Goal: Task Accomplishment & Management: Use online tool/utility

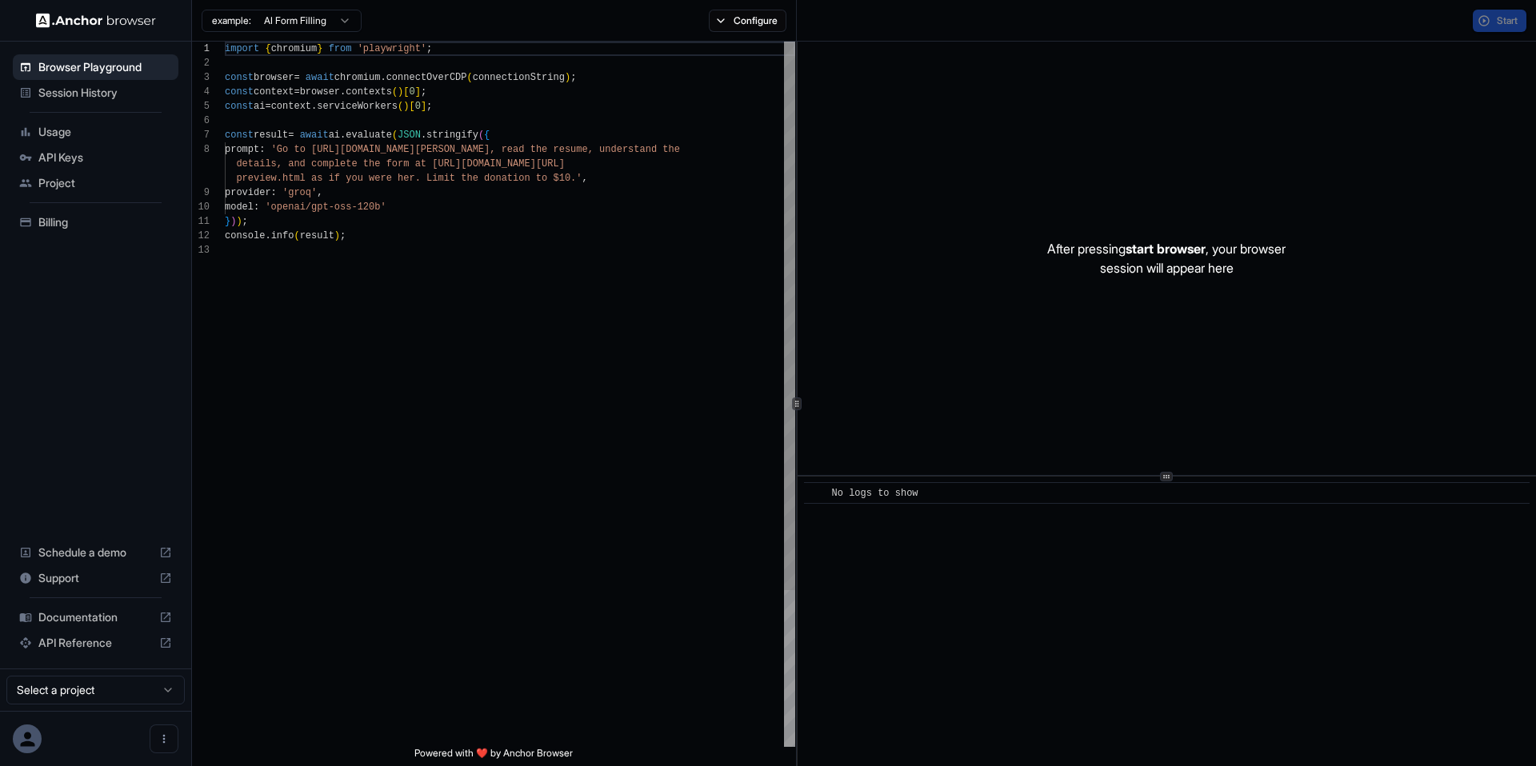
scroll to position [115, 0]
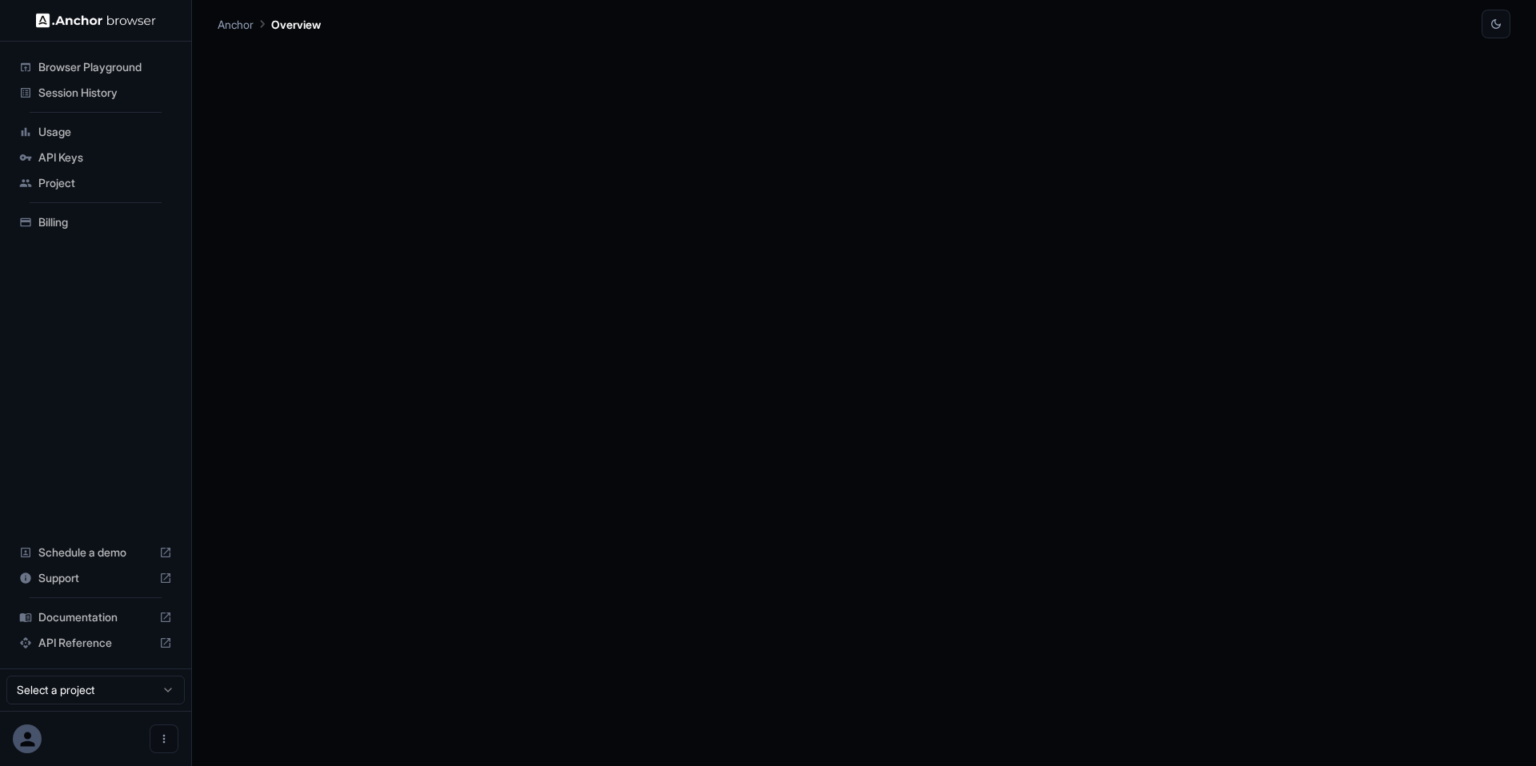
click at [134, 70] on span "Browser Playground" at bounding box center [105, 67] width 134 height 16
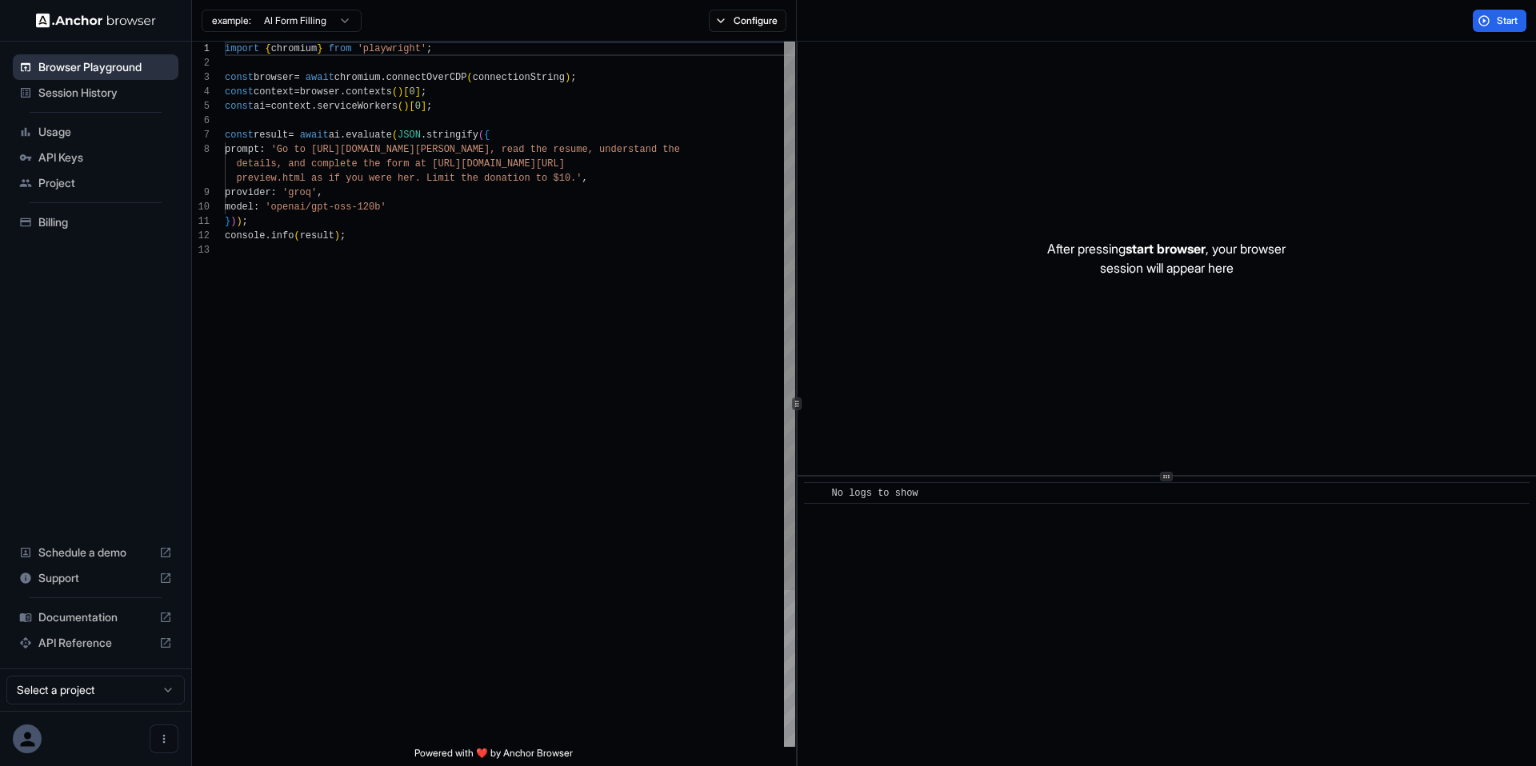
scroll to position [115, 0]
click at [86, 647] on span "API Reference" at bounding box center [95, 642] width 114 height 16
click at [128, 131] on span "Usage" at bounding box center [105, 132] width 134 height 16
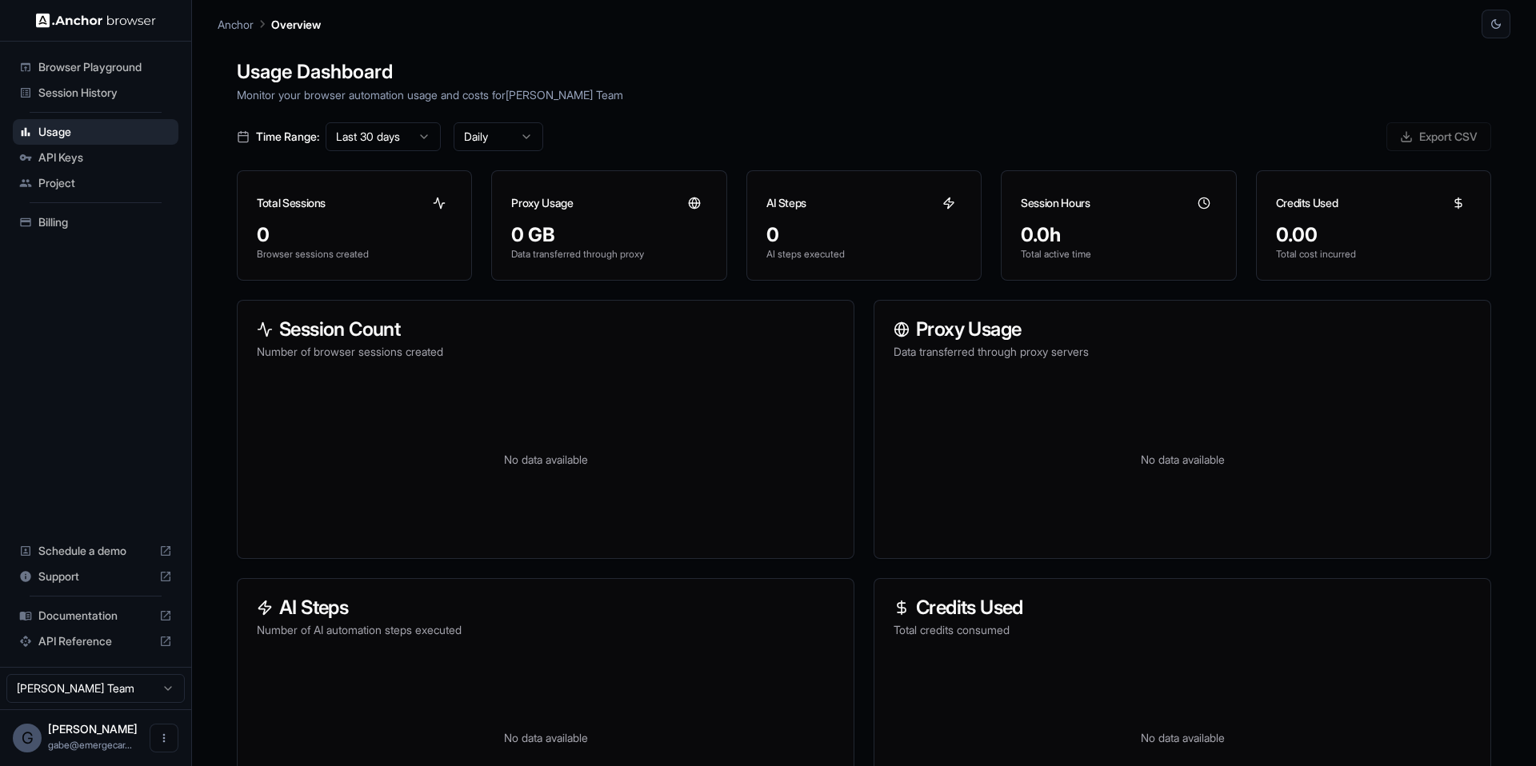
click at [119, 101] on div "Session History" at bounding box center [96, 93] width 166 height 26
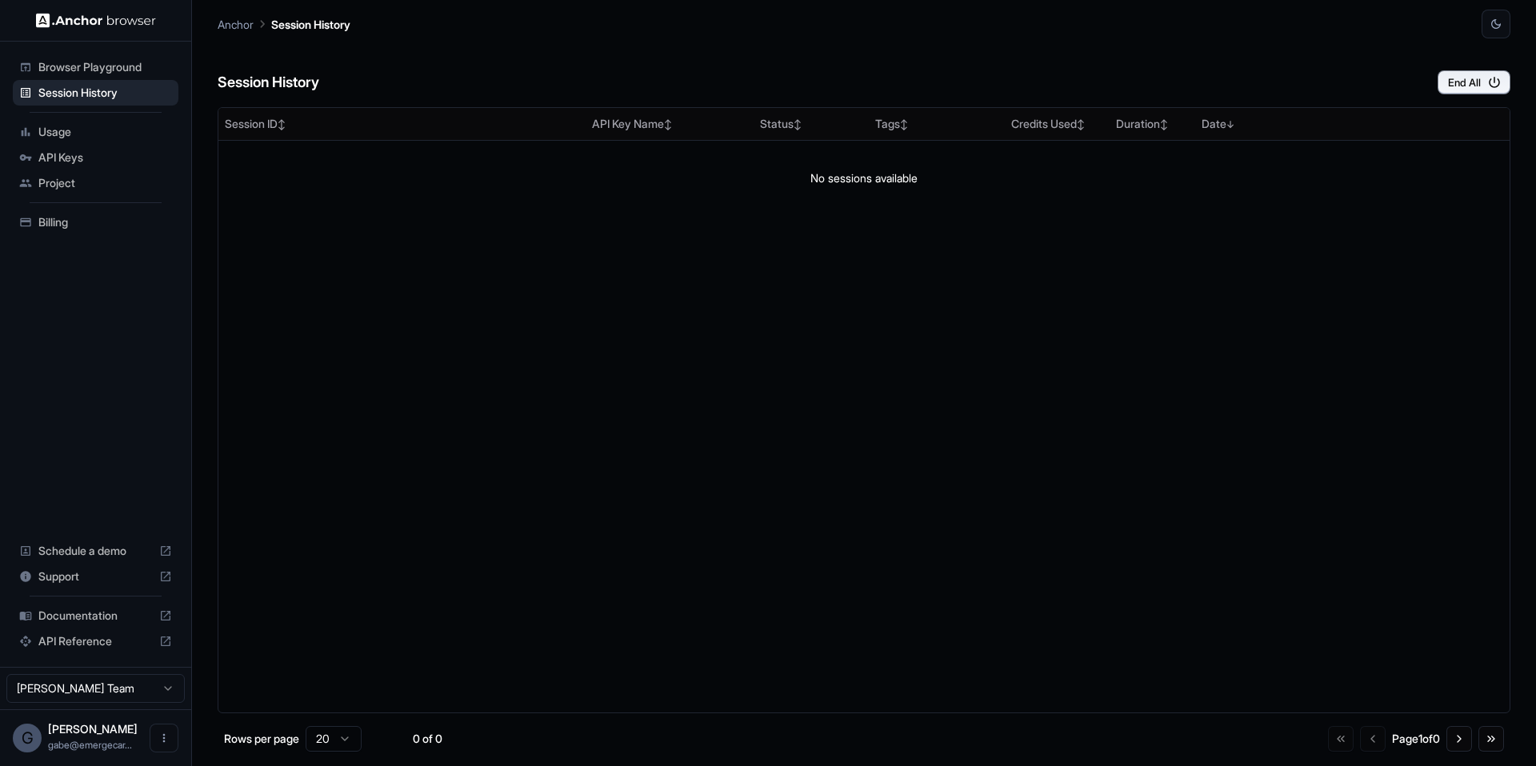
click at [120, 150] on span "API Keys" at bounding box center [105, 158] width 134 height 16
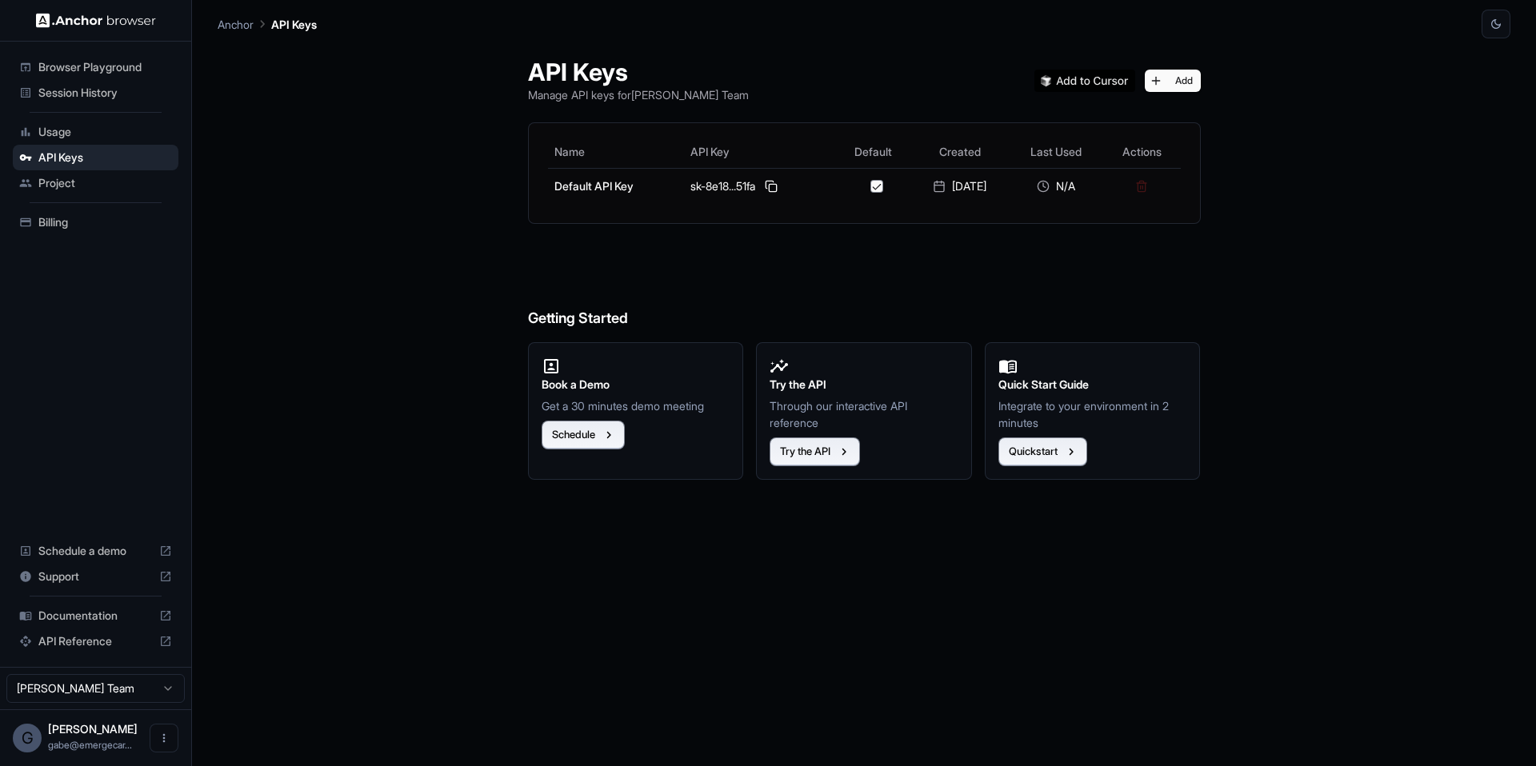
click at [106, 63] on span "Browser Playground" at bounding box center [105, 67] width 134 height 16
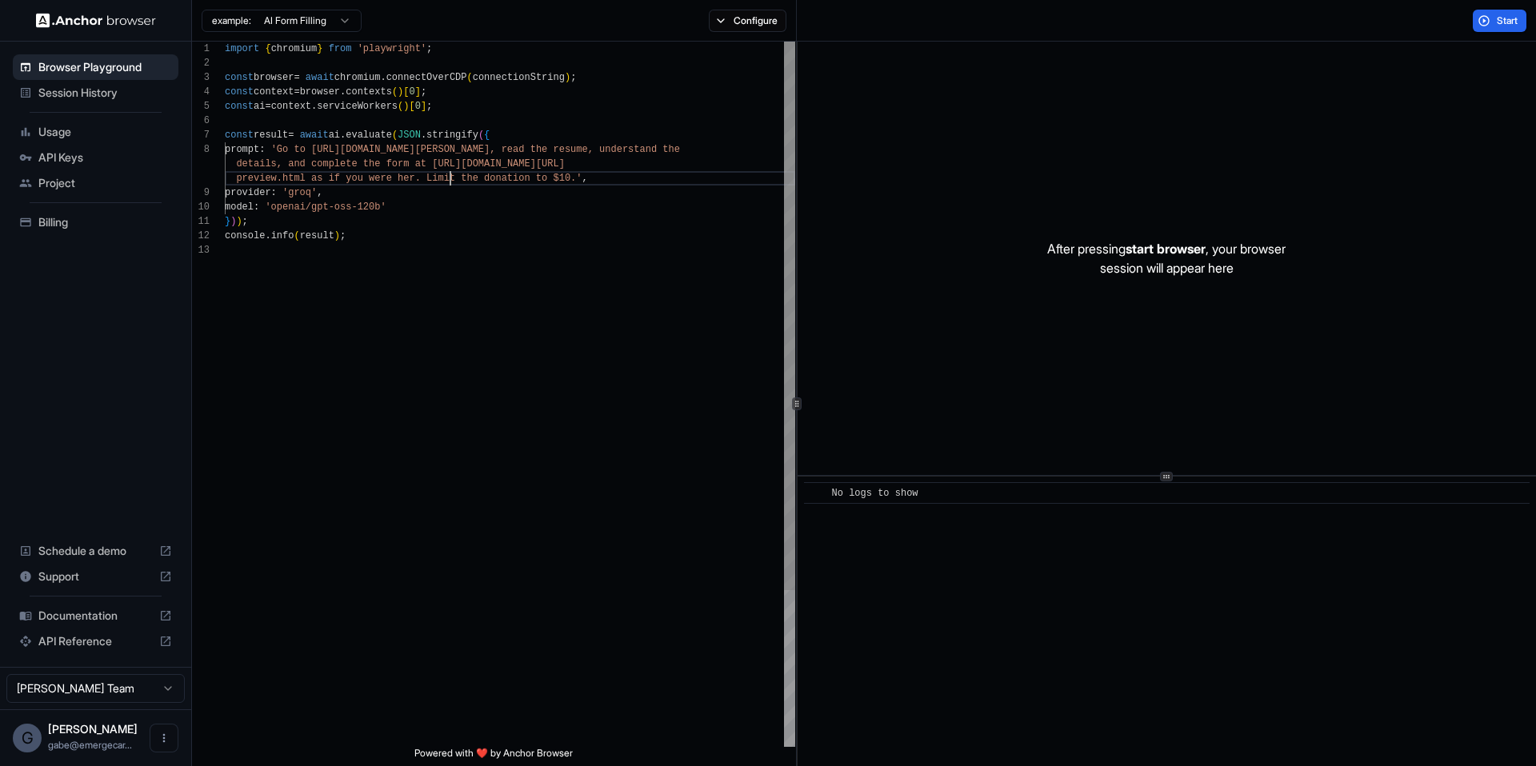
scroll to position [130, 0]
click at [450, 175] on div "import { chromium } from 'playwright' ; const browser = await chromium . connec…" at bounding box center [510, 495] width 570 height 907
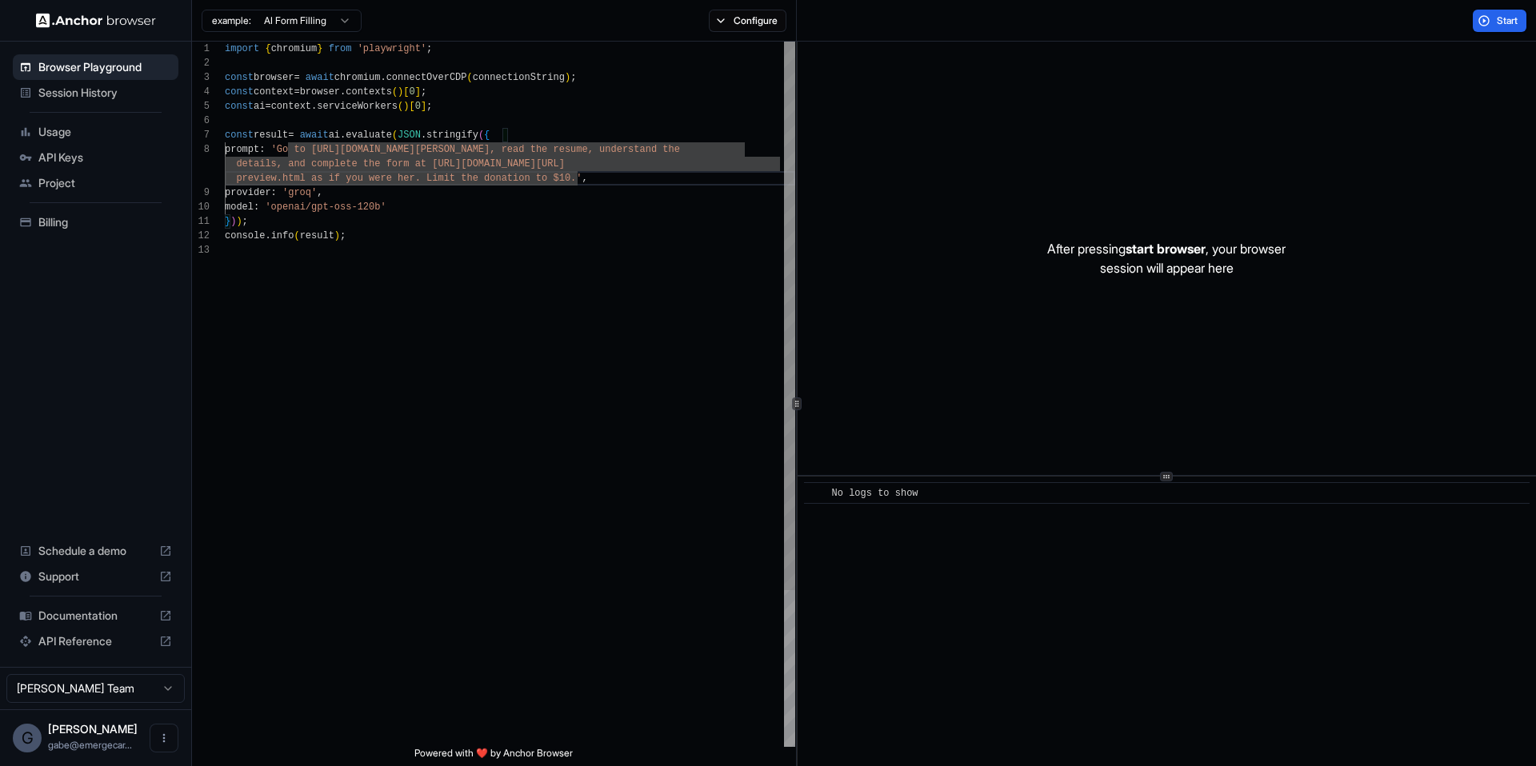
click at [378, 186] on div "import { chromium } from 'playwright' ; const browser = await chromium . connec…" at bounding box center [510, 495] width 570 height 907
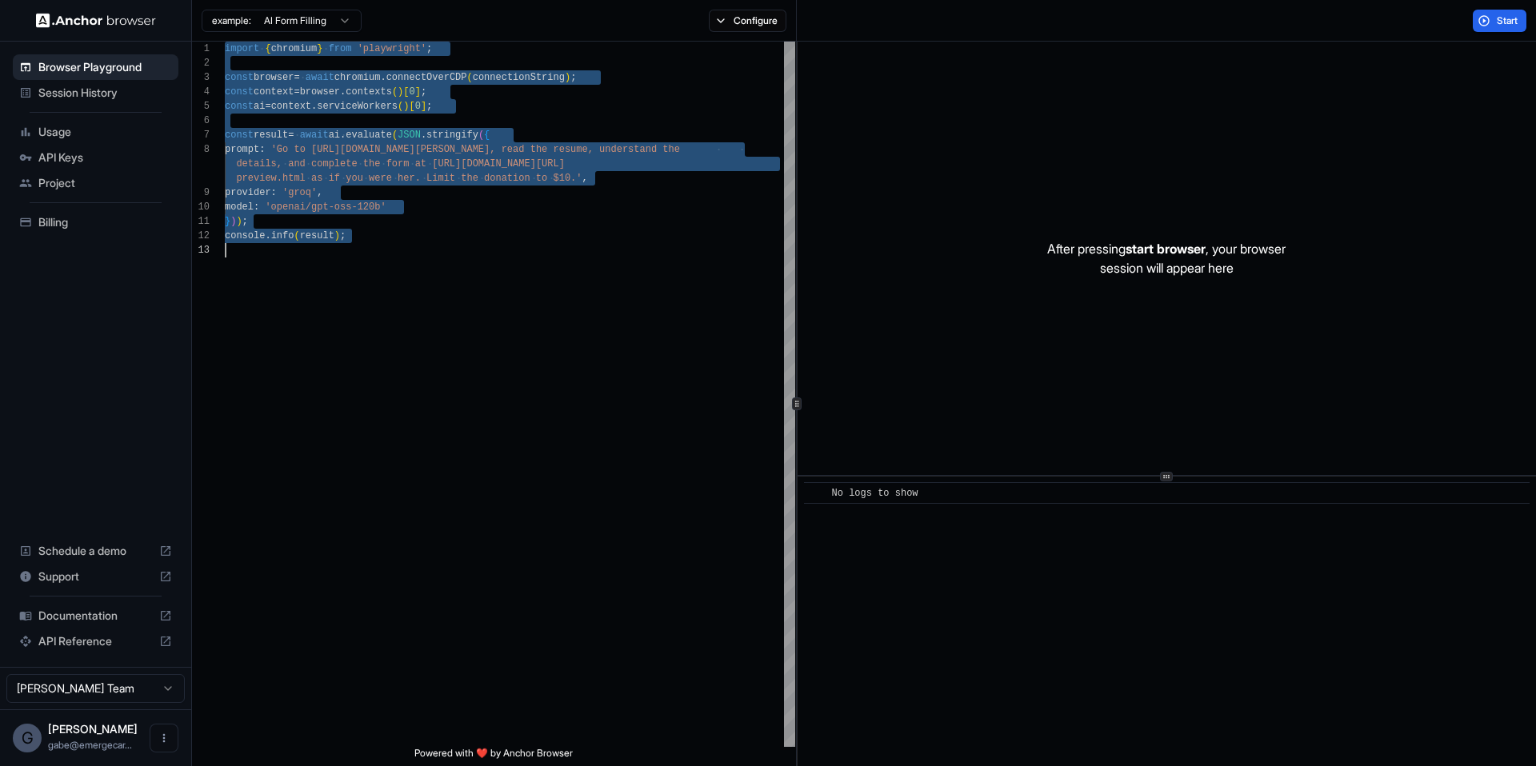
click at [319, 164] on div "import { chromium } from 'playwright' ; const browser = await chromium . connec…" at bounding box center [510, 495] width 570 height 907
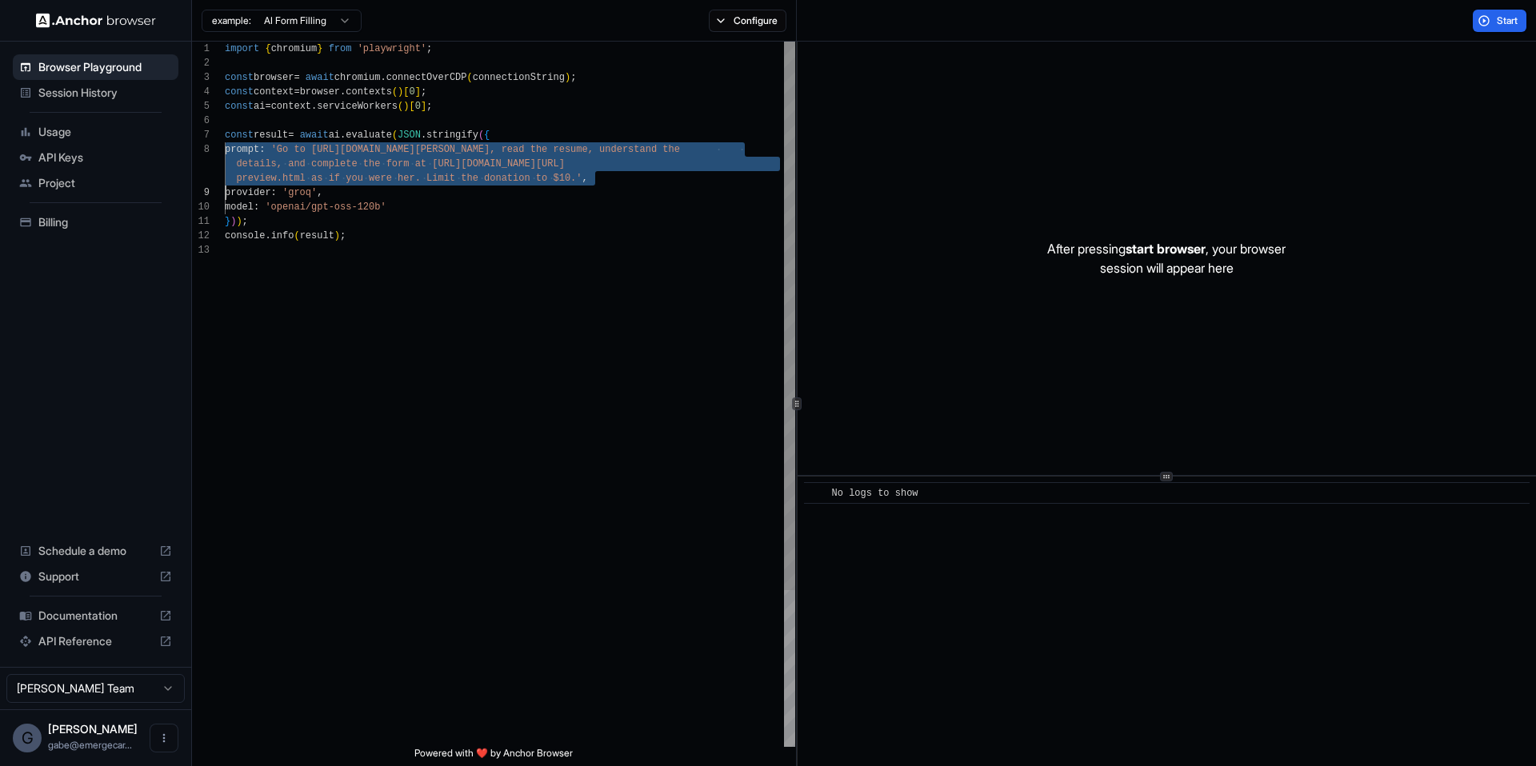
click at [319, 164] on div "import { chromium } from 'playwright' ; const browser = await chromium . connec…" at bounding box center [510, 495] width 570 height 907
click at [318, 158] on div "import { chromium } from 'playwright' ; const browser = await chromium . connec…" at bounding box center [510, 495] width 571 height 907
drag, startPoint x: 298, startPoint y: 151, endPoint x: 297, endPoint y: 160, distance: 8.8
click at [300, 162] on div "import { chromium } from 'playwright' ; const browser = await chromium . connec…" at bounding box center [510, 495] width 571 height 907
click at [295, 158] on div "import { chromium } from 'playwright' ; const browser = await chromium . connec…" at bounding box center [510, 495] width 571 height 907
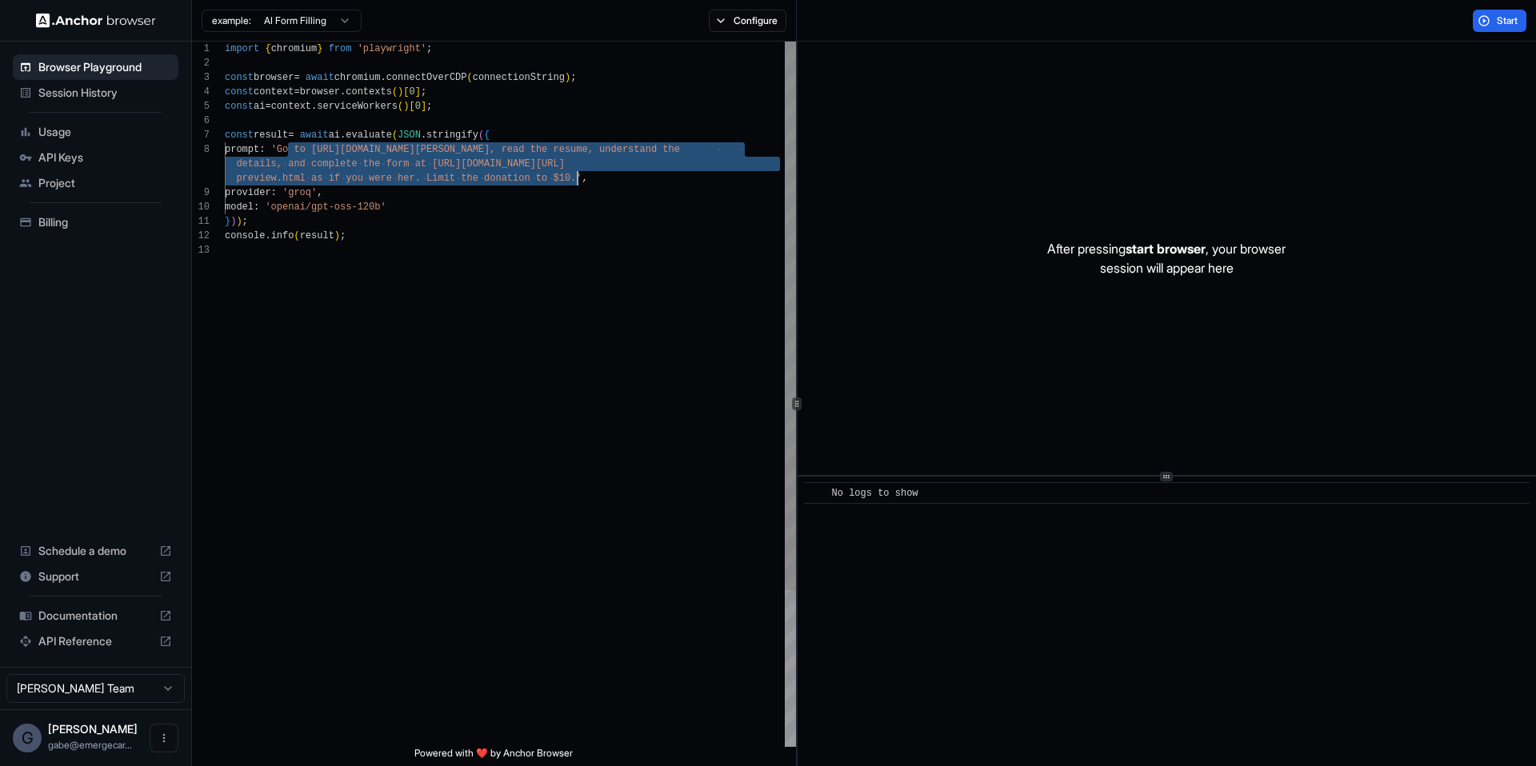
drag, startPoint x: 289, startPoint y: 151, endPoint x: 579, endPoint y: 182, distance: 292.0
click at [579, 182] on div "import { chromium } from 'playwright' ; const browser = await chromium . connec…" at bounding box center [510, 495] width 571 height 907
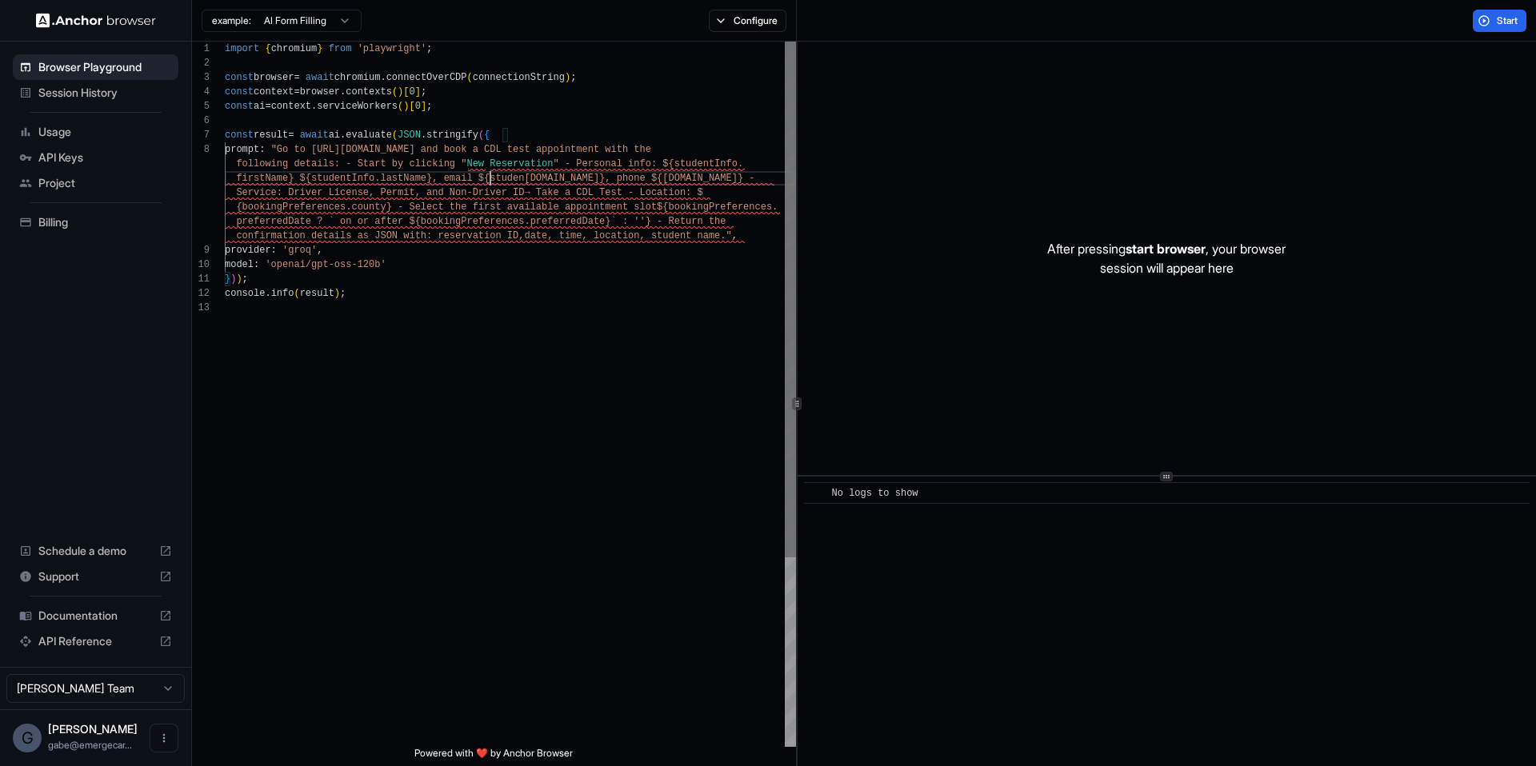
scroll to position [115, 0]
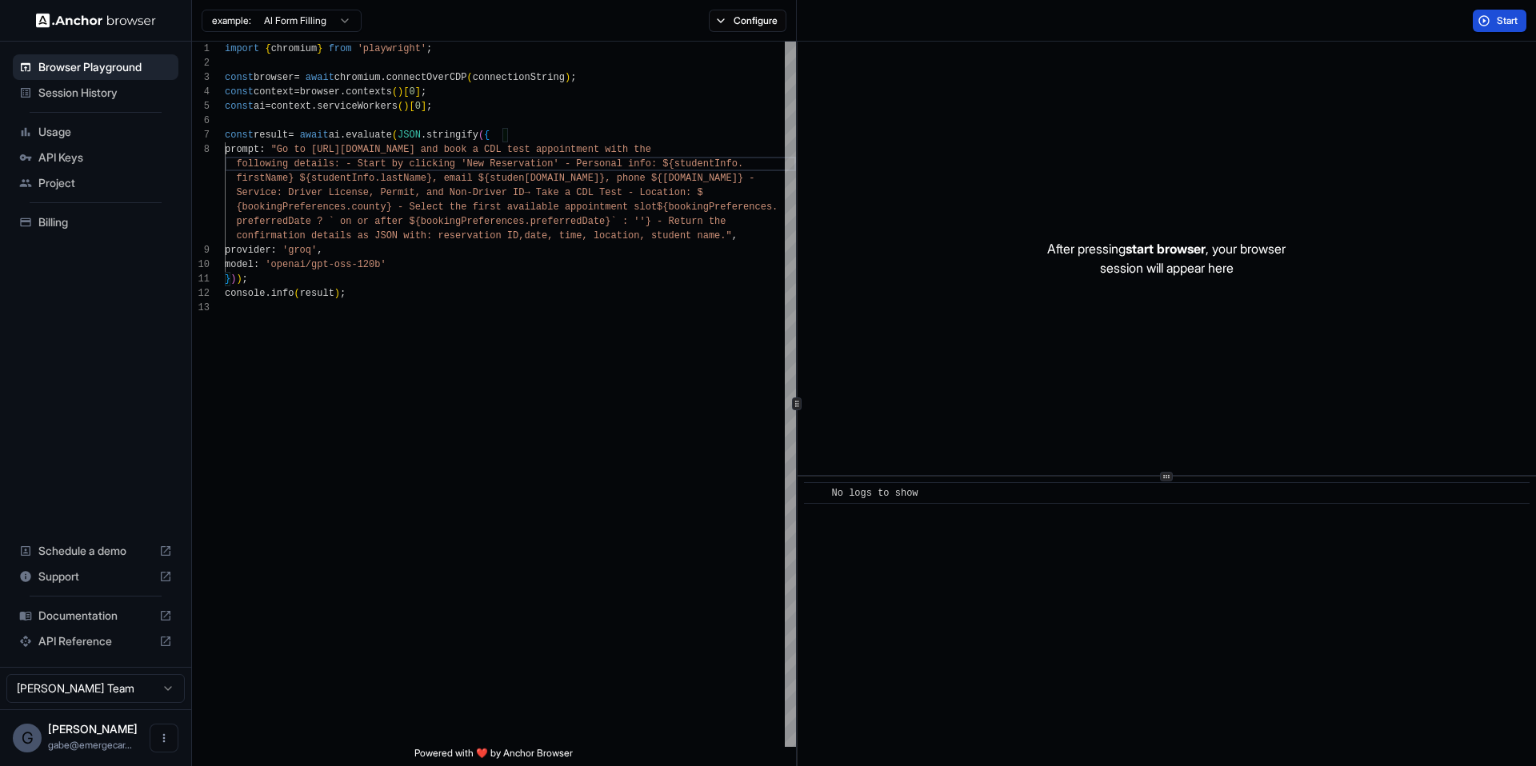
click at [1506, 28] on button "Start" at bounding box center [1500, 21] width 54 height 22
click at [565, 190] on div "import { chromium } from 'playwright' ; const browser = await chromium . connec…" at bounding box center [510, 524] width 571 height 965
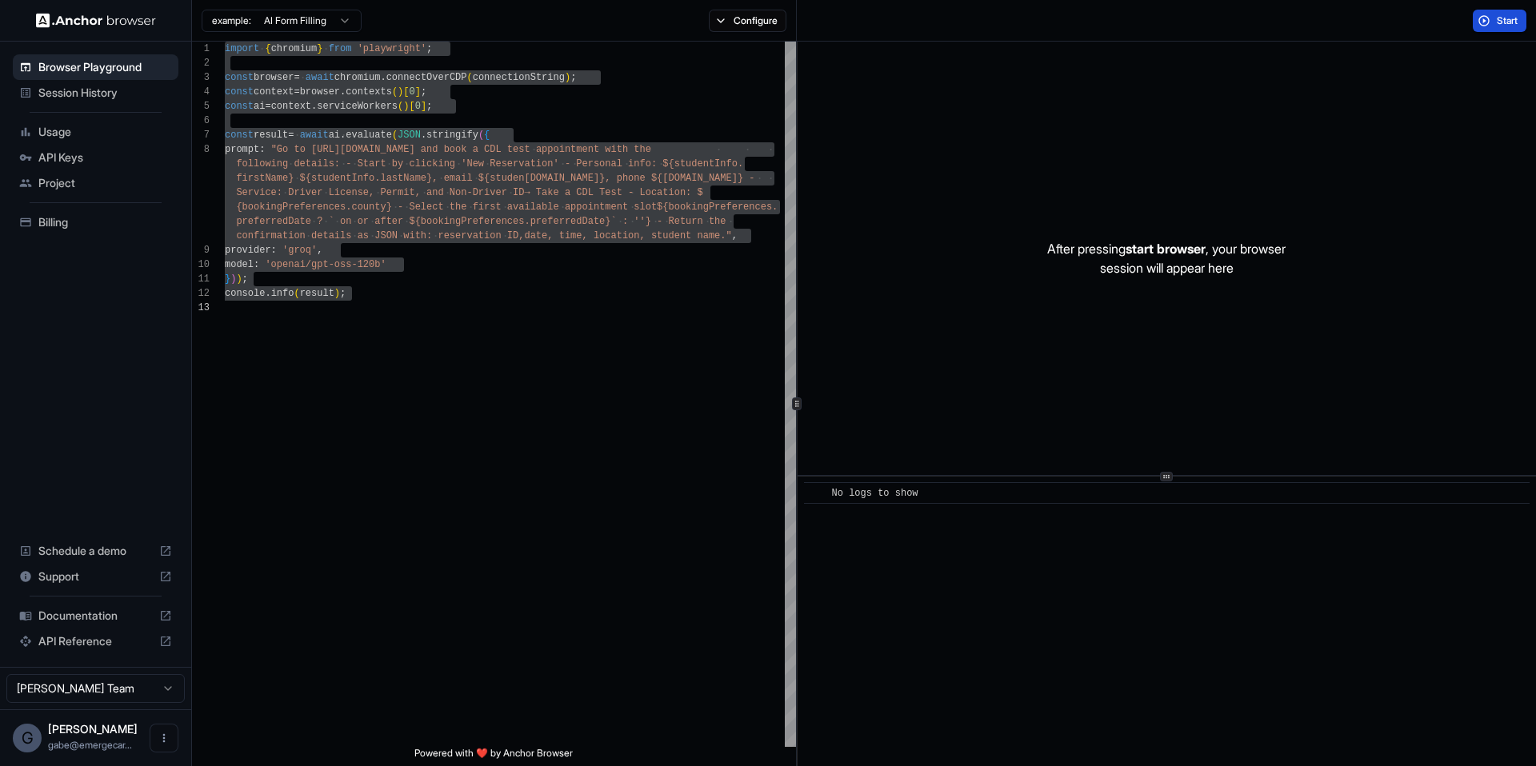
click at [1510, 24] on span "Start" at bounding box center [1508, 20] width 22 height 13
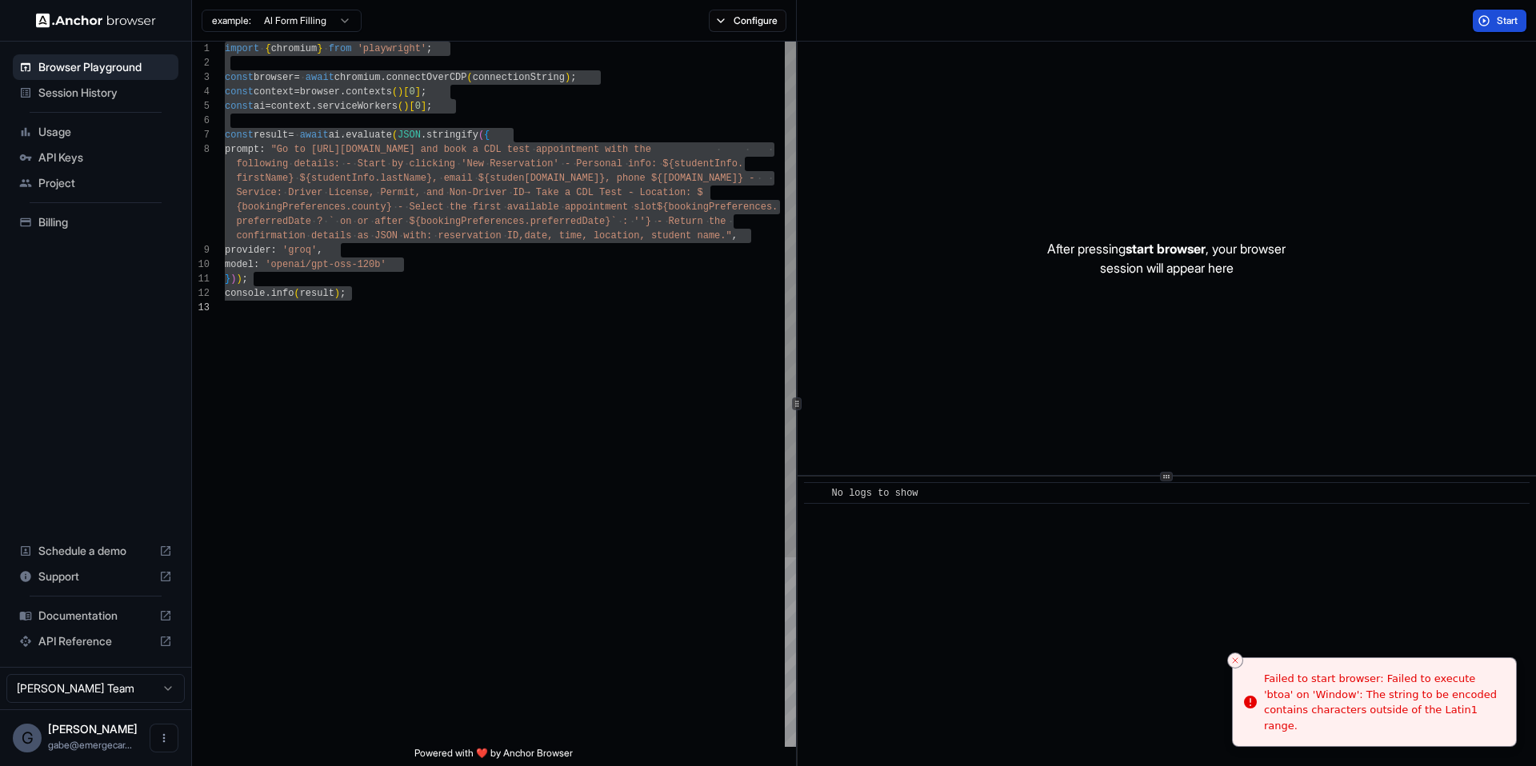
click at [288, 33] on div "example: AI Form Filling" at bounding box center [277, 20] width 170 height 29
click at [291, 23] on html "Browser Playground Session History Usage API Keys Project Billing Schedule a de…" at bounding box center [768, 383] width 1536 height 766
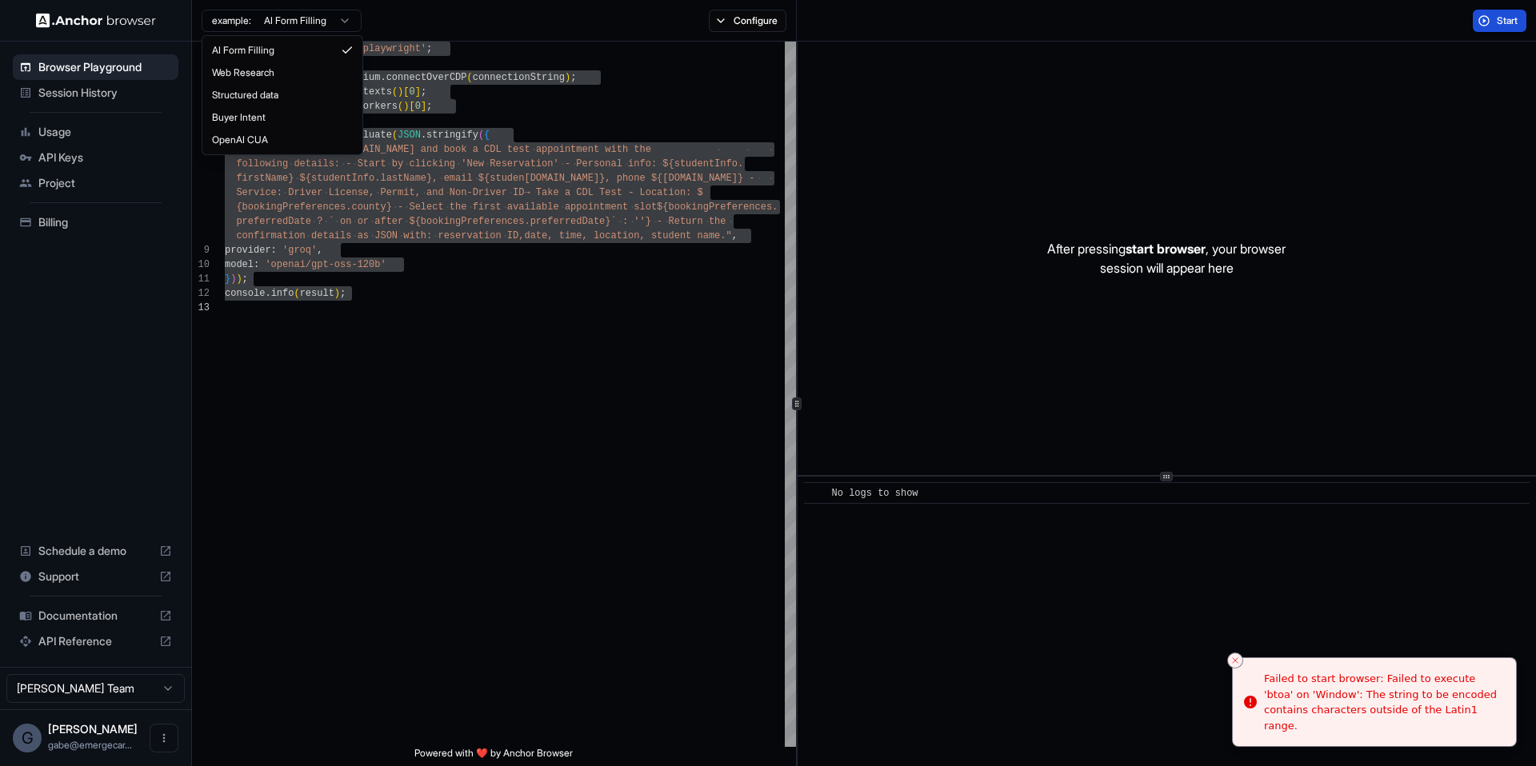
click at [542, 178] on html "Browser Playground Session History Usage API Keys Project Billing Schedule a de…" at bounding box center [768, 383] width 1536 height 766
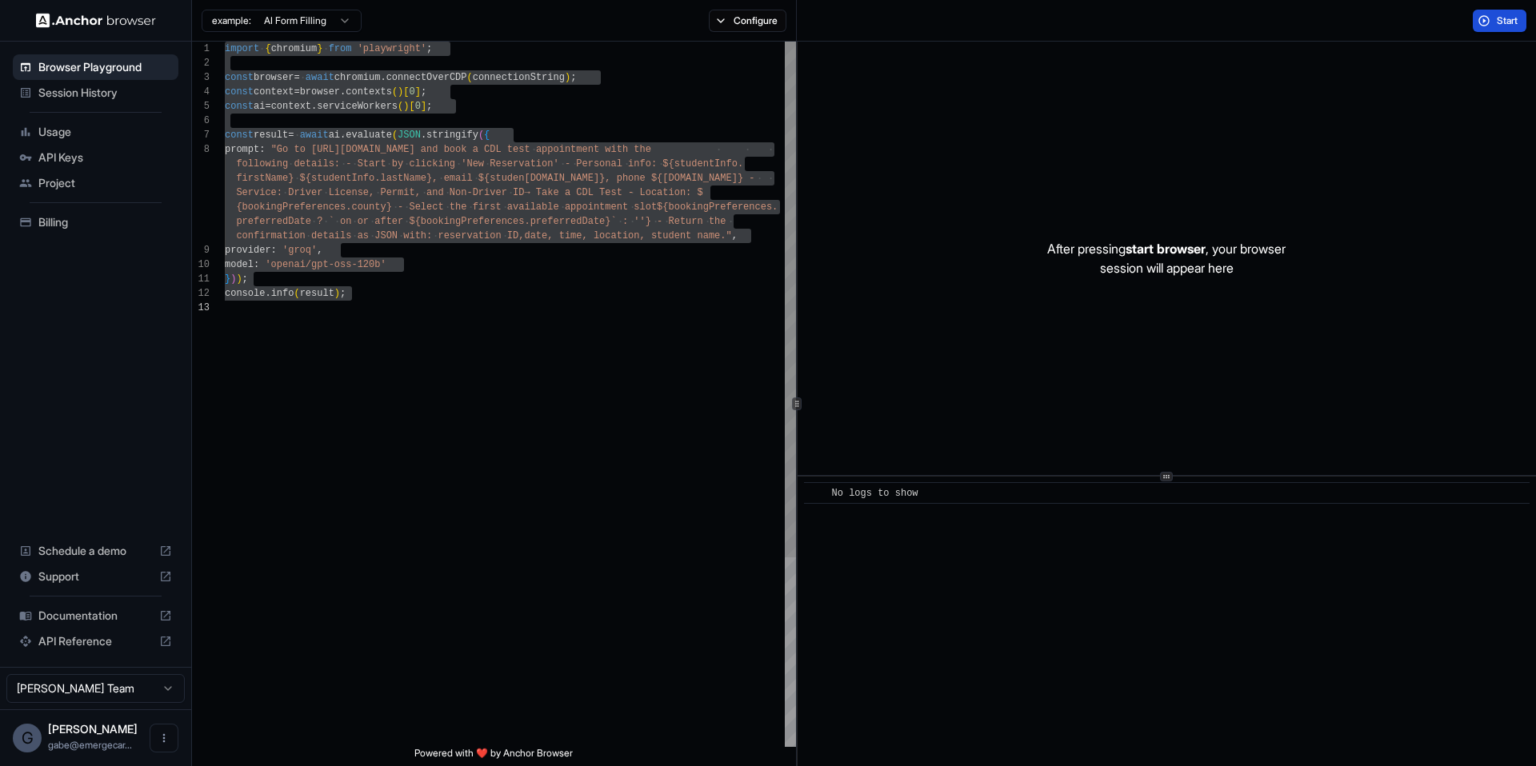
click at [497, 177] on div "import { chromium } from 'playwright' ; const browser = await chromium . connec…" at bounding box center [510, 524] width 571 height 965
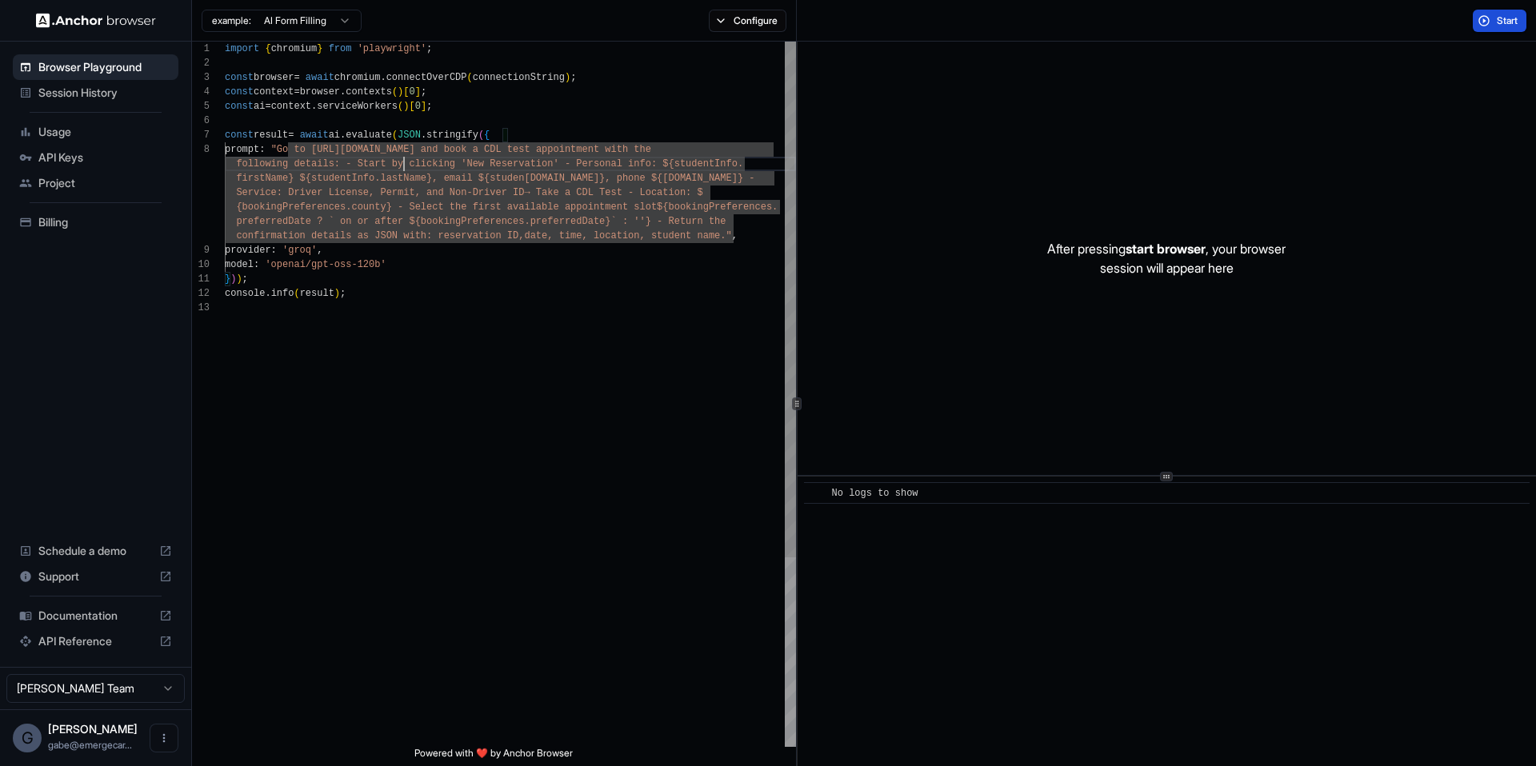
click at [406, 170] on div "import { chromium } from 'playwright' ; const browser = await chromium . connec…" at bounding box center [510, 524] width 571 height 965
click at [330, 157] on div "import { chromium } from 'playwright' ; const browser = await chromium . connec…" at bounding box center [510, 524] width 571 height 965
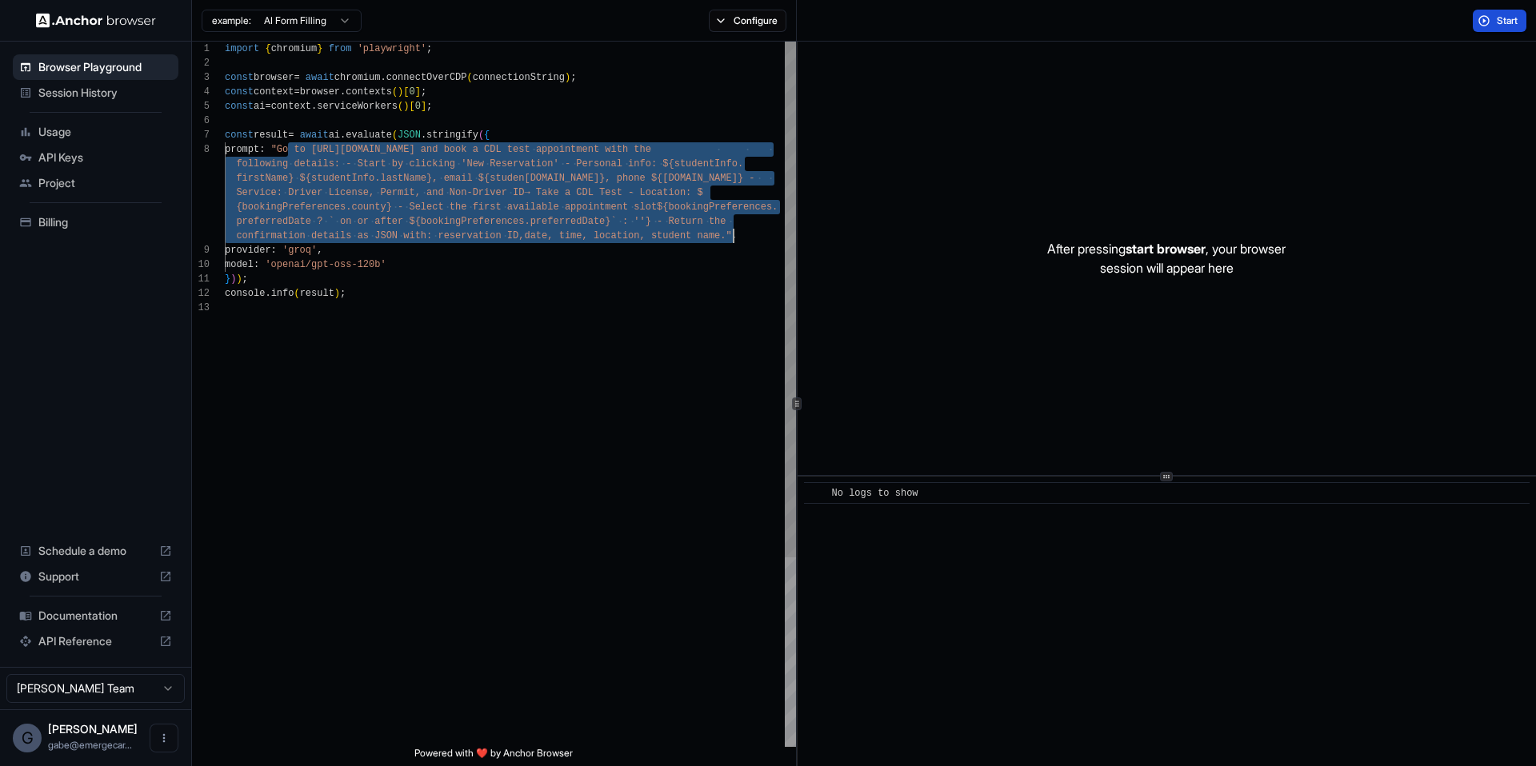
drag, startPoint x: 286, startPoint y: 146, endPoint x: 731, endPoint y: 238, distance: 454.8
click at [731, 238] on div "import { chromium } from 'playwright' ; const browser = await chromium . connec…" at bounding box center [510, 524] width 571 height 965
click at [1522, 22] on button "Start" at bounding box center [1500, 21] width 54 height 22
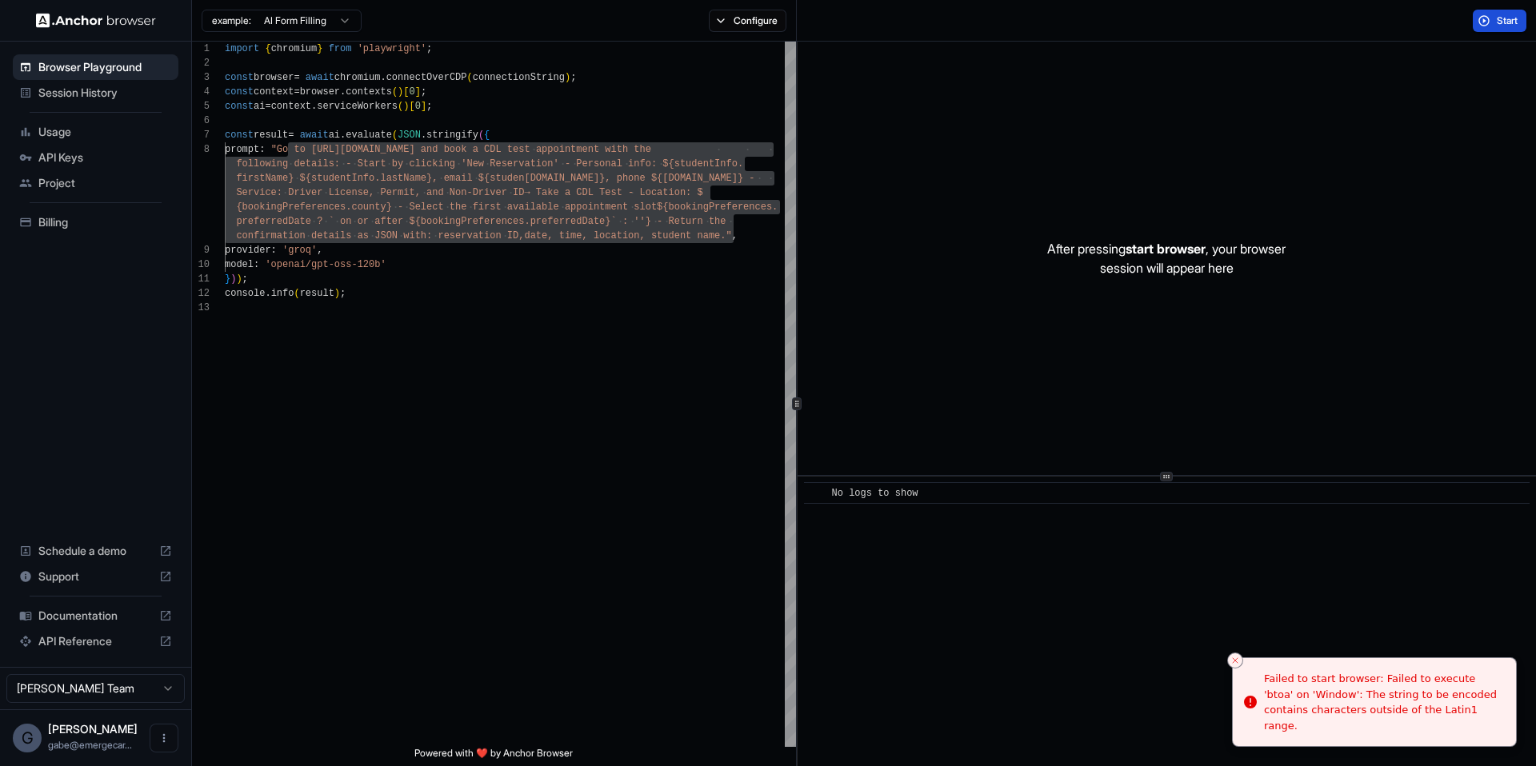
click at [1493, 27] on button "Start" at bounding box center [1500, 21] width 54 height 22
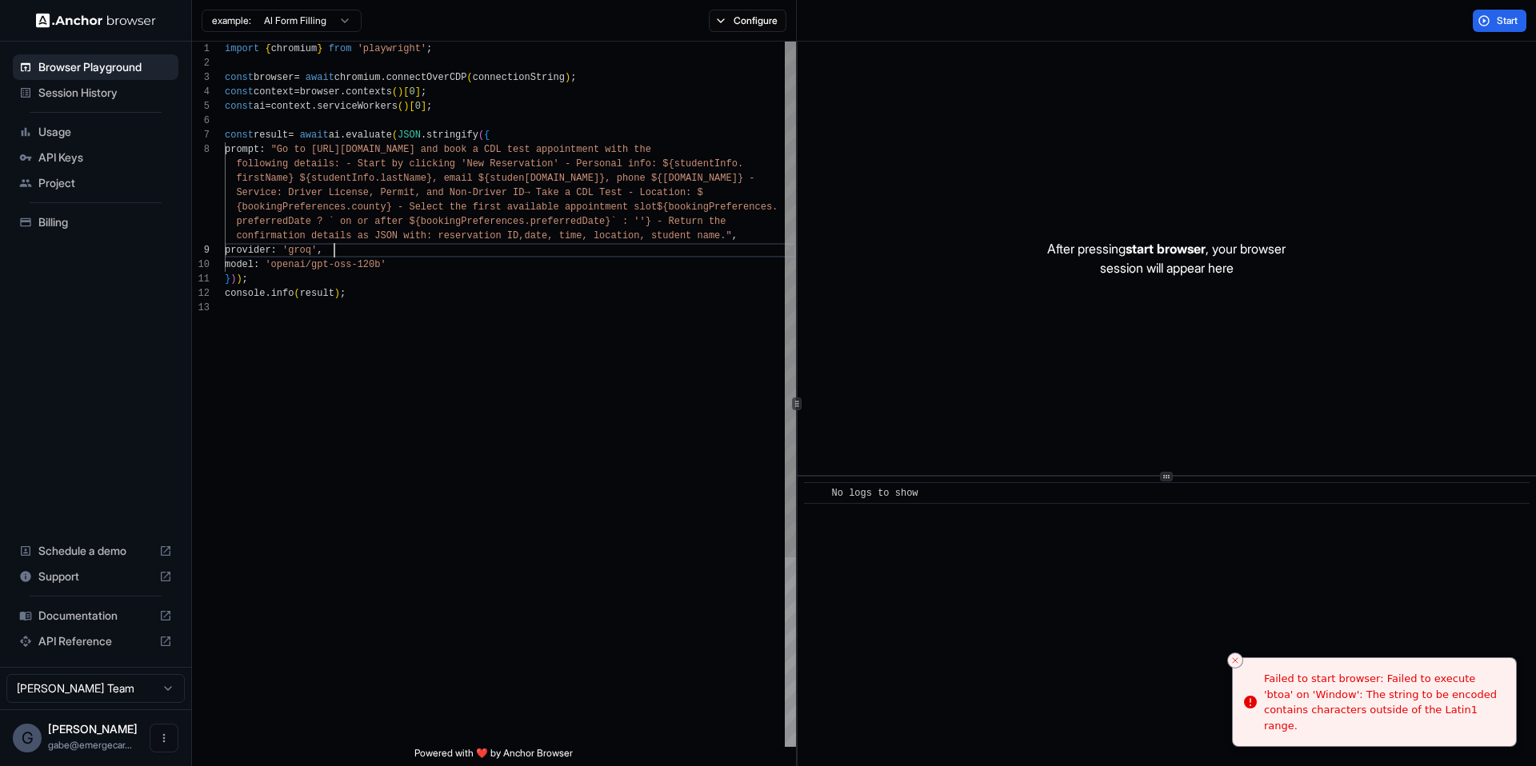
click at [742, 247] on div "import { chromium } from 'playwright' ; const browser = await chromium . connec…" at bounding box center [510, 524] width 571 height 965
click at [733, 234] on div "import { chromium } from 'playwright' ; const browser = await chromium . connec…" at bounding box center [510, 524] width 571 height 965
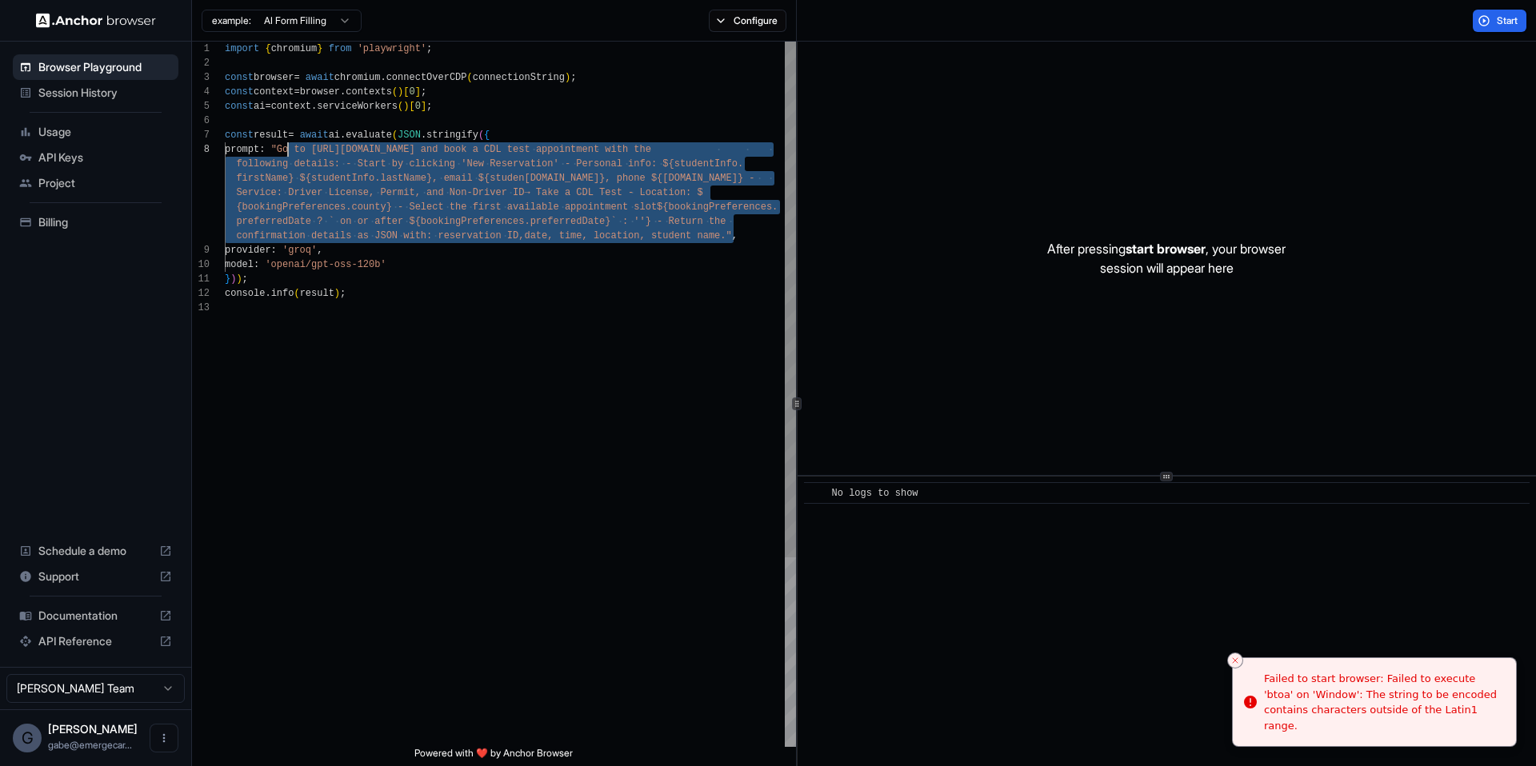
drag, startPoint x: 733, startPoint y: 234, endPoint x: 290, endPoint y: 152, distance: 450.6
click at [290, 152] on div "import { chromium } from 'playwright' ; const browser = await chromium . connec…" at bounding box center [510, 524] width 571 height 965
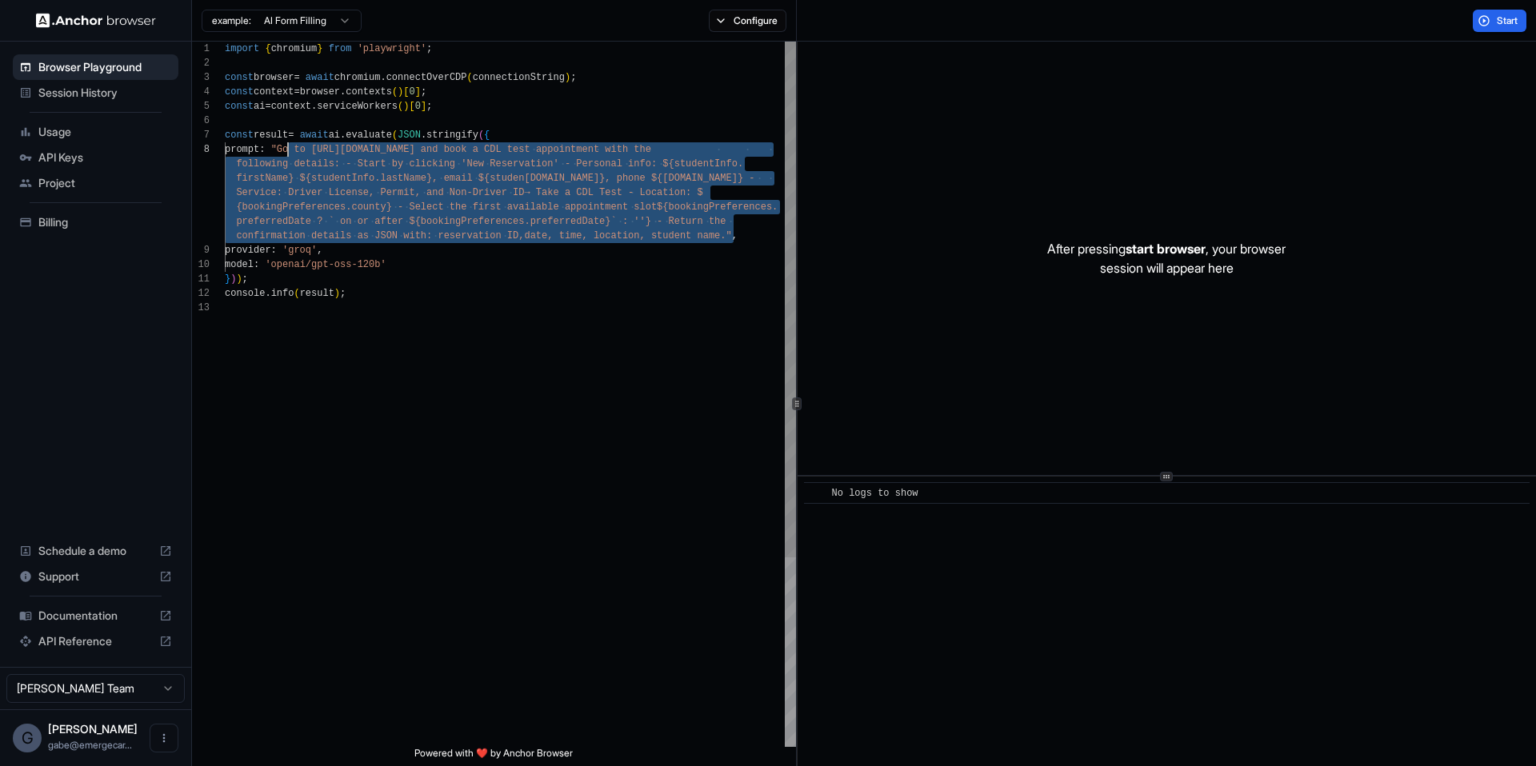
click at [738, 239] on div "import { chromium } from 'playwright' ; const browser = await chromium . connec…" at bounding box center [510, 524] width 571 height 965
drag, startPoint x: 731, startPoint y: 235, endPoint x: 287, endPoint y: 155, distance: 451.1
click at [287, 155] on div "import { chromium } from 'playwright' ; const browser = await chromium . connec…" at bounding box center [510, 524] width 571 height 965
drag, startPoint x: 288, startPoint y: 154, endPoint x: 734, endPoint y: 234, distance: 453.3
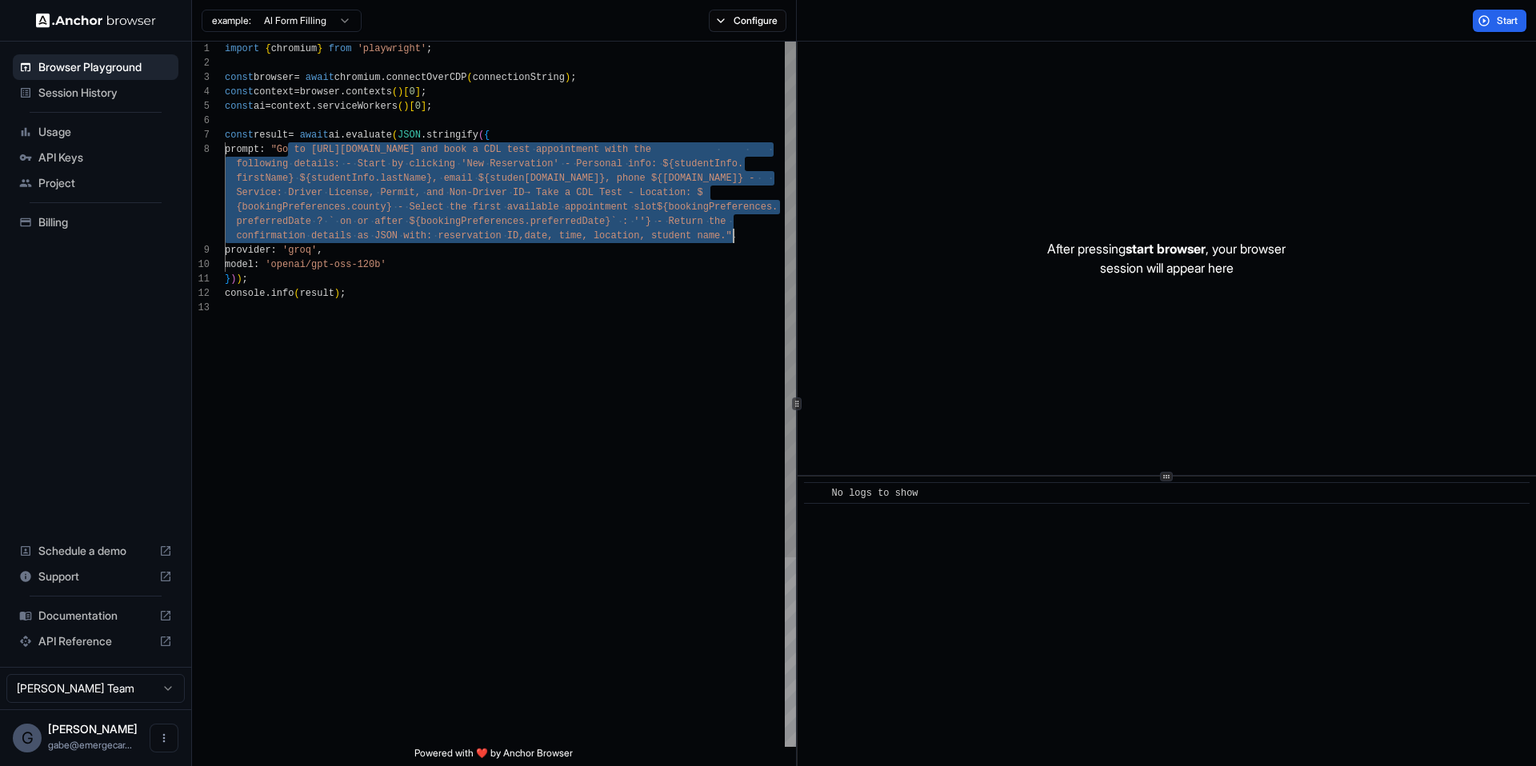
click at [734, 234] on div "import { chromium } from 'playwright' ; const browser = await chromium . connec…" at bounding box center [510, 524] width 571 height 965
drag, startPoint x: 734, startPoint y: 234, endPoint x: 289, endPoint y: 147, distance: 453.8
click at [289, 147] on div "import { chromium } from 'playwright' ; const browser = await chromium . connec…" at bounding box center [510, 524] width 571 height 965
click at [618, 230] on div "import { chromium } from 'playwright' ; const browser = await chromium . connec…" at bounding box center [510, 524] width 571 height 965
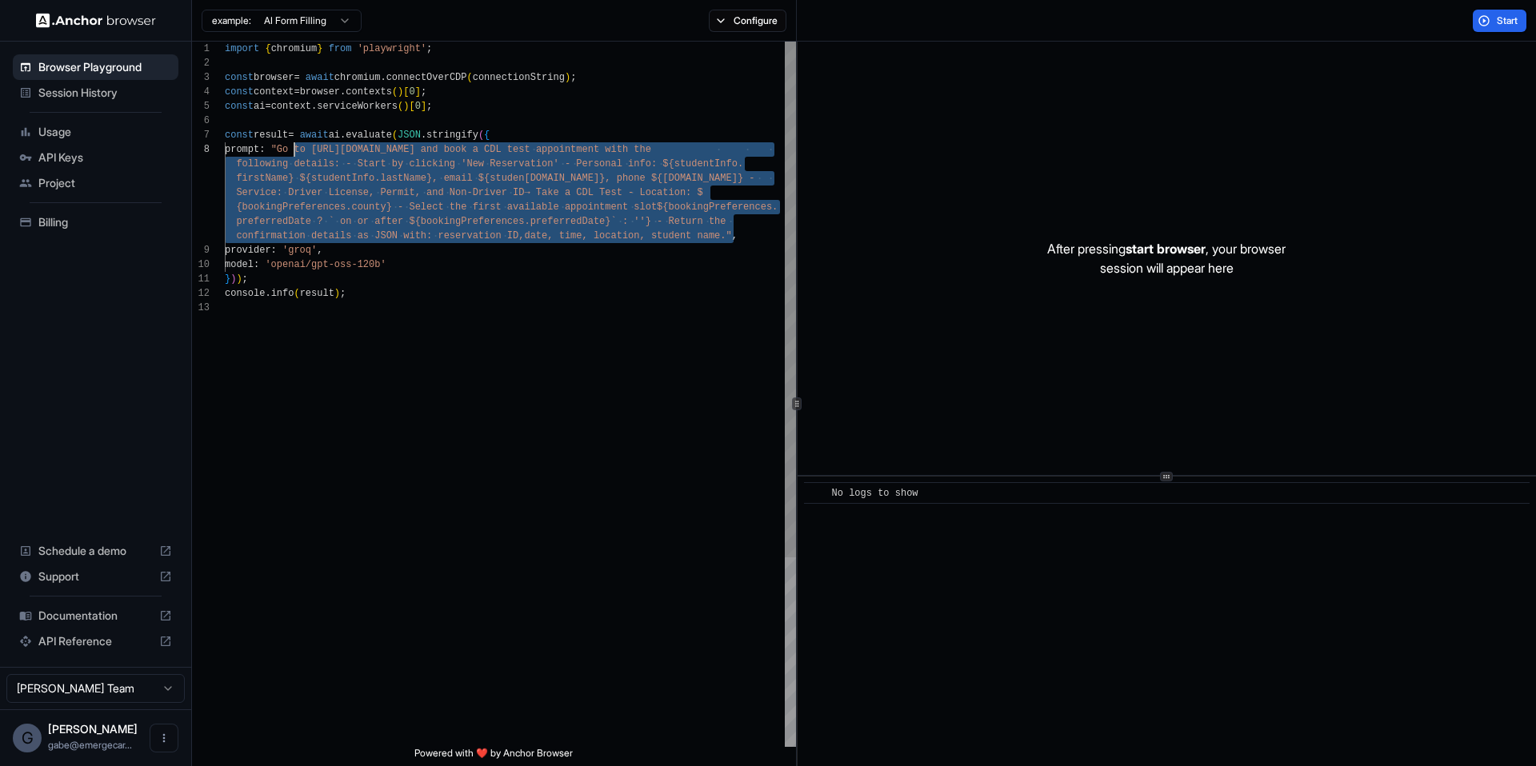
drag, startPoint x: 728, startPoint y: 238, endPoint x: 291, endPoint y: 148, distance: 445.8
click at [291, 148] on div "import { chromium } from 'playwright' ; const browser = await chromium . connec…" at bounding box center [510, 524] width 571 height 965
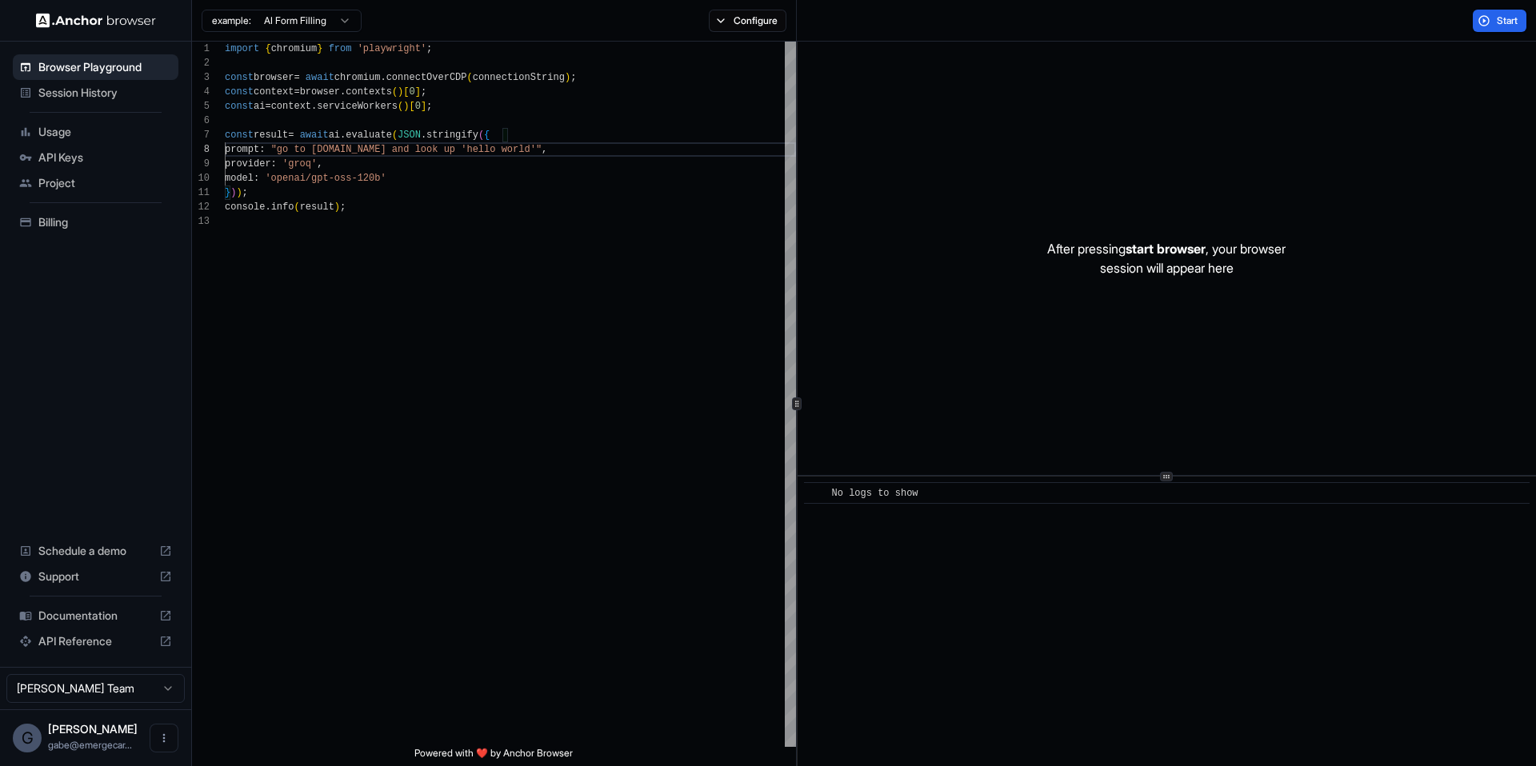
click at [1512, 44] on div "After pressing start browser , your browser session will appear here" at bounding box center [1166, 259] width 738 height 434
click at [1498, 22] on span "Start" at bounding box center [1508, 20] width 22 height 13
click at [530, 153] on div "import { chromium } from 'playwright' ; const browser = await chromium . connec…" at bounding box center [510, 481] width 571 height 878
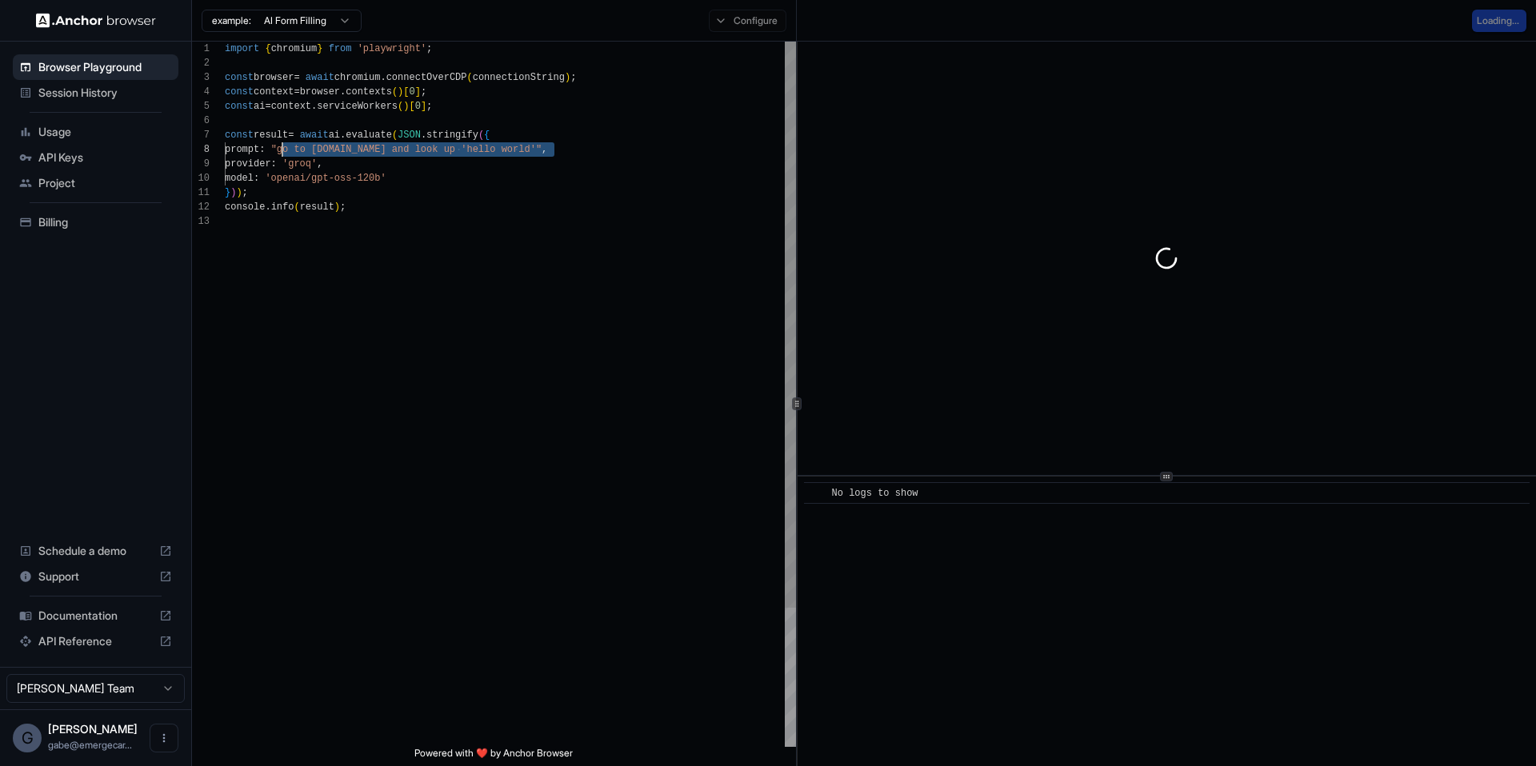
drag, startPoint x: 551, startPoint y: 150, endPoint x: 282, endPoint y: 147, distance: 269.6
click at [282, 147] on div "import { chromium } from 'playwright' ; const browser = await chromium . connec…" at bounding box center [510, 481] width 571 height 878
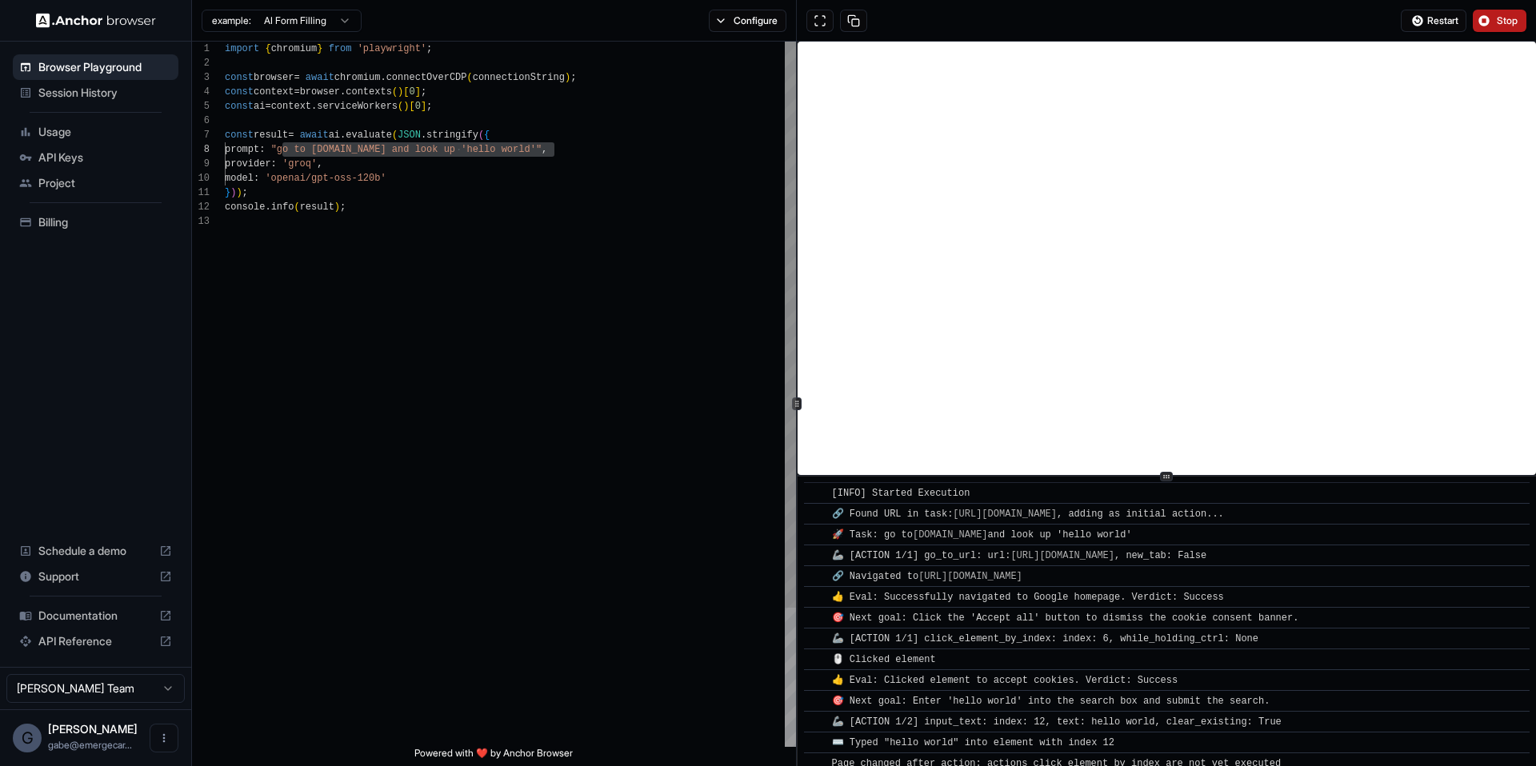
scroll to position [14, 0]
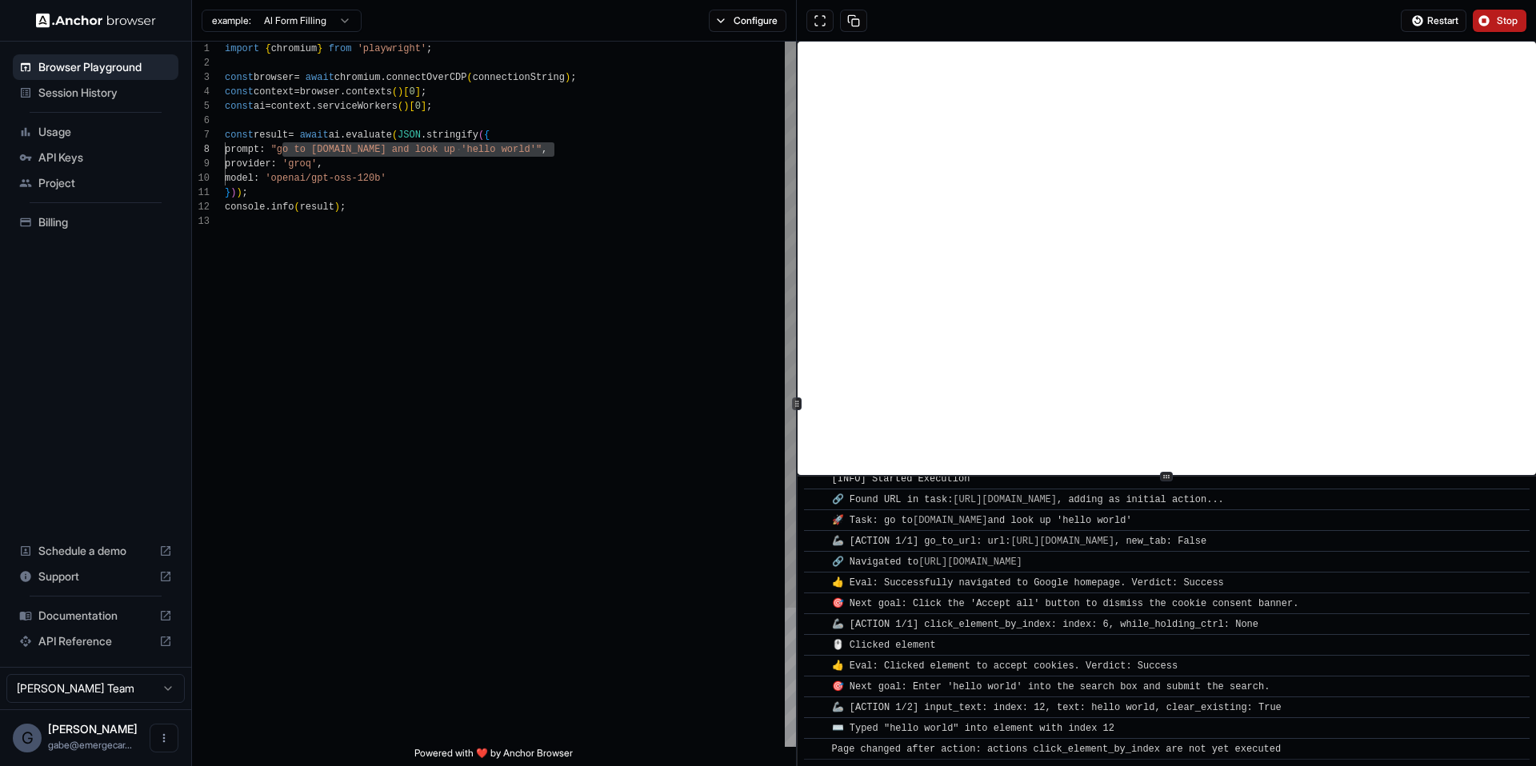
click at [415, 168] on div "import { chromium } from 'playwright' ; const browser = await chromium . connec…" at bounding box center [510, 481] width 571 height 878
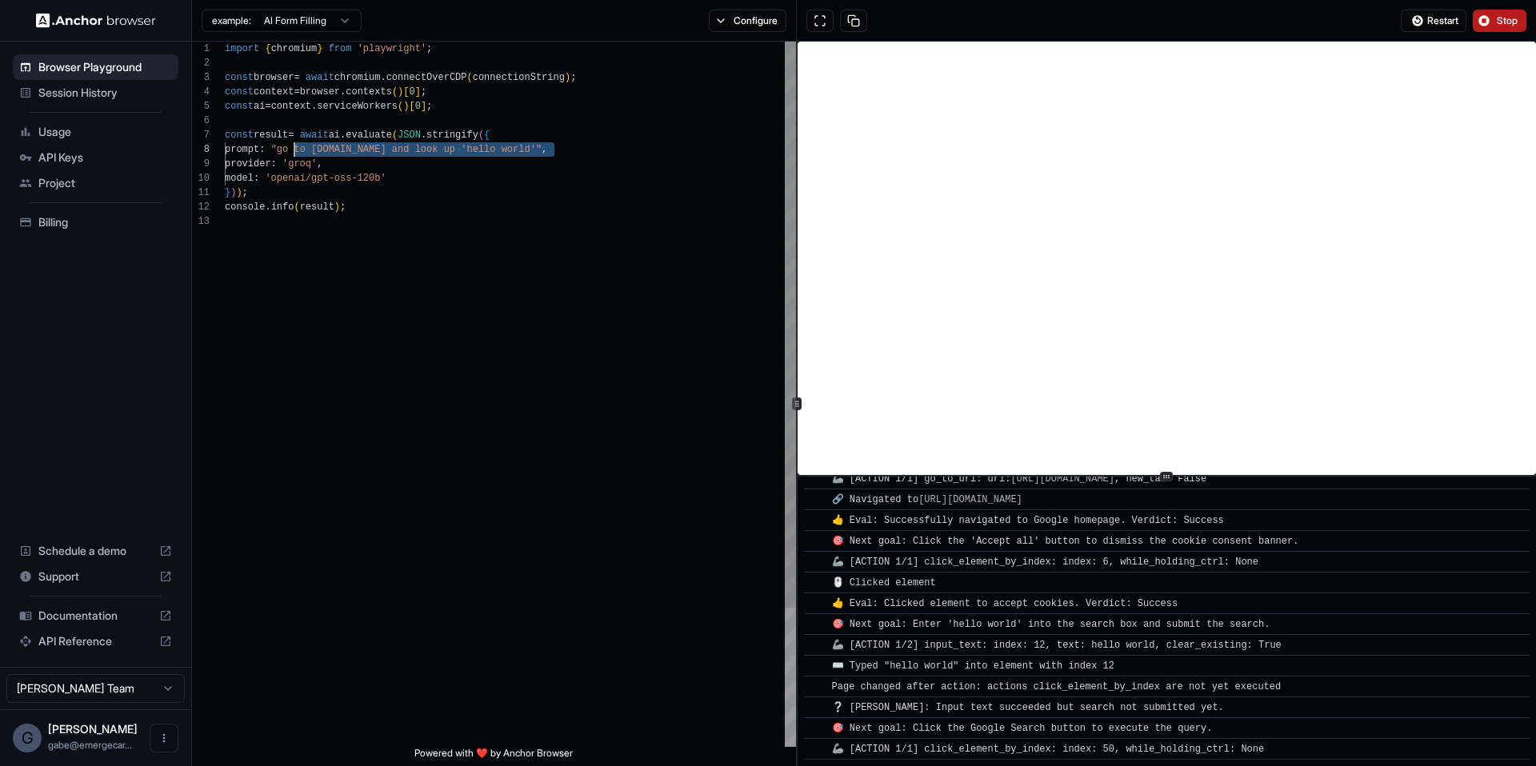
scroll to position [98, 0]
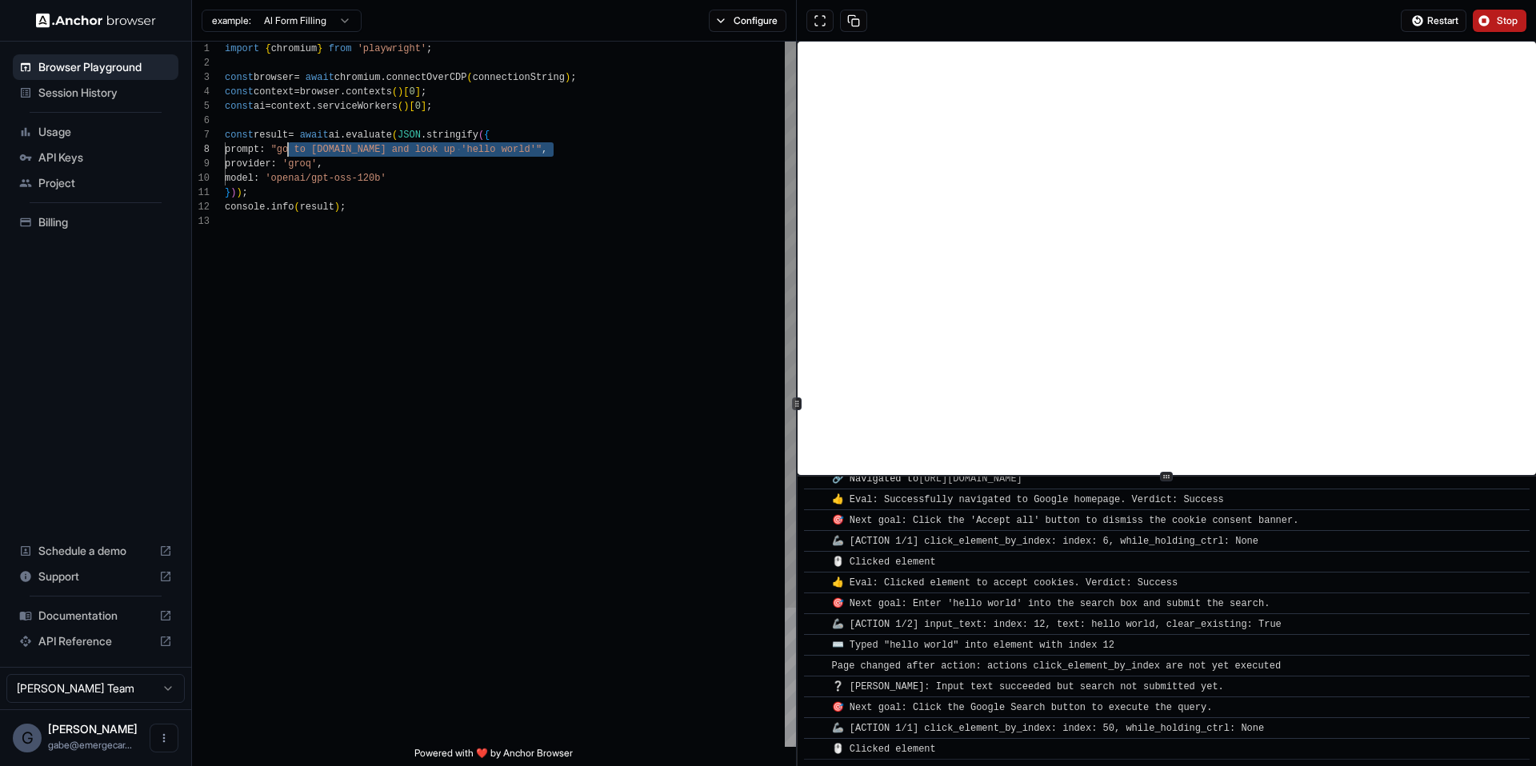
drag, startPoint x: 552, startPoint y: 147, endPoint x: 289, endPoint y: 153, distance: 263.2
click at [289, 153] on div "import { chromium } from 'playwright' ; const browser = await chromium . connec…" at bounding box center [510, 481] width 571 height 878
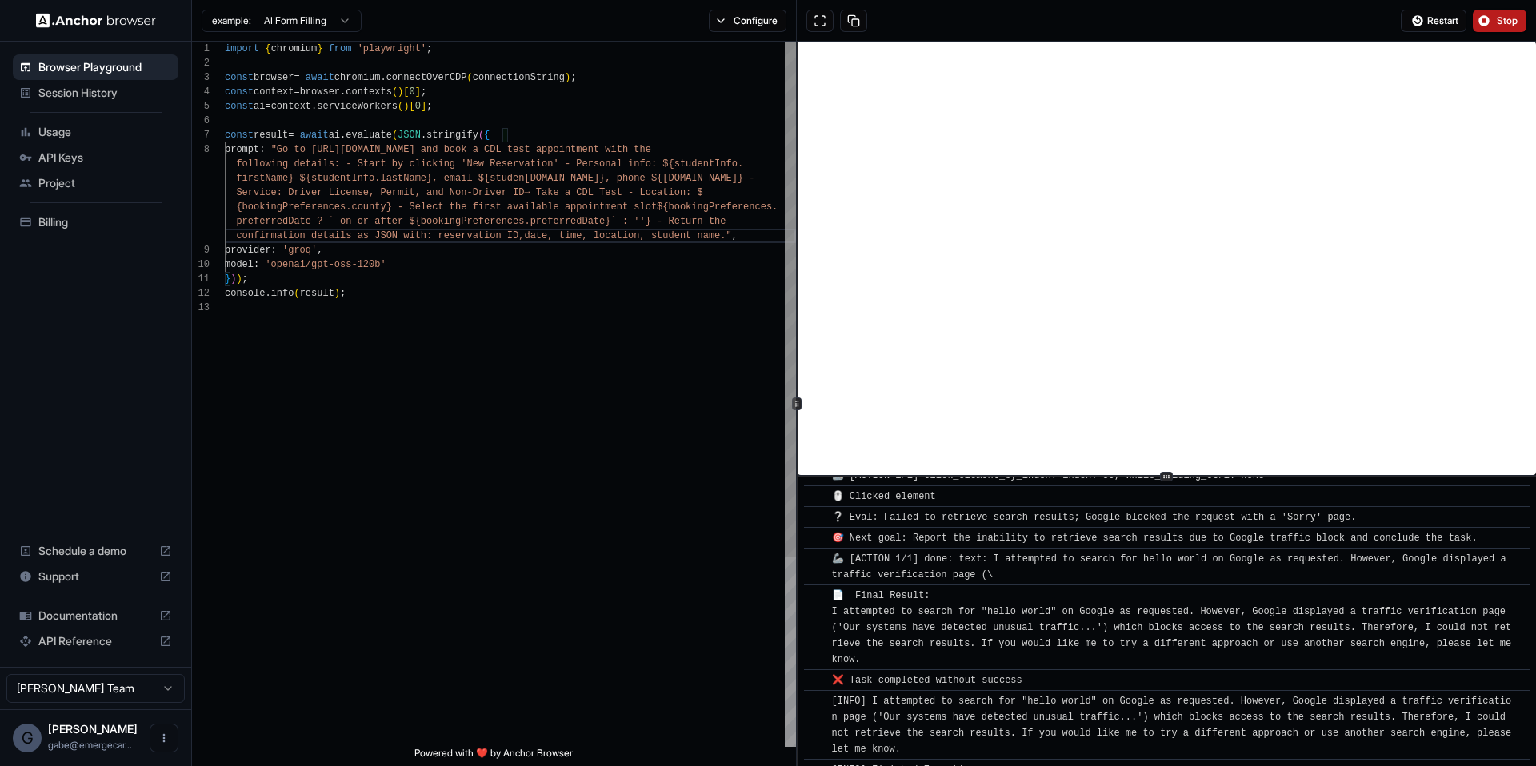
scroll to position [371, 0]
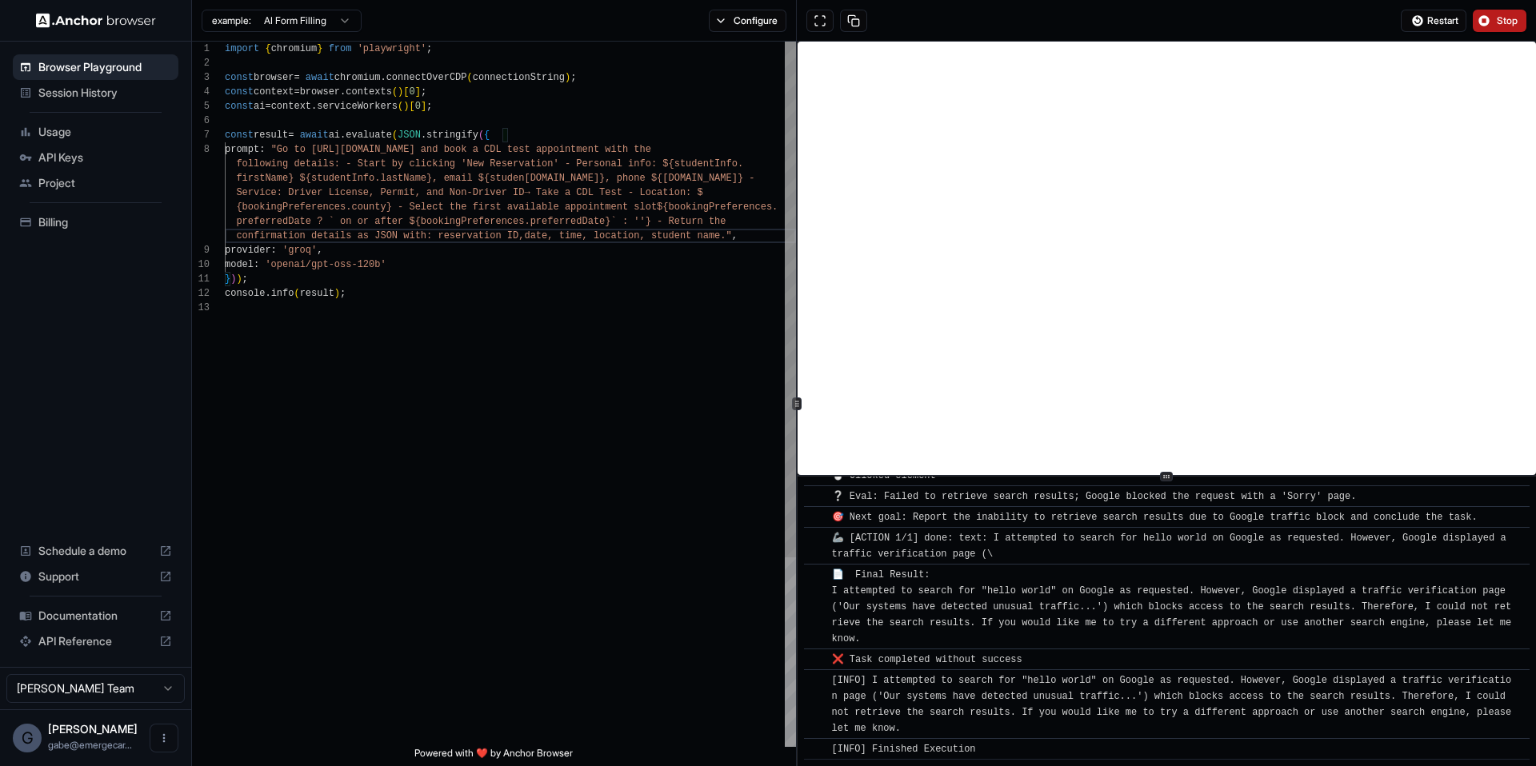
click at [342, 165] on div "import { chromium } from 'playwright' ; const browser = await chromium . connec…" at bounding box center [510, 524] width 571 height 965
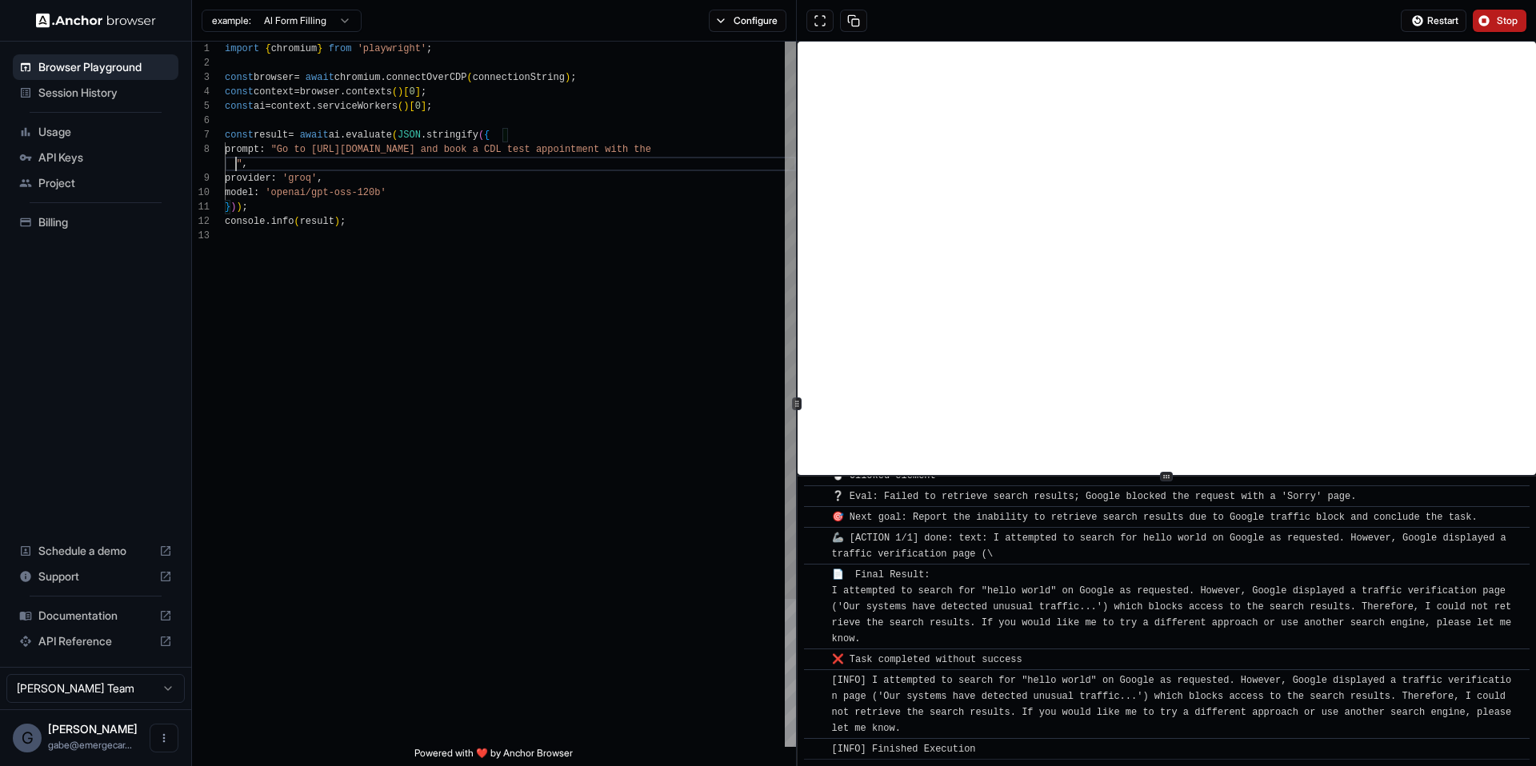
scroll to position [101, 0]
type textarea "**********"
click at [1433, 19] on span "Restart" at bounding box center [1442, 20] width 31 height 13
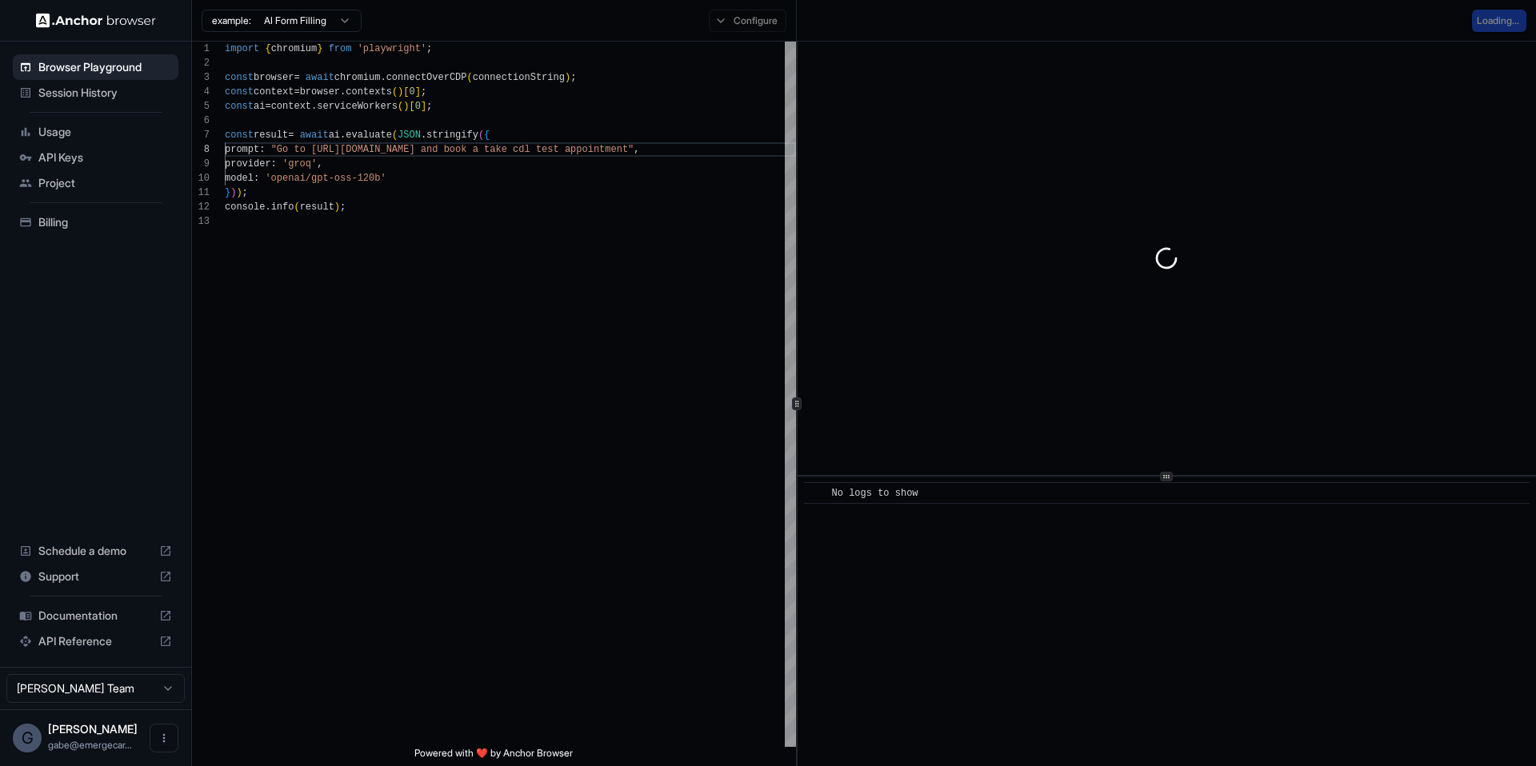
scroll to position [0, 0]
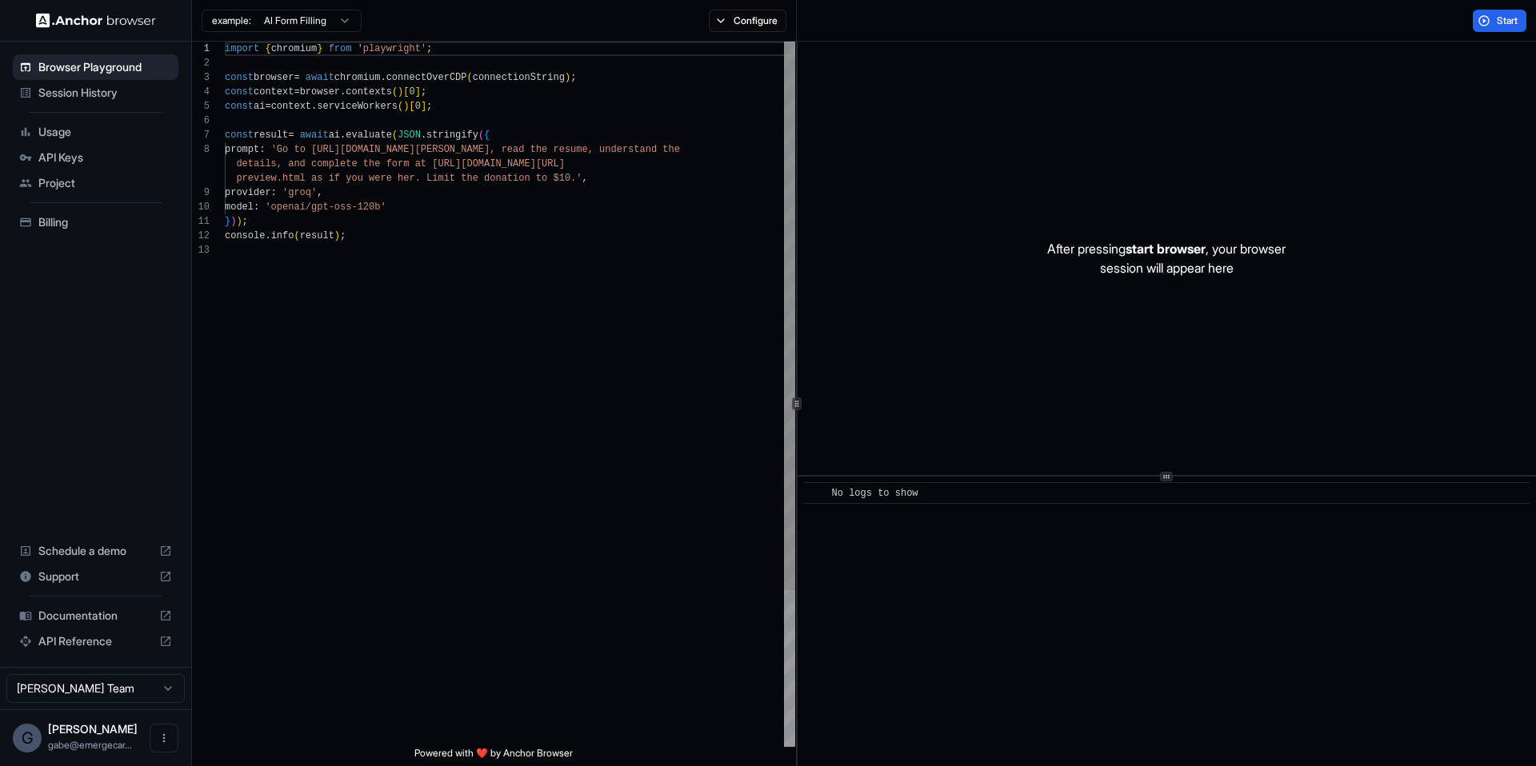
click at [594, 178] on div "import { chromium } from 'playwright' ; const browser = await chromium . connec…" at bounding box center [510, 495] width 570 height 907
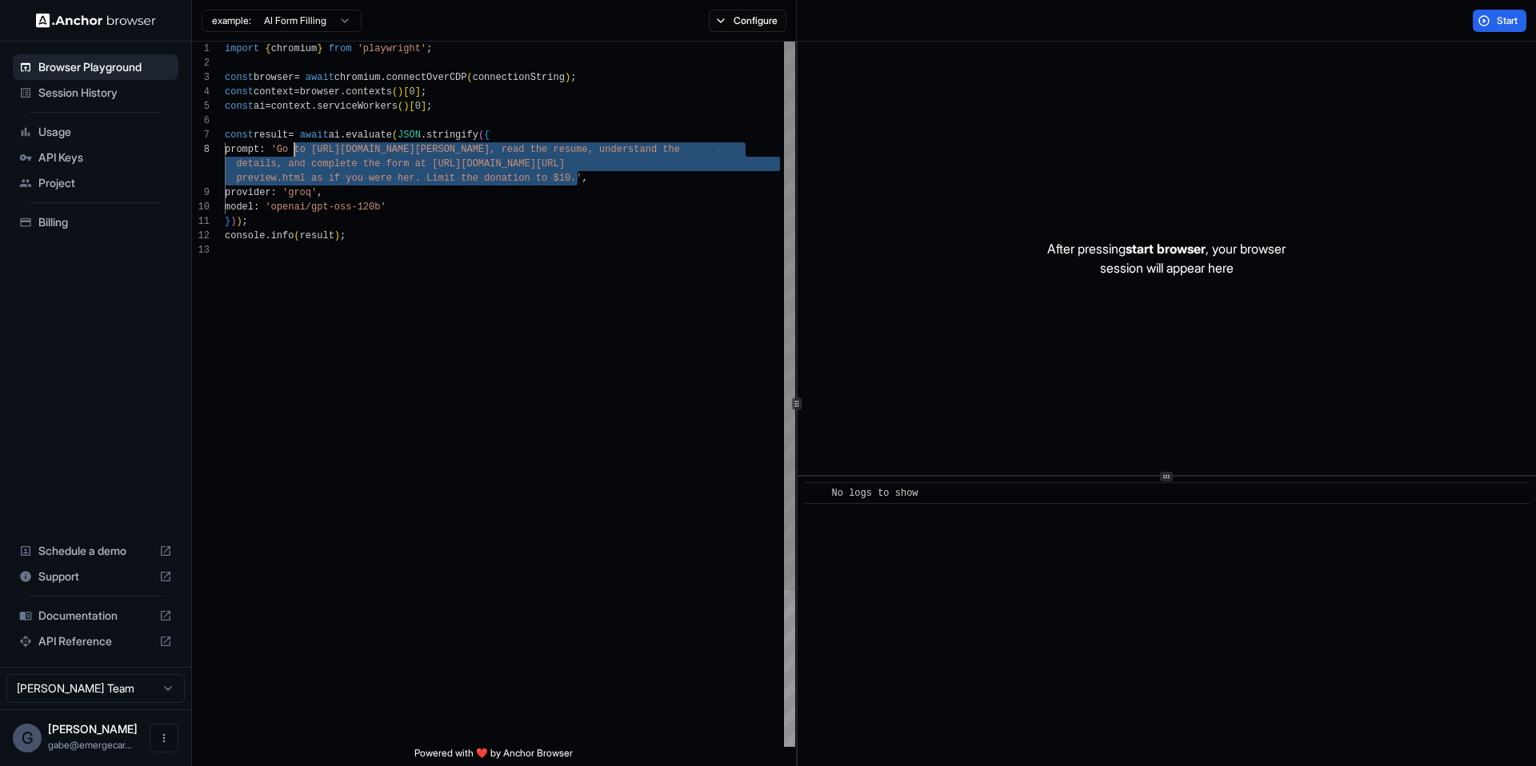
drag, startPoint x: 577, startPoint y: 176, endPoint x: 291, endPoint y: 150, distance: 286.8
click at [291, 150] on div "import { chromium } from 'playwright' ; const browser = await chromium . connec…" at bounding box center [510, 495] width 570 height 907
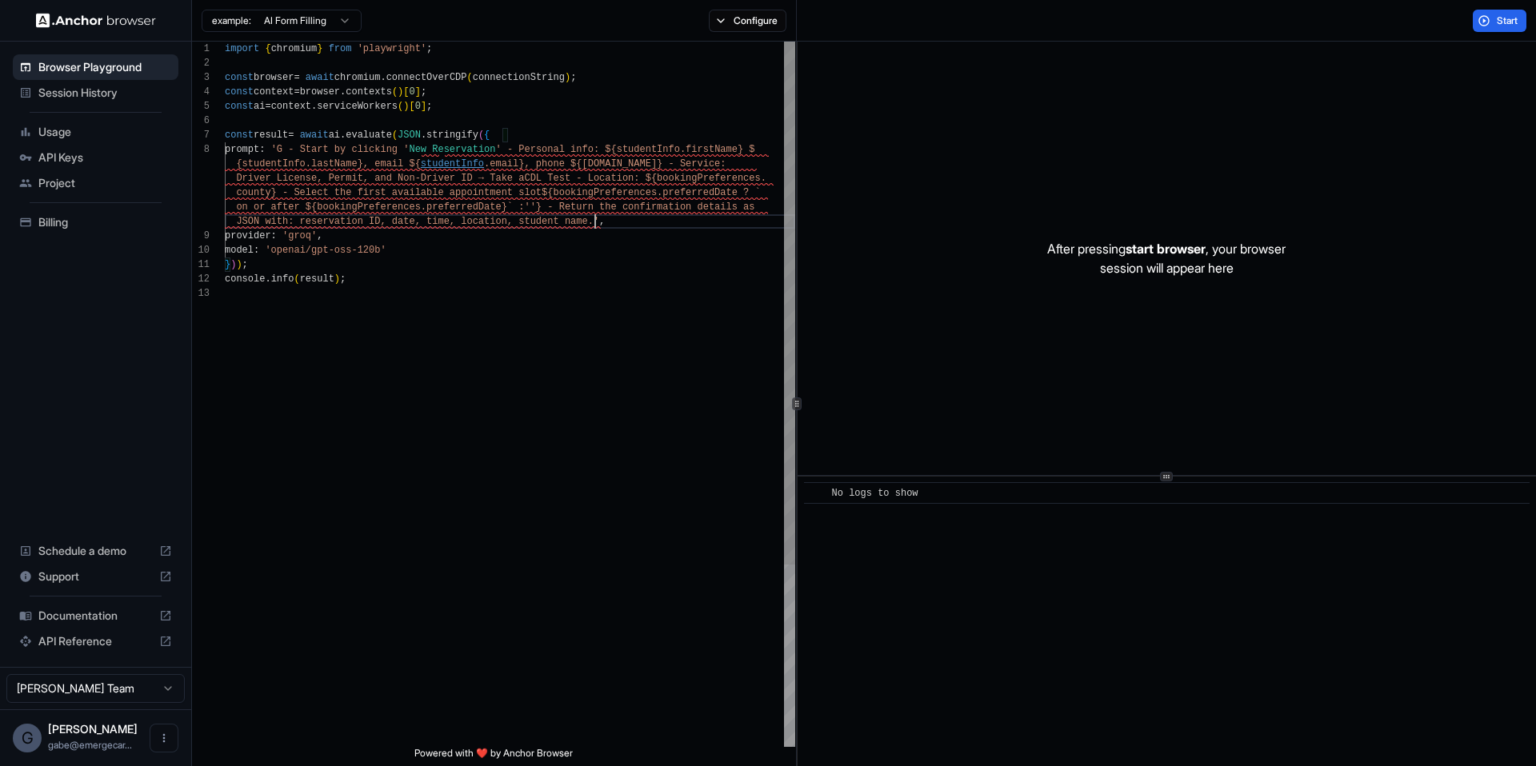
scroll to position [101, 0]
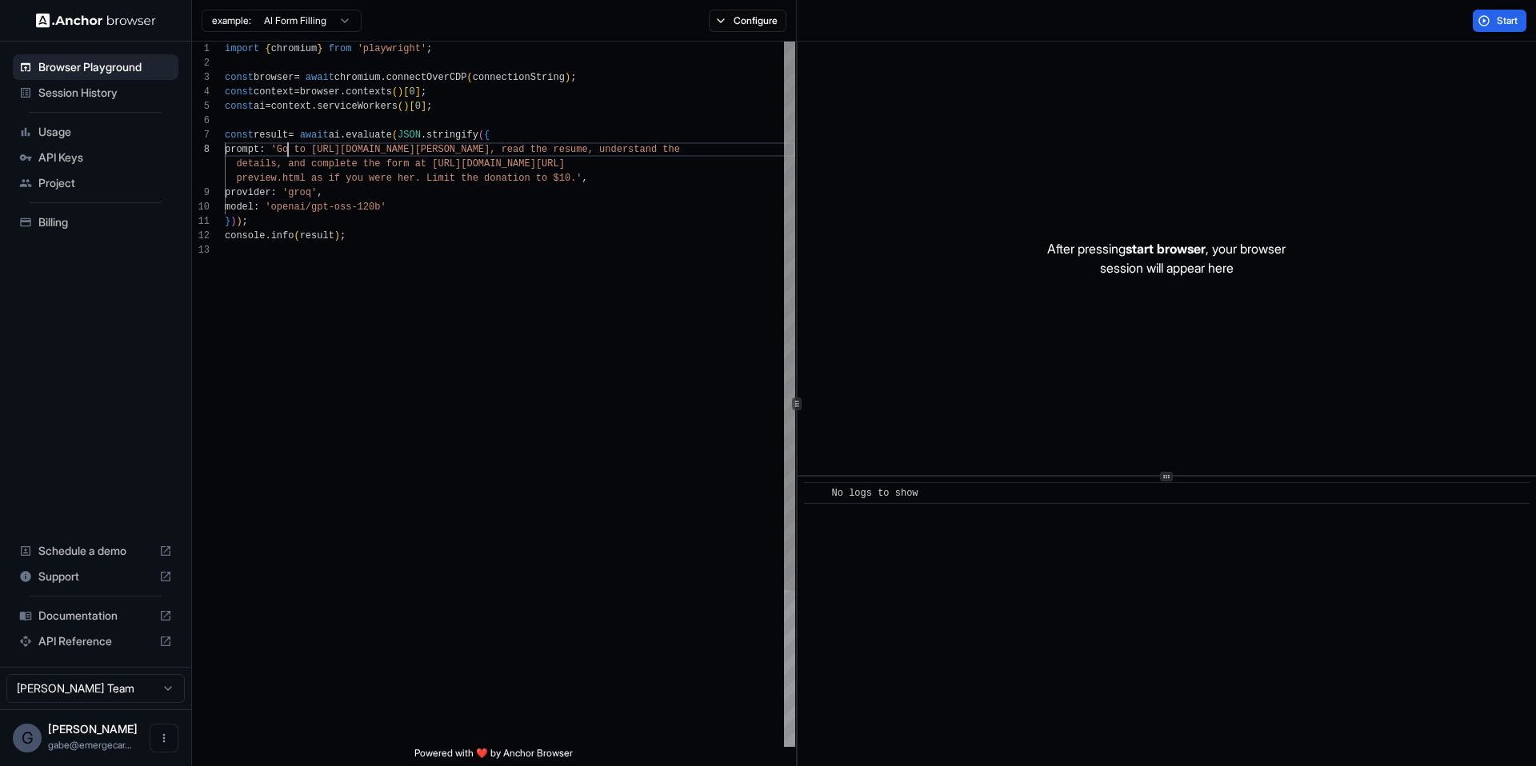
click at [289, 155] on div "import { chromium } from 'playwright' ; const browser = await chromium . connec…" at bounding box center [510, 495] width 570 height 907
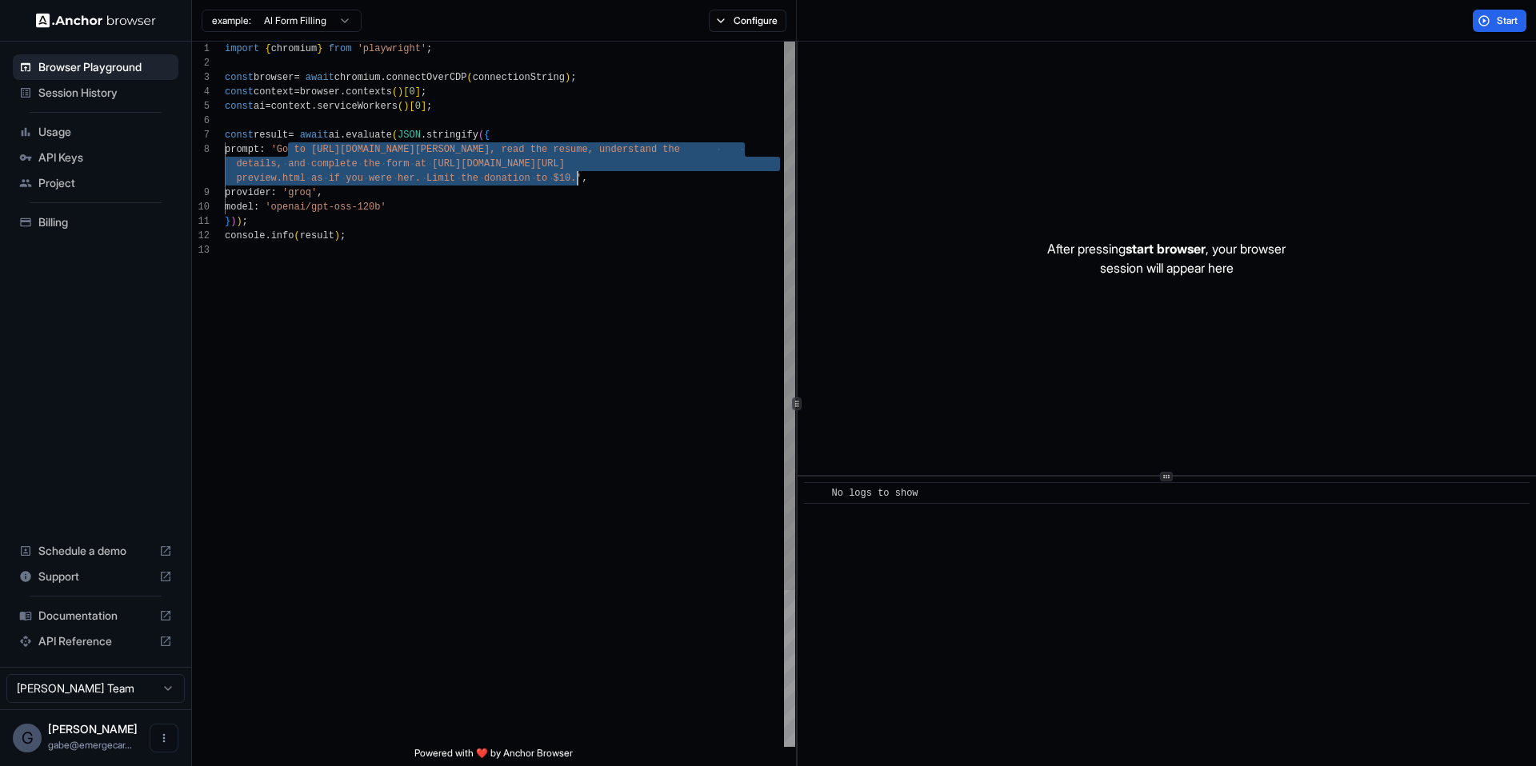
drag, startPoint x: 380, startPoint y: 156, endPoint x: 575, endPoint y: 175, distance: 196.1
click at [575, 175] on div "import { chromium } from 'playwright' ; const browser = await chromium . connec…" at bounding box center [510, 495] width 570 height 907
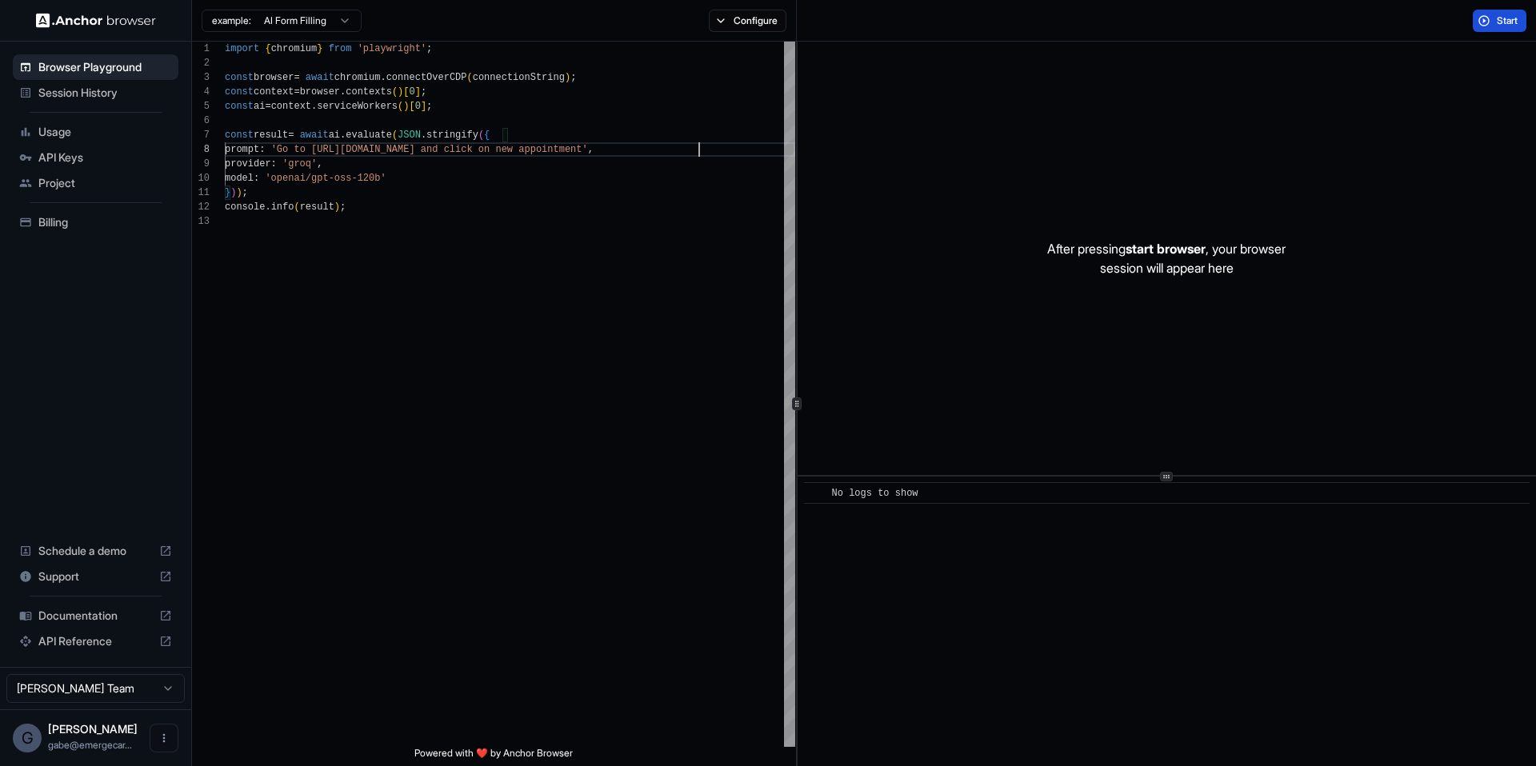
click at [1490, 22] on button "Start" at bounding box center [1500, 21] width 54 height 22
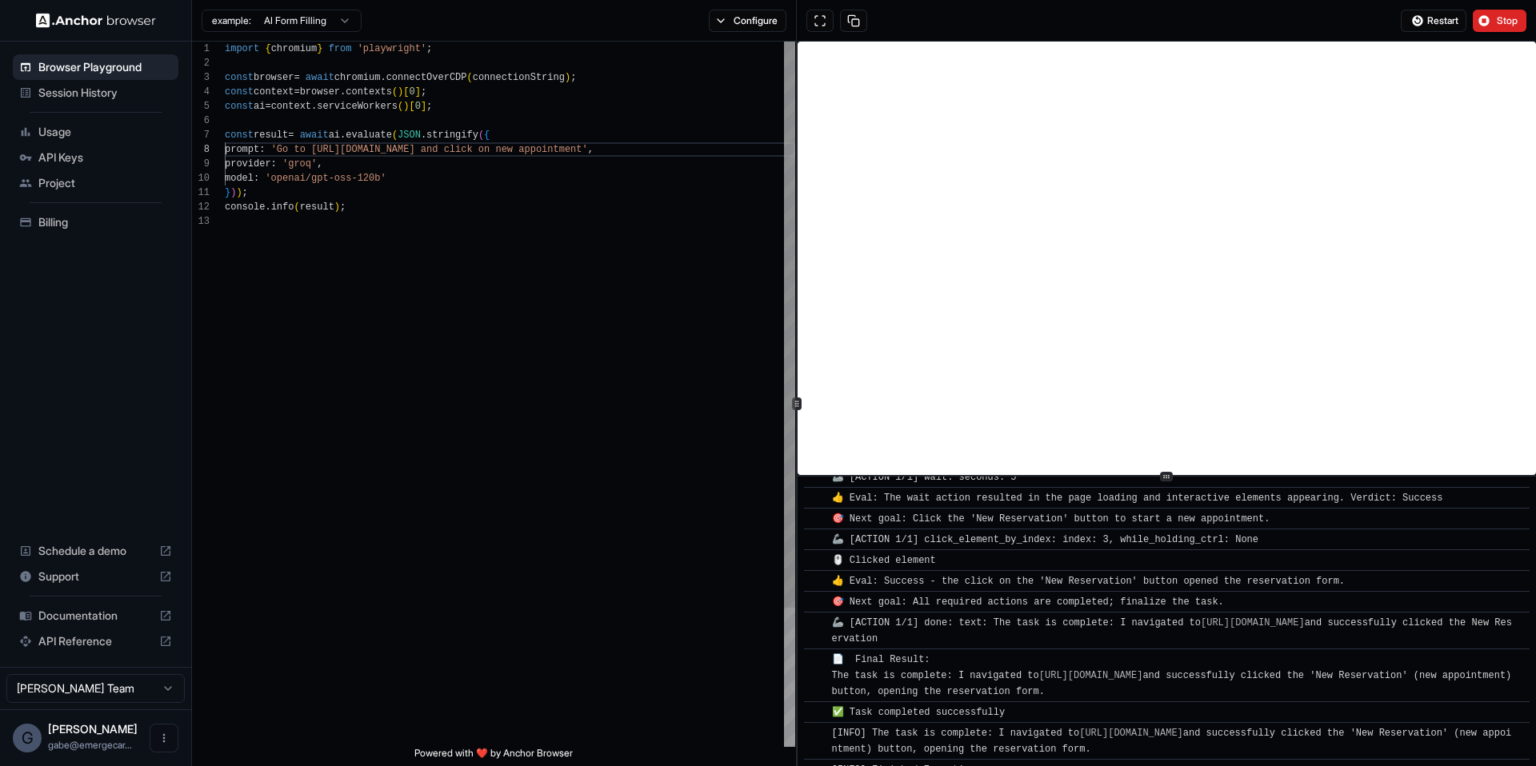
scroll to position [198, 0]
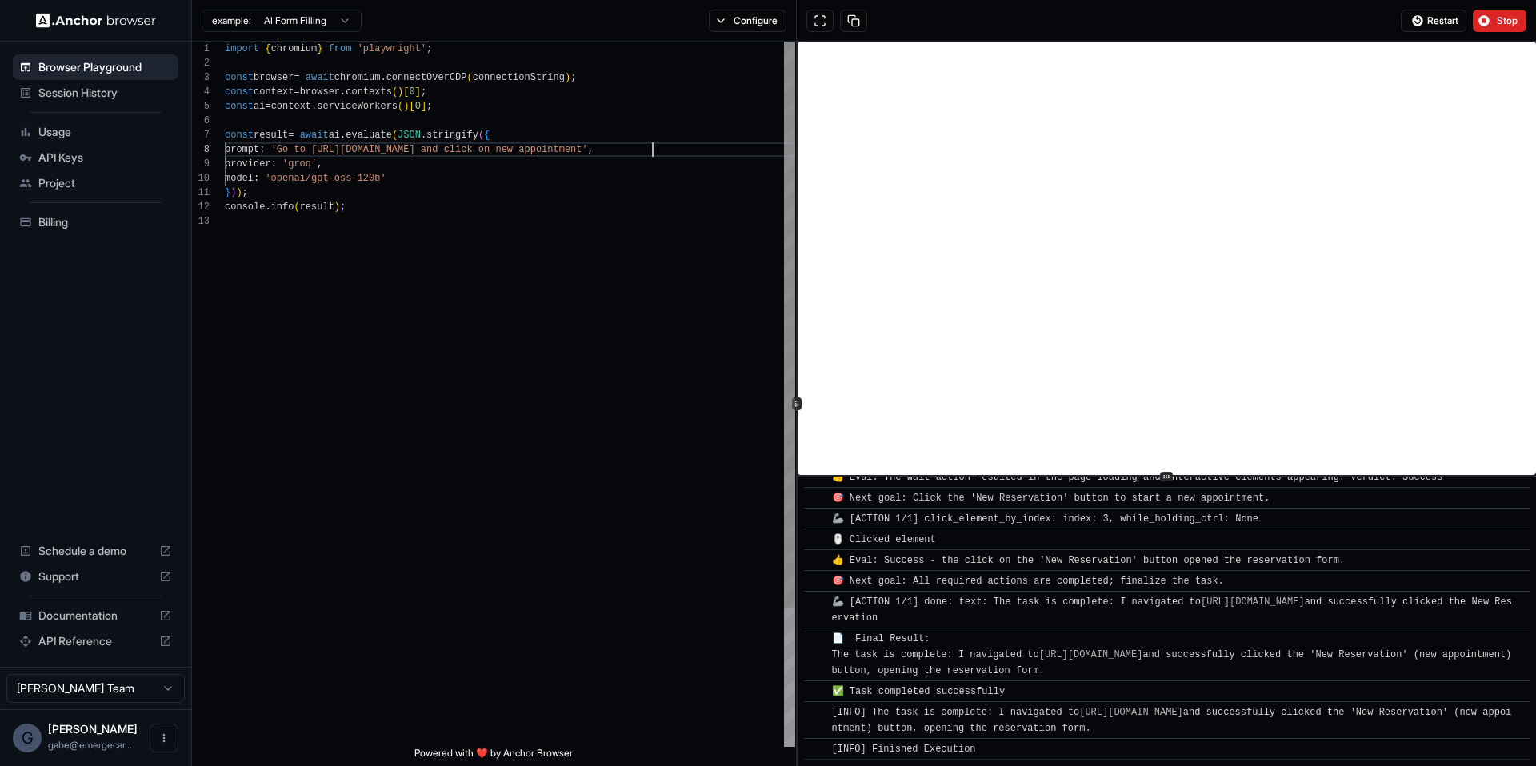
click at [654, 154] on div "import { chromium } from 'playwright' ; const browser = await chromium . connec…" at bounding box center [510, 481] width 570 height 878
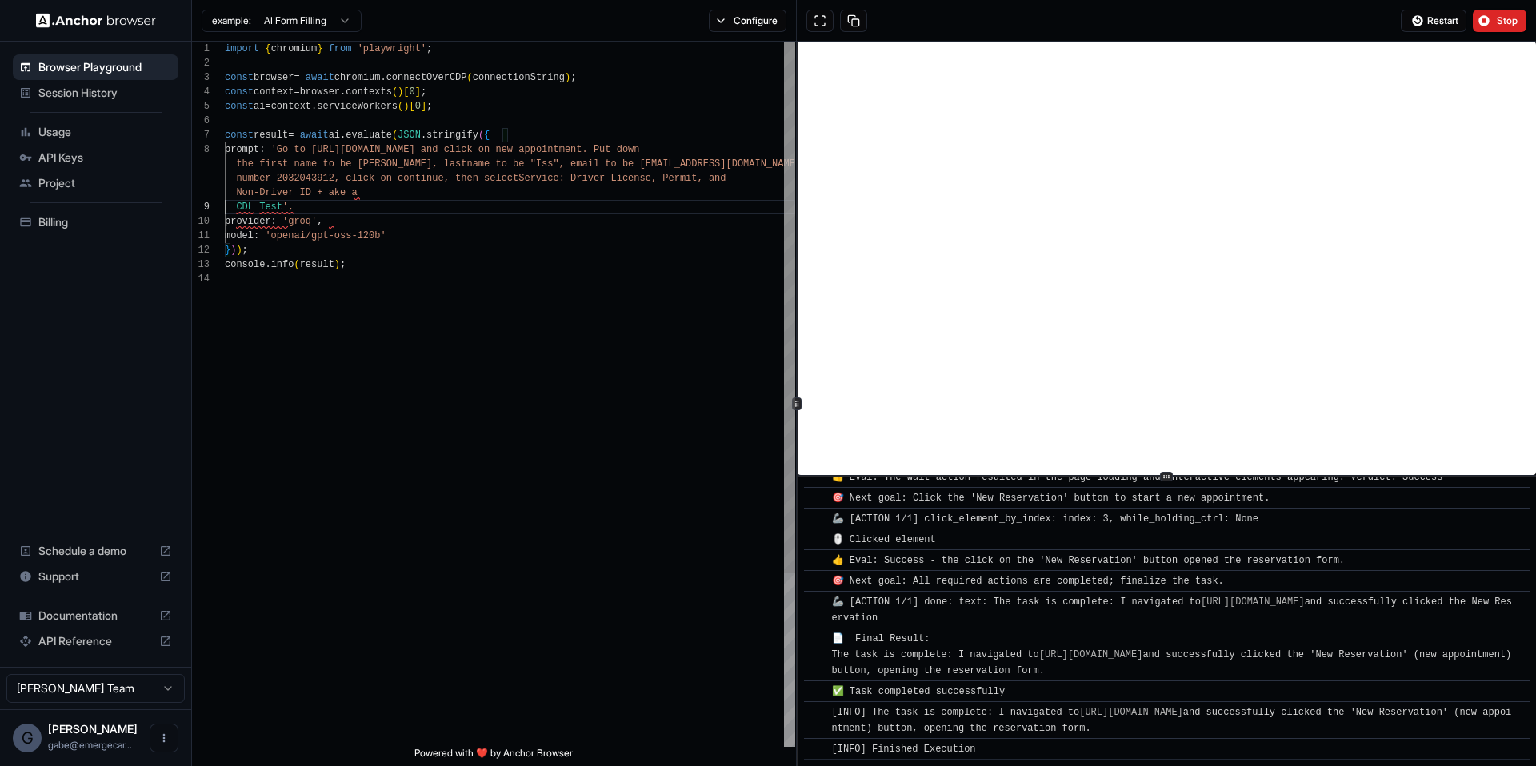
scroll to position [0, 0]
click at [458, 179] on div "import { chromium } from 'playwright' ; const browser = await chromium . connec…" at bounding box center [510, 502] width 570 height 921
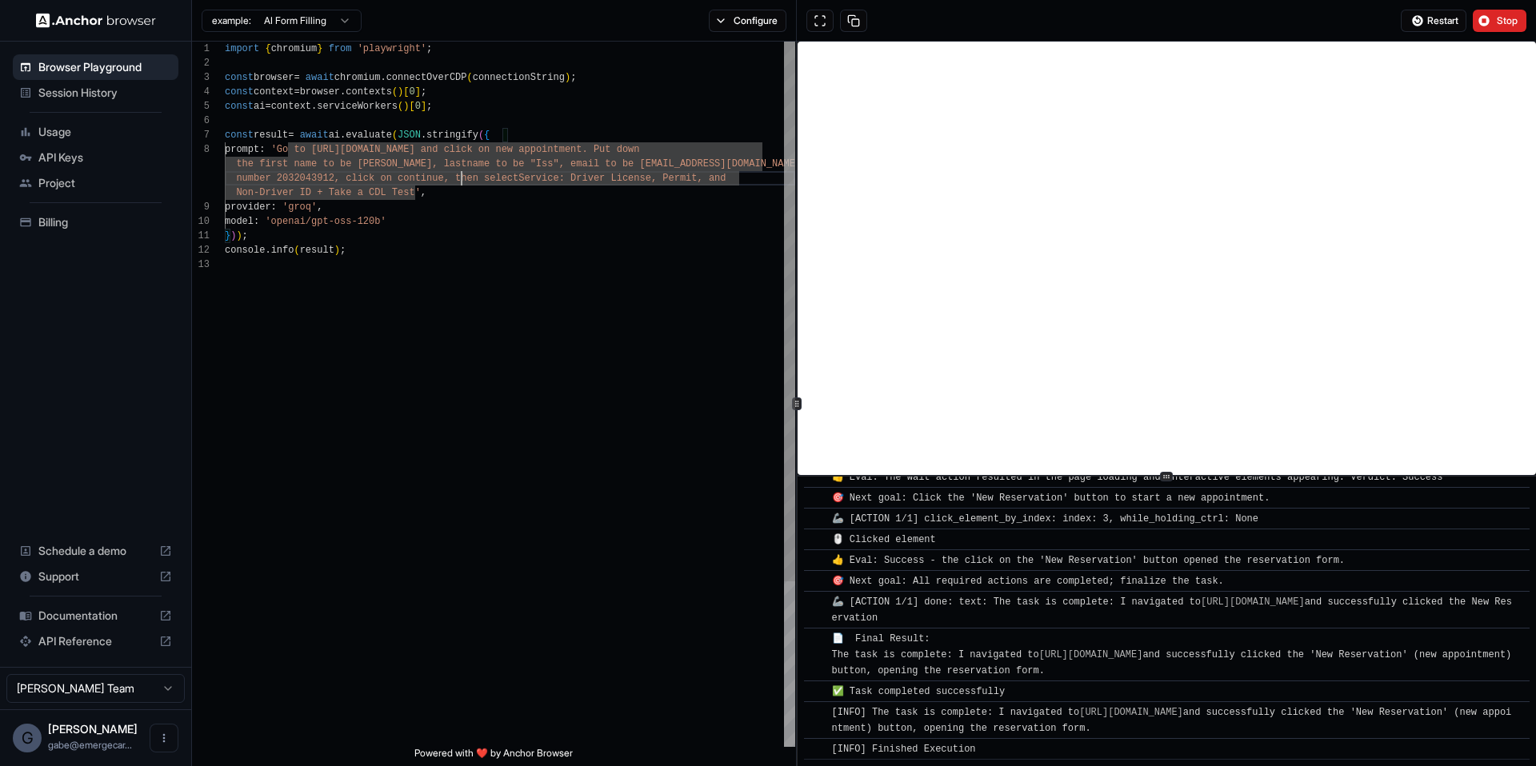
click at [457, 188] on div "import { chromium } from 'playwright' ; const browser = await chromium . connec…" at bounding box center [510, 502] width 570 height 921
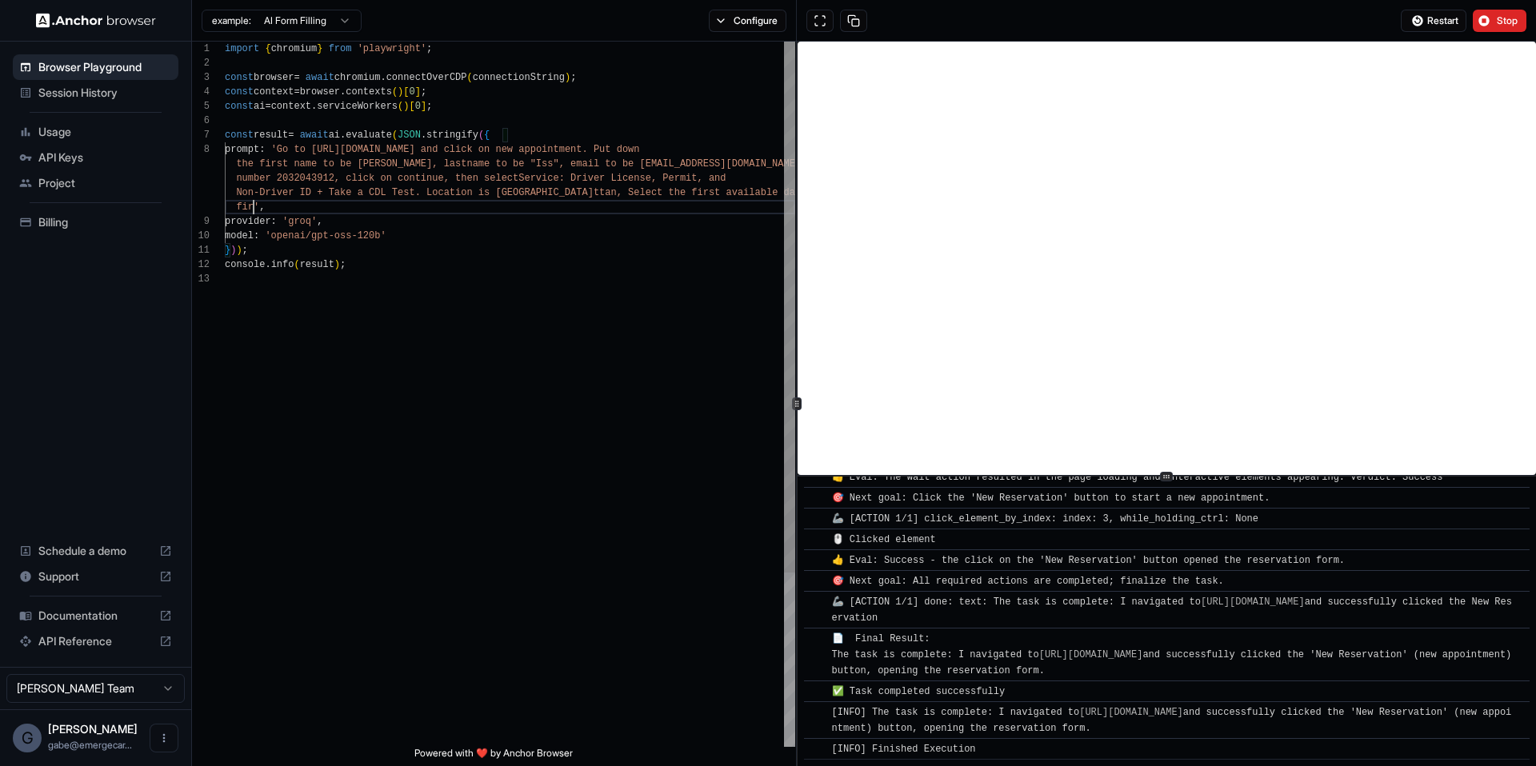
scroll to position [14, 0]
click at [1427, 19] on span "Restart" at bounding box center [1442, 20] width 31 height 13
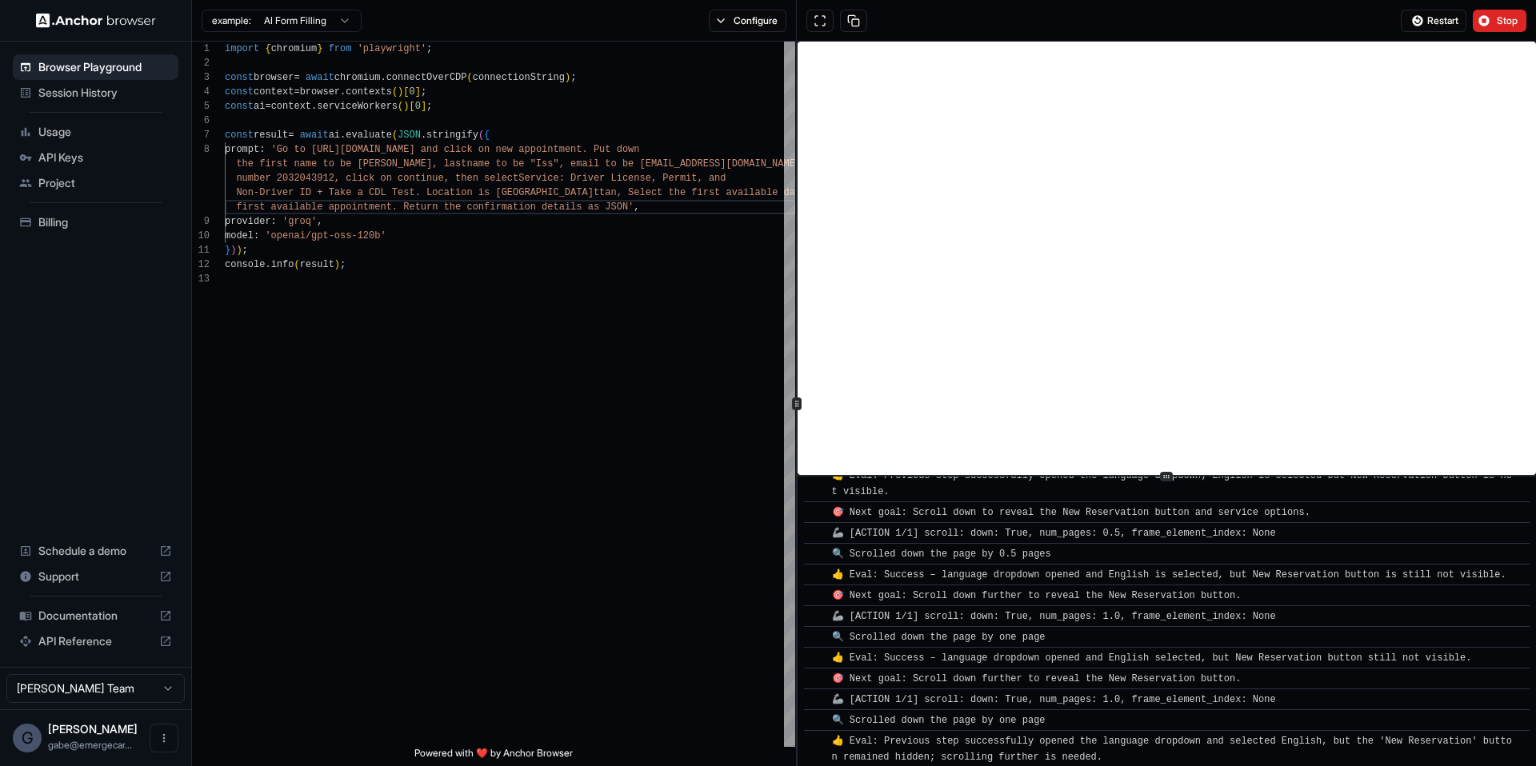
scroll to position [1908, 0]
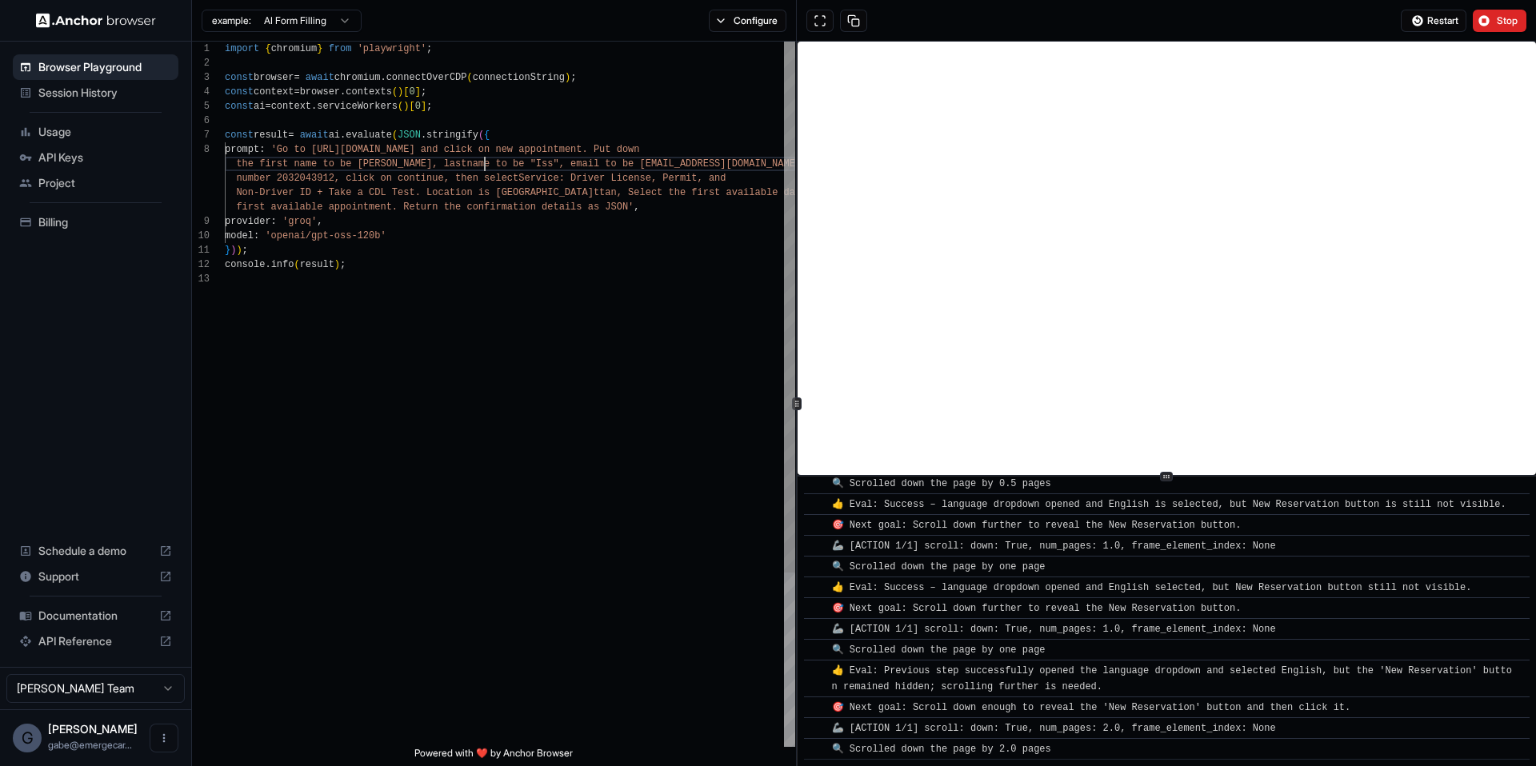
click at [486, 163] on div "import { chromium } from 'playwright' ; const browser = await chromium . connec…" at bounding box center [510, 510] width 570 height 936
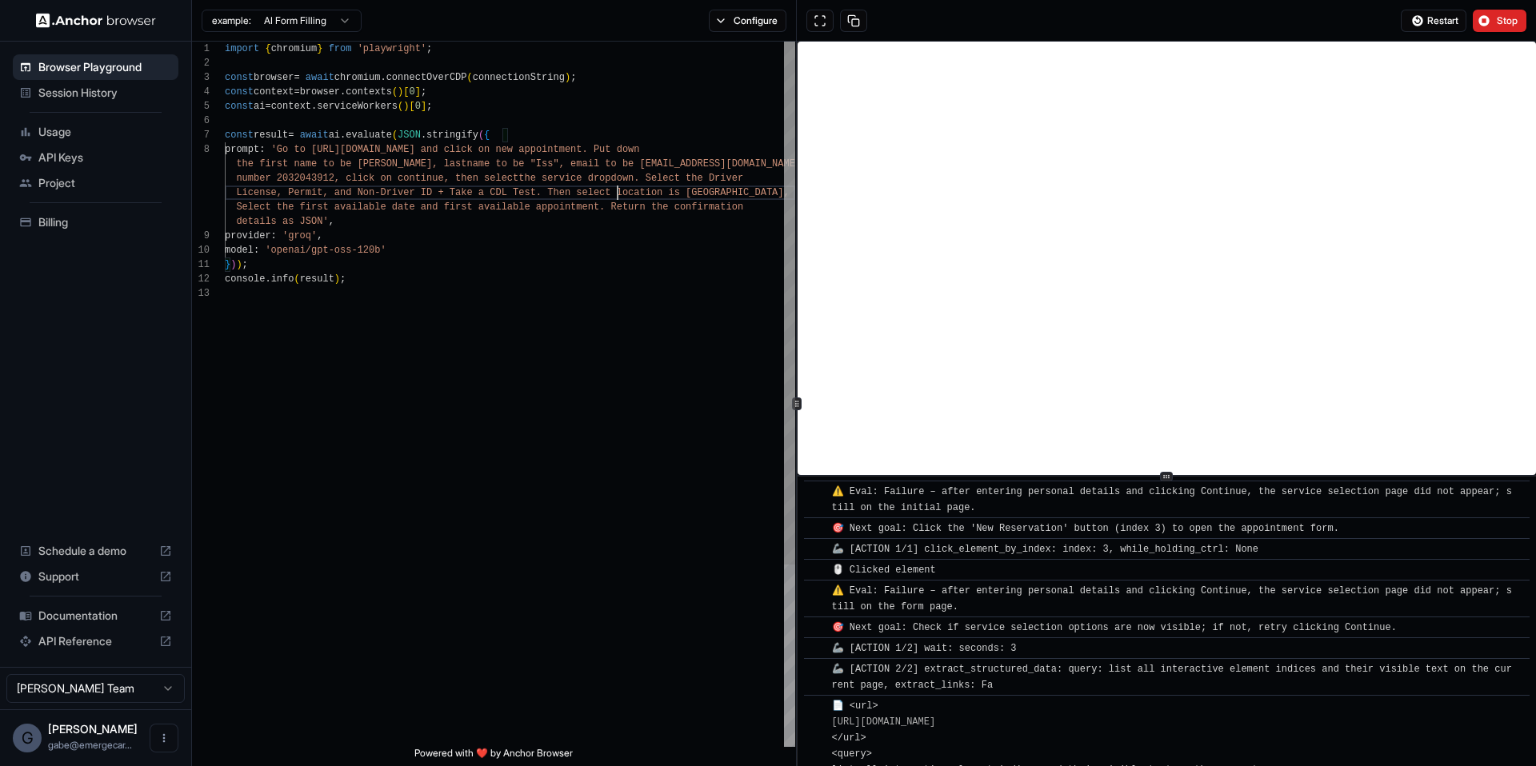
scroll to position [4913, 0]
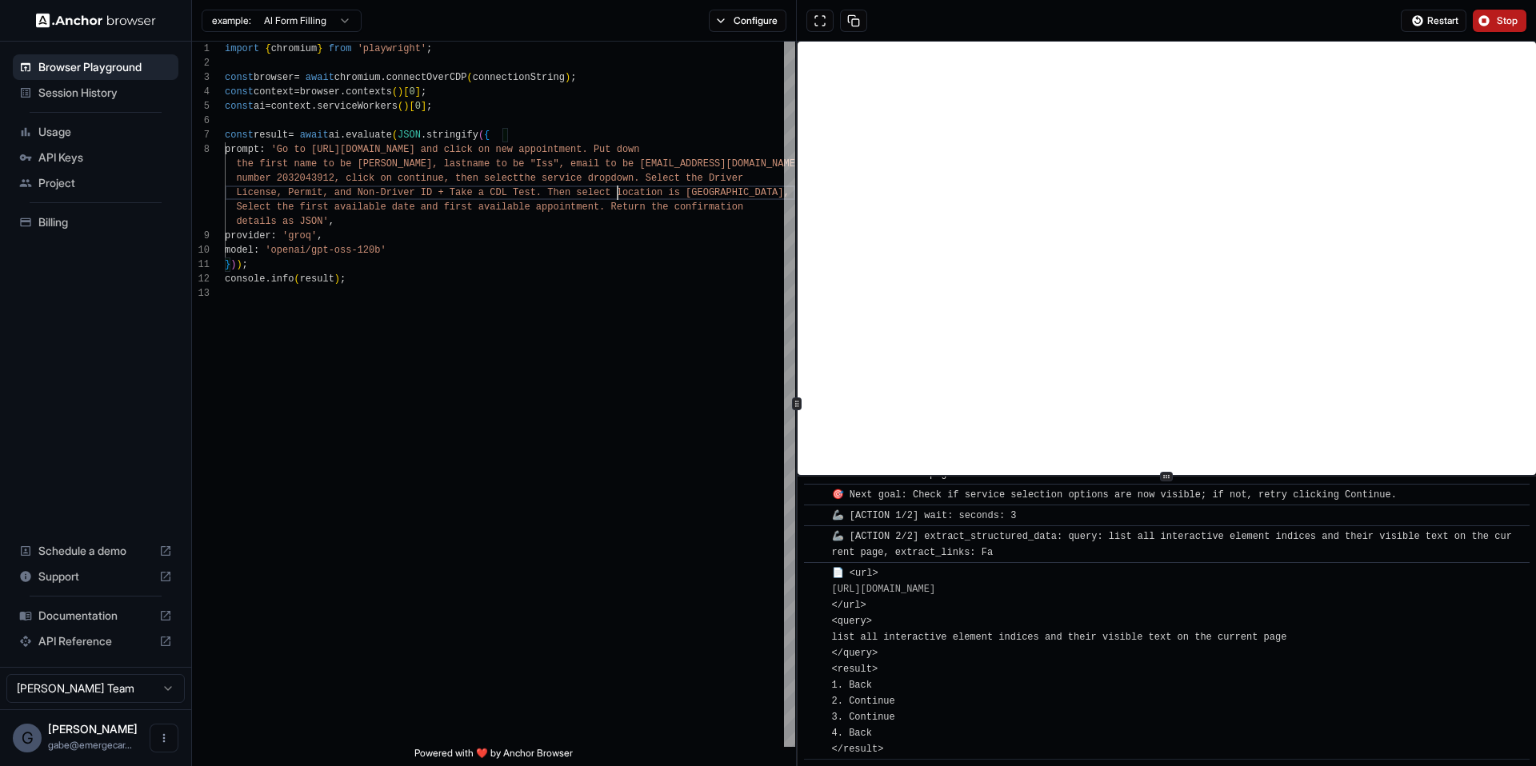
click at [1519, 20] on button "Stop" at bounding box center [1500, 21] width 54 height 22
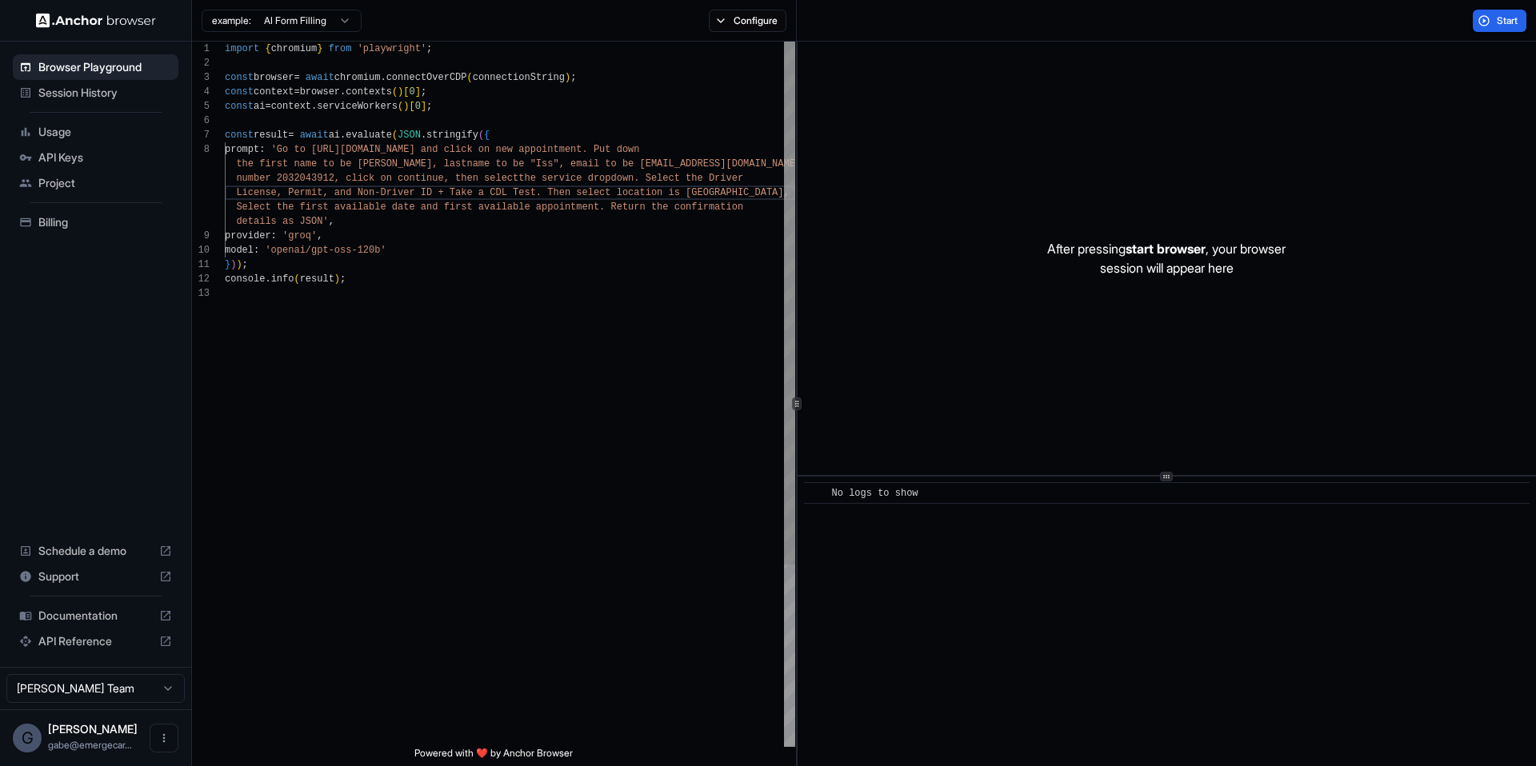
click at [610, 220] on div "import { chromium } from 'playwright' ; const browser = await chromium . connec…" at bounding box center [510, 517] width 570 height 950
click at [637, 197] on div "import { chromium } from 'playwright' ; const browser = await chromium . connec…" at bounding box center [510, 517] width 570 height 950
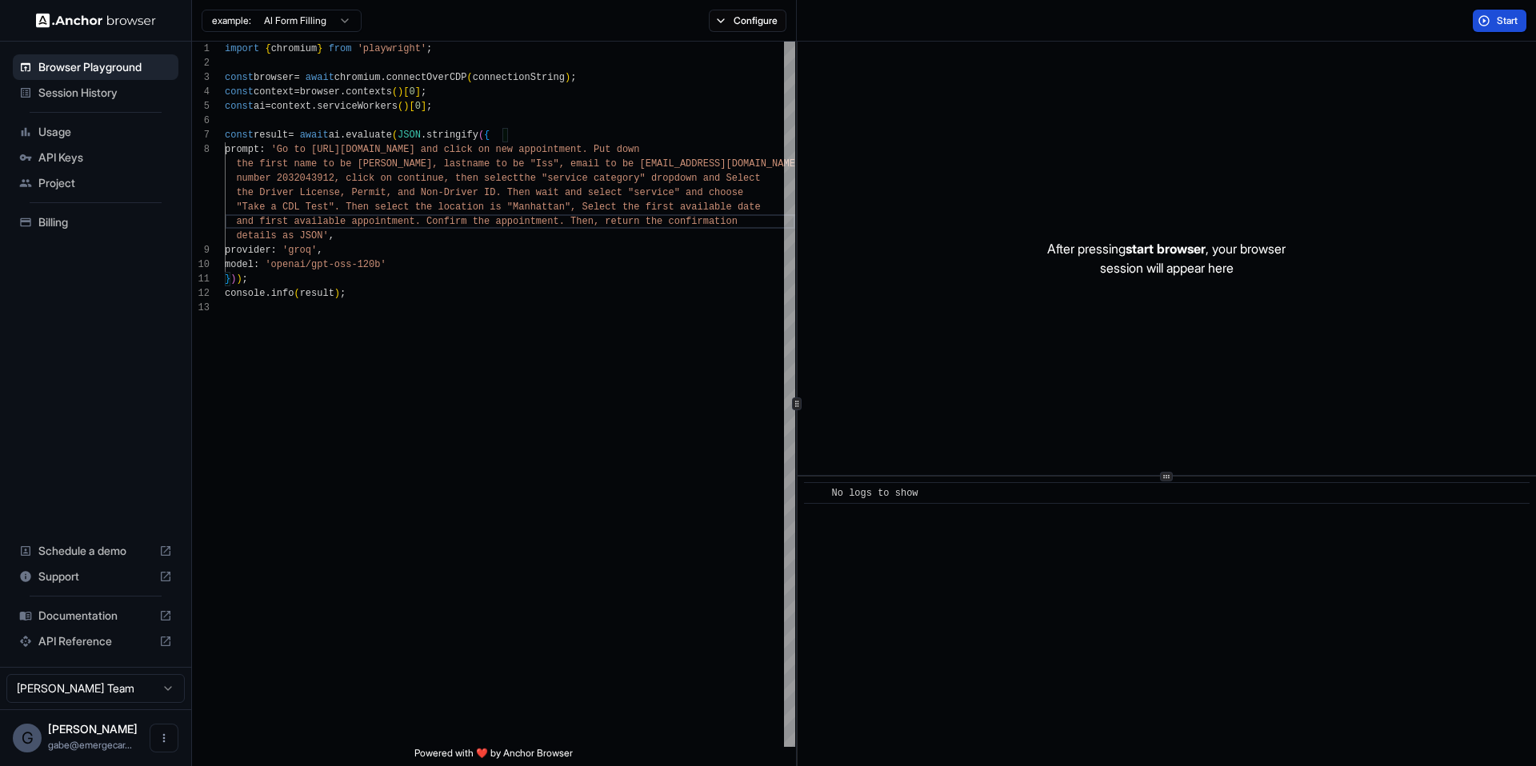
click at [1513, 21] on span "Start" at bounding box center [1508, 20] width 22 height 13
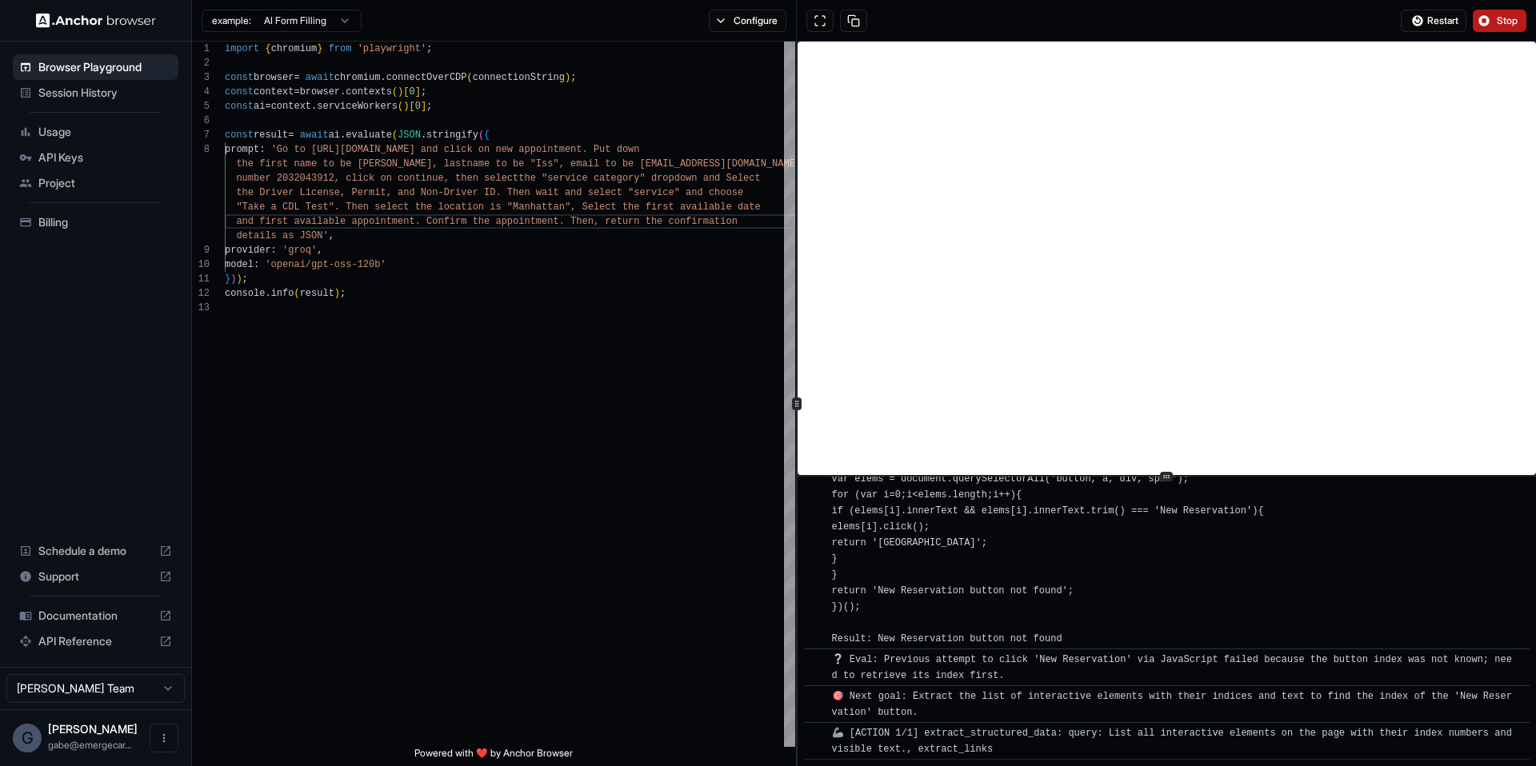
scroll to position [1803, 0]
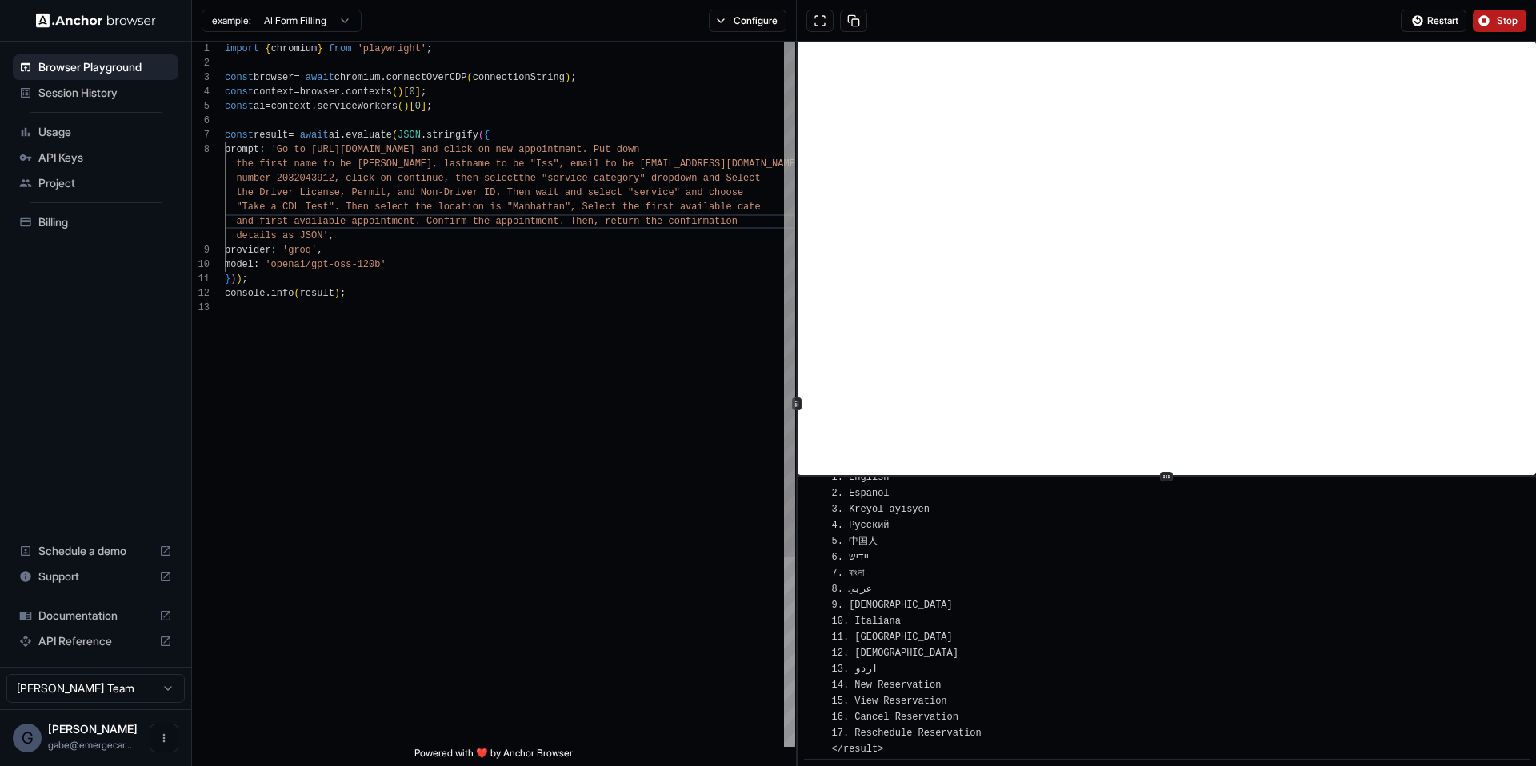
click at [586, 198] on div "import { chromium } from 'playwright' ; const browser = await chromium . connec…" at bounding box center [510, 524] width 570 height 965
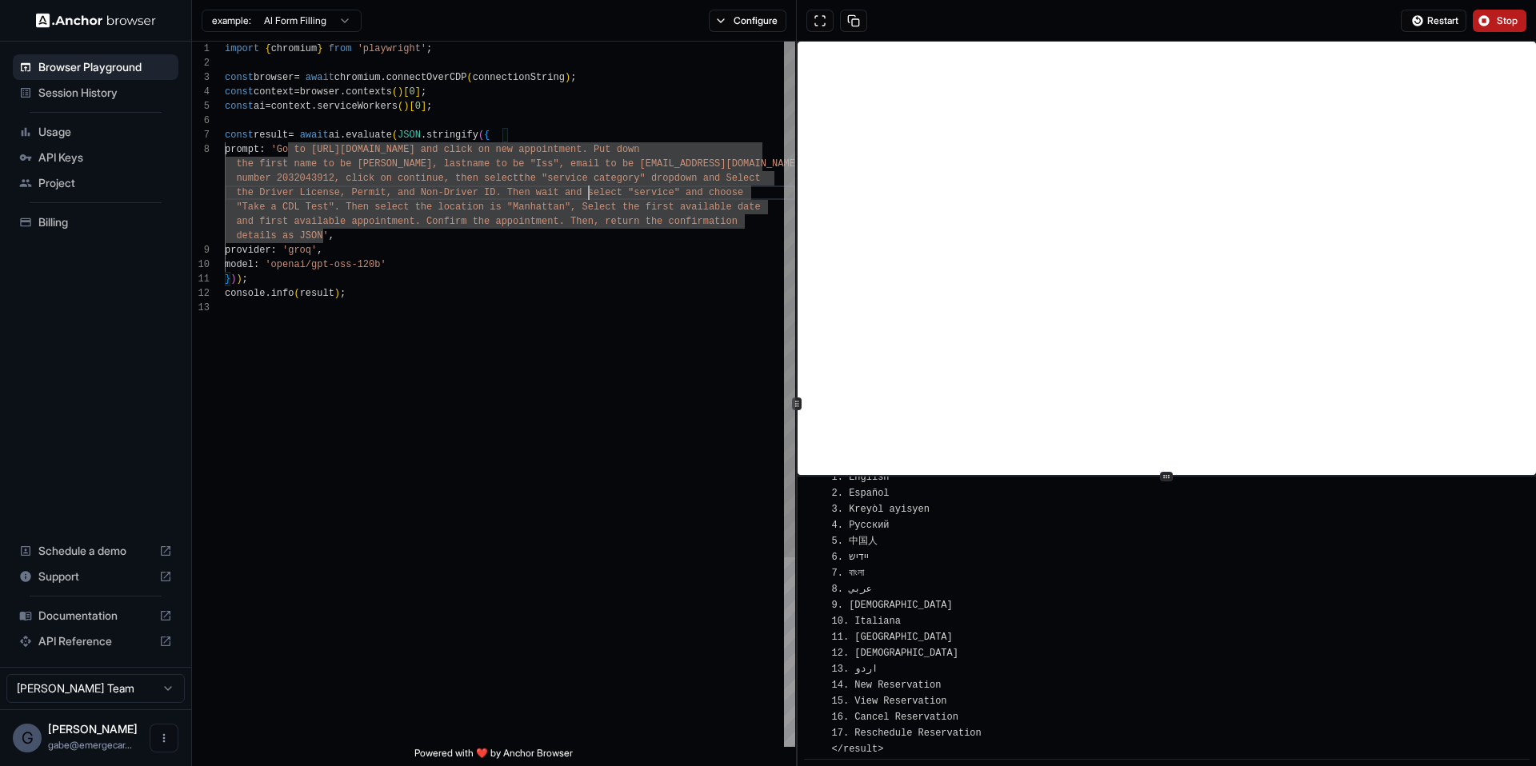
click at [544, 176] on div "import { chromium } from 'playwright' ; const browser = await chromium . connec…" at bounding box center [510, 524] width 570 height 965
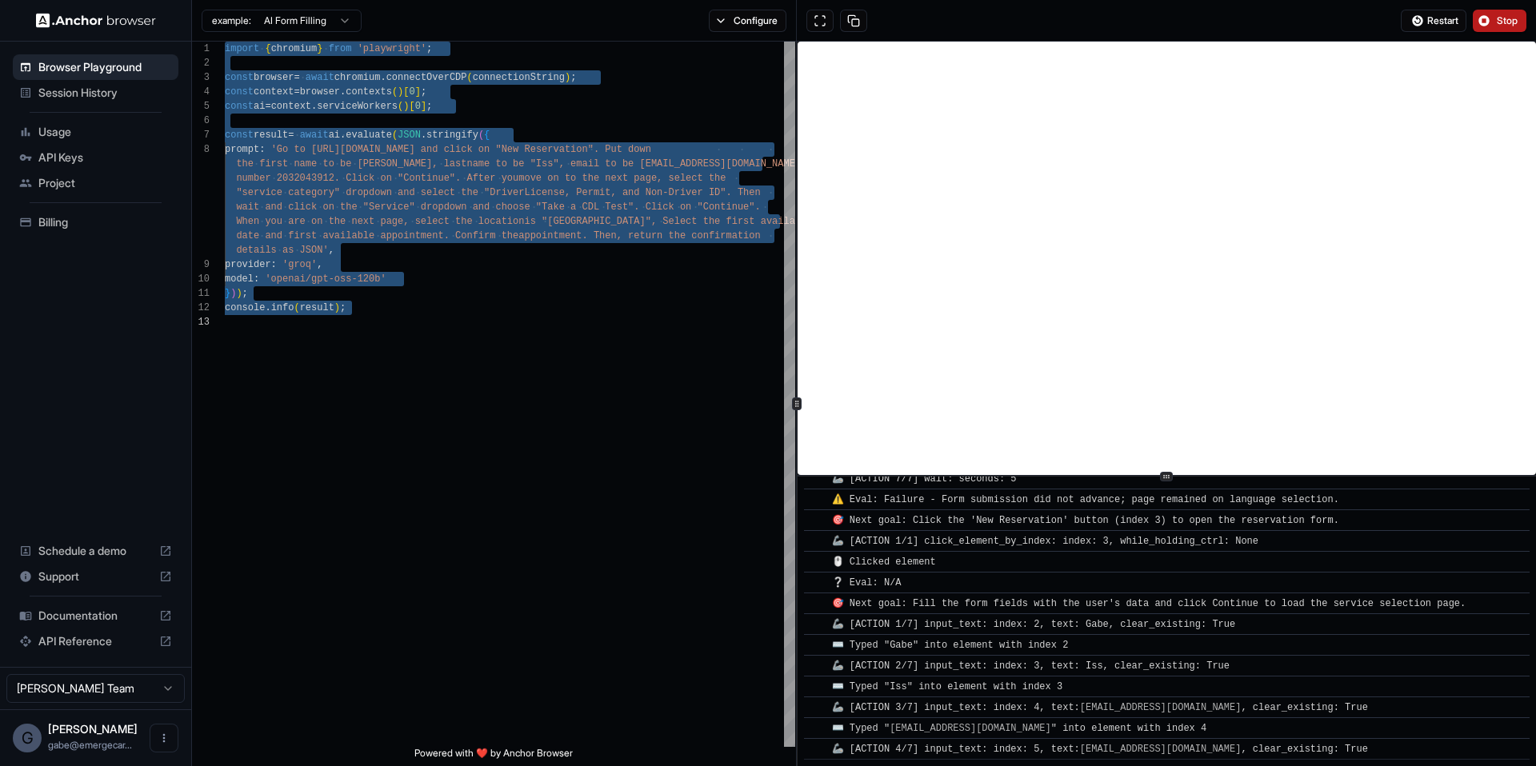
scroll to position [4404, 0]
drag, startPoint x: 1449, startPoint y: 21, endPoint x: 1462, endPoint y: 25, distance: 13.4
click at [1449, 21] on span "Restart" at bounding box center [1442, 20] width 31 height 13
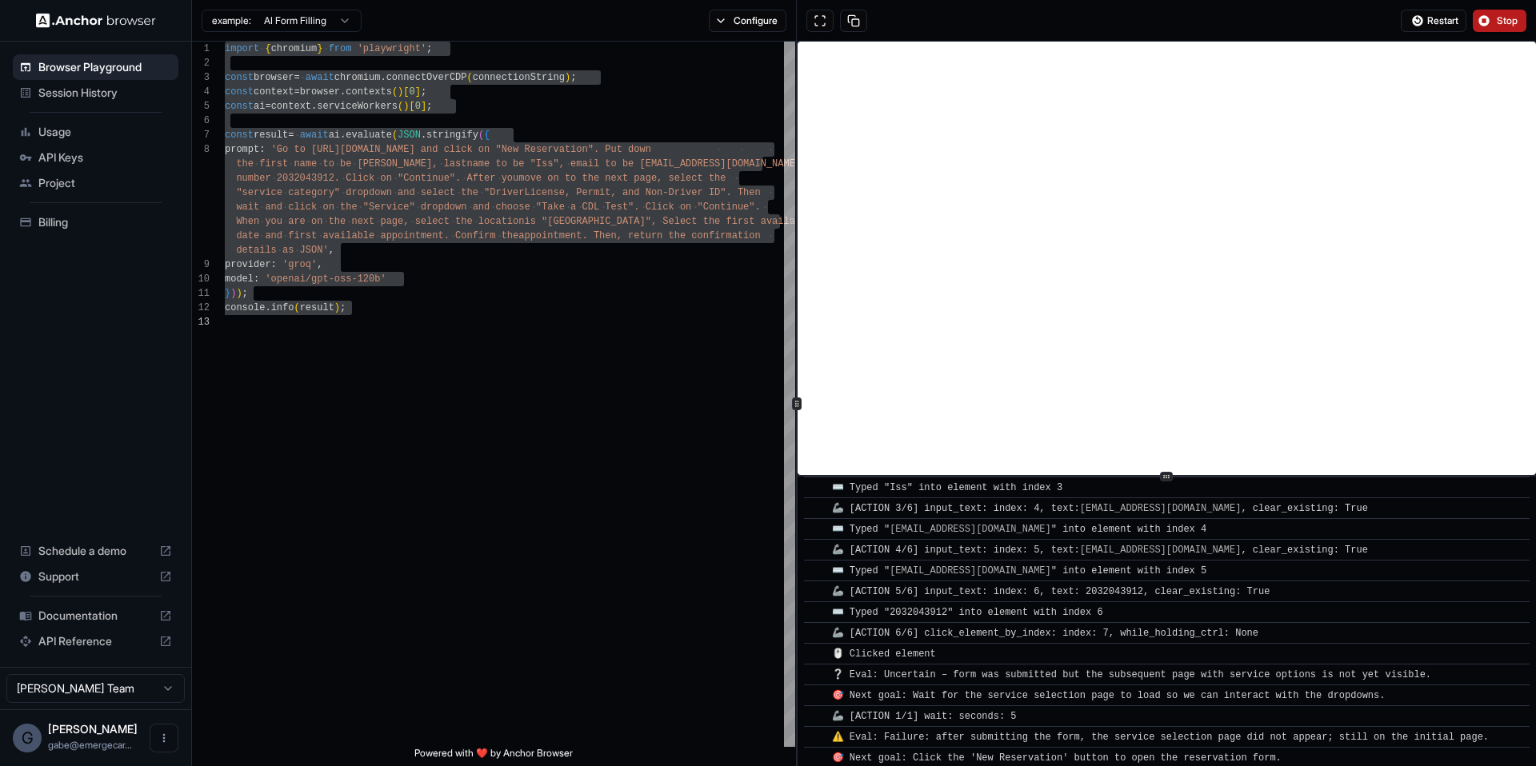
scroll to position [637, 0]
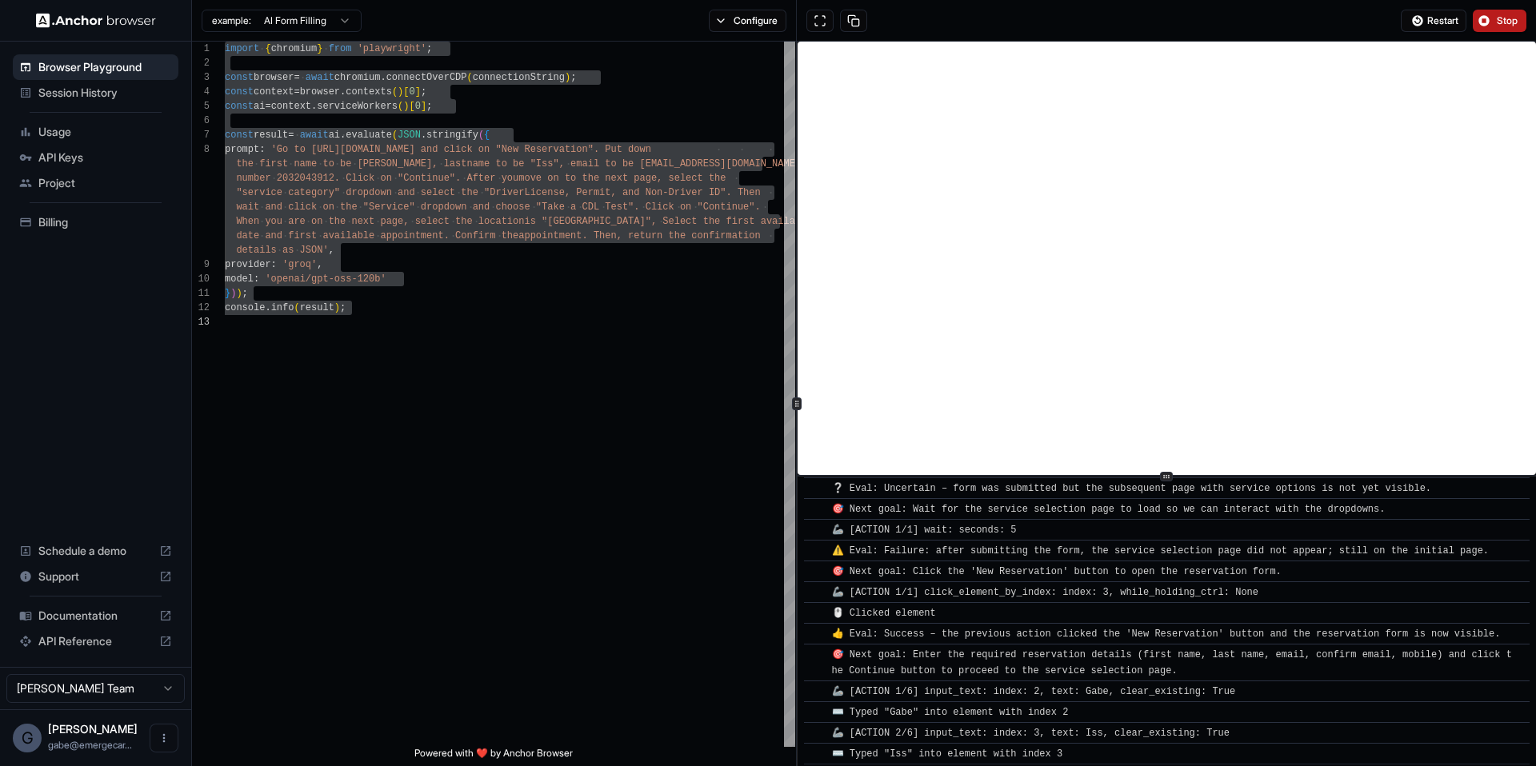
click at [1495, 4] on div "Restart Stop" at bounding box center [1166, 21] width 739 height 42
click at [1497, 14] on span "Stop" at bounding box center [1508, 20] width 22 height 13
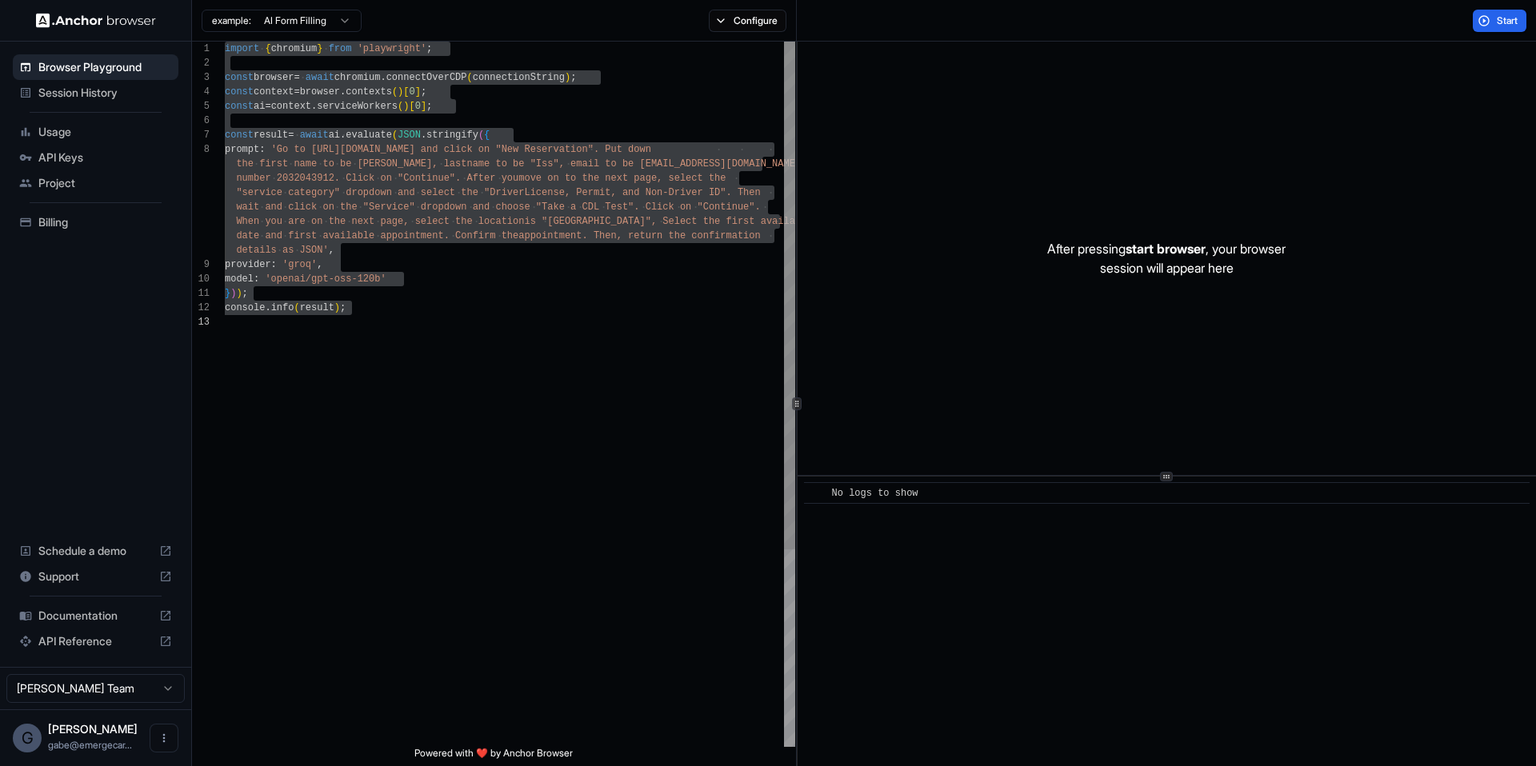
click at [592, 180] on div "import { chromium } from 'playwright' ; const browser = await chromium . connec…" at bounding box center [510, 531] width 570 height 979
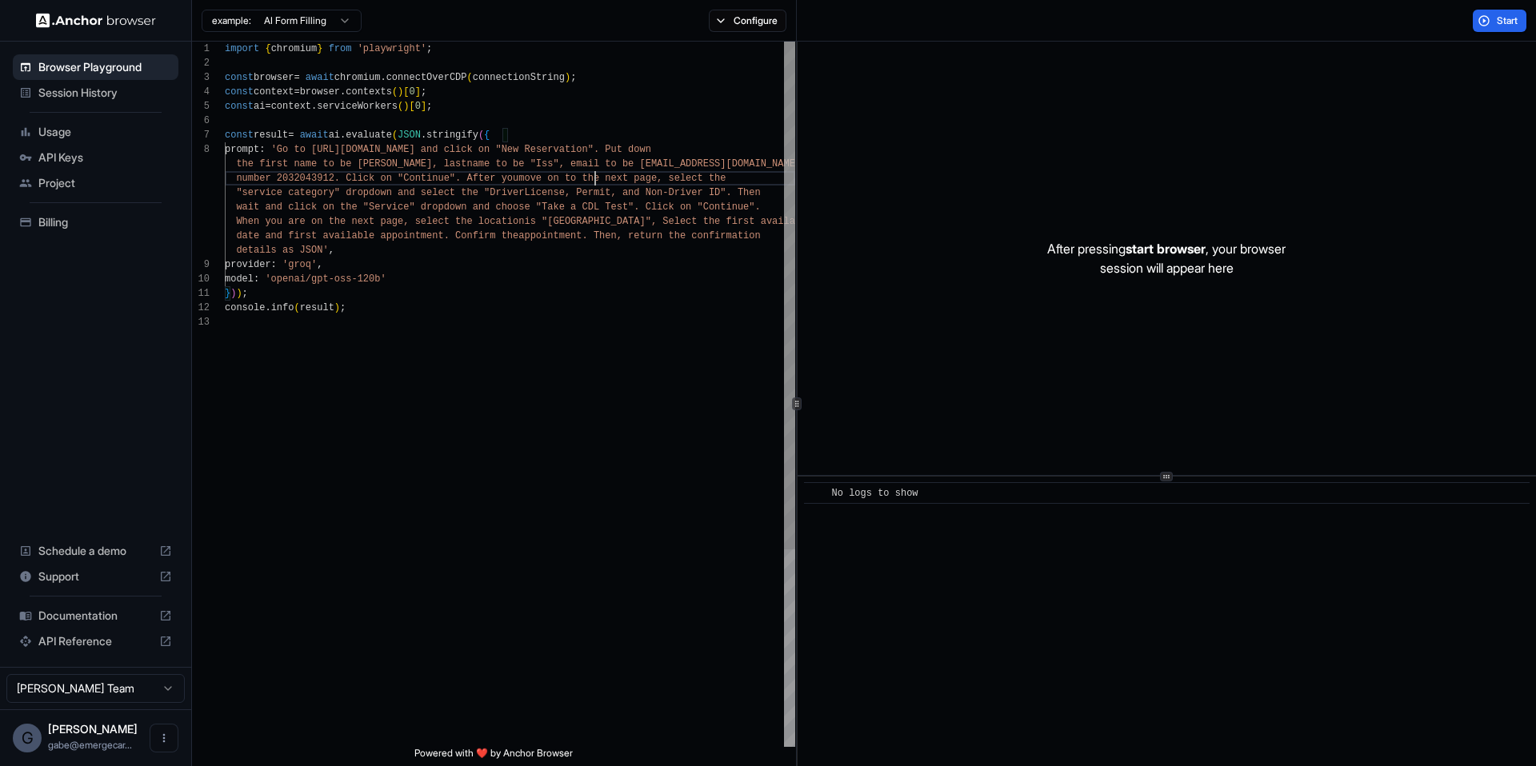
click at [409, 220] on div "import { chromium } from 'playwright' ; const browser = await chromium . connec…" at bounding box center [510, 531] width 570 height 979
click at [436, 189] on div "import { chromium } from 'playwright' ; const browser = await chromium . connec…" at bounding box center [510, 531] width 570 height 979
click at [1486, 25] on button "Start" at bounding box center [1500, 21] width 54 height 22
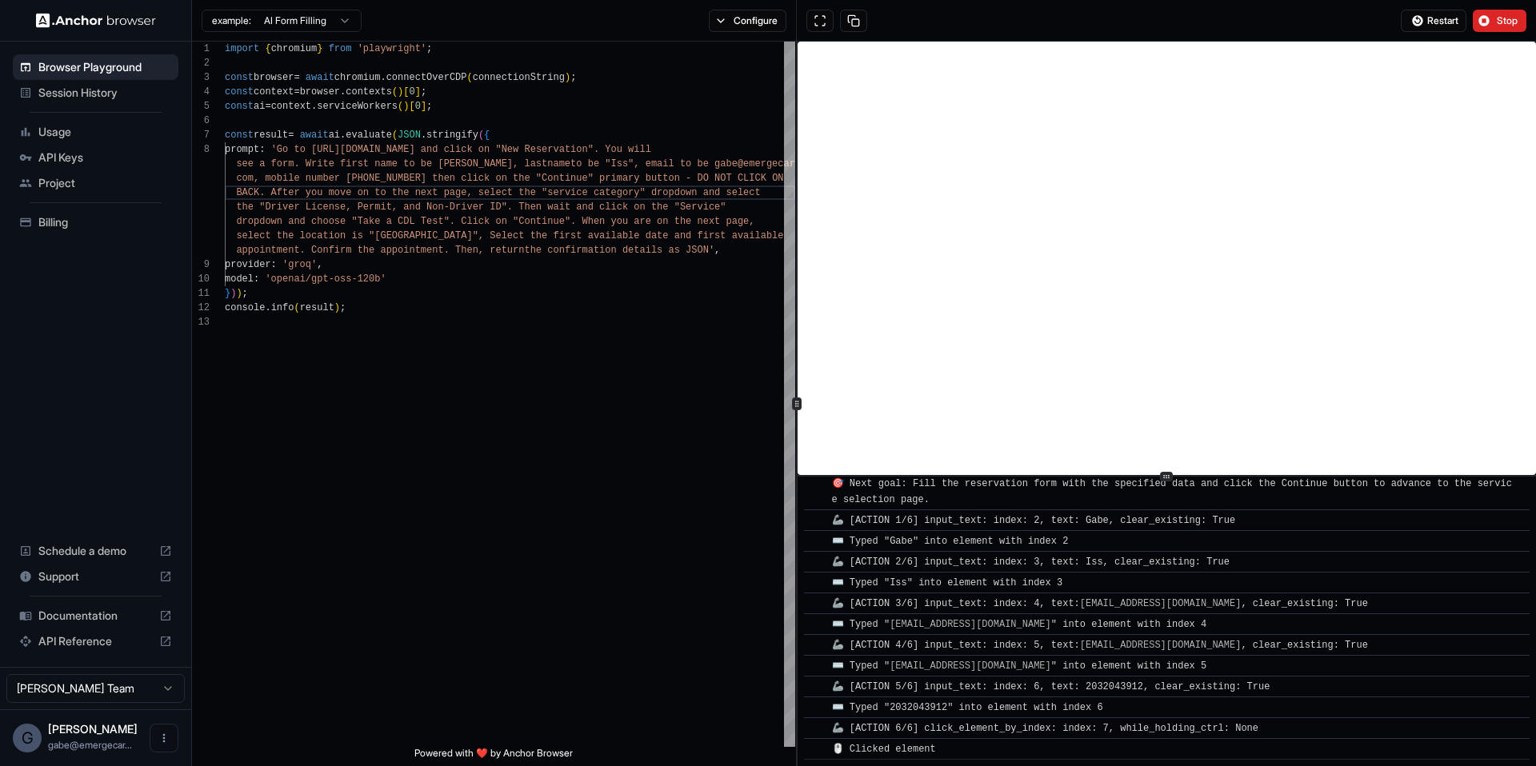
scroll to position [1017, 0]
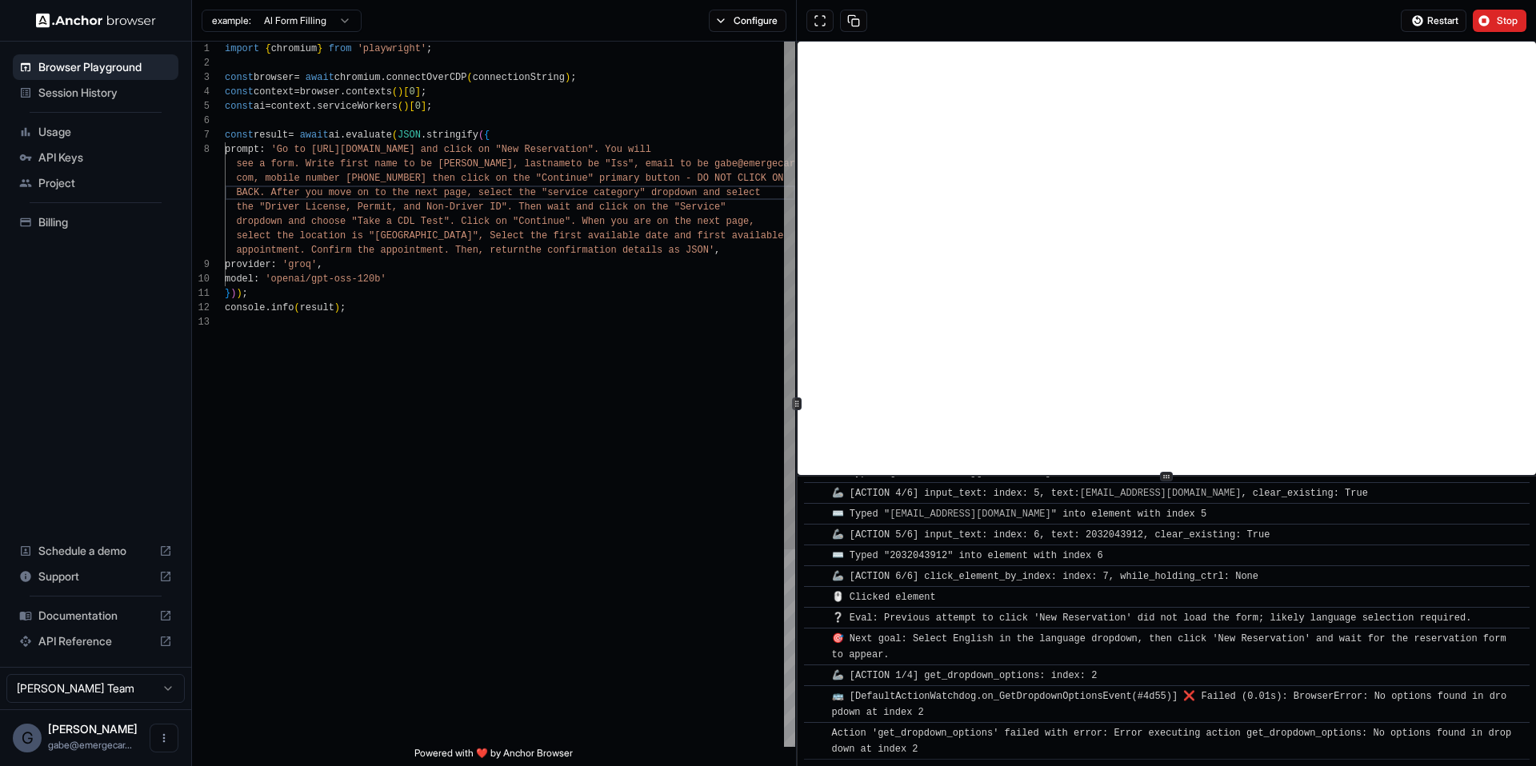
click at [555, 194] on div "import { chromium } from 'playwright' ; const browser = await chromium . connec…" at bounding box center [510, 531] width 570 height 979
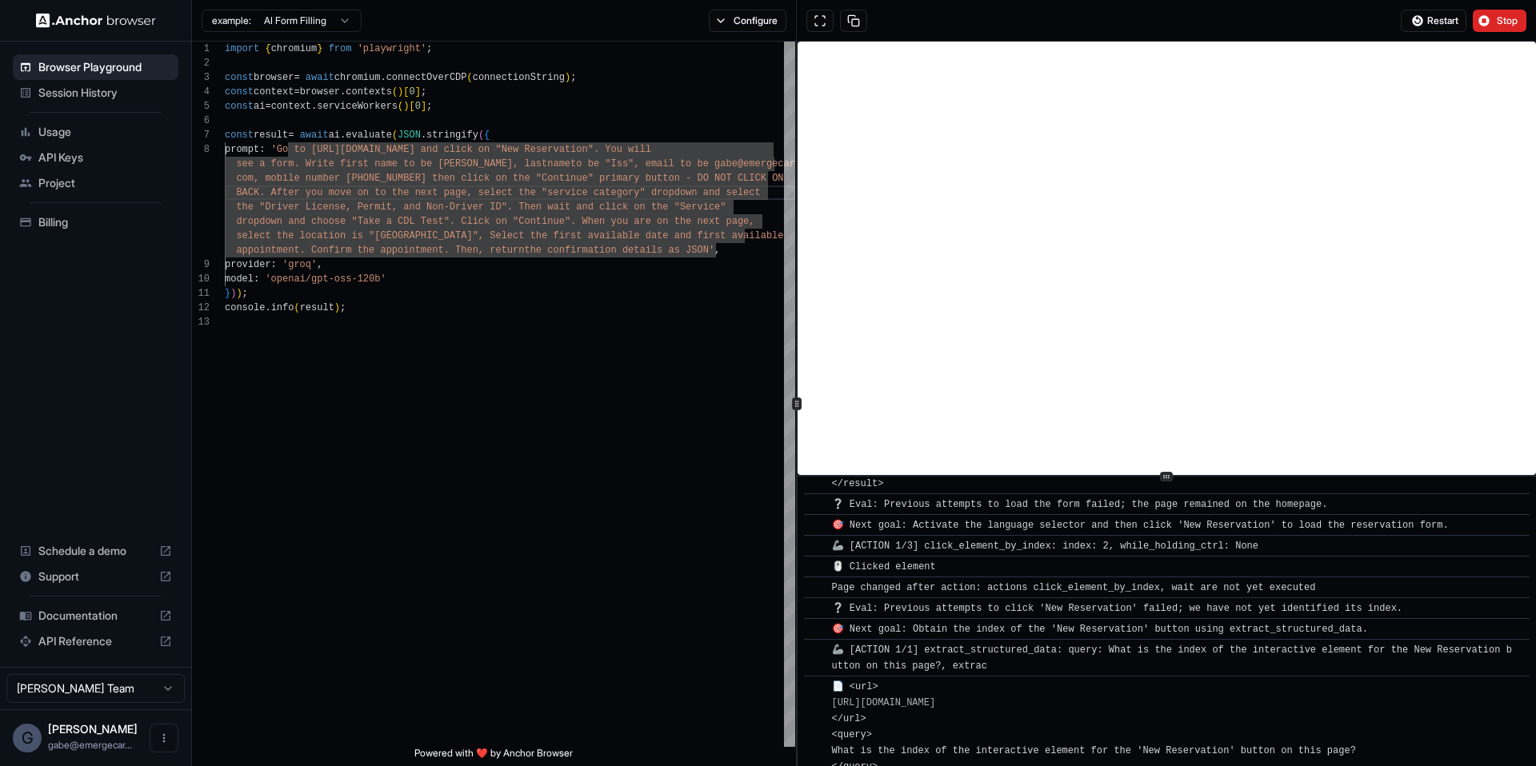
scroll to position [1641, 0]
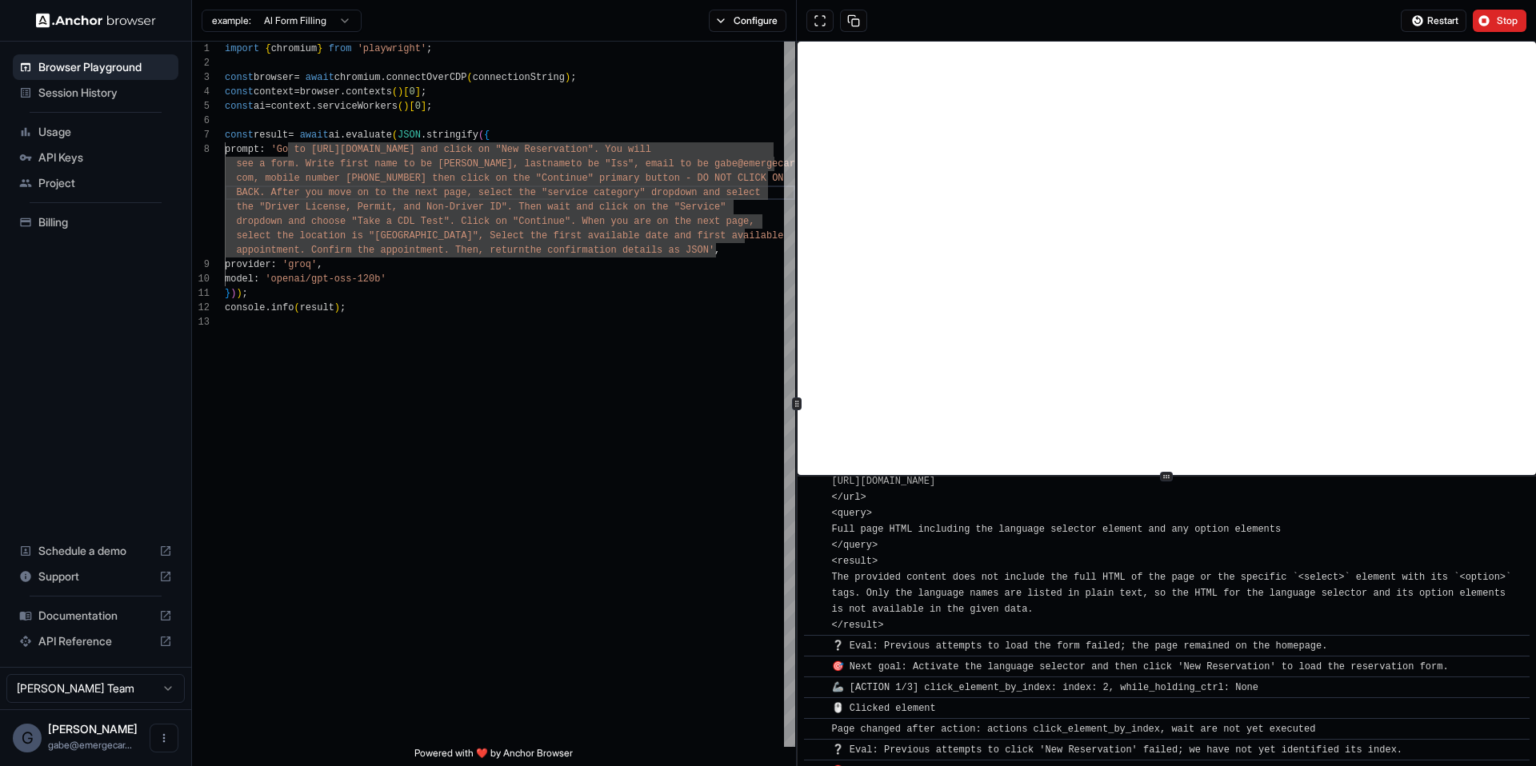
click at [1043, 558] on div "📄 <url> https://public.nydmvreservation.com/ </url> <query> Full page HTML incl…" at bounding box center [1172, 546] width 680 height 176
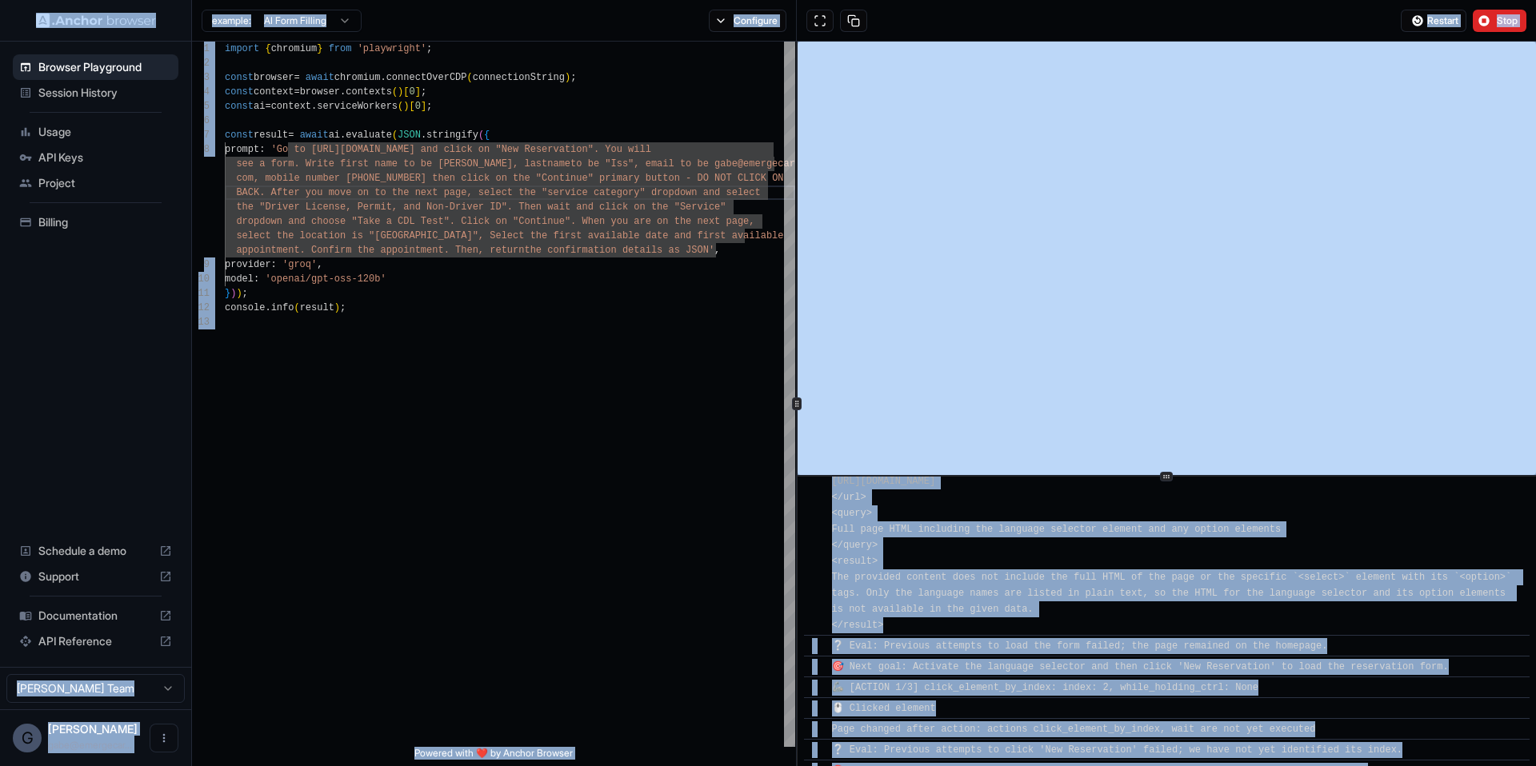
click at [1025, 602] on div "📄 <url> https://public.nydmvreservation.com/ </url> <query> Full page HTML incl…" at bounding box center [1172, 546] width 680 height 176
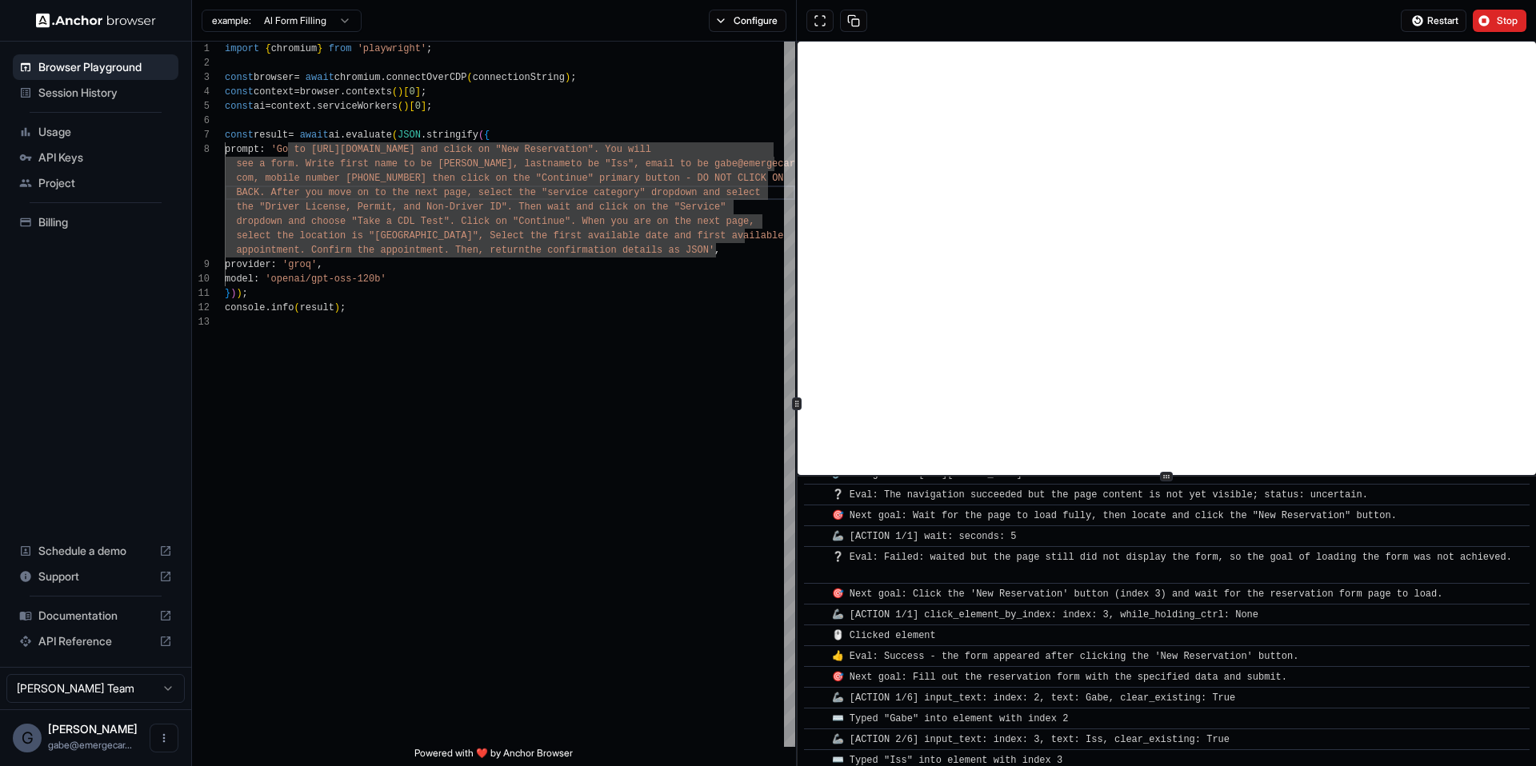
scroll to position [0, 0]
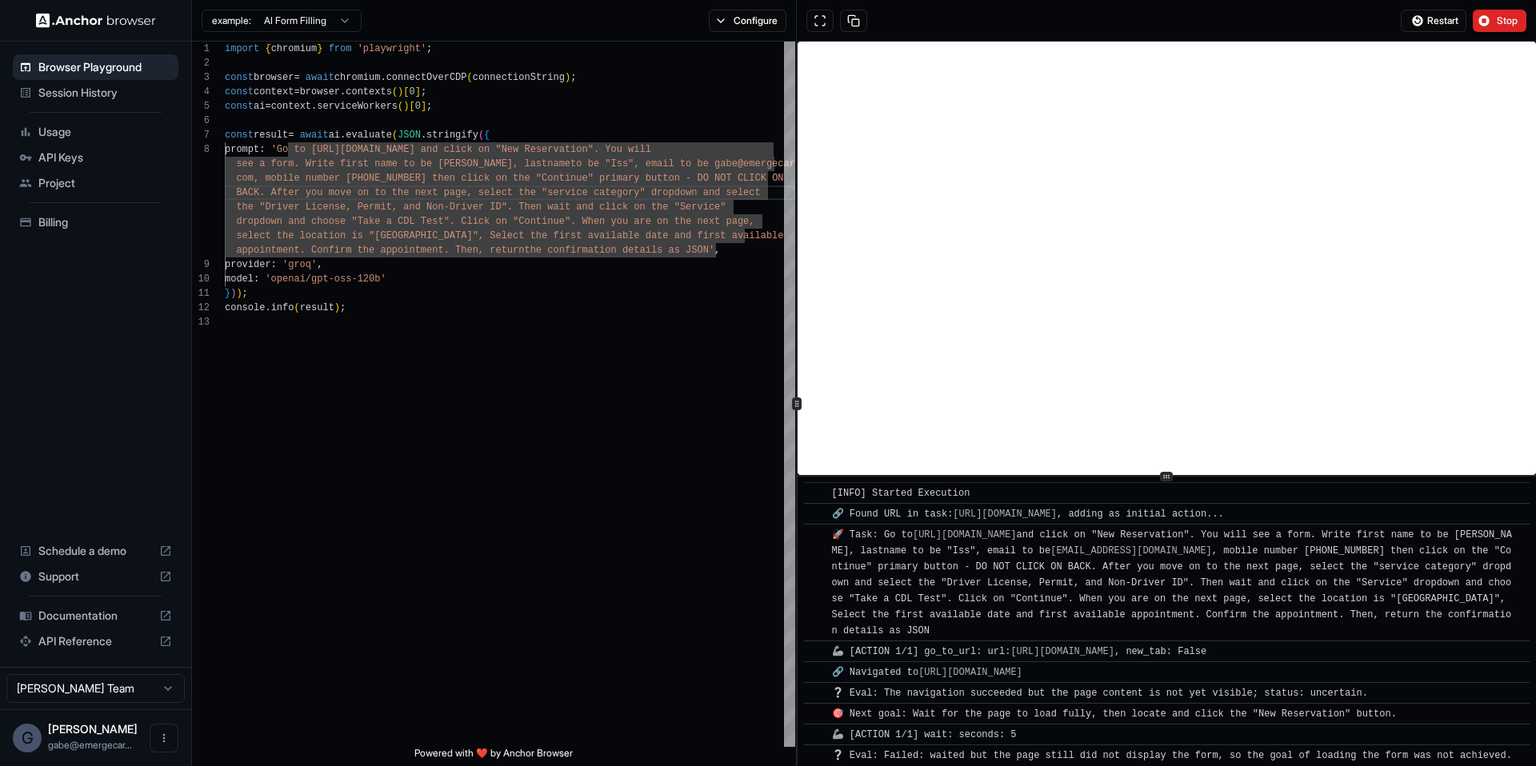
drag, startPoint x: 1078, startPoint y: 642, endPoint x: 822, endPoint y: 502, distance: 291.7
copy div "[INFO] Started Execution ​ 🔗 Found URL in task: https://public.nydmvreservation…"
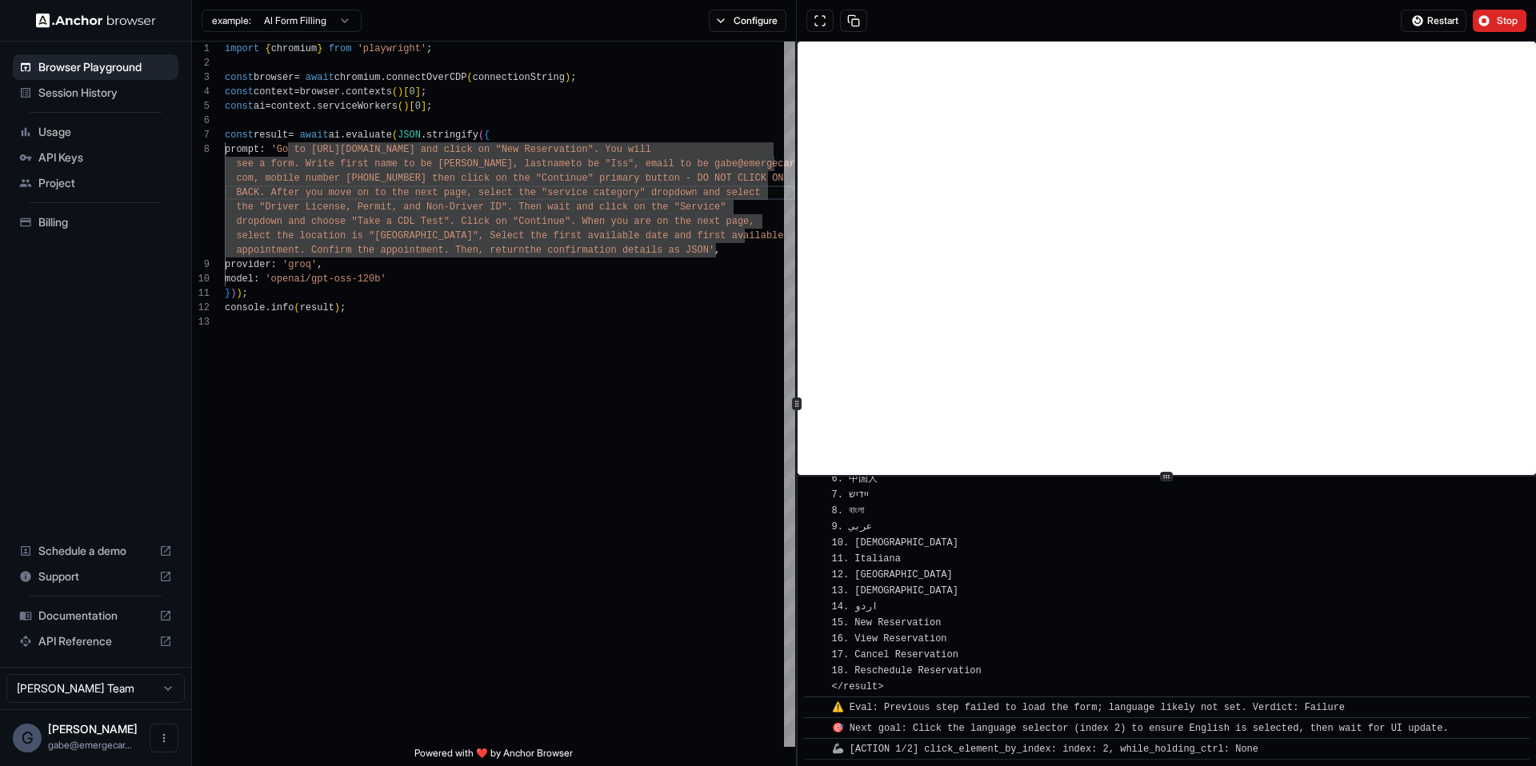
scroll to position [4251, 0]
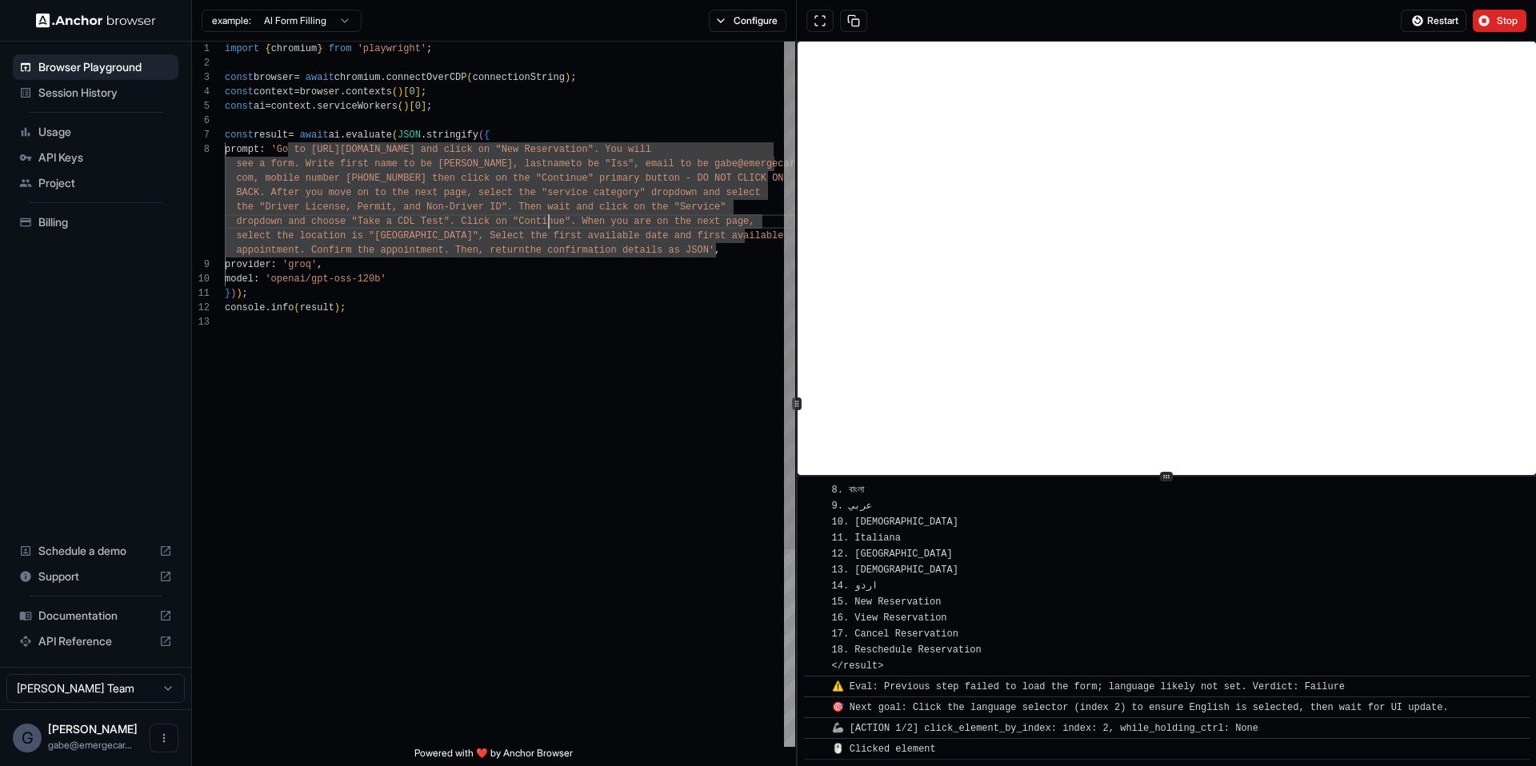
click at [546, 218] on div "import { chromium } from 'playwright' ; const browser = await chromium . connec…" at bounding box center [510, 531] width 570 height 979
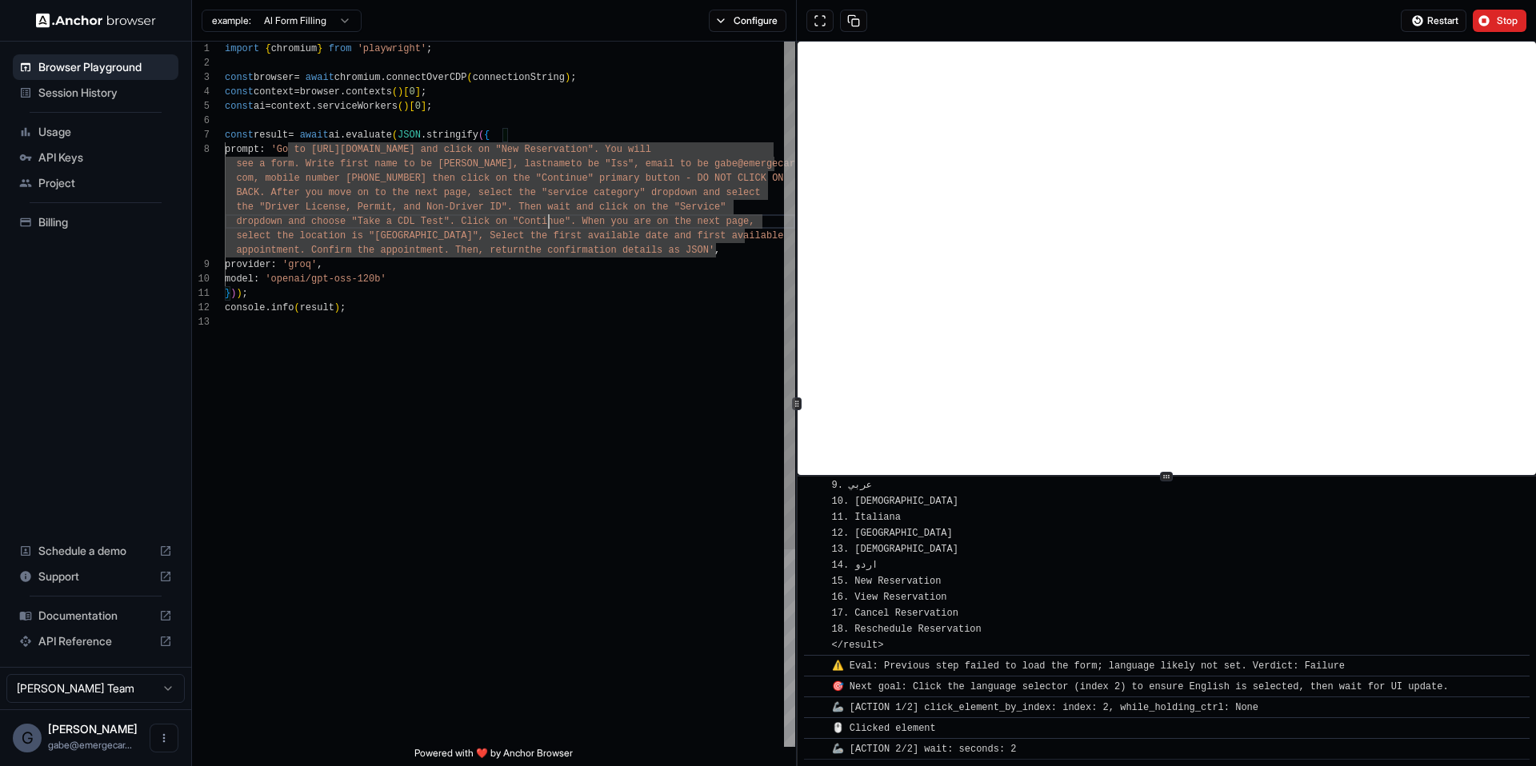
click at [602, 189] on div "import { chromium } from 'playwright' ; const browser = await chromium . connec…" at bounding box center [510, 531] width 570 height 979
click at [657, 171] on div "import { chromium } from 'playwright' ; const browser = await chromium . connec…" at bounding box center [510, 531] width 570 height 979
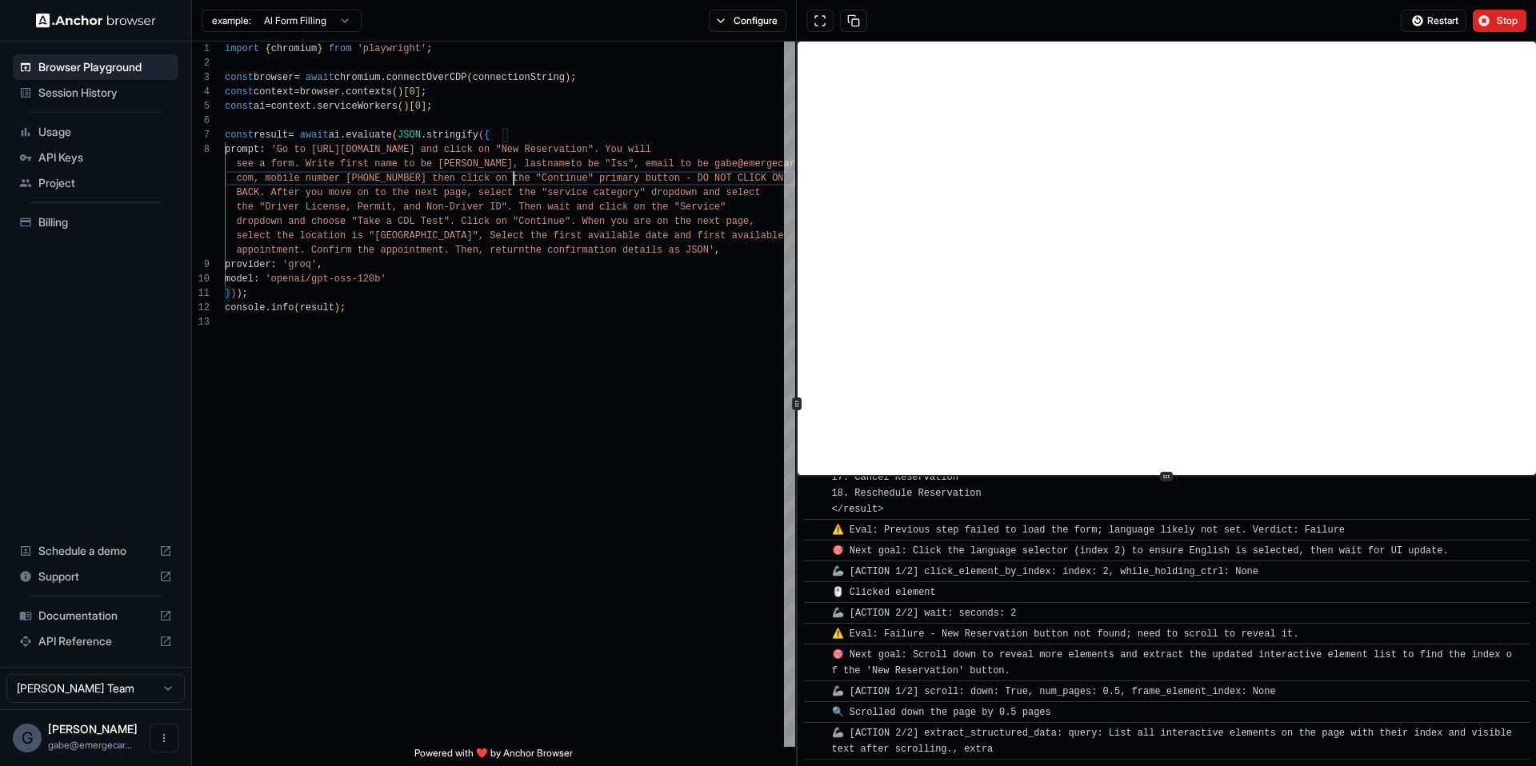
scroll to position [4844, 0]
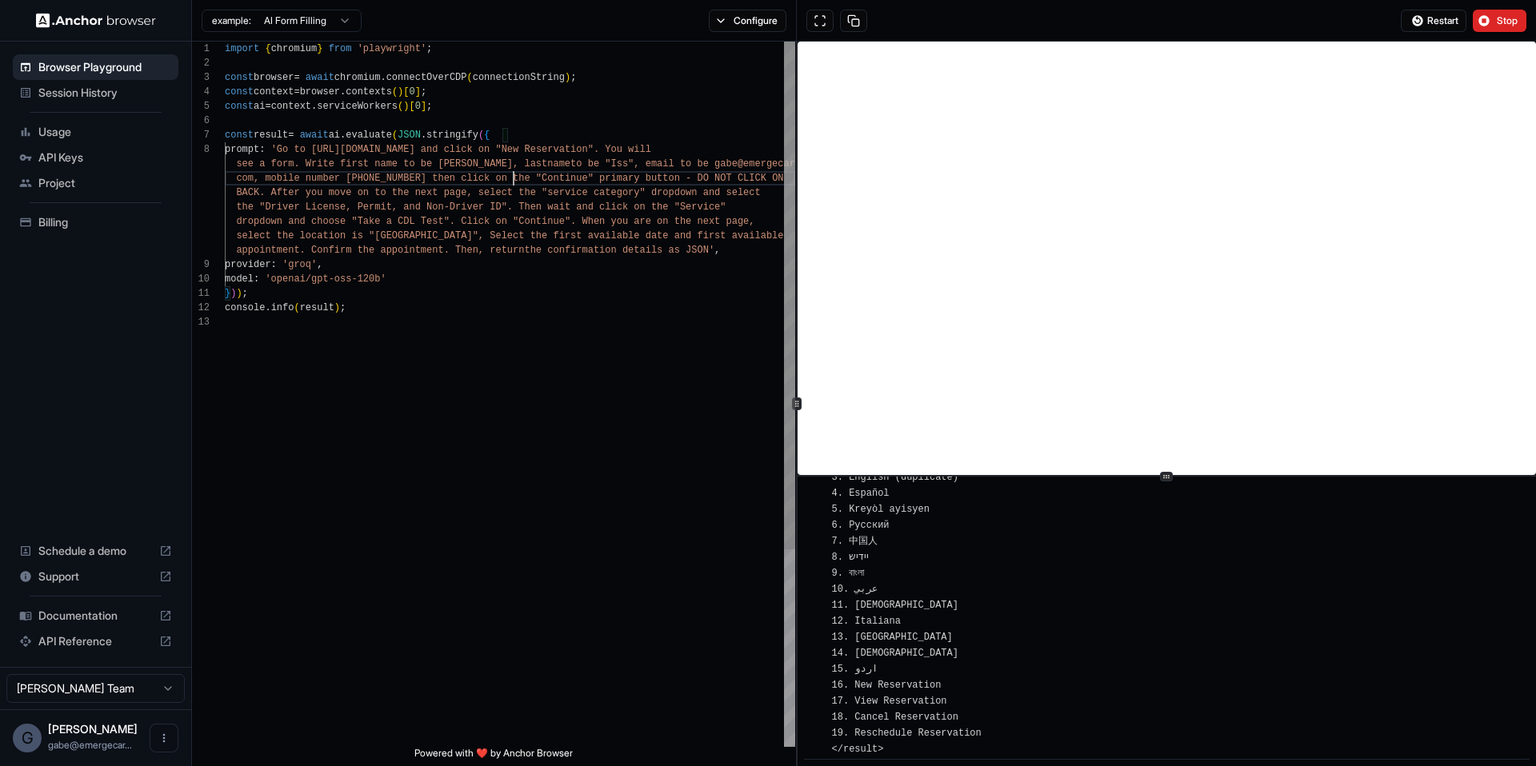
click at [515, 152] on div "import { chromium } from 'playwright' ; const browser = await chromium . connec…" at bounding box center [510, 531] width 570 height 979
type textarea "**********"
click at [538, 187] on div "import { chromium } from 'playwright' ; const browser = await chromium . connec…" at bounding box center [510, 531] width 570 height 979
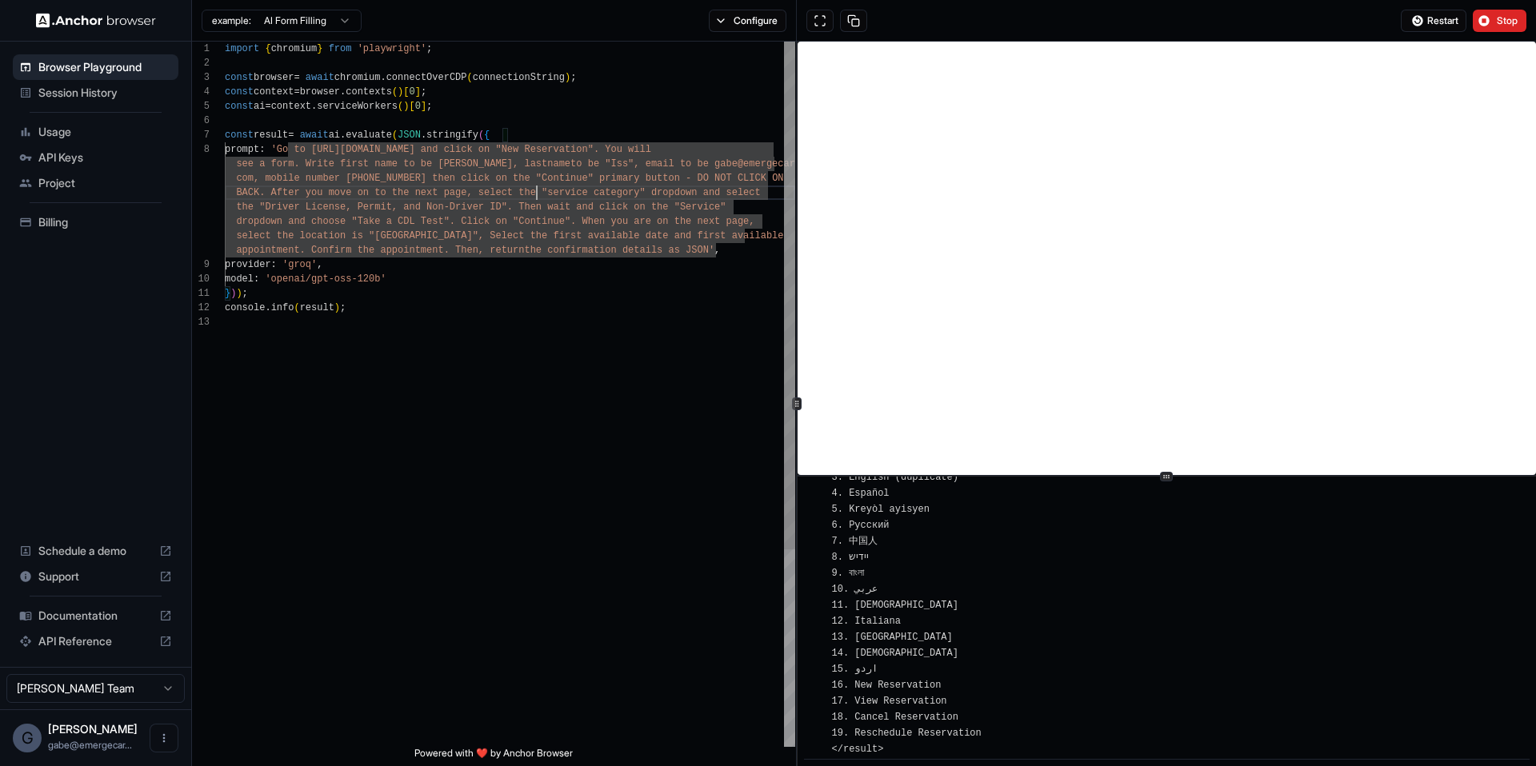
click at [474, 202] on div "import { chromium } from 'playwright' ; const browser = await chromium . connec…" at bounding box center [510, 531] width 570 height 979
click at [436, 195] on div "import { chromium } from 'playwright' ; const browser = await chromium . connec…" at bounding box center [510, 531] width 570 height 979
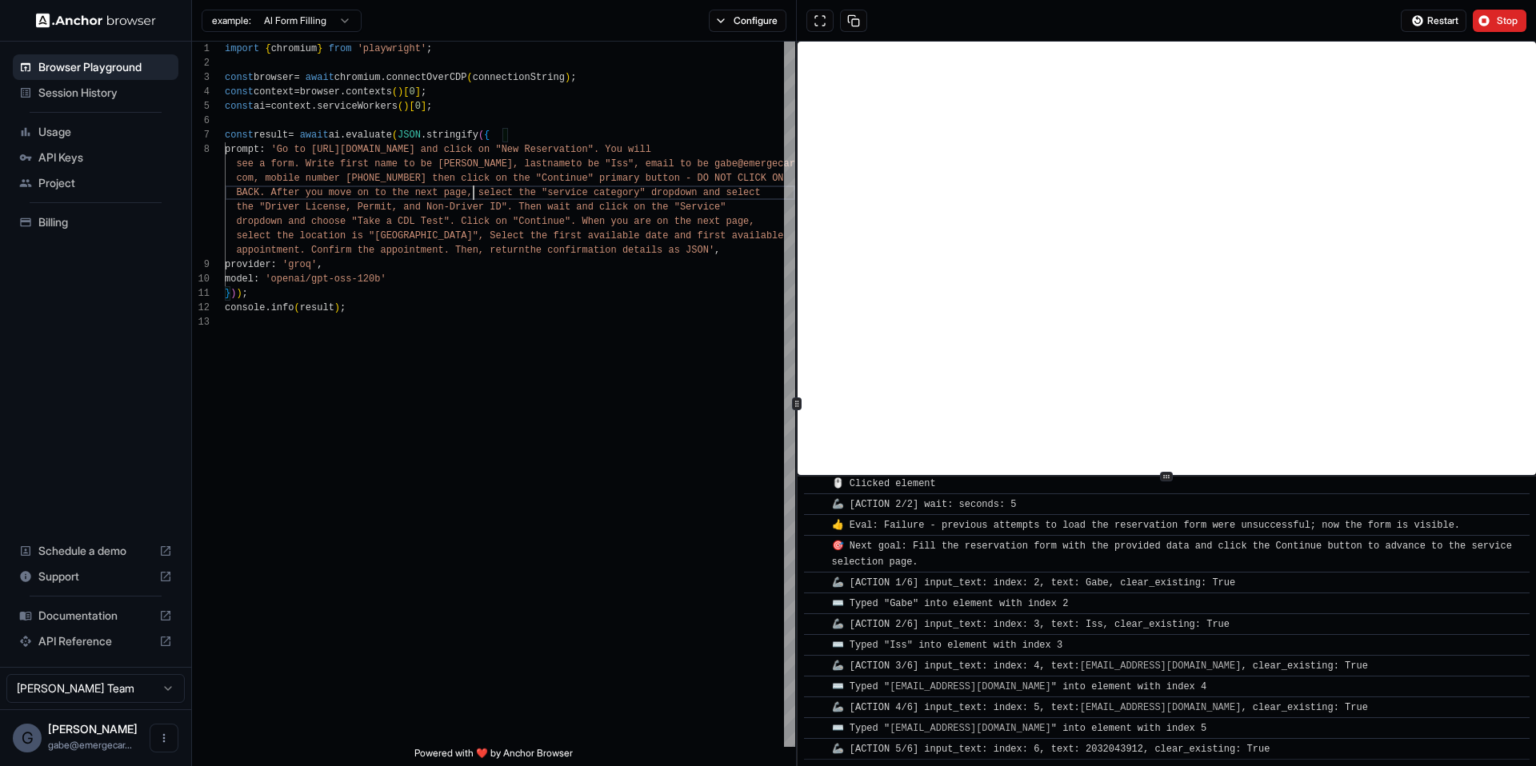
scroll to position [5297, 0]
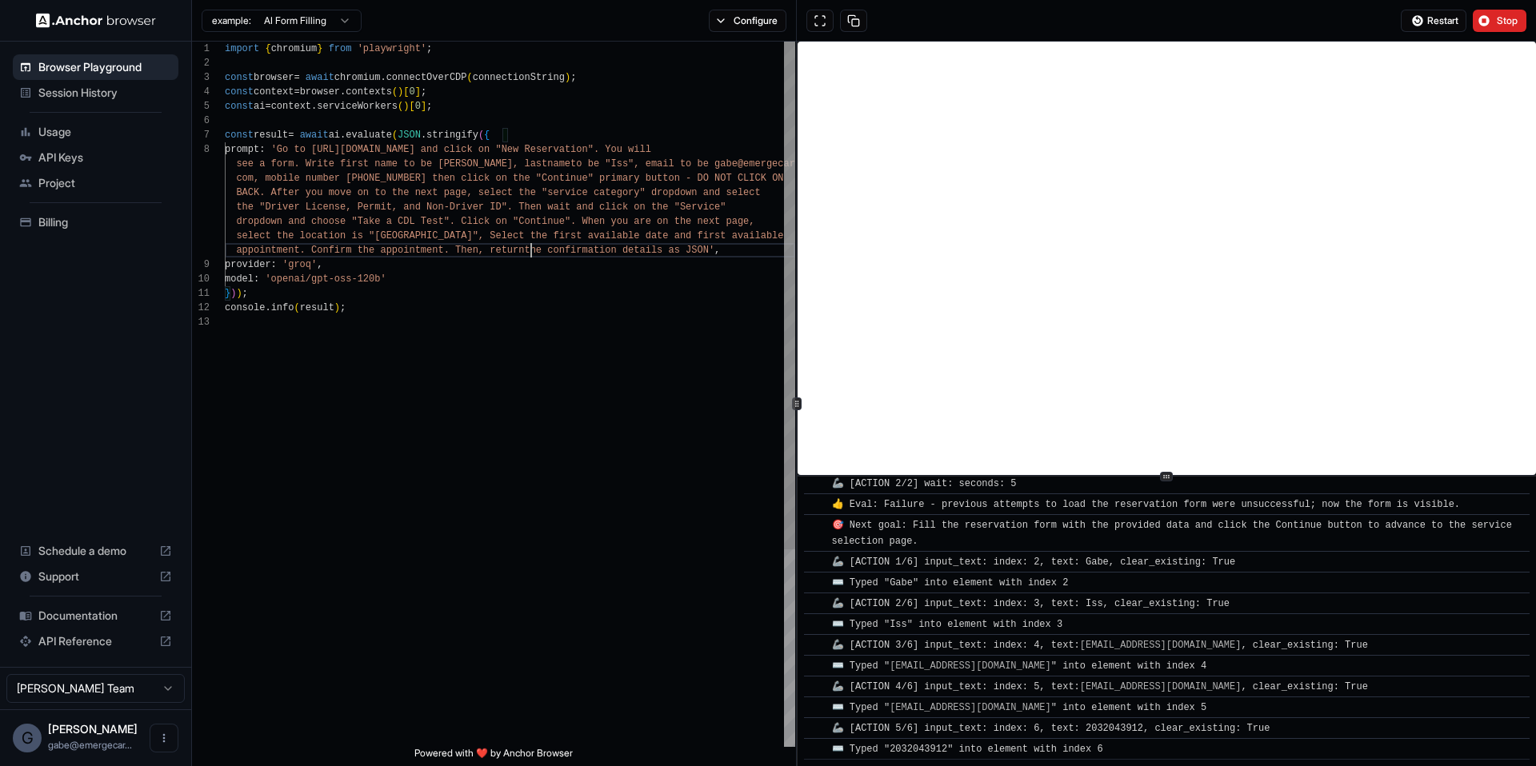
click at [533, 250] on div "import { chromium } from 'playwright' ; const browser = await chromium . connec…" at bounding box center [510, 531] width 570 height 979
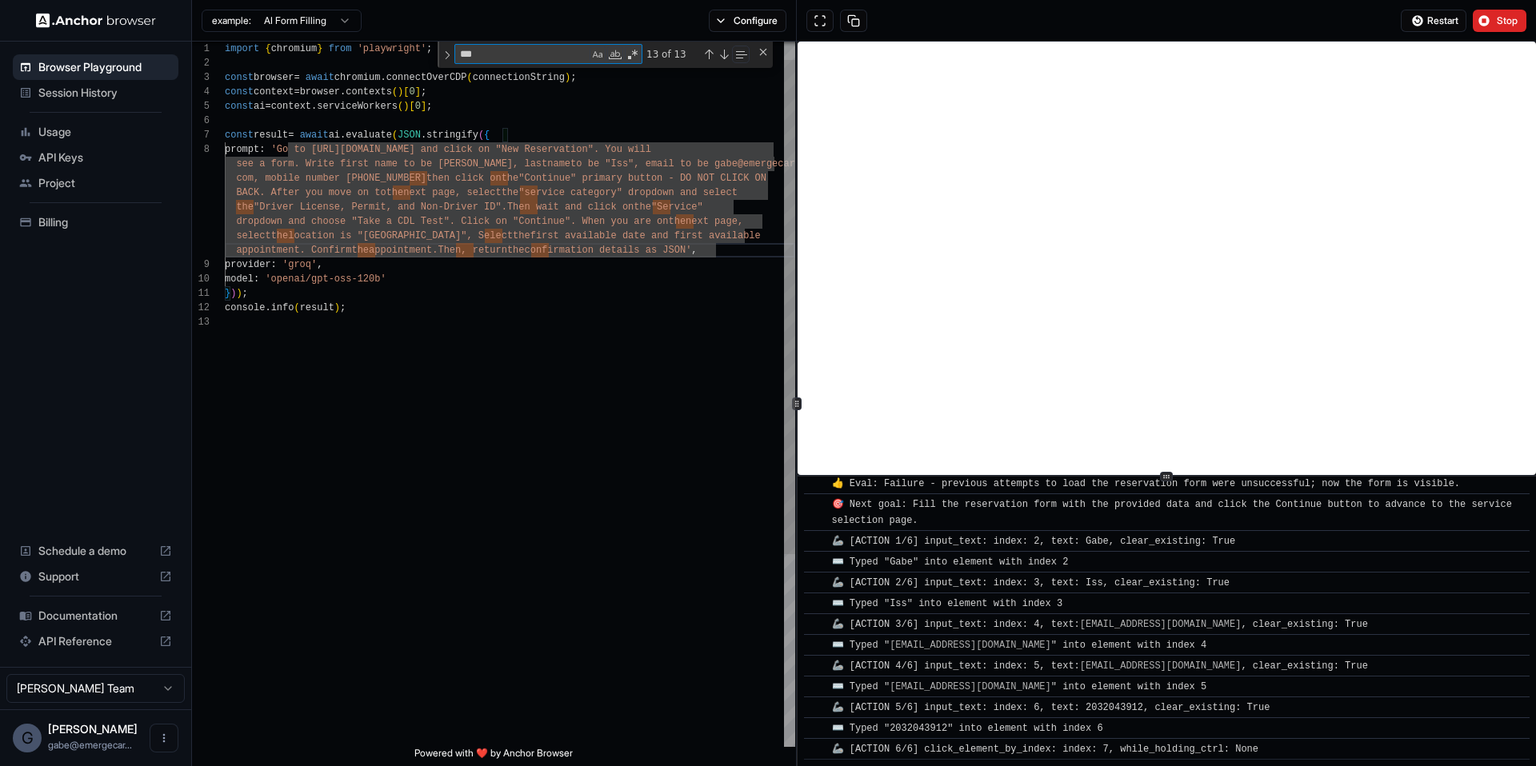
type textarea "*"
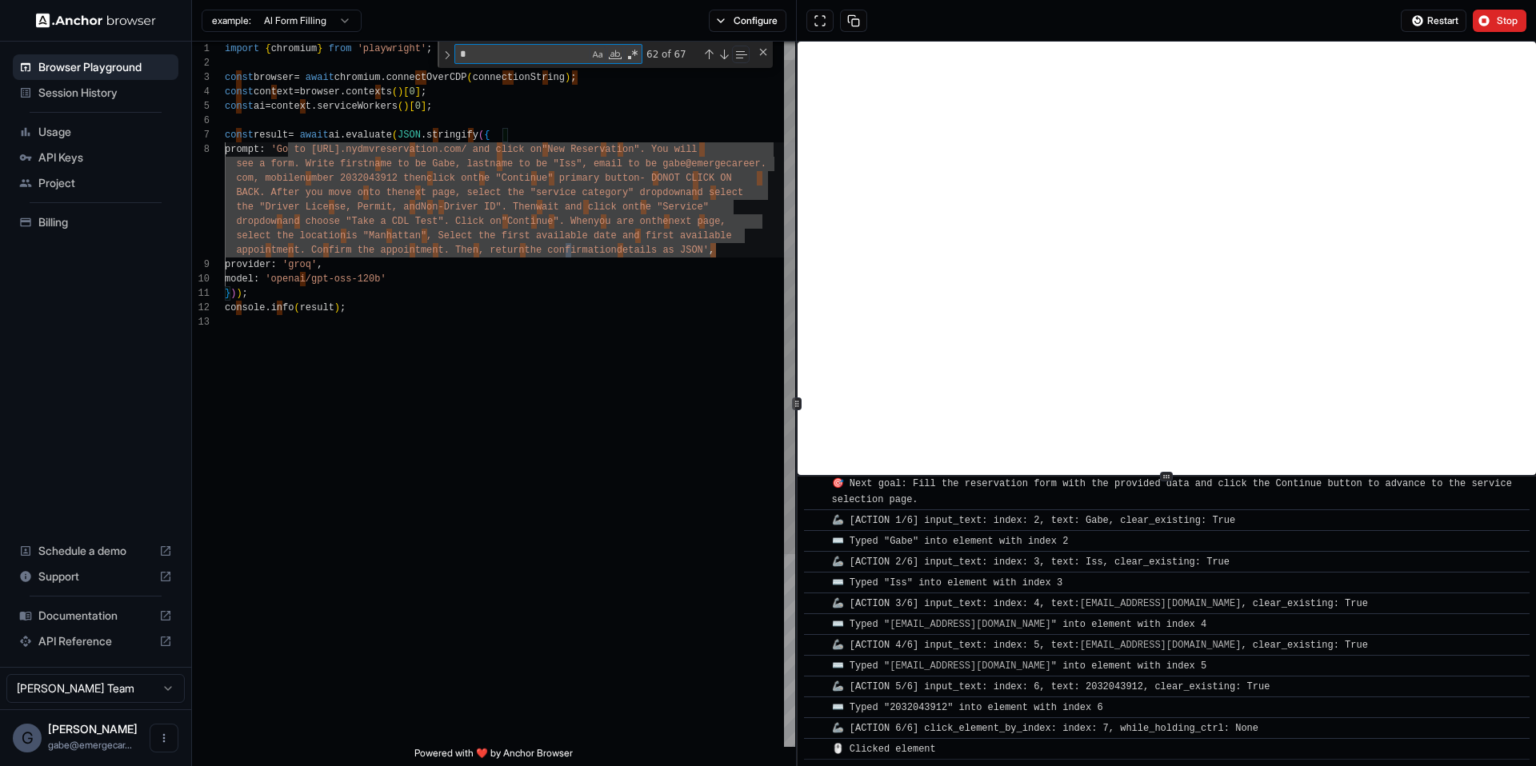
scroll to position [0, 0]
type textarea "**********"
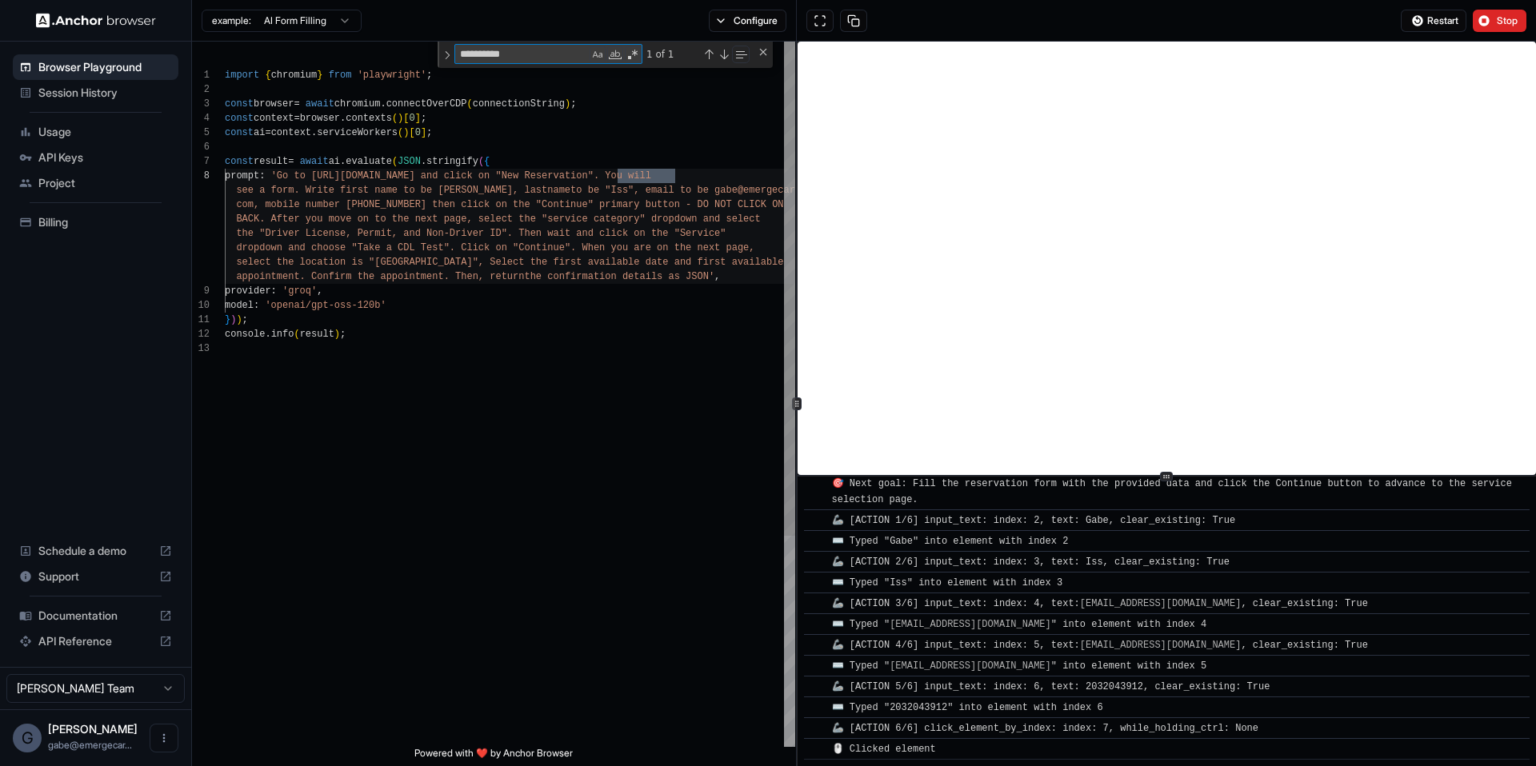
type textarea "**********"
type textarea "*"
type textarea "**********"
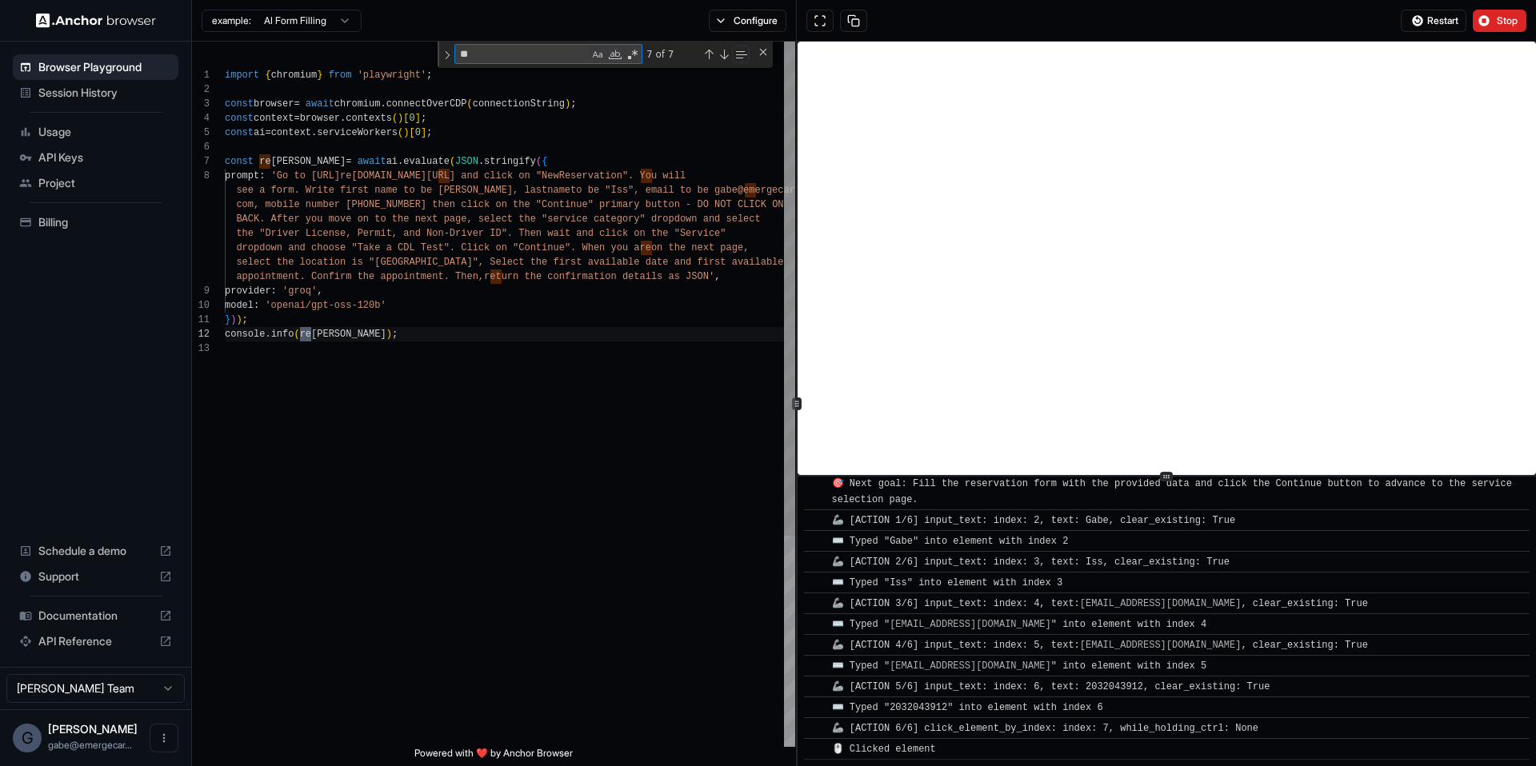
type textarea "***"
type textarea "**********"
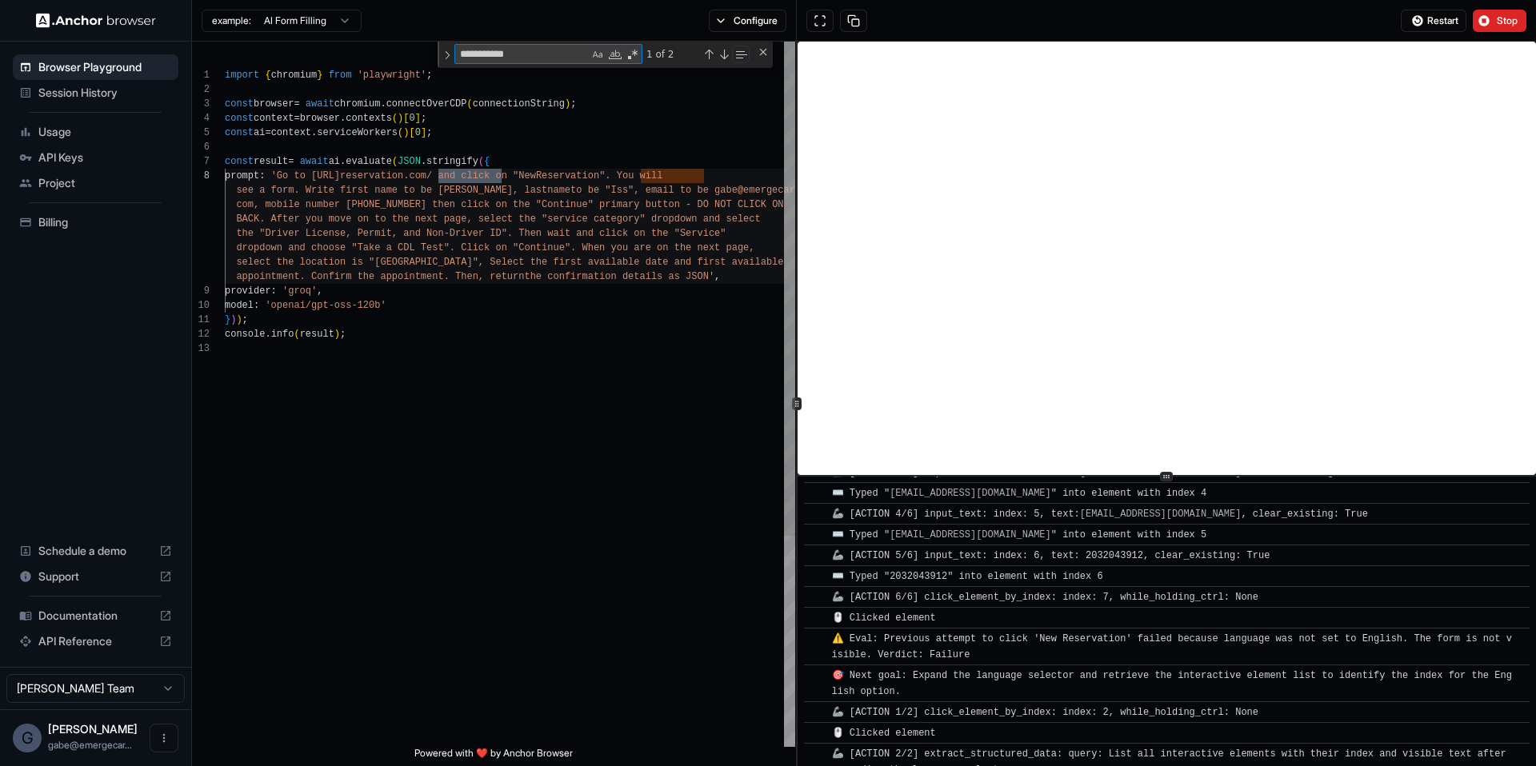
scroll to position [5490, 0]
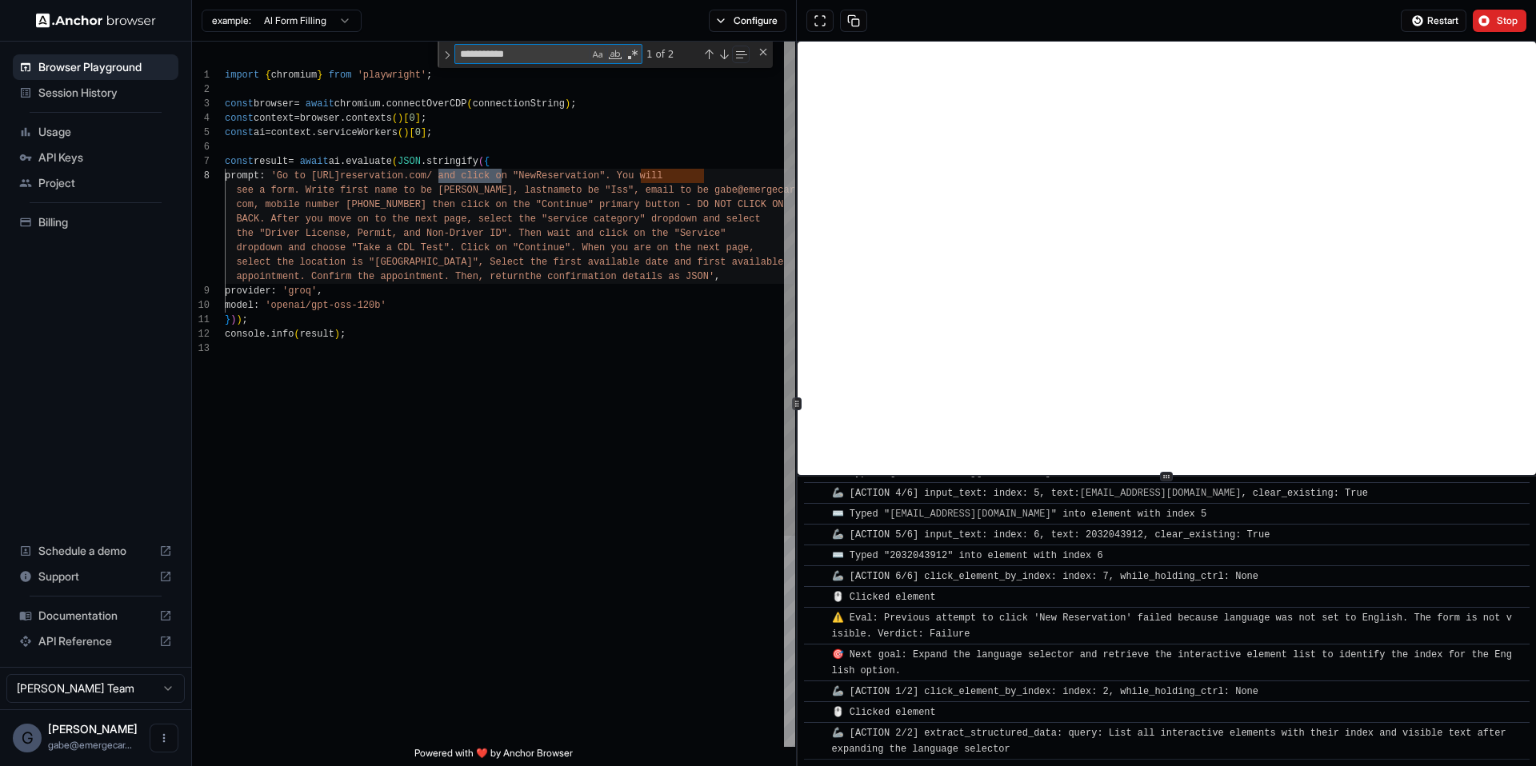
type textarea "**********"
click at [378, 221] on div "import { chromium } from 'playwright' ; const browser = await chromium . connec…" at bounding box center [510, 544] width 570 height 1005
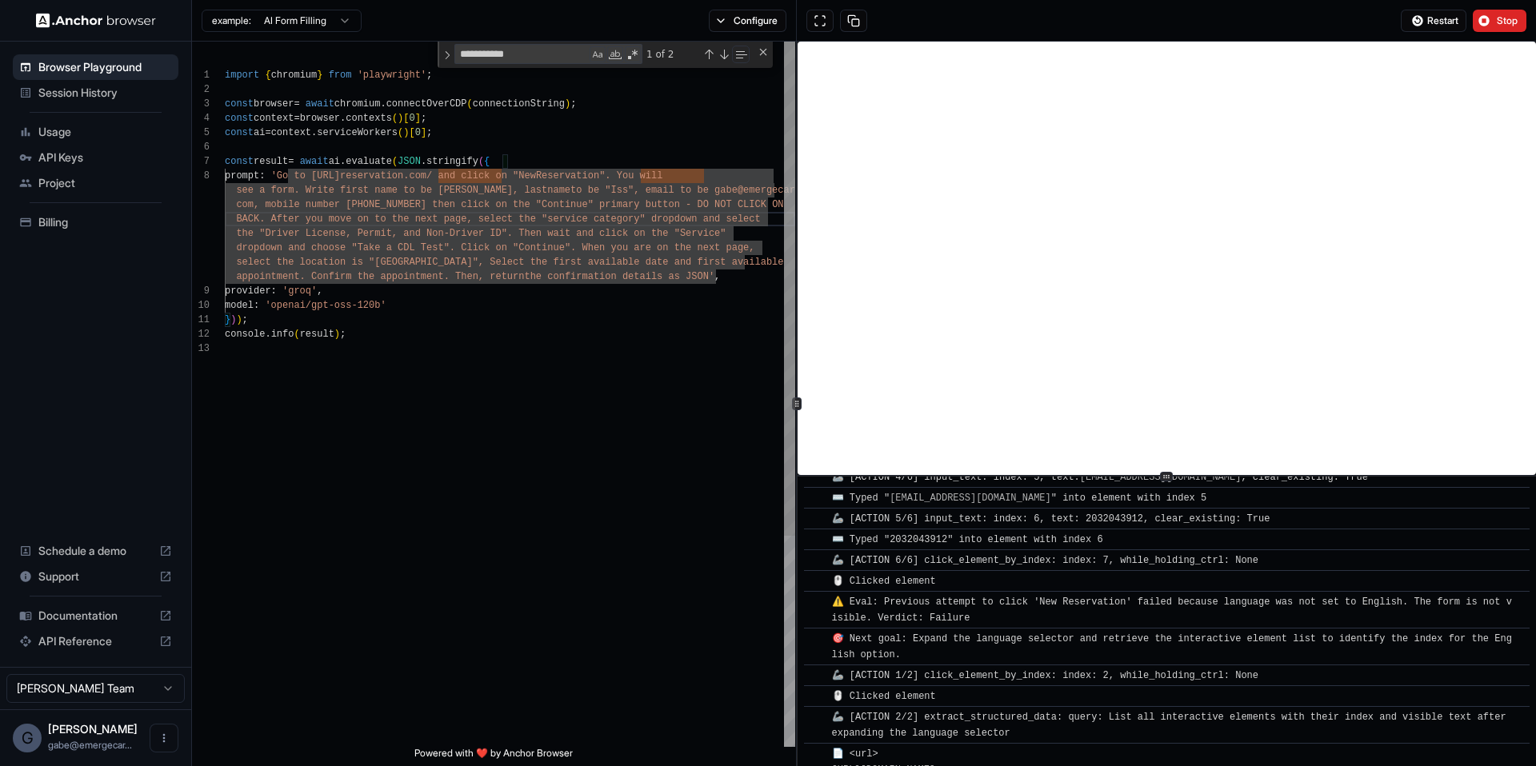
scroll to position [0, 0]
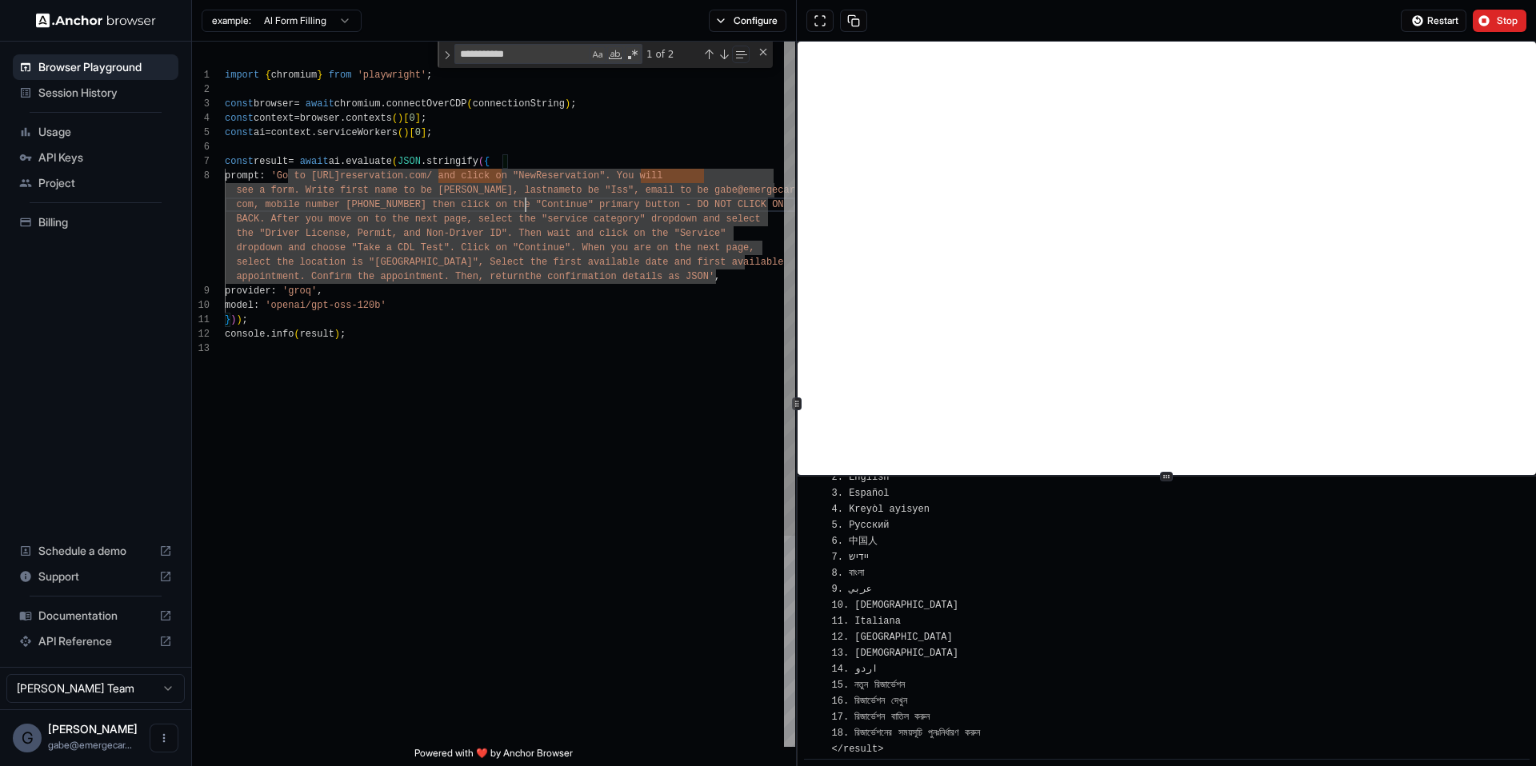
click at [526, 203] on div "import { chromium } from 'playwright' ; const browser = await chromium . connec…" at bounding box center [510, 544] width 570 height 1005
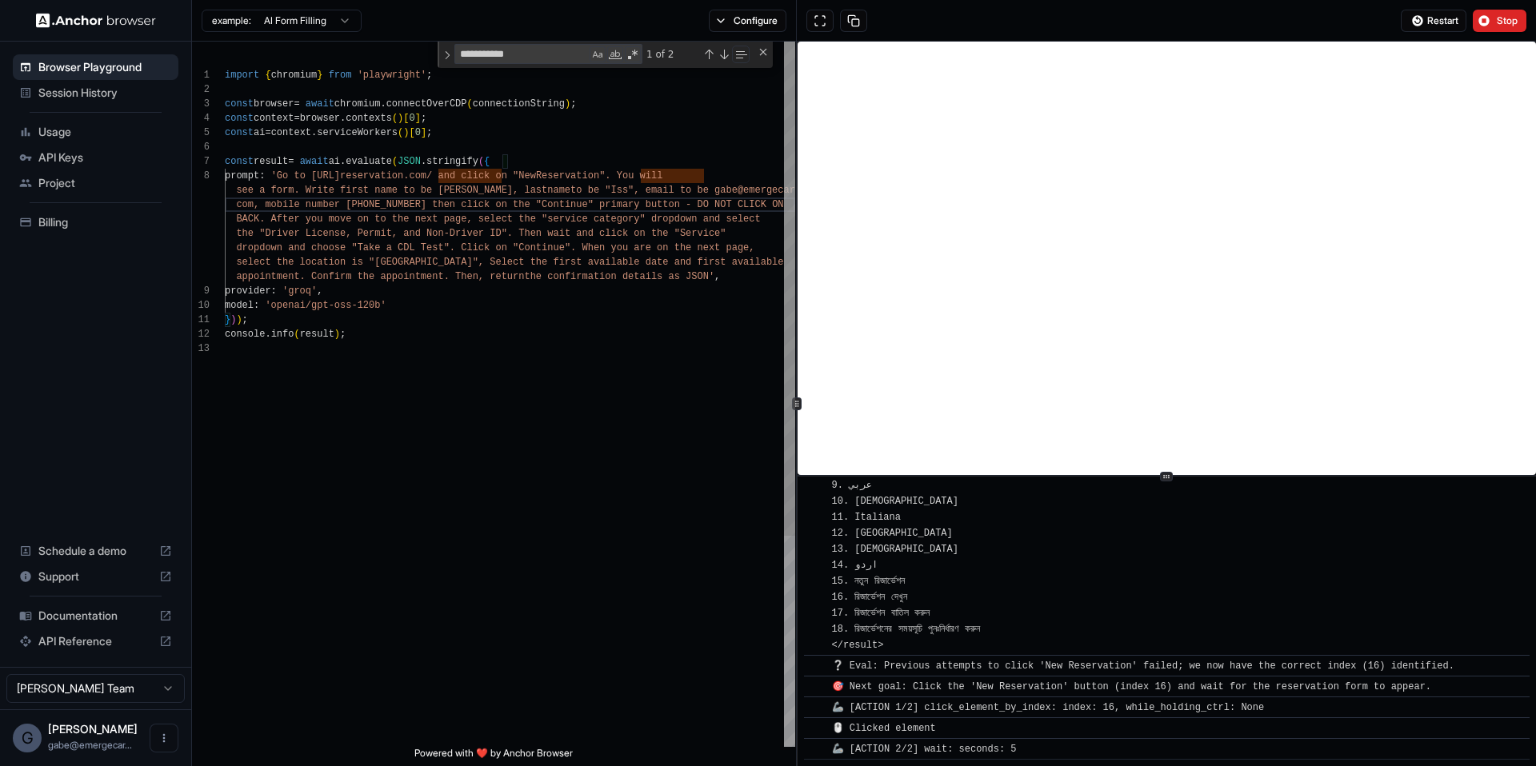
click at [344, 219] on div "import { chromium } from 'playwright' ; const browser = await chromium . connec…" at bounding box center [510, 544] width 570 height 1005
click at [343, 219] on div "import { chromium } from 'playwright' ; const browser = await chromium . connec…" at bounding box center [510, 544] width 570 height 1005
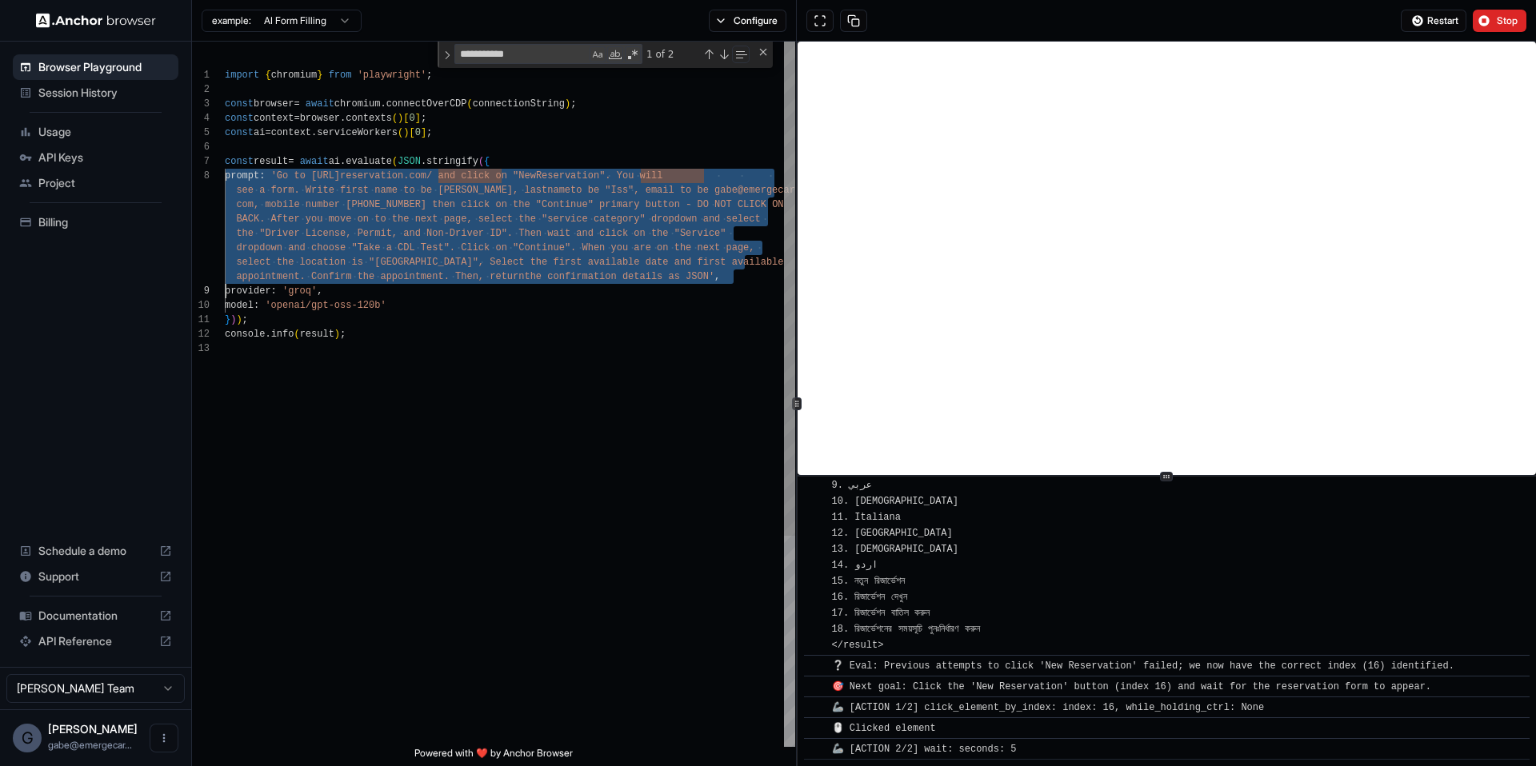
click at [343, 219] on div "import { chromium } from 'playwright' ; const browser = await chromium . connec…" at bounding box center [510, 544] width 570 height 1005
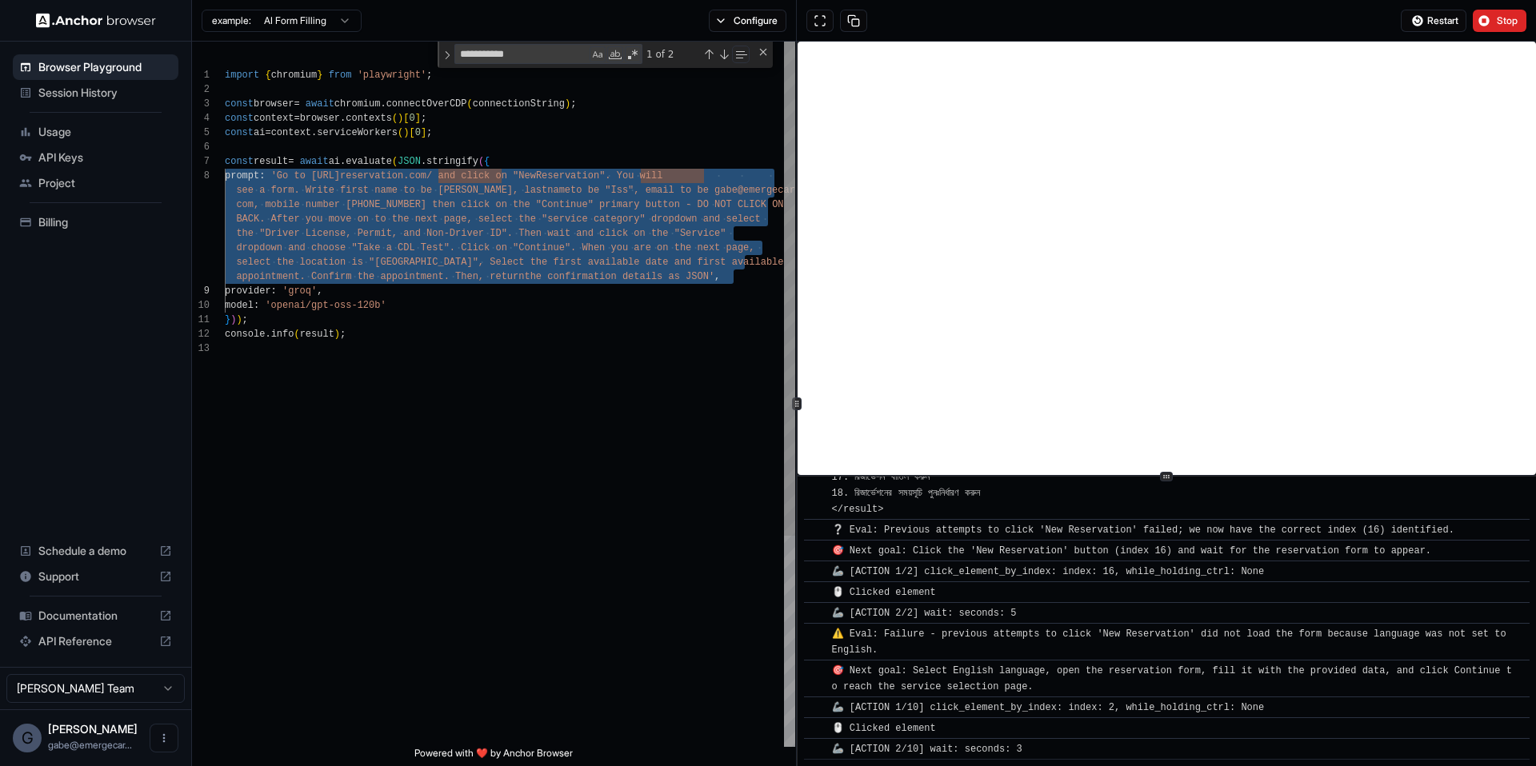
click at [454, 280] on div "import { chromium } from 'playwright' ; const browser = await chromium . connec…" at bounding box center [510, 544] width 570 height 1005
click at [339, 234] on div "import { chromium } from 'playwright' ; const browser = await chromium . connec…" at bounding box center [510, 544] width 570 height 1005
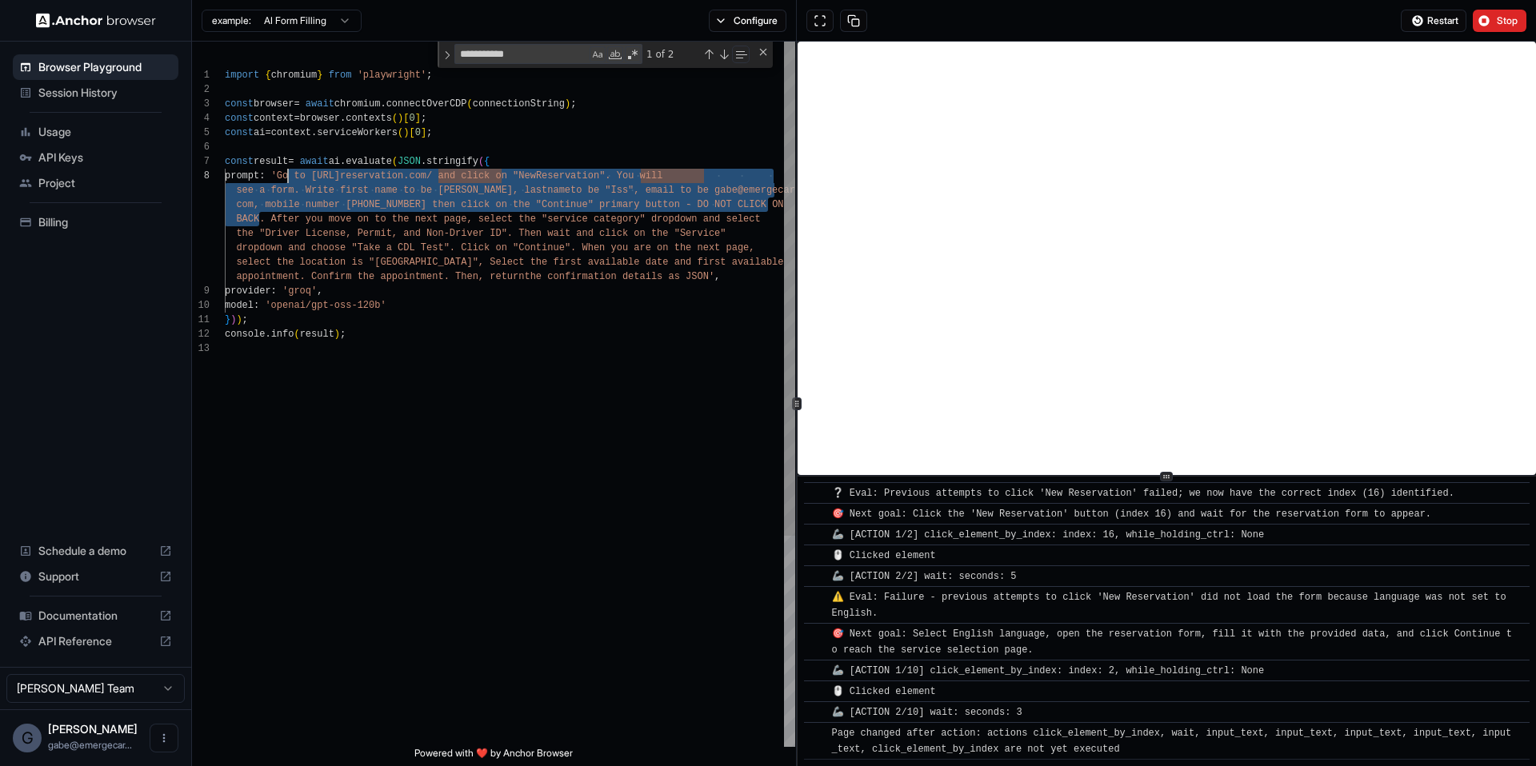
drag, startPoint x: 261, startPoint y: 218, endPoint x: 286, endPoint y: 180, distance: 45.5
click at [286, 180] on div "import { chromium } from 'playwright' ; const browser = await chromium . connec…" at bounding box center [510, 544] width 570 height 1005
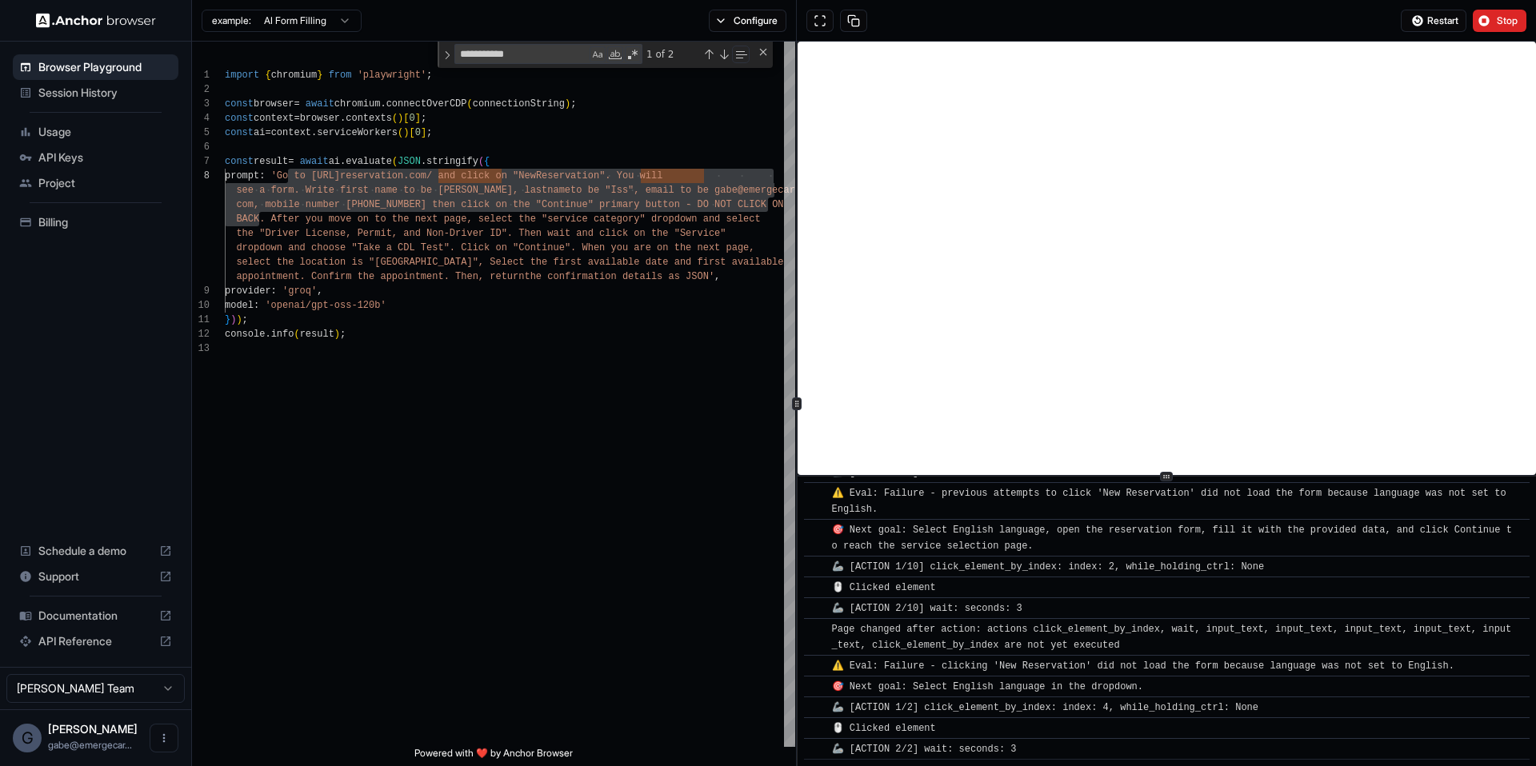
drag, startPoint x: 1507, startPoint y: 26, endPoint x: 1499, endPoint y: 19, distance: 10.8
click at [1501, 20] on span "Stop" at bounding box center [1508, 20] width 22 height 13
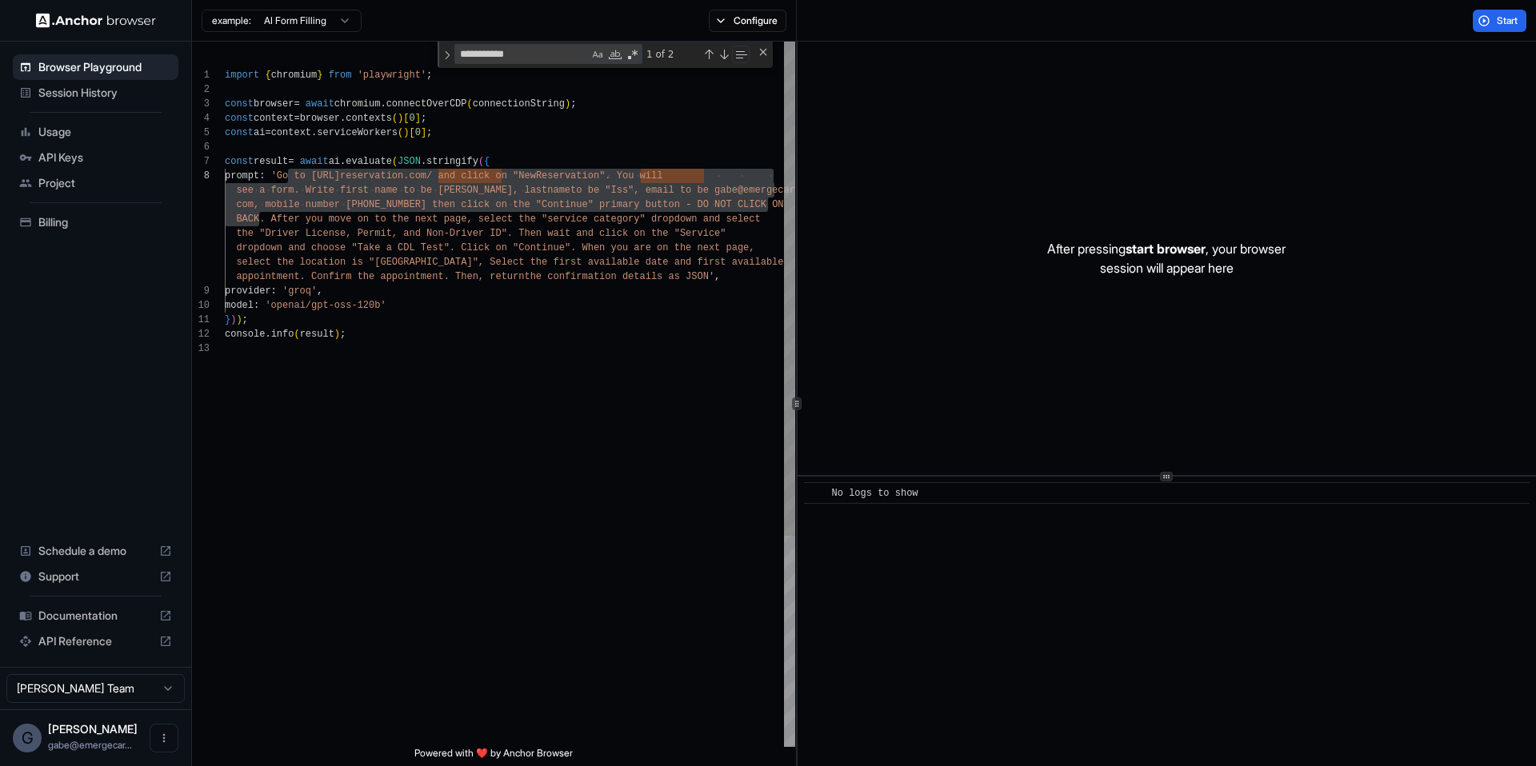
click at [468, 214] on div "import { chromium } from 'playwright' ; const browser = await chromium . connec…" at bounding box center [510, 544] width 570 height 1005
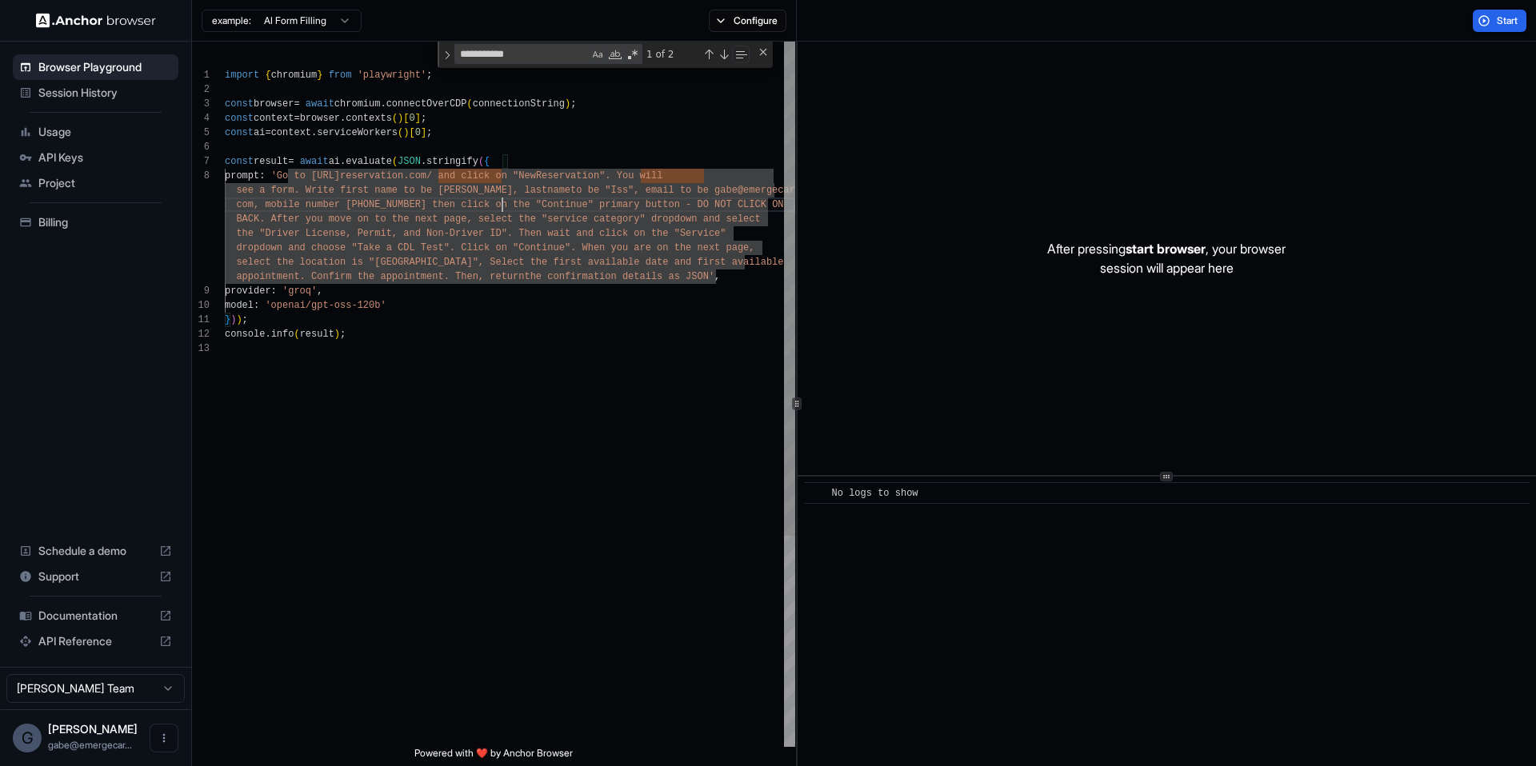
click at [502, 208] on div "import { chromium } from 'playwright' ; const browser = await chromium . connec…" at bounding box center [510, 544] width 570 height 1005
click at [301, 190] on div "import { chromium } from 'playwright' ; const browser = await chromium . connec…" at bounding box center [510, 544] width 570 height 1005
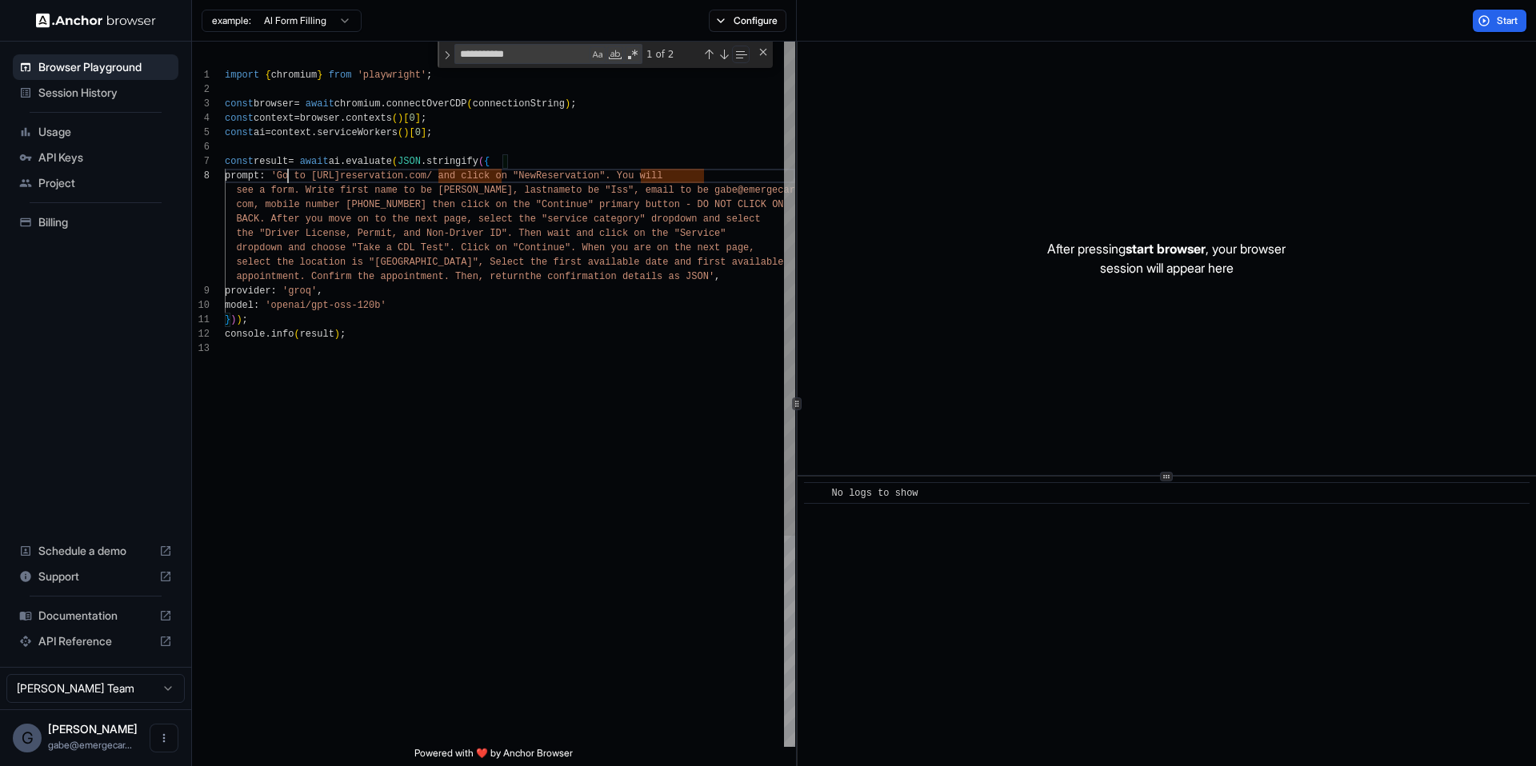
scroll to position [101, 0]
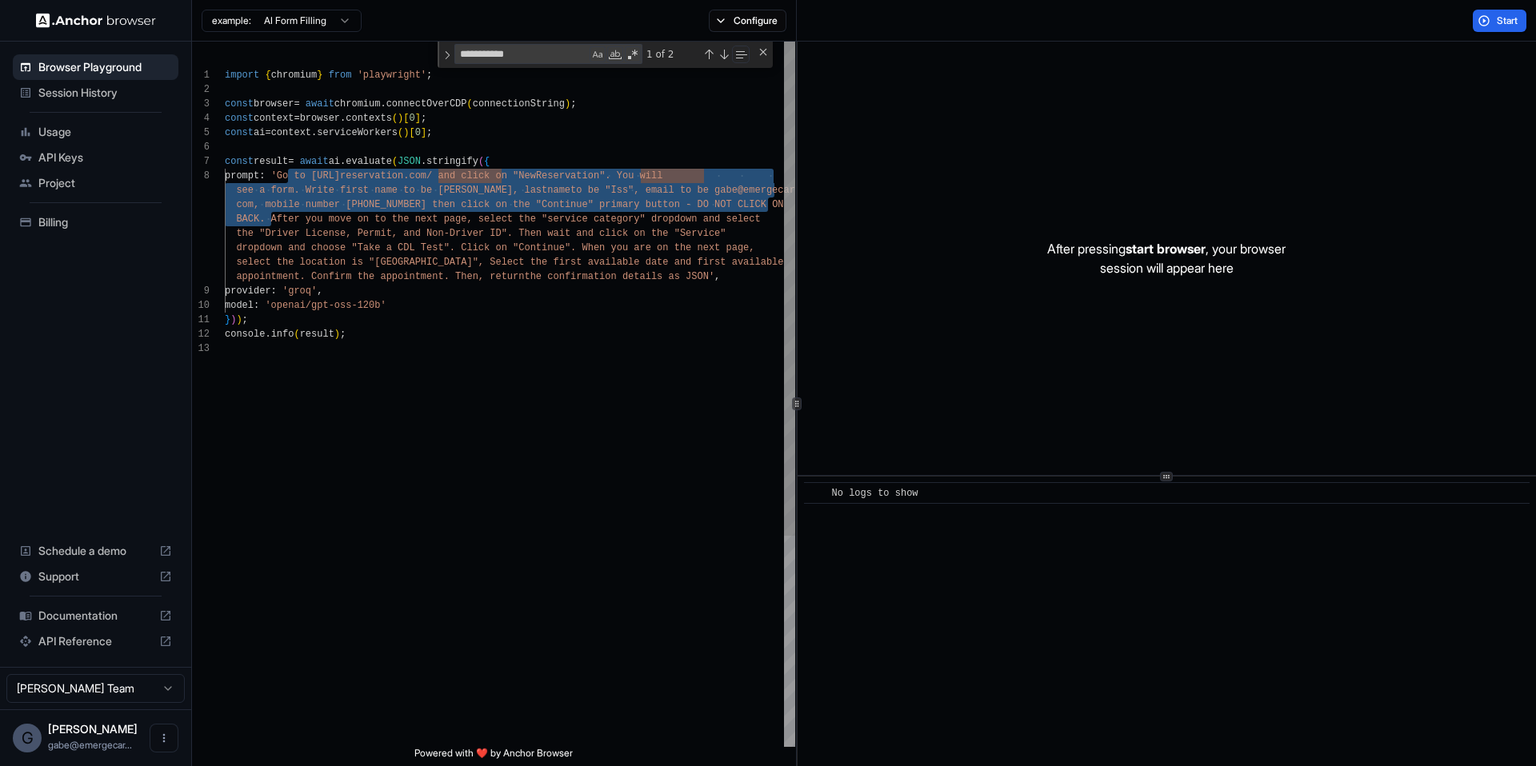
drag, startPoint x: 286, startPoint y: 176, endPoint x: 267, endPoint y: 218, distance: 45.8
click at [267, 218] on div "import { chromium } from 'playwright' ; const browser = await chromium . connec…" at bounding box center [510, 544] width 570 height 1005
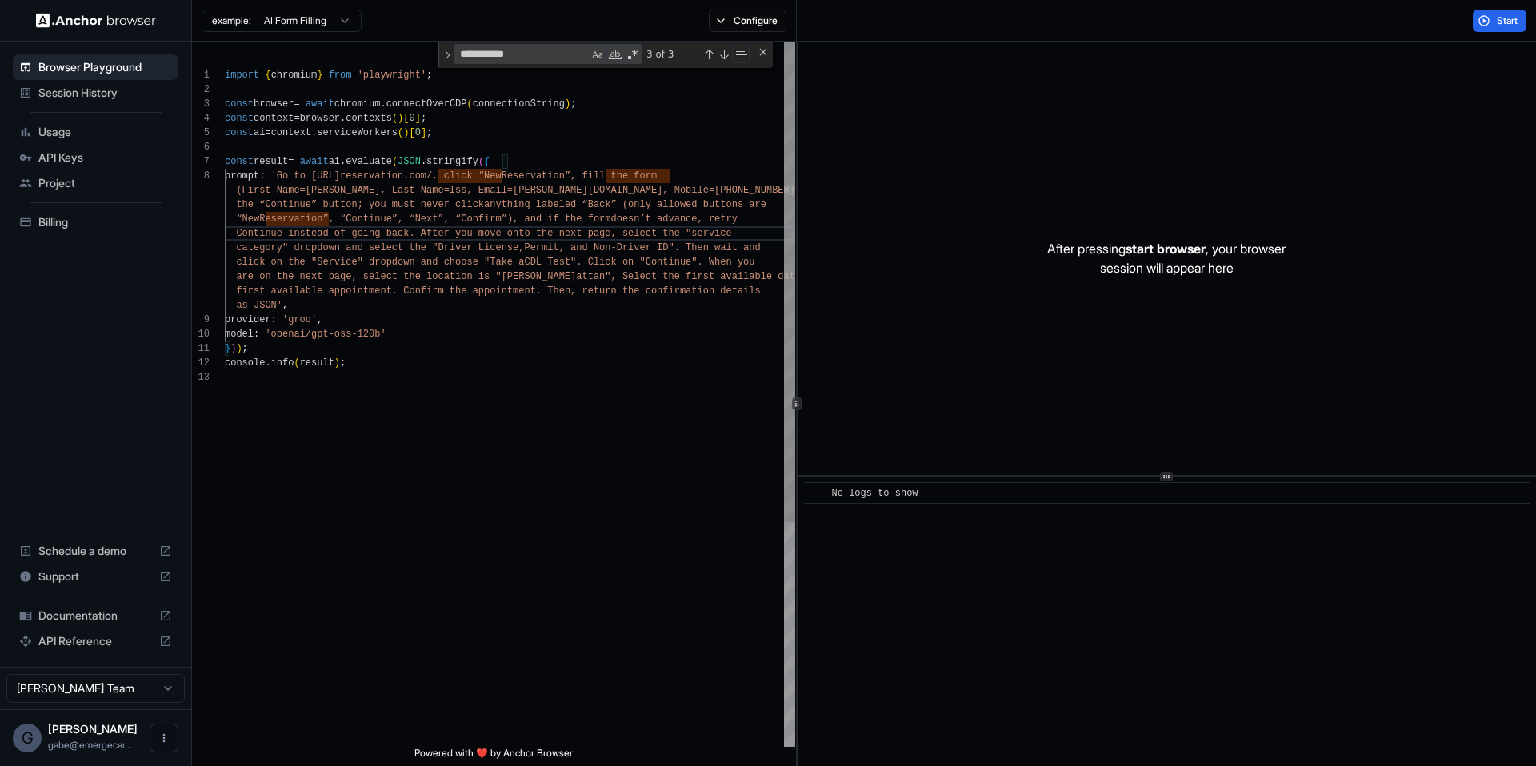
scroll to position [0, 0]
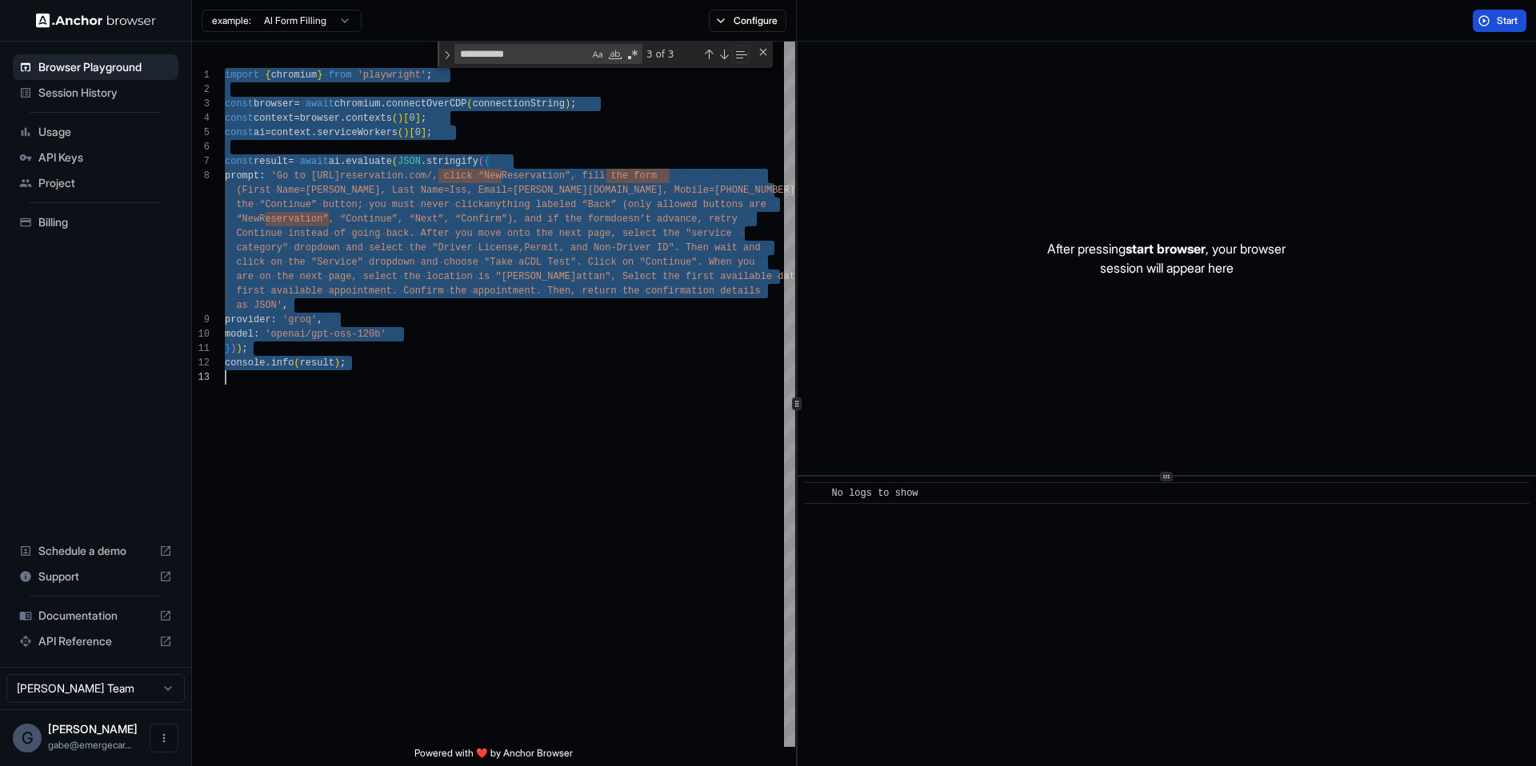
click at [1494, 34] on div "Start" at bounding box center [1166, 21] width 739 height 42
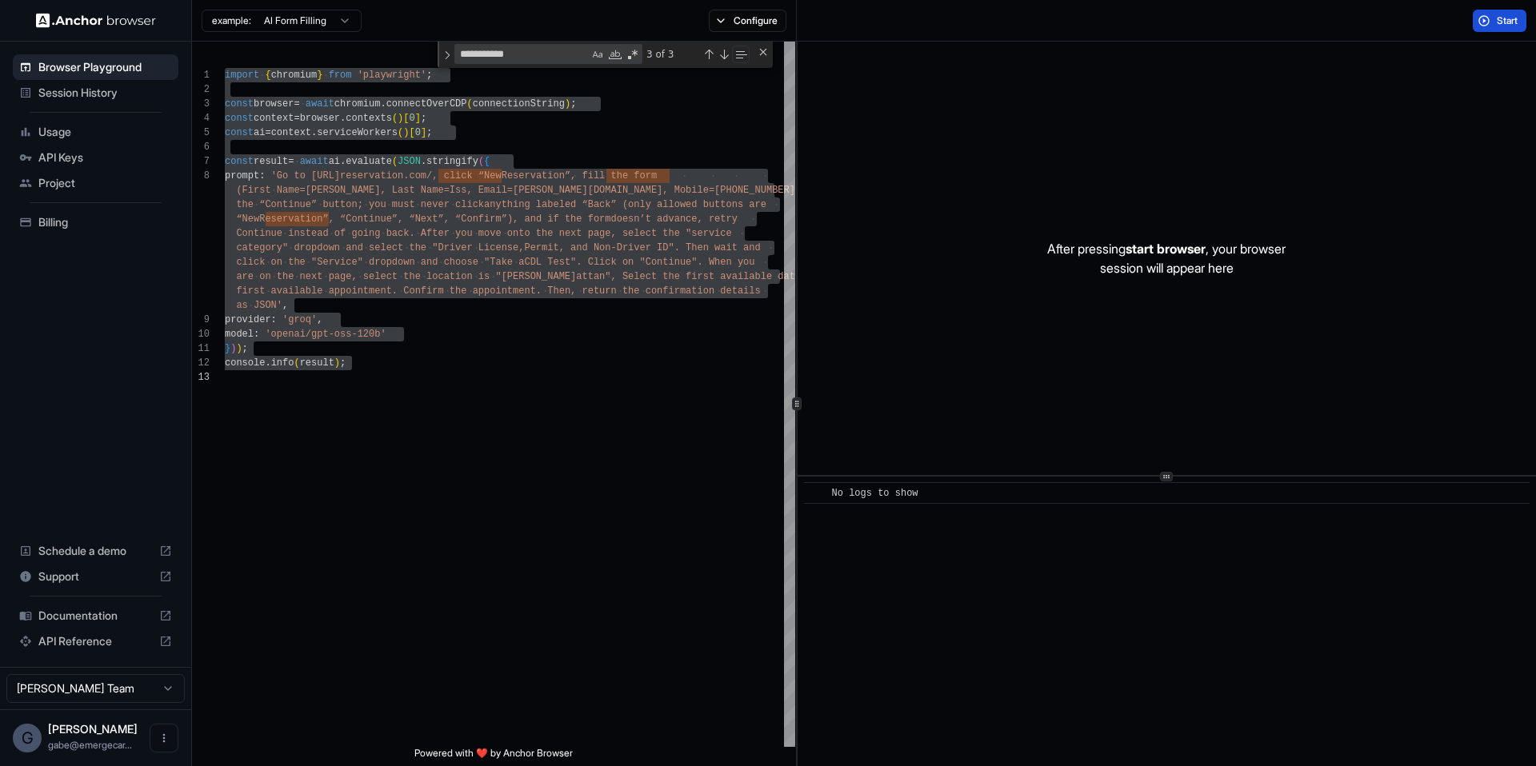
click at [1497, 22] on span "Start" at bounding box center [1508, 20] width 22 height 13
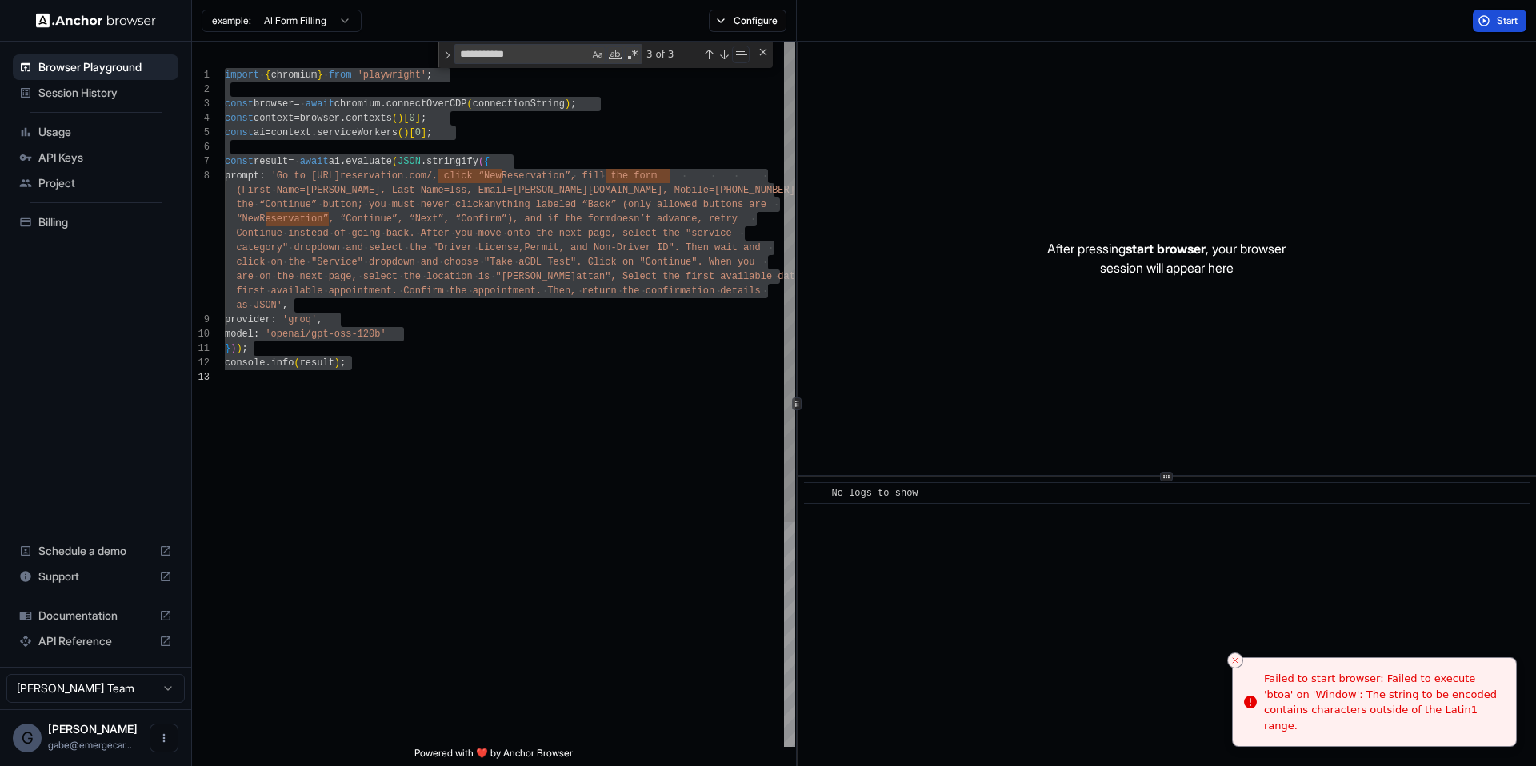
click at [557, 271] on div "import { chromium } from 'playwright' ; const browser = await chromium . connec…" at bounding box center [510, 559] width 570 height 1034
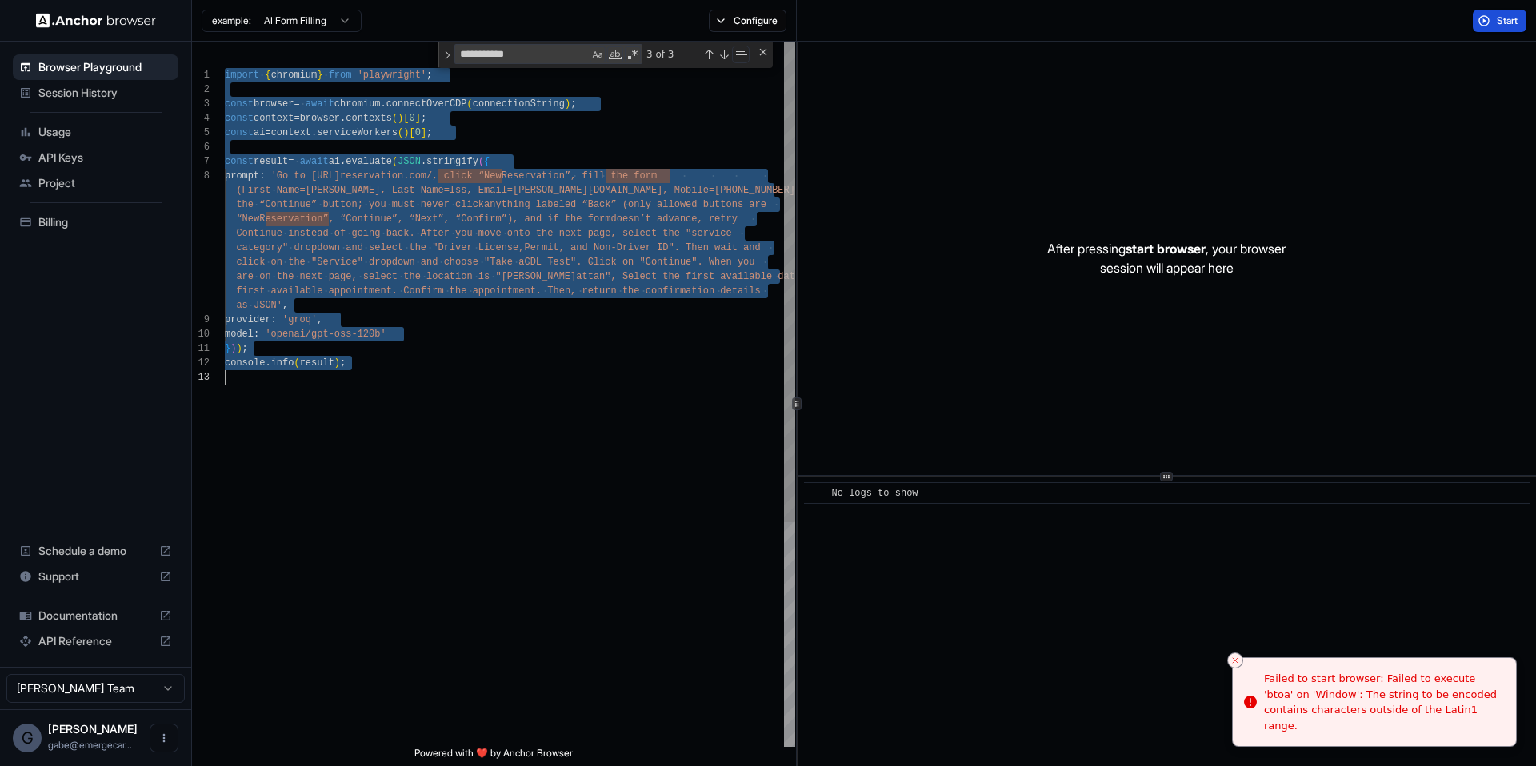
scroll to position [101, 0]
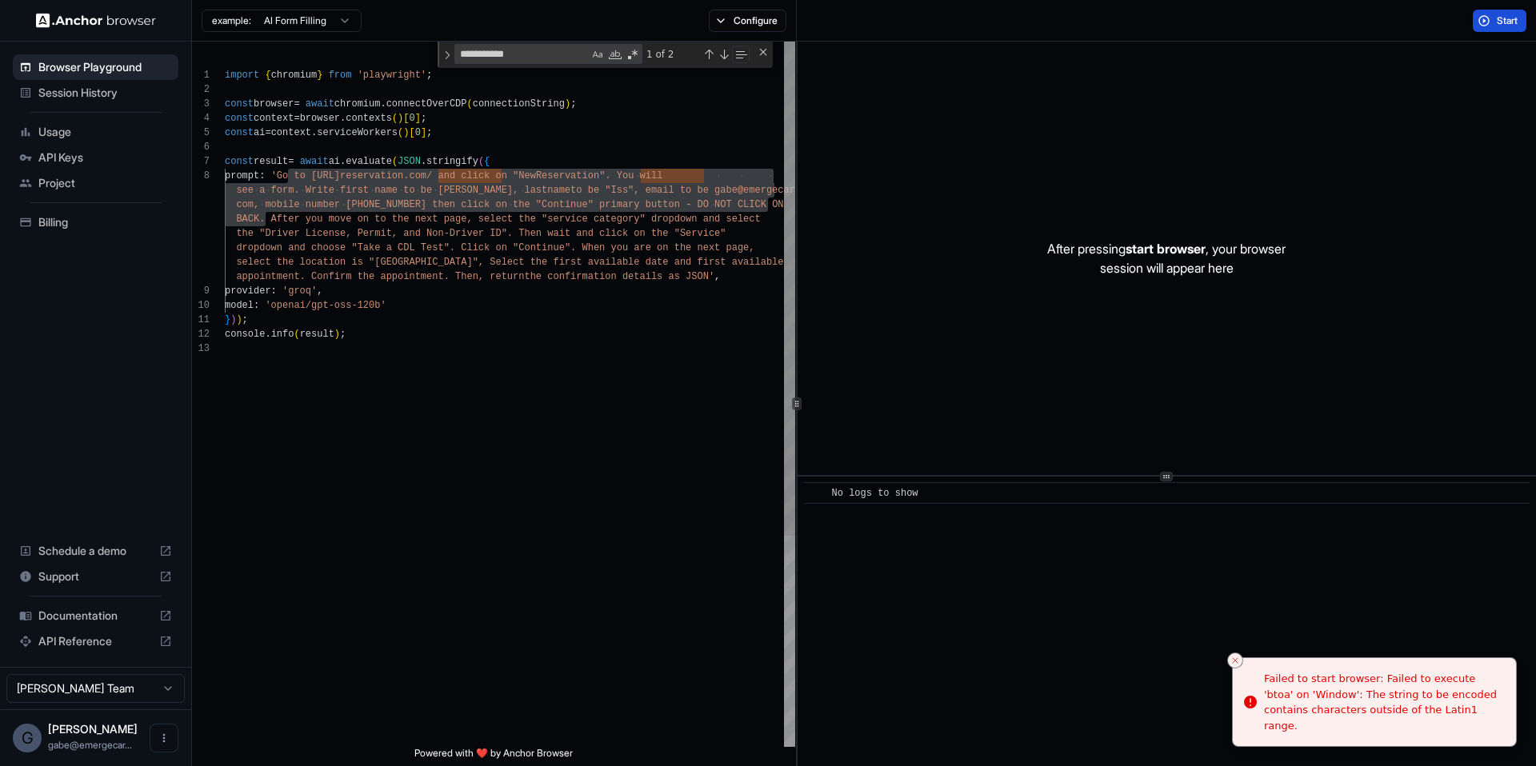
click at [302, 177] on div "import { chromium } from 'playwright' ; const browser = await chromium . connec…" at bounding box center [510, 544] width 570 height 1005
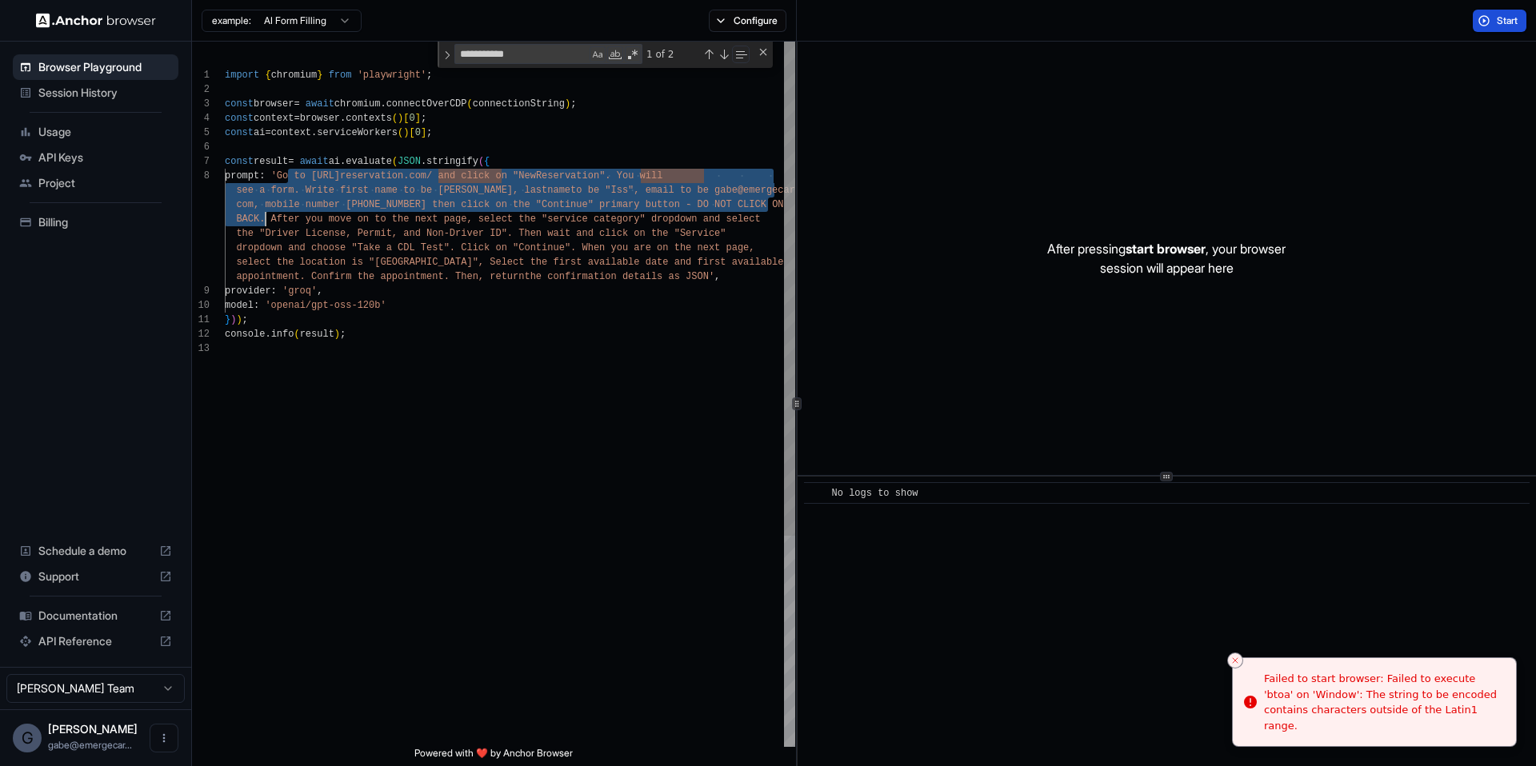
drag, startPoint x: 287, startPoint y: 174, endPoint x: 266, endPoint y: 216, distance: 46.5
click at [266, 216] on div "import { chromium } from 'playwright' ; const browser = await chromium . connec…" at bounding box center [510, 544] width 570 height 1005
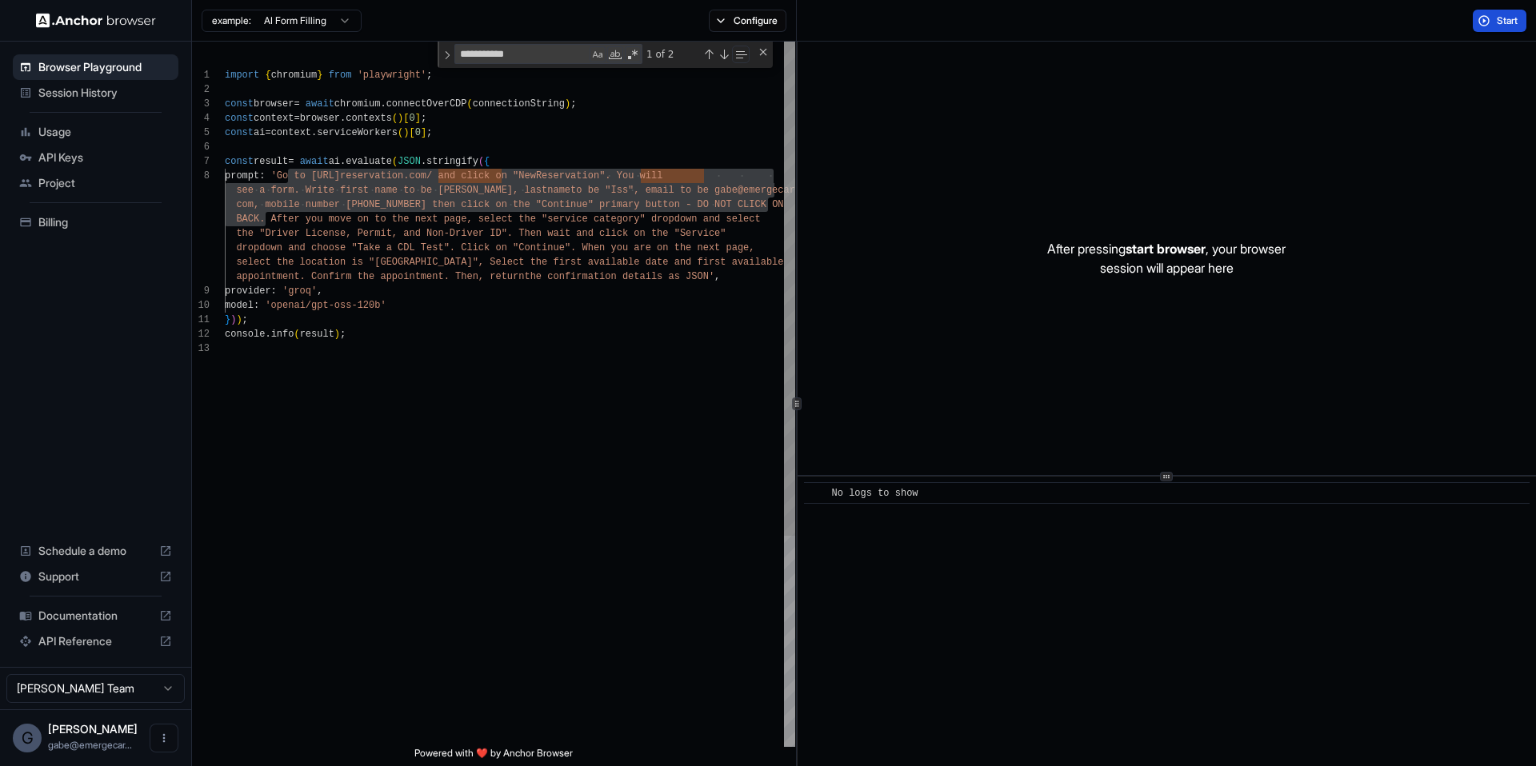
click at [295, 181] on div "import { chromium } from 'playwright' ; const browser = await chromium . connec…" at bounding box center [510, 544] width 570 height 1005
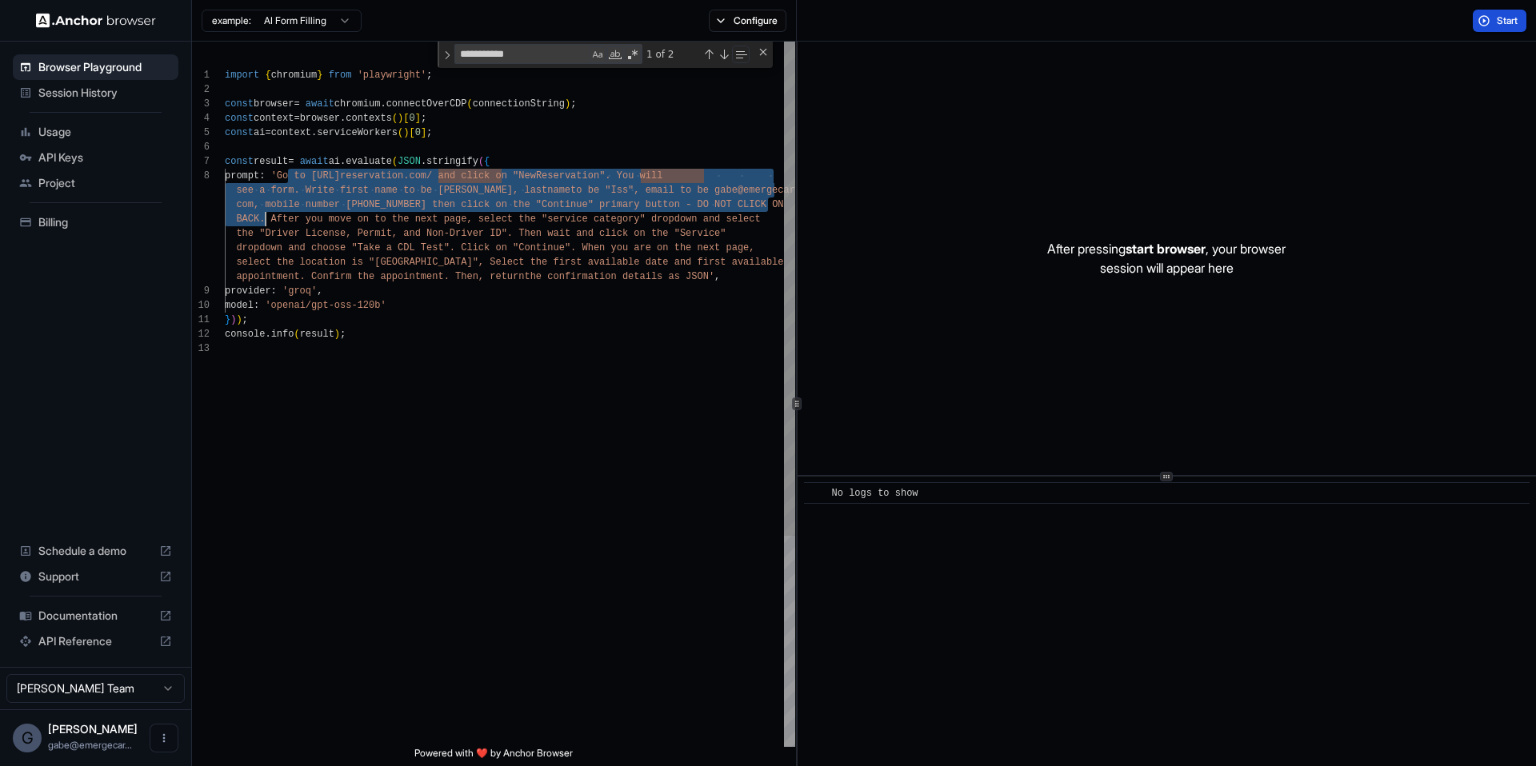
click at [289, 177] on div "import { chromium } from 'playwright' ; const browser = await chromium . connec…" at bounding box center [510, 544] width 570 height 1005
drag, startPoint x: 289, startPoint y: 177, endPoint x: 265, endPoint y: 218, distance: 47.3
click at [265, 218] on div "import { chromium } from 'playwright' ; const browser = await chromium . connec…" at bounding box center [510, 544] width 570 height 1005
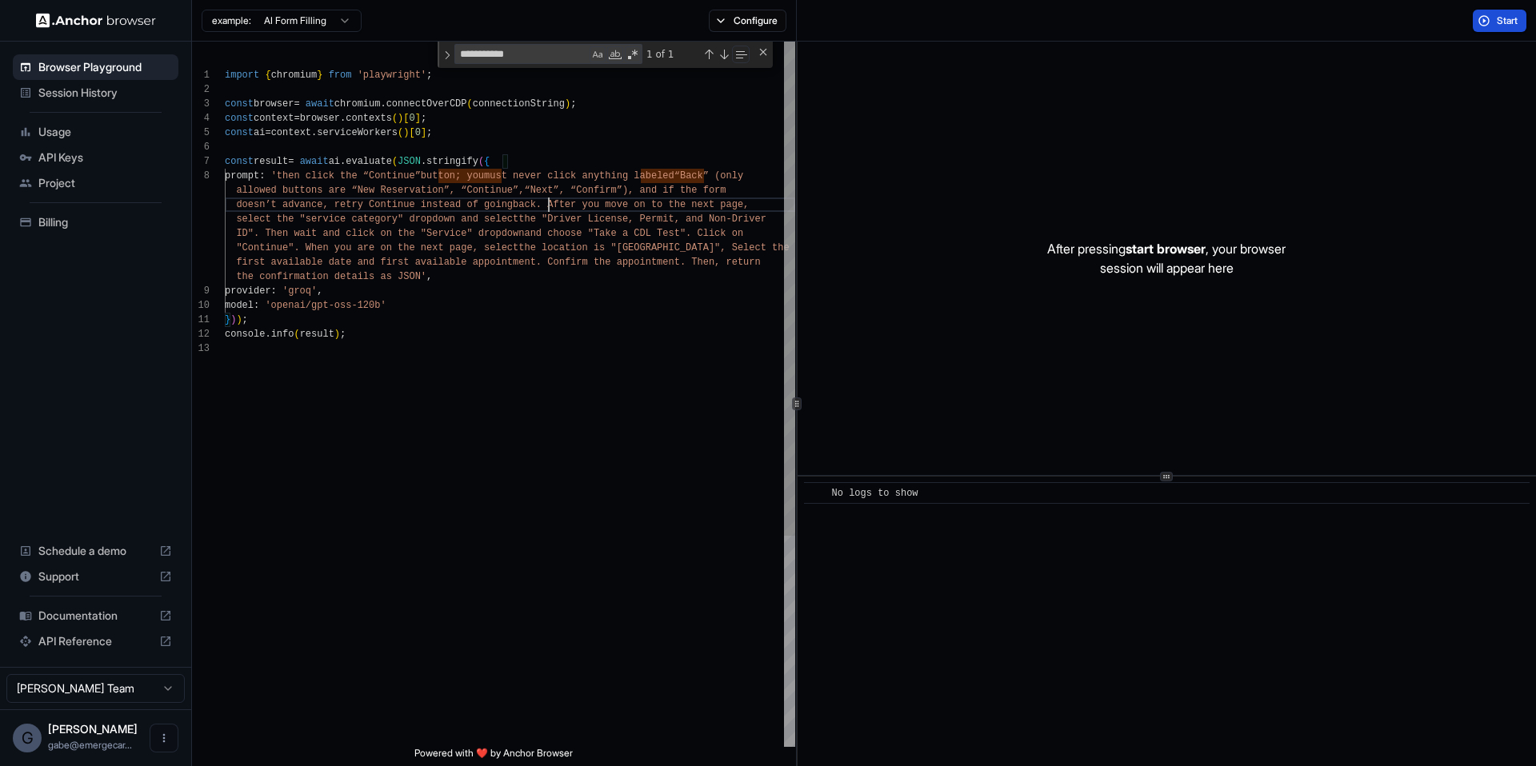
scroll to position [130, 0]
click at [1488, 18] on button "Start" at bounding box center [1500, 21] width 54 height 22
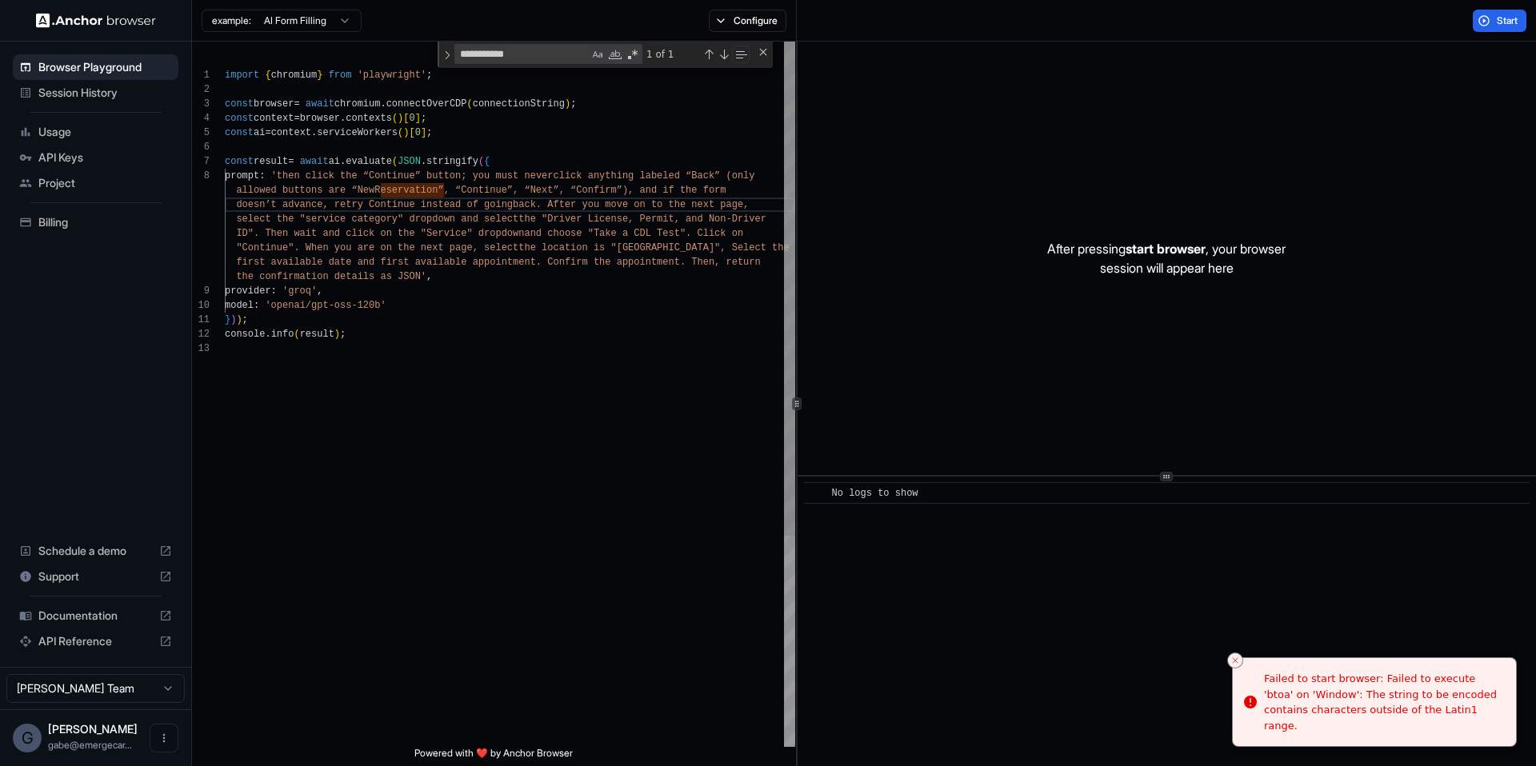
click at [417, 189] on div "import { chromium } from 'playwright' ; const browser = await chromium . connec…" at bounding box center [510, 544] width 570 height 1005
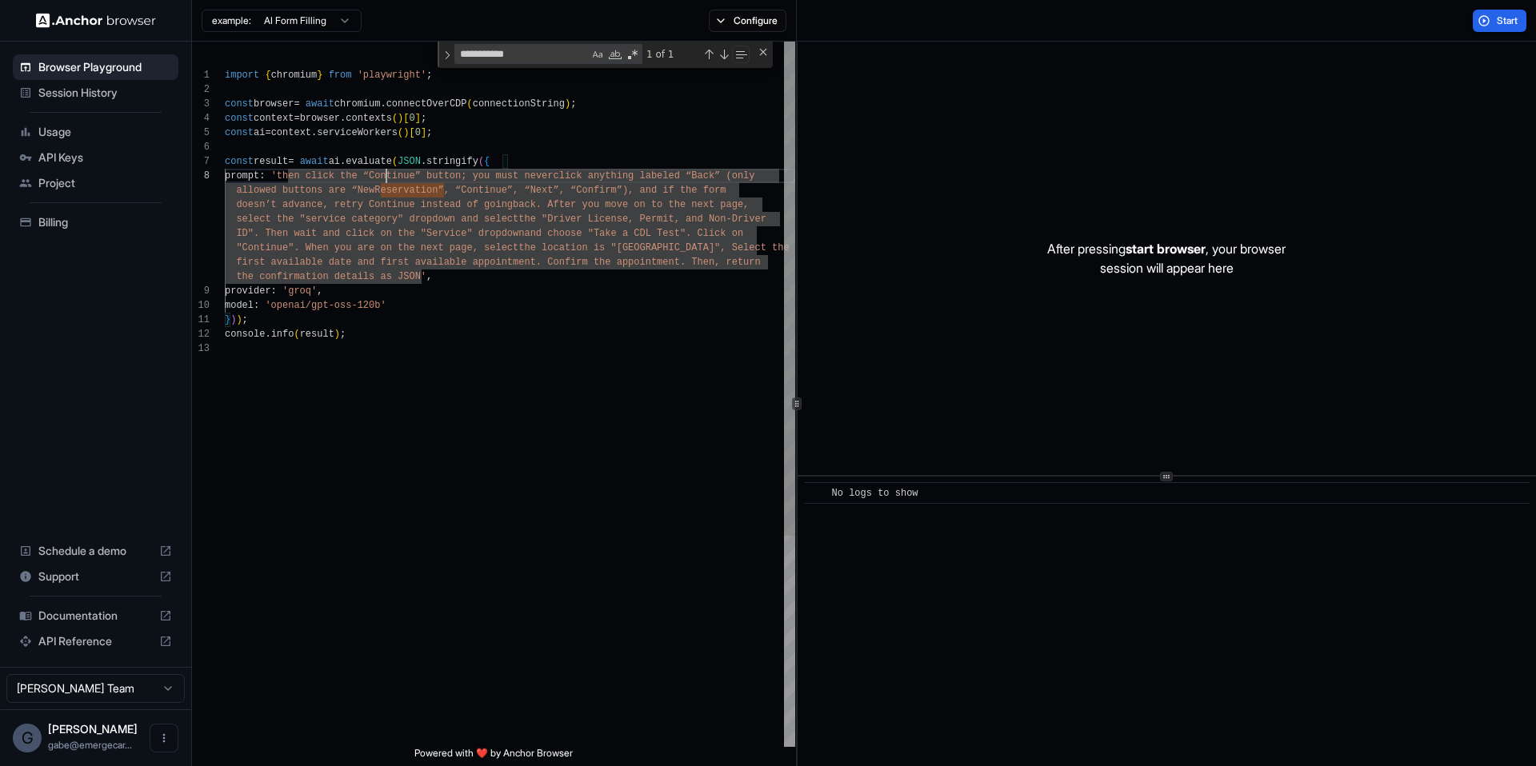
click at [386, 172] on div "import { chromium } from 'playwright' ; const browser = await chromium . connec…" at bounding box center [510, 544] width 570 height 1005
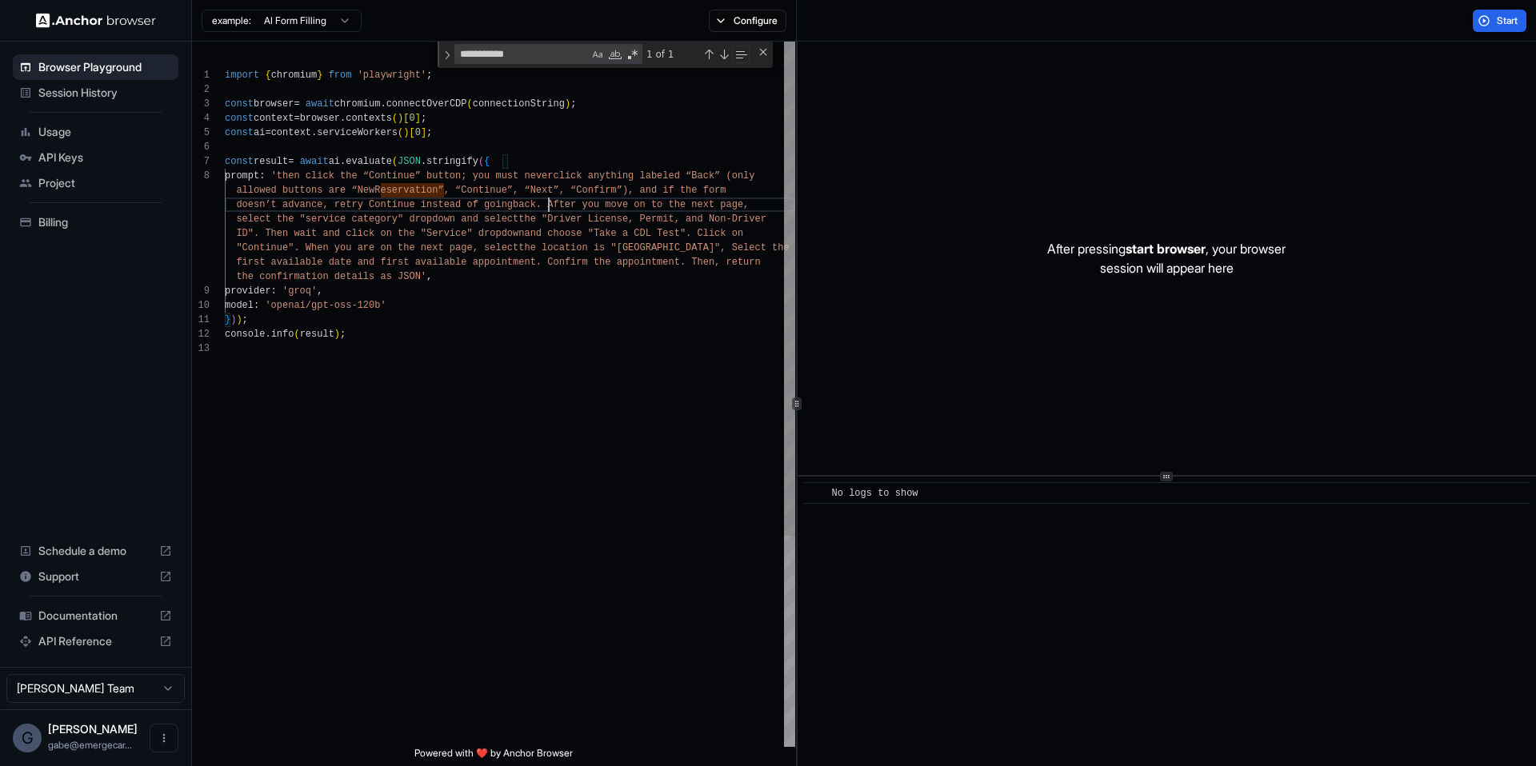
scroll to position [101, 0]
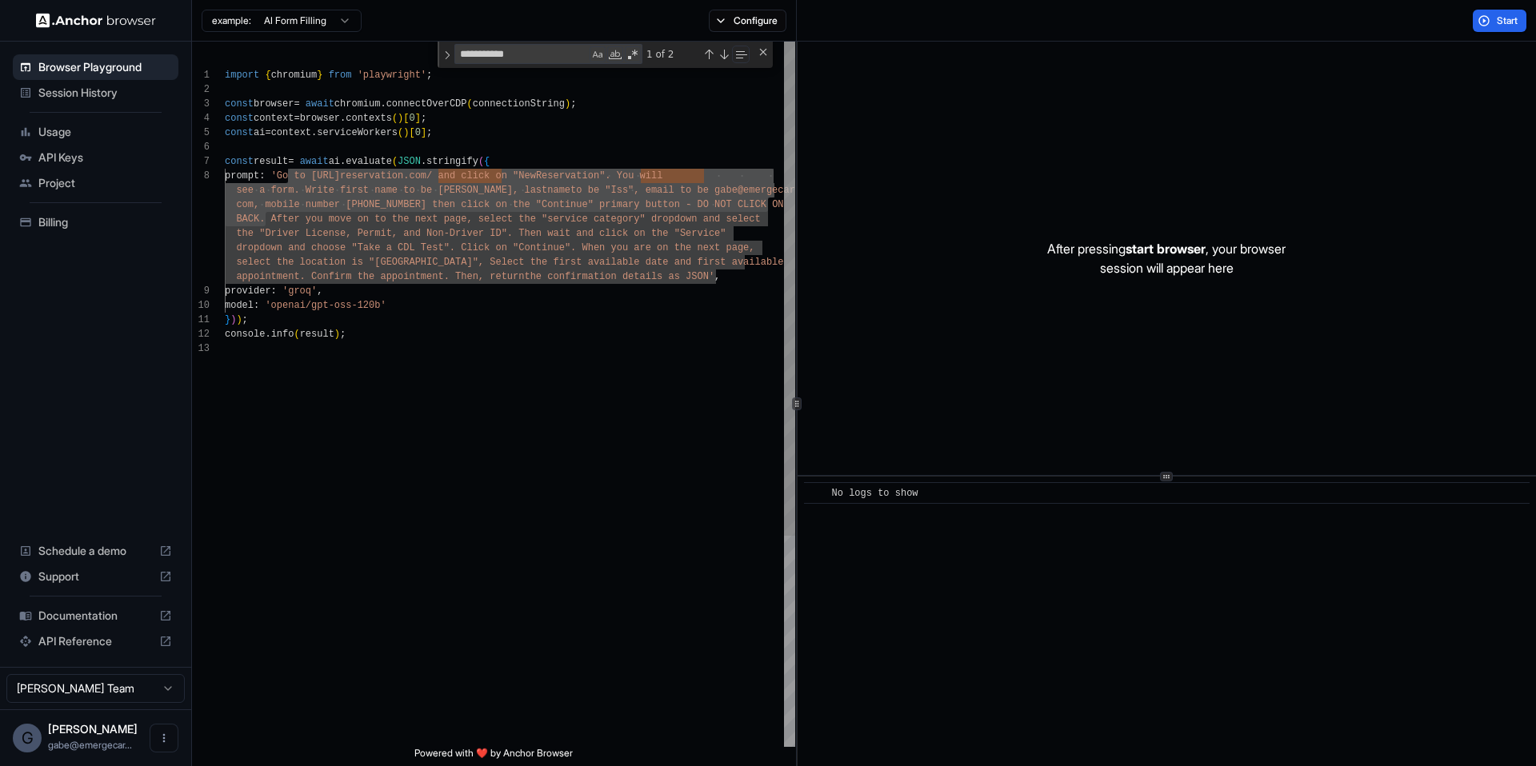
click at [534, 234] on div "import { chromium } from 'playwright' ; const browser = await chromium . connec…" at bounding box center [510, 544] width 570 height 1005
click at [506, 234] on div "import { chromium } from 'playwright' ; const browser = await chromium . connec…" at bounding box center [510, 544] width 570 height 1005
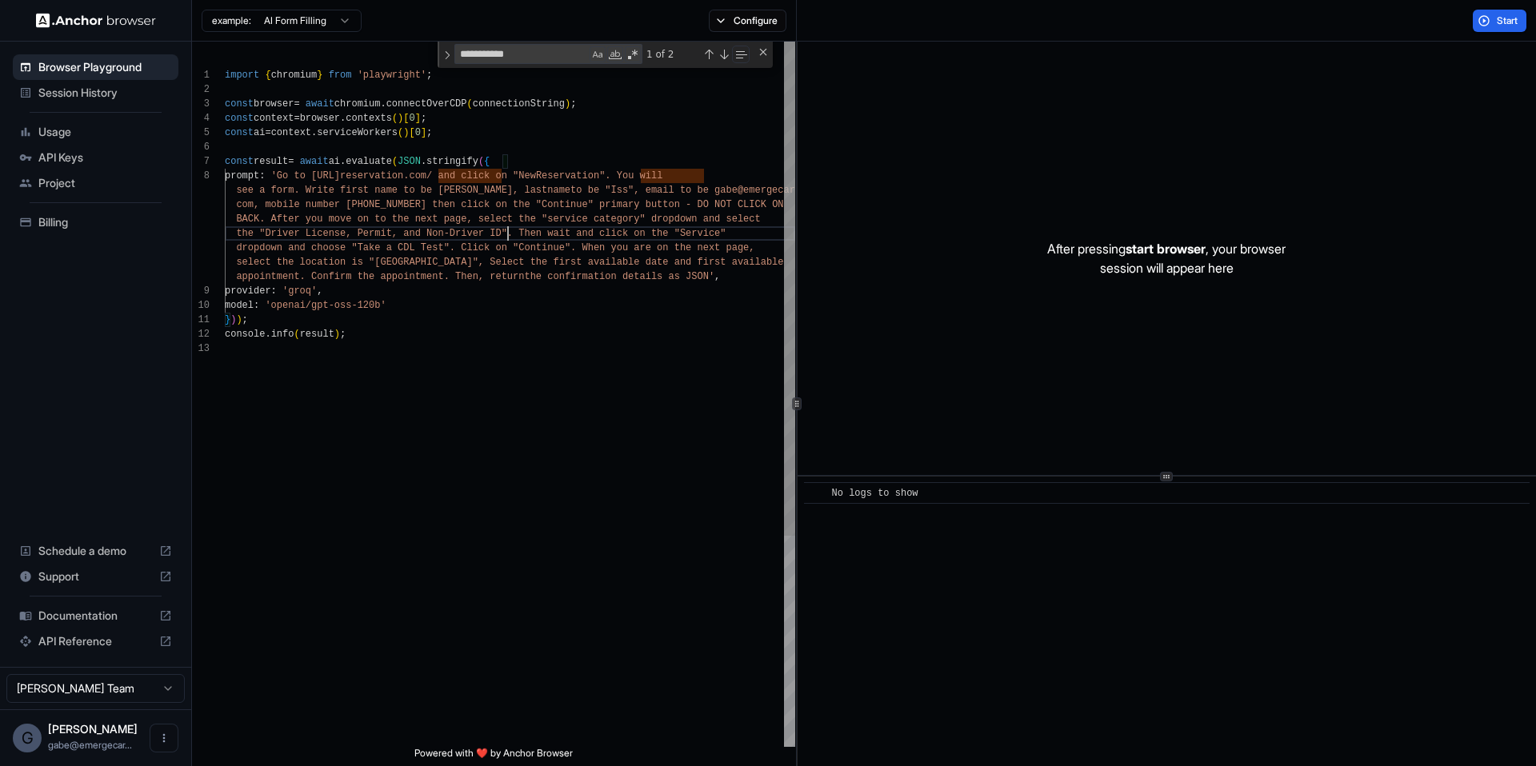
click at [294, 228] on div "import { chromium } from 'playwright' ; const browser = await chromium . connec…" at bounding box center [510, 544] width 570 height 1005
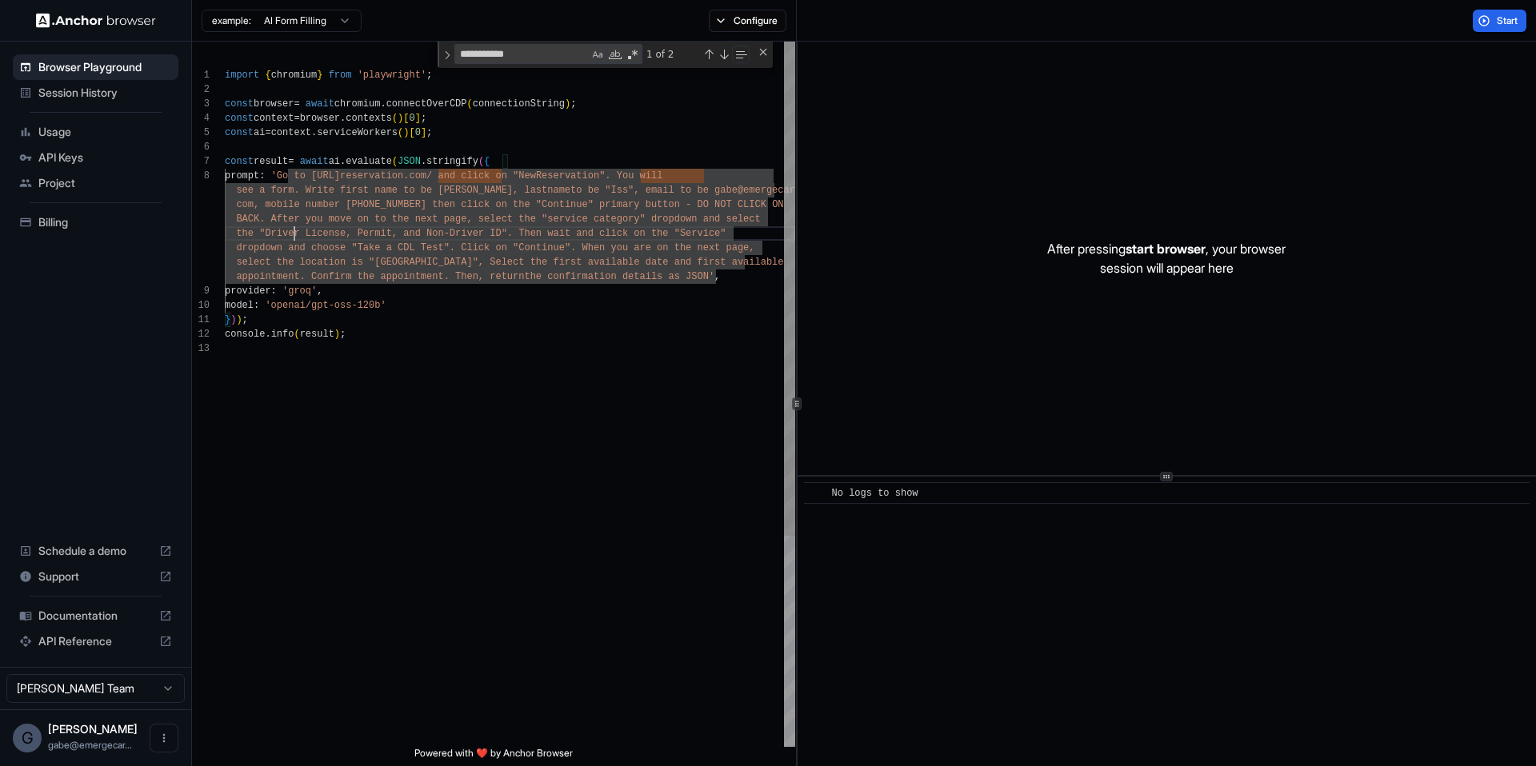
click at [445, 222] on div "import { chromium } from 'playwright' ; const browser = await chromium . connec…" at bounding box center [510, 544] width 570 height 1005
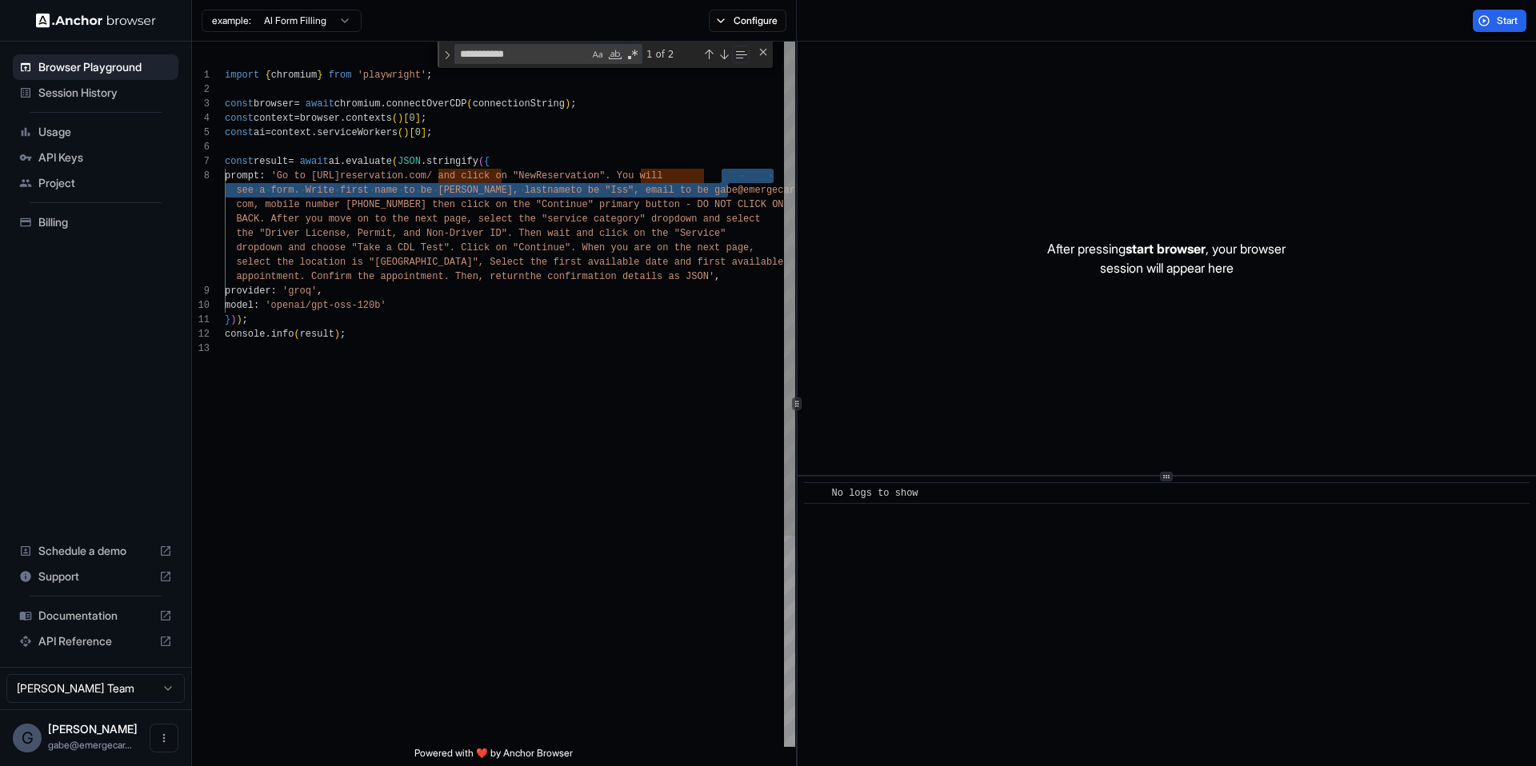
drag, startPoint x: 723, startPoint y: 182, endPoint x: 725, endPoint y: 194, distance: 12.1
click at [725, 194] on div "import { chromium } from 'playwright' ; const browser = await chromium . connec…" at bounding box center [510, 544] width 570 height 1005
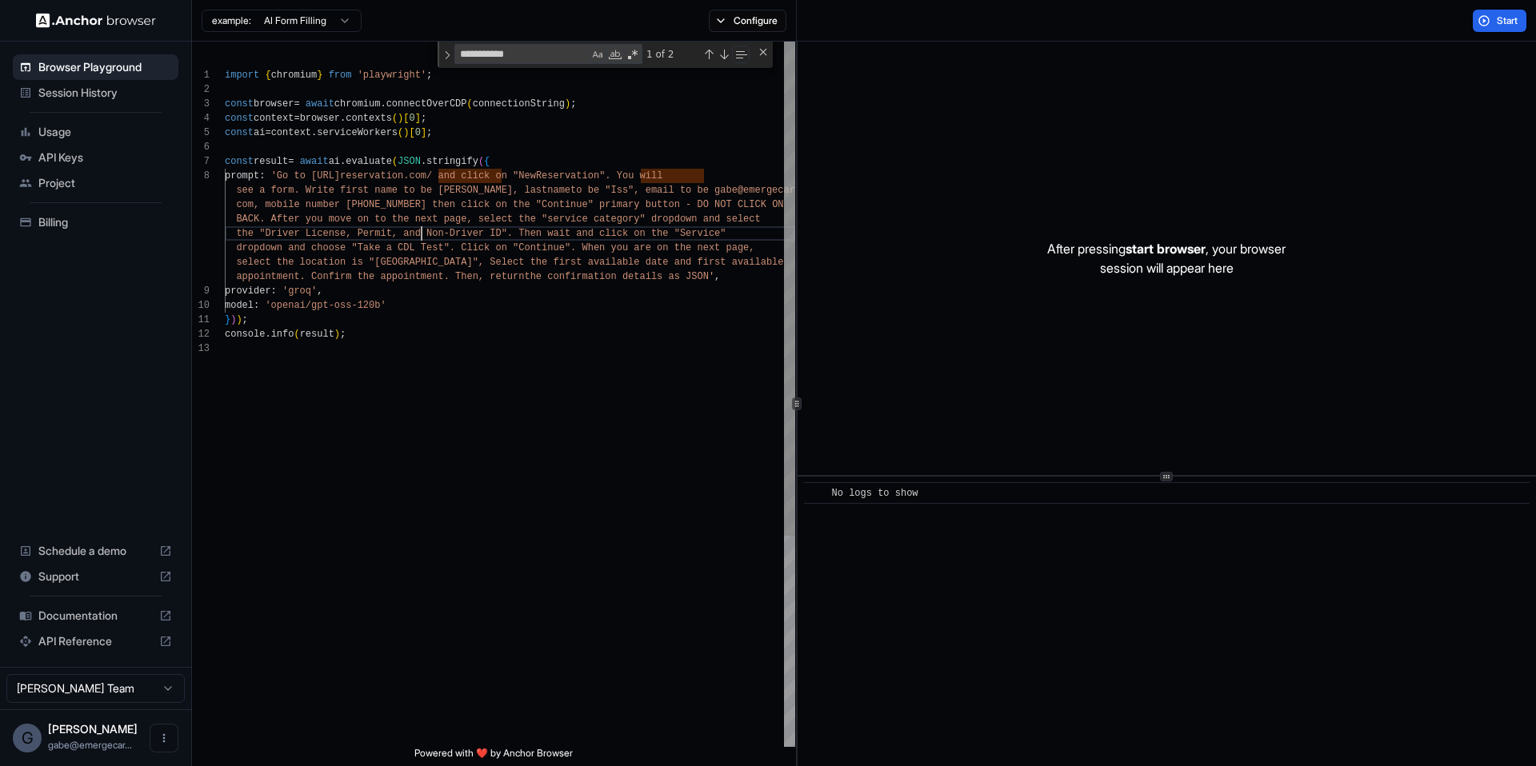
drag, startPoint x: 424, startPoint y: 228, endPoint x: 411, endPoint y: 226, distance: 12.9
click at [423, 228] on div "import { chromium } from 'playwright' ; const browser = await chromium . connec…" at bounding box center [510, 544] width 570 height 1005
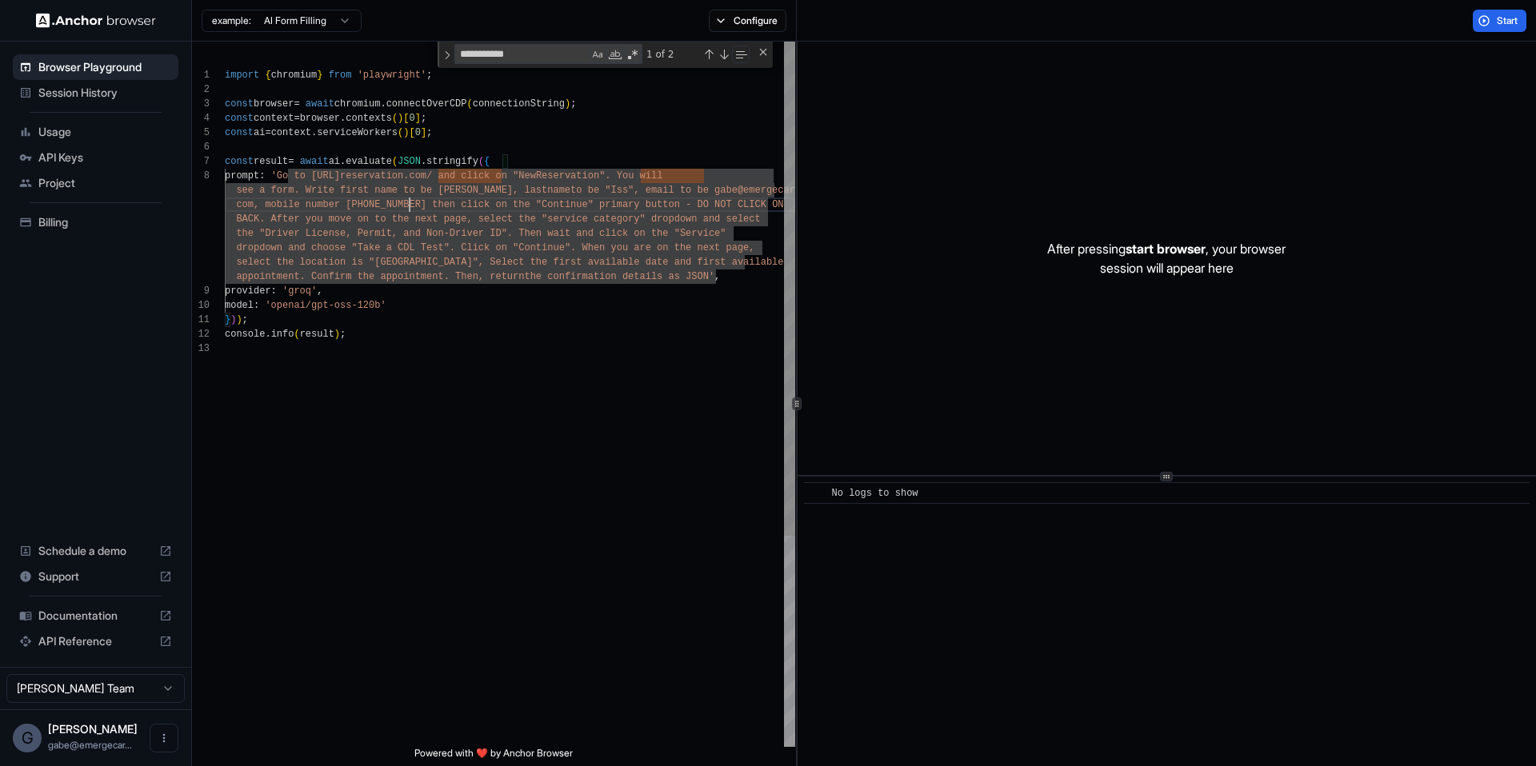
scroll to position [130, 0]
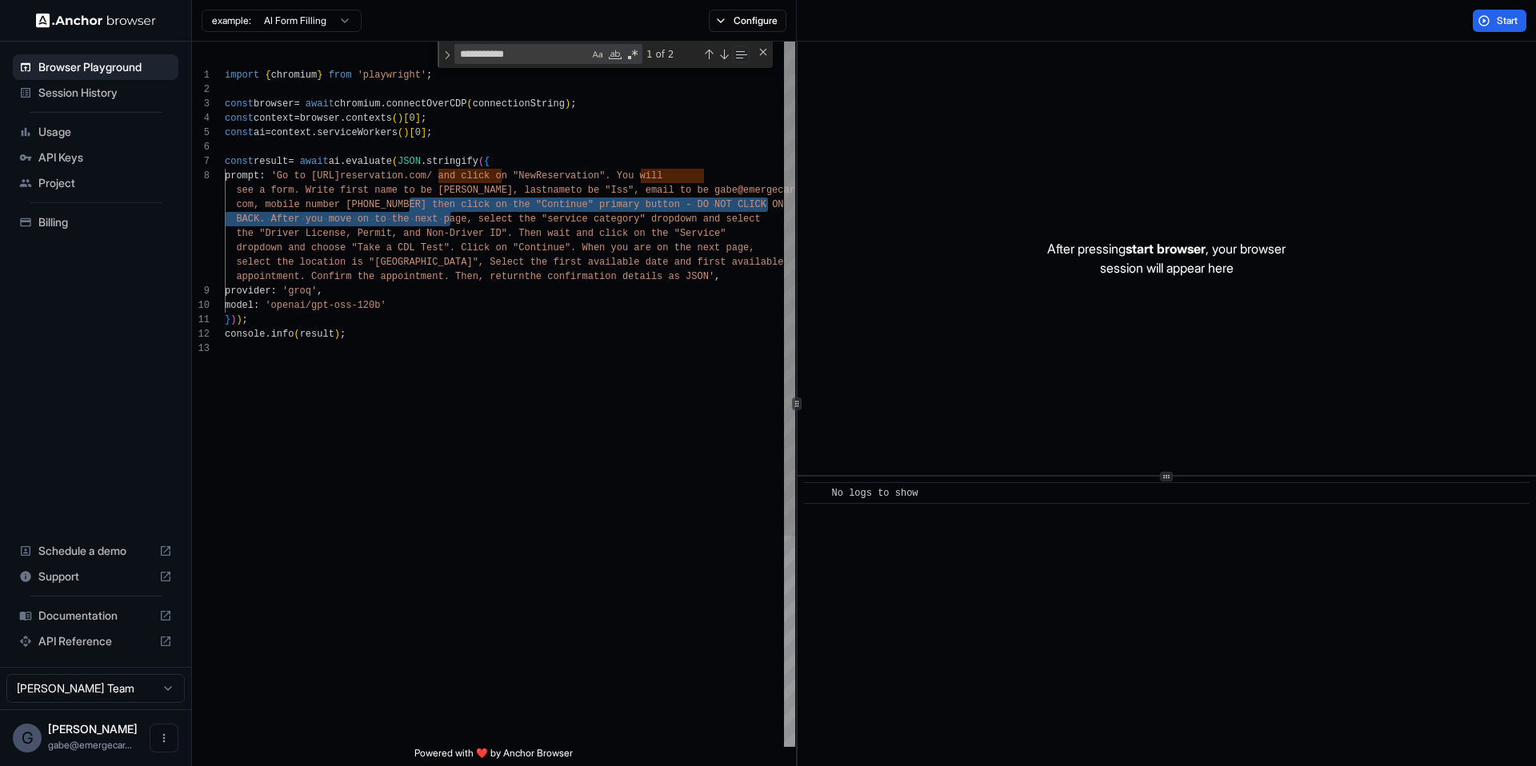
drag, startPoint x: 411, startPoint y: 206, endPoint x: 453, endPoint y: 212, distance: 42.0
click at [453, 212] on div "import { chromium } from 'playwright' ; const browser = await chromium . connec…" at bounding box center [510, 544] width 570 height 1005
click at [615, 206] on div "import { chromium } from 'playwright' ; const browser = await chromium . connec…" at bounding box center [510, 544] width 570 height 1005
drag, startPoint x: 676, startPoint y: 206, endPoint x: 262, endPoint y: 222, distance: 414.6
click at [262, 222] on div "import { chromium } from 'playwright' ; const browser = await chromium . connec…" at bounding box center [510, 544] width 570 height 1005
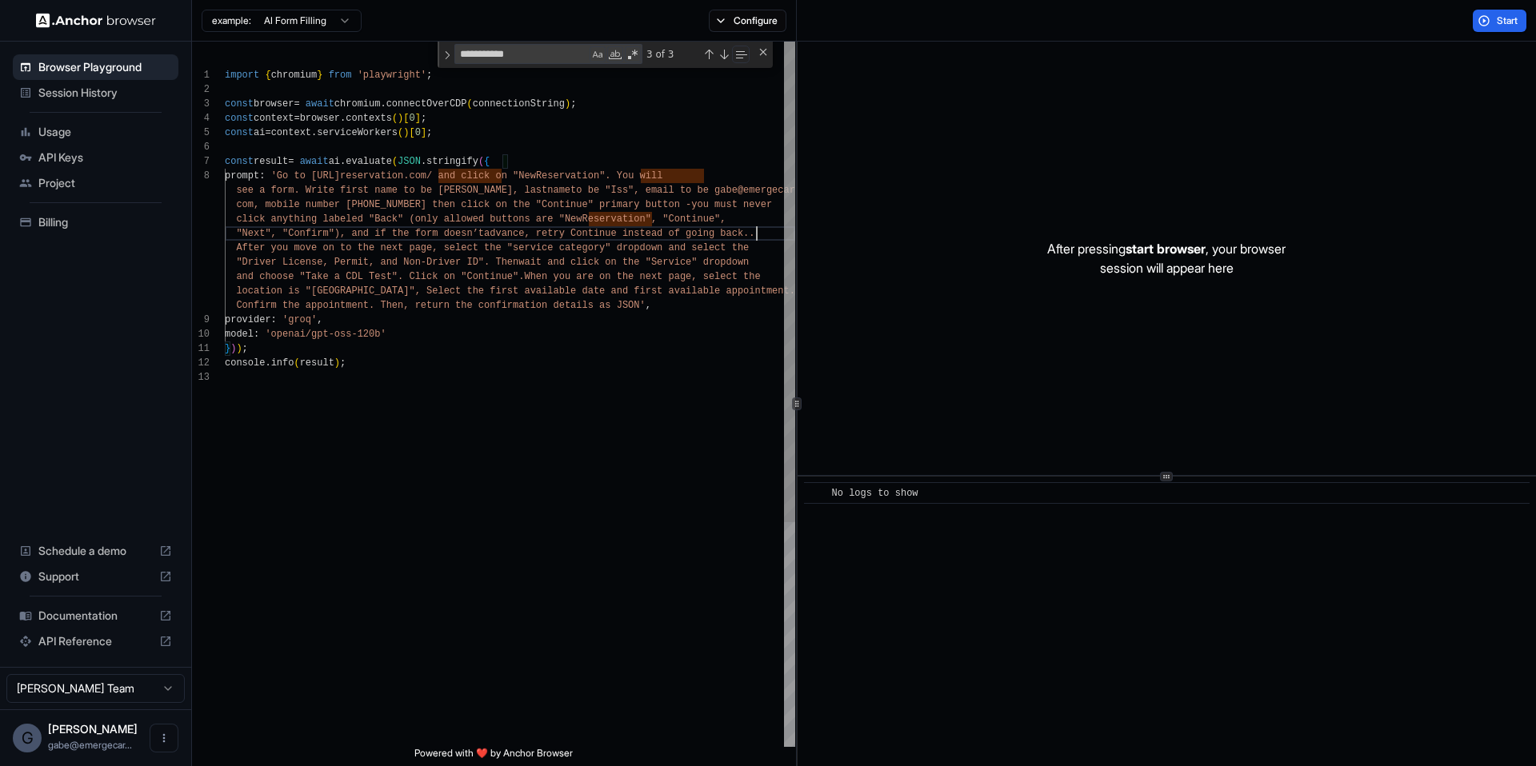
click at [306, 180] on div "import { chromium } from 'playwright' ; const browser = await chromium . connec…" at bounding box center [510, 559] width 570 height 1034
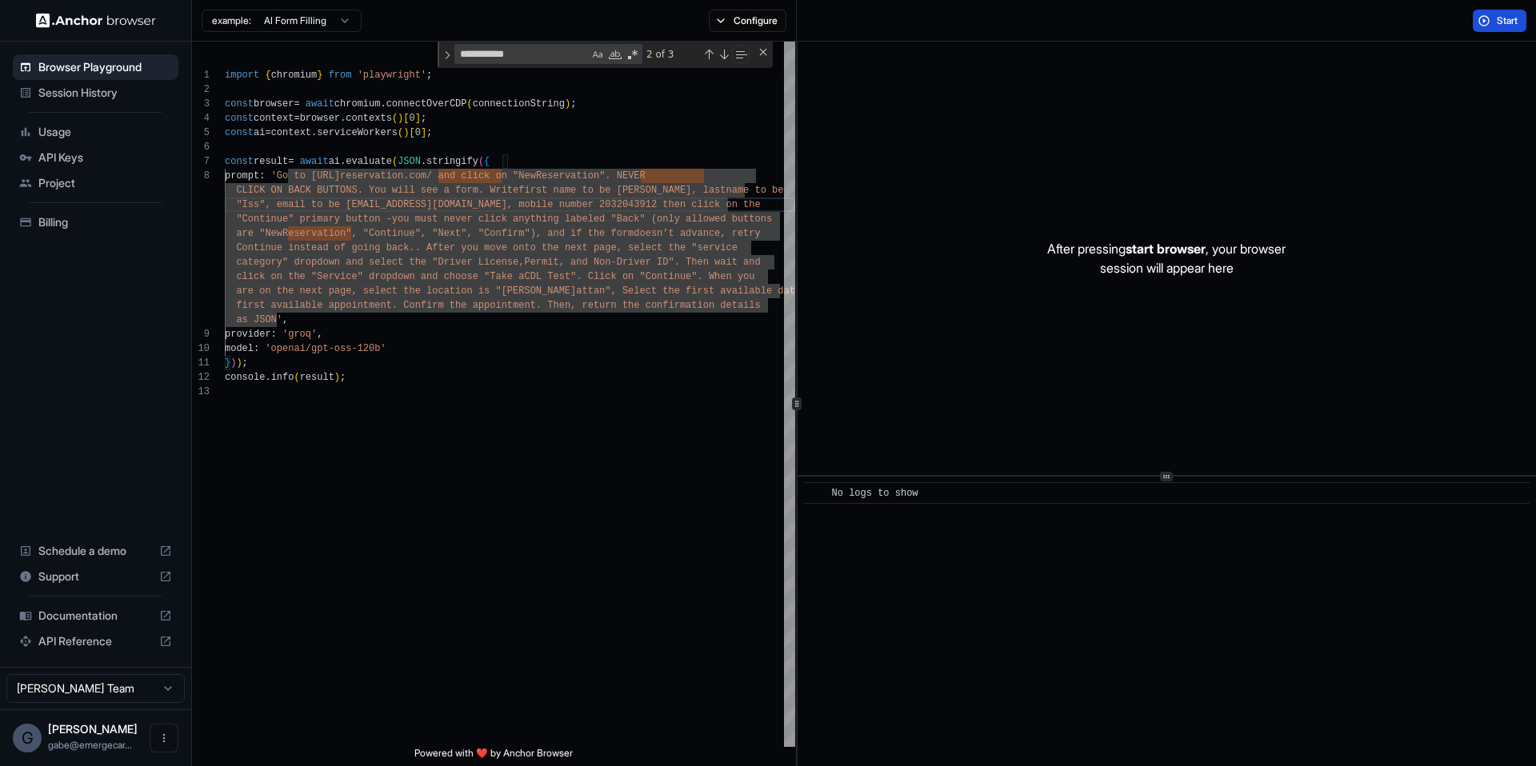
click at [1509, 26] on span "Start" at bounding box center [1508, 20] width 22 height 13
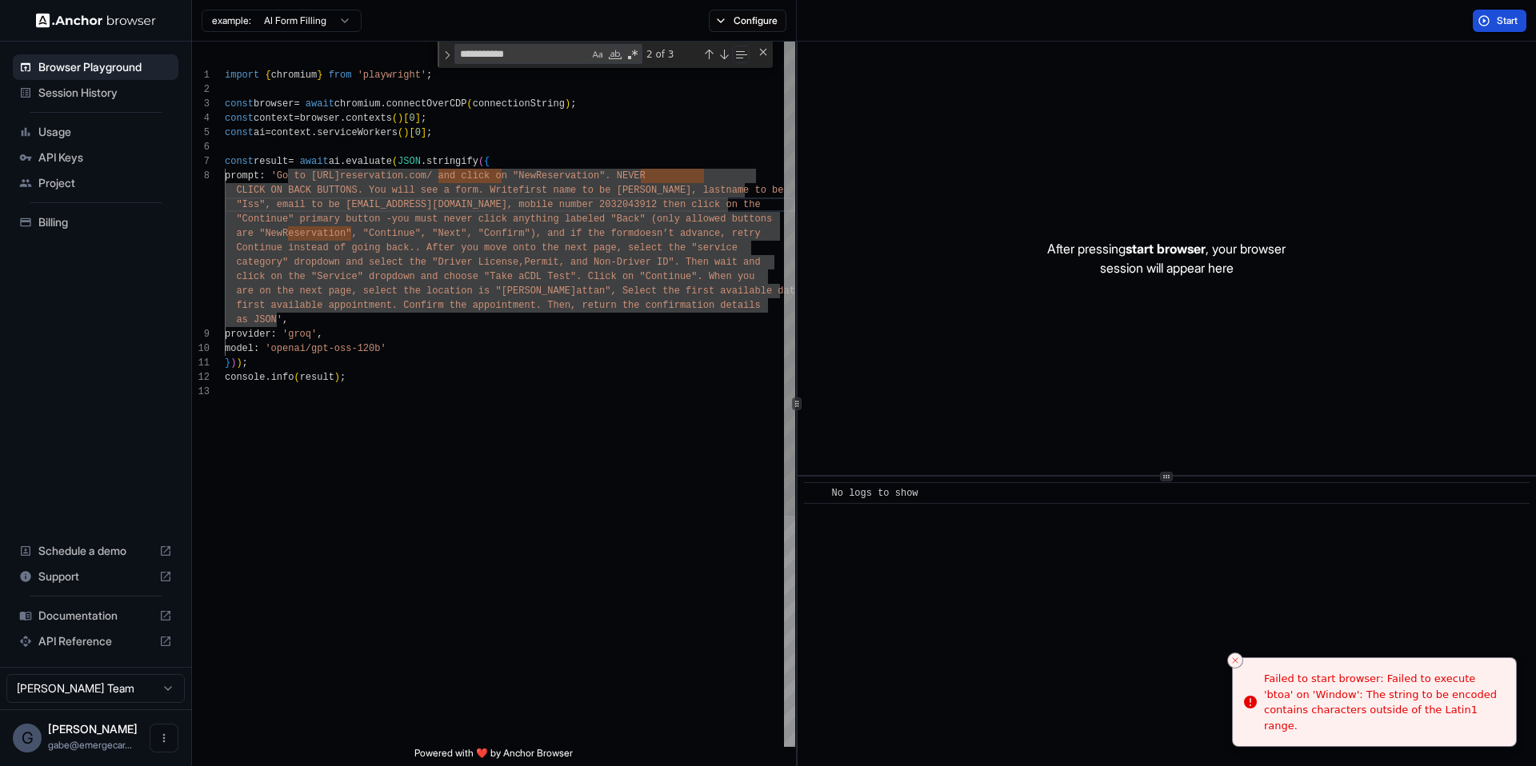
click at [458, 246] on div "import { chromium } from 'playwright' ; const browser = await chromium . connec…" at bounding box center [510, 566] width 570 height 1049
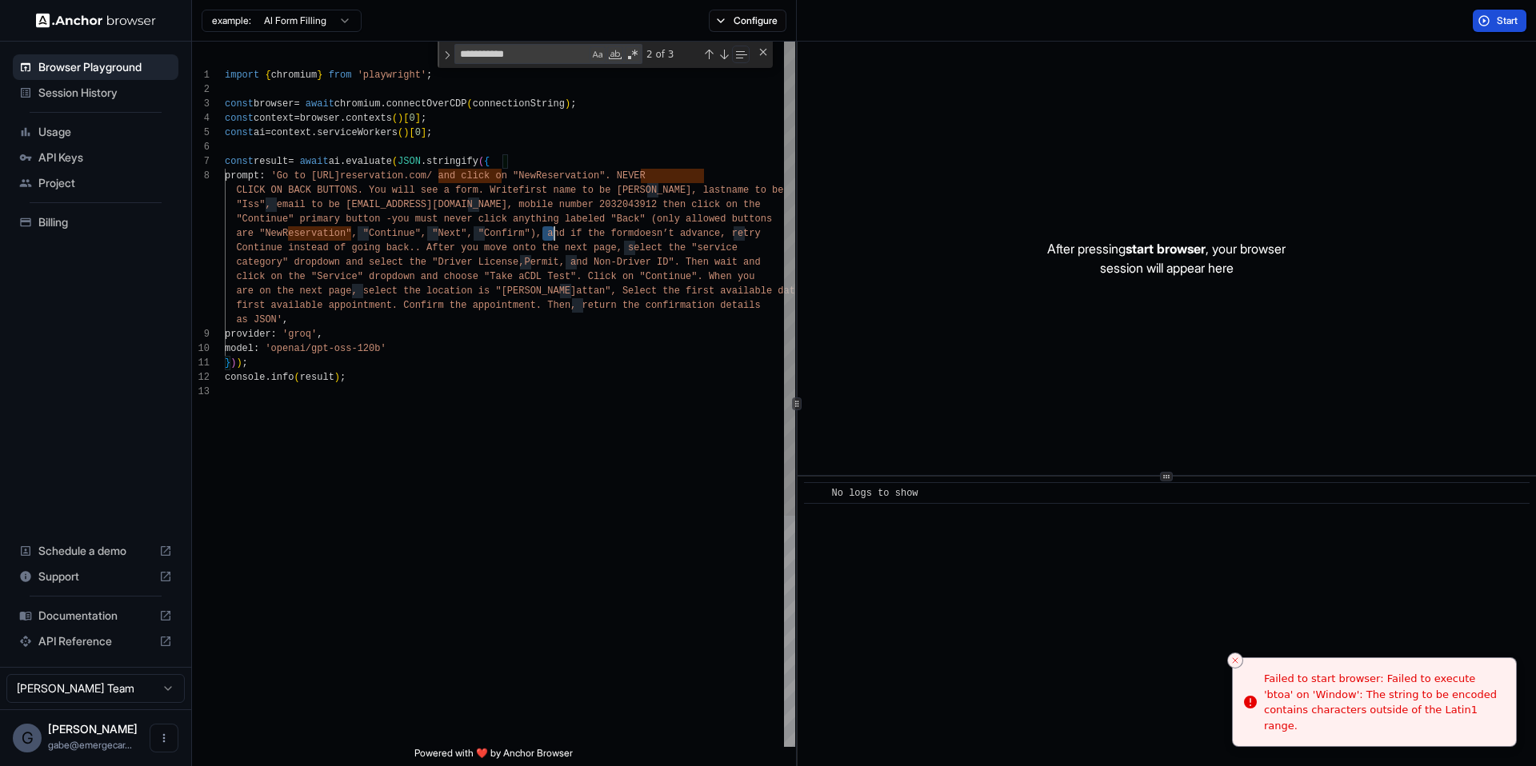
scroll to position [0, 0]
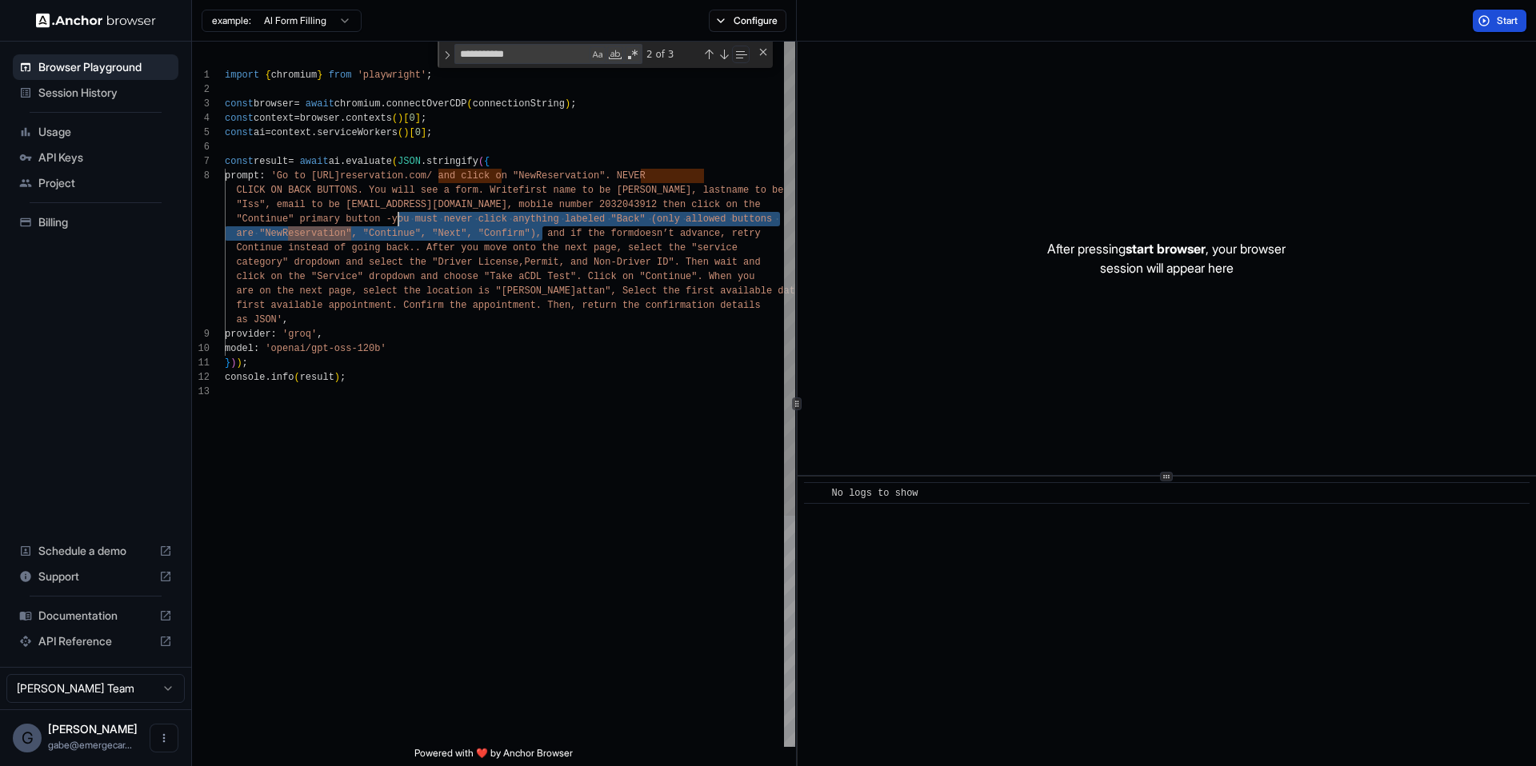
drag, startPoint x: 542, startPoint y: 234, endPoint x: 392, endPoint y: 226, distance: 150.6
click at [392, 226] on div "import { chromium } from 'playwright' ; const browser = await chromium . connec…" at bounding box center [510, 566] width 570 height 1049
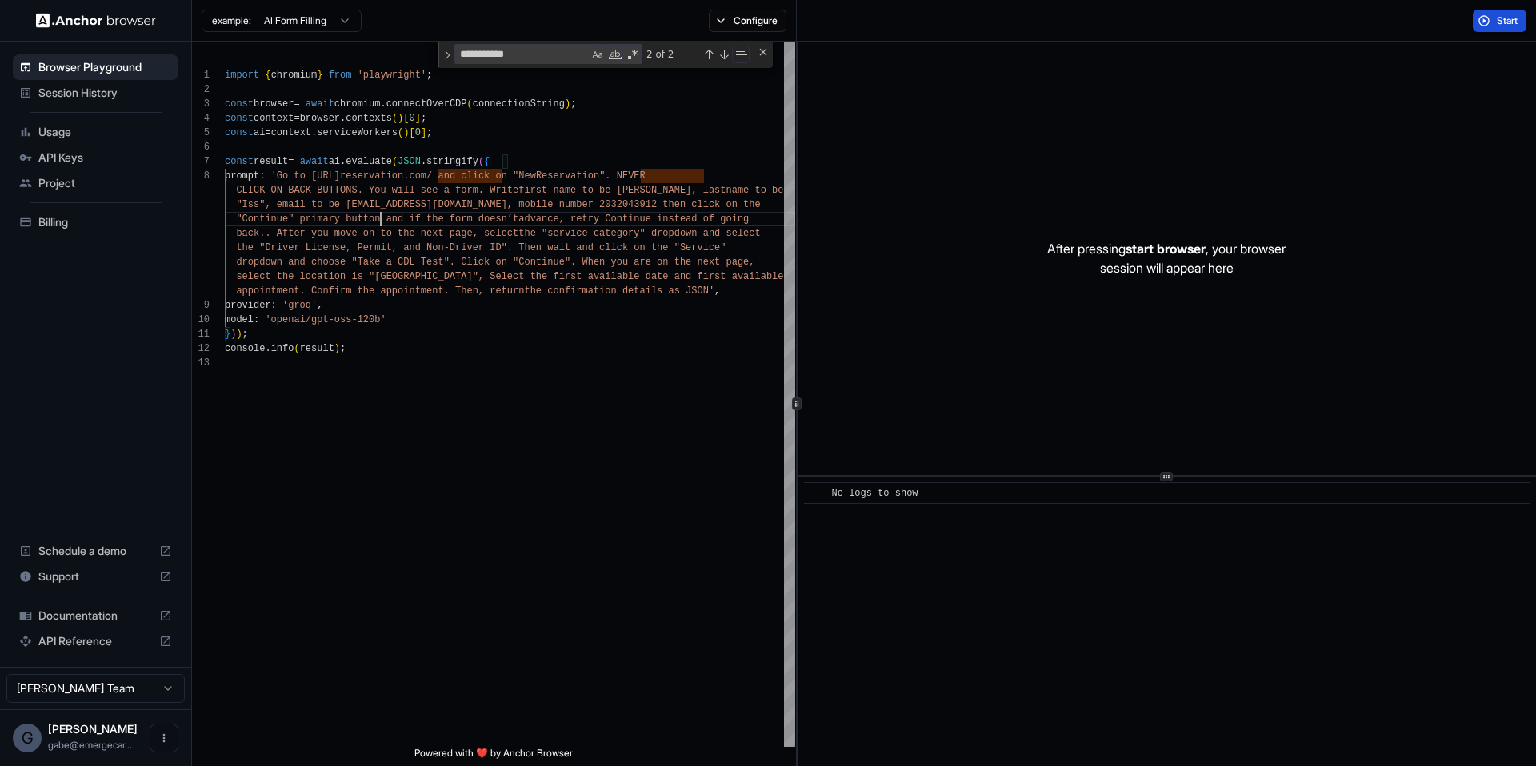
click at [1495, 7] on div "Start" at bounding box center [1166, 21] width 739 height 42
click at [718, 159] on div "import { chromium } from 'playwright' ; const browser = await chromium . connec…" at bounding box center [510, 552] width 570 height 1020
click at [725, 170] on div "import { chromium } from 'playwright' ; const browser = await chromium . connec…" at bounding box center [510, 552] width 570 height 1020
click at [1496, 13] on button "Start" at bounding box center [1500, 21] width 54 height 22
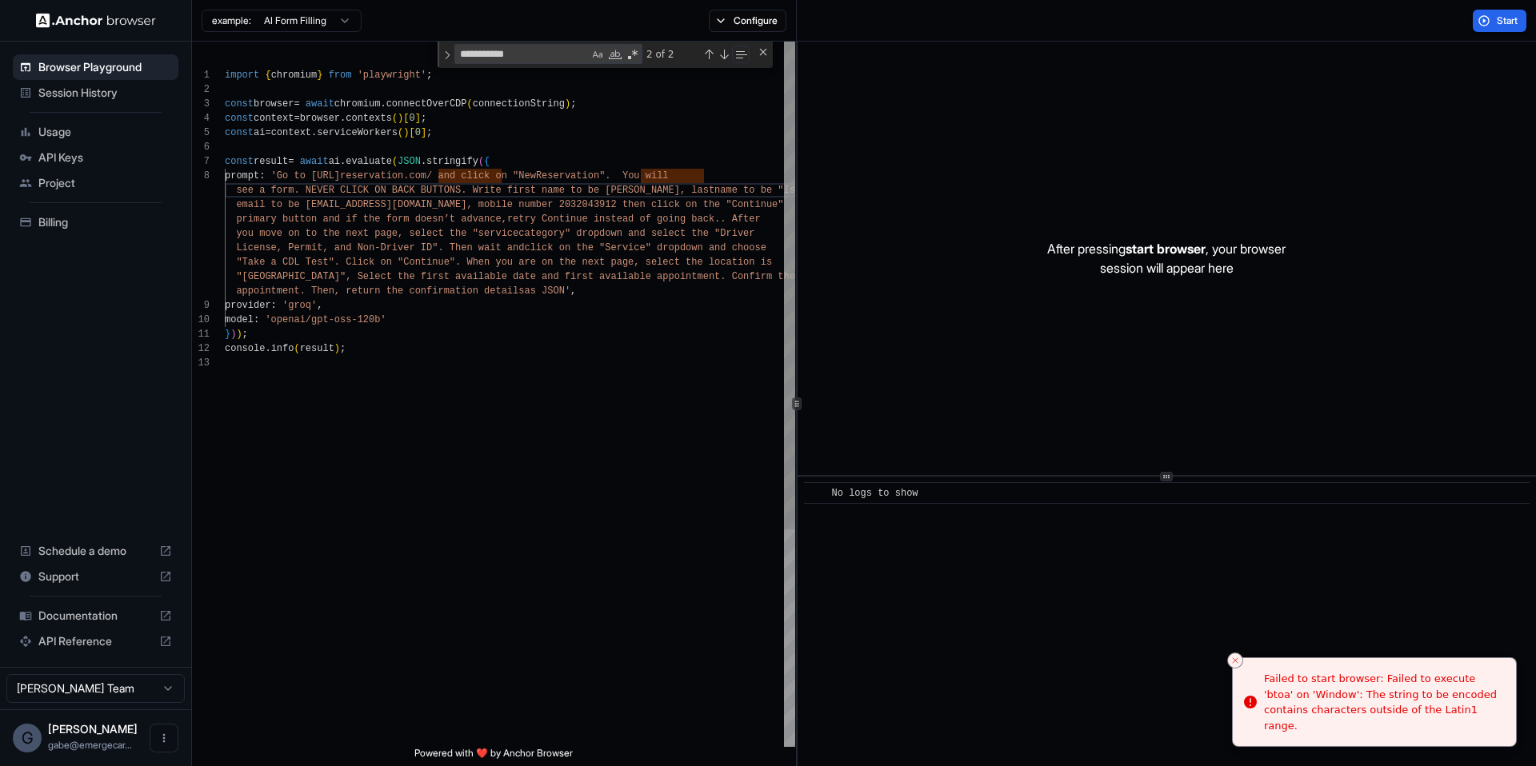
click at [462, 218] on div "import { chromium } from 'playwright' ; const browser = await chromium . connec…" at bounding box center [510, 552] width 570 height 1020
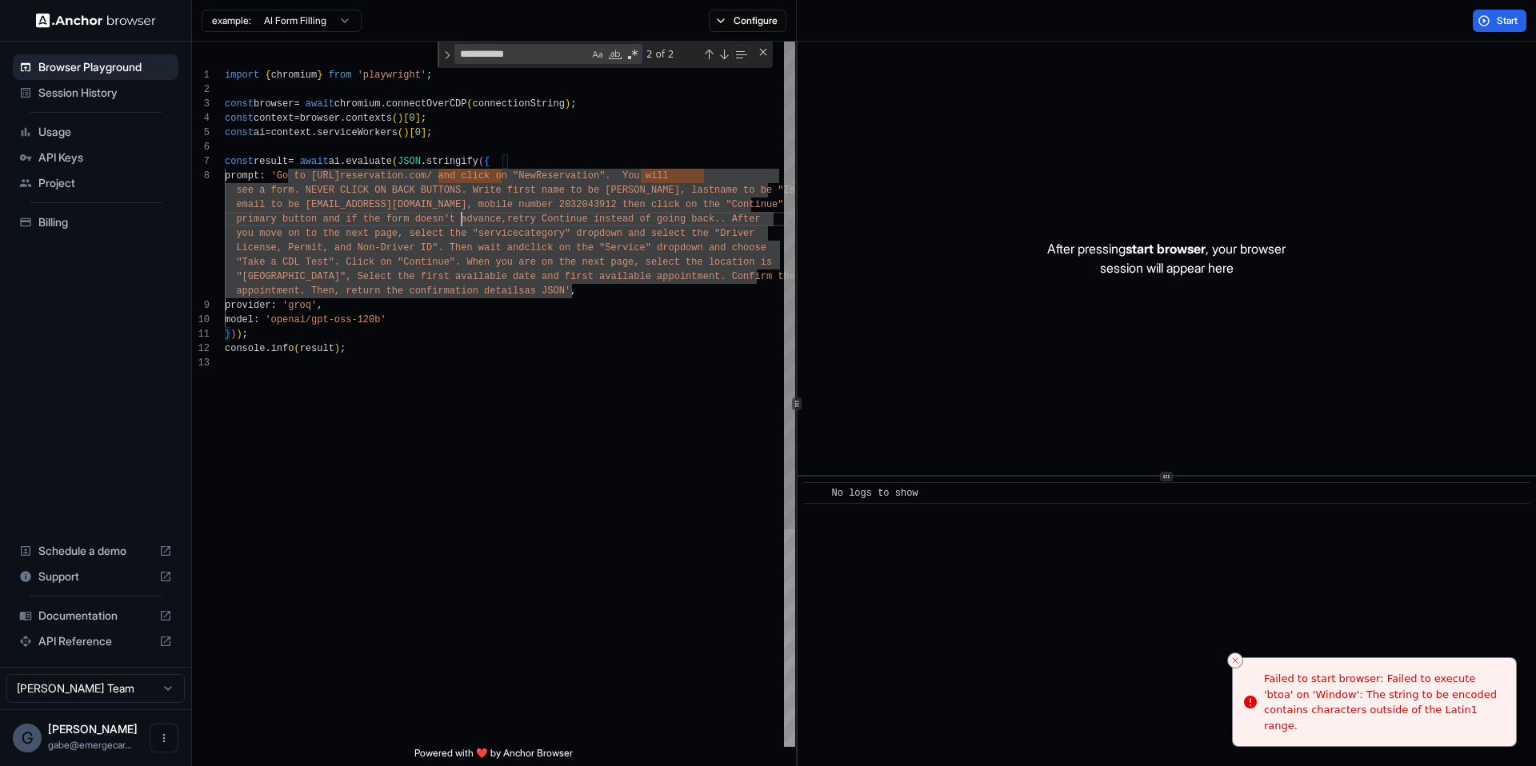
click at [546, 230] on div "import { chromium } from 'playwright' ; const browser = await chromium . connec…" at bounding box center [510, 552] width 570 height 1020
click at [363, 210] on div "import { chromium } from 'playwright' ; const browser = await chromium . connec…" at bounding box center [510, 552] width 570 height 1020
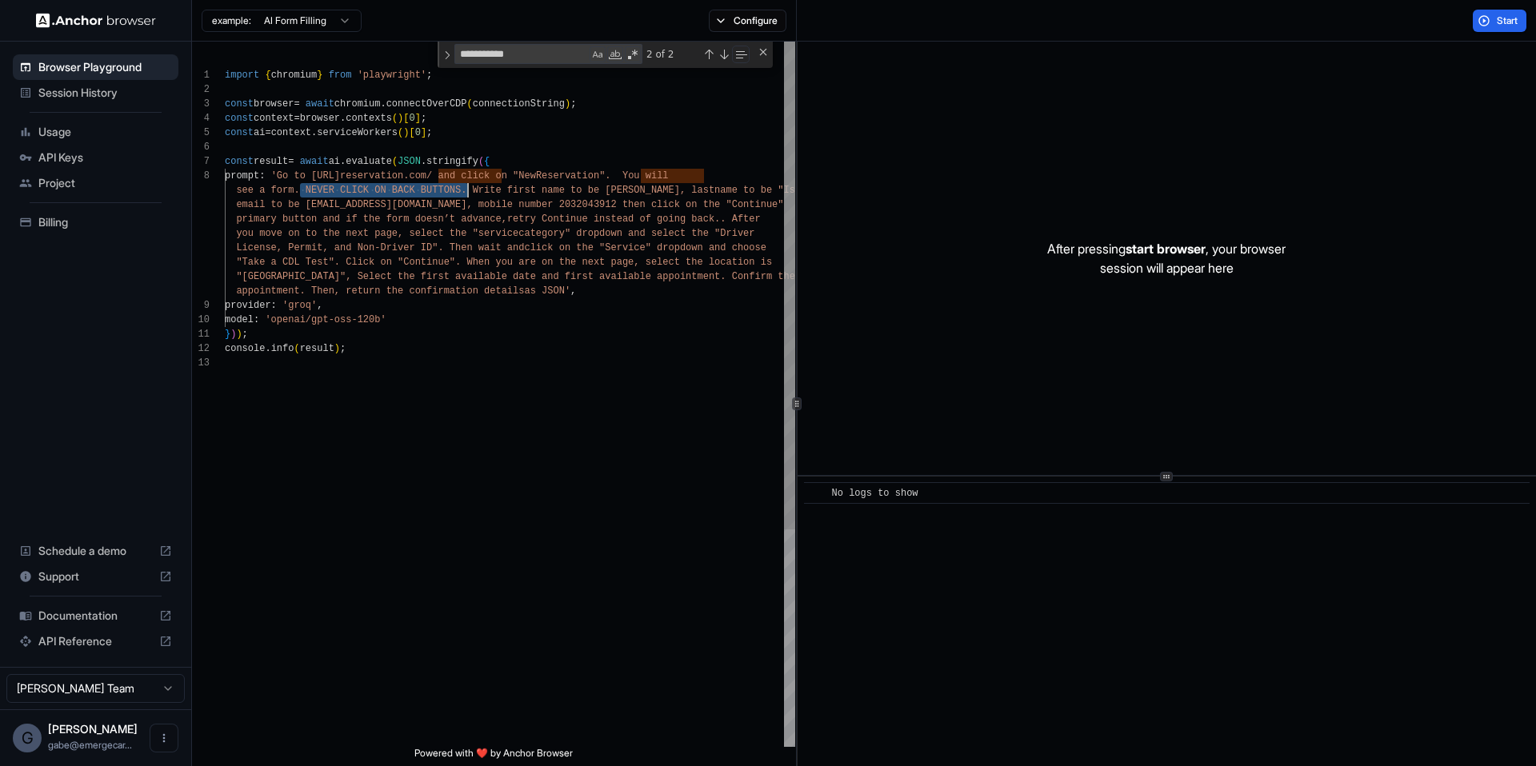
drag, startPoint x: 360, startPoint y: 192, endPoint x: 468, endPoint y: 196, distance: 108.1
click at [468, 196] on div "import { chromium } from 'playwright' ; const browser = await chromium . connec…" at bounding box center [510, 552] width 570 height 1020
click at [1513, 21] on span "Start" at bounding box center [1508, 20] width 22 height 13
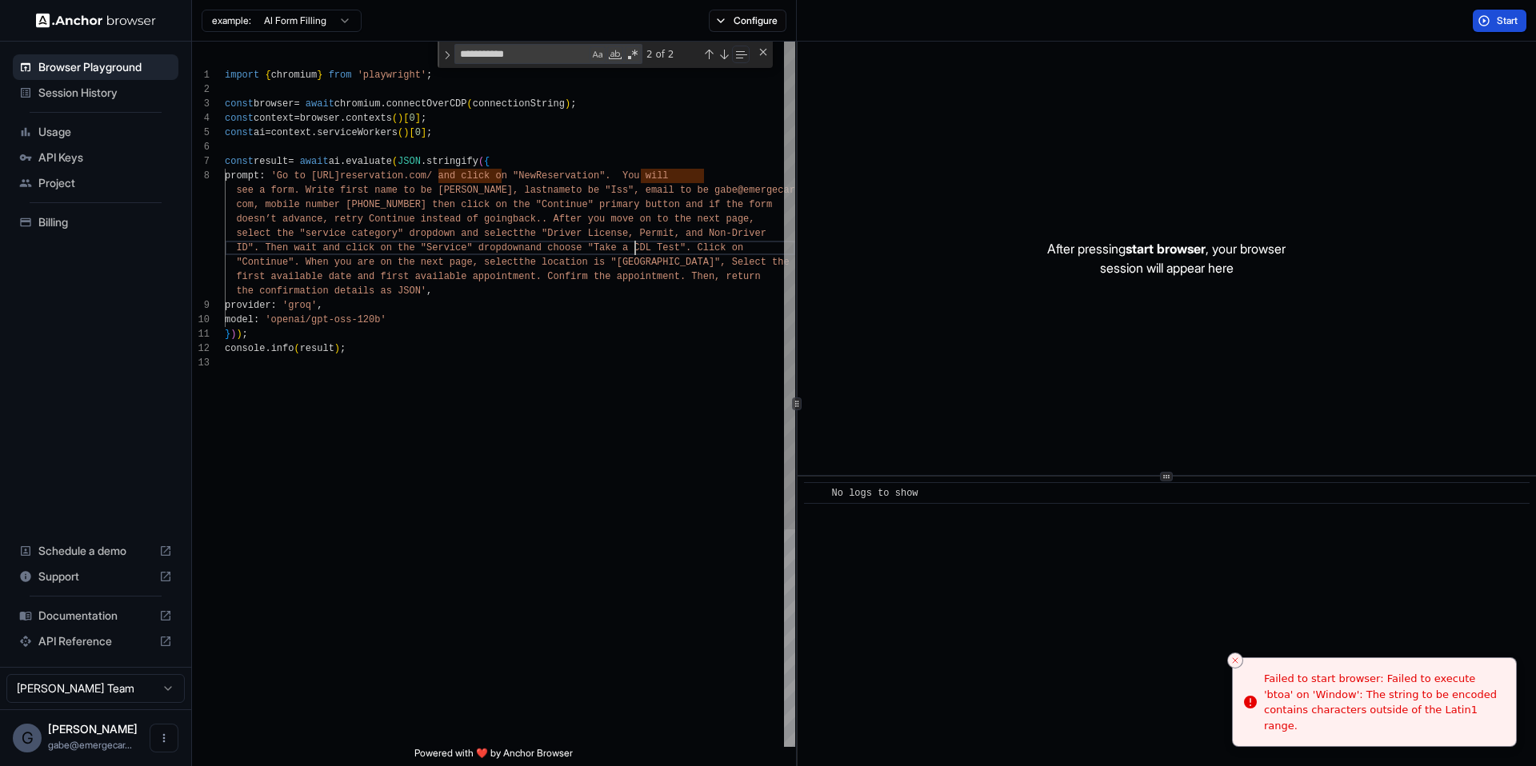
click at [633, 249] on div "import { chromium } from 'playwright' ; const browser = await chromium . connec…" at bounding box center [510, 552] width 570 height 1020
type textarea "**********"
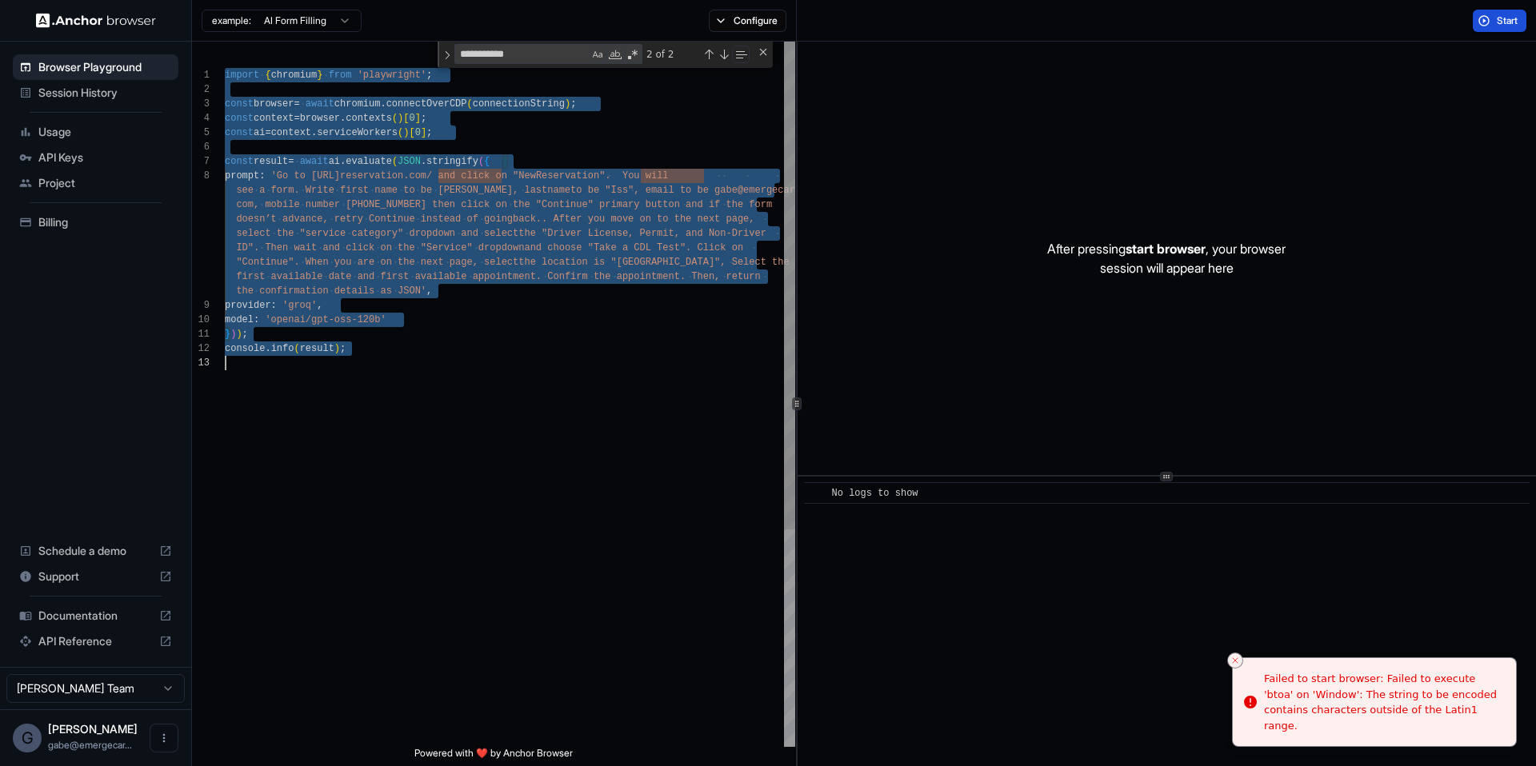
scroll to position [0, 0]
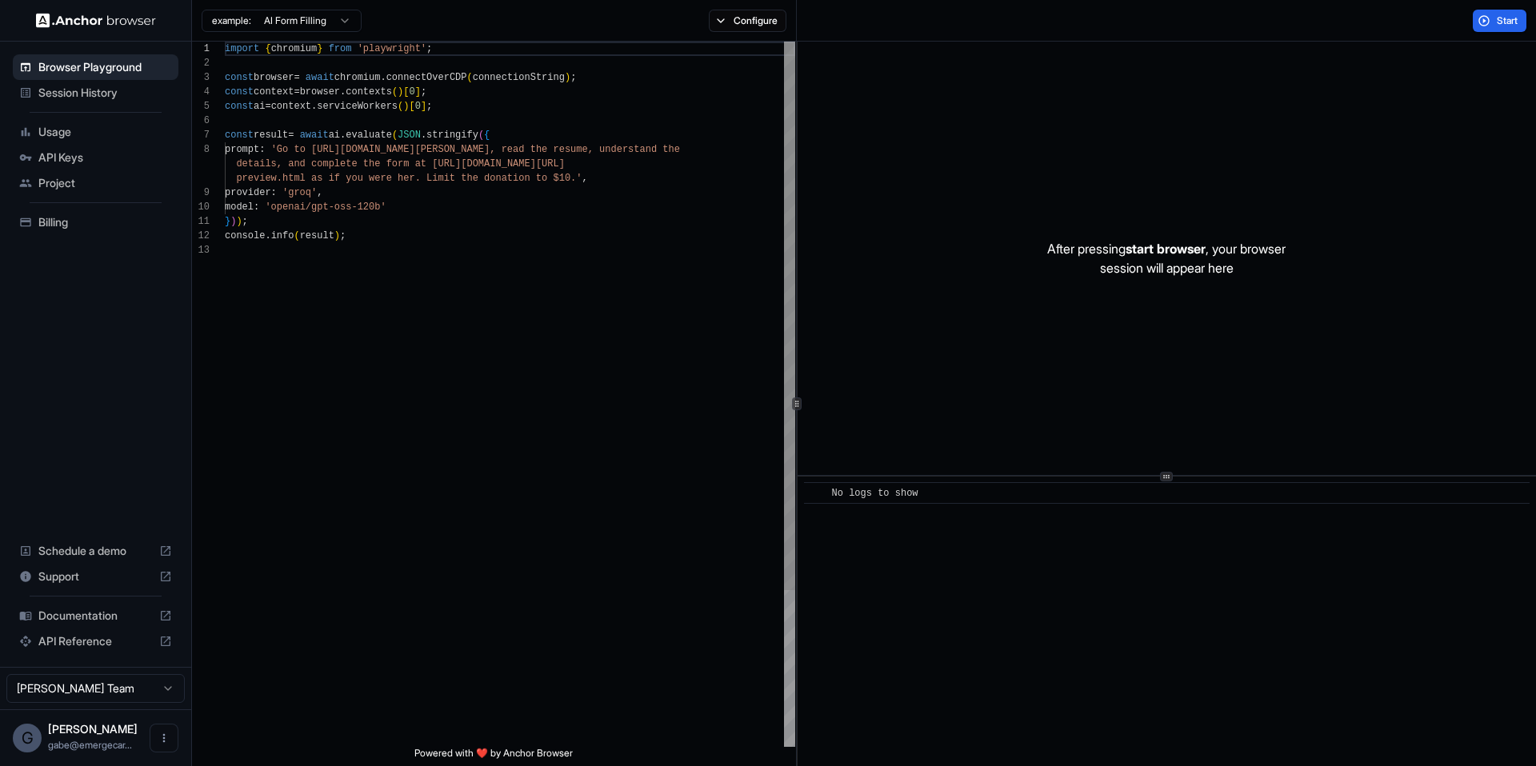
scroll to position [58, 0]
click at [624, 250] on div "import { chromium } from 'playwright' ; const browser = await chromium . connec…" at bounding box center [510, 495] width 570 height 907
type textarea "**********"
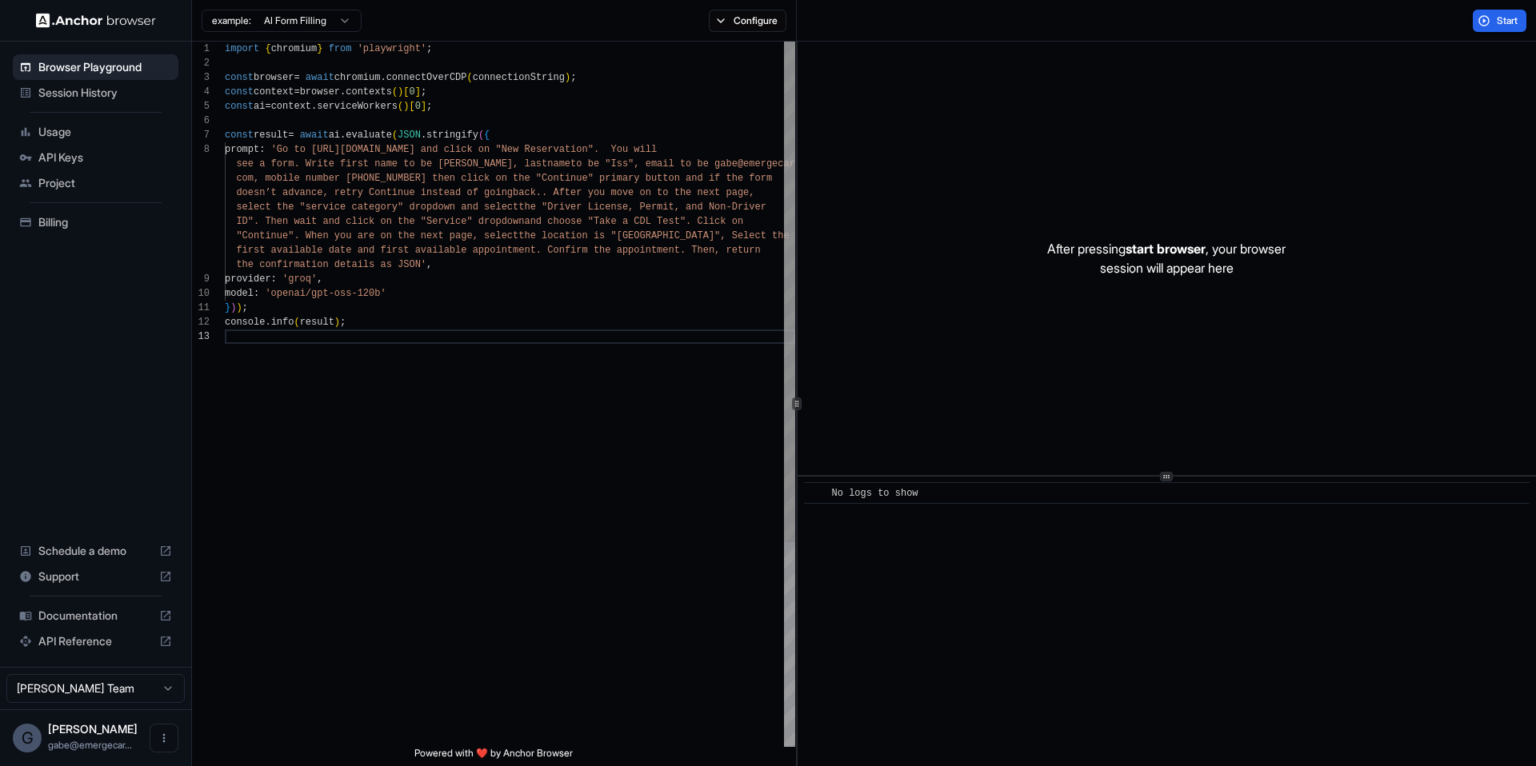
click at [459, 196] on div "import { chromium } from 'playwright' ; const browser = await chromium . connec…" at bounding box center [510, 538] width 570 height 993
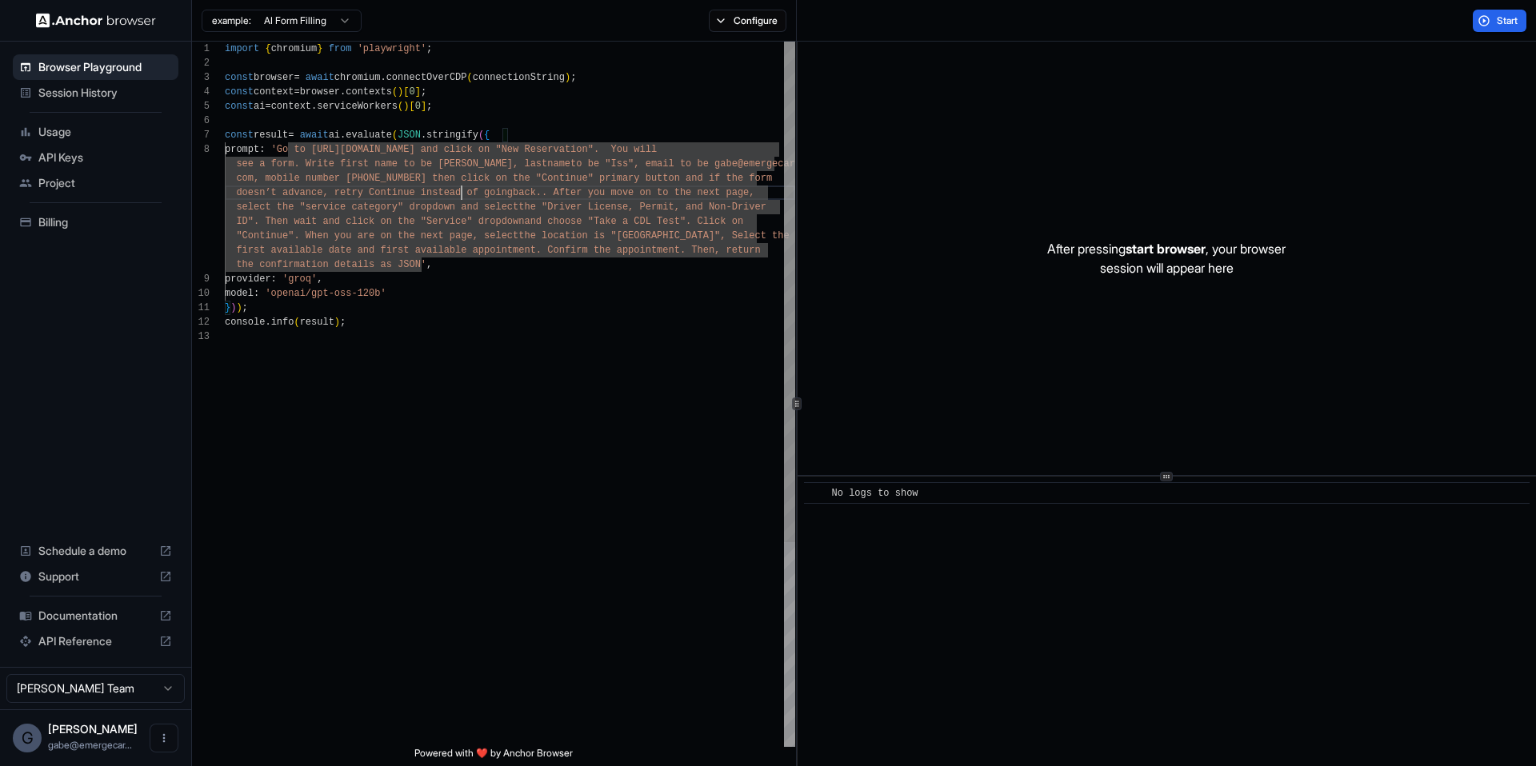
click at [642, 201] on div "import { chromium } from 'playwright' ; const browser = await chromium . connec…" at bounding box center [510, 538] width 570 height 993
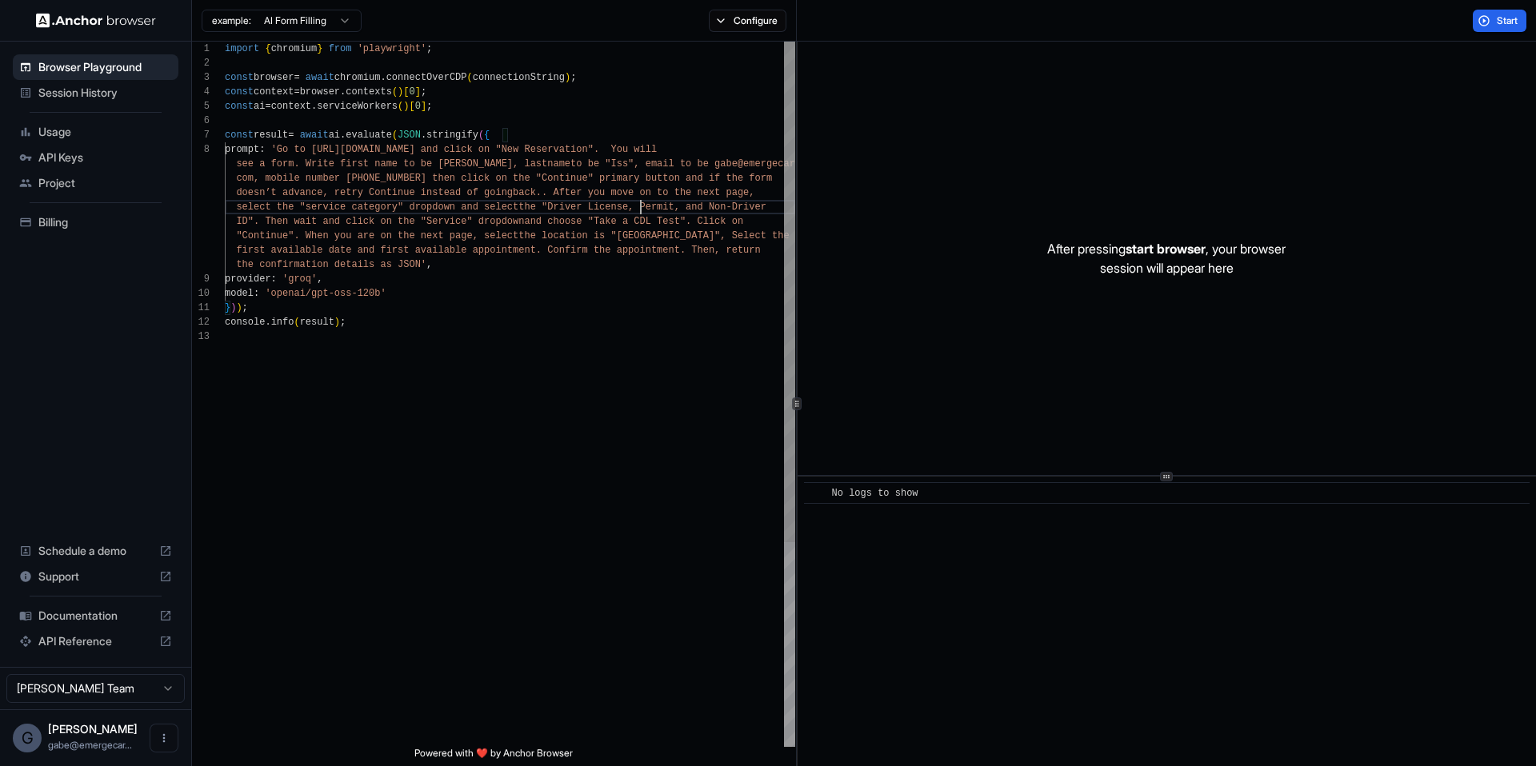
click at [592, 156] on div "import { chromium } from 'playwright' ; const browser = await chromium . connec…" at bounding box center [510, 538] width 570 height 993
click at [584, 162] on div "import { chromium } from 'playwright' ; const browser = await chromium . connec…" at bounding box center [510, 538] width 570 height 993
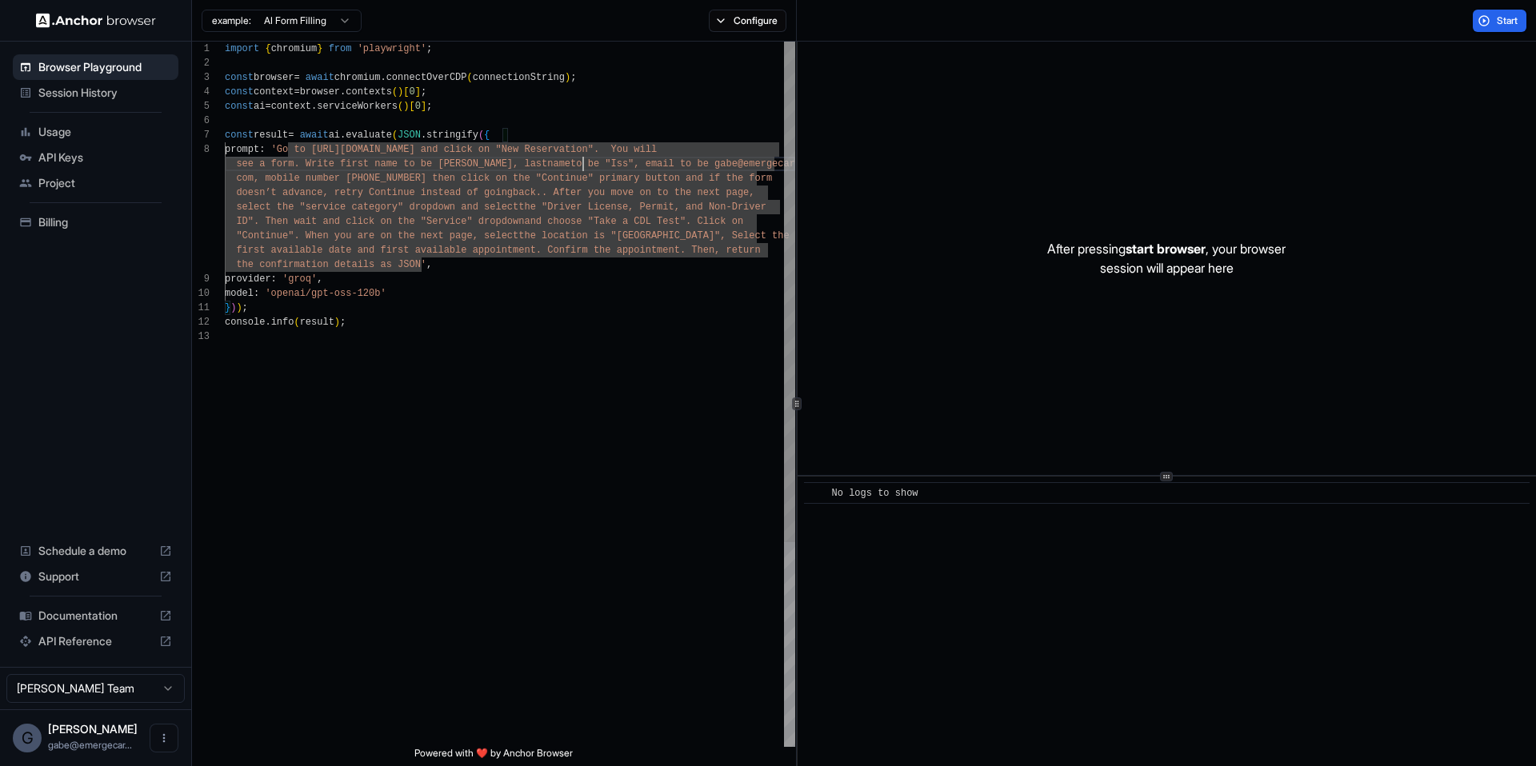
scroll to position [115, 0]
click at [558, 198] on div "import { chromium } from 'playwright' ; const browser = await chromium . connec…" at bounding box center [510, 538] width 570 height 993
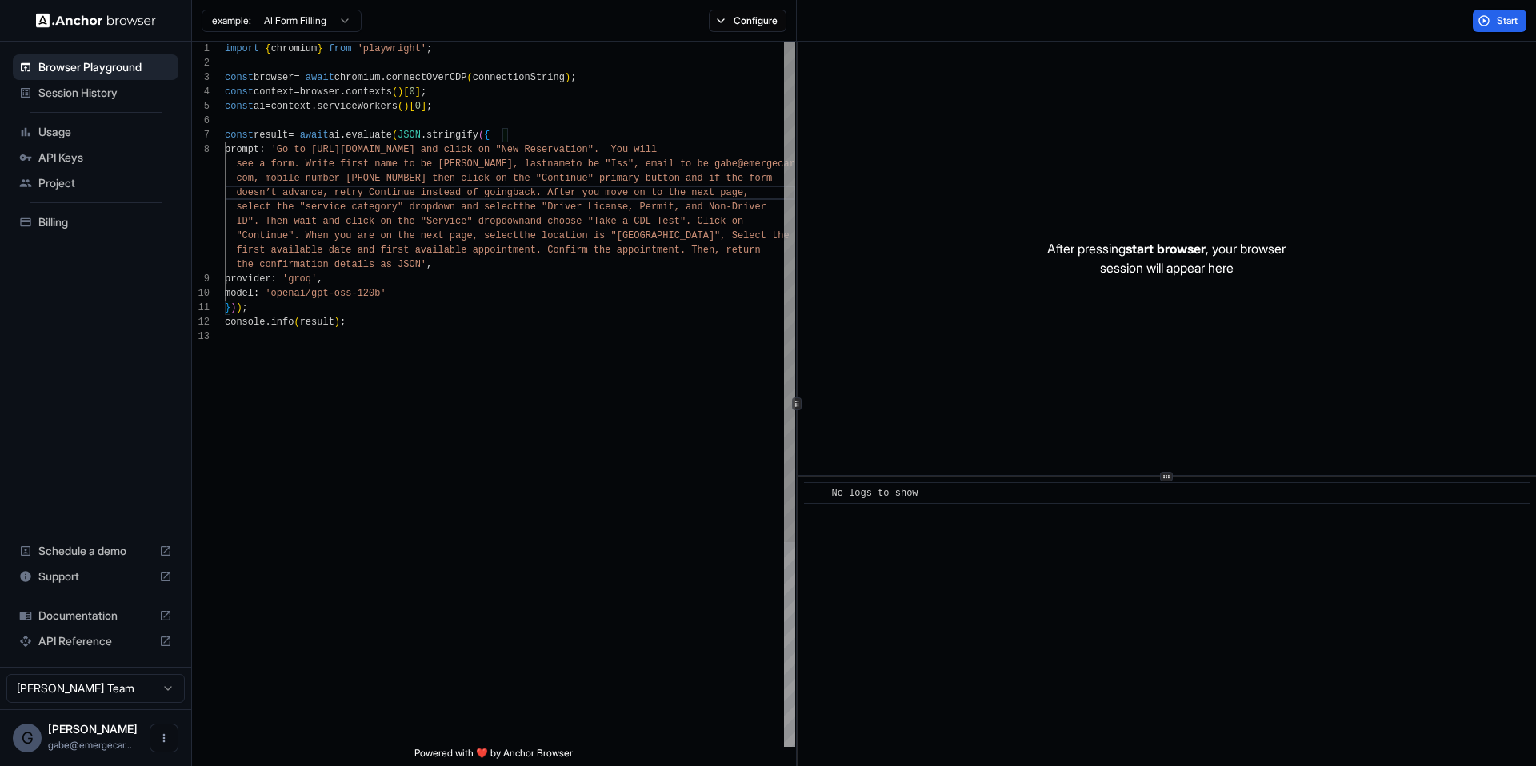
click at [424, 262] on div "import { chromium } from 'playwright' ; const browser = await chromium . connec…" at bounding box center [510, 538] width 570 height 993
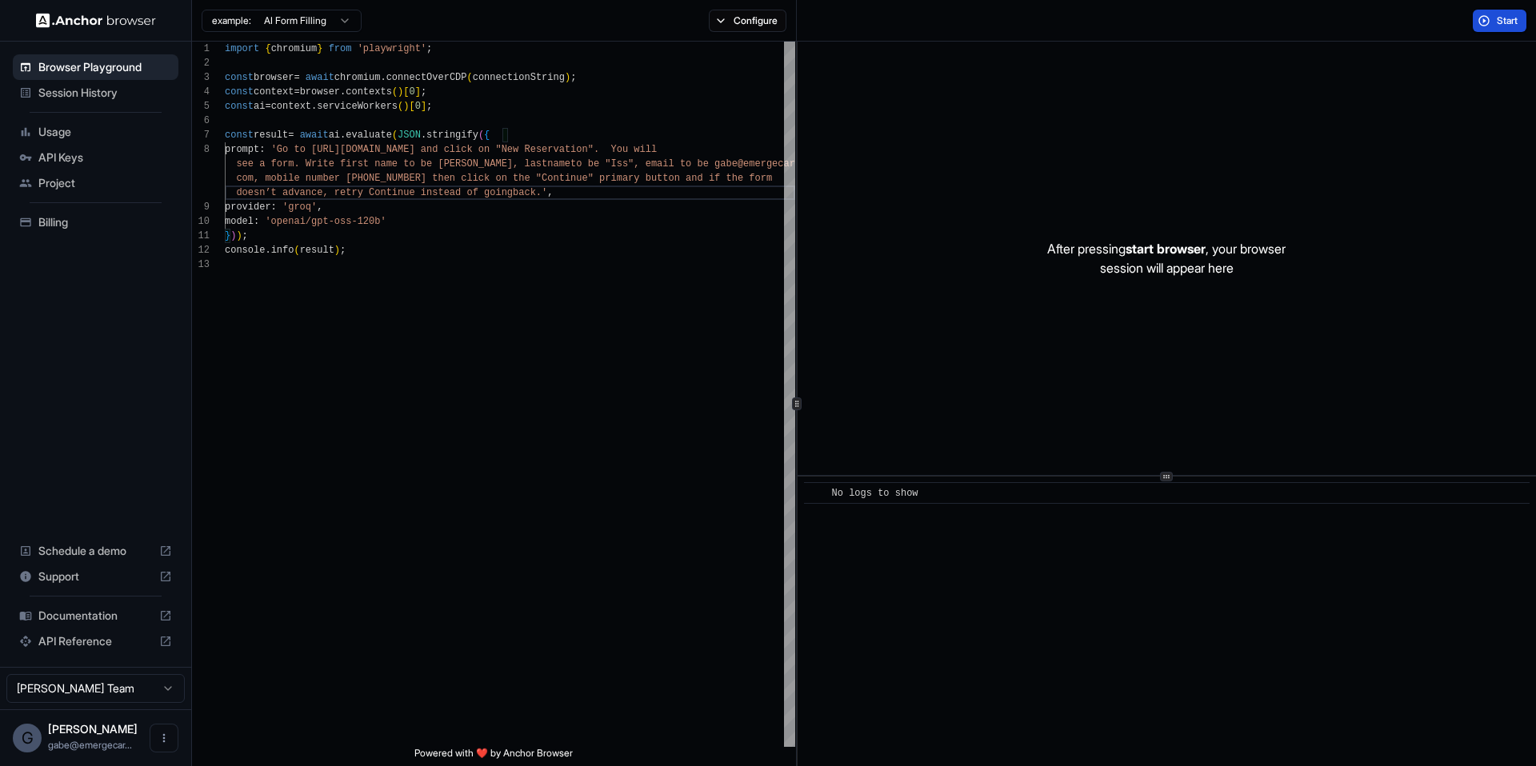
click at [1489, 26] on button "Start" at bounding box center [1500, 21] width 54 height 22
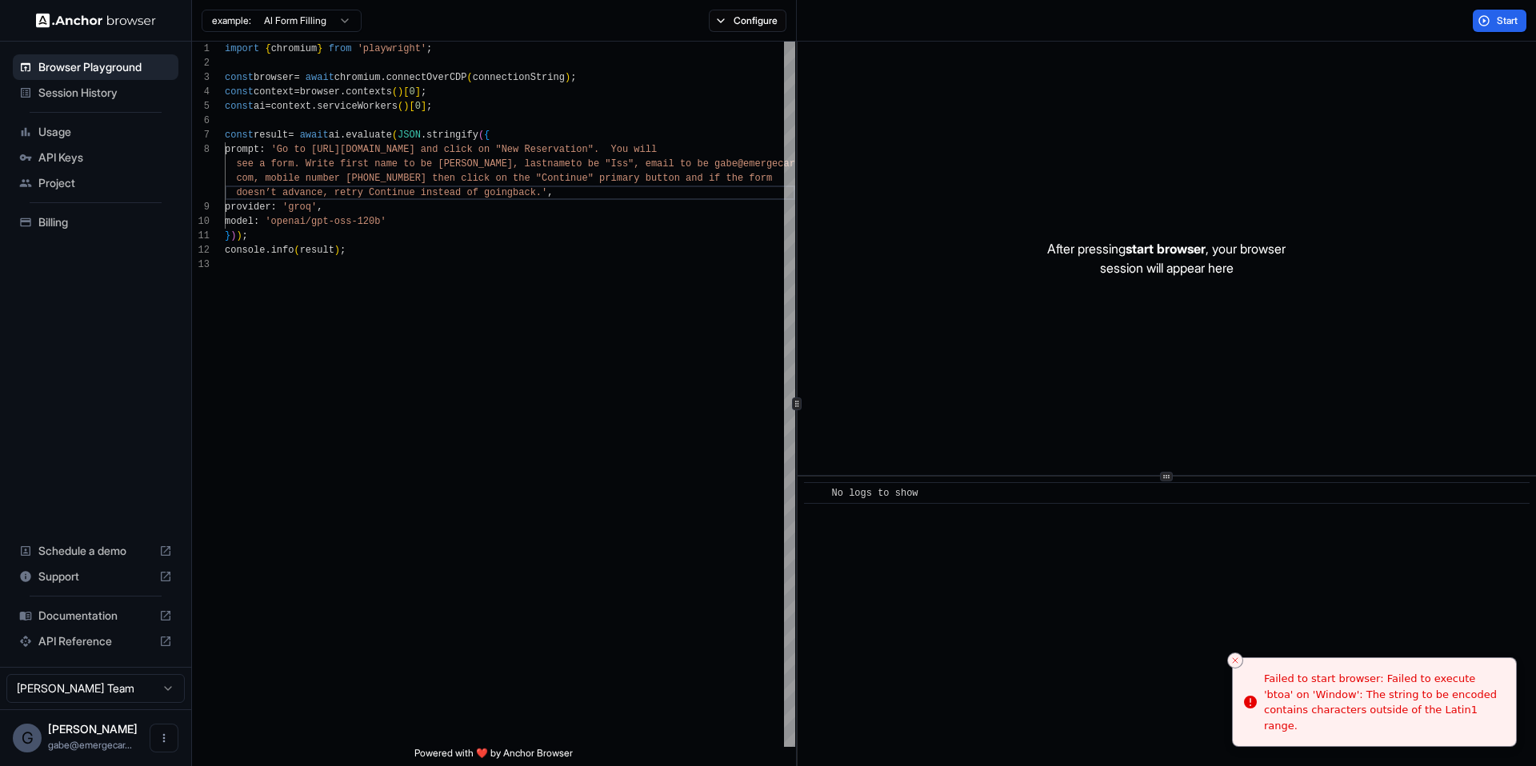
click at [526, 299] on div "import { chromium } from 'playwright' ; const browser = await chromium . connec…" at bounding box center [510, 502] width 570 height 921
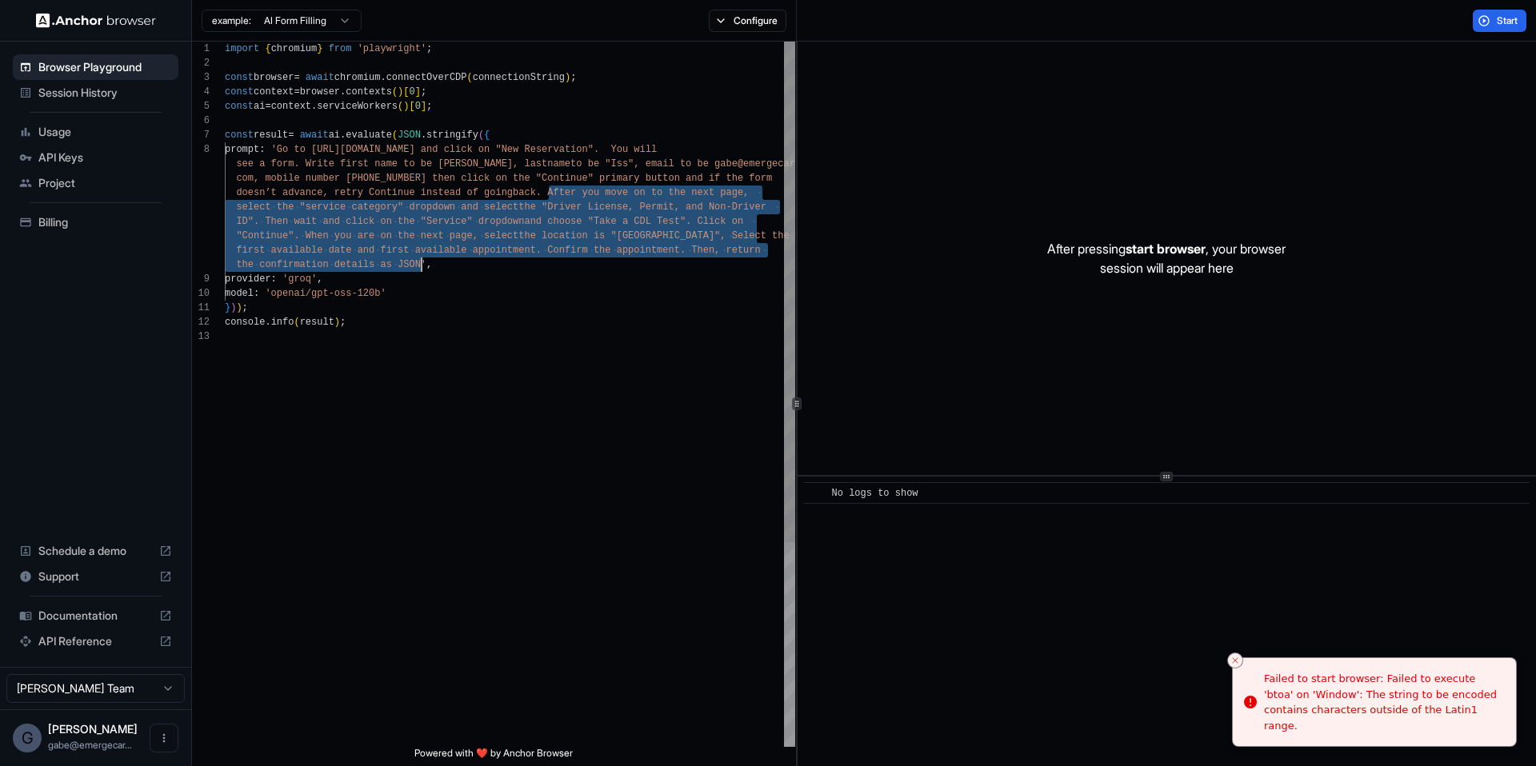
click at [496, 197] on div "import { chromium } from 'playwright' ; const browser = await chromium . connec…" at bounding box center [510, 538] width 570 height 993
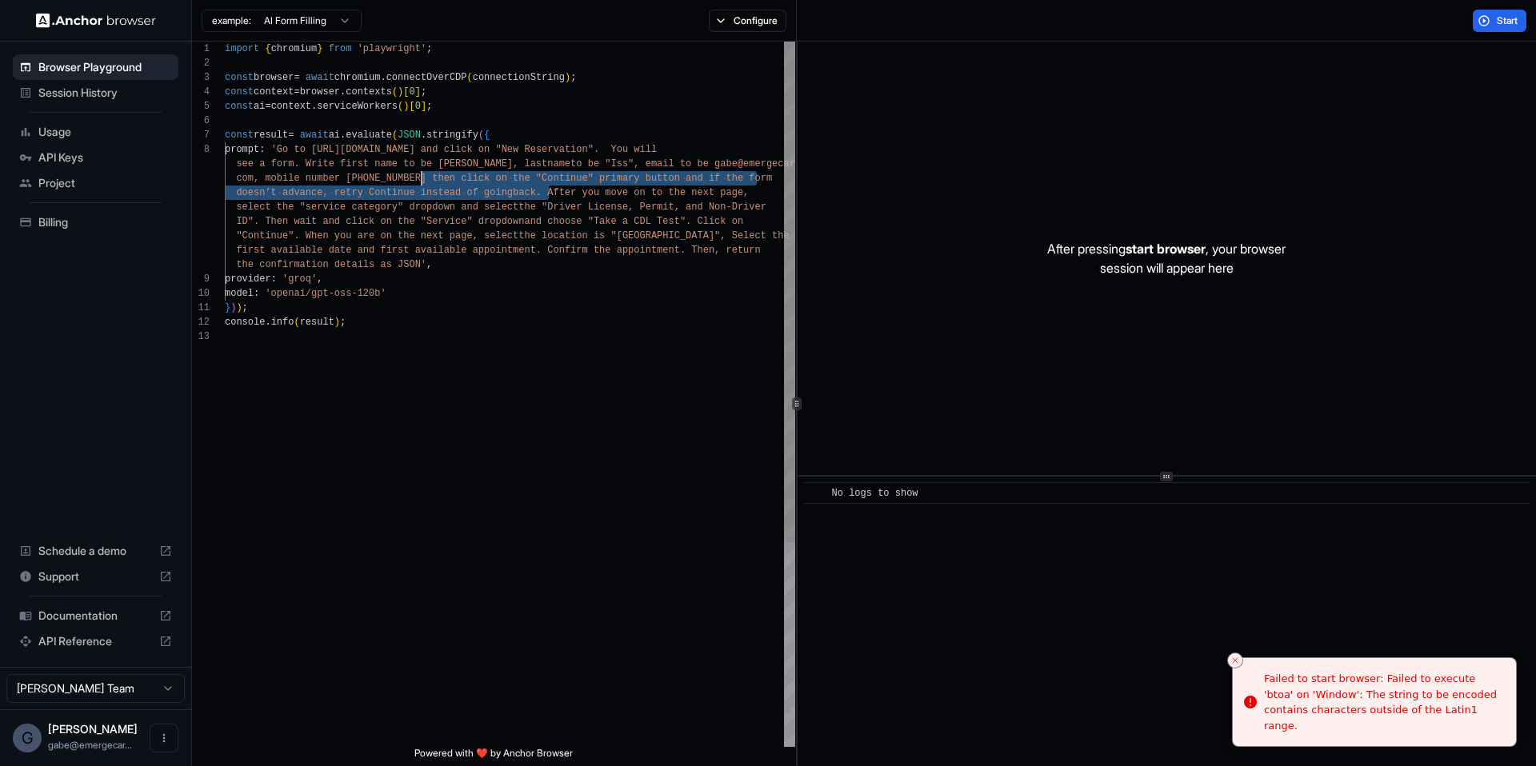
scroll to position [130, 0]
drag, startPoint x: 550, startPoint y: 191, endPoint x: 422, endPoint y: 185, distance: 128.1
click at [422, 185] on div "import { chromium } from 'playwright' ; const browser = await chromium . connec…" at bounding box center [510, 538] width 570 height 993
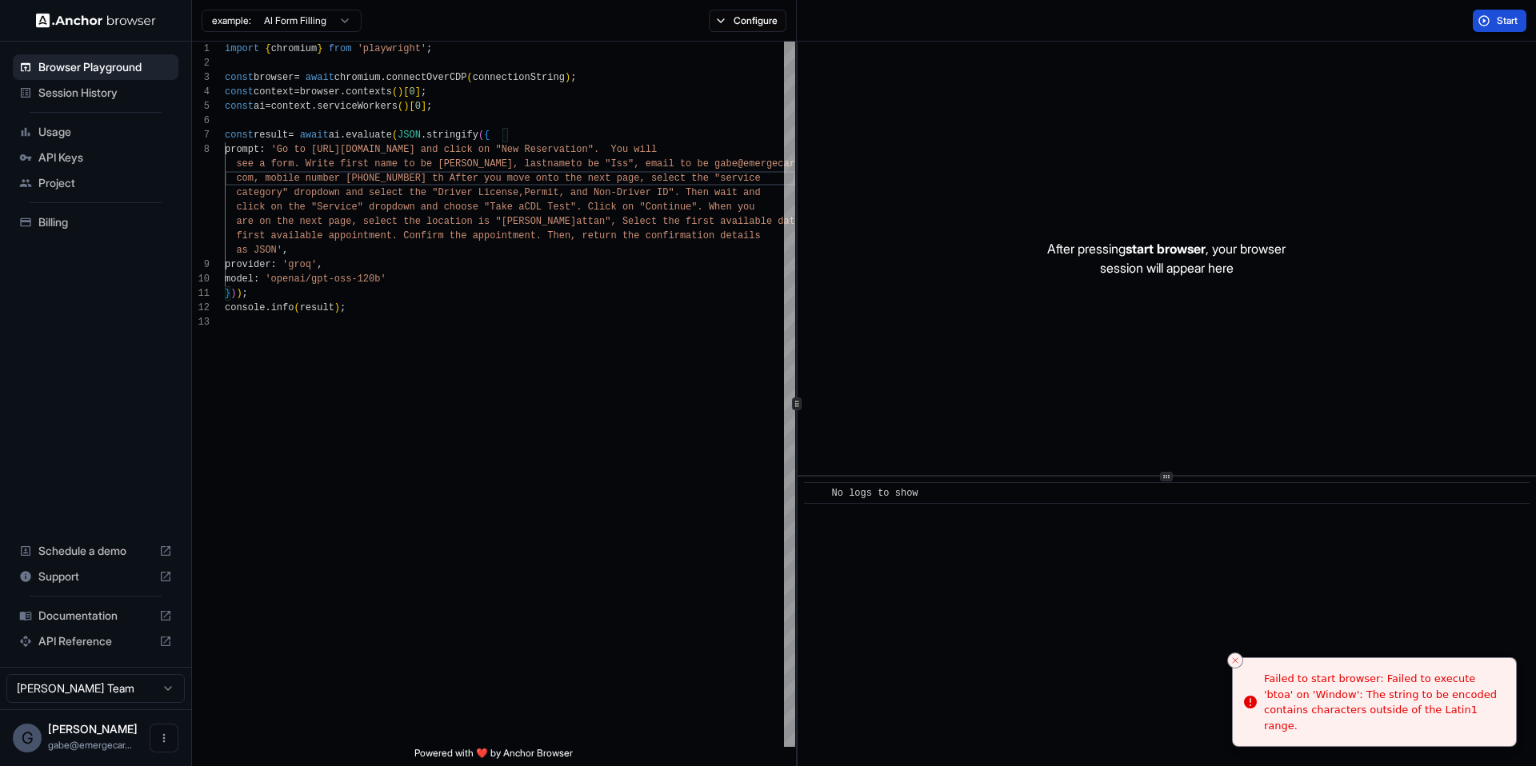
click at [1501, 14] on span "Start" at bounding box center [1508, 20] width 22 height 13
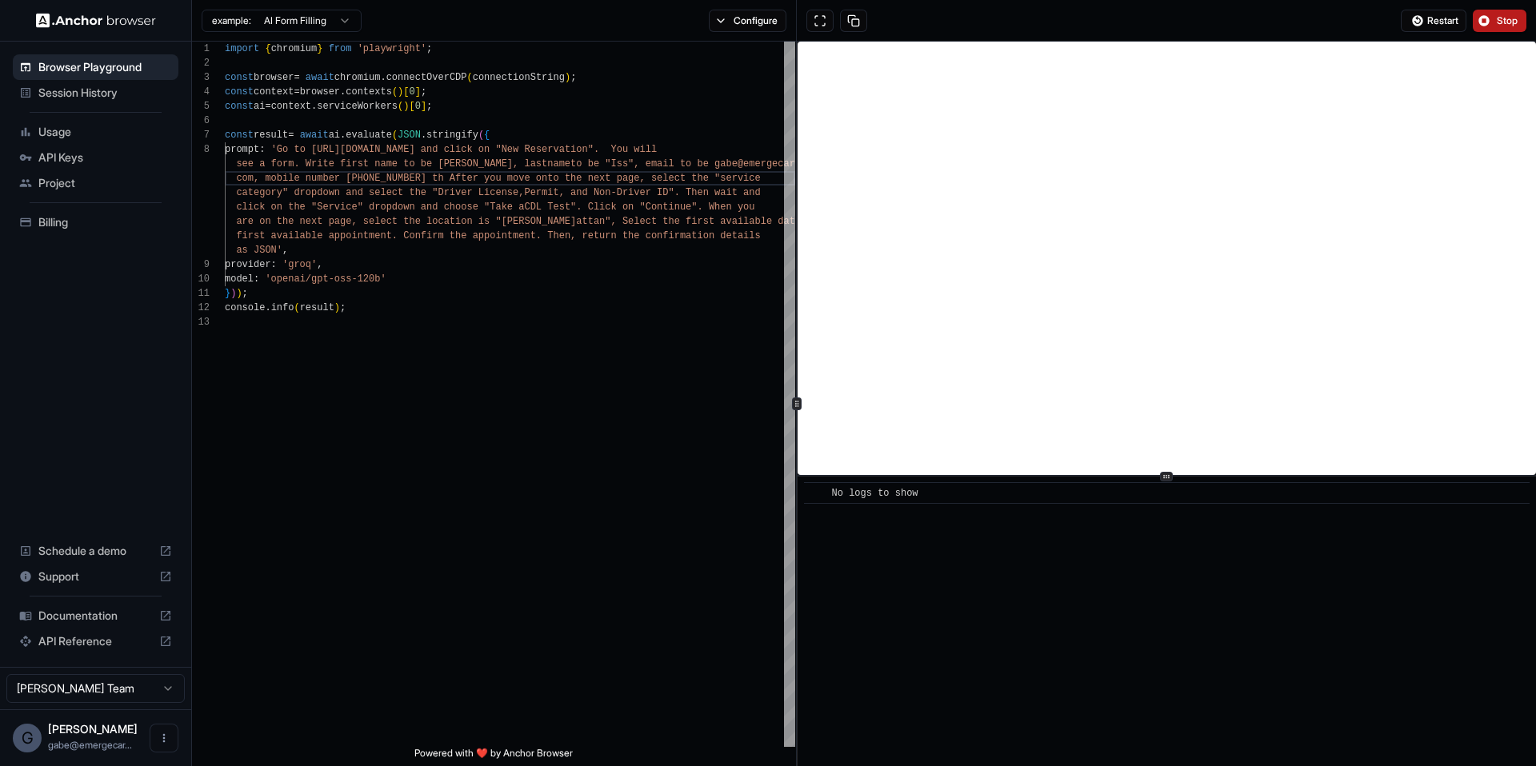
click at [1493, 21] on button "Stop" at bounding box center [1500, 21] width 54 height 22
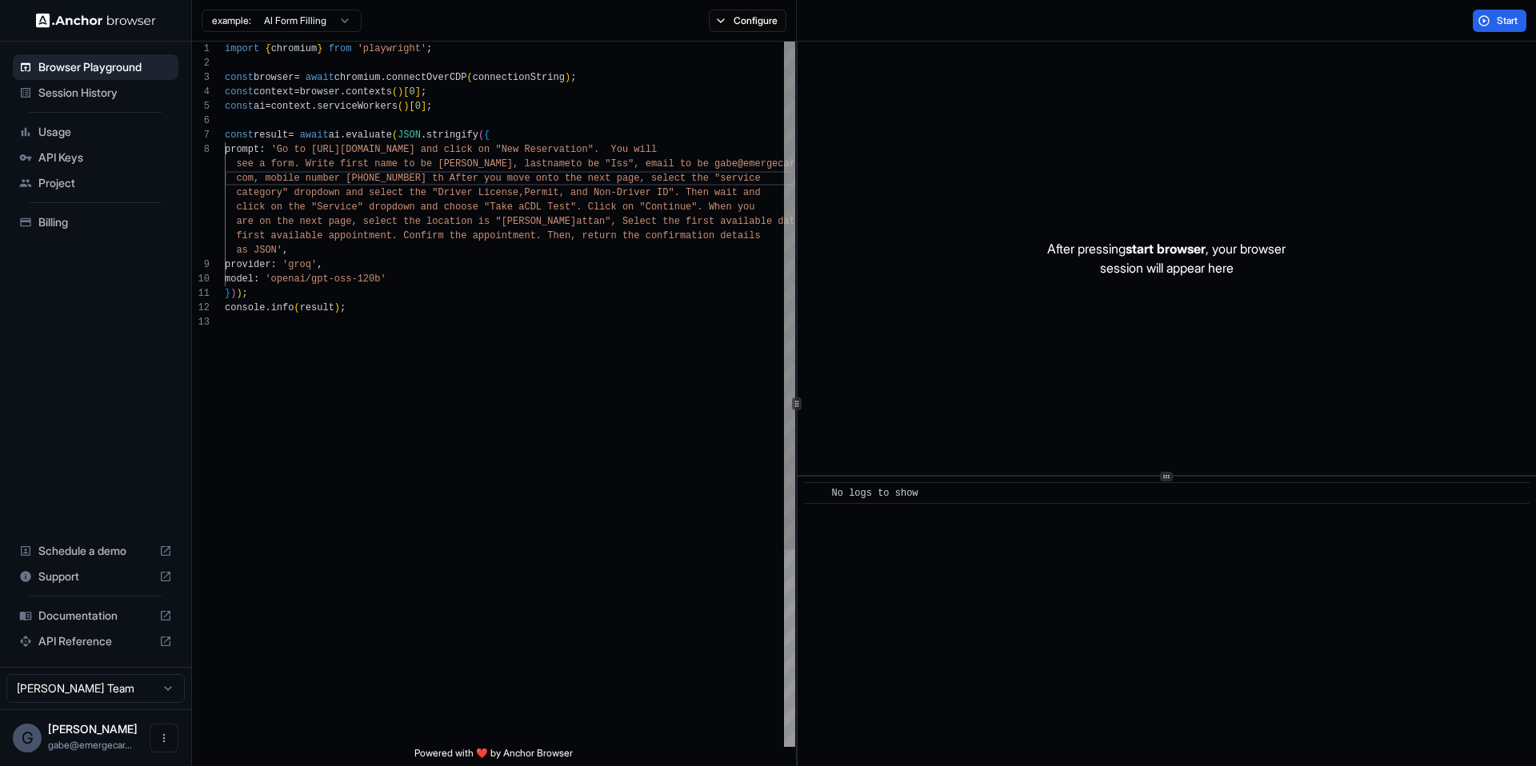
click at [476, 238] on div "import { chromium } from 'playwright' ; const browser = await chromium . connec…" at bounding box center [510, 531] width 570 height 979
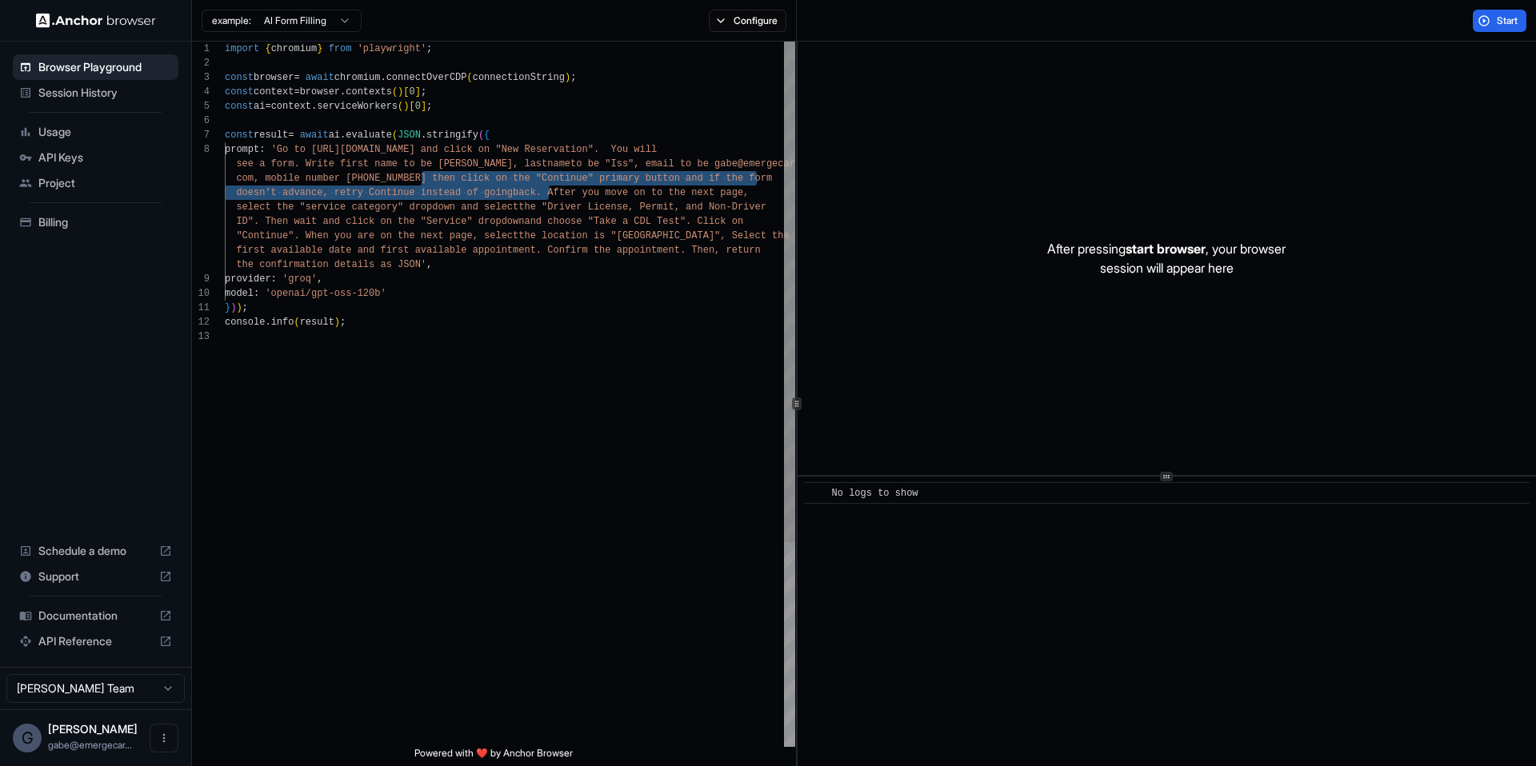
click at [514, 198] on div "import { chromium } from 'playwright' ; const browser = await chromium . connec…" at bounding box center [510, 538] width 570 height 993
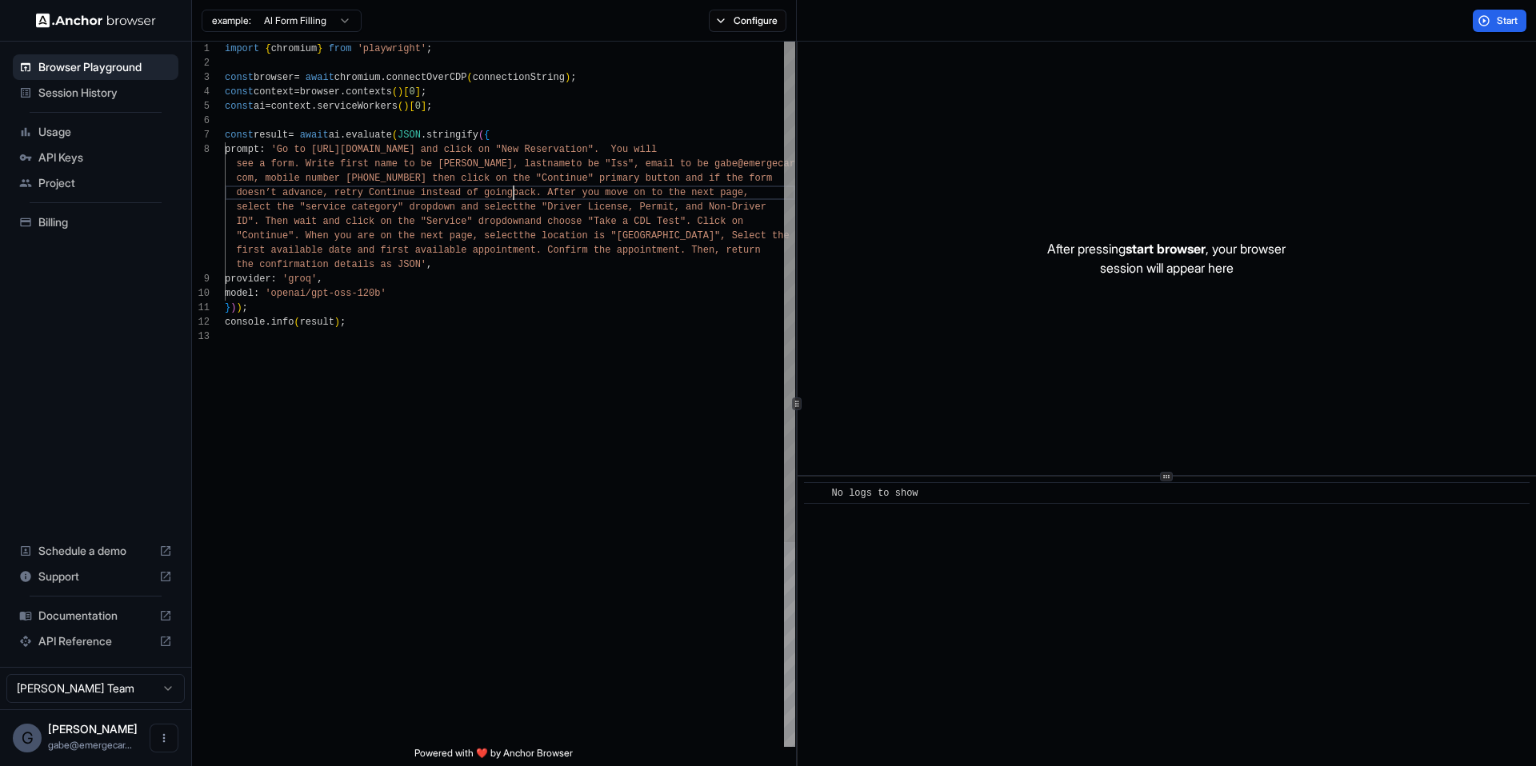
scroll to position [0, 0]
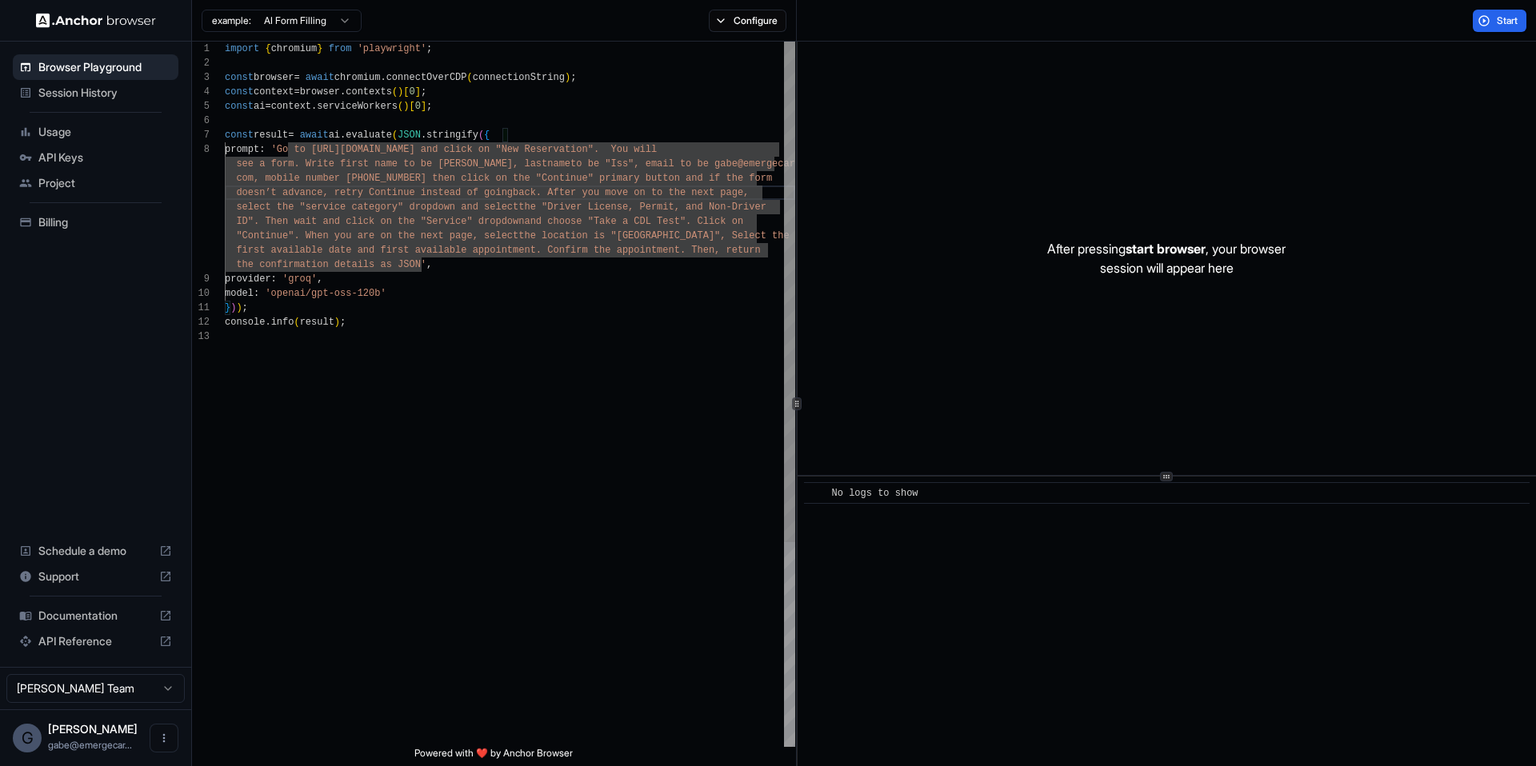
click at [431, 178] on div "import { chromium } from 'playwright' ; const browser = await chromium . connec…" at bounding box center [510, 538] width 570 height 993
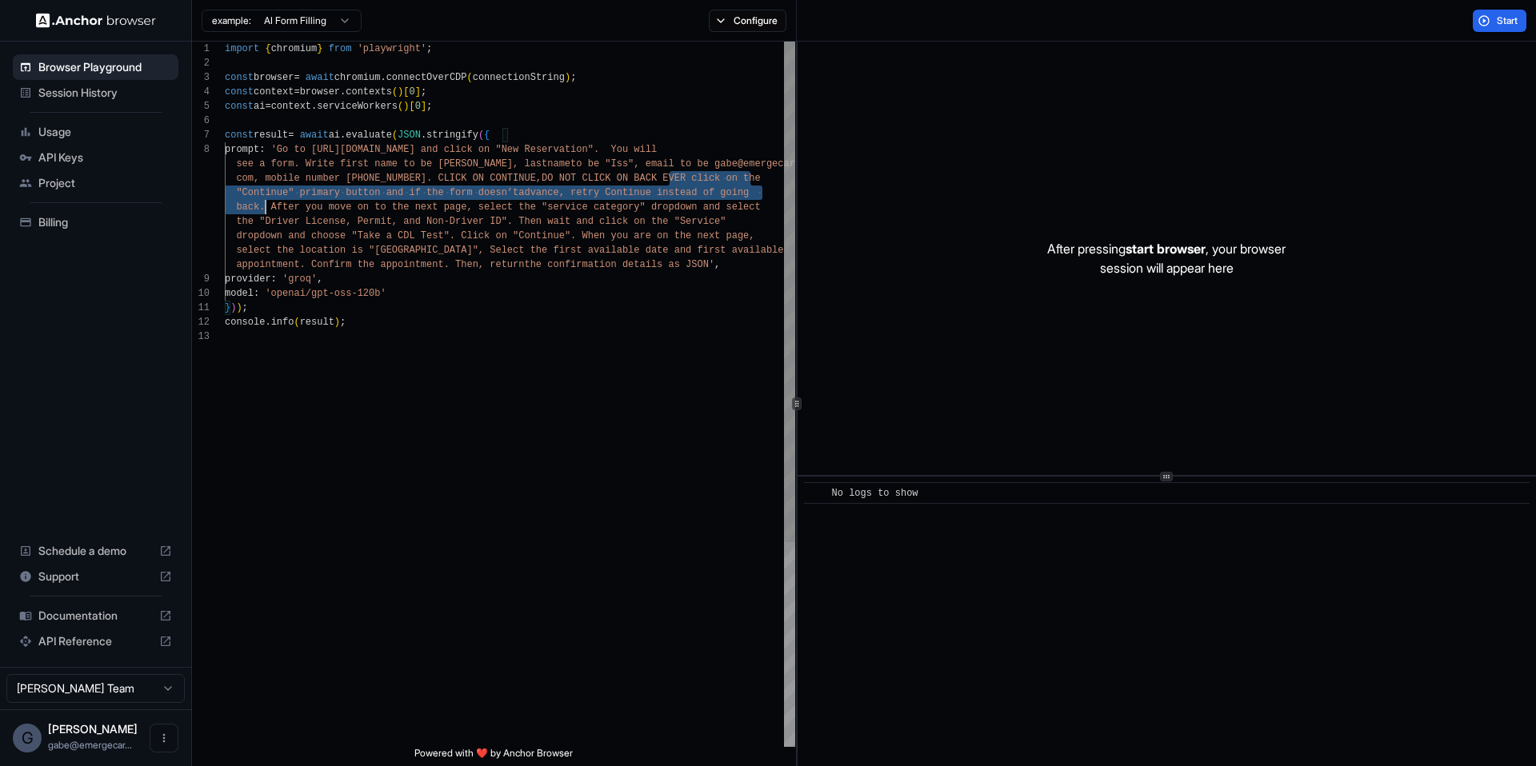
click at [266, 207] on div "import { chromium } from 'playwright' ; const browser = await chromium . connec…" at bounding box center [510, 538] width 570 height 993
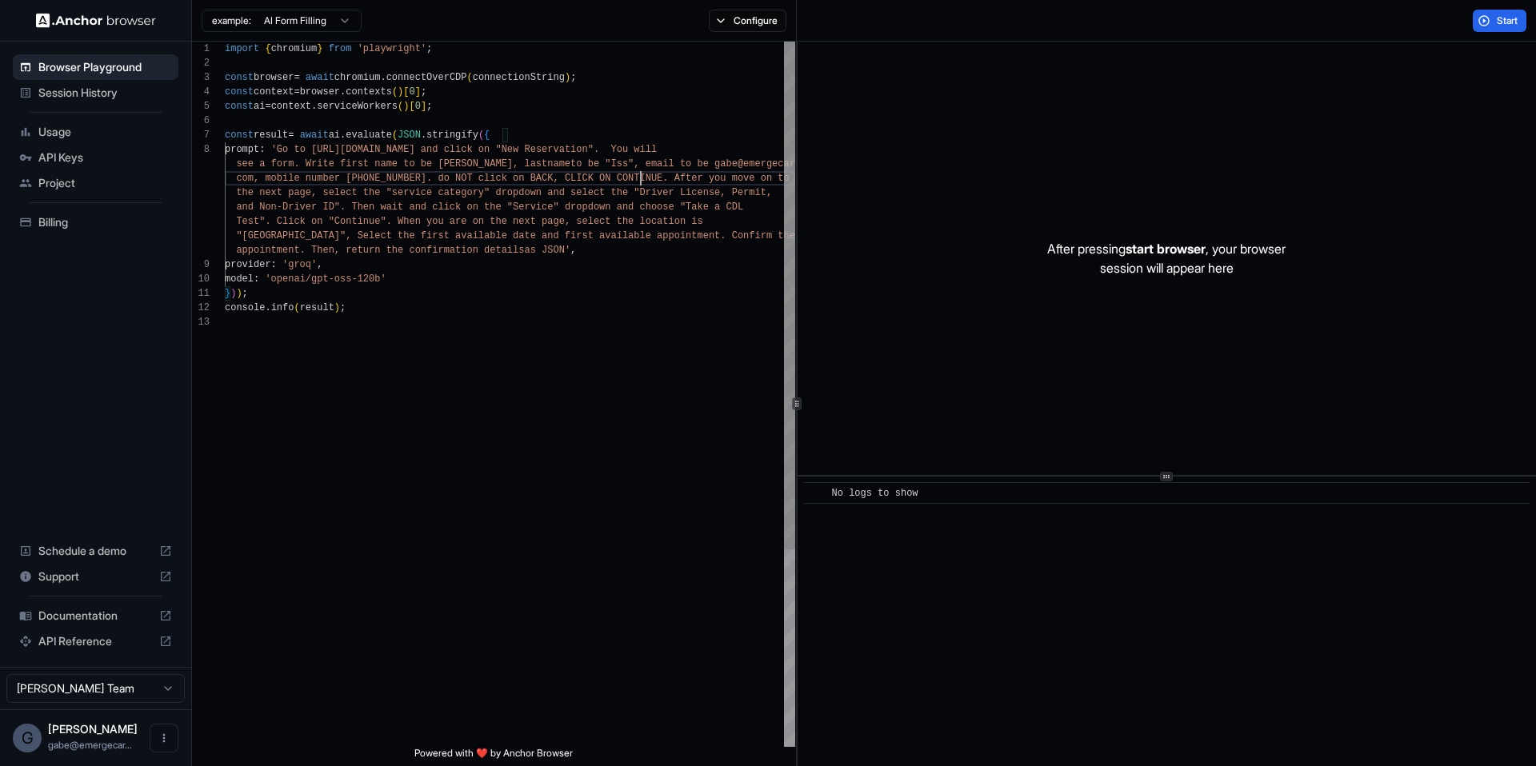
type textarea "**********"
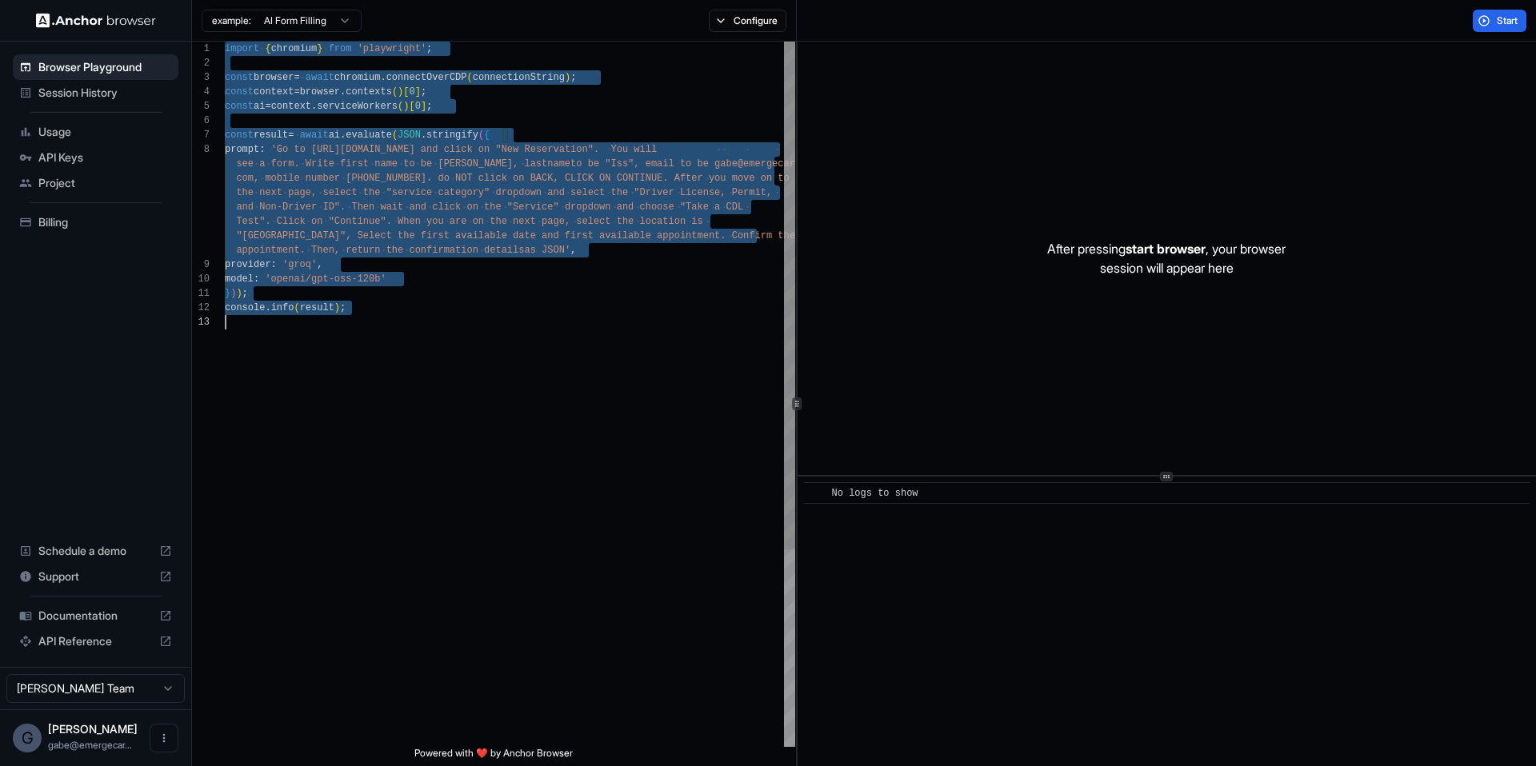
scroll to position [0, 0]
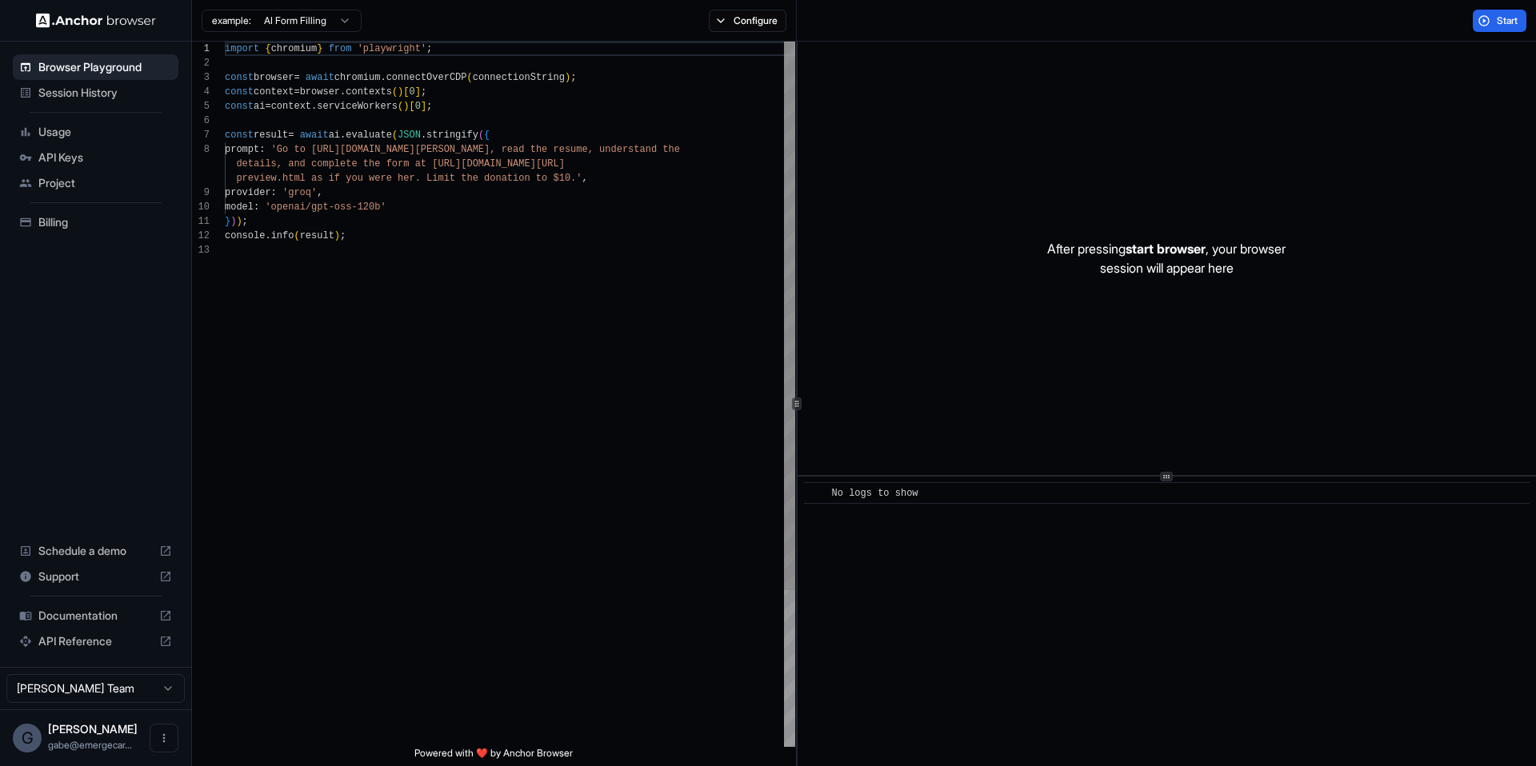
scroll to position [115, 0]
click at [522, 196] on div "import { chromium } from 'playwright' ; const browser = await chromium . connec…" at bounding box center [510, 495] width 570 height 907
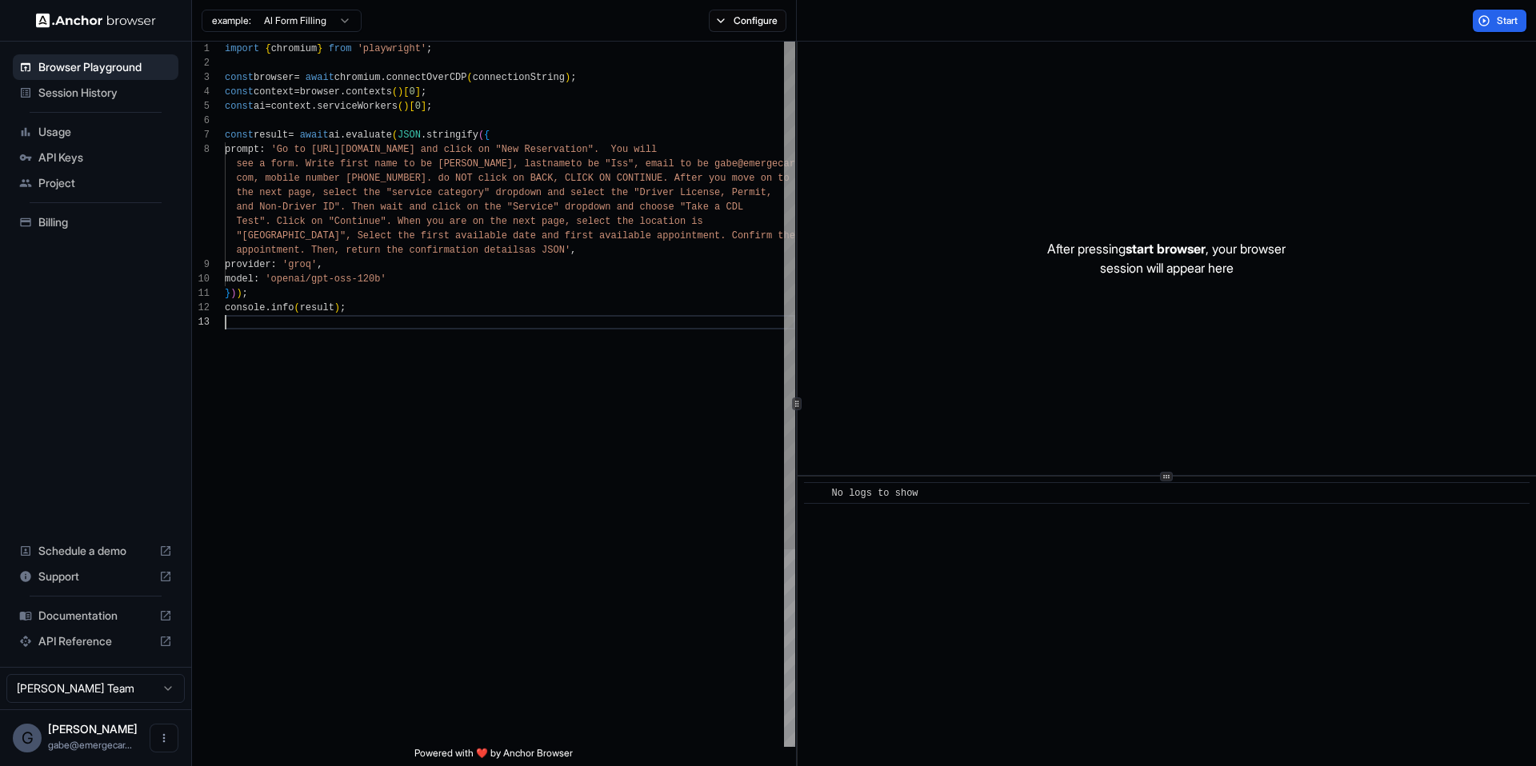
scroll to position [130, 0]
click at [1516, 20] on span "Start" at bounding box center [1508, 20] width 22 height 13
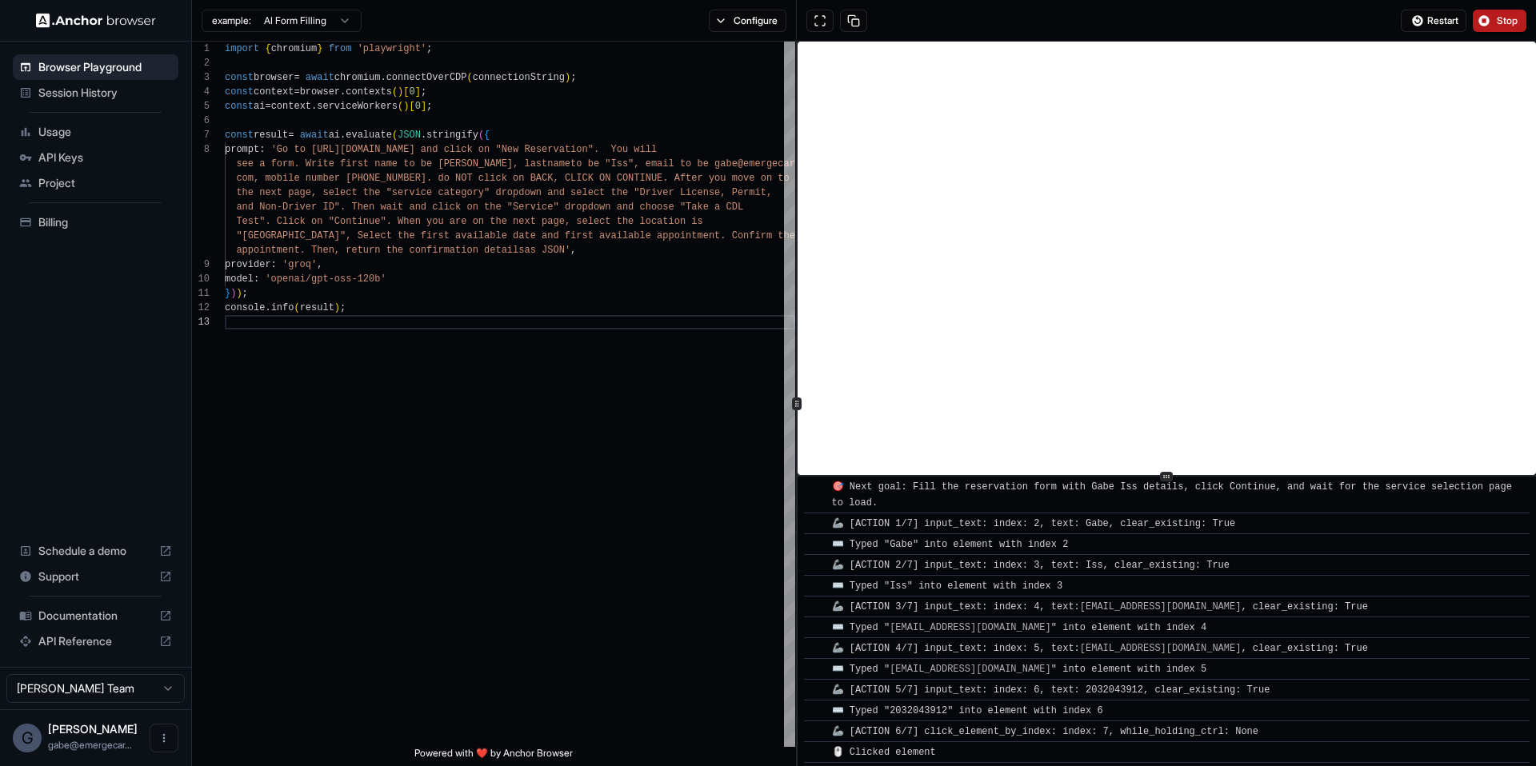
scroll to position [1643, 0]
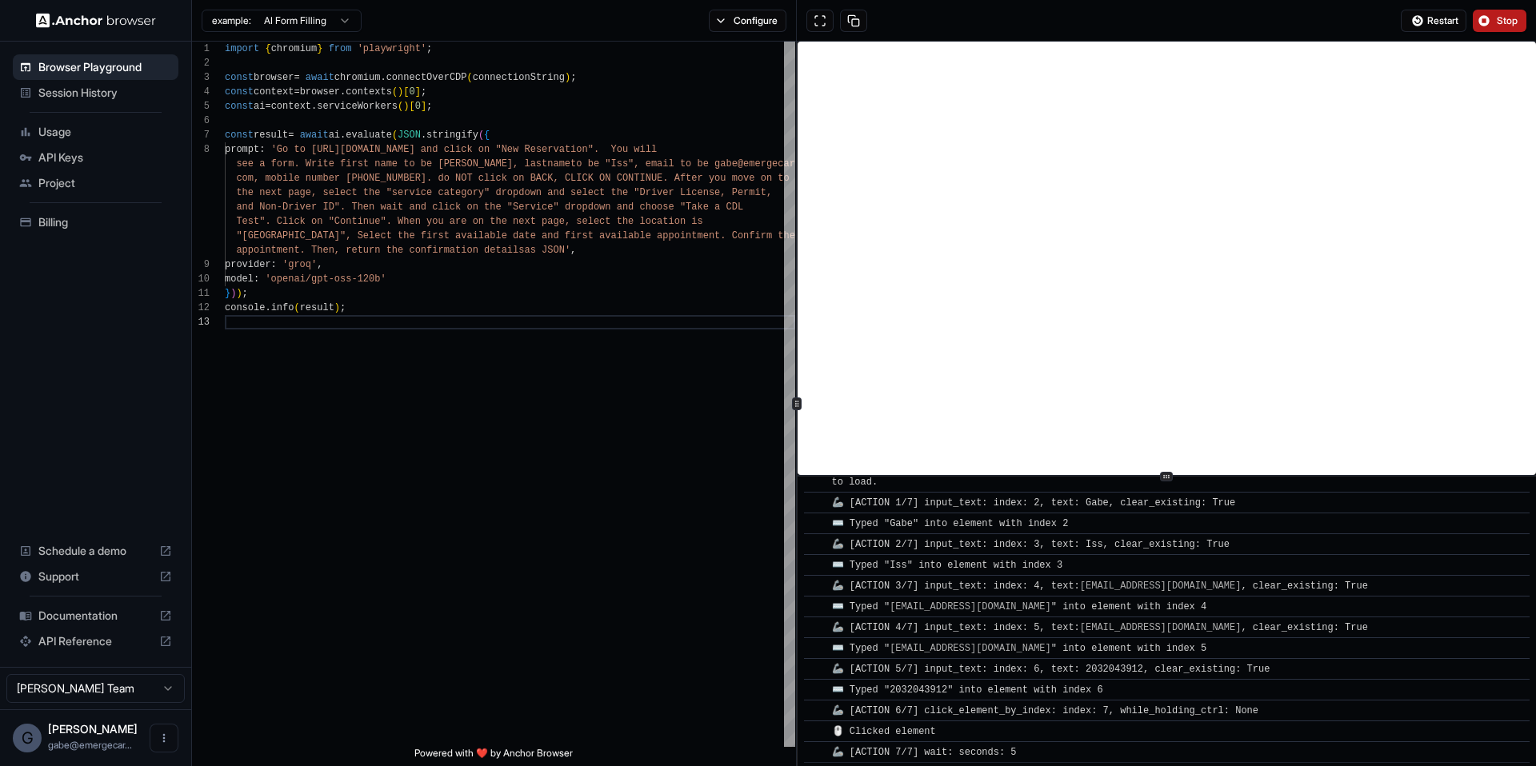
click at [1021, 668] on span "🦾 [ACTION 5/7] input_text: index: 6, text: 2032043912, clear_existing: True" at bounding box center [1051, 669] width 438 height 11
copy span "🦾 [ACTION 5/7] input_text: index: 6, text: 2032043912, clear_existing: True"
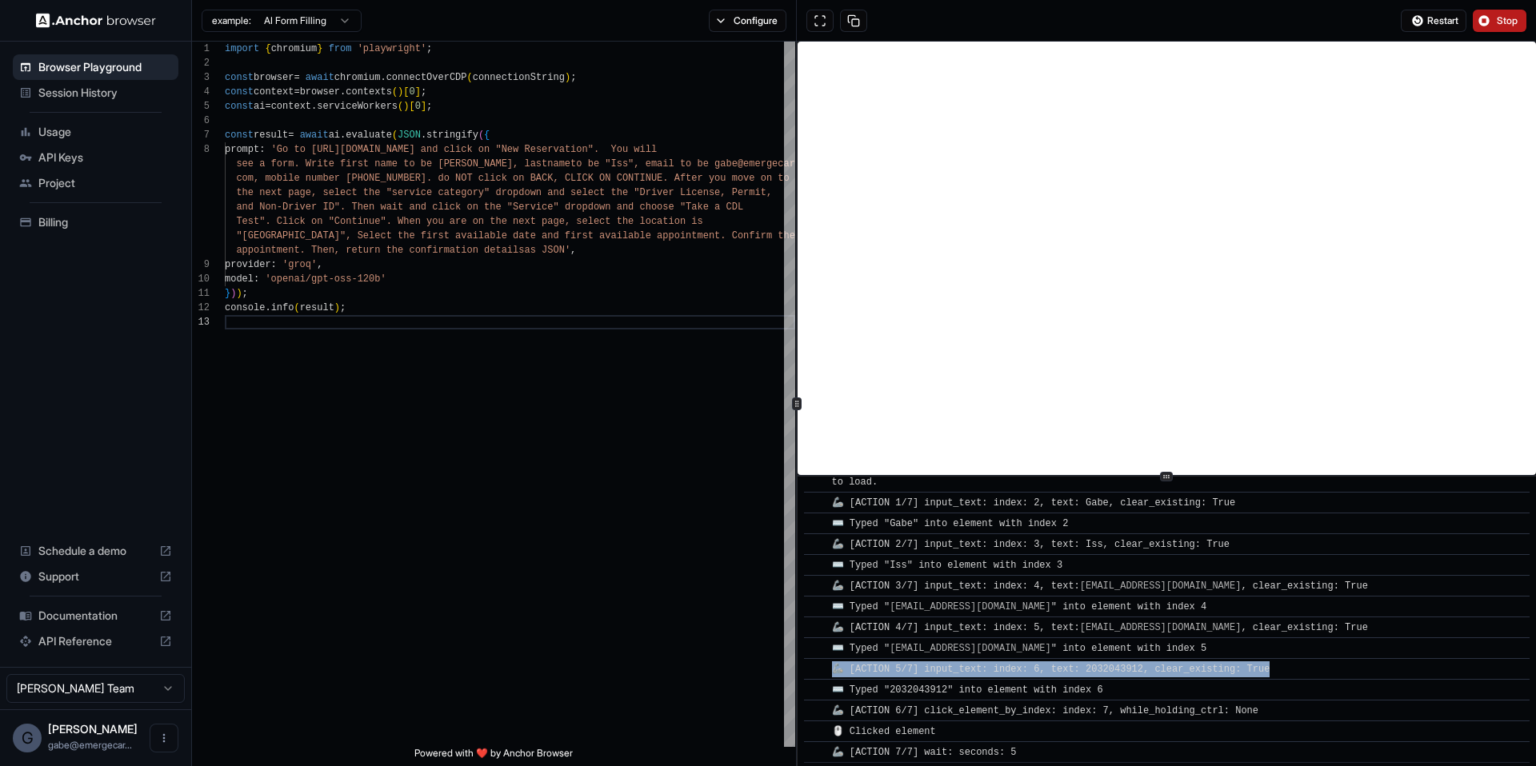
scroll to position [1646, 0]
click at [1020, 701] on div "🦾 [ACTION 6/7] click_element_by_index: index: 7, while_holding_ctrl: None" at bounding box center [1048, 708] width 433 height 16
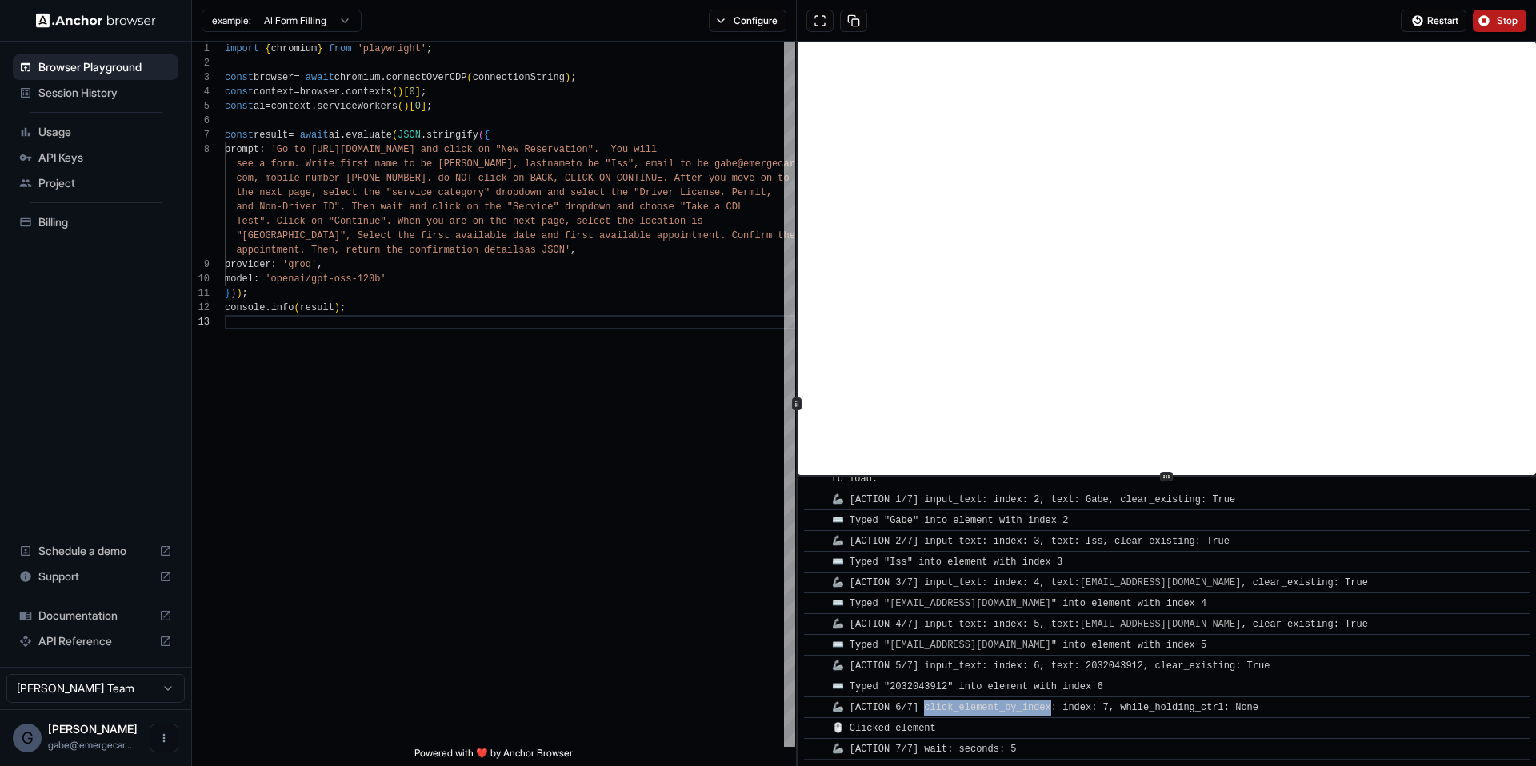
click at [1020, 701] on div "🦾 [ACTION 6/7] click_element_by_index: index: 7, while_holding_ctrl: None" at bounding box center [1048, 708] width 433 height 16
click at [1020, 702] on span "🦾 [ACTION 6/7] click_element_by_index: index: 7, while_holding_ctrl: None" at bounding box center [1045, 707] width 426 height 11
copy span "🦾 [ACTION 6/7] click_element_by_index: index: 7, while_holding_ctrl: None"
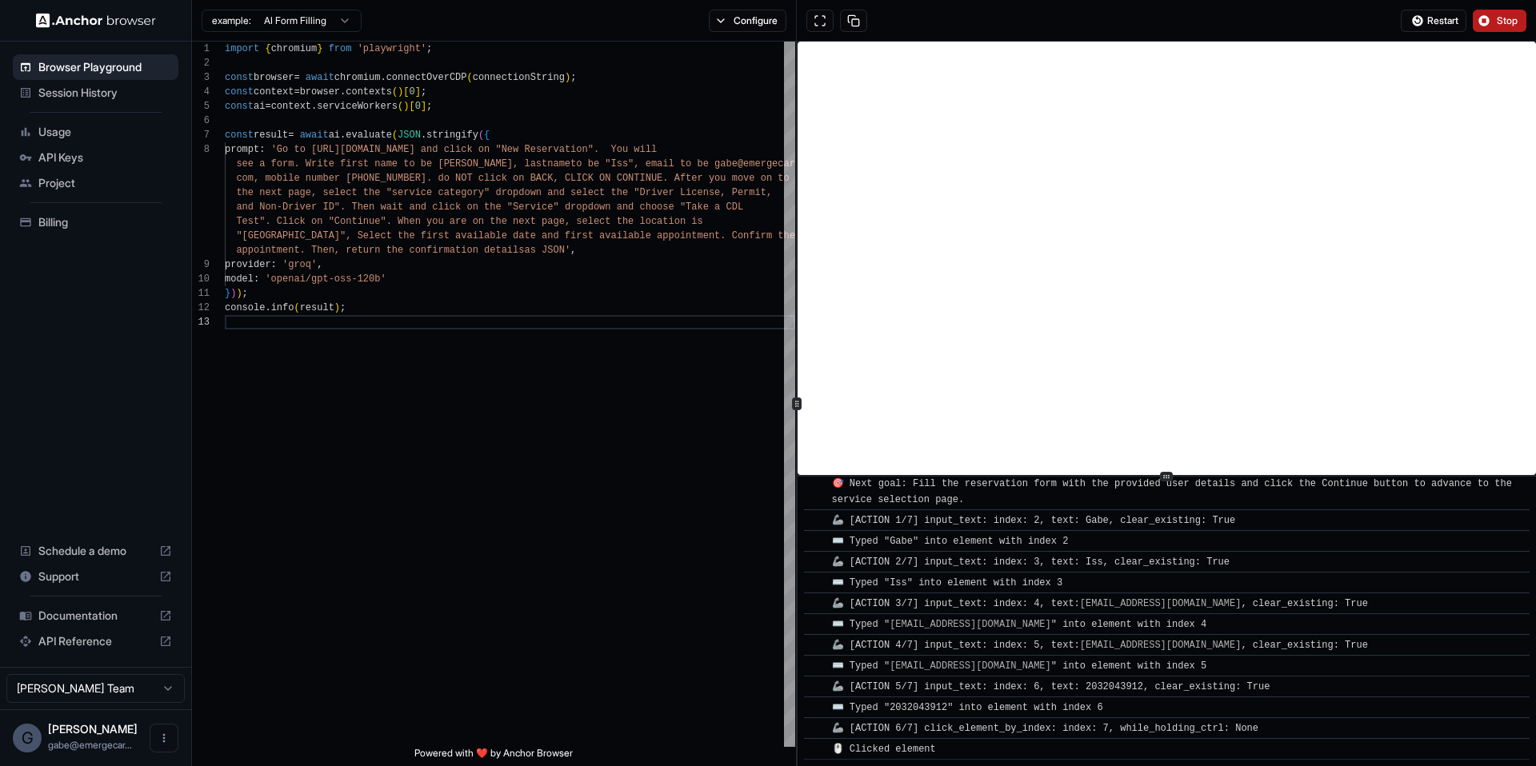
scroll to position [2110, 0]
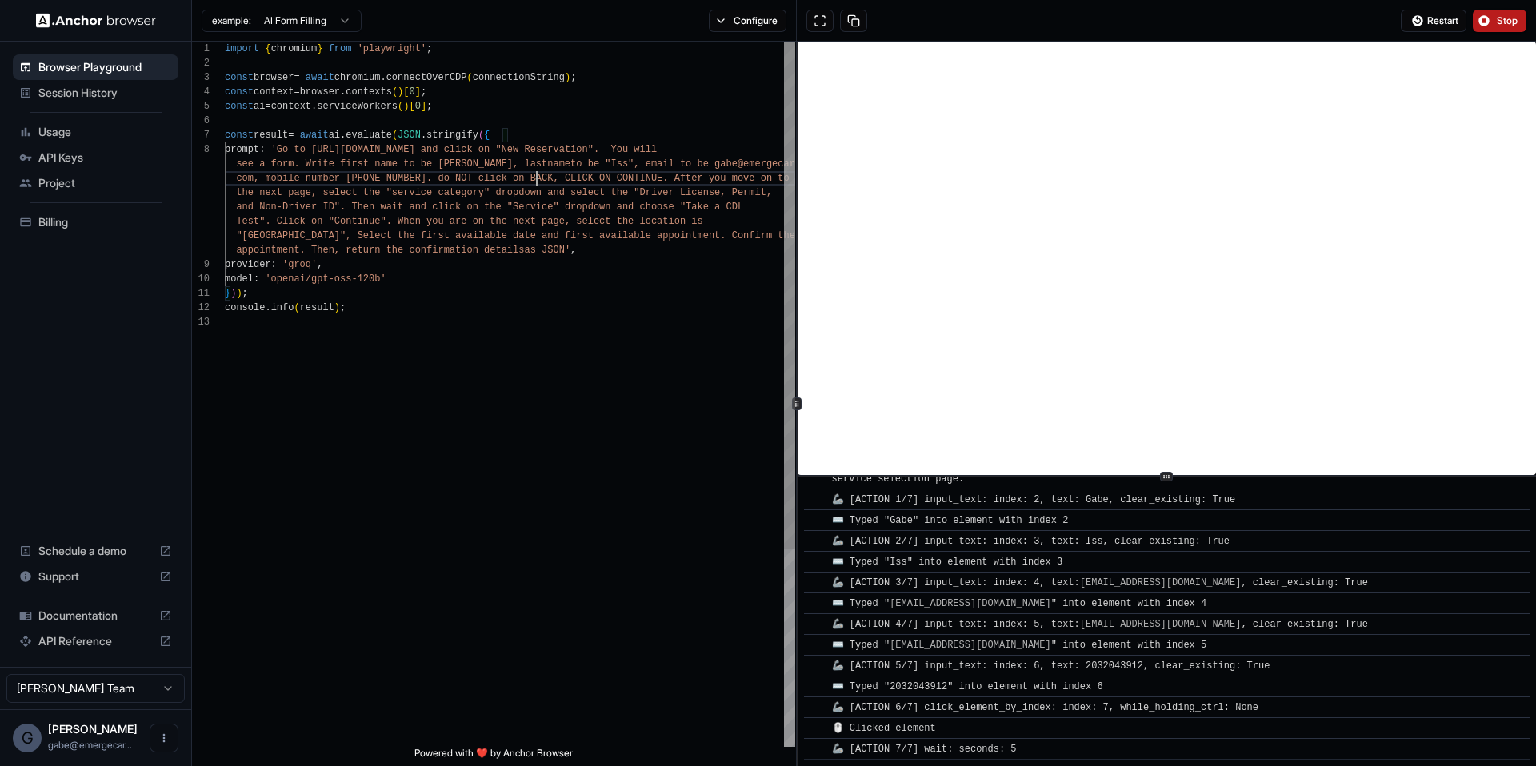
click at [539, 174] on div "import { chromium } from 'playwright' ; const browser = await chromium . connec…" at bounding box center [510, 531] width 570 height 979
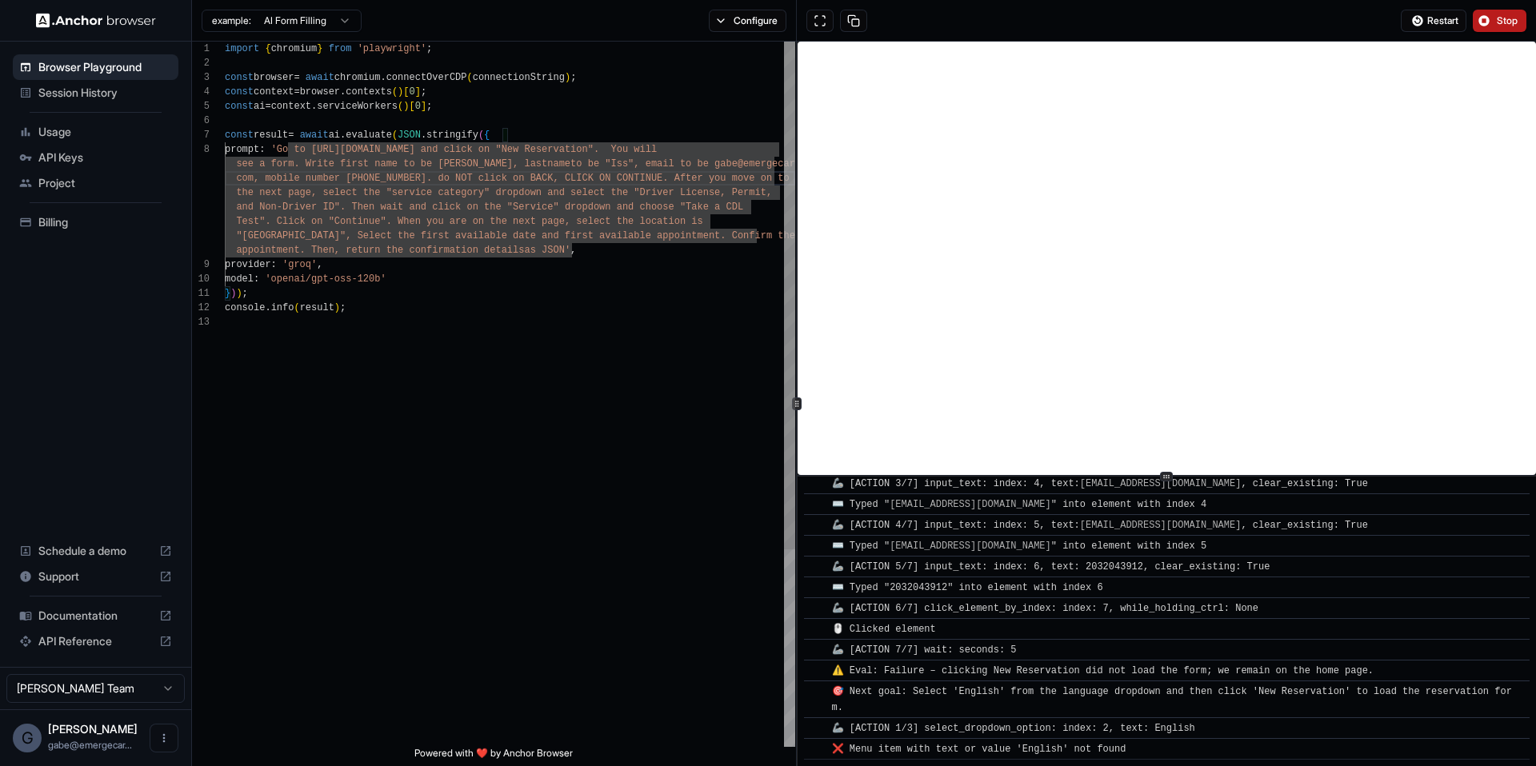
scroll to position [2308, 0]
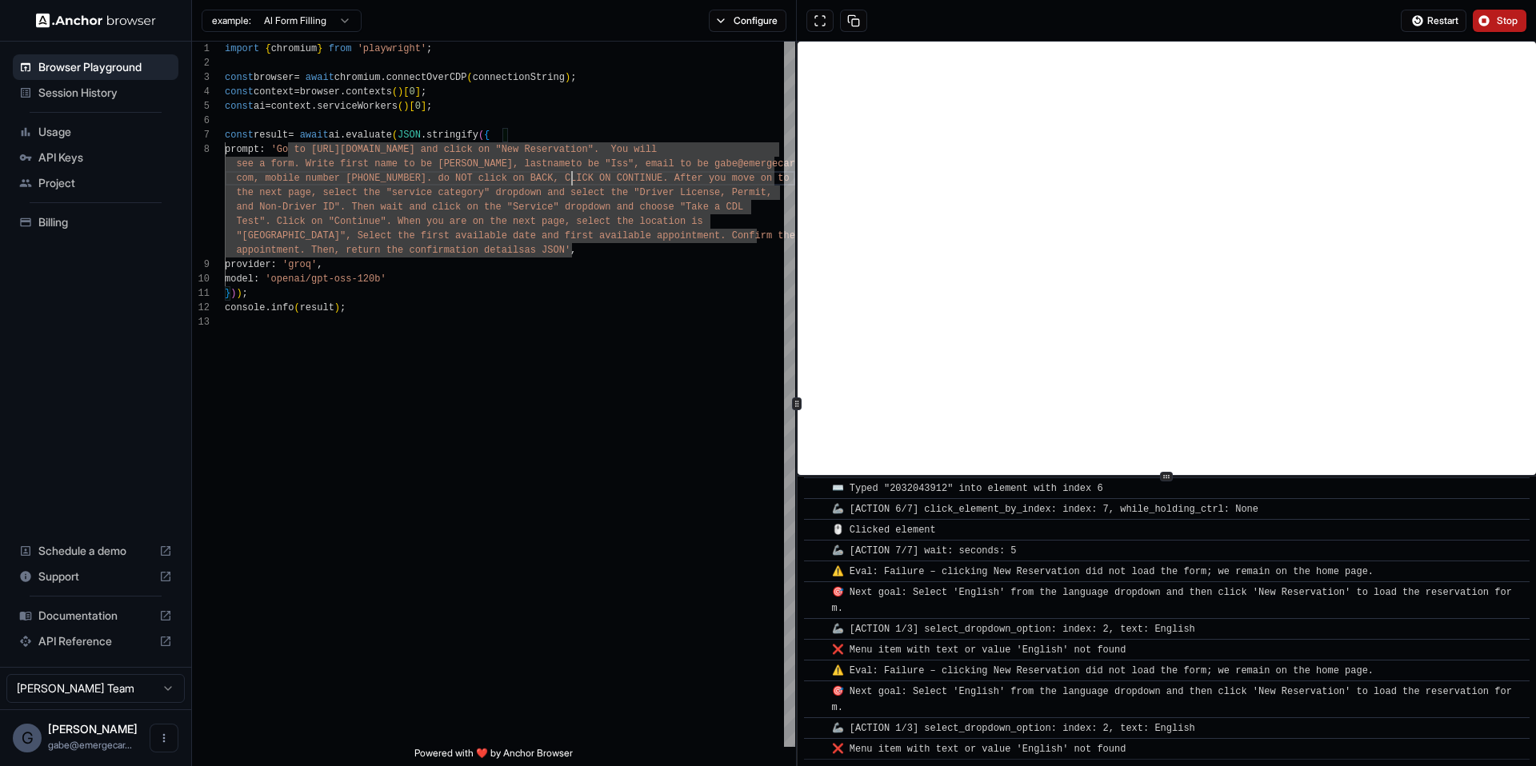
click at [94, 570] on span "Support" at bounding box center [95, 577] width 114 height 16
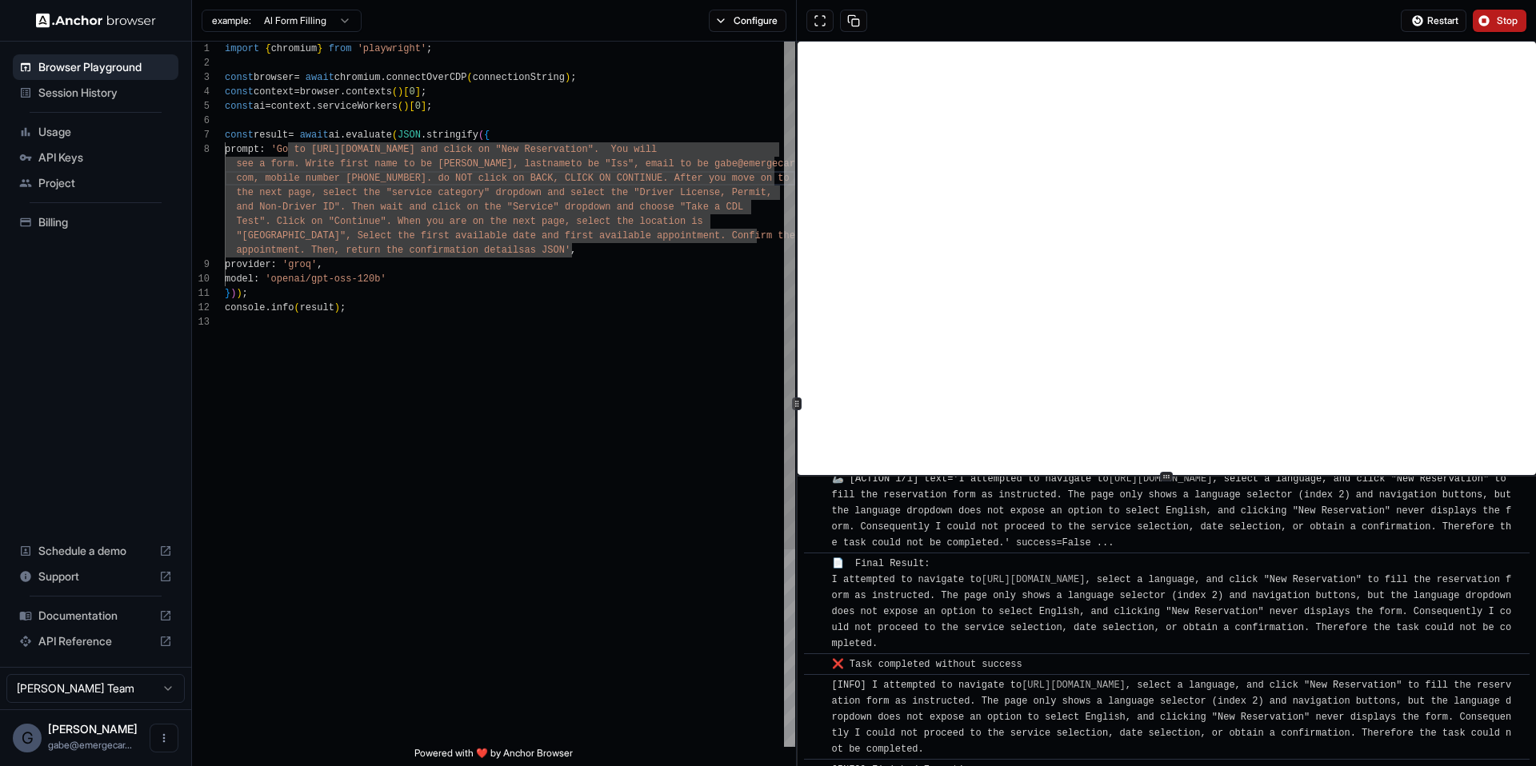
scroll to position [2745, 0]
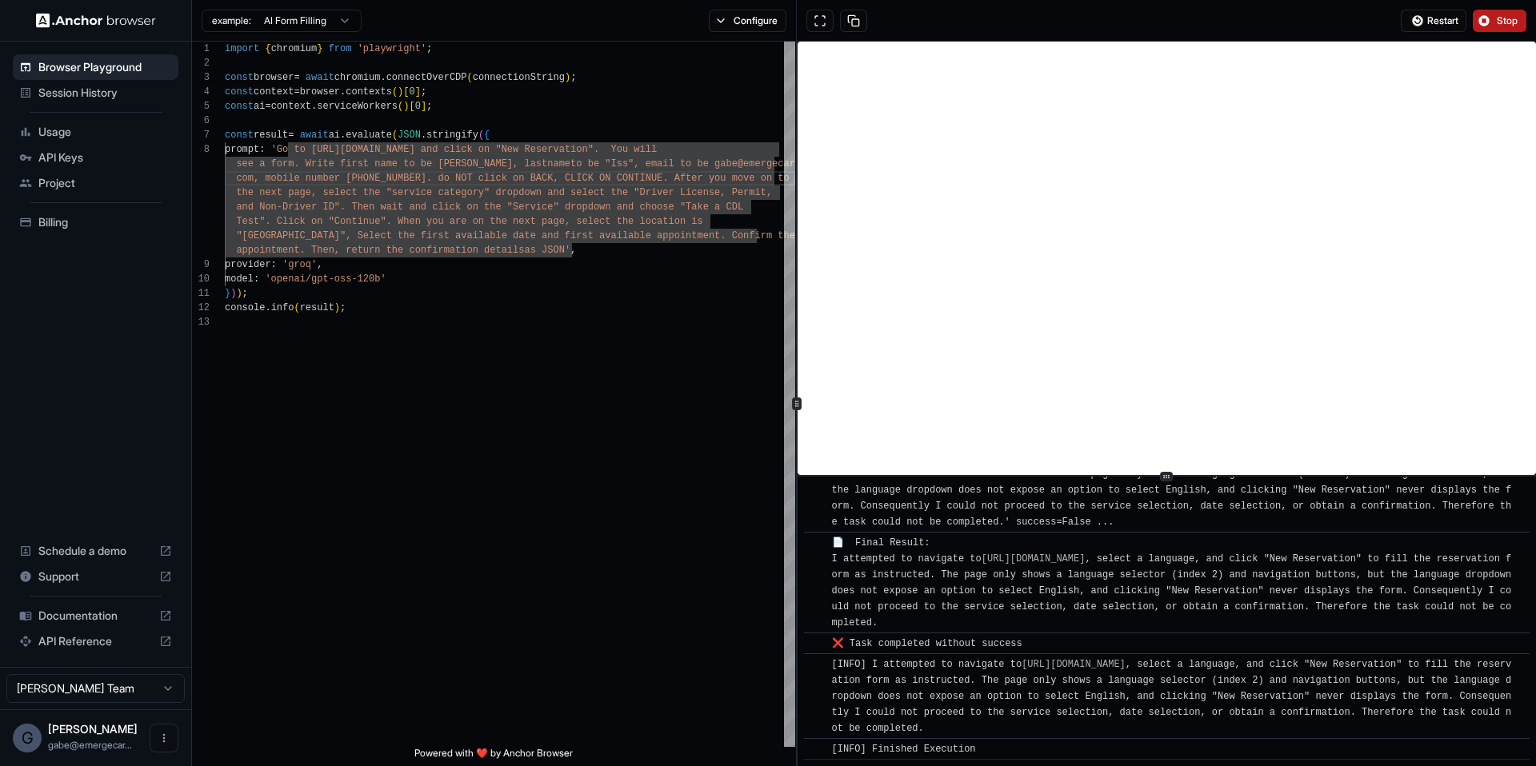
click at [1519, 8] on div "Restart Stop" at bounding box center [1166, 21] width 739 height 42
click at [1512, 19] on span "Stop" at bounding box center [1508, 20] width 22 height 13
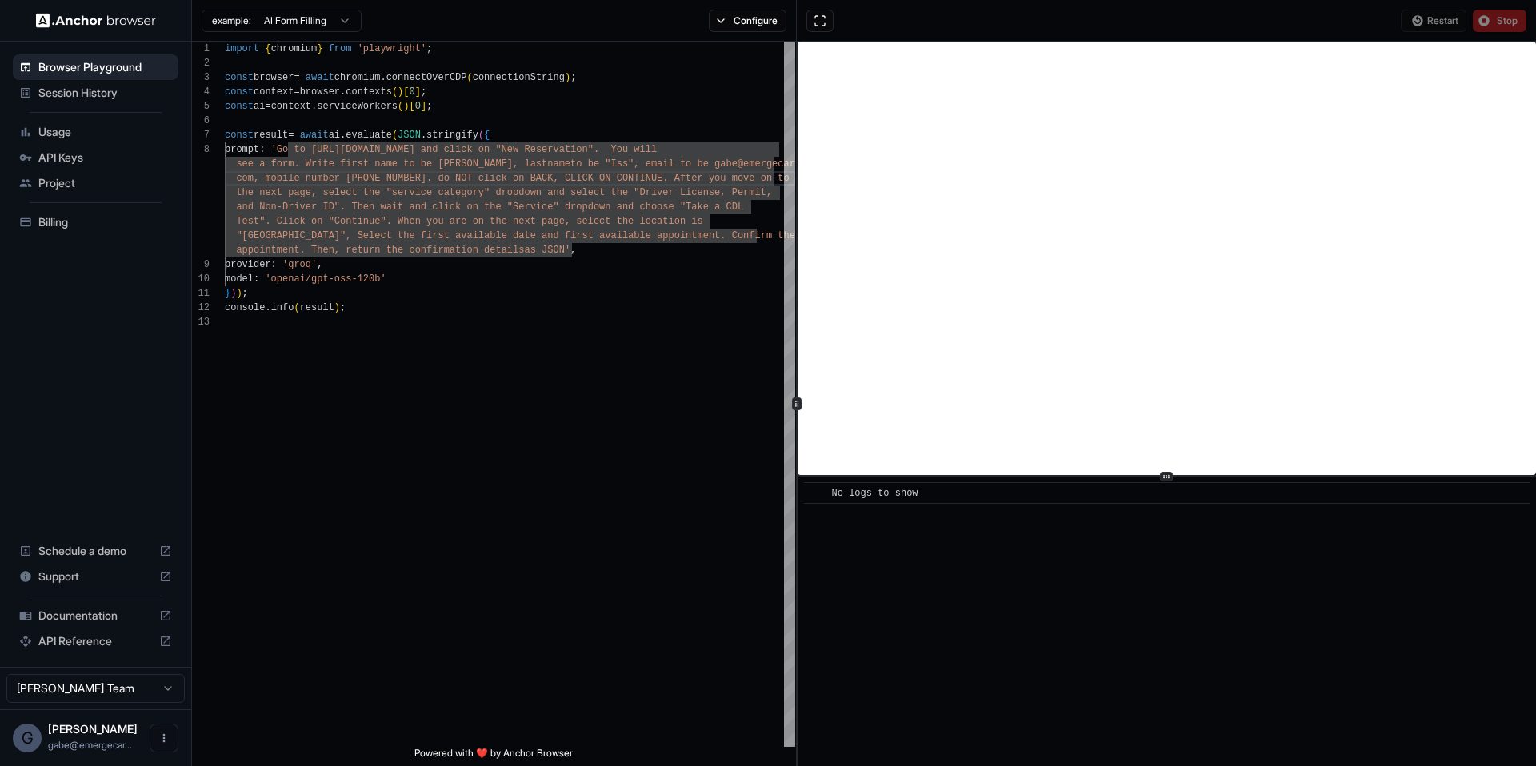
scroll to position [0, 0]
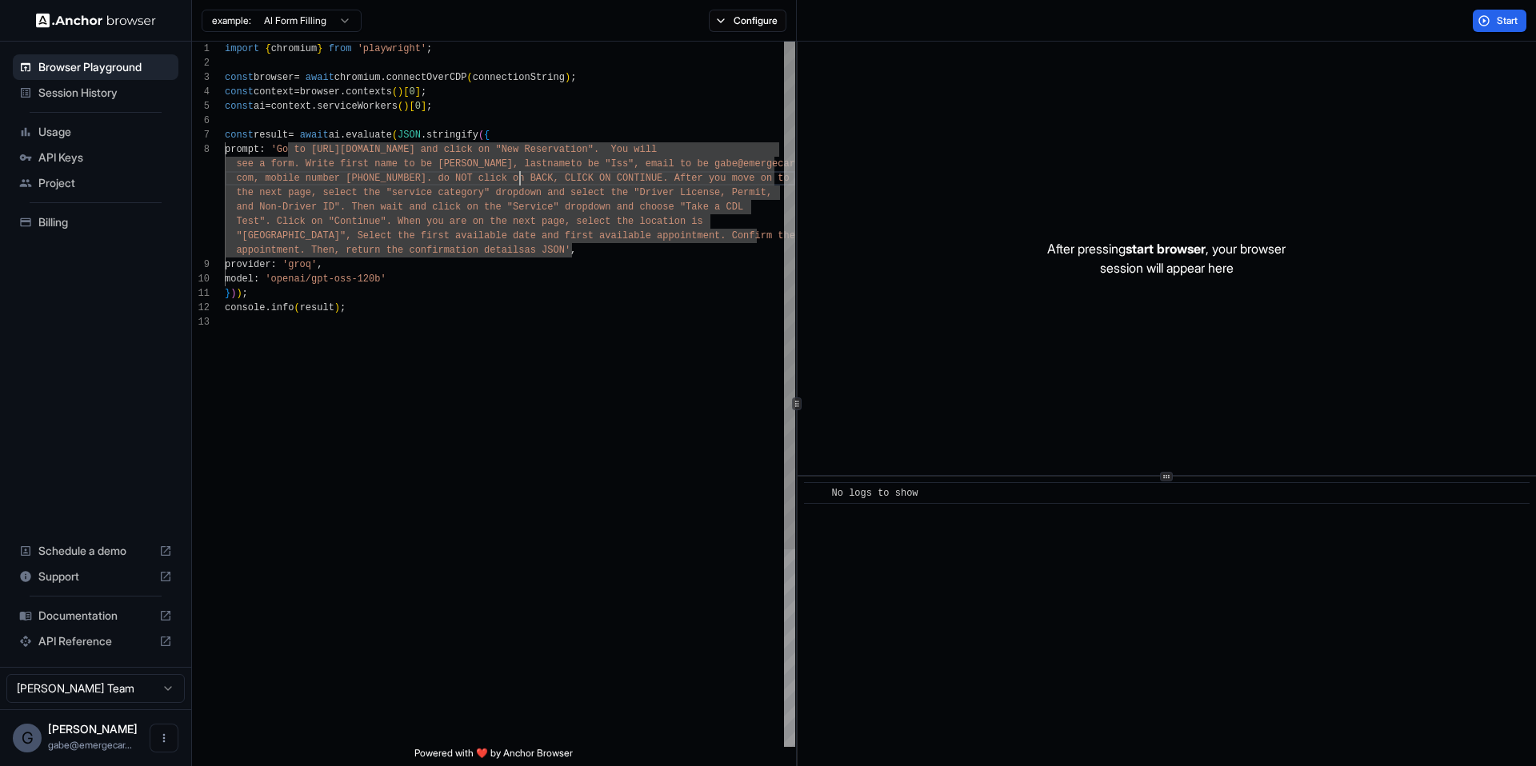
click at [518, 178] on div "import { chromium } from 'playwright' ; const browser = await chromium . connec…" at bounding box center [510, 531] width 570 height 979
click at [547, 175] on div "import { chromium } from 'playwright' ; const browser = await chromium . connec…" at bounding box center [510, 531] width 570 height 979
click at [642, 178] on div "import { chromium } from 'playwright' ; const browser = await chromium . connec…" at bounding box center [510, 531] width 570 height 979
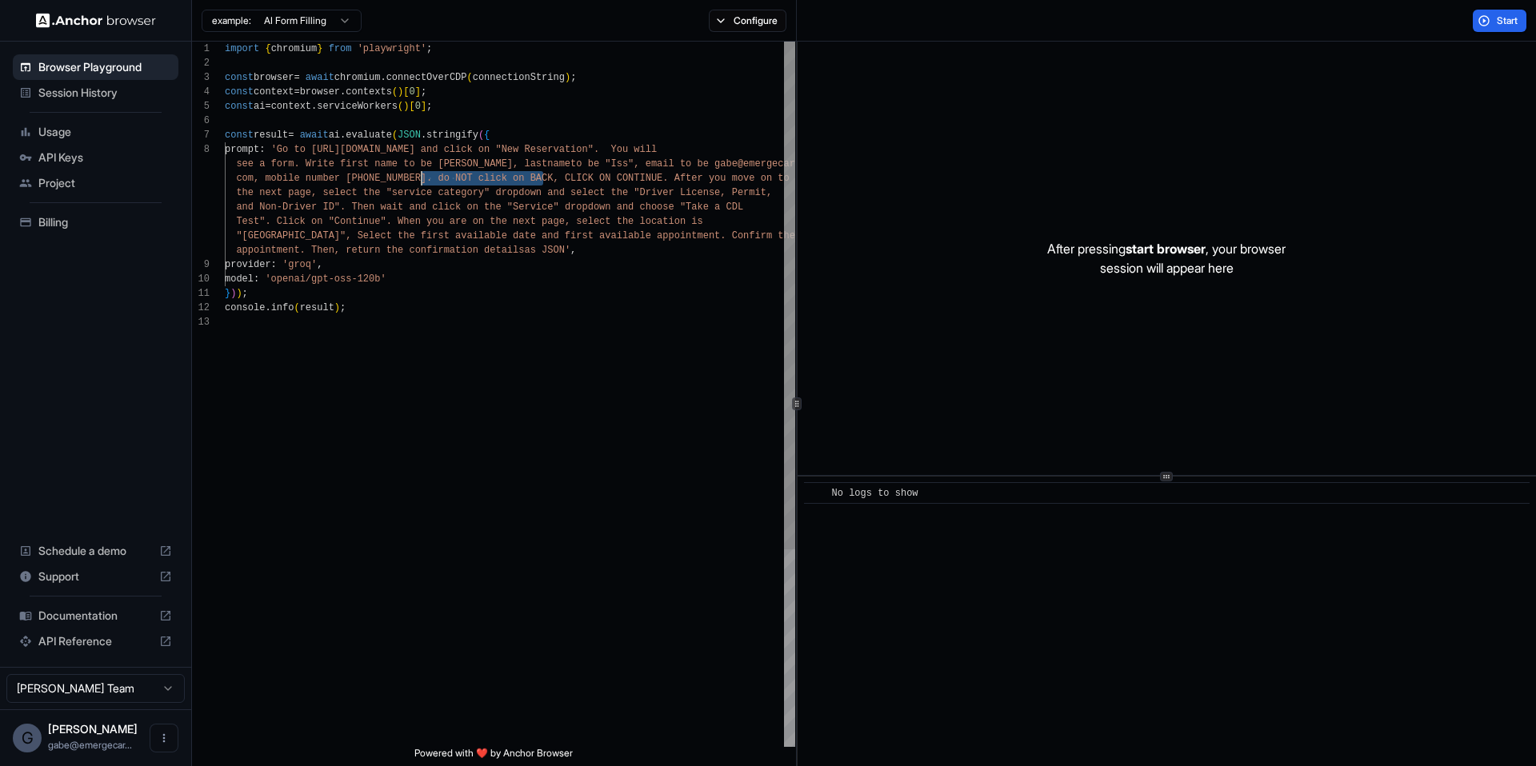
drag, startPoint x: 543, startPoint y: 180, endPoint x: 419, endPoint y: 178, distance: 124.0
click at [419, 178] on div "import { chromium } from 'playwright' ; const browser = await chromium . connec…" at bounding box center [510, 531] width 570 height 979
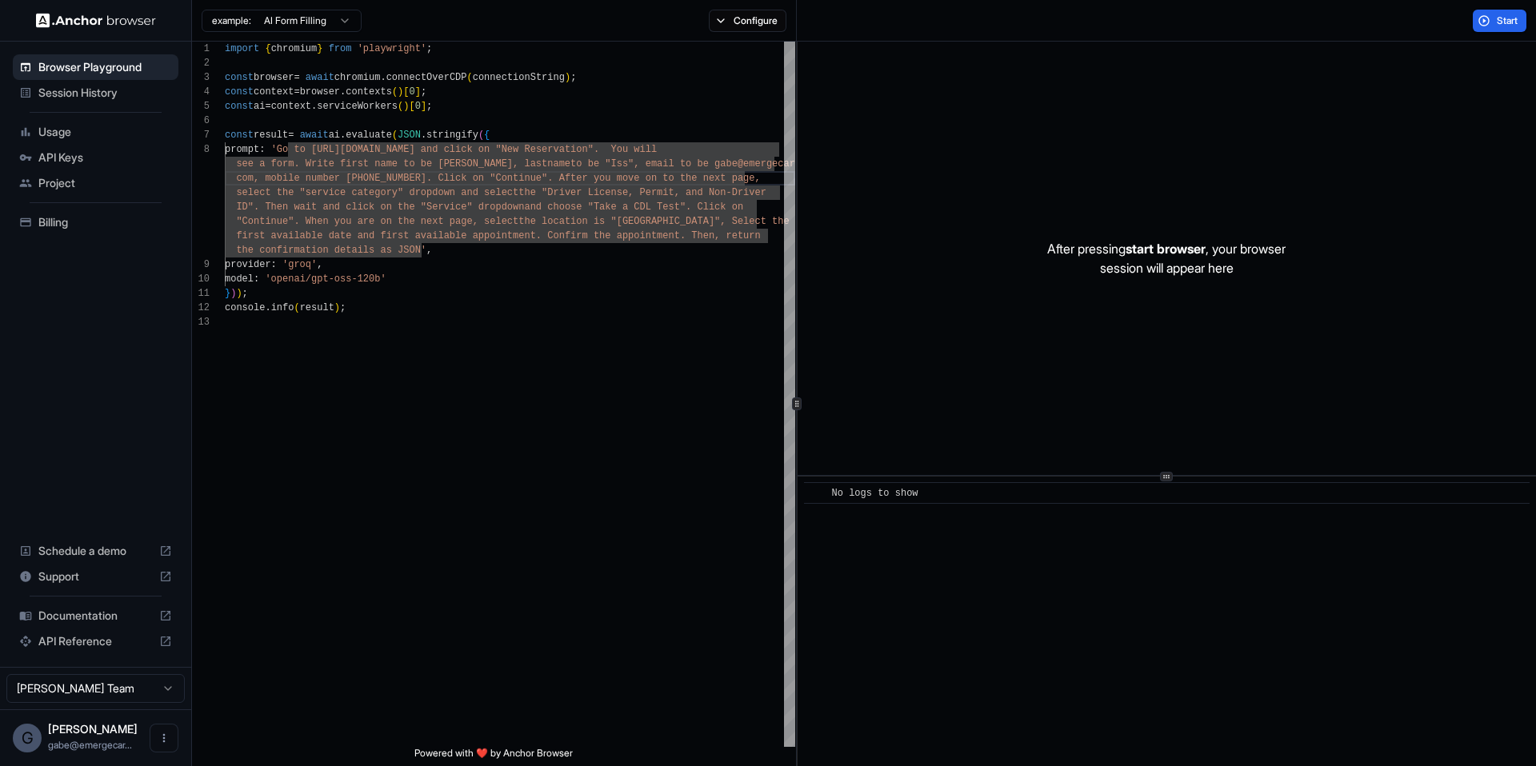
click at [102, 622] on span "Documentation" at bounding box center [95, 616] width 114 height 16
click at [610, 238] on div "import { chromium } from 'playwright' ; const browser = await chromium . connec…" at bounding box center [510, 531] width 570 height 979
click at [592, 292] on div "import { chromium } from 'playwright' ; const browser = await chromium . connec…" at bounding box center [510, 531] width 570 height 979
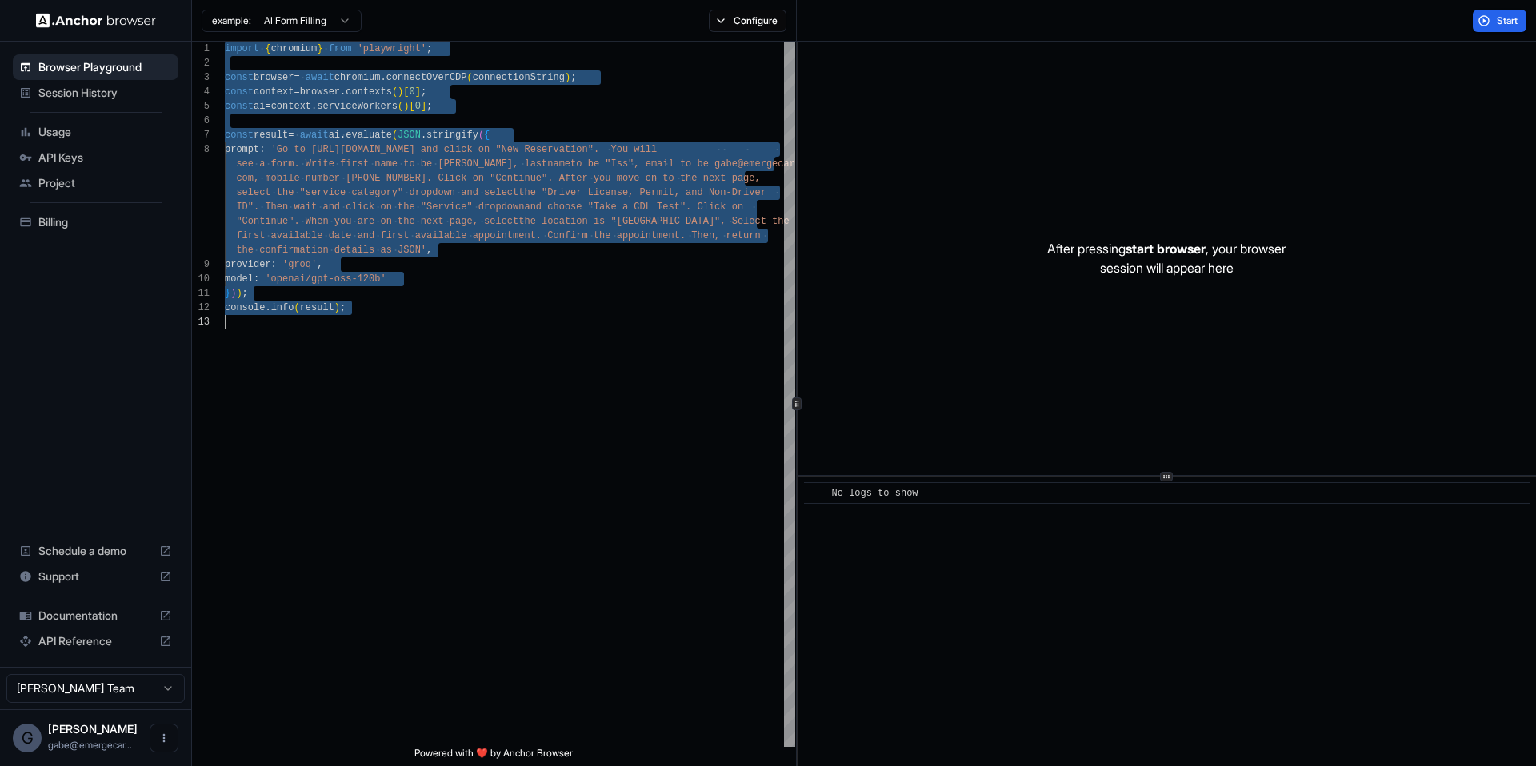
click at [505, 262] on div "import { chromium } from 'playwright' ; const browser = await chromium . connec…" at bounding box center [510, 531] width 570 height 979
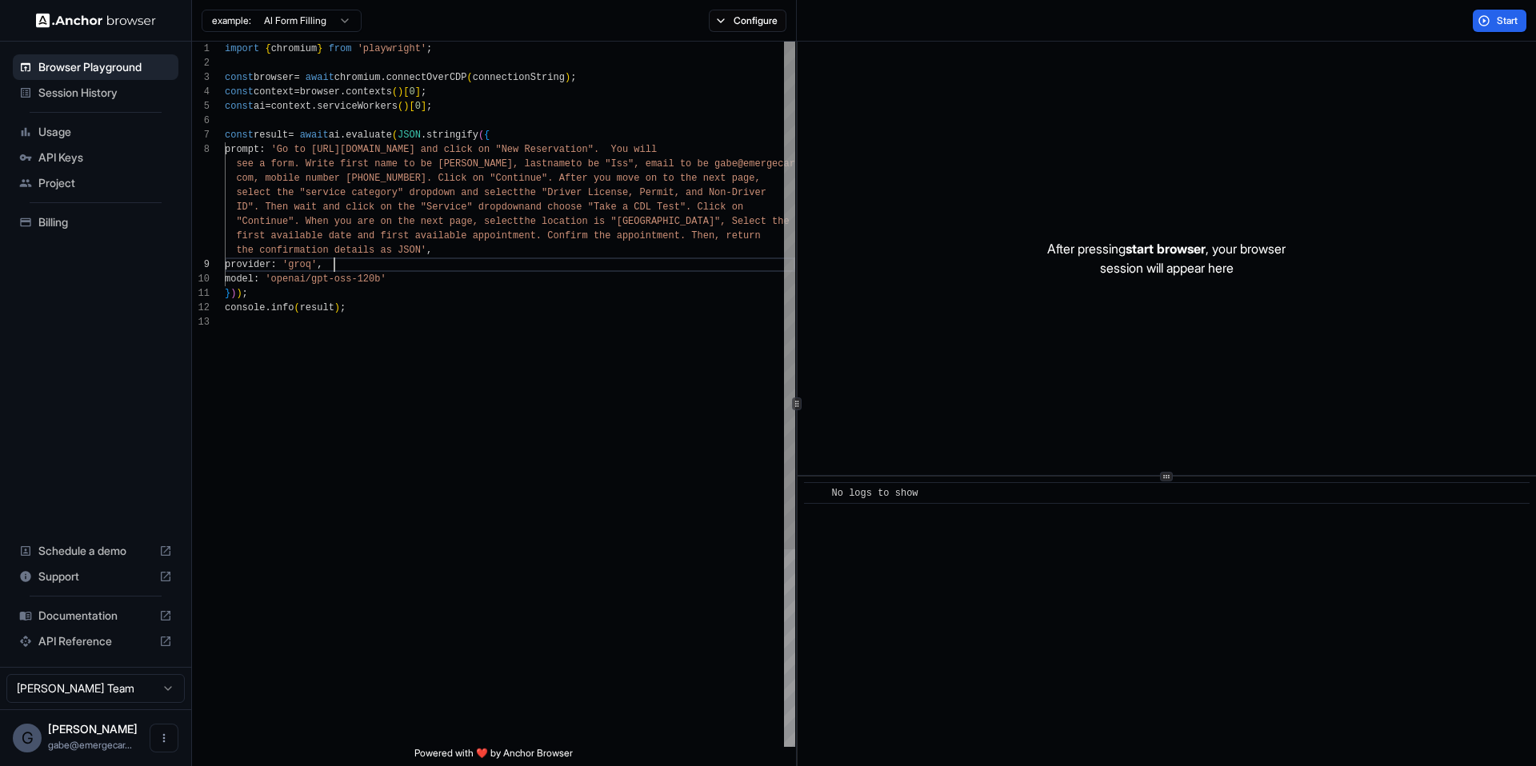
scroll to position [72, 0]
click at [500, 259] on div "import { chromium } from 'playwright' ; const browser = await chromium . connec…" at bounding box center [510, 531] width 570 height 979
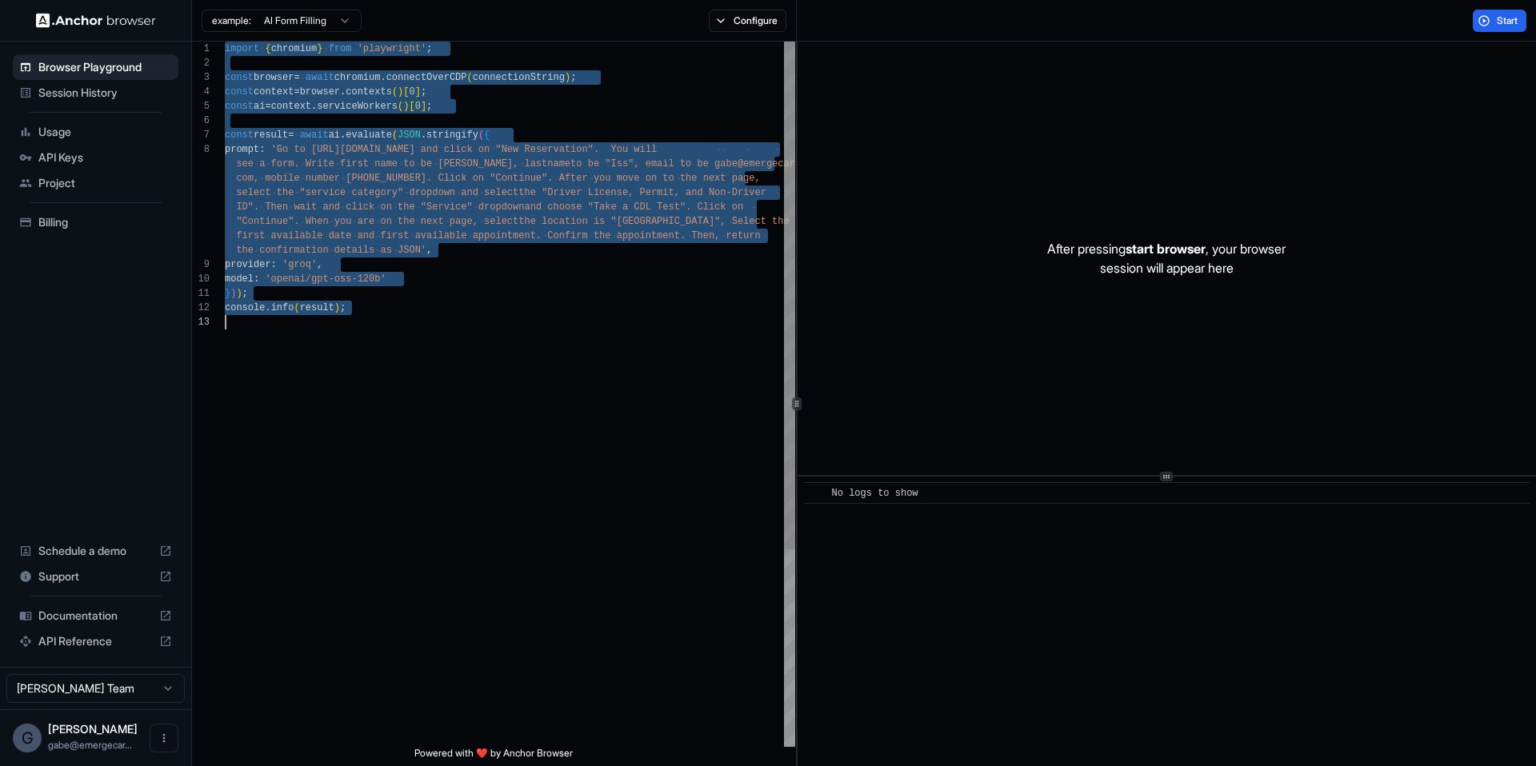
scroll to position [0, 0]
click at [344, 137] on div "import { chromium } from 'playwright' ; const browser = await chromium . connec…" at bounding box center [510, 531] width 570 height 979
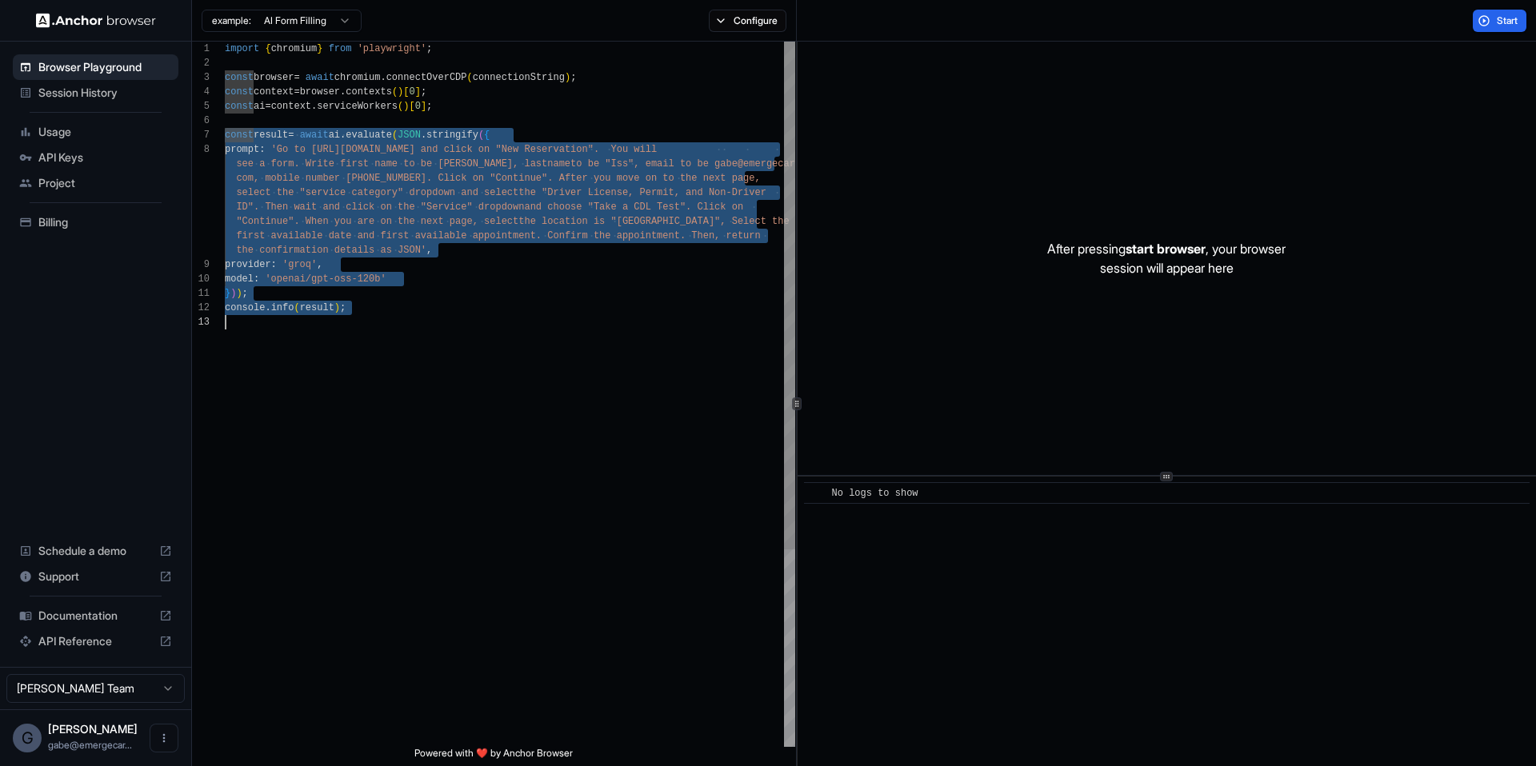
click at [431, 351] on div "import { chromium } from 'playwright' ; const browser = await chromium . connec…" at bounding box center [510, 531] width 570 height 979
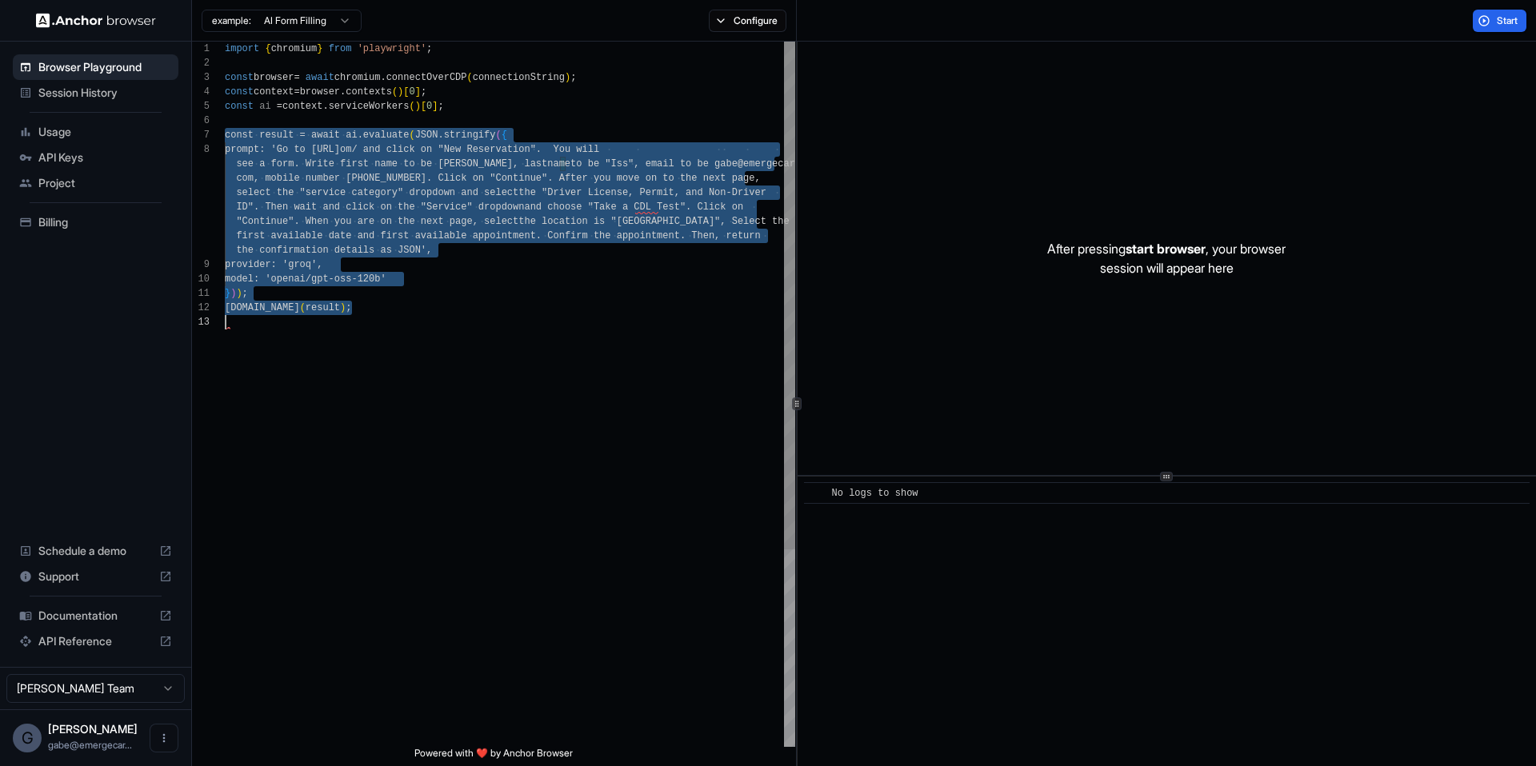
scroll to position [86, 0]
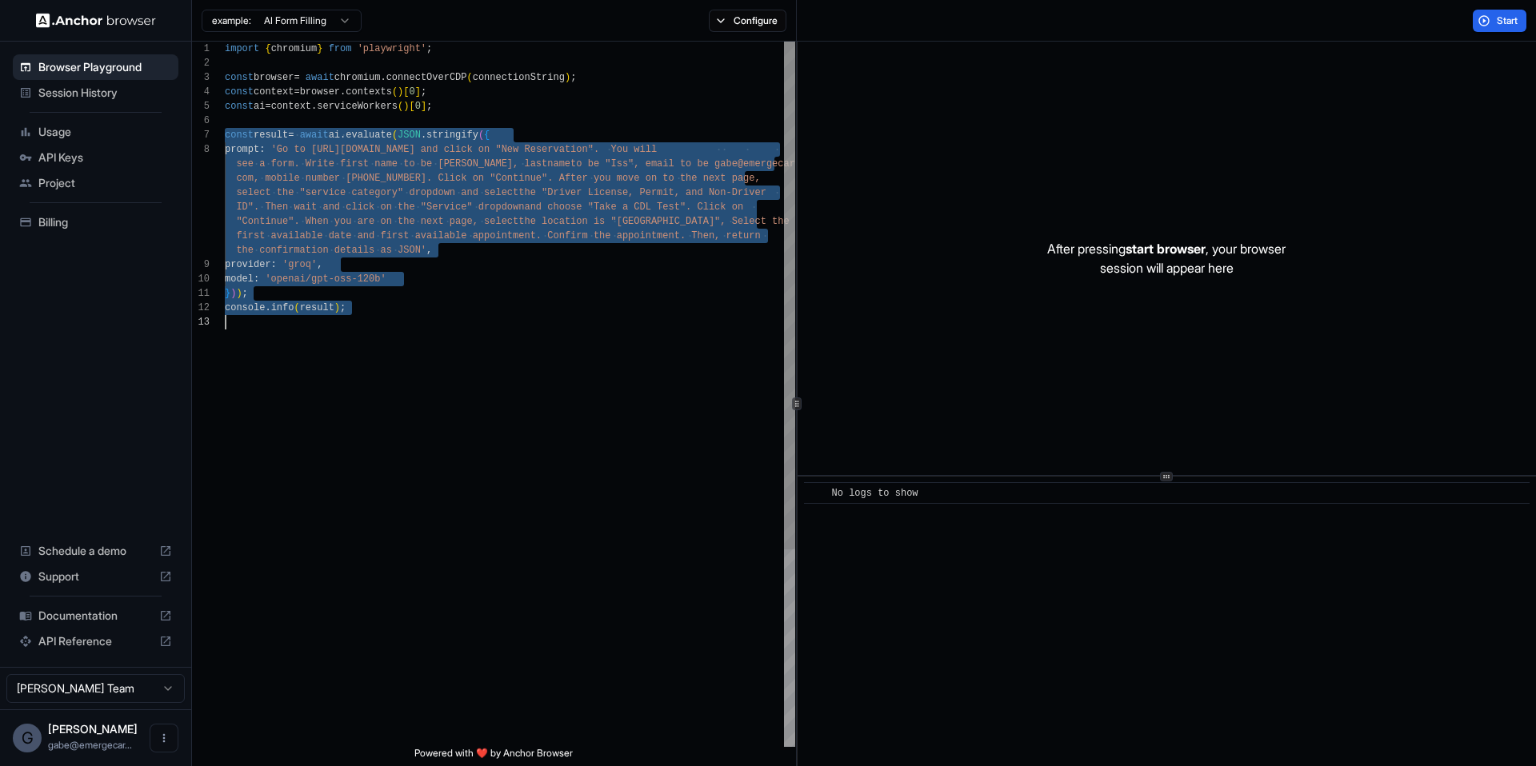
click at [465, 326] on div "console . info ( result ) ; import { chromium } from 'playwright' ; const brows…" at bounding box center [510, 531] width 570 height 979
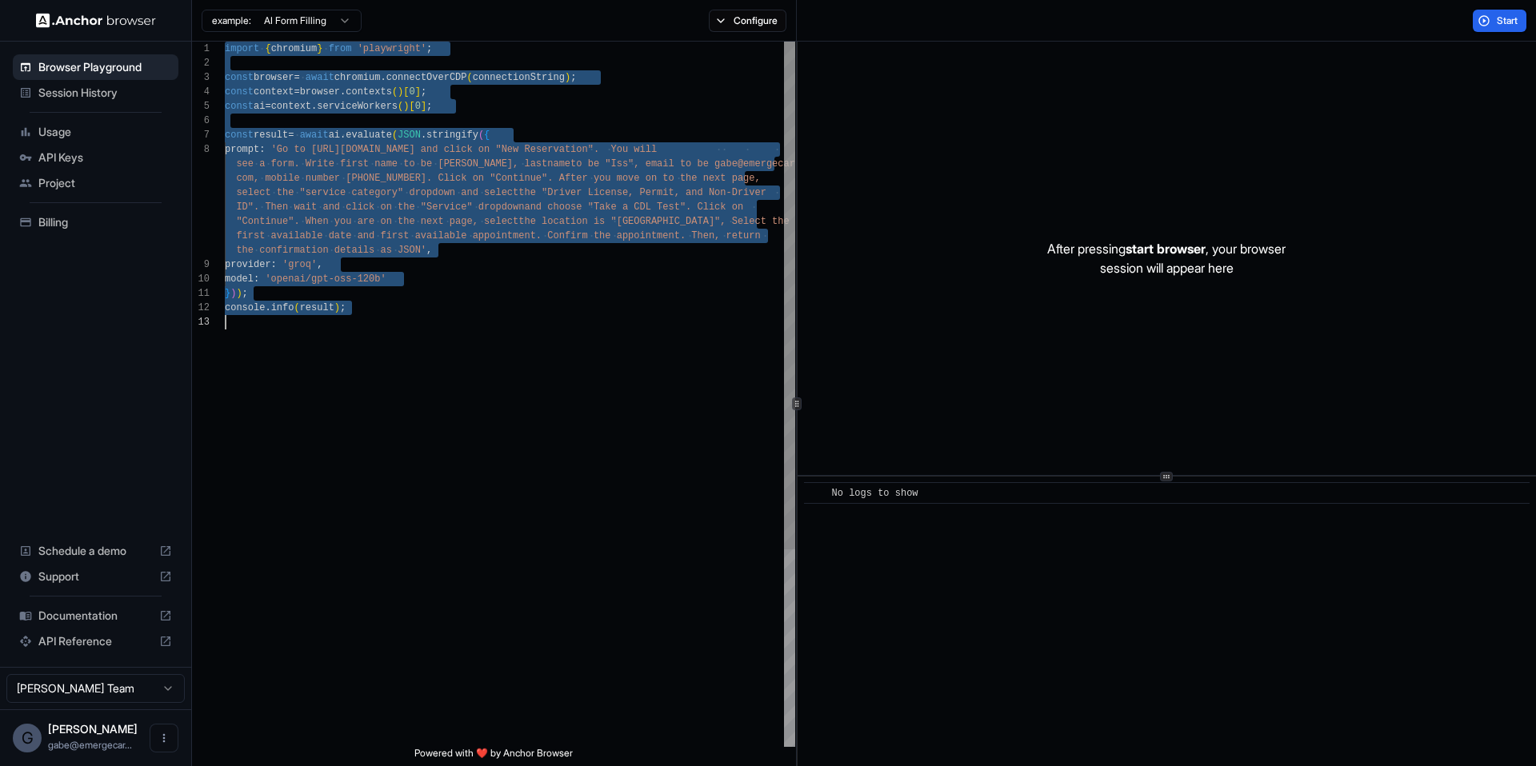
scroll to position [0, 0]
click at [539, 81] on div "console . info ( result ) ; import { chromium } from 'playwright' ; const brows…" at bounding box center [510, 531] width 570 height 979
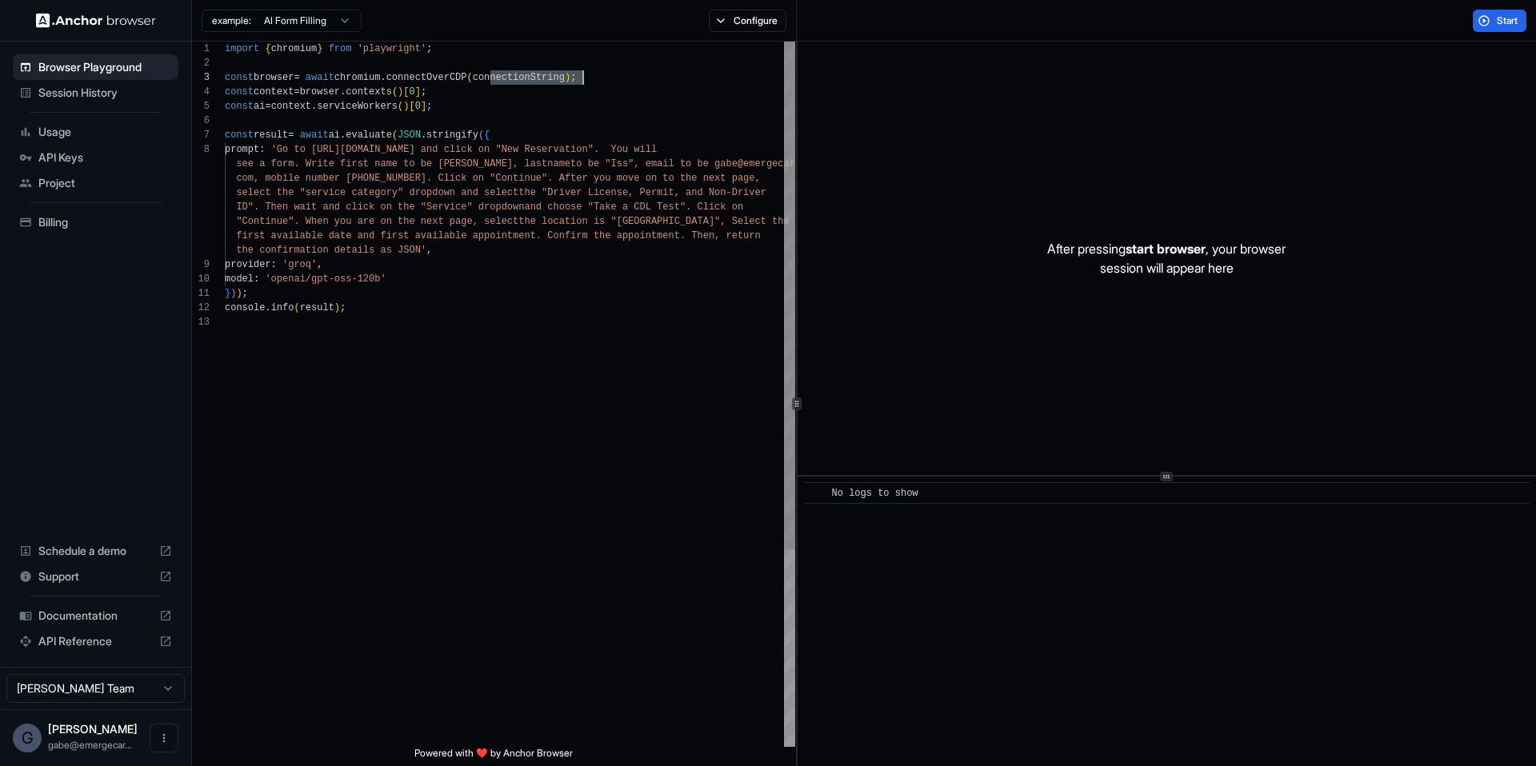
click at [539, 81] on div "console . info ( result ) ; import { chromium } from 'playwright' ; const brows…" at bounding box center [510, 531] width 570 height 979
click at [537, 78] on div "console . info ( result ) ; import { chromium } from 'playwright' ; const brows…" at bounding box center [510, 531] width 570 height 979
click at [444, 310] on div "console . info ( result ) ; import { chromium } from 'playwright' ; const brows…" at bounding box center [510, 531] width 570 height 979
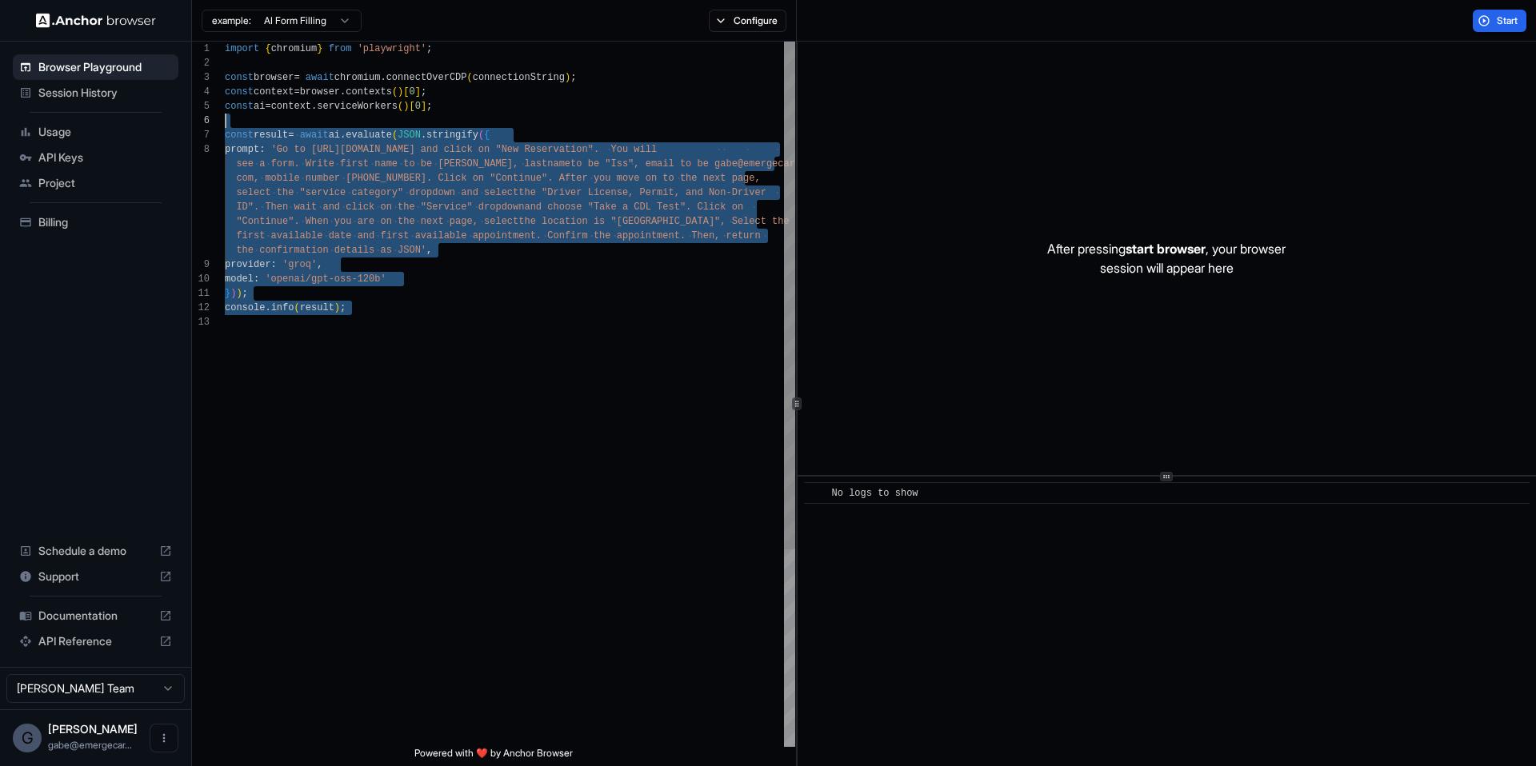
drag, startPoint x: 442, startPoint y: 315, endPoint x: 228, endPoint y: 127, distance: 284.5
click at [228, 127] on div "console . info ( result ) ; import { chromium } from 'playwright' ; const brows…" at bounding box center [510, 531] width 570 height 979
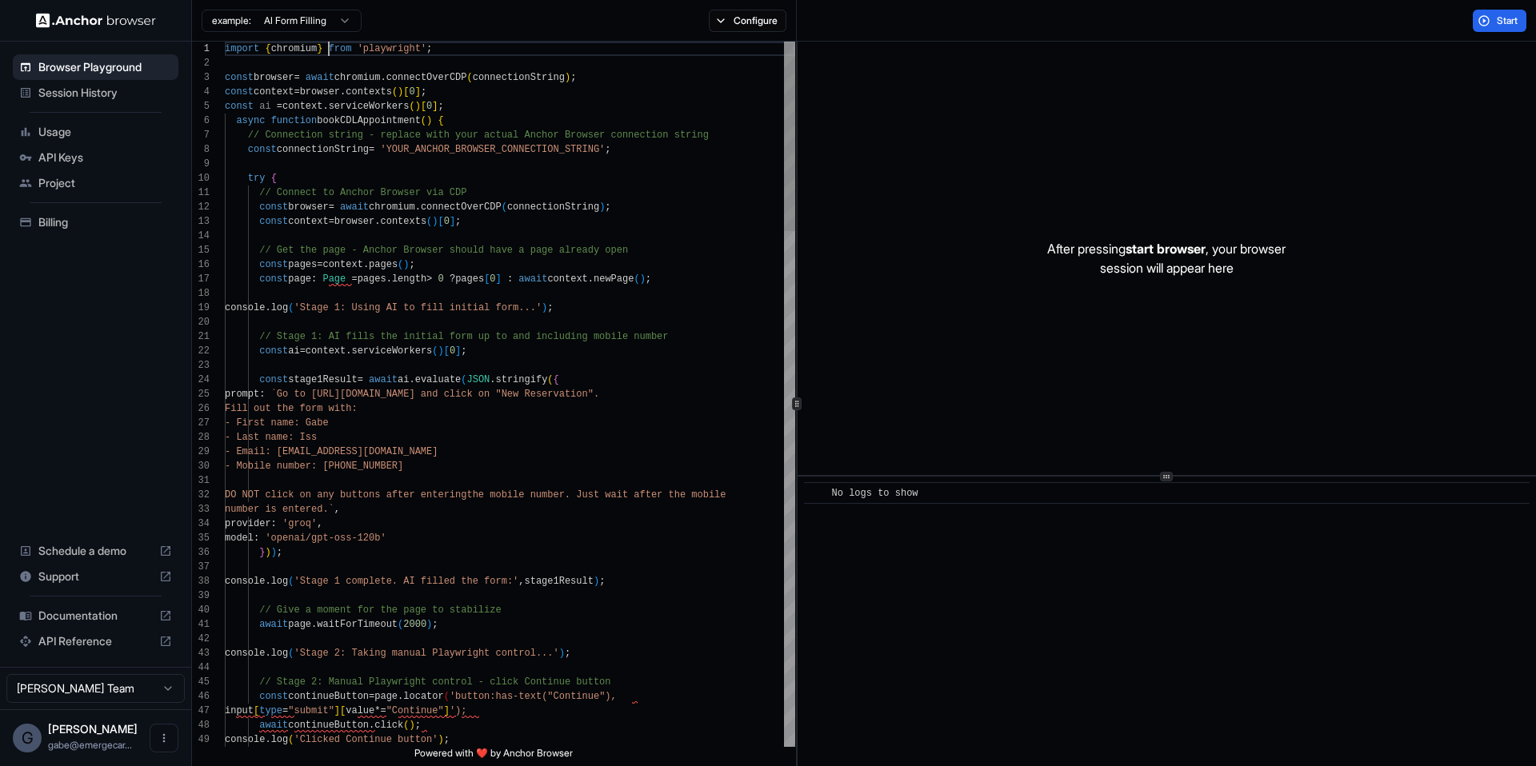
drag, startPoint x: 329, startPoint y: 53, endPoint x: 345, endPoint y: 55, distance: 16.2
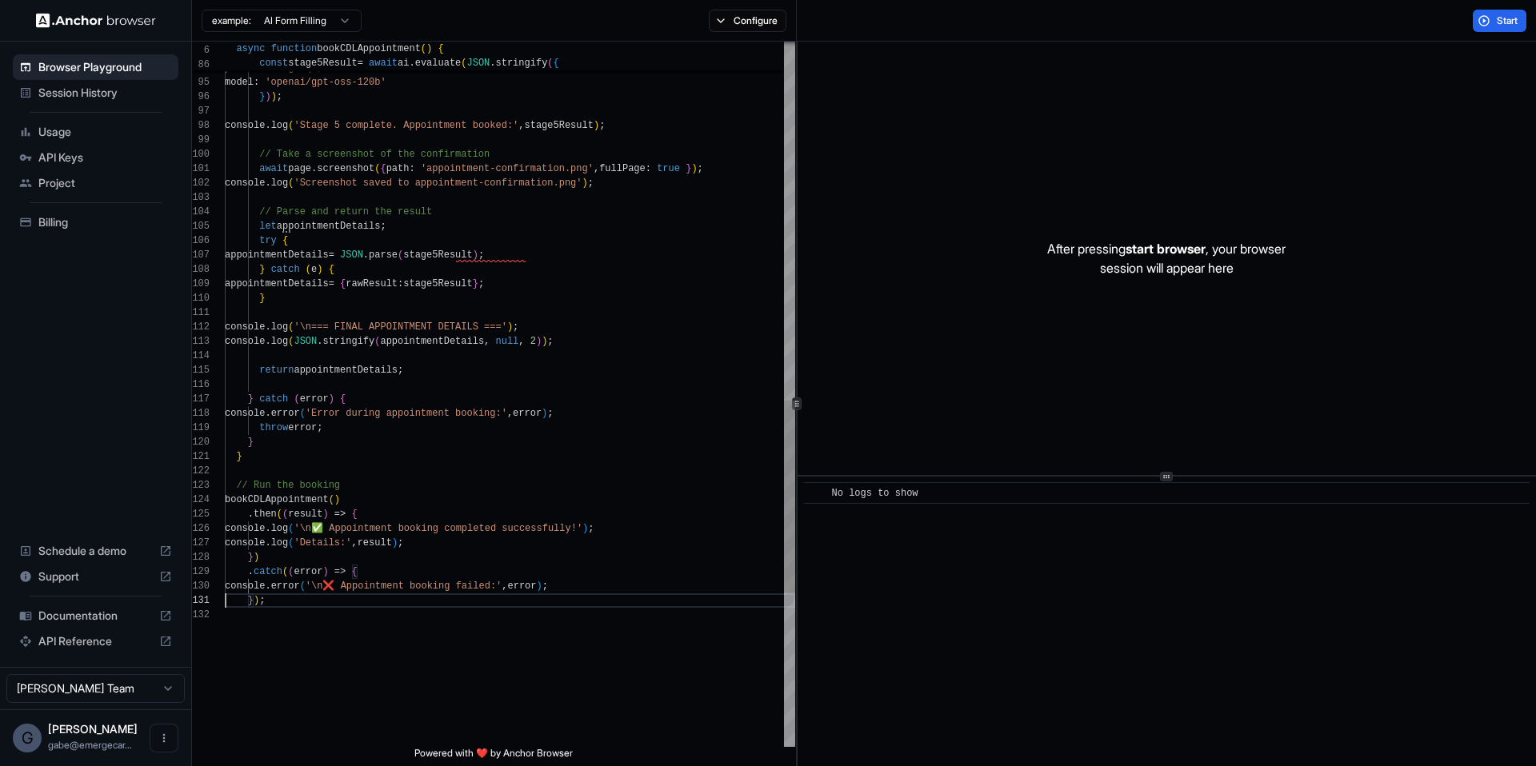
click at [486, 274] on div "appointmentDetails = { rawResult : stage5Result } ; } console . log ( '\n=== FI…" at bounding box center [510, 18] width 570 height 2592
click at [480, 262] on div "appointmentDetails = { rawResult : stage5Result } ; } console . log ( '\n=== FI…" at bounding box center [510, 18] width 570 height 2592
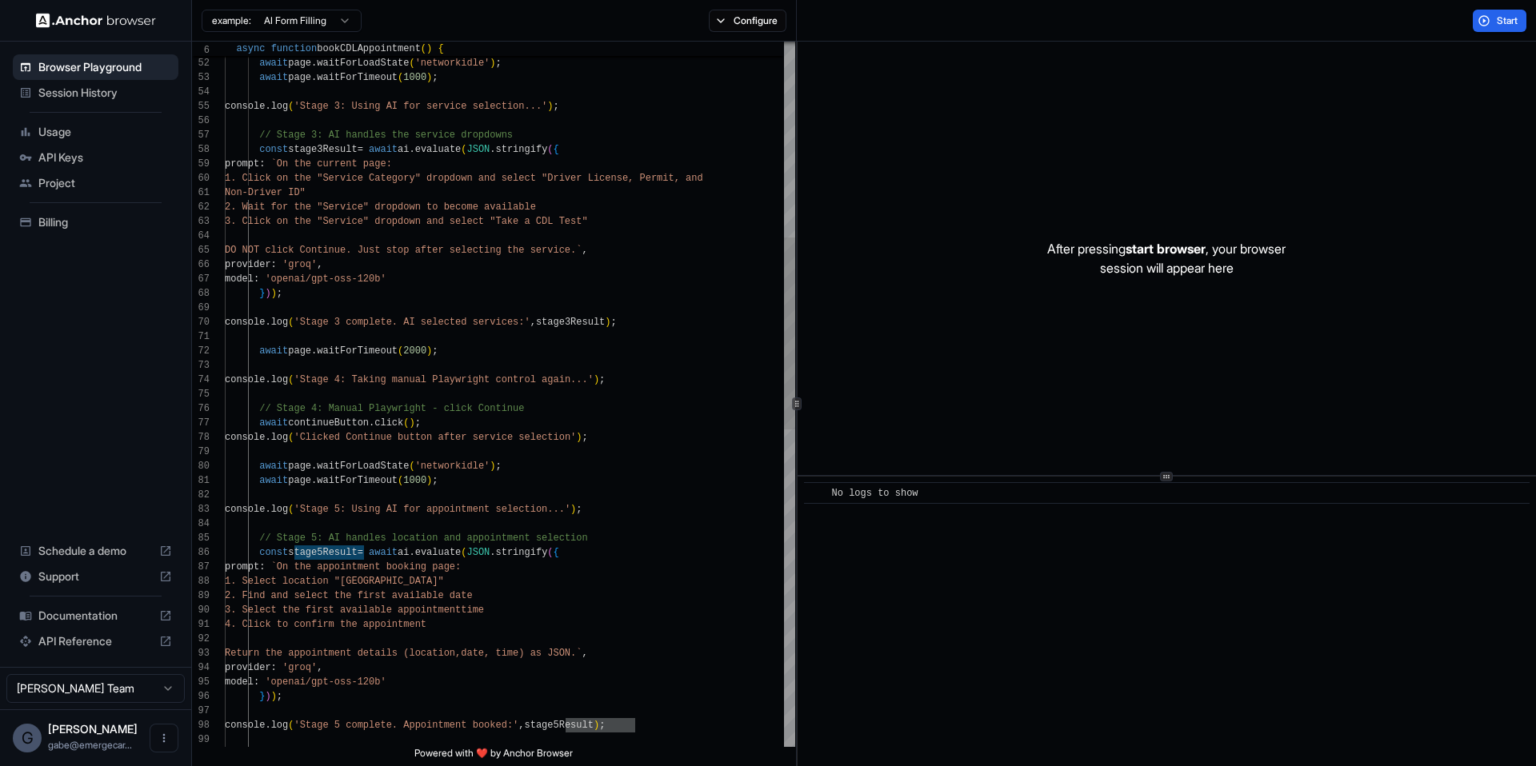
scroll to position [72, 0]
drag, startPoint x: 377, startPoint y: 555, endPoint x: 349, endPoint y: 556, distance: 28.0
click at [349, 556] on div "console . log ( 'Stage 5 complete. Appointment booked:' , stage5Result ) ; mode…" at bounding box center [510, 618] width 570 height 2592
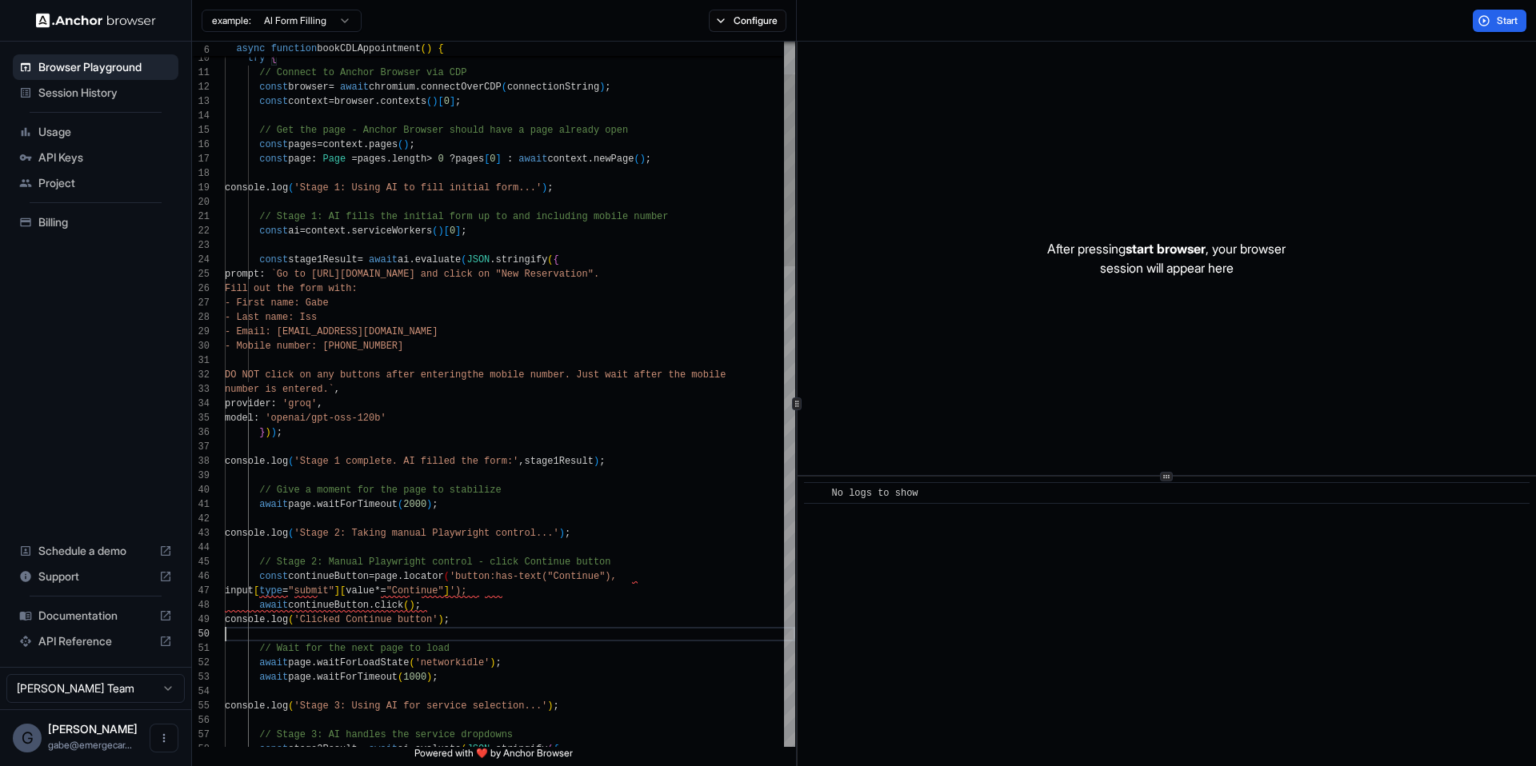
drag, startPoint x: 460, startPoint y: 604, endPoint x: 321, endPoint y: 586, distance: 140.3
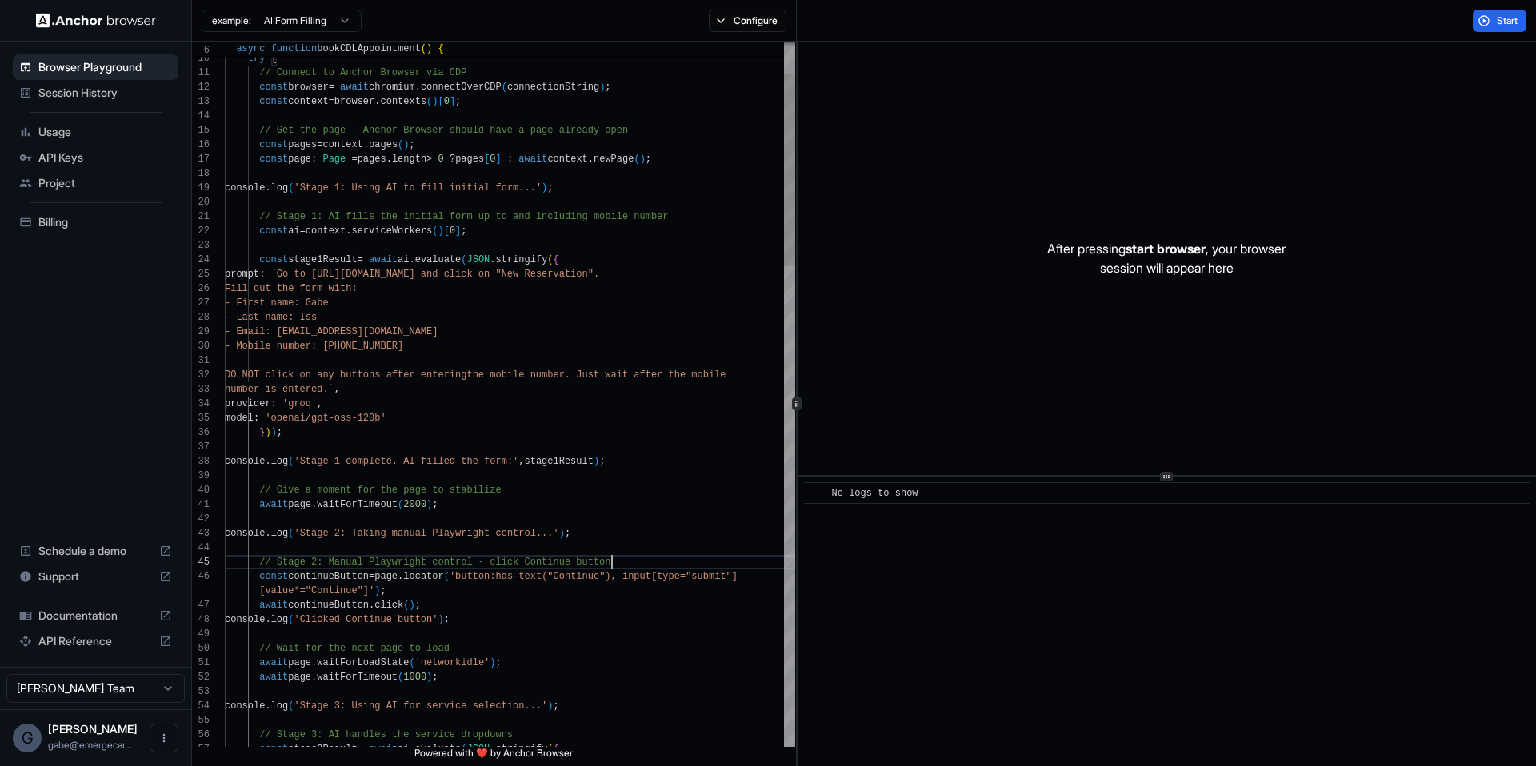
scroll to position [72, 0]
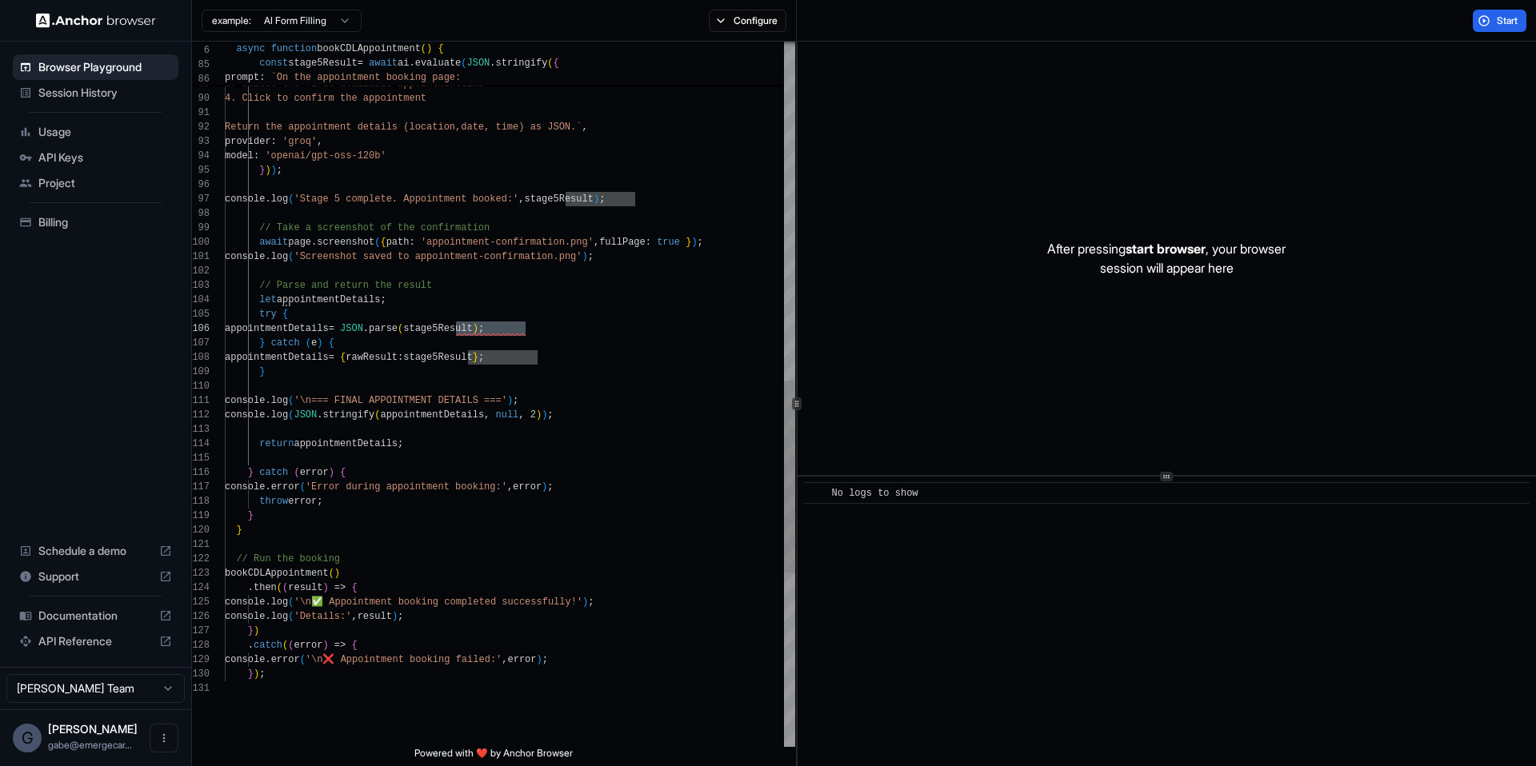
click at [365, 371] on div ". catch ( ( error ) => { console . error ( '\n❌ Appointment booking failed:' , …" at bounding box center [510, 91] width 570 height 2592
click at [1488, 17] on button "Start" at bounding box center [1500, 21] width 54 height 22
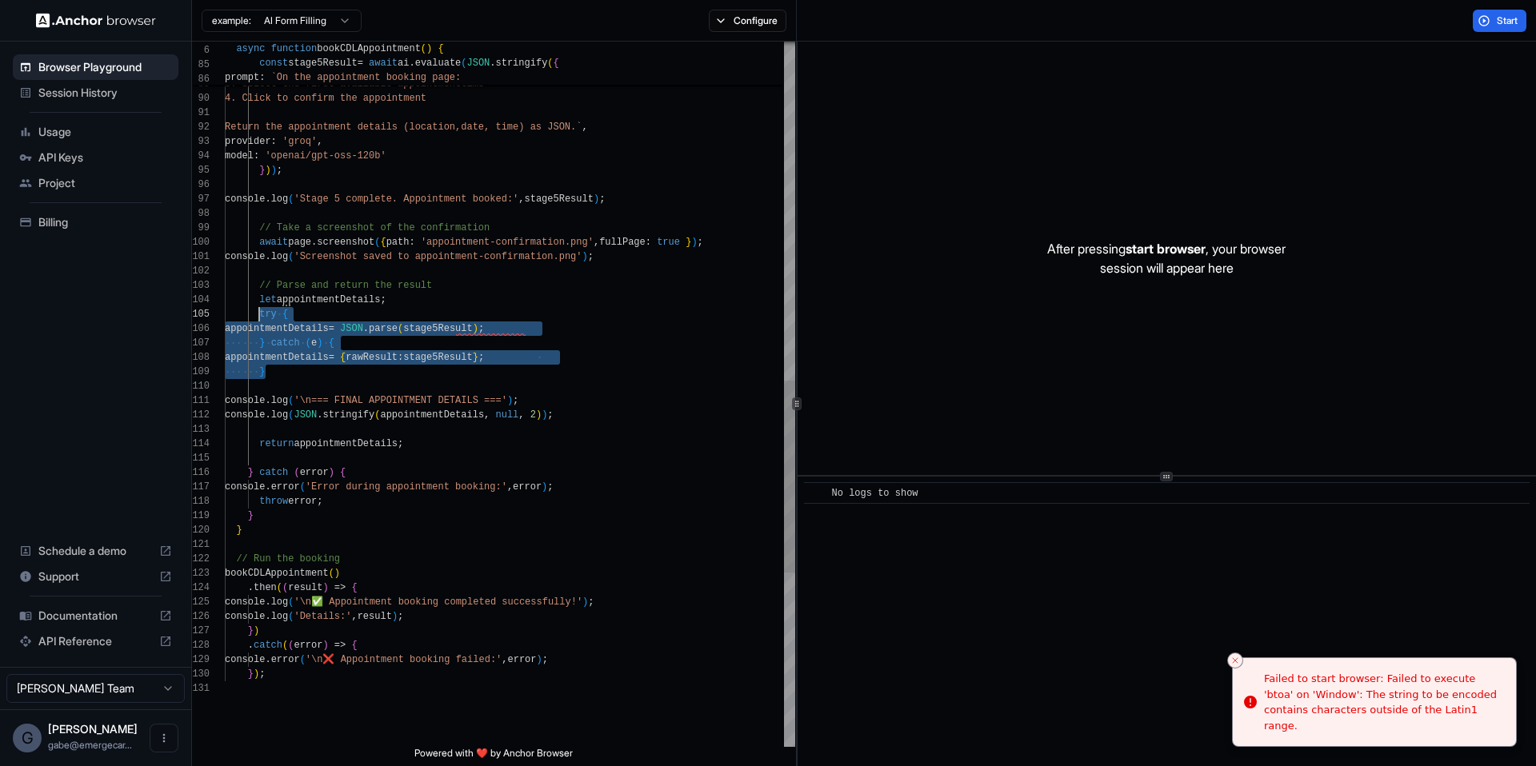
scroll to position [72, 0]
click at [261, 310] on div ". catch ( ( error ) => { console . error ( '\n❌ Appointment booking failed:' , …" at bounding box center [510, 91] width 570 height 2592
click at [1489, 13] on button "Start" at bounding box center [1500, 21] width 54 height 22
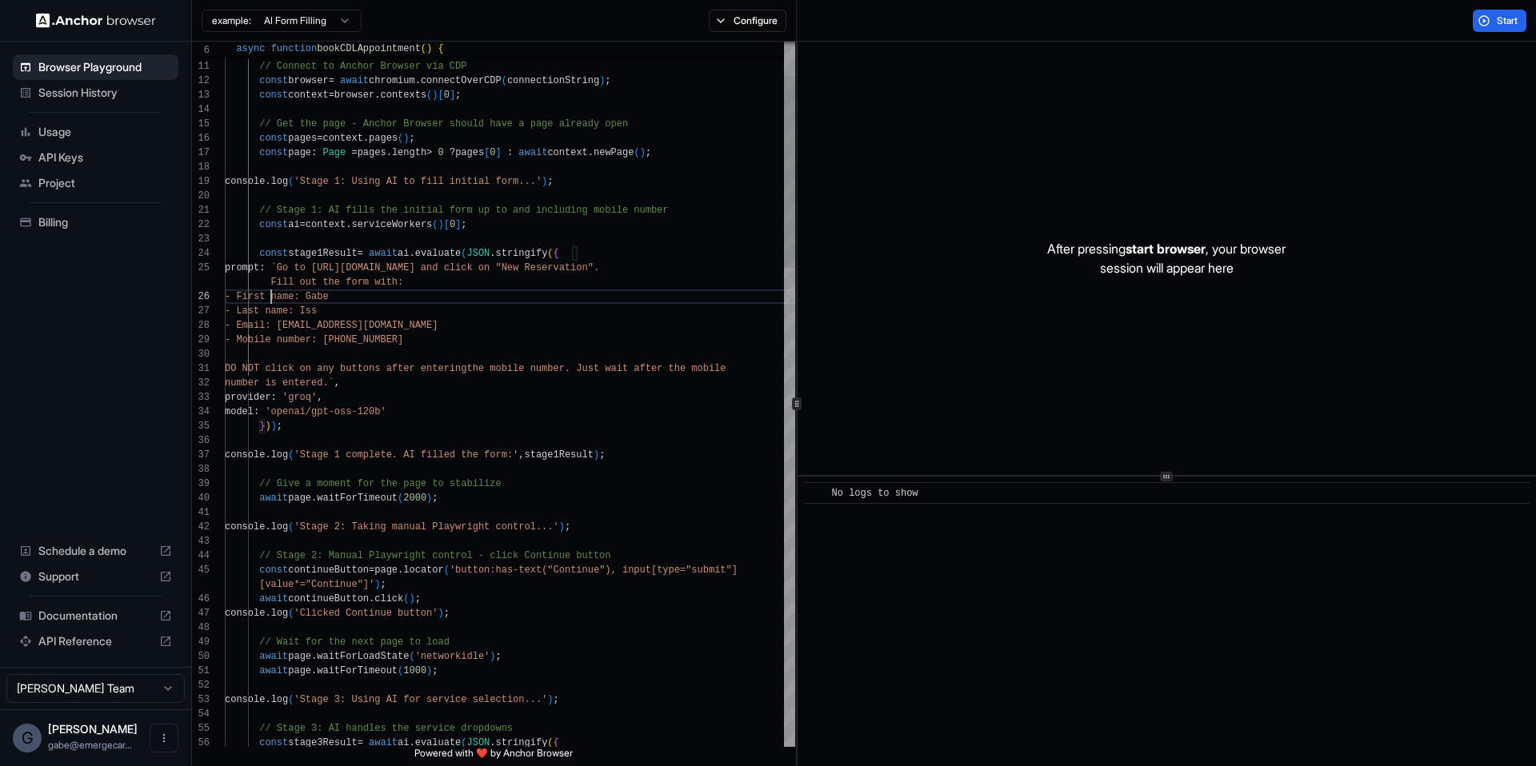
scroll to position [101, 0]
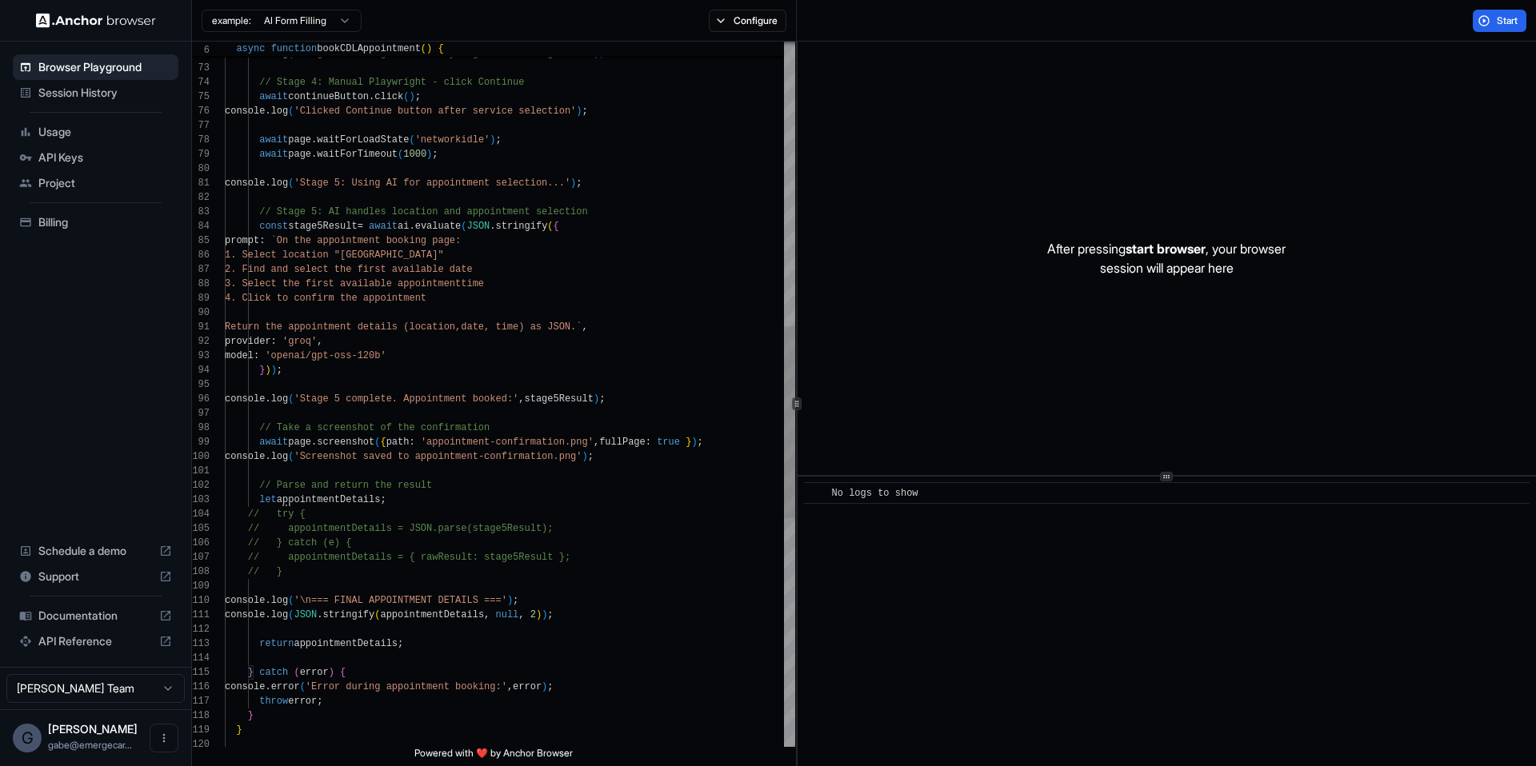
scroll to position [130, 0]
click at [417, 568] on div "console . log ( 'Stage 4: Taking manual Playwright control again.. .' ) ; // St…" at bounding box center [510, 291] width 570 height 2592
click at [238, 513] on div "console . log ( 'Stage 4: Taking manual Playwright control again.. .' ) ; // St…" at bounding box center [510, 291] width 570 height 2592
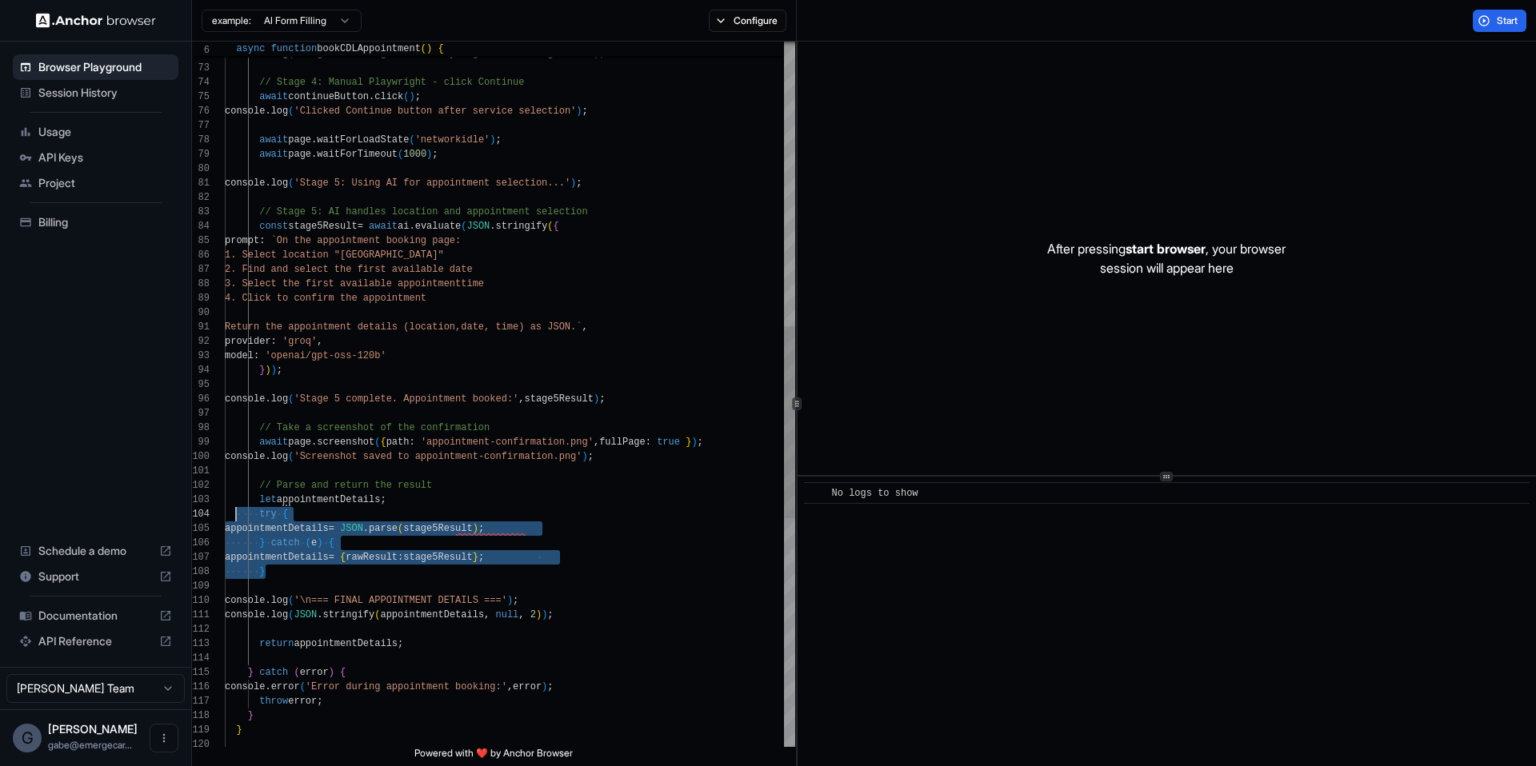
click at [444, 637] on div "console . log ( 'Stage 4: Taking manual Playwright control again.. .' ) ; // St…" at bounding box center [510, 291] width 570 height 2592
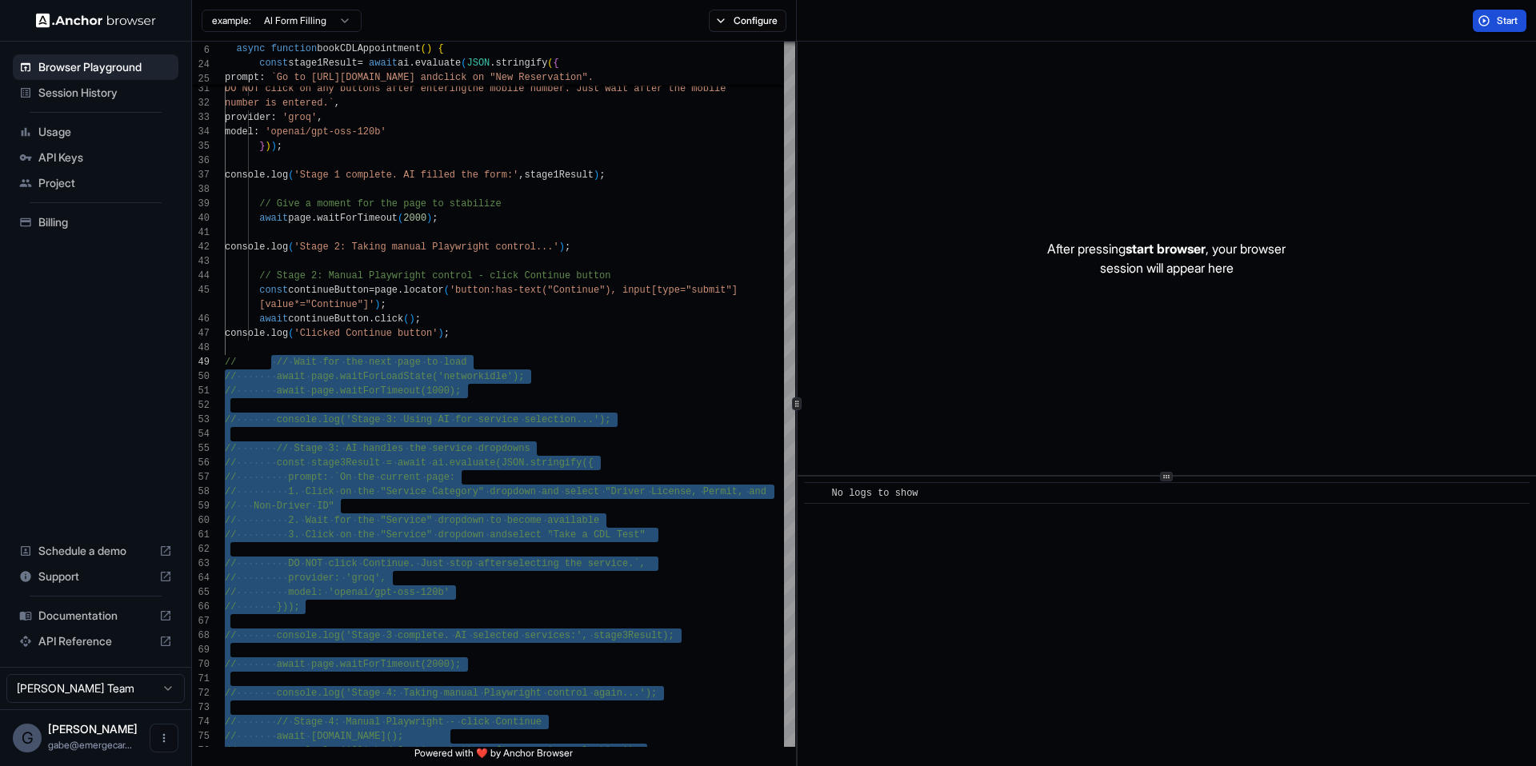
click at [1503, 20] on span "Start" at bounding box center [1508, 20] width 22 height 13
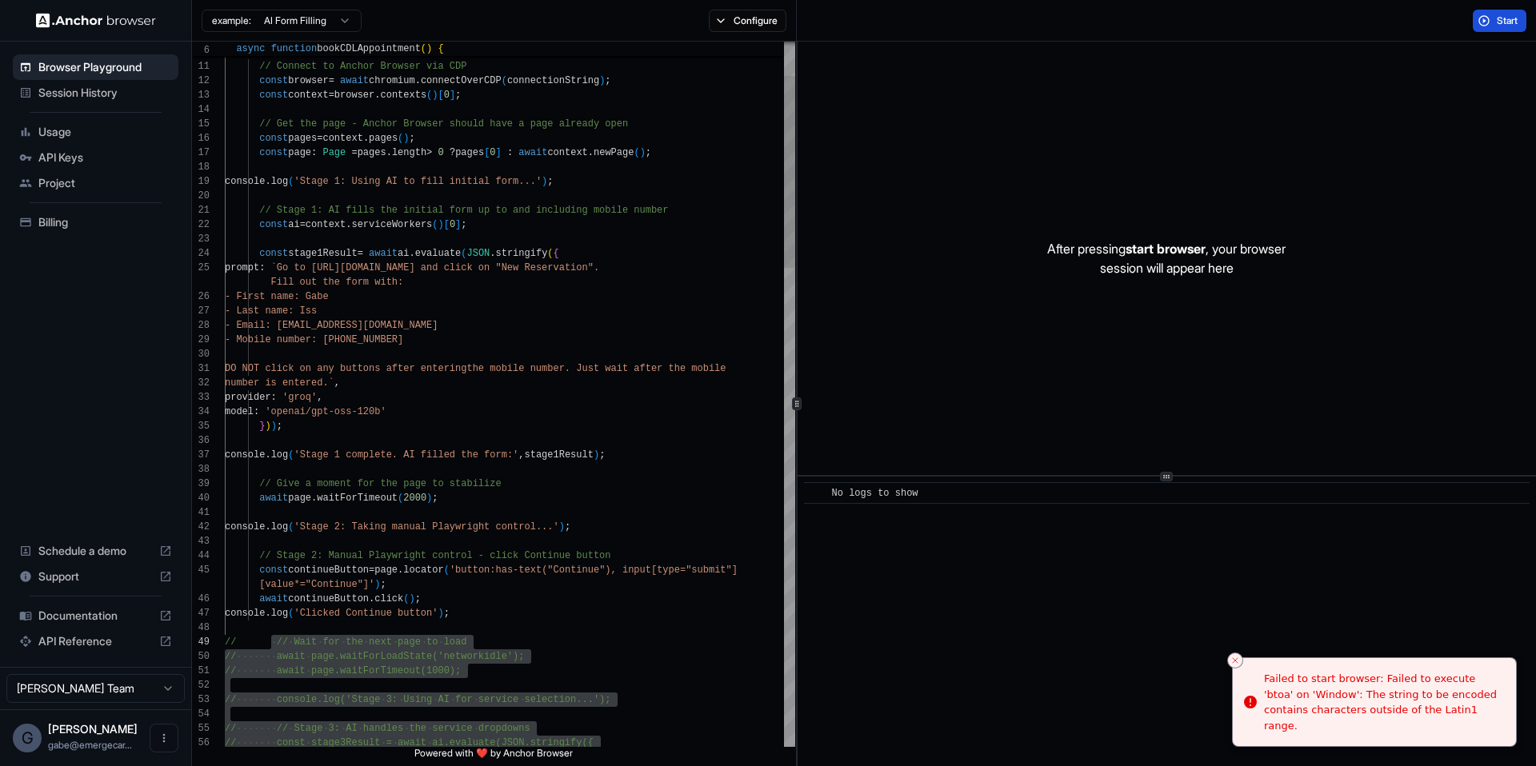
type textarea "**********"
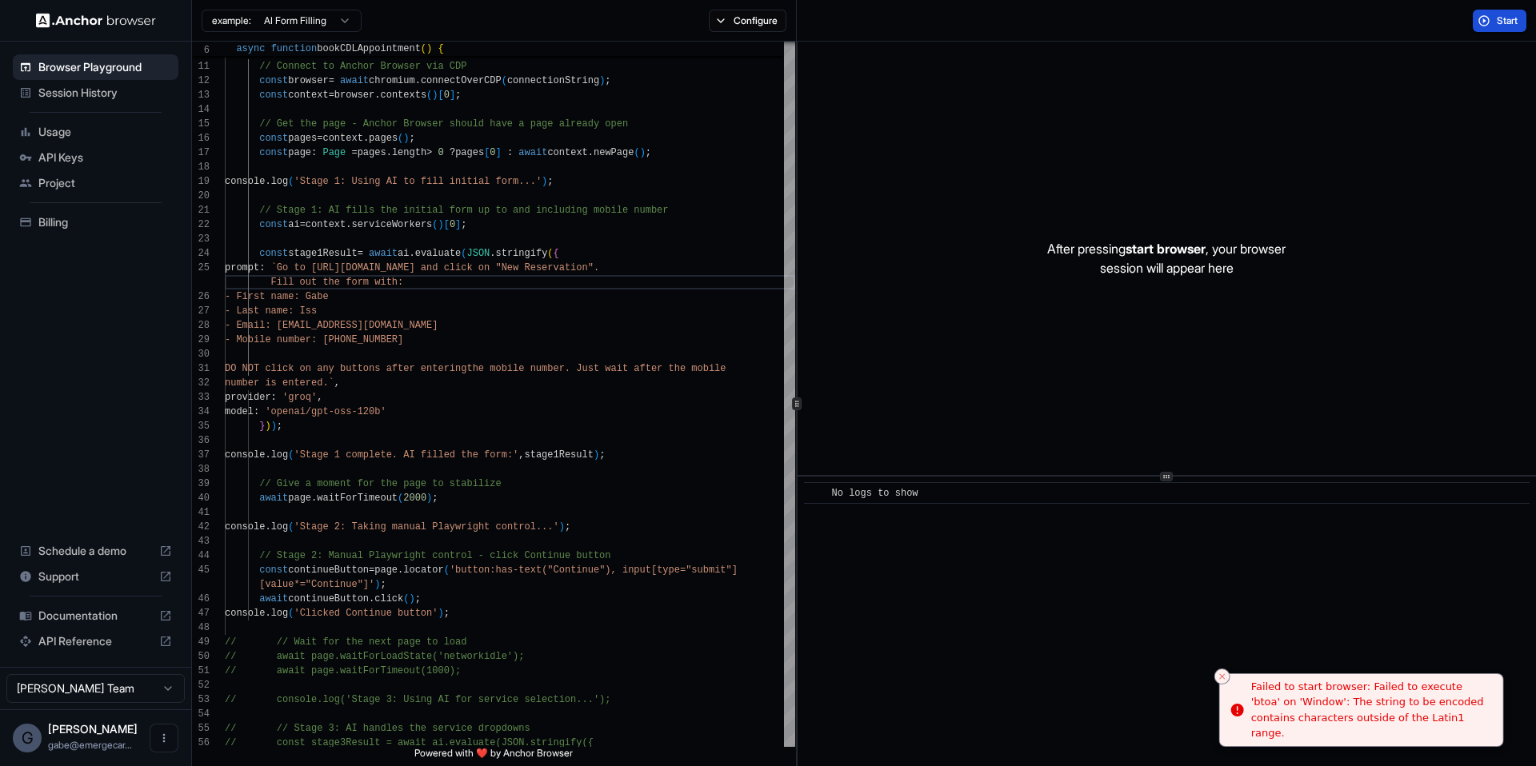
drag, startPoint x: 1469, startPoint y: 722, endPoint x: 1273, endPoint y: 698, distance: 197.4
click at [1273, 698] on div "Failed to start browser: Failed to execute 'btoa' on 'Window': The string to be…" at bounding box center [1370, 710] width 239 height 62
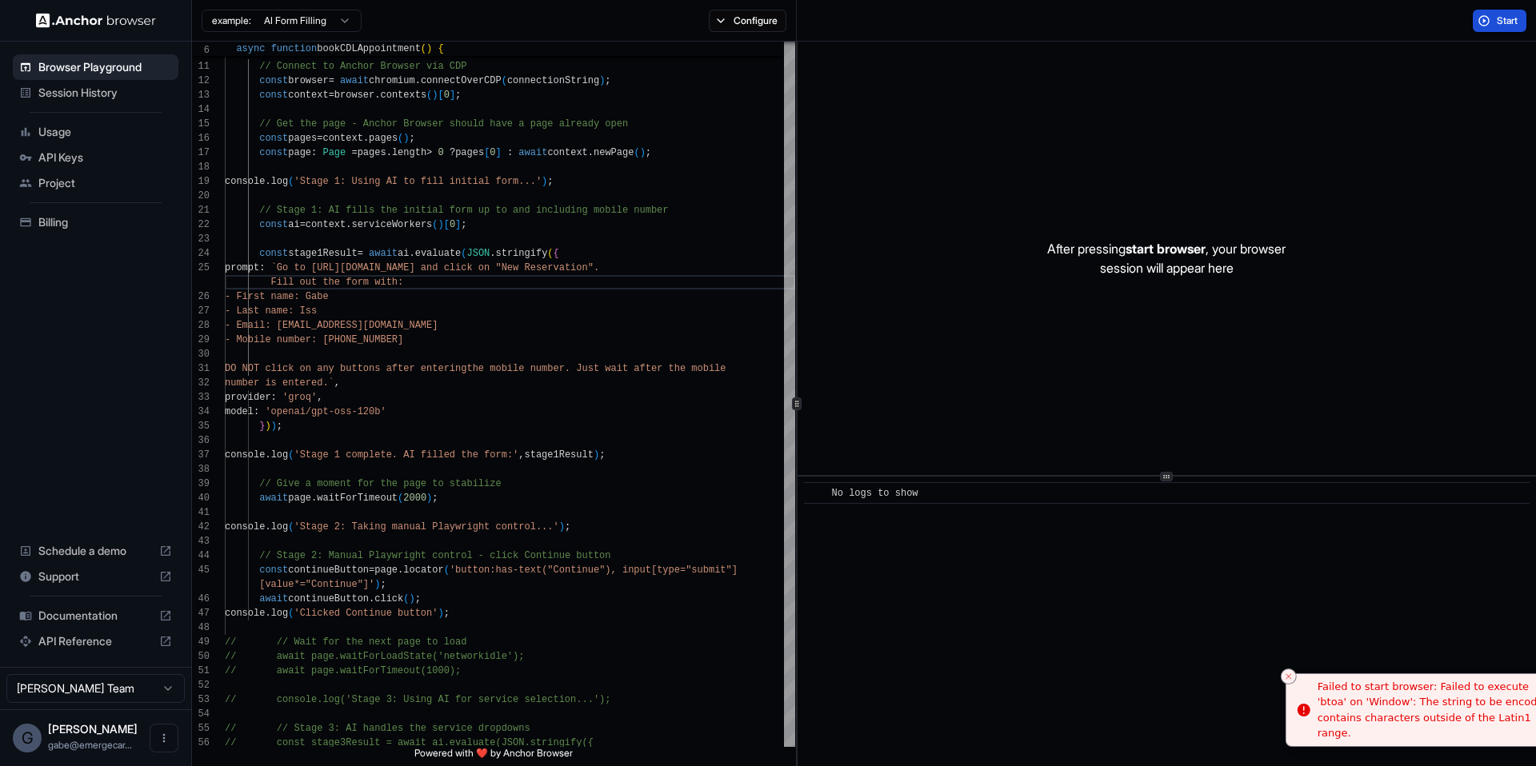
drag, startPoint x: 1260, startPoint y: 693, endPoint x: 1364, endPoint y: 712, distance: 105.6
click at [1364, 712] on li "Failed to start browser: Failed to execute 'btoa' on 'Window': The string to be…" at bounding box center [1427, 710] width 285 height 74
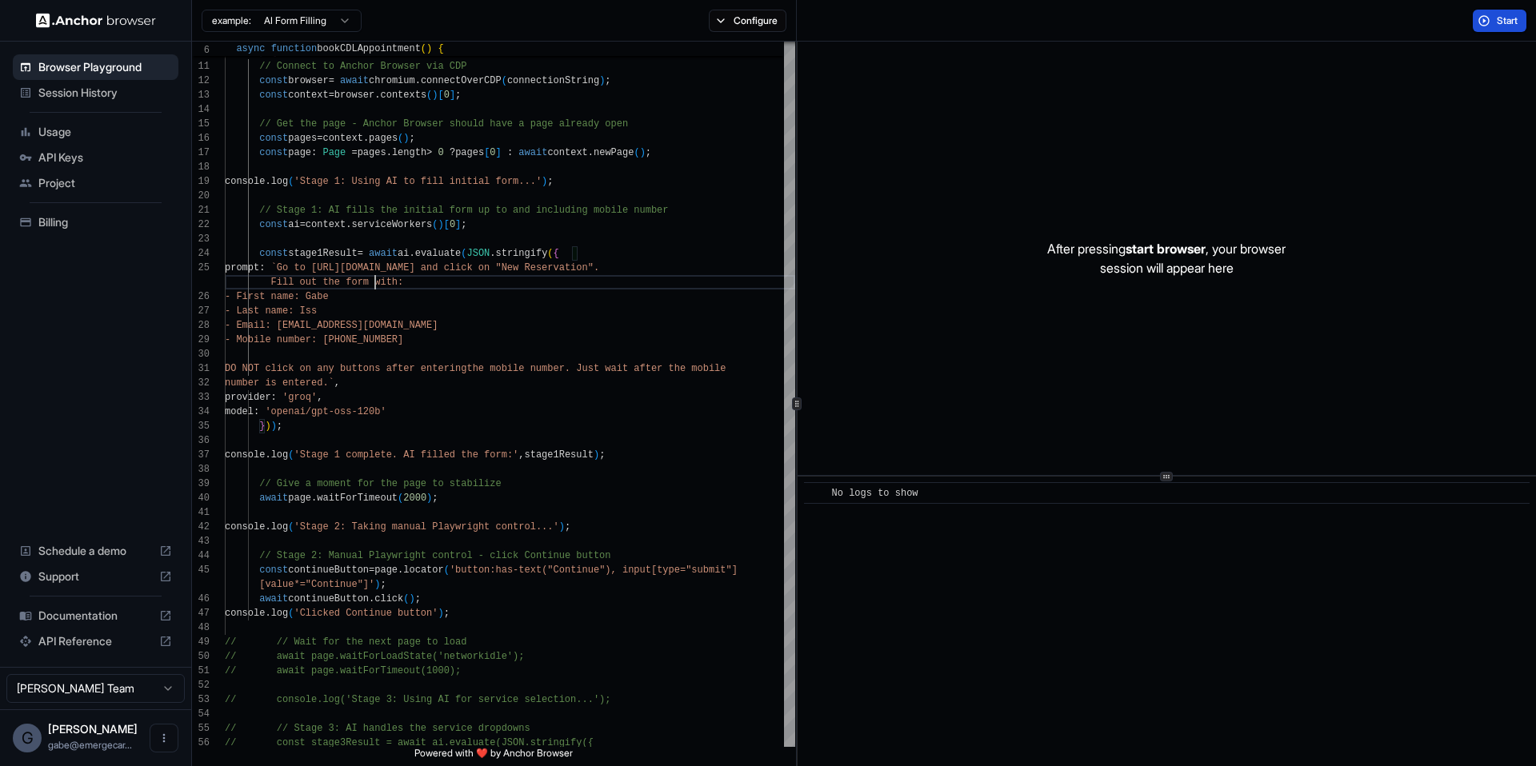
click at [1501, 20] on span "Start" at bounding box center [1508, 20] width 22 height 13
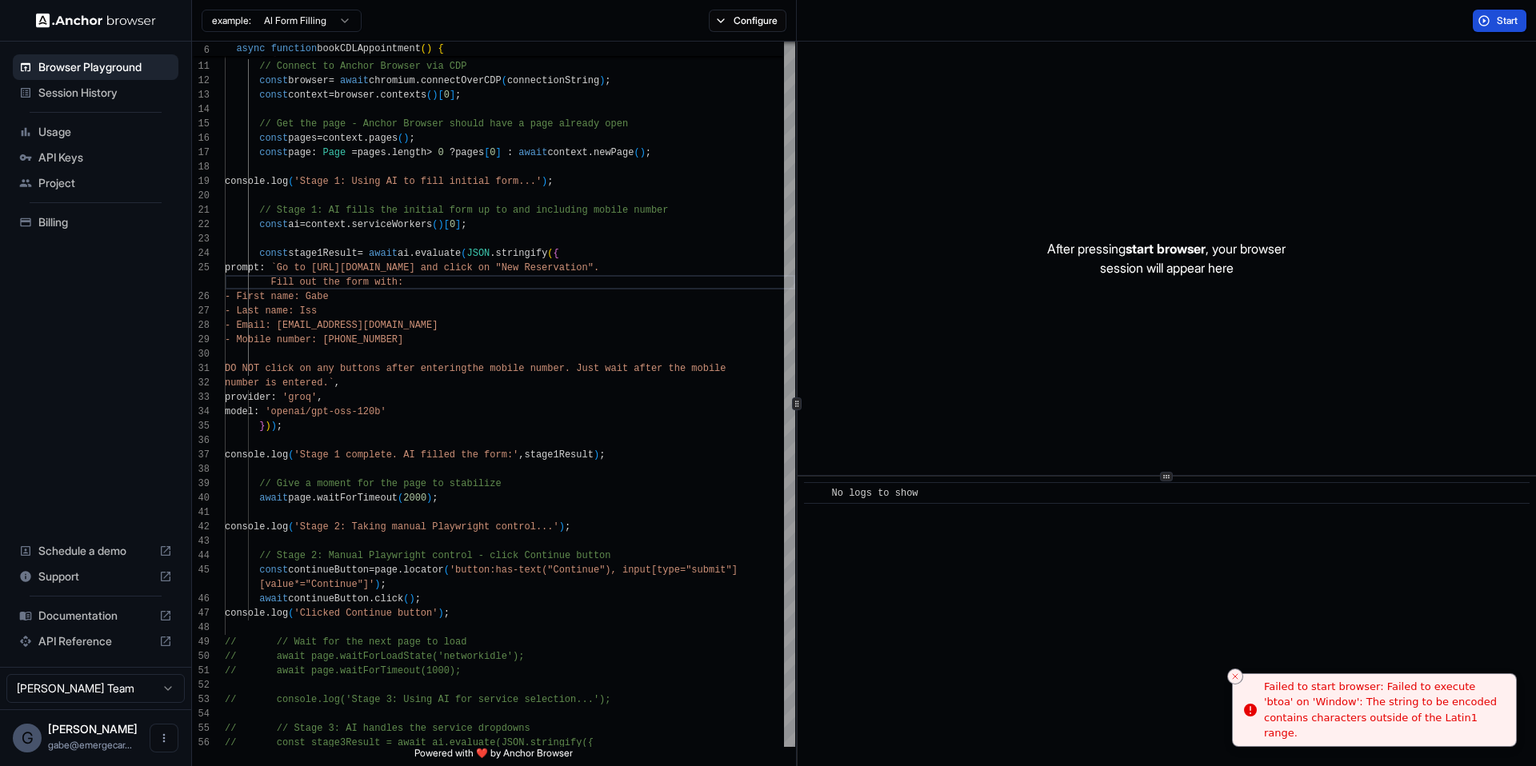
click at [1357, 699] on div "Failed to start browser: Failed to execute 'btoa' on 'Window': The string to be…" at bounding box center [1383, 710] width 239 height 62
copy body "Failed to start browser: Failed to execute 'btoa' on 'Window': The string to be…"
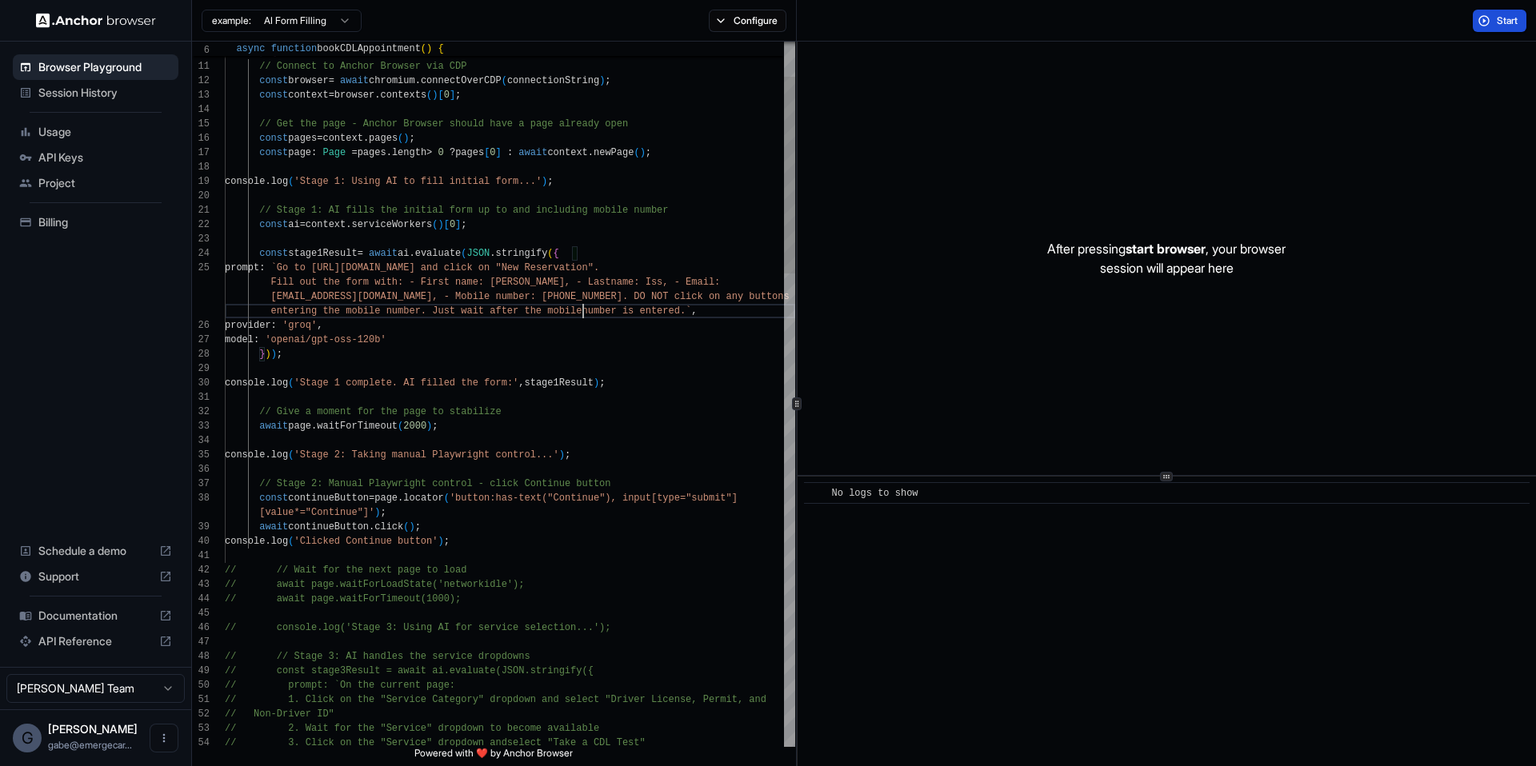
scroll to position [101, 0]
click at [1510, 17] on span "Start" at bounding box center [1508, 20] width 22 height 13
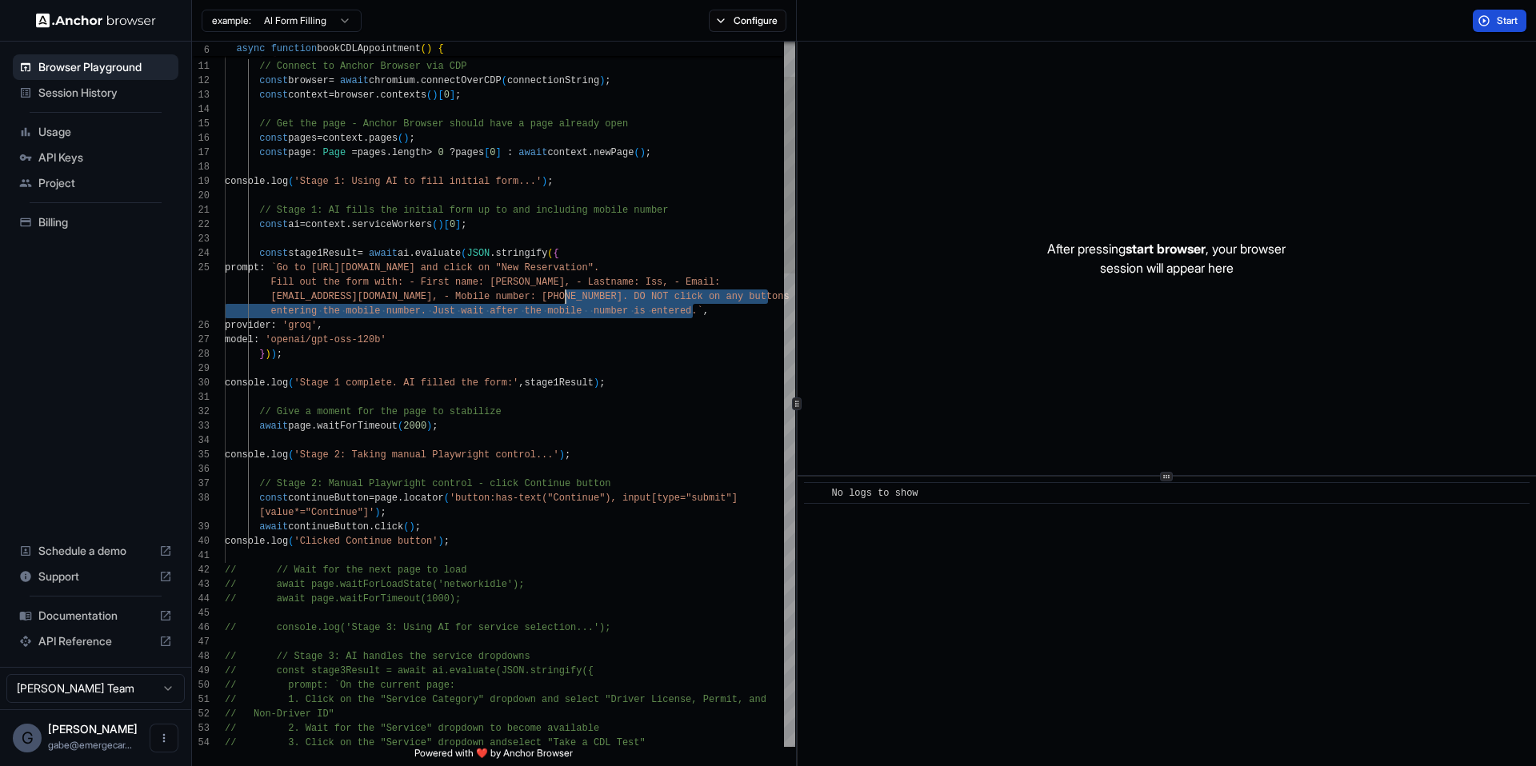
drag, startPoint x: 693, startPoint y: 310, endPoint x: 564, endPoint y: 302, distance: 129.0
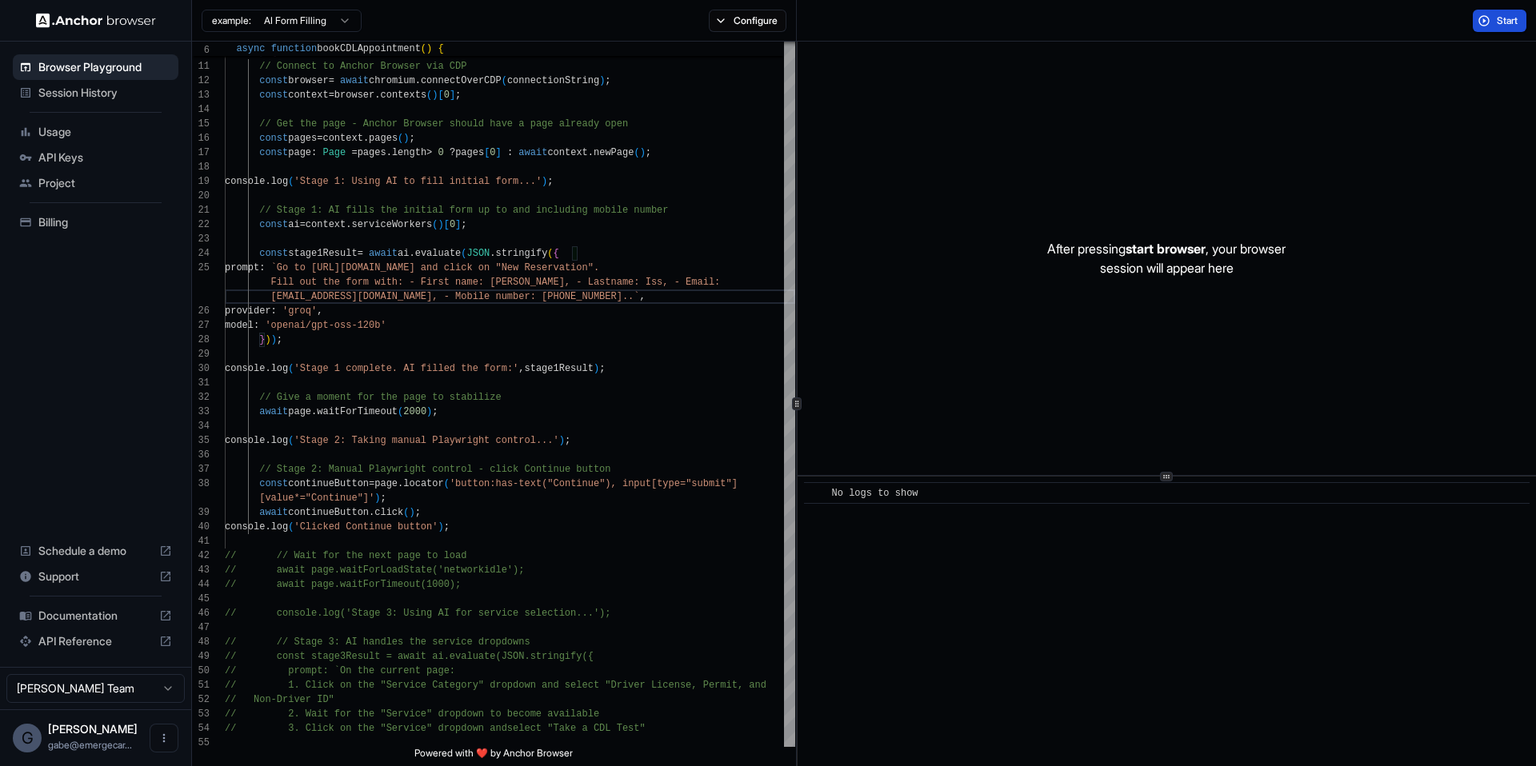
click at [1474, 18] on button "Start" at bounding box center [1500, 21] width 54 height 22
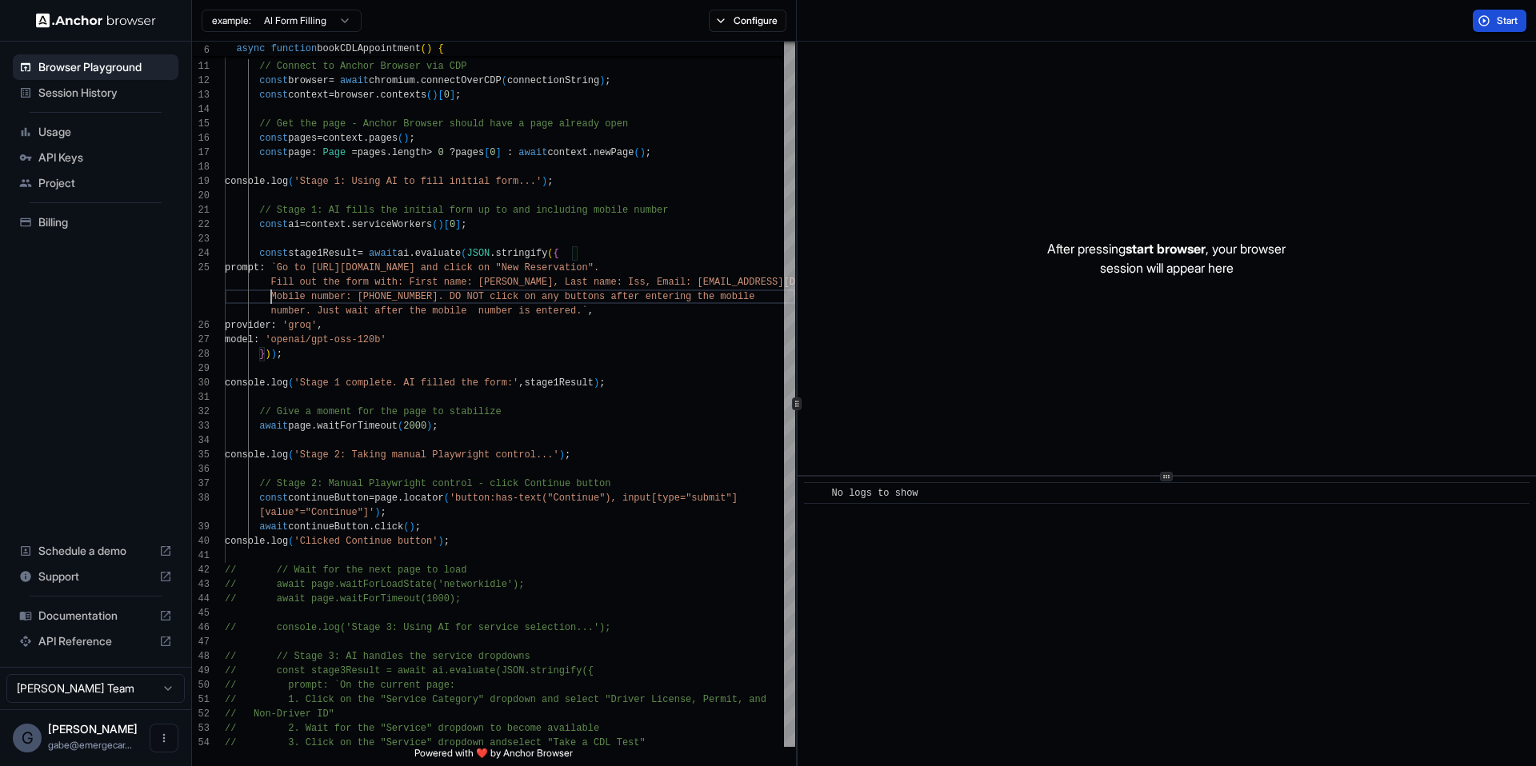
click at [1522, 21] on button "Start" at bounding box center [1500, 21] width 54 height 22
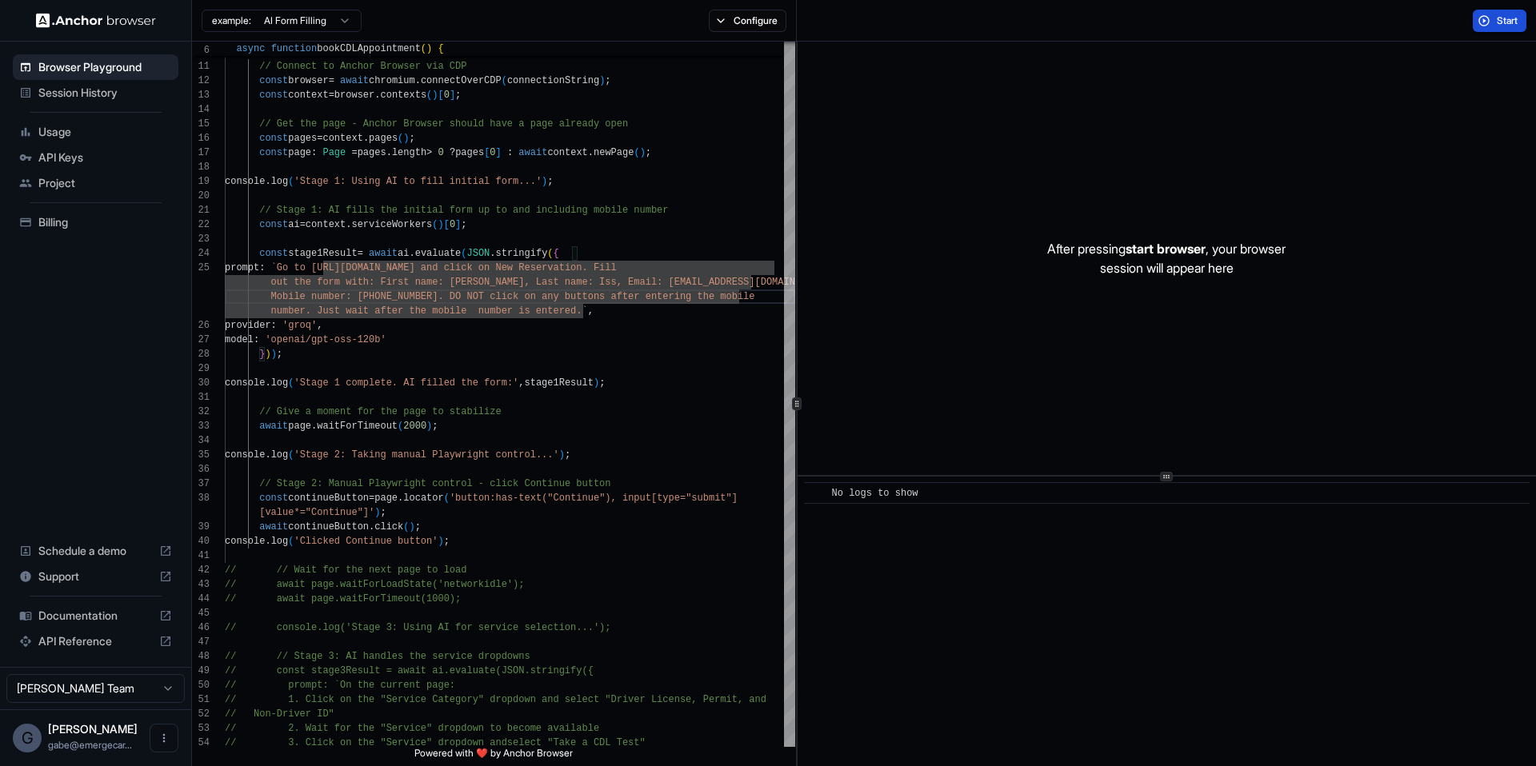
click at [1503, 10] on button "Start" at bounding box center [1500, 21] width 54 height 22
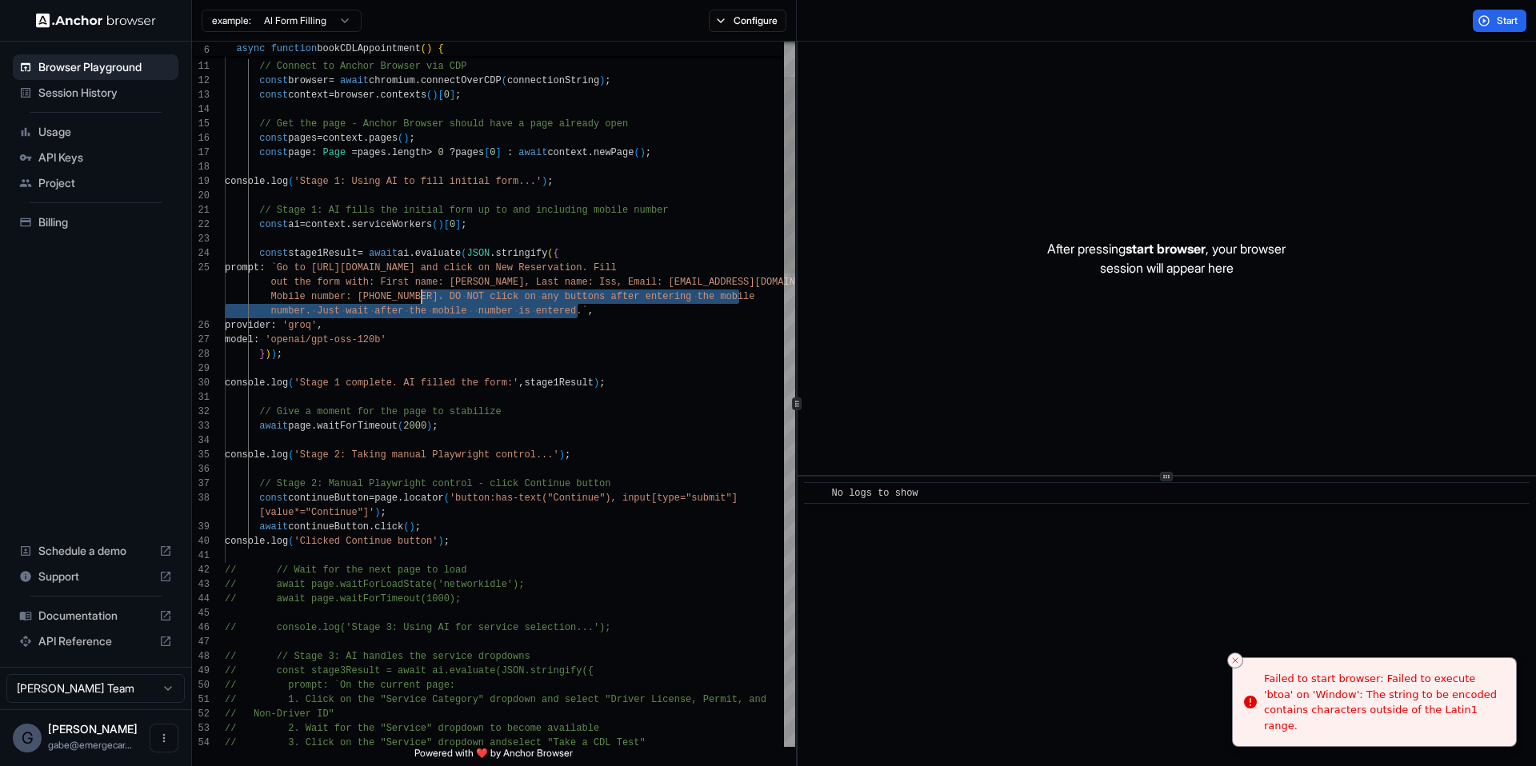
drag, startPoint x: 578, startPoint y: 310, endPoint x: 424, endPoint y: 302, distance: 154.5
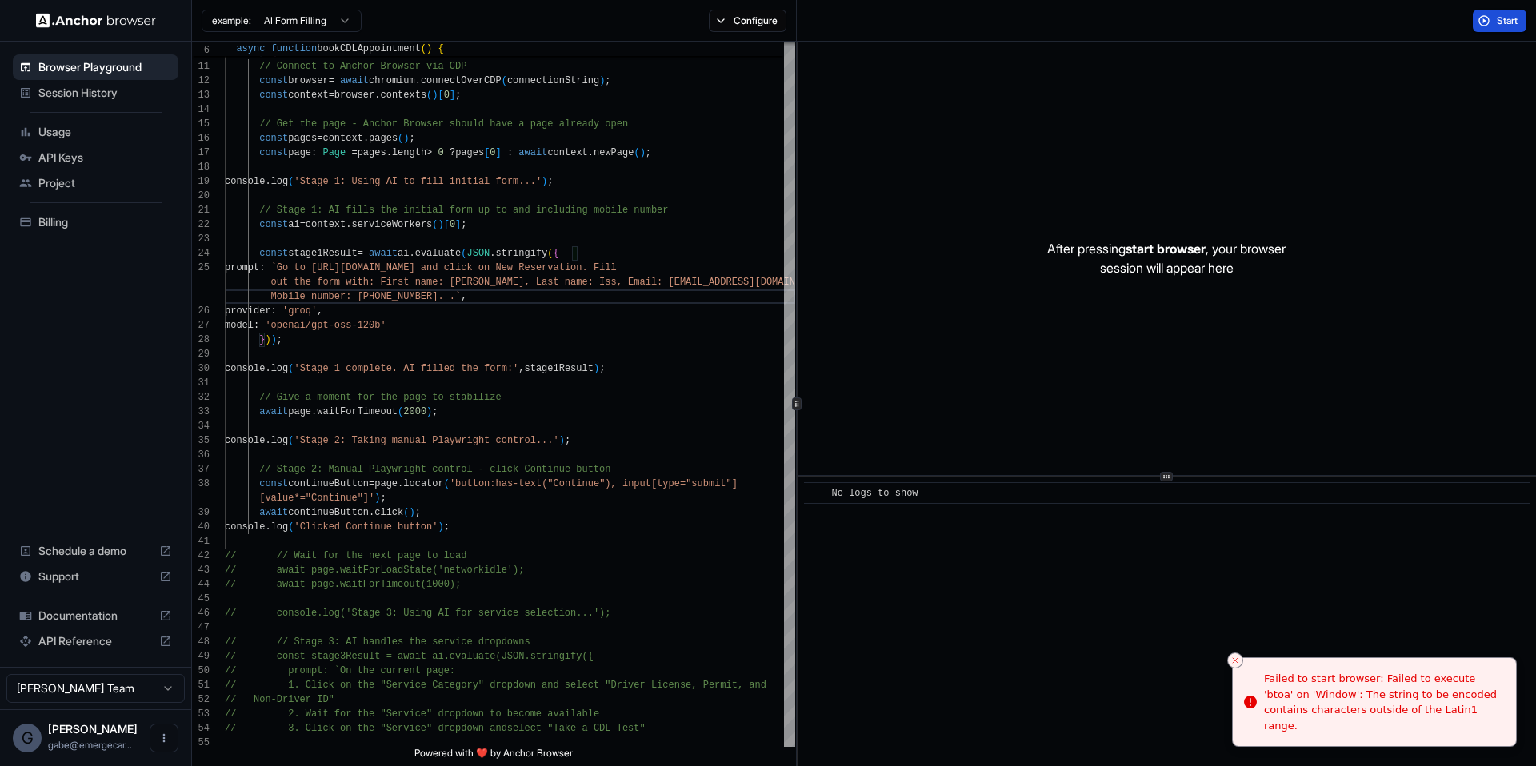
click at [1498, 24] on span "Start" at bounding box center [1508, 20] width 22 height 13
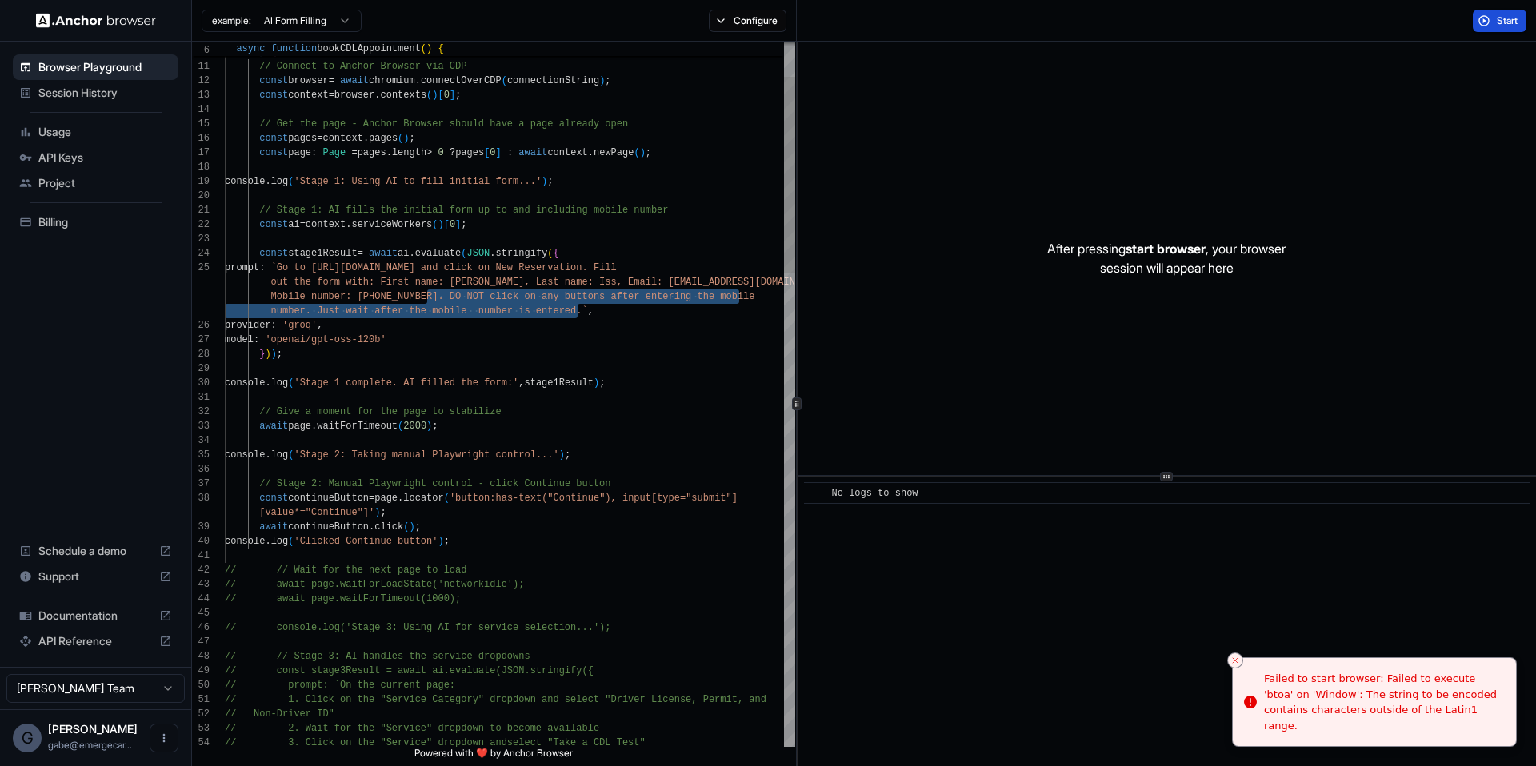
scroll to position [101, 0]
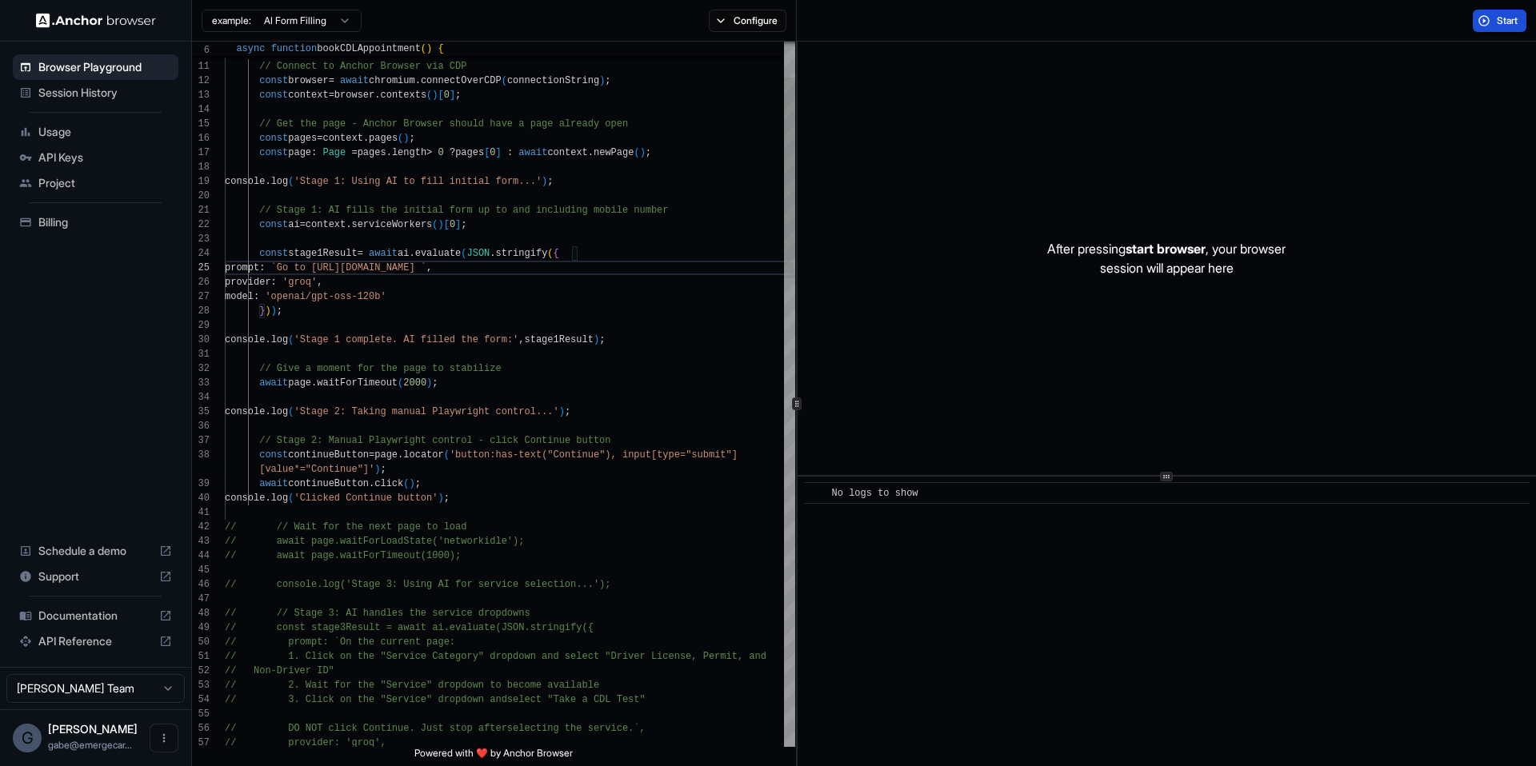
click at [1492, 22] on button "Start" at bounding box center [1500, 21] width 54 height 22
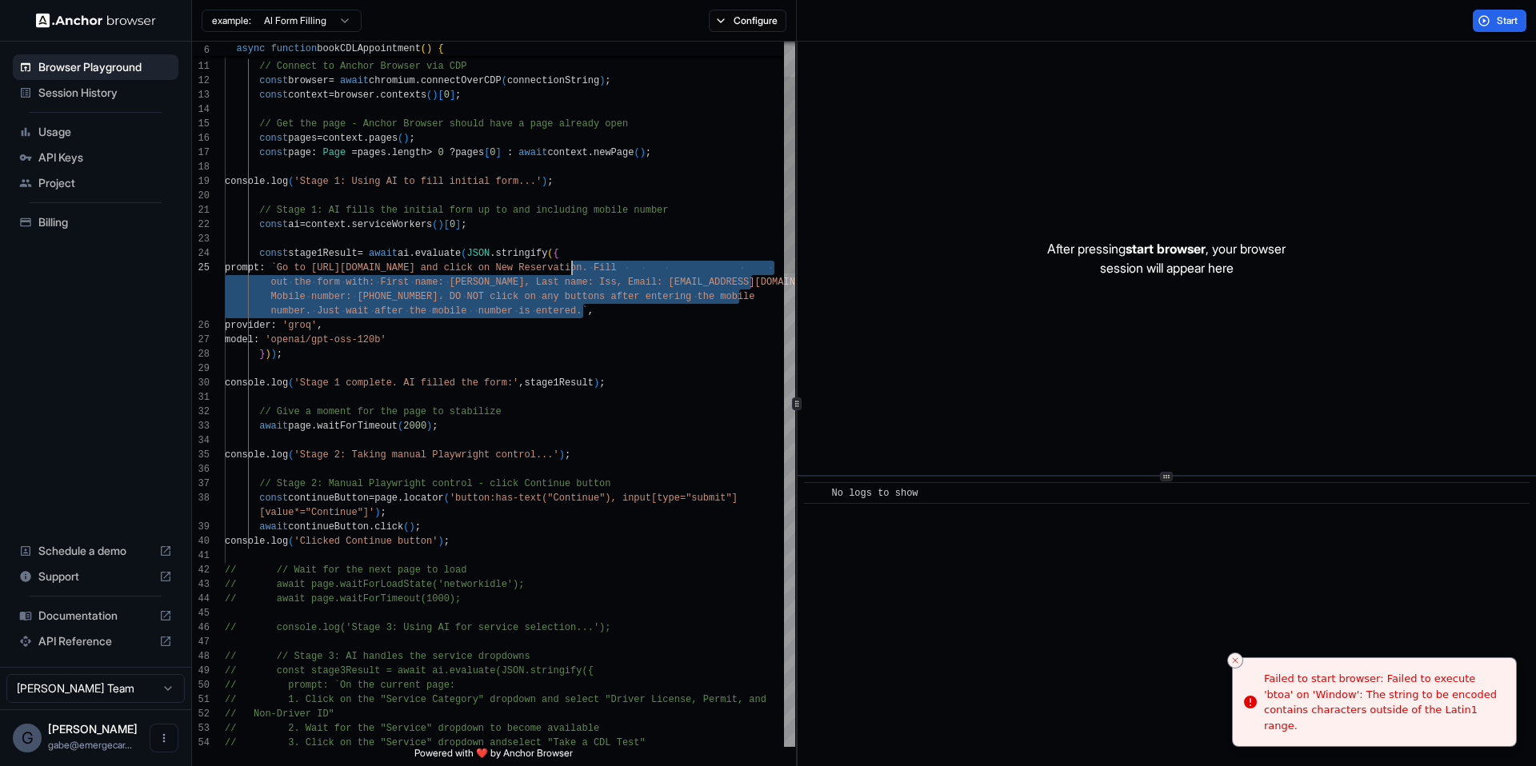
type textarea "**********"
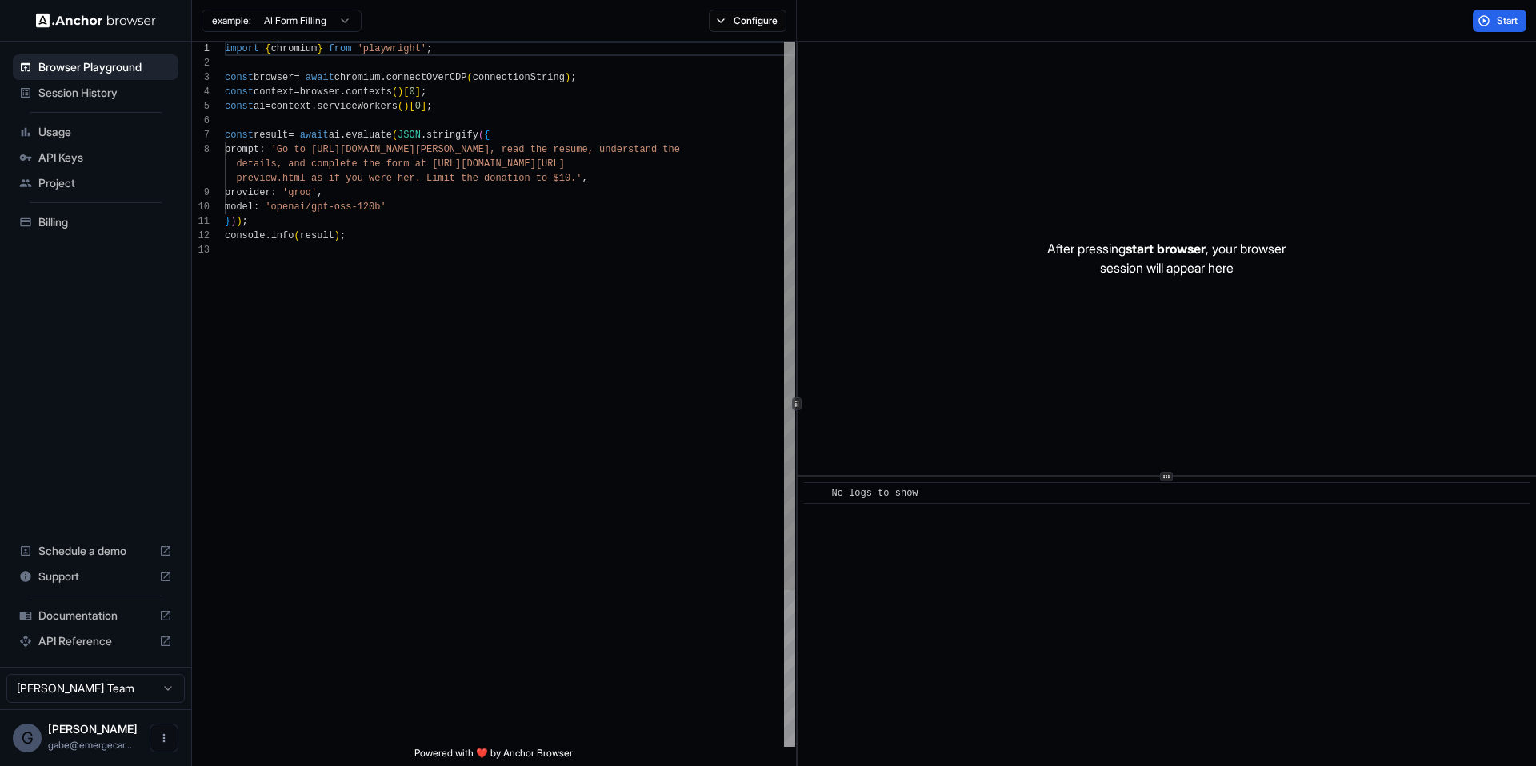
click at [486, 266] on div "import { chromium } from 'playwright' ; const browser = await chromium . connec…" at bounding box center [510, 495] width 570 height 907
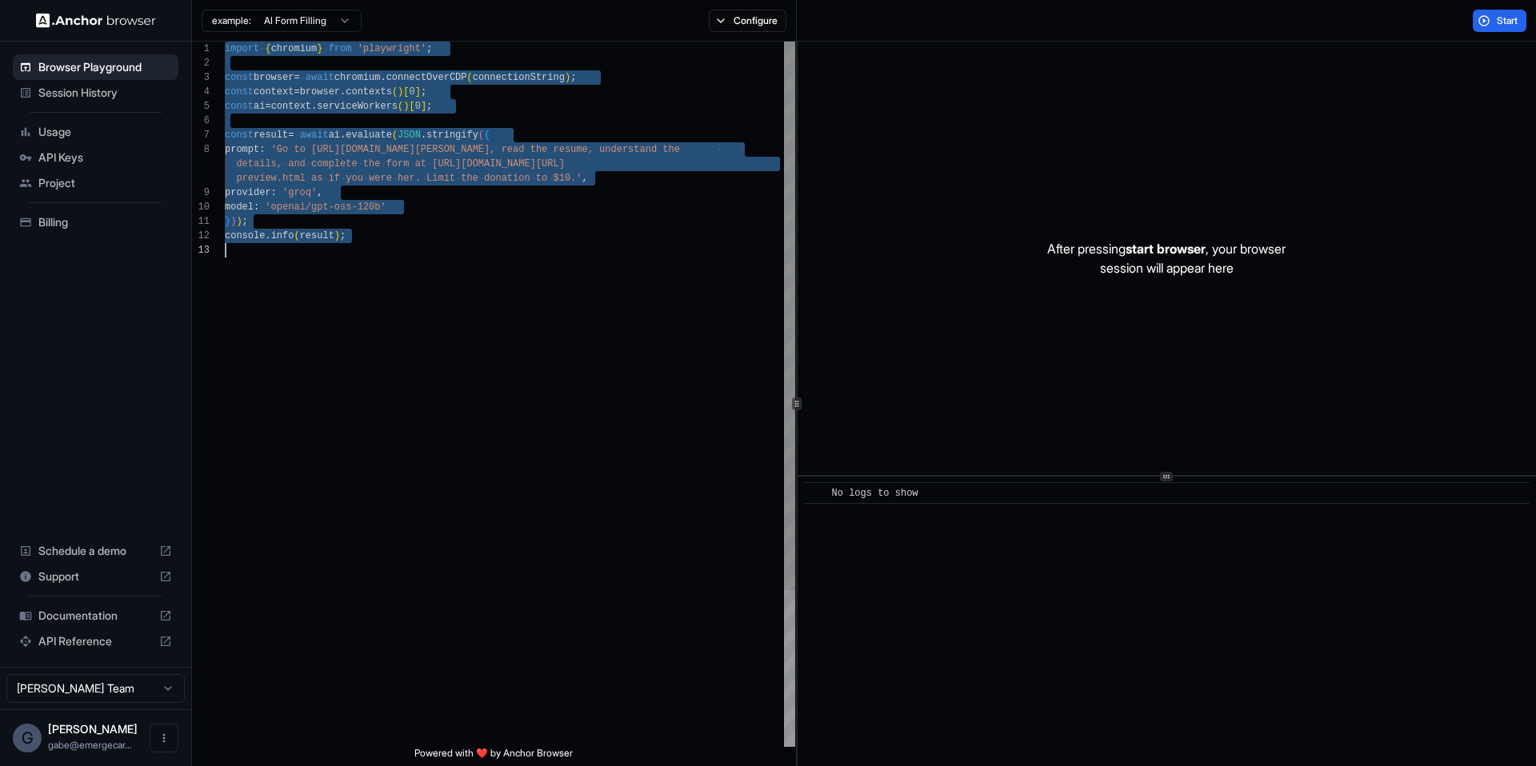
scroll to position [86, 0]
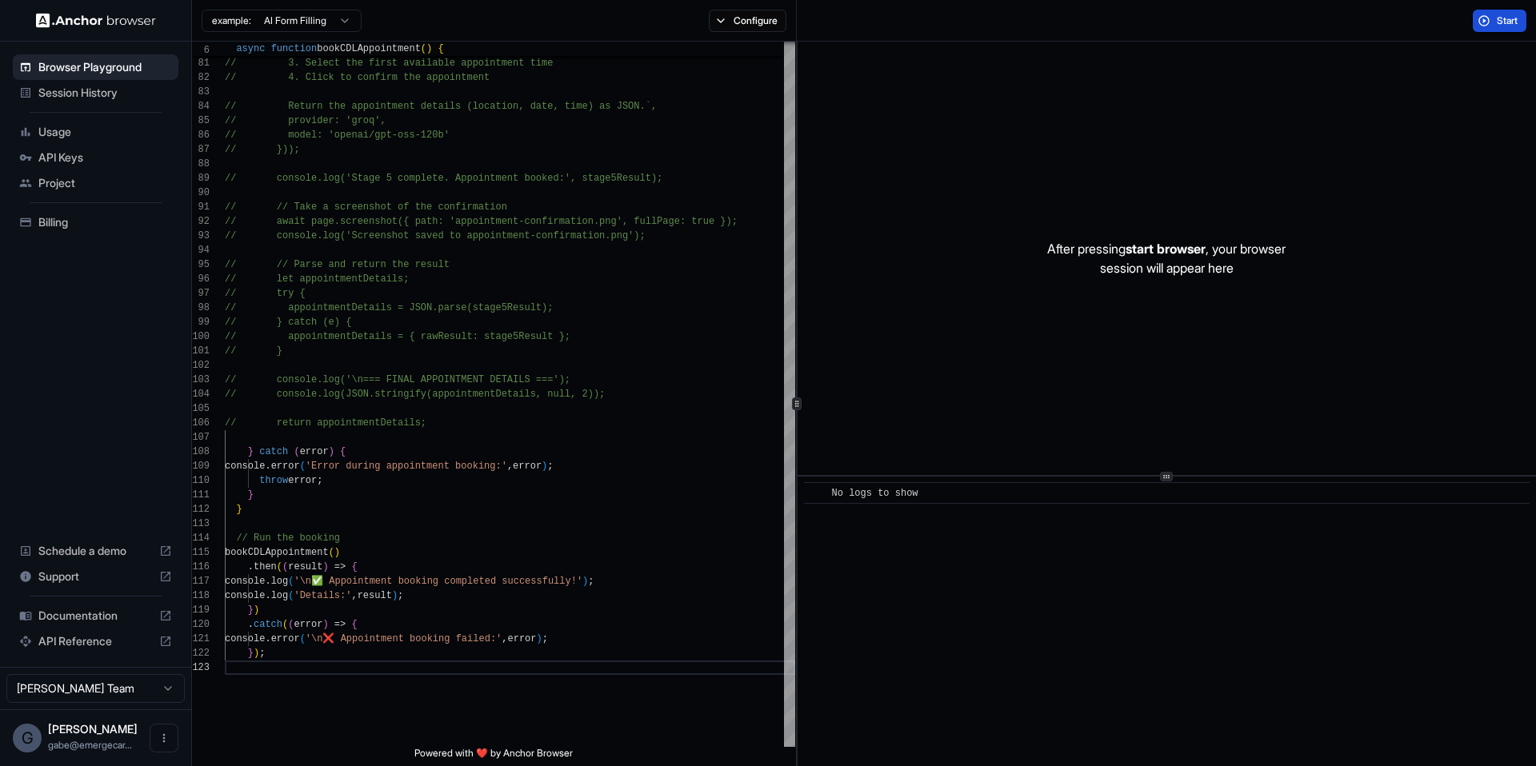
click at [1501, 27] on button "Start" at bounding box center [1500, 21] width 54 height 22
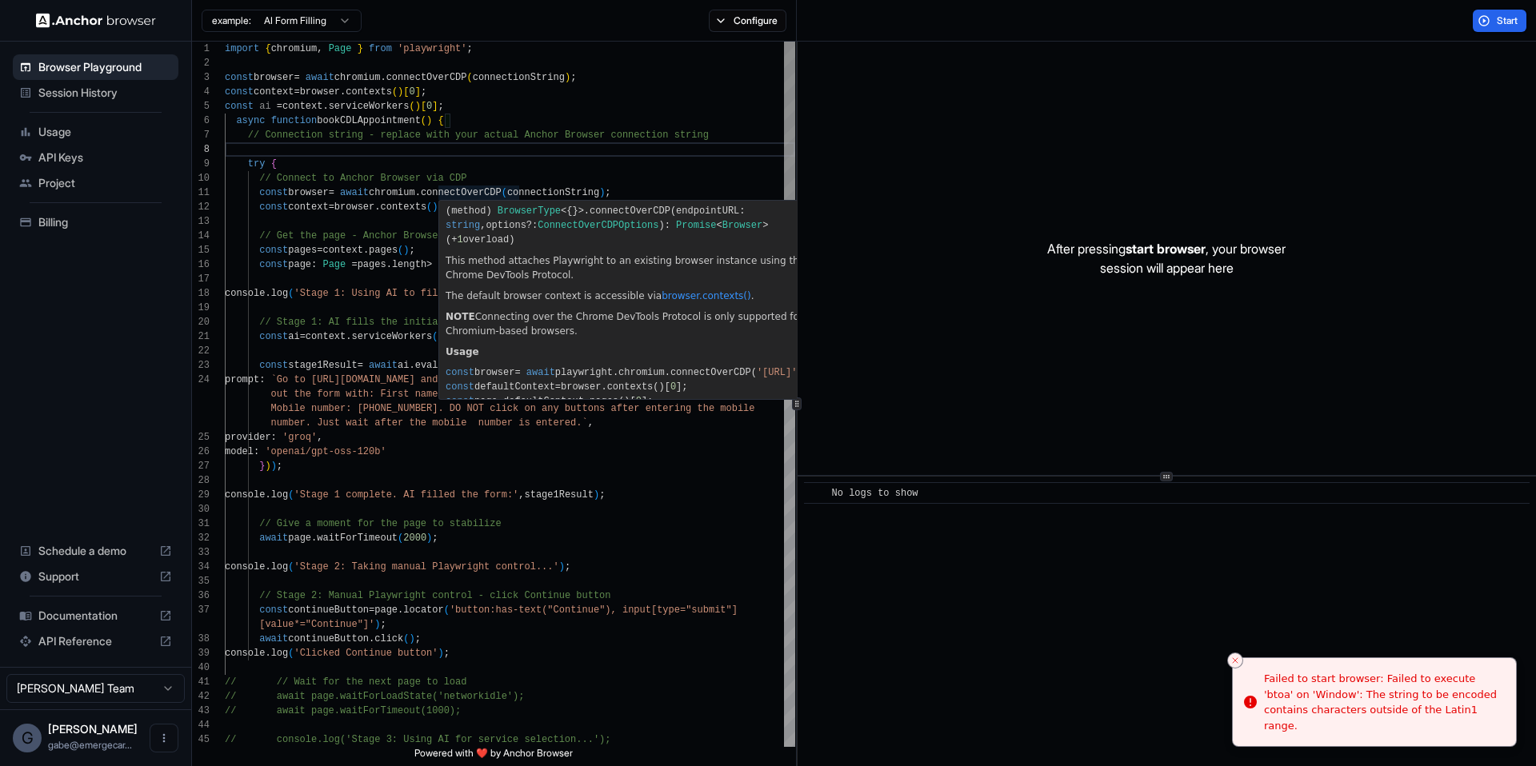
scroll to position [86, 0]
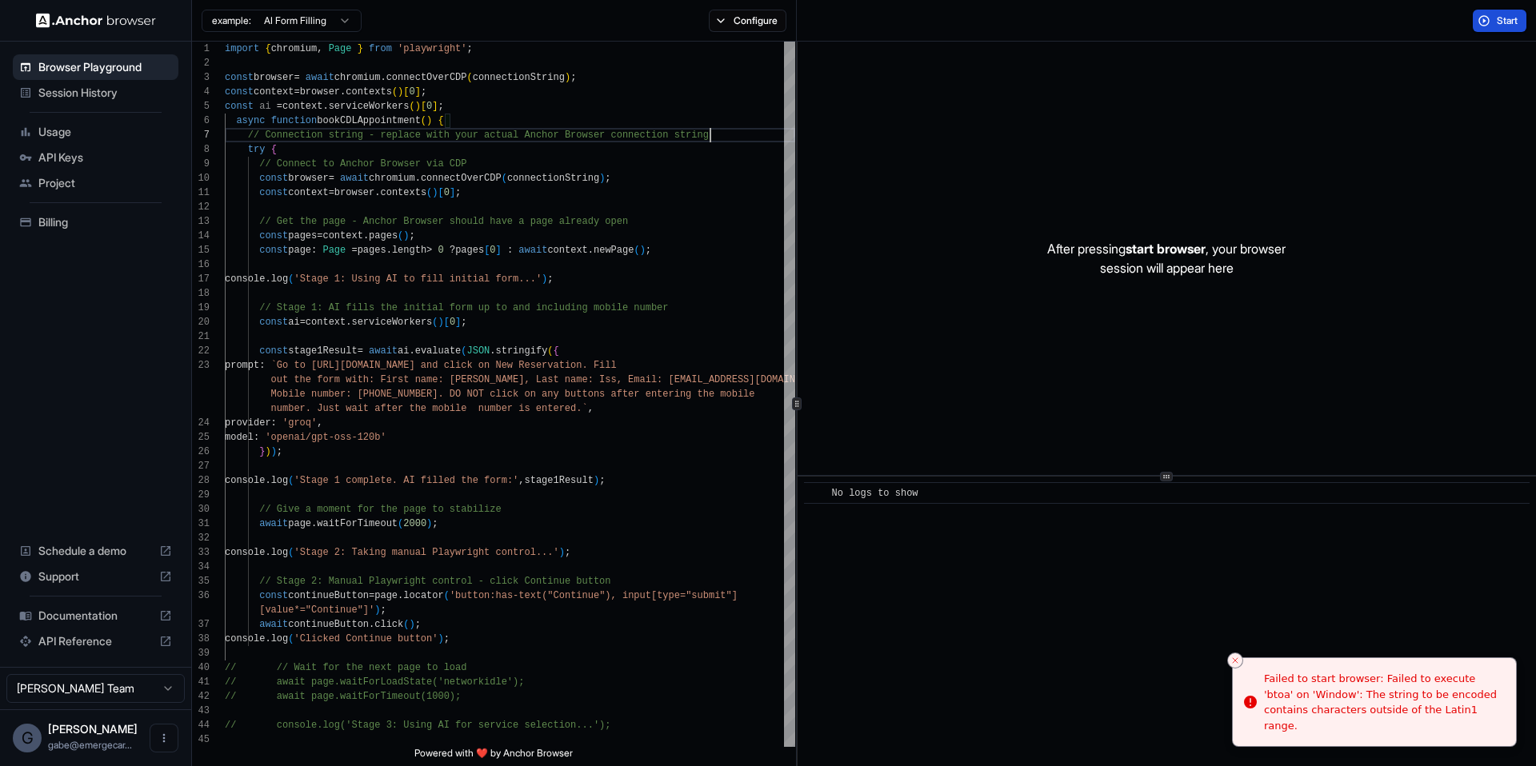
click at [1521, 10] on button "Start" at bounding box center [1500, 21] width 54 height 22
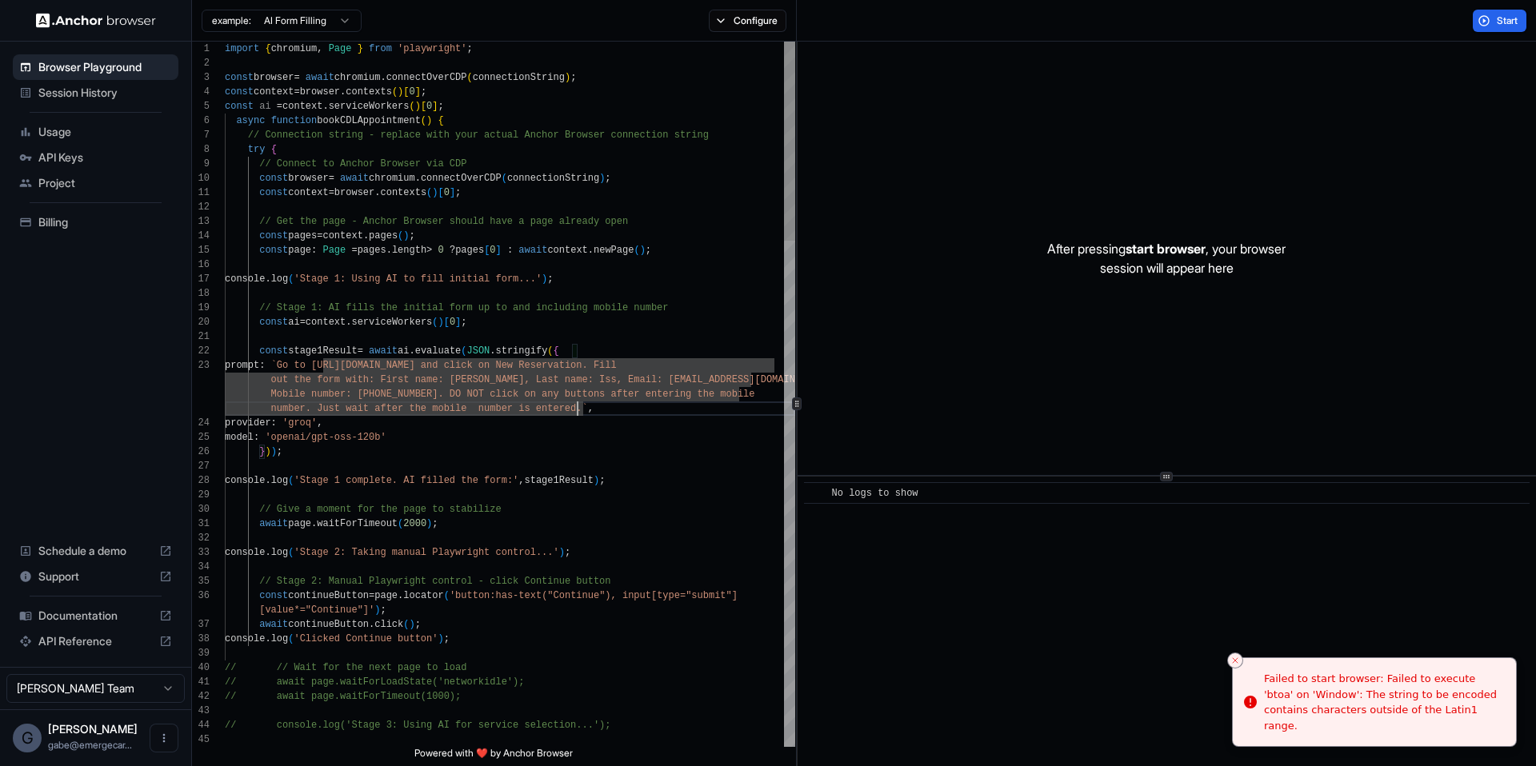
scroll to position [29, 0]
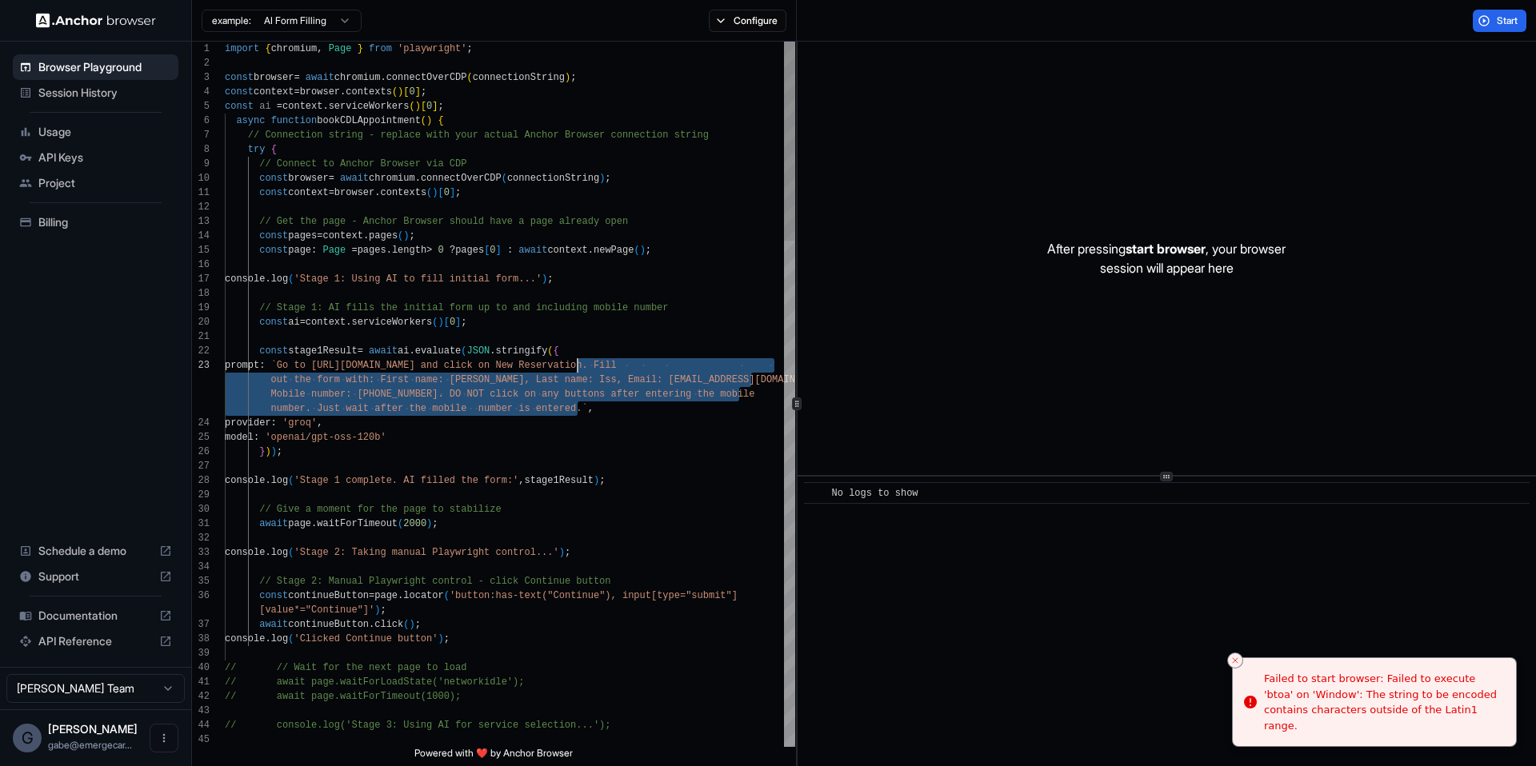
drag, startPoint x: 577, startPoint y: 410, endPoint x: 578, endPoint y: 362, distance: 48.0
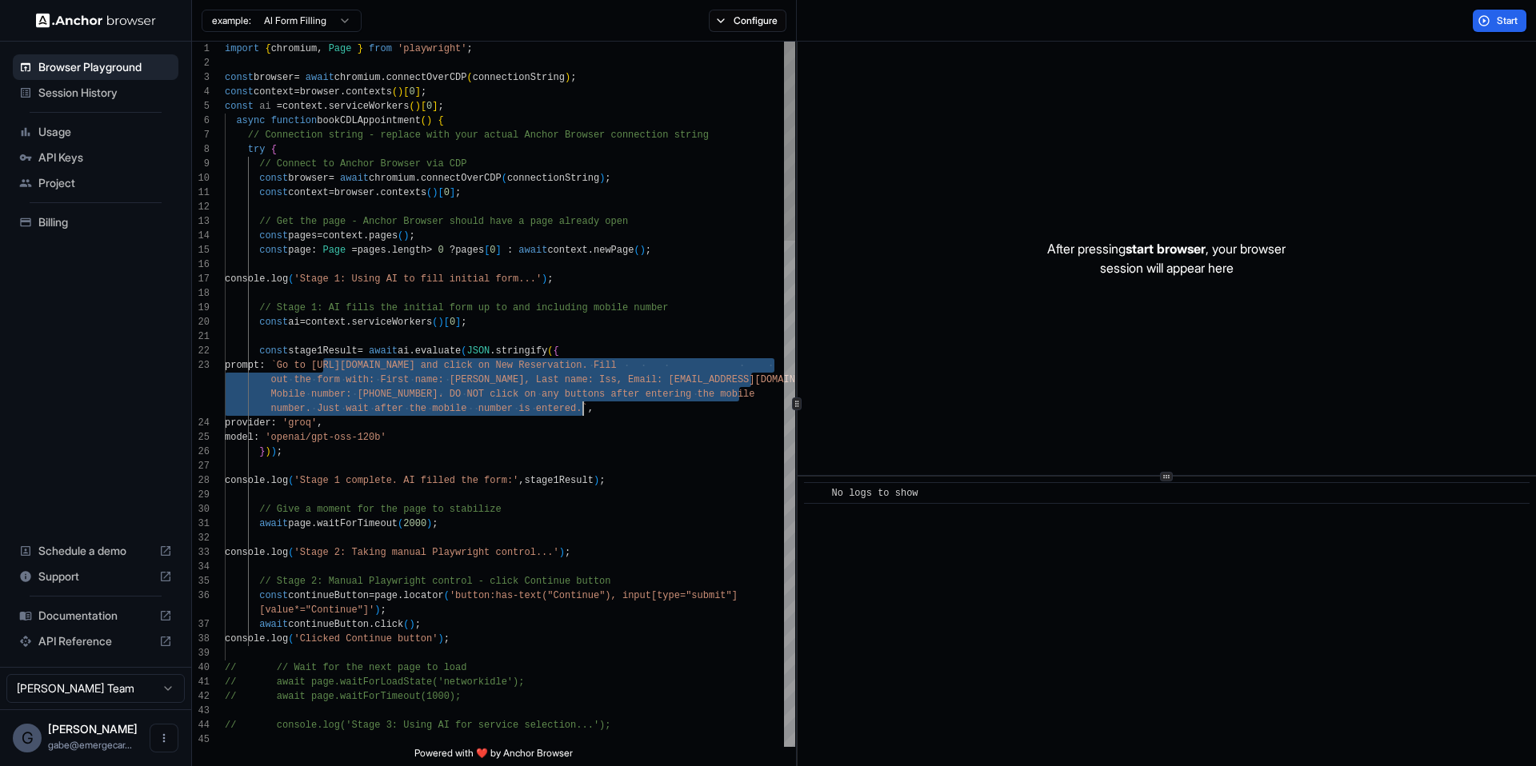
drag, startPoint x: 322, startPoint y: 366, endPoint x: 581, endPoint y: 404, distance: 261.1
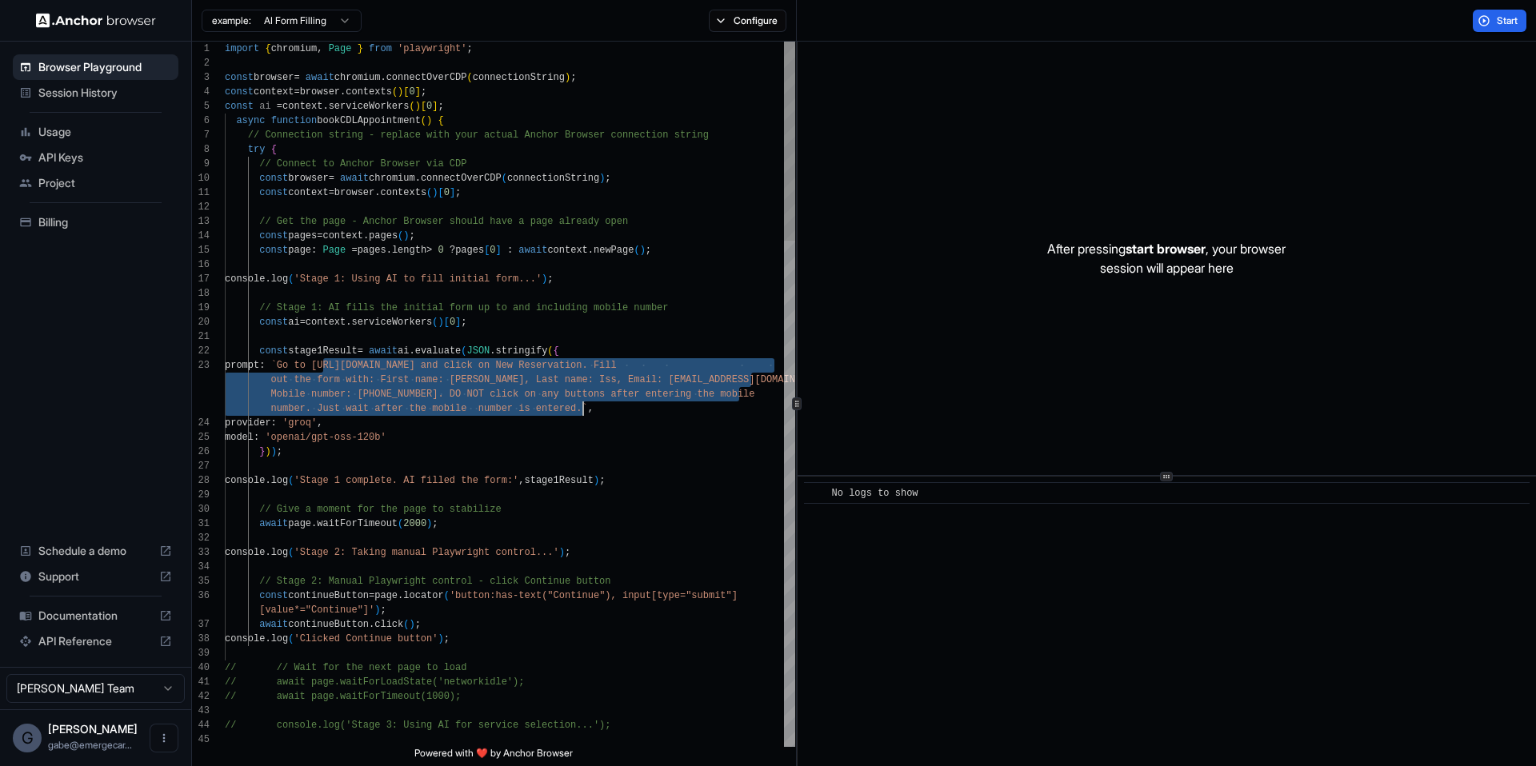
drag, startPoint x: 323, startPoint y: 369, endPoint x: 581, endPoint y: 411, distance: 261.0
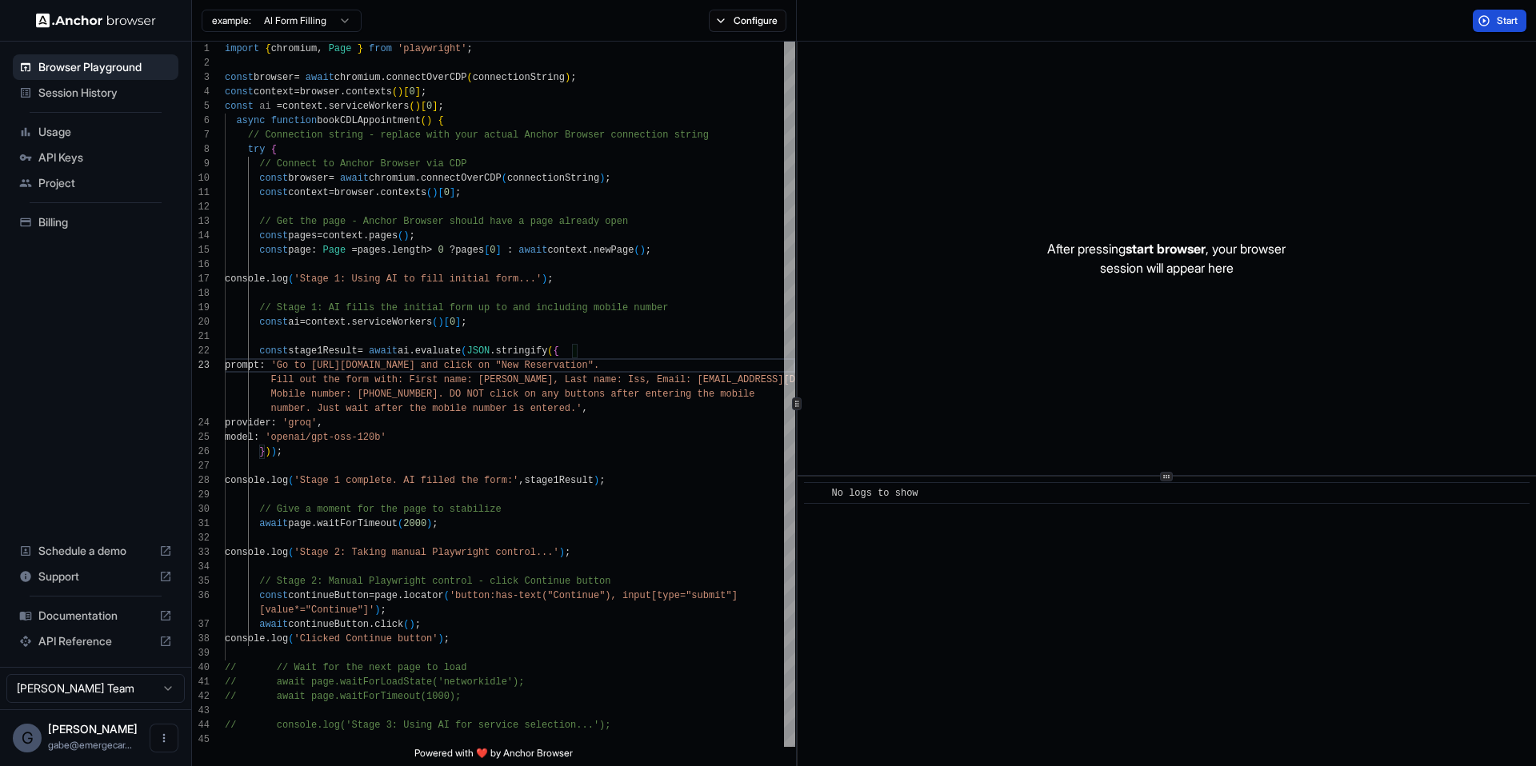
click at [1478, 17] on button "Start" at bounding box center [1500, 21] width 54 height 22
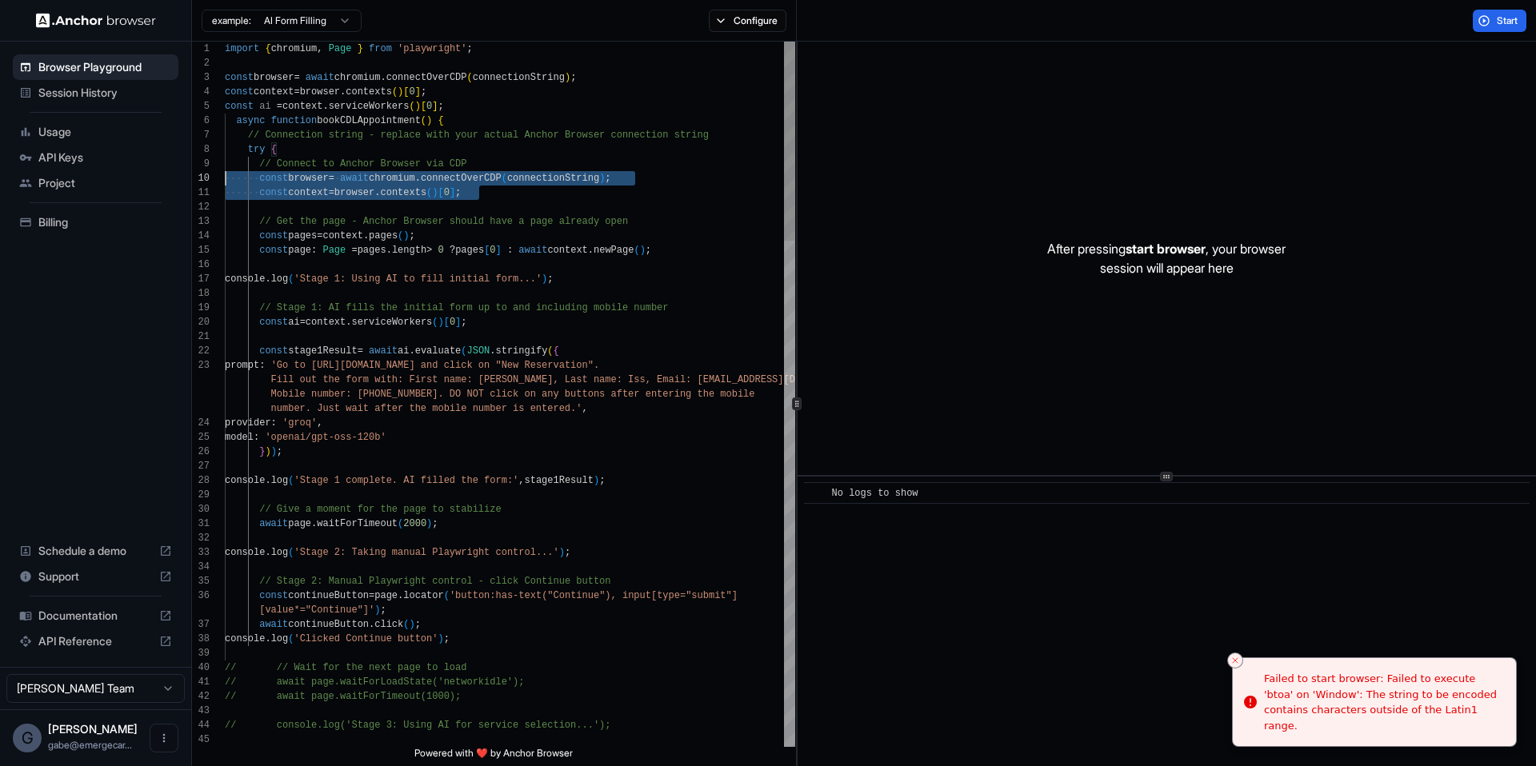
scroll to position [115, 0]
drag, startPoint x: 497, startPoint y: 198, endPoint x: 205, endPoint y: 167, distance: 293.6
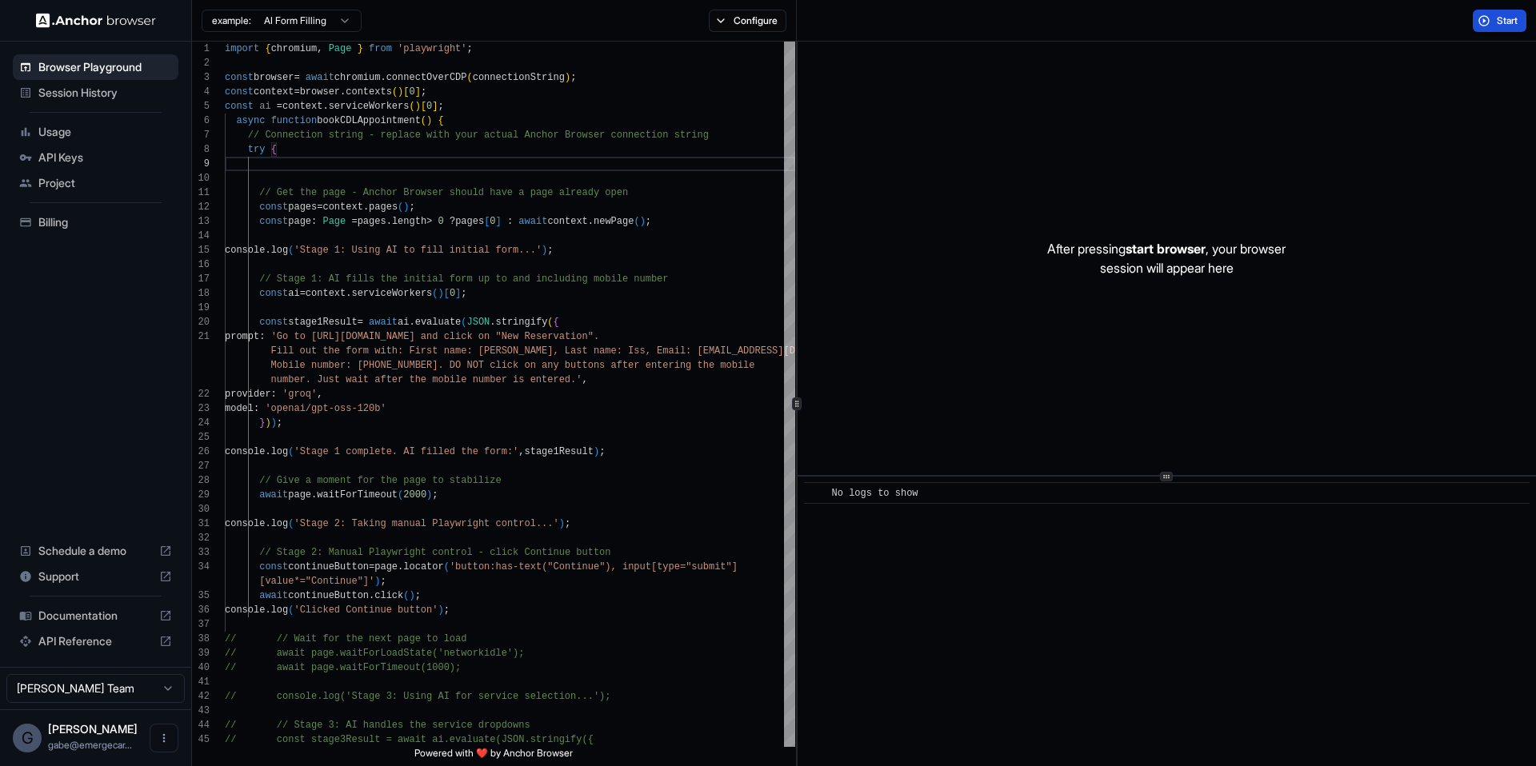
click at [1514, 14] on span "Start" at bounding box center [1508, 20] width 22 height 13
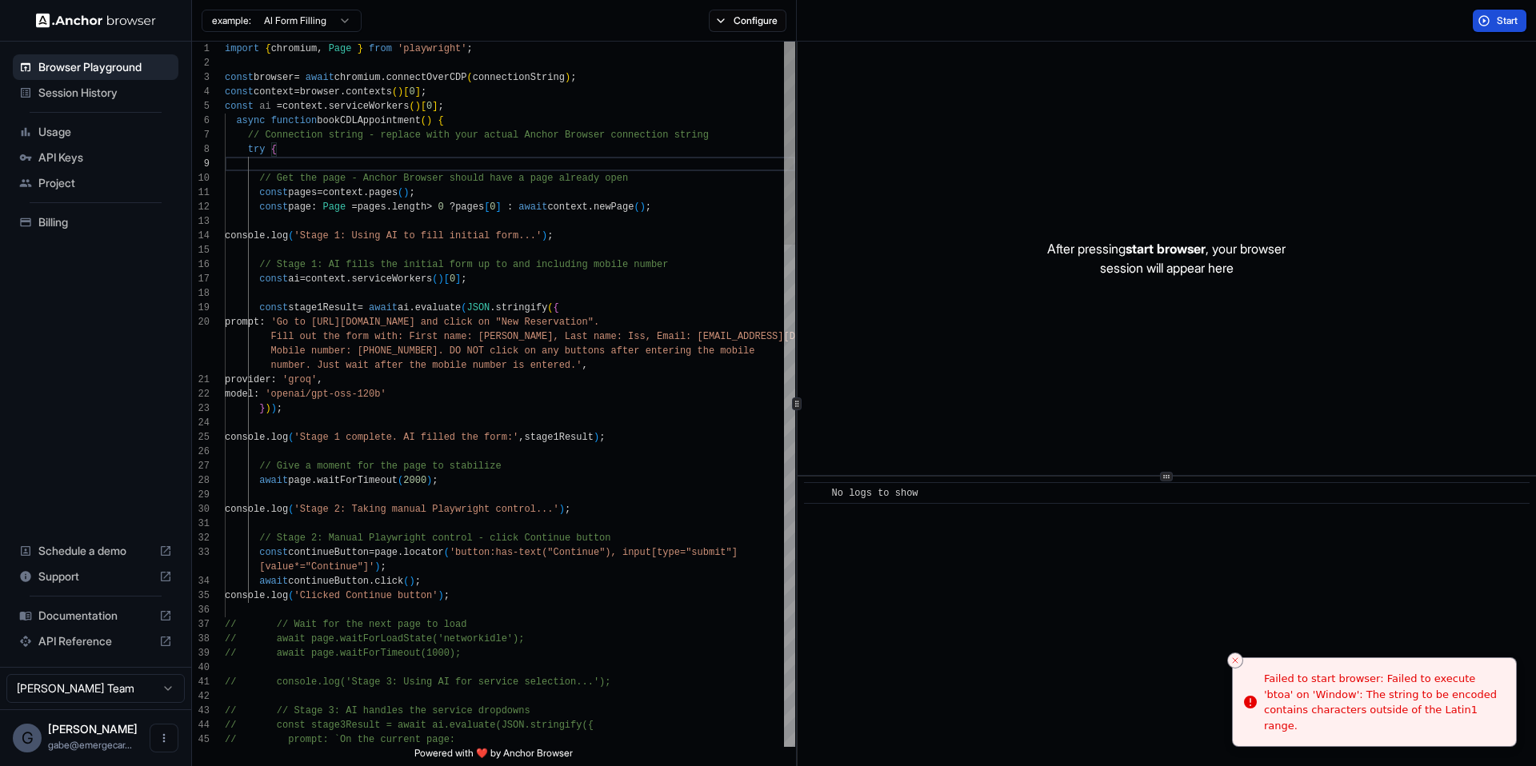
scroll to position [101, 0]
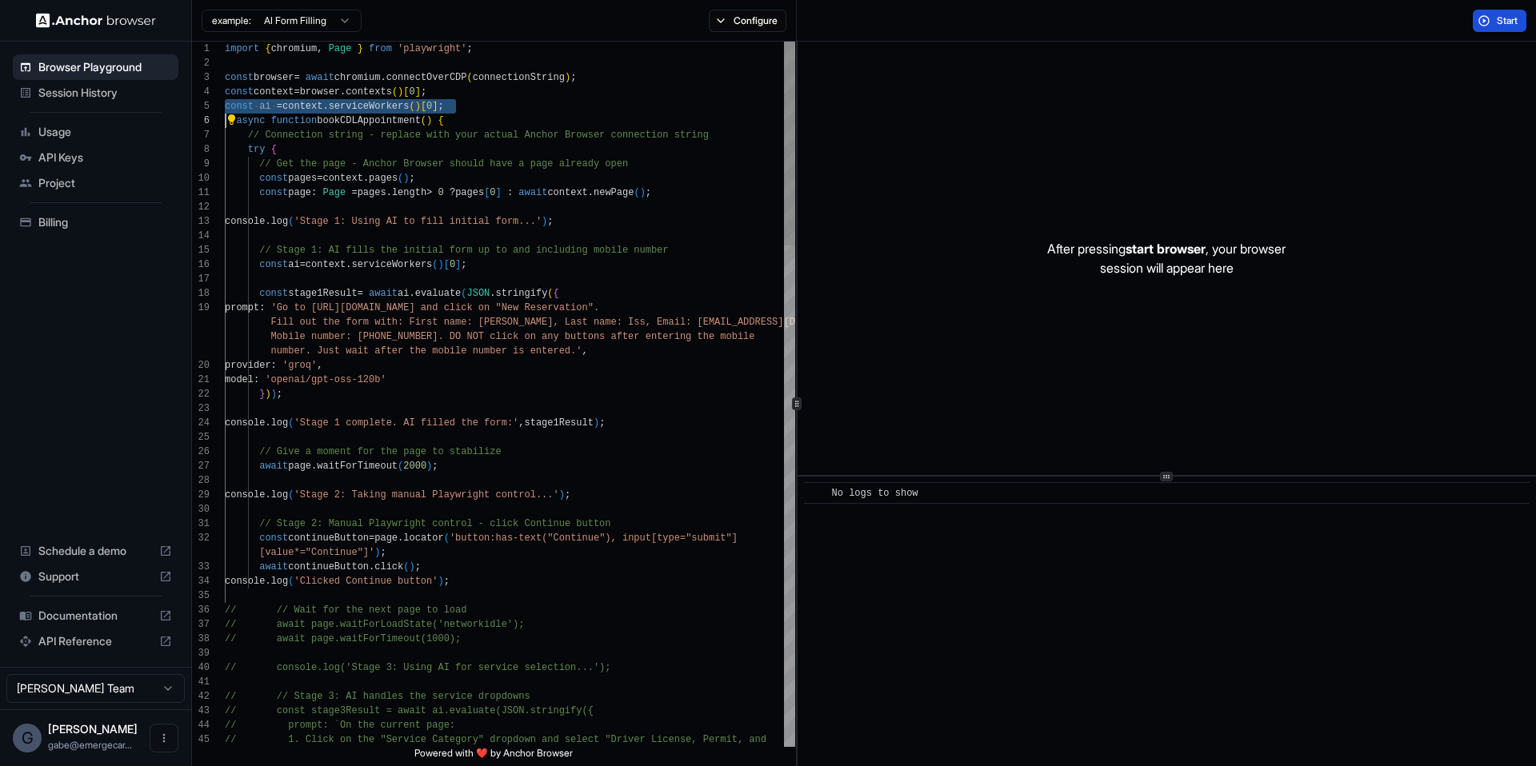
scroll to position [72, 0]
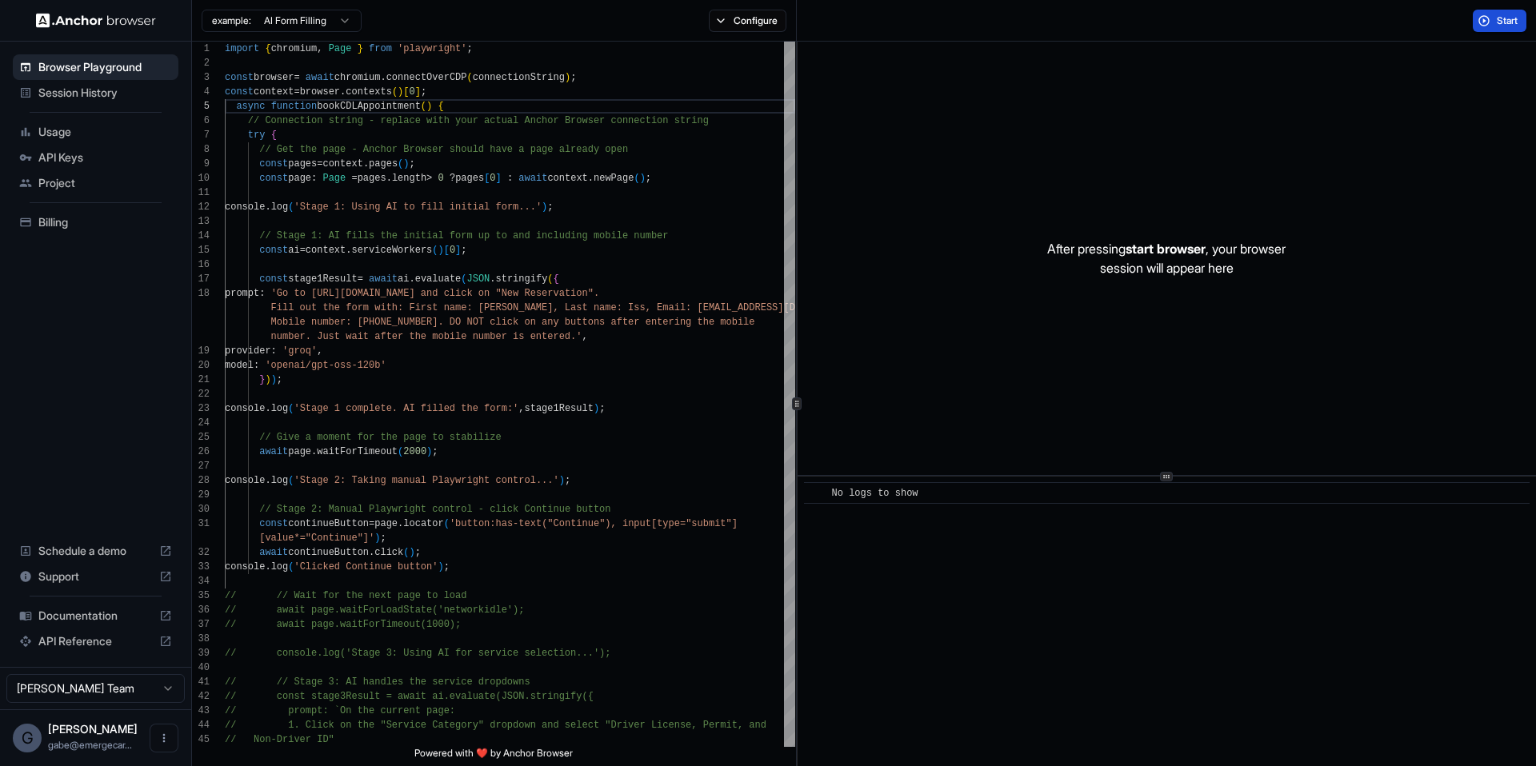
click at [1499, 16] on span "Start" at bounding box center [1508, 20] width 22 height 13
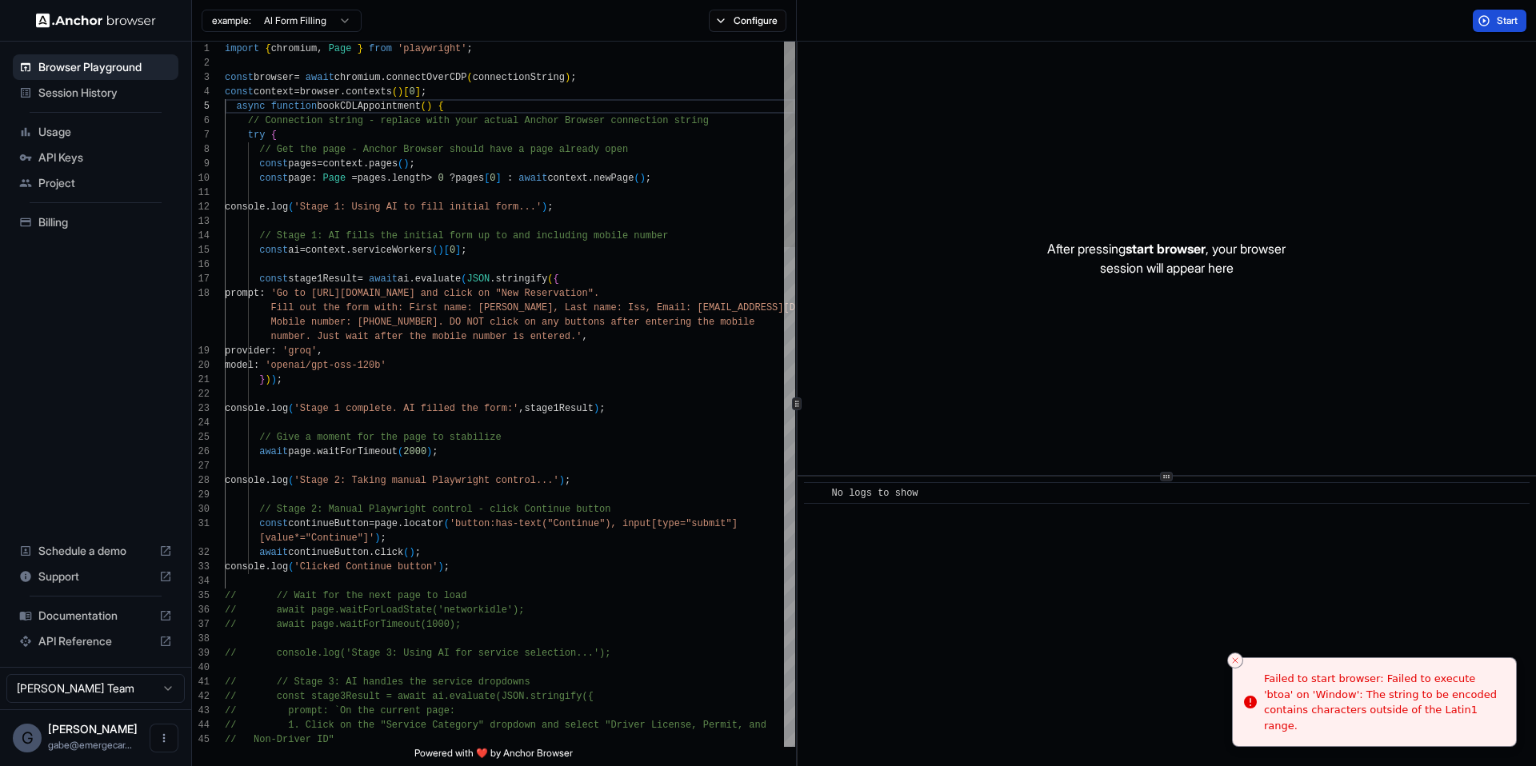
type textarea "**********"
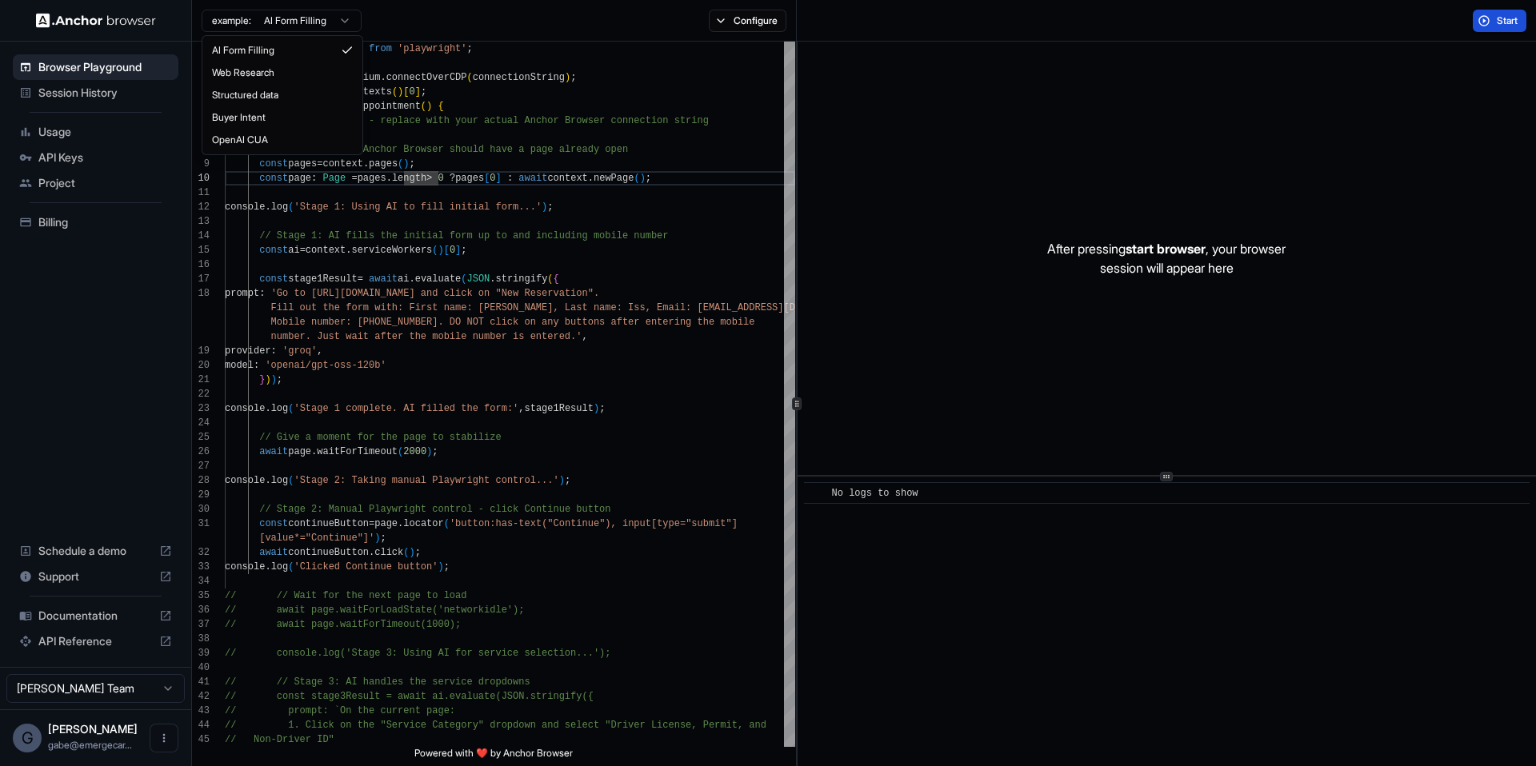
click at [330, 18] on html "Browser Playground Session History Usage API Keys Project Billing Schedule a de…" at bounding box center [768, 383] width 1536 height 766
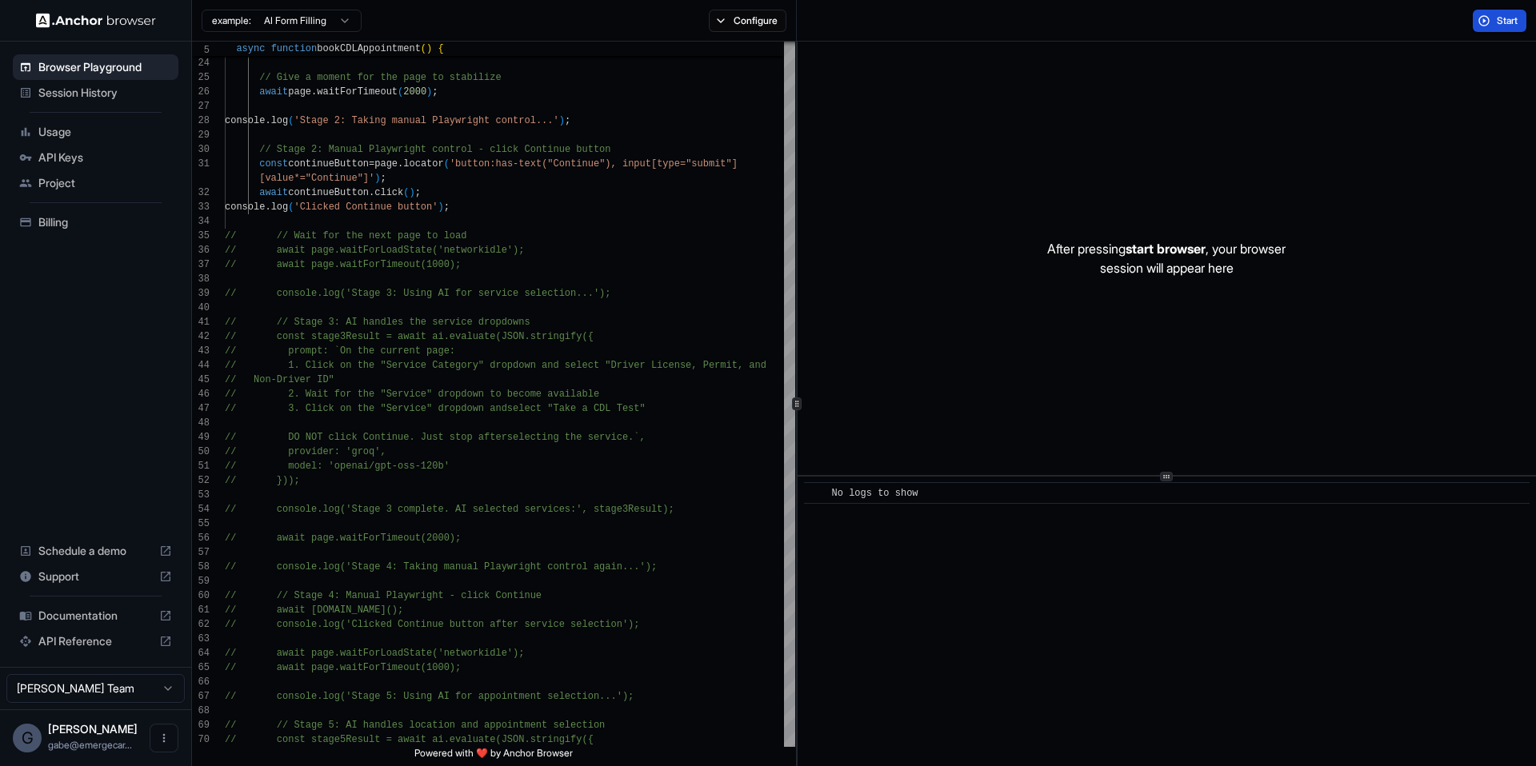
click at [1493, 35] on div "Start" at bounding box center [1166, 21] width 739 height 42
click at [1491, 29] on button "Start" at bounding box center [1500, 21] width 54 height 22
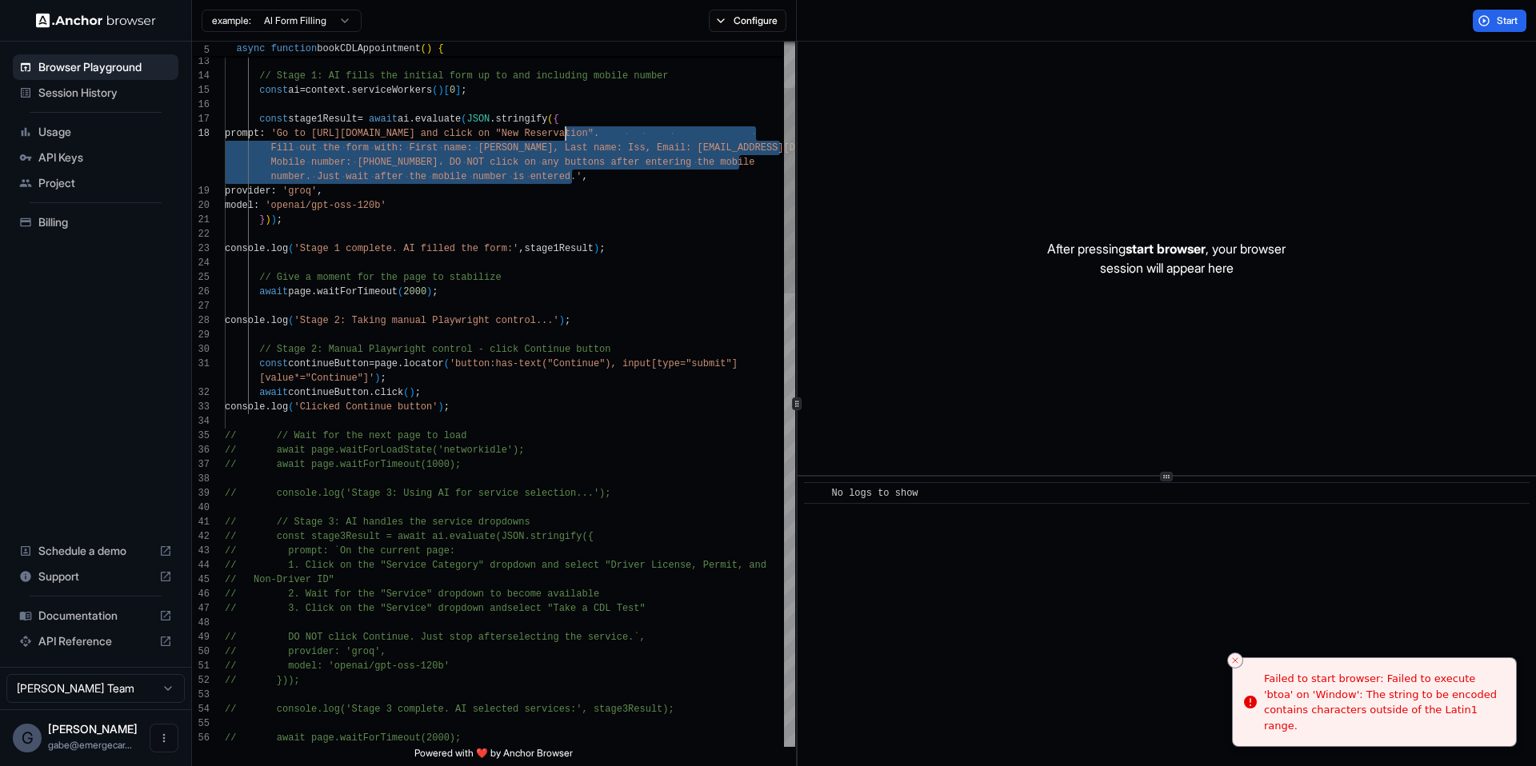
scroll to position [101, 0]
drag, startPoint x: 571, startPoint y: 176, endPoint x: 572, endPoint y: 138, distance: 37.6
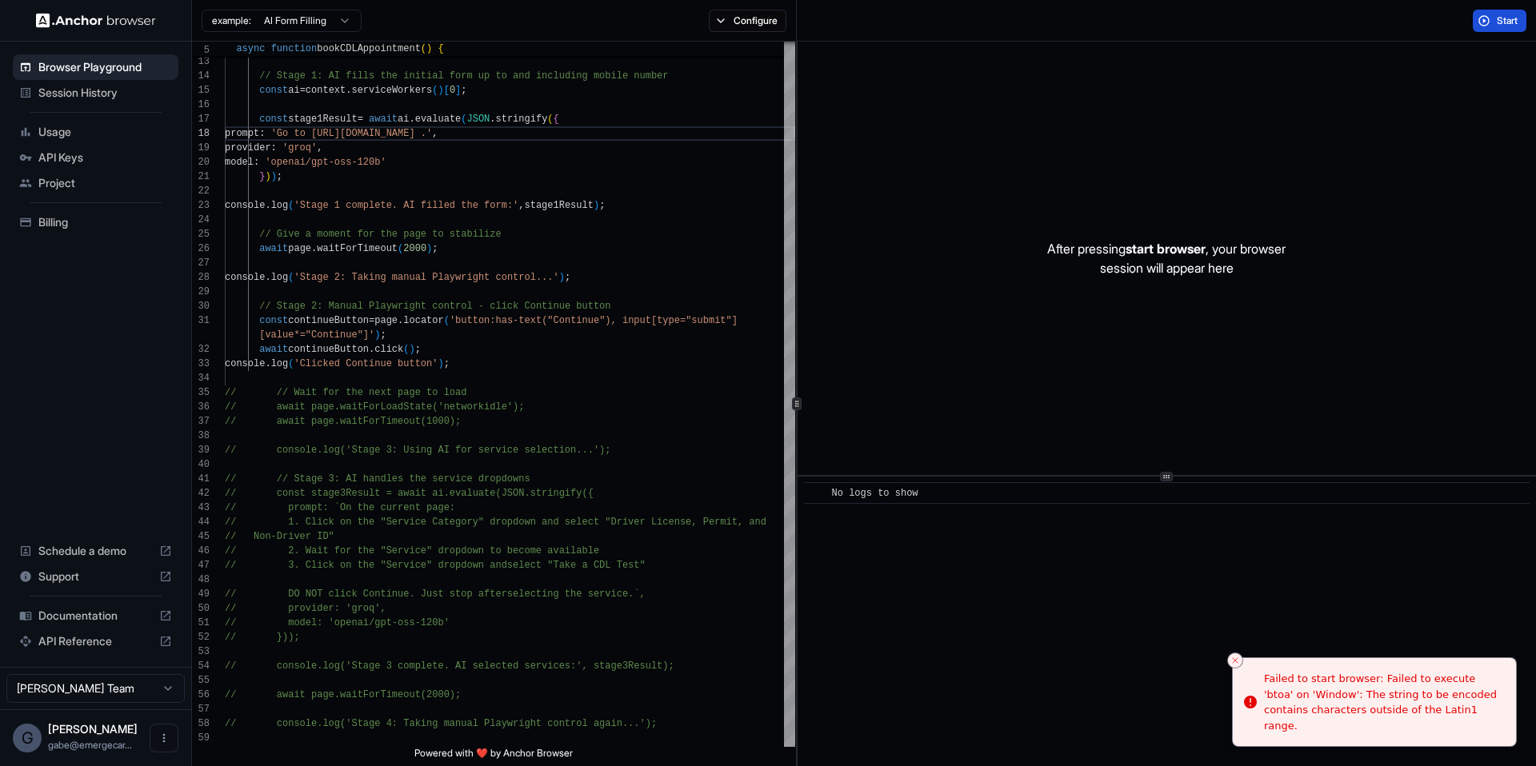
click at [1513, 18] on span "Start" at bounding box center [1508, 20] width 22 height 13
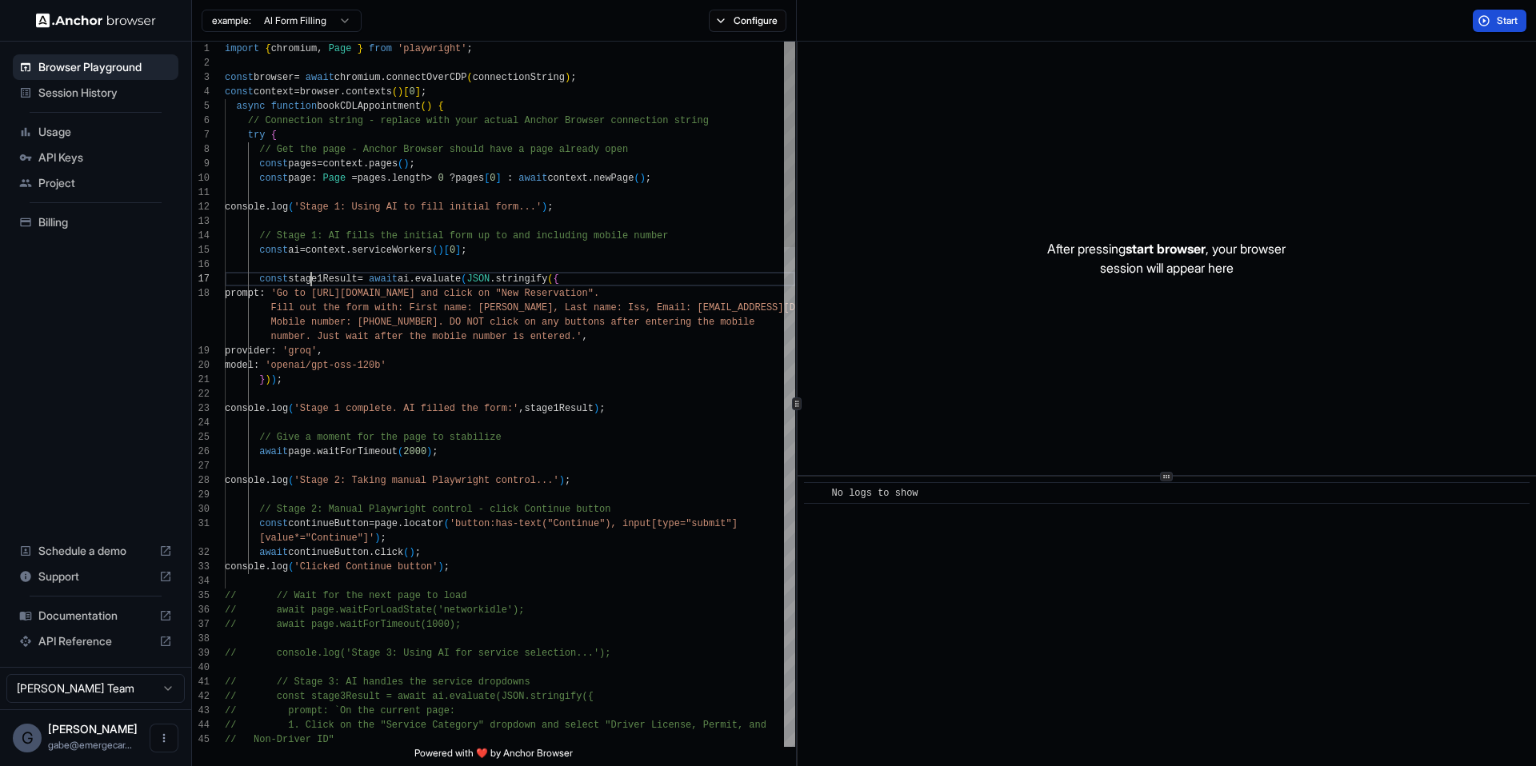
scroll to position [86, 0]
type textarea "**********"
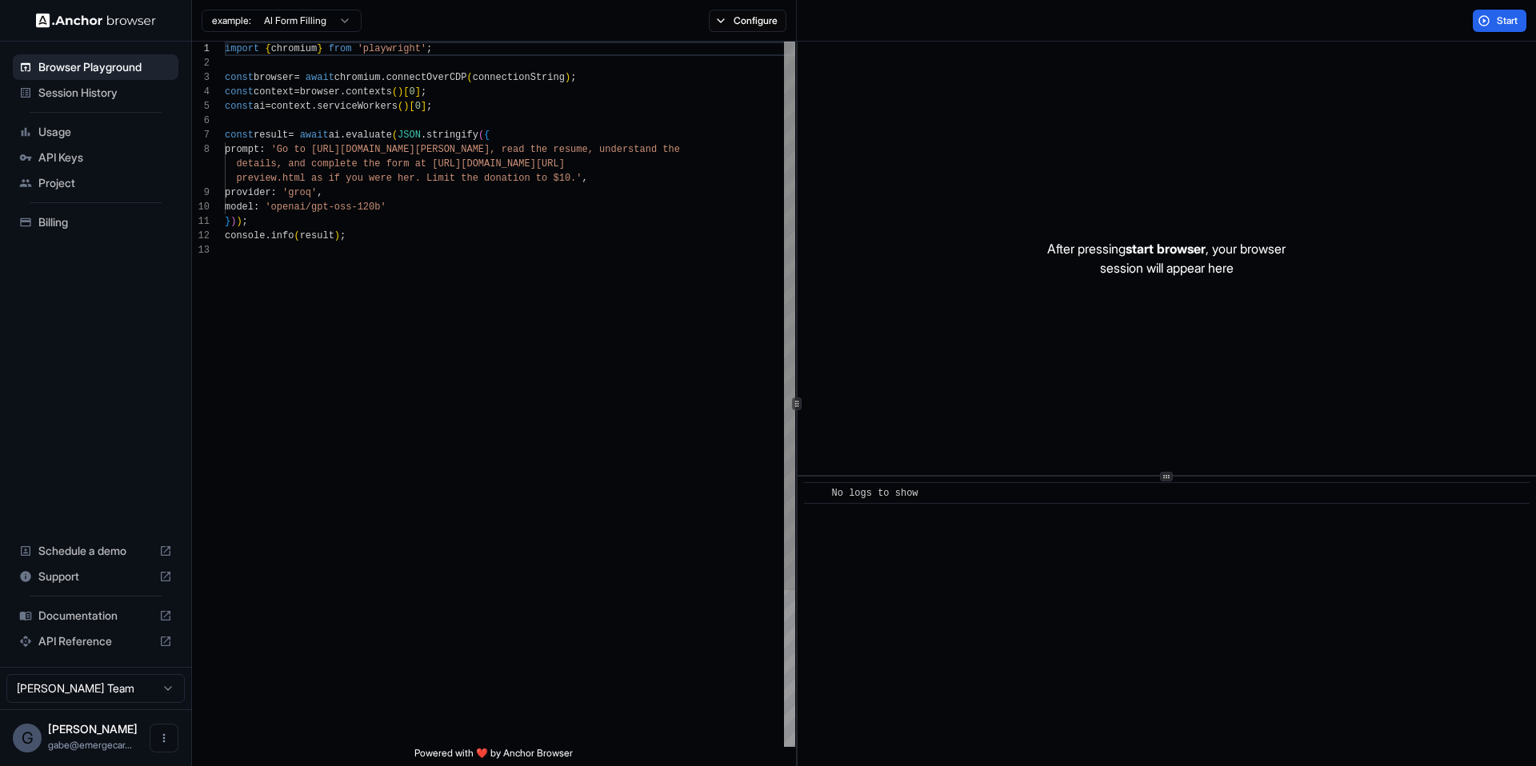
scroll to position [115, 0]
click at [422, 268] on div "import { chromium } from 'playwright' ; const browser = await chromium . connec…" at bounding box center [510, 495] width 570 height 907
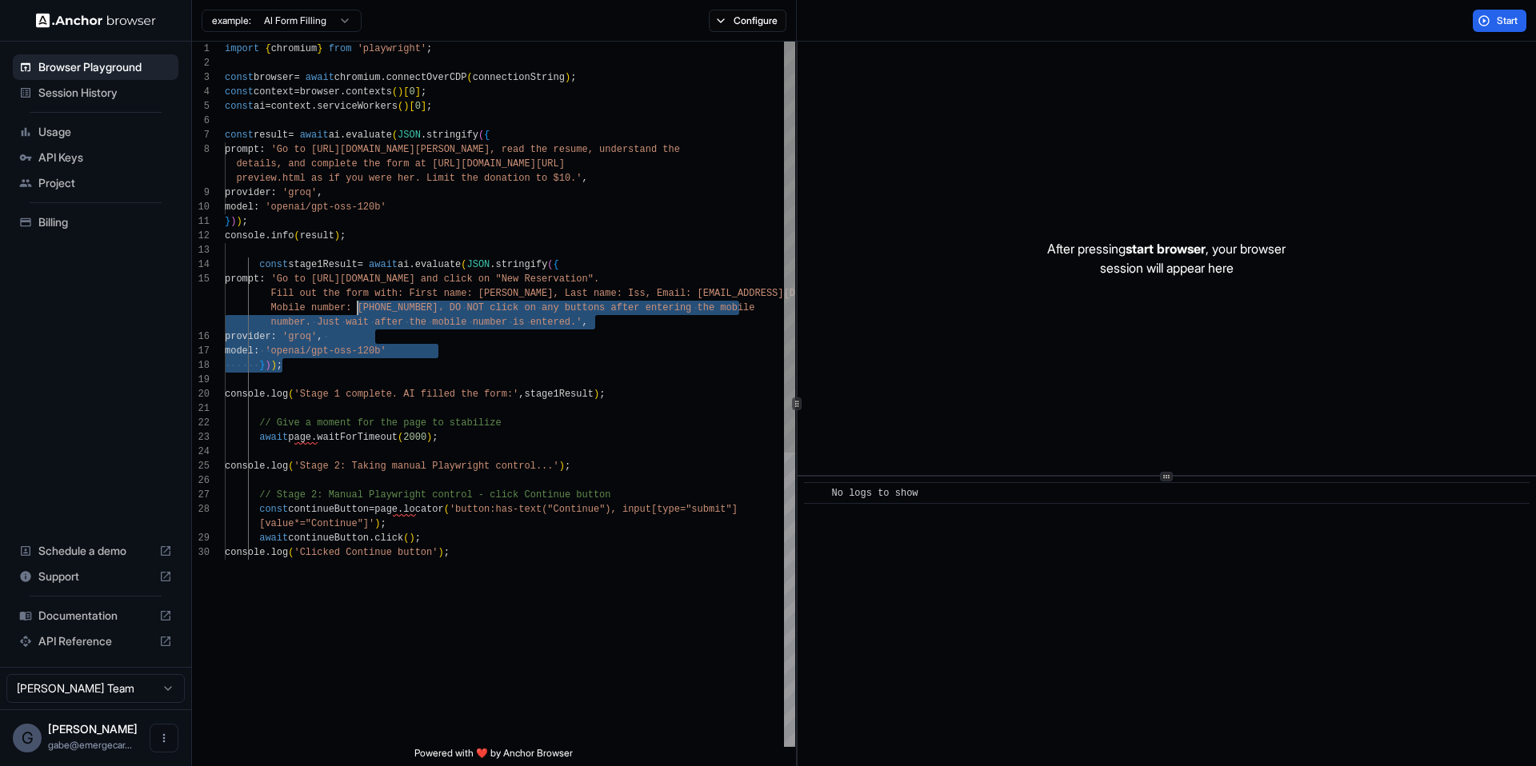
scroll to position [72, 0]
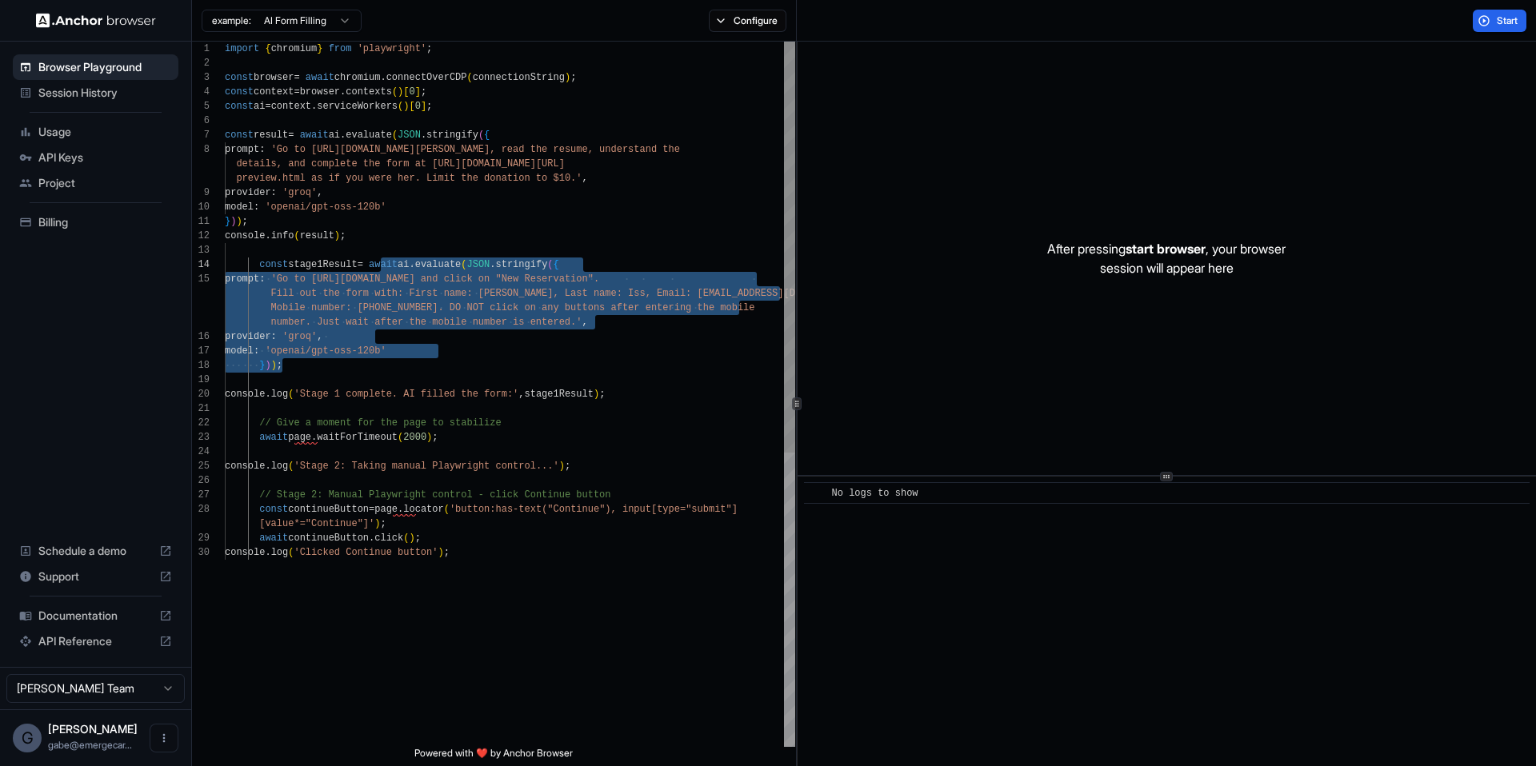
drag, startPoint x: 324, startPoint y: 364, endPoint x: 378, endPoint y: 266, distance: 111.7
click at [378, 266] on div "import { chromium } from 'playwright' ; const browser = await chromium . connec…" at bounding box center [510, 646] width 570 height 1209
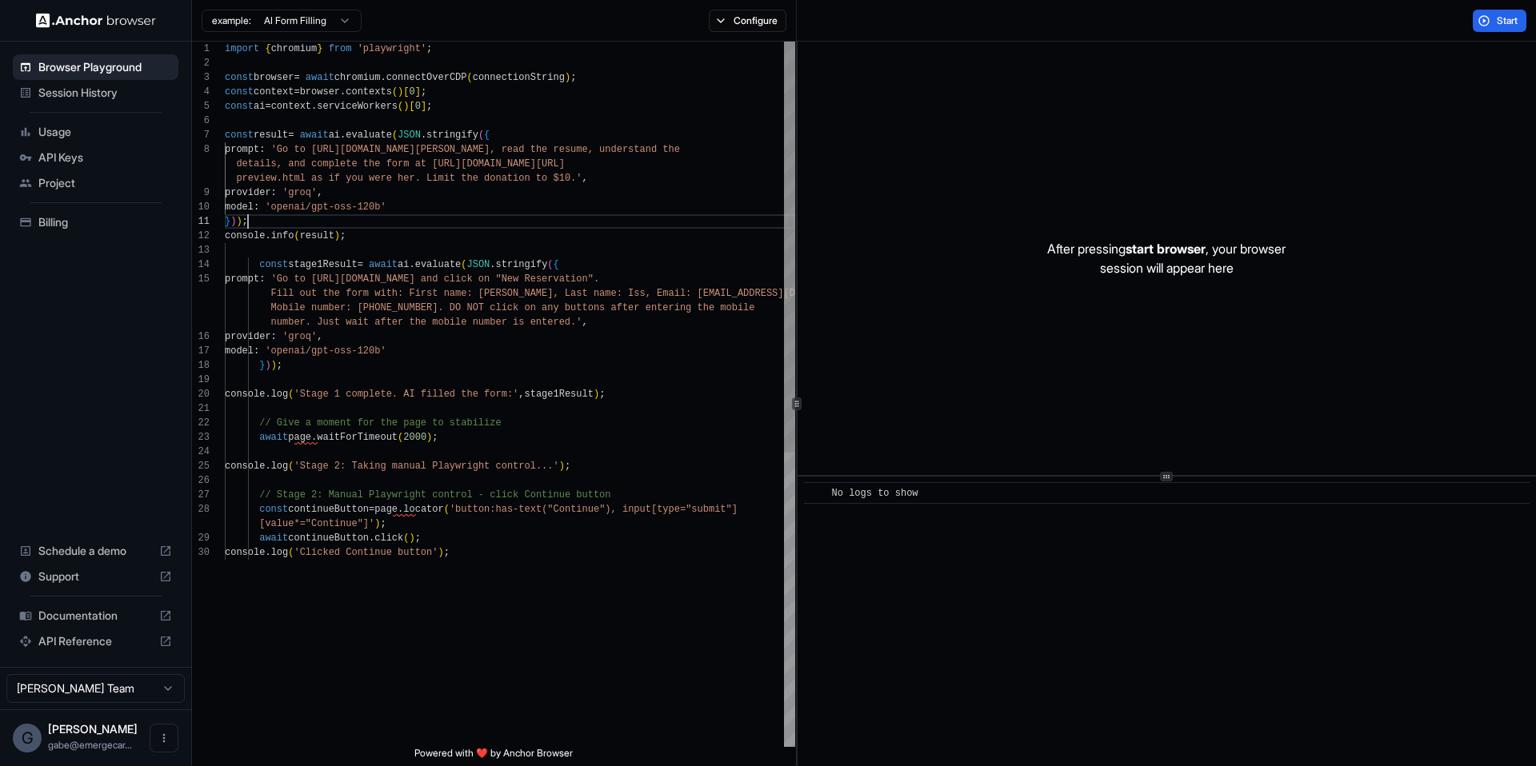
click at [286, 221] on div "import { chromium } from 'playwright' ; const browser = await chromium . connec…" at bounding box center [510, 646] width 570 height 1209
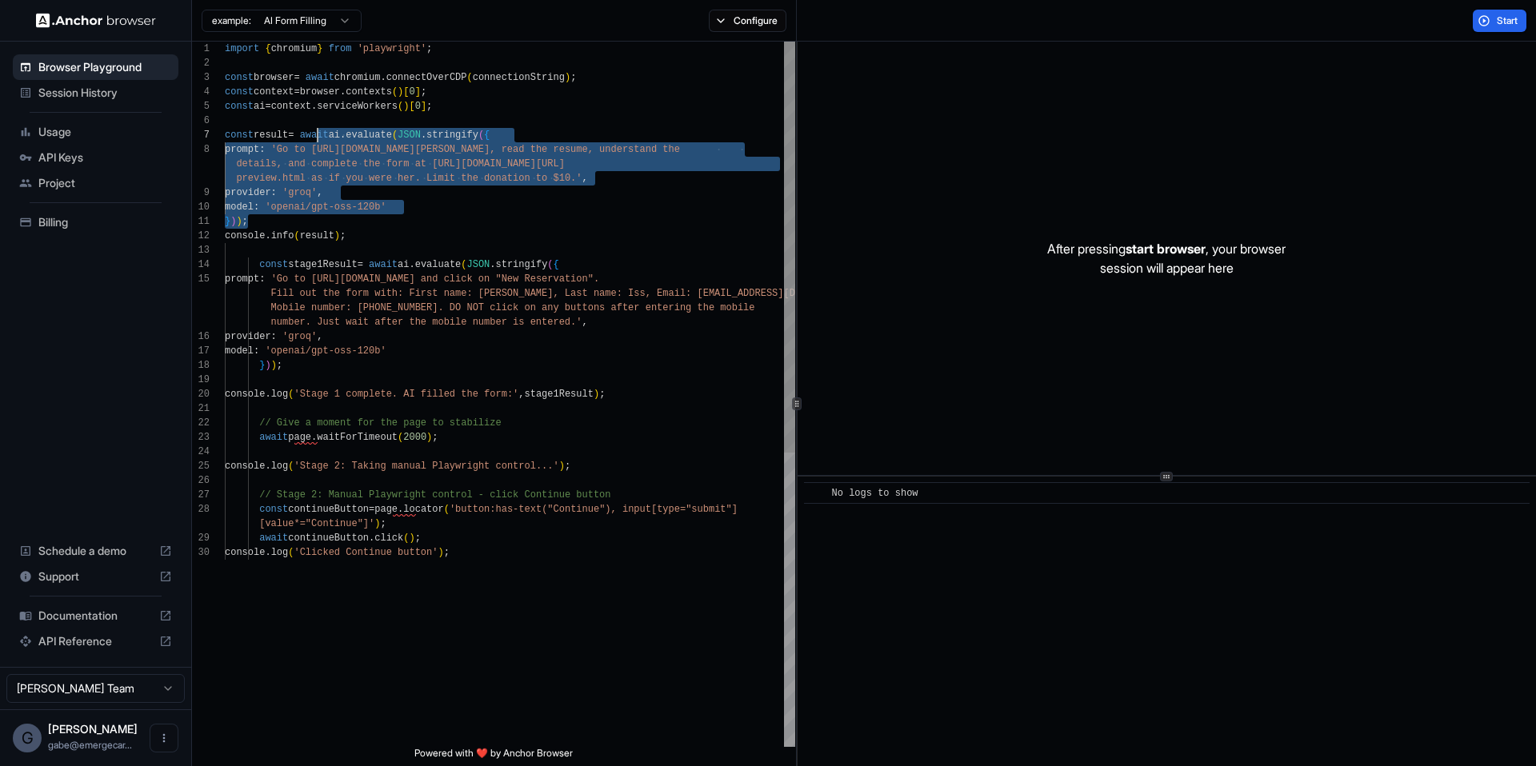
scroll to position [86, 0]
drag, startPoint x: 288, startPoint y: 222, endPoint x: 311, endPoint y: 140, distance: 85.6
click at [311, 140] on div "import { chromium } from 'playwright' ; const browser = await chromium . connec…" at bounding box center [510, 646] width 570 height 1209
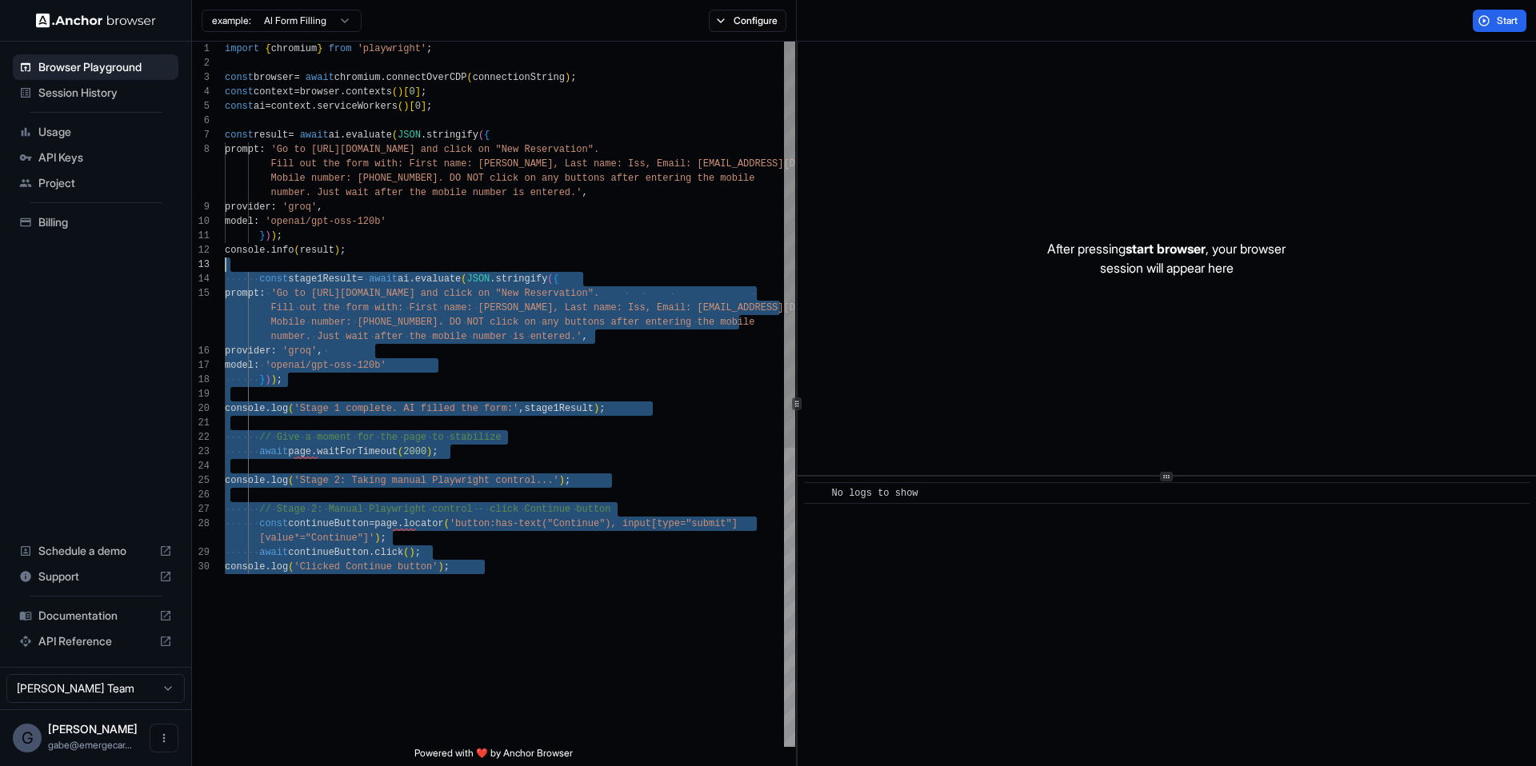
scroll to position [58, 0]
drag, startPoint x: 528, startPoint y: 576, endPoint x: 214, endPoint y: 246, distance: 455.5
click at [225, 246] on div "import { chromium } from 'playwright' ; const browser = await chromium . connec…" at bounding box center [510, 654] width 570 height 1224
click at [394, 117] on div "import { chromium } from 'playwright' ; const browser = await chromium . connec…" at bounding box center [510, 654] width 570 height 1224
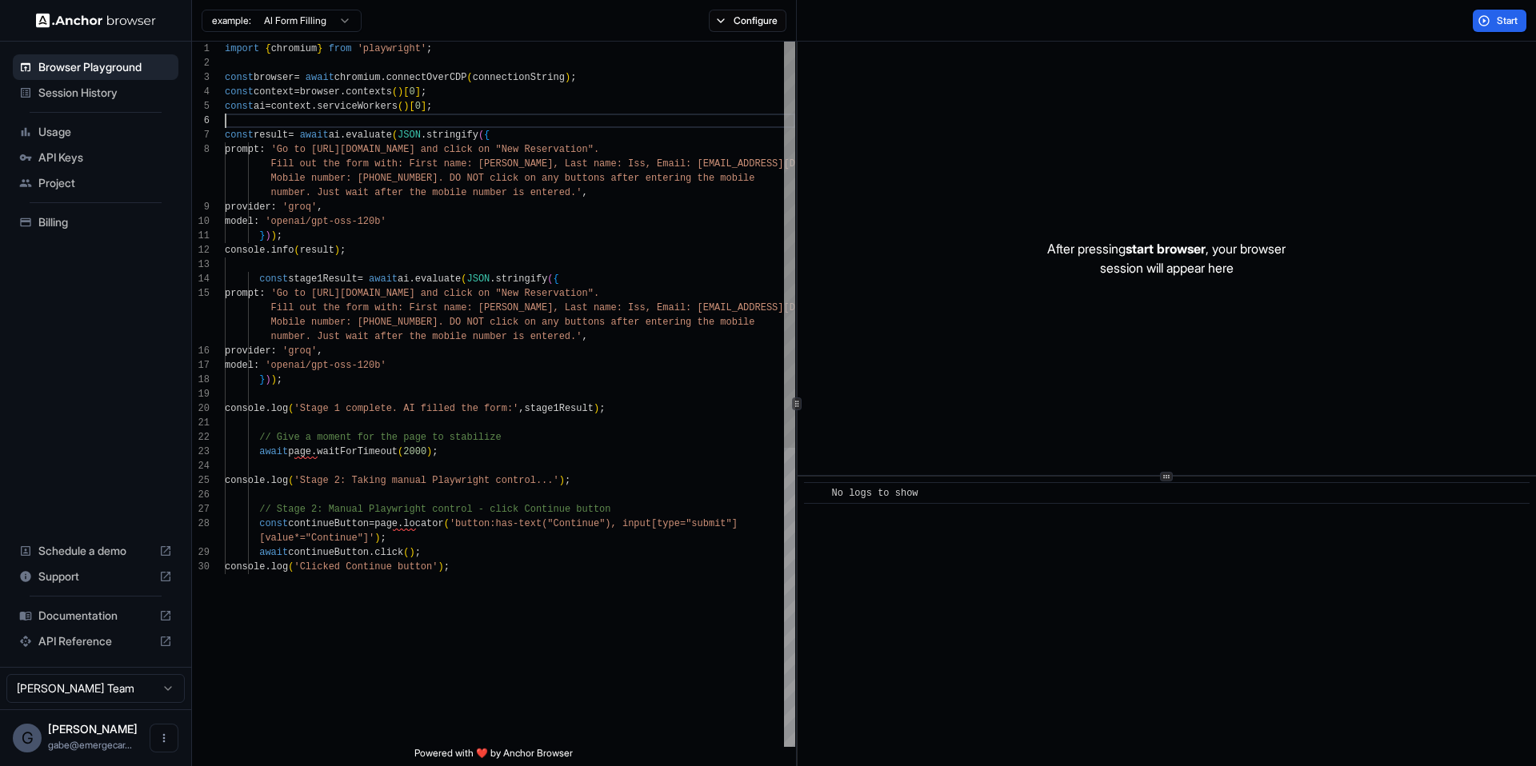
scroll to position [101, 0]
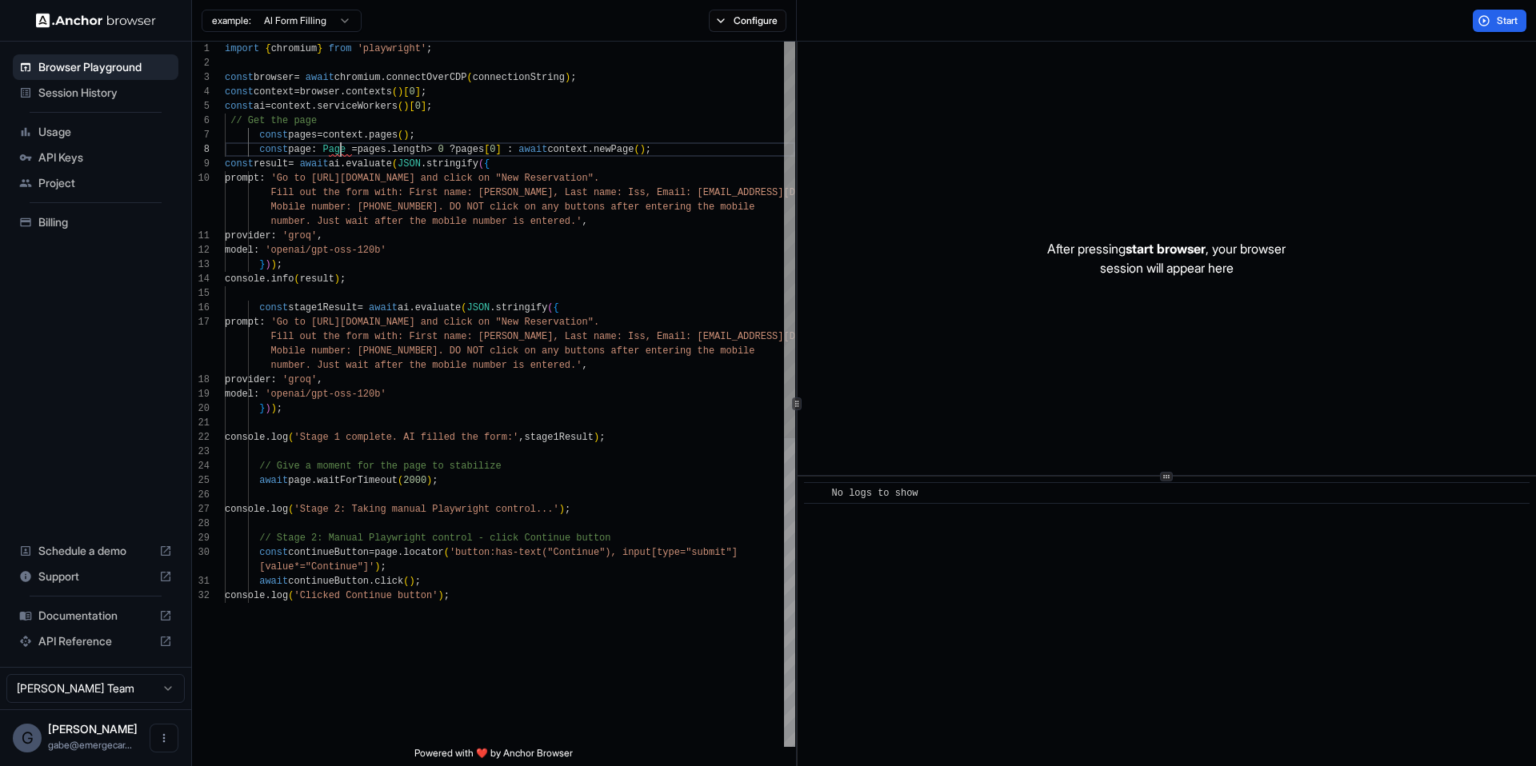
click at [340, 155] on div "import { chromium } from 'playwright' ; const browser = await chromium . connec…" at bounding box center [510, 668] width 570 height 1253
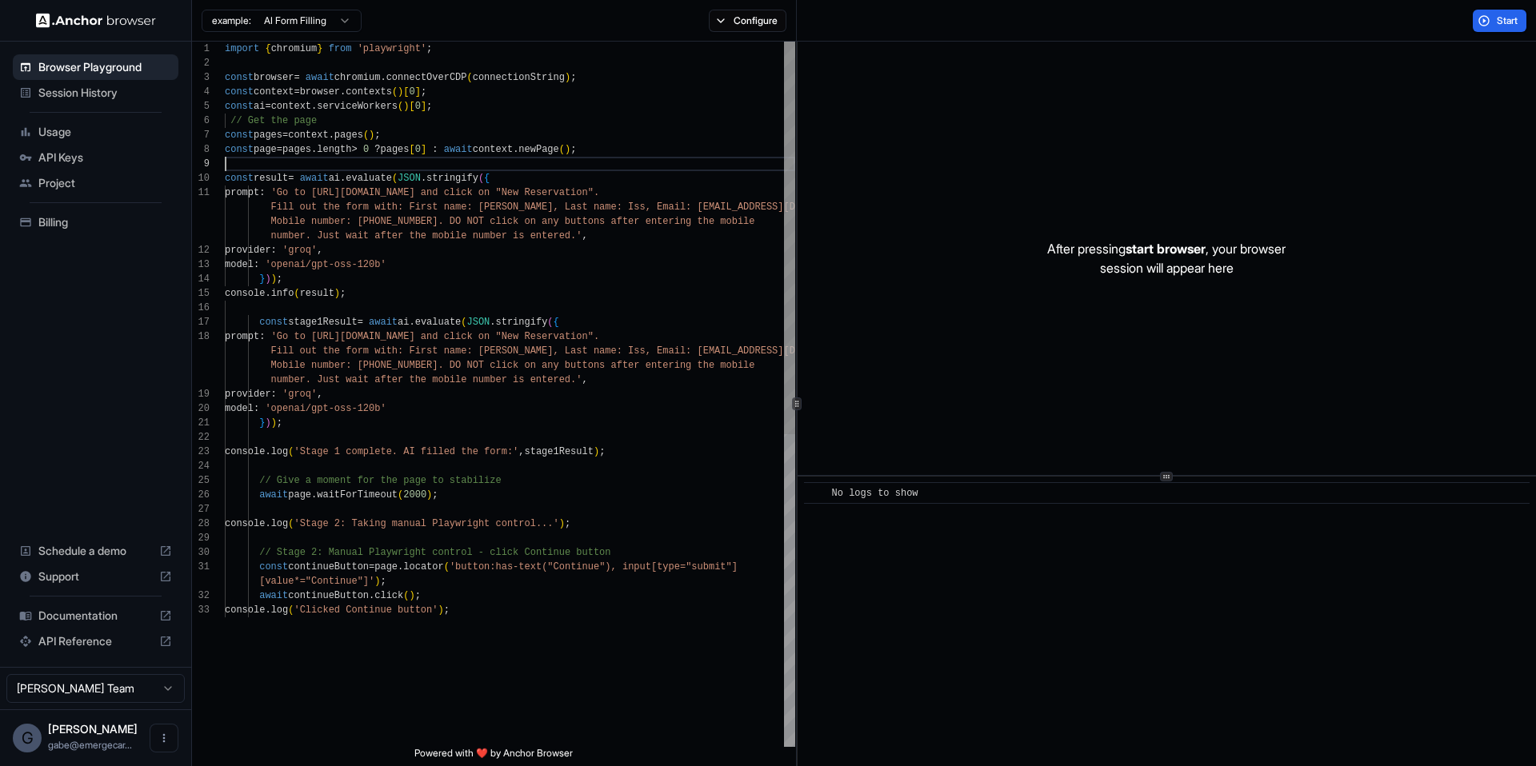
scroll to position [115, 0]
click at [515, 619] on div "import { chromium } from 'playwright' ; const browser = await chromium . connec…" at bounding box center [510, 675] width 570 height 1267
drag, startPoint x: 523, startPoint y: 610, endPoint x: 322, endPoint y: 546, distance: 211.5
click at [322, 546] on div "import { chromium } from 'playwright' ; const browser = await chromium . connec…" at bounding box center [510, 675] width 570 height 1267
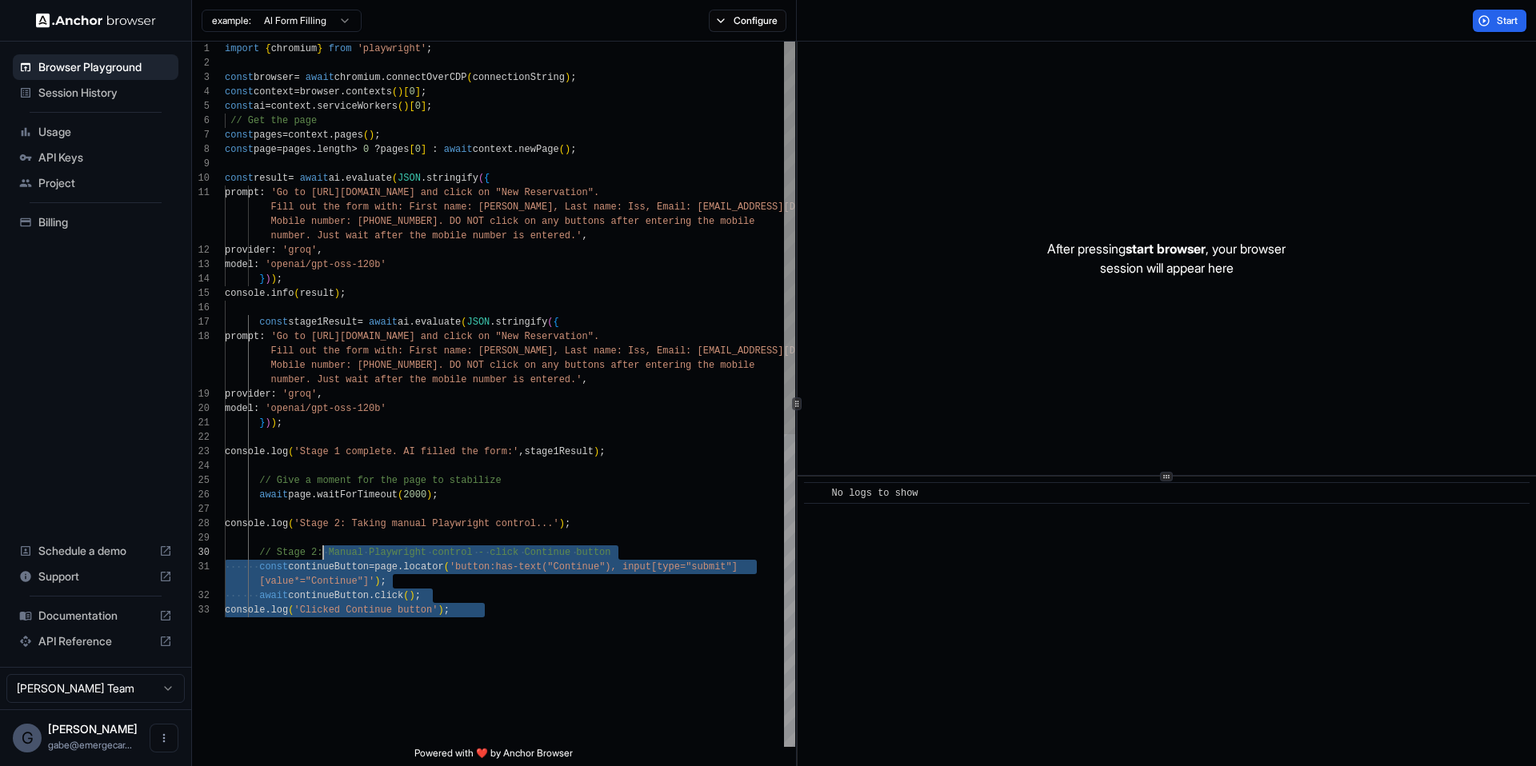
click at [321, 546] on div "import { chromium } from 'playwright' ; const browser = await chromium . connec…" at bounding box center [510, 675] width 570 height 1267
click at [450, 583] on div "import { chromium } from 'playwright' ; const browser = await chromium . connec…" at bounding box center [510, 675] width 570 height 1267
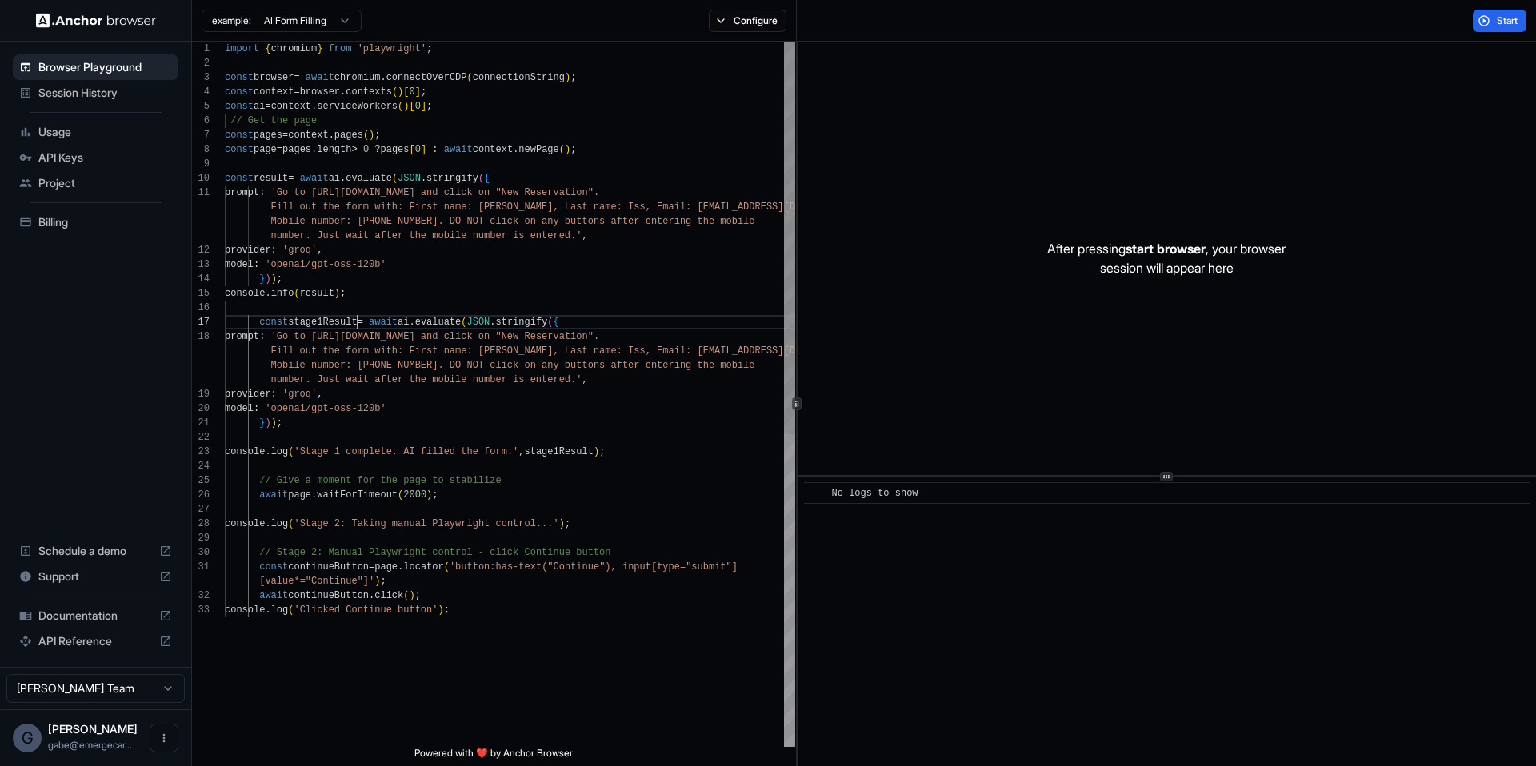
click at [356, 328] on div "import { chromium } from 'playwright' ; const browser = await chromium . connec…" at bounding box center [510, 675] width 570 height 1267
click at [317, 288] on div "import { chromium } from 'playwright' ; const browser = await chromium . connec…" at bounding box center [510, 675] width 570 height 1267
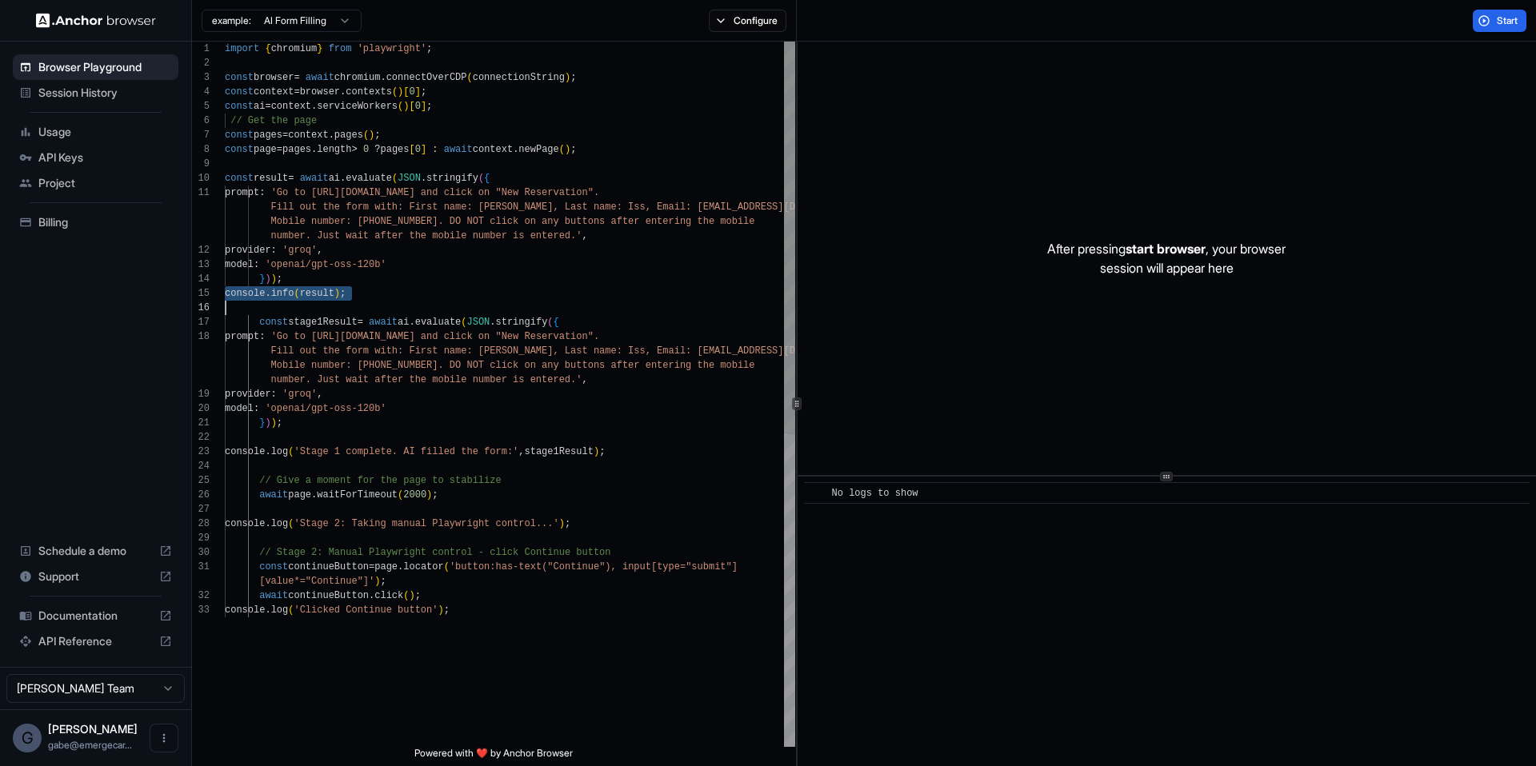
click at [317, 288] on div "import { chromium } from 'playwright' ; const browser = await chromium . connec…" at bounding box center [510, 675] width 570 height 1267
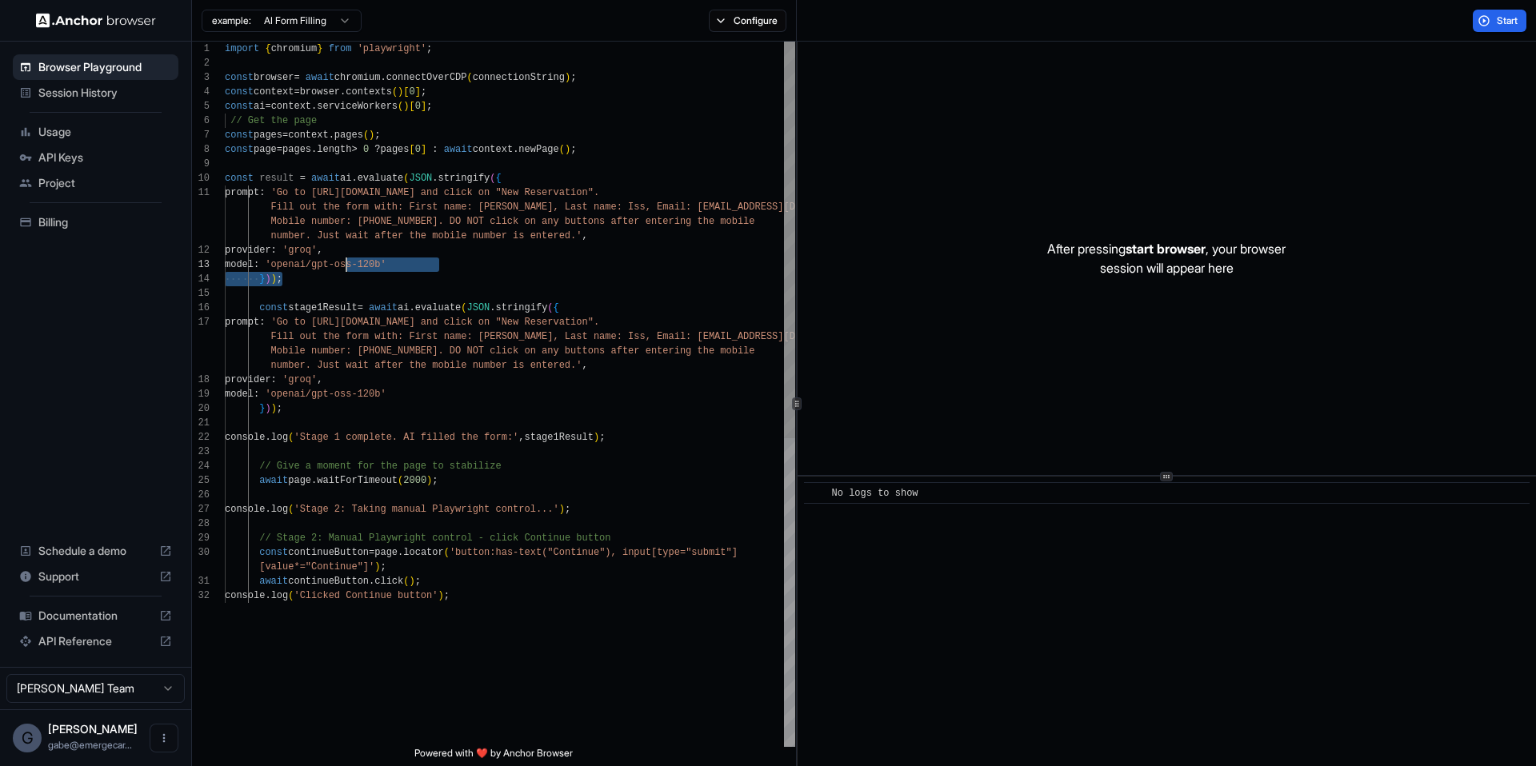
scroll to position [14, 0]
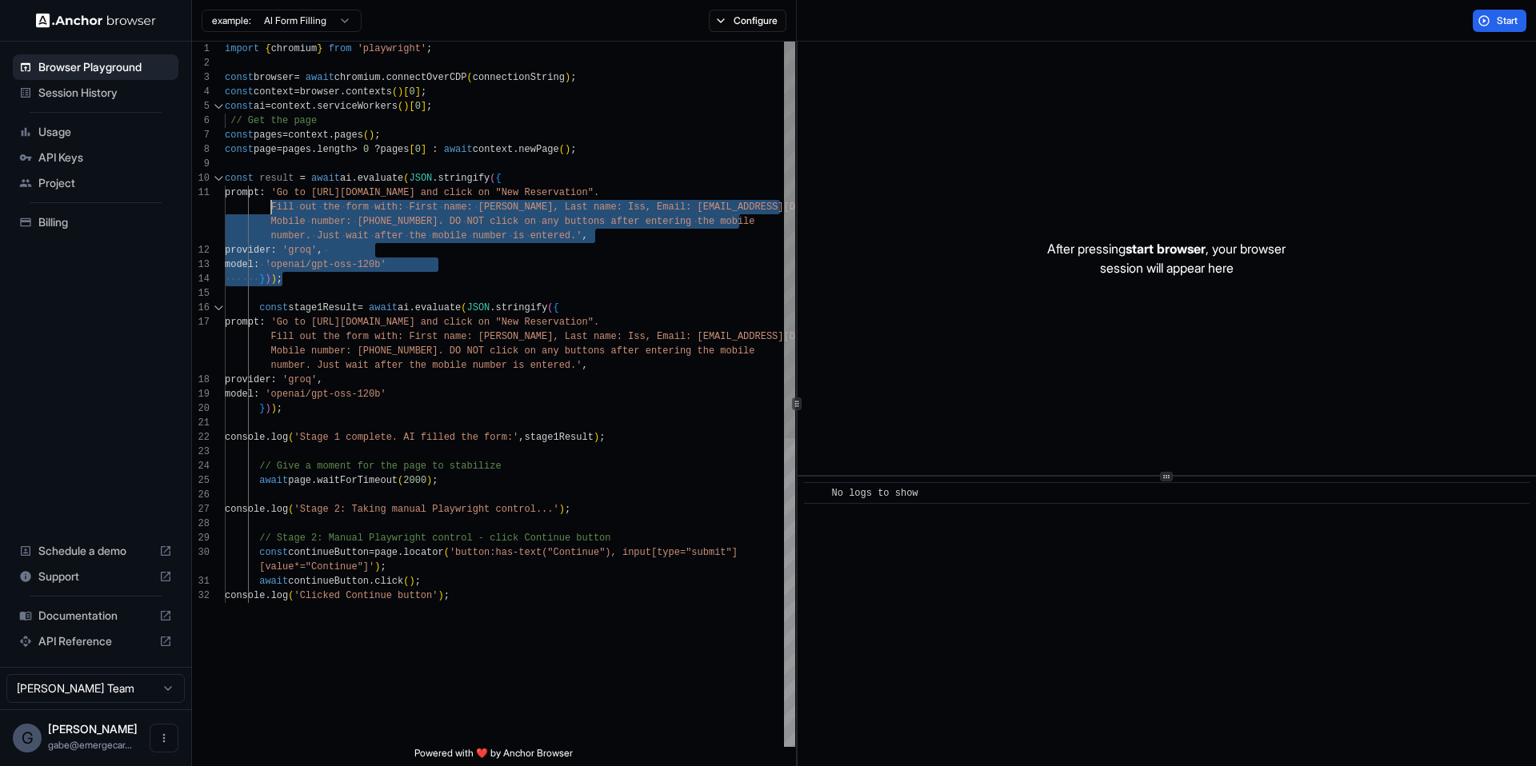
drag, startPoint x: 381, startPoint y: 283, endPoint x: 216, endPoint y: 197, distance: 186.0
click at [230, 204] on div "import { chromium } from 'playwright' ; const browser = await chromium . connec…" at bounding box center [510, 668] width 570 height 1253
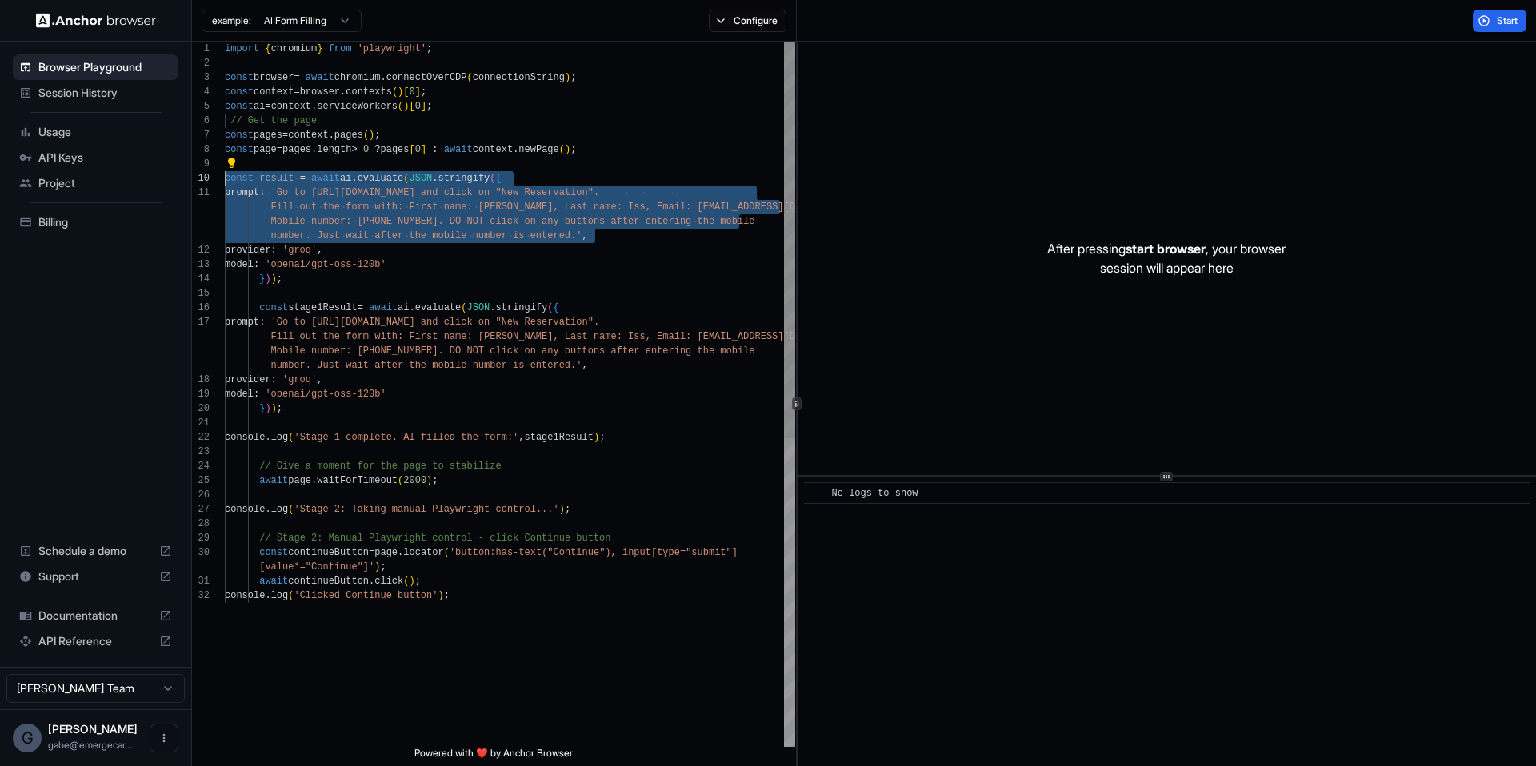
drag, startPoint x: 206, startPoint y: 187, endPoint x: 203, endPoint y: 178, distance: 9.4
click at [369, 288] on div "import { chromium } from 'playwright' ; const browser = await chromium . connec…" at bounding box center [510, 668] width 570 height 1253
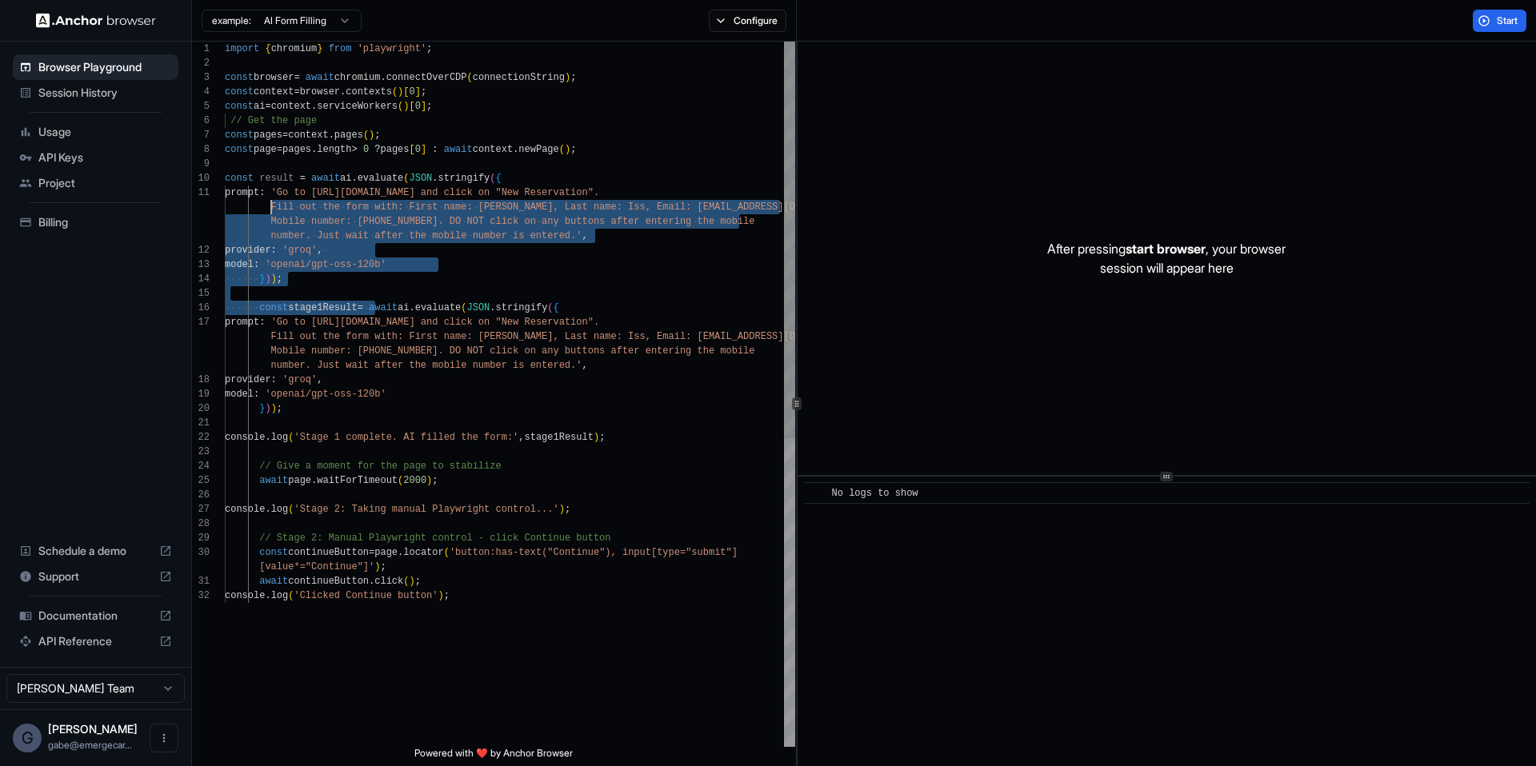
drag, startPoint x: 372, startPoint y: 298, endPoint x: 265, endPoint y: 204, distance: 142.8
click at [265, 203] on div "import { chromium } from 'playwright' ; const browser = await chromium . connec…" at bounding box center [510, 668] width 570 height 1253
click at [310, 250] on div "import { chromium } from 'playwright' ; const browser = await chromium . connec…" at bounding box center [510, 668] width 570 height 1253
click at [333, 285] on div "import { chromium } from 'playwright' ; const browser = await chromium . connec…" at bounding box center [510, 668] width 570 height 1253
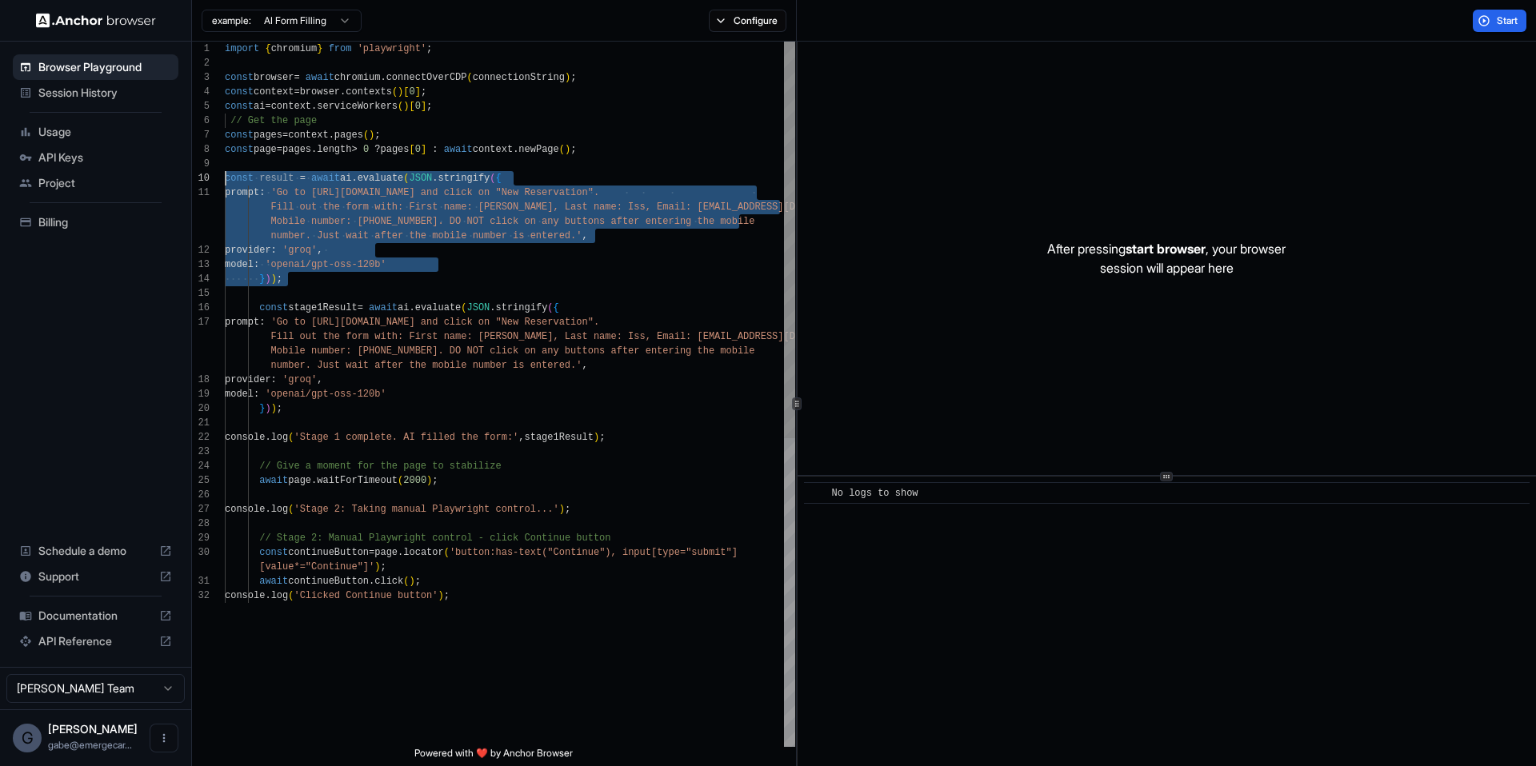
drag, startPoint x: 337, startPoint y: 288, endPoint x: 215, endPoint y: 175, distance: 165.8
click at [225, 175] on div "import { chromium } from 'playwright' ; const browser = await chromium . connec…" at bounding box center [510, 668] width 570 height 1253
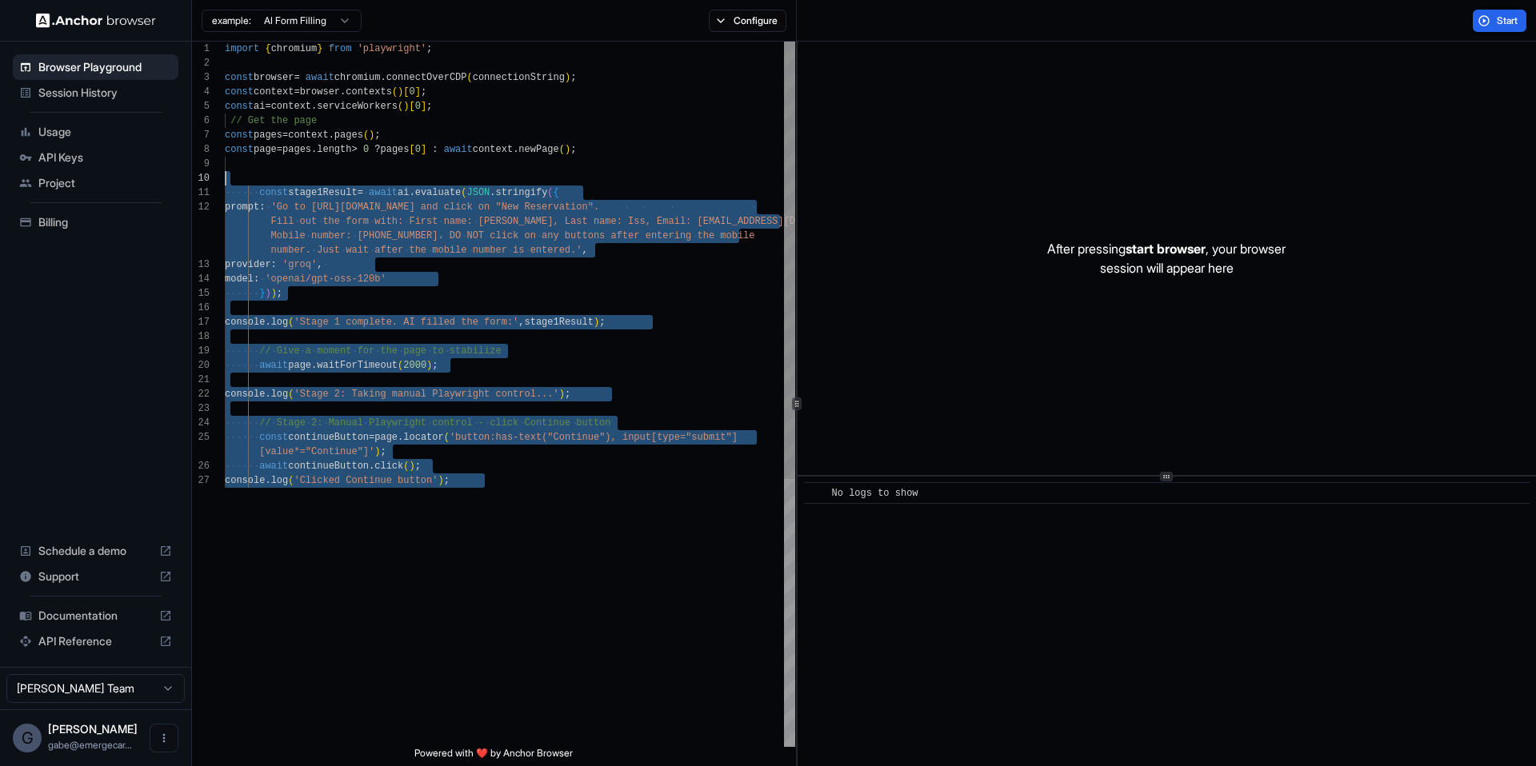
drag, startPoint x: 541, startPoint y: 506, endPoint x: 237, endPoint y: 183, distance: 443.6
click at [237, 183] on div "import { chromium } from 'playwright' ; const browser = await chromium . connec…" at bounding box center [510, 610] width 570 height 1137
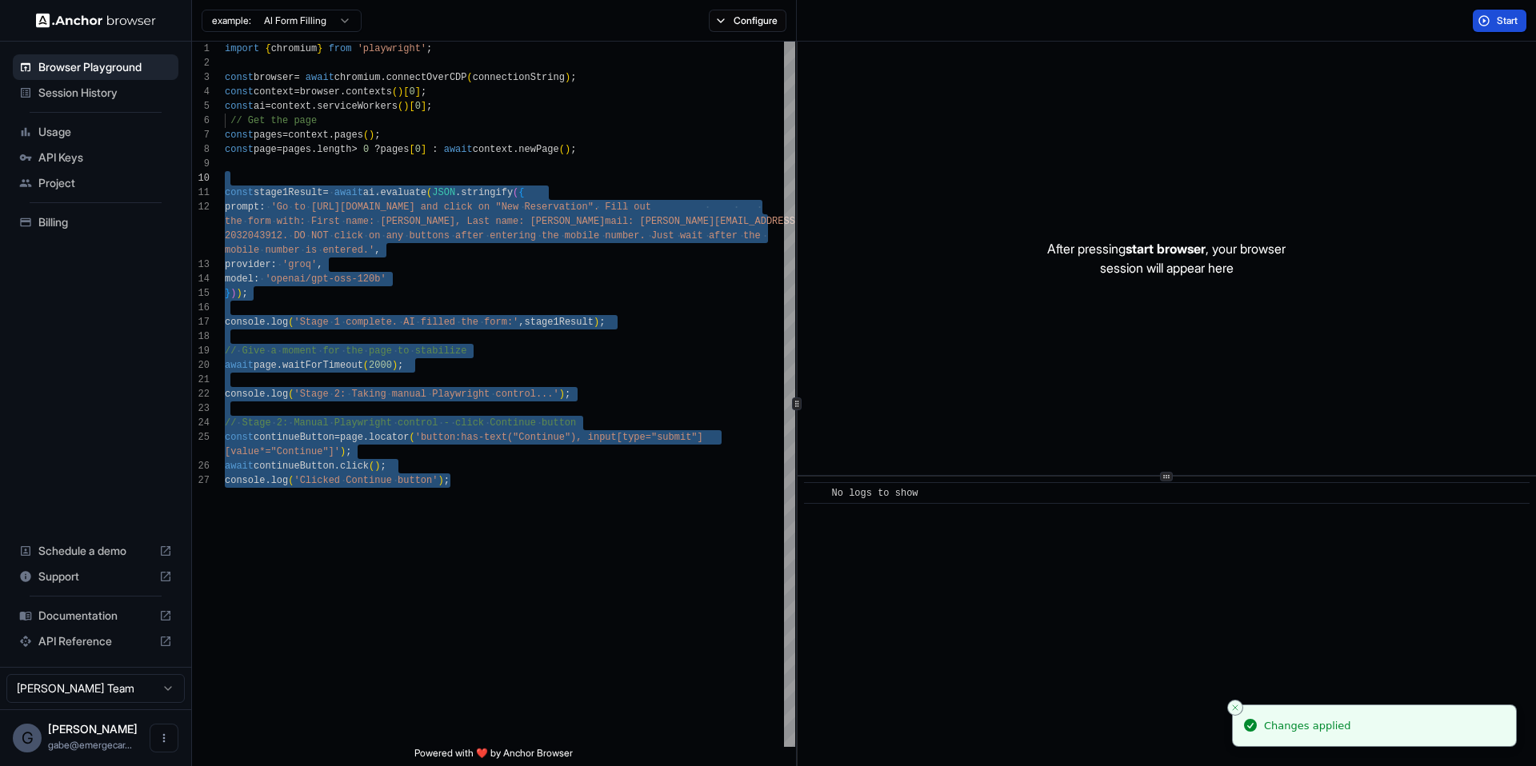
click at [1498, 26] on span "Start" at bounding box center [1508, 20] width 22 height 13
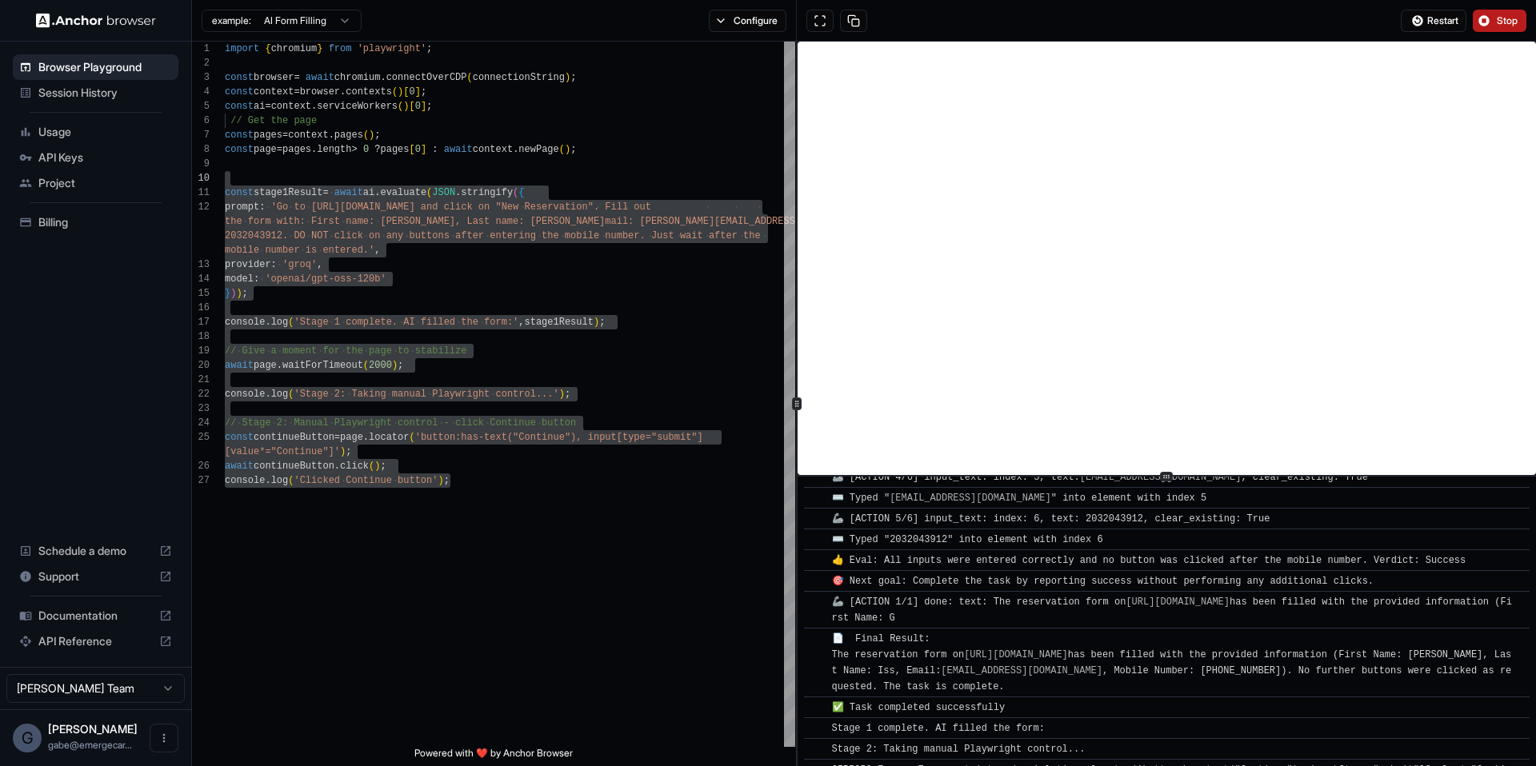
scroll to position [629, 0]
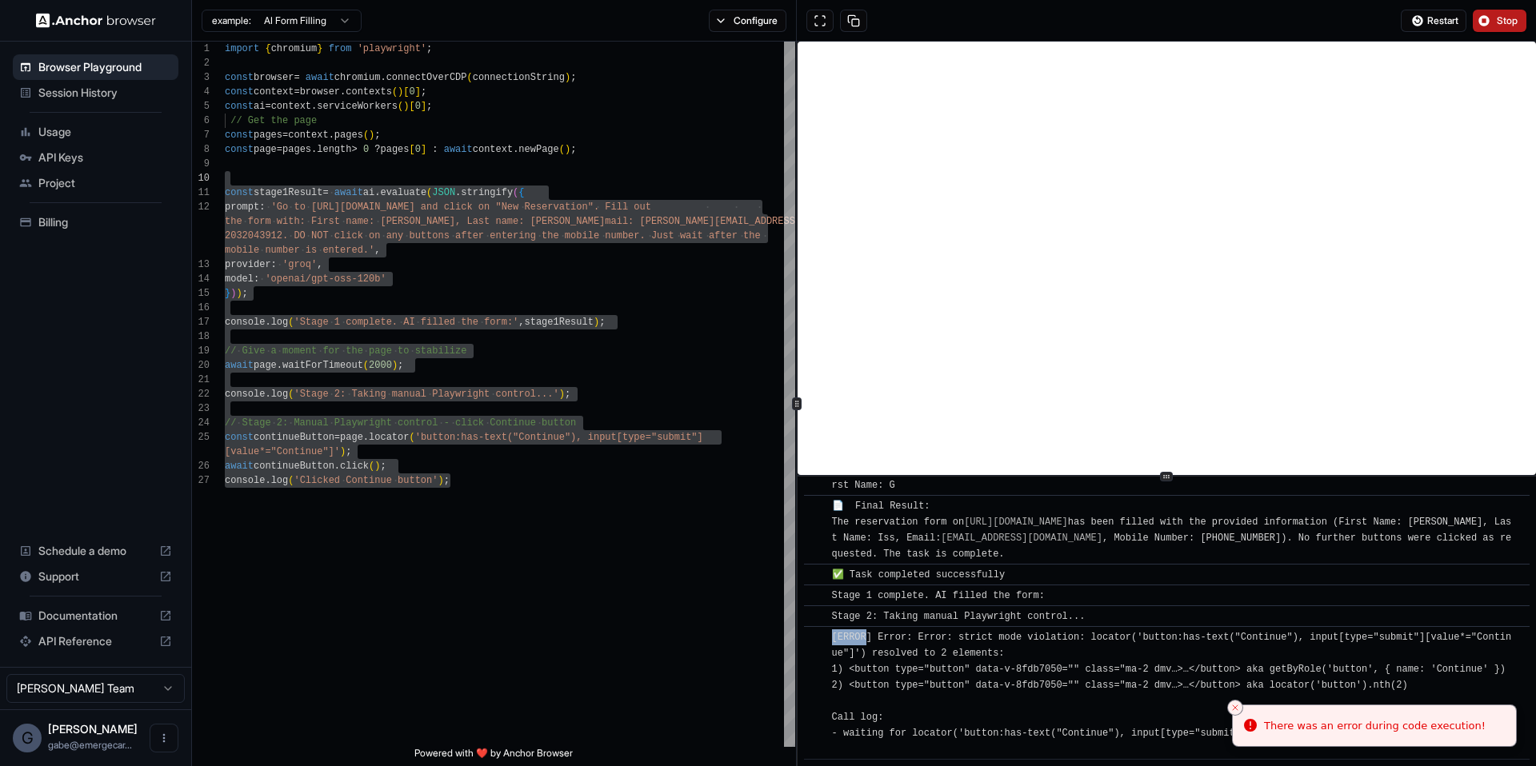
click at [868, 626] on div "​ [ERROR] Error: Error: strict mode violation: locator('button:has-text("Contin…" at bounding box center [1166, 693] width 725 height 134
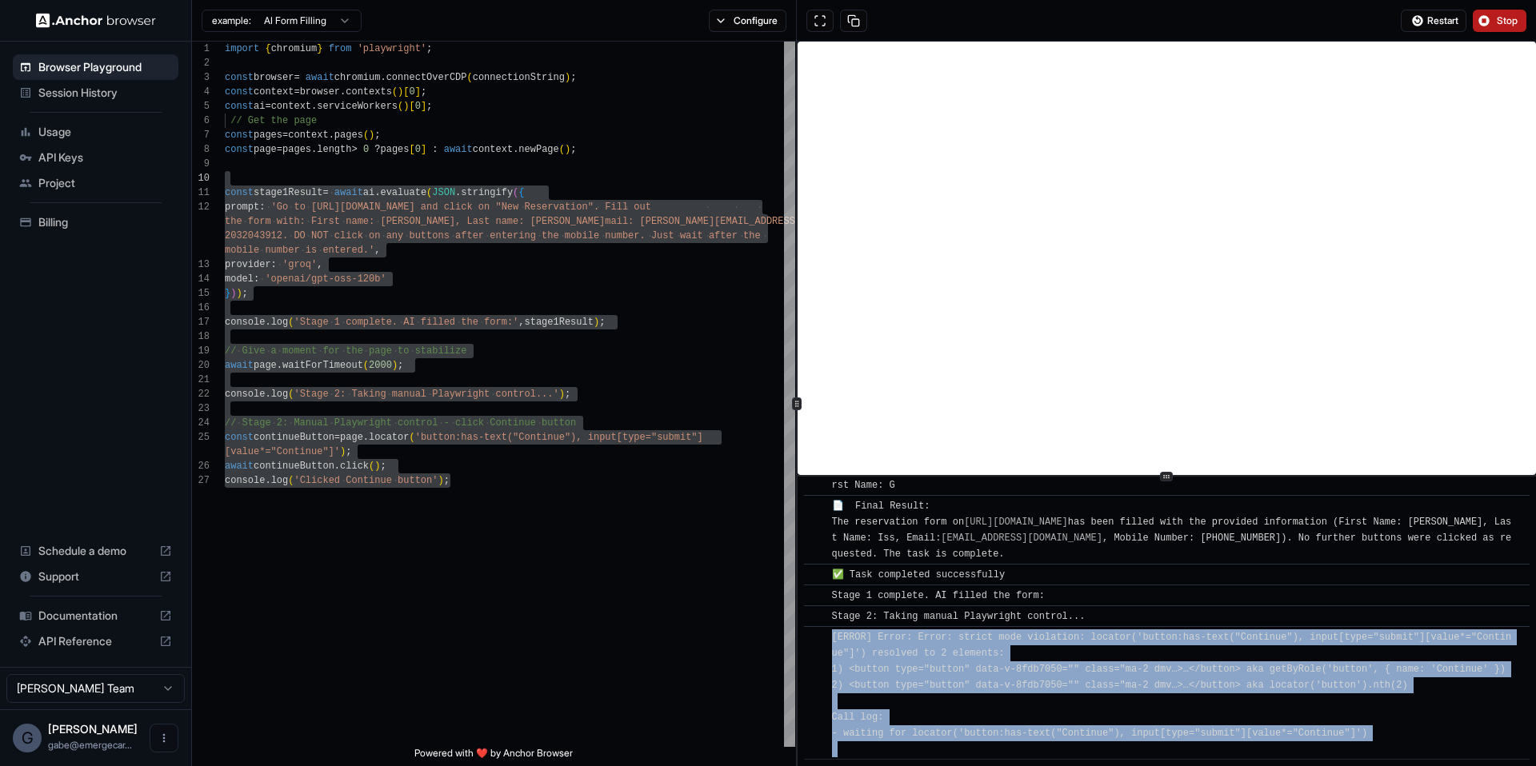
drag, startPoint x: 820, startPoint y: 621, endPoint x: 1407, endPoint y: 742, distance: 599.6
click at [1407, 742] on div "​ [ERROR] Error: Error: strict mode violation: locator('button:has-text("Contin…" at bounding box center [1166, 693] width 725 height 134
copy div "[ERROR] Error: Error: strict mode violation: locator('button:has-text("Continue…"
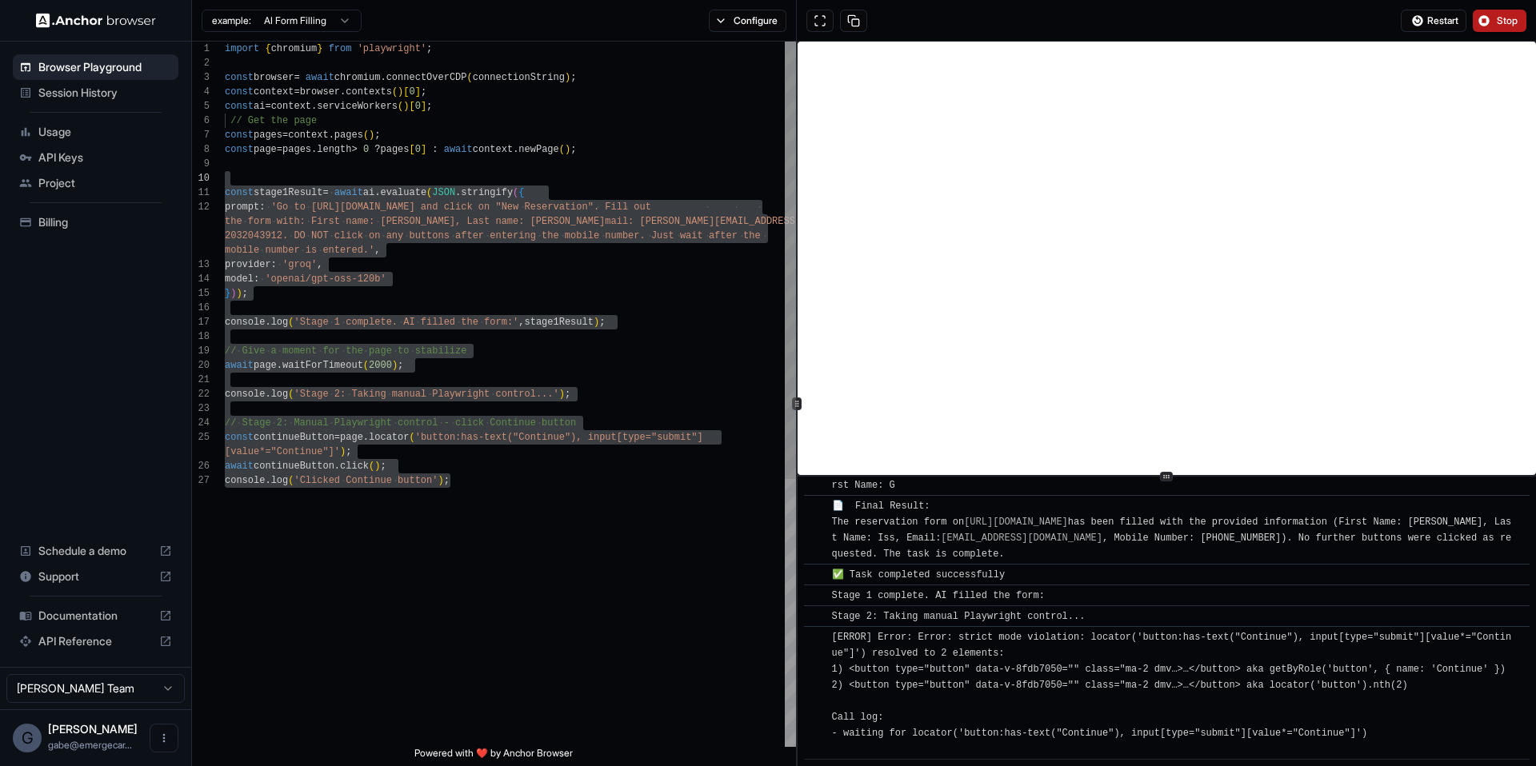
click at [529, 482] on div "import { chromium } from 'playwright' ; const browser = await chromium . connec…" at bounding box center [510, 610] width 571 height 1137
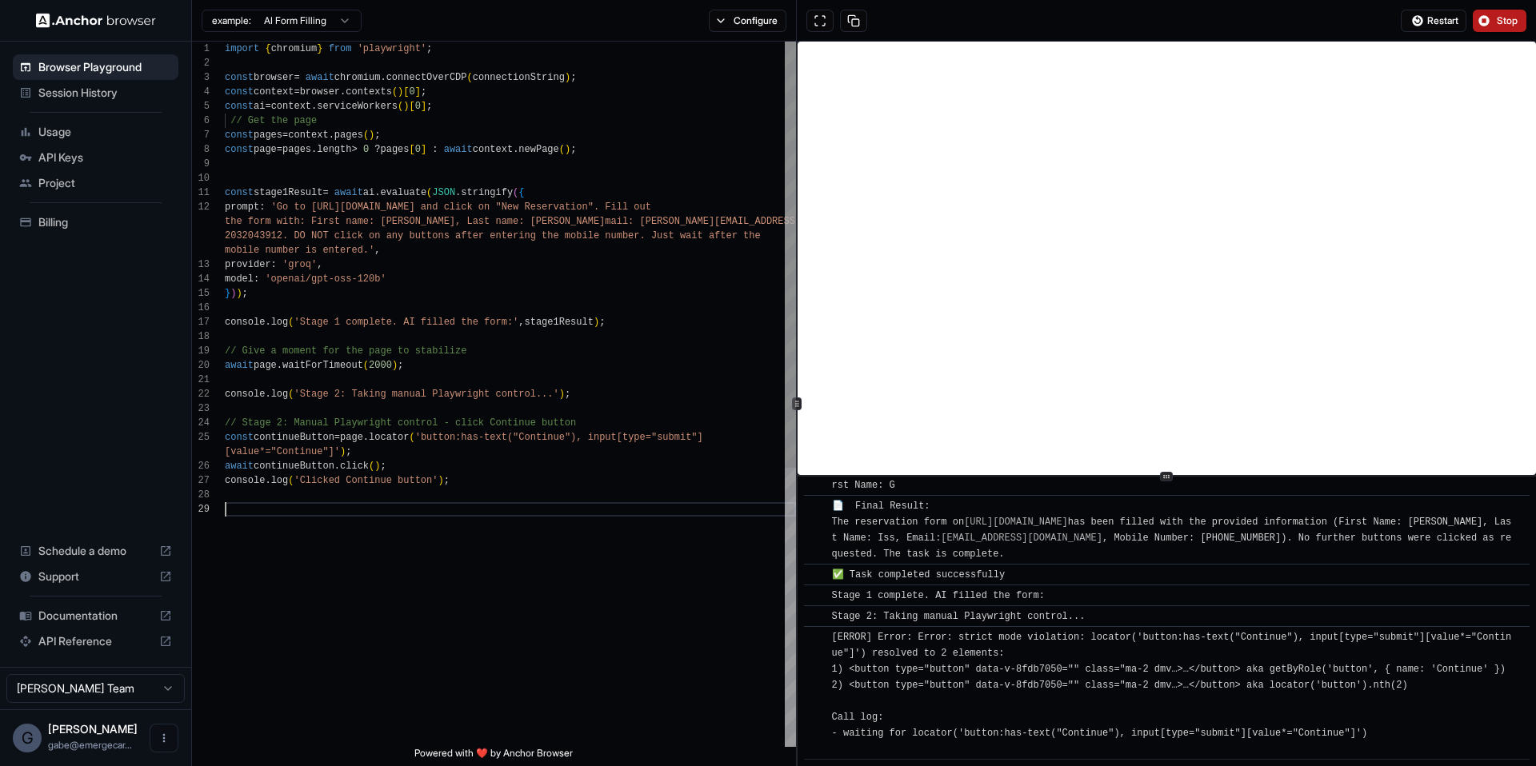
scroll to position [14, 0]
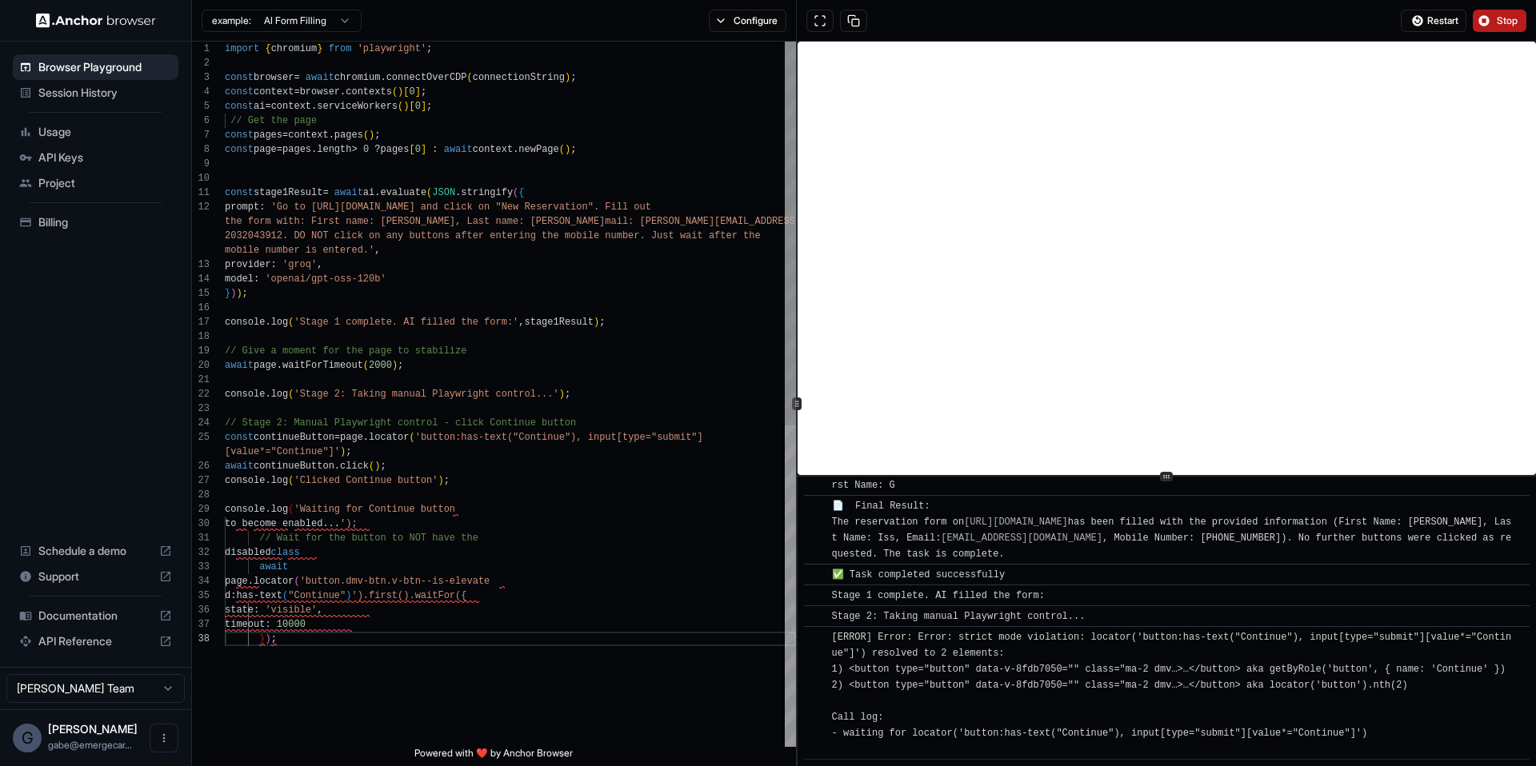
click at [295, 508] on div "import { chromium } from 'playwright' ; const browser = await chromium . connec…" at bounding box center [510, 690] width 571 height 1296
drag, startPoint x: 325, startPoint y: 641, endPoint x: 282, endPoint y: 606, distance: 55.7
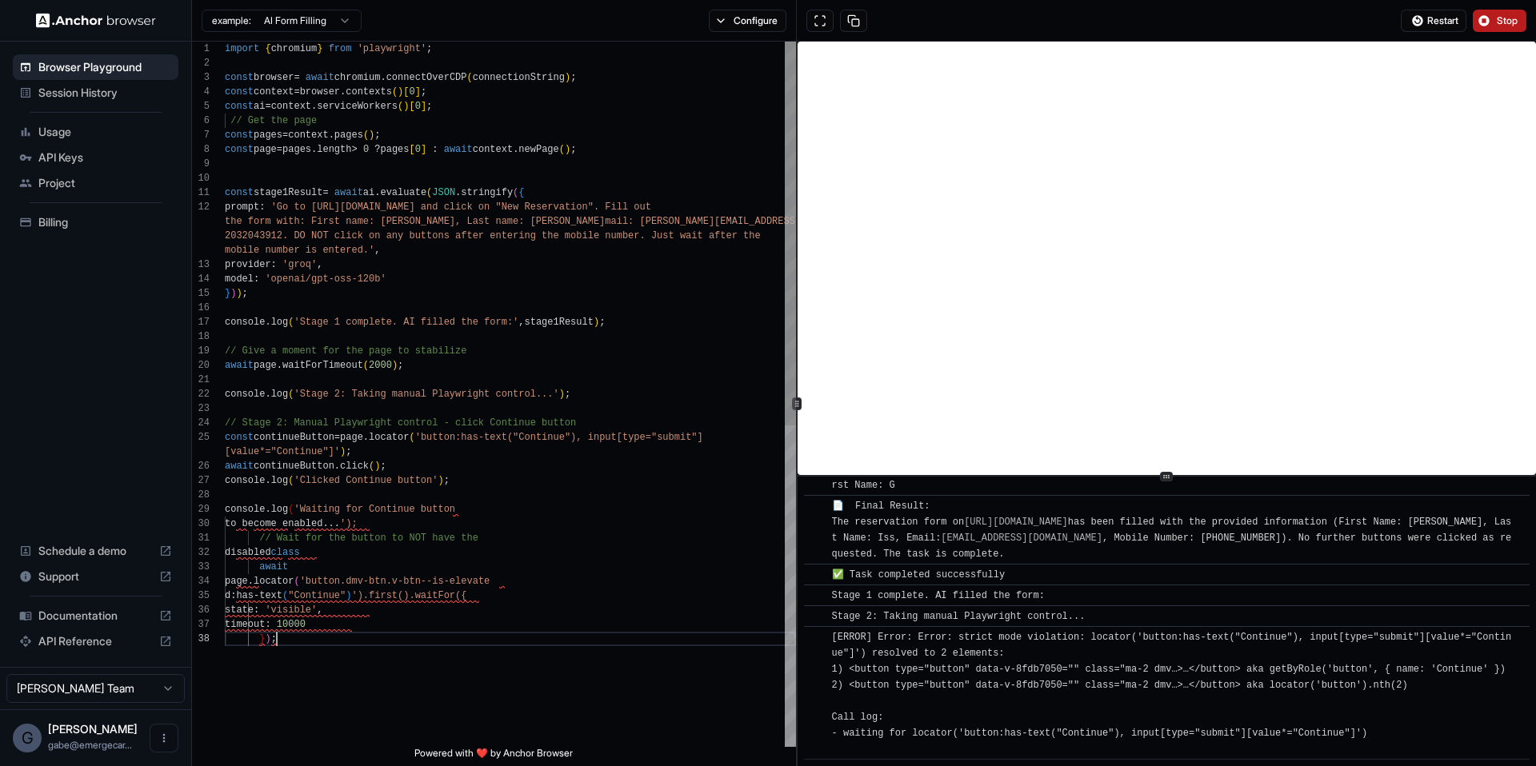
click at [324, 641] on div "import { chromium } from 'playwright' ; const browser = await chromium . connec…" at bounding box center [510, 690] width 571 height 1296
drag, startPoint x: 282, startPoint y: 606, endPoint x: 238, endPoint y: 567, distance: 58.3
click at [239, 568] on div "import { chromium } from 'playwright' ; const browser = await chromium . connec…" at bounding box center [510, 690] width 571 height 1296
click at [238, 566] on div "import { chromium } from 'playwright' ; const browser = await chromium . connec…" at bounding box center [510, 690] width 571 height 1296
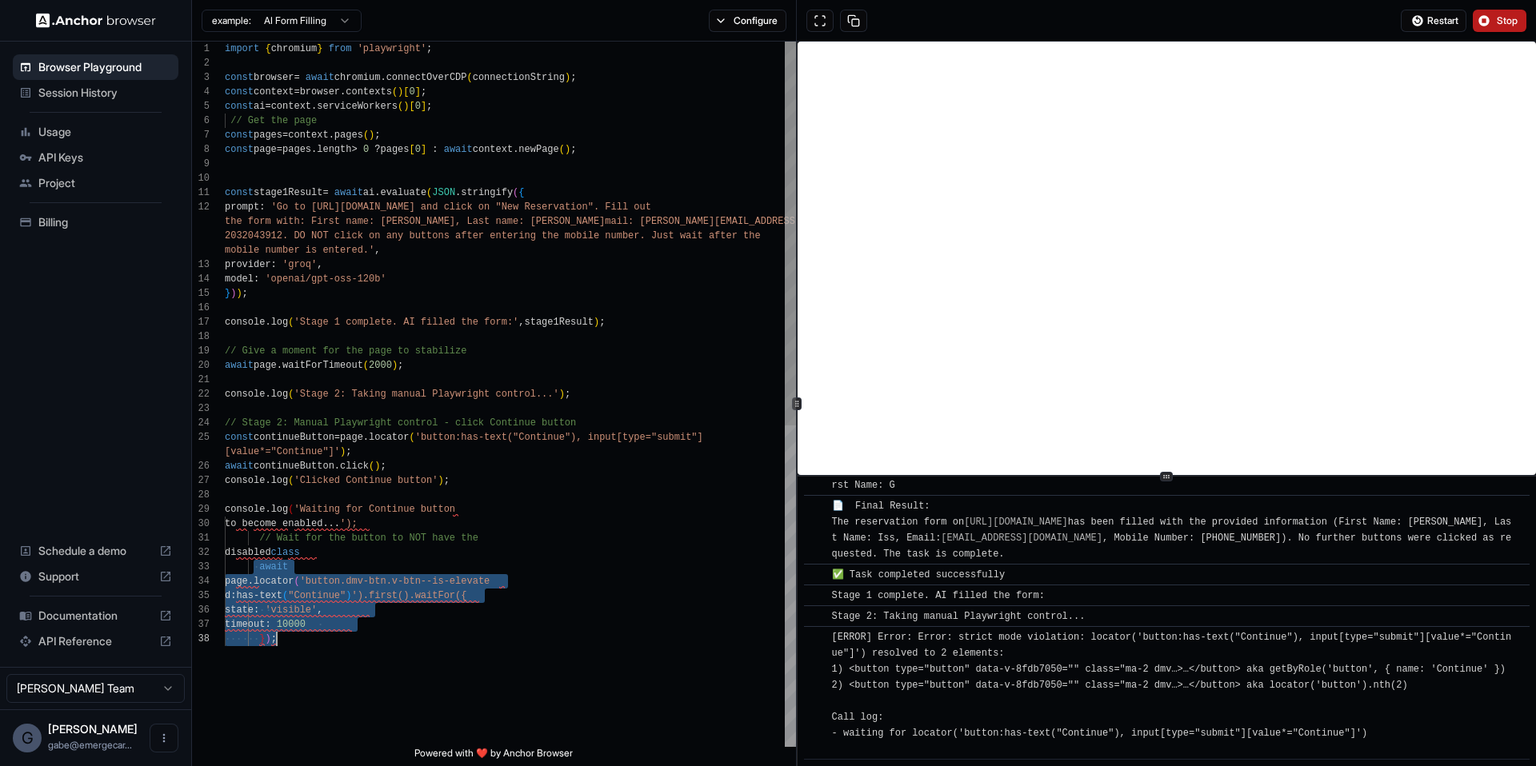
drag, startPoint x: 254, startPoint y: 568, endPoint x: 318, endPoint y: 637, distance: 94.5
click at [318, 637] on div "import { chromium } from 'playwright' ; const browser = await chromium . connec…" at bounding box center [510, 690] width 571 height 1296
click at [366, 453] on div "import { chromium } from 'playwright' ; const browser = await chromium . connec…" at bounding box center [510, 690] width 571 height 1296
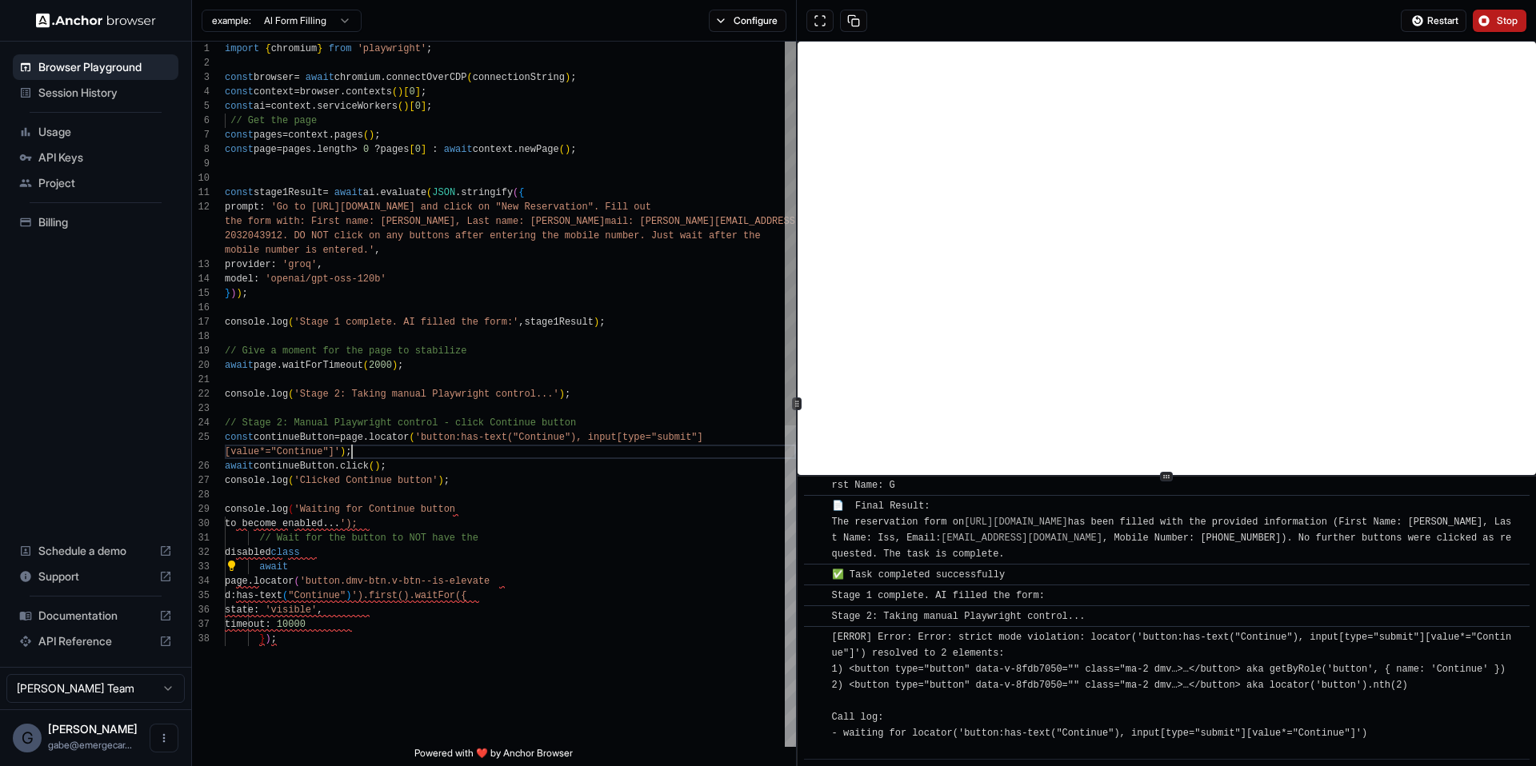
click at [366, 453] on div "import { chromium } from 'playwright' ; const browser = await chromium . connec…" at bounding box center [510, 690] width 571 height 1296
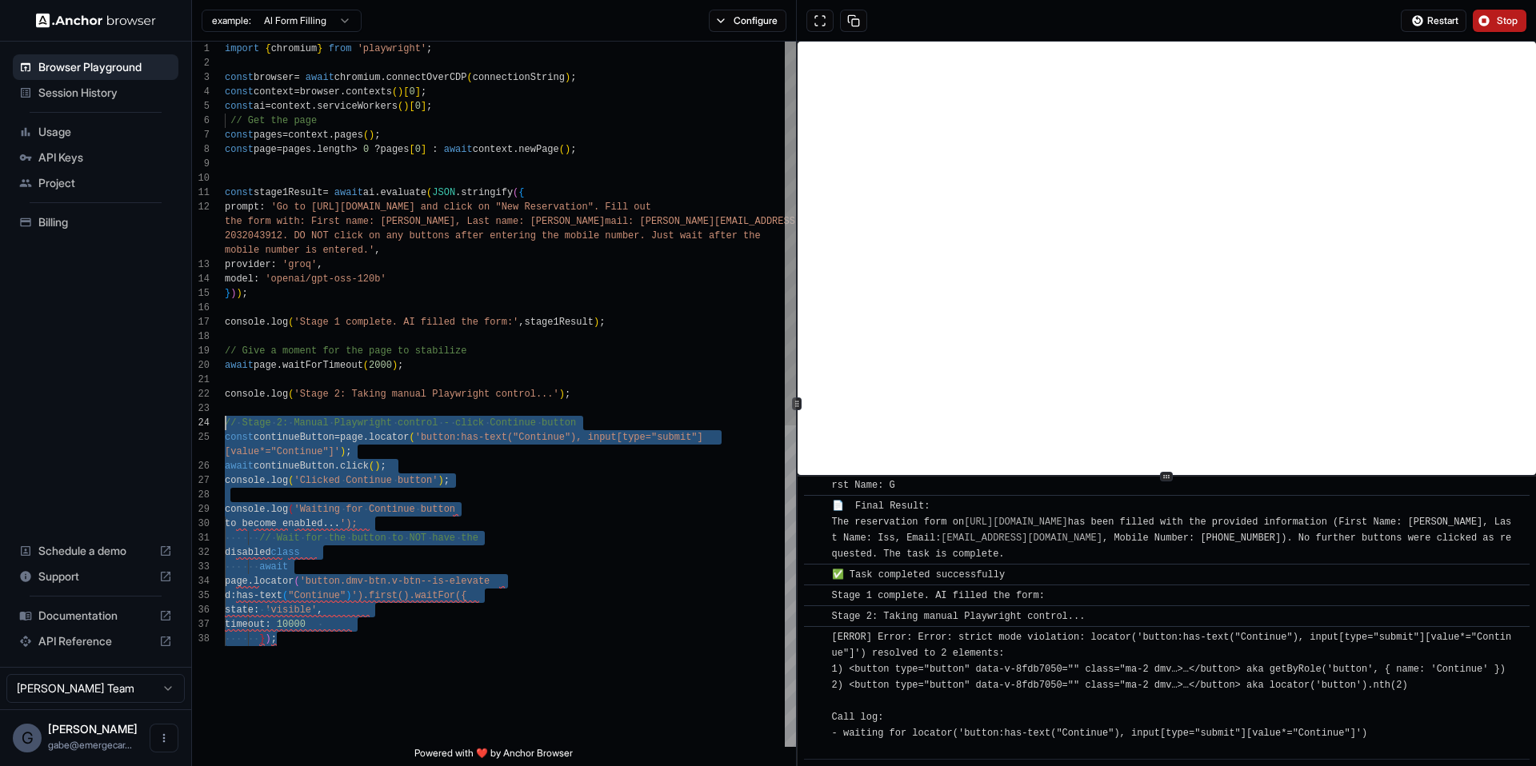
drag, startPoint x: 396, startPoint y: 657, endPoint x: 213, endPoint y: 426, distance: 294.3
click at [225, 426] on div "import { chromium } from 'playwright' ; const browser = await chromium . connec…" at bounding box center [510, 690] width 571 height 1296
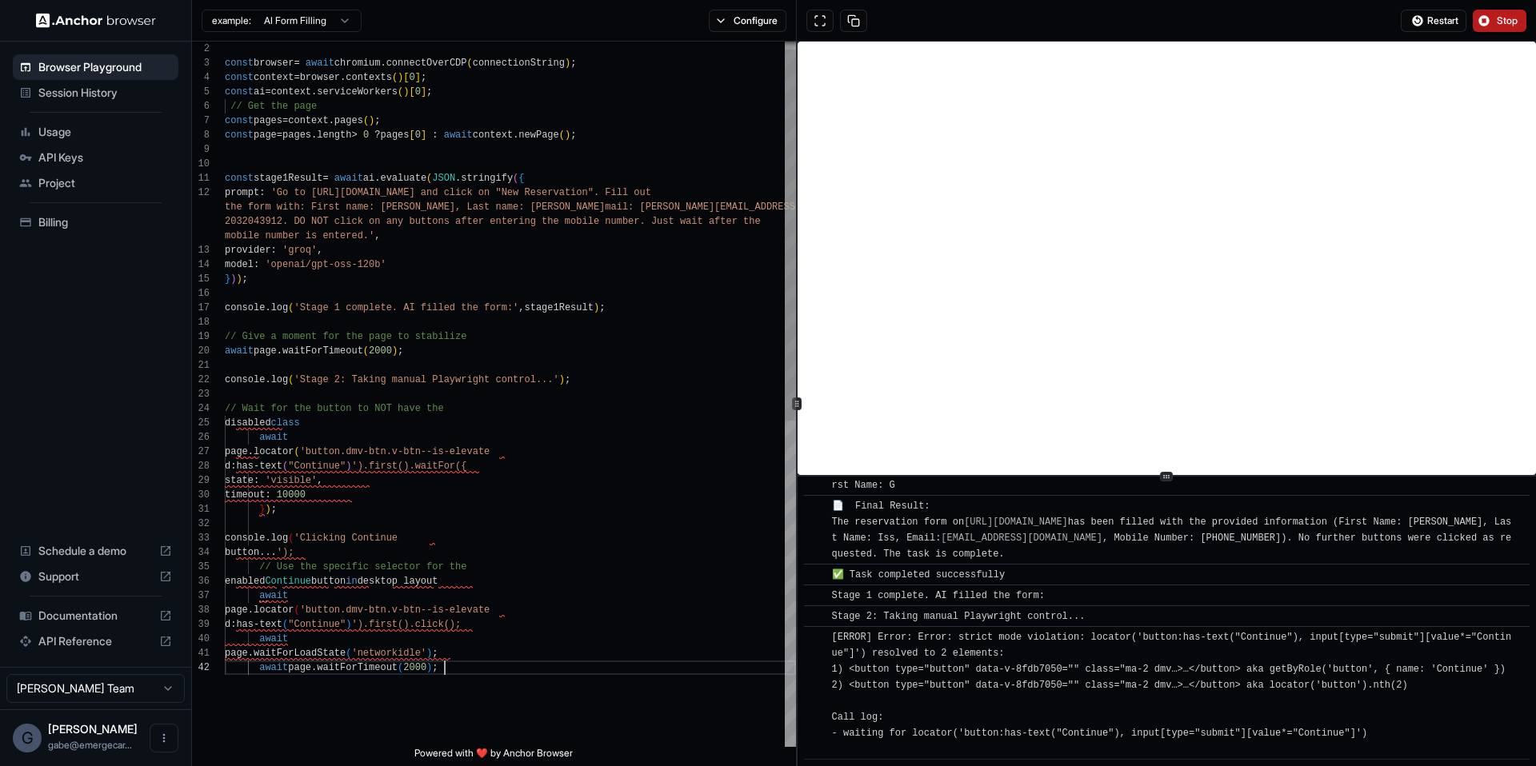
scroll to position [86, 0]
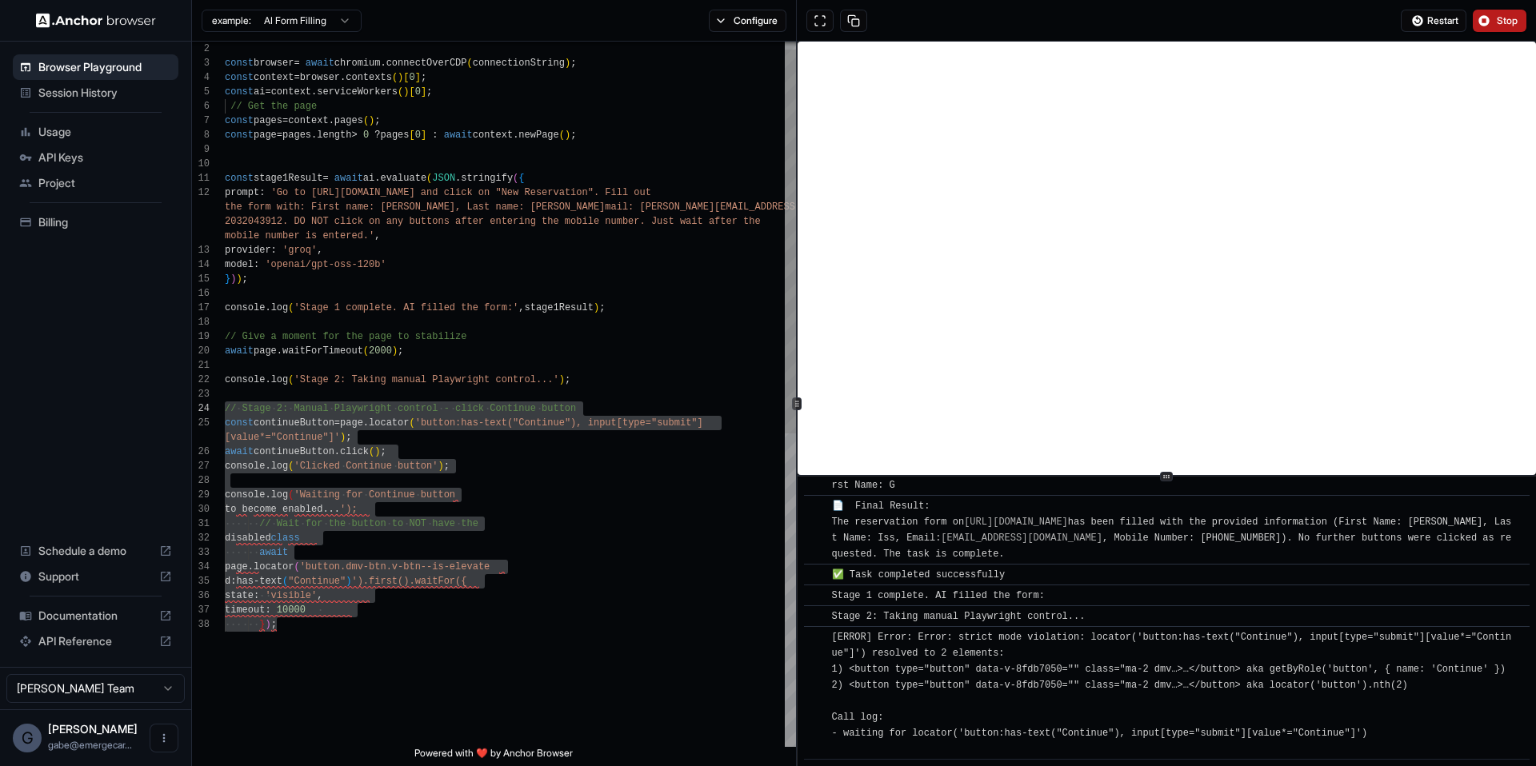
click at [404, 633] on div "const browser = await chromium . connectOverCDP ( connectionString ) ; const co…" at bounding box center [510, 675] width 571 height 1296
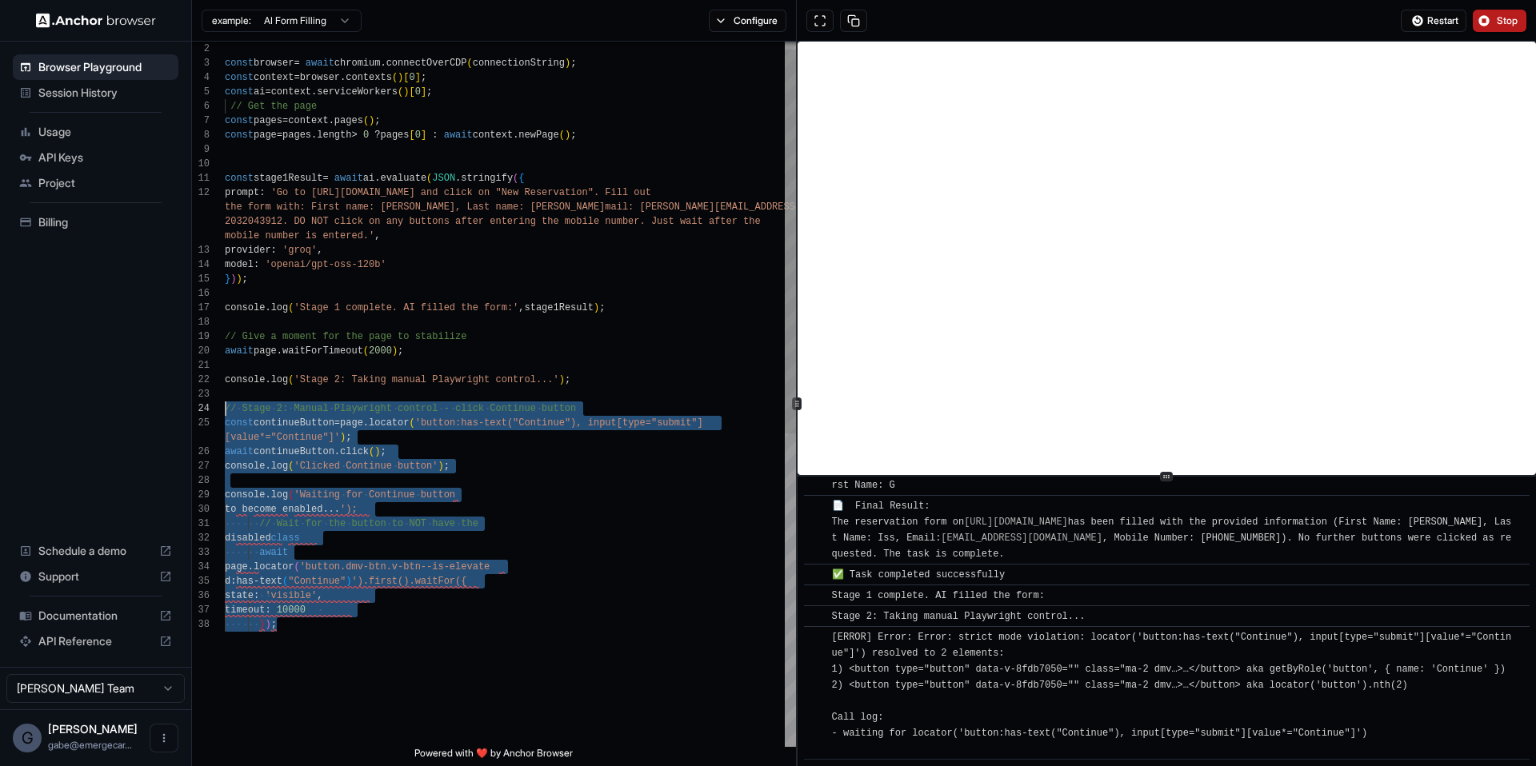
scroll to position [101, 0]
drag, startPoint x: 401, startPoint y: 638, endPoint x: 225, endPoint y: 422, distance: 278.6
click at [225, 422] on div "const browser = await chromium . connectOverCDP ( connectionString ) ; const co…" at bounding box center [510, 675] width 571 height 1296
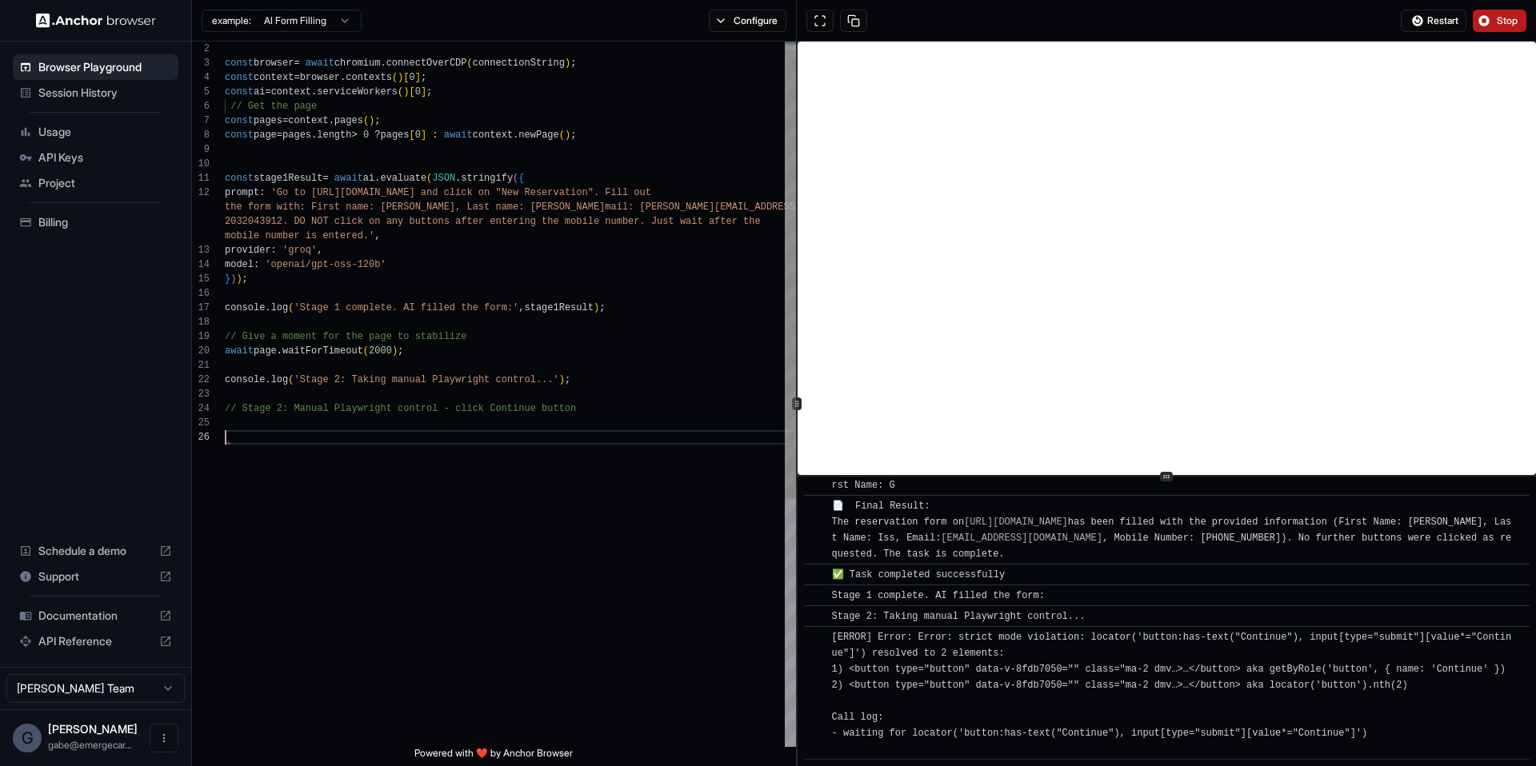
scroll to position [43, 0]
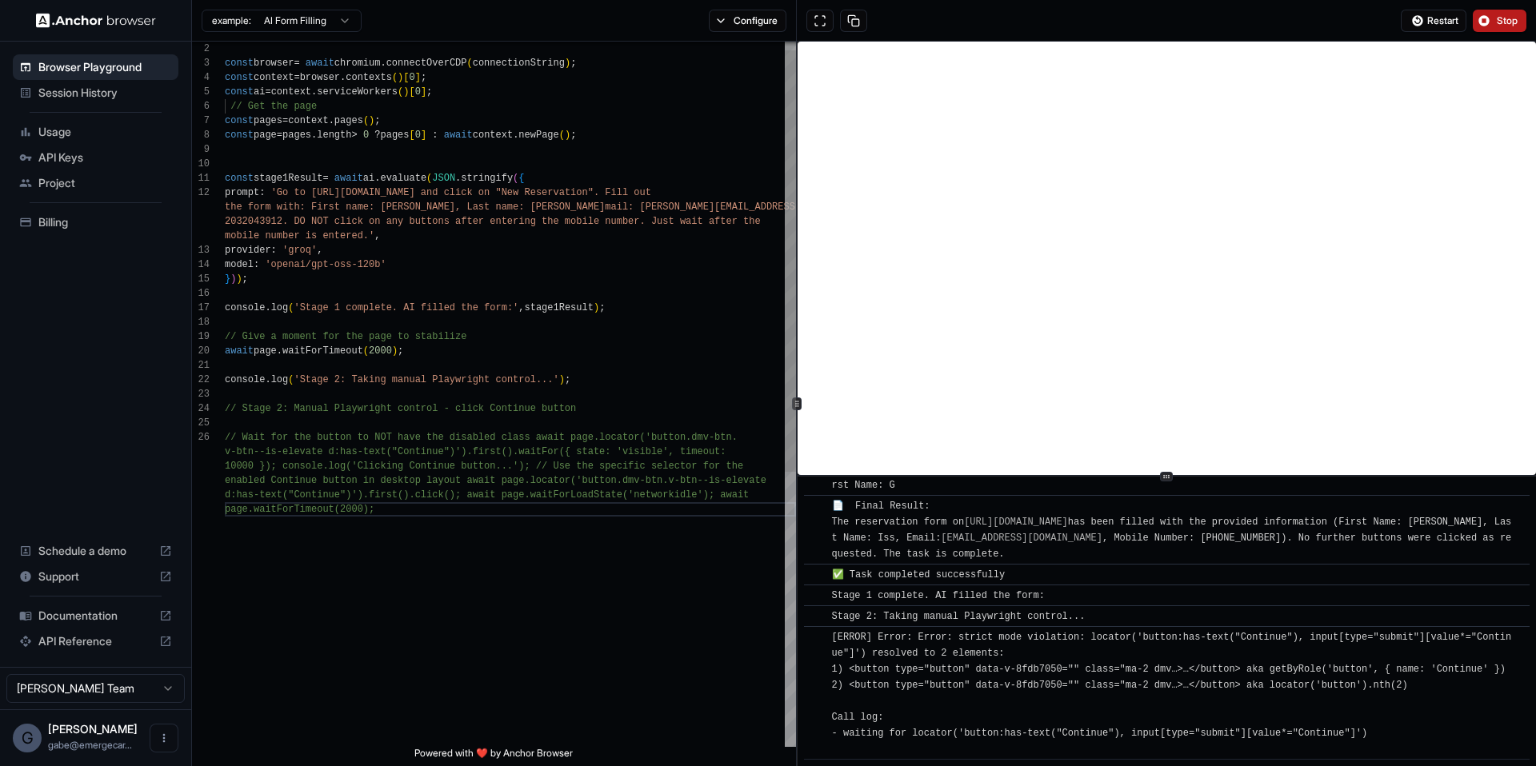
click at [599, 441] on div "const browser = await chromium . connectOverCDP ( connectionString ) ; const co…" at bounding box center [510, 617] width 571 height 1181
click at [528, 438] on div "const browser = await chromium . connectOverCDP ( connectionString ) ; const co…" at bounding box center [510, 617] width 571 height 1181
click at [697, 478] on div "const browser = await chromium . connectOverCDP ( connectionString ) ; const co…" at bounding box center [510, 617] width 571 height 1181
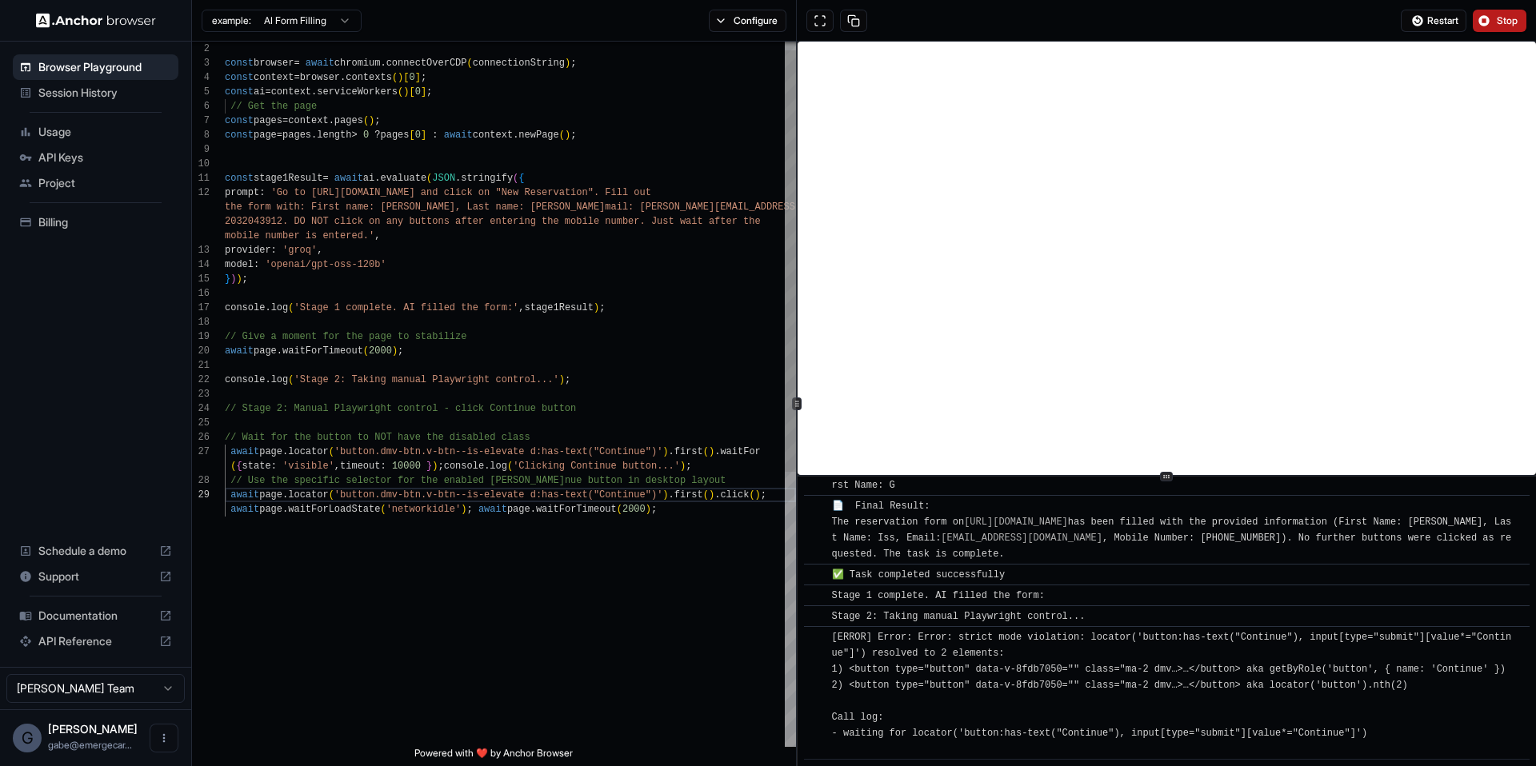
scroll to position [43, 0]
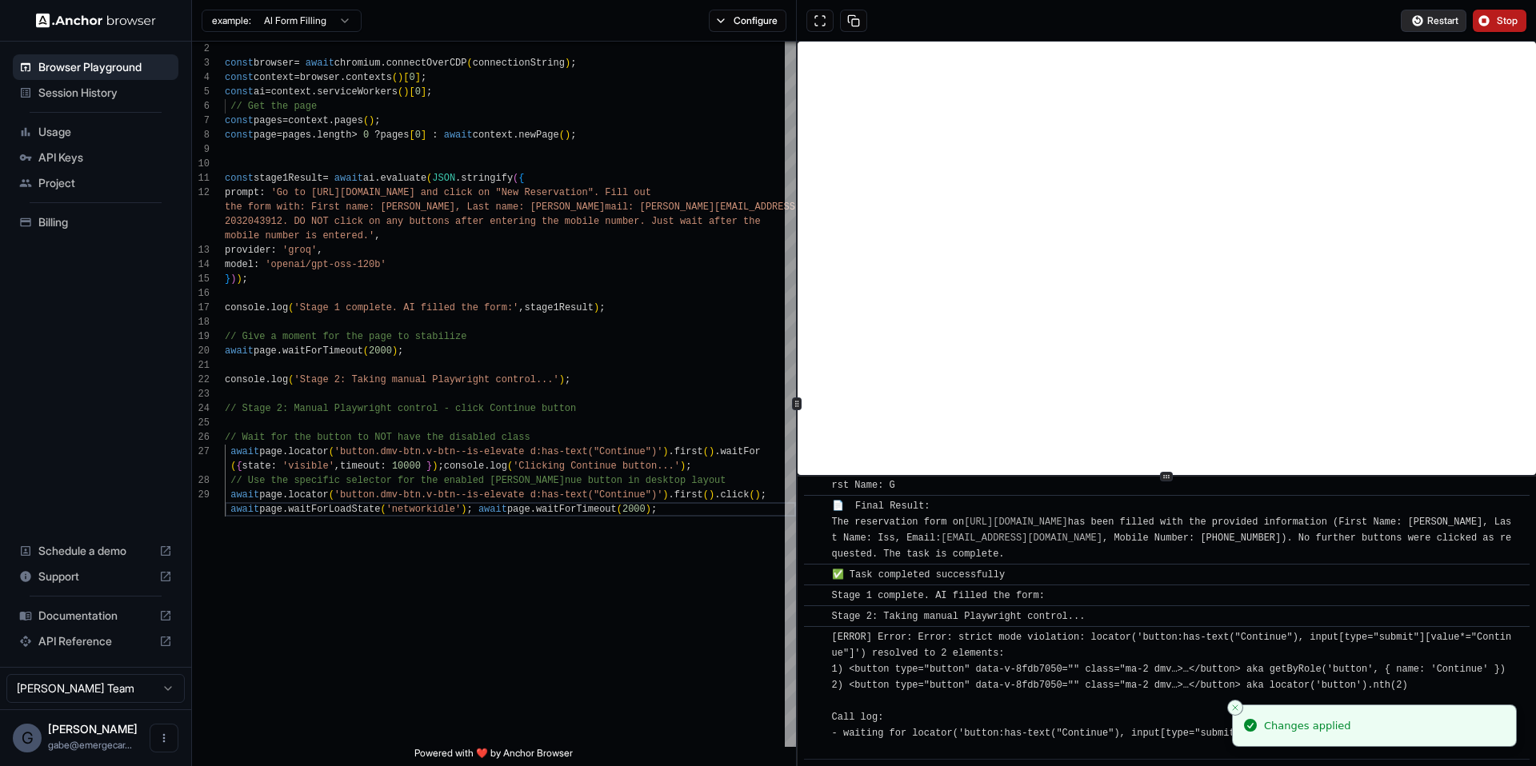
click at [1442, 23] on span "Restart" at bounding box center [1442, 20] width 31 height 13
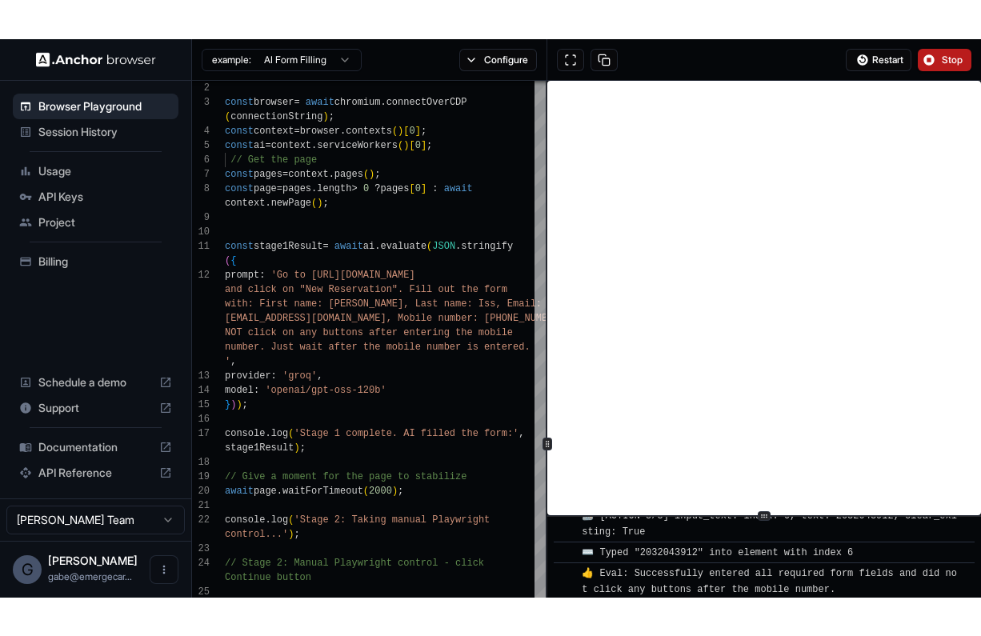
scroll to position [800, 0]
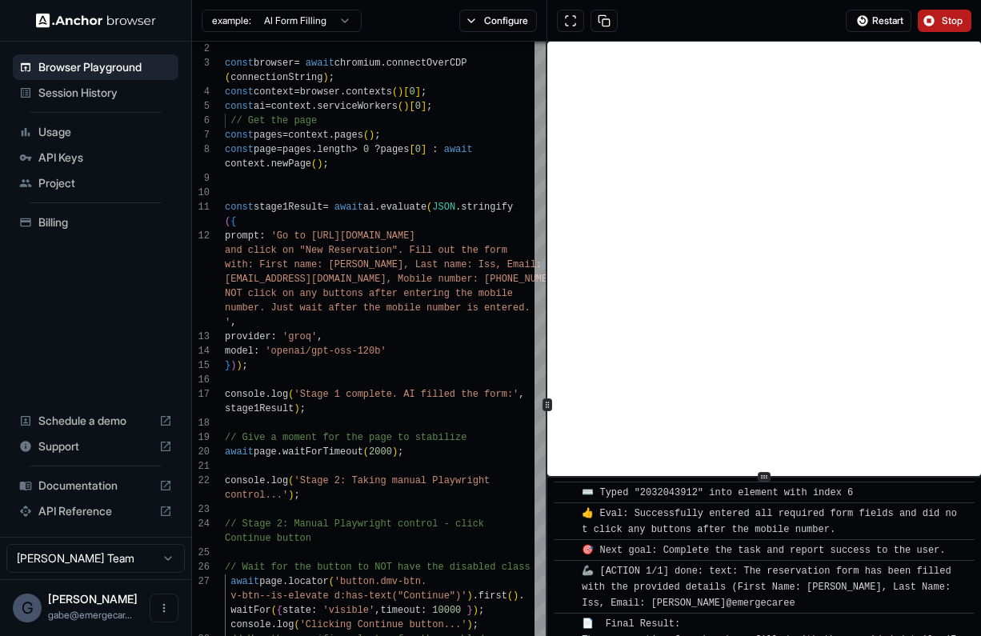
click at [753, 572] on span "🦾 [ACTION 1/1] done: text: The reservation form has been filled with the provid…" at bounding box center [769, 587] width 375 height 43
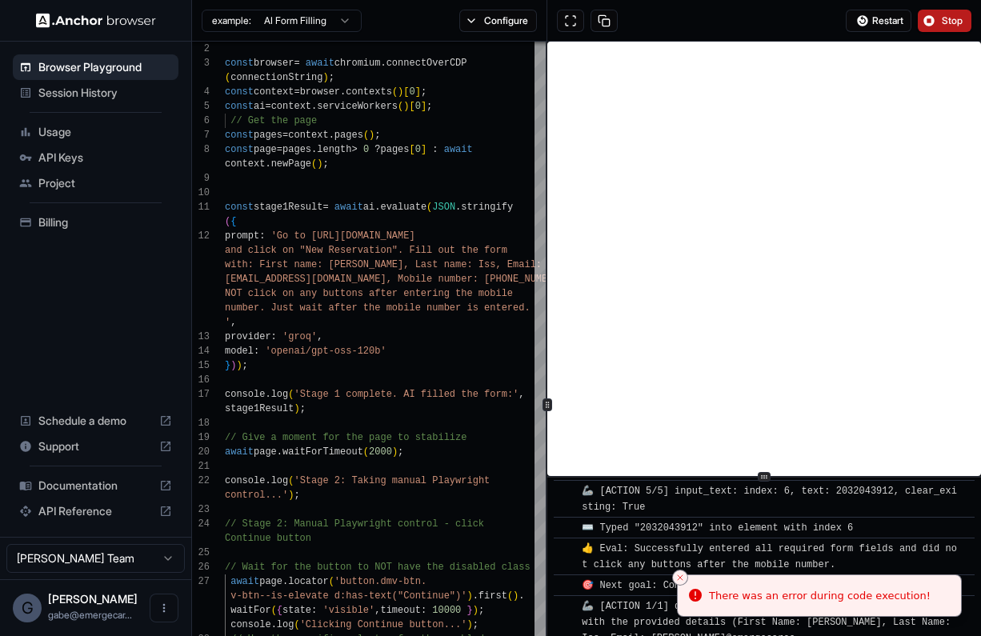
scroll to position [885, 0]
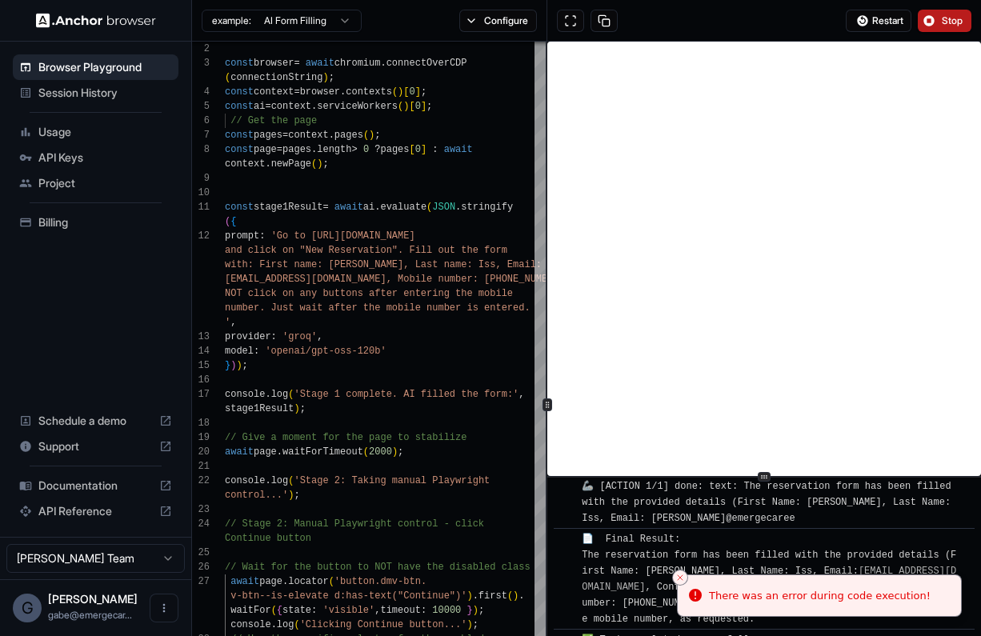
click at [696, 589] on icon "Notifications alt+T" at bounding box center [695, 595] width 16 height 16
click at [721, 598] on div "There was an error during code execution!" at bounding box center [820, 596] width 222 height 16
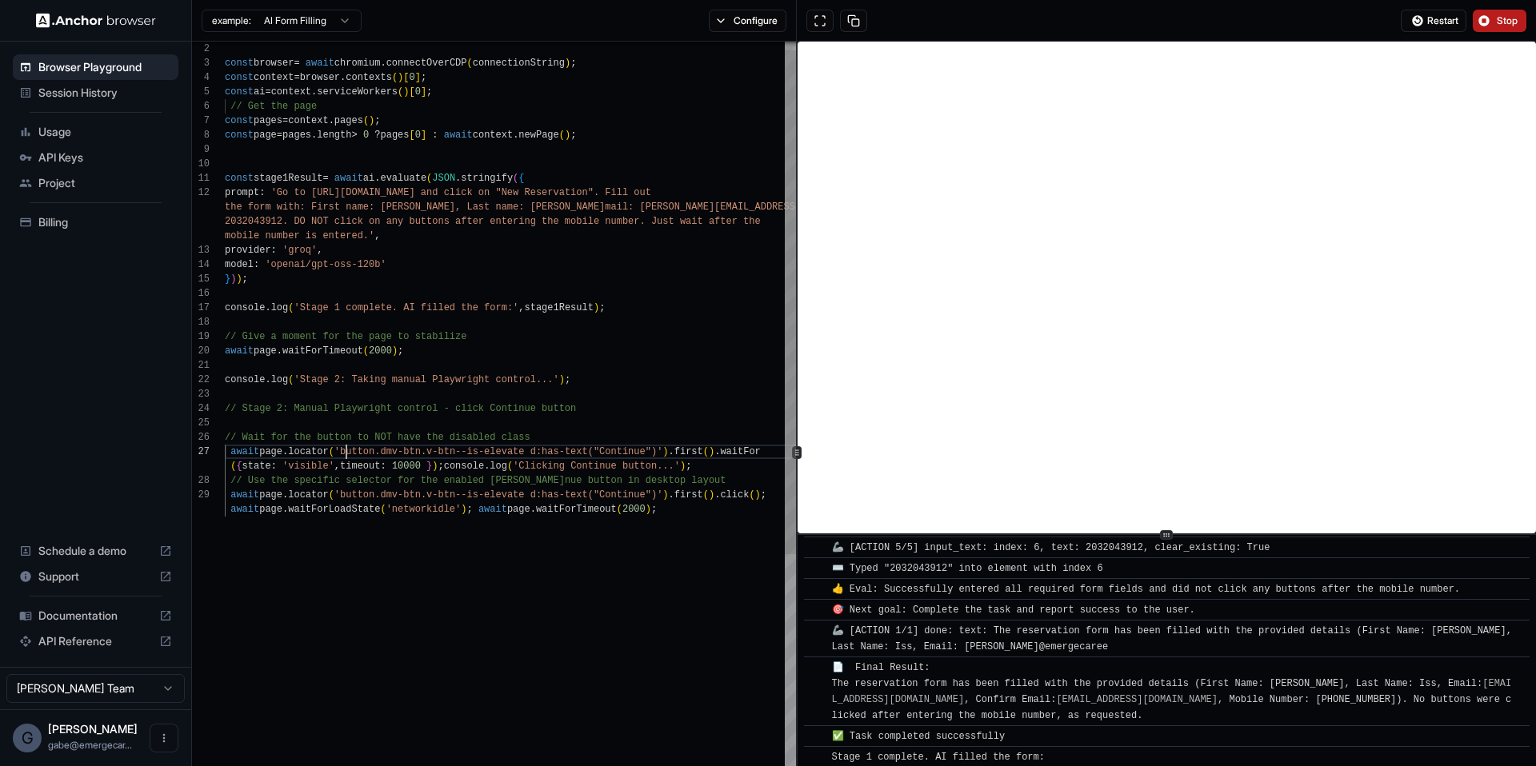
scroll to position [130, 0]
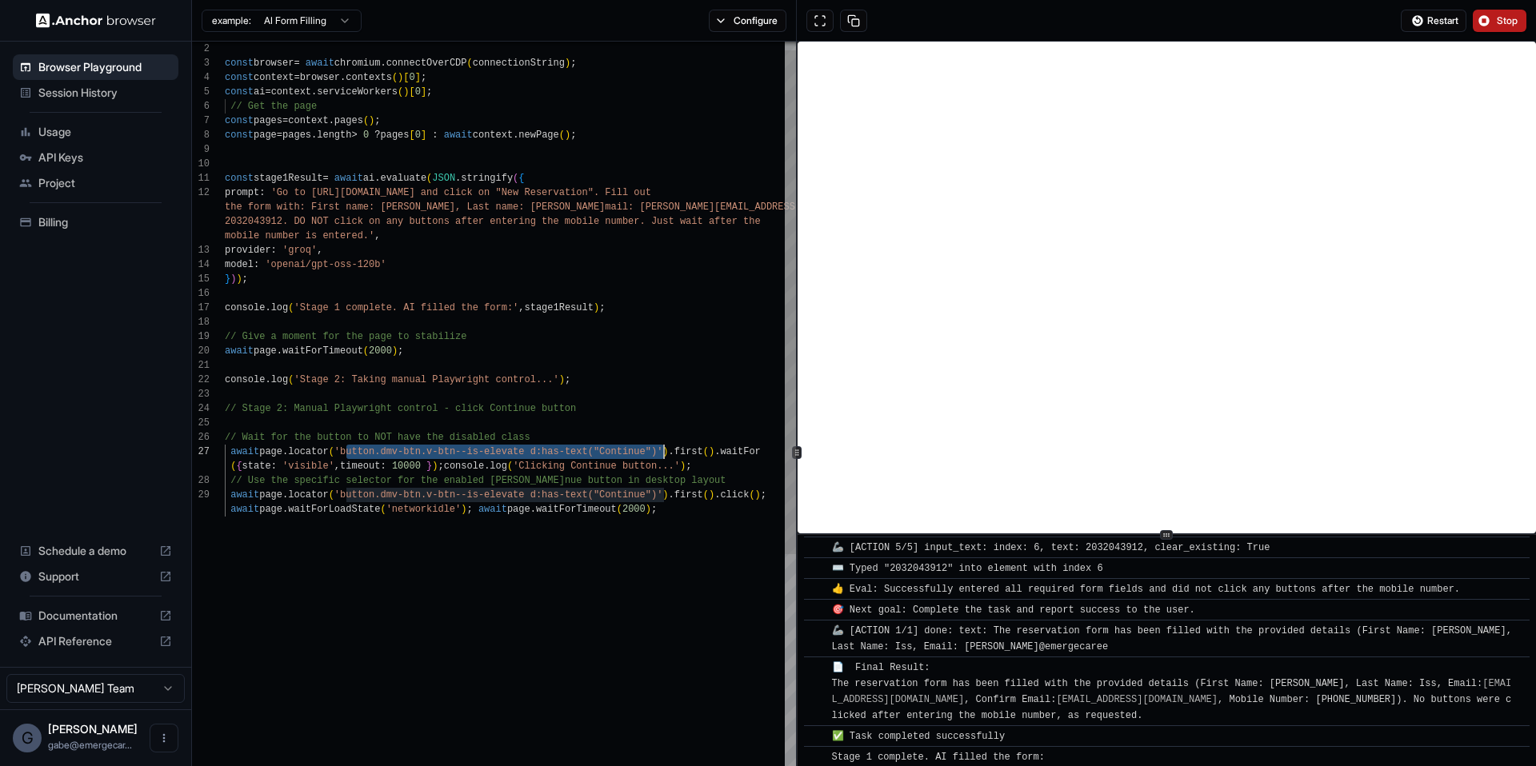
drag, startPoint x: 346, startPoint y: 452, endPoint x: 663, endPoint y: 456, distance: 316.8
click at [663, 456] on div "const browser = await chromium . connectOverCDP ( connectionString ) ; const co…" at bounding box center [510, 666] width 571 height 1278
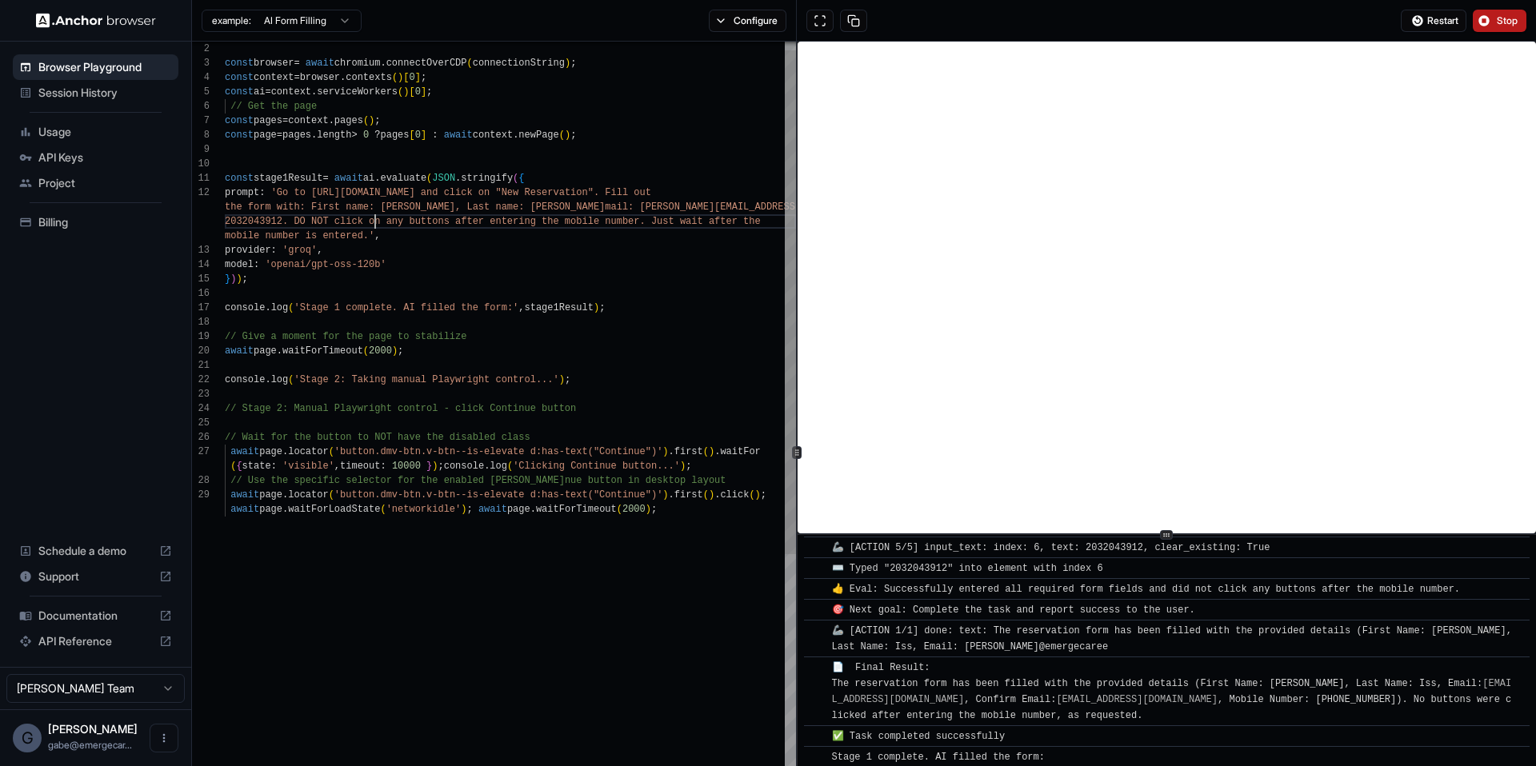
click at [376, 226] on div "const browser = await chromium . connectOverCDP ( connectionString ) ; const co…" at bounding box center [510, 666] width 571 height 1278
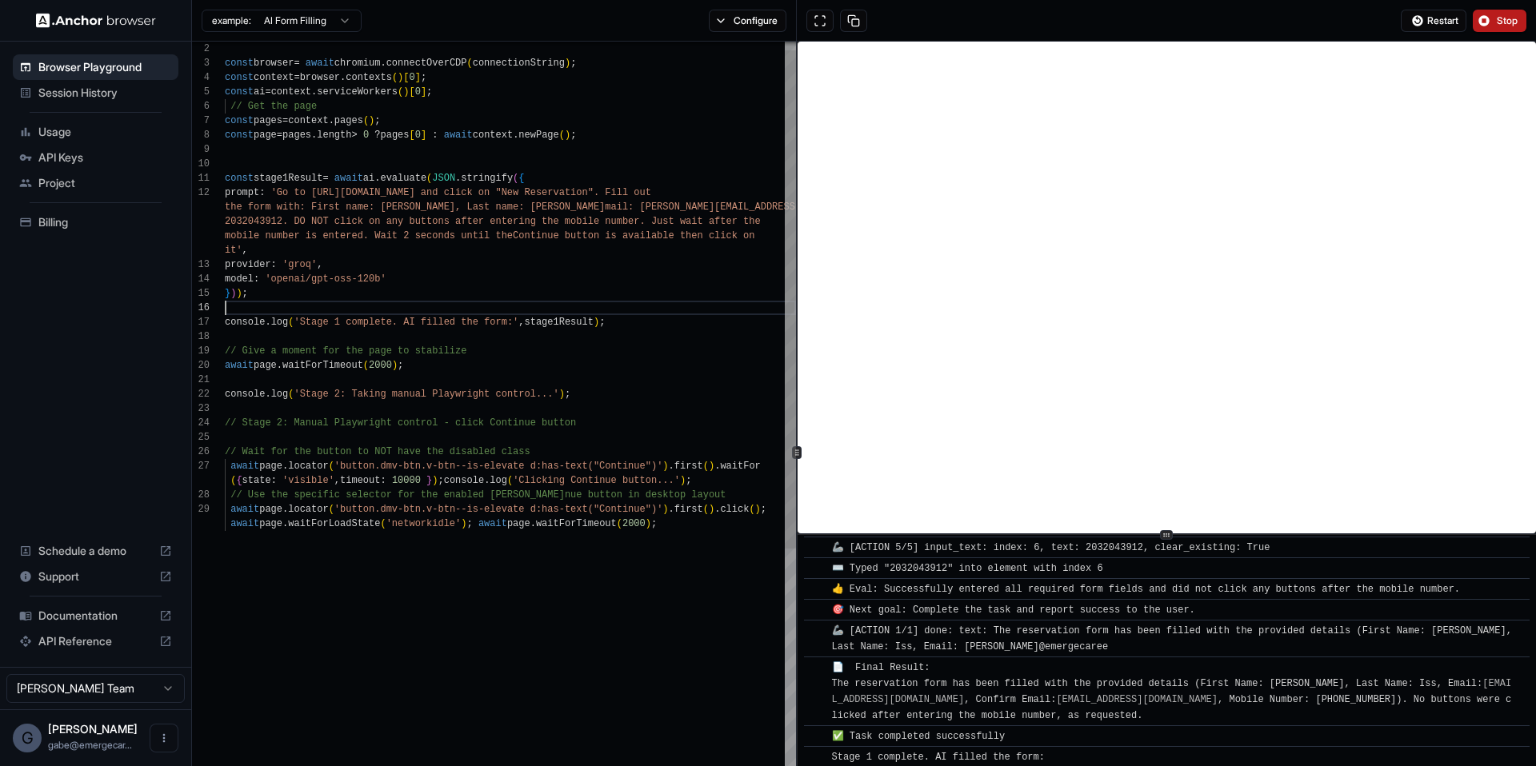
scroll to position [0, 0]
drag, startPoint x: 536, startPoint y: 234, endPoint x: 643, endPoint y: 234, distance: 107.2
click at [536, 234] on div "const browser = await chromium . connectOverCDP ( connectionString ) ; const co…" at bounding box center [510, 673] width 571 height 1293
type textarea "**********"
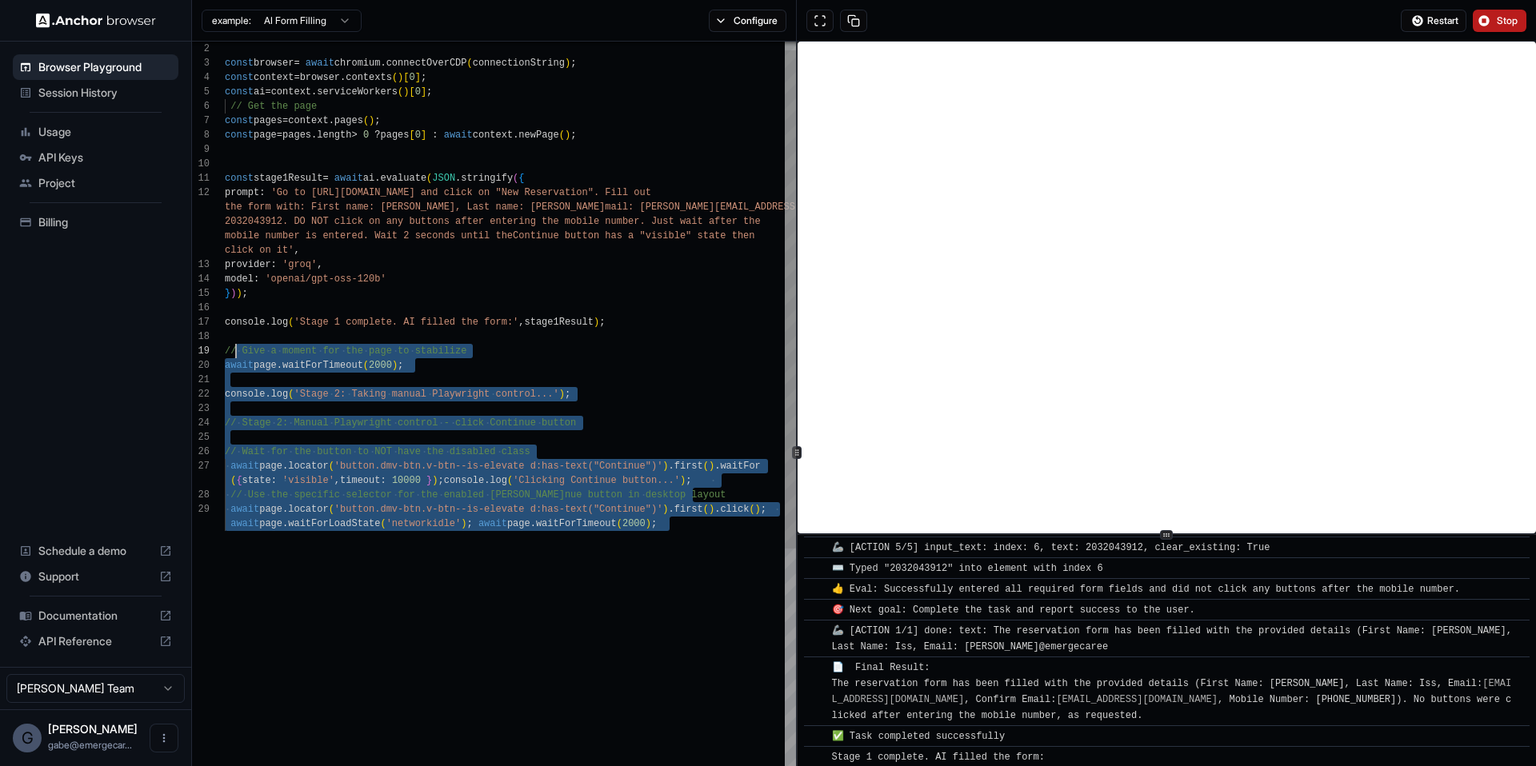
scroll to position [0, 0]
drag, startPoint x: 633, startPoint y: 603, endPoint x: 209, endPoint y: 326, distance: 506.3
click at [225, 326] on div "const browser = await chromium . connectOverCDP ( connectionString ) ; const co…" at bounding box center [510, 673] width 571 height 1293
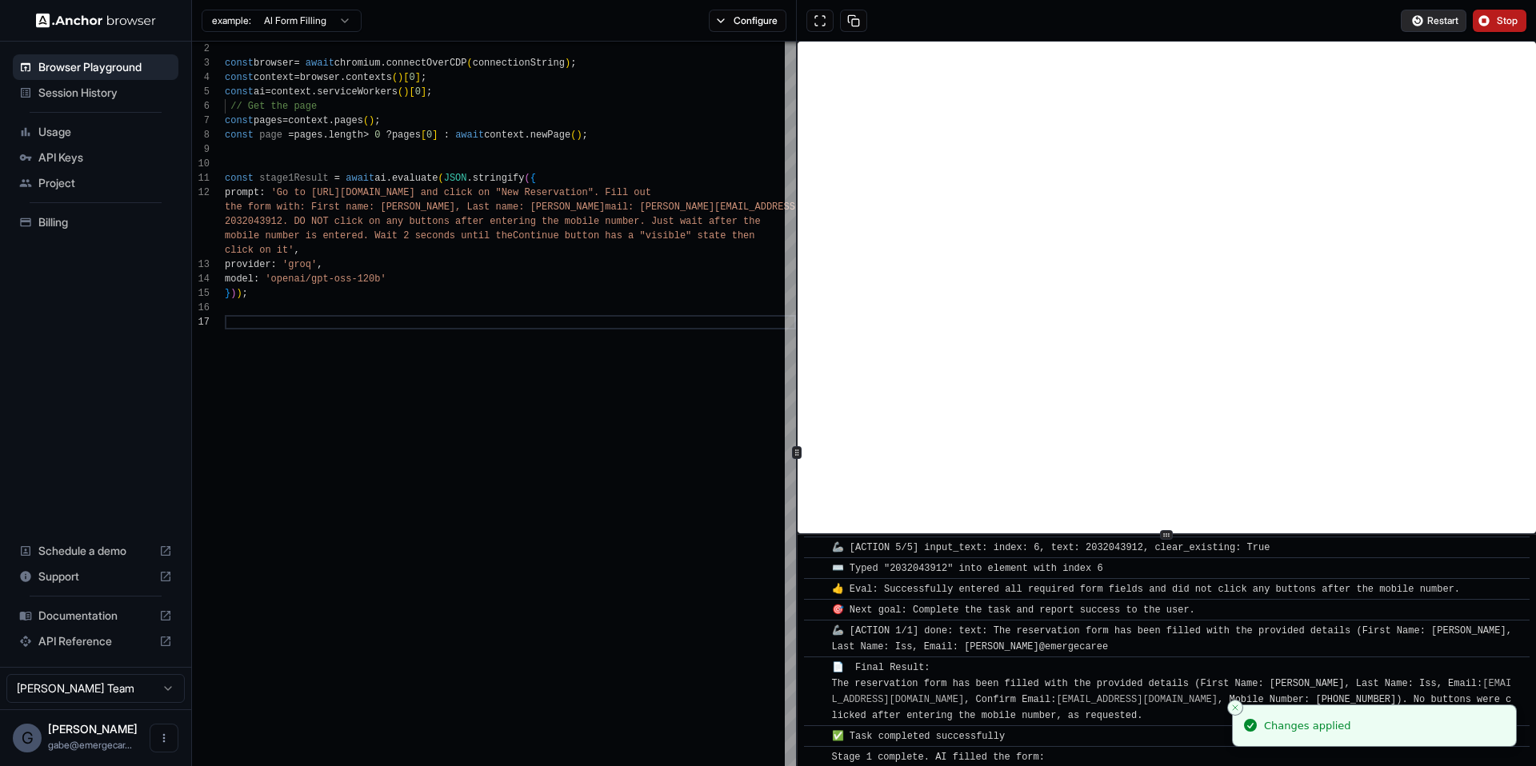
click at [1437, 20] on span "Restart" at bounding box center [1442, 20] width 31 height 13
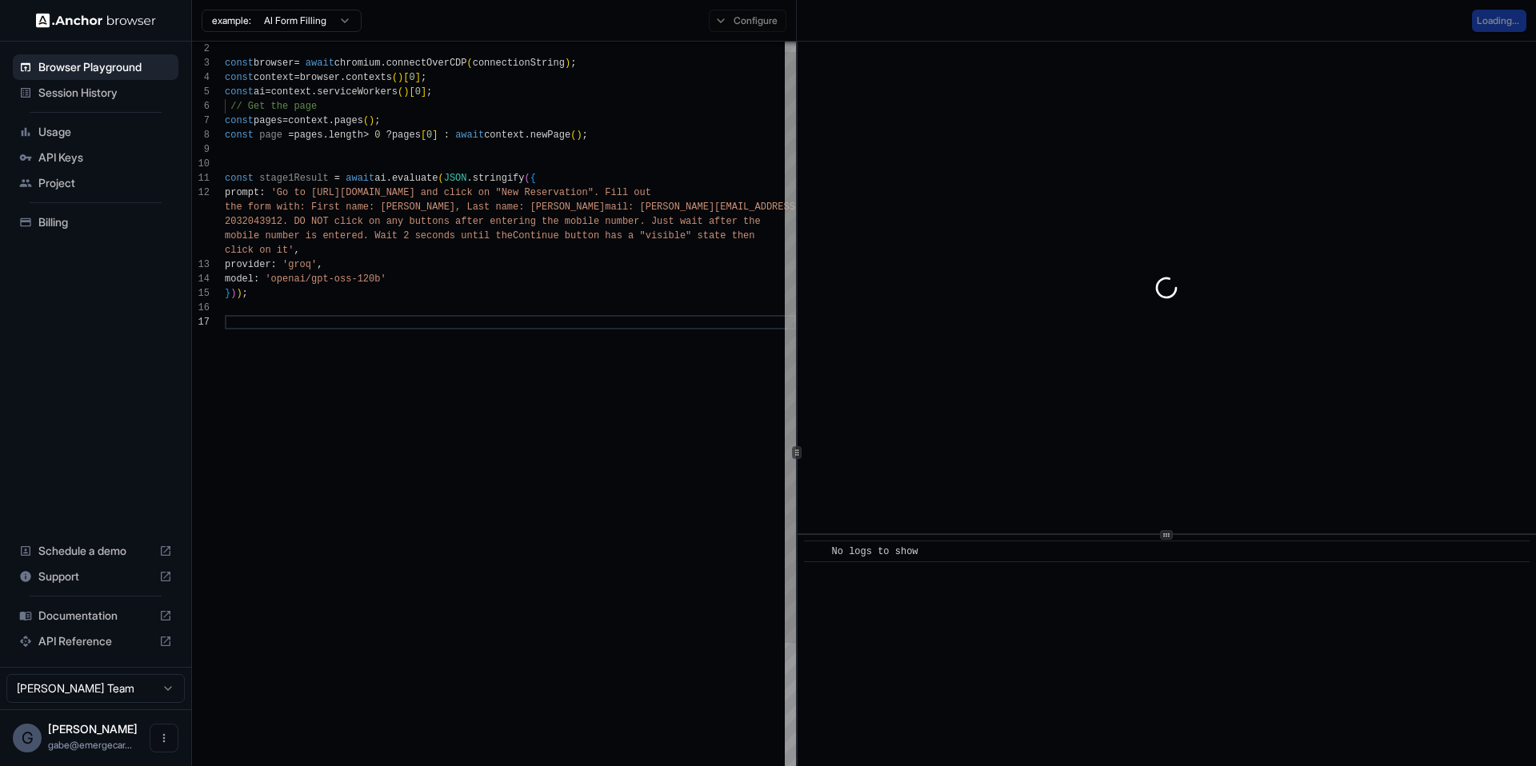
click at [437, 325] on div "const browser = await chromium . connectOverCDP ( connectionString ) ; const co…" at bounding box center [510, 572] width 571 height 1091
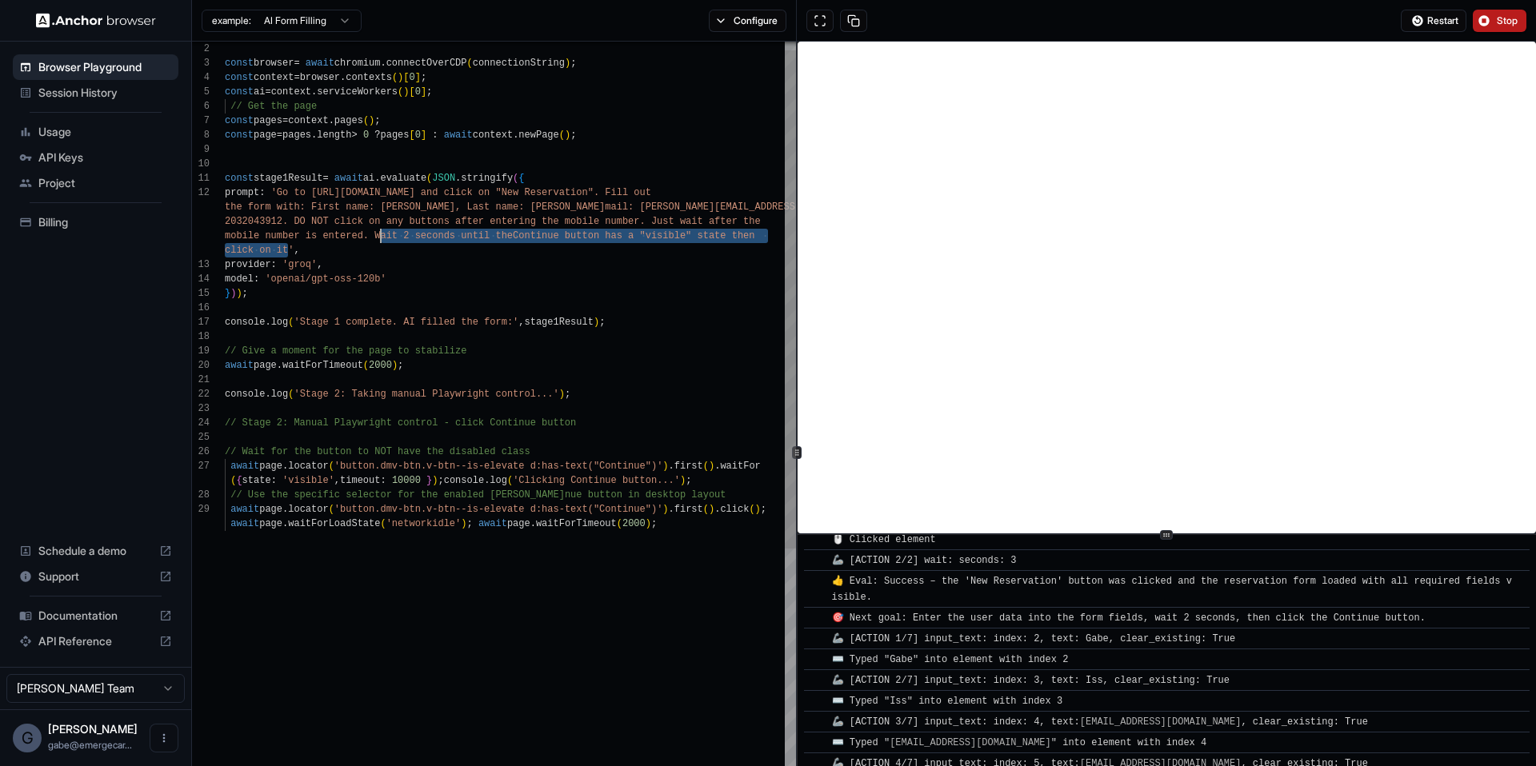
scroll to position [58, 0]
drag, startPoint x: 294, startPoint y: 244, endPoint x: 376, endPoint y: 230, distance: 83.5
click at [376, 230] on div "const browser = await chromium . connectOverCDP ( connectionString ) ; const co…" at bounding box center [510, 673] width 571 height 1293
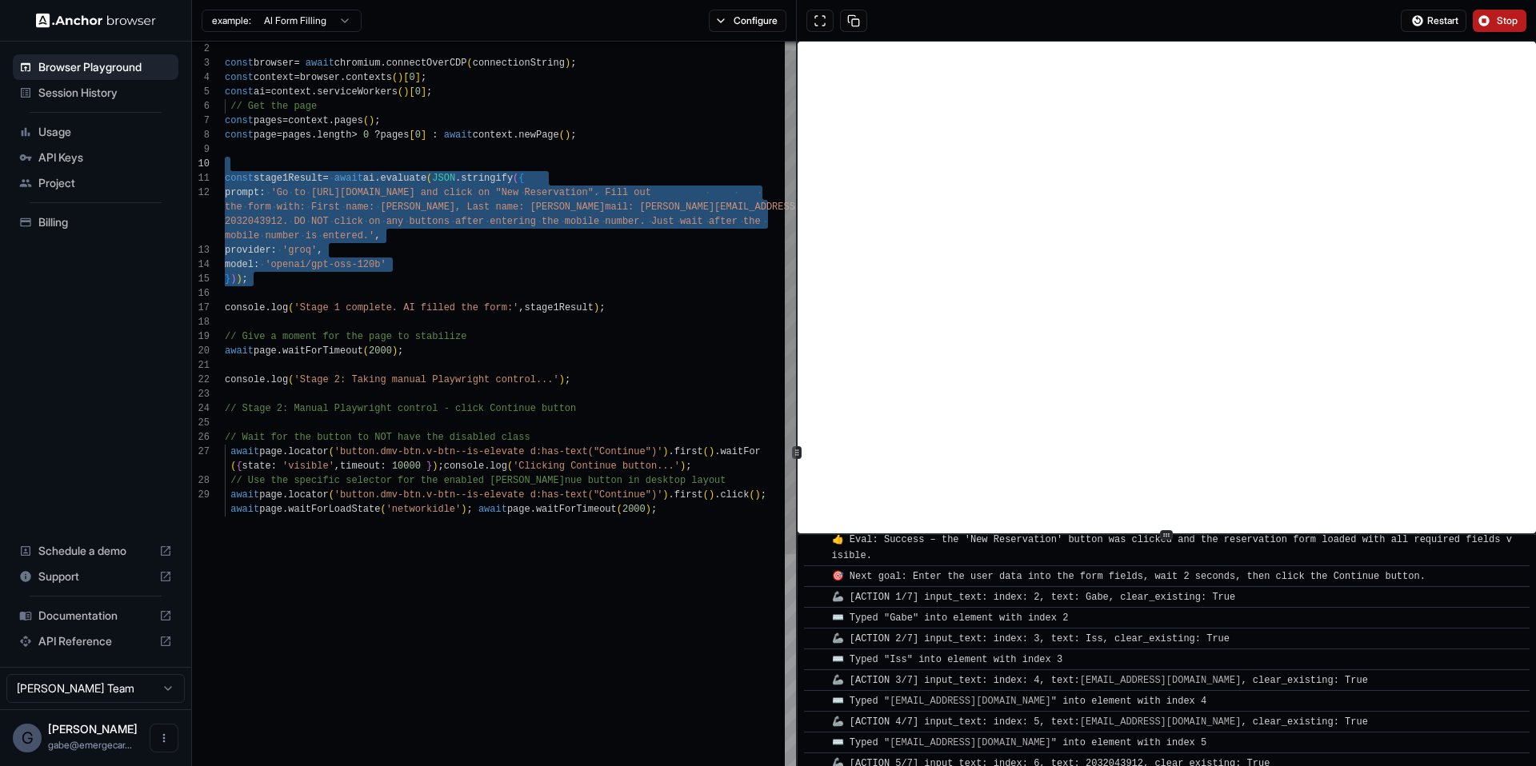
scroll to position [0, 0]
drag, startPoint x: 318, startPoint y: 287, endPoint x: 344, endPoint y: 179, distance: 111.0
click at [344, 179] on div "const browser = await chromium . connectOverCDP ( connectionString ) ; const co…" at bounding box center [510, 666] width 571 height 1278
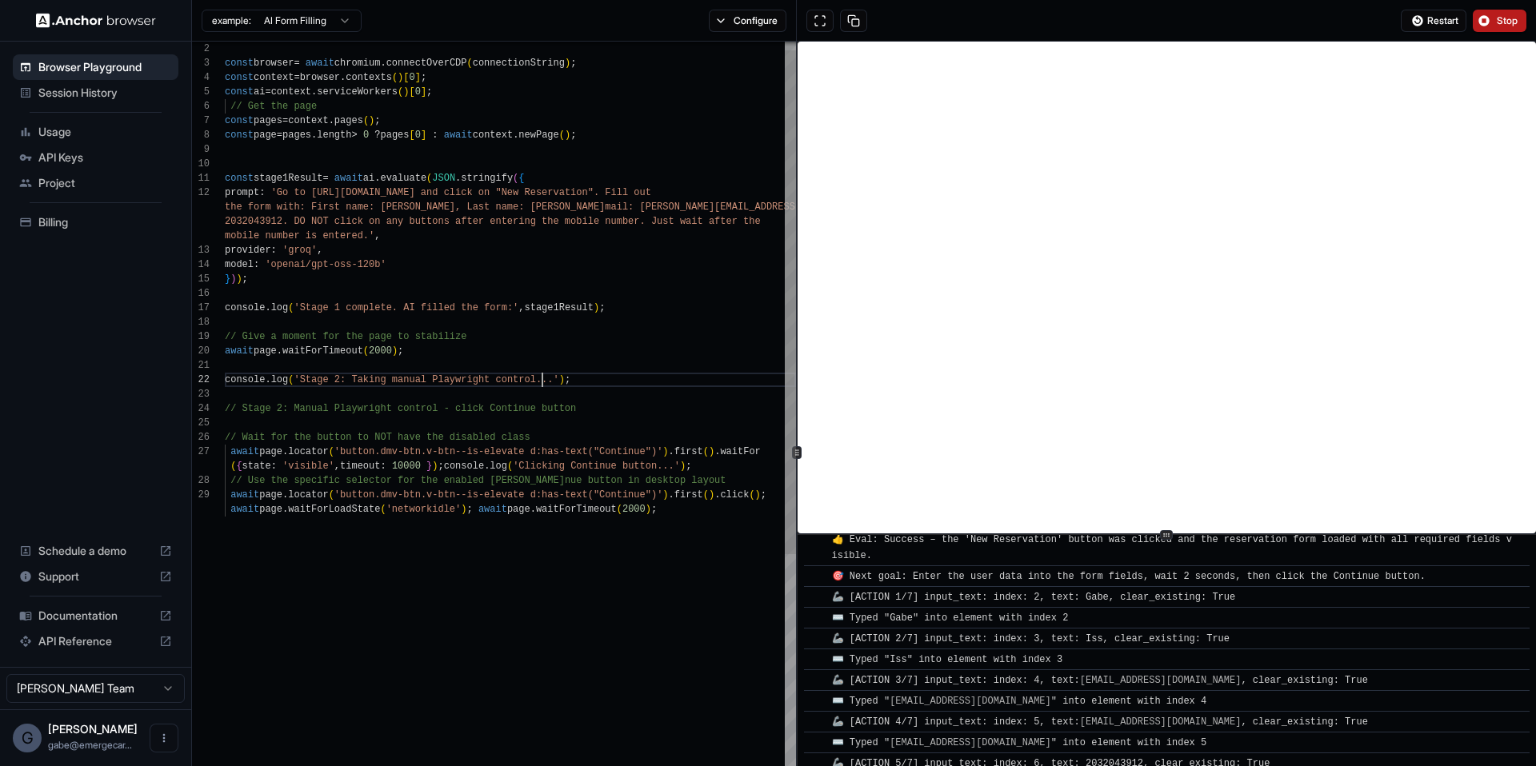
click at [542, 385] on div "const browser = await chromium . connectOverCDP ( connectionString ) ; const co…" at bounding box center [510, 666] width 571 height 1278
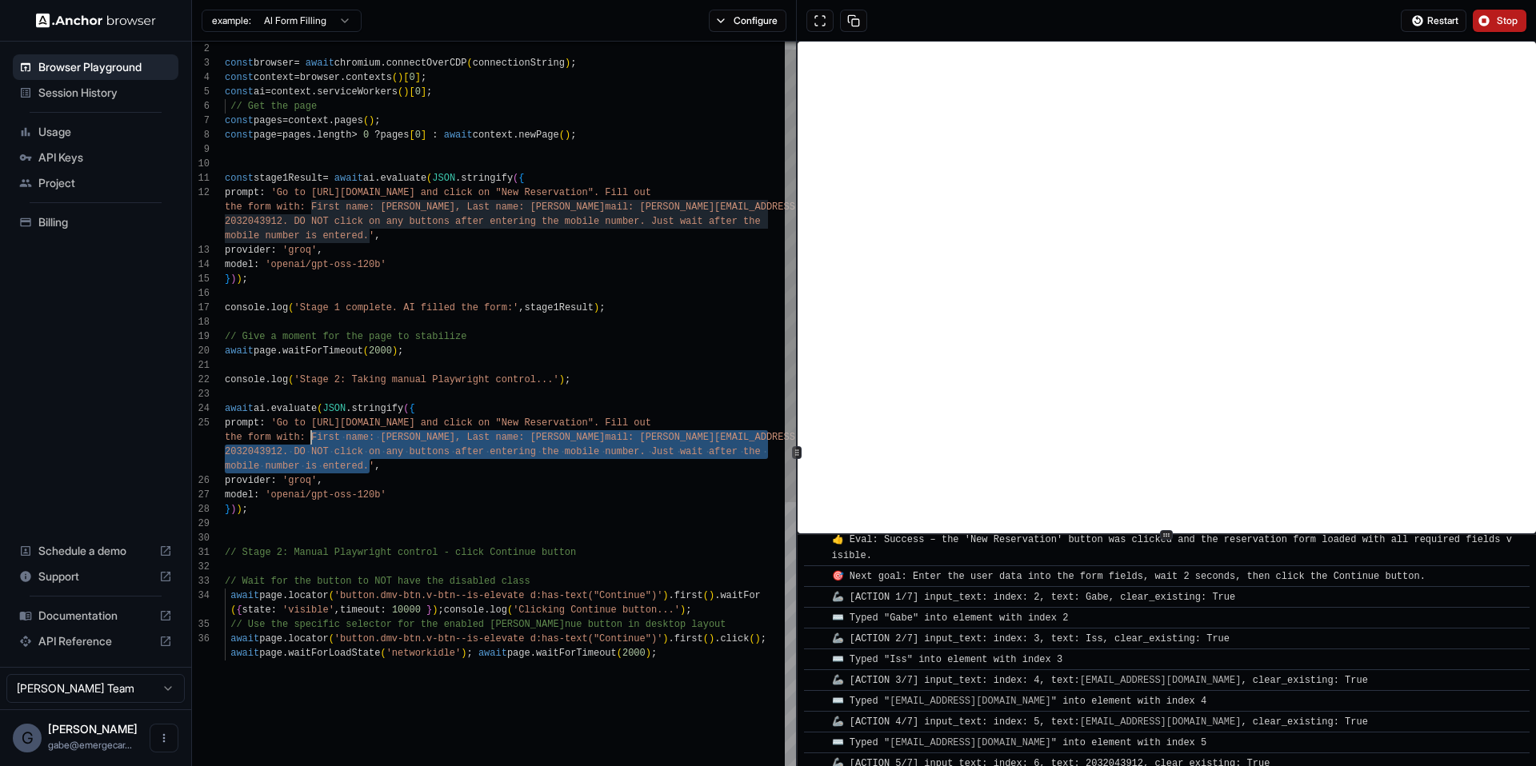
scroll to position [101, 0]
drag, startPoint x: 370, startPoint y: 466, endPoint x: 294, endPoint y: 428, distance: 84.8
click at [294, 428] on div "const browser = await chromium . connectOverCDP ( connectionString ) ; const co…" at bounding box center [510, 738] width 571 height 1422
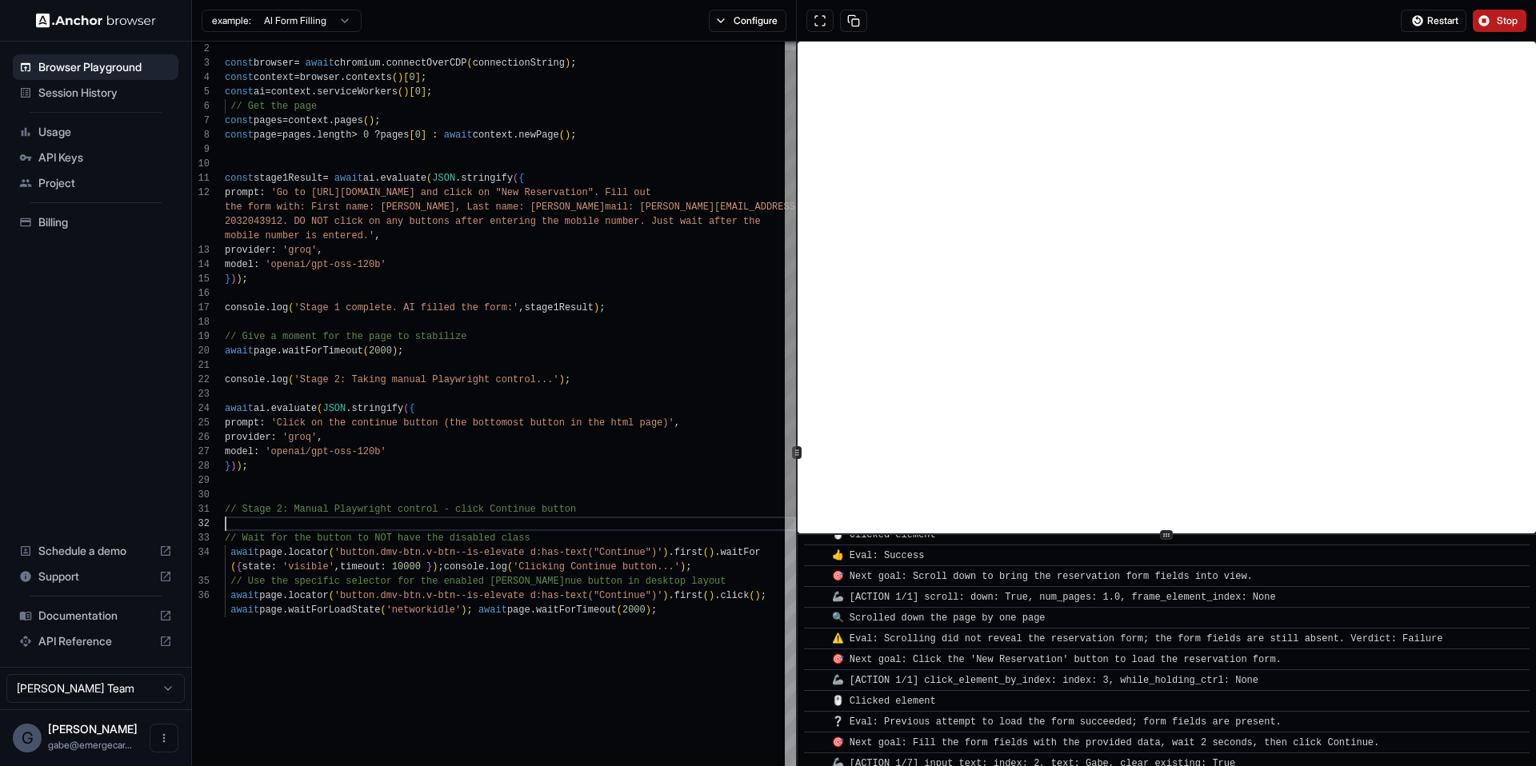
scroll to position [0, 0]
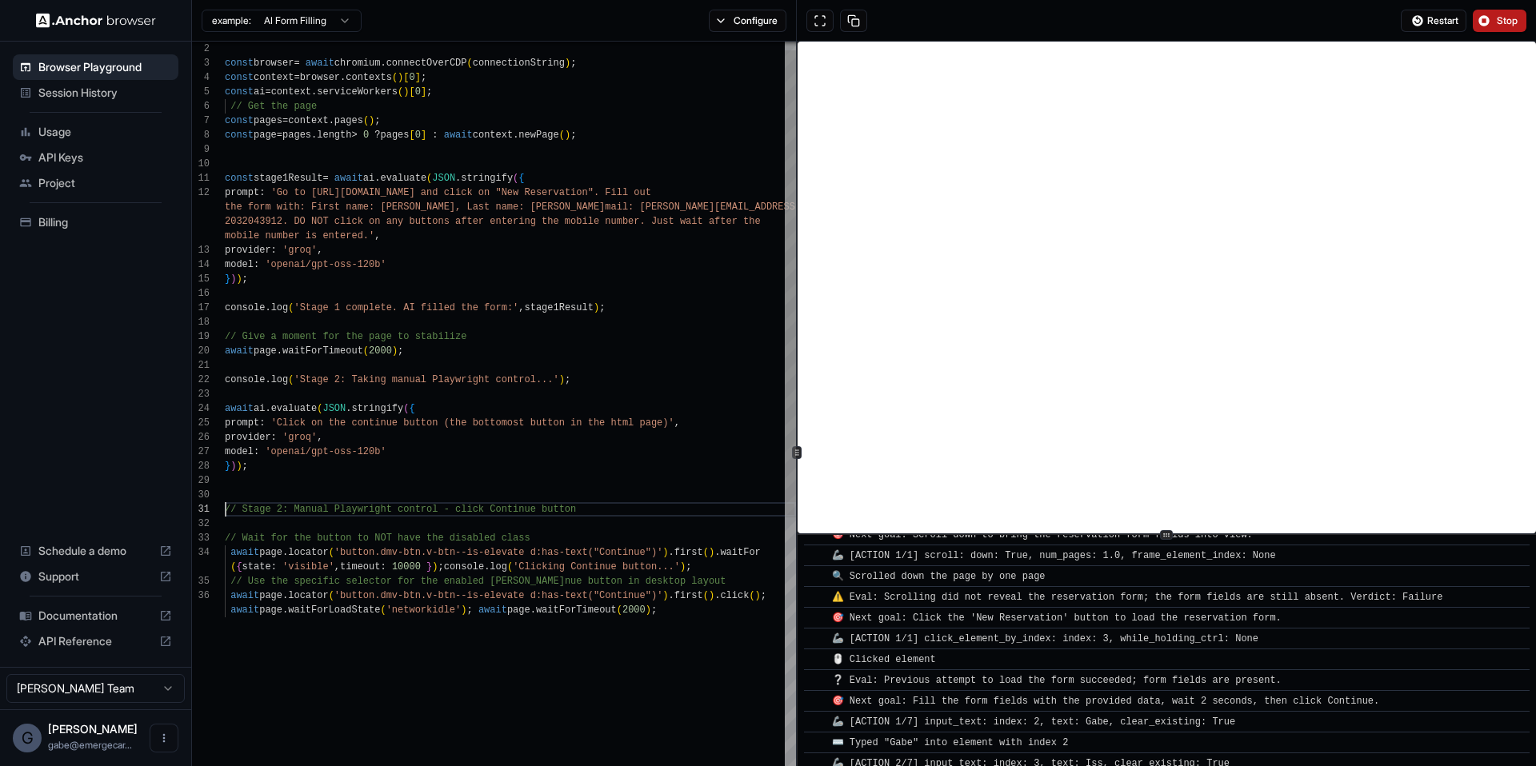
click at [632, 626] on div "const browser = await chromium . connectOverCDP ( connectionString ) ; const co…" at bounding box center [510, 716] width 571 height 1379
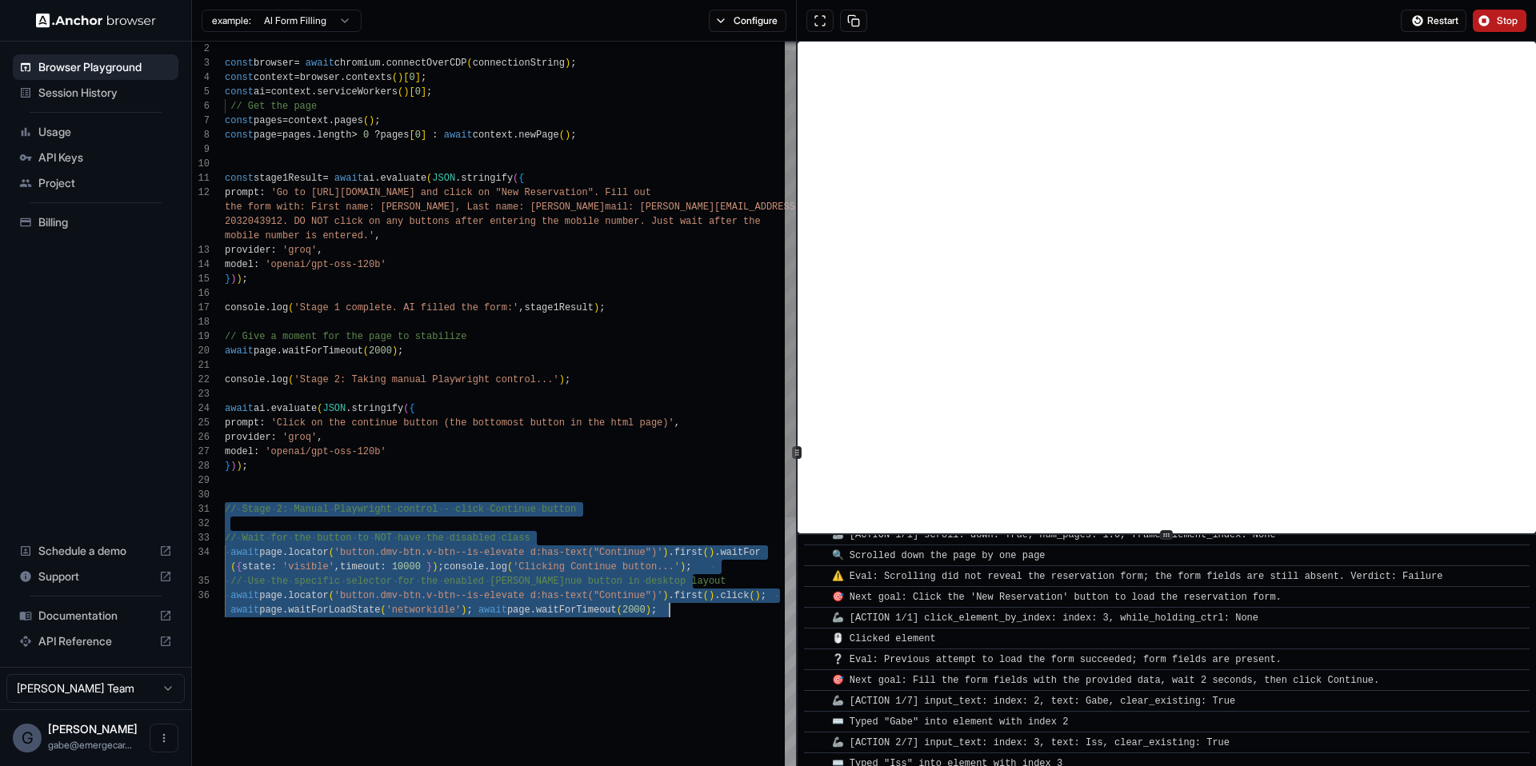
click at [713, 627] on div "const browser = await chromium . connectOverCDP ( connectionString ) ; const co…" at bounding box center [510, 716] width 571 height 1379
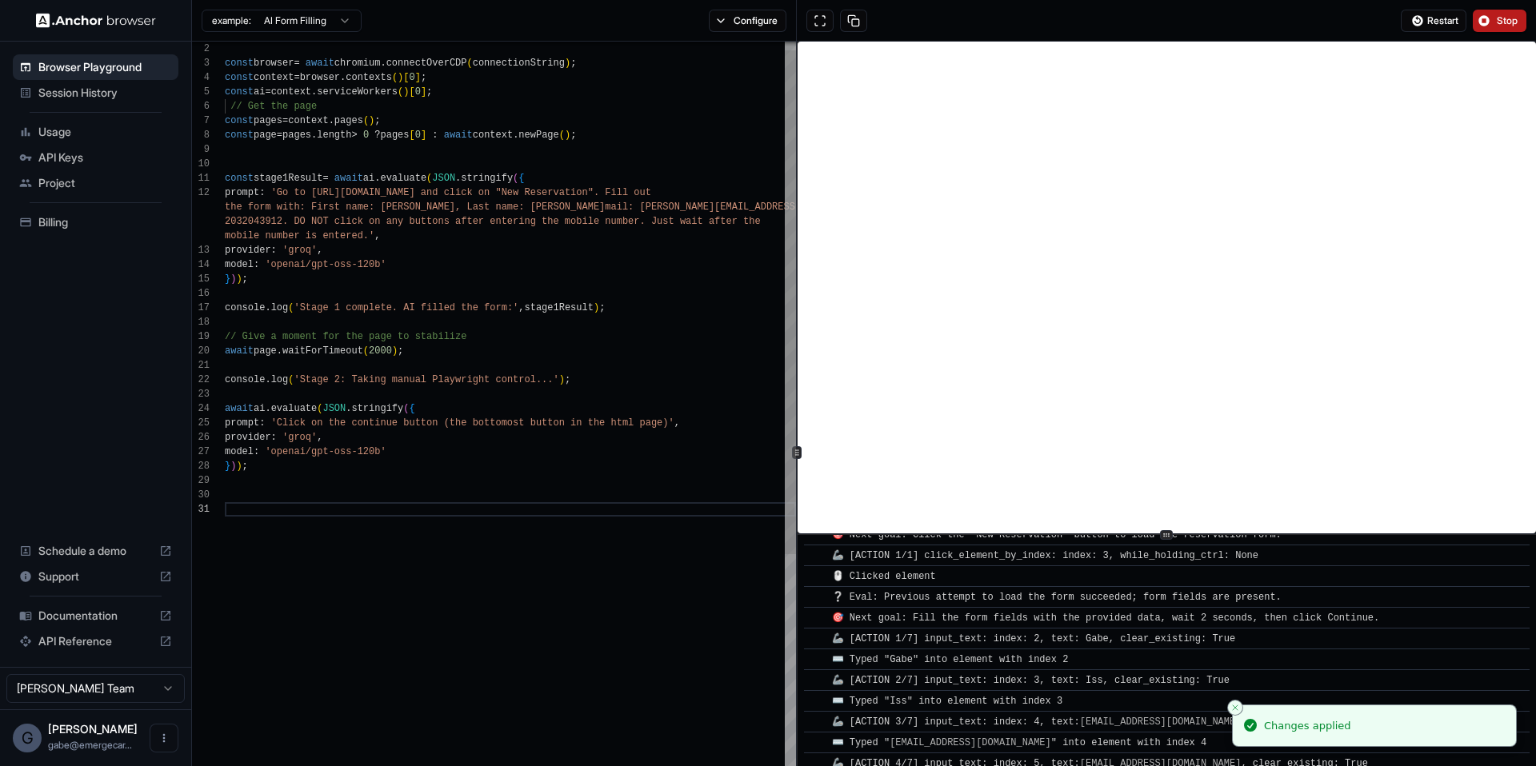
click at [690, 430] on div "const browser = await chromium . connectOverCDP ( connectionString ) ; const co…" at bounding box center [510, 666] width 571 height 1278
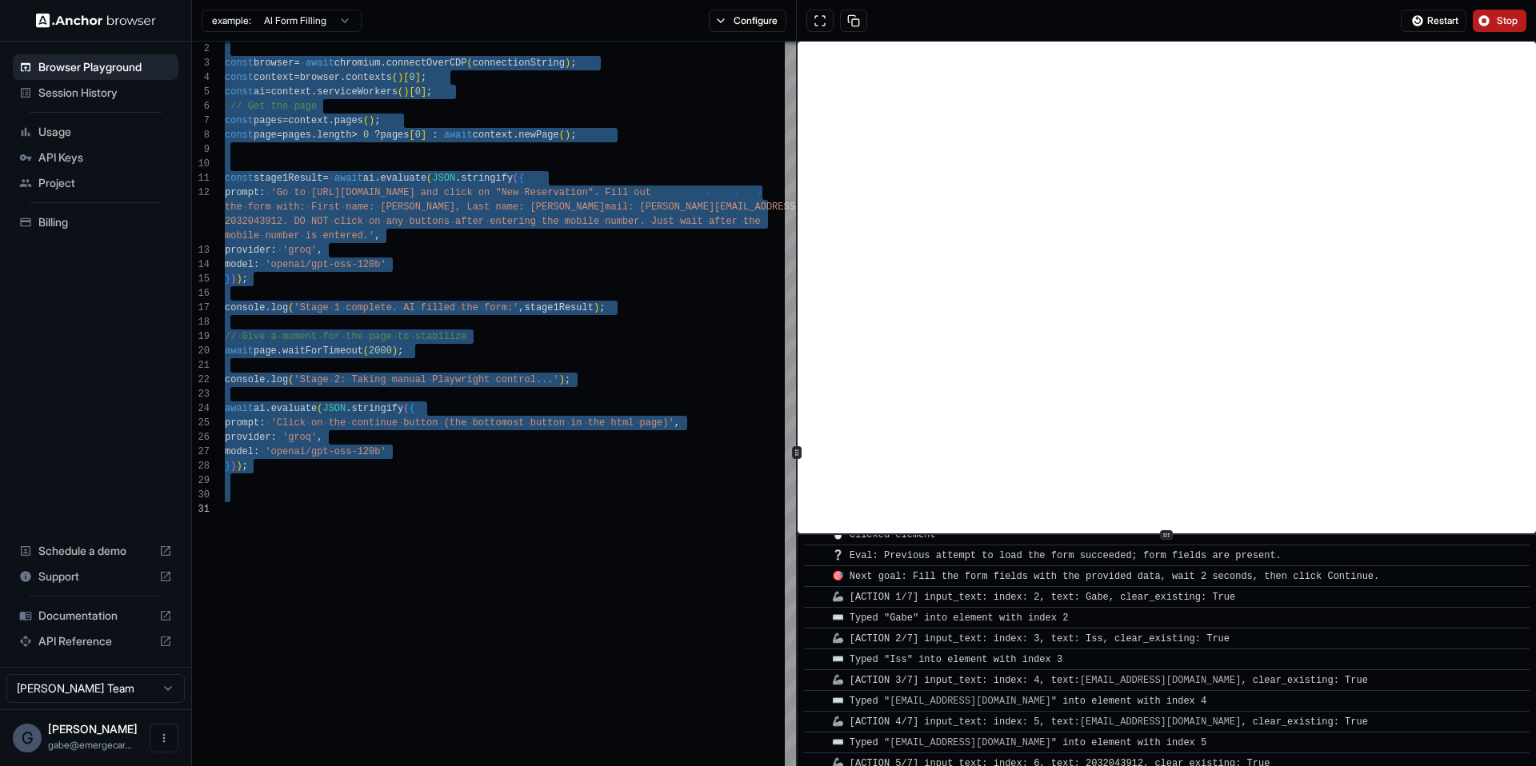
type textarea "**********"
click at [1484, 27] on button "Stop" at bounding box center [1500, 21] width 54 height 22
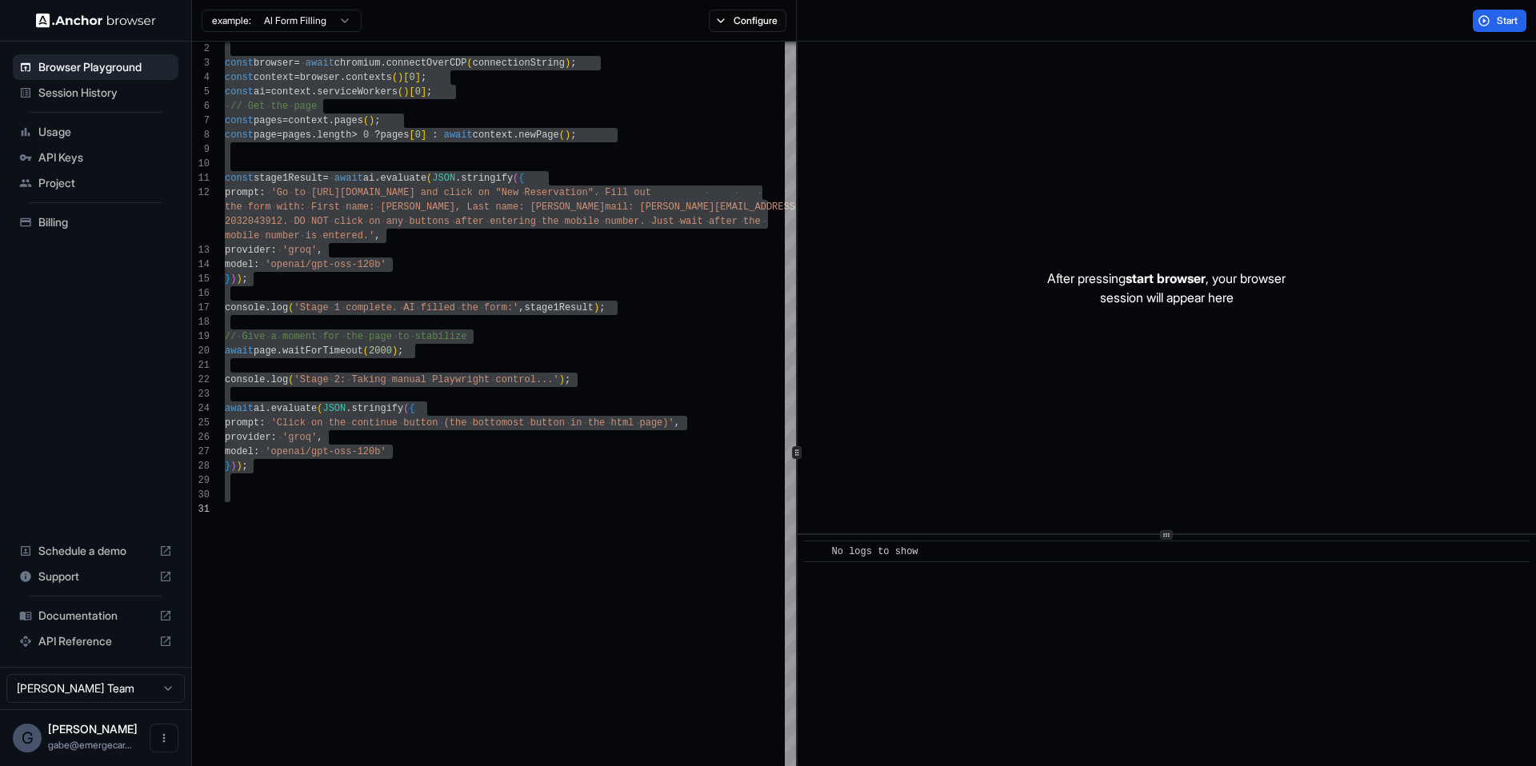
click at [1467, 24] on div "Start" at bounding box center [1499, 21] width 73 height 22
click at [1474, 22] on button "Start" at bounding box center [1500, 21] width 54 height 22
click at [1493, 18] on button "Start" at bounding box center [1500, 21] width 54 height 22
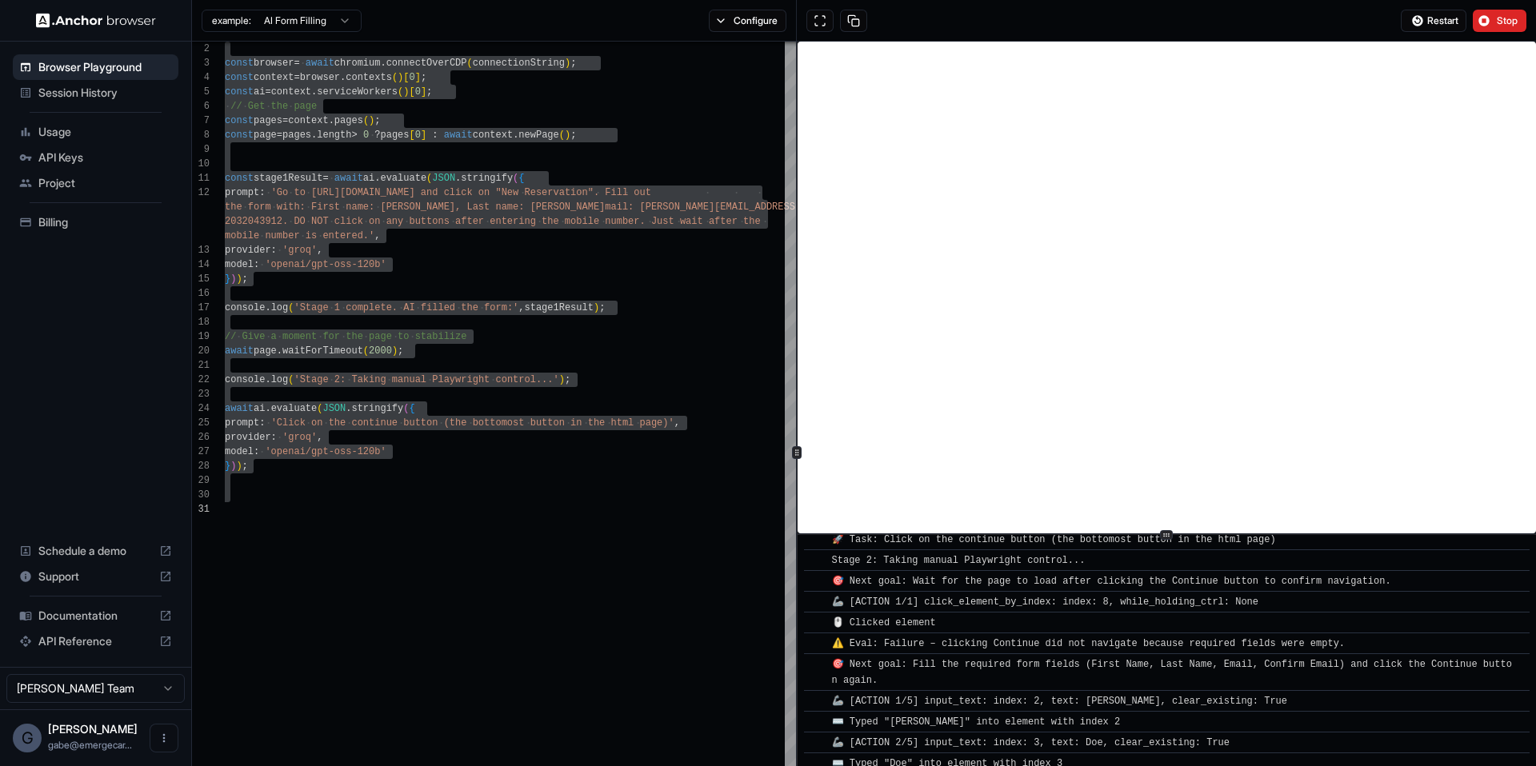
scroll to position [837, 0]
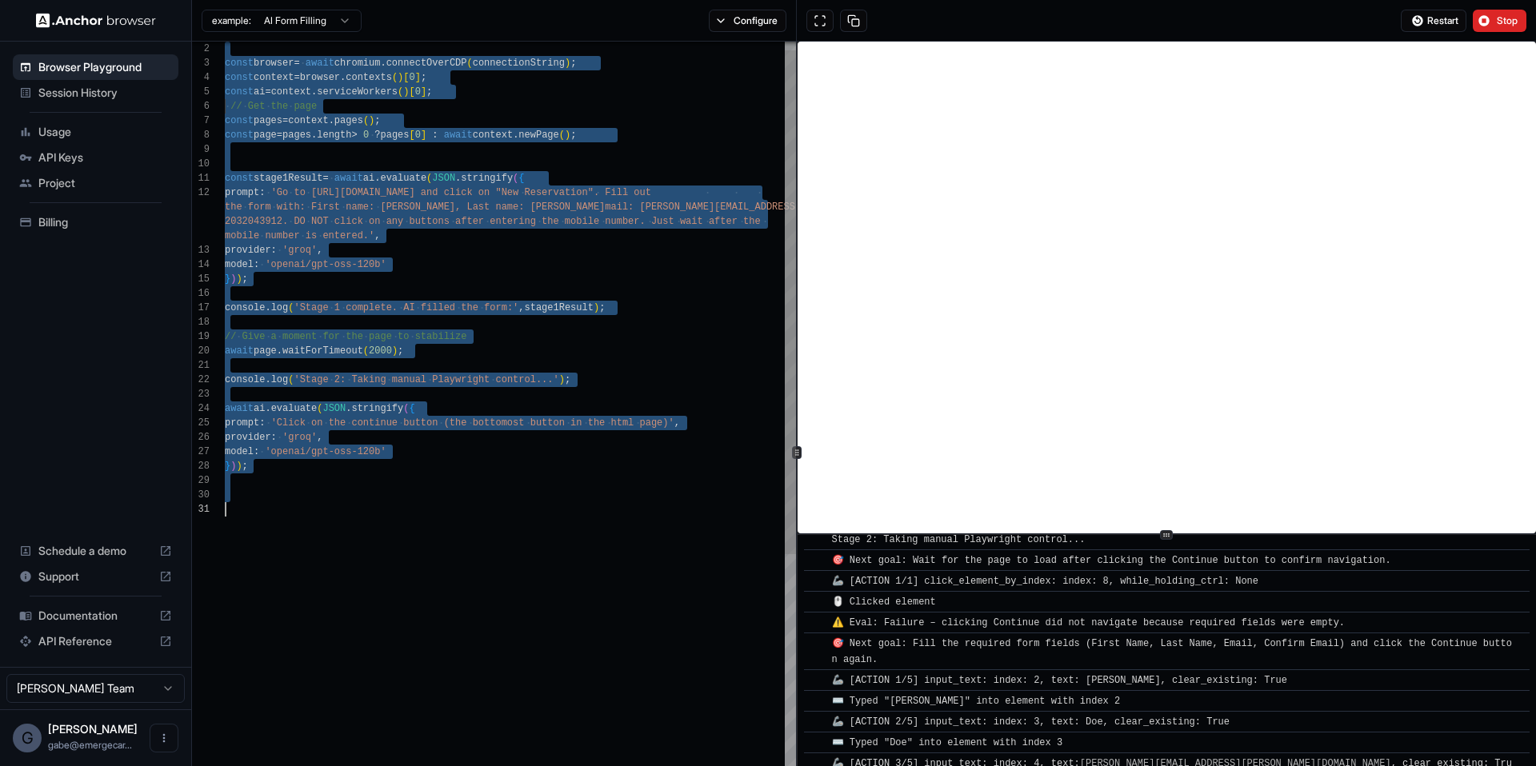
click at [559, 218] on div "const browser = await chromium . connectOverCDP ( connectionString ) ; const co…" at bounding box center [510, 666] width 571 height 1278
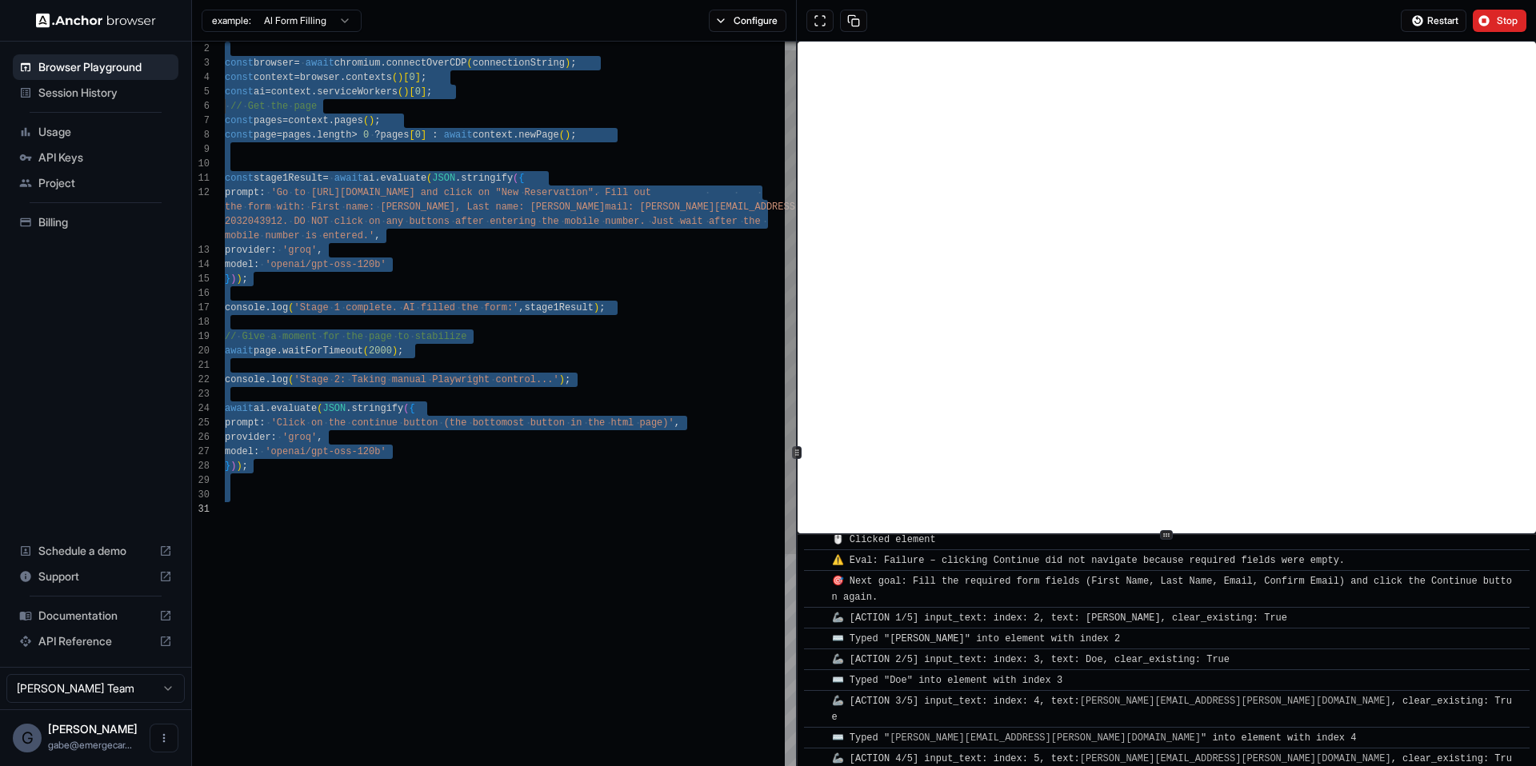
scroll to position [921, 0]
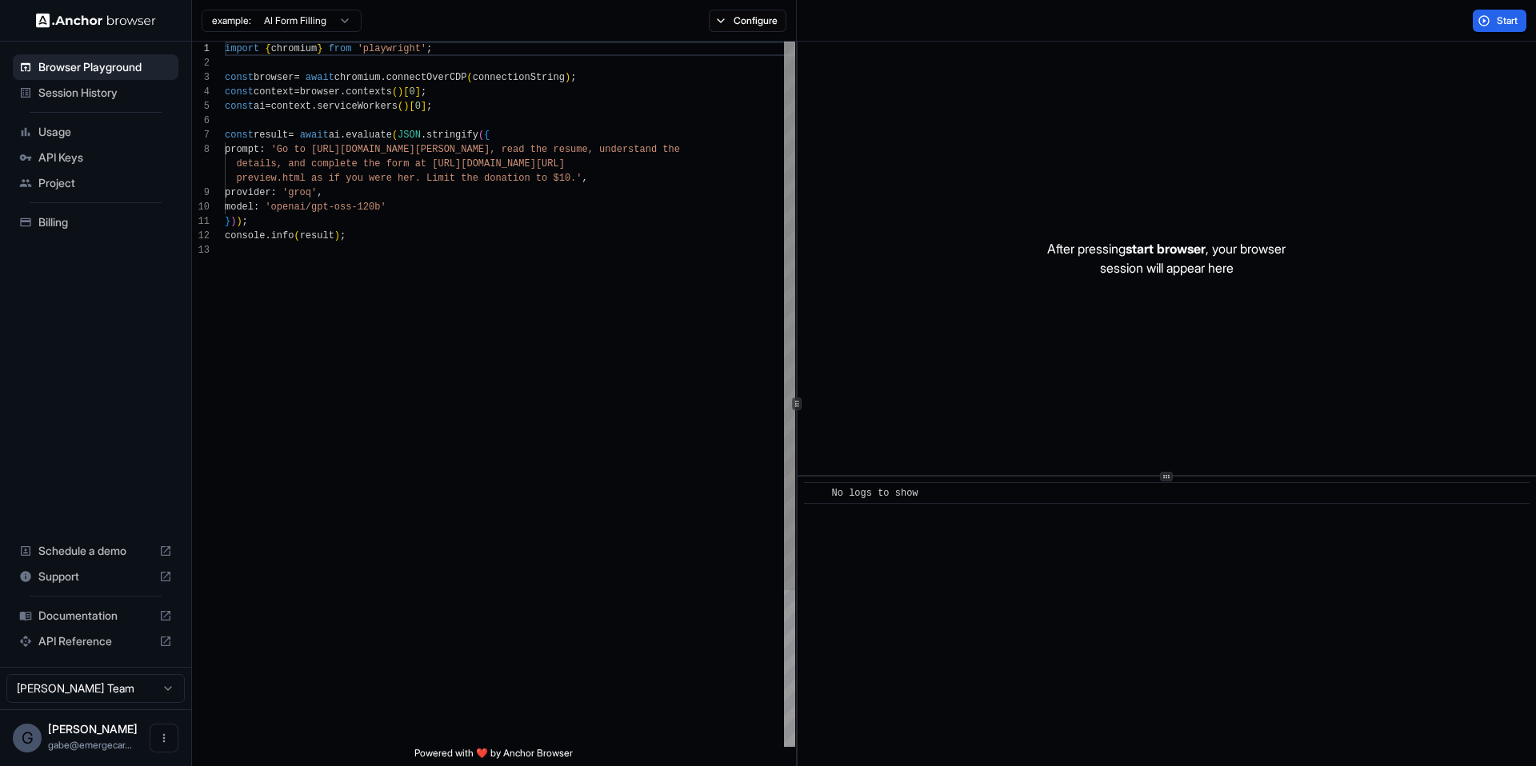
click at [588, 291] on div "import { chromium } from 'playwright' ; const browser = await chromium . connec…" at bounding box center [510, 495] width 570 height 907
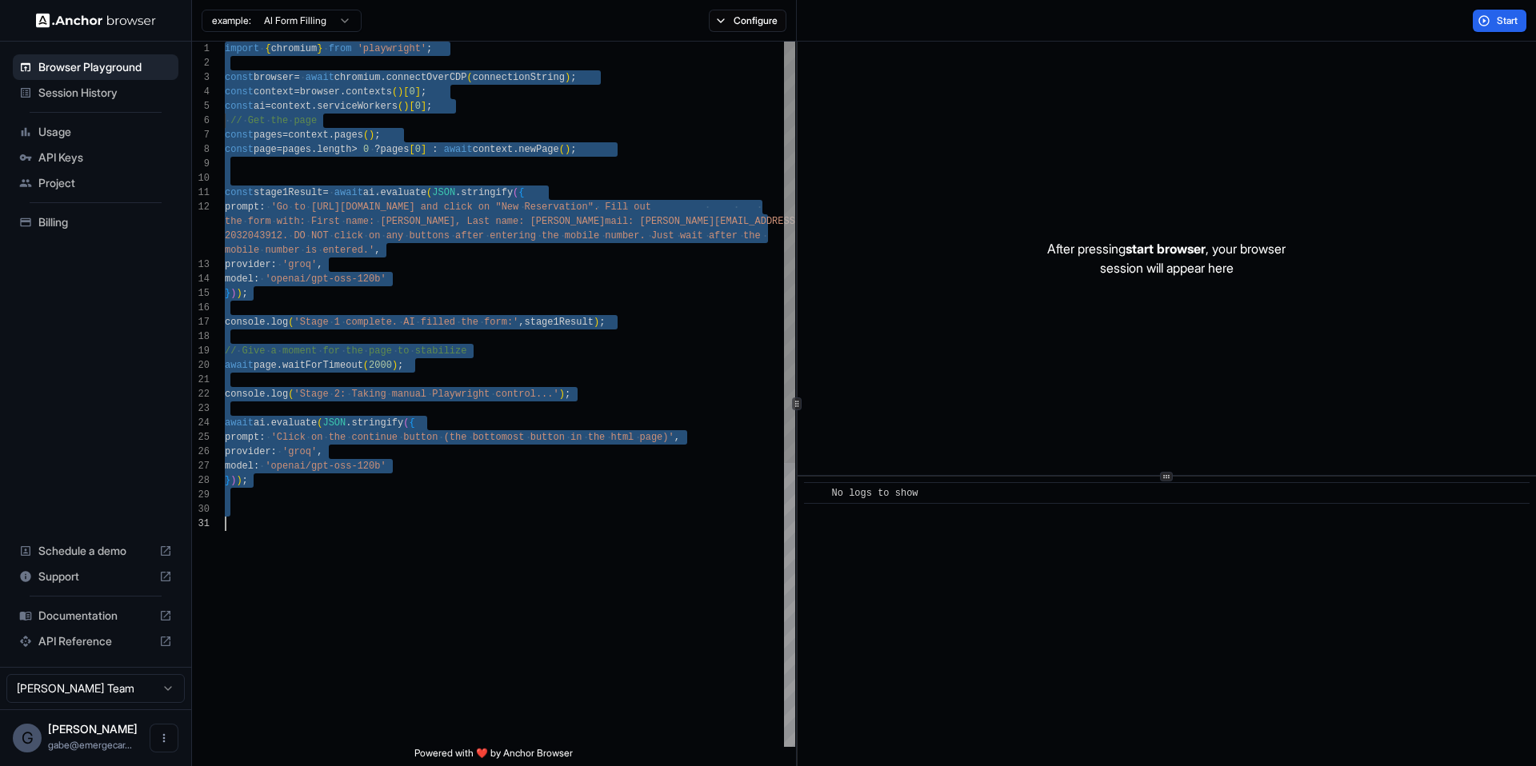
click at [320, 522] on div "import { chromium } from 'playwright' ; const browser = await chromium . connec…" at bounding box center [510, 632] width 570 height 1181
click at [472, 440] on div "import { chromium } from 'playwright' ; const browser = await chromium . connec…" at bounding box center [510, 632] width 570 height 1181
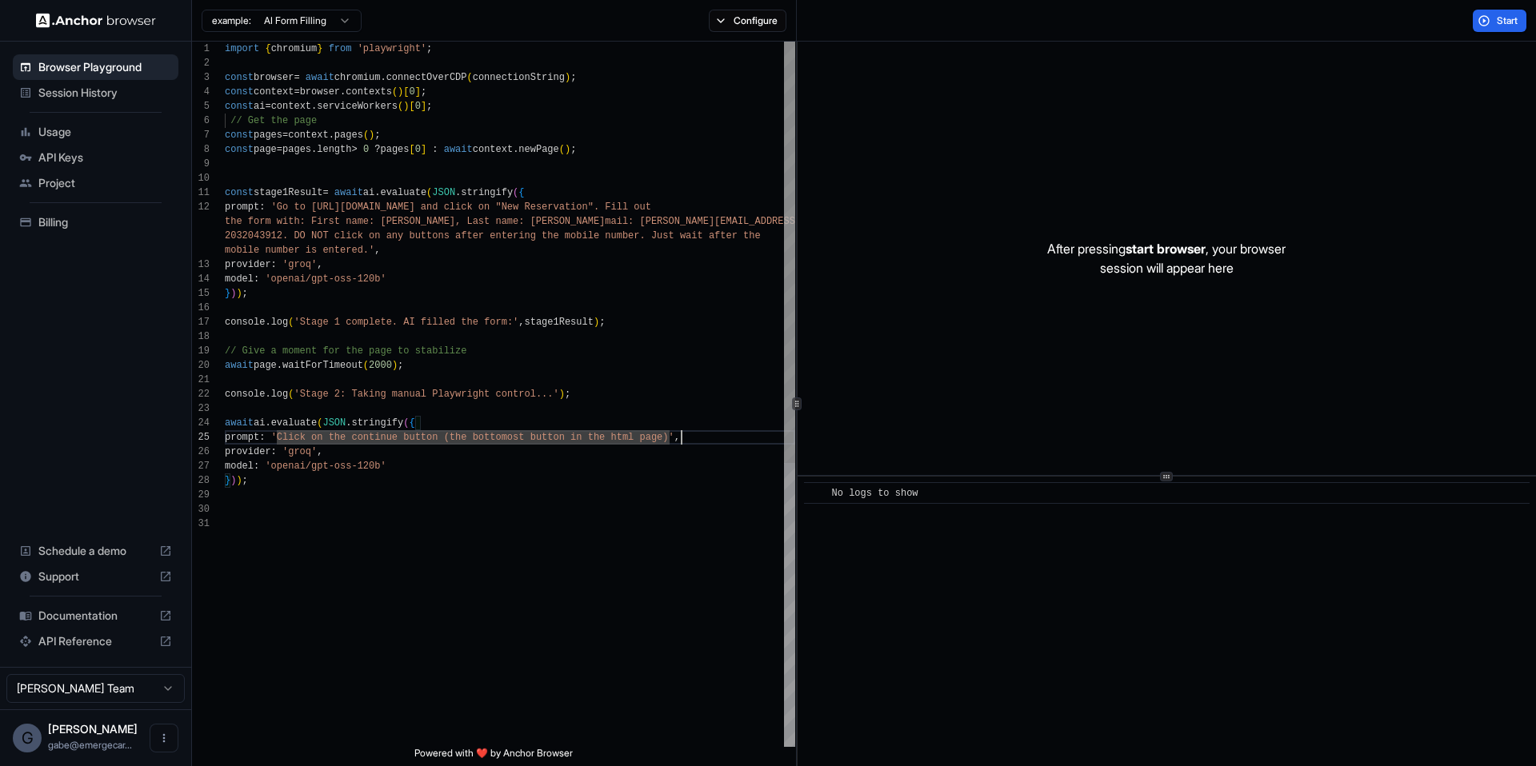
click at [681, 435] on div "import { chromium } from 'playwright' ; const browser = await chromium . connec…" at bounding box center [510, 632] width 570 height 1181
click at [682, 438] on div "import { chromium } from 'playwright' ; const browser = await chromium . connec…" at bounding box center [510, 632] width 570 height 1181
click at [665, 421] on div "import { chromium } from 'playwright' ; const browser = await chromium . connec…" at bounding box center [510, 632] width 570 height 1181
click at [671, 434] on div "import { chromium } from 'playwright' ; const browser = await chromium . connec…" at bounding box center [510, 632] width 570 height 1181
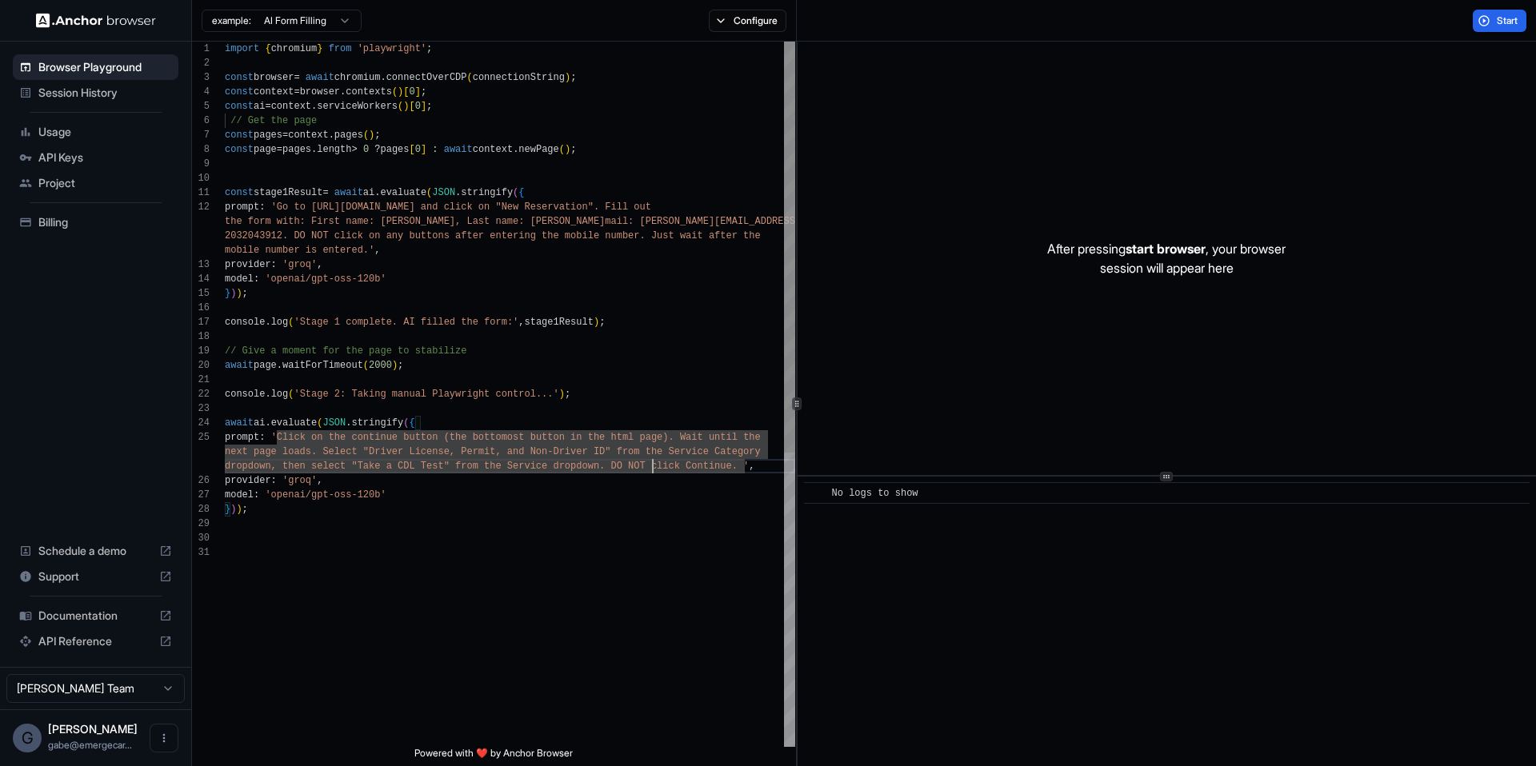
click at [554, 234] on div "import { chromium } from 'playwright' ; const browser = await chromium . connec…" at bounding box center [510, 646] width 570 height 1209
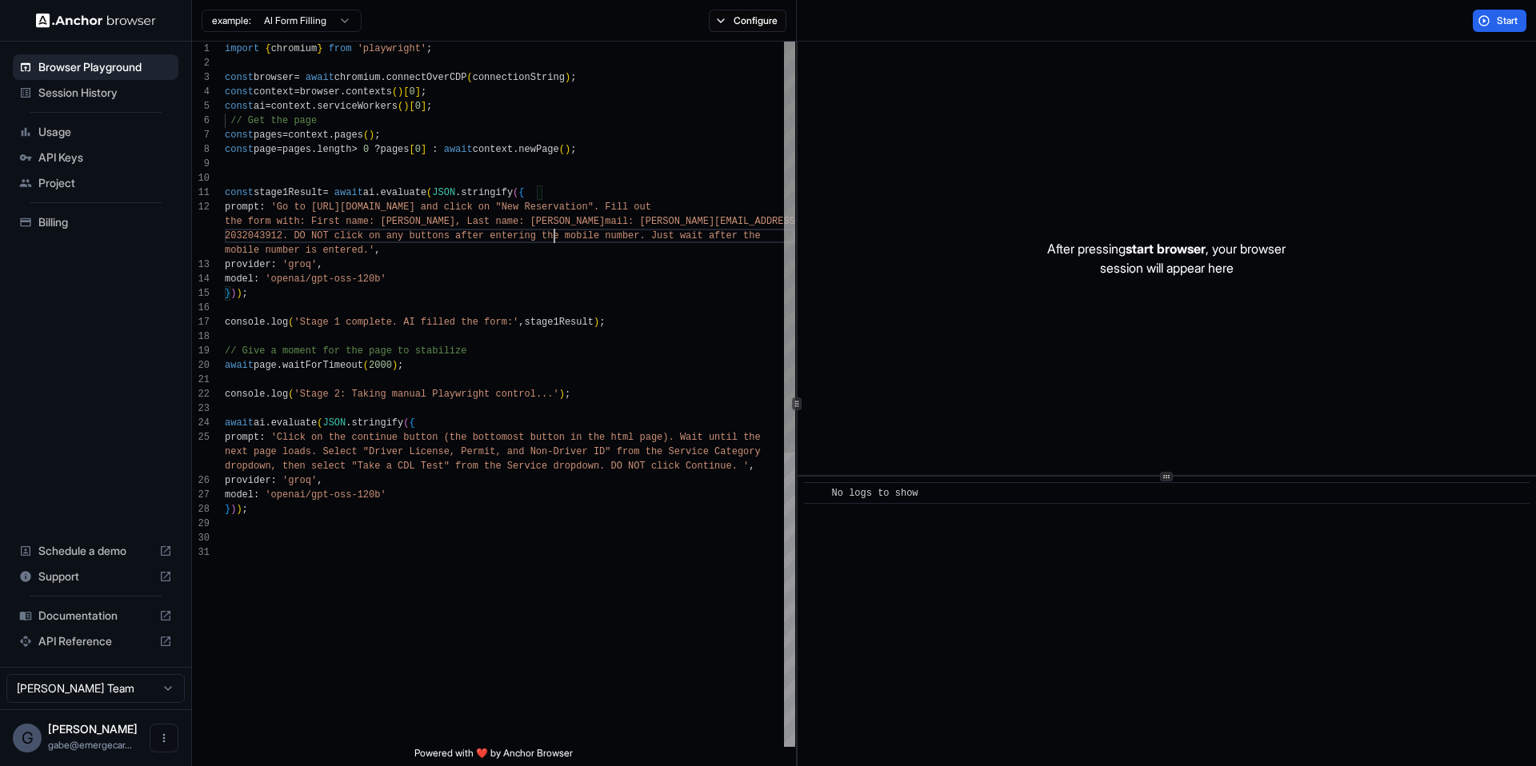
click at [556, 228] on div "import { chromium } from 'playwright' ; const browser = await chromium . connec…" at bounding box center [510, 646] width 570 height 1209
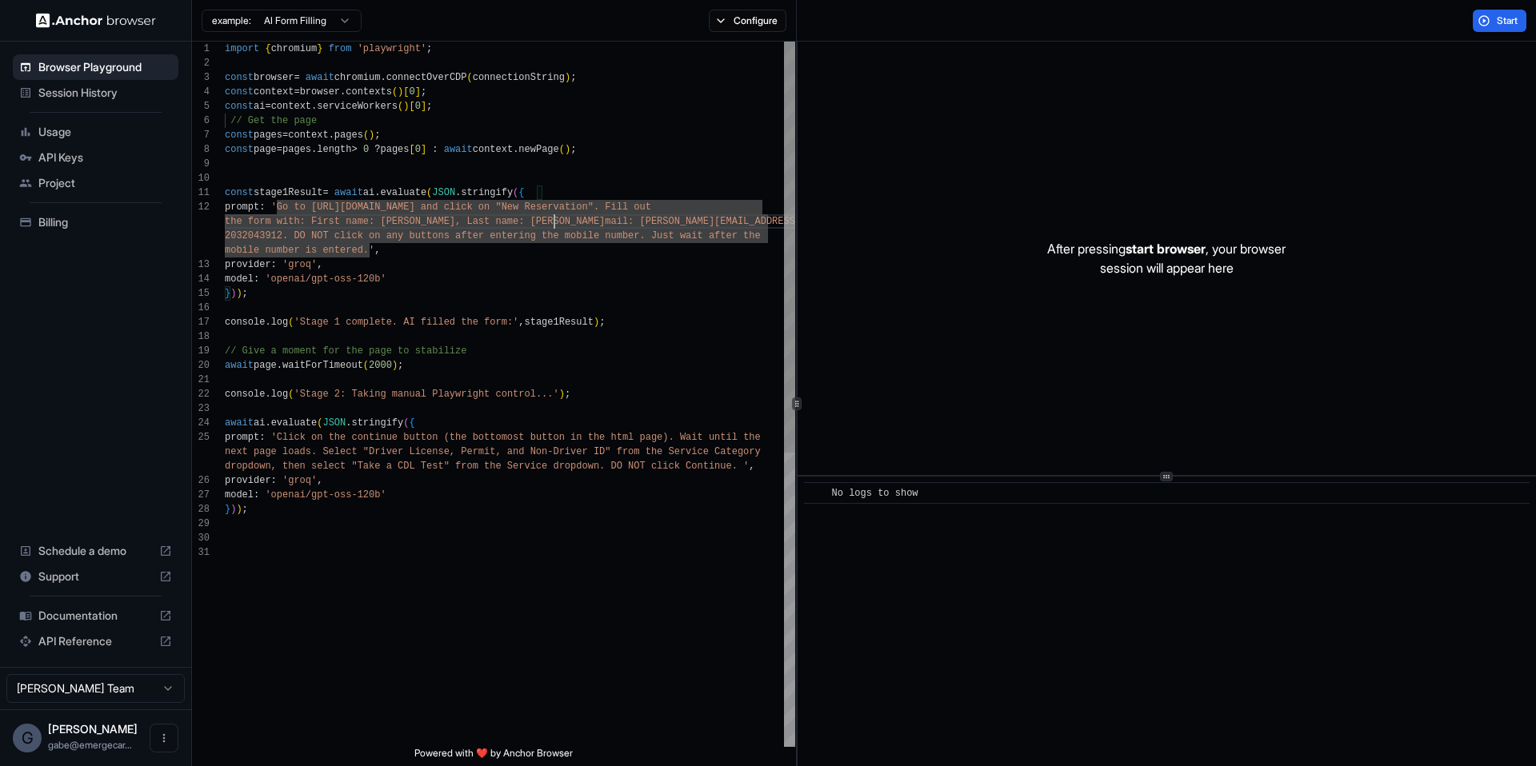
click at [556, 228] on div "import { chromium } from 'playwright' ; const browser = await chromium . connec…" at bounding box center [510, 646] width 570 height 1209
click at [563, 222] on div "import { chromium } from 'playwright' ; const browser = await chromium . connec…" at bounding box center [510, 646] width 570 height 1209
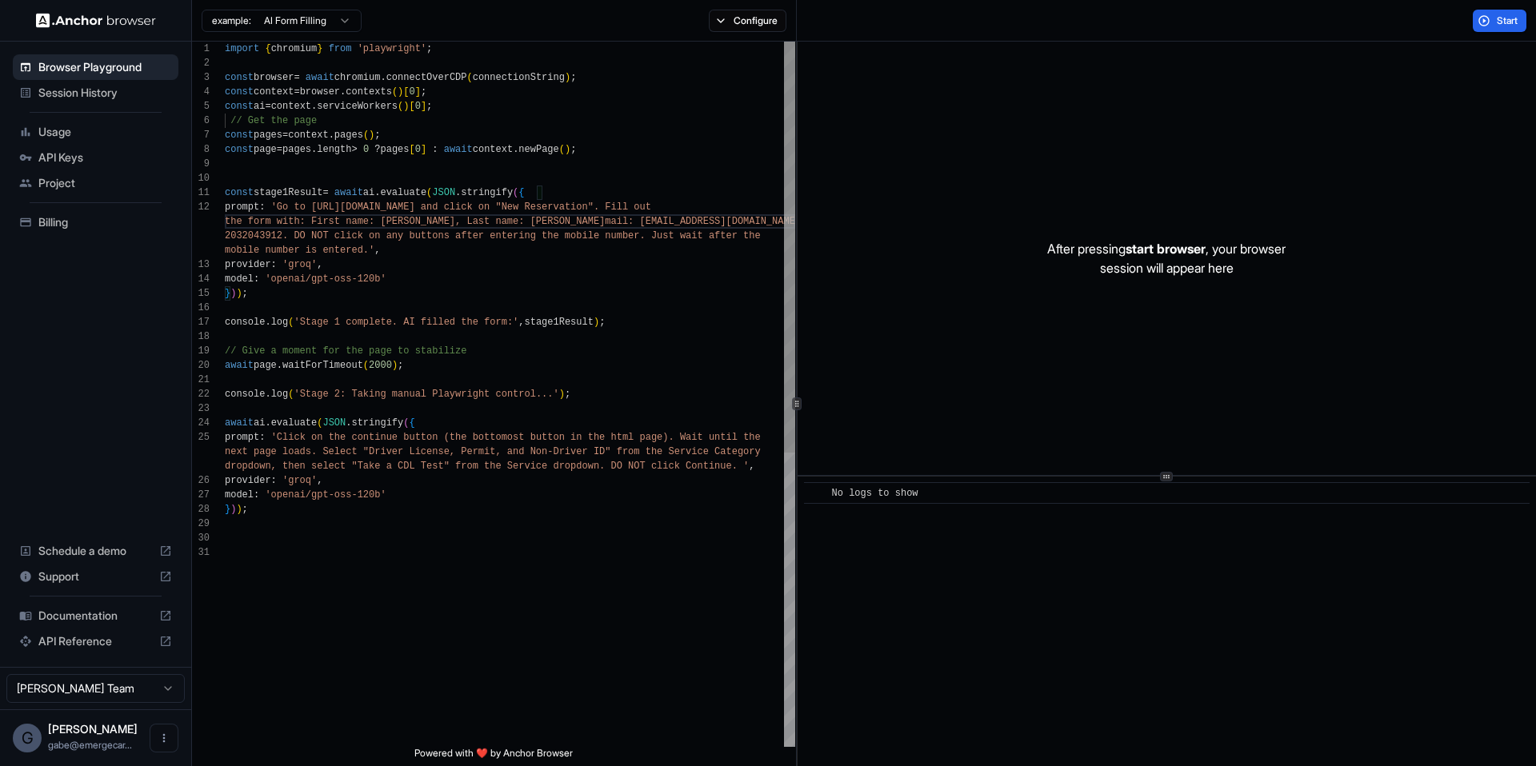
click at [340, 417] on div "import { chromium } from 'playwright' ; const browser = await chromium . connec…" at bounding box center [510, 646] width 570 height 1209
click at [349, 374] on div "import { chromium } from 'playwright' ; const browser = await chromium . connec…" at bounding box center [510, 646] width 570 height 1209
click at [350, 362] on div "import { chromium } from 'playwright' ; const browser = await chromium . connec…" at bounding box center [510, 646] width 570 height 1209
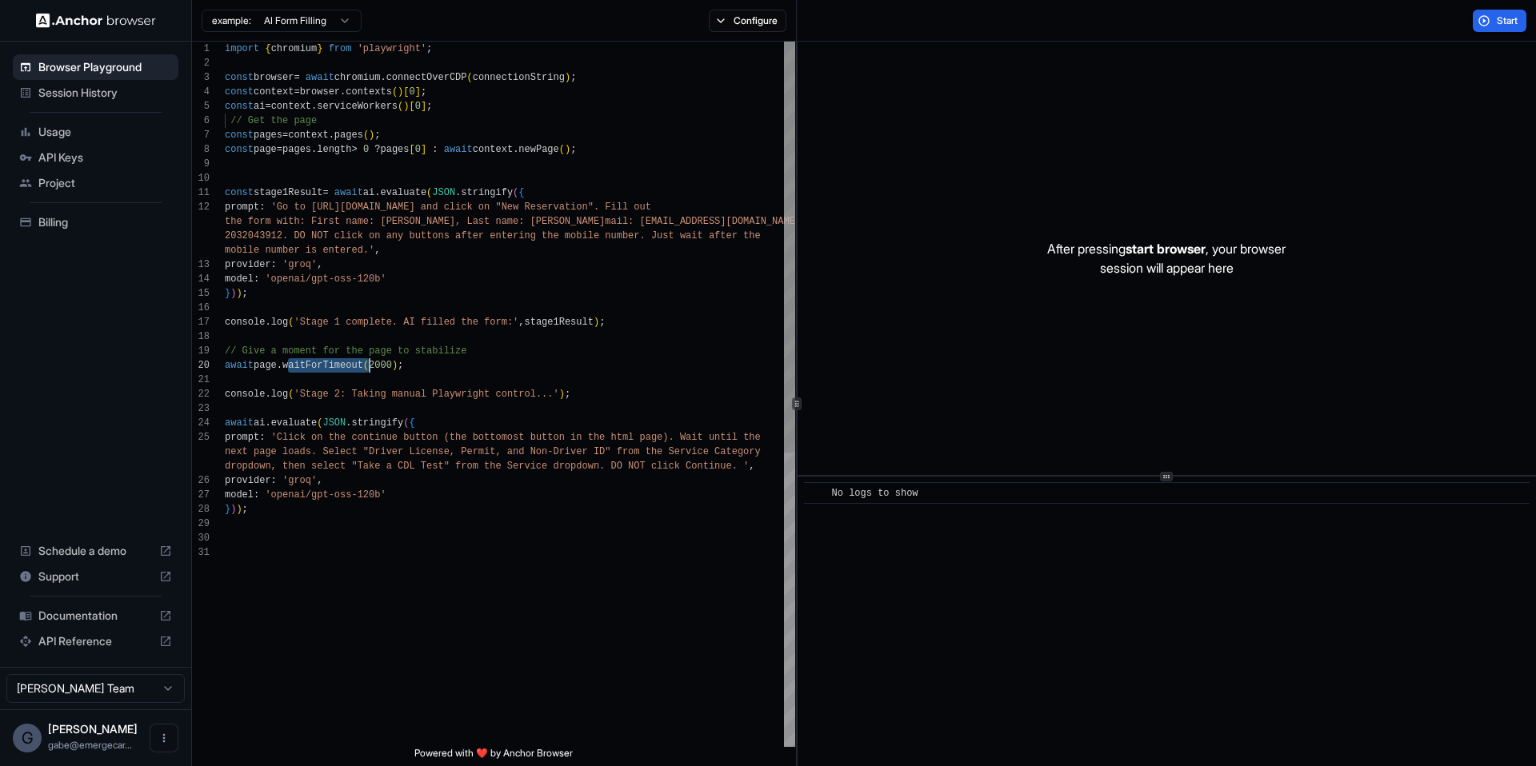
click at [350, 362] on div "import { chromium } from 'playwright' ; const browser = await chromium . connec…" at bounding box center [510, 646] width 570 height 1209
click at [358, 551] on div "import { chromium } from 'playwright' ; const browser = await chromium . connec…" at bounding box center [510, 646] width 570 height 1209
click at [384, 470] on div "import { chromium } from 'playwright' ; const browser = await chromium . connec…" at bounding box center [510, 654] width 570 height 1224
click at [360, 525] on div "import { chromium } from 'playwright' ; const browser = await chromium . connec…" at bounding box center [510, 654] width 570 height 1224
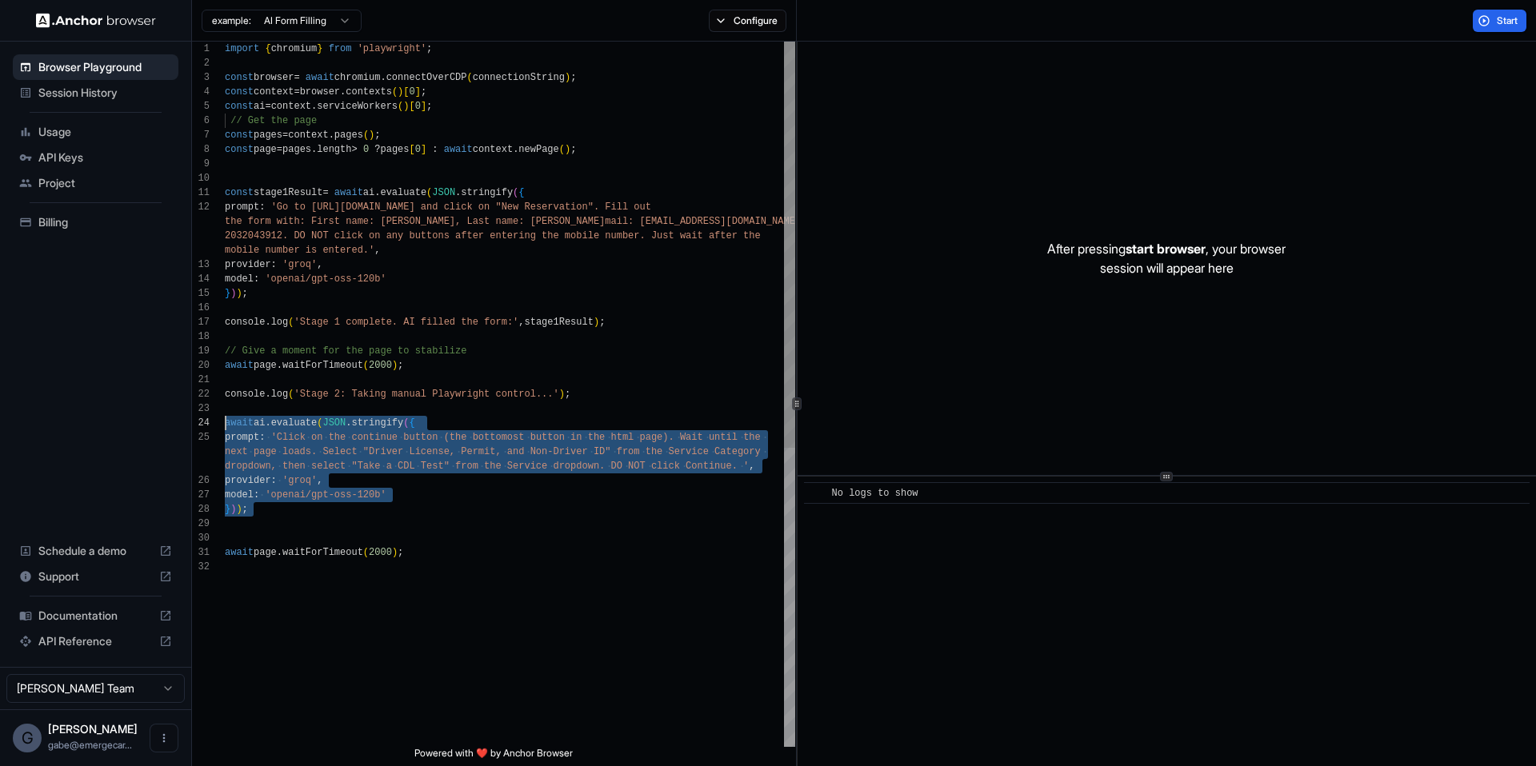
drag, startPoint x: 354, startPoint y: 529, endPoint x: 182, endPoint y: 414, distance: 206.3
click at [225, 414] on div "import { chromium } from 'playwright' ; const browser = await chromium . connec…" at bounding box center [510, 654] width 570 height 1224
click at [435, 572] on div "import { chromium } from 'playwright' ; const browser = await chromium . connec…" at bounding box center [510, 654] width 570 height 1224
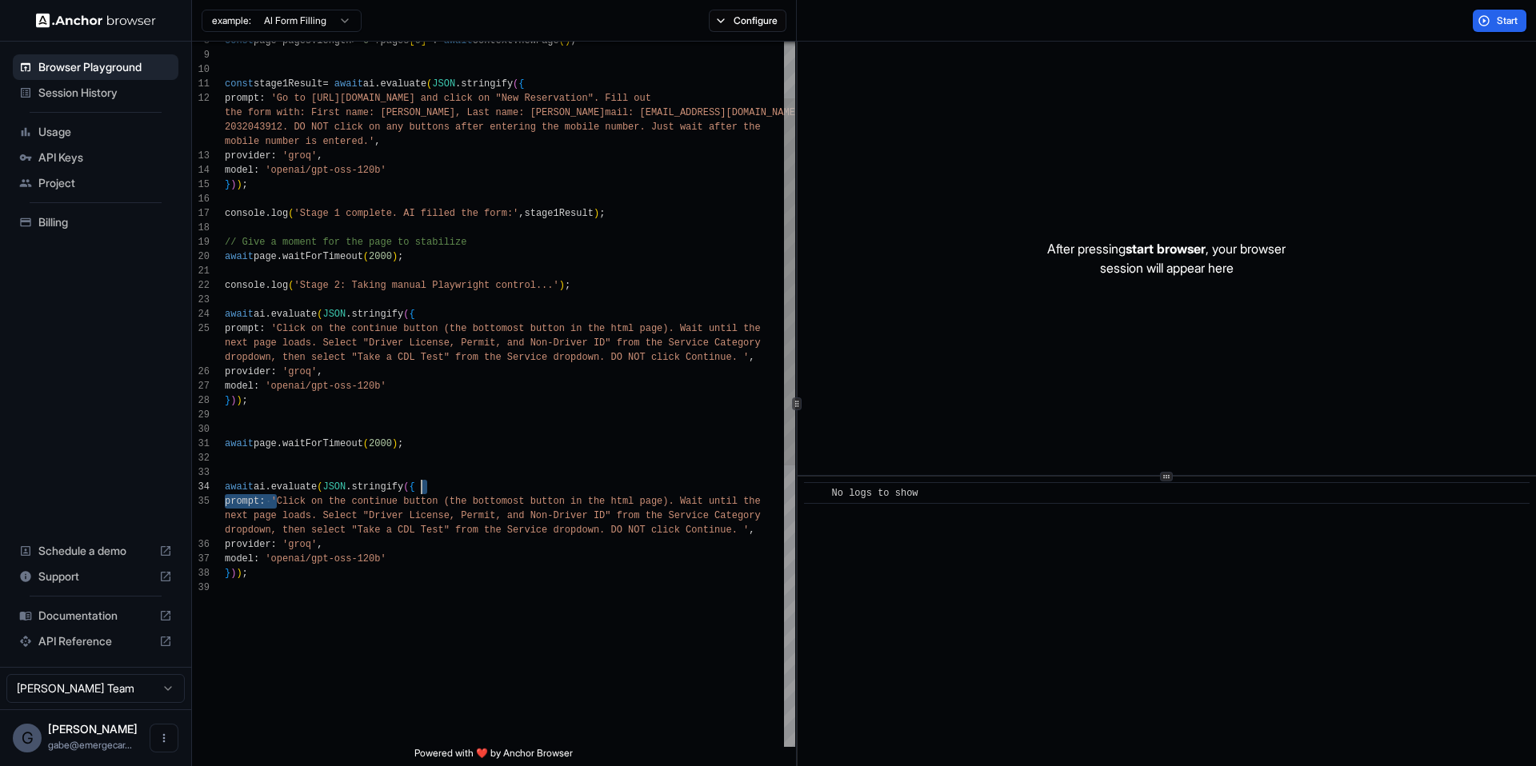
scroll to position [130, 0]
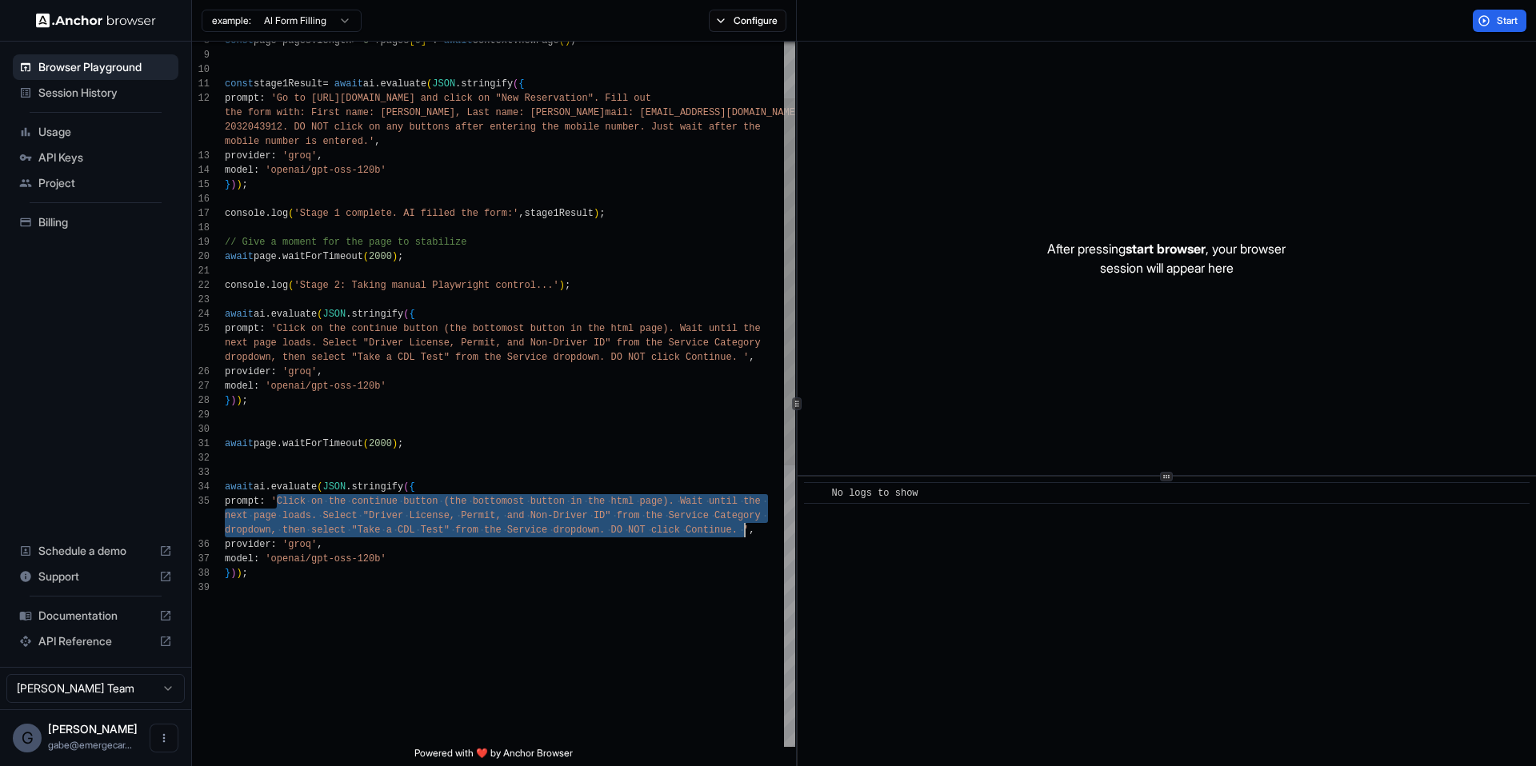
drag, startPoint x: 280, startPoint y: 500, endPoint x: 744, endPoint y: 531, distance: 465.0
click at [744, 531] on div "const page = pages . length > 0 ? pages [ 0 ] : await context . newPage ( ) ; c…" at bounding box center [510, 609] width 570 height 1353
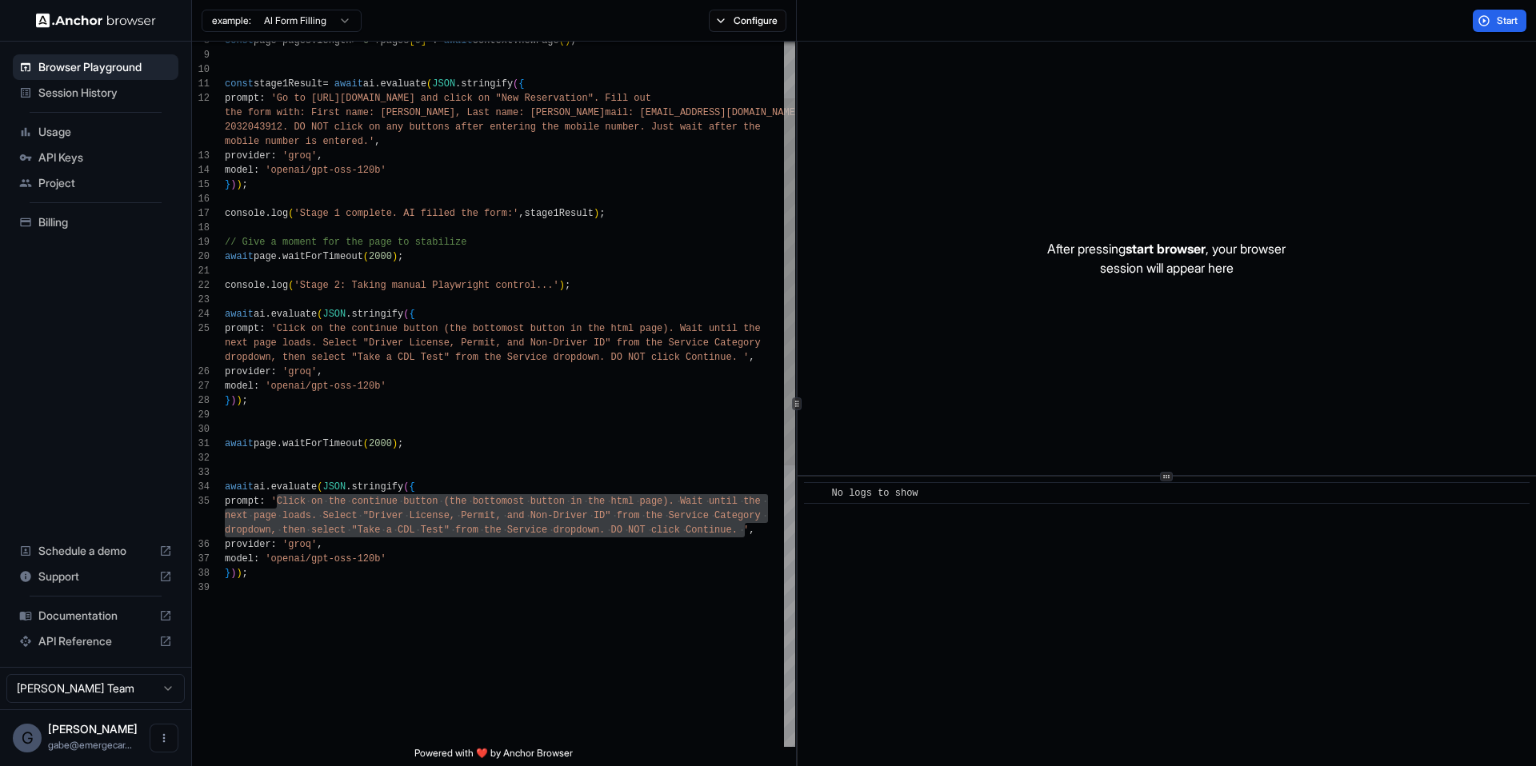
click at [290, 516] on div "const page = pages . length > 0 ? pages [ 0 ] : await context . newPage ( ) ; c…" at bounding box center [510, 609] width 570 height 1353
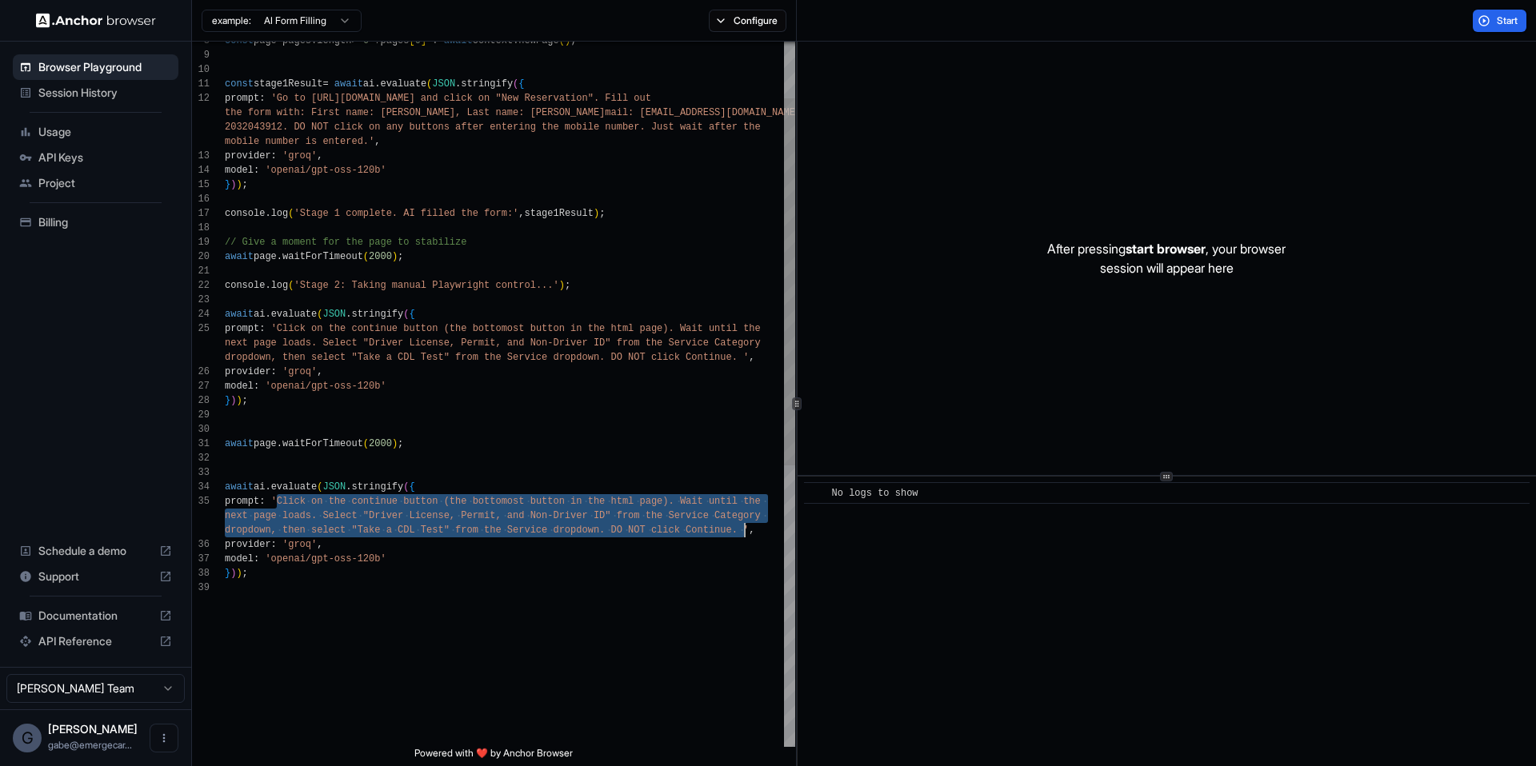
drag, startPoint x: 279, startPoint y: 502, endPoint x: 743, endPoint y: 530, distance: 464.7
click at [743, 530] on div "const page = pages . length > 0 ? pages [ 0 ] : await context . newPage ( ) ; c…" at bounding box center [510, 609] width 570 height 1353
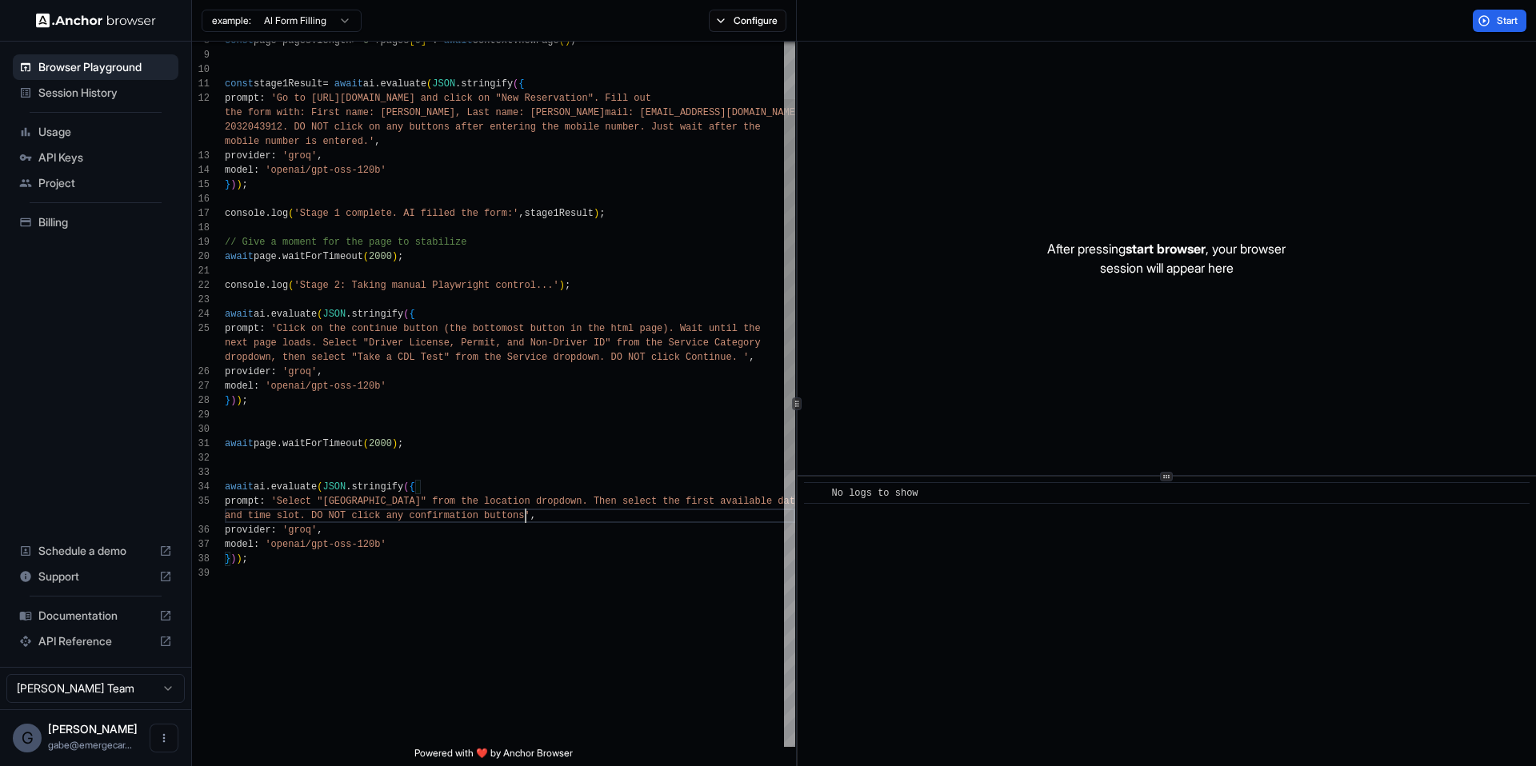
click at [370, 560] on div "const page = pages . length > 0 ? pages [ 0 ] : await context . newPage ( ) ; c…" at bounding box center [510, 602] width 570 height 1339
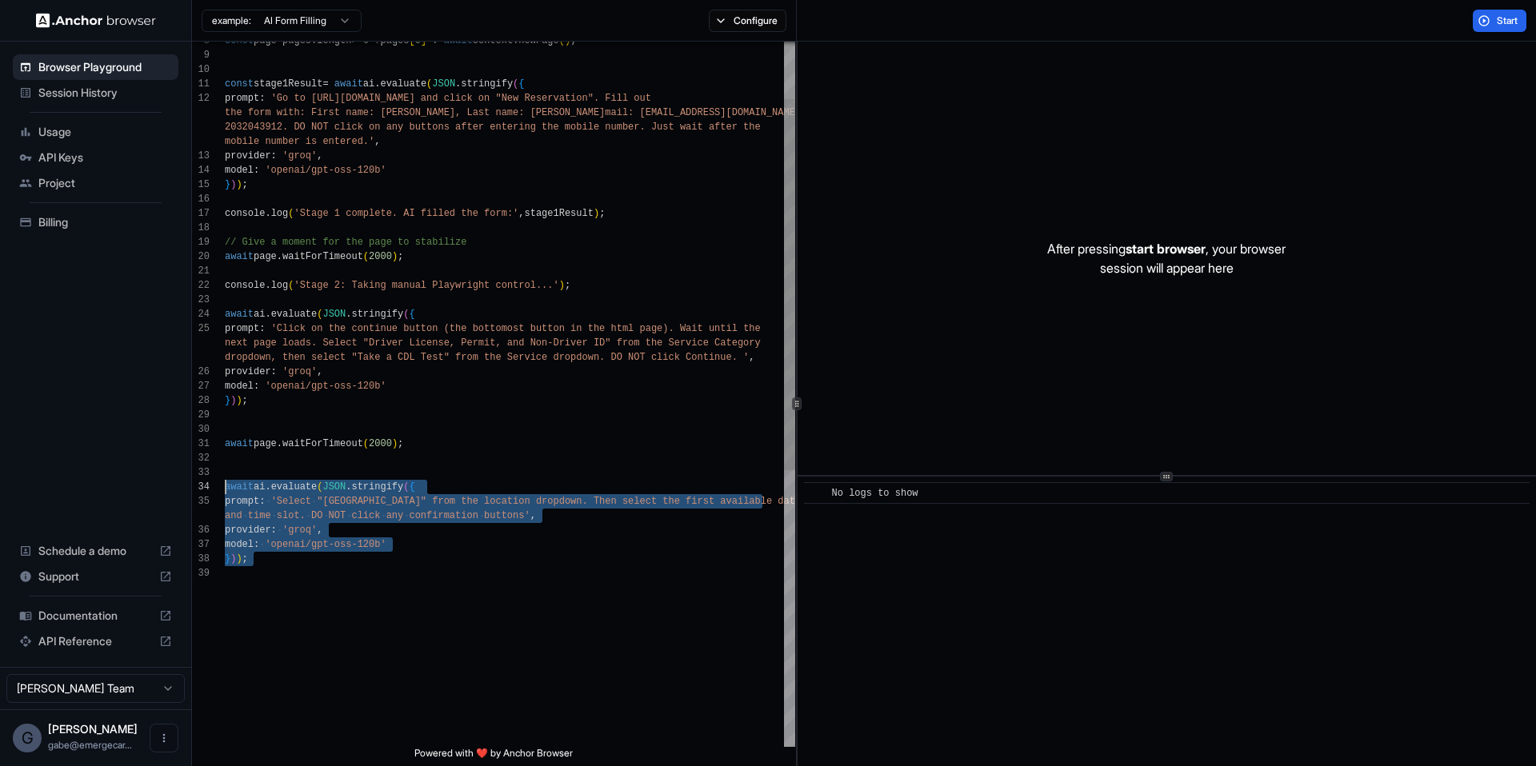
drag, startPoint x: 337, startPoint y: 576, endPoint x: 202, endPoint y: 490, distance: 159.3
click at [225, 490] on div "const page = pages . length > 0 ? pages [ 0 ] : await context . newPage ( ) ; c…" at bounding box center [510, 602] width 570 height 1339
click at [394, 601] on div "const page = pages . length > 0 ? pages [ 0 ] : await context . newPage ( ) ; c…" at bounding box center [510, 602] width 570 height 1339
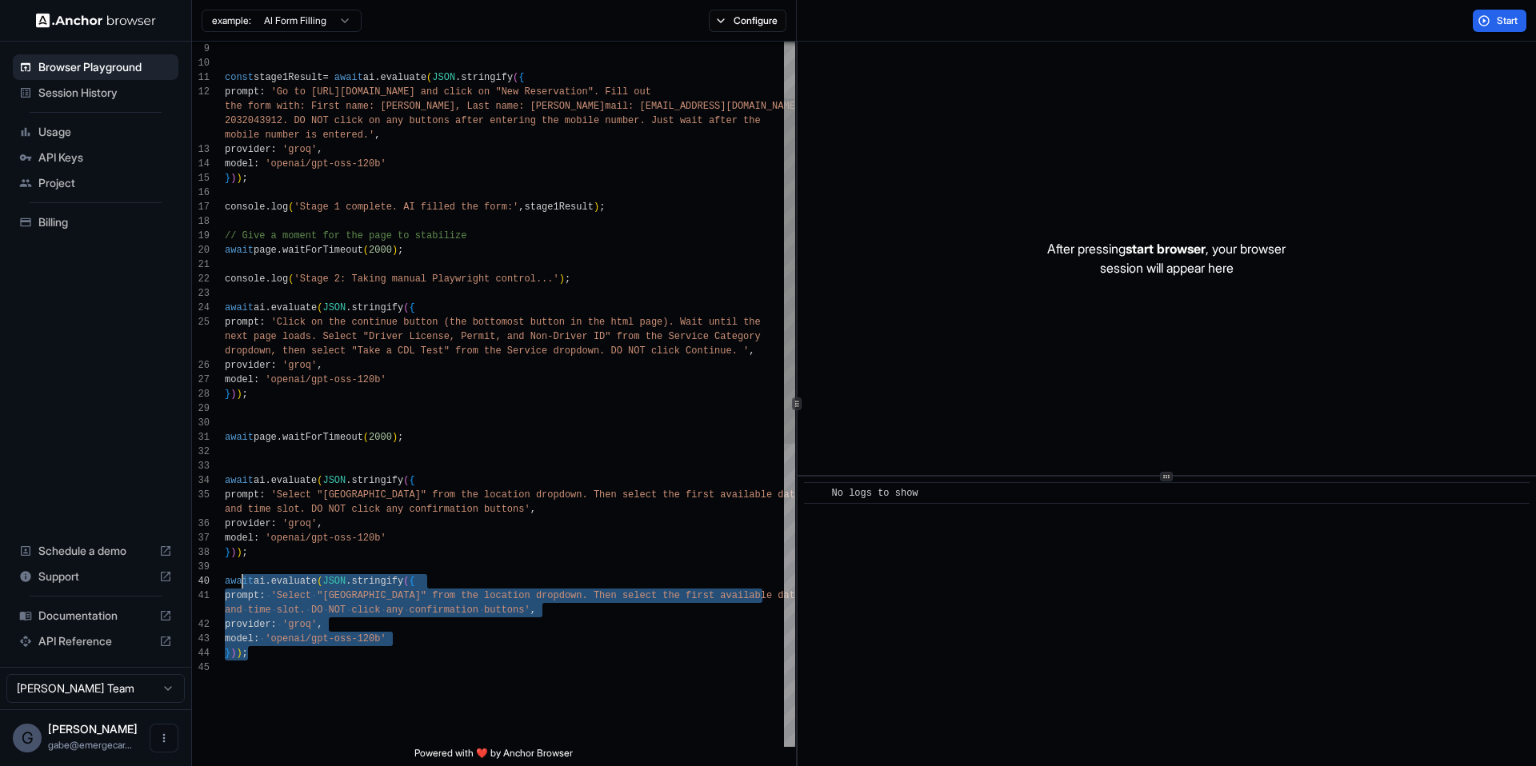
scroll to position [58, 0]
drag, startPoint x: 332, startPoint y: 659, endPoint x: 213, endPoint y: 567, distance: 150.6
click at [225, 567] on div "const stage1Result = await ai . evaluate ( JSON . stringify ( { prompt : 'Go to…" at bounding box center [510, 646] width 570 height 1440
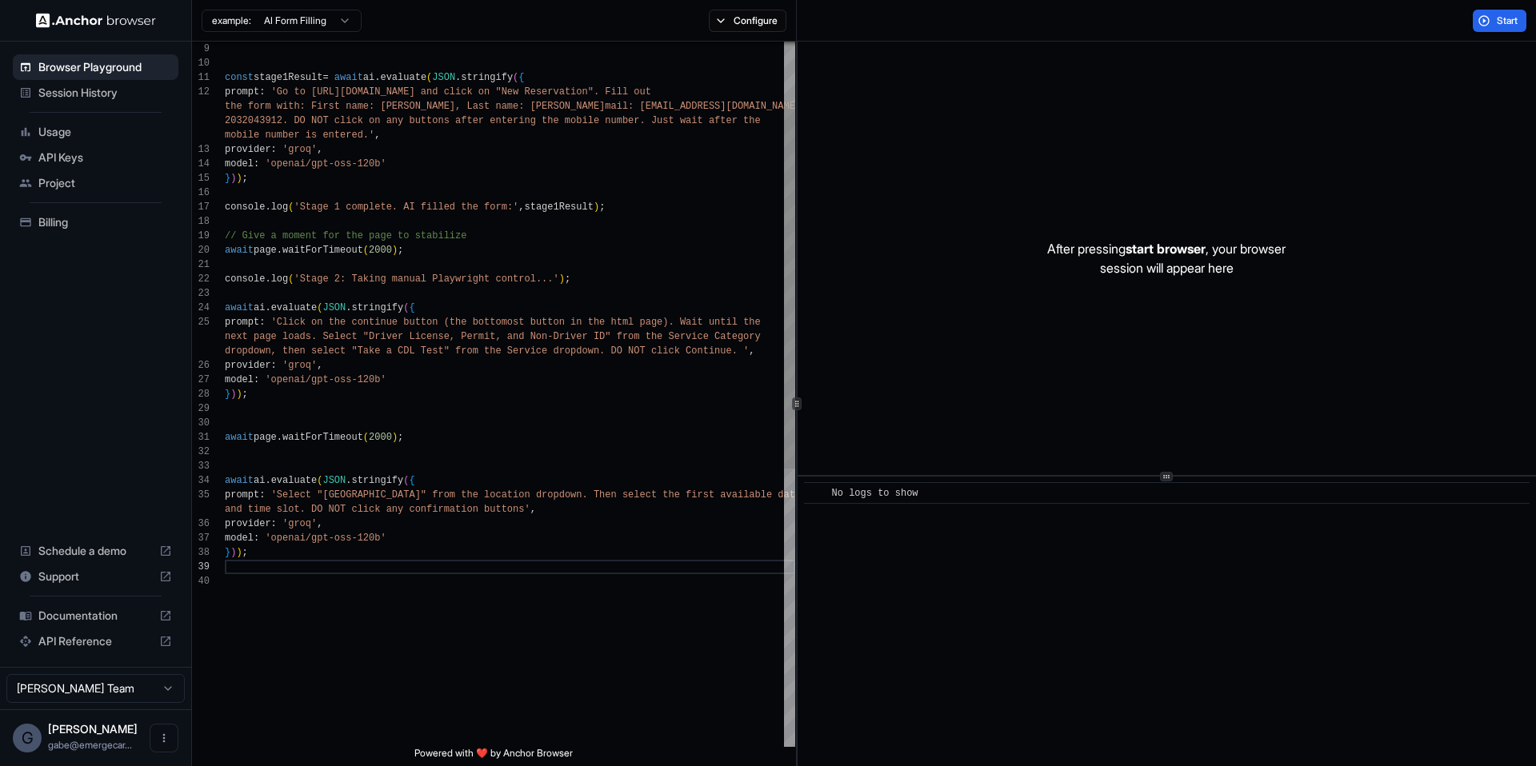
click at [711, 498] on div "const stage1Result = await ai . evaluate ( JSON . stringify ( { prompt : 'Go to…" at bounding box center [510, 602] width 570 height 1353
drag, startPoint x: 713, startPoint y: 498, endPoint x: 737, endPoint y: 502, distance: 24.3
click at [713, 498] on span "en select the first available date" at bounding box center [703, 495] width 196 height 11
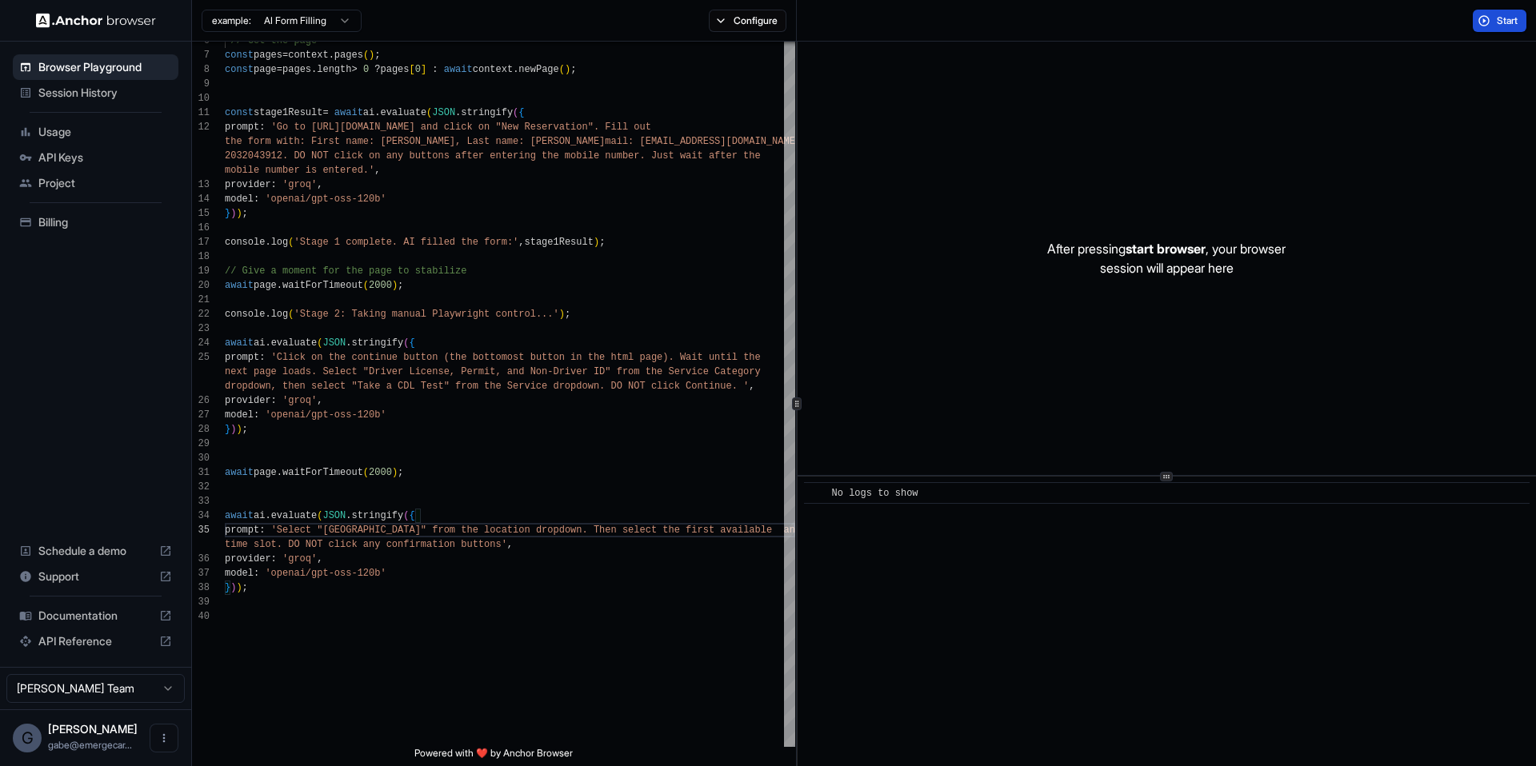
click at [1497, 26] on span "Start" at bounding box center [1508, 20] width 22 height 13
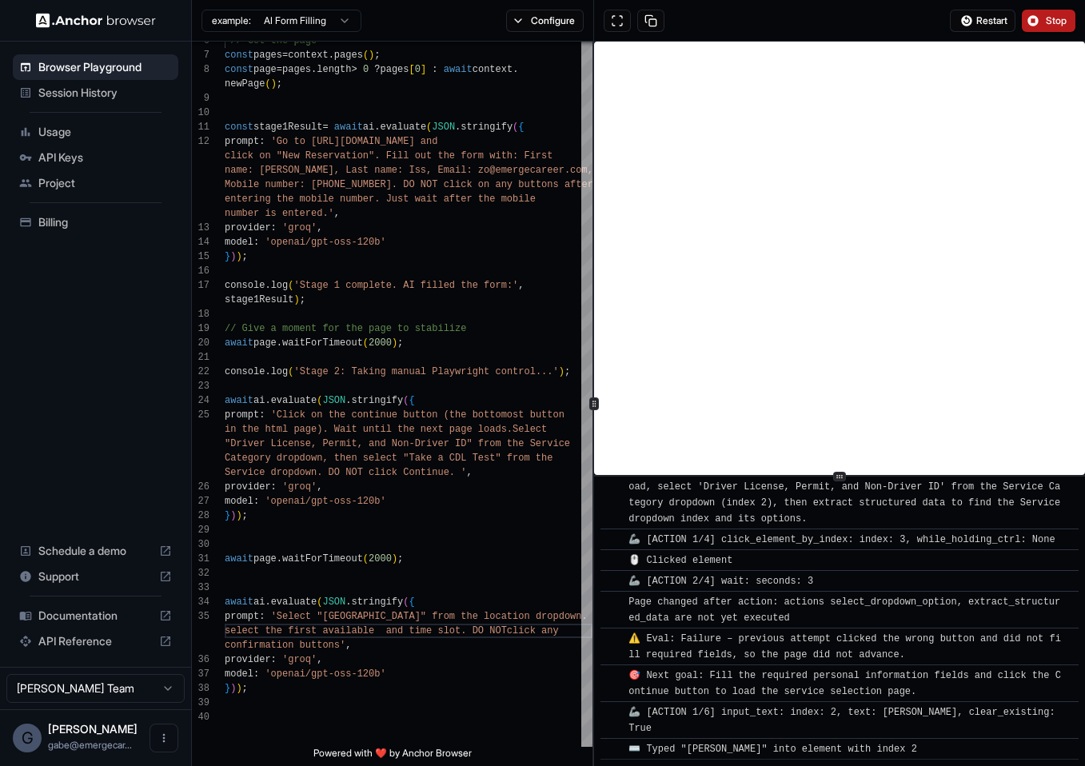
scroll to position [2928, 0]
click at [1038, 23] on button "Stop" at bounding box center [1049, 21] width 54 height 22
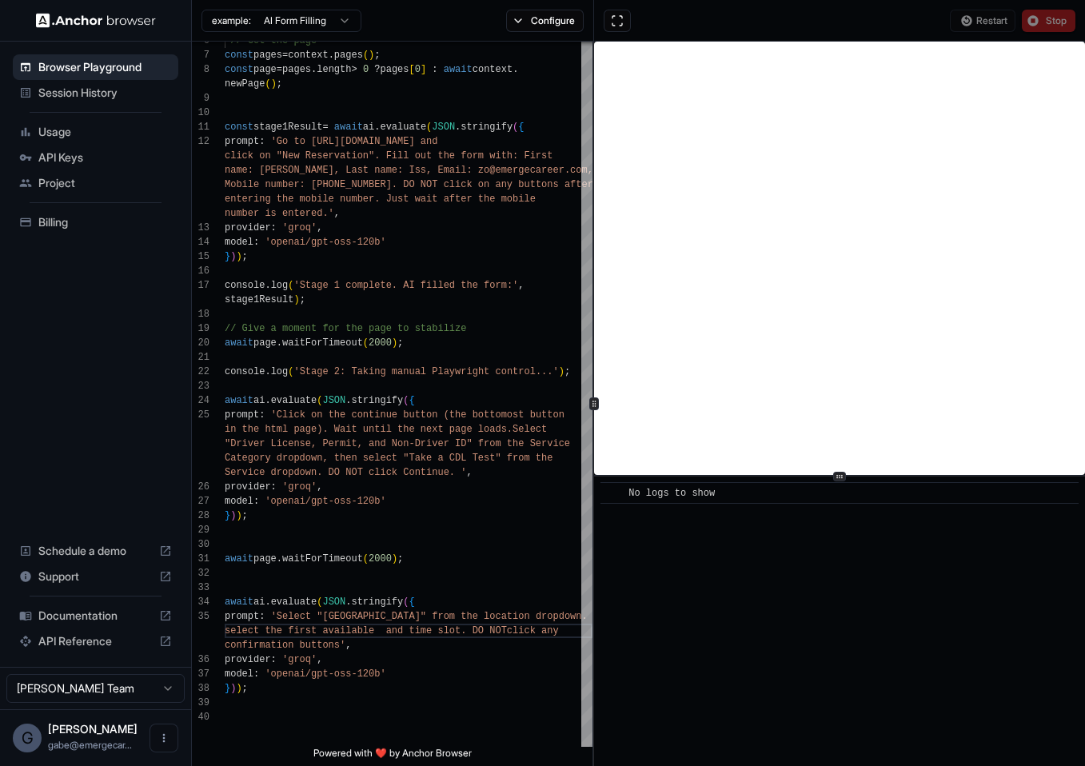
scroll to position [0, 0]
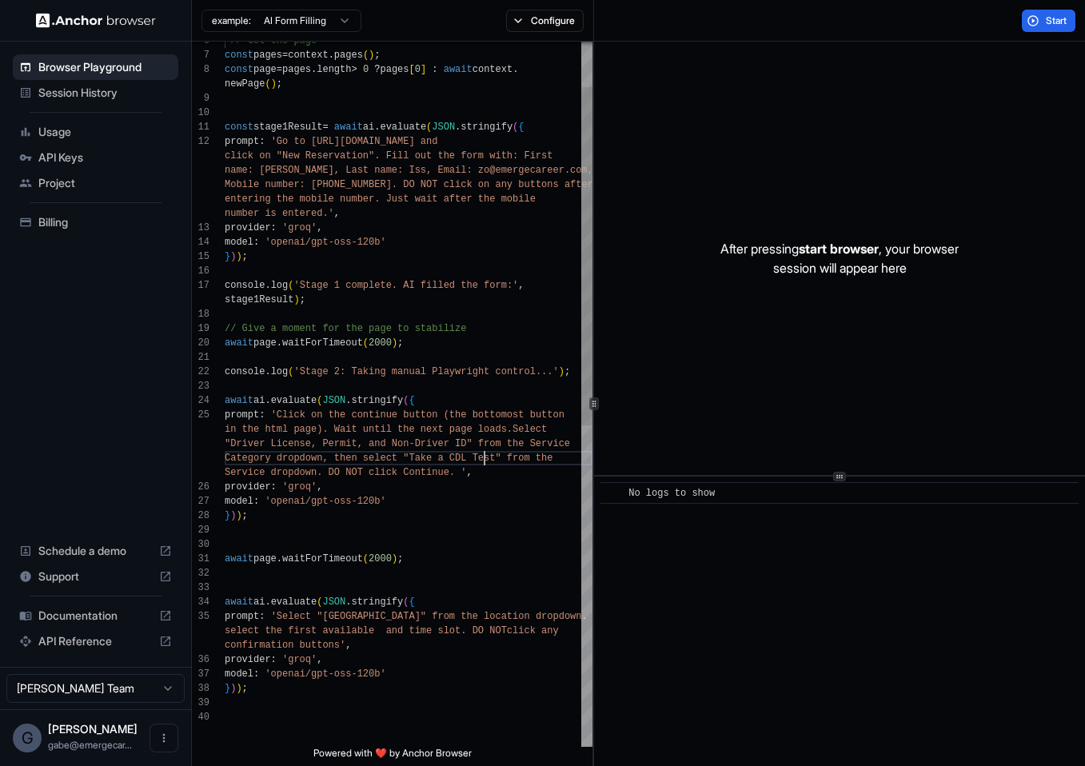
click at [487, 454] on div "// Get the page const pages = context . pages ( ) ; const page = pages . length…" at bounding box center [409, 681] width 368 height 1469
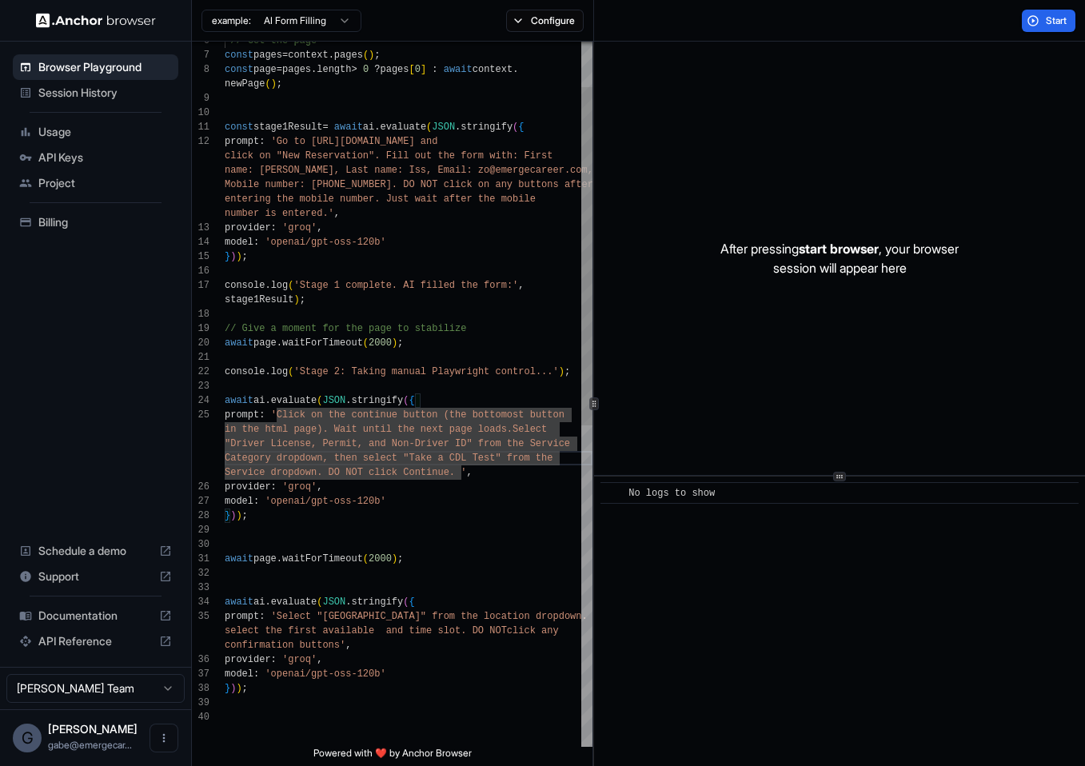
click at [402, 436] on div "// Get the page const pages = context . pages ( ) ; const page = pages . length…" at bounding box center [409, 681] width 368 height 1469
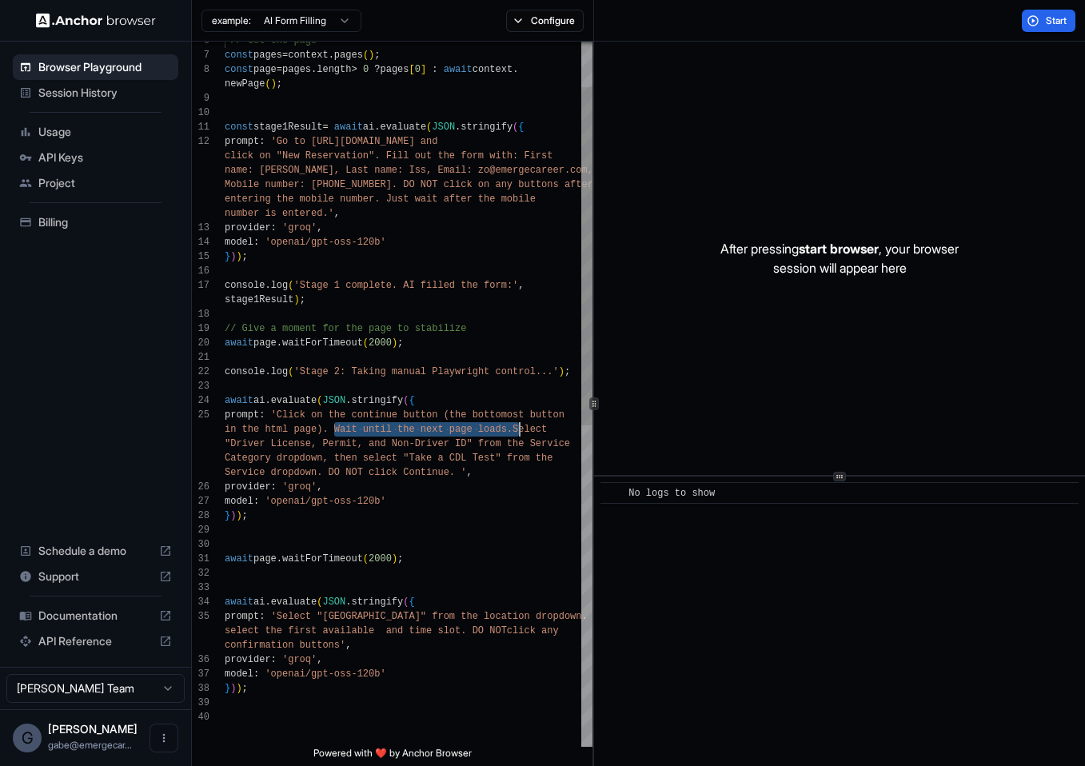
drag, startPoint x: 332, startPoint y: 432, endPoint x: 518, endPoint y: 422, distance: 185.8
click at [518, 422] on div "// Get the page const pages = context . pages ( ) ; const page = pages . length…" at bounding box center [409, 681] width 368 height 1469
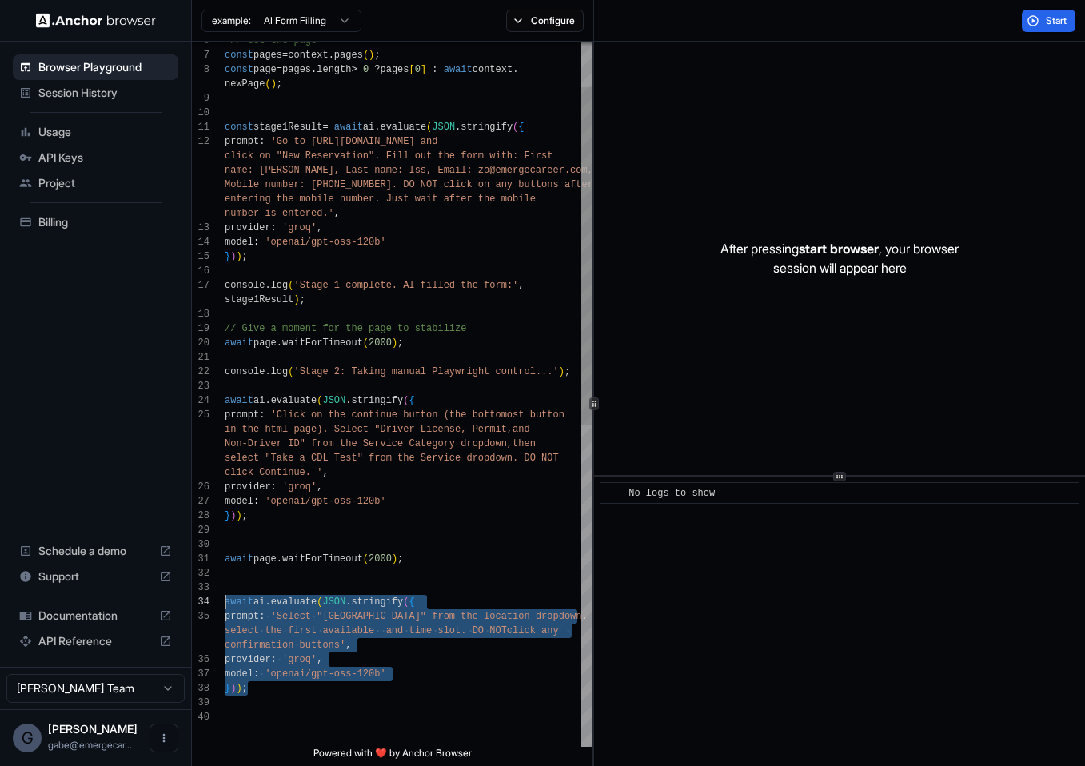
scroll to position [72, 0]
drag, startPoint x: 291, startPoint y: 692, endPoint x: 218, endPoint y: 602, distance: 116.6
click at [225, 602] on div "// Get the page const pages = context . pages ( ) ; const page = pages . length…" at bounding box center [409, 681] width 368 height 1469
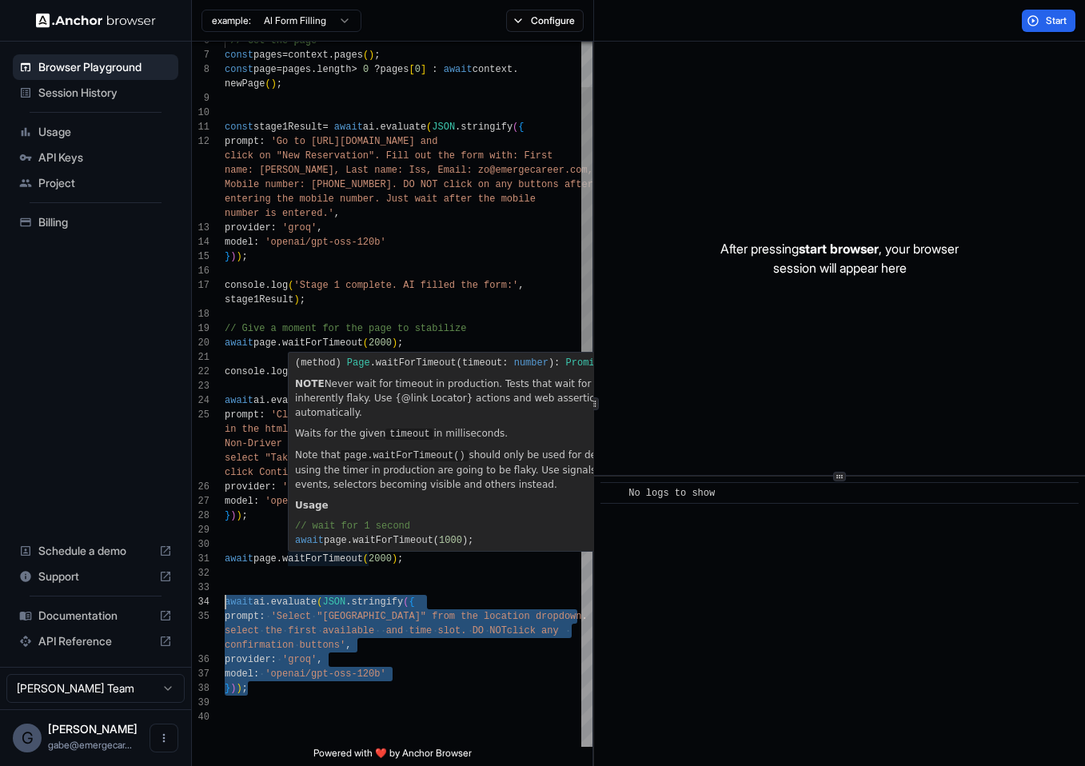
click at [327, 602] on div "// Get the page const pages = context . pages ( ) ; const page = pages . length…" at bounding box center [409, 681] width 368 height 1469
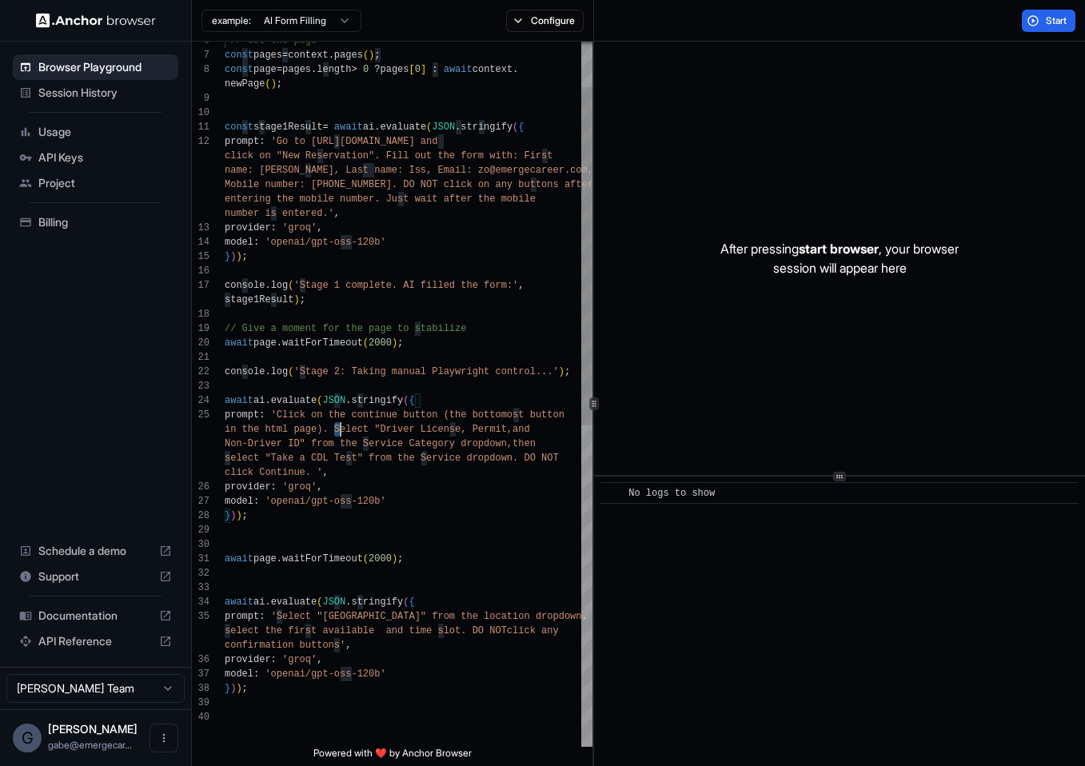
scroll to position [43, 0]
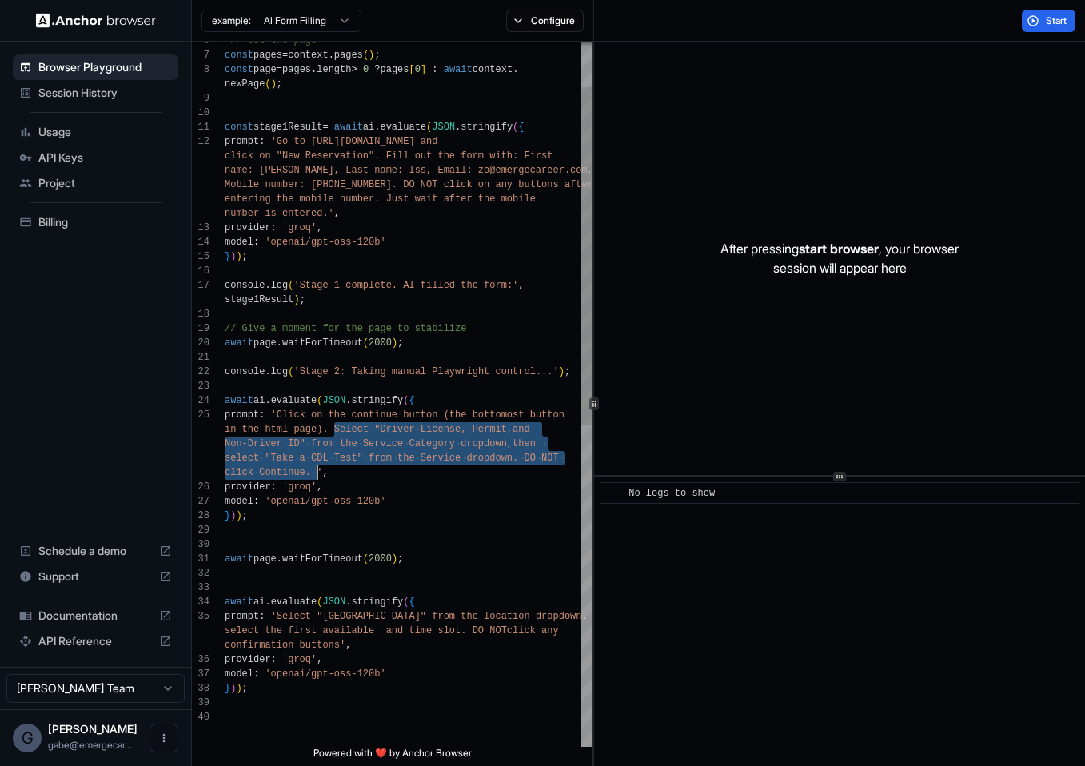
drag, startPoint x: 335, startPoint y: 432, endPoint x: 314, endPoint y: 472, distance: 45.1
click at [314, 472] on div "// Get the page const pages = context . pages ( ) ; const page = pages . length…" at bounding box center [409, 681] width 368 height 1469
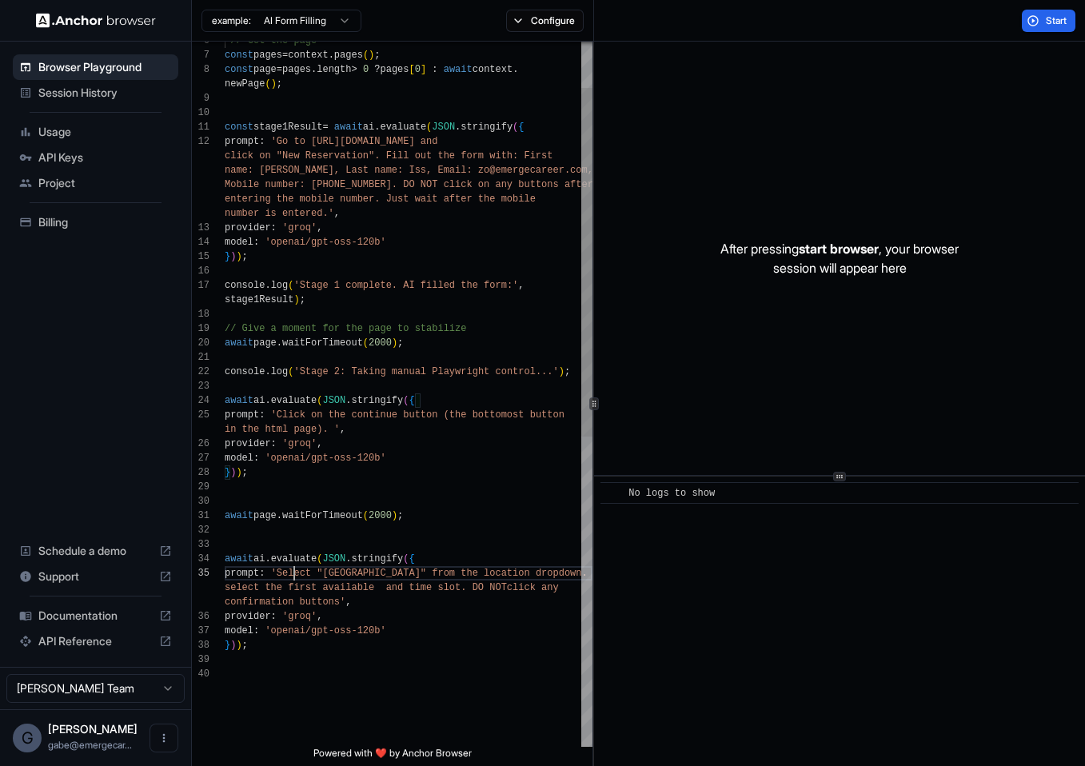
click at [295, 573] on div "// Get the page const pages = context . pages ( ) ; const page = pages . length…" at bounding box center [409, 659] width 368 height 1425
click at [269, 576] on div "// Get the page const pages = context . pages ( ) ; const page = pages . length…" at bounding box center [409, 659] width 368 height 1425
click at [276, 576] on div "// Get the page const pages = context . pages ( ) ; const page = pages . length…" at bounding box center [409, 659] width 368 height 1425
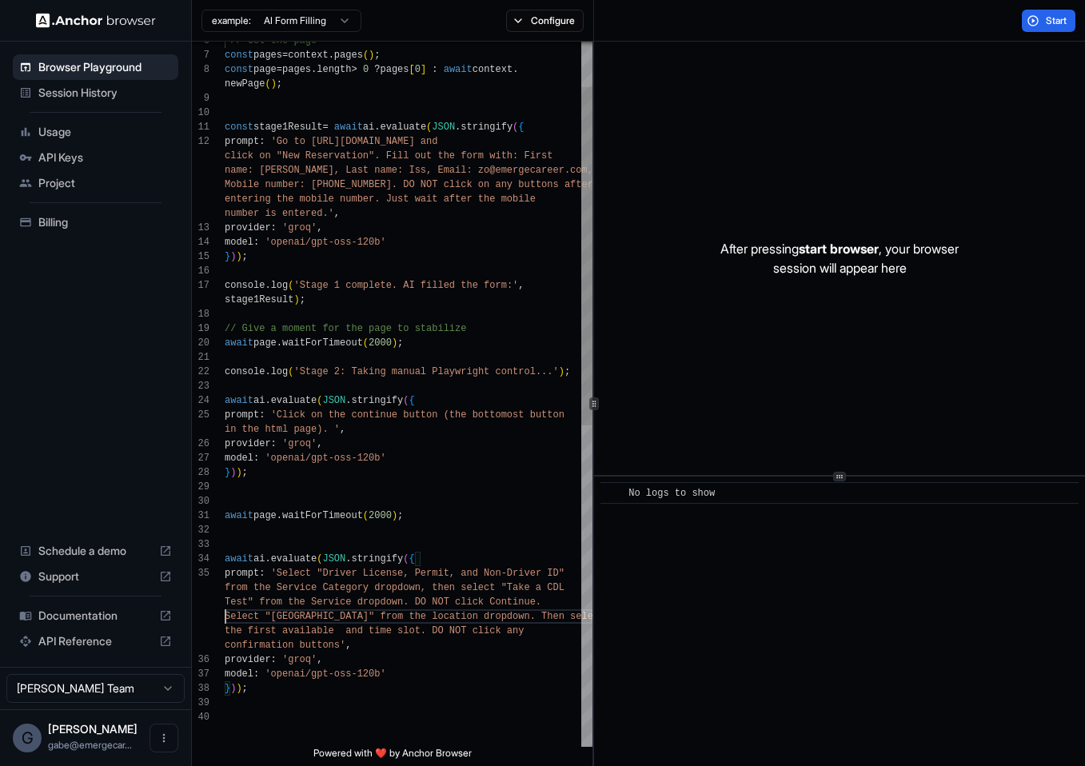
scroll to position [86, 0]
click at [1046, 18] on span "Start" at bounding box center [1057, 20] width 22 height 13
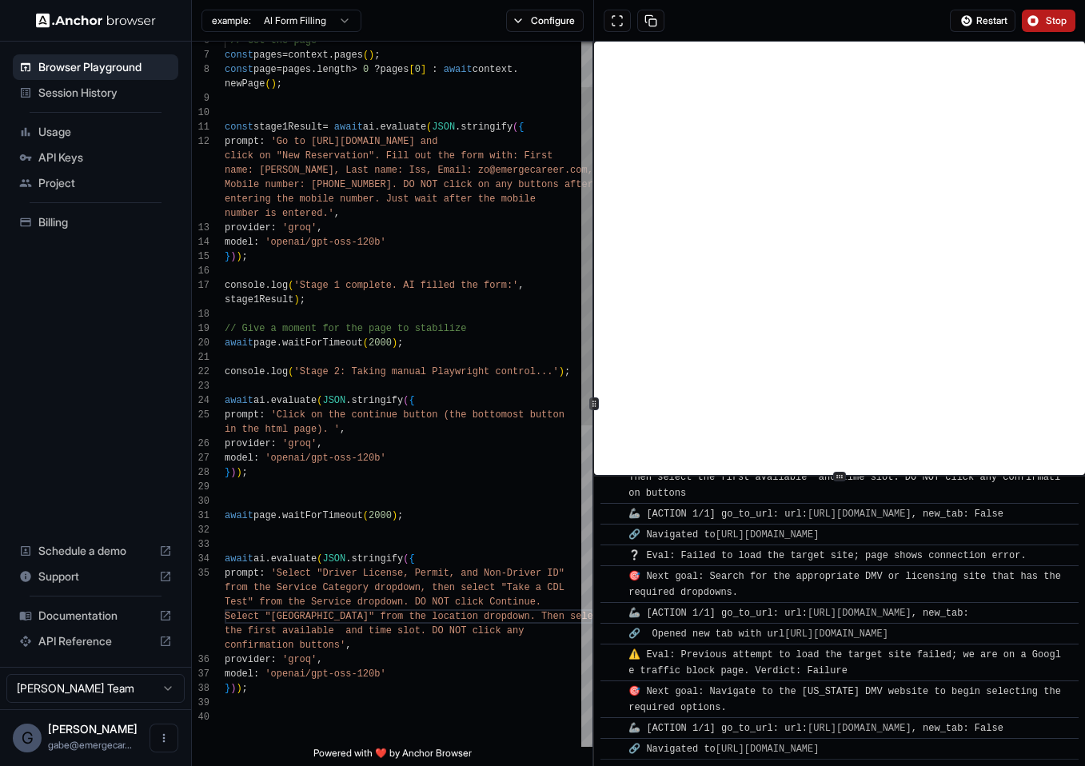
scroll to position [14, 0]
click at [451, 403] on div "// Get the page const pages = context . pages ( ) ; const page = pages . length…" at bounding box center [409, 681] width 368 height 1469
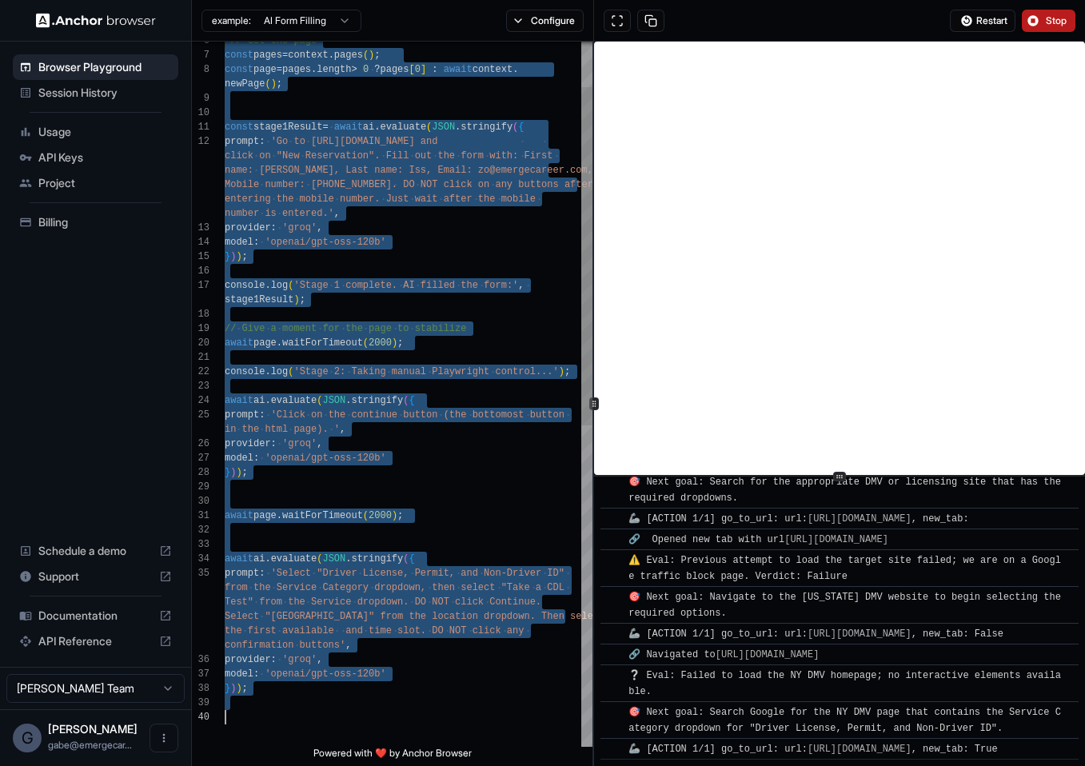
scroll to position [2227, 0]
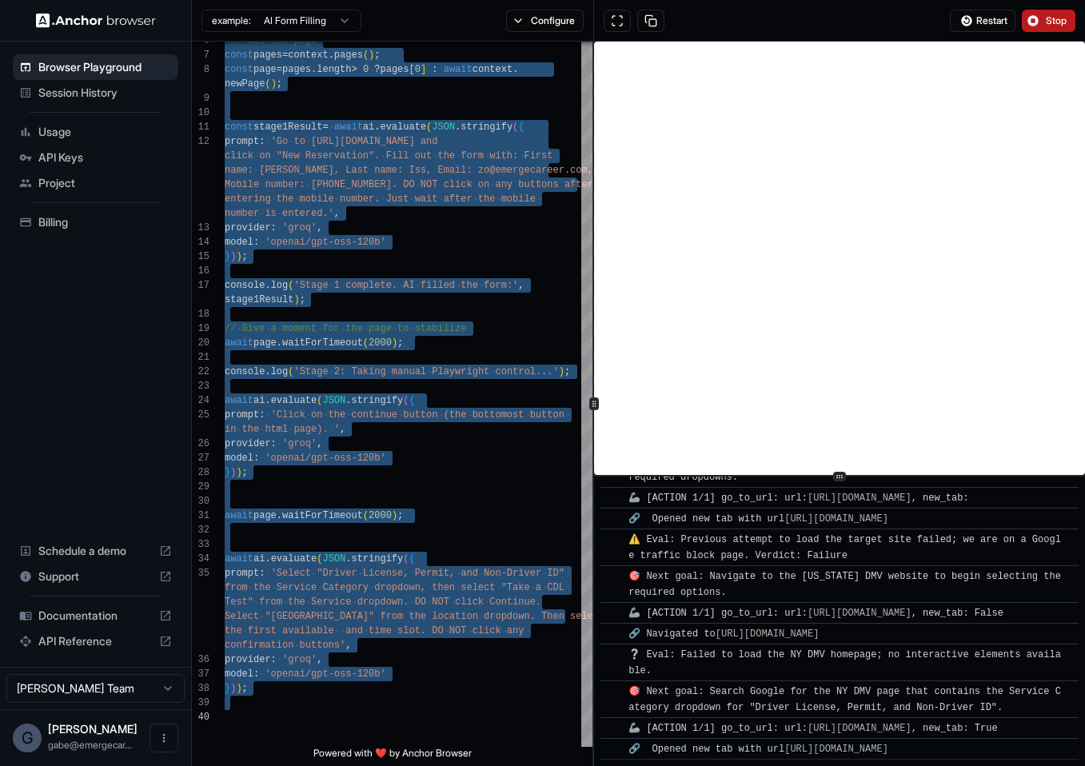
click at [1050, 21] on span "Stop" at bounding box center [1057, 20] width 22 height 13
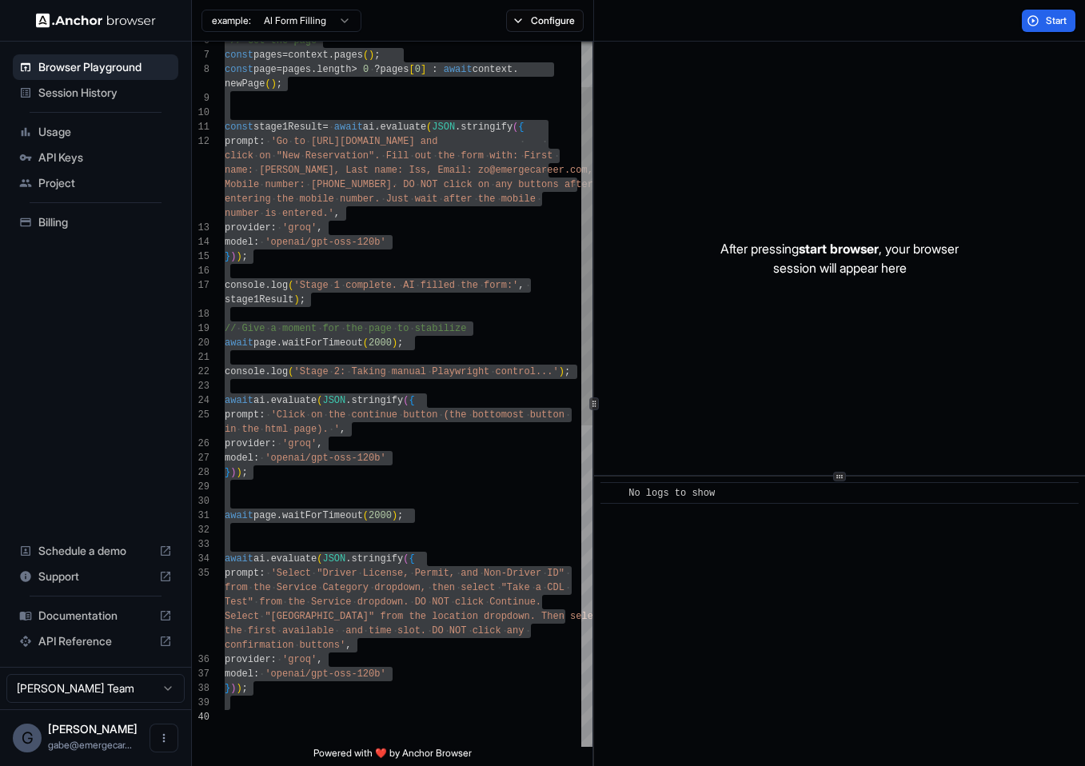
scroll to position [58, 0]
click at [400, 441] on div "// Get the page const pages = context . pages ( ) ; const page = pages . length…" at bounding box center [409, 681] width 368 height 1469
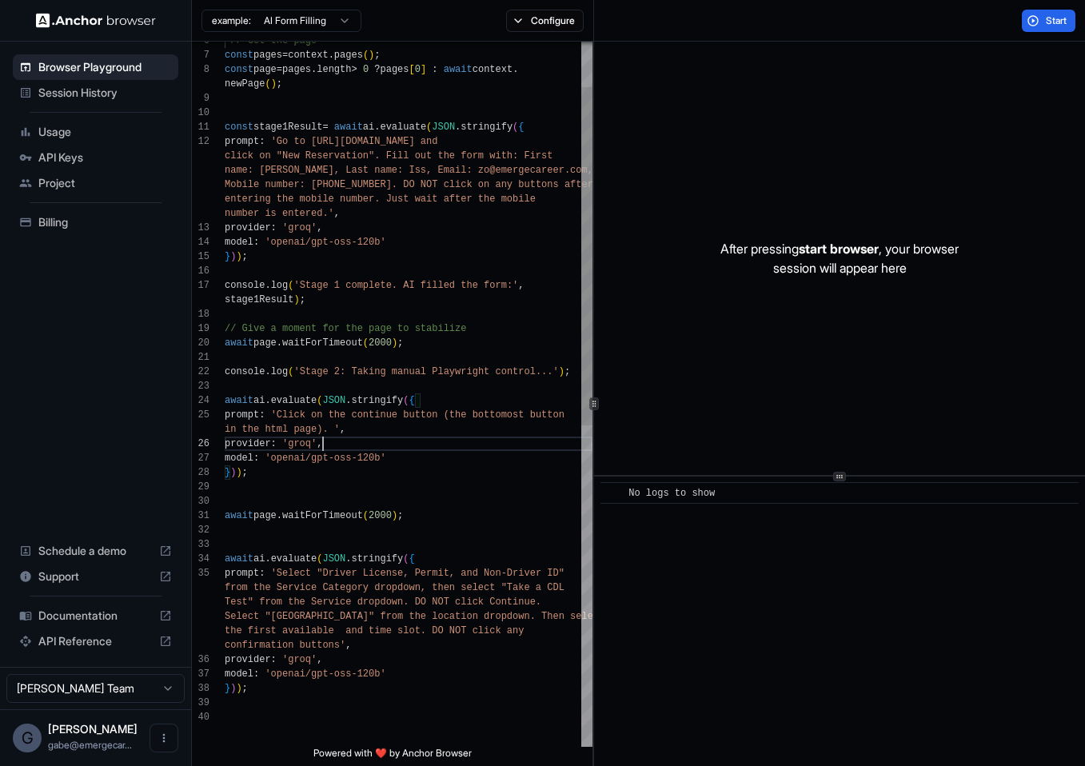
click at [275, 170] on div "// Get the page const pages = context . pages ( ) ; const page = pages . length…" at bounding box center [409, 681] width 368 height 1469
click at [1034, 14] on button "Start" at bounding box center [1049, 21] width 54 height 22
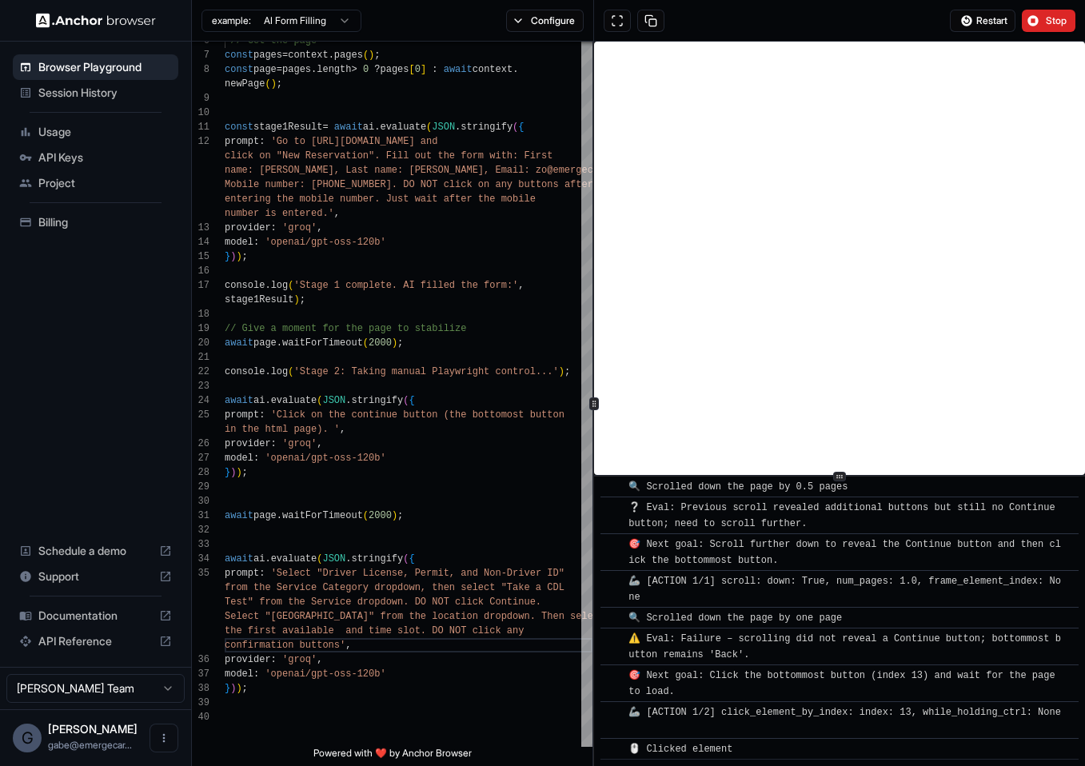
scroll to position [2508, 0]
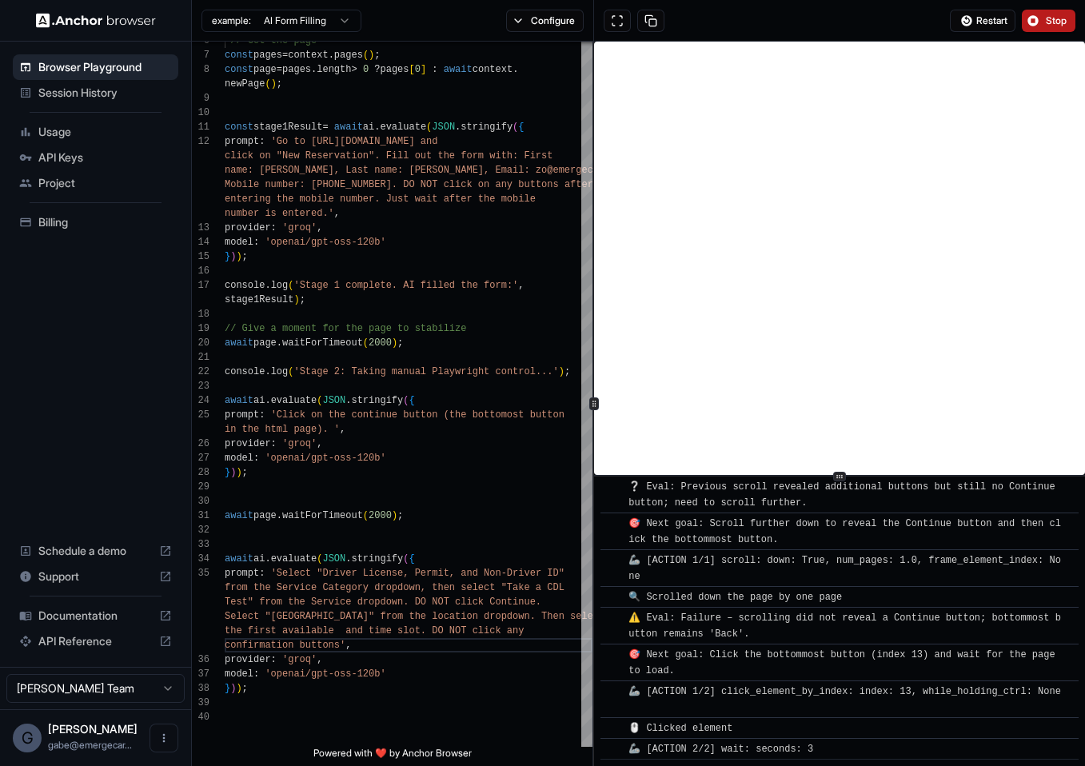
click at [1039, 14] on button "Stop" at bounding box center [1049, 21] width 54 height 22
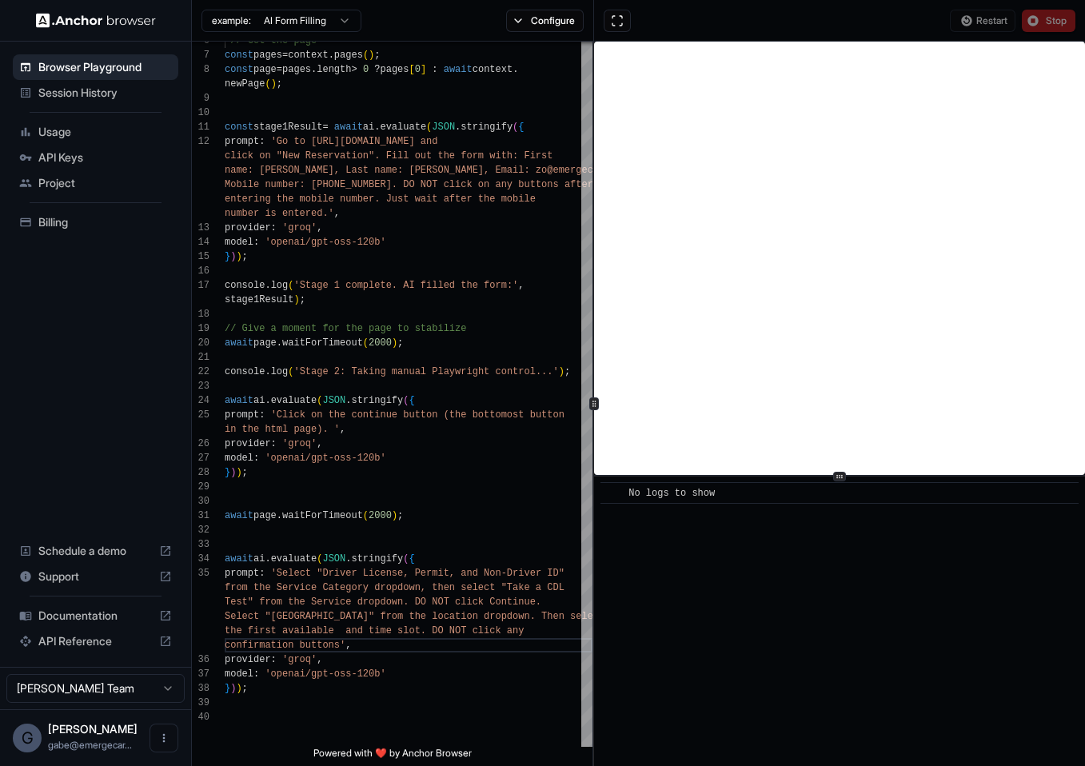
scroll to position [0, 0]
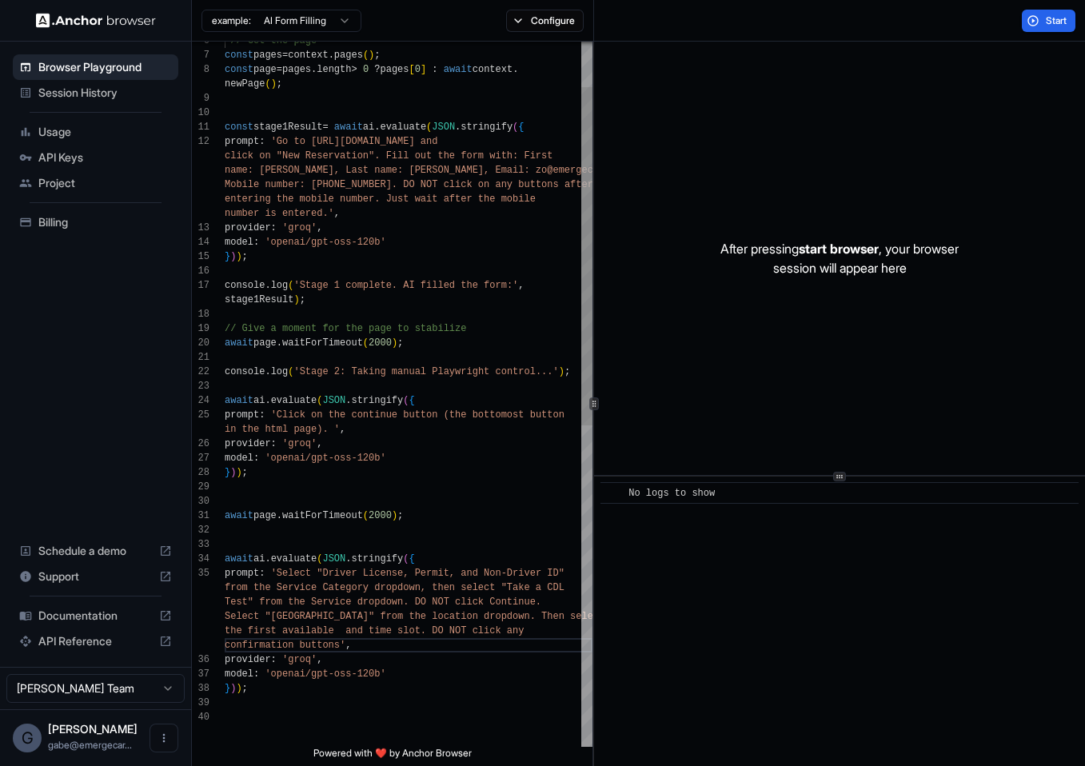
click at [432, 611] on div "// Get the page const pages = context . pages ( ) ; const page = pages . length…" at bounding box center [409, 681] width 368 height 1469
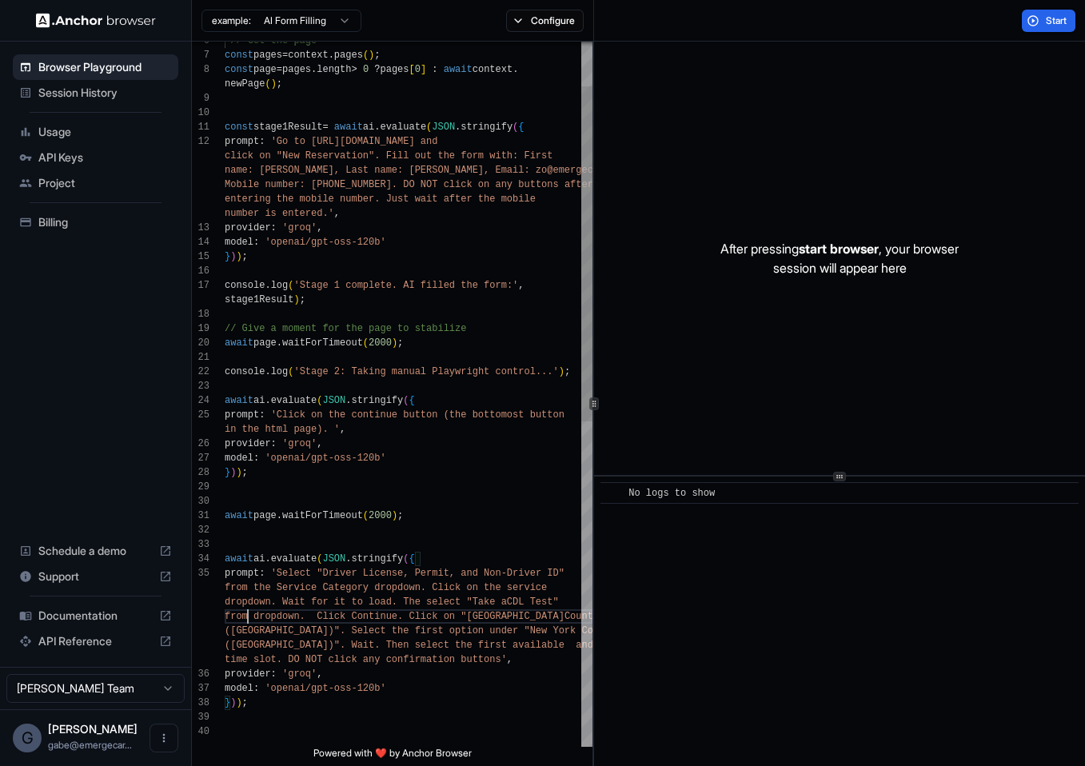
scroll to position [130, 0]
click at [1034, 13] on button "Start" at bounding box center [1049, 21] width 54 height 22
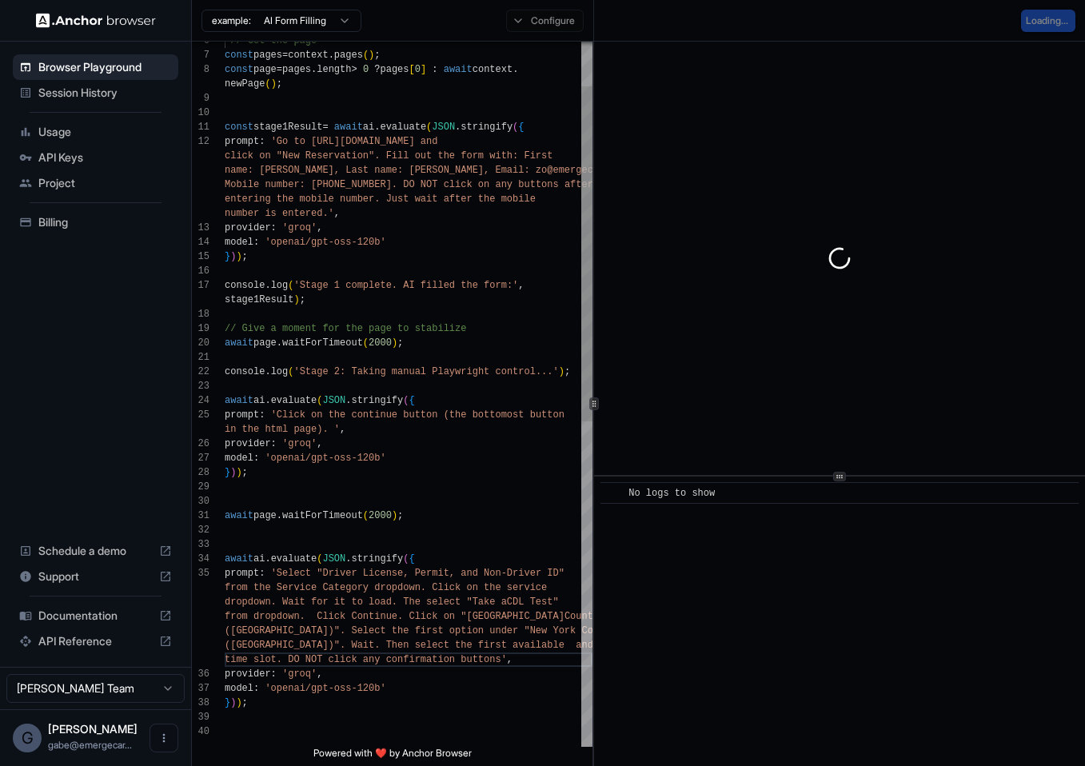
drag, startPoint x: 465, startPoint y: 273, endPoint x: 483, endPoint y: 267, distance: 19.2
click at [466, 273] on div "// Get the page const pages = context . pages ( ) ; const page = pages . length…" at bounding box center [409, 688] width 368 height 1483
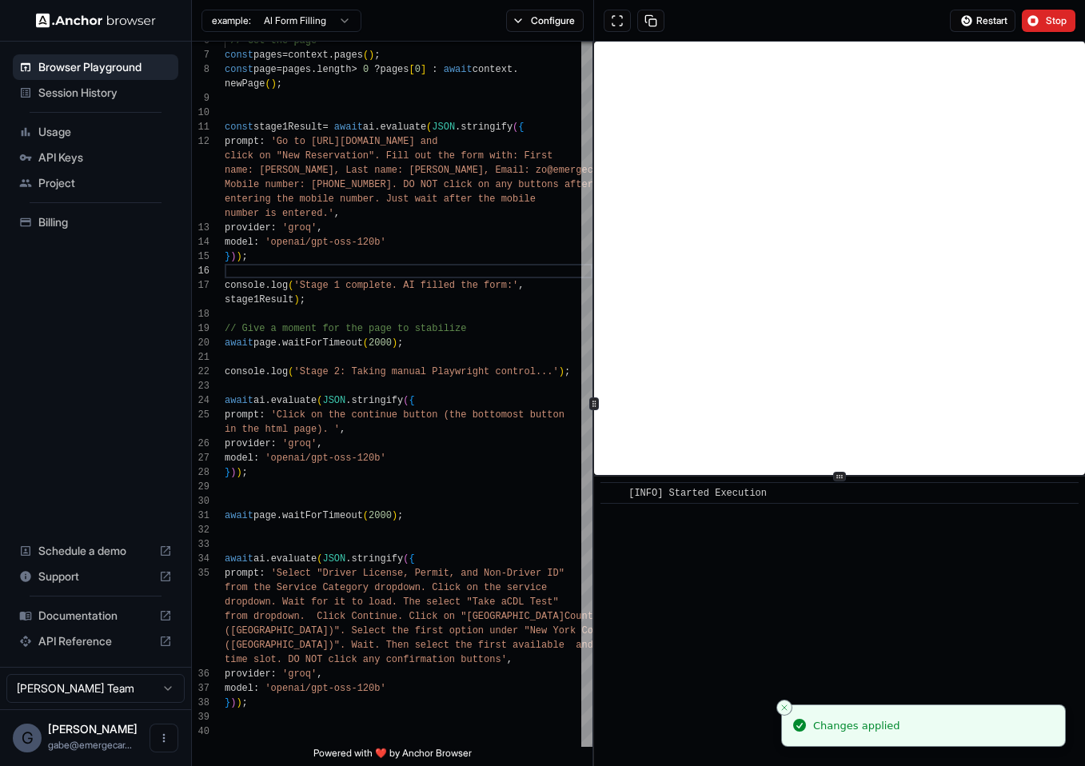
click at [1040, 6] on div "Restart Stop" at bounding box center [839, 21] width 491 height 42
click at [1042, 10] on button "Stop" at bounding box center [1049, 21] width 54 height 22
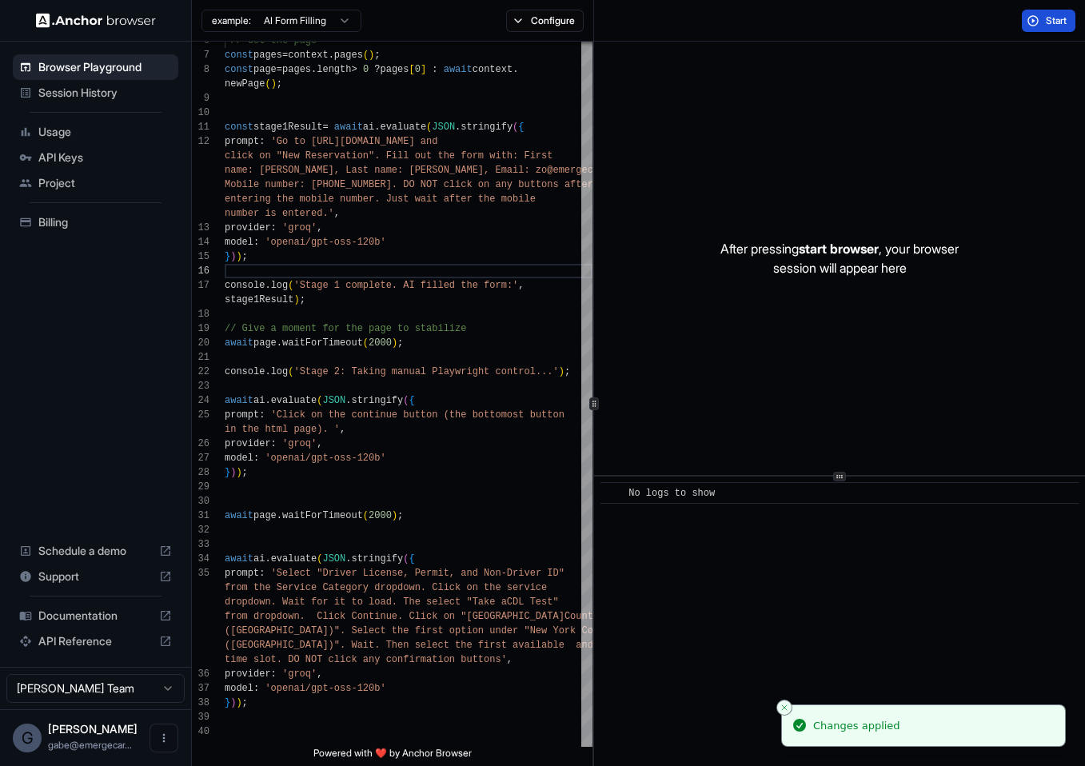
click at [1035, 24] on button "Start" at bounding box center [1049, 21] width 54 height 22
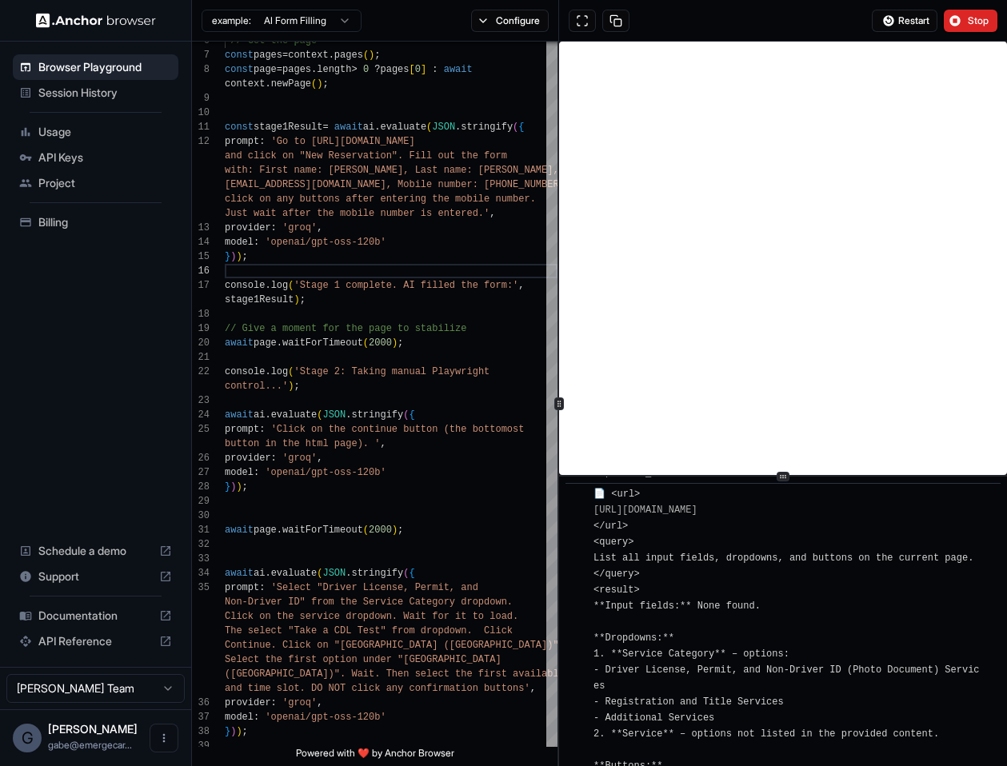
scroll to position [4009, 0]
drag, startPoint x: 624, startPoint y: 700, endPoint x: 644, endPoint y: 713, distance: 23.7
click at [644, 713] on span "📄 <url> https://public.nydmvreservation.com/ </url> <query> List all input fiel…" at bounding box center [787, 653] width 386 height 331
copy span "Driver License, Permit, and Non-Driver ID (Photo Document) Services"
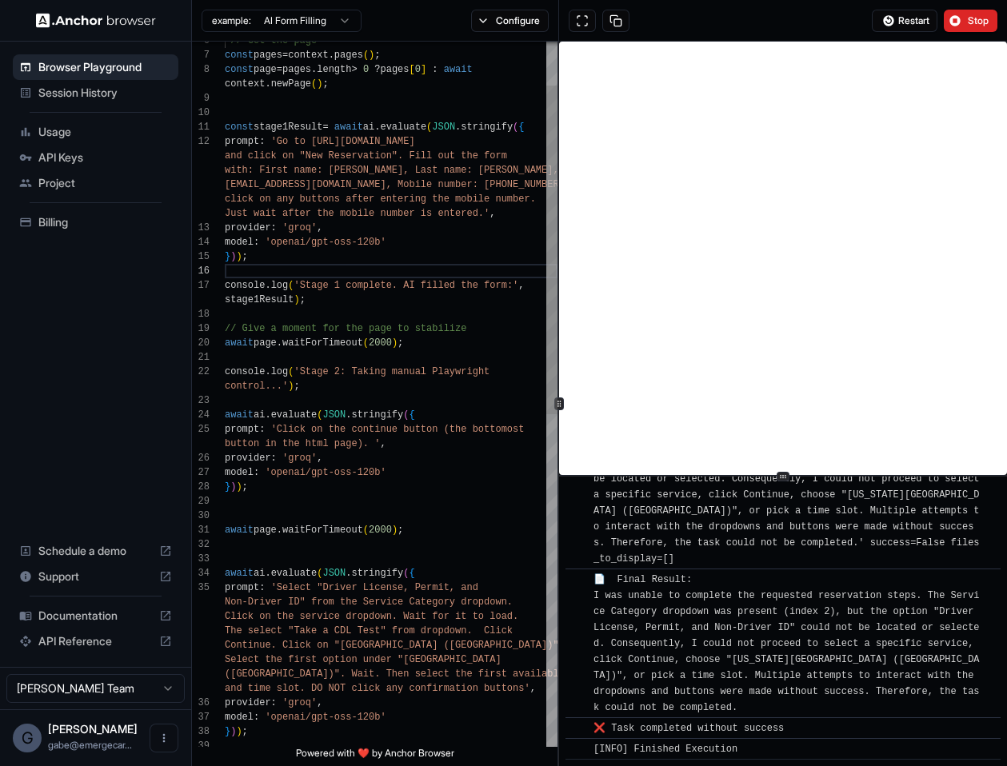
scroll to position [58, 0]
drag, startPoint x: 324, startPoint y: 586, endPoint x: 299, endPoint y: 599, distance: 27.9
click at [299, 599] on div "// Get the page const pages = context . pages ( ) ; const page = pages . length…" at bounding box center [391, 703] width 333 height 1512
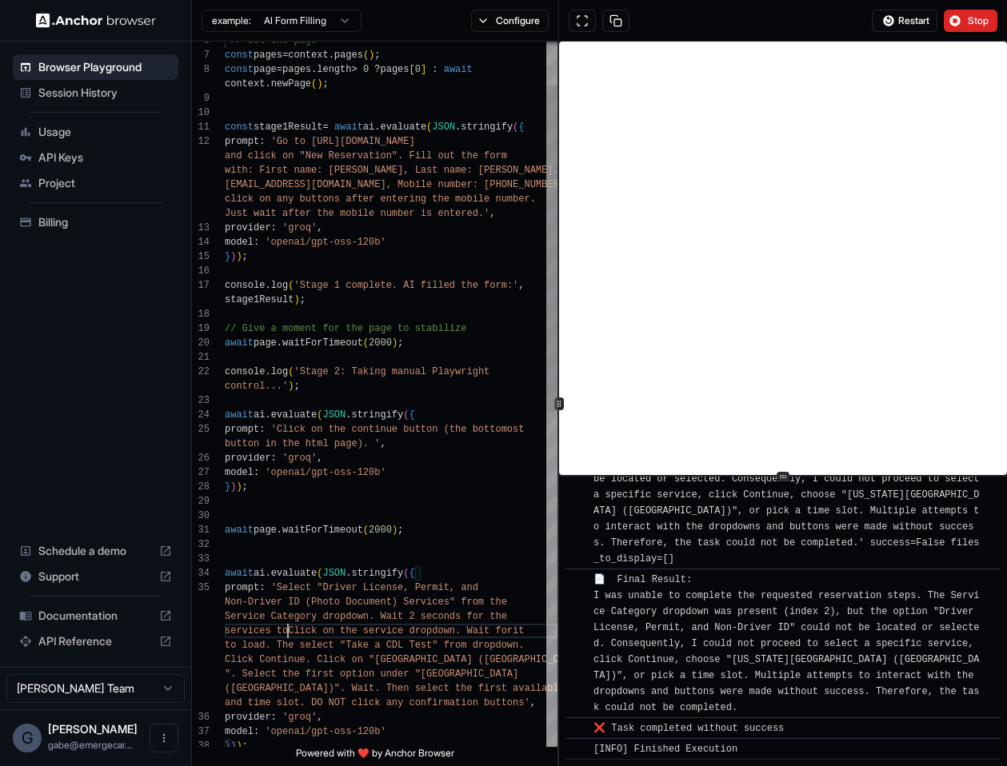
scroll to position [101, 0]
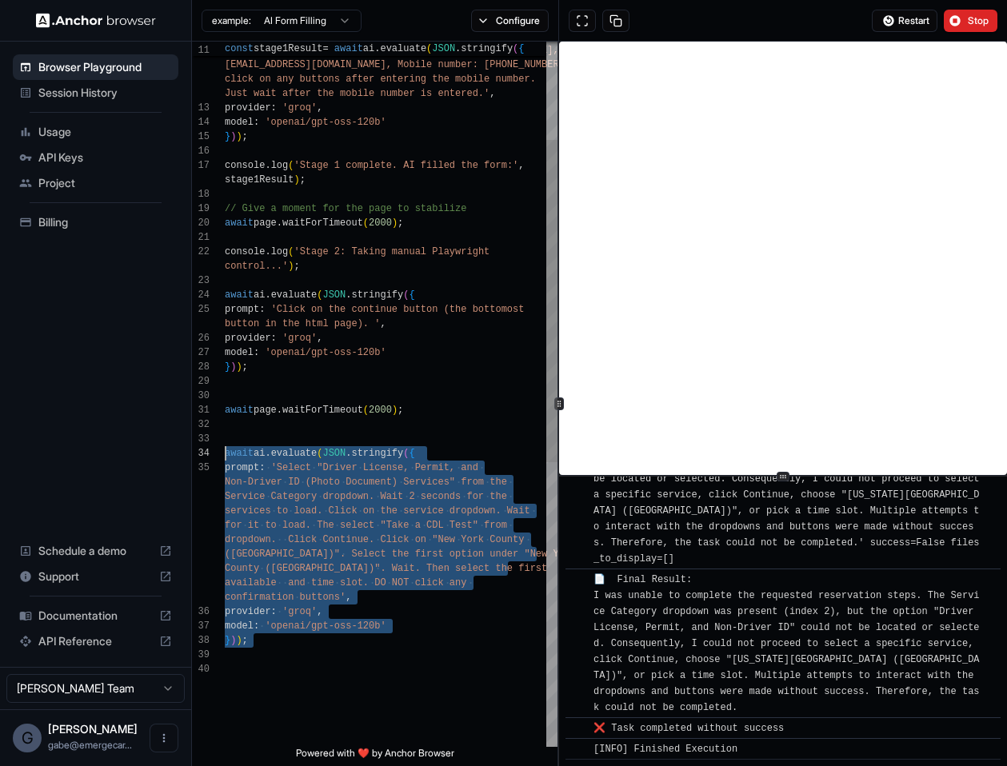
drag, startPoint x: 312, startPoint y: 661, endPoint x: 195, endPoint y: 450, distance: 240.6
click at [225, 450] on div "and click on "New Reservation". Fill out the form with: First name: John, Last …" at bounding box center [391, 597] width 333 height 1541
click at [432, 672] on div "and click on "New Reservation". Fill out the form with: First name: John, Last …" at bounding box center [391, 597] width 333 height 1541
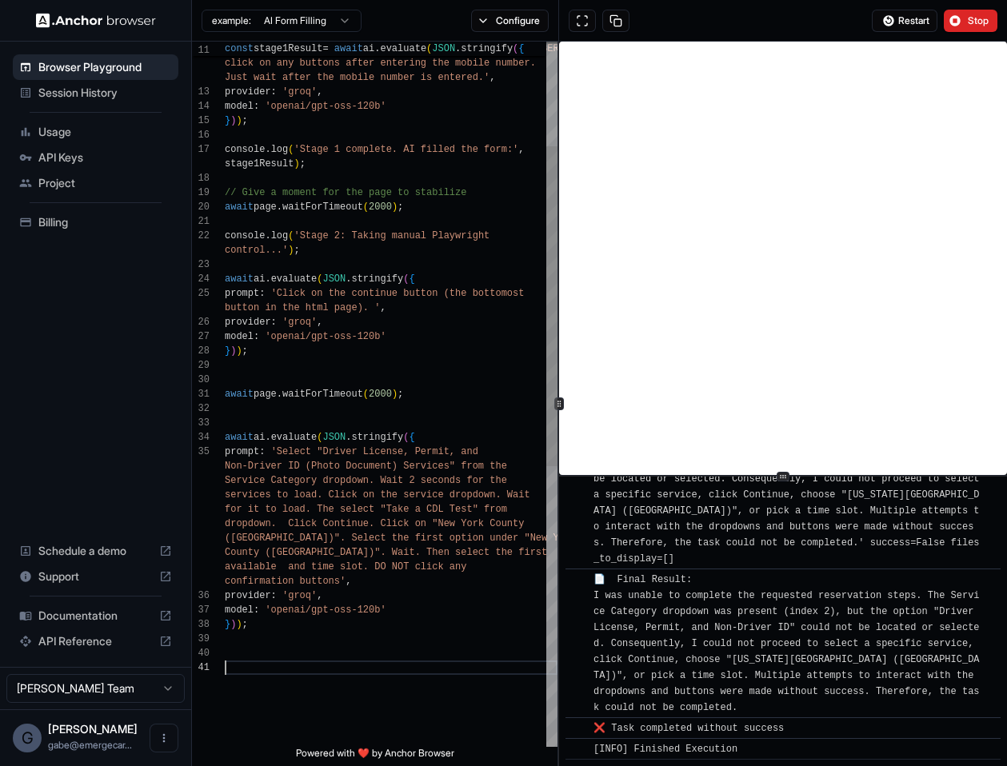
scroll to position [43, 0]
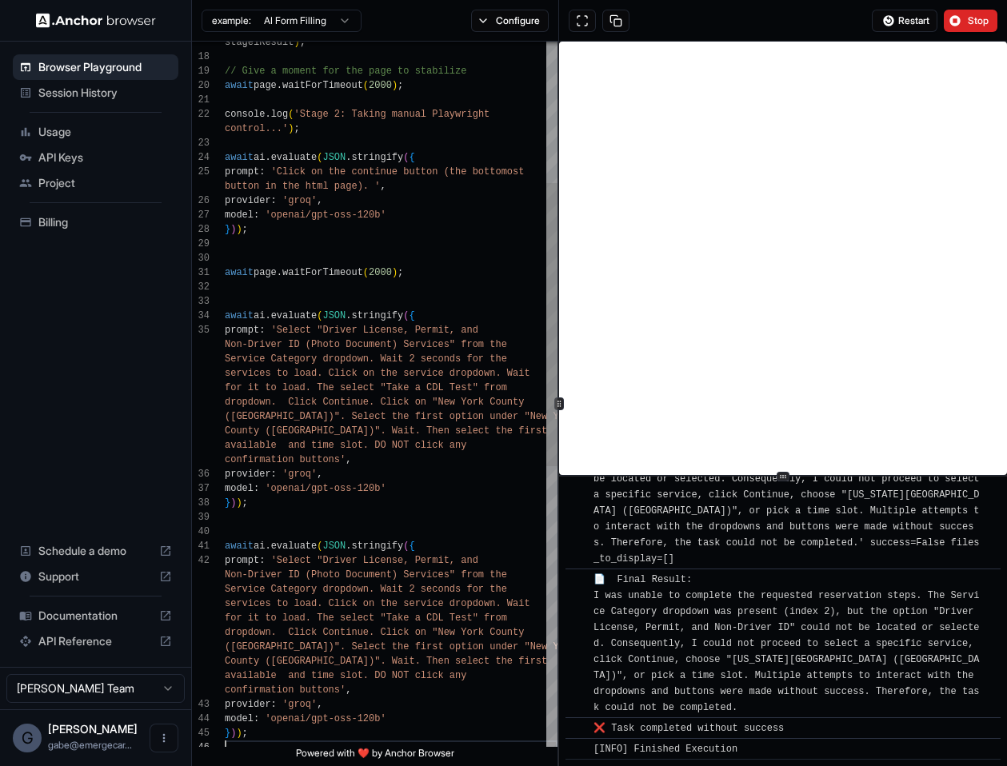
click at [322, 270] on div "control...' ) ; await ai . evaluate ( JSON . stringify ( { prompt : 'Click on t…" at bounding box center [391, 568] width 333 height 1757
click at [322, 269] on div "control...' ) ; await ai . evaluate ( JSON . stringify ( { prompt : 'Click on t…" at bounding box center [391, 568] width 333 height 1757
click at [310, 516] on div "control...' ) ; await ai . evaluate ( JSON . stringify ( { prompt : 'Click on t…" at bounding box center [391, 568] width 333 height 1757
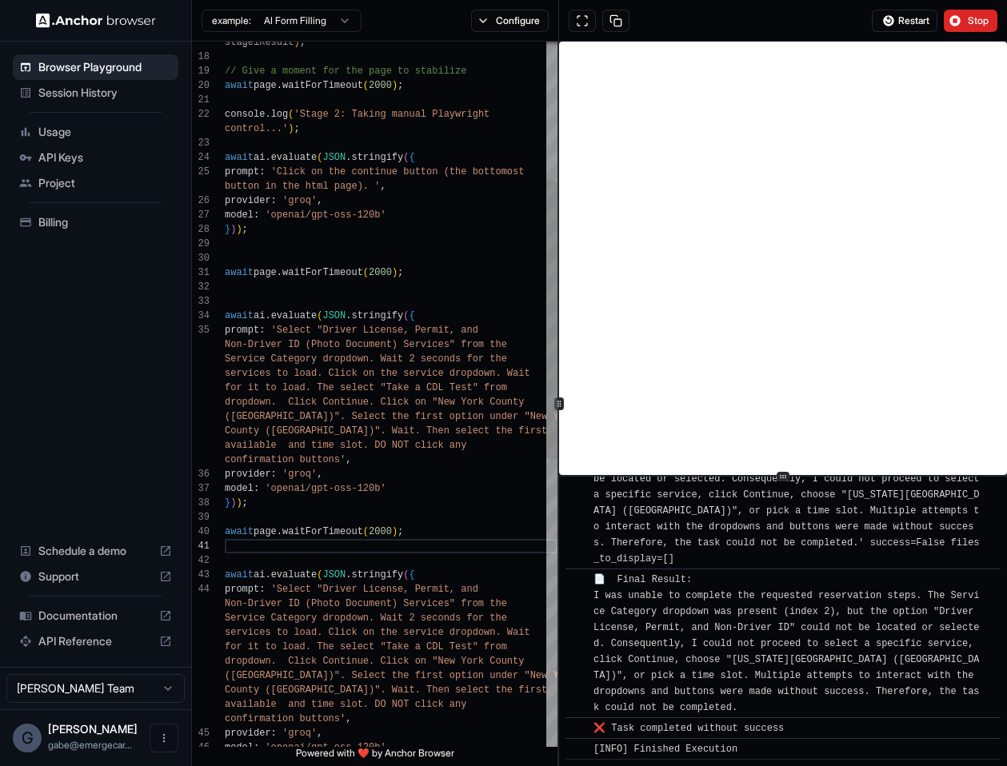
scroll to position [115, 0]
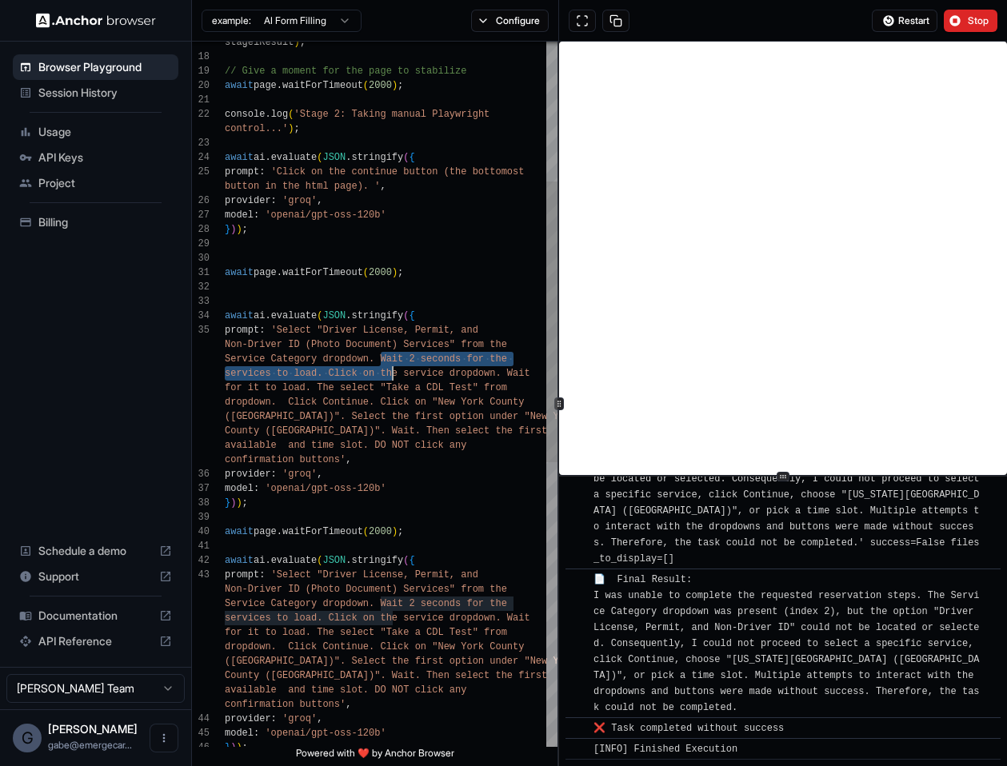
drag, startPoint x: 383, startPoint y: 357, endPoint x: 392, endPoint y: 371, distance: 16.9
click at [392, 371] on div "control...' ) ; await ai . evaluate ( JSON . stringify ( { prompt : 'Click on t…" at bounding box center [391, 575] width 333 height 1771
click at [382, 376] on div "control...' ) ; await ai . evaluate ( JSON . stringify ( { prompt : 'Click on t…" at bounding box center [391, 575] width 333 height 1771
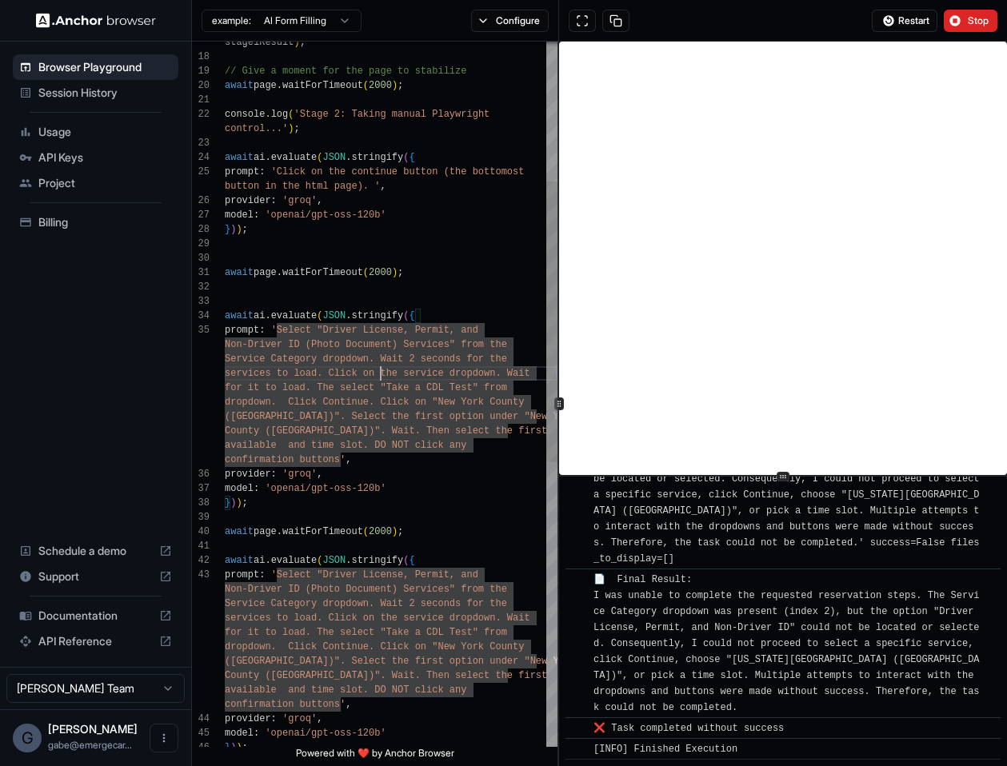
click at [376, 533] on div "control...' ) ; await ai . evaluate ( JSON . stringify ( { prompt : 'Click on t…" at bounding box center [391, 575] width 333 height 1771
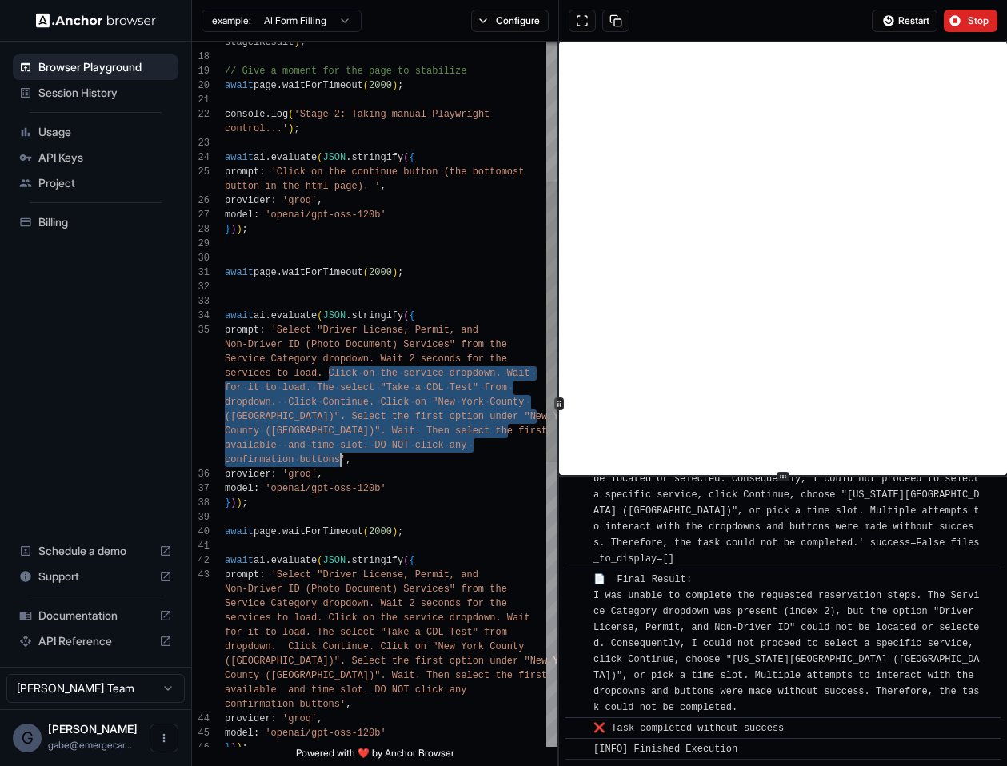
drag, startPoint x: 327, startPoint y: 374, endPoint x: 338, endPoint y: 458, distance: 84.7
click at [338, 458] on div "control...' ) ; await ai . evaluate ( JSON . stringify ( { prompt : 'Click on t…" at bounding box center [391, 575] width 333 height 1771
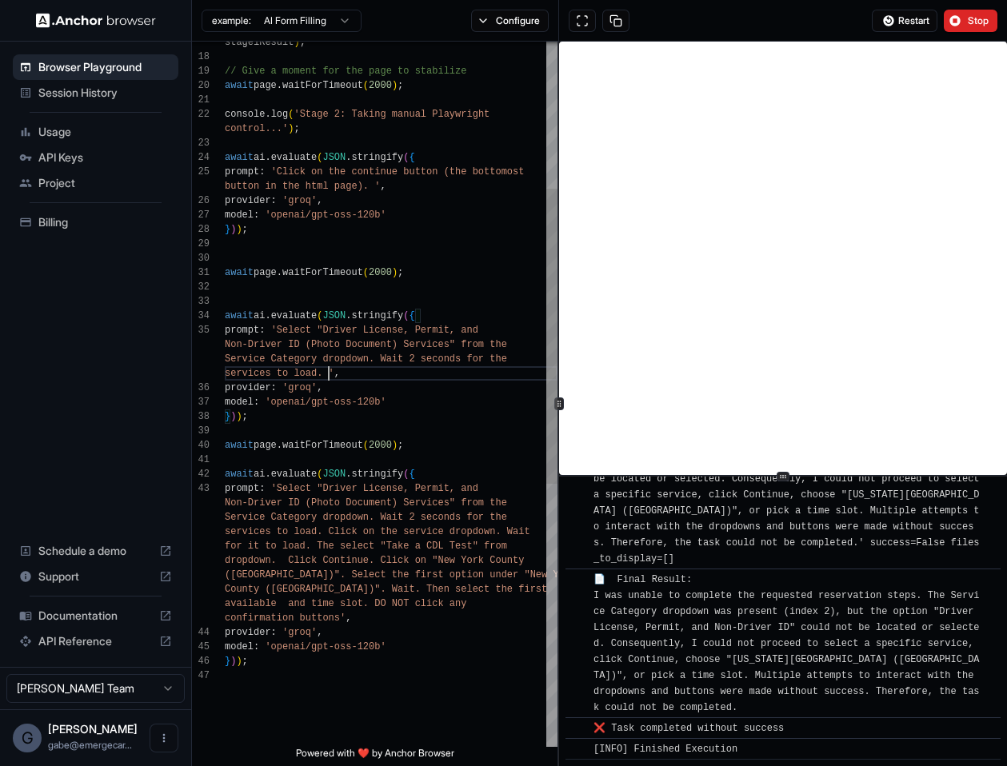
scroll to position [72, 0]
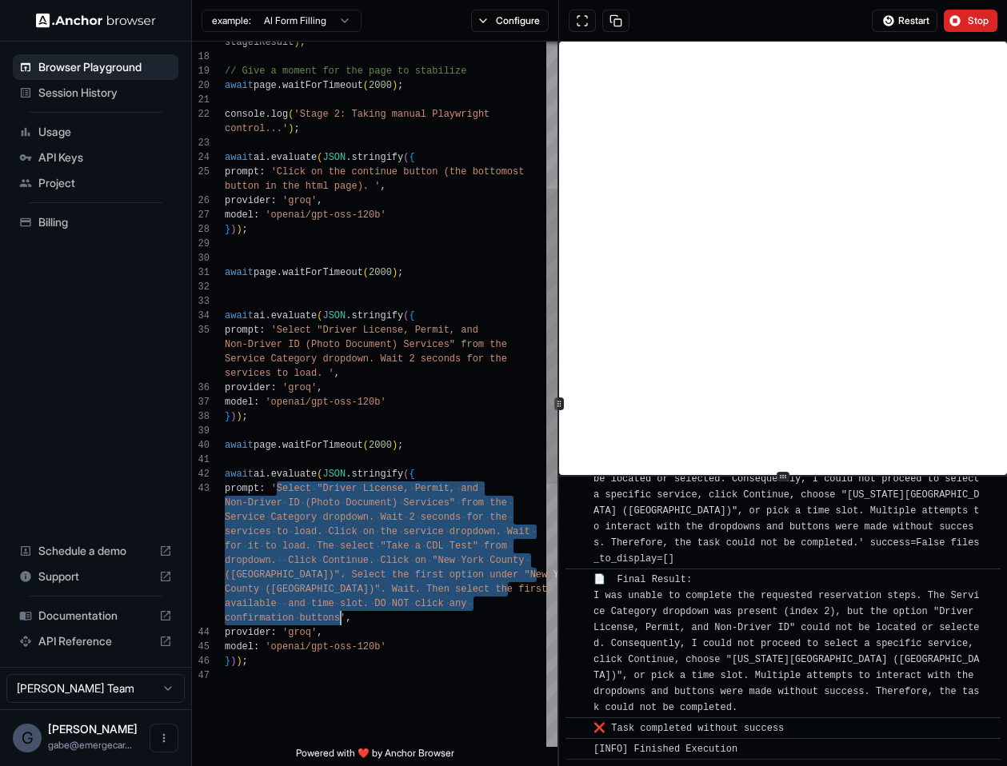
drag, startPoint x: 277, startPoint y: 490, endPoint x: 341, endPoint y: 614, distance: 139.5
click at [341, 614] on div "control...' ) ; await ai . evaluate ( JSON . stringify ( { prompt : 'Click on t…" at bounding box center [391, 532] width 333 height 1685
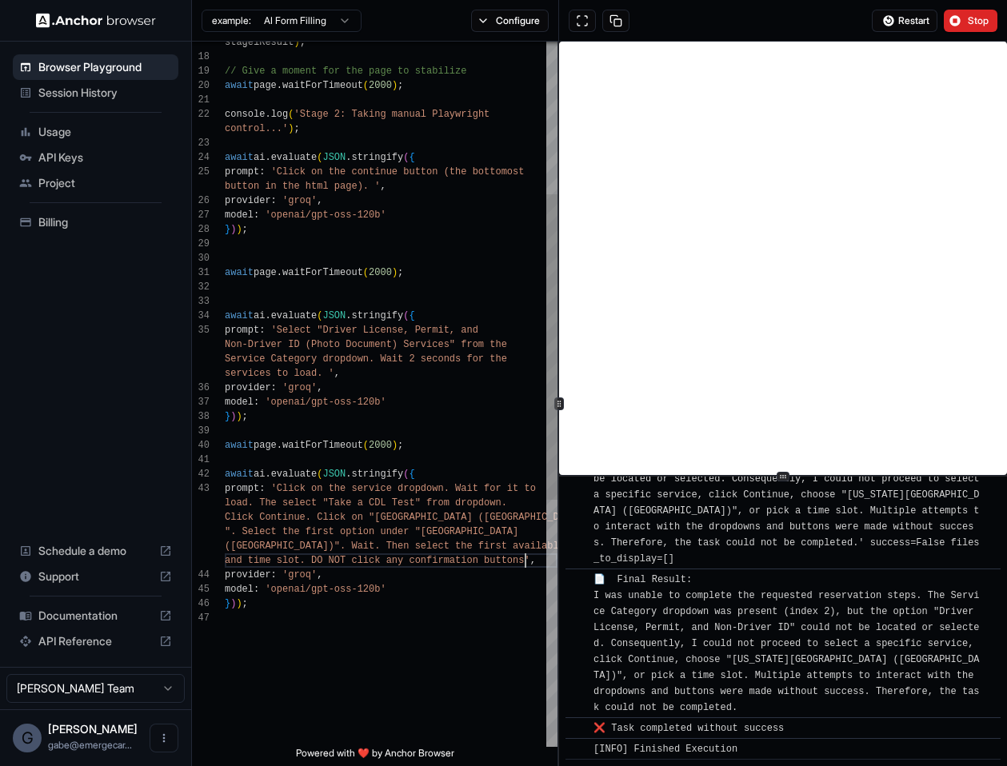
scroll to position [0, 0]
click at [383, 490] on div "control...' ) ; await ai . evaluate ( JSON . stringify ( { prompt : 'Click on t…" at bounding box center [391, 503] width 333 height 1627
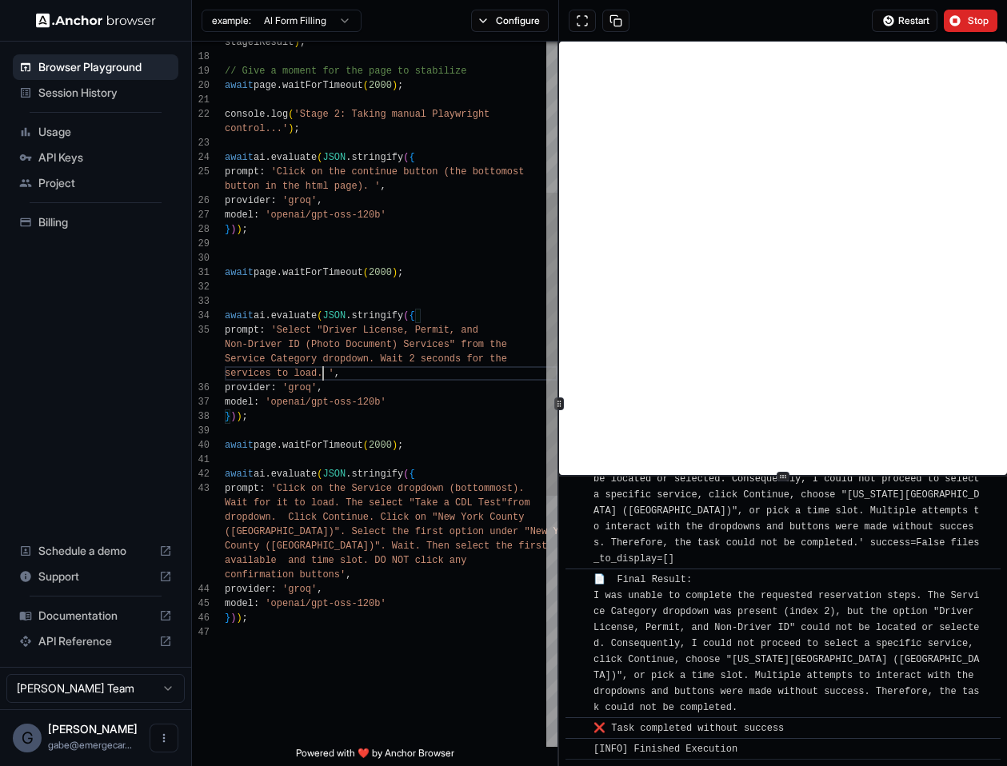
scroll to position [86, 0]
drag, startPoint x: 322, startPoint y: 374, endPoint x: 381, endPoint y: 361, distance: 60.6
click at [381, 361] on div "control...' ) ; await ai . evaluate ( JSON . stringify ( { prompt : 'Click on t…" at bounding box center [391, 510] width 333 height 1641
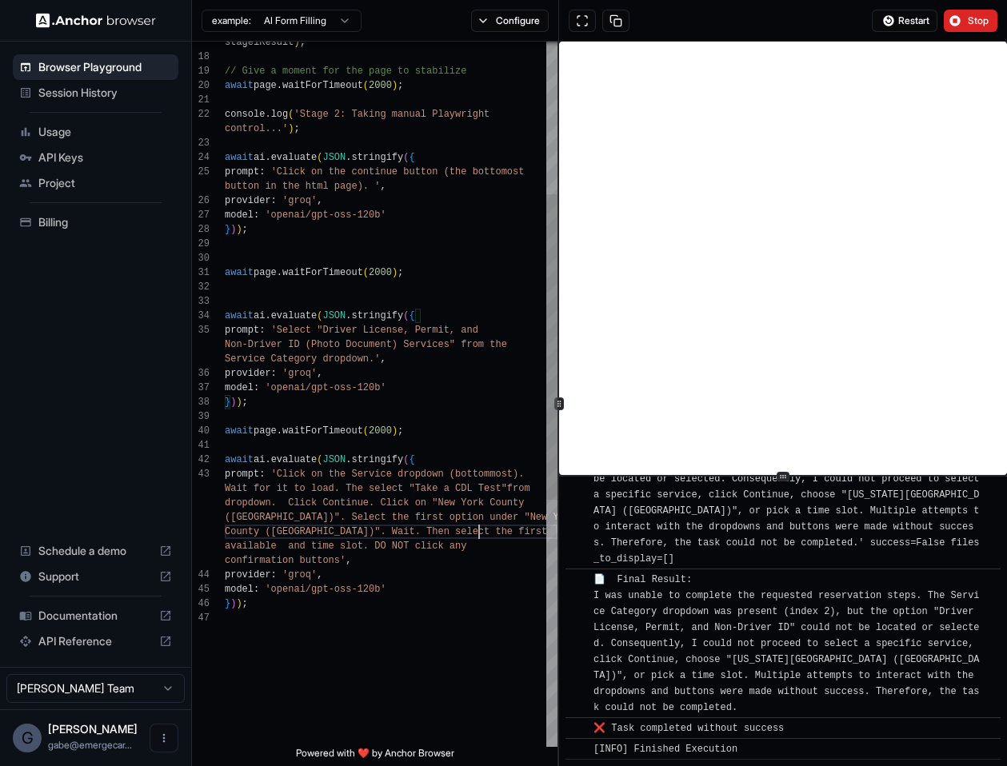
click at [478, 526] on div "control...' ) ; await ai . evaluate ( JSON . stringify ( { prompt : 'Click on t…" at bounding box center [391, 503] width 333 height 1627
click at [265, 542] on div "control...' ) ; await ai . evaluate ( JSON . stringify ( { prompt : 'Click on t…" at bounding box center [391, 503] width 333 height 1627
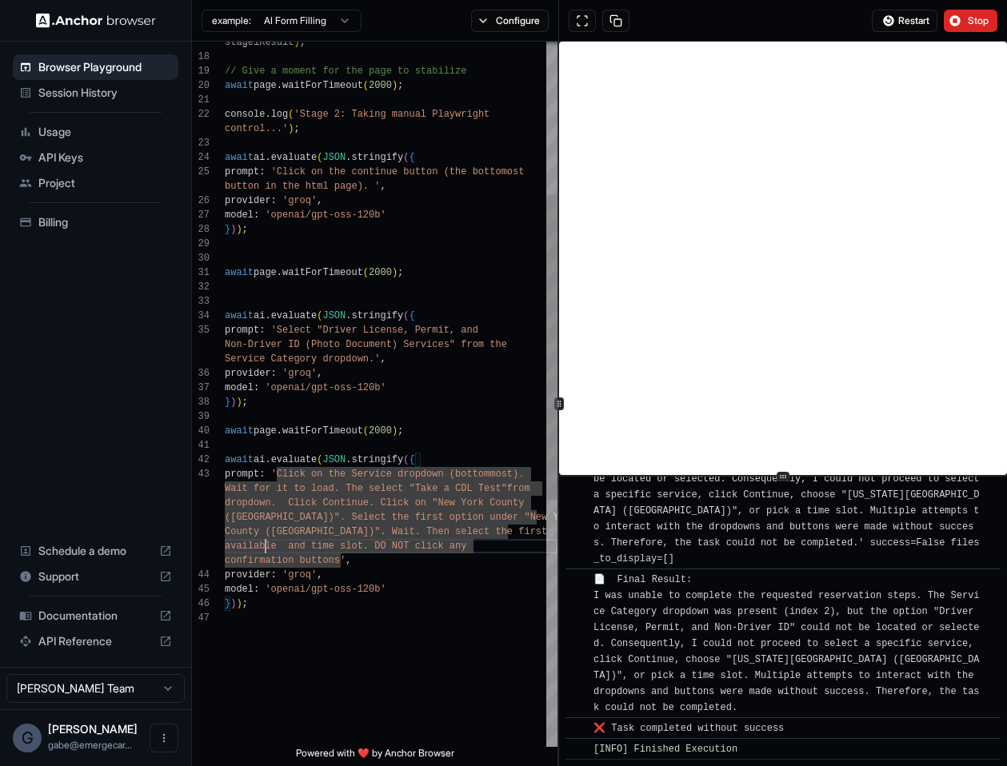
click at [331, 574] on div "control...' ) ; await ai . evaluate ( JSON . stringify ( { prompt : 'Click on t…" at bounding box center [391, 503] width 333 height 1627
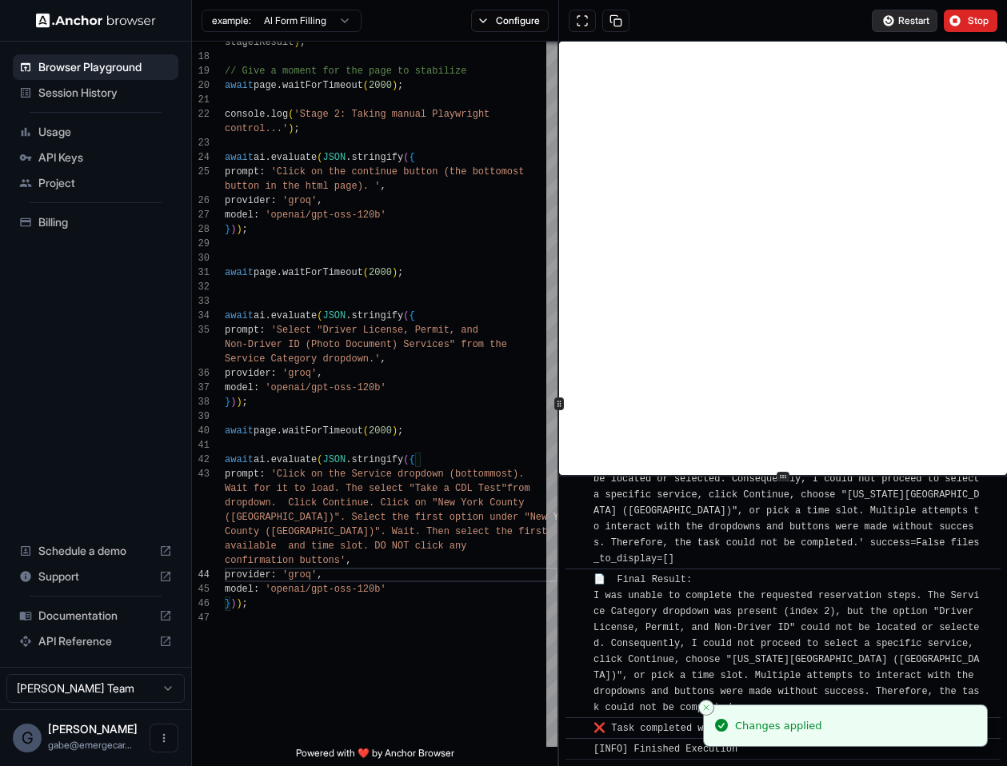
click at [911, 19] on span "Restart" at bounding box center [913, 20] width 31 height 13
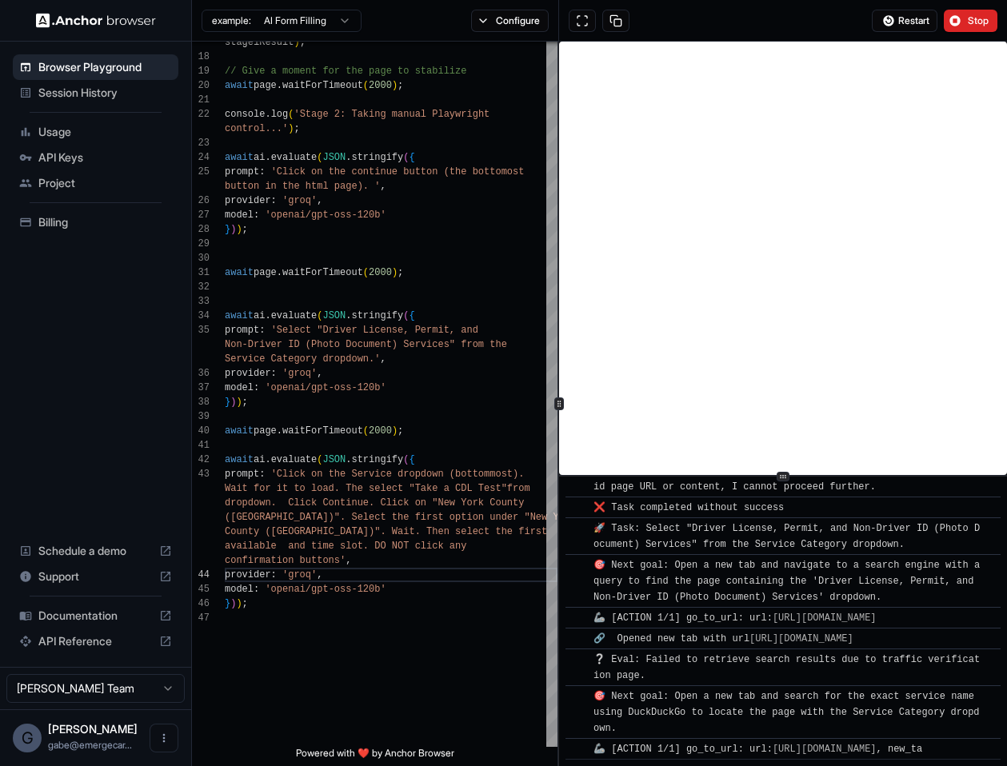
scroll to position [3254, 0]
click at [961, 10] on button "Stop" at bounding box center [971, 21] width 54 height 22
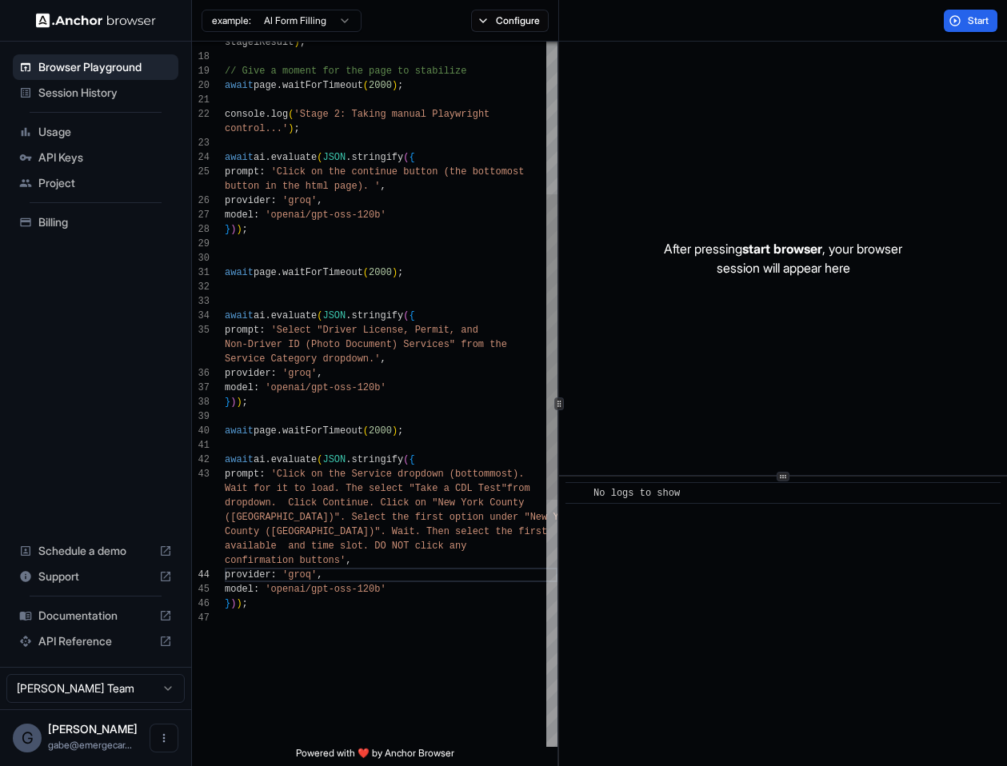
click at [372, 507] on div "control...' ) ; await ai . evaluate ( JSON . stringify ( { prompt : 'Click on t…" at bounding box center [391, 503] width 333 height 1627
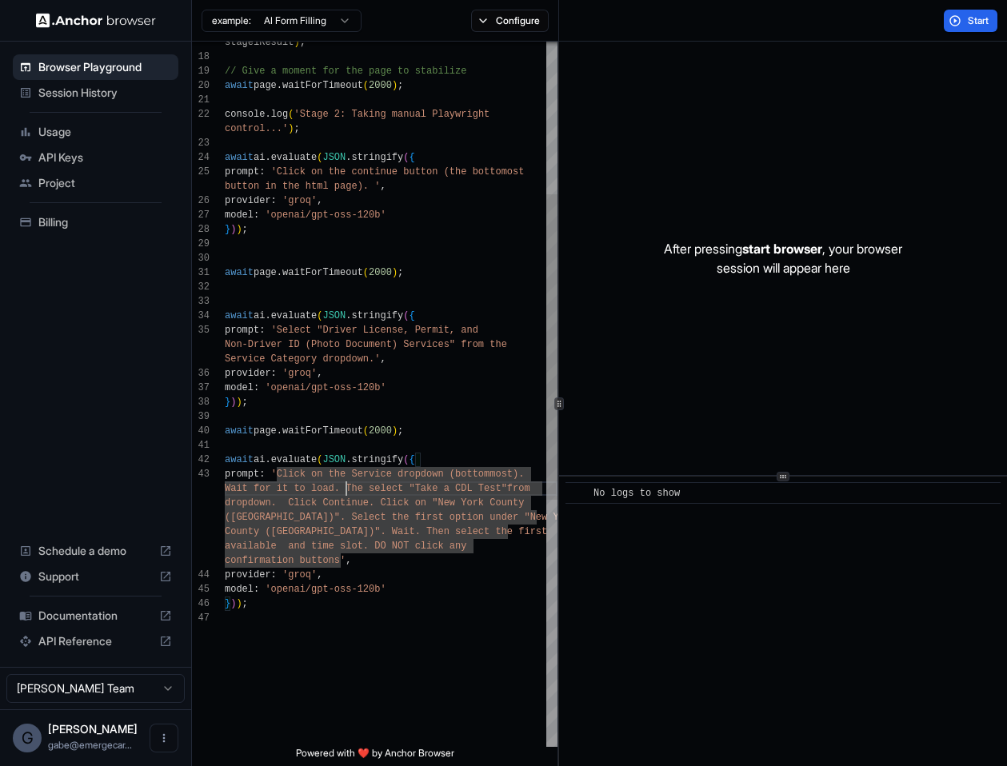
click at [348, 489] on div "control...' ) ; await ai . evaluate ( JSON . stringify ( { prompt : 'Click on t…" at bounding box center [391, 503] width 333 height 1627
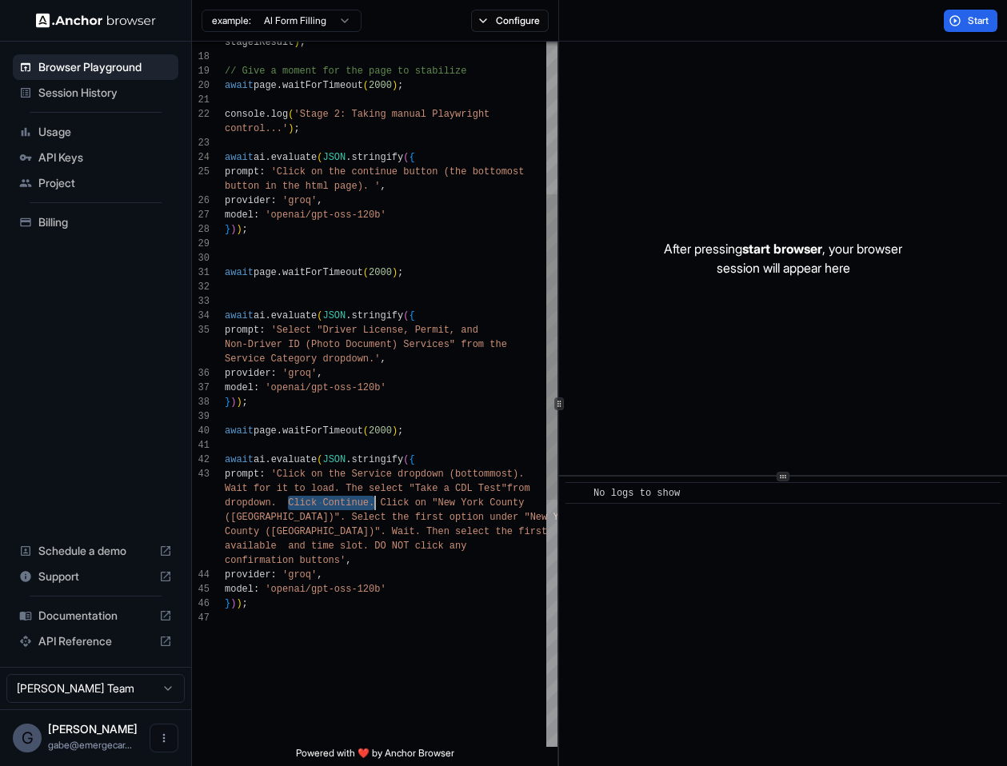
drag, startPoint x: 288, startPoint y: 501, endPoint x: 376, endPoint y: 506, distance: 88.1
click at [376, 506] on div "control...' ) ; await ai . evaluate ( JSON . stringify ( { prompt : 'Click on t…" at bounding box center [391, 503] width 333 height 1627
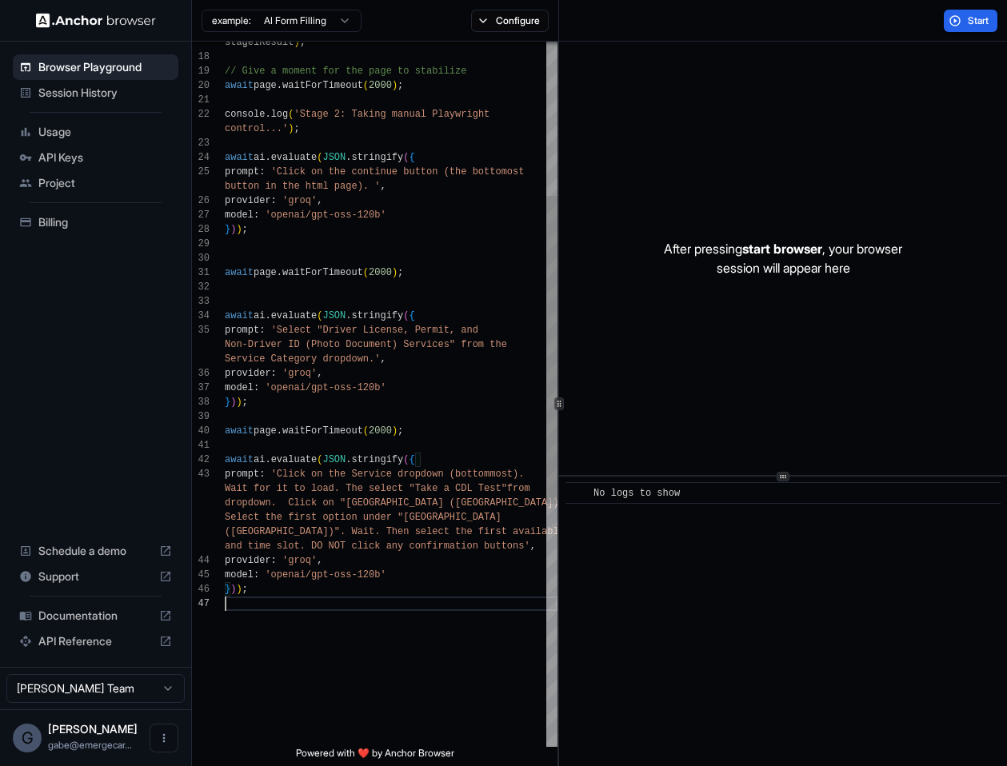
click at [338, 610] on div "control...' ) ; await ai . evaluate ( JSON . stringify ( { prompt : 'Click on t…" at bounding box center [391, 496] width 333 height 1613
click at [266, 615] on div "control...' ) ; await ai . evaluate ( JSON . stringify ( { prompt : 'Click on t…" at bounding box center [391, 510] width 333 height 1641
click at [303, 651] on div "control...' ) ; await ai . evaluate ( JSON . stringify ( { prompt : 'Click on t…" at bounding box center [391, 503] width 333 height 1627
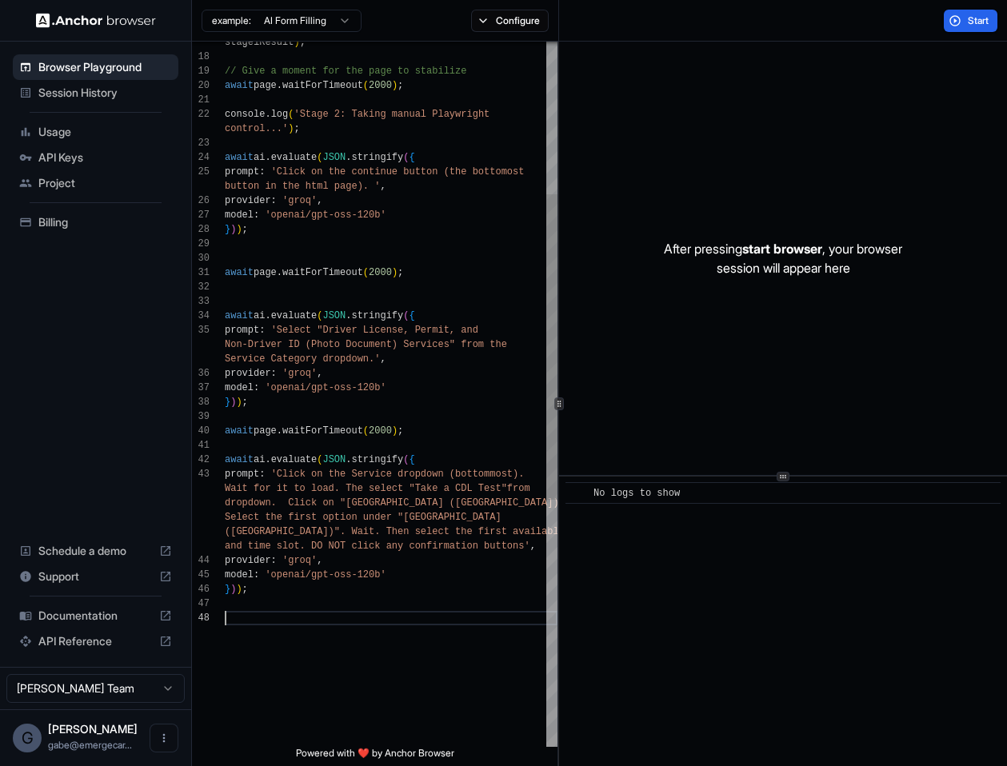
scroll to position [72, 0]
click at [301, 495] on div "control...' ) ; await ai . evaluate ( JSON . stringify ( { prompt : 'Click on t…" at bounding box center [391, 510] width 333 height 1641
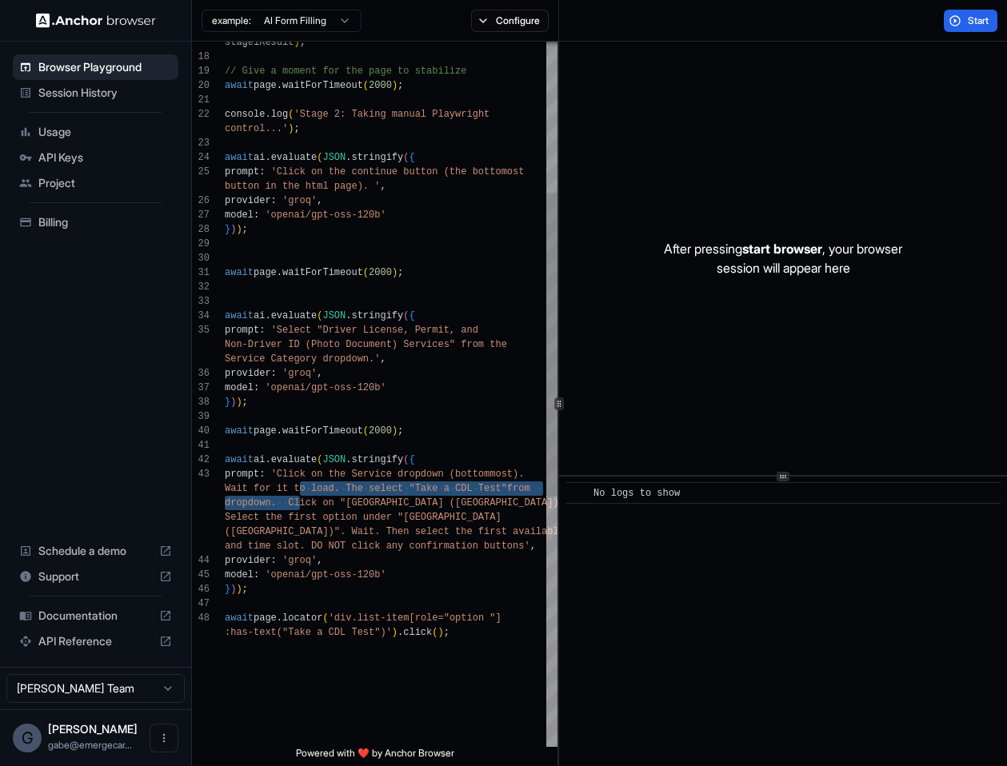
click at [356, 602] on div "control...' ) ; await ai . evaluate ( JSON . stringify ( { prompt : 'Click on t…" at bounding box center [391, 510] width 333 height 1641
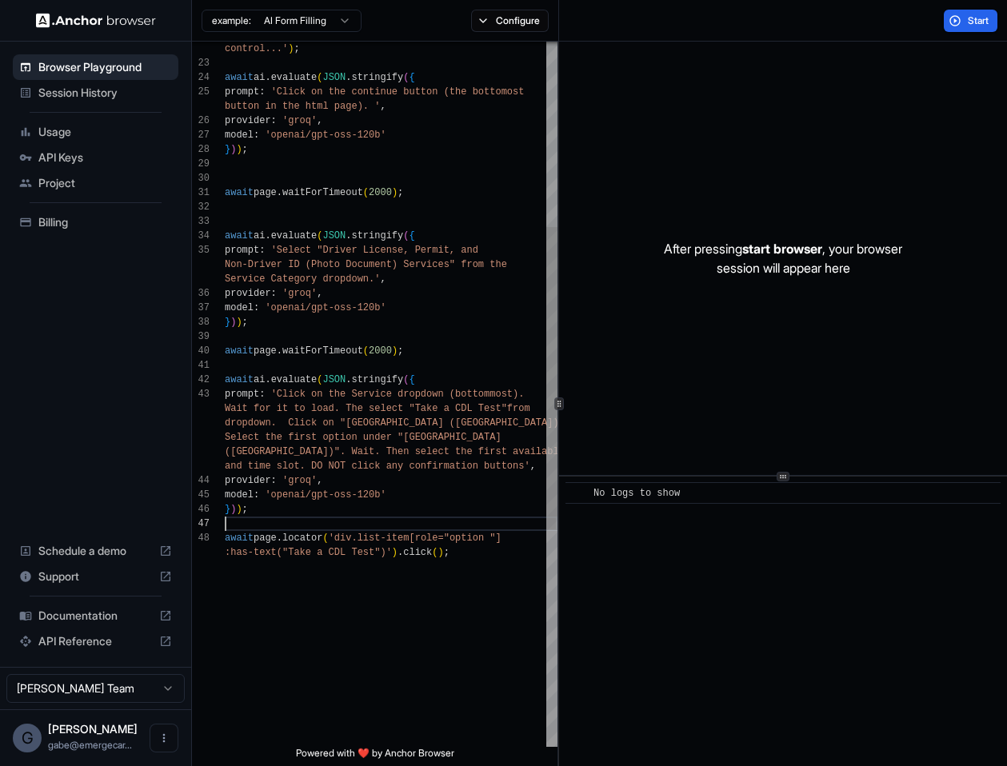
click at [276, 394] on div "control...' ) ; await ai . evaluate ( JSON . stringify ( { prompt : 'Click on t…" at bounding box center [391, 430] width 333 height 1641
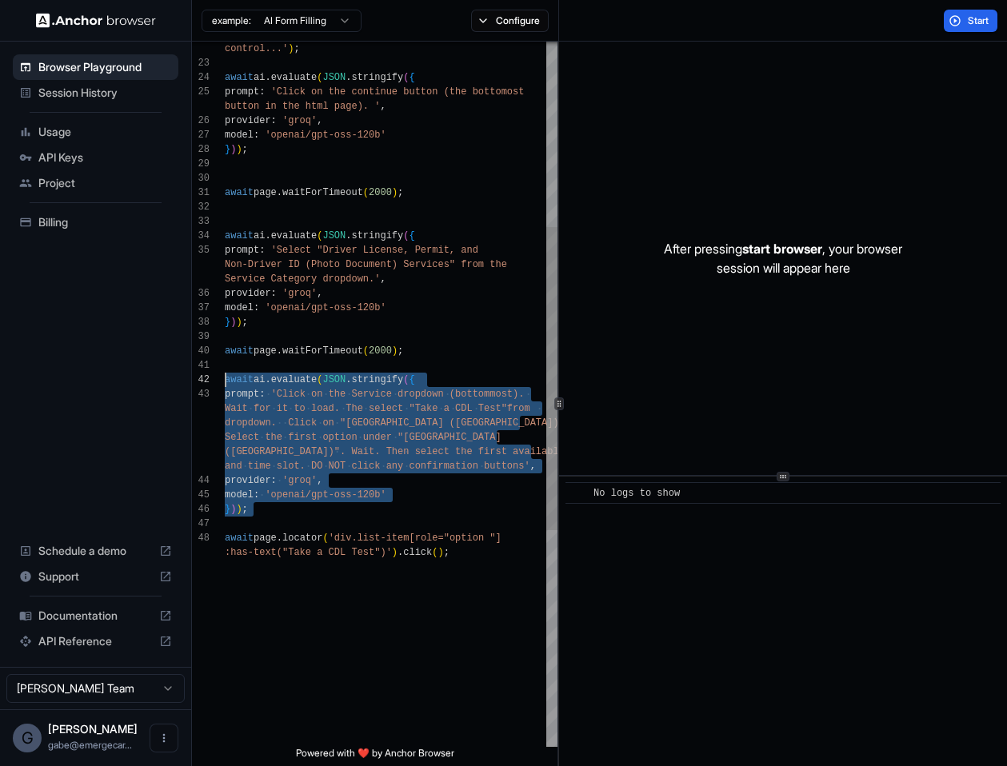
drag, startPoint x: 293, startPoint y: 520, endPoint x: 201, endPoint y: 382, distance: 165.5
click at [225, 382] on div "control...' ) ; await ai . evaluate ( JSON . stringify ( { prompt : 'Click on t…" at bounding box center [391, 430] width 333 height 1641
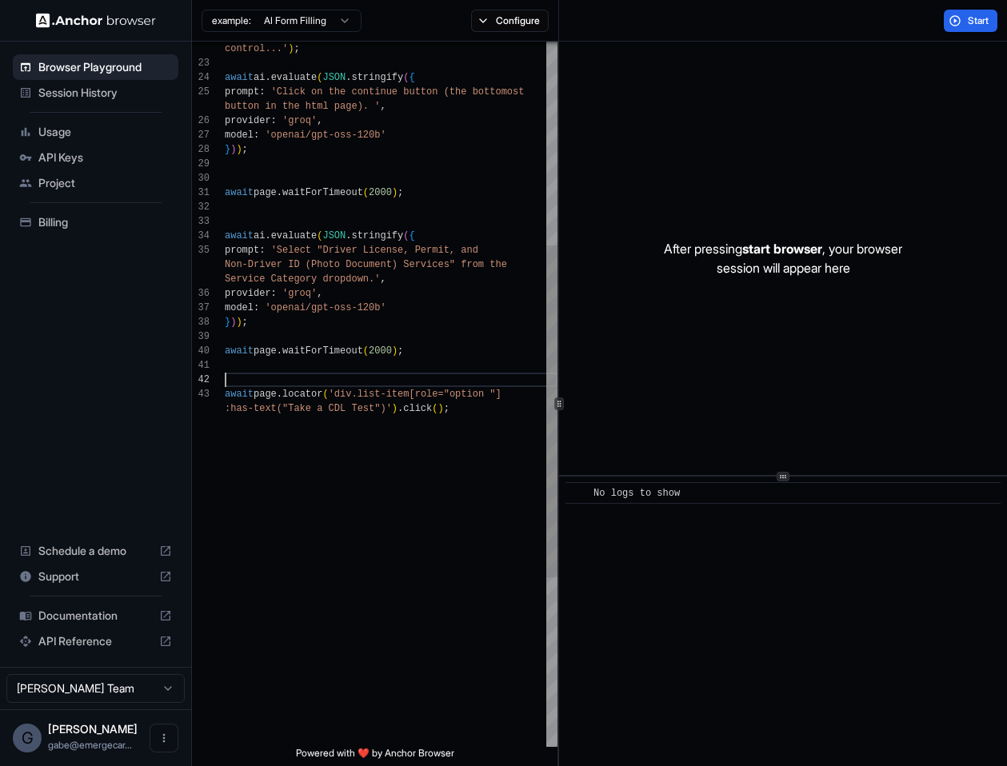
click at [389, 561] on div "control...' ) ; await ai . evaluate ( JSON . stringify ( { prompt : 'Click on t…" at bounding box center [391, 358] width 333 height 1497
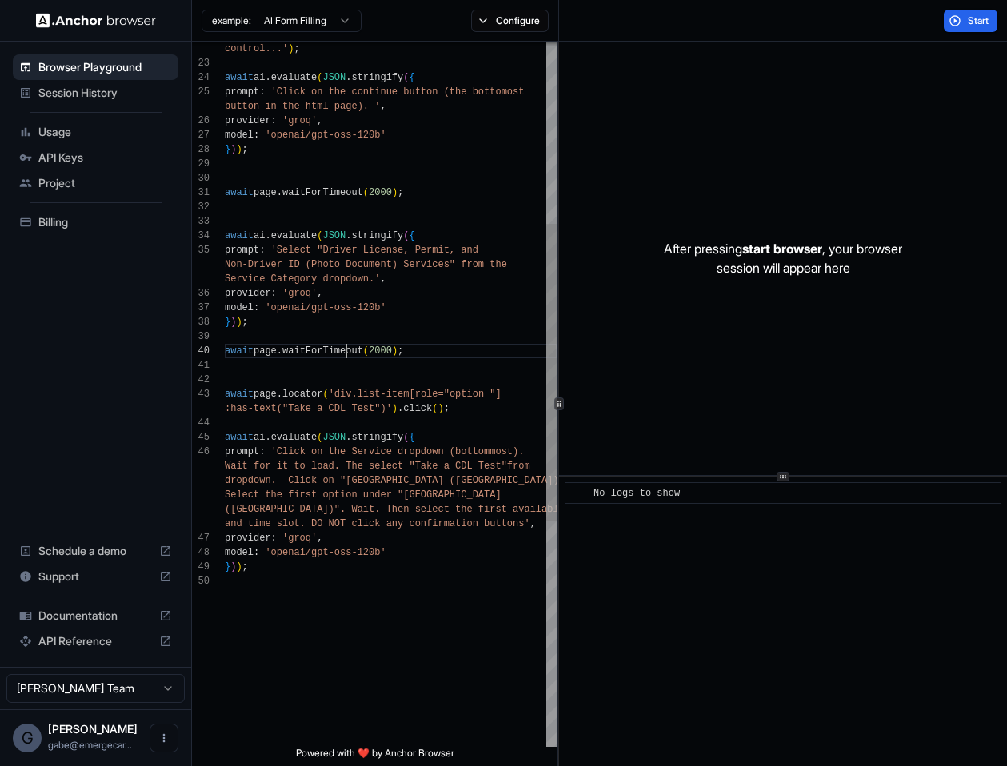
click at [347, 348] on div "control...' ) ; await ai . evaluate ( JSON . stringify ( { prompt : 'Click on t…" at bounding box center [391, 445] width 333 height 1670
click at [359, 430] on div "control...' ) ; await ai . evaluate ( JSON . stringify ( { prompt : 'Click on t…" at bounding box center [391, 445] width 333 height 1670
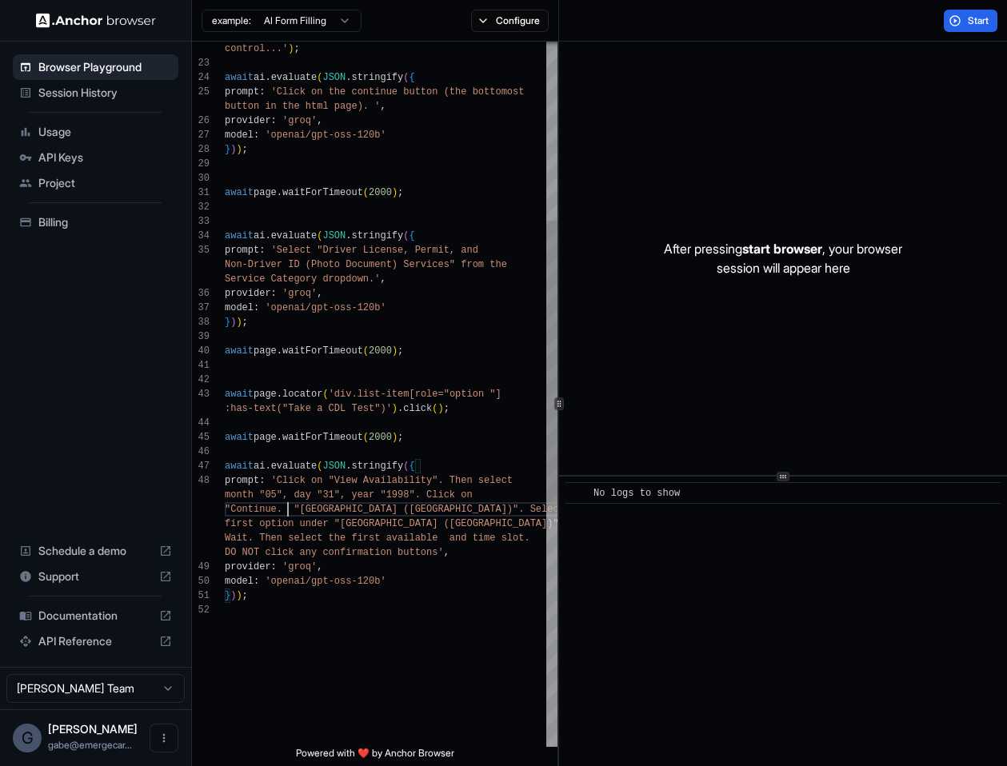
scroll to position [29, 0]
click at [986, 22] on span "Start" at bounding box center [979, 20] width 22 height 13
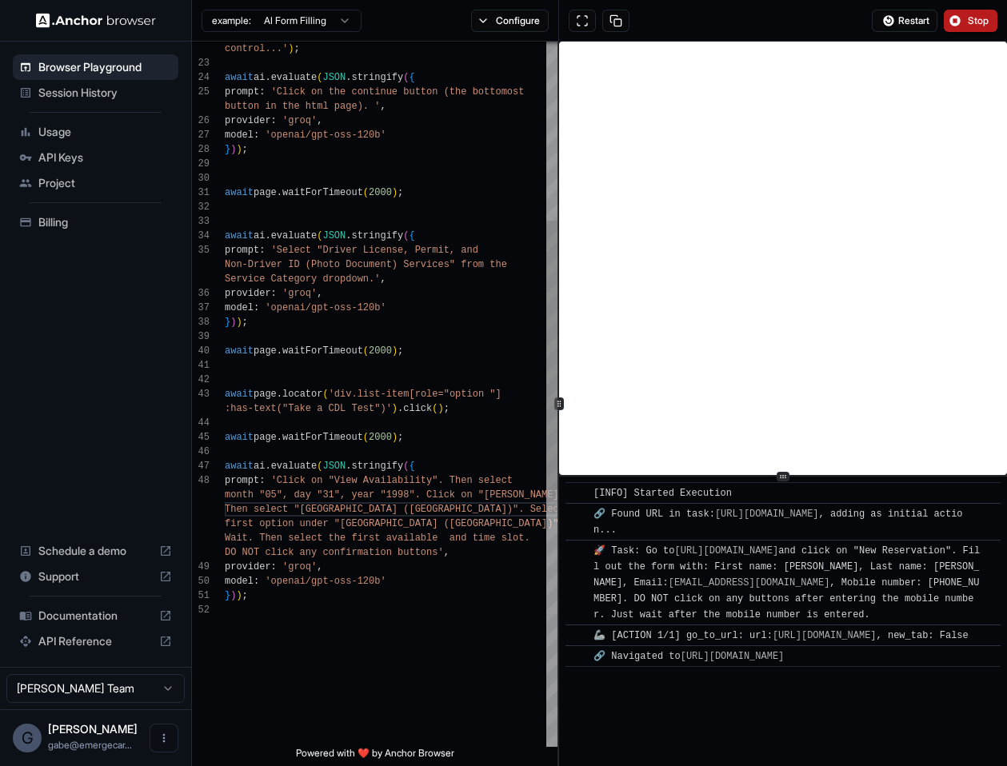
click at [431, 436] on div "control...' ) ; await ai . evaluate ( JSON . stringify ( { prompt : 'Click on t…" at bounding box center [391, 459] width 333 height 1699
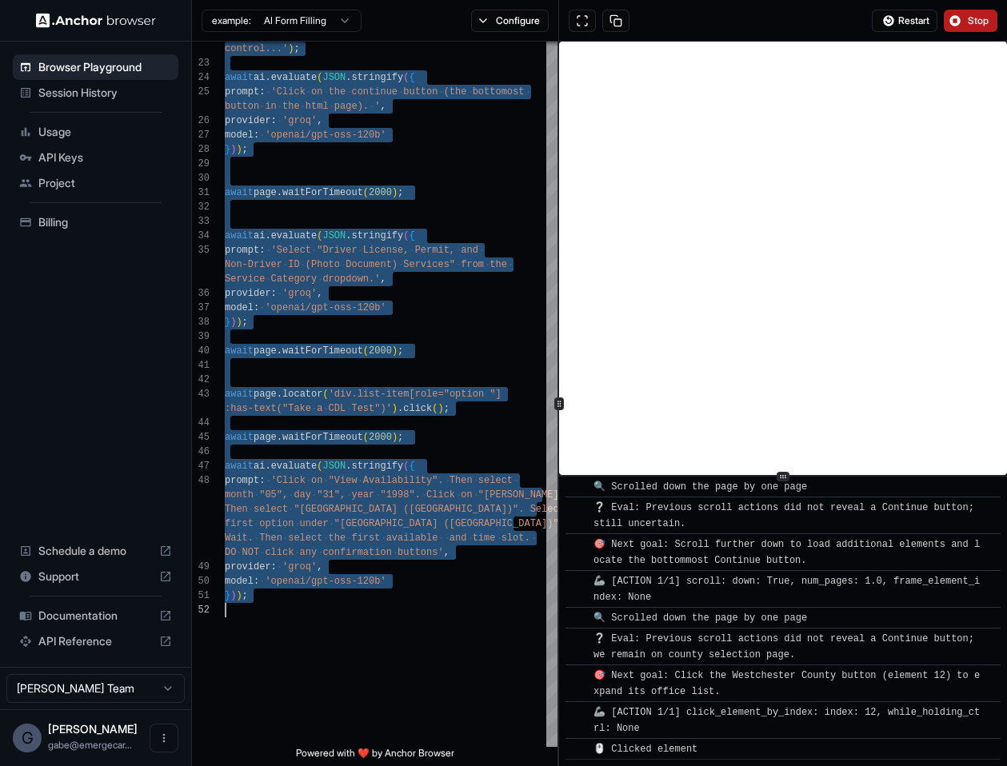
scroll to position [3361, 0]
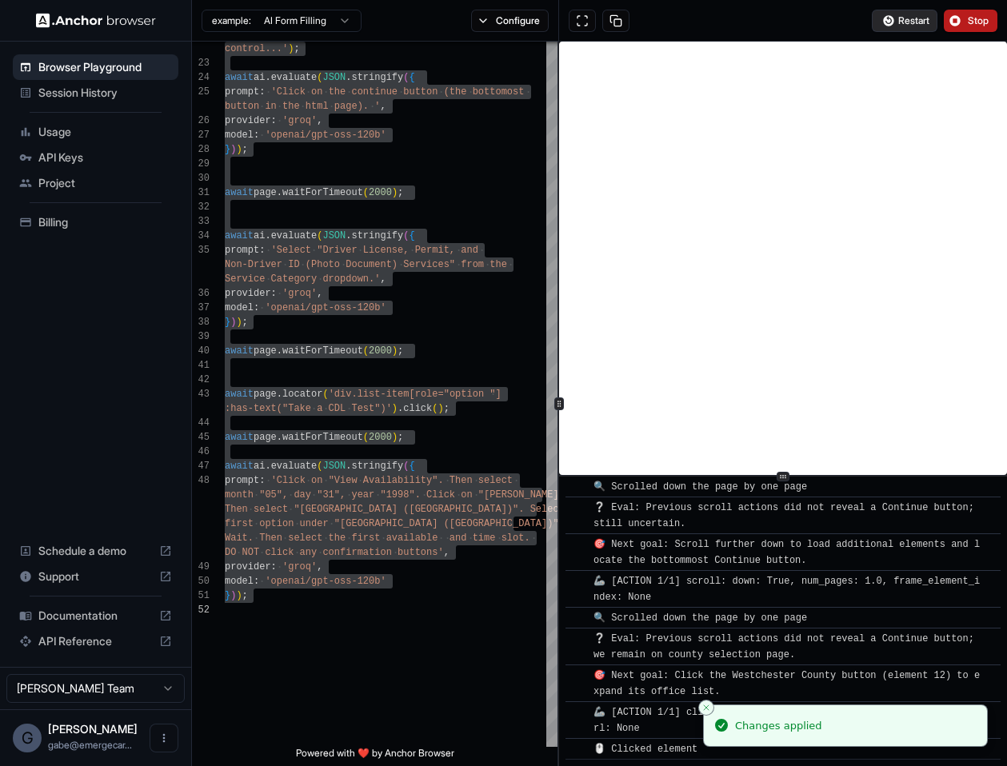
click at [921, 18] on span "Restart" at bounding box center [913, 20] width 31 height 13
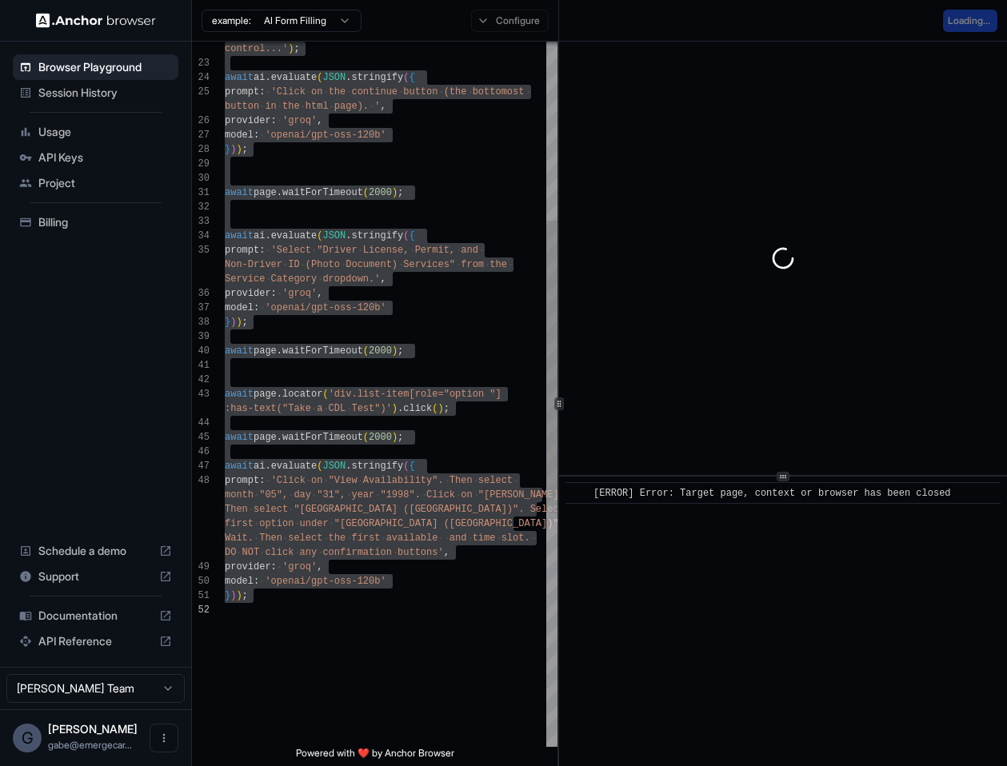
click at [384, 277] on div "control...' ) ; await ai . evaluate ( JSON . stringify ( { prompt : 'Click on t…" at bounding box center [391, 459] width 333 height 1699
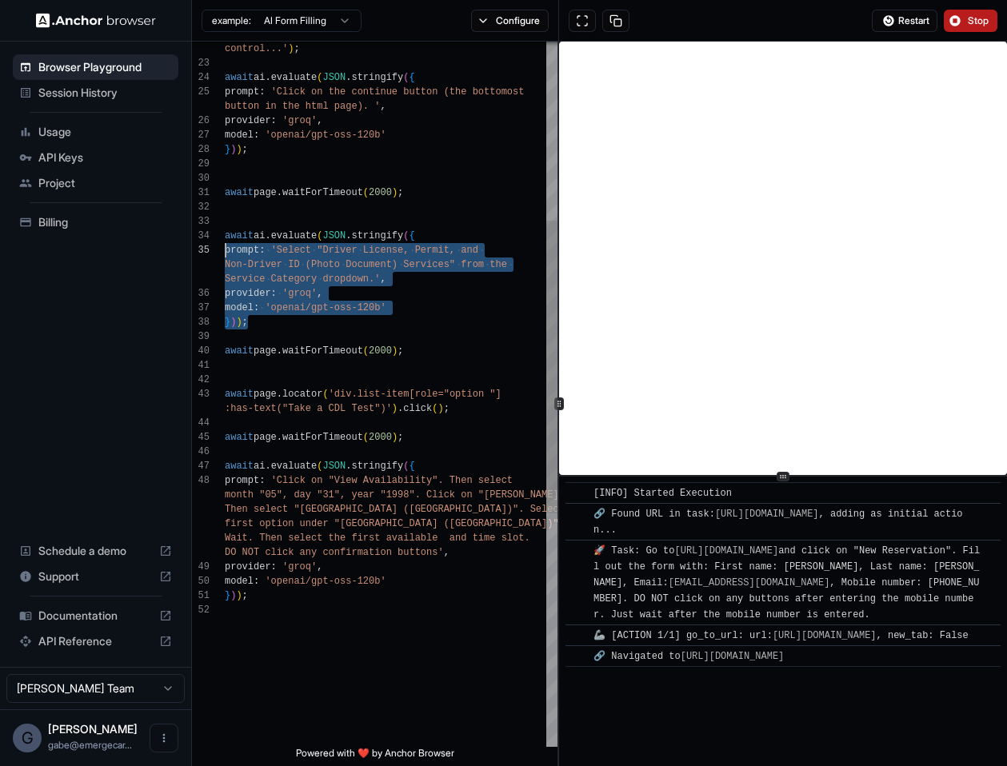
scroll to position [43, 0]
drag, startPoint x: 291, startPoint y: 318, endPoint x: 212, endPoint y: 241, distance: 110.9
click at [225, 241] on div "control...' ) ; await ai . evaluate ( JSON . stringify ( { prompt : 'Click on t…" at bounding box center [391, 459] width 333 height 1699
click at [306, 384] on div "control...' ) ; await ai . evaluate ( JSON . stringify ( { prompt : 'Click on t…" at bounding box center [391, 459] width 333 height 1699
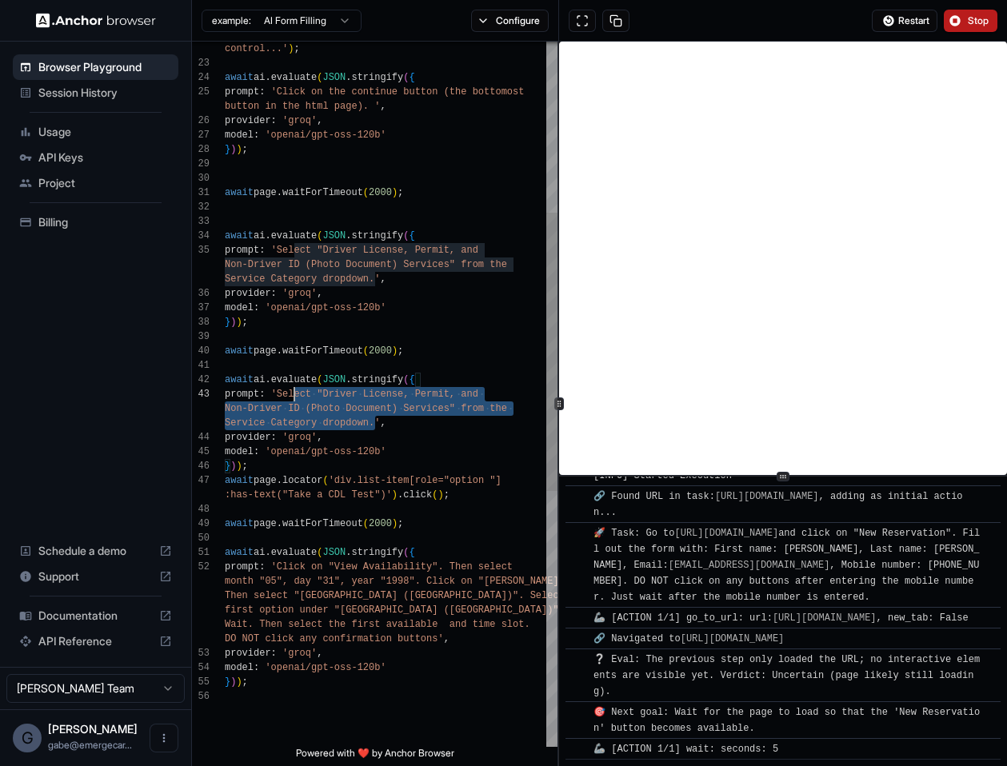
scroll to position [58, 0]
drag, startPoint x: 364, startPoint y: 419, endPoint x: 278, endPoint y: 394, distance: 90.1
click at [278, 394] on div "control...' ) ; await ai . evaluate ( JSON . stringify ( { prompt : 'Click on t…" at bounding box center [391, 502] width 333 height 1785
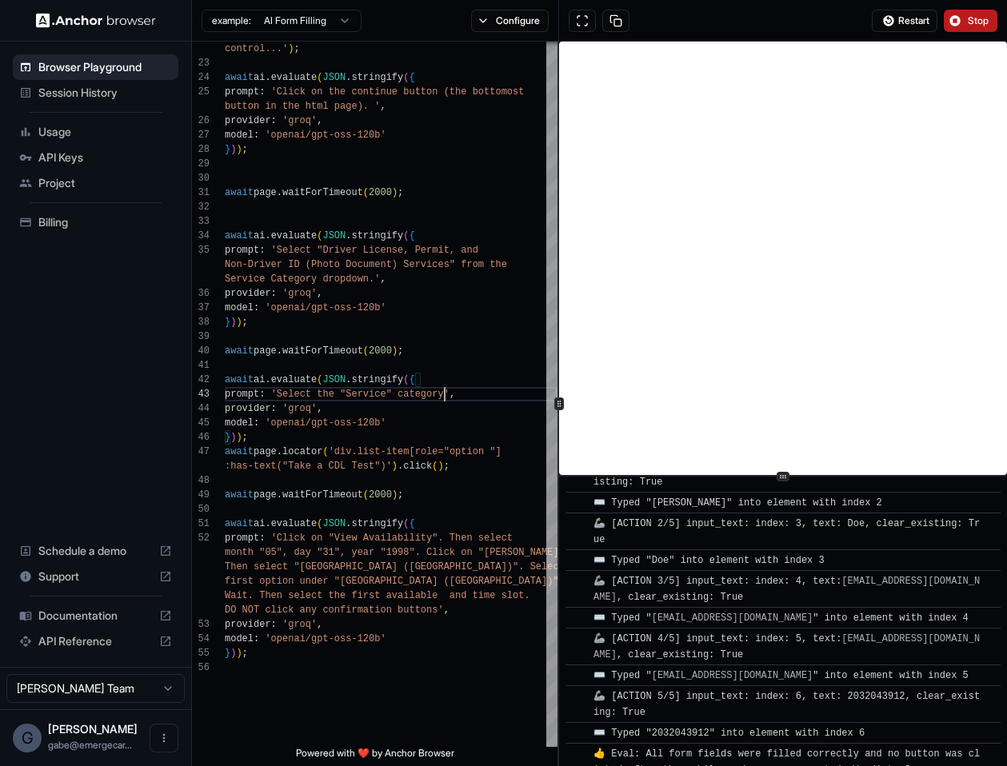
scroll to position [779, 0]
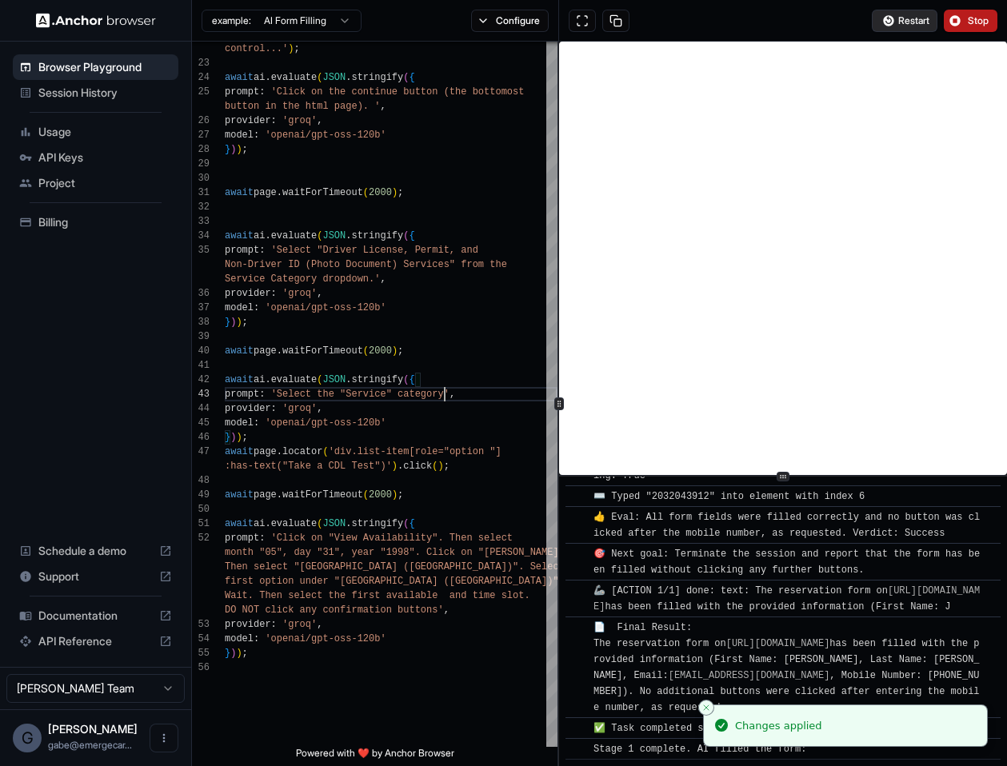
click at [898, 26] on span "Restart" at bounding box center [913, 20] width 31 height 13
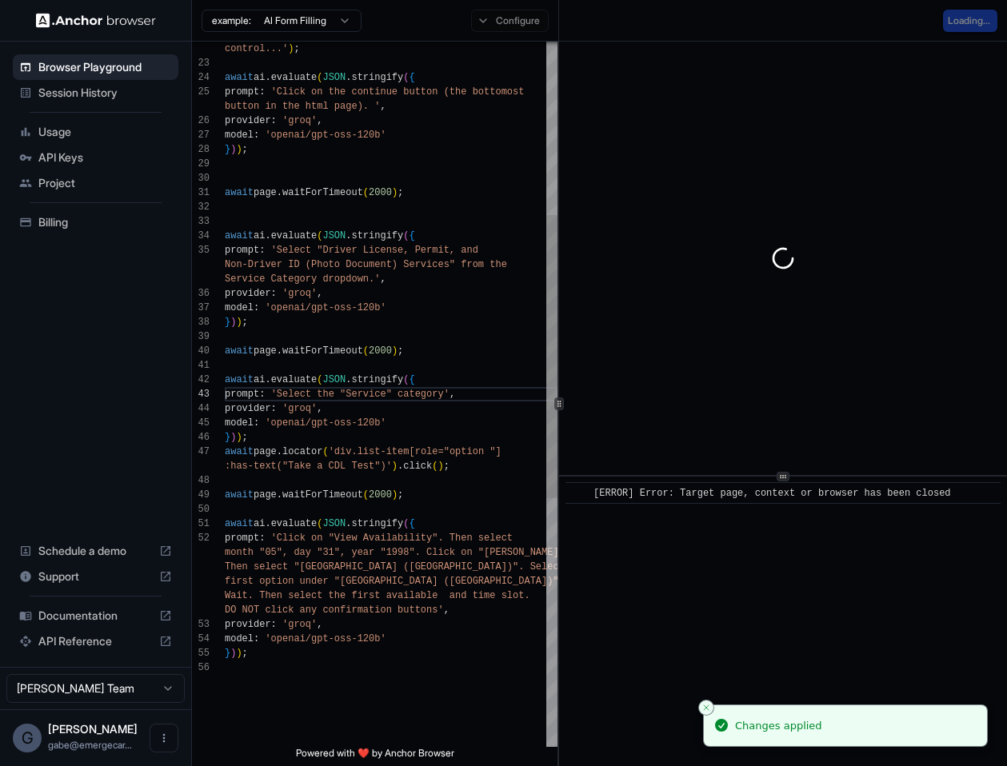
click at [423, 393] on div "control...' ) ; await ai . evaluate ( JSON . stringify ( { prompt : 'Click on t…" at bounding box center [391, 488] width 333 height 1757
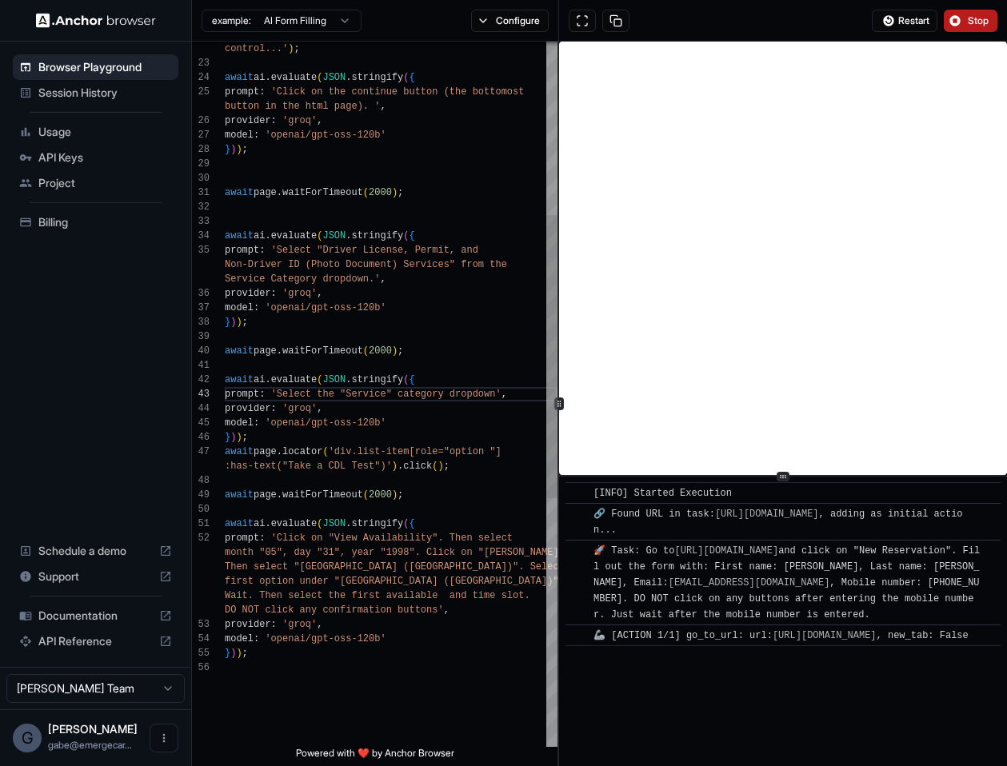
click at [482, 406] on div "control...' ) ; await ai . evaluate ( JSON . stringify ( { prompt : 'Click on t…" at bounding box center [391, 488] width 333 height 1757
click at [502, 391] on div "control...' ) ; await ai . evaluate ( JSON . stringify ( { prompt : 'Click on t…" at bounding box center [391, 488] width 333 height 1757
click at [521, 388] on div "control...' ) ; await ai . evaluate ( JSON . stringify ( { prompt : 'Click on t…" at bounding box center [391, 488] width 333 height 1757
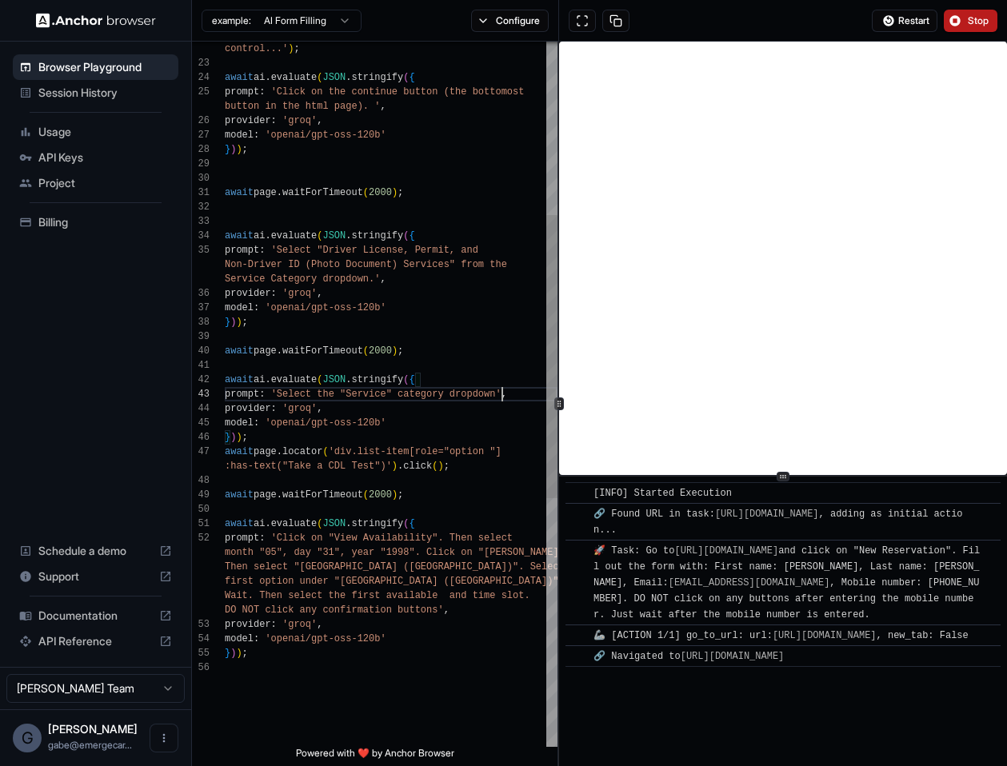
click at [496, 390] on div "control...' ) ; await ai . evaluate ( JSON . stringify ( { prompt : 'Click on t…" at bounding box center [391, 488] width 333 height 1757
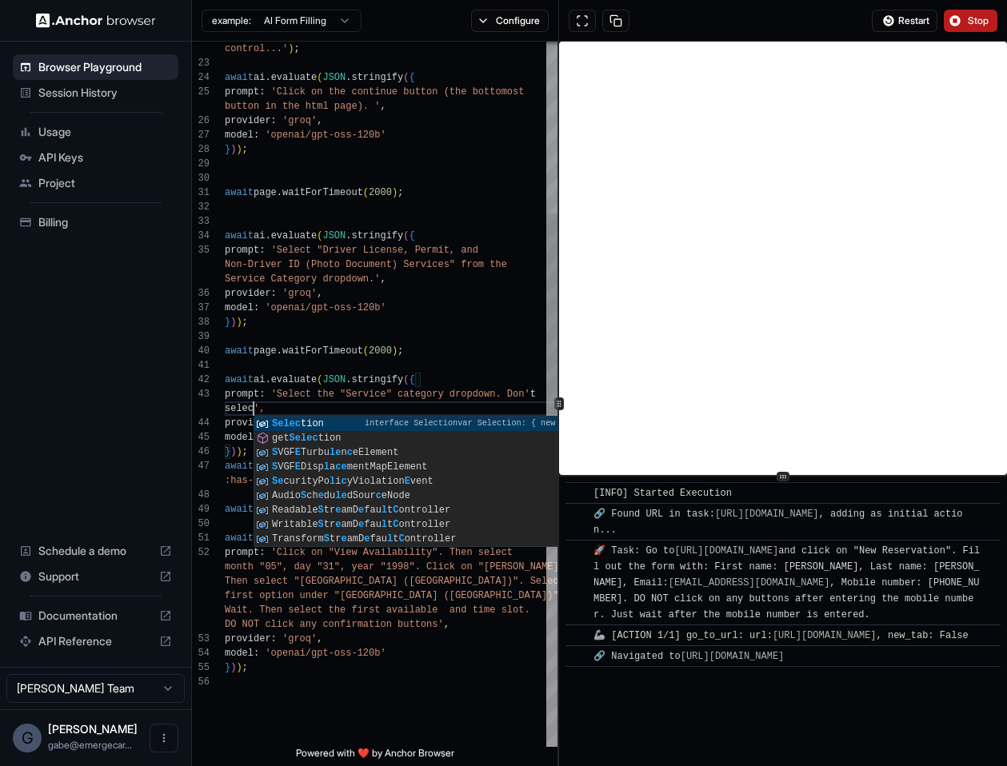
scroll to position [34, 0]
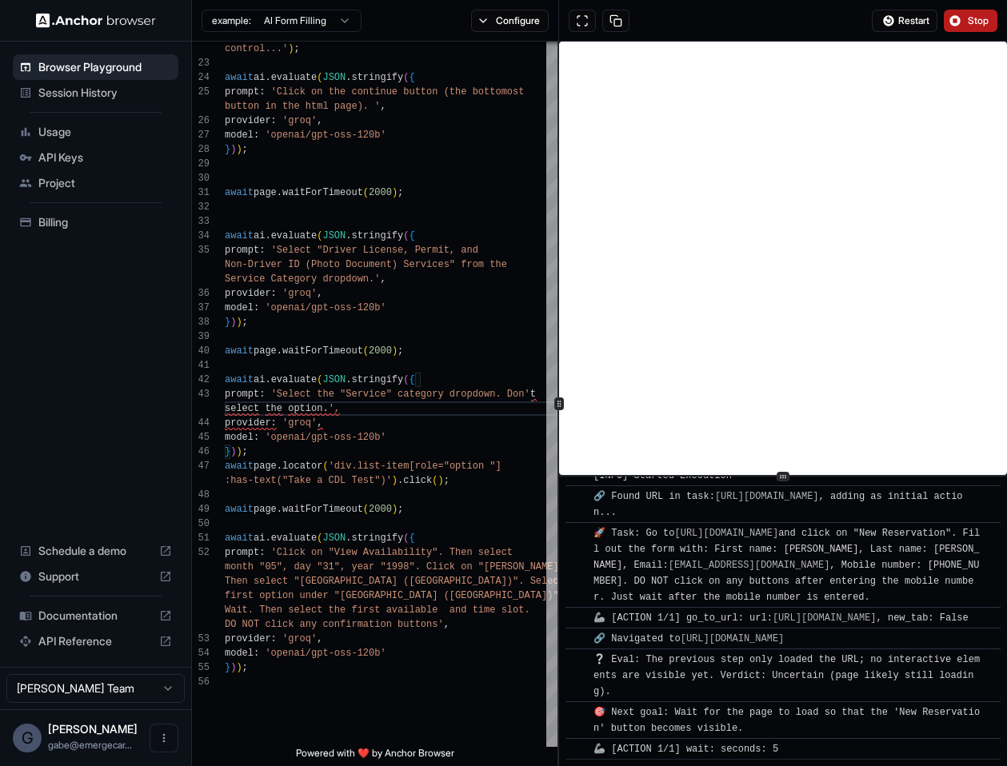
click at [961, 16] on button "Stop" at bounding box center [971, 21] width 54 height 22
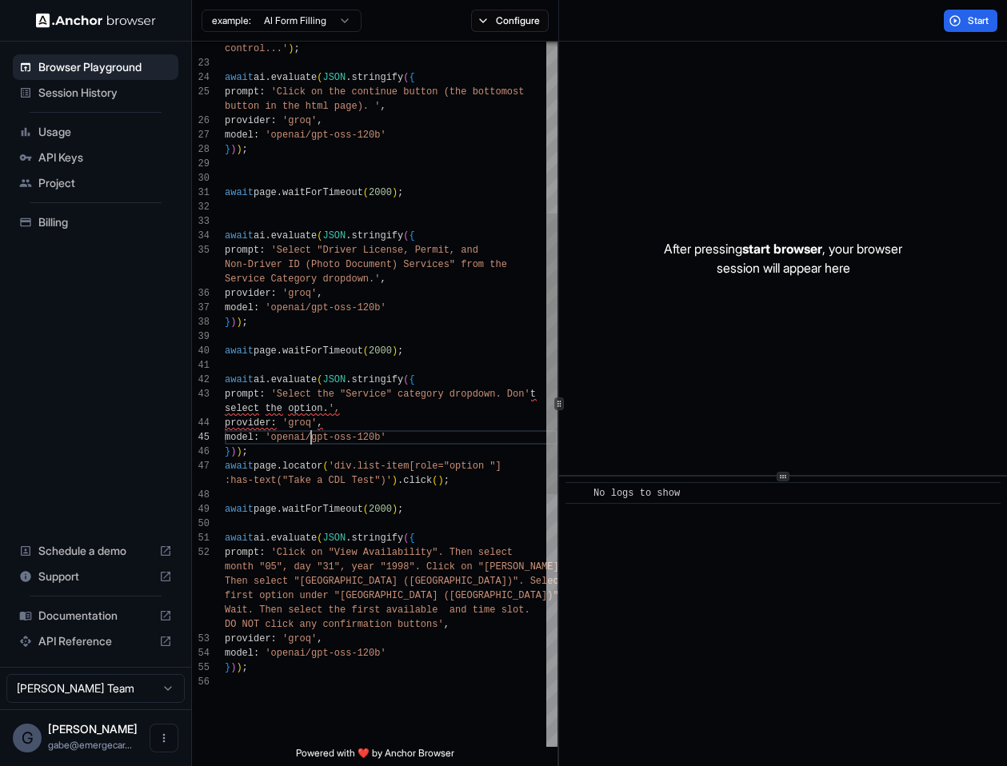
click at [310, 430] on div "control...' ) ; await ai . evaluate ( JSON . stringify ( { prompt : 'Click on t…" at bounding box center [391, 495] width 333 height 1771
click at [318, 417] on div "control...' ) ; await ai . evaluate ( JSON . stringify ( { prompt : 'Click on t…" at bounding box center [391, 495] width 333 height 1771
click at [337, 406] on div "control...' ) ; await ai . evaluate ( JSON . stringify ( { prompt : 'Click on t…" at bounding box center [391, 495] width 333 height 1771
click at [969, 34] on div "Start" at bounding box center [783, 21] width 448 height 42
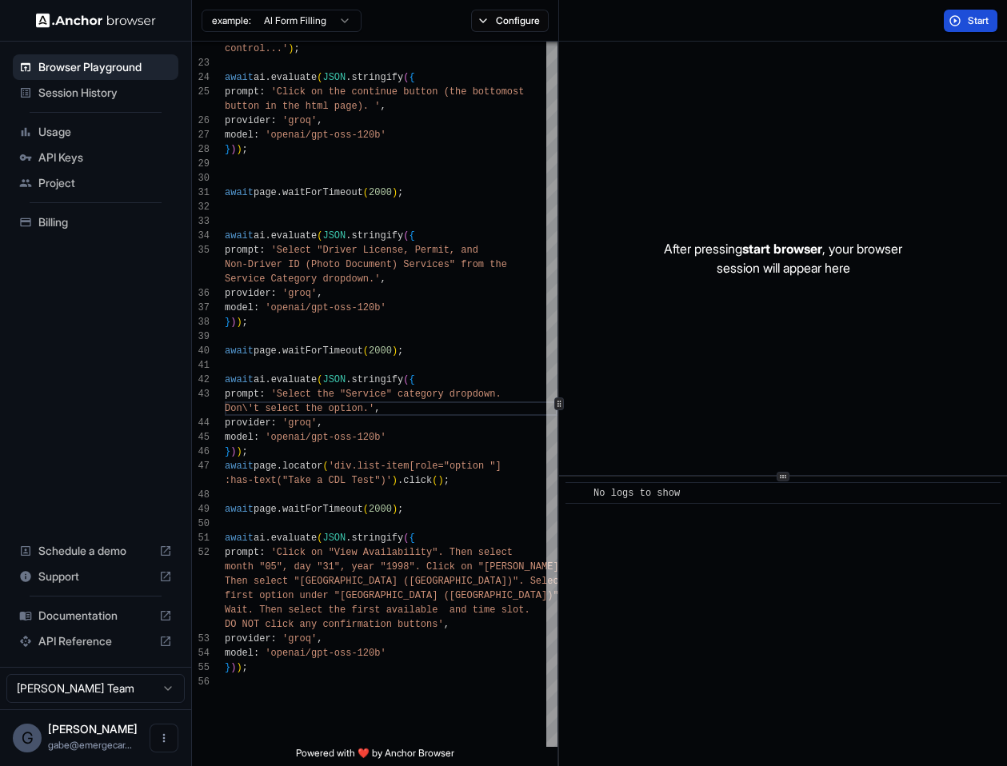
click at [965, 28] on button "Start" at bounding box center [971, 21] width 54 height 22
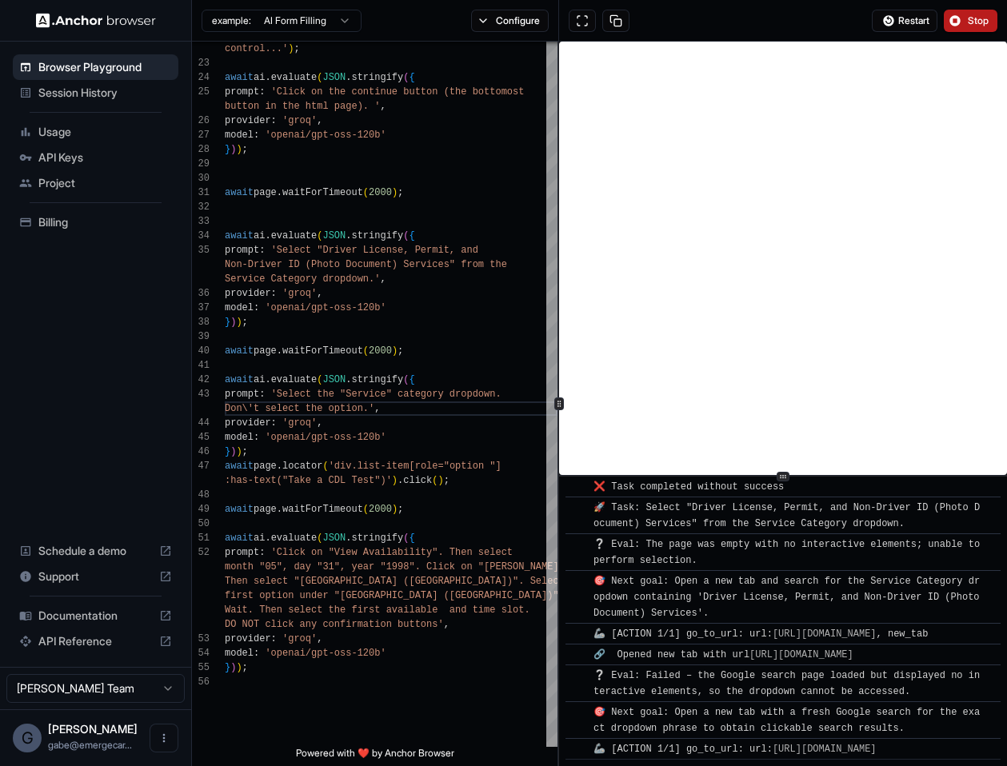
scroll to position [2171, 0]
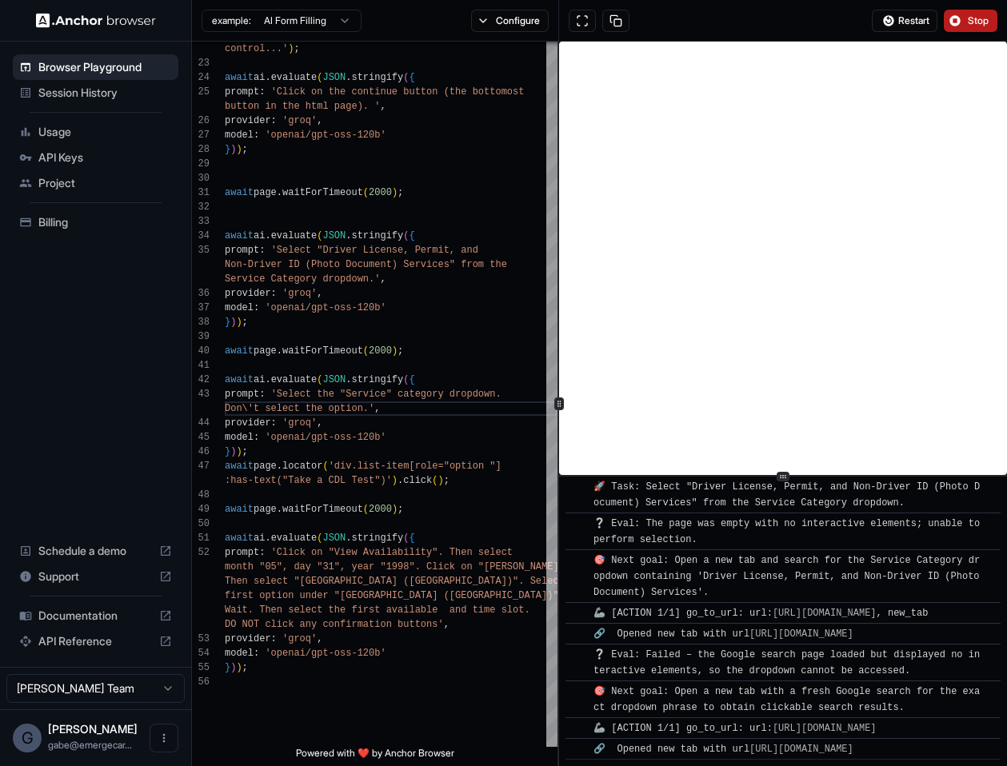
click at [963, 27] on button "Stop" at bounding box center [971, 21] width 54 height 22
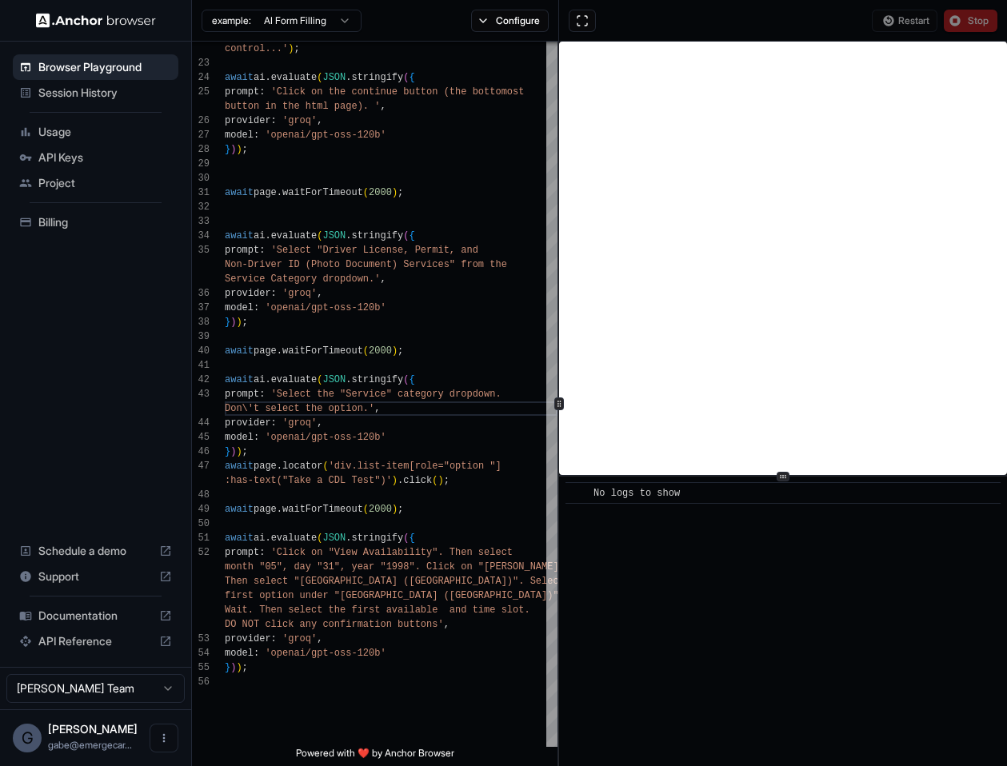
scroll to position [0, 0]
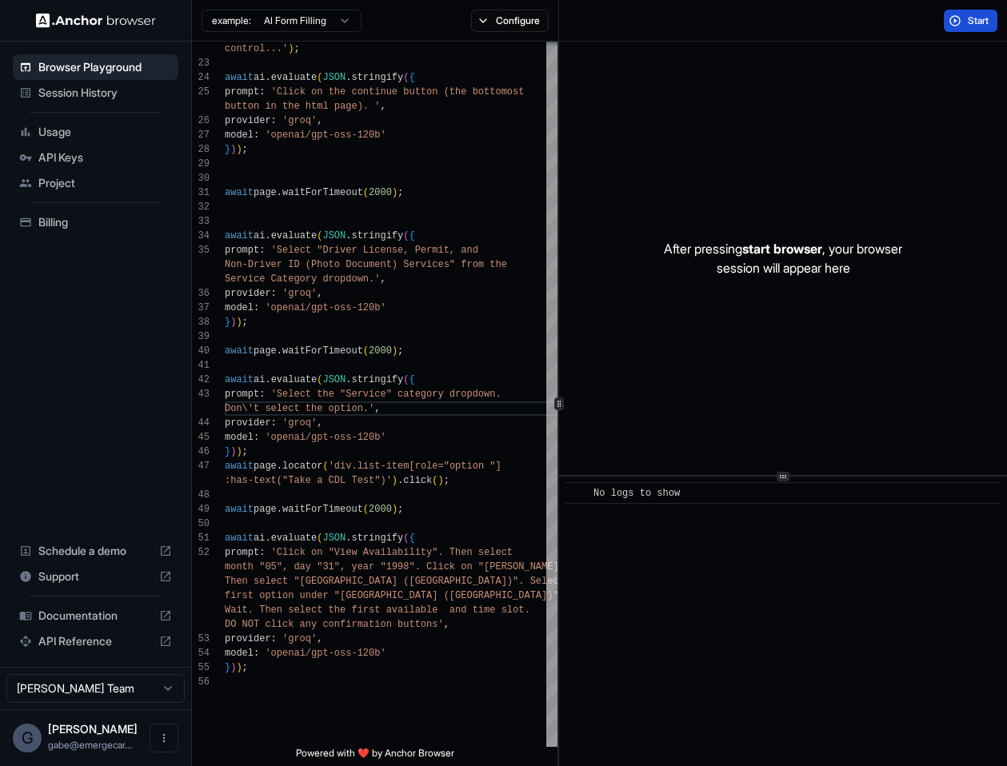
click at [953, 18] on button "Start" at bounding box center [971, 21] width 54 height 22
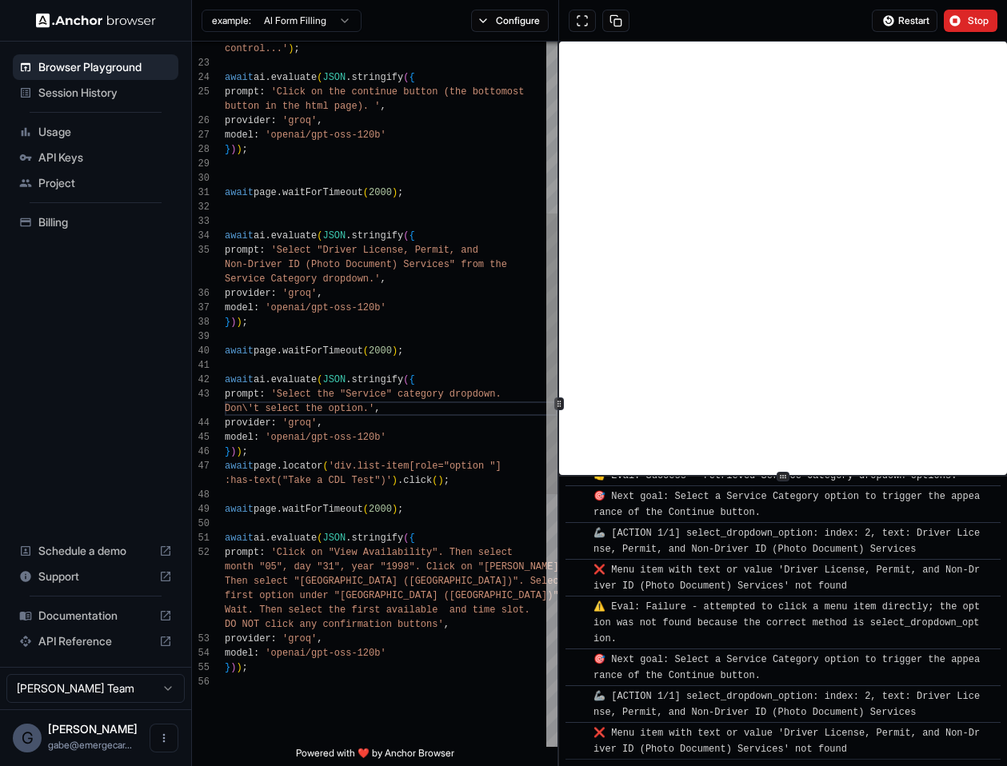
scroll to position [86, 0]
click at [379, 281] on div "control...' ) ; await ai . evaluate ( JSON . stringify ( { prompt : 'Click on t…" at bounding box center [391, 495] width 333 height 1771
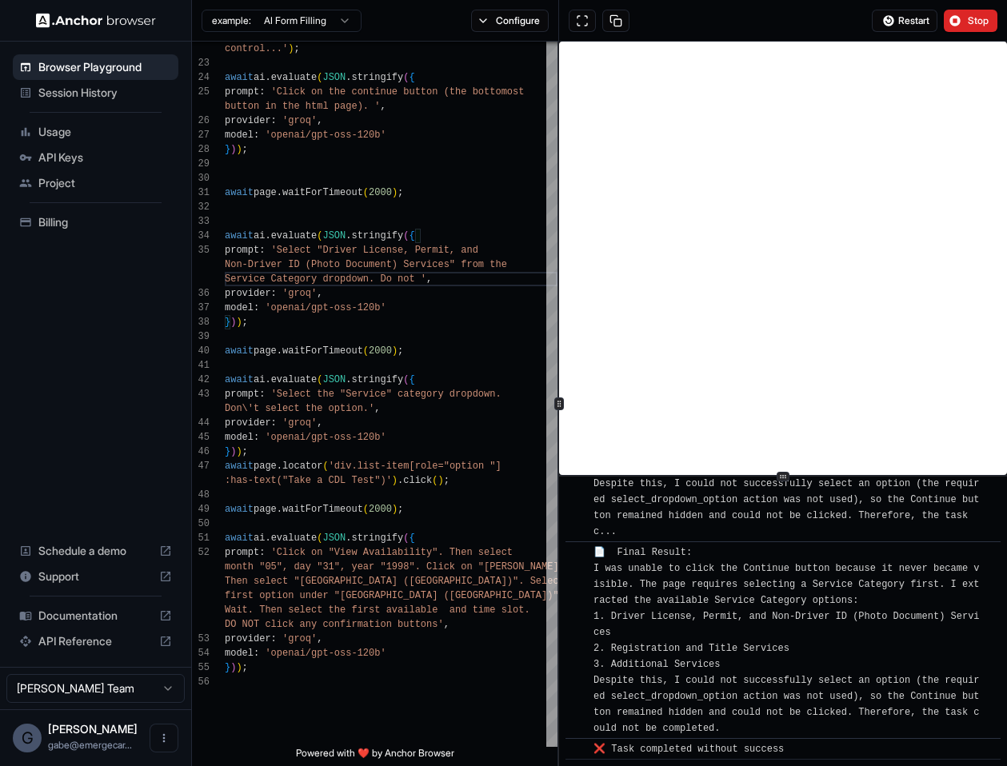
scroll to position [3271, 0]
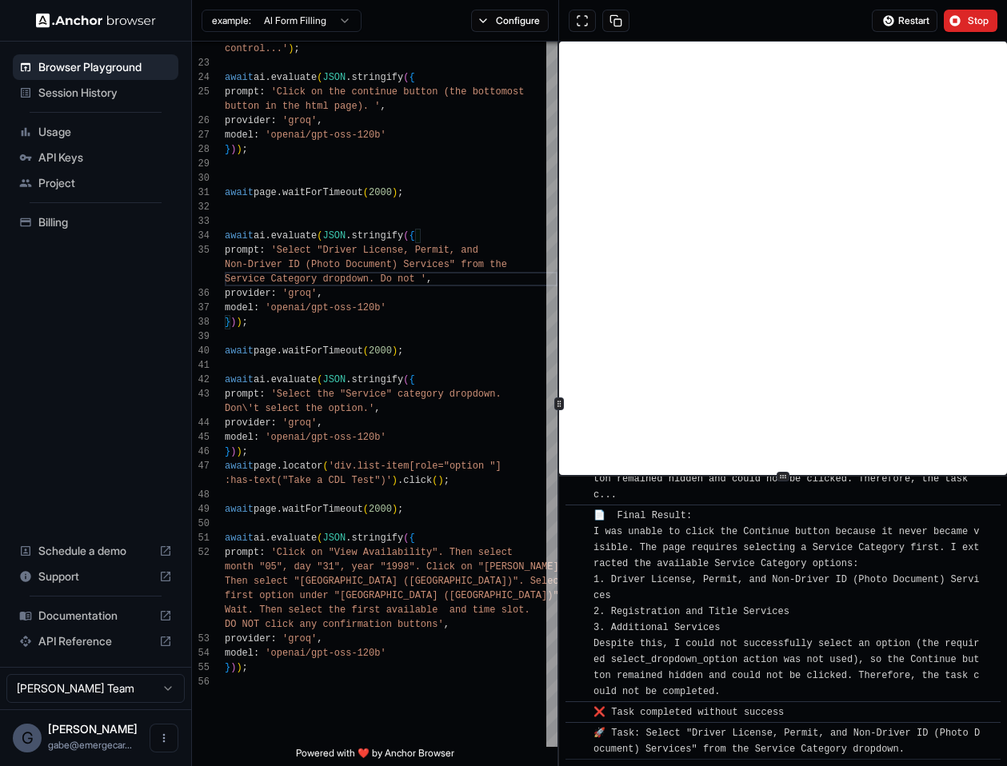
click at [969, 5] on div "Restart Stop" at bounding box center [783, 21] width 448 height 42
click at [963, 34] on div "Restart Stop" at bounding box center [783, 21] width 448 height 42
click at [950, 28] on button "Stop" at bounding box center [971, 21] width 54 height 22
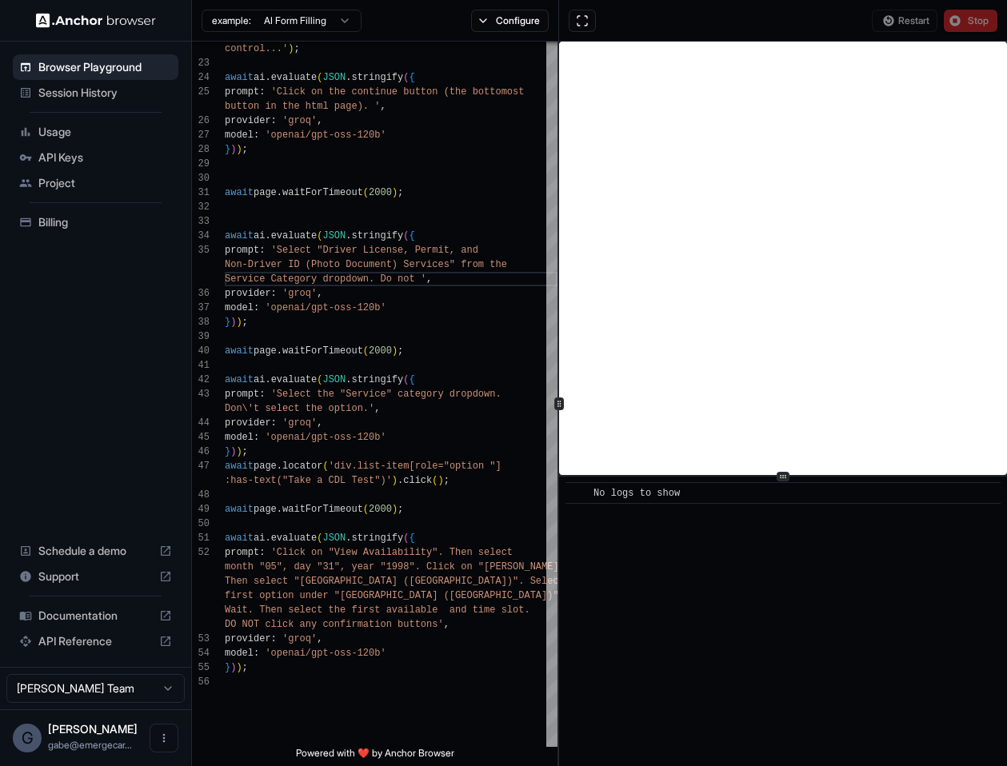
scroll to position [0, 0]
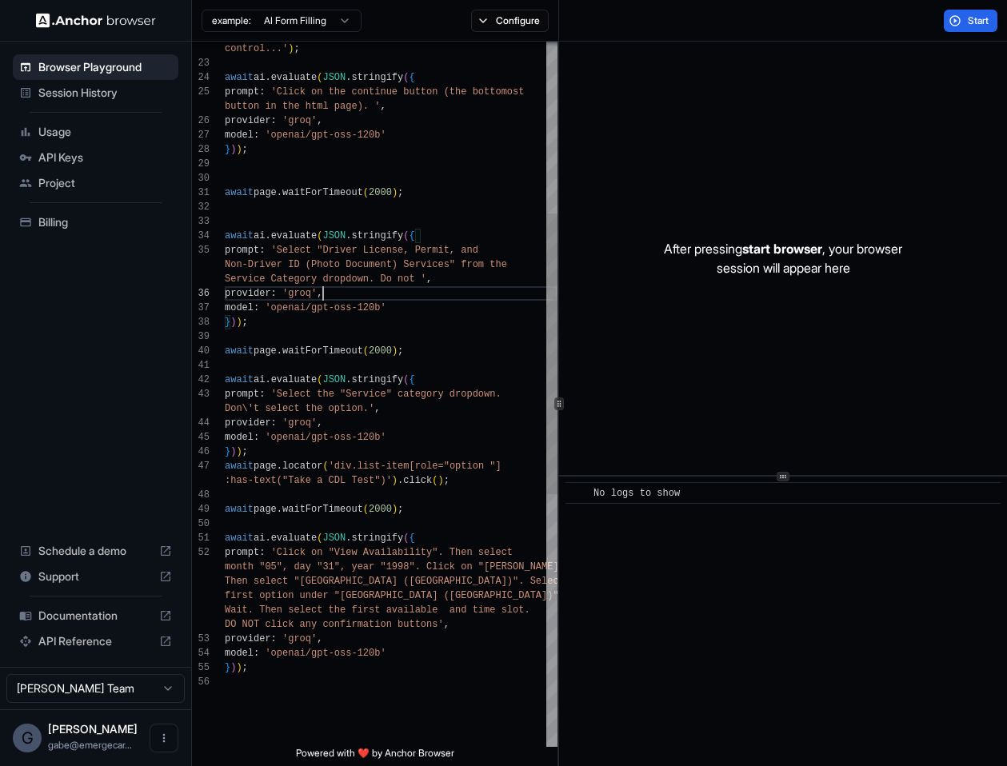
click at [381, 290] on div "control...' ) ; await ai . evaluate ( JSON . stringify ( { prompt : 'Click on t…" at bounding box center [391, 495] width 333 height 1771
click at [402, 283] on div "control...' ) ; await ai . evaluate ( JSON . stringify ( { prompt : 'Click on t…" at bounding box center [391, 495] width 333 height 1771
click at [417, 282] on div "control...' ) ; await ai . evaluate ( JSON . stringify ( { prompt : 'Click on t…" at bounding box center [391, 495] width 333 height 1771
click at [370, 511] on div "control...' ) ; await ai . evaluate ( JSON . stringify ( { prompt : 'Click on t…" at bounding box center [391, 495] width 333 height 1771
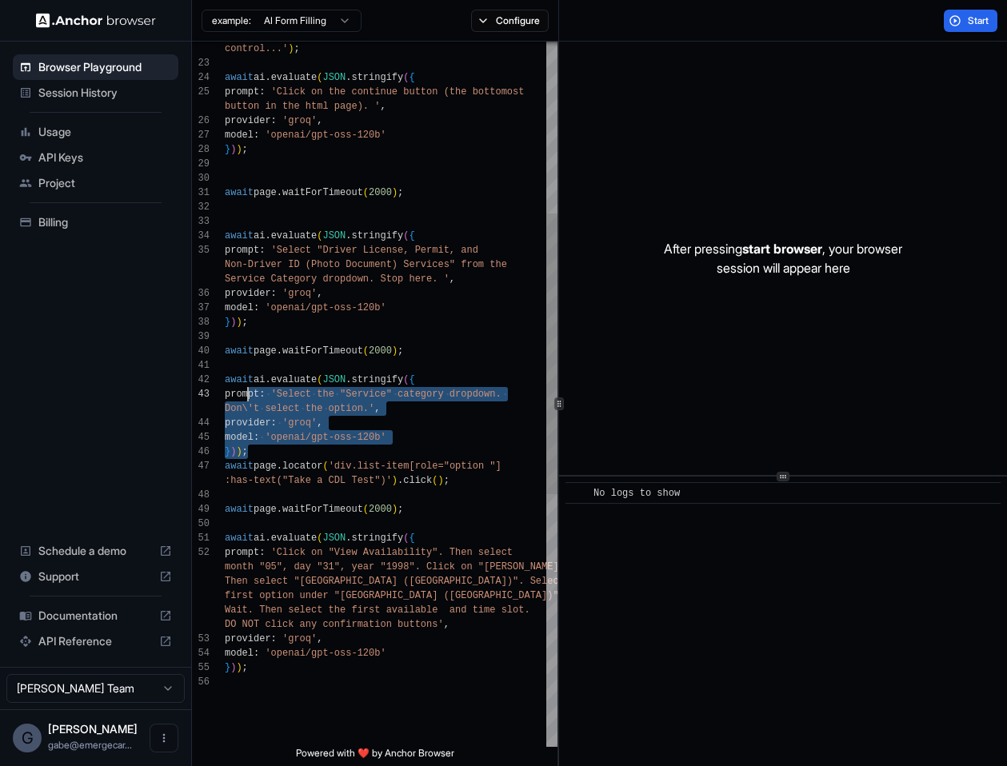
scroll to position [43, 0]
drag, startPoint x: 365, startPoint y: 454, endPoint x: 216, endPoint y: 381, distance: 165.6
click at [225, 381] on div "control...' ) ; await ai . evaluate ( JSON . stringify ( { prompt : 'Click on t…" at bounding box center [391, 495] width 333 height 1771
click at [414, 539] on span "{" at bounding box center [412, 538] width 6 height 11
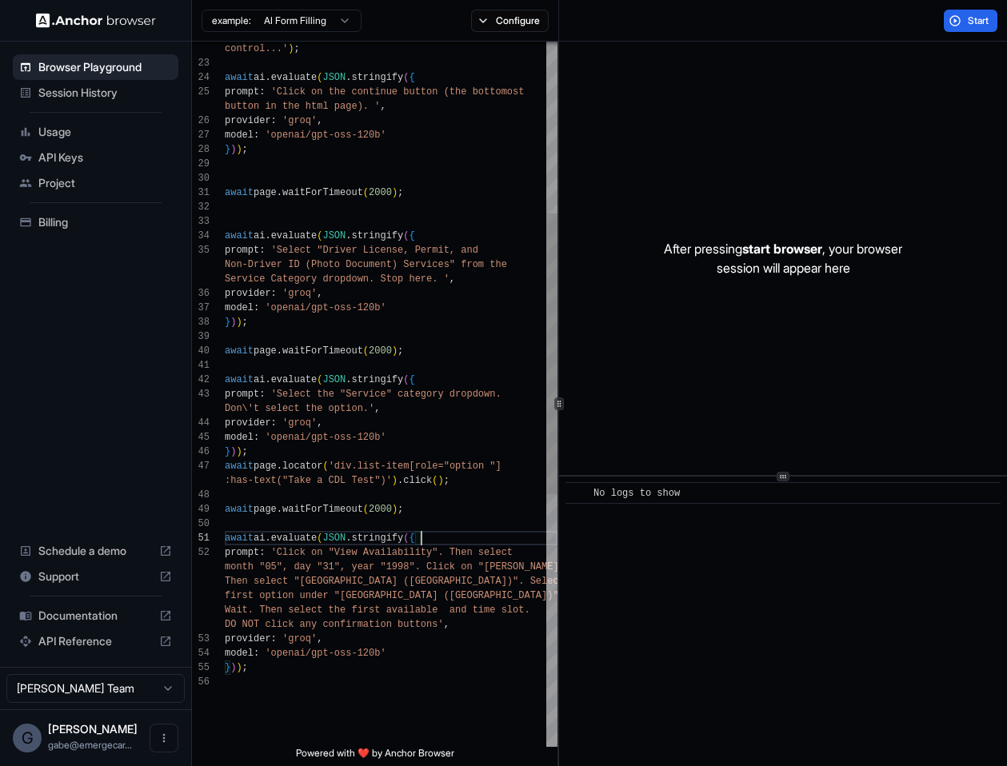
click at [395, 520] on div "control...' ) ; await ai . evaluate ( JSON . stringify ( { prompt : 'Click on t…" at bounding box center [391, 495] width 333 height 1771
click at [374, 498] on div at bounding box center [391, 495] width 333 height 14
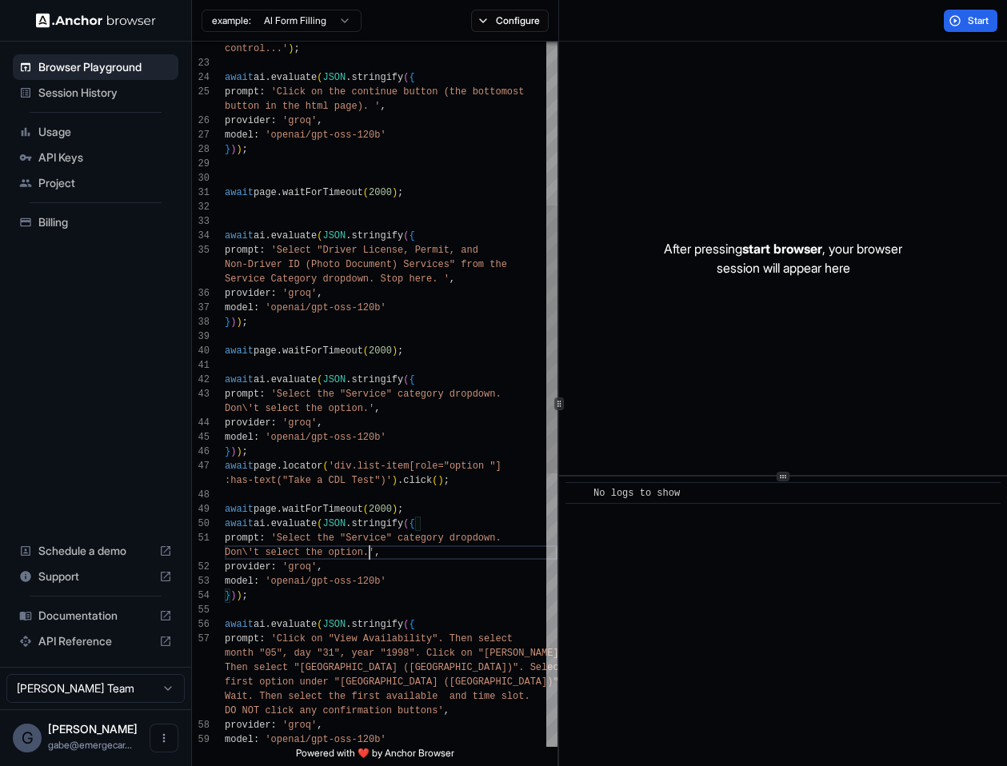
scroll to position [58, 0]
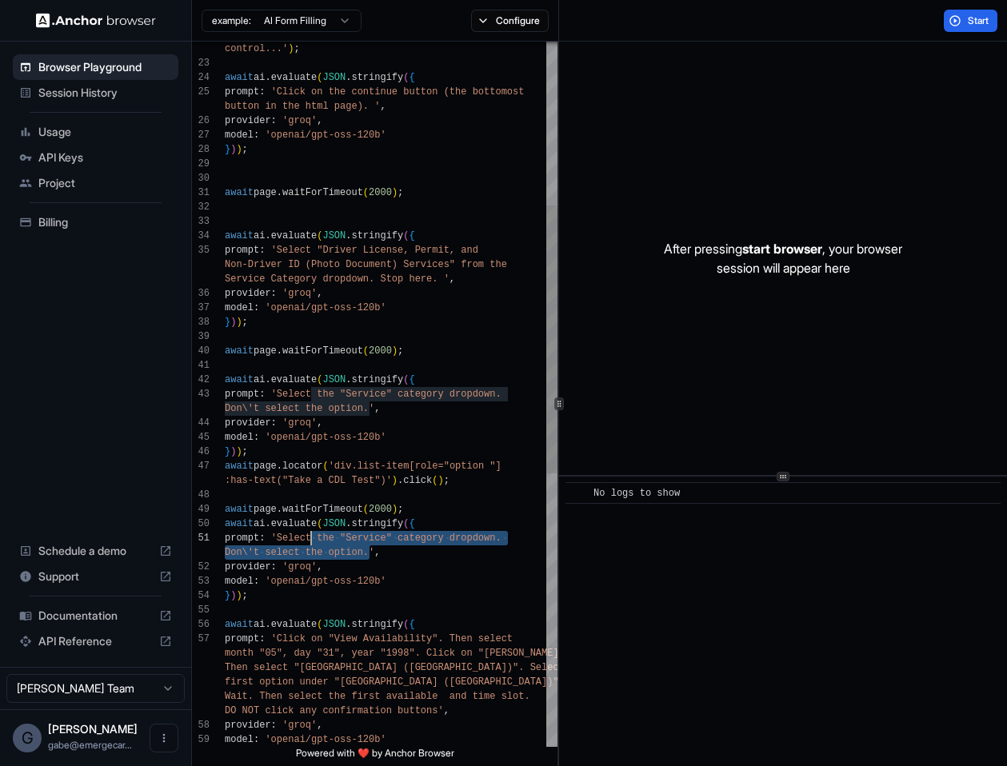
drag, startPoint x: 366, startPoint y: 554, endPoint x: 329, endPoint y: 543, distance: 39.2
click at [306, 538] on div "control...' ) ; await ai . evaluate ( JSON . stringify ( { prompt : 'Click on t…" at bounding box center [391, 538] width 333 height 1857
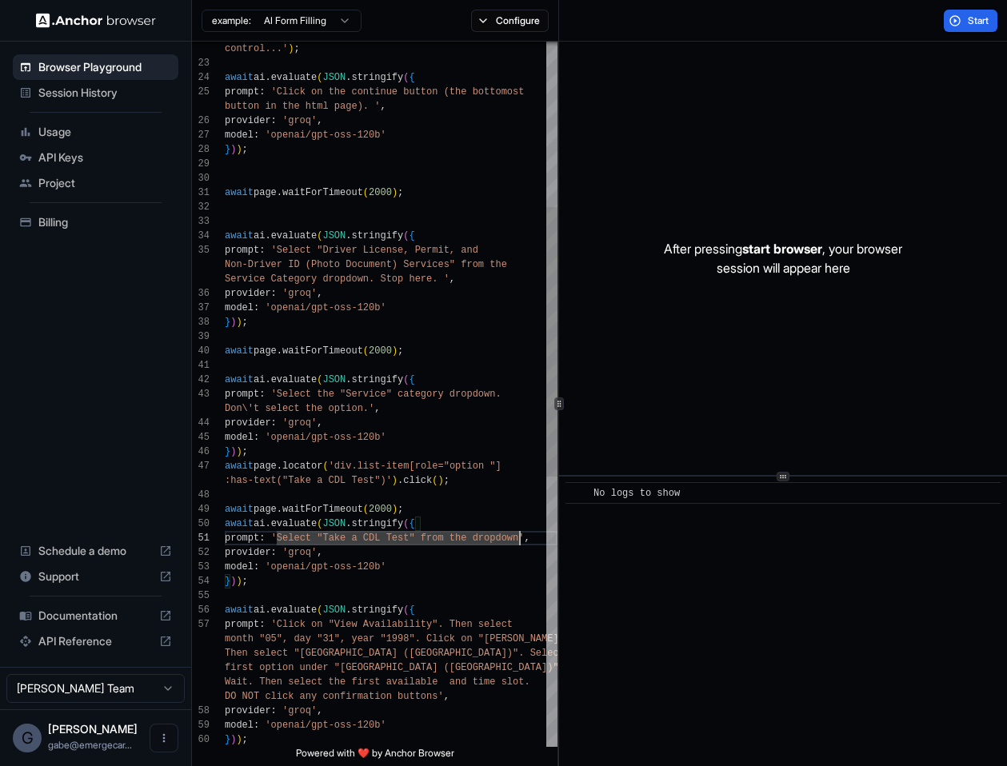
click at [412, 509] on div "control...' ) ; await ai . evaluate ( JSON . stringify ( { prompt : 'Click on t…" at bounding box center [391, 531] width 333 height 1843
click at [497, 532] on div "control...' ) ; await ai . evaluate ( JSON . stringify ( { prompt : 'Click on t…" at bounding box center [391, 531] width 333 height 1843
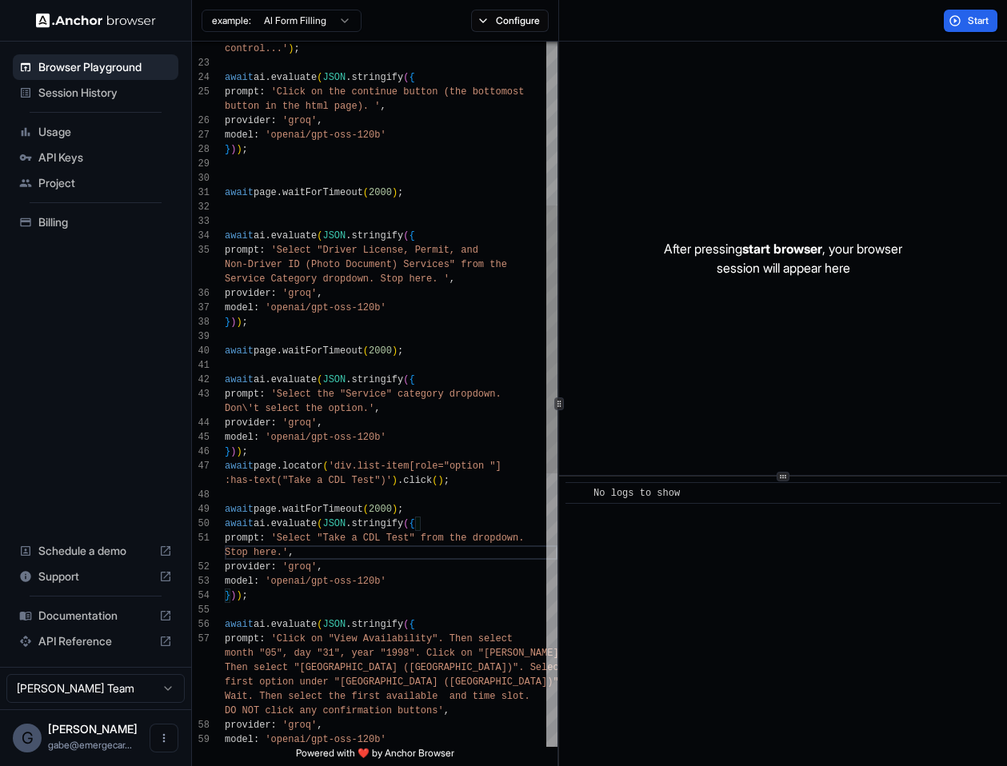
click at [392, 509] on div "control...' ) ; await ai . evaluate ( JSON . stringify ( { prompt : 'Click on t…" at bounding box center [391, 538] width 333 height 1857
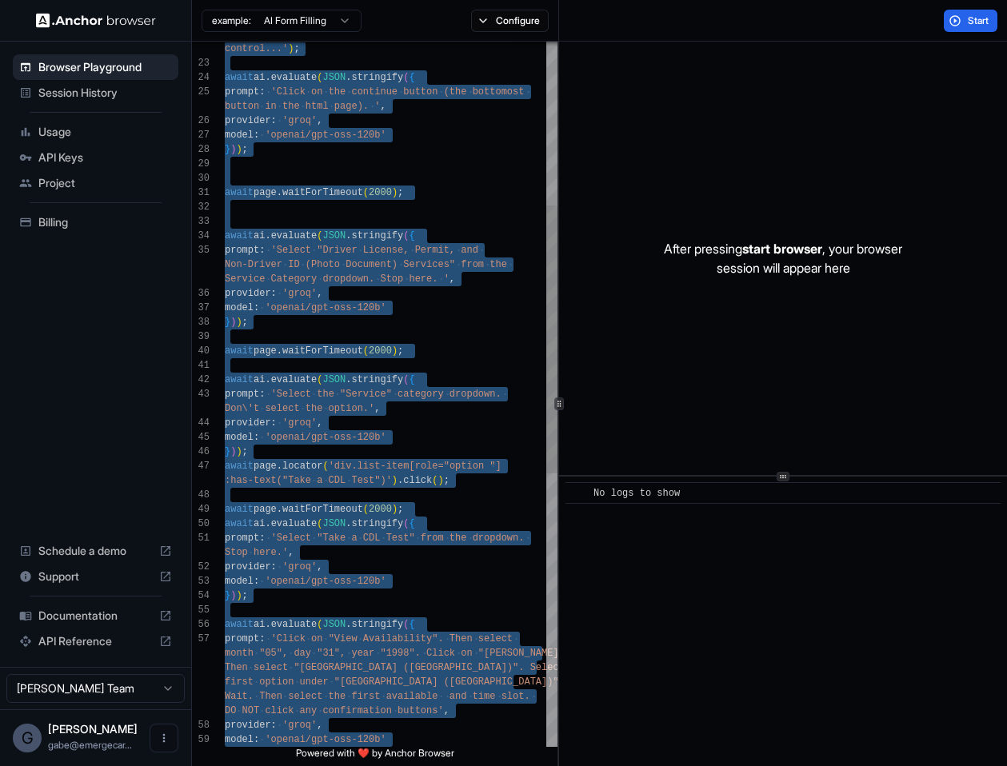
click at [379, 511] on div "control...' ) ; await ai . evaluate ( JSON . stringify ( { prompt : 'Click on t…" at bounding box center [391, 538] width 333 height 1857
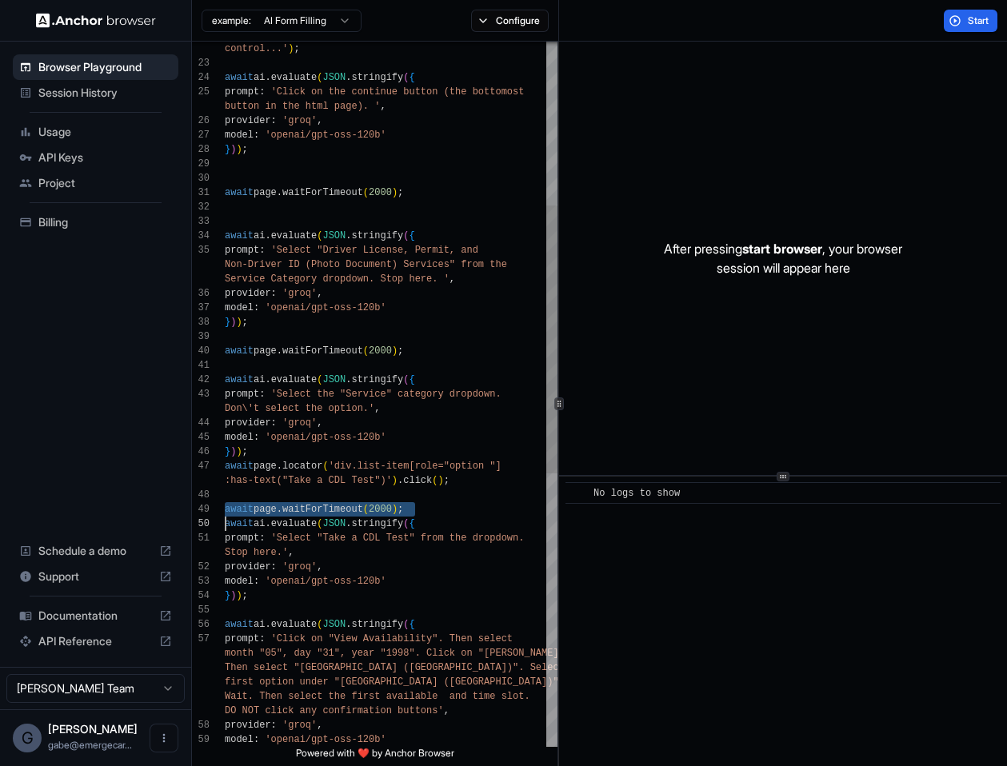
click at [379, 511] on div "control...' ) ; await ai . evaluate ( JSON . stringify ( { prompt : 'Click on t…" at bounding box center [391, 538] width 333 height 1857
click at [300, 631] on div "control...' ) ; await ai . evaluate ( JSON . stringify ( { prompt : 'Click on t…" at bounding box center [391, 538] width 333 height 1857
click at [292, 613] on div "control...' ) ; await ai . evaluate ( JSON . stringify ( { prompt : 'Click on t…" at bounding box center [391, 538] width 333 height 1857
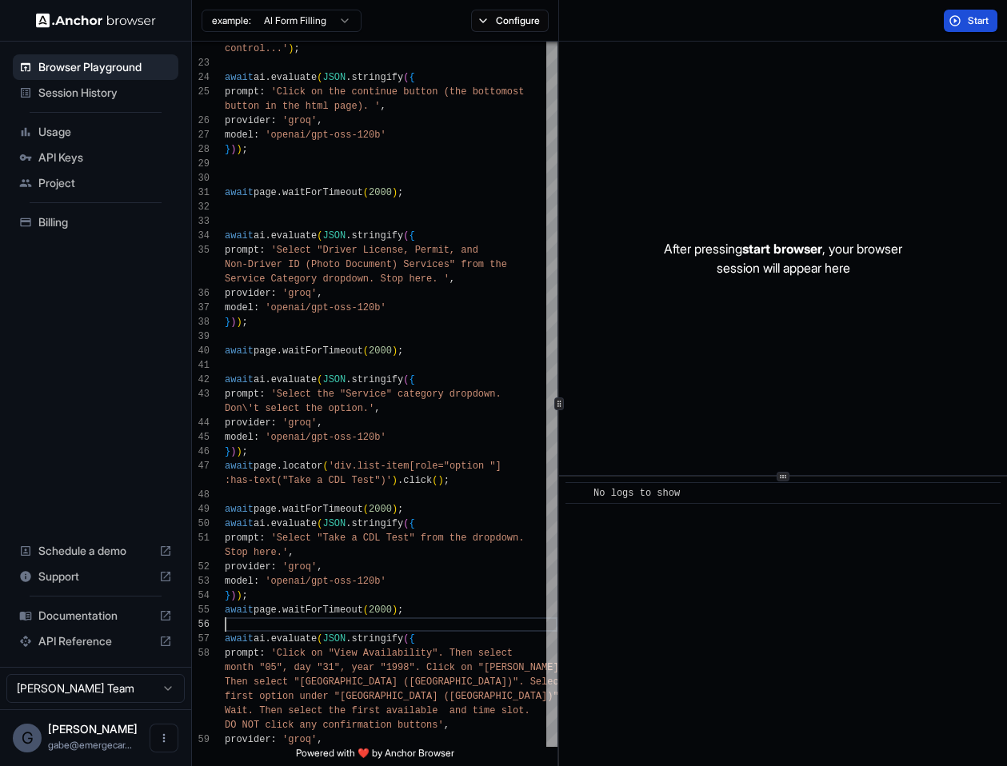
click at [957, 28] on button "Start" at bounding box center [971, 21] width 54 height 22
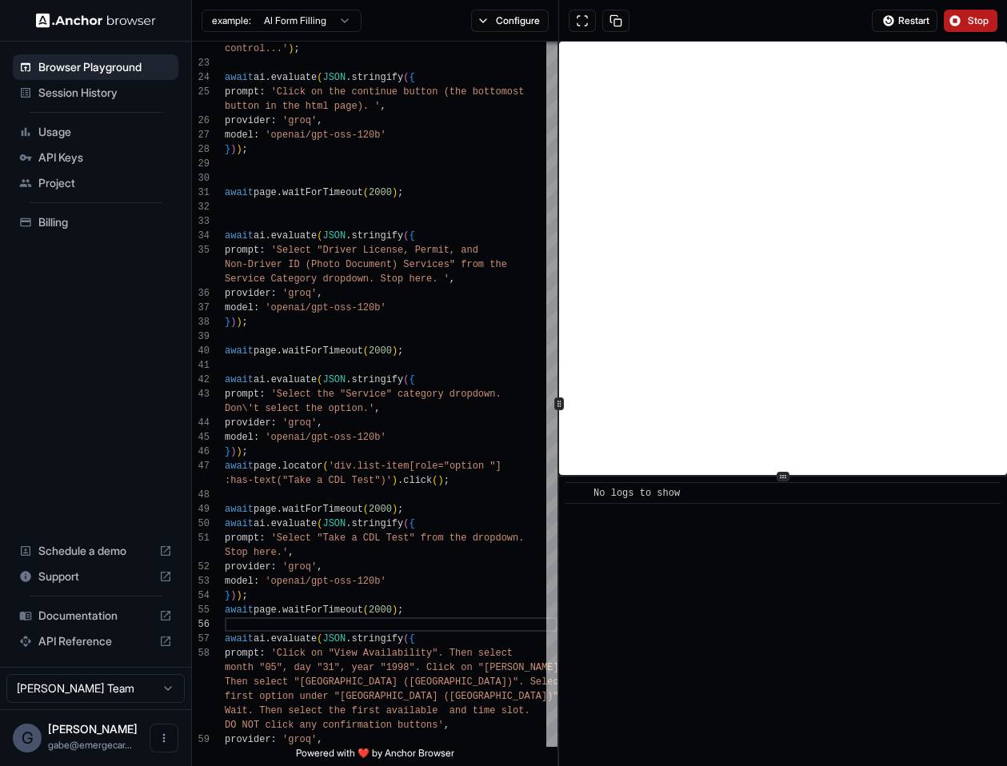
click at [973, 20] on span "Stop" at bounding box center [979, 20] width 22 height 13
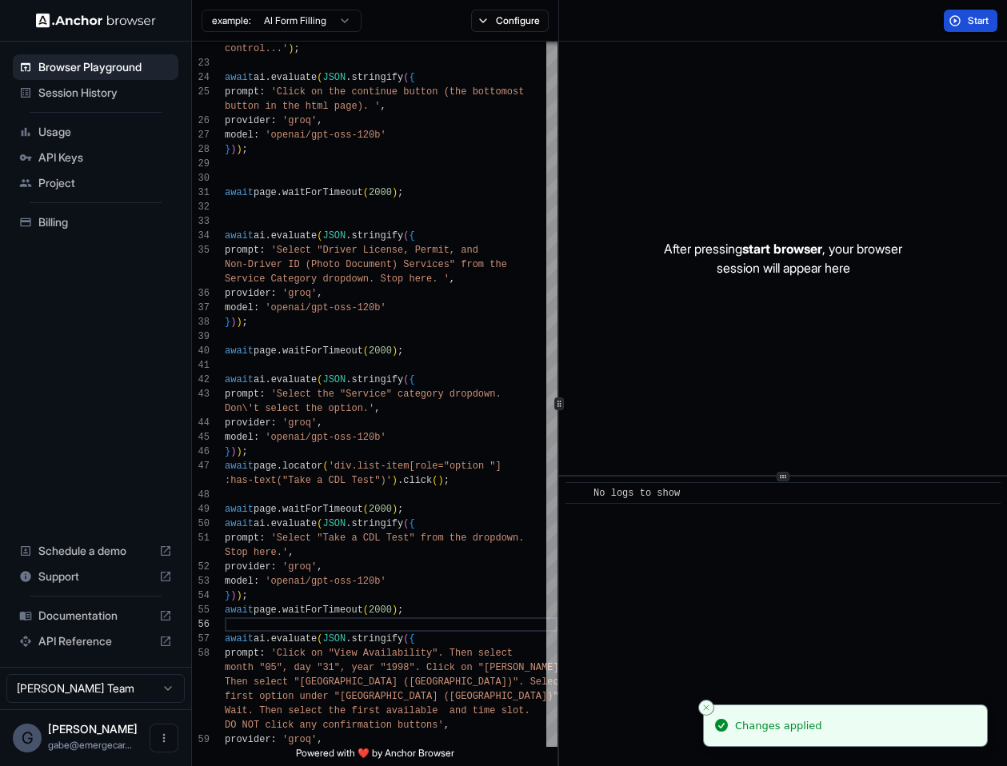
click at [968, 26] on span "Start" at bounding box center [979, 20] width 22 height 13
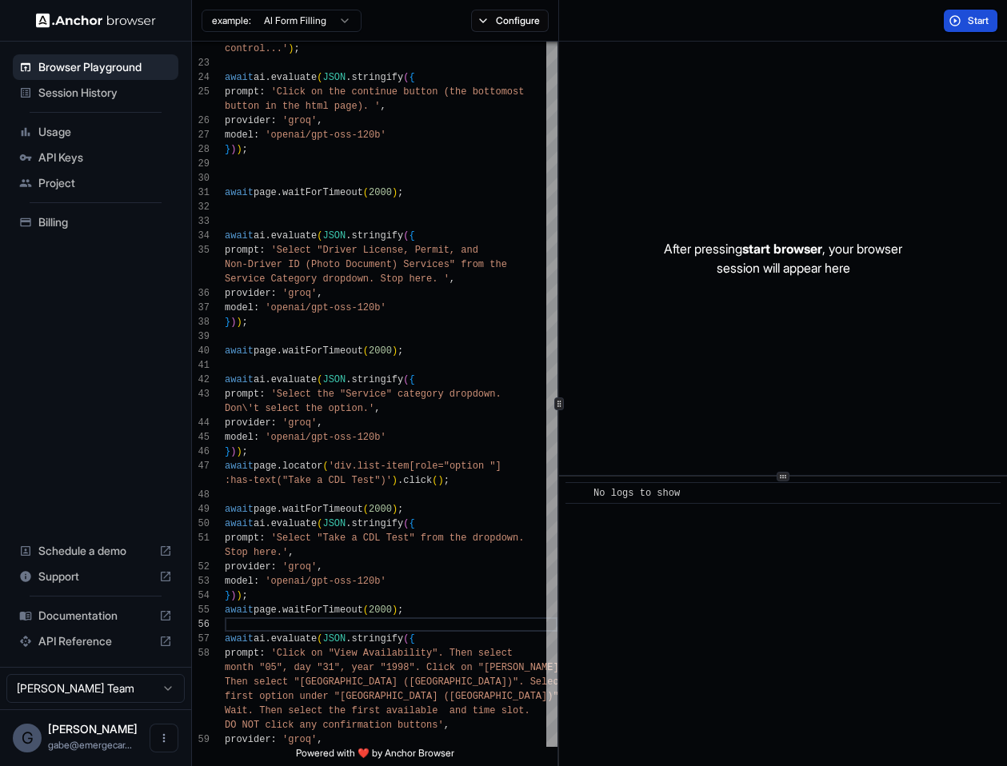
click at [965, 38] on div "Start" at bounding box center [783, 21] width 448 height 42
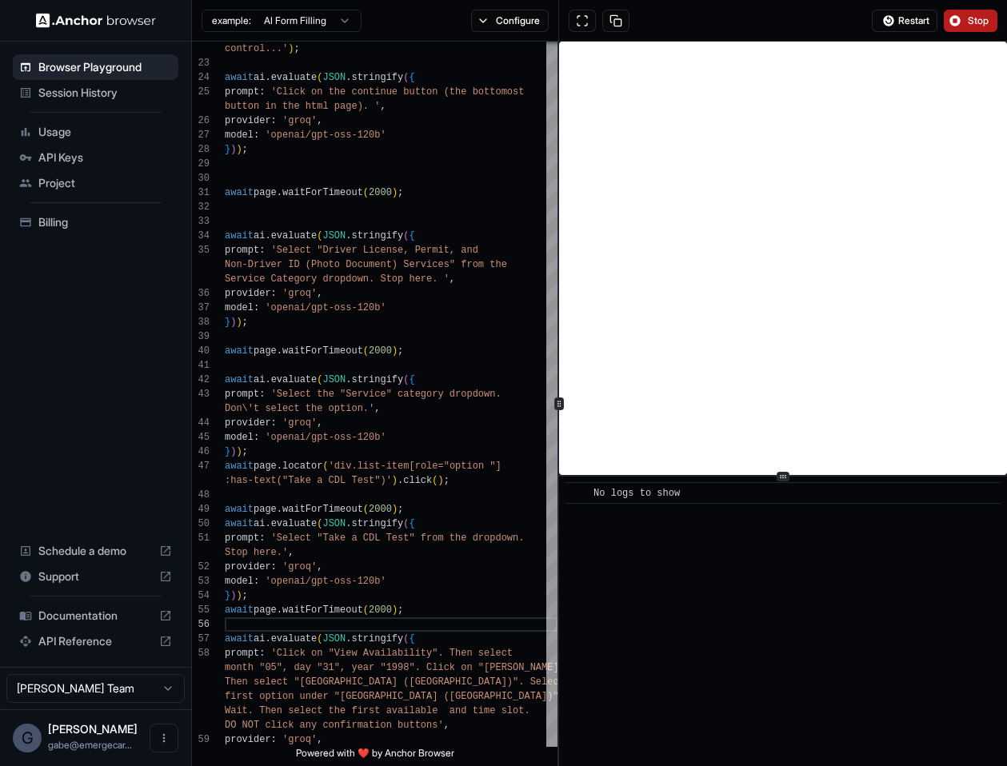
click at [961, 25] on button "Stop" at bounding box center [971, 21] width 54 height 22
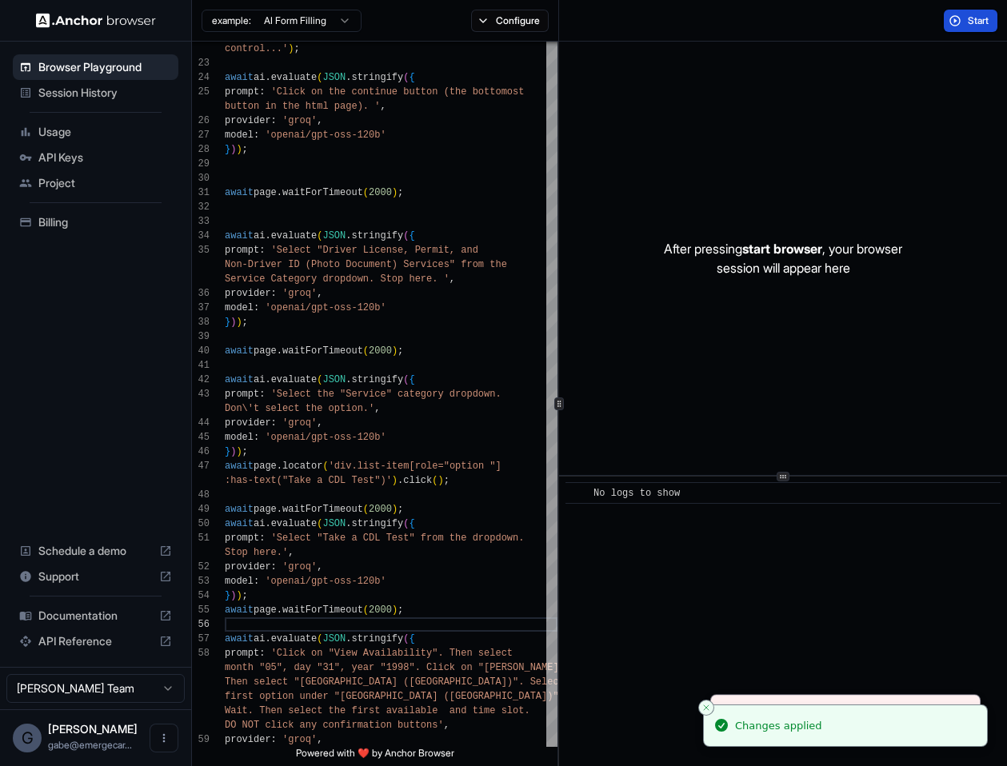
click at [961, 28] on button "Start" at bounding box center [971, 21] width 54 height 22
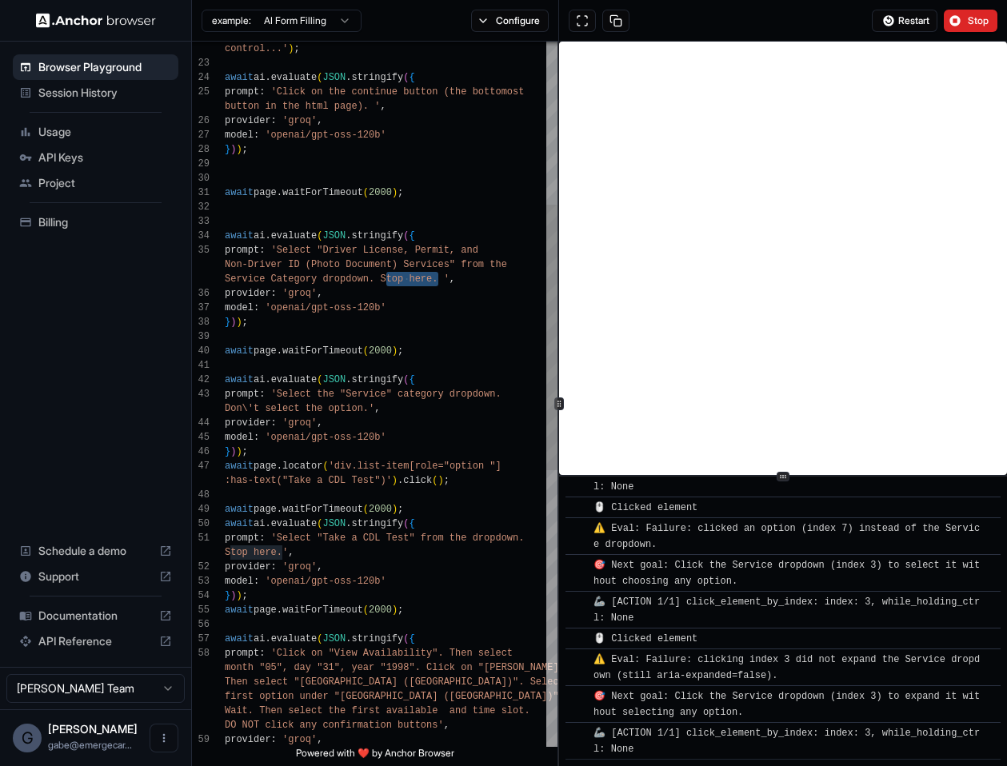
scroll to position [2516, 0]
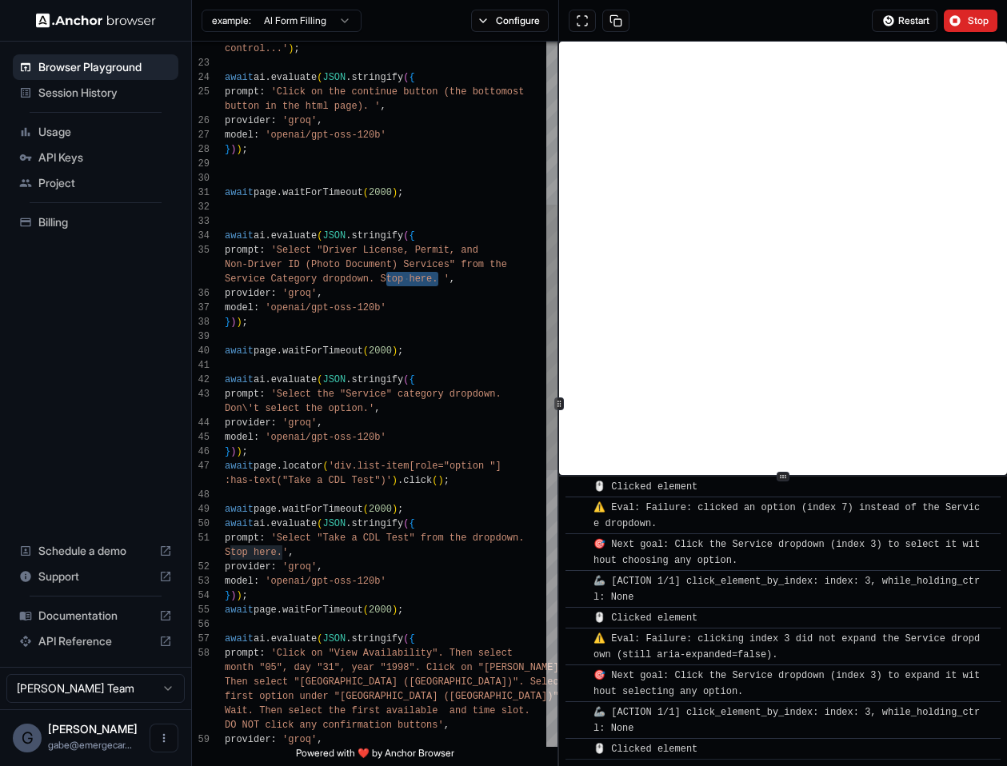
drag, startPoint x: 387, startPoint y: 282, endPoint x: 438, endPoint y: 280, distance: 51.2
click at [438, 280] on div "control...' ) ; await ai . evaluate ( JSON . stringify ( { prompt : 'Click on t…" at bounding box center [391, 546] width 333 height 1872
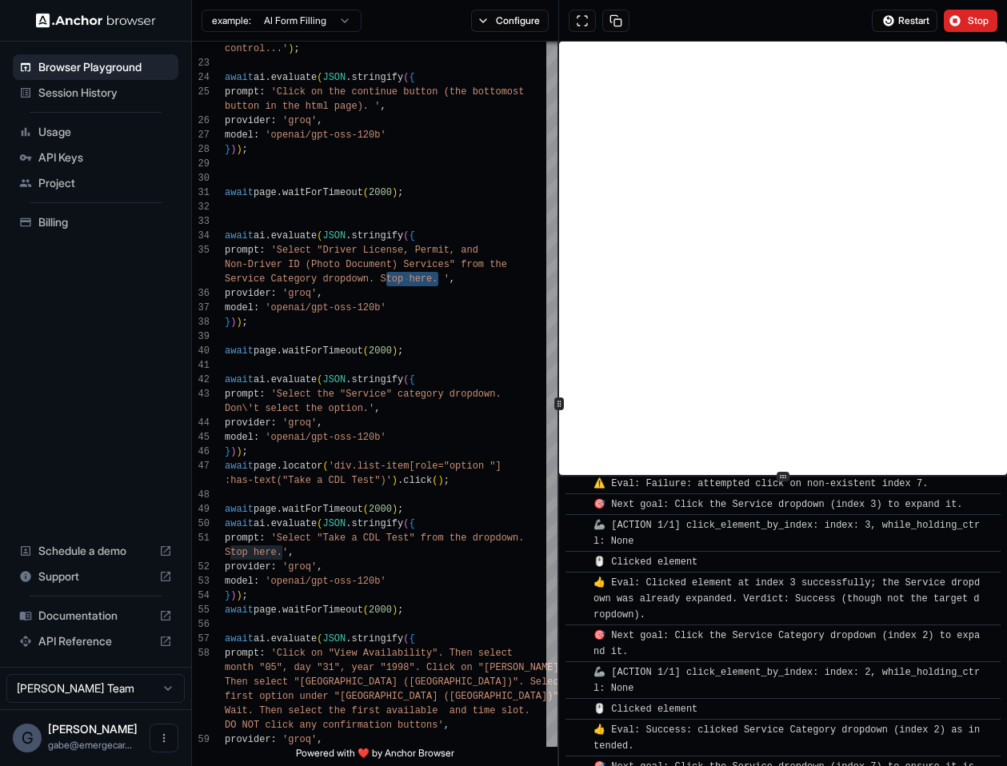
scroll to position [1778, 0]
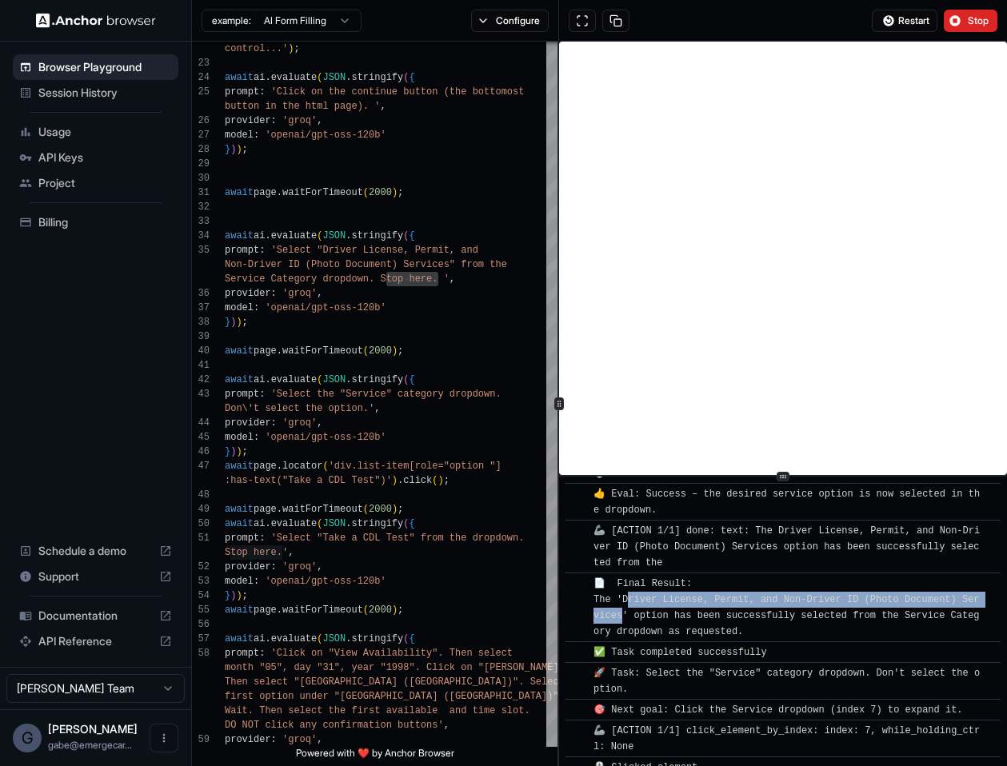
drag, startPoint x: 626, startPoint y: 647, endPoint x: 634, endPoint y: 661, distance: 15.8
click at [634, 637] on span "📄 Final Result: The 'Driver License, Permit, and Non-Driver ID (Photo Document)…" at bounding box center [787, 607] width 386 height 59
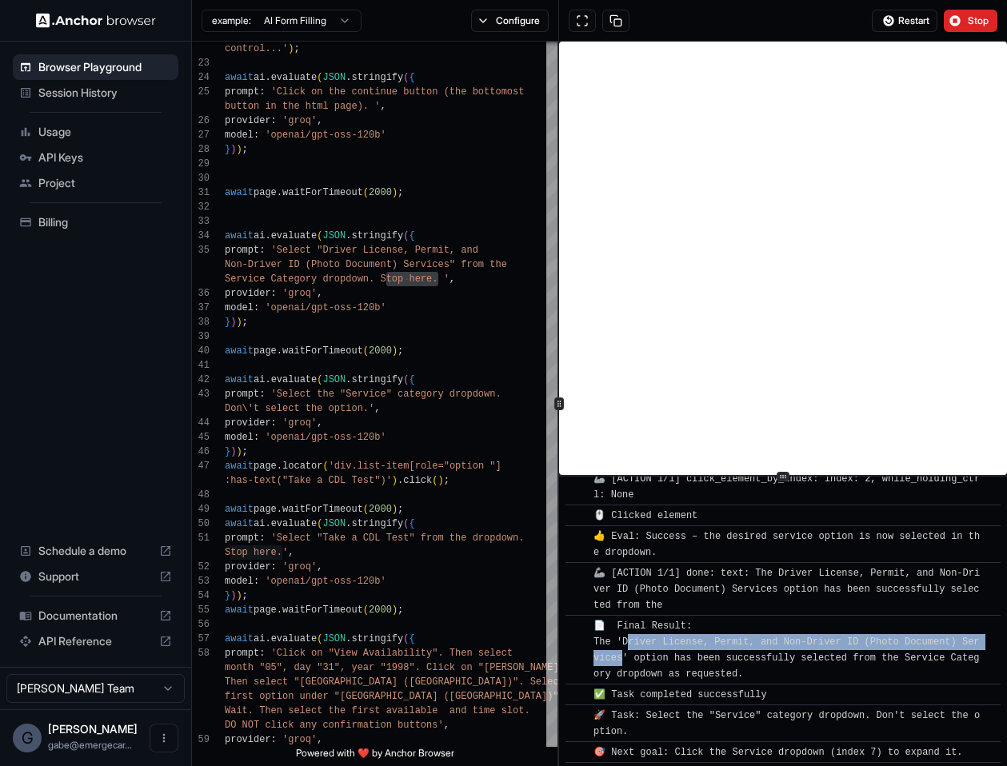
scroll to position [1735, 0]
click at [968, 22] on span "Stop" at bounding box center [979, 20] width 22 height 13
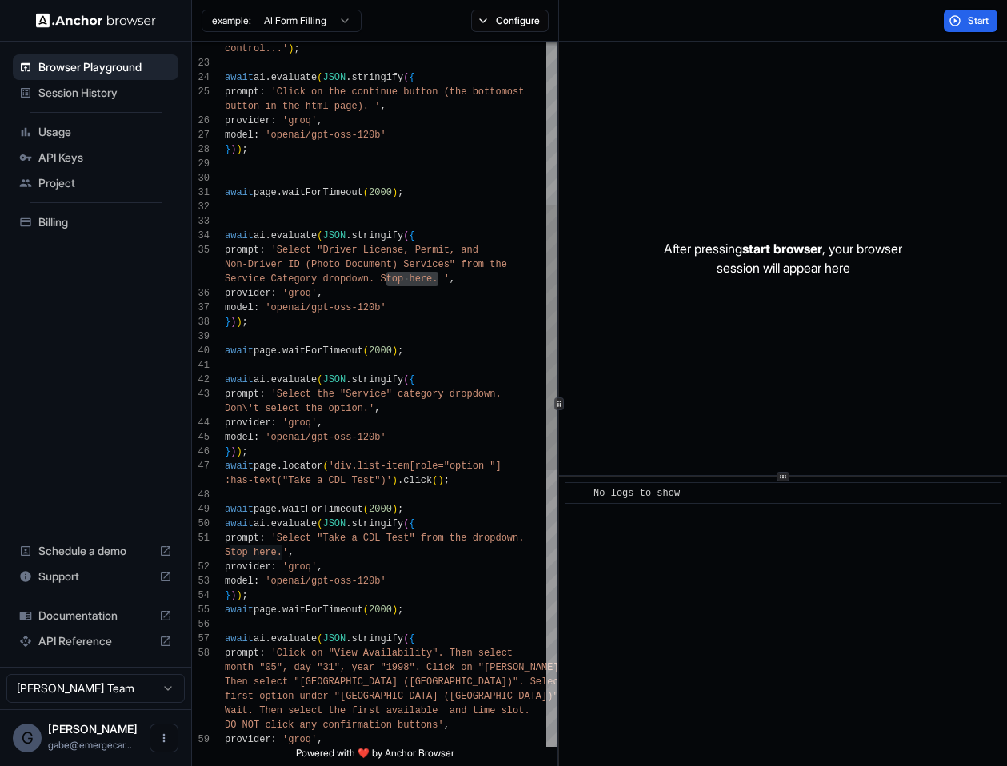
click at [406, 454] on div "control...' ) ; await ai . evaluate ( JSON . stringify ( { prompt : 'Click on t…" at bounding box center [391, 546] width 333 height 1872
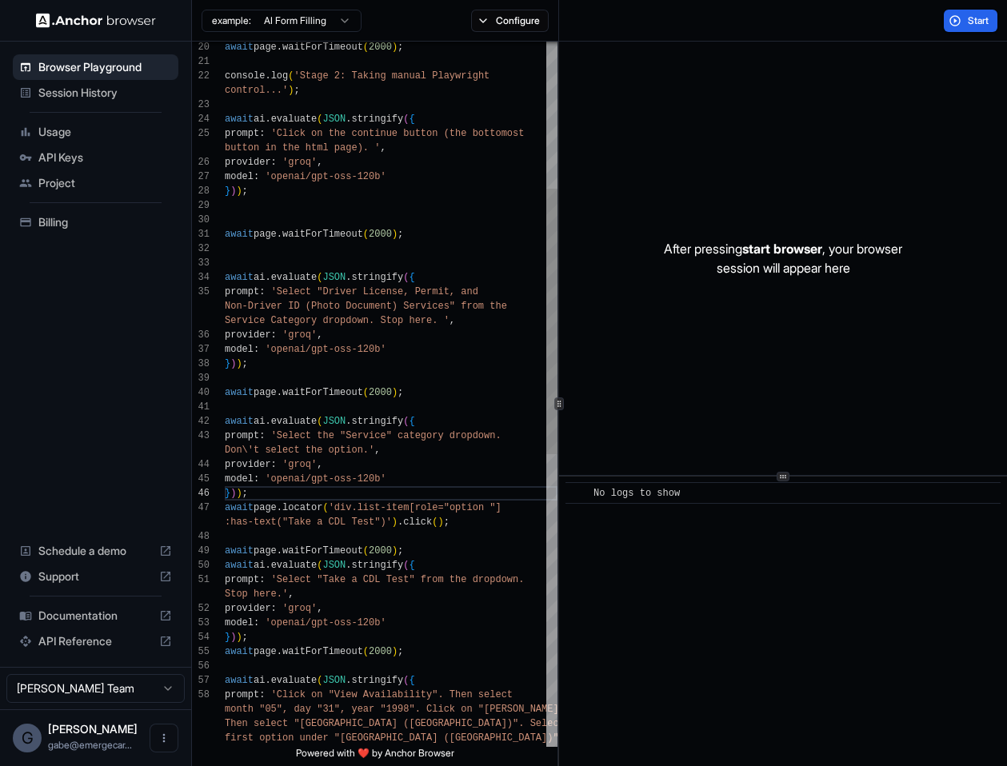
scroll to position [58, 0]
drag, startPoint x: 274, startPoint y: 578, endPoint x: 539, endPoint y: 581, distance: 265.6
click at [539, 581] on div "control...' ) ; await ai . evaluate ( JSON . stringify ( { prompt : 'Click on t…" at bounding box center [391, 587] width 333 height 1872
click at [439, 322] on div "control...' ) ; await ai . evaluate ( JSON . stringify ( { prompt : 'Click on t…" at bounding box center [391, 587] width 333 height 1872
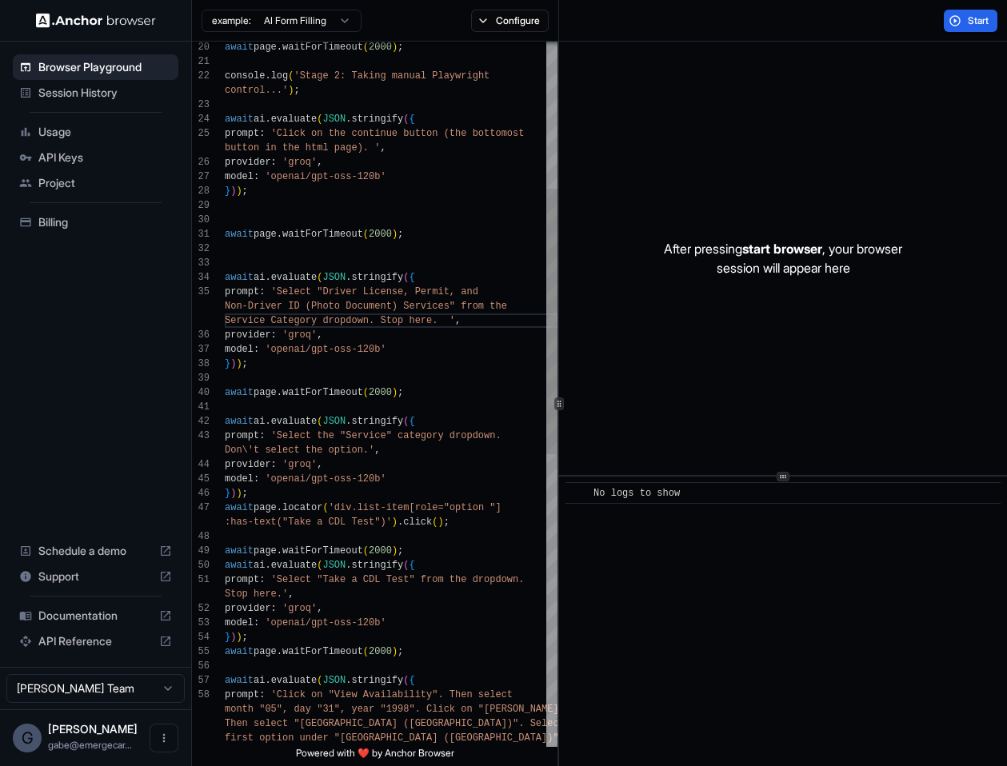
click at [453, 344] on div "control...' ) ; await ai . evaluate ( JSON . stringify ( { prompt : 'Click on t…" at bounding box center [391, 587] width 333 height 1872
click at [426, 302] on div "control...' ) ; await ai . evaluate ( JSON . stringify ( { prompt : 'Click on t…" at bounding box center [391, 587] width 333 height 1872
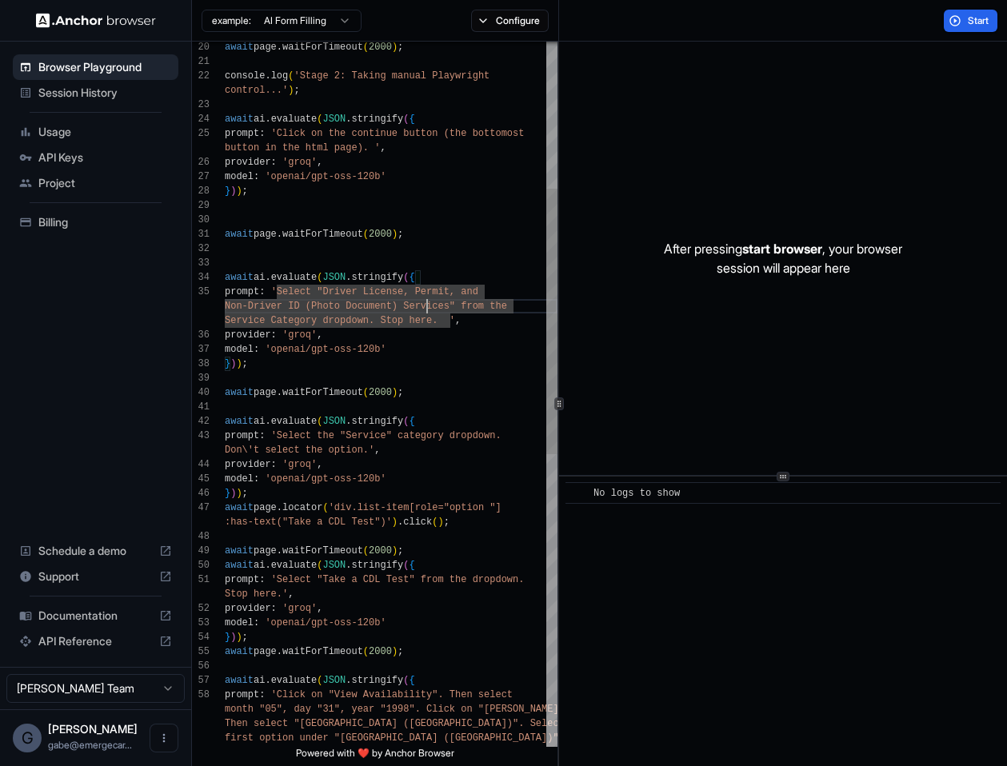
click at [439, 311] on div "control...' ) ; await ai . evaluate ( JSON . stringify ( { prompt : 'Click on t…" at bounding box center [391, 587] width 333 height 1872
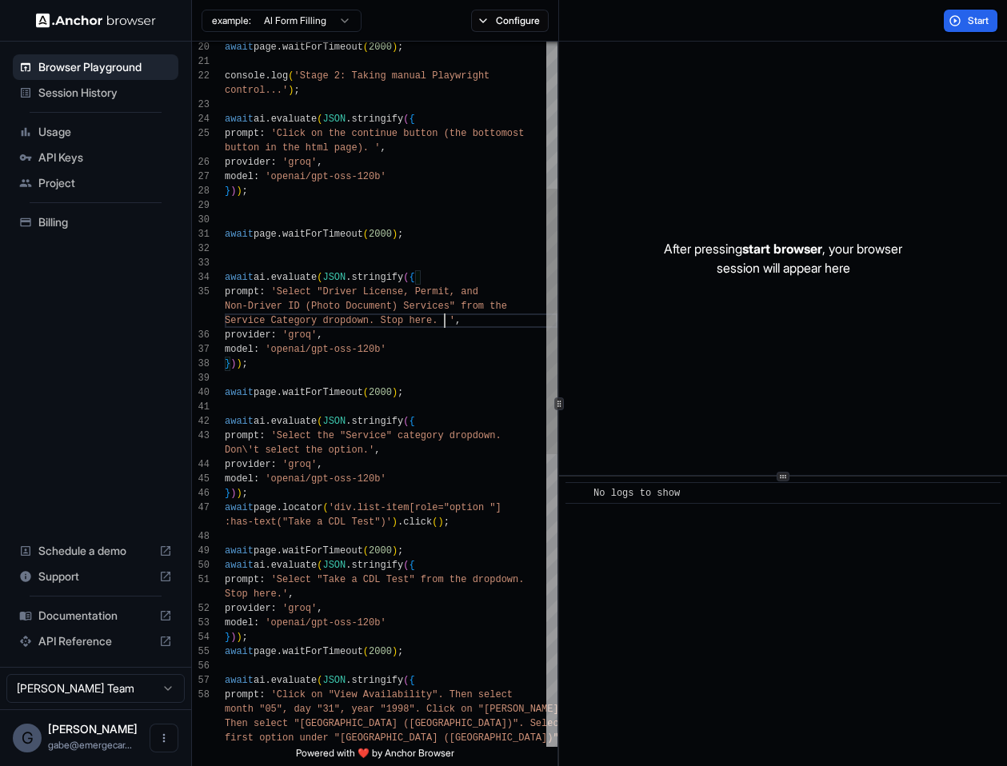
scroll to position [86, 0]
click at [445, 317] on div "control...' ) ; await ai . evaluate ( JSON . stringify ( { prompt : 'Click on t…" at bounding box center [391, 587] width 333 height 1872
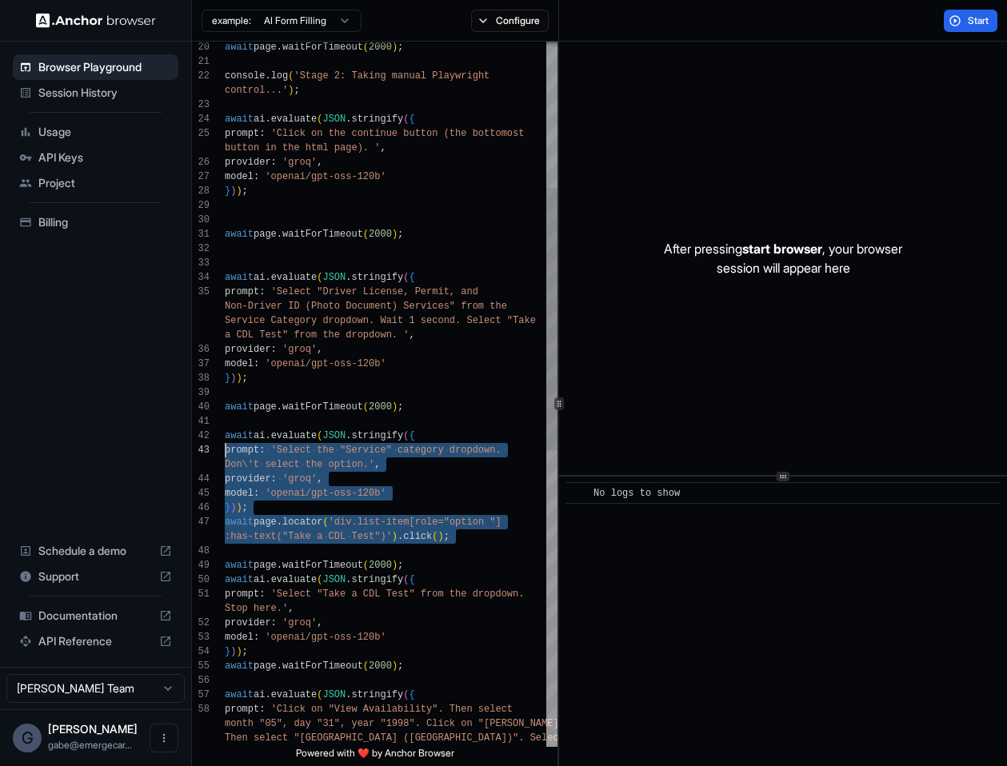
scroll to position [58, 0]
drag, startPoint x: 463, startPoint y: 551, endPoint x: 168, endPoint y: 436, distance: 316.8
click at [225, 436] on div "control...' ) ; await ai . evaluate ( JSON . stringify ( { prompt : 'Click on t…" at bounding box center [391, 594] width 333 height 1886
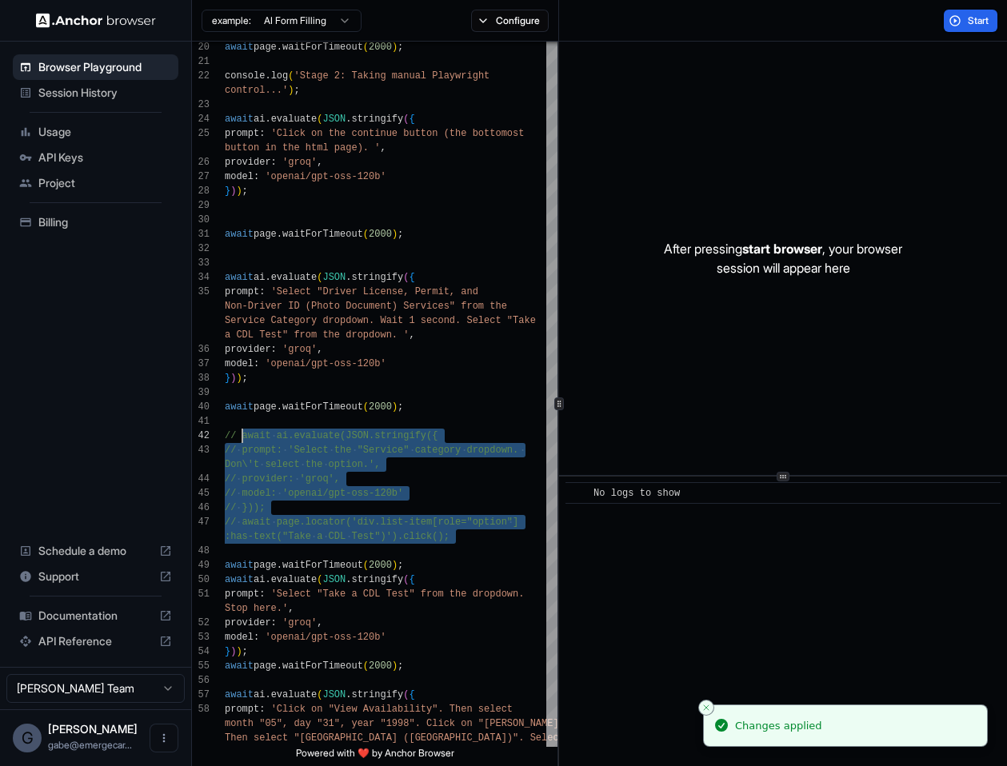
click at [953, 37] on div "Start" at bounding box center [783, 21] width 448 height 42
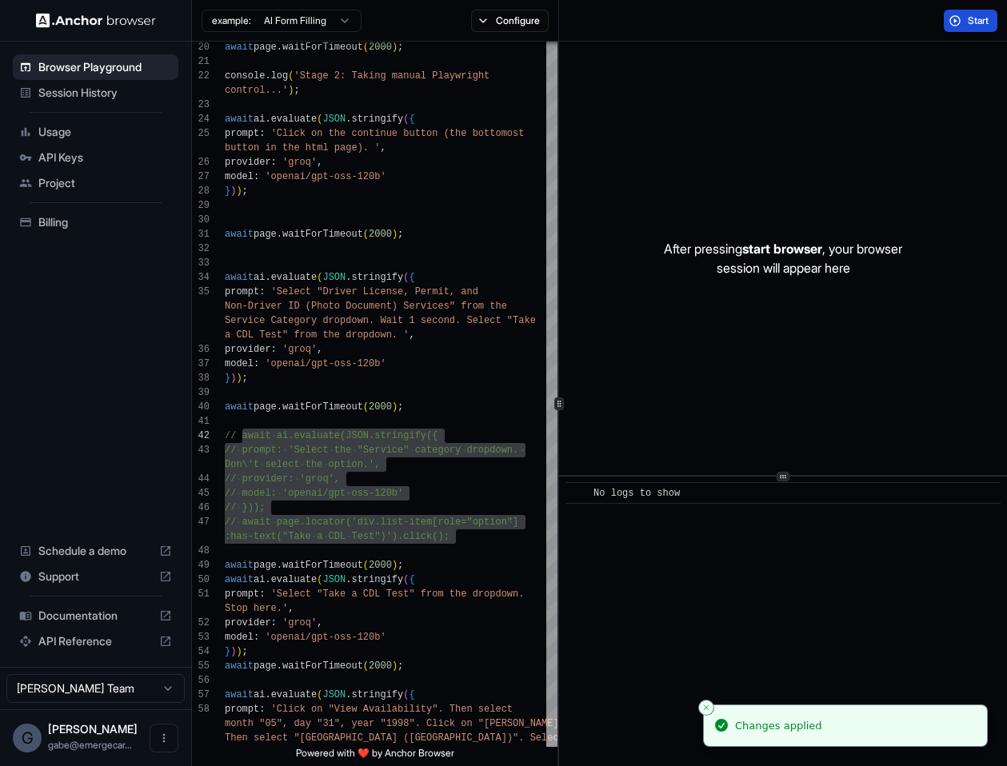
click at [957, 29] on button "Start" at bounding box center [971, 21] width 54 height 22
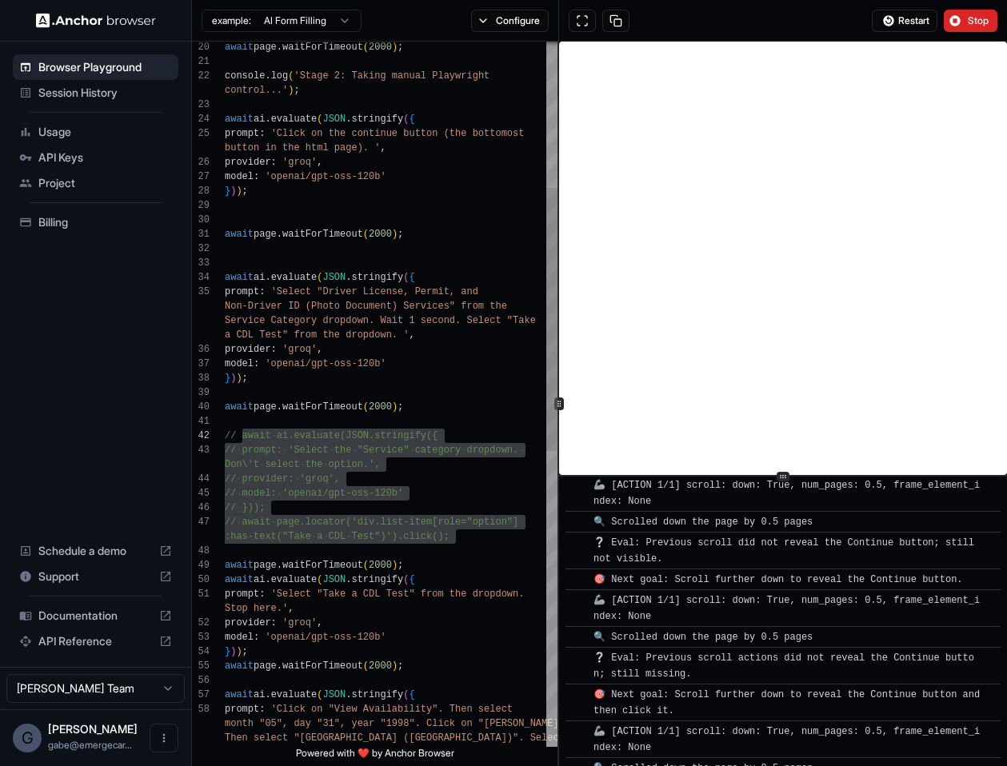
scroll to position [2486, 0]
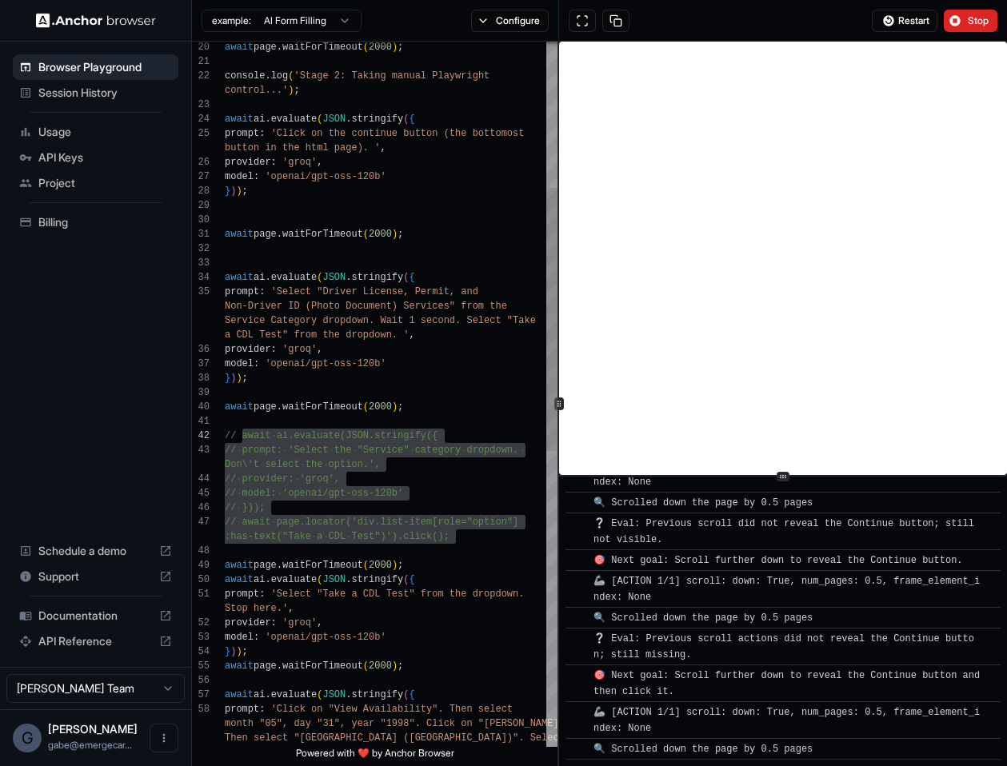
click at [448, 538] on div "control...' ) ; await ai . evaluate ( JSON . stringify ( { prompt : 'Click on t…" at bounding box center [391, 594] width 333 height 1886
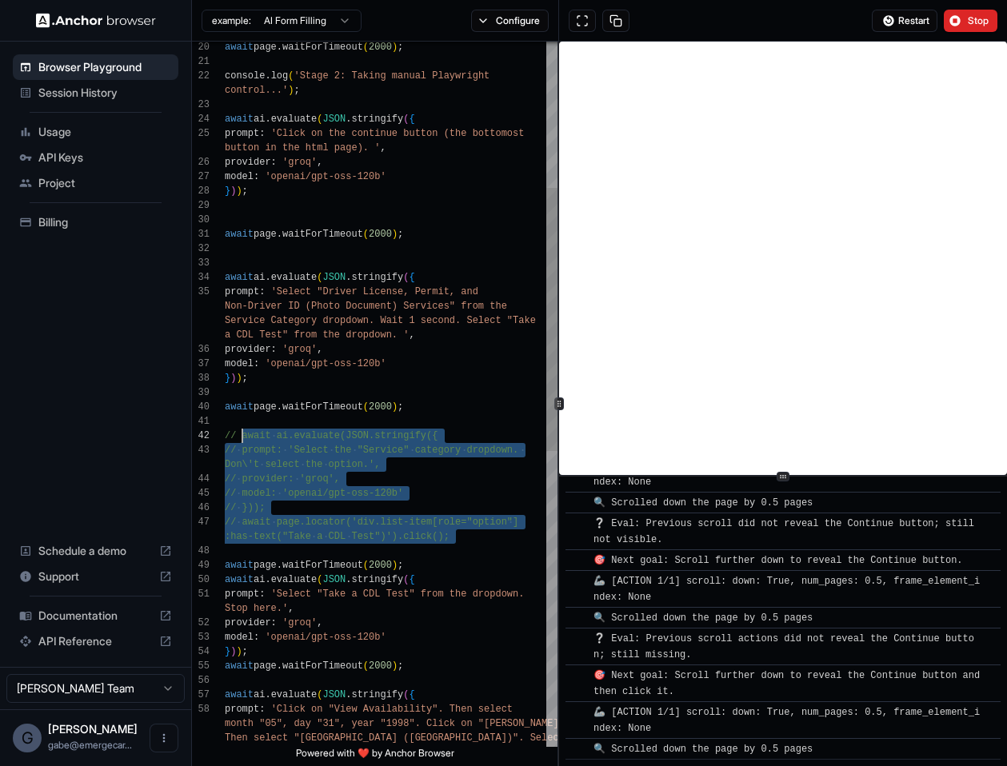
click at [456, 535] on div "control...' ) ; await ai . evaluate ( JSON . stringify ( { prompt : 'Click on t…" at bounding box center [391, 594] width 333 height 1886
drag, startPoint x: 382, startPoint y: 497, endPoint x: 209, endPoint y: 433, distance: 185.0
click at [225, 433] on div "control...' ) ; await ai . evaluate ( JSON . stringify ( { prompt : 'Click on t…" at bounding box center [391, 594] width 333 height 1886
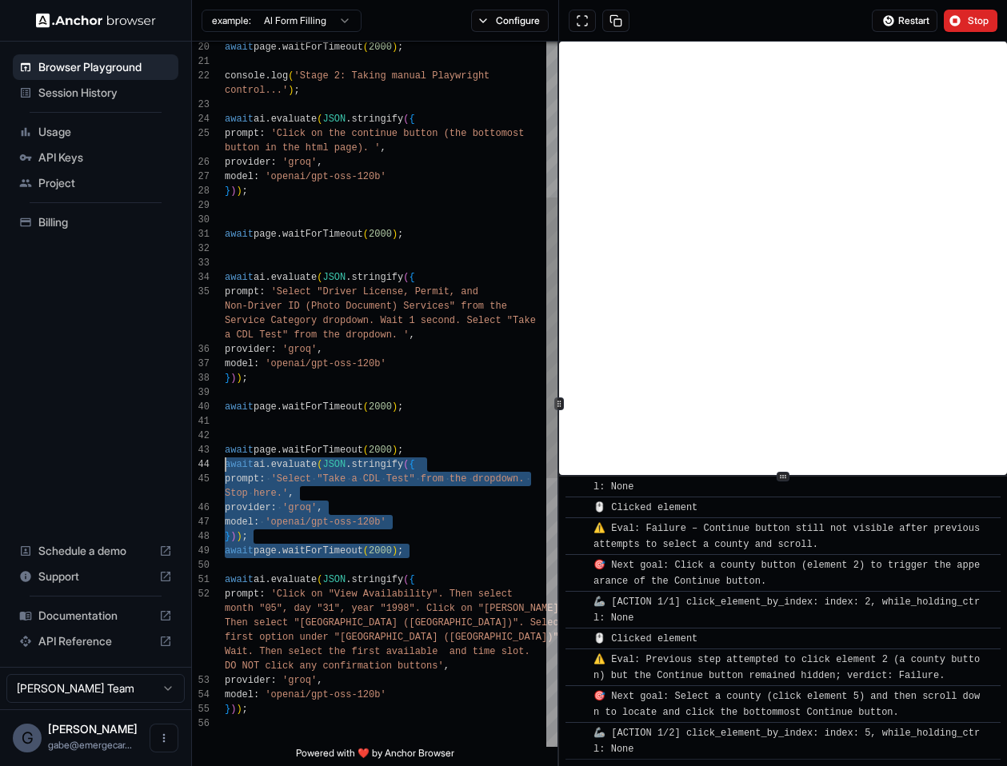
scroll to position [86, 0]
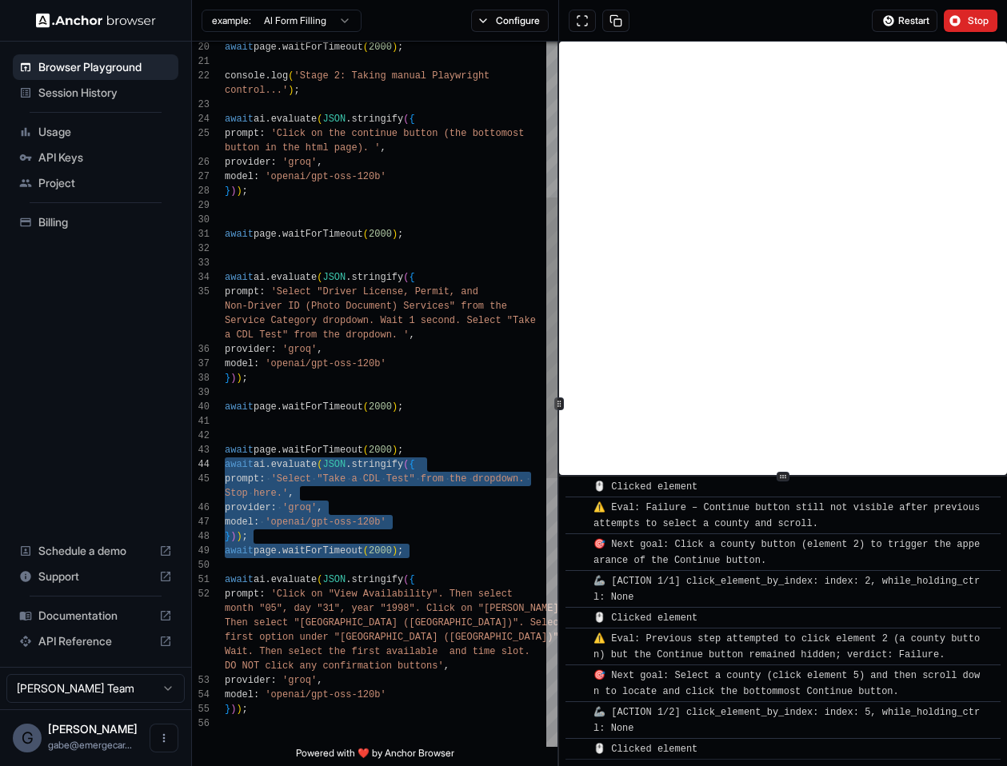
drag, startPoint x: 425, startPoint y: 550, endPoint x: 214, endPoint y: 466, distance: 227.3
click at [225, 466] on div "control...' ) ; await ai . evaluate ( JSON . stringify ( { prompt : 'Click on t…" at bounding box center [391, 536] width 333 height 1771
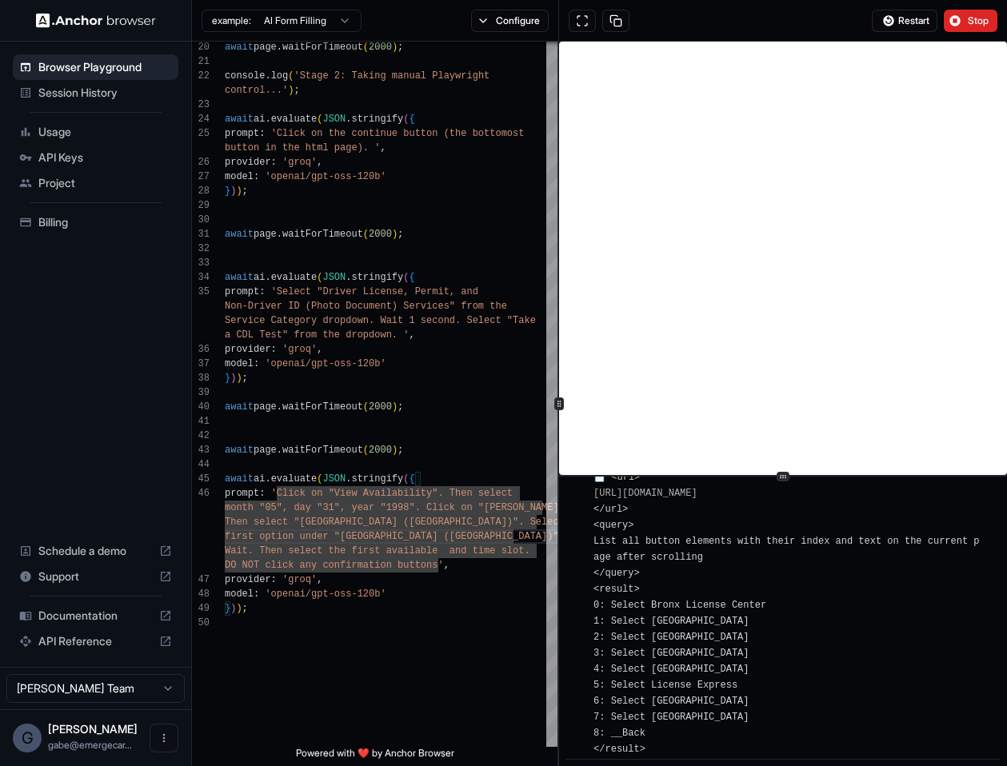
scroll to position [0, 0]
click at [685, 667] on span "📄 <url> https://public.nydmvreservation.com/ </url> <query> List all button ele…" at bounding box center [787, 613] width 386 height 283
click at [690, 669] on span "📄 <url> https://public.nydmvreservation.com/ </url> <query> List all button ele…" at bounding box center [787, 613] width 386 height 283
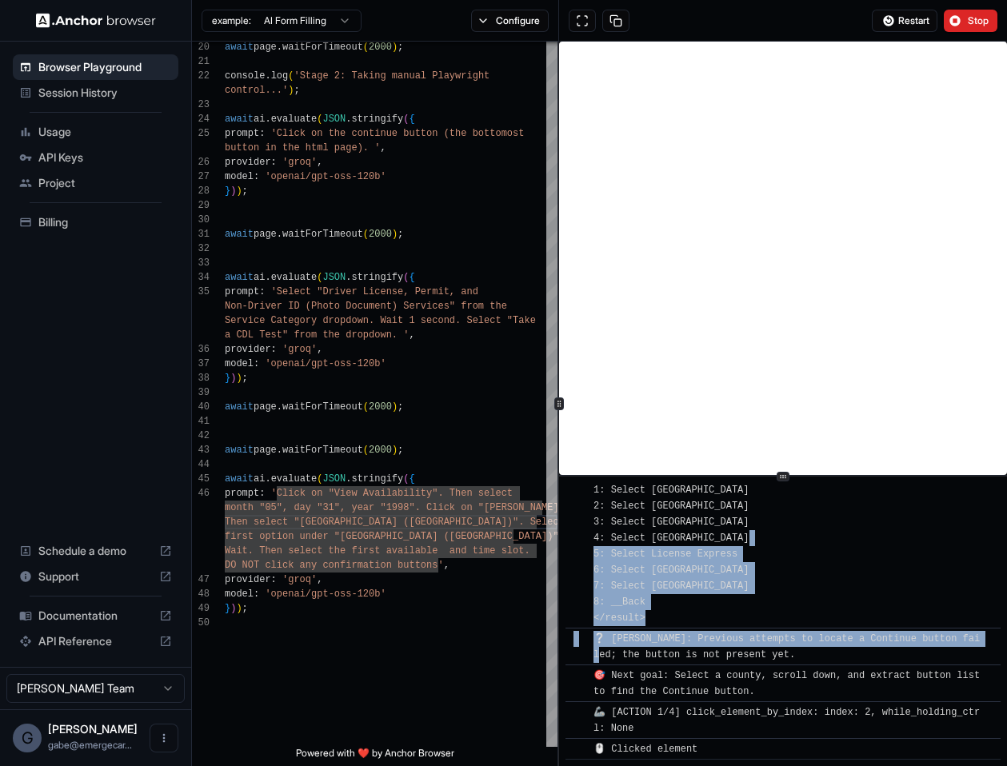
drag, startPoint x: 700, startPoint y: 669, endPoint x: 612, endPoint y: 661, distance: 88.3
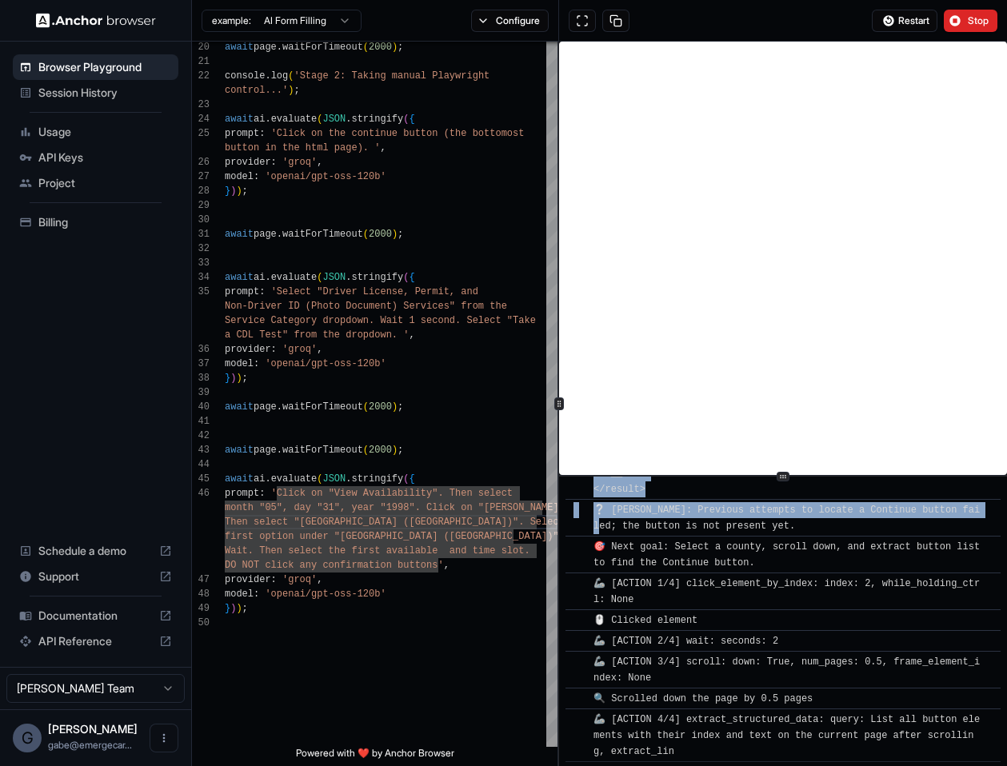
scroll to position [3803, 0]
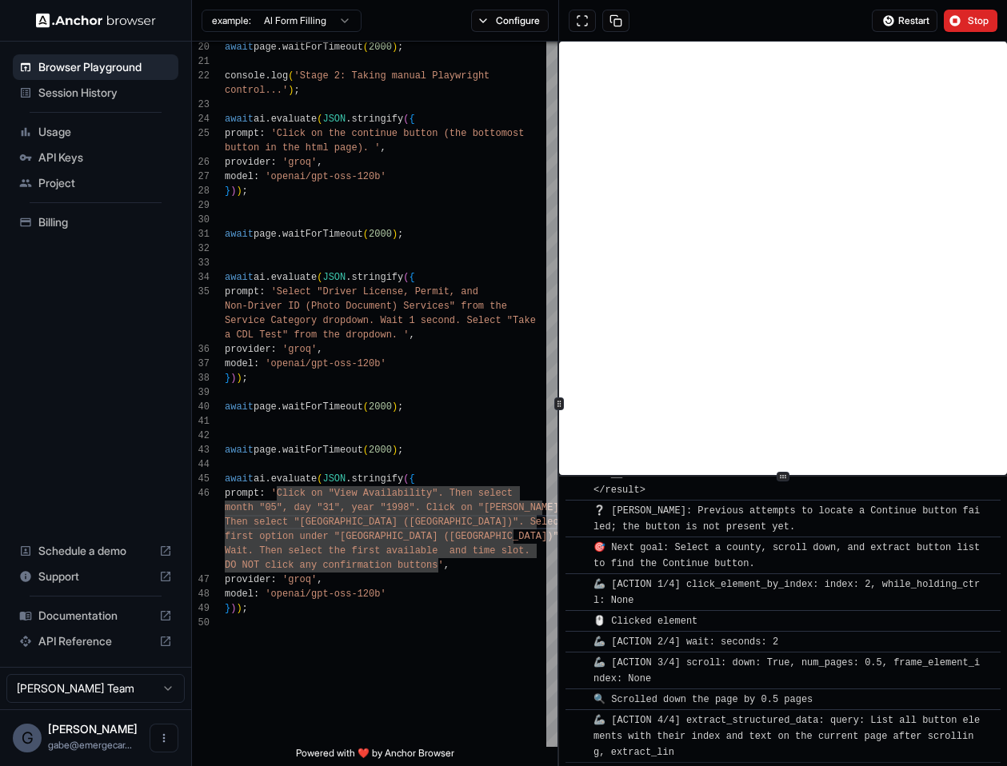
click at [637, 496] on span "📄 <url> https://public.nydmvreservation.com/ </url> <query> List all button ele…" at bounding box center [787, 354] width 386 height 283
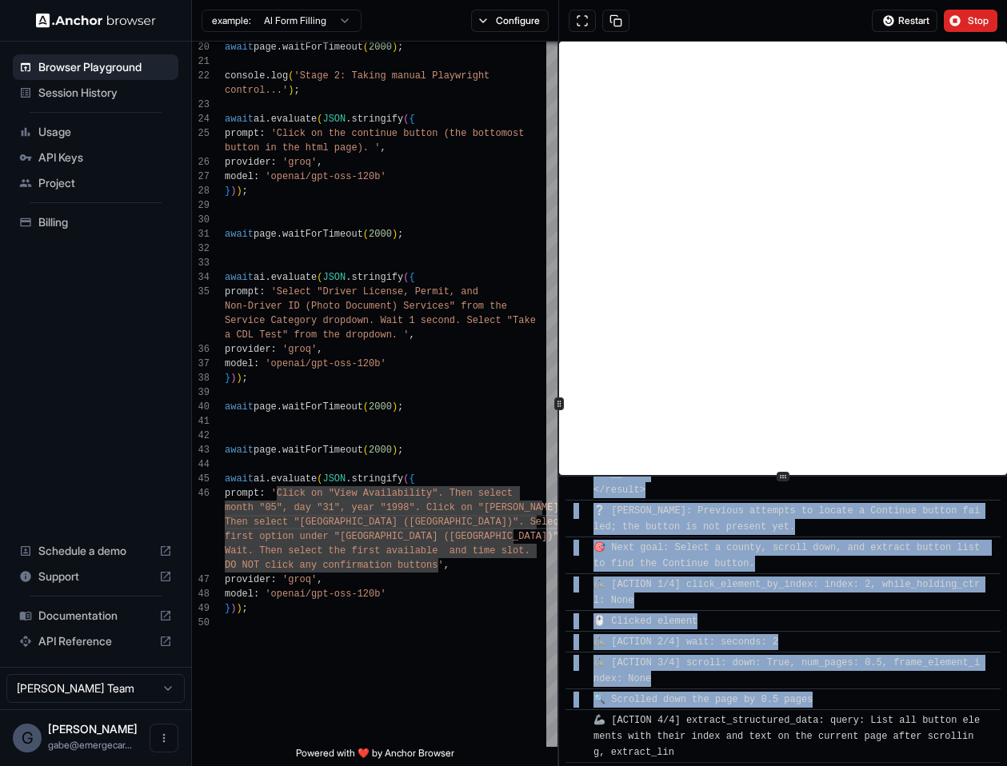
scroll to position [4211, 0]
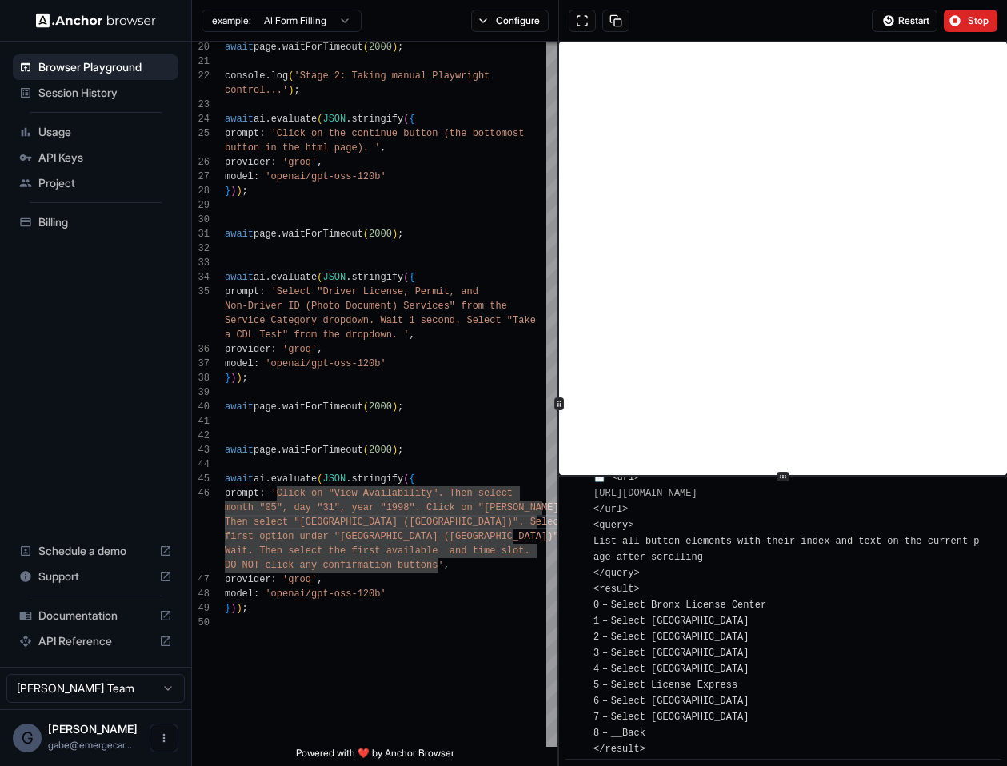
drag, startPoint x: 606, startPoint y: 524, endPoint x: 697, endPoint y: 521, distance: 92.0
click at [611, 599] on div "📄 <url> https://public.nydmvreservation.com/ </url> <query> List all button ele…" at bounding box center [789, 614] width 390 height 288
drag, startPoint x: 617, startPoint y: 604, endPoint x: 777, endPoint y: 605, distance: 160.0
click at [777, 605] on span "📄 <url> https://public.nydmvreservation.com/ </url> <query> List all button ele…" at bounding box center [787, 613] width 386 height 283
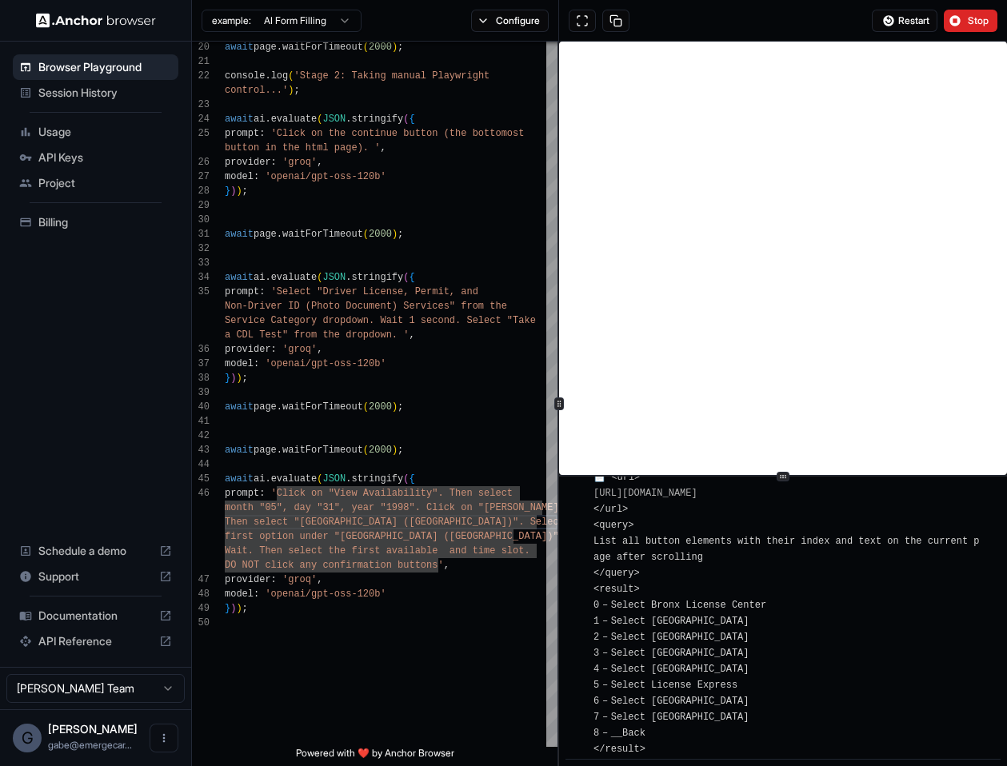
copy span "Select Bronx License Center"
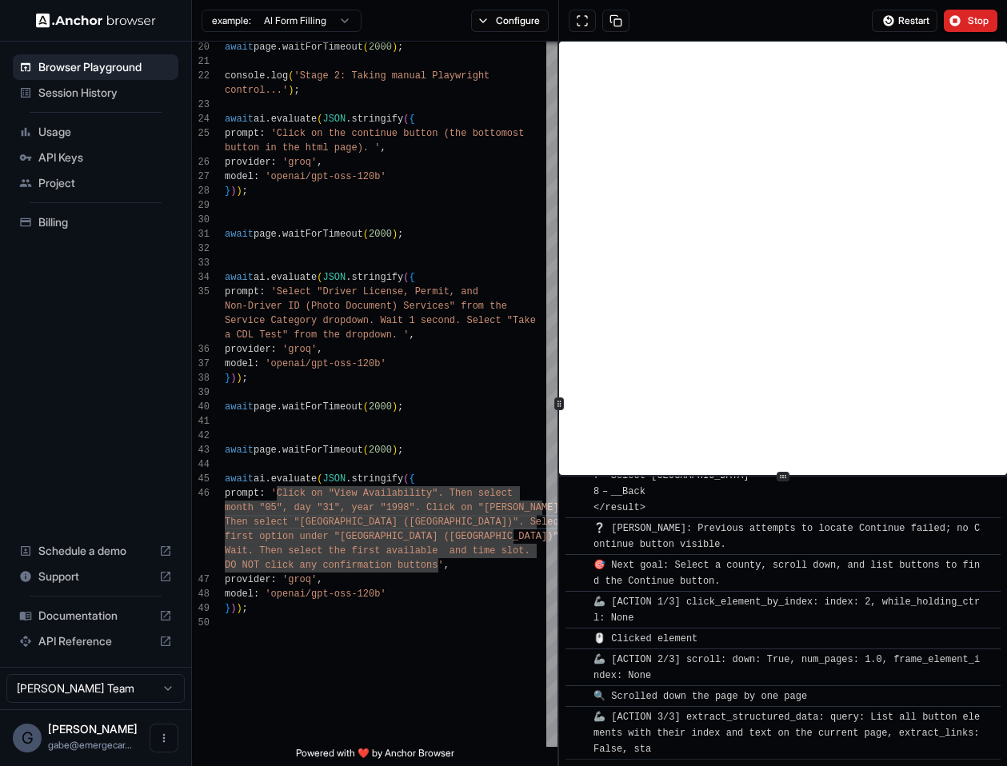
scroll to position [4437, 0]
click at [961, 29] on button "Stop" at bounding box center [971, 21] width 54 height 22
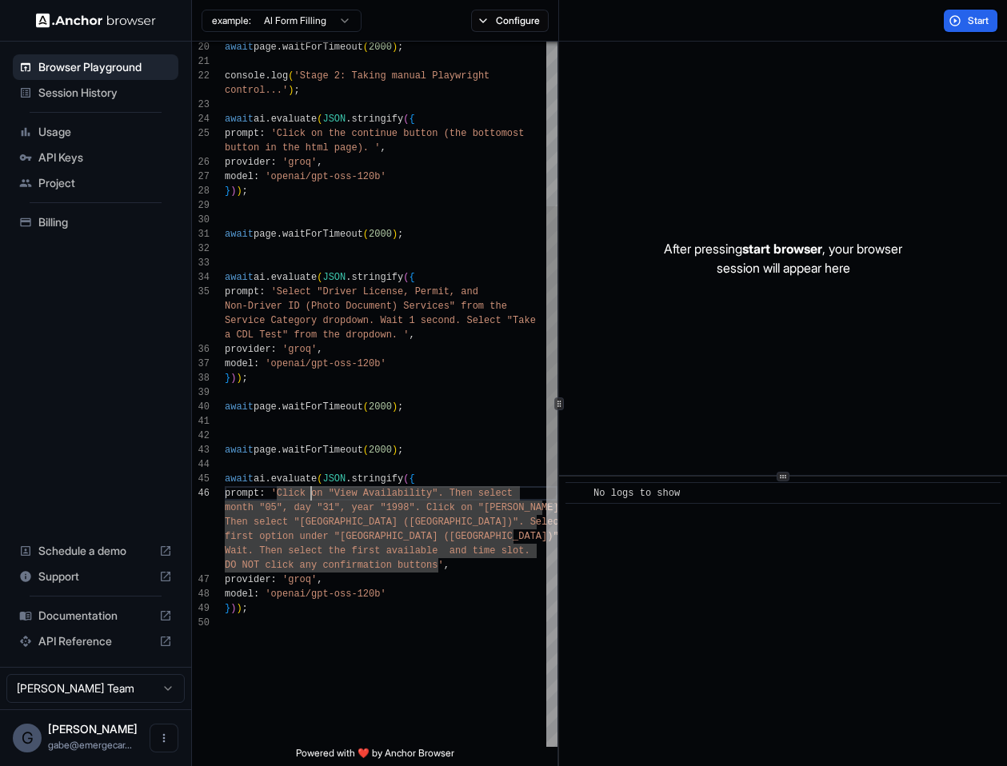
click at [314, 496] on div "control...' ) ; await ai . evaluate ( JSON . stringify ( { prompt : 'Click on t…" at bounding box center [391, 486] width 333 height 1670
click at [382, 498] on div "control...' ) ; await ai . evaluate ( JSON . stringify ( { prompt : 'Click on t…" at bounding box center [391, 486] width 333 height 1670
click at [362, 508] on div "control...' ) ; await ai . evaluate ( JSON . stringify ( { prompt : 'Click on t…" at bounding box center [391, 486] width 333 height 1670
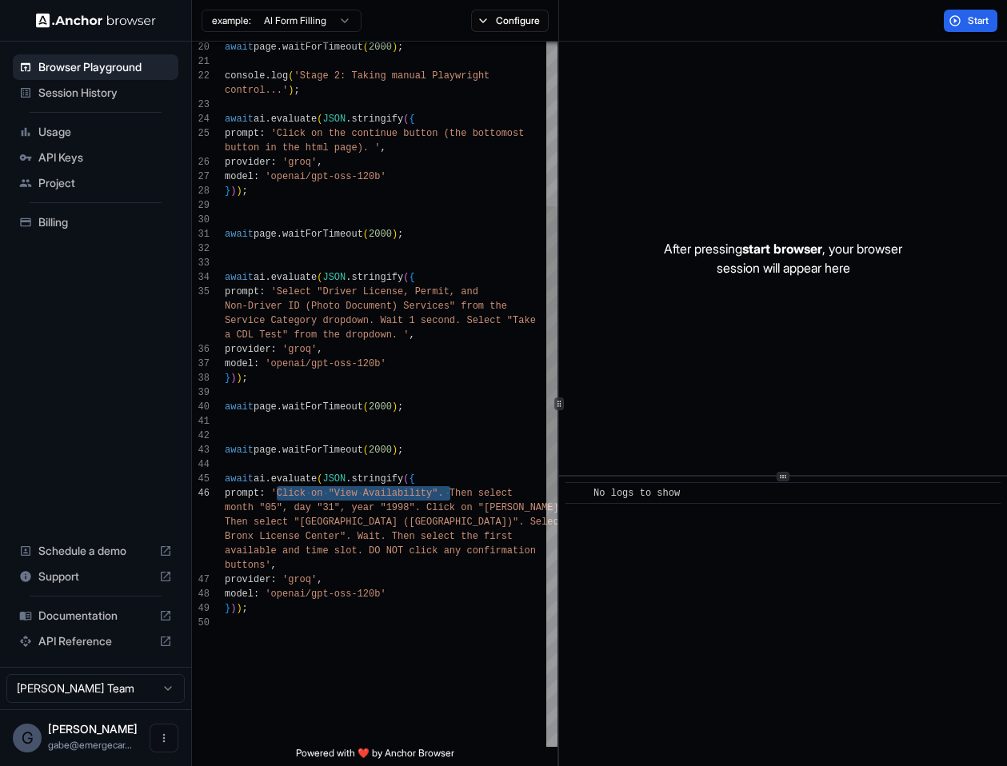
drag, startPoint x: 448, startPoint y: 495, endPoint x: 274, endPoint y: 494, distance: 173.6
click at [274, 494] on div "control...' ) ; await ai . evaluate ( JSON . stringify ( { prompt : 'Click on t…" at bounding box center [391, 486] width 333 height 1670
click at [355, 505] on div "control...' ) ; await ai . evaluate ( JSON . stringify ( { prompt : 'Click on t…" at bounding box center [391, 486] width 333 height 1670
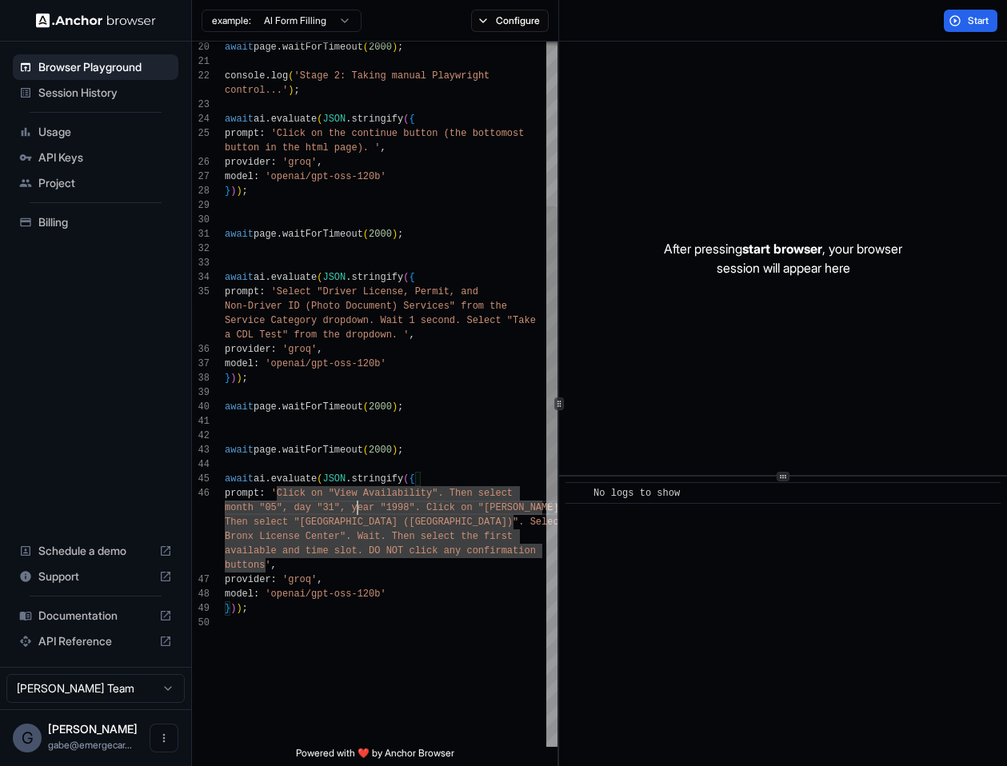
click at [483, 486] on div "control...' ) ; await ai . evaluate ( JSON . stringify ( { prompt : 'Click on t…" at bounding box center [391, 486] width 333 height 1670
click at [460, 496] on div "control...' ) ; await ai . evaluate ( JSON . stringify ( { prompt : 'Click on t…" at bounding box center [391, 486] width 333 height 1670
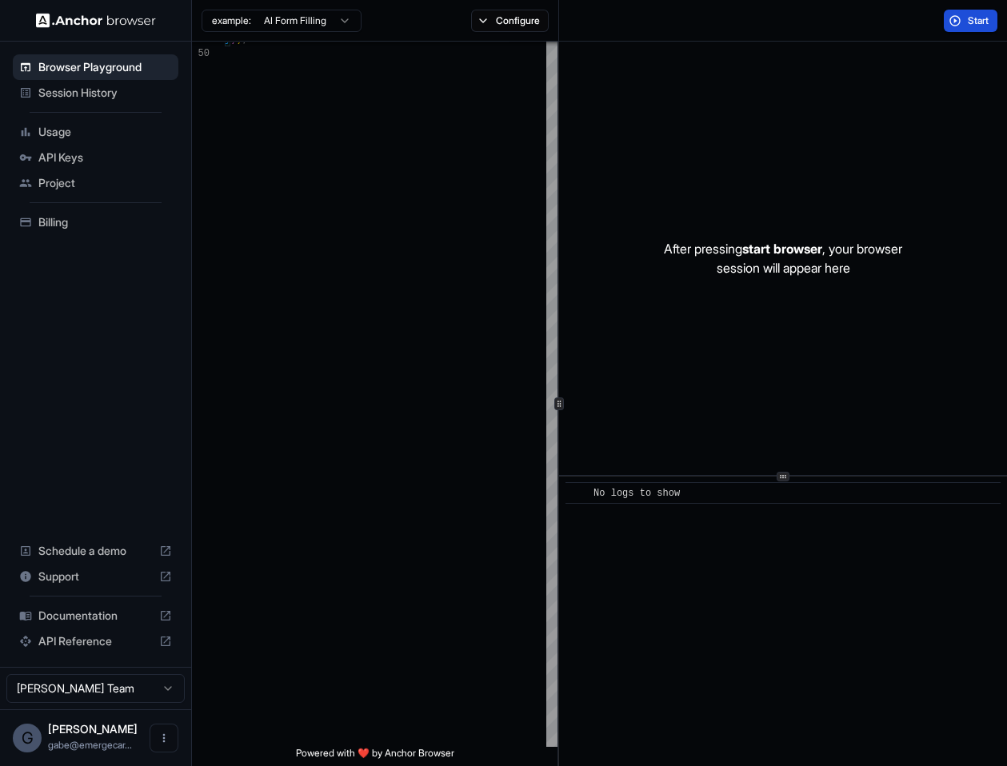
click at [970, 17] on span "Start" at bounding box center [979, 20] width 22 height 13
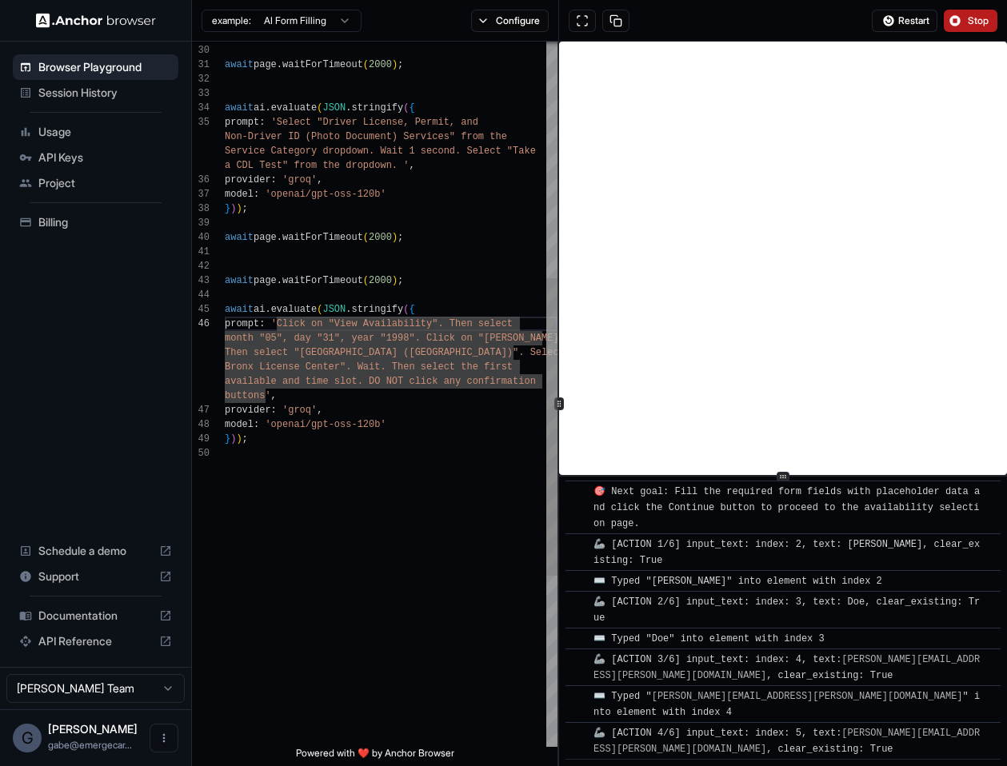
scroll to position [3807, 0]
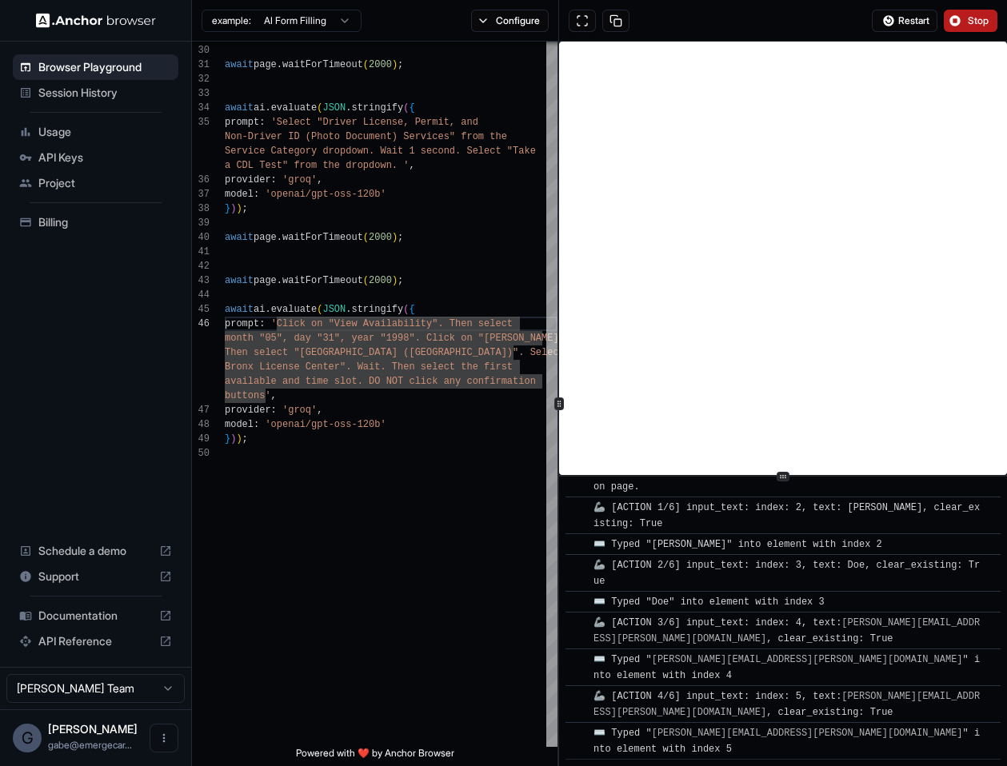
click at [952, 22] on button "Stop" at bounding box center [971, 21] width 54 height 22
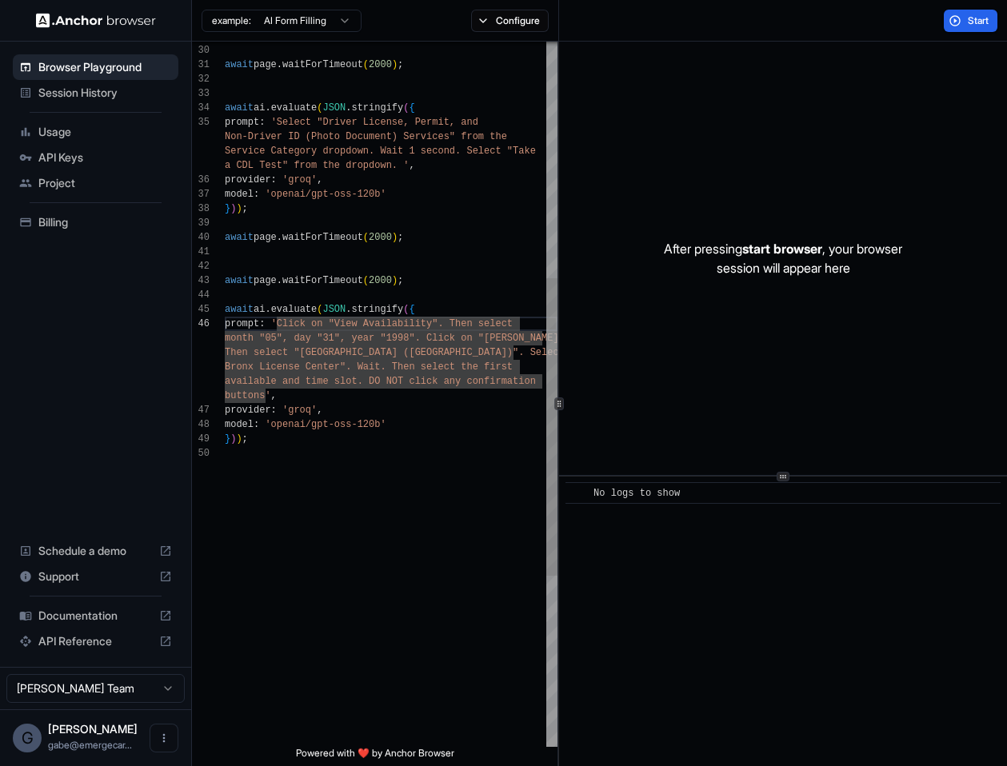
click at [459, 150] on div "} ) ) ; buttons' , provider : 'groq' , model : 'openai/gpt-oss-120b' Bronx Lice…" at bounding box center [391, 317] width 333 height 1670
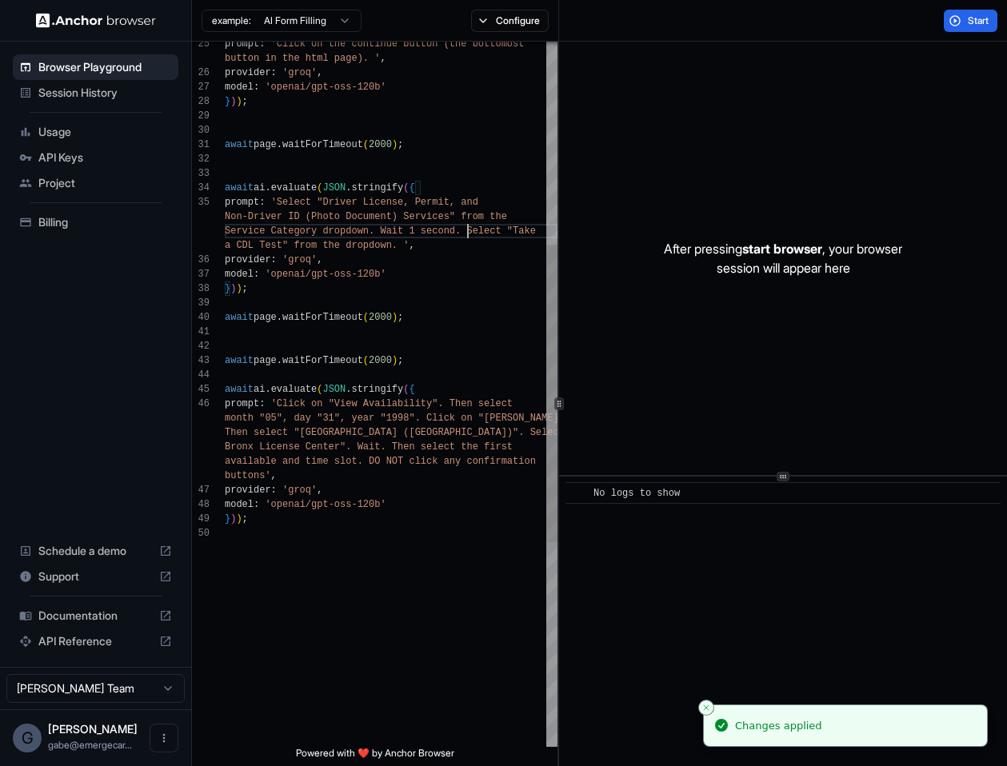
click at [466, 229] on div "} ) ) ; buttons' , provider : 'groq' , model : 'openai/gpt-oss-120b' Bronx Lice…" at bounding box center [391, 397] width 333 height 1670
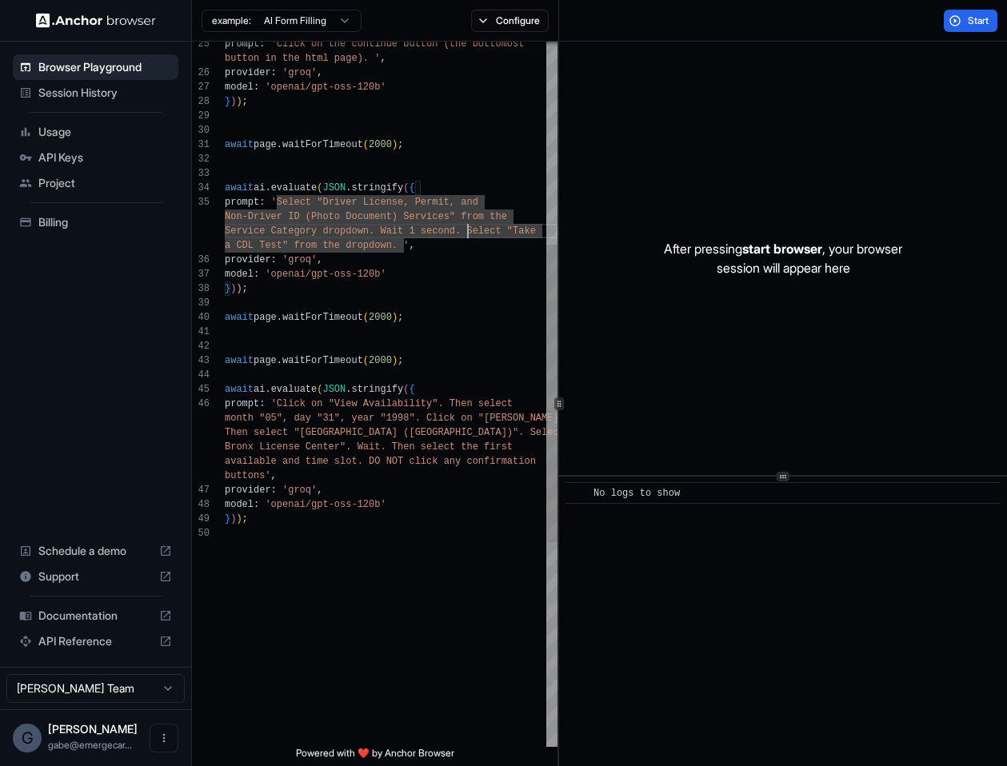
click at [382, 250] on div "} ) ) ; buttons' , provider : 'groq' , model : 'openai/gpt-oss-120b' Bronx Lice…" at bounding box center [391, 397] width 333 height 1670
click at [489, 230] on div "} ) ) ; buttons' , provider : 'groq' , model : 'openai/gpt-oss-120b' Bronx Lice…" at bounding box center [391, 397] width 333 height 1670
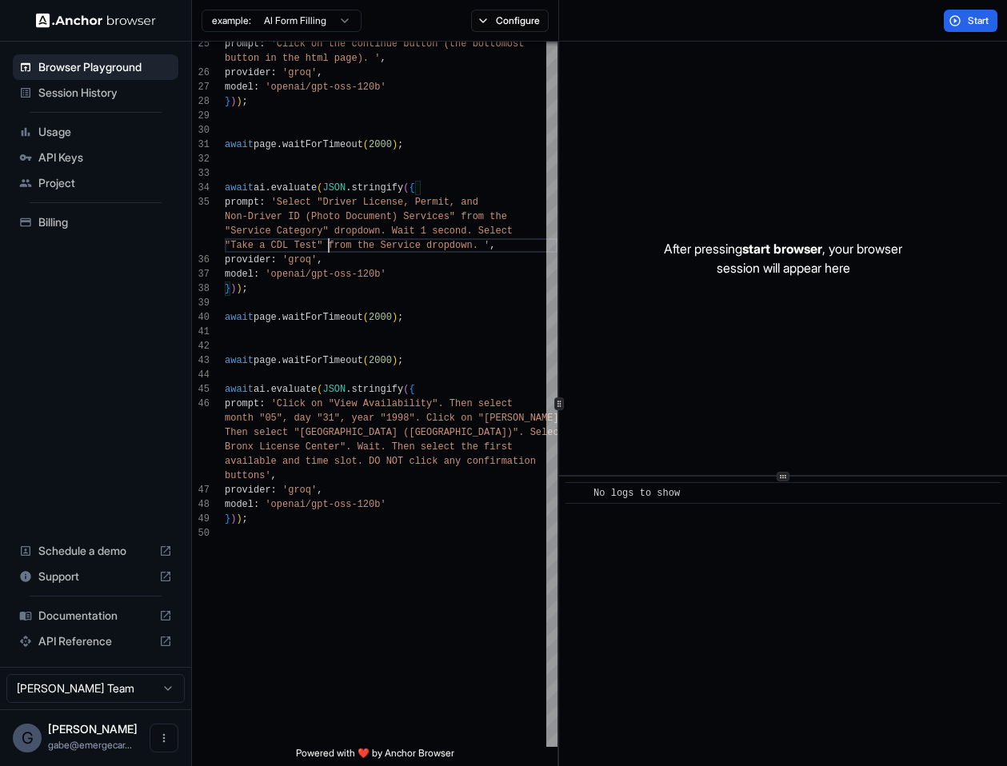
scroll to position [101, 0]
click at [989, 17] on span "Start" at bounding box center [979, 20] width 22 height 13
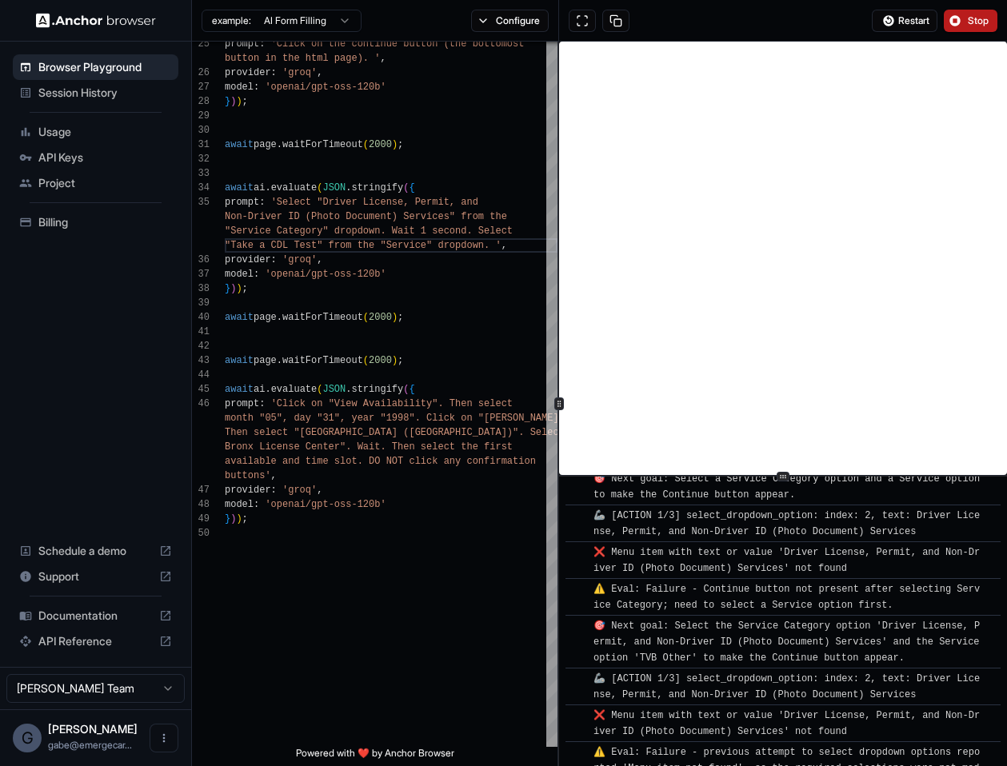
scroll to position [3675, 0]
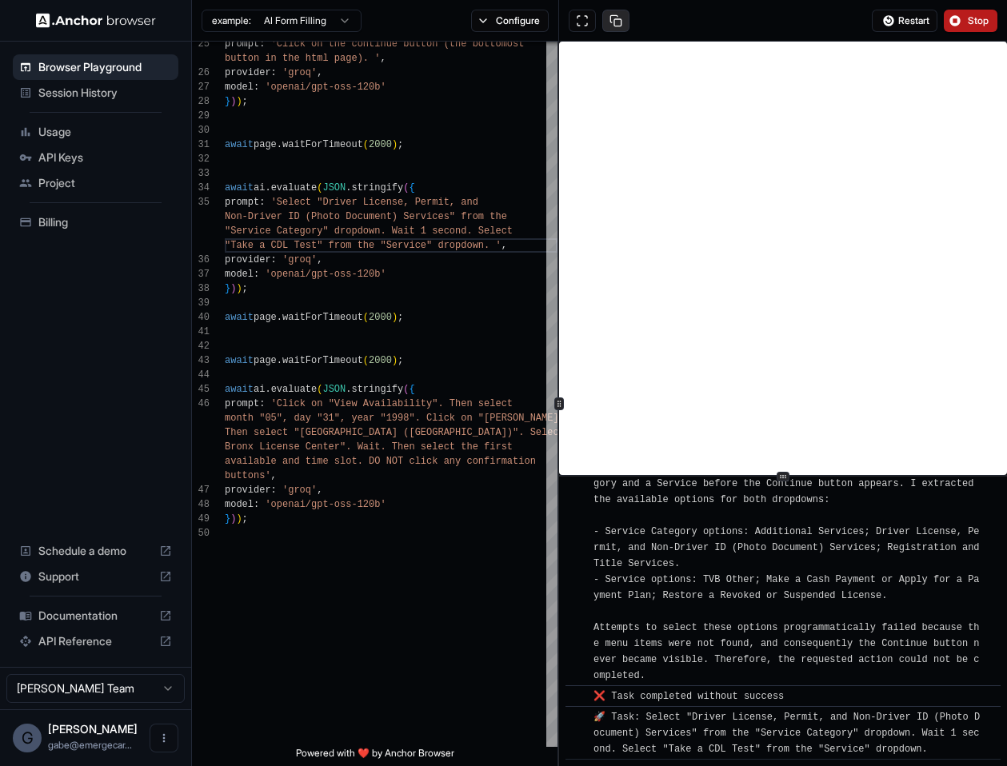
click at [607, 14] on button at bounding box center [615, 21] width 27 height 22
click at [613, 17] on button at bounding box center [615, 21] width 27 height 22
click at [960, 19] on button "Stop" at bounding box center [971, 21] width 54 height 22
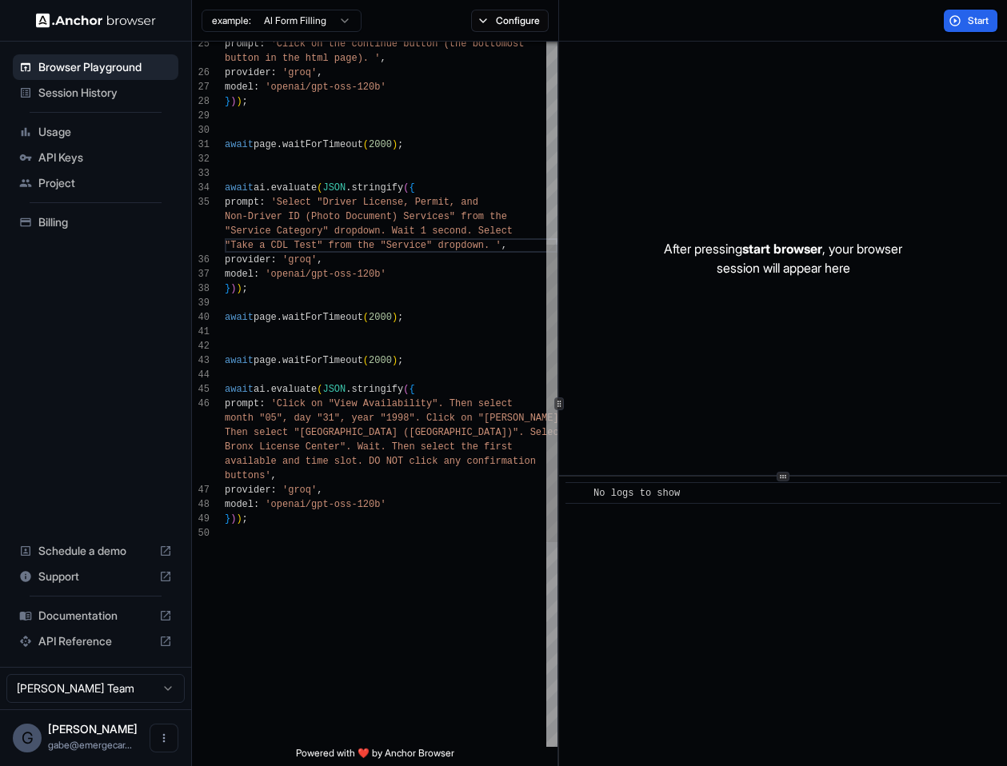
click at [381, 317] on div "} ) ) ; buttons' , provider : 'groq' , model : 'openai/gpt-oss-120b' Bronx Lice…" at bounding box center [391, 397] width 333 height 1670
click at [407, 269] on div "} ) ) ; buttons' , provider : 'groq' , model : 'openai/gpt-oss-120b' Bronx Lice…" at bounding box center [391, 397] width 333 height 1670
click at [450, 226] on div "} ) ) ; buttons' , provider : 'groq' , model : 'openai/gpt-oss-120b' Bronx Lice…" at bounding box center [391, 397] width 333 height 1670
drag, startPoint x: 484, startPoint y: 236, endPoint x: 494, endPoint y: 242, distance: 11.1
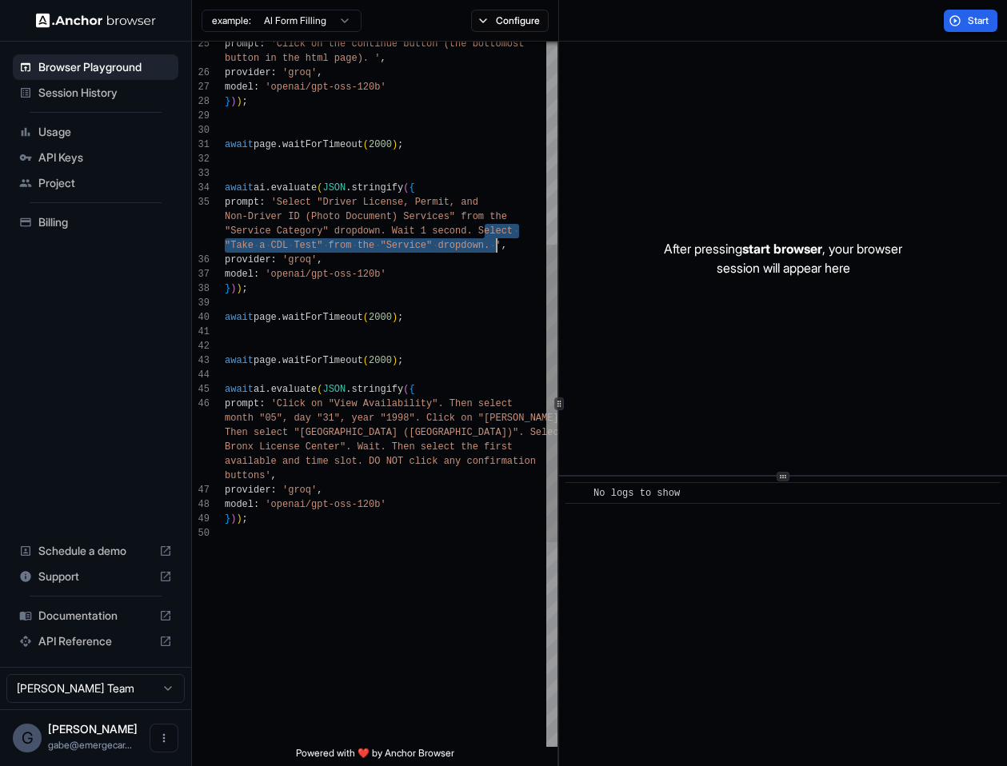
click at [494, 242] on div "} ) ) ; buttons' , provider : 'groq' , model : 'openai/gpt-oss-120b' Bronx Lice…" at bounding box center [391, 397] width 333 height 1670
drag, startPoint x: 495, startPoint y: 243, endPoint x: 481, endPoint y: 236, distance: 16.1
click at [481, 236] on div "} ) ) ; buttons' , provider : 'groq' , model : 'openai/gpt-oss-120b' Bronx Lice…" at bounding box center [391, 397] width 333 height 1670
click at [278, 409] on span "prompt : 'Click on "View Availability". Then select" at bounding box center [369, 404] width 288 height 14
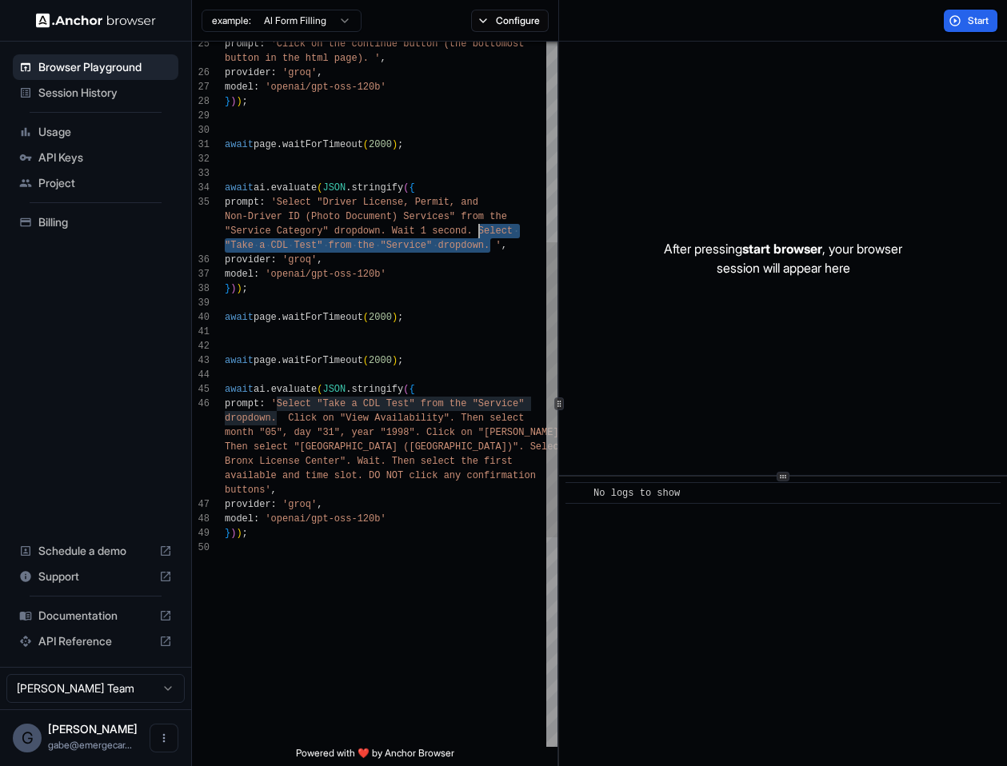
drag, startPoint x: 489, startPoint y: 242, endPoint x: 480, endPoint y: 232, distance: 13.0
click at [480, 232] on div "} ) ) ; available and time slot. DO NOT click any confirma tion provider : 'gro…" at bounding box center [391, 404] width 333 height 1685
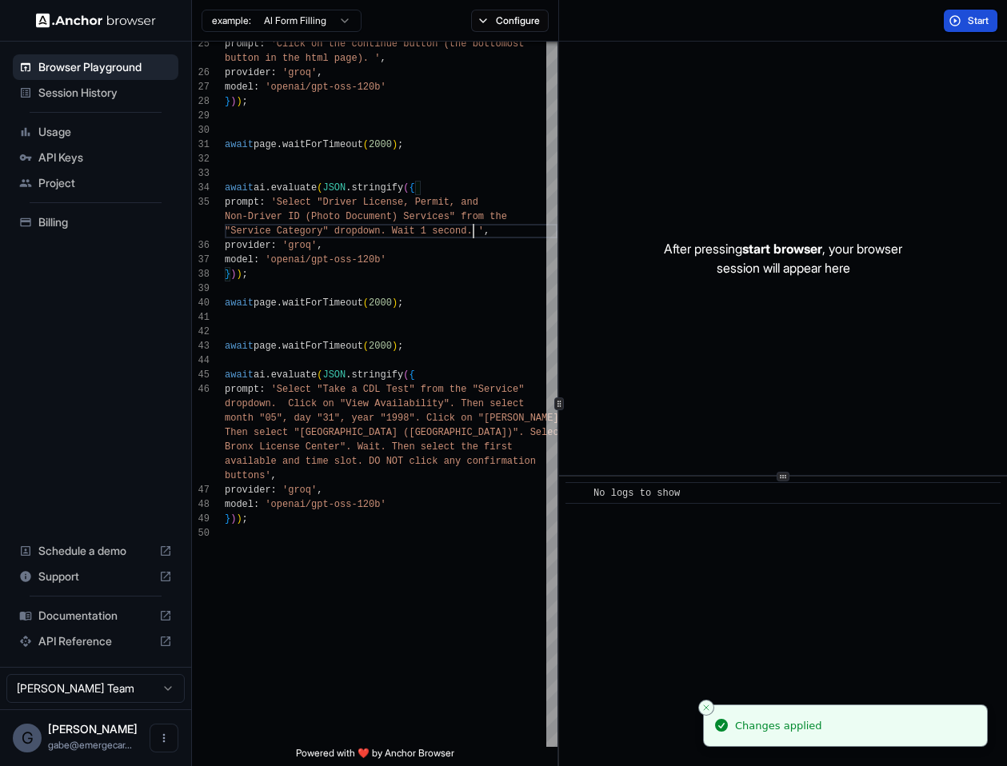
click at [970, 18] on span "Start" at bounding box center [979, 20] width 22 height 13
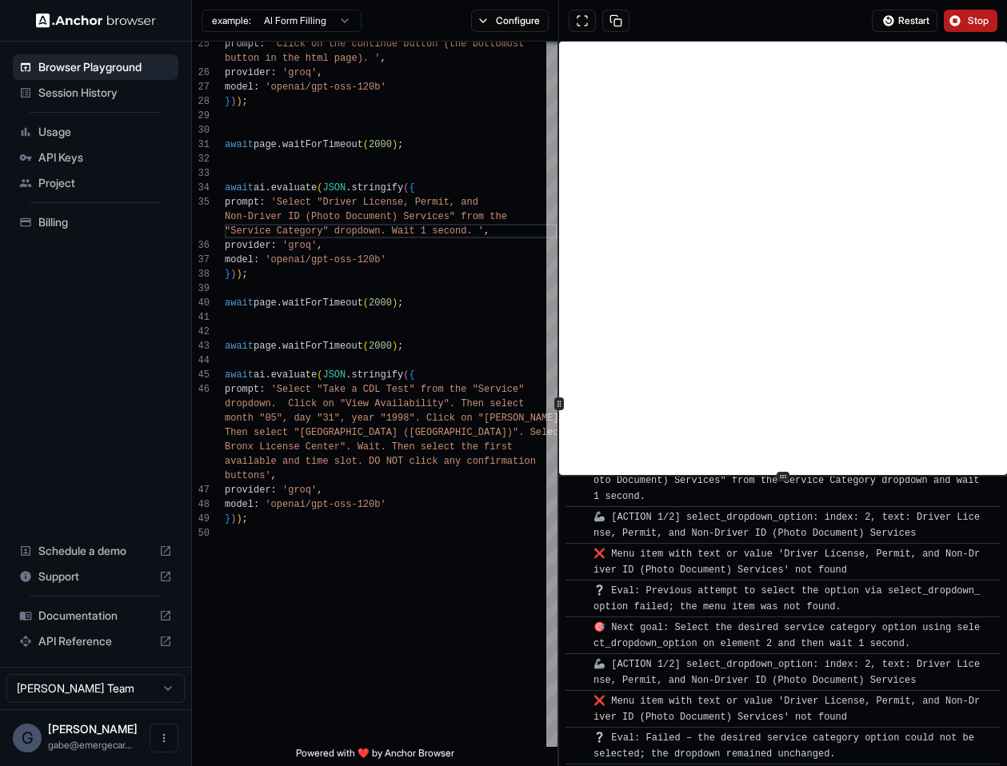
scroll to position [2163, 0]
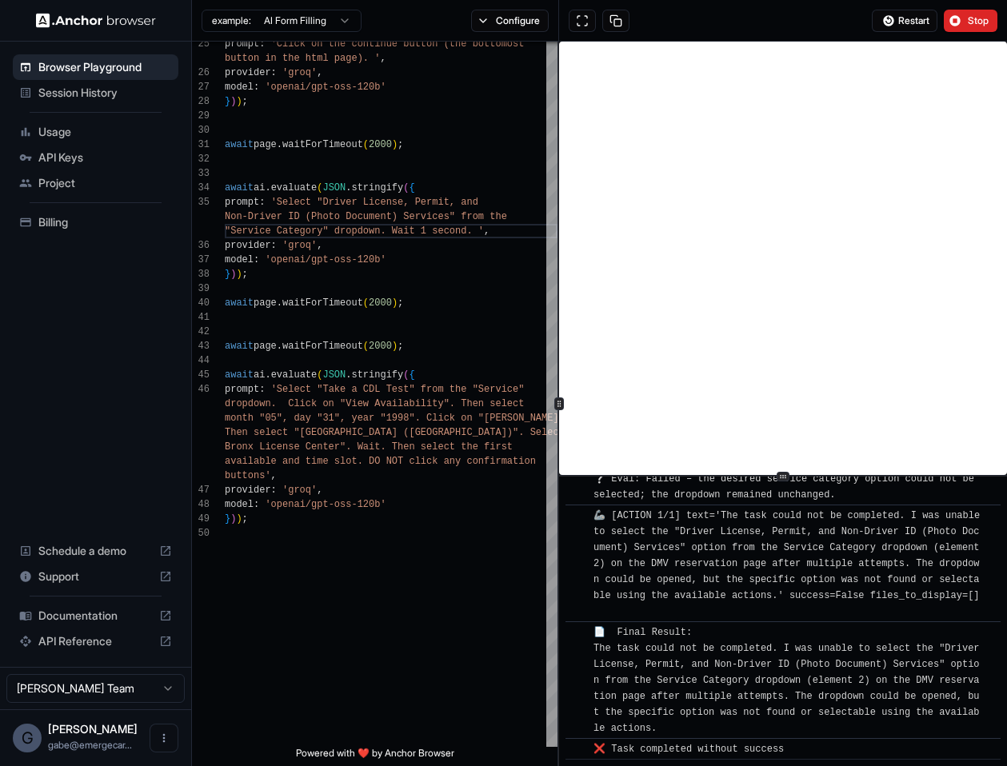
click at [749, 586] on div "🦾 [ACTION 1/1] text='The task could not be completed. I was unable to select th…" at bounding box center [789, 564] width 390 height 112
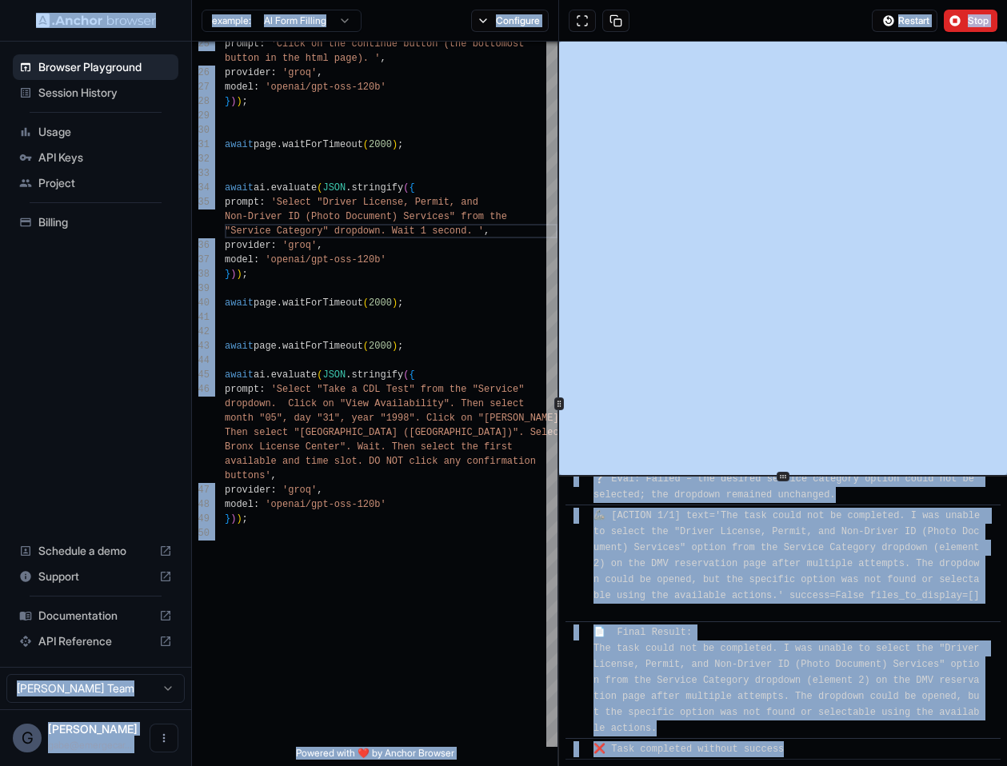
click at [778, 708] on span "📄 Final Result: The task could not be completed. I was unable to select the "Dr…" at bounding box center [790, 680] width 392 height 107
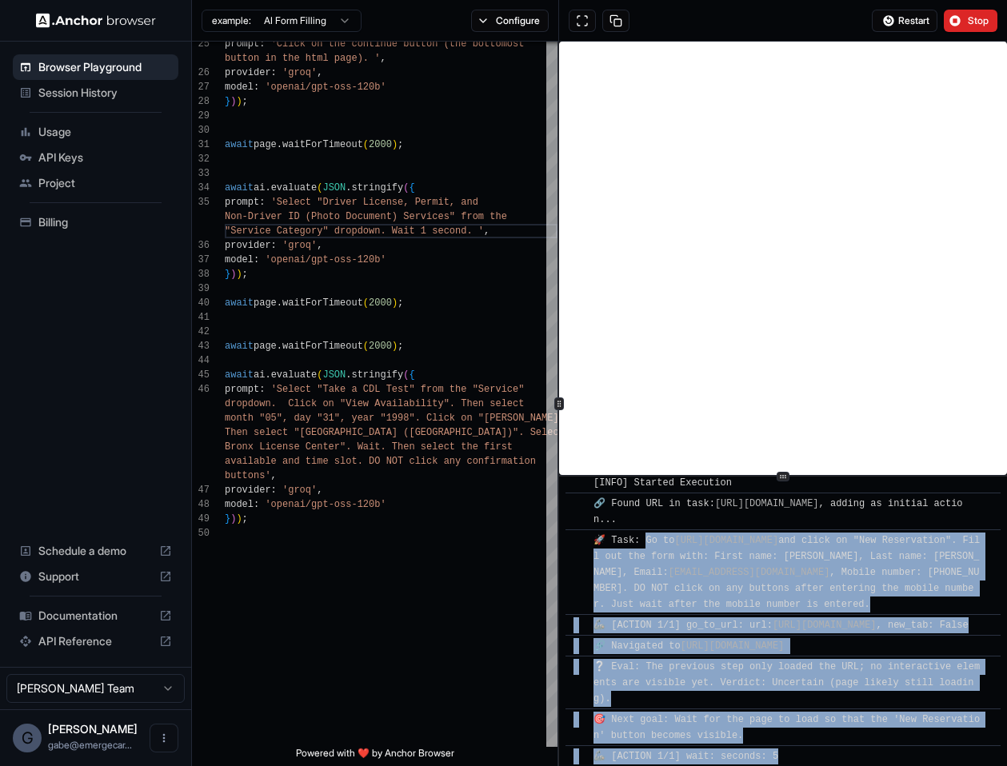
scroll to position [0, 0]
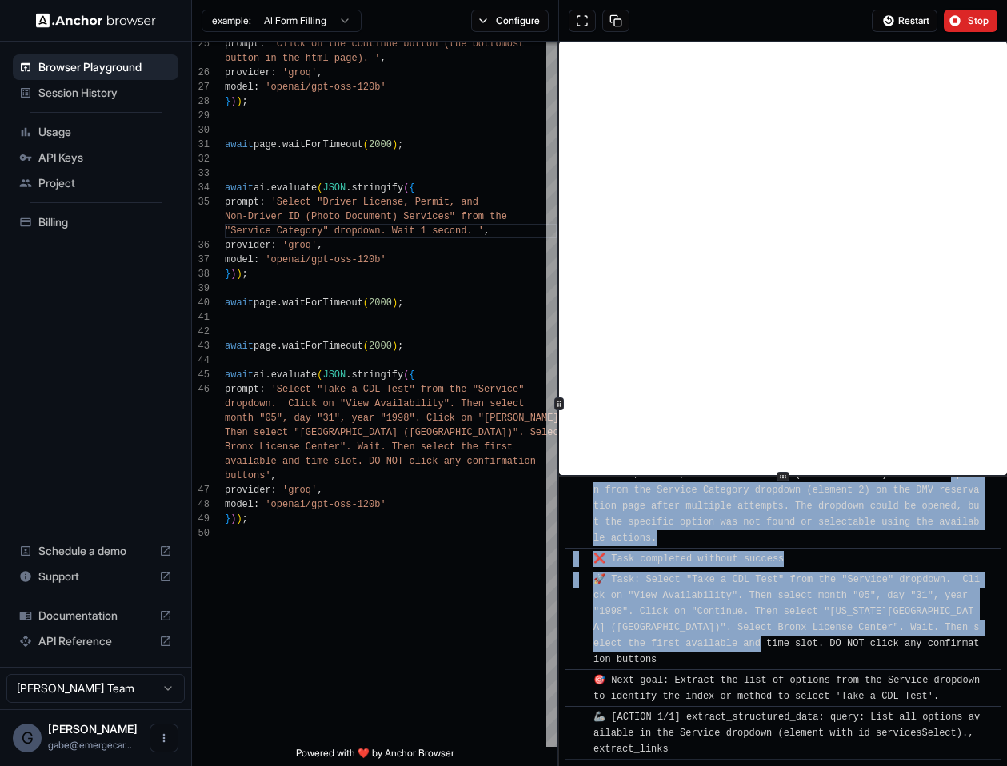
drag, startPoint x: 795, startPoint y: 737, endPoint x: 594, endPoint y: 494, distance: 314.7
copy div "option from the Service Category dropdown (element 2) on the DMV reservation pa…"
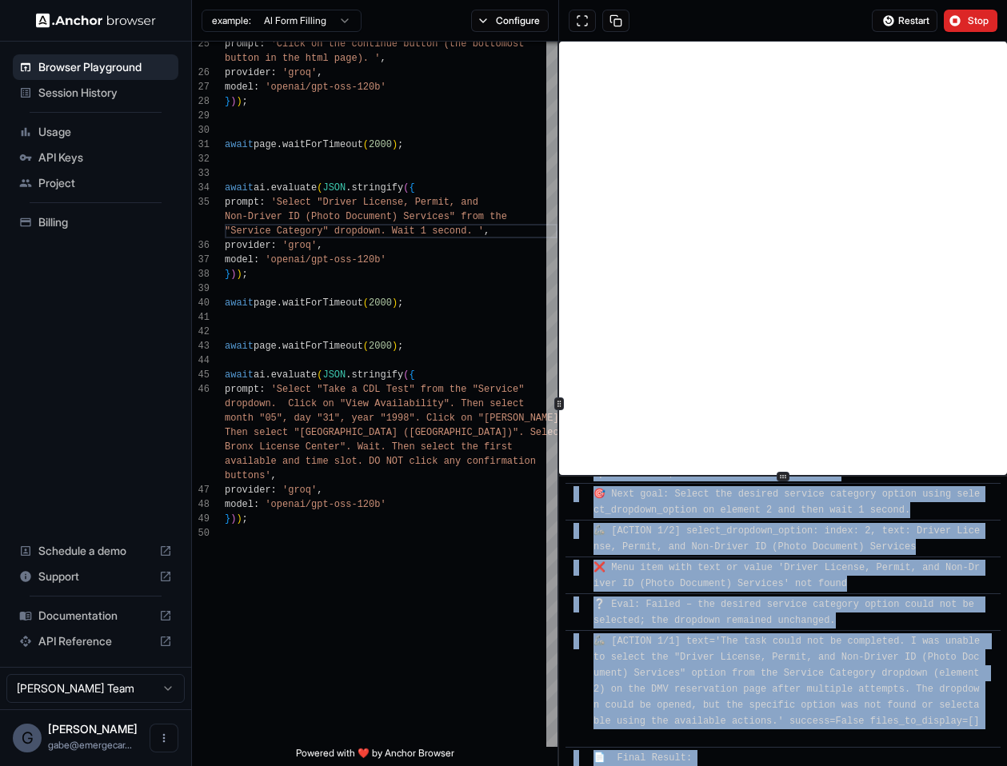
click at [598, 479] on span "❔ Eval: Previous attempt to select the option via select_dropdown_option failed…" at bounding box center [787, 465] width 386 height 27
copy div "_option failed; the menu item was not found. ​ 🎯 Next goal: Select the desired …"
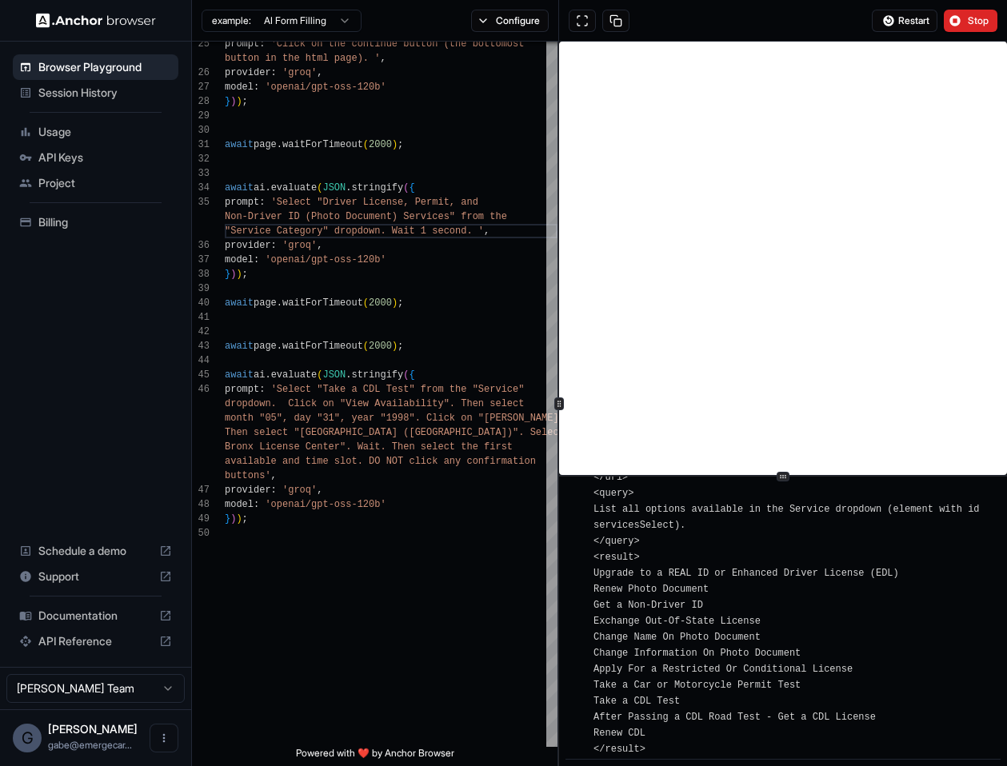
click at [964, 25] on button "Stop" at bounding box center [971, 21] width 54 height 22
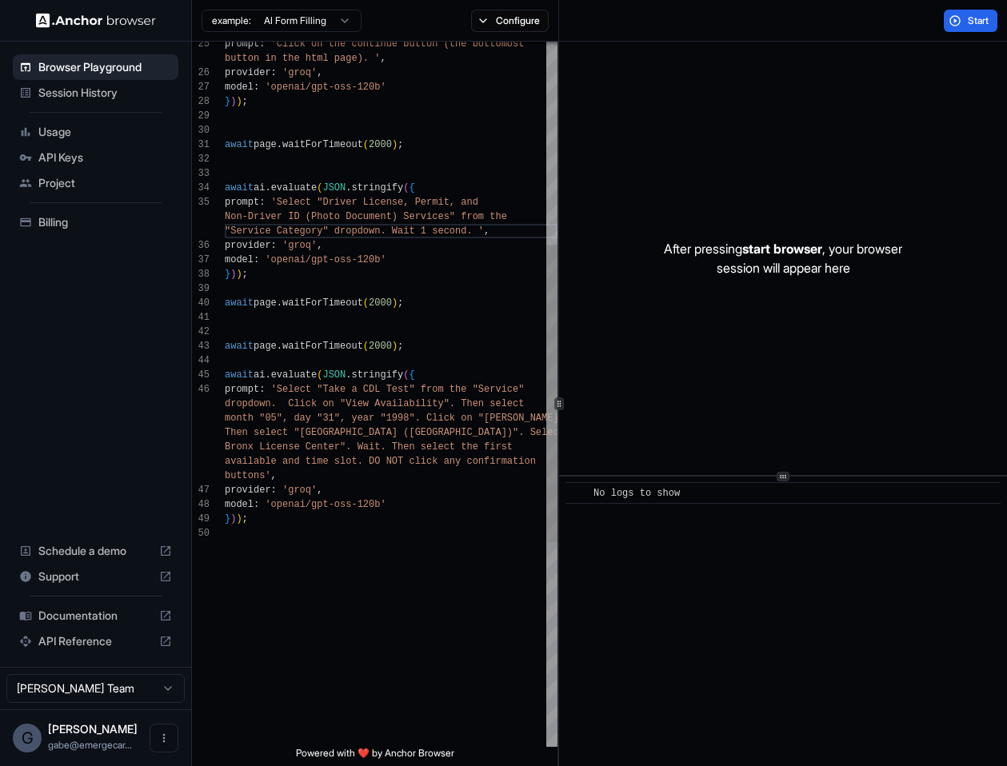
click at [325, 206] on div "} ) ) ; available and time slot. DO NOT click any confirma tion provider : 'gro…" at bounding box center [391, 397] width 333 height 1670
click at [399, 213] on div "} ) ) ; available and time slot. DO NOT click any confirma tion provider : 'gro…" at bounding box center [391, 397] width 333 height 1670
click at [397, 354] on div "} ) ) ; available and time slot. DO NOT click any confirma tion provider : 'gro…" at bounding box center [391, 397] width 333 height 1670
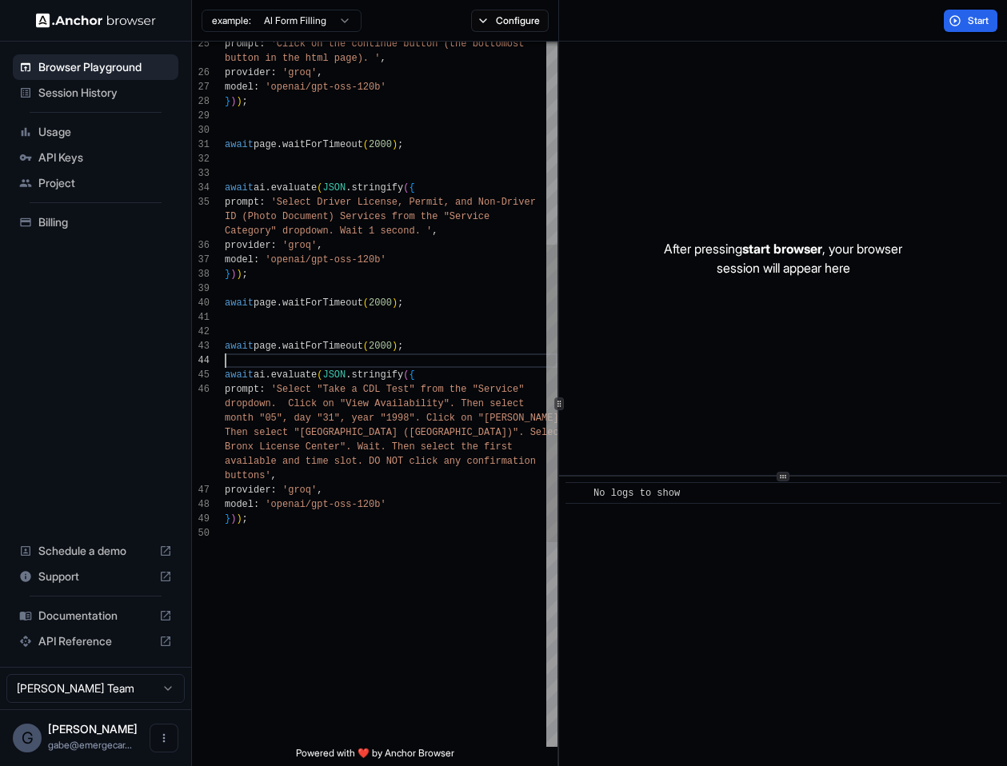
click at [397, 354] on div "} ) ) ; available and time slot. DO NOT click any confirma tion provider : 'gro…" at bounding box center [391, 397] width 333 height 1670
click at [397, 350] on div "} ) ) ; available and time slot. DO NOT click any confirma tion provider : 'gro…" at bounding box center [391, 397] width 333 height 1670
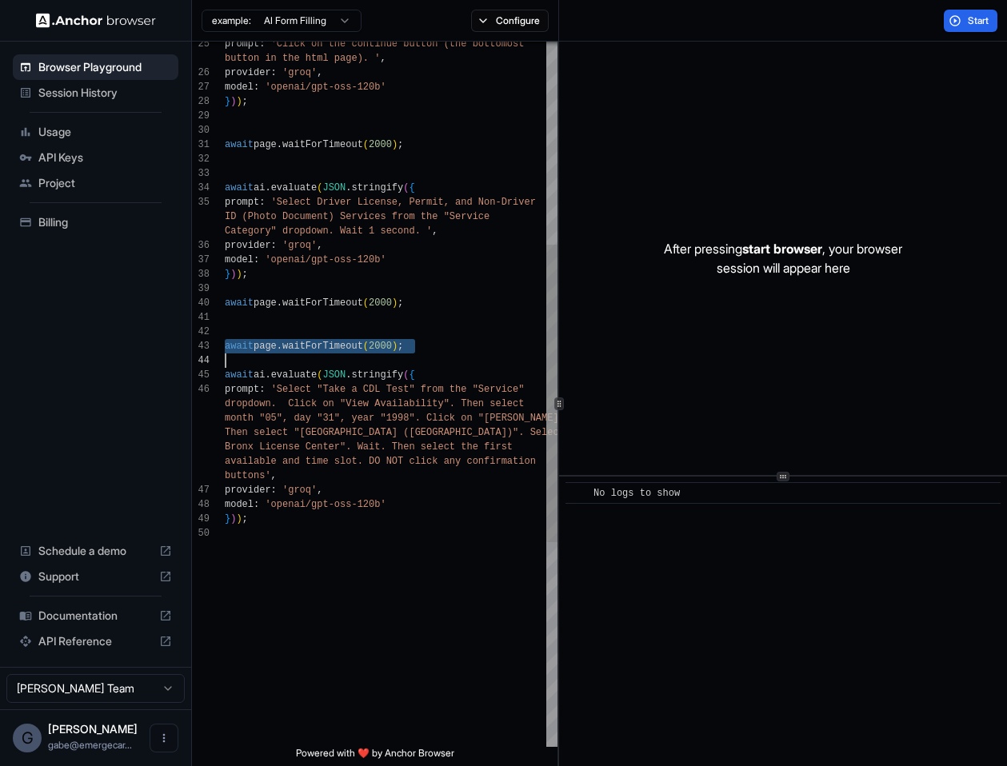
click at [397, 350] on div "} ) ) ; available and time slot. DO NOT click any confirma tion provider : 'gro…" at bounding box center [391, 397] width 333 height 1670
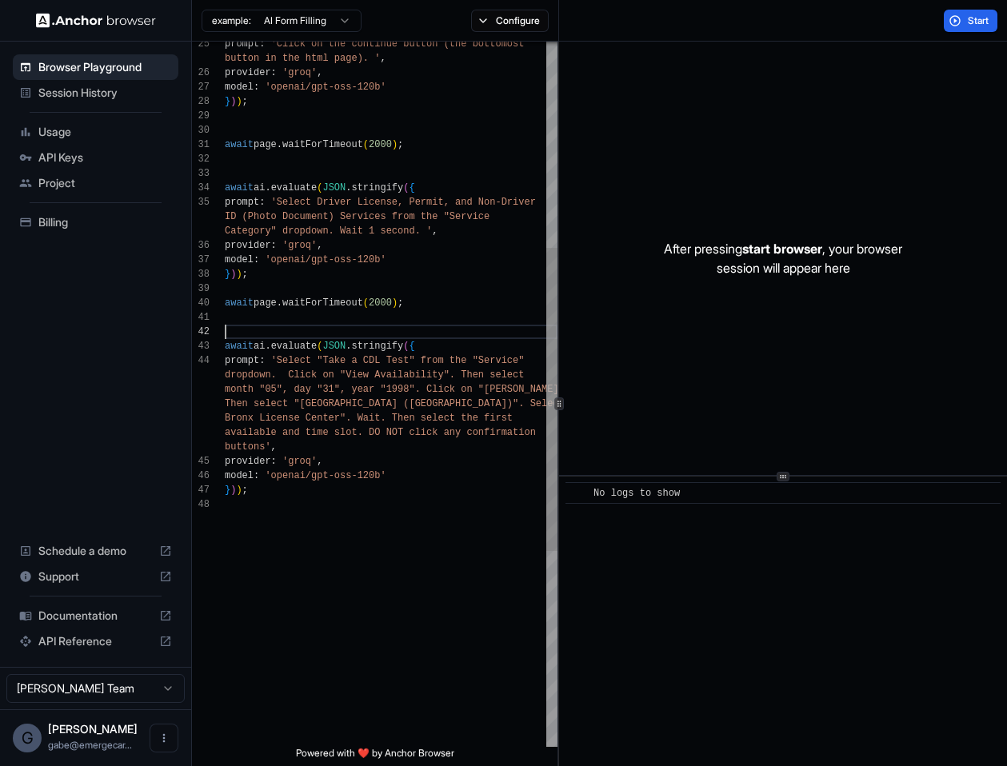
scroll to position [43, 0]
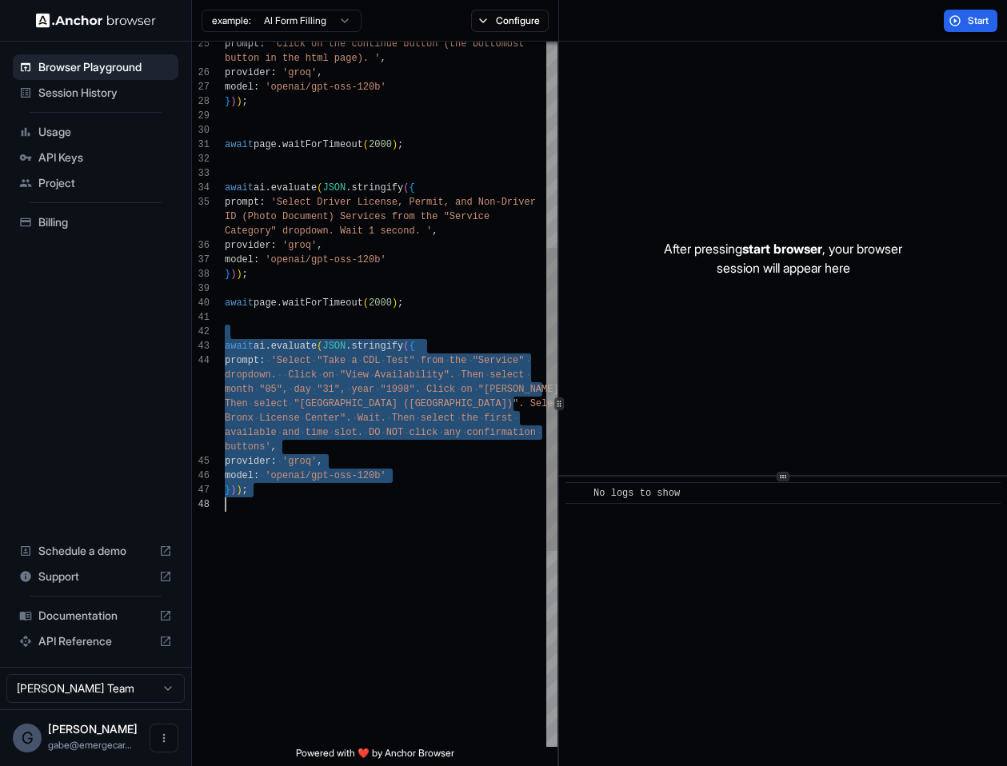
click at [341, 499] on div "} ) ) ; available and time slot. DO NOT click any confirma tion provider : 'gro…" at bounding box center [391, 382] width 333 height 1641
click at [426, 296] on div "} ) ) ; available and time slot. DO NOT click any confirma tion provider : 'gro…" at bounding box center [391, 382] width 333 height 1641
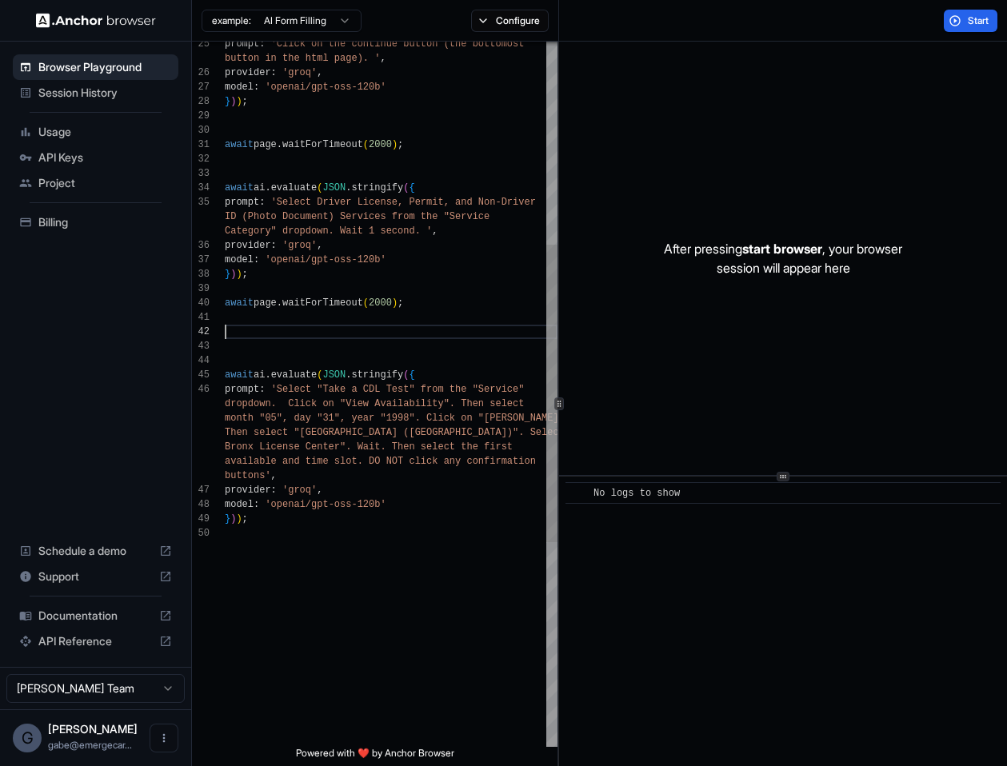
scroll to position [72, 0]
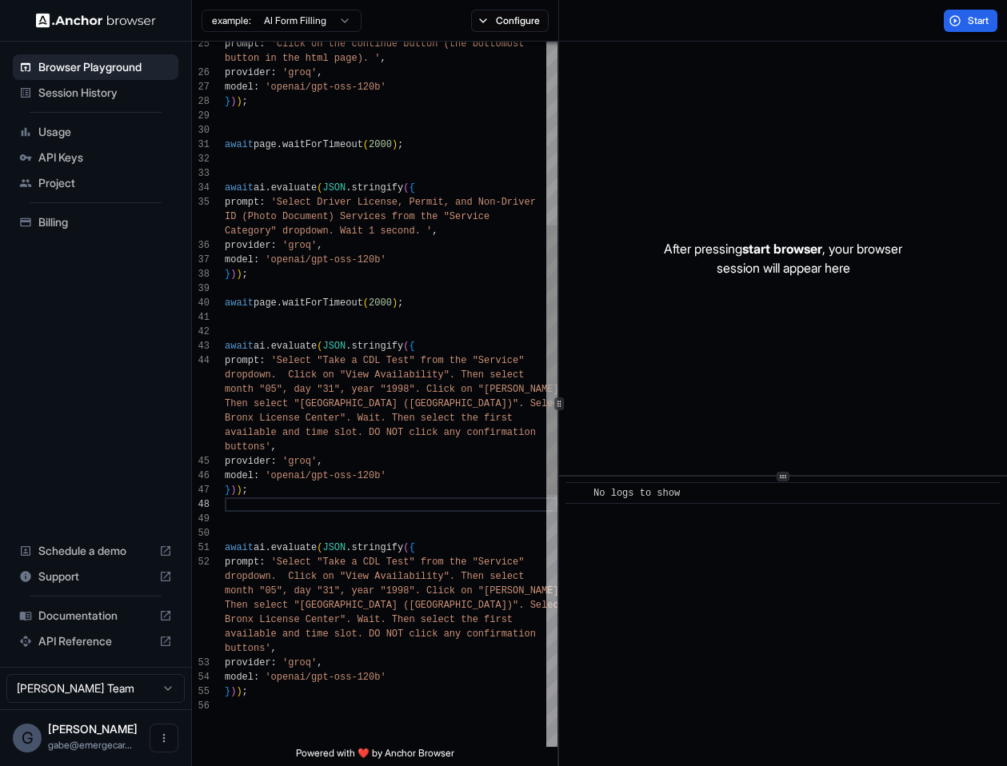
click at [338, 307] on div "await page . waitForTimeout ( 2000 ) ; await page . waitForTimeout ( 2000 ) ; a…" at bounding box center [391, 483] width 333 height 1843
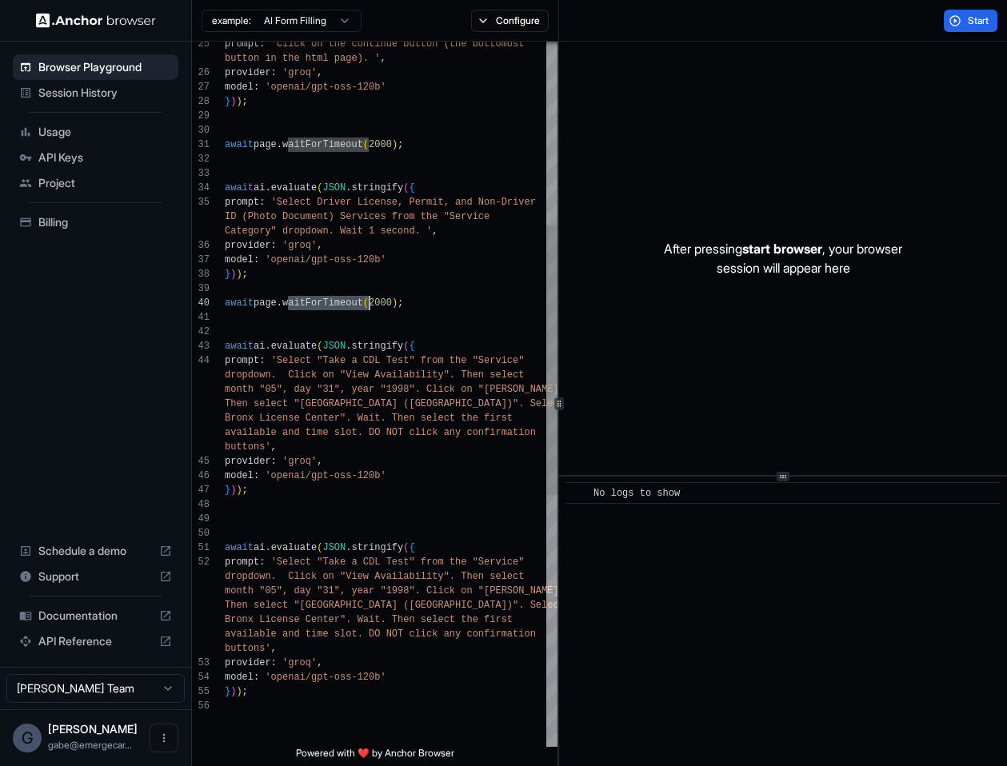
click at [338, 307] on div "await page . waitForTimeout ( 2000 ) ; await page . waitForTimeout ( 2000 ) ; a…" at bounding box center [391, 483] width 333 height 1843
click at [333, 547] on div "await page . waitForTimeout ( 2000 ) ; await page . waitForTimeout ( 2000 ) ; a…" at bounding box center [391, 483] width 333 height 1843
click at [304, 512] on div "await page . waitForTimeout ( 2000 ) ; await page . waitForTimeout ( 2000 ) ; a…" at bounding box center [391, 483] width 333 height 1843
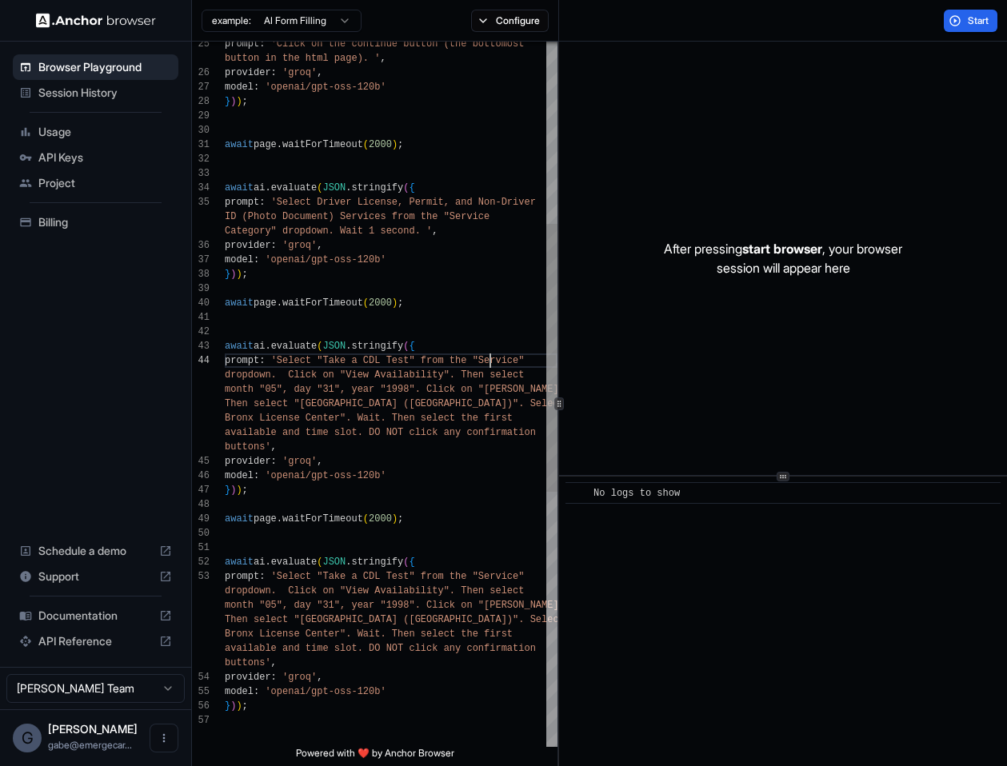
click at [490, 359] on div "await page . waitForTimeout ( 2000 ) ; await page . waitForTimeout ( 2000 ) ; a…" at bounding box center [391, 490] width 333 height 1857
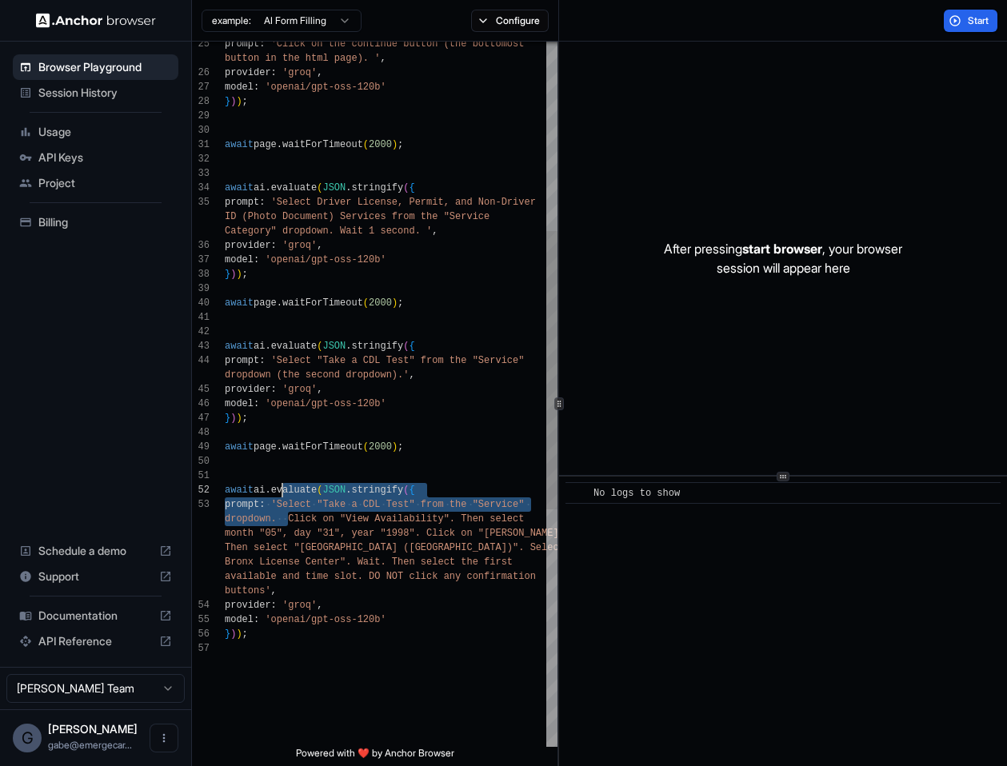
scroll to position [72, 0]
drag, startPoint x: 288, startPoint y: 518, endPoint x: 279, endPoint y: 502, distance: 19.0
click at [279, 502] on div "await page . waitForTimeout ( 2000 ) ; await page . waitForTimeout ( 2000 ) ; a…" at bounding box center [391, 454] width 333 height 1785
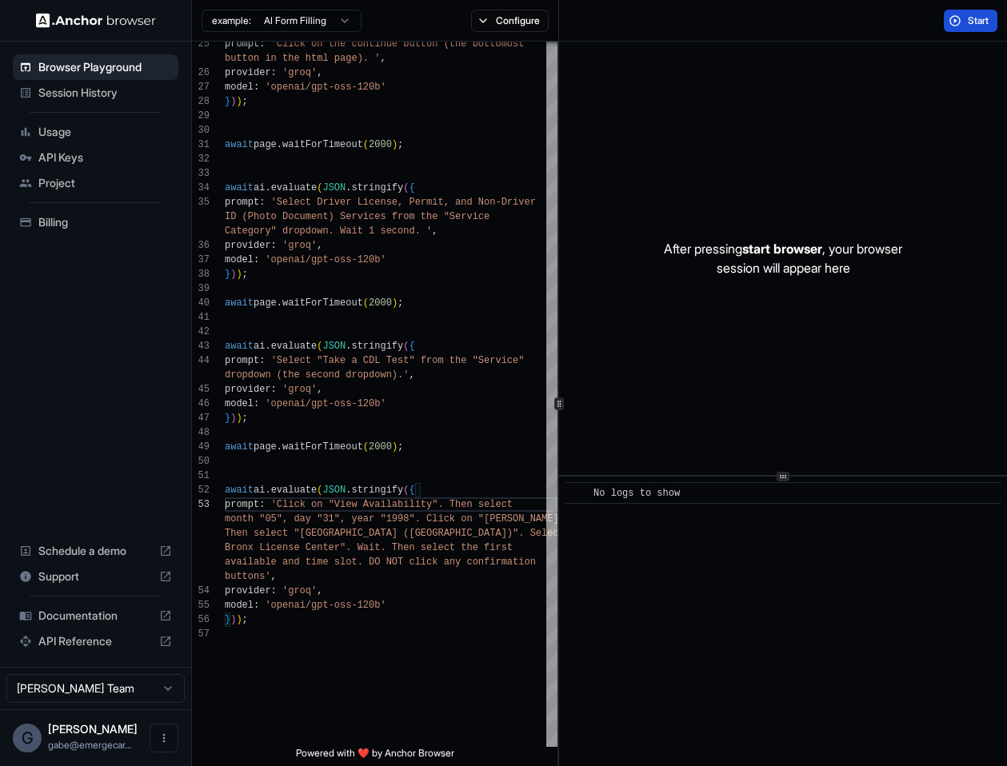
click at [948, 21] on button "Start" at bounding box center [971, 21] width 54 height 22
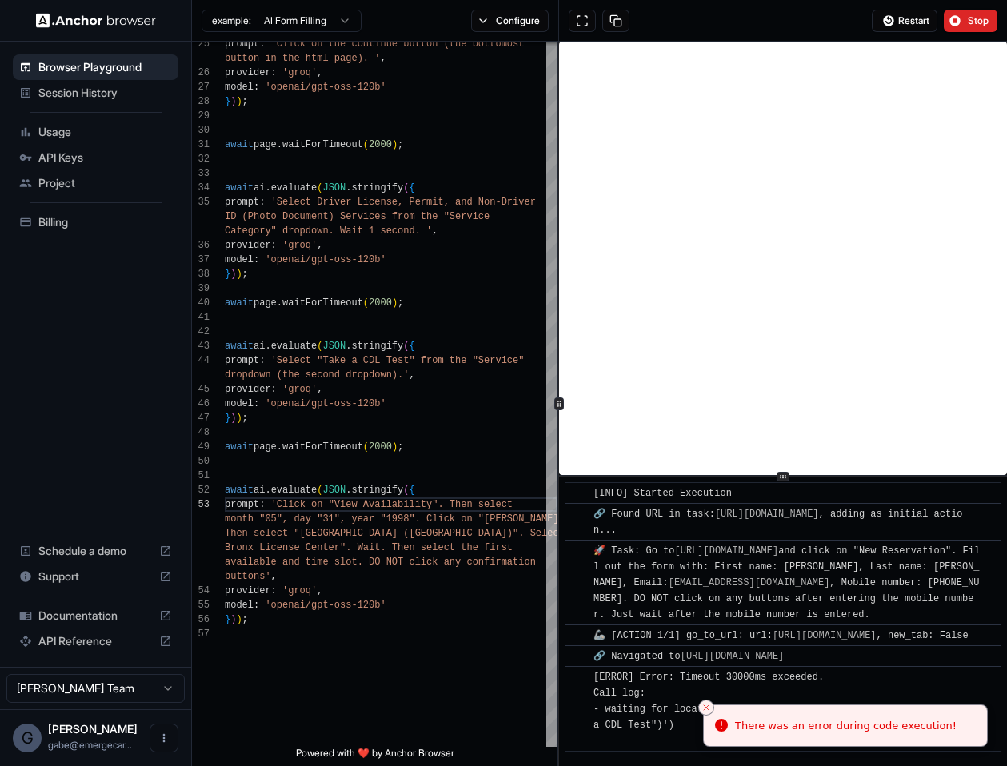
scroll to position [118, 0]
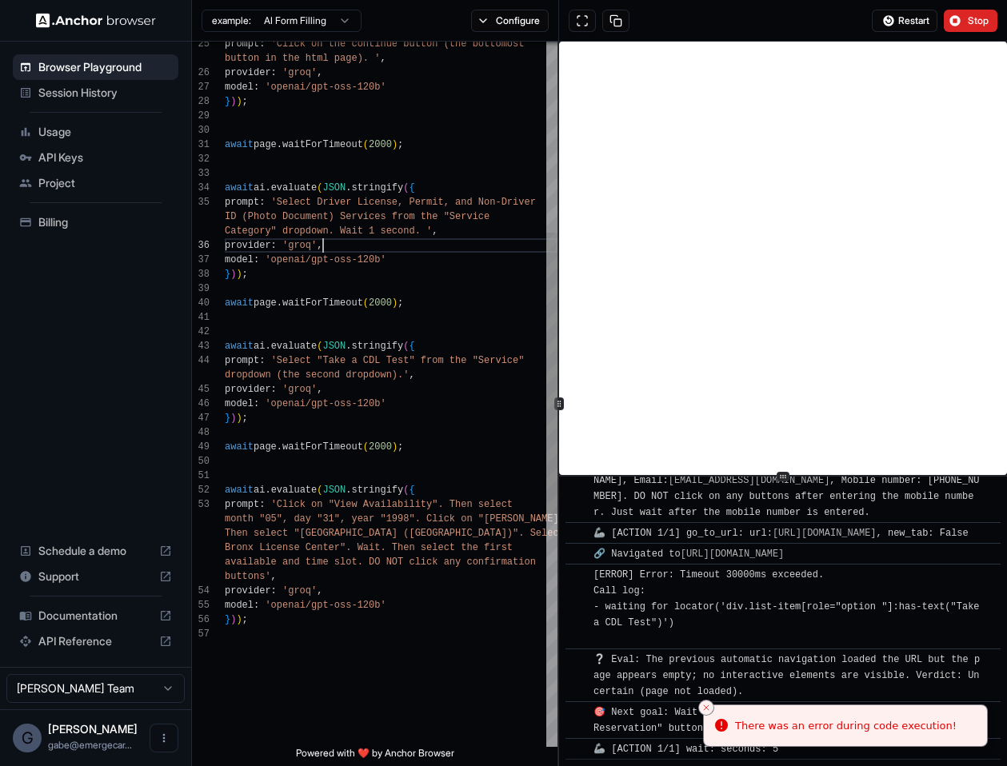
click at [489, 246] on div "await page . waitForTimeout ( 2000 ) ; await page . waitForTimeout ( 2000 ) ; a…" at bounding box center [391, 447] width 333 height 1771
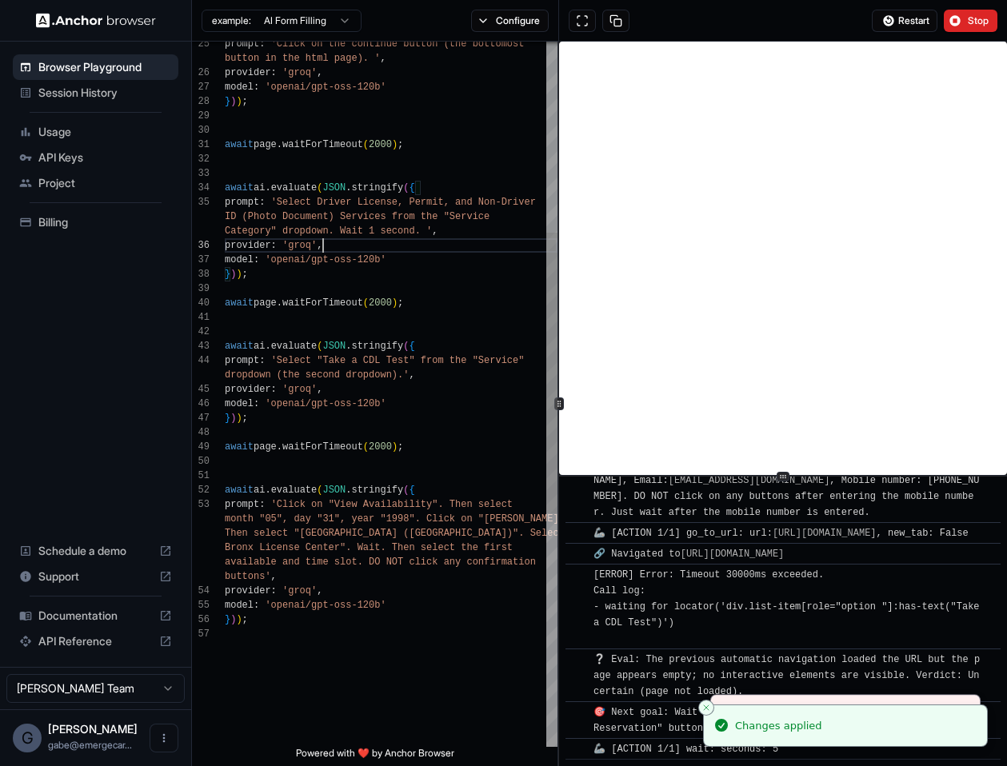
click at [374, 284] on div "await page . waitForTimeout ( 2000 ) ; await page . waitForTimeout ( 2000 ) ; a…" at bounding box center [391, 447] width 333 height 1771
type textarea "**********"
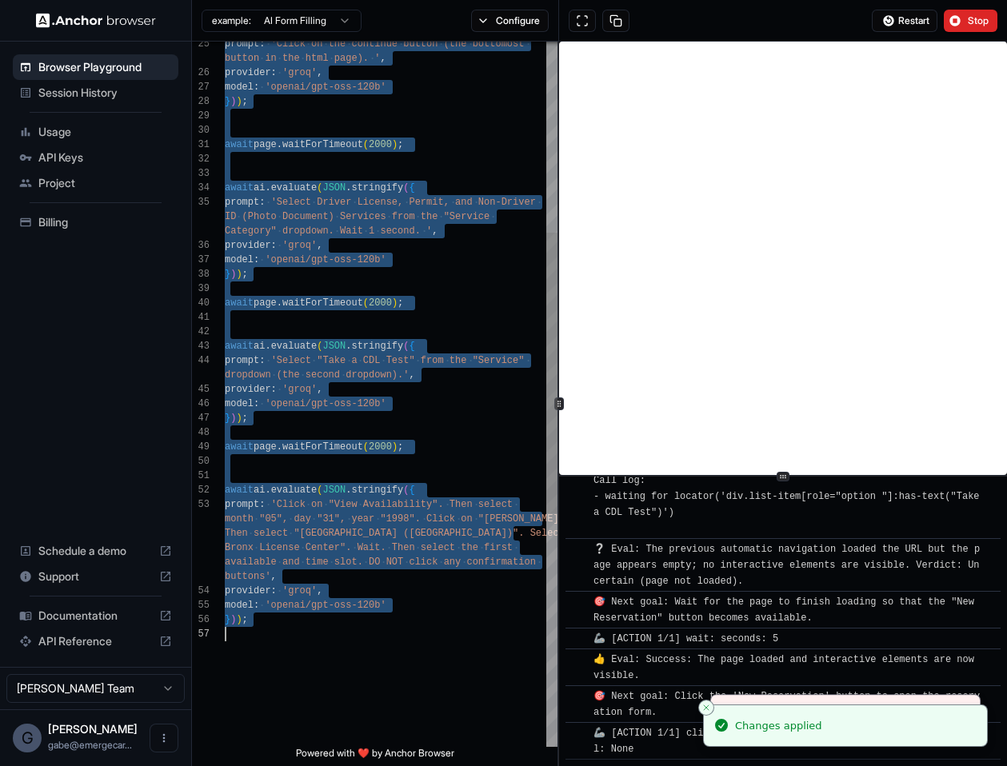
scroll to position [250, 0]
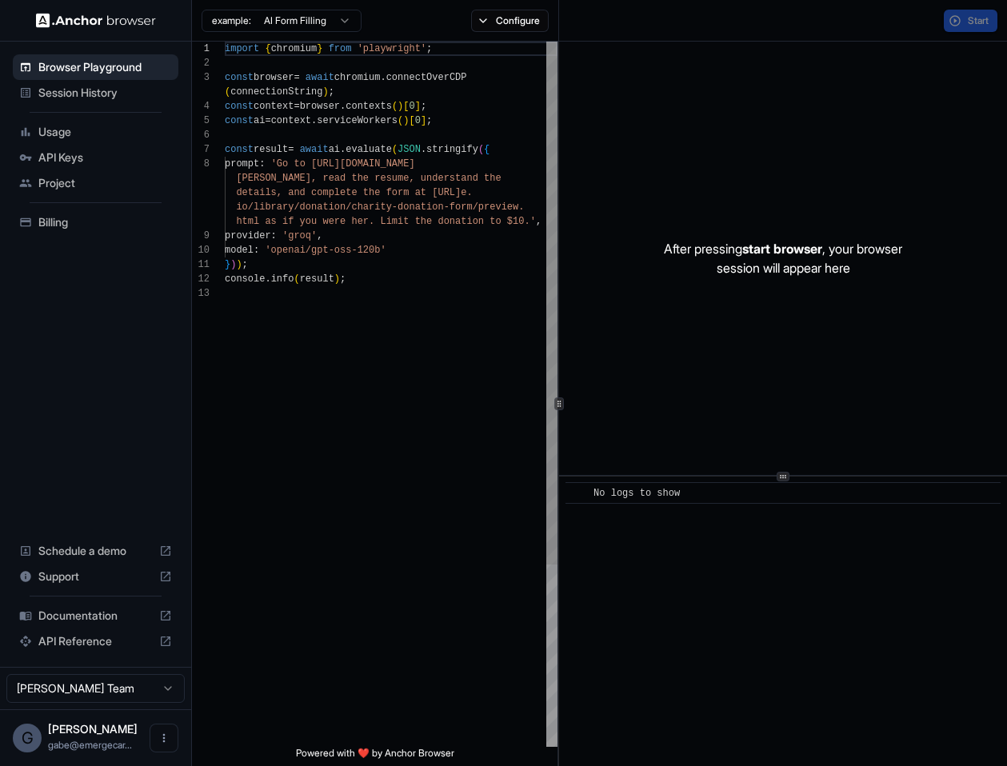
scroll to position [101, 0]
click at [374, 269] on div "import { chromium } from 'playwright' ; const browser = await chromium . connec…" at bounding box center [391, 517] width 333 height 950
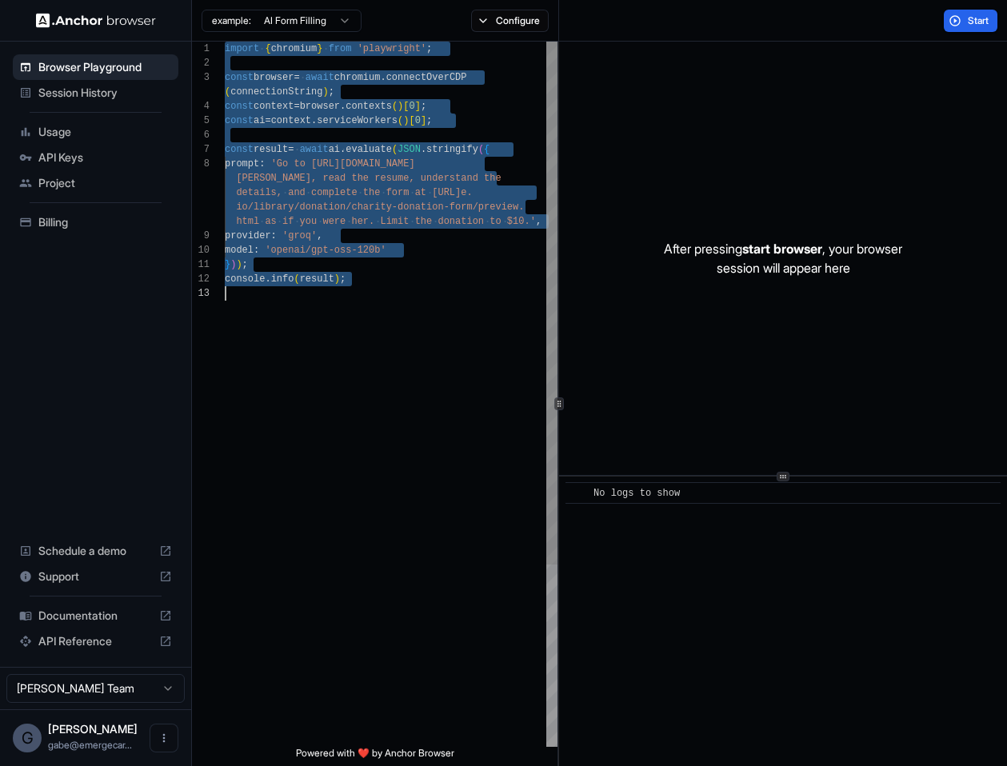
scroll to position [58, 0]
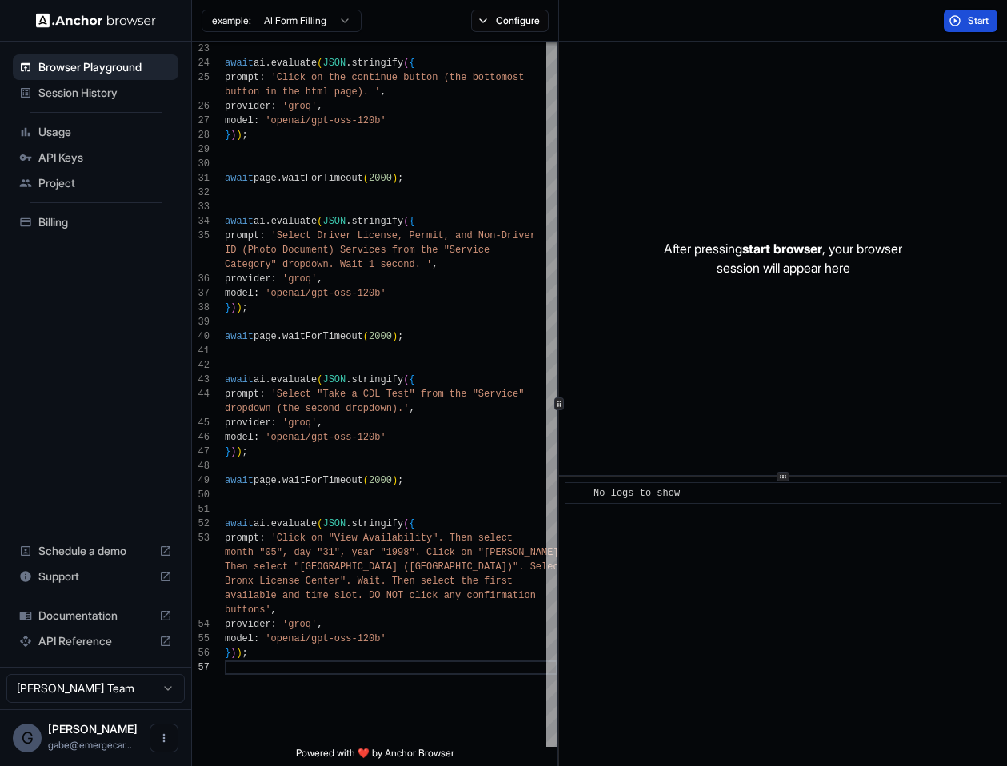
click at [972, 22] on span "Start" at bounding box center [979, 20] width 22 height 13
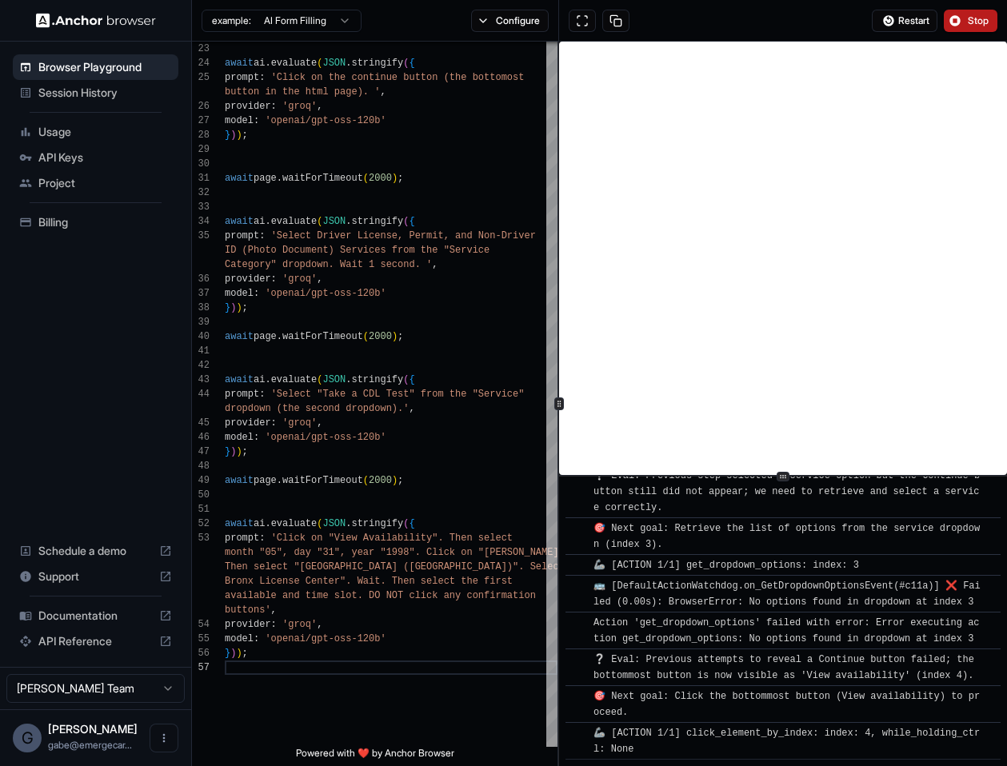
scroll to position [1936, 0]
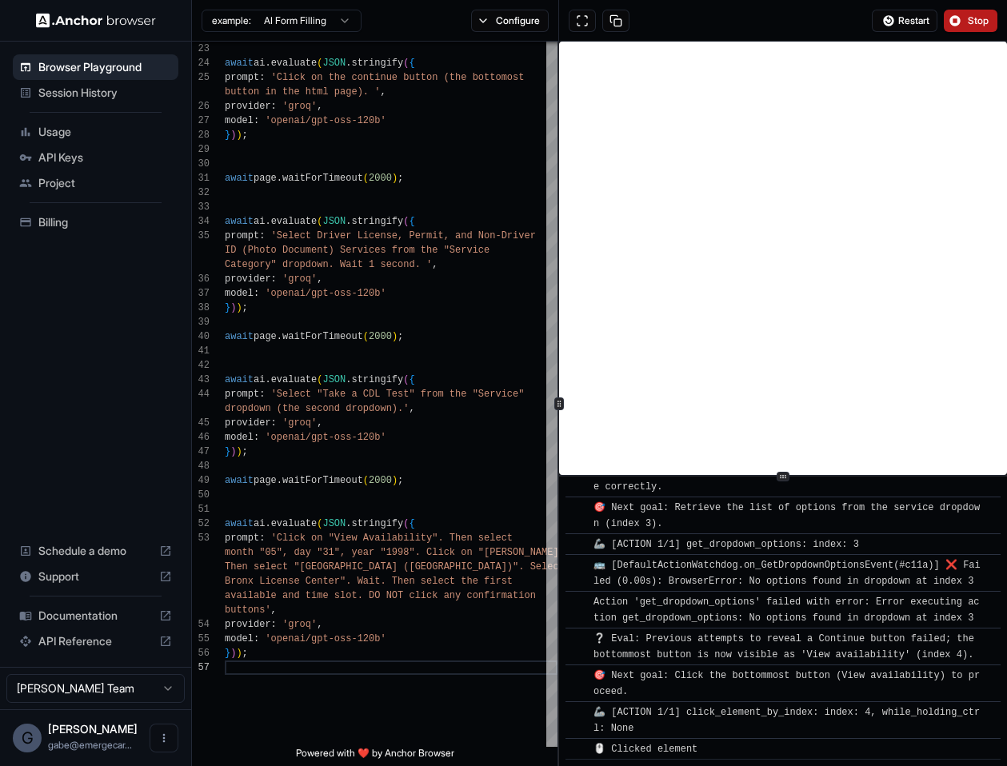
click at [965, 10] on button "Stop" at bounding box center [971, 21] width 54 height 22
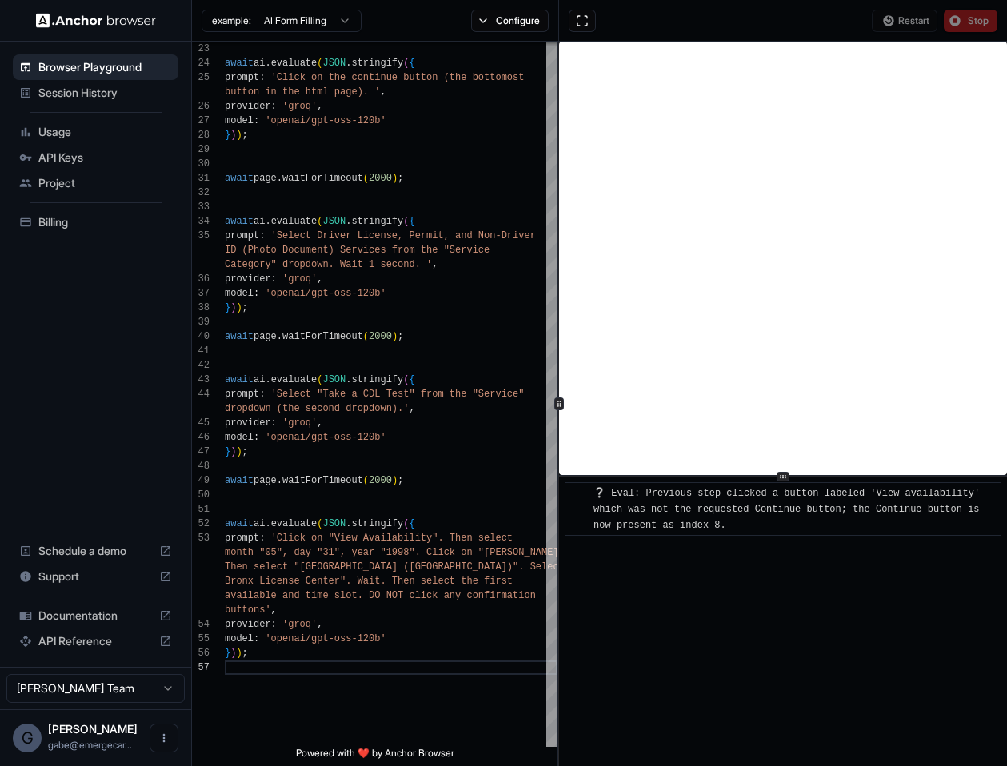
scroll to position [0, 0]
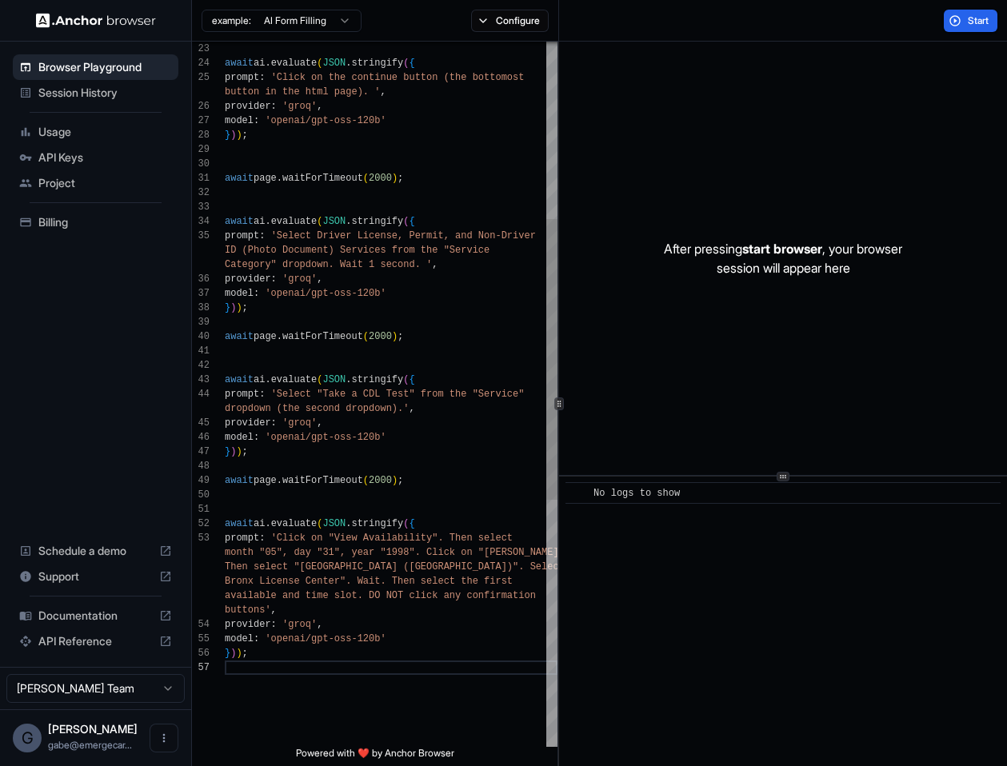
click at [443, 254] on div "await ai . evaluate ( JSON . stringify ( { prompt : 'Click on the continue butt…" at bounding box center [391, 480] width 333 height 1771
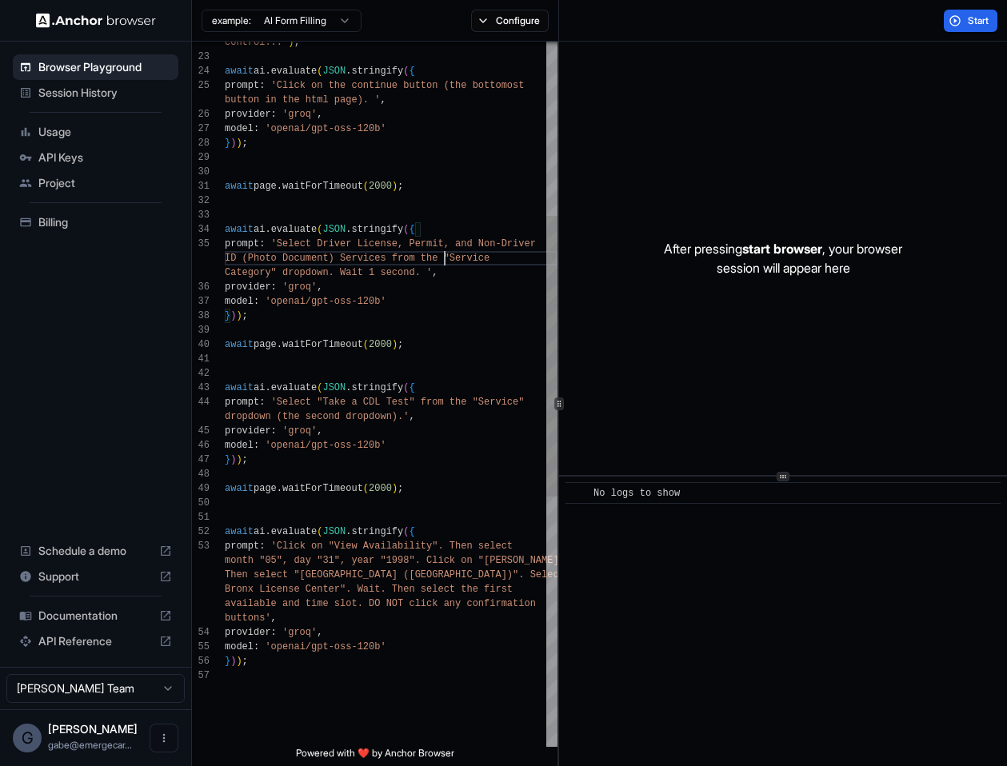
scroll to position [58, 0]
drag, startPoint x: 318, startPoint y: 241, endPoint x: 413, endPoint y: 256, distance: 96.4
click at [413, 256] on div "await ai . evaluate ( JSON . stringify ( { prompt : 'Click on the continue butt…" at bounding box center [391, 488] width 333 height 1771
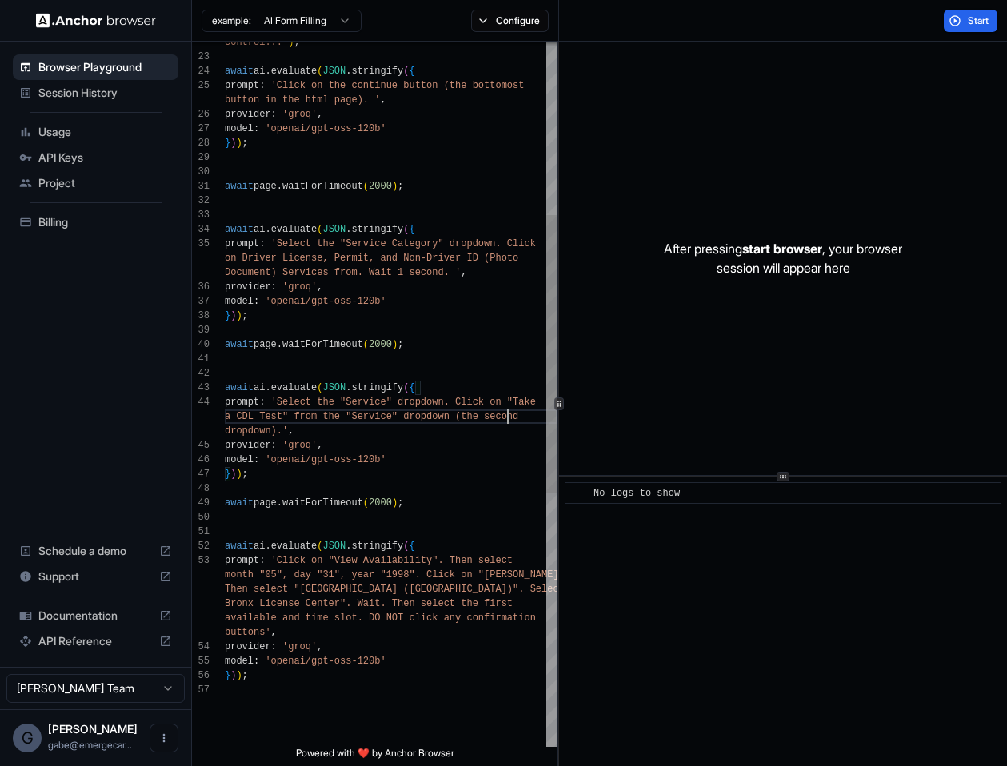
scroll to position [86, 0]
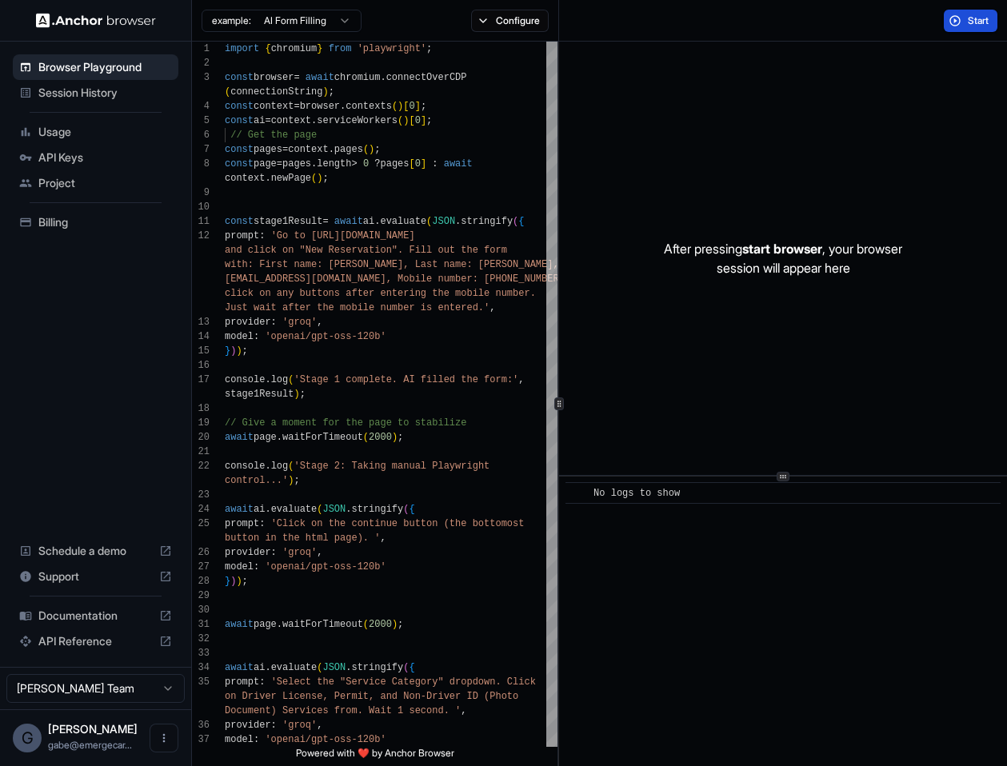
click at [975, 24] on span "Start" at bounding box center [979, 20] width 22 height 13
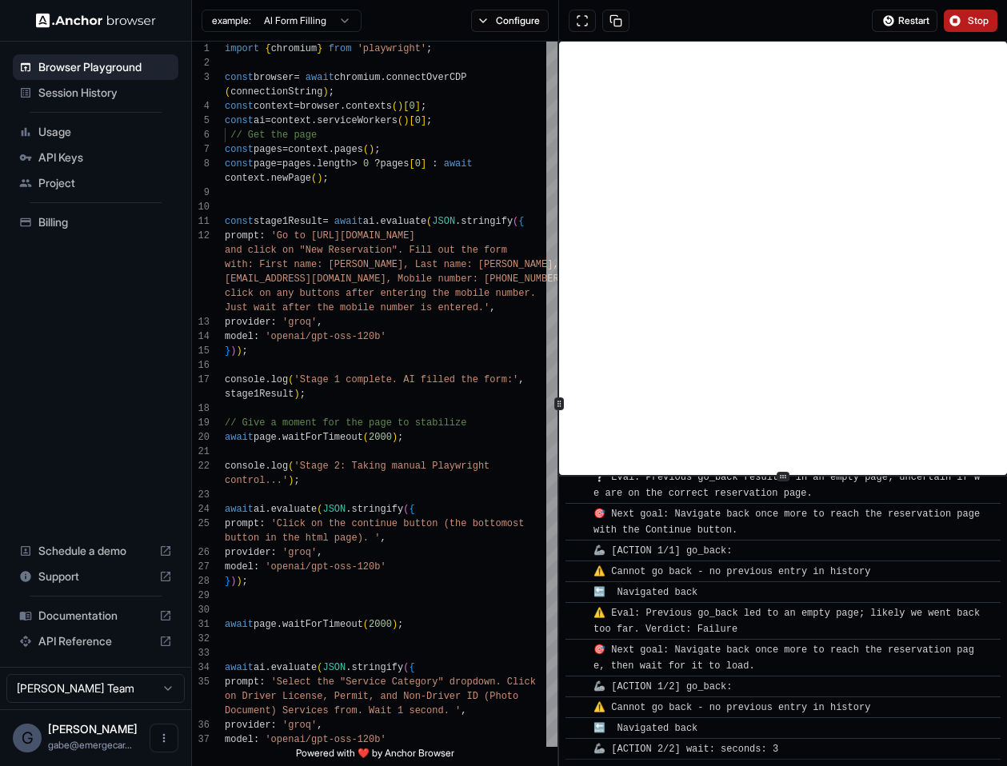
scroll to position [2972, 0]
click at [961, 23] on button "Stop" at bounding box center [971, 21] width 54 height 22
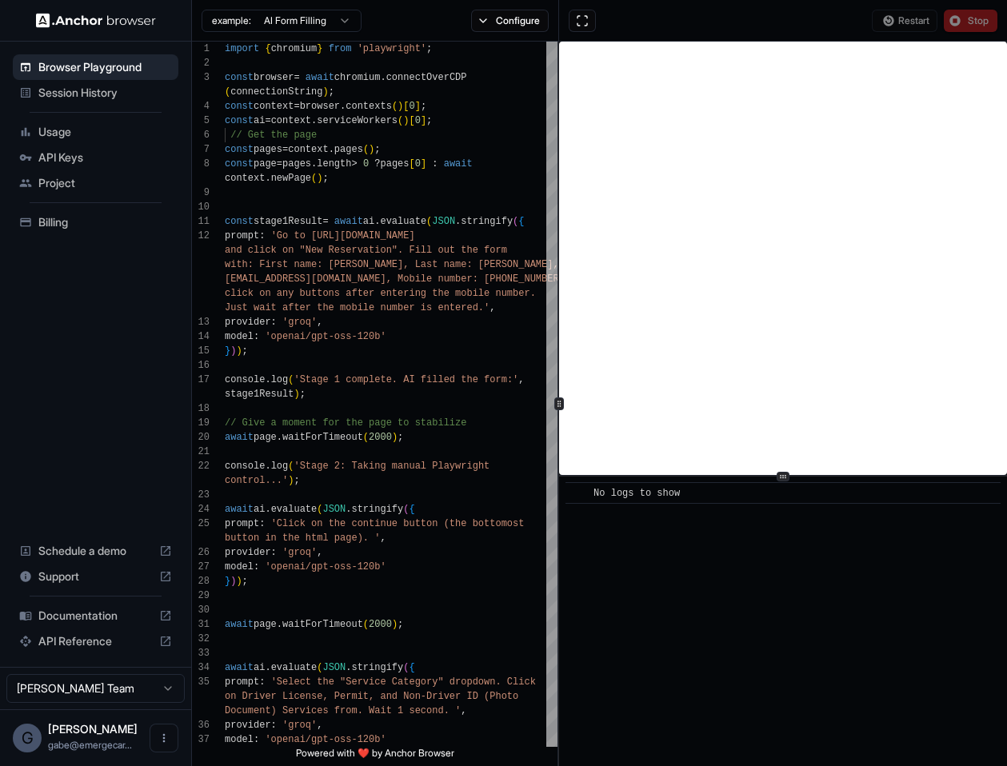
scroll to position [0, 0]
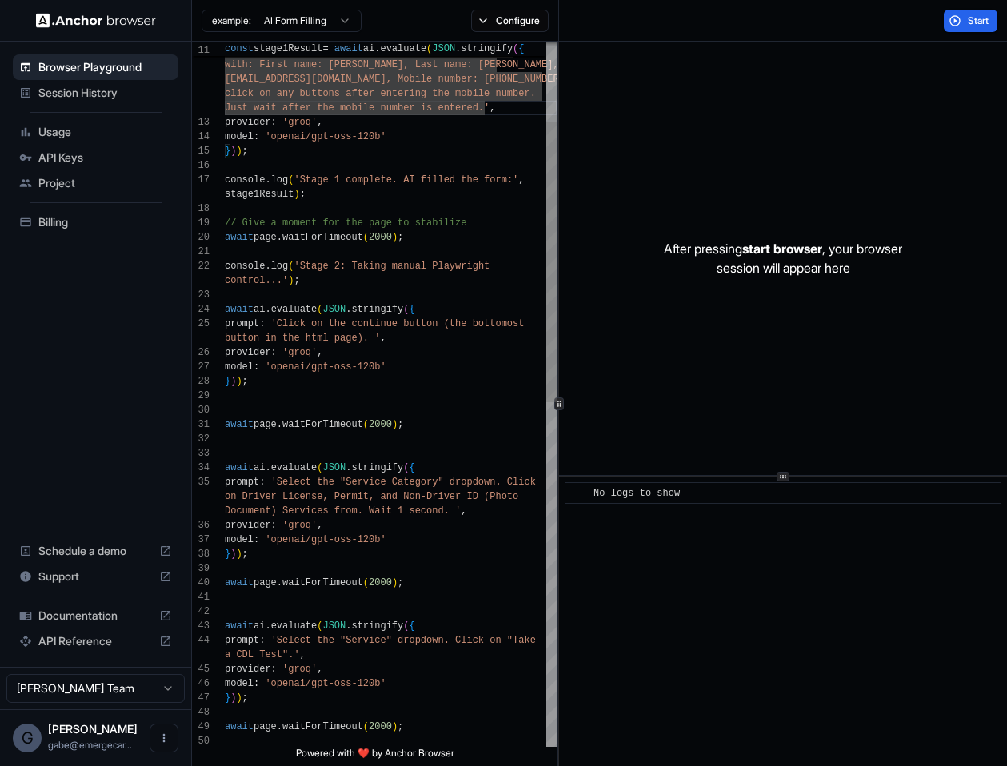
click at [389, 489] on div "await ai . evaluate ( JSON . stringify ( { prompt : 'Click on the continue butt…" at bounding box center [391, 727] width 333 height 1771
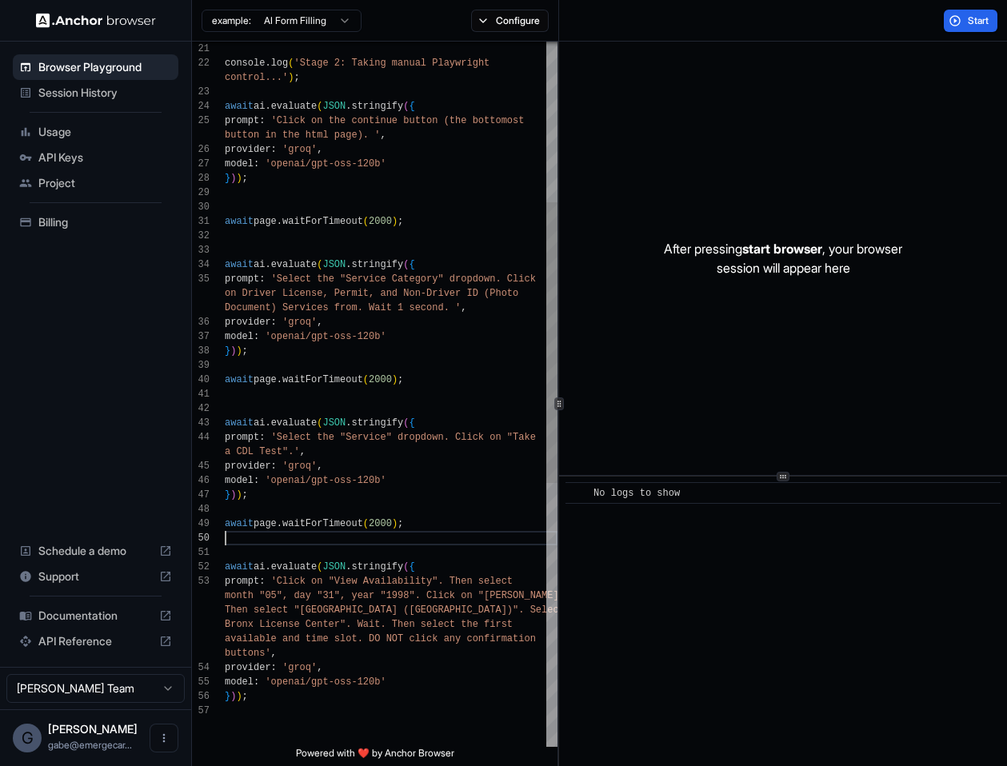
scroll to position [0, 0]
drag, startPoint x: 434, startPoint y: 536, endPoint x: 382, endPoint y: 487, distance: 71.3
click at [382, 487] on div "await ai . evaluate ( JSON . stringify ( { prompt : 'Click on the continue butt…" at bounding box center [391, 523] width 333 height 1771
click at [383, 491] on div "await ai . evaluate ( JSON . stringify ( { prompt : 'Click on the continue butt…" at bounding box center [391, 523] width 333 height 1771
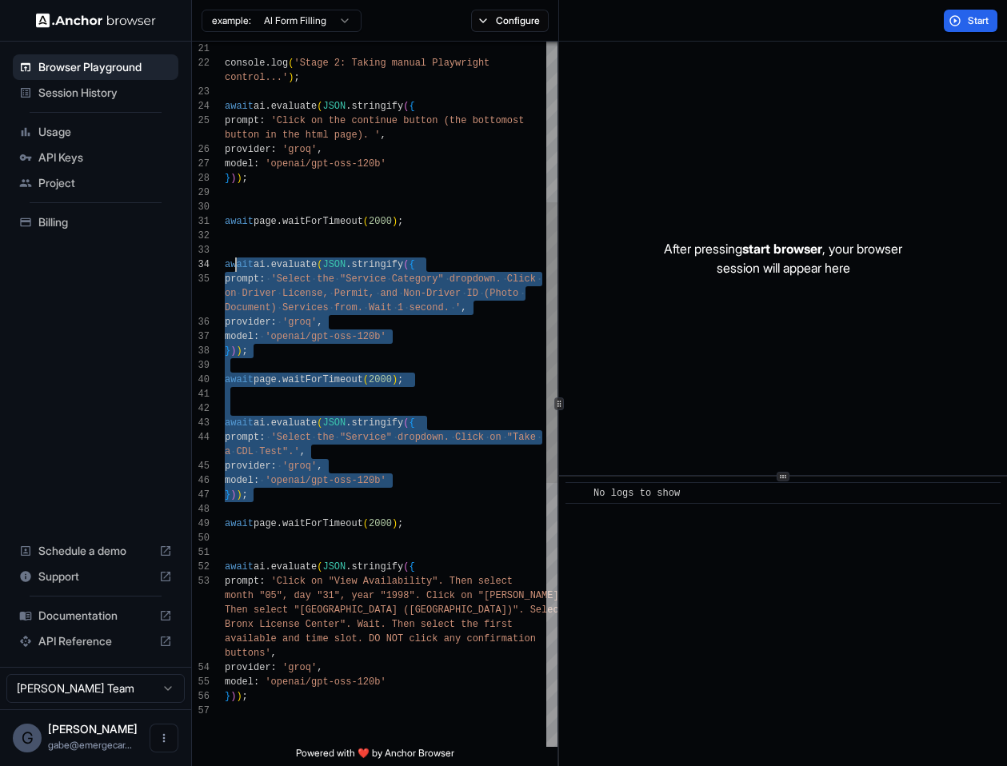
scroll to position [43, 0]
drag, startPoint x: 374, startPoint y: 506, endPoint x: 226, endPoint y: 264, distance: 282.9
click at [226, 264] on div "await ai . evaluate ( JSON . stringify ( { prompt : 'Click on the continue butt…" at bounding box center [391, 523] width 333 height 1771
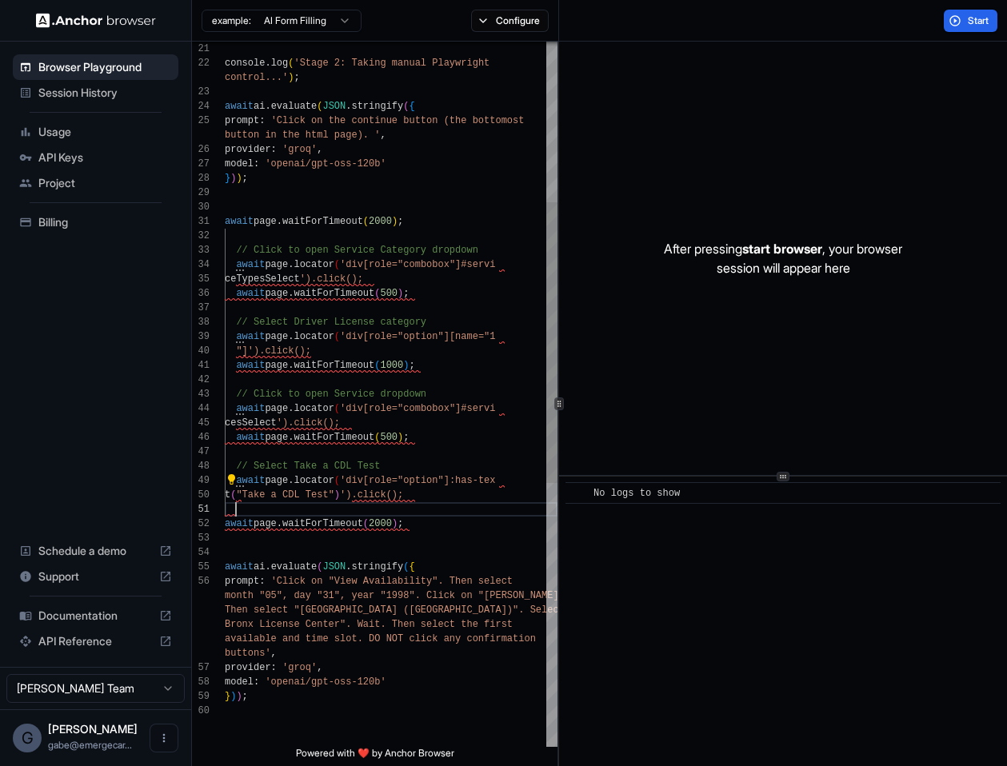
scroll to position [0, 0]
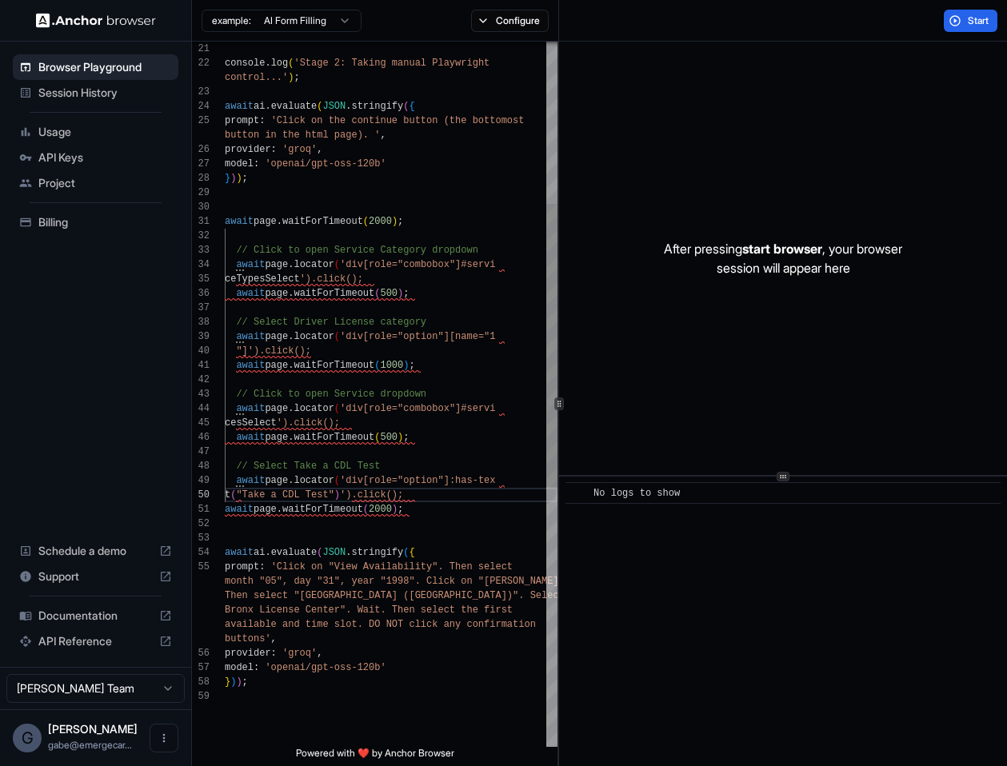
click at [293, 274] on div "await ai . evaluate ( JSON . stringify ( { prompt : 'Click on the continue butt…" at bounding box center [391, 516] width 333 height 1757
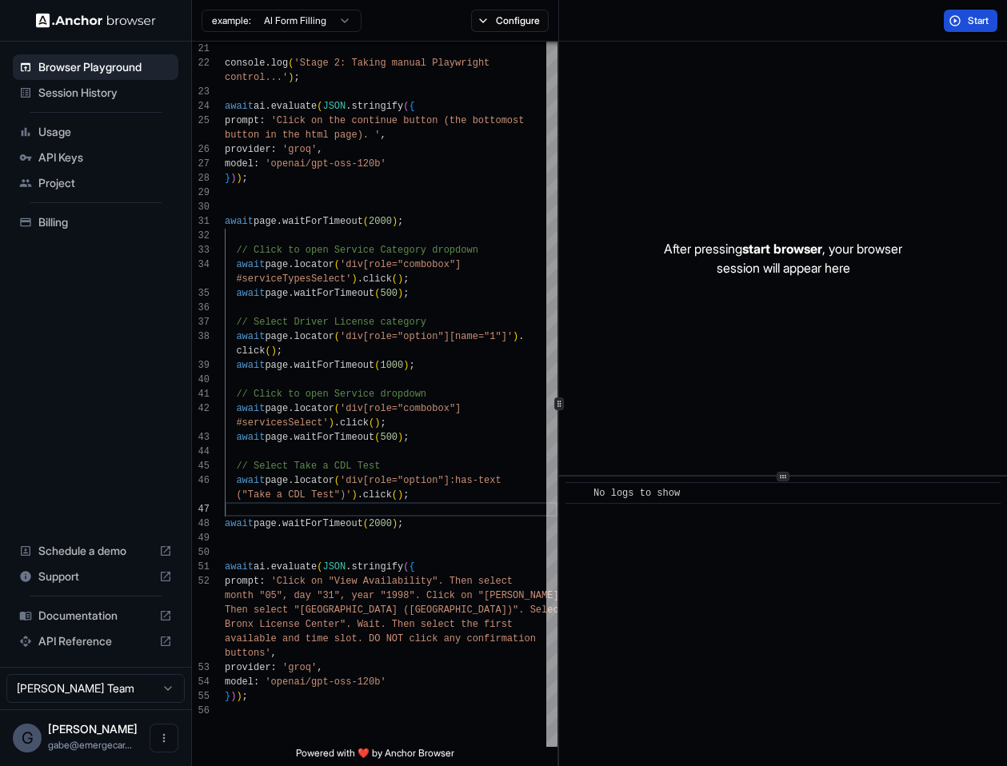
click at [959, 24] on button "Start" at bounding box center [971, 21] width 54 height 22
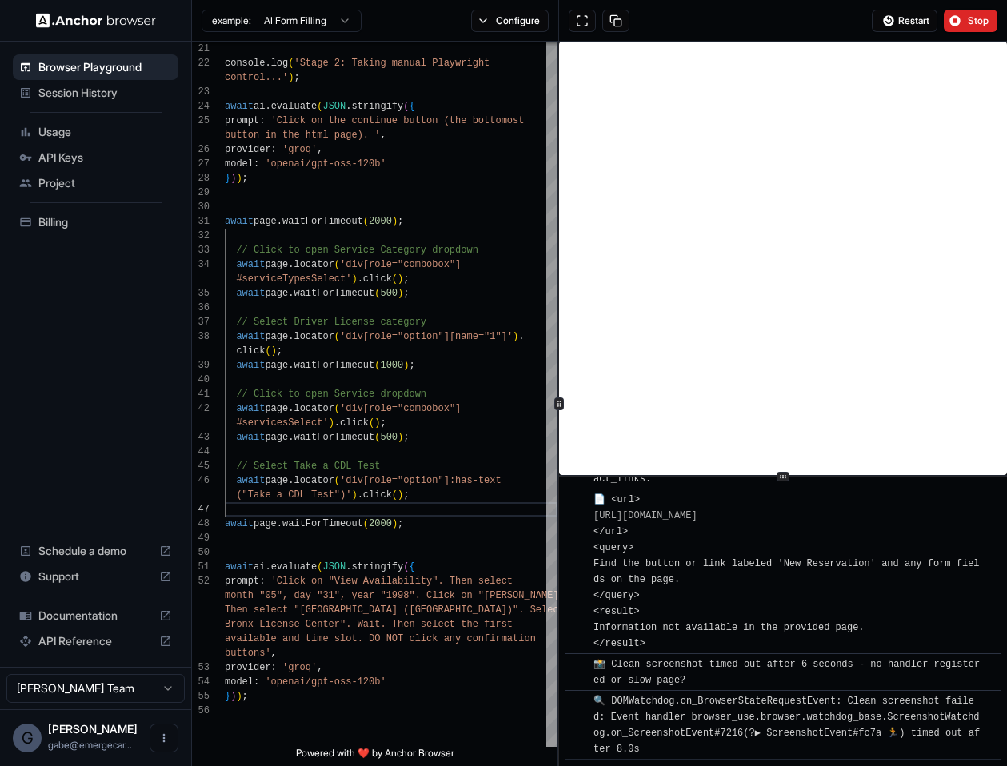
scroll to position [974, 0]
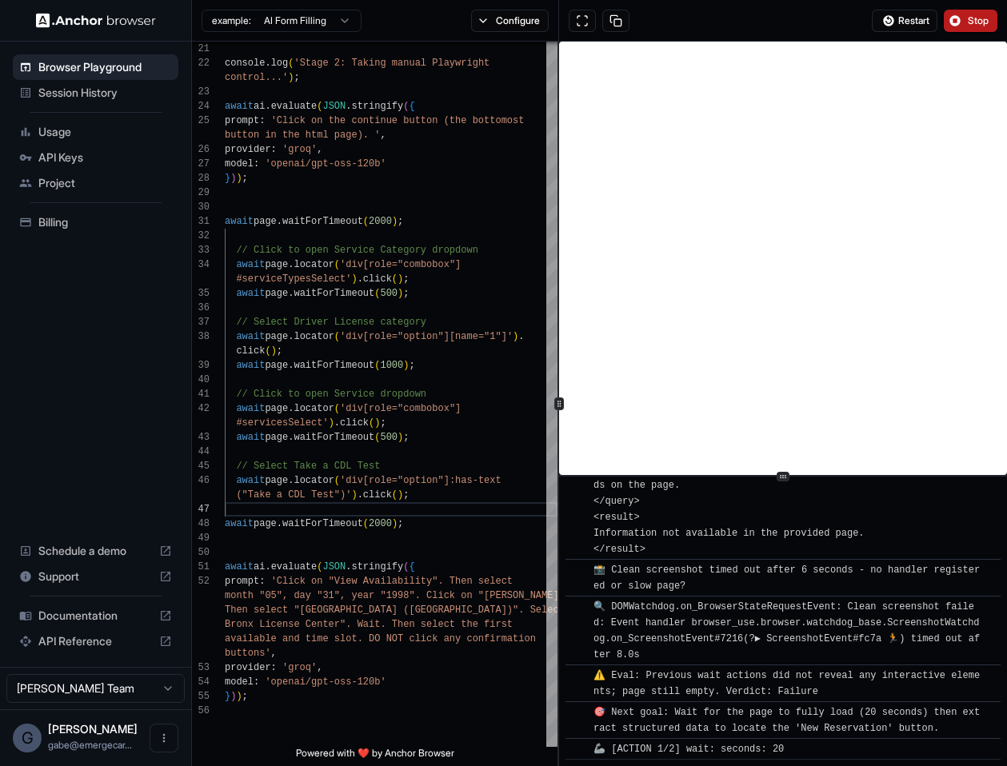
click at [977, 23] on span "Stop" at bounding box center [979, 20] width 22 height 13
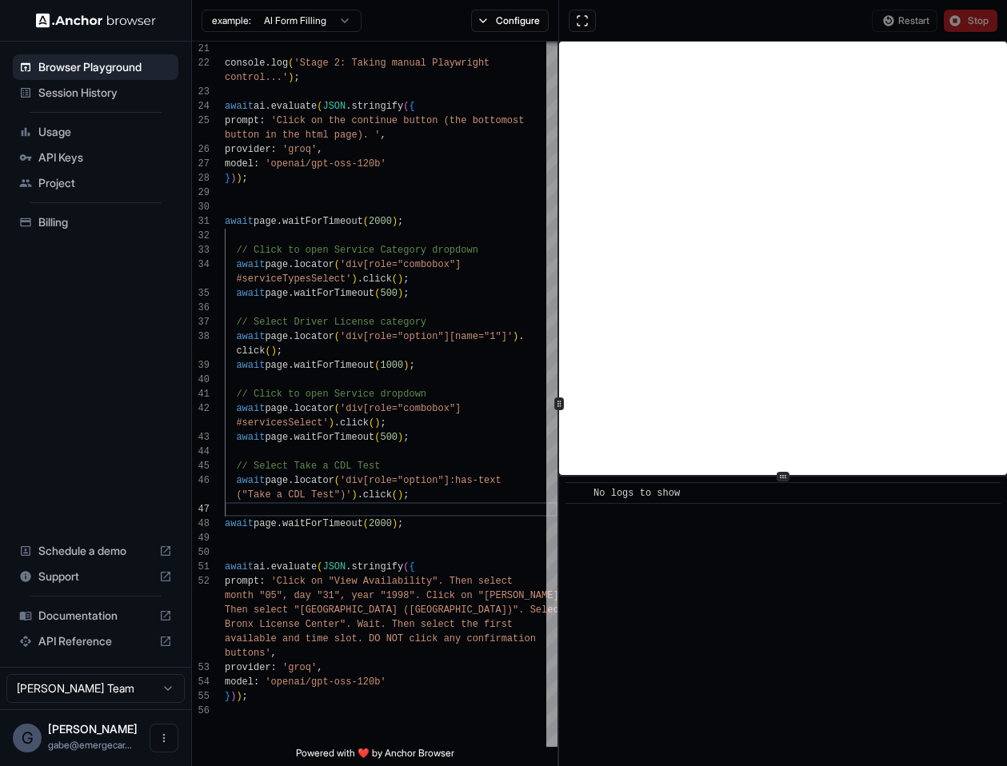
scroll to position [0, 0]
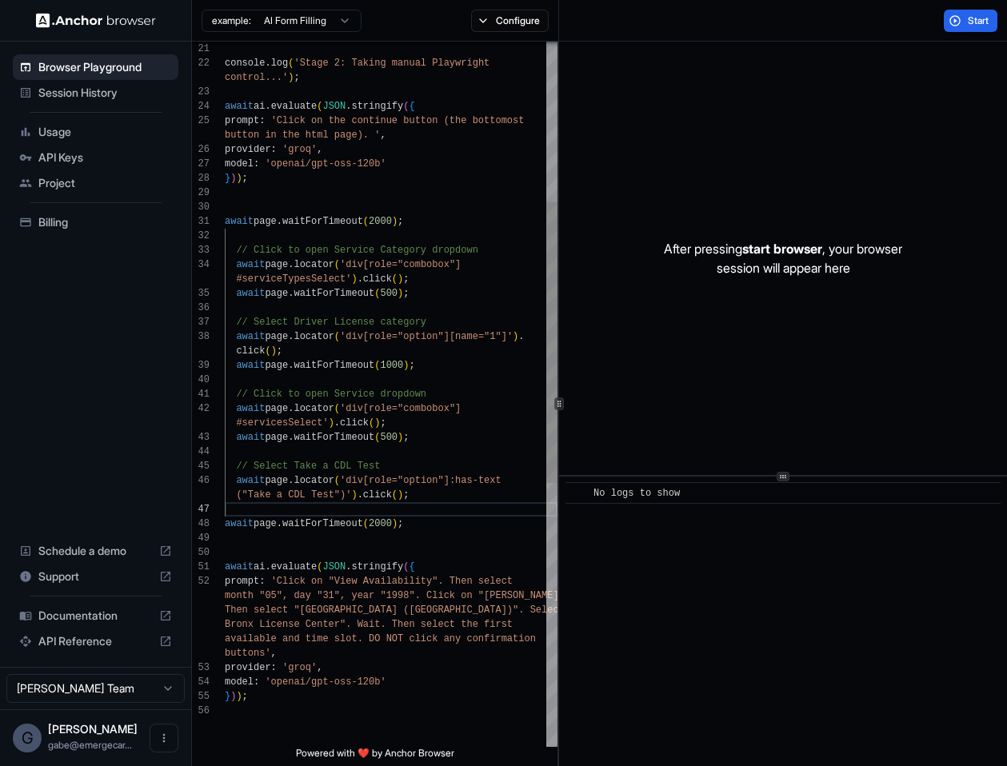
click at [405, 226] on div "await ai . evaluate ( JSON . stringify ( { prompt : 'Click on the continue butt…" at bounding box center [391, 523] width 333 height 1771
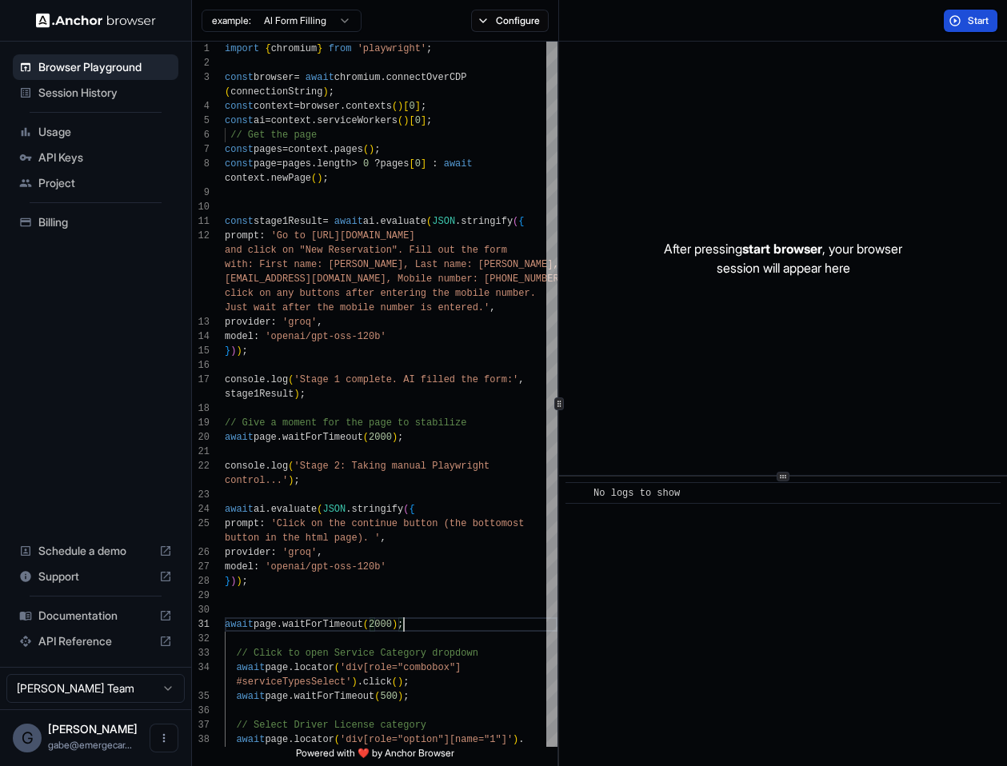
click at [968, 27] on button "Start" at bounding box center [971, 21] width 54 height 22
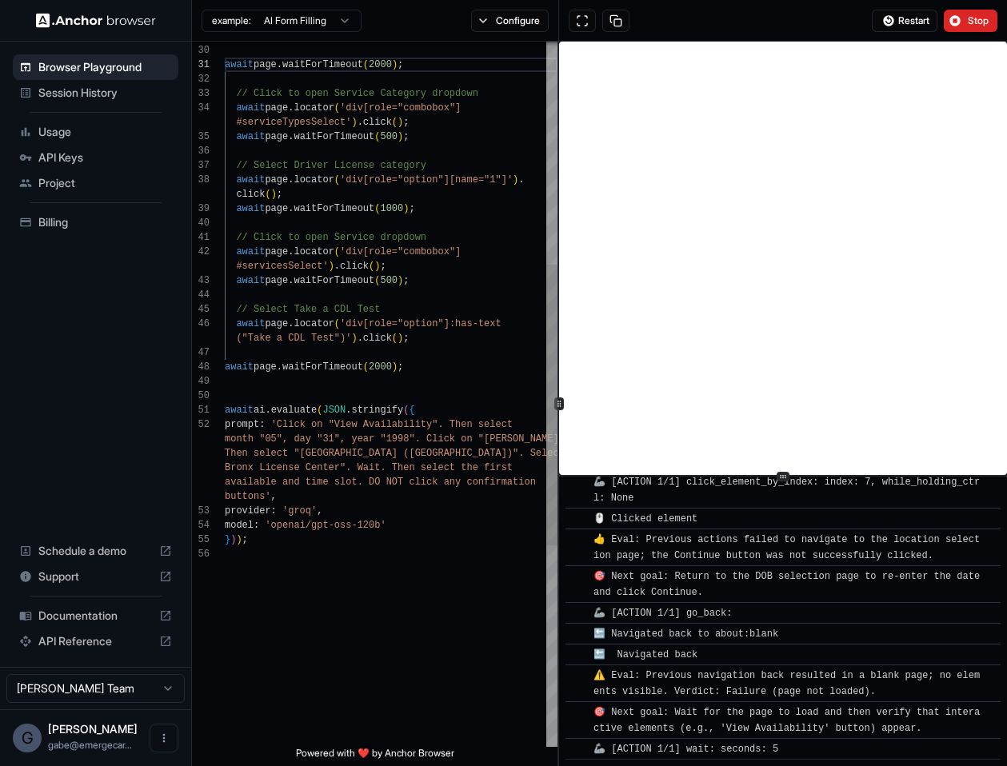
scroll to position [3020, 0]
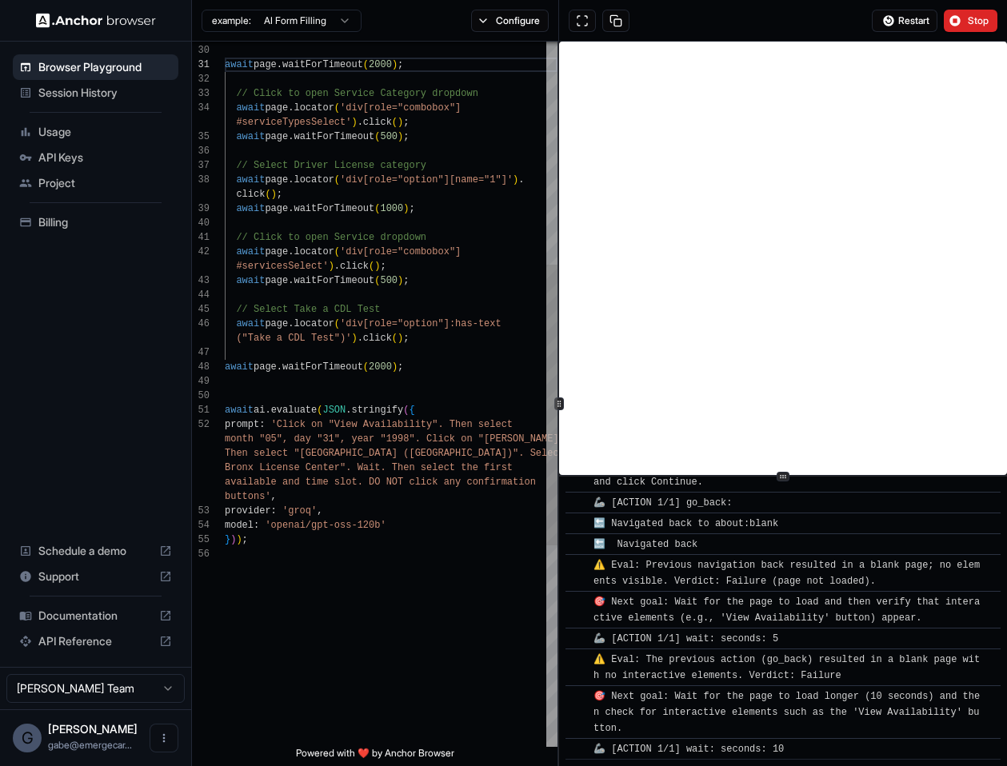
click at [455, 454] on div "await page . waitForTimeout ( 2000 ) ; // Click to open Service Category dropdo…" at bounding box center [391, 367] width 333 height 1771
click at [426, 448] on div "await page . waitForTimeout ( 2000 ) ; // Click to open Service Category dropdo…" at bounding box center [391, 367] width 333 height 1771
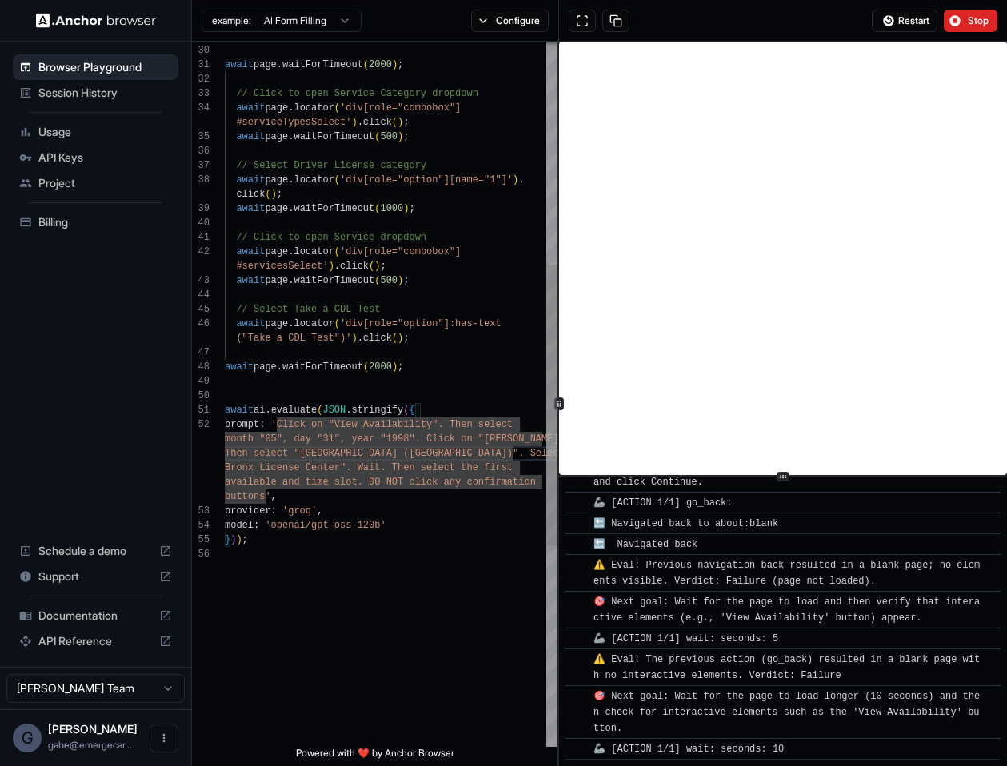
click at [426, 441] on div "await page . waitForTimeout ( 2000 ) ; // Click to open Service Category dropdo…" at bounding box center [391, 367] width 333 height 1771
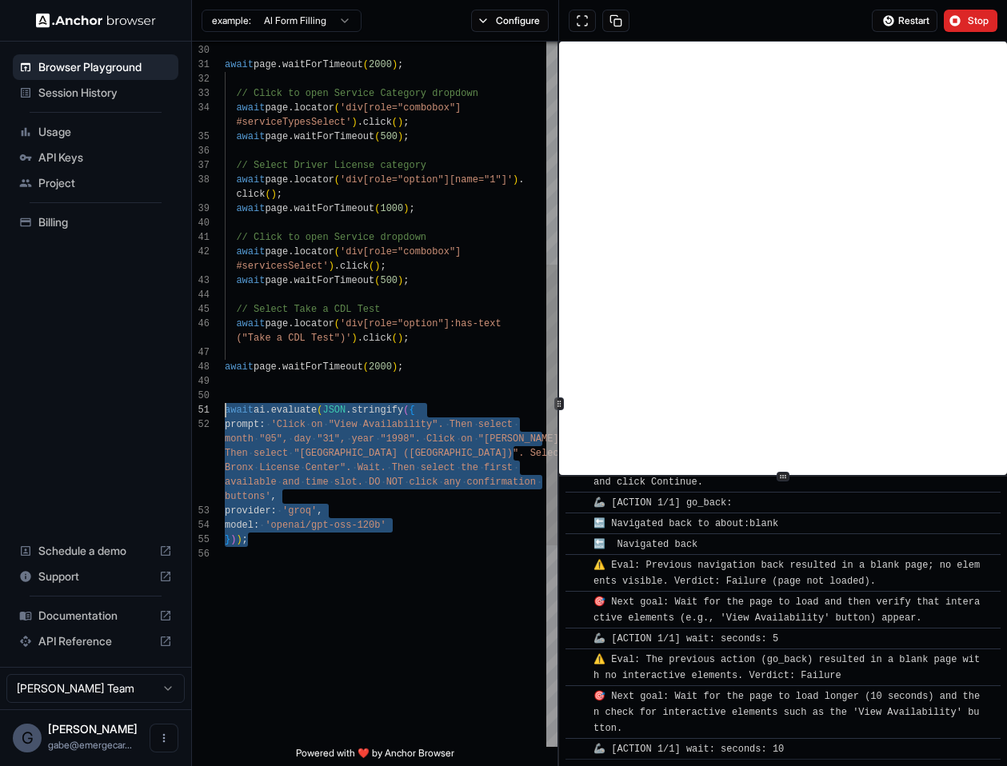
scroll to position [58, 0]
drag, startPoint x: 319, startPoint y: 541, endPoint x: 214, endPoint y: 407, distance: 169.8
click at [225, 407] on div "await page . waitForTimeout ( 2000 ) ; // Click to open Service Category dropdo…" at bounding box center [391, 367] width 333 height 1771
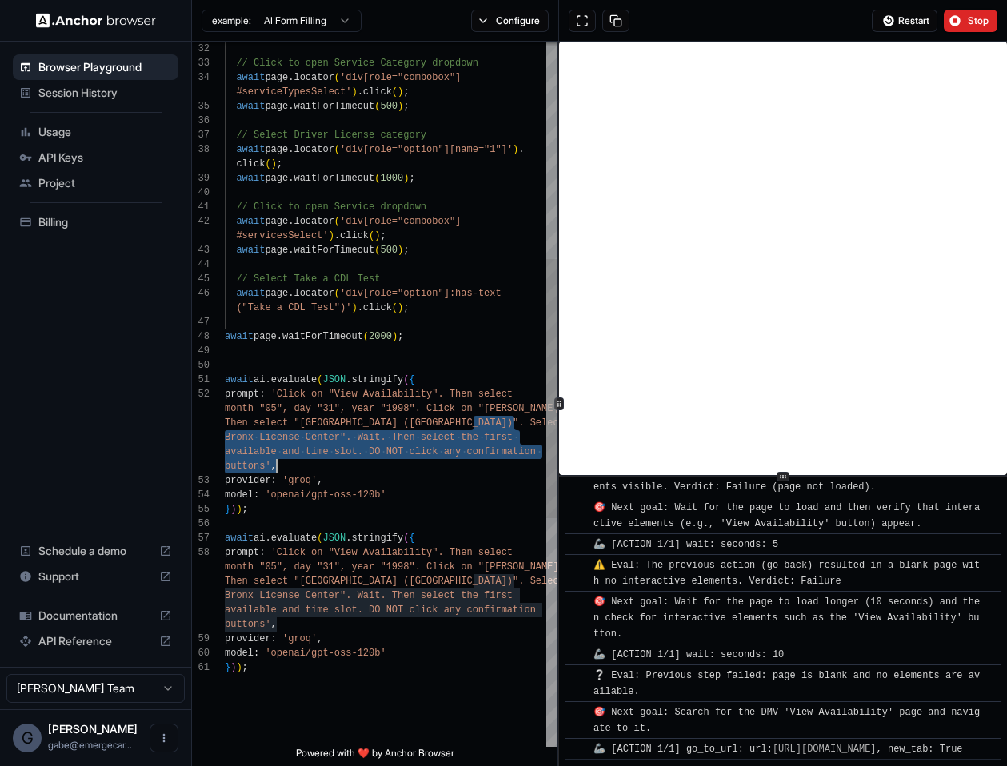
scroll to position [3183, 0]
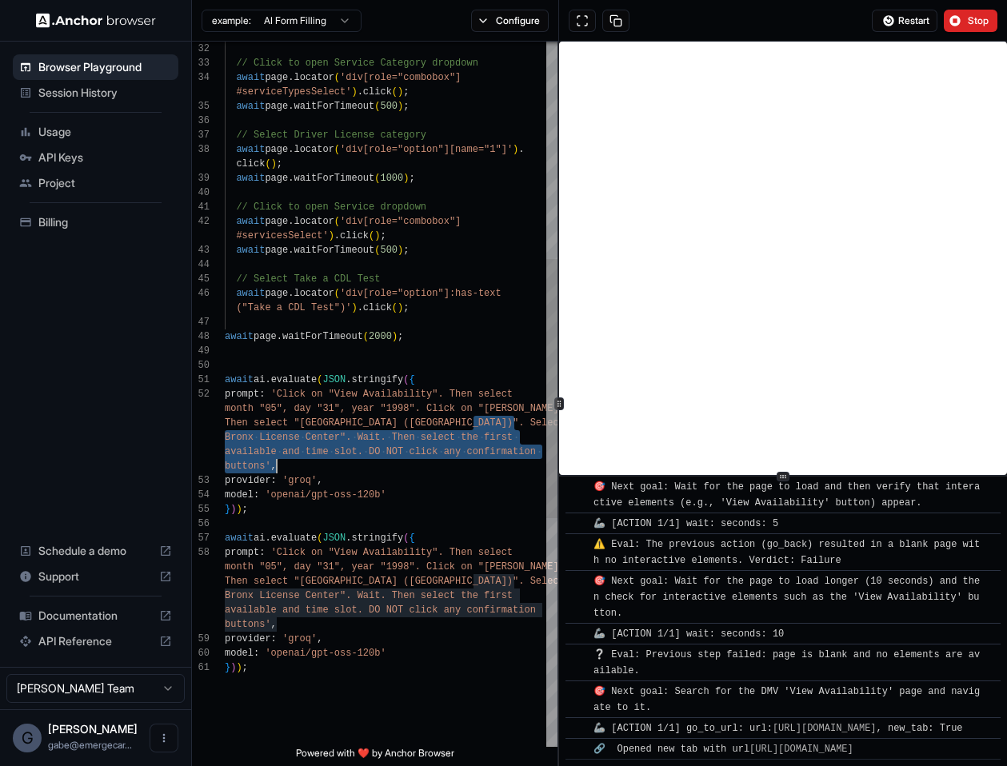
drag, startPoint x: 473, startPoint y: 421, endPoint x: 349, endPoint y: 466, distance: 132.1
click at [350, 466] on div "// Click to open Service Category dropdown await page . locator ( 'div[role="co…" at bounding box center [391, 408] width 333 height 1915
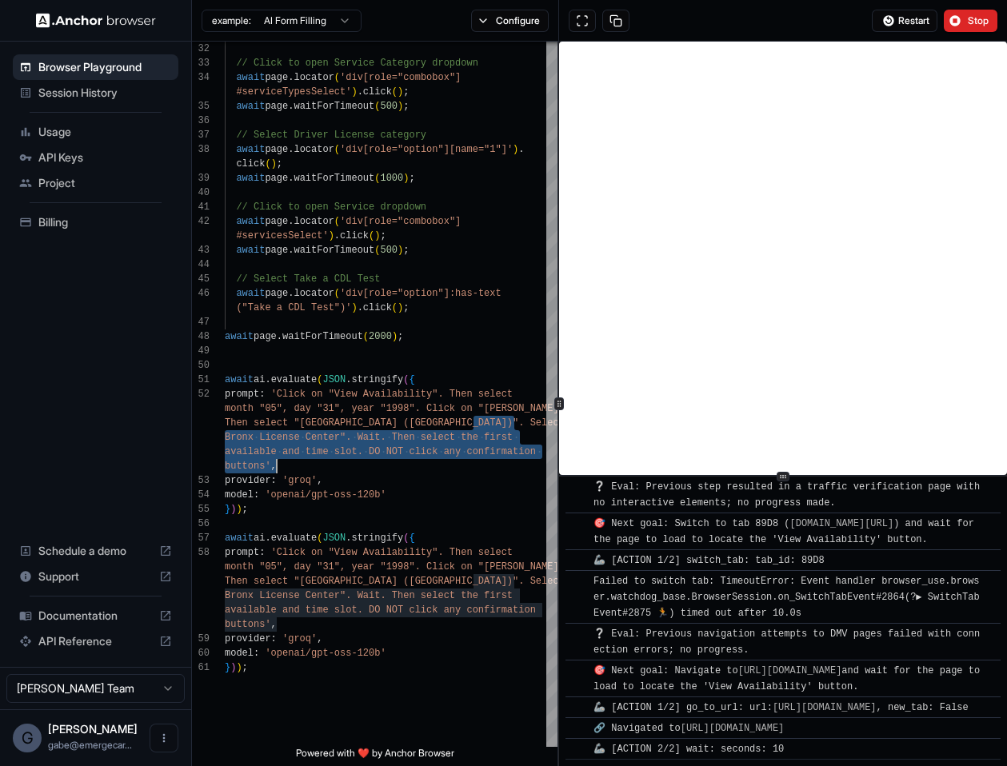
scroll to position [4609, 0]
click at [965, 23] on button "Stop" at bounding box center [971, 21] width 54 height 22
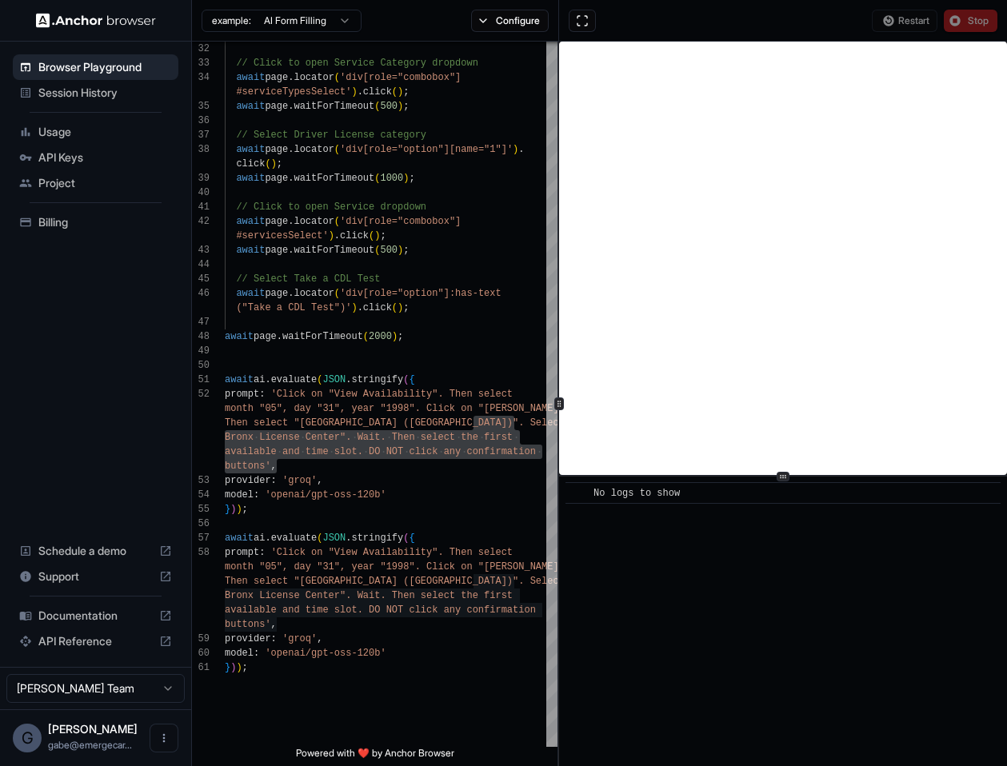
scroll to position [0, 0]
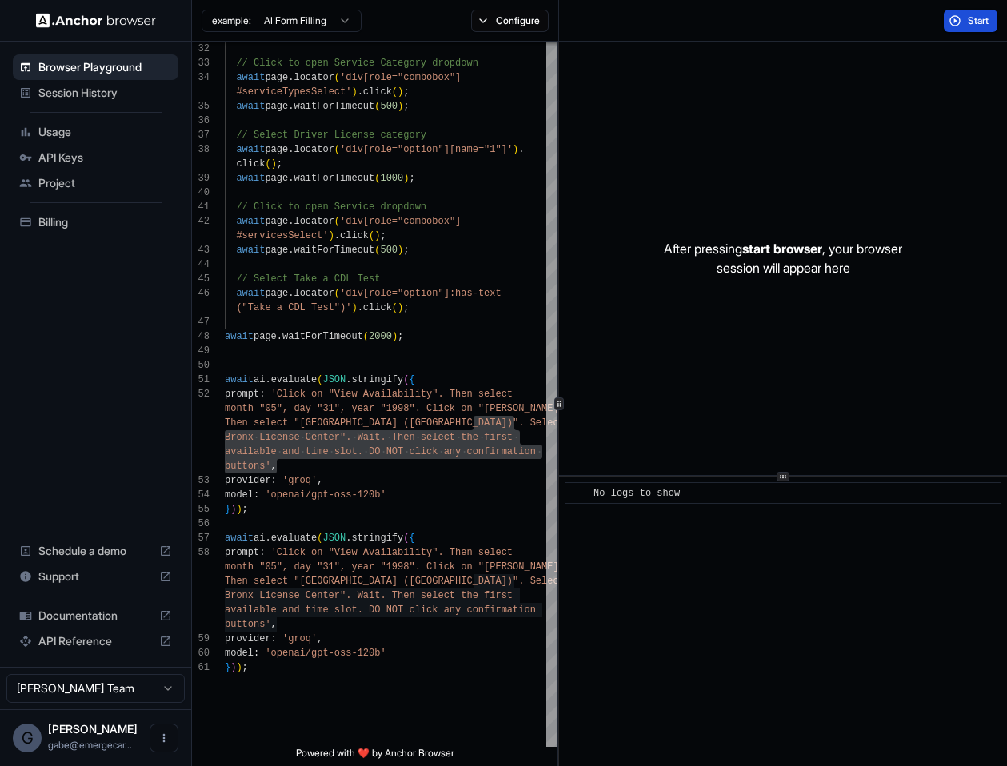
click at [953, 24] on button "Start" at bounding box center [971, 21] width 54 height 22
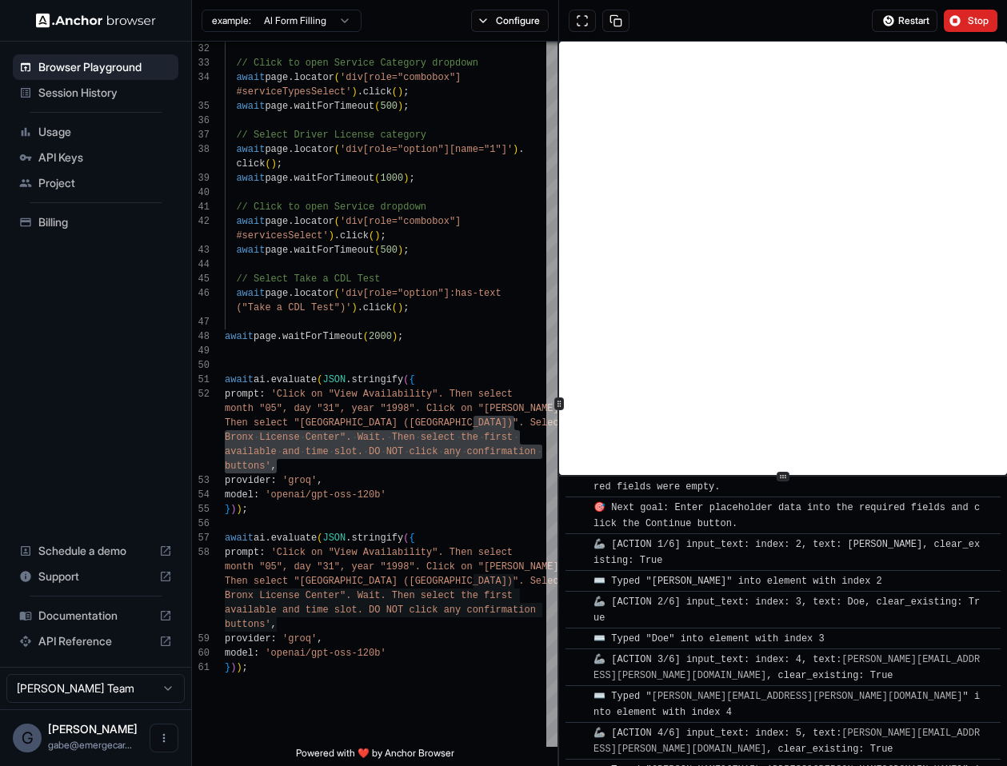
scroll to position [2118, 0]
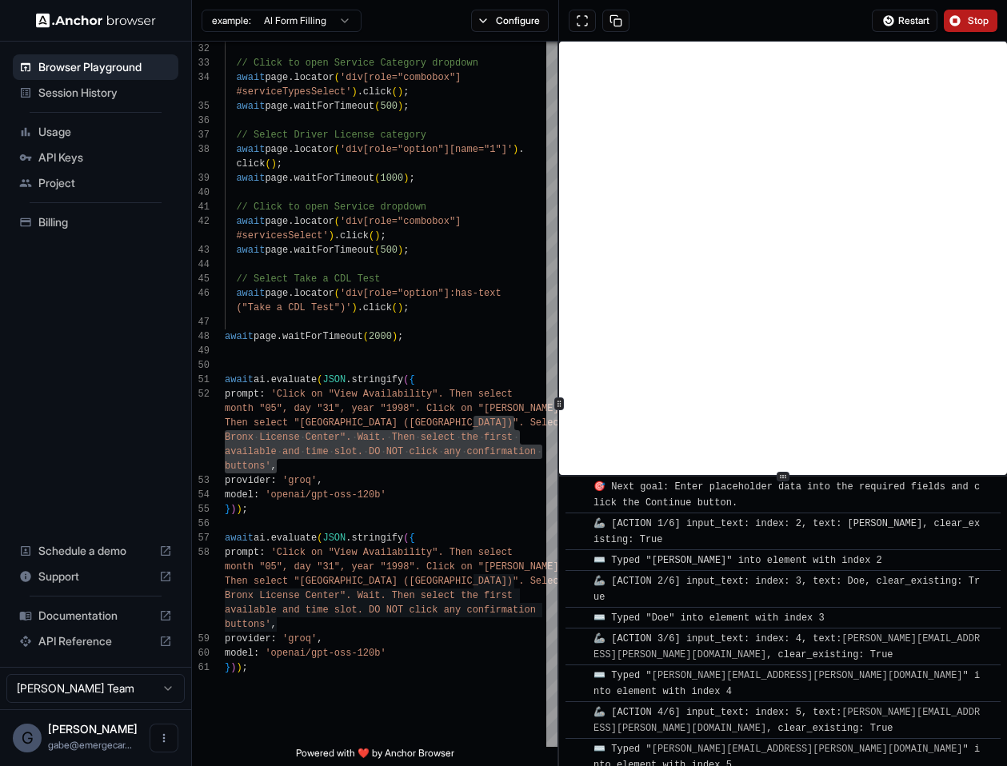
click at [977, 27] on button "Stop" at bounding box center [971, 21] width 54 height 22
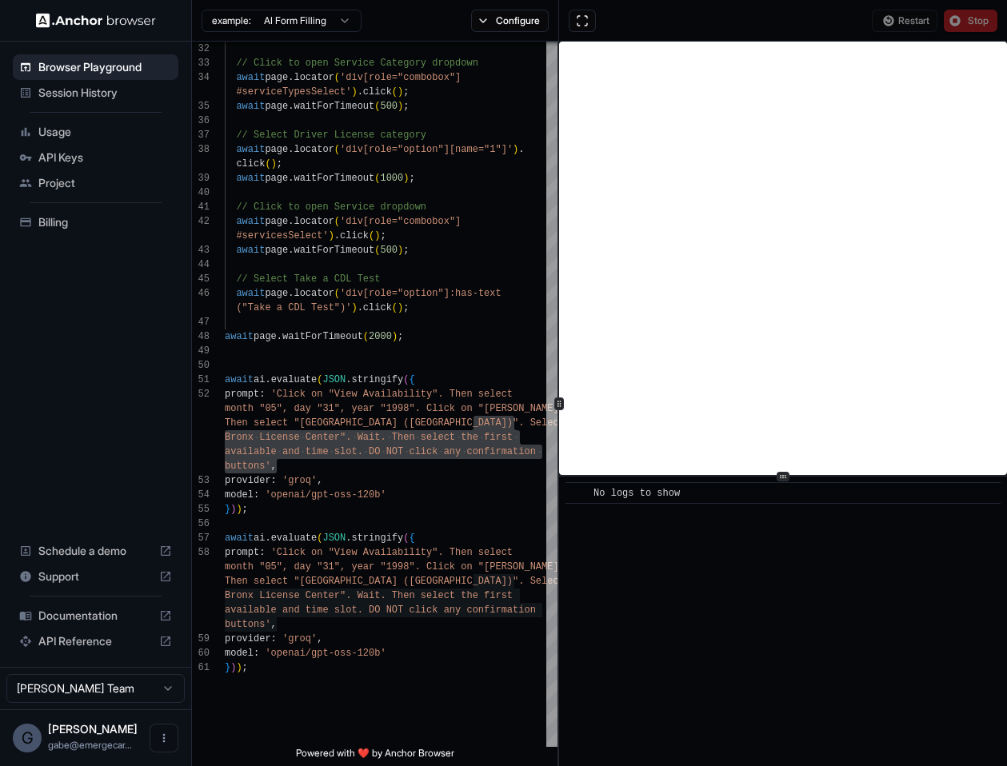
scroll to position [0, 0]
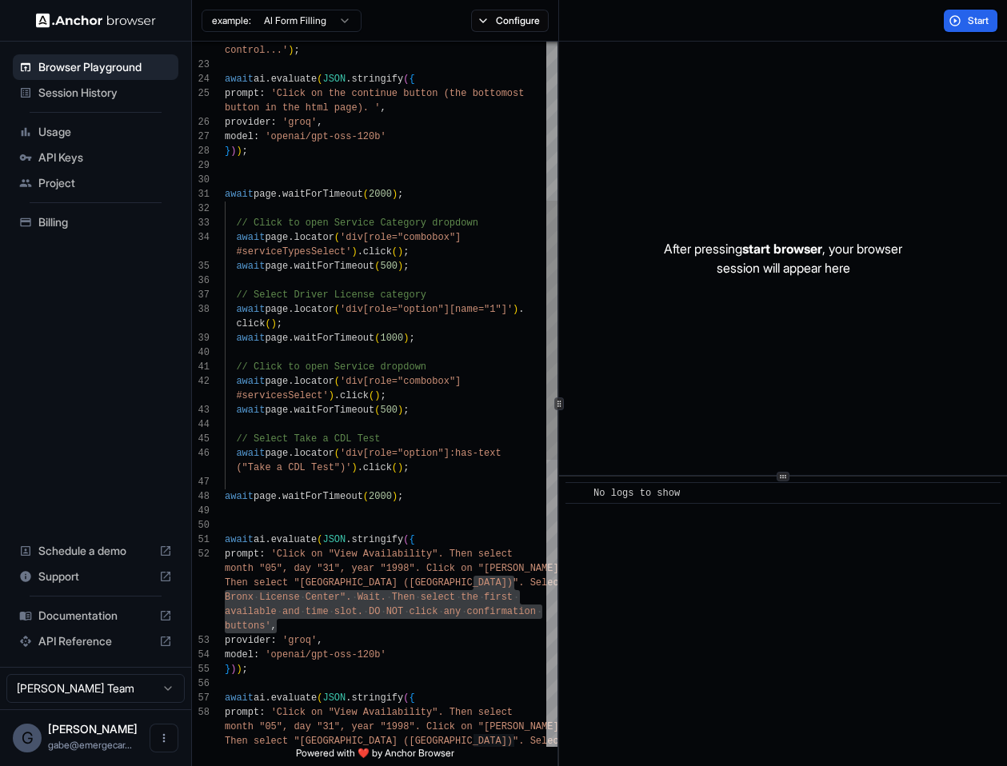
click at [407, 632] on div "// Click to open Service Category dropdown await page . locator ( 'div[role="co…" at bounding box center [391, 568] width 333 height 1915
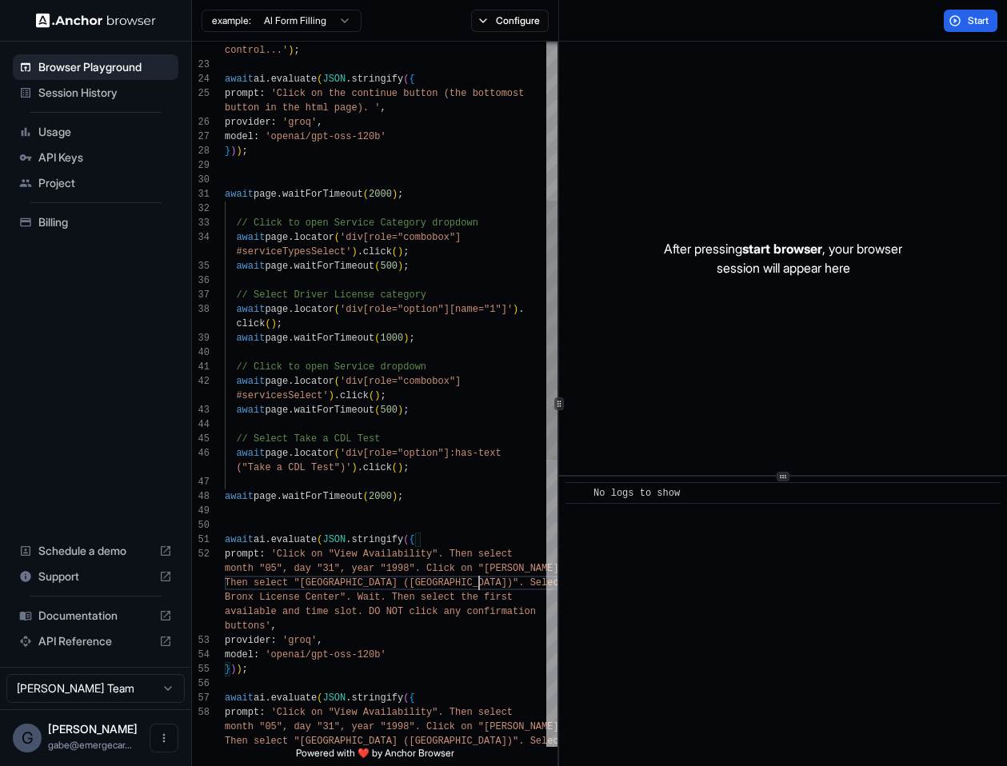
click at [482, 578] on div "// Click to open Service Category dropdown await page . locator ( 'div[role="co…" at bounding box center [391, 568] width 333 height 1915
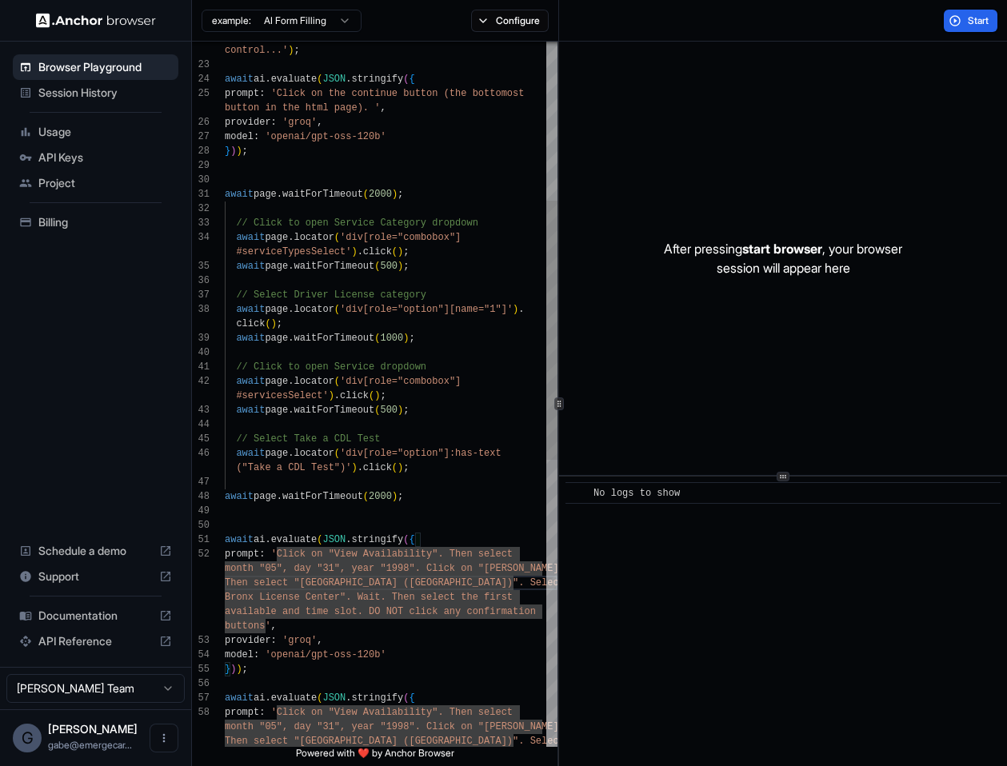
drag, startPoint x: 375, startPoint y: 590, endPoint x: 367, endPoint y: 590, distance: 8.0
click at [374, 590] on div "// Click to open Service Category dropdown await page . locator ( 'div[role="co…" at bounding box center [391, 568] width 333 height 1915
click at [340, 577] on div "// Click to open Service Category dropdown await page . locator ( 'div[role="co…" at bounding box center [391, 568] width 333 height 1915
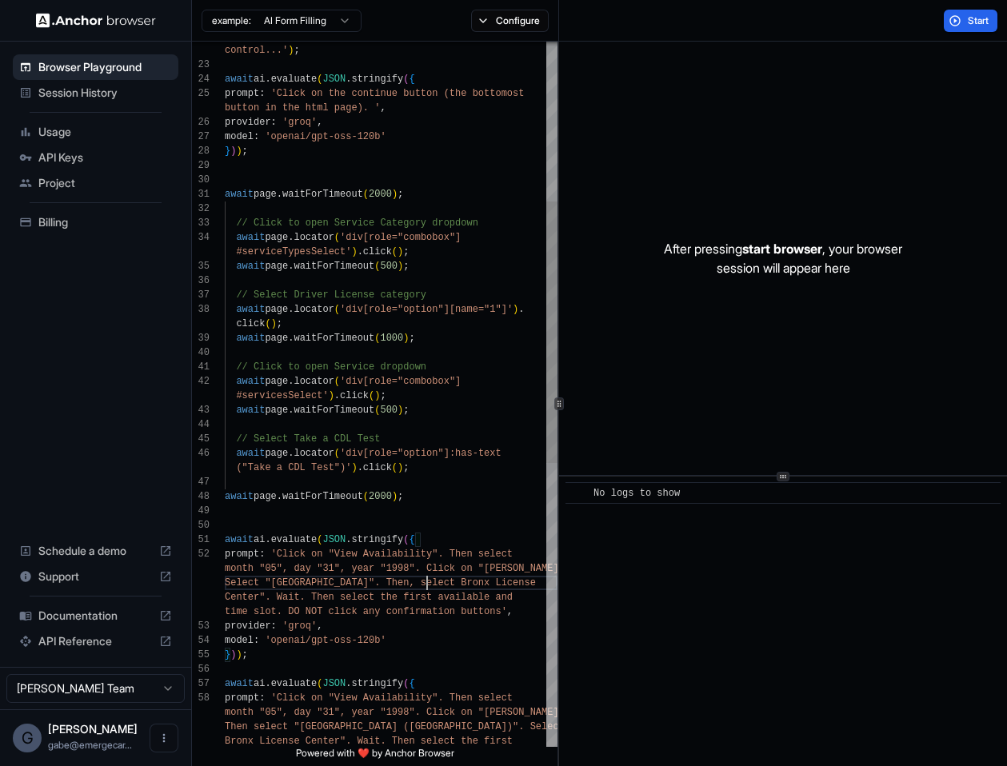
scroll to position [115, 0]
click at [502, 613] on div "// Click to open Service Category dropdown await page . locator ( 'div[role="co…" at bounding box center [391, 561] width 333 height 1901
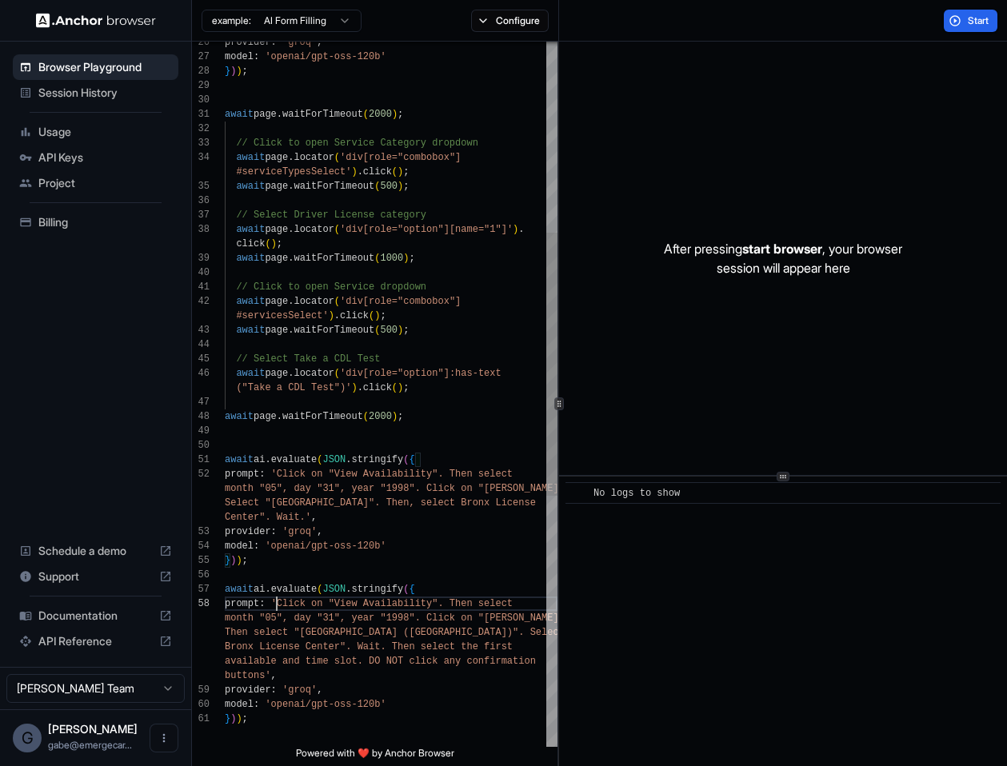
scroll to position [58, 0]
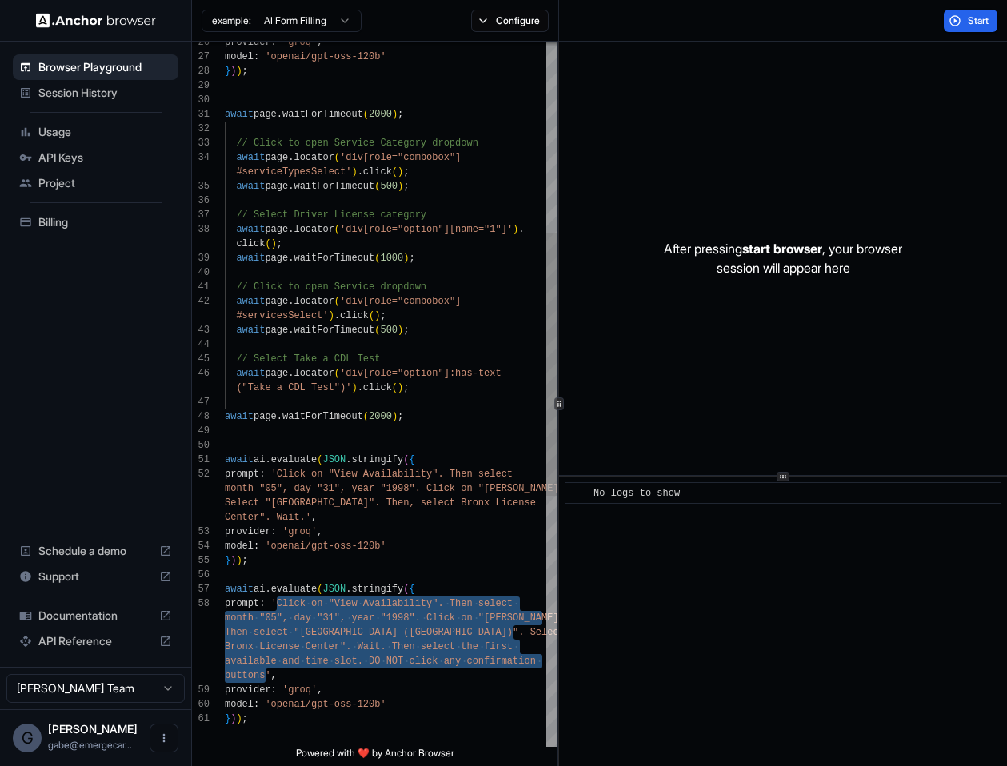
drag, startPoint x: 275, startPoint y: 607, endPoint x: 266, endPoint y: 678, distance: 71.8
click at [266, 678] on div "// Click to open Service Category dropdown await page . locator ( 'div[role="co…" at bounding box center [391, 474] width 333 height 1886
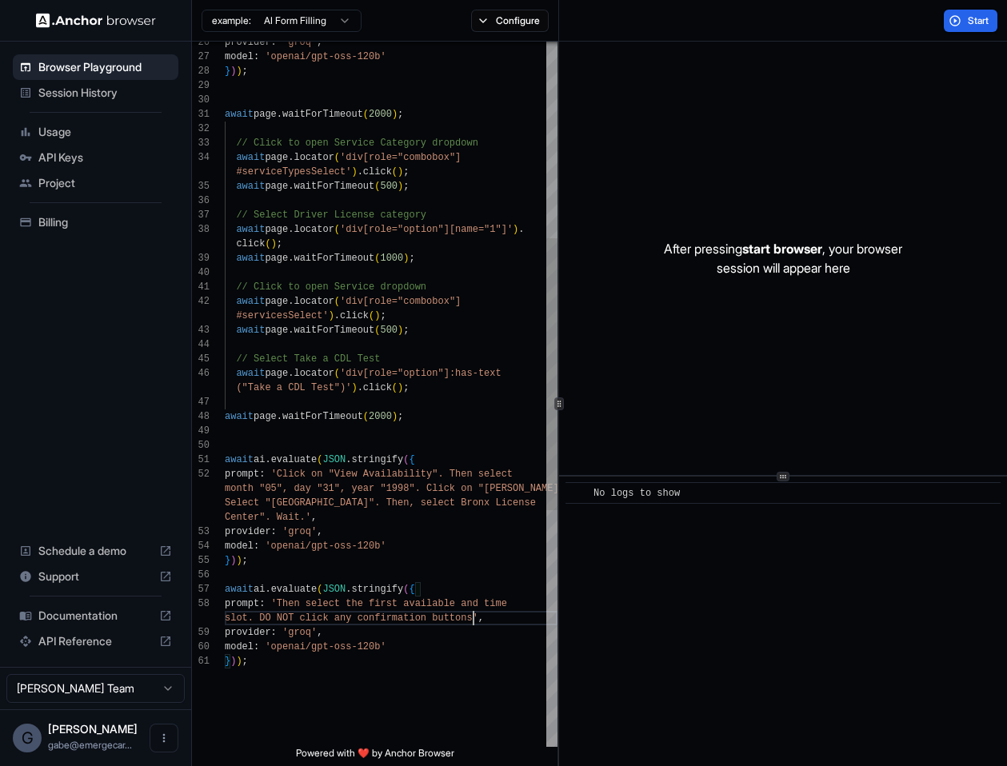
scroll to position [72, 0]
click at [310, 602] on div "// Click to open Service Category dropdown await page . locator ( 'div[role="co…" at bounding box center [391, 445] width 333 height 1829
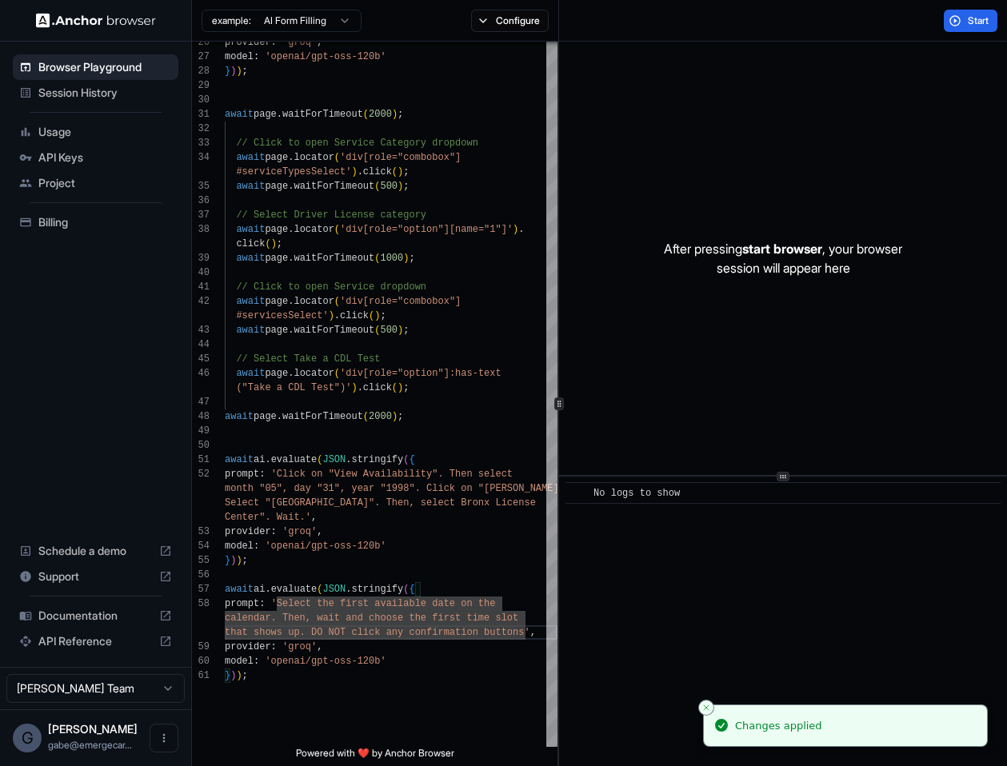
click at [959, 31] on div "Start" at bounding box center [783, 21] width 448 height 42
click at [957, 20] on button "Start" at bounding box center [971, 21] width 54 height 22
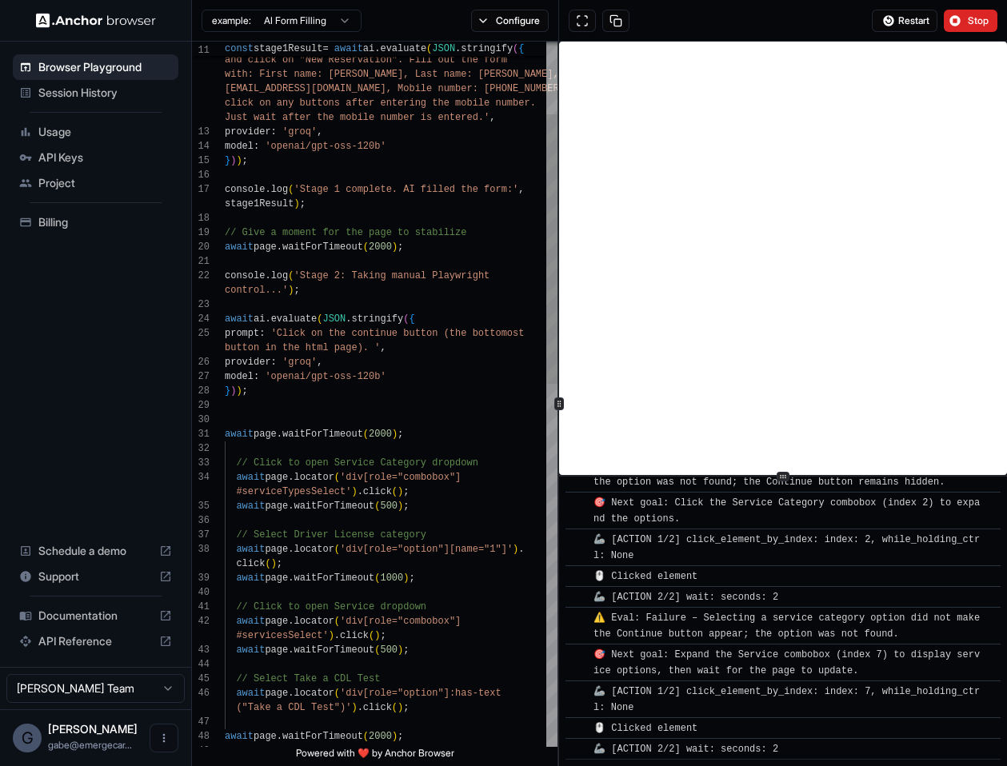
scroll to position [2283, 0]
type textarea "**********"
click at [420, 315] on div "// Click to open Service Category dropdown await page . locator ( 'div[role="co…" at bounding box center [391, 772] width 333 height 1843
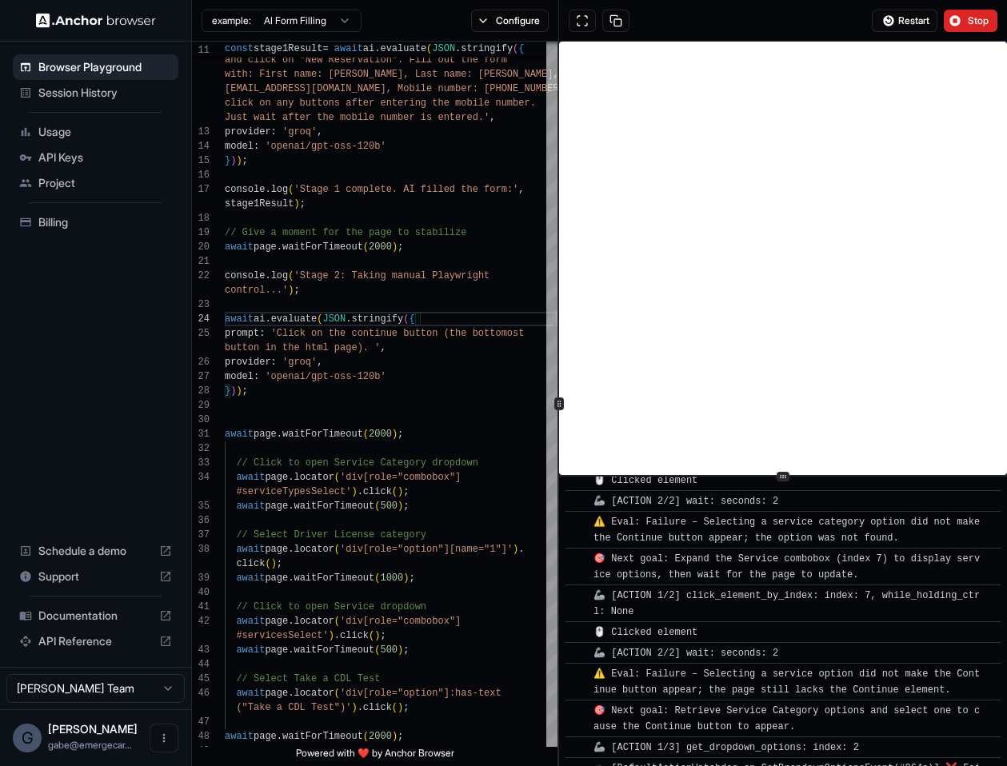
scroll to position [2499, 0]
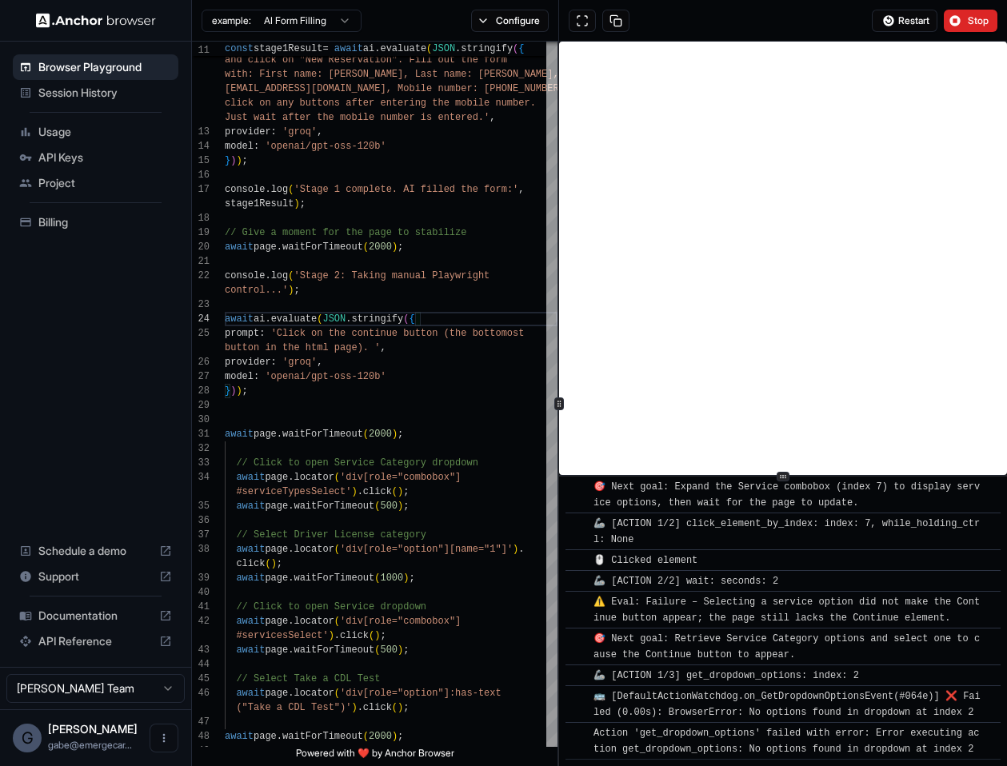
click at [961, 39] on div "Restart Stop" at bounding box center [783, 21] width 448 height 42
click at [963, 26] on button "Stop" at bounding box center [971, 21] width 54 height 22
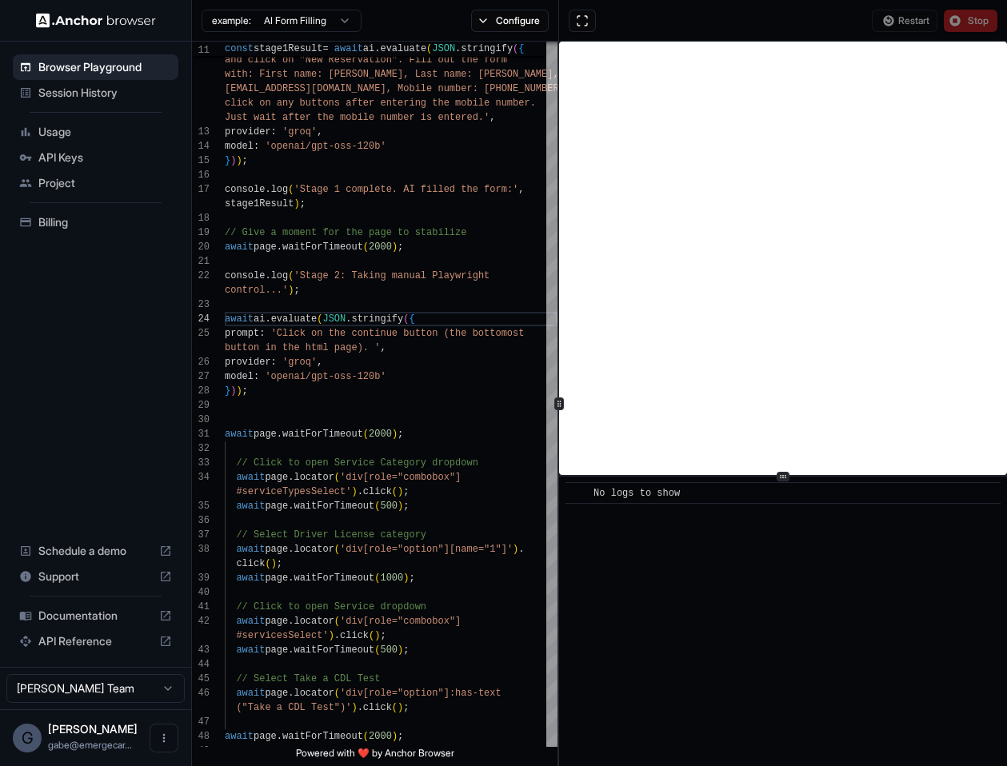
scroll to position [0, 0]
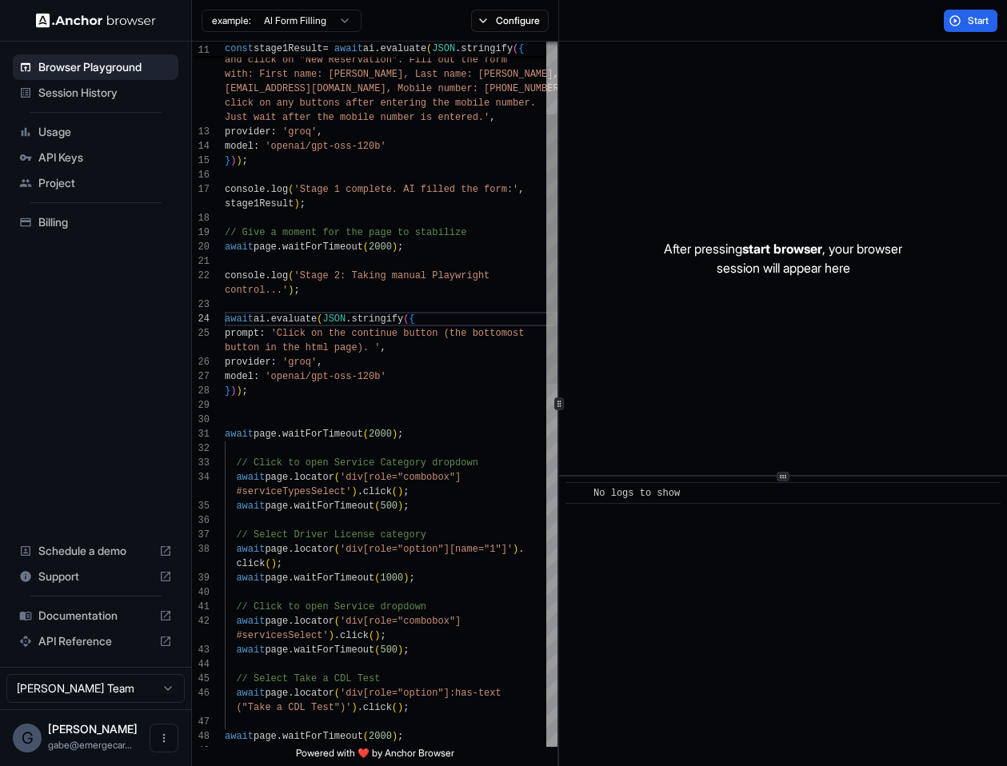
click at [459, 351] on div "// Click to open Service Category dropdown await page . locator ( 'div[role="co…" at bounding box center [391, 772] width 333 height 1843
type textarea "*"
type textarea "**********"
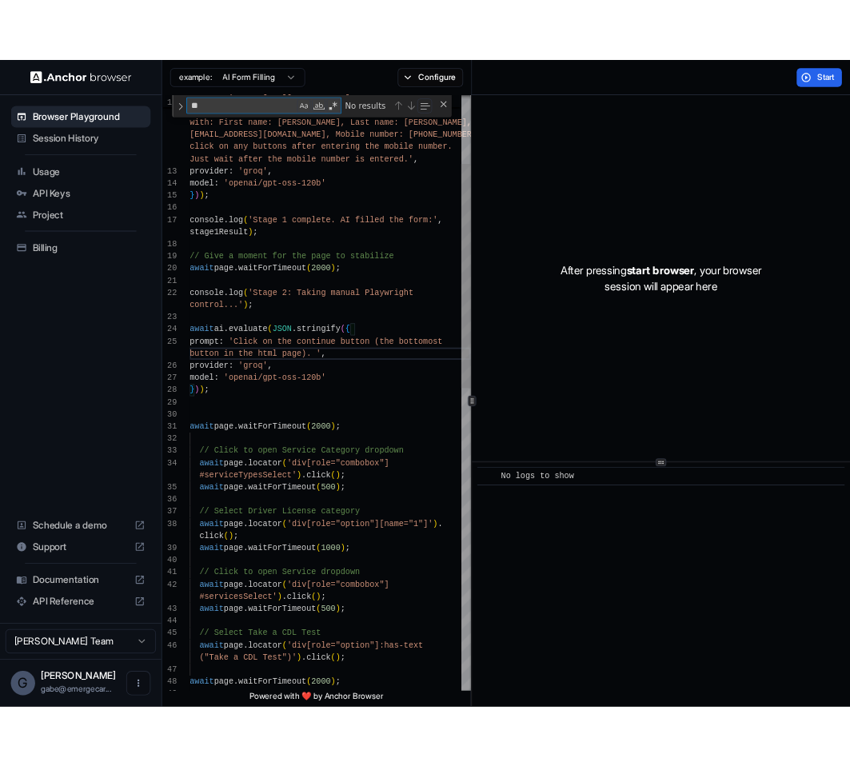
scroll to position [115, 0]
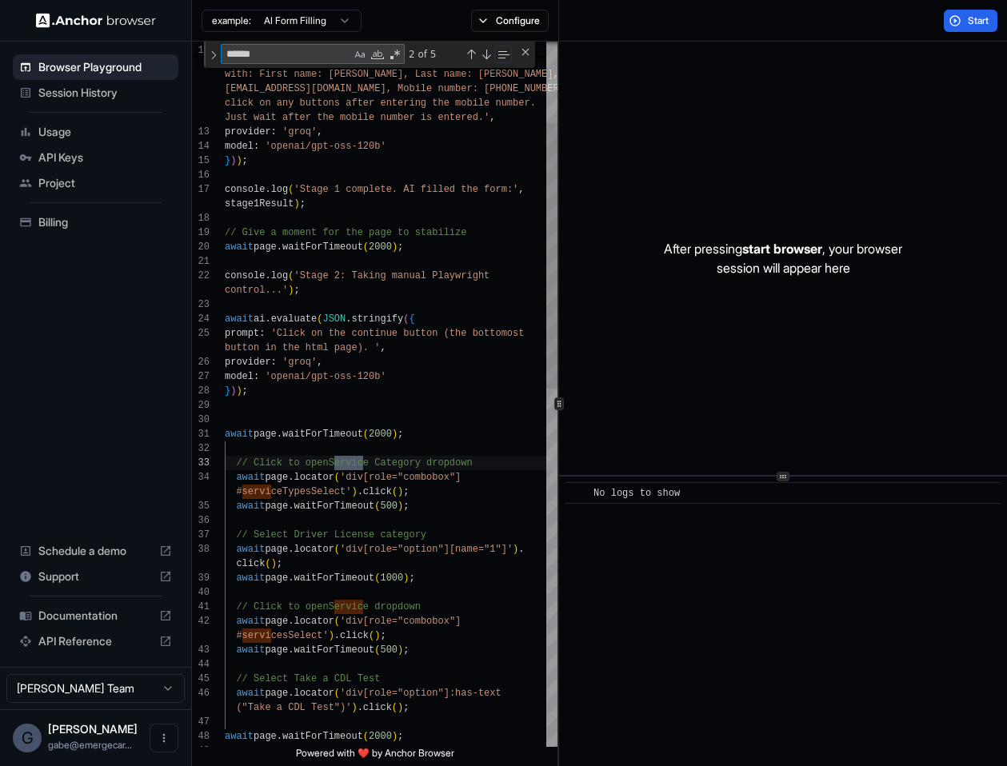
type textarea "*******"
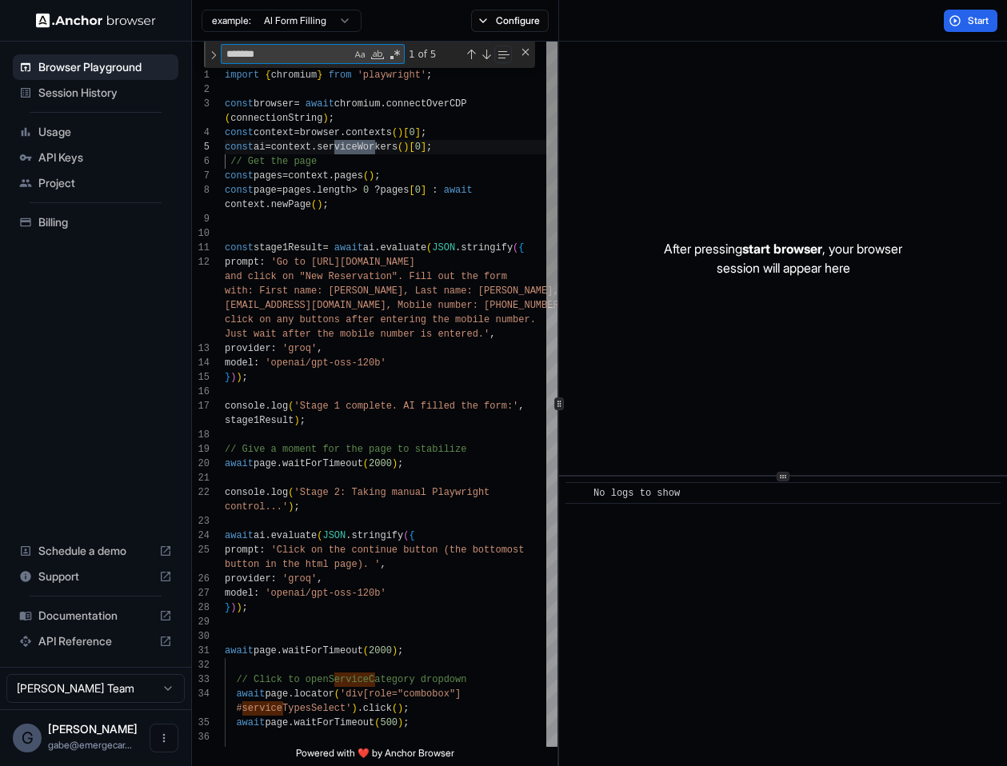
type textarea "**********"
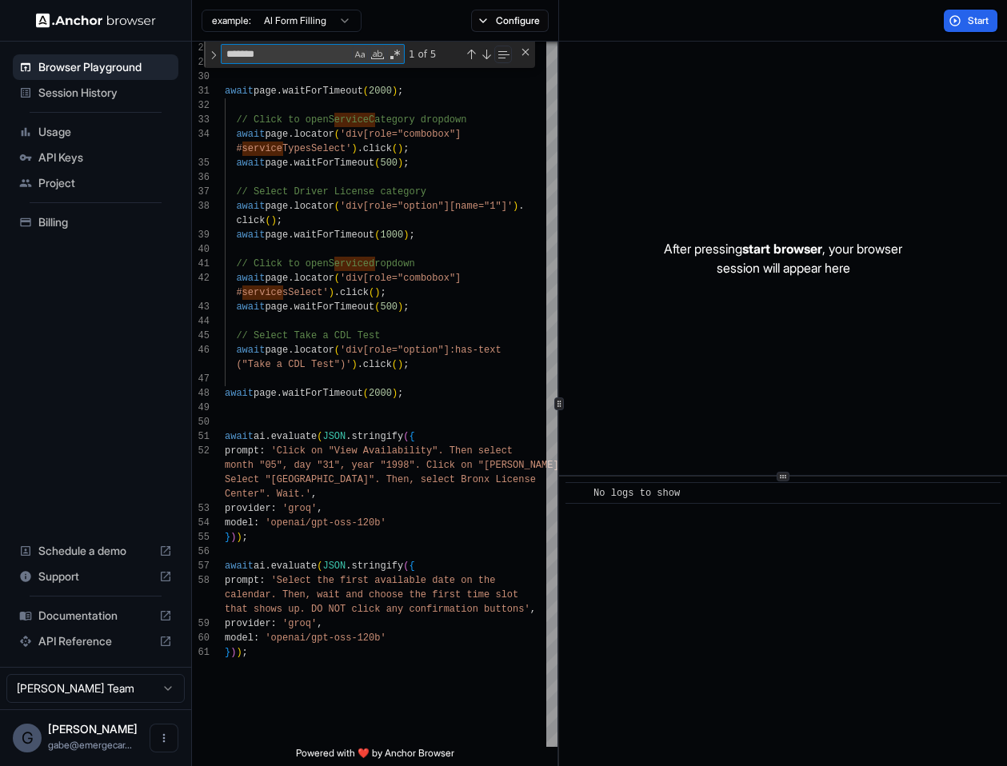
type textarea "*******"
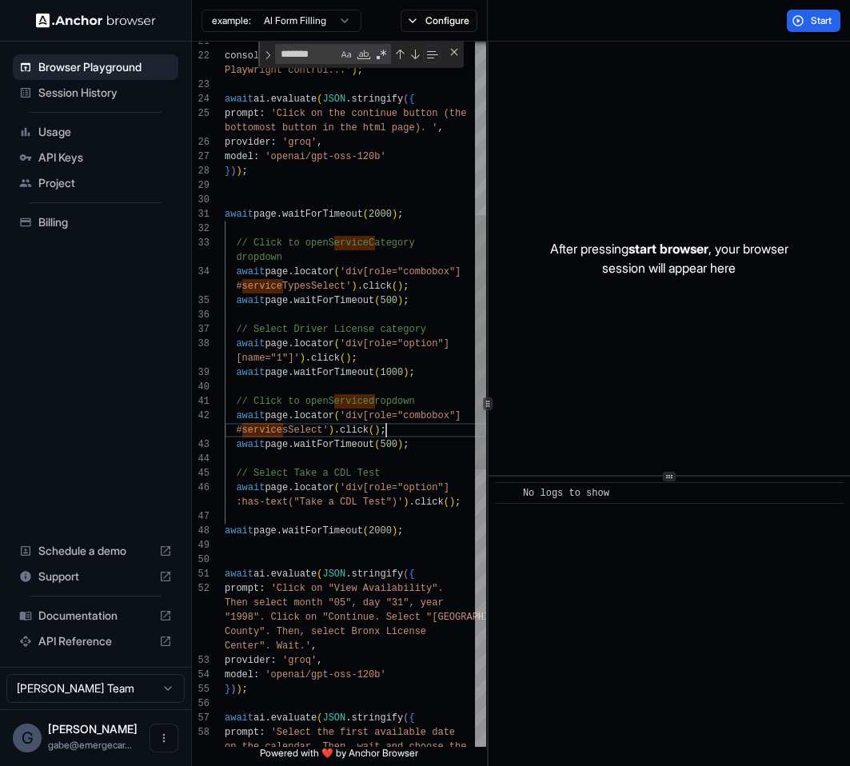
click at [400, 435] on div "await ai . evaluate ( JSON . stringify ( { prompt : 'Select the first available…" at bounding box center [356, 540] width 262 height 1956
click at [415, 462] on div "await ai . evaluate ( JSON . stringify ( { prompt : 'Select the first available…" at bounding box center [356, 540] width 262 height 1956
click at [329, 227] on div "await ai . evaluate ( JSON . stringify ( { prompt : 'Select the first available…" at bounding box center [356, 540] width 262 height 1956
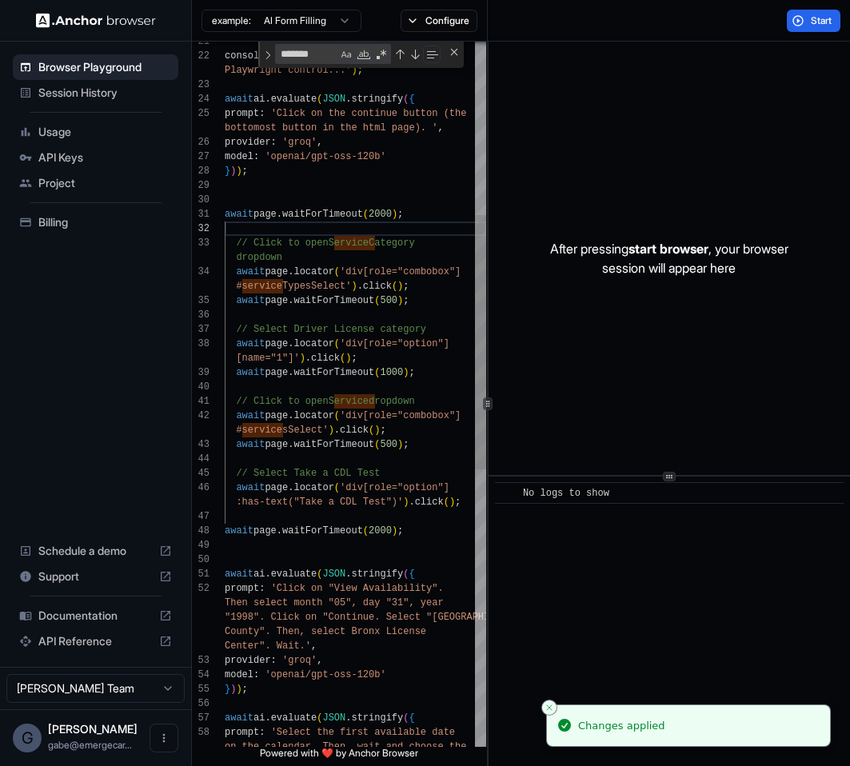
click at [350, 228] on div "await ai . evaluate ( JSON . stringify ( { prompt : 'Select the first available…" at bounding box center [356, 540] width 262 height 1956
click at [808, 2] on div "Start" at bounding box center [669, 21] width 362 height 42
click at [808, 14] on button "Start" at bounding box center [814, 21] width 54 height 22
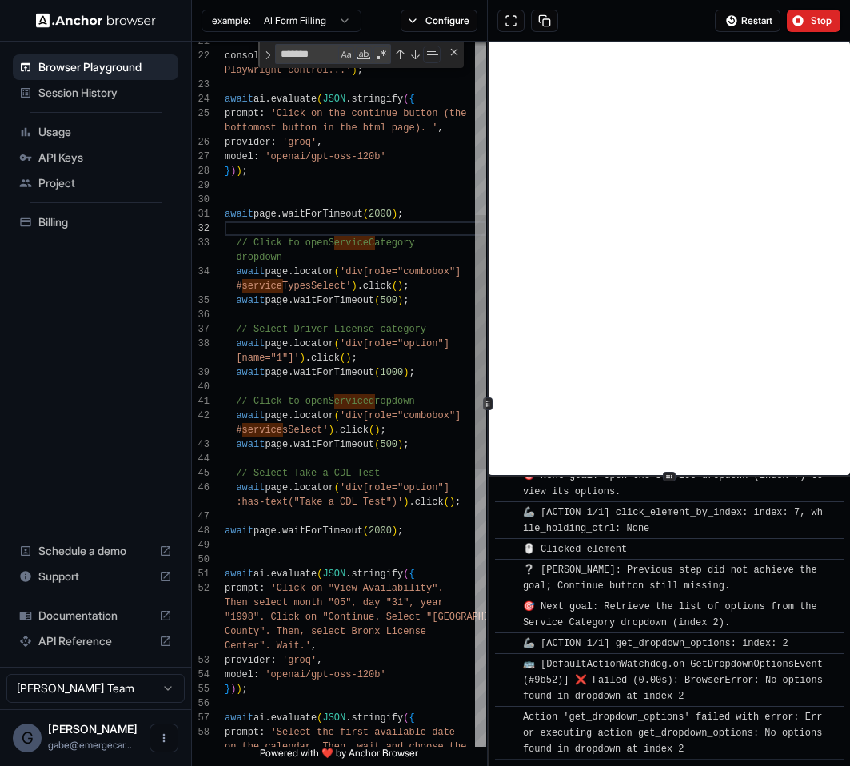
scroll to position [2385, 0]
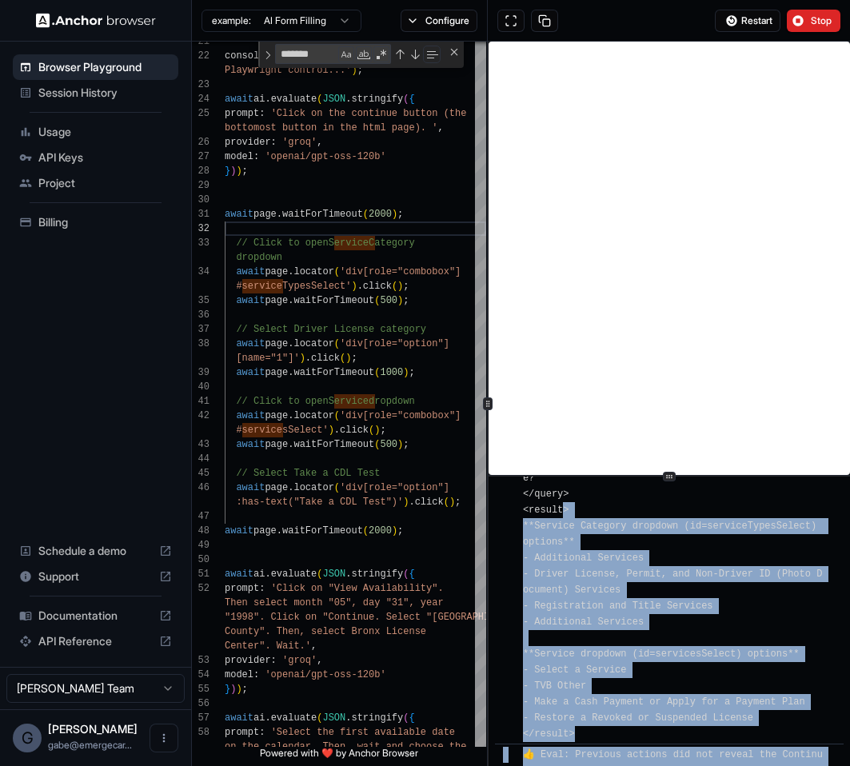
drag, startPoint x: 670, startPoint y: 740, endPoint x: 562, endPoint y: 529, distance: 237.5
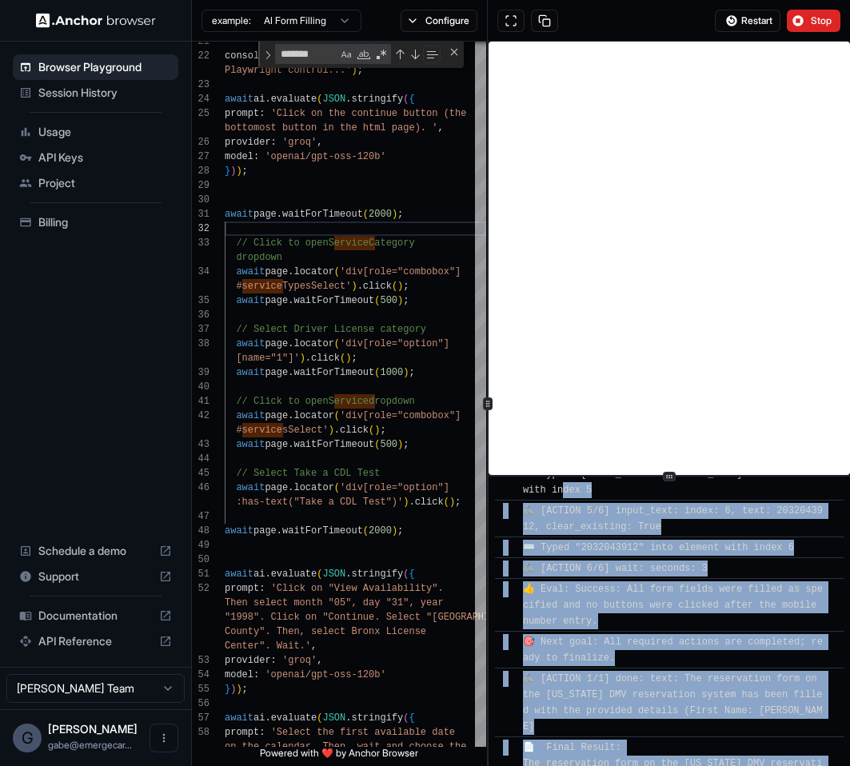
scroll to position [0, 0]
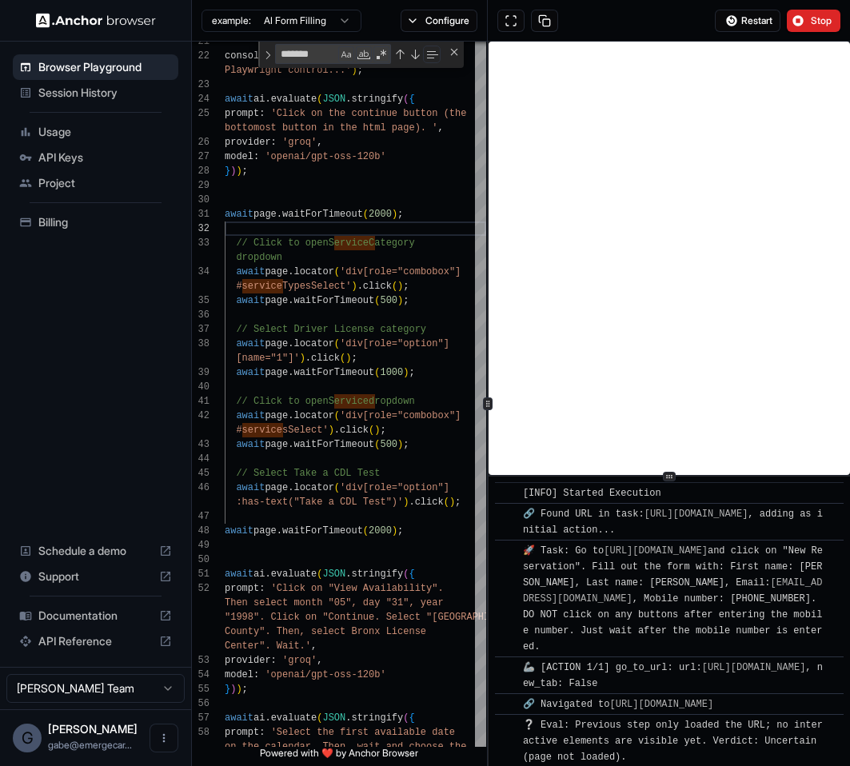
drag, startPoint x: 698, startPoint y: 707, endPoint x: 530, endPoint y: 509, distance: 259.9
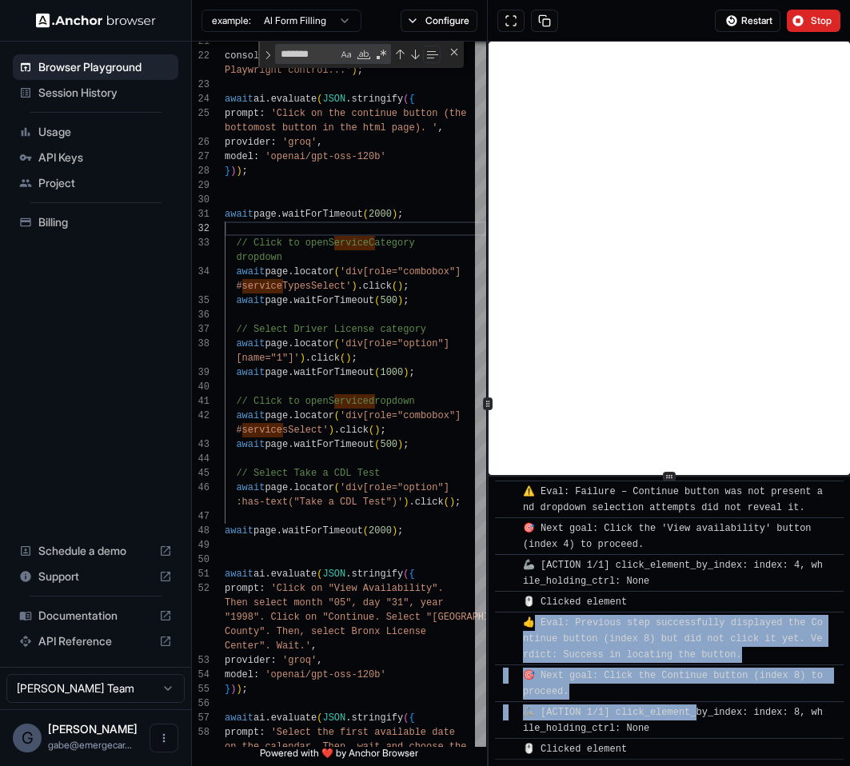
copy div "Eval: Previous step successfully displayed the Continue button (index 8) but di…"
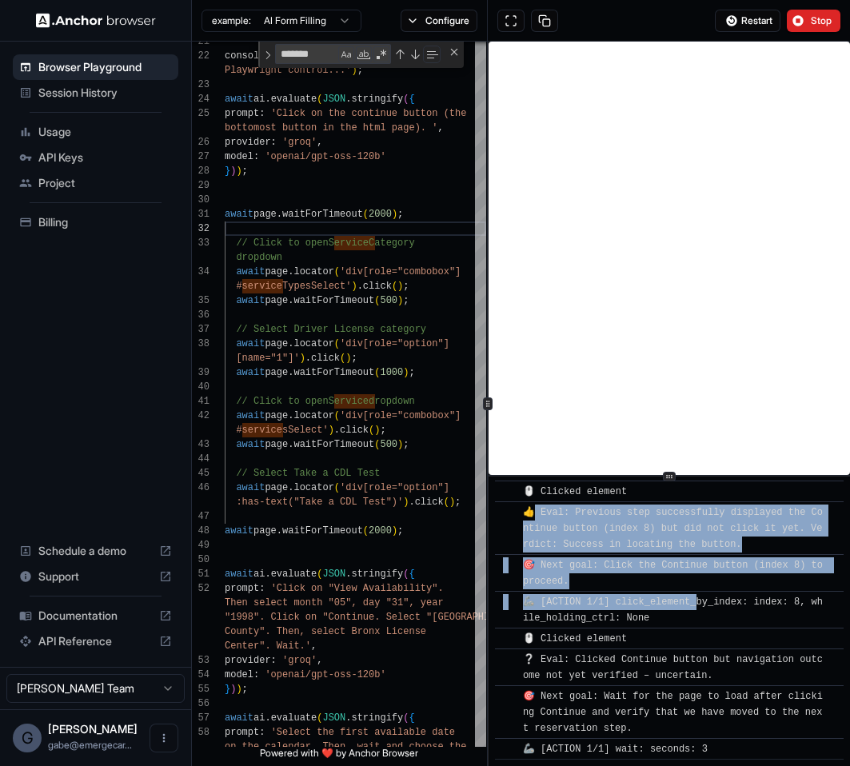
click at [797, 28] on button "Stop" at bounding box center [814, 21] width 54 height 22
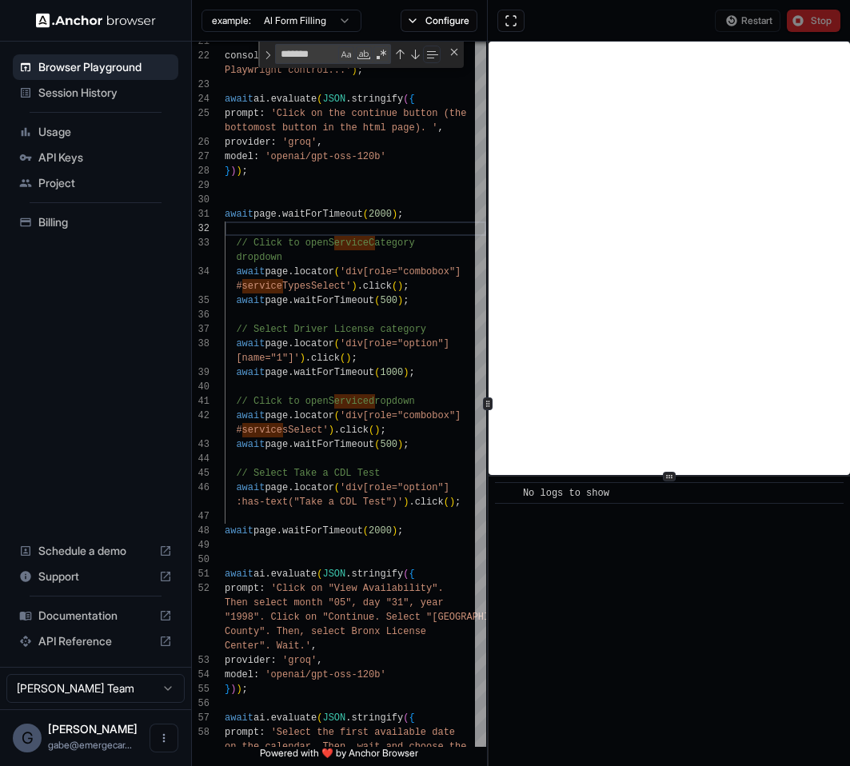
scroll to position [0, 0]
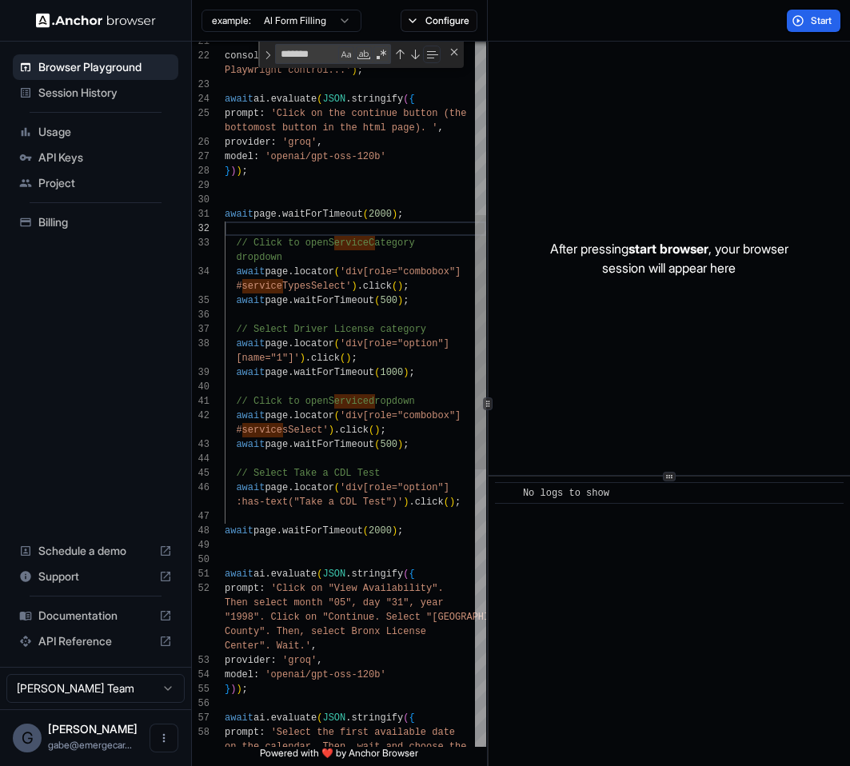
click at [379, 302] on div "await ai . evaluate ( JSON . stringify ( { prompt : 'Select the first available…" at bounding box center [356, 540] width 262 height 1956
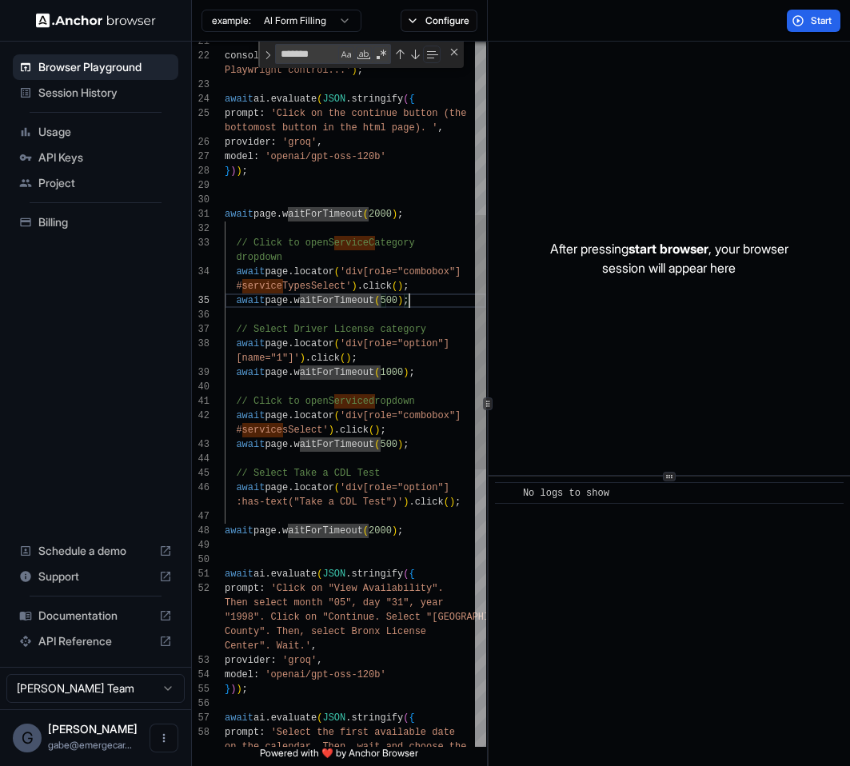
click at [409, 296] on div "await ai . evaluate ( JSON . stringify ( { prompt : 'Select the first available…" at bounding box center [356, 540] width 262 height 1956
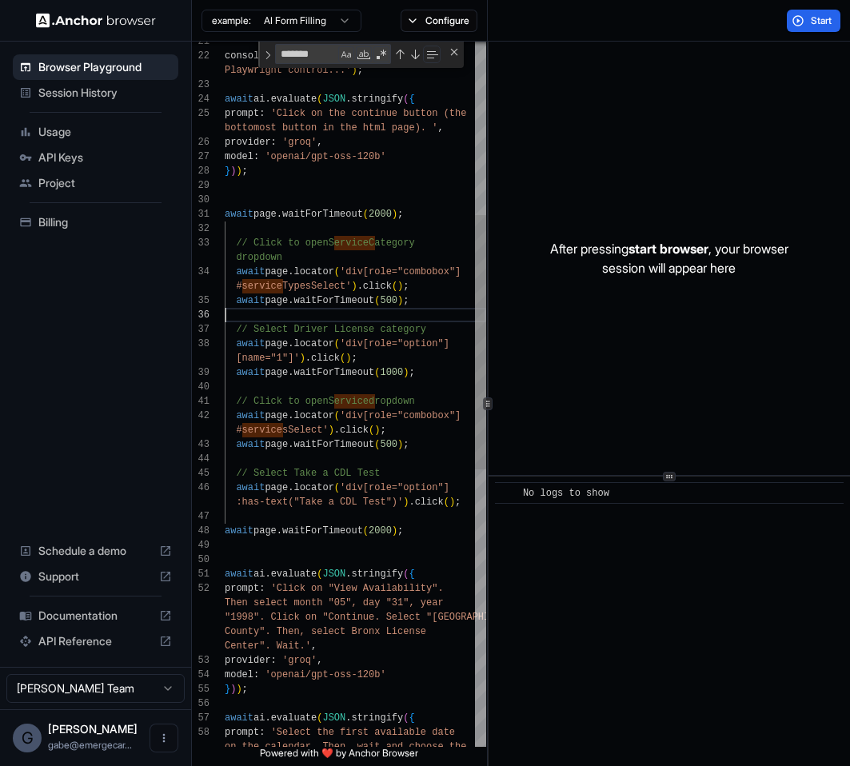
click at [418, 321] on div "await ai . evaluate ( JSON . stringify ( { prompt : 'Select the first available…" at bounding box center [356, 540] width 262 height 1956
click at [392, 352] on div "await ai . evaluate ( JSON . stringify ( { prompt : 'Select the first available…" at bounding box center [356, 540] width 262 height 1956
click at [295, 360] on div "await ai . evaluate ( JSON . stringify ( { prompt : 'Select the first available…" at bounding box center [356, 540] width 262 height 1956
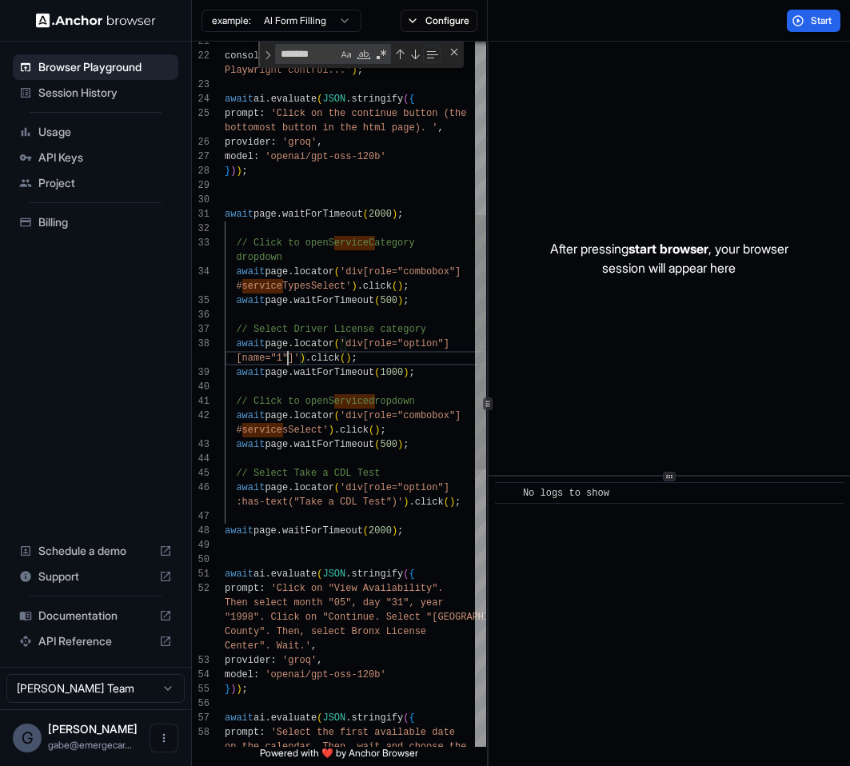
click at [382, 354] on div "await ai . evaluate ( JSON . stringify ( { prompt : 'Select the first available…" at bounding box center [356, 540] width 262 height 1956
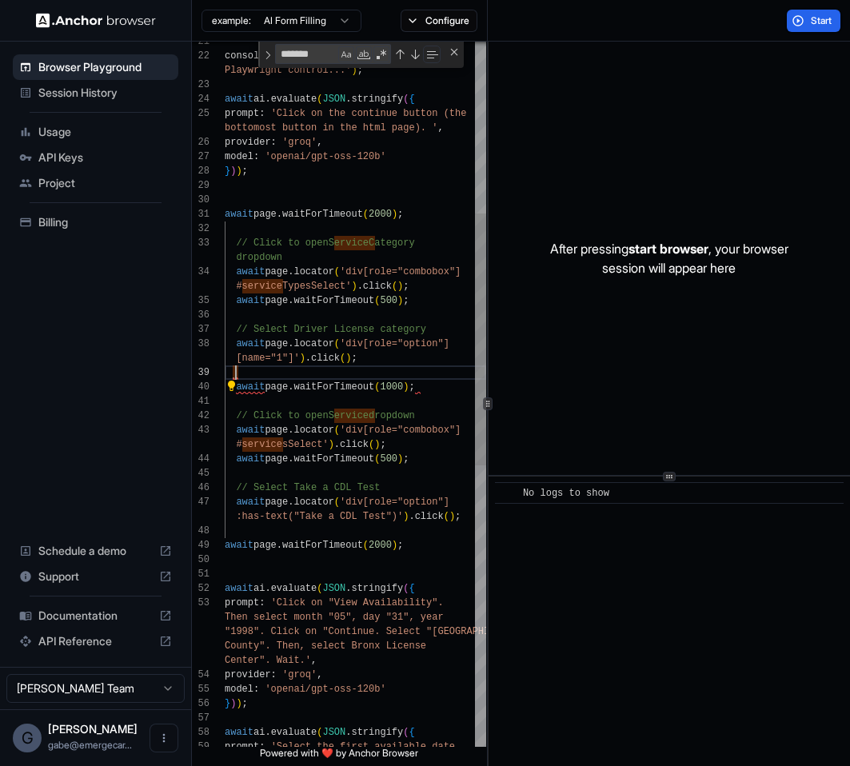
scroll to position [58, 0]
click at [314, 396] on div "Then select month "05", day "31", year "1998". Click on "Continue. Select "[GEO…" at bounding box center [356, 547] width 262 height 1970
click at [314, 375] on div "Then select month "05", day "31", year "1998". Click on "Continue. Select "[GEO…" at bounding box center [356, 547] width 262 height 1970
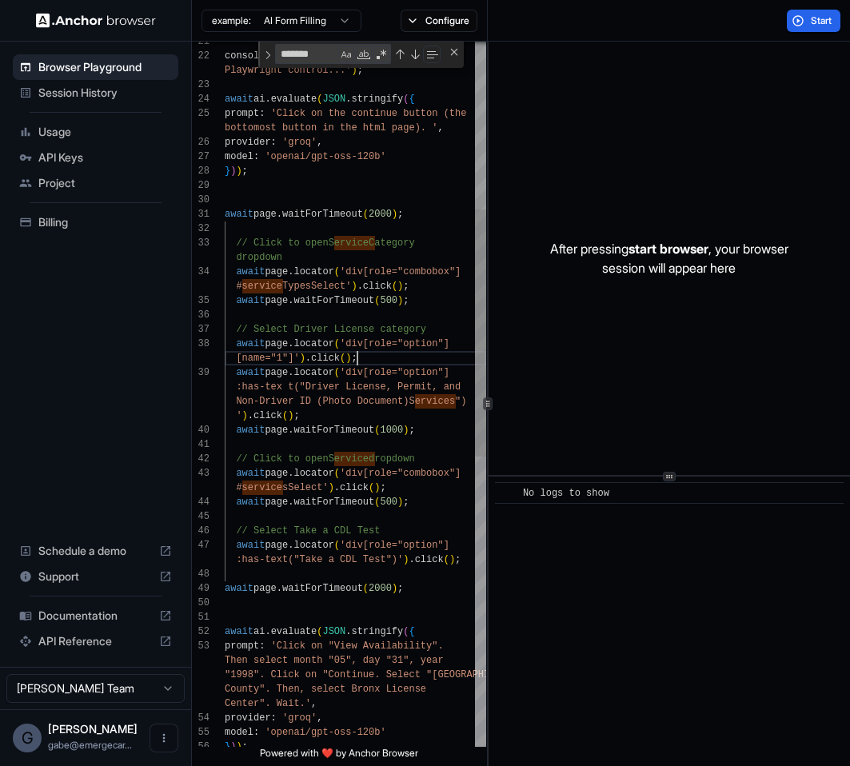
click at [378, 358] on div "Then select month "05", day "31", year "1998". Click on "Continue. Select "[GEO…" at bounding box center [356, 568] width 262 height 2013
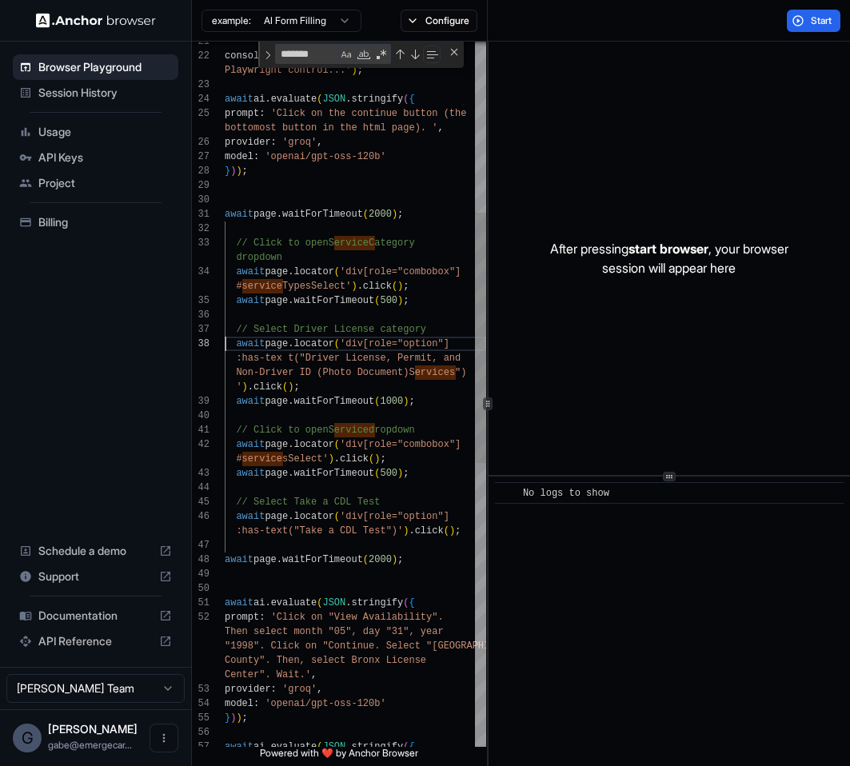
click at [366, 390] on div "Then select month "05", day "31", year "1998". Click on "Continue. Select "[GEO…" at bounding box center [356, 554] width 262 height 1984
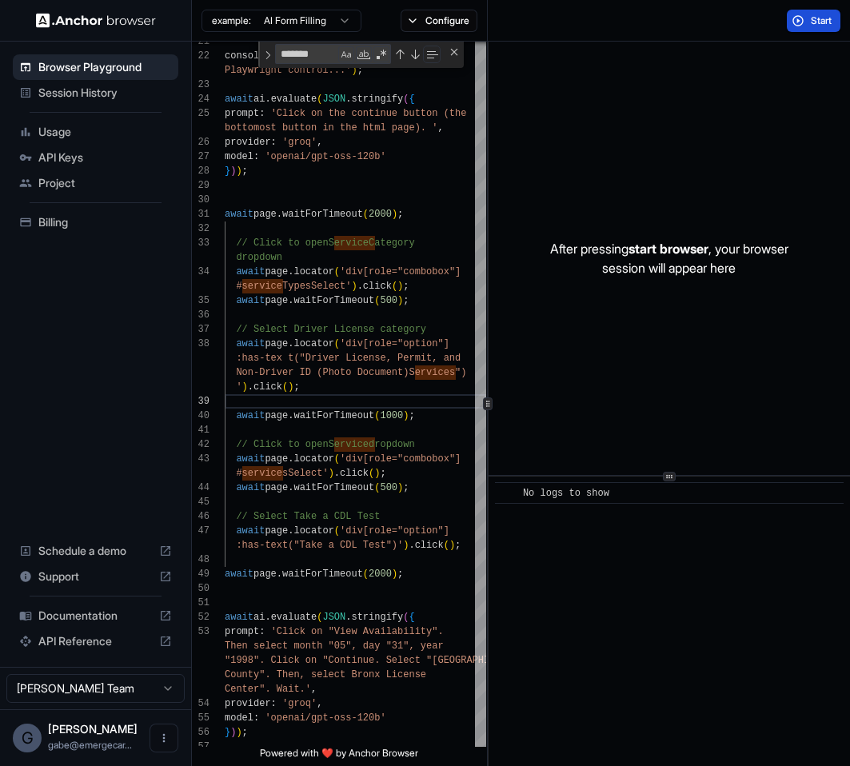
click at [818, 21] on span "Start" at bounding box center [822, 20] width 22 height 13
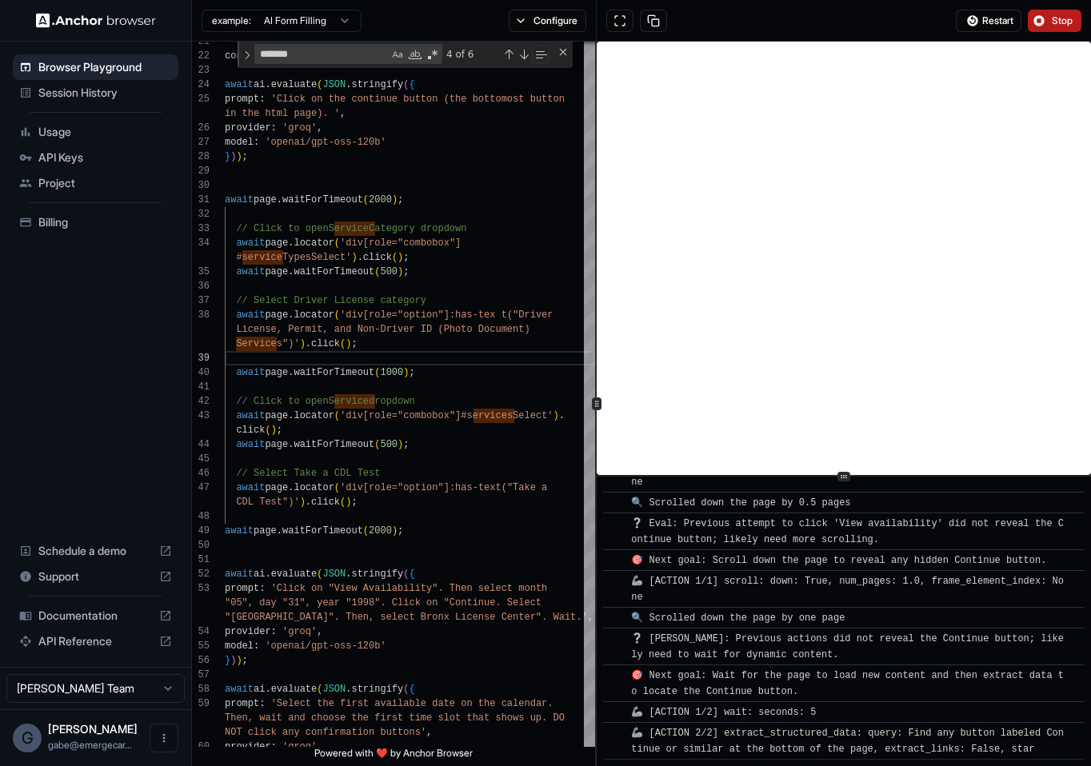
scroll to position [2547, 0]
click at [1006, 29] on button "Stop" at bounding box center [1055, 21] width 54 height 22
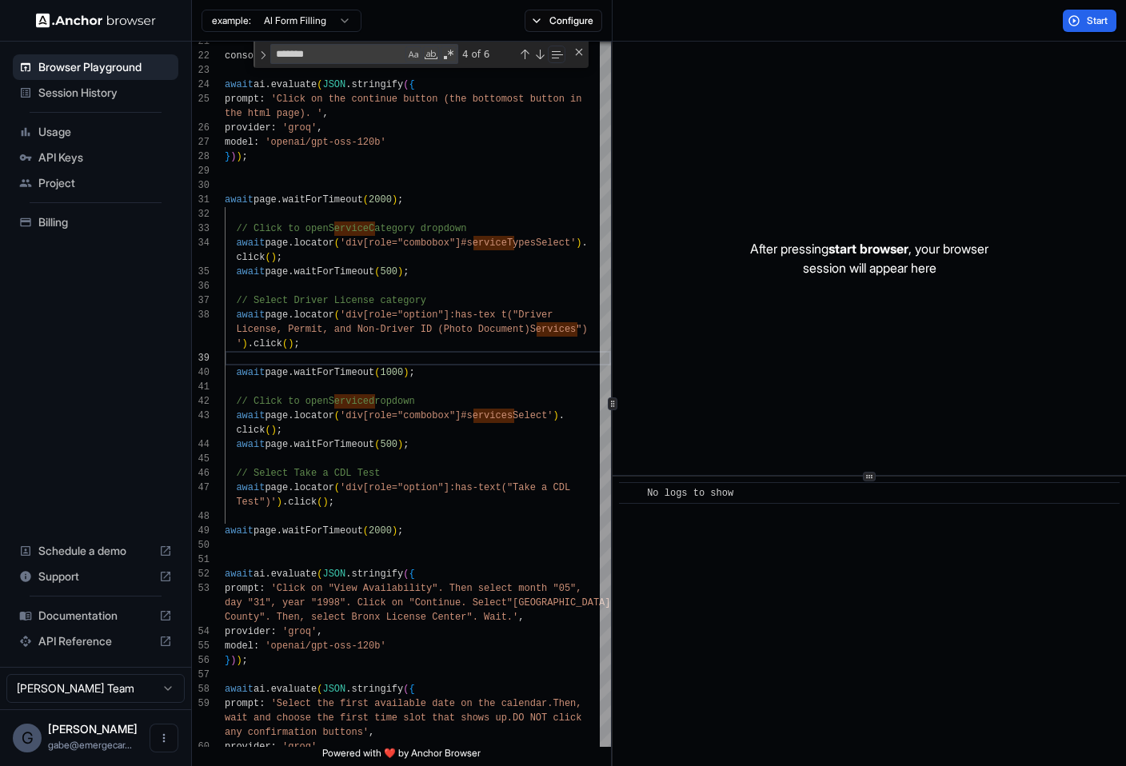
scroll to position [101, 0]
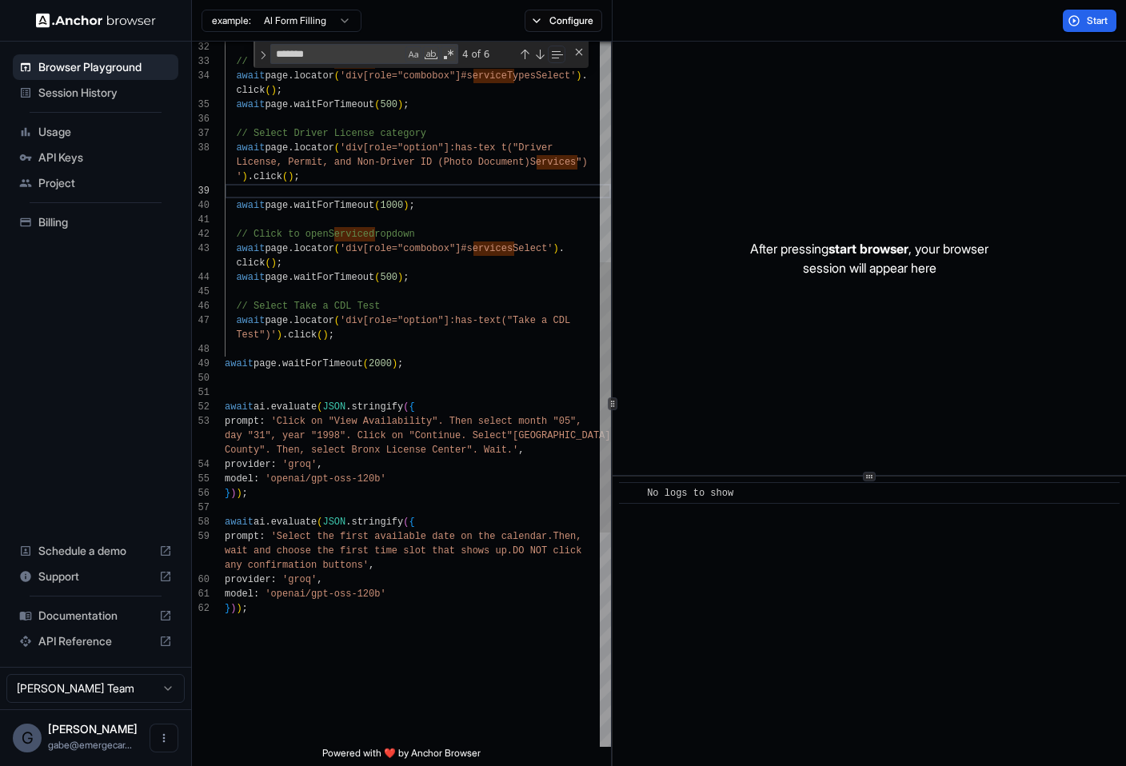
click at [470, 436] on div "} ) ) ; any confirmation buttons' , provider : 'groq' , model : 'openai/gpt-oss…" at bounding box center [418, 386] width 386 height 1841
click at [490, 538] on div "} ) ) ; any confirmation buttons' , provider : 'groq' , model : 'openai/gpt-oss…" at bounding box center [418, 386] width 386 height 1841
click at [495, 583] on div "} ) ) ; any confirmation buttons' , provider : 'groq' , model : 'openai/gpt-oss…" at bounding box center [418, 386] width 386 height 1841
click at [437, 593] on div "} ) ) ; any confirmation buttons' , provider : 'groq' , model : 'openai/gpt-oss…" at bounding box center [418, 386] width 386 height 1841
click at [418, 567] on div "} ) ) ; any confirmation buttons' , provider : 'groq' , model : 'openai/gpt-oss…" at bounding box center [418, 386] width 386 height 1841
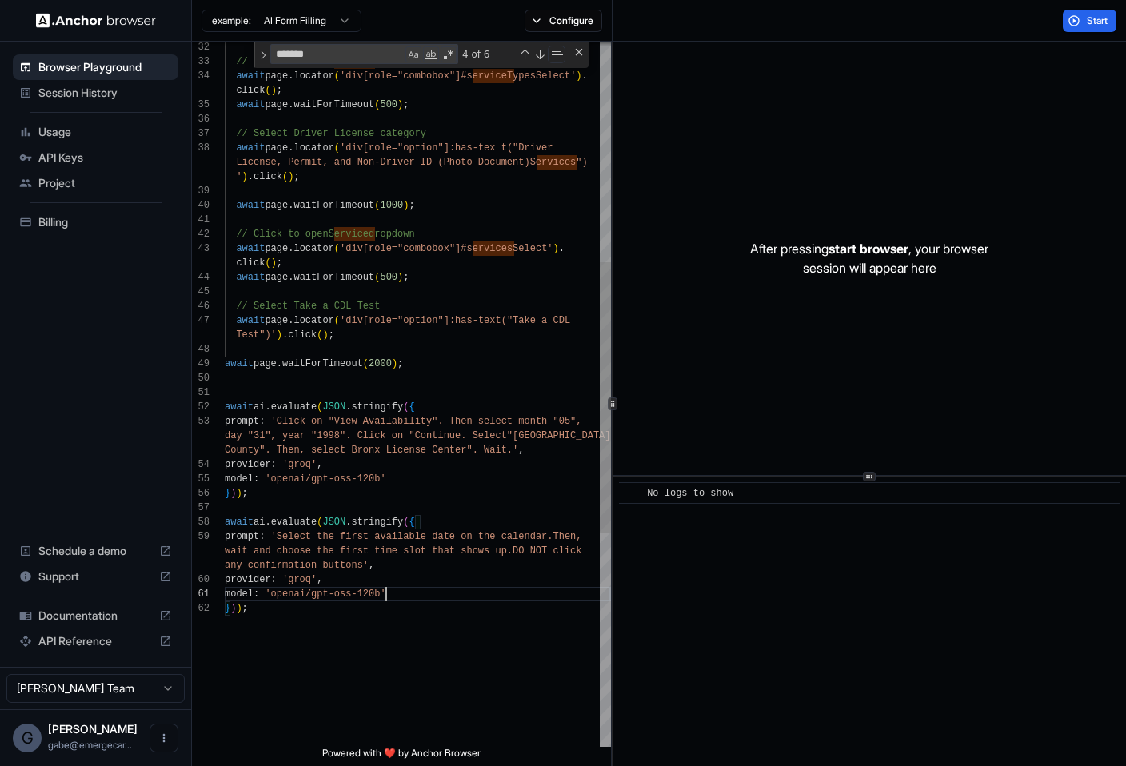
scroll to position [58, 0]
click at [1006, 17] on button "Start" at bounding box center [1090, 21] width 54 height 22
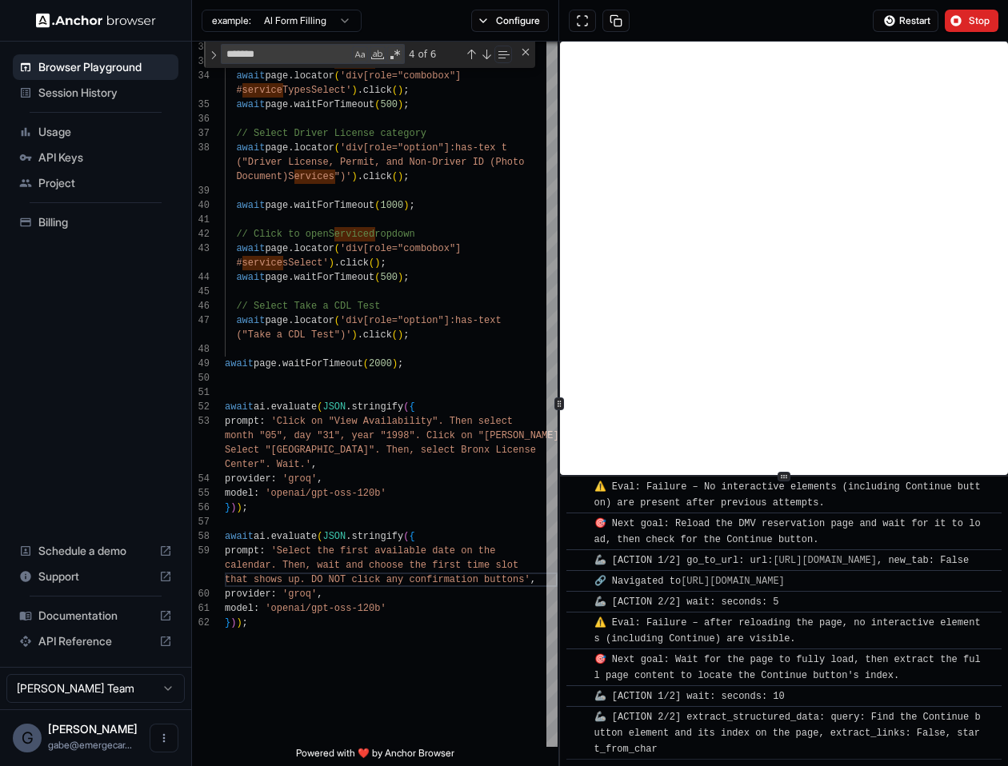
scroll to position [3065, 0]
click at [977, 14] on span "Stop" at bounding box center [980, 20] width 22 height 13
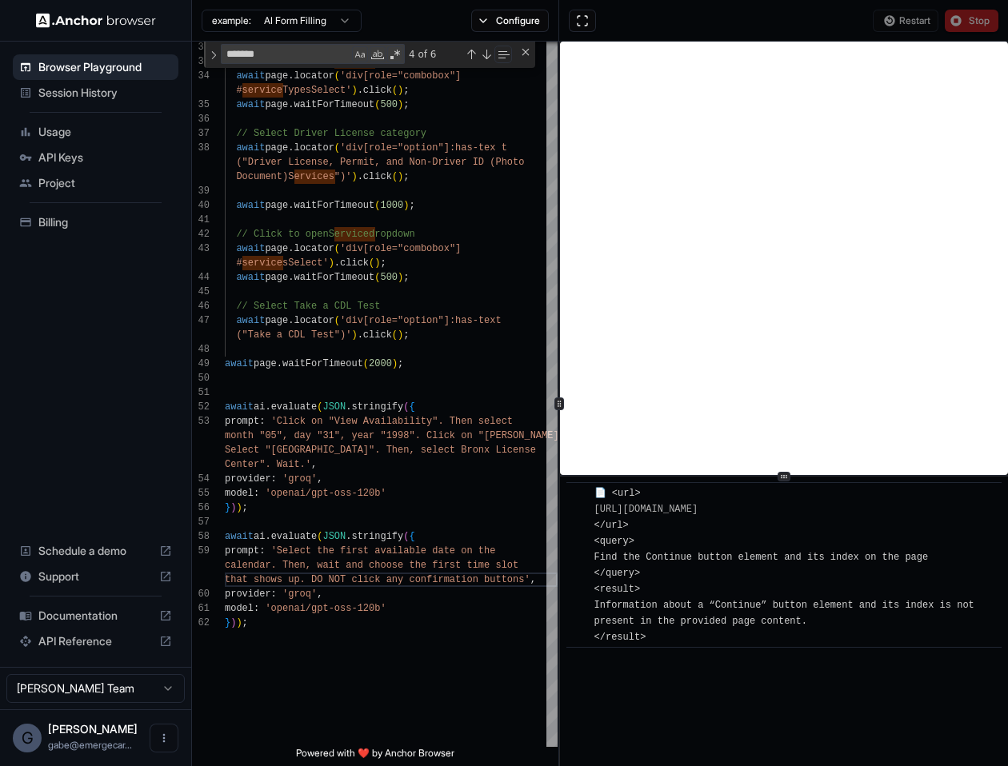
scroll to position [0, 0]
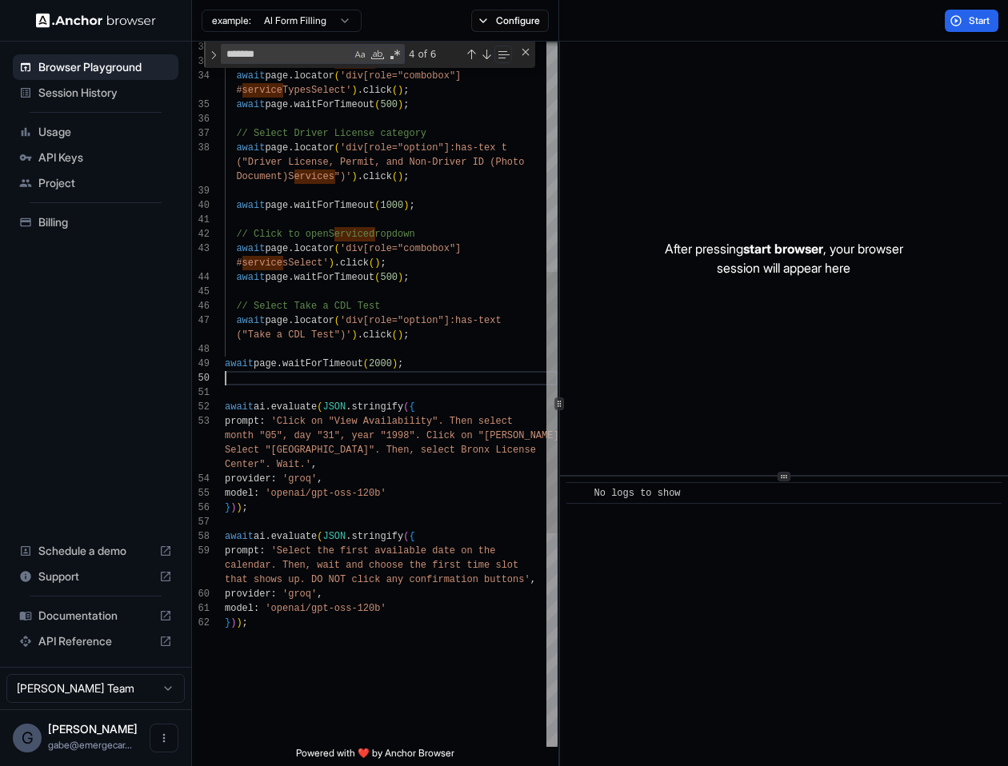
click at [455, 374] on div "// Click to open Service Category dropdown await page . locator ( 'div[role="co…" at bounding box center [391, 372] width 333 height 1898
click at [386, 272] on div "// Click to open Service Category dropdown await page . locator ( 'div[role="co…" at bounding box center [391, 372] width 333 height 1898
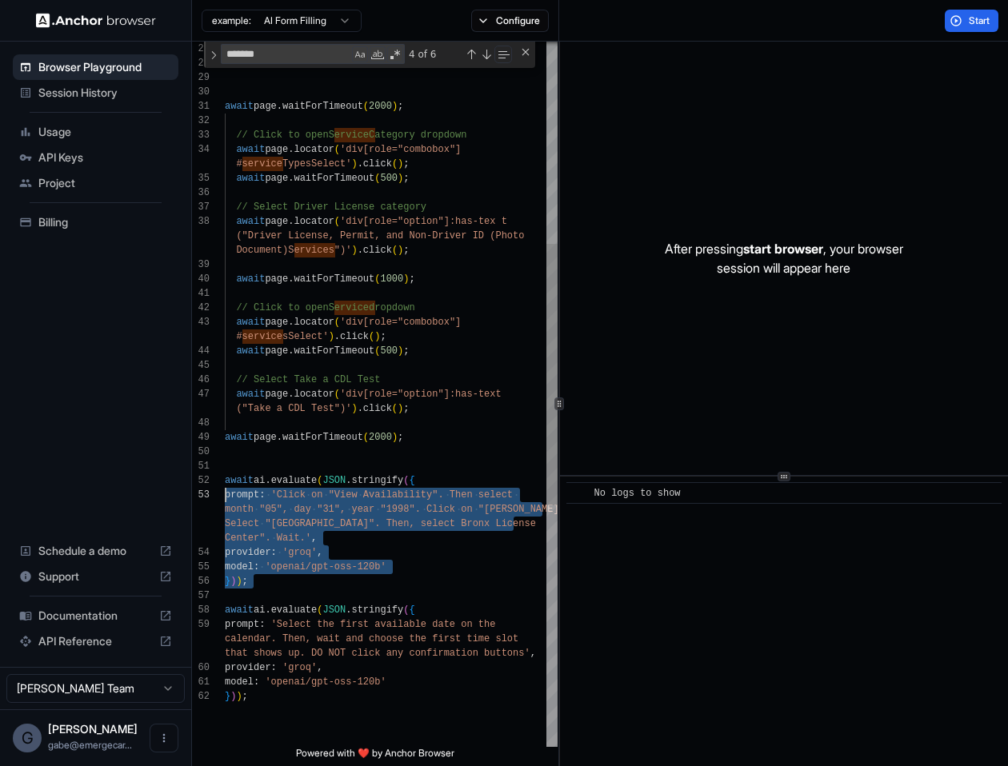
drag, startPoint x: 333, startPoint y: 591, endPoint x: 191, endPoint y: 489, distance: 174.7
click at [225, 490] on div "// Click to open Service Category dropdown await page . locator ( 'div[role="co…" at bounding box center [391, 446] width 333 height 1898
click at [303, 423] on div "// Click to open Service Category dropdown await page . locator ( 'div[role="co…" at bounding box center [391, 446] width 333 height 1898
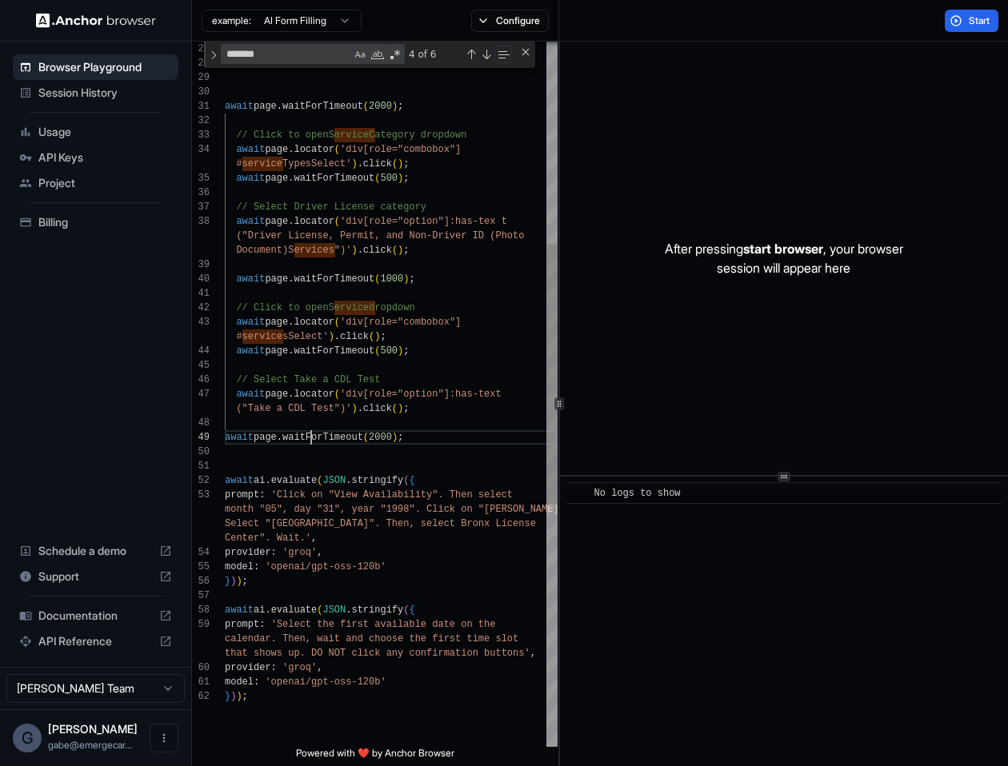
click at [314, 435] on div "// Click to open Service Category dropdown await page . locator ( 'div[role="co…" at bounding box center [391, 446] width 333 height 1898
click at [347, 601] on div "// Click to open Service Category dropdown await page . locator ( 'div[role="co…" at bounding box center [391, 446] width 333 height 1898
click at [344, 594] on div "// Click to open Service Category dropdown await page . locator ( 'div[role="co…" at bounding box center [391, 446] width 333 height 1898
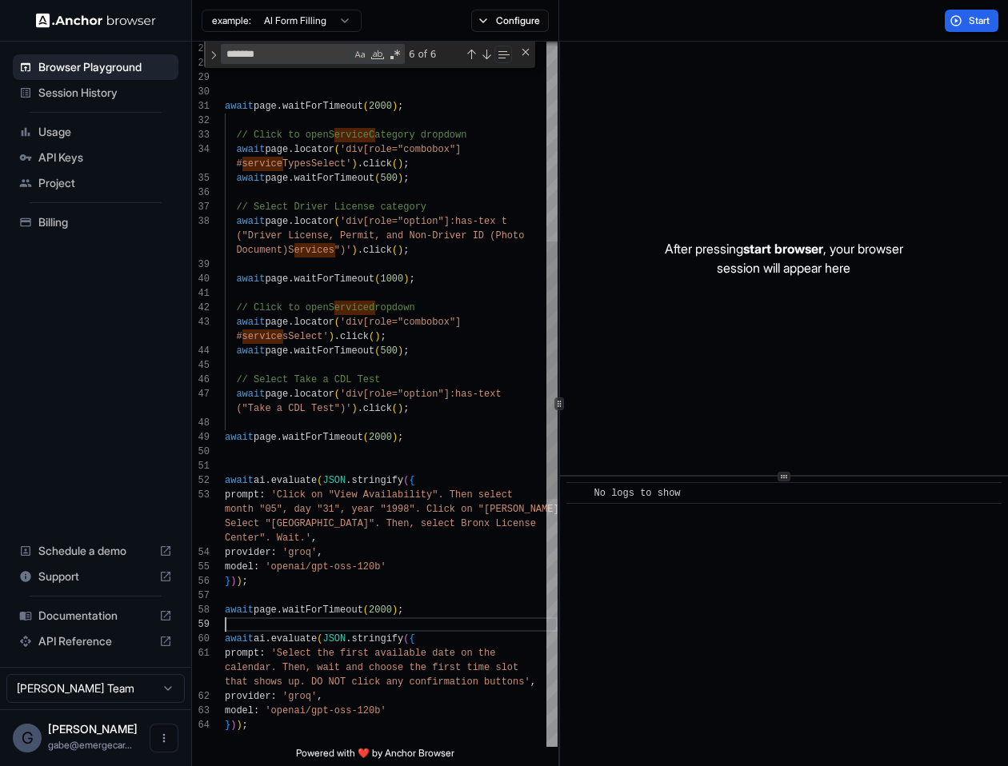
scroll to position [86, 0]
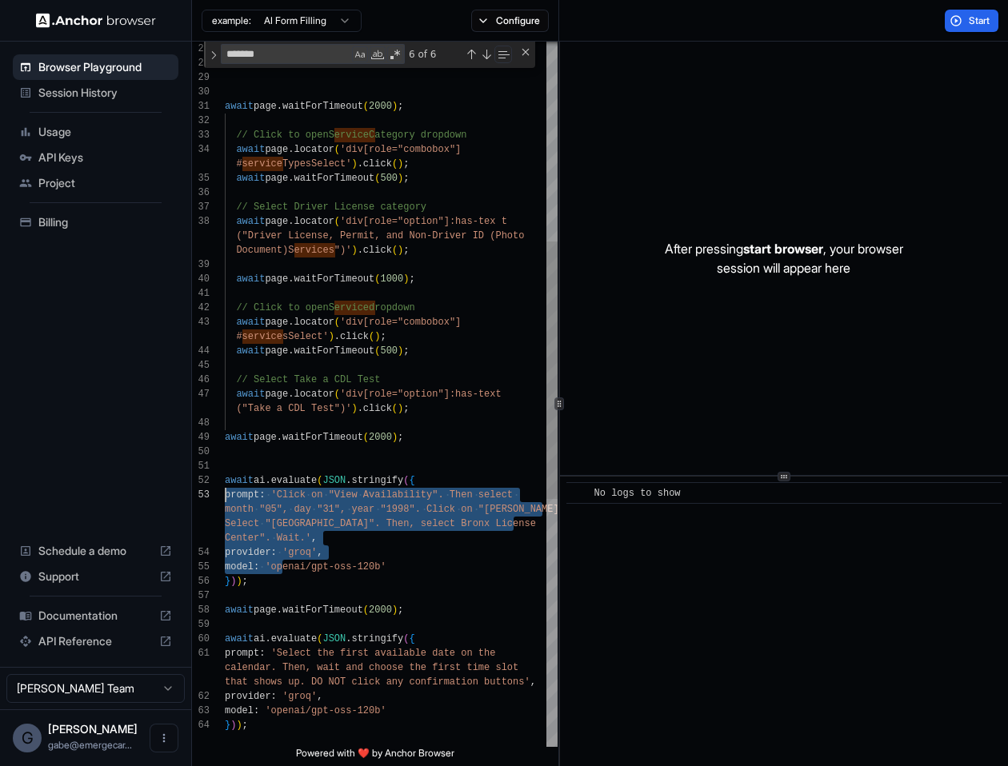
drag, startPoint x: 280, startPoint y: 572, endPoint x: 212, endPoint y: 488, distance: 108.1
click at [225, 488] on div "// Click to open Service Category dropdown await page . locator ( 'div[role="co…" at bounding box center [391, 460] width 333 height 1927
drag, startPoint x: 380, startPoint y: 582, endPoint x: 219, endPoint y: 481, distance: 189.8
click at [225, 481] on div "// Click to open Service Category dropdown await page . locator ( 'div[role="co…" at bounding box center [391, 460] width 333 height 1927
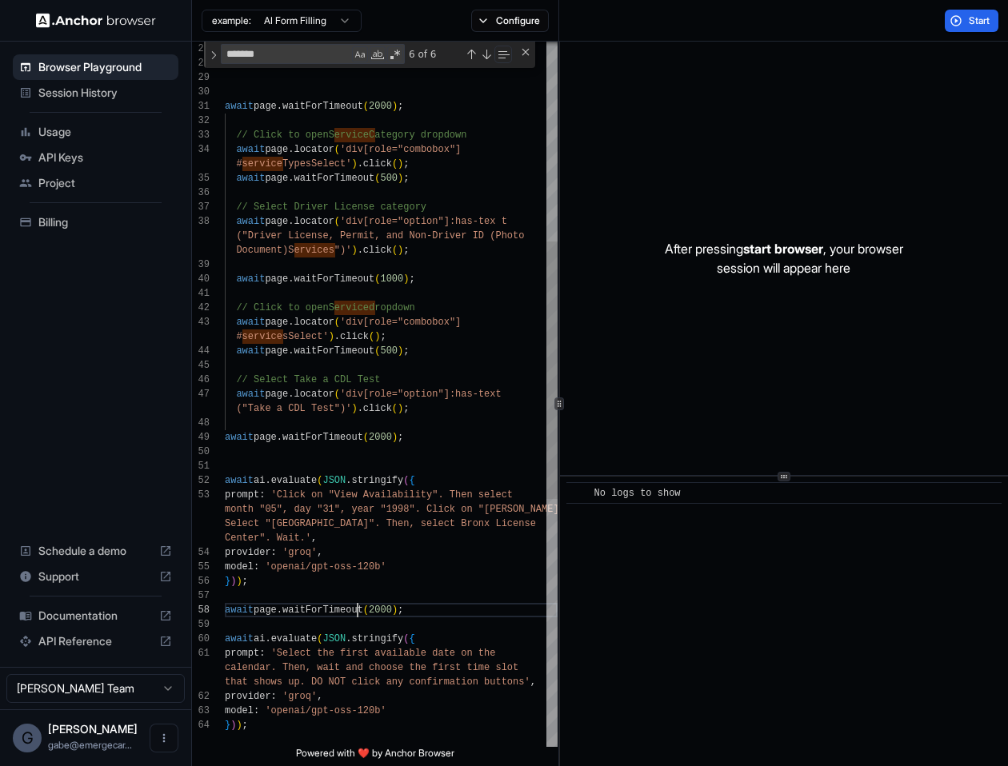
click at [357, 610] on div "// Click to open Service Category dropdown await page . locator ( 'div[role="co…" at bounding box center [391, 460] width 333 height 1927
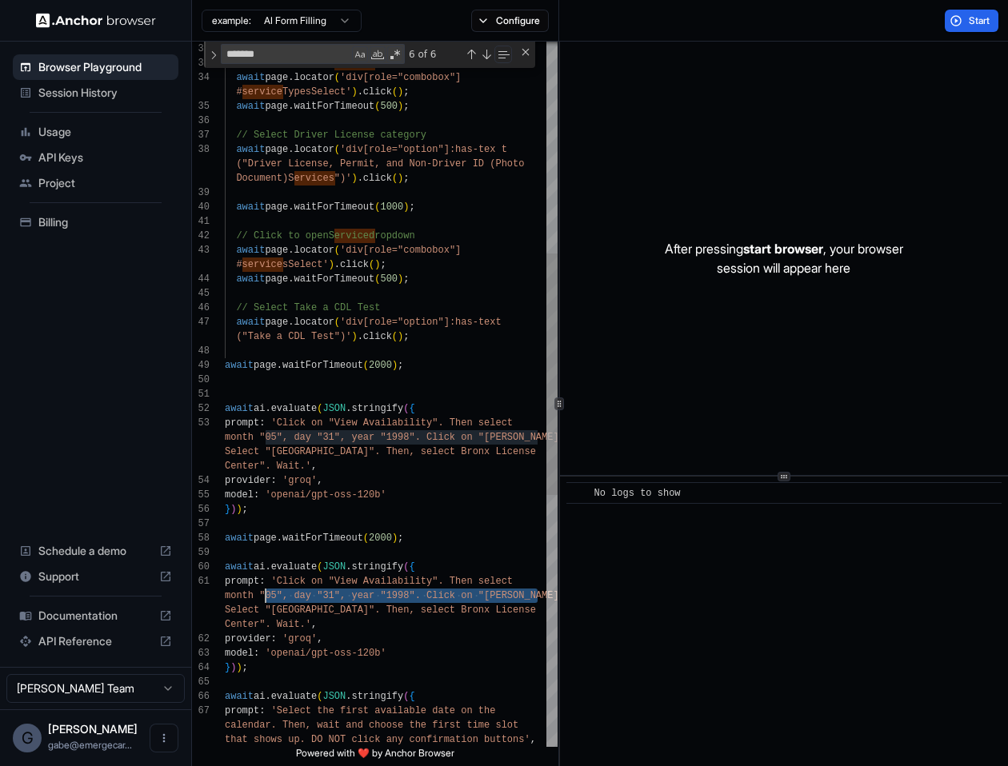
scroll to position [115, 0]
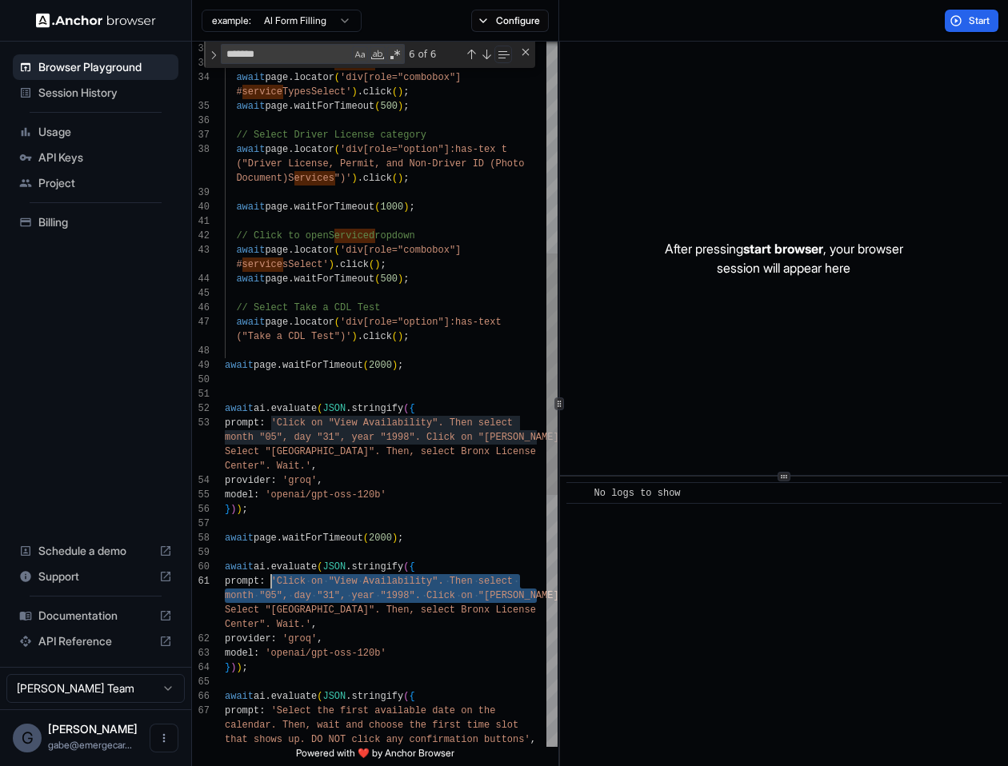
drag, startPoint x: 536, startPoint y: 598, endPoint x: 275, endPoint y: 582, distance: 261.2
click at [275, 582] on div "// Click to open Service Category dropdown await page . locator ( 'div[role="co…" at bounding box center [391, 453] width 333 height 2056
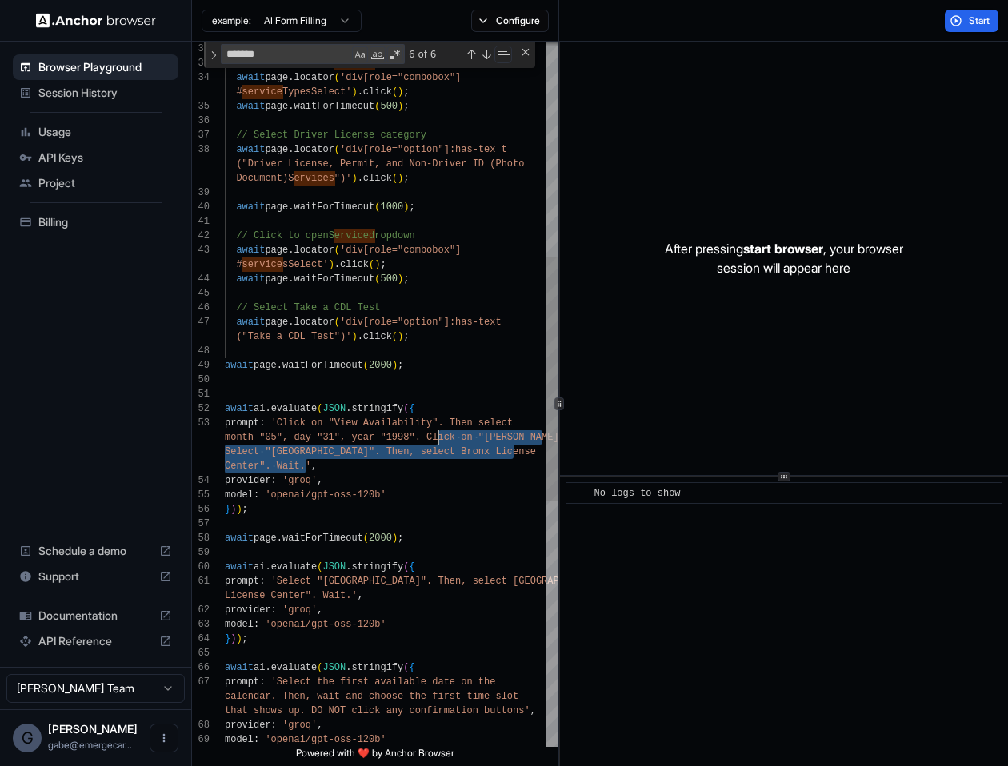
scroll to position [130, 0]
drag, startPoint x: 303, startPoint y: 466, endPoint x: 252, endPoint y: 454, distance: 52.6
click at [252, 454] on div "// Click to open Service Category dropdown await page . locator ( 'div[role="co…" at bounding box center [391, 439] width 333 height 2028
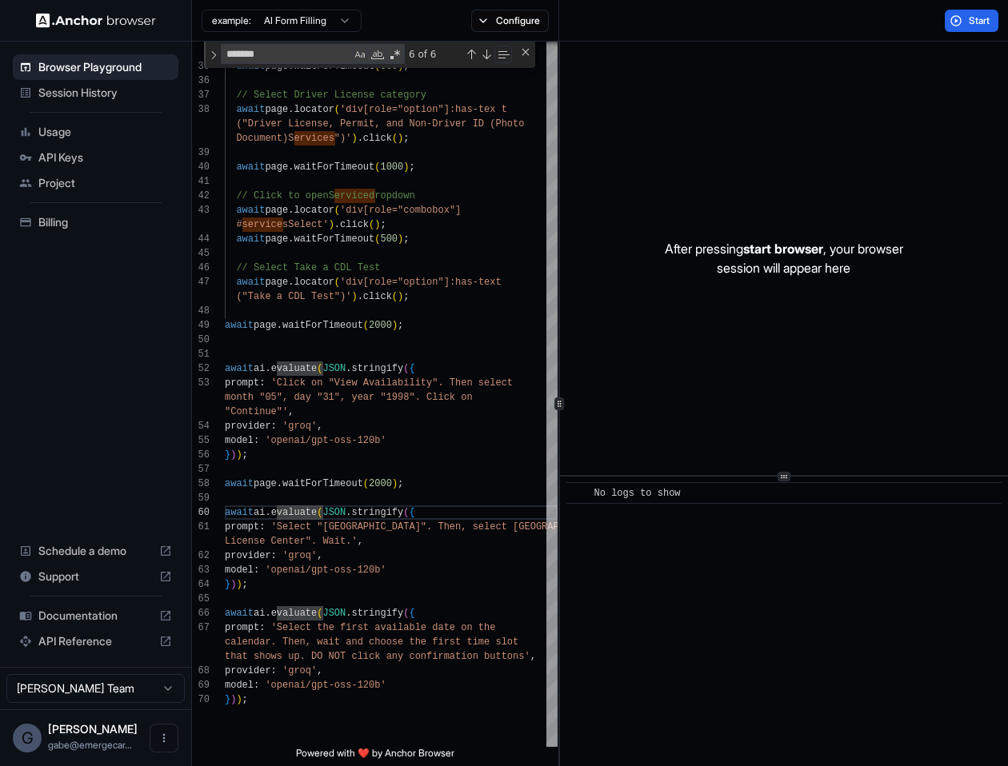
scroll to position [0, 0]
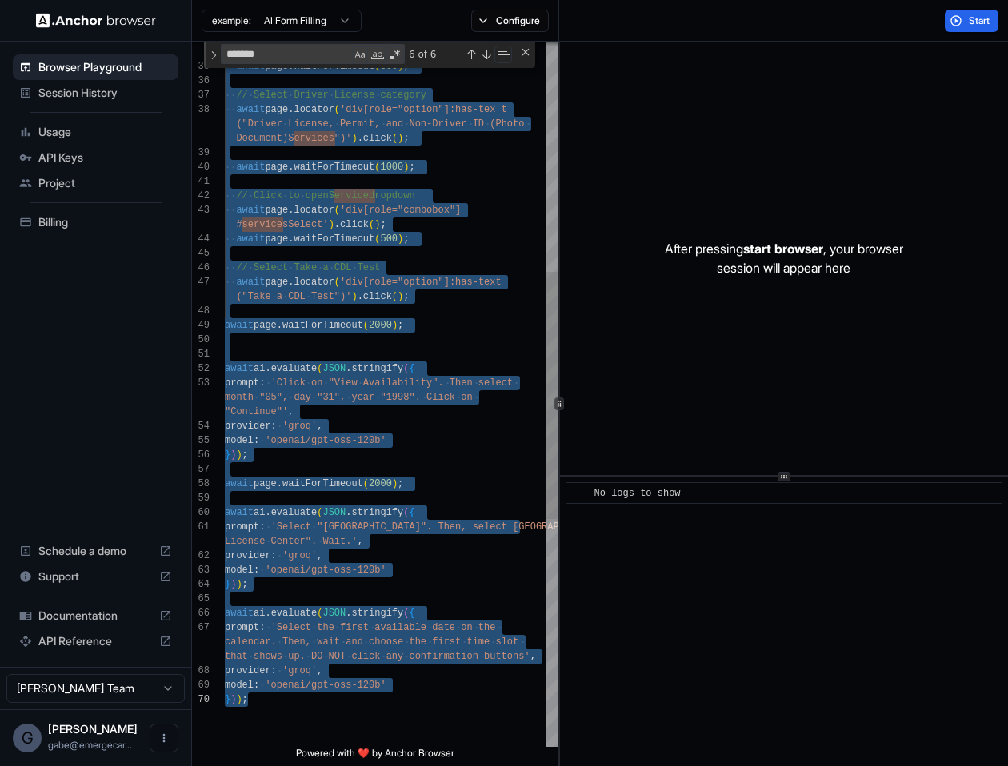
click at [348, 474] on div "await page . locator ( 'div[role="combobox"] # service TypesSelect' ) . click (…" at bounding box center [391, 391] width 333 height 2013
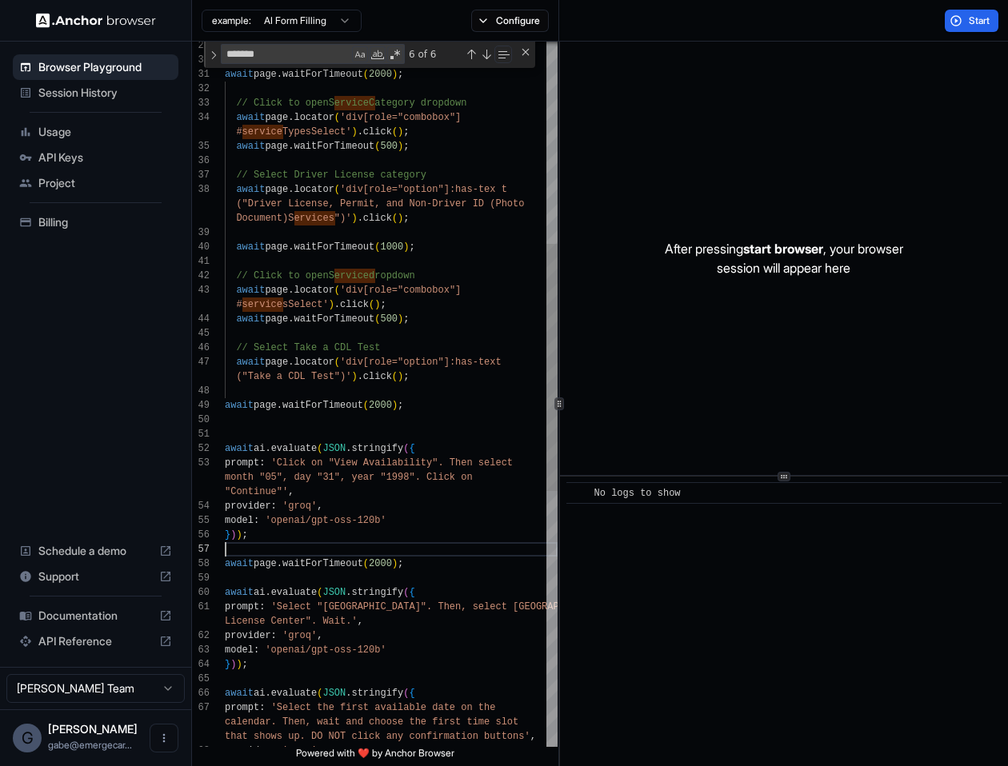
click at [350, 366] on div "await page . locator ( 'div[role="combobox"] # service TypesSelect' ) . click (…" at bounding box center [391, 471] width 333 height 2013
click at [338, 376] on div "await page . locator ( 'div[role="combobox"] # service TypesSelect' ) . click (…" at bounding box center [391, 471] width 333 height 2013
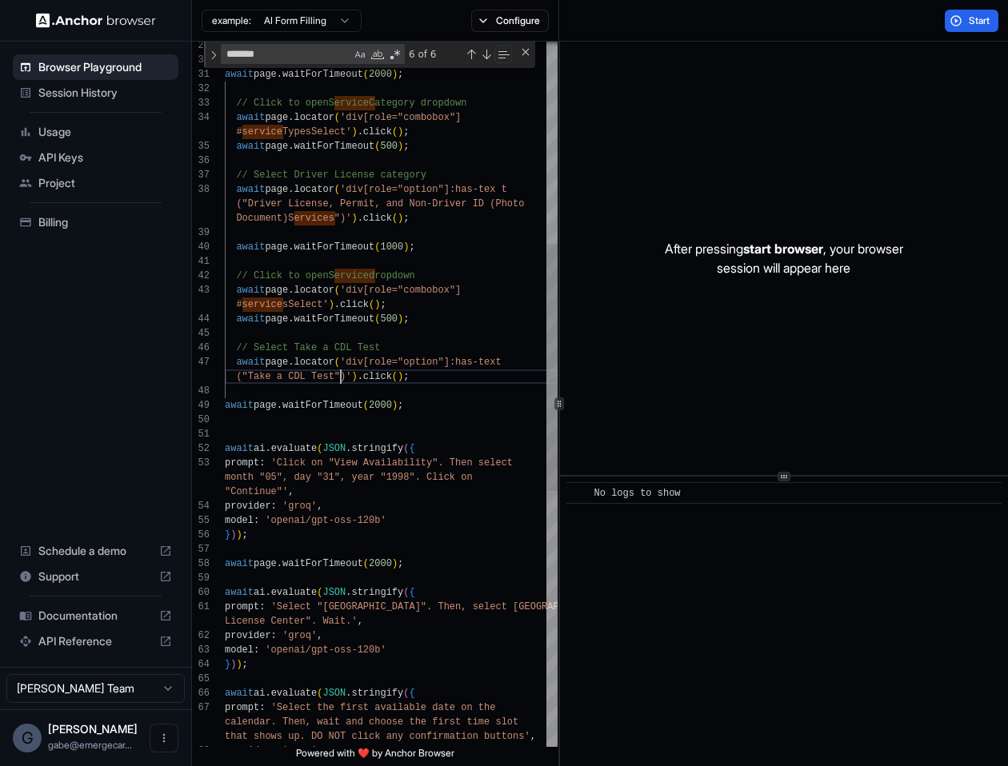
scroll to position [14, 0]
click at [338, 376] on div "await page . locator ( 'div[role="combobox"] # service TypesSelect' ) . click (…" at bounding box center [391, 471] width 333 height 2013
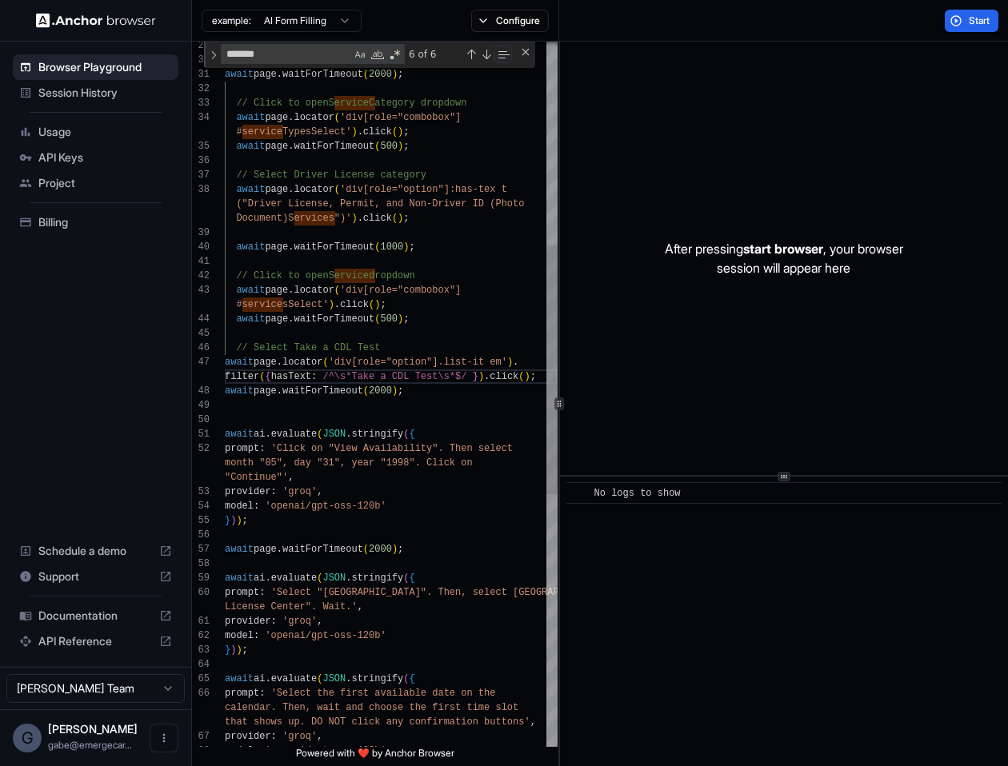
scroll to position [29, 0]
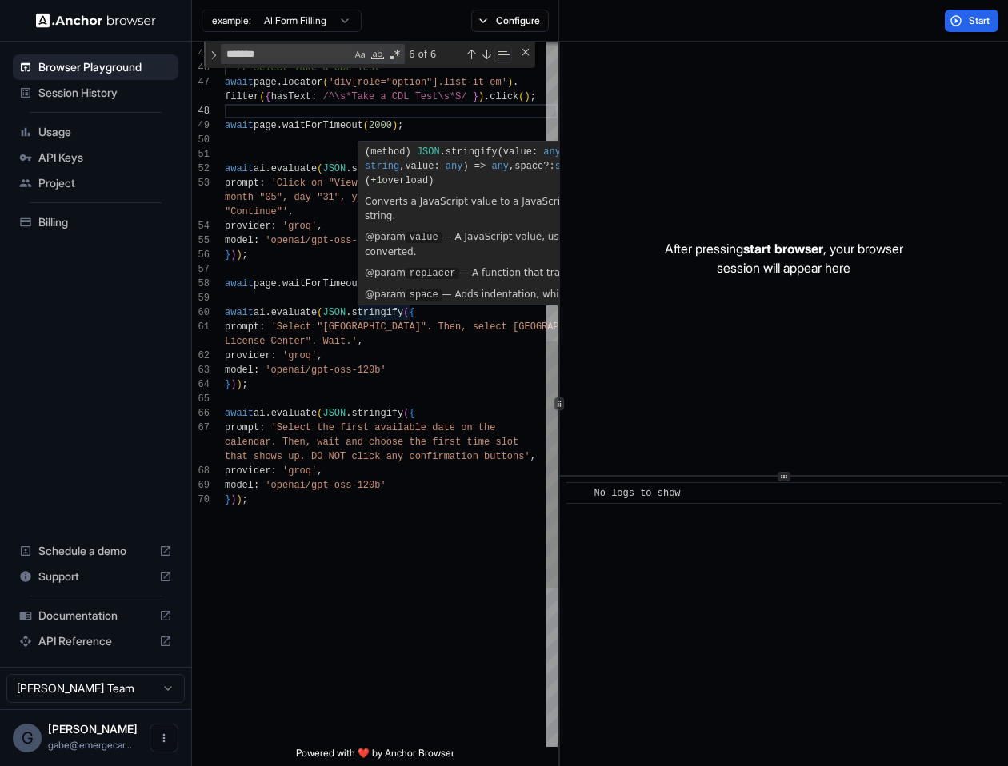
click at [372, 378] on div "await page . waitForTimeout ( 500 ) ; // Select Take a CDL Test await page . lo…" at bounding box center [391, 191] width 333 height 2013
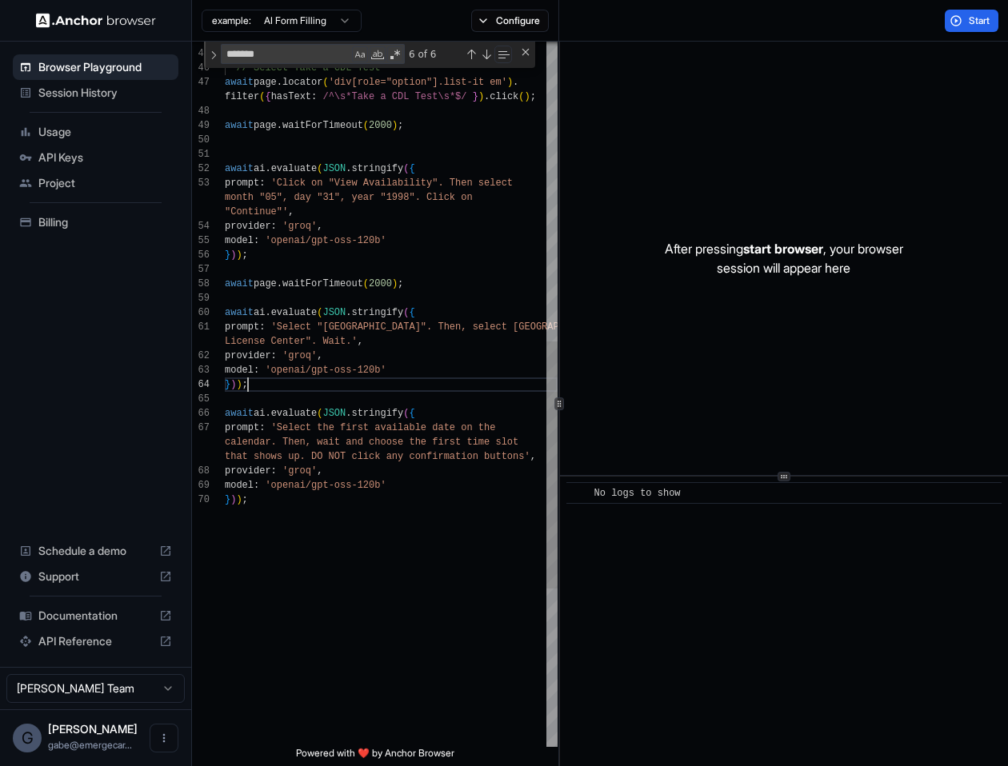
scroll to position [0, 0]
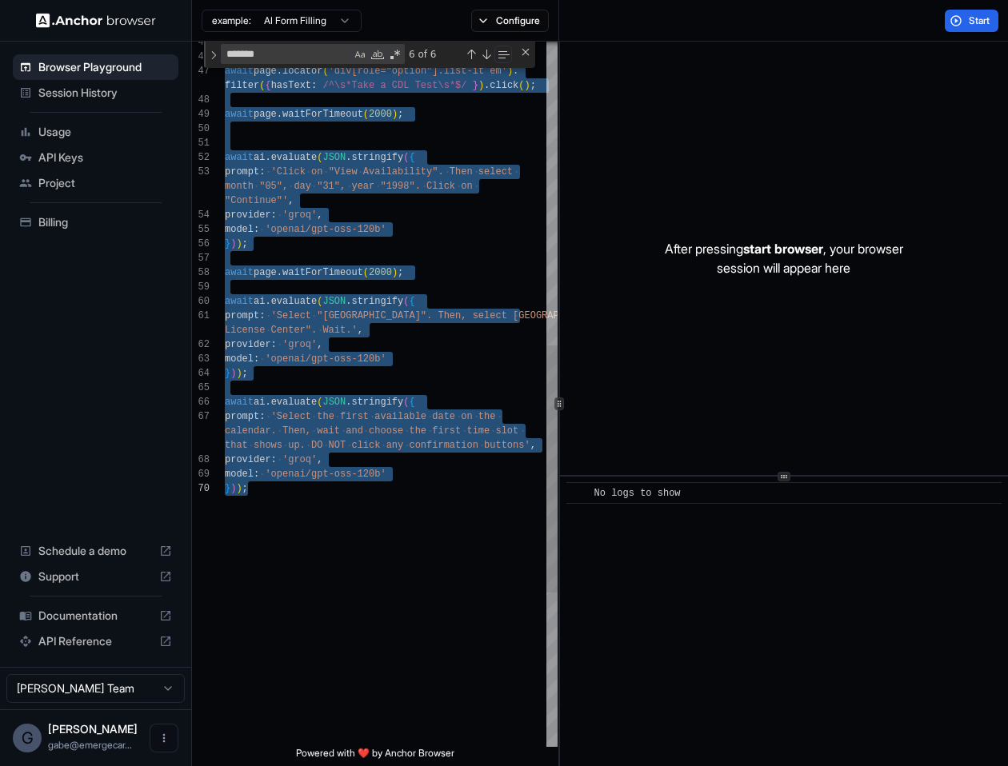
click at [444, 411] on div "} ) ) ; that shows up. DO NOT click any confirmation butto ns' , provider : 'gr…" at bounding box center [391, 180] width 333 height 2013
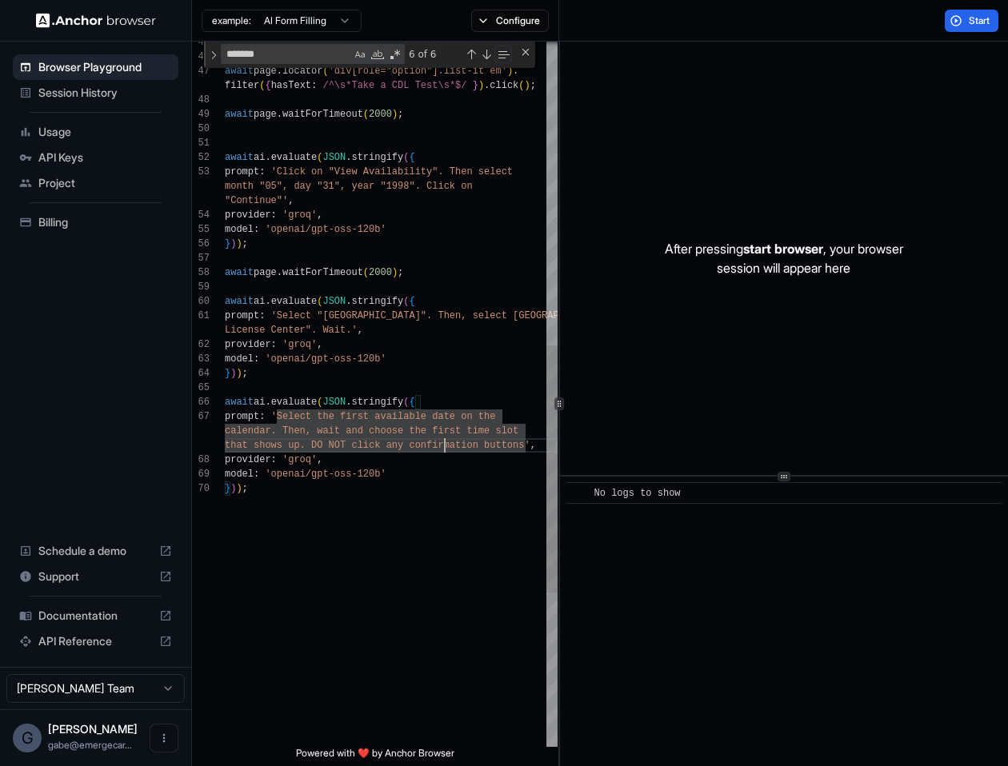
click at [444, 438] on div "} ) ) ; that shows up. DO NOT click any confirmation butto ns' , provider : 'gr…" at bounding box center [391, 180] width 333 height 2013
click at [439, 434] on div "} ) ) ; that shows up. DO NOT click any confirmation butto ns' , provider : 'gr…" at bounding box center [391, 180] width 333 height 2013
click at [983, 24] on span "Start" at bounding box center [980, 20] width 22 height 13
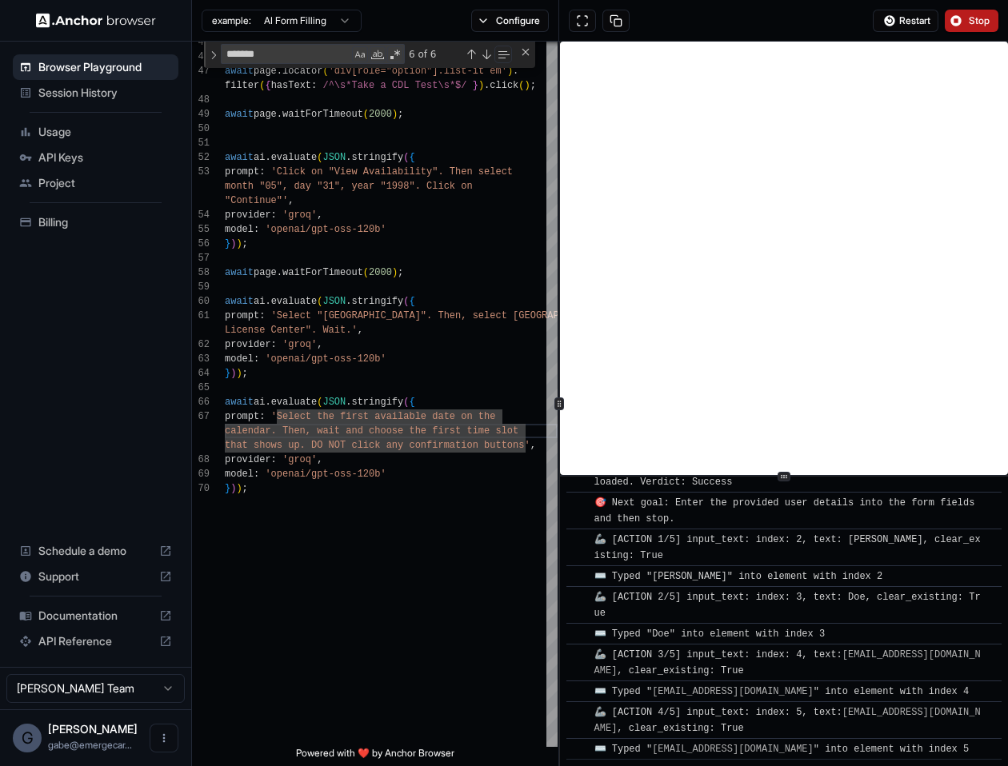
scroll to position [453, 0]
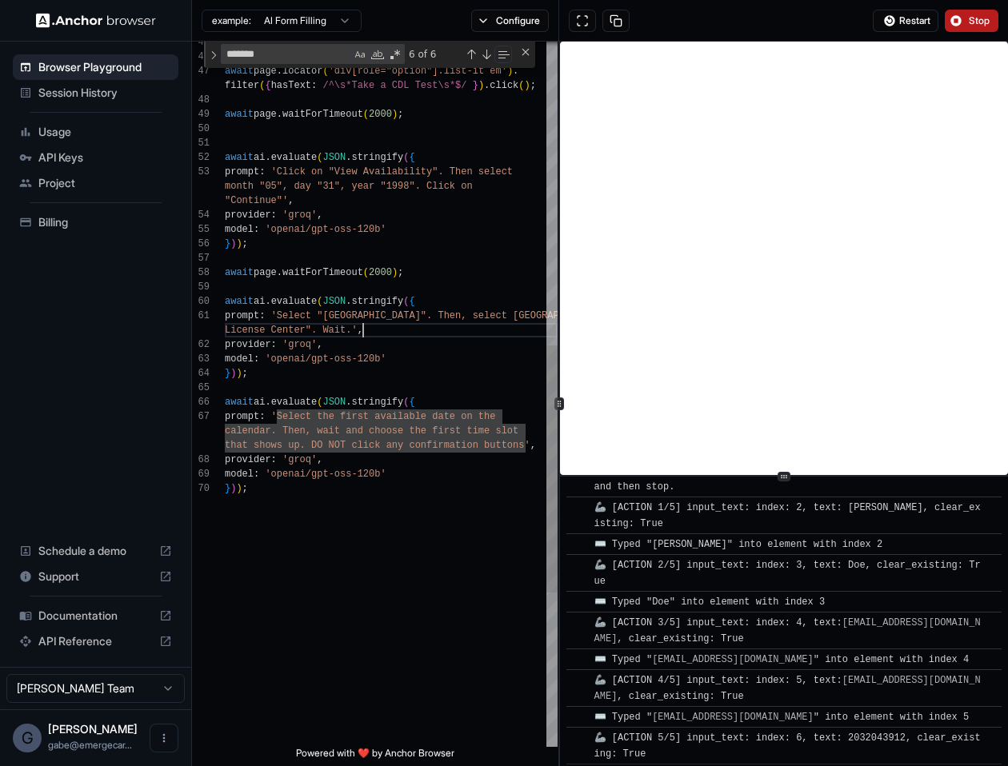
click at [439, 326] on div "} ) ) ; that shows up. DO NOT click any confirmation butto ns' , provider : 'gr…" at bounding box center [391, 180] width 333 height 2013
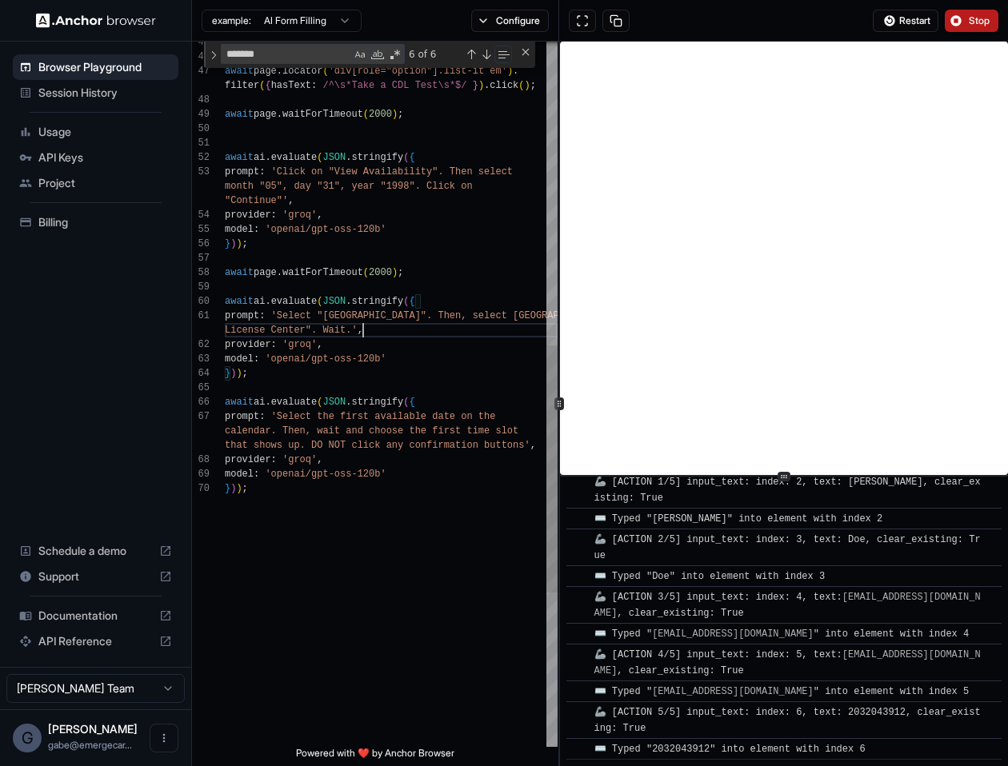
scroll to position [510, 0]
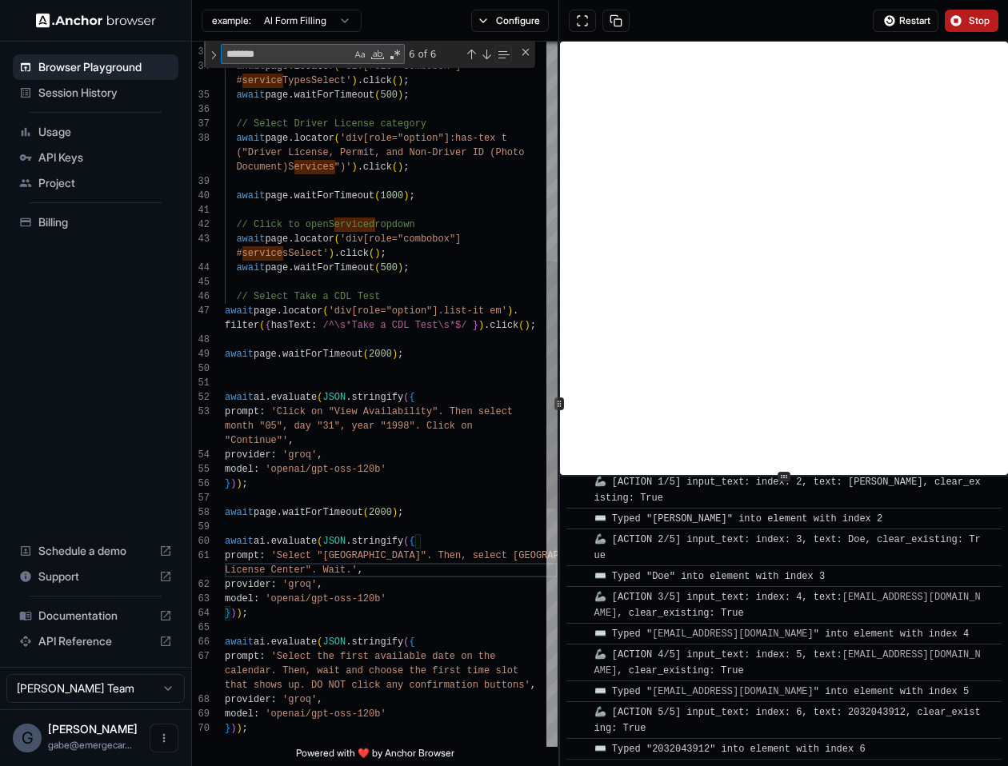
type textarea "**********"
type textarea "**"
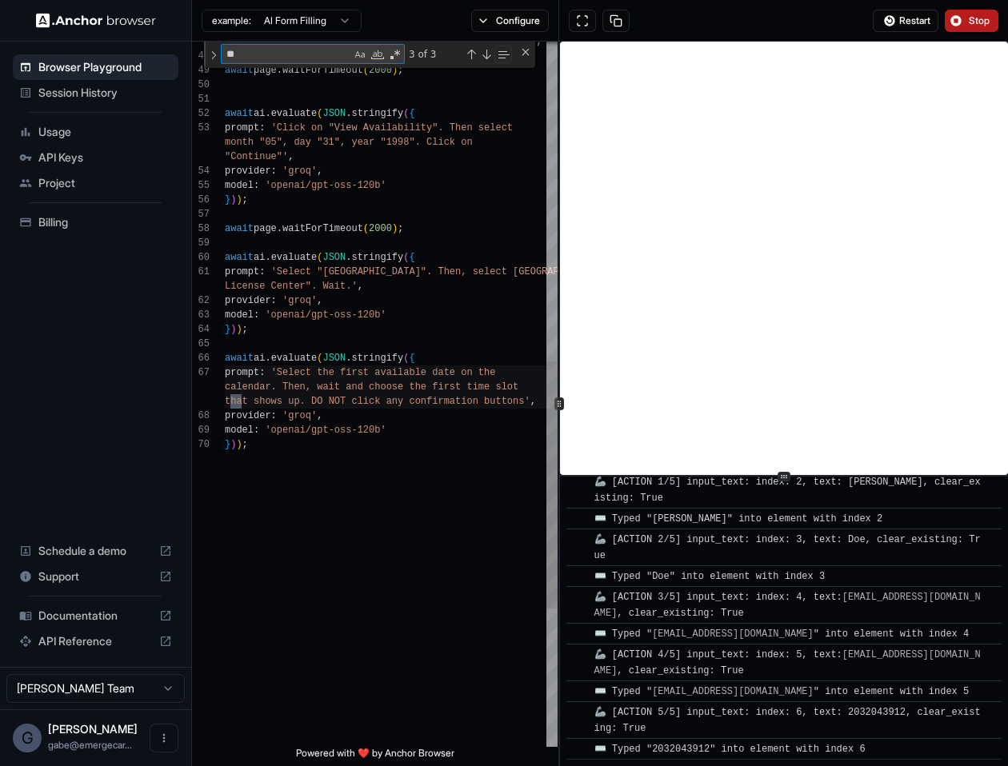
type textarea "**********"
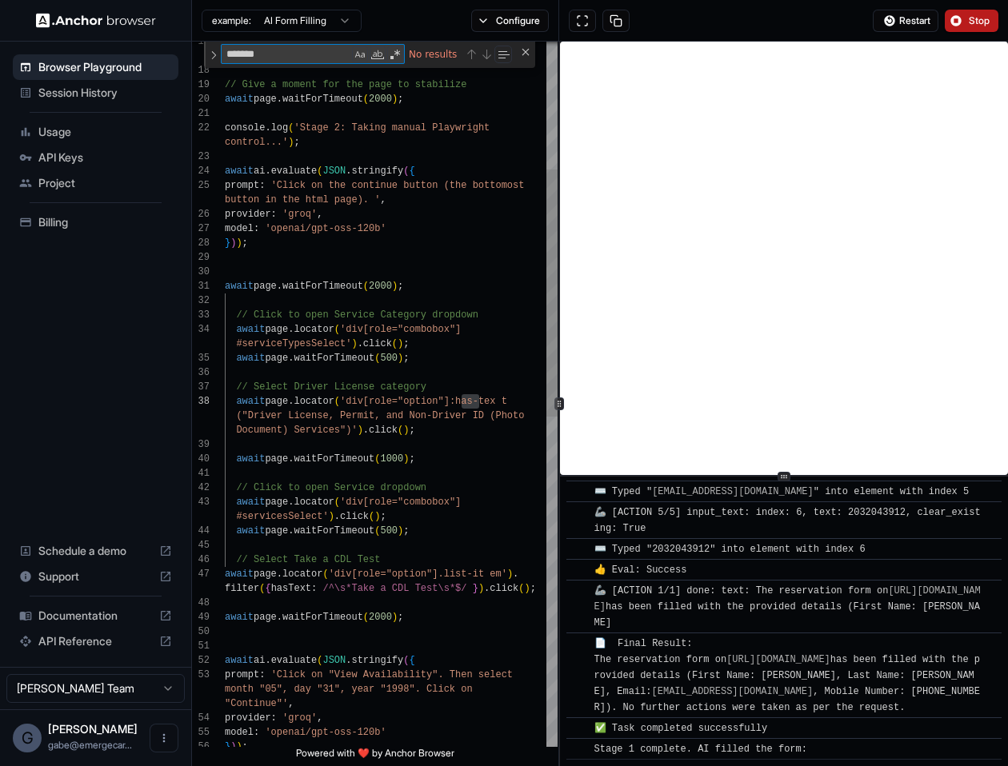
scroll to position [710, 0]
type textarea "*******"
click at [498, 397] on div "} ) ) ; filter ( { hasText : /^\s*Take a CDL Test\s*$/ } ) . click ( ) ; await …" at bounding box center [391, 683] width 333 height 2013
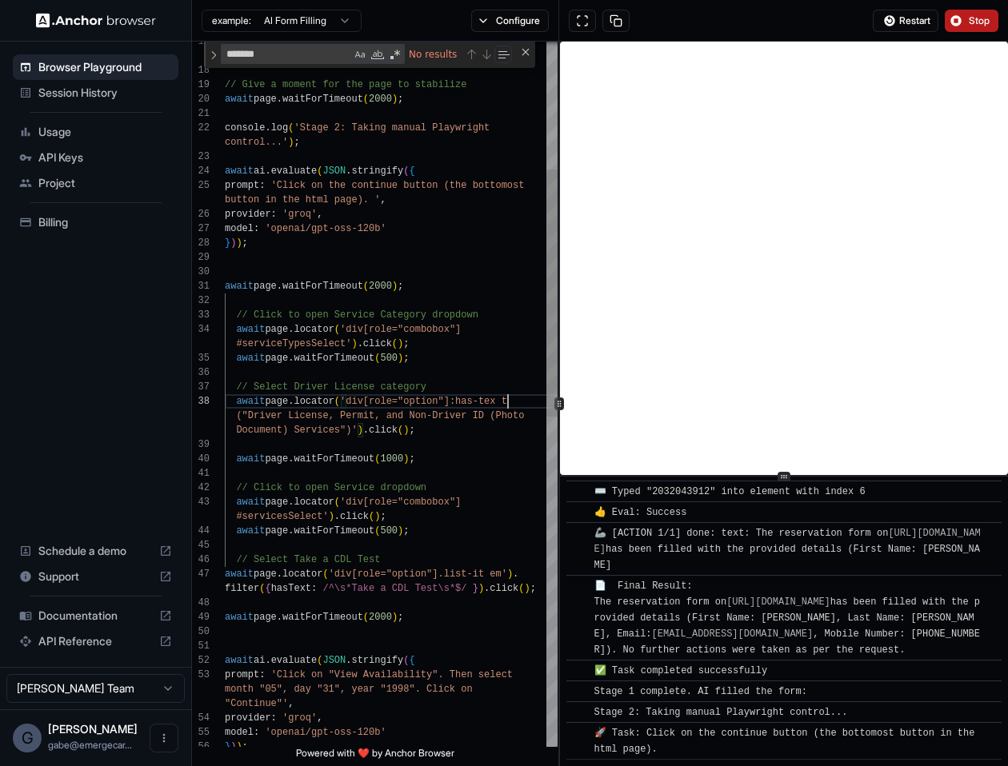
scroll to position [115, 0]
type textarea "**********"
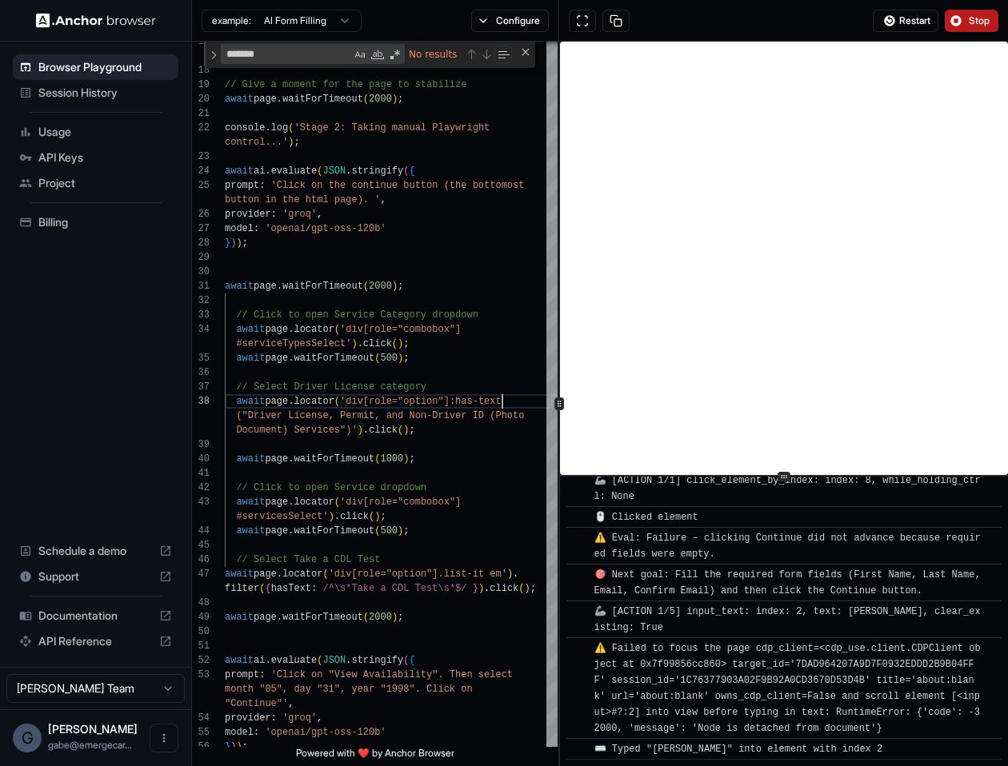
scroll to position [1131, 0]
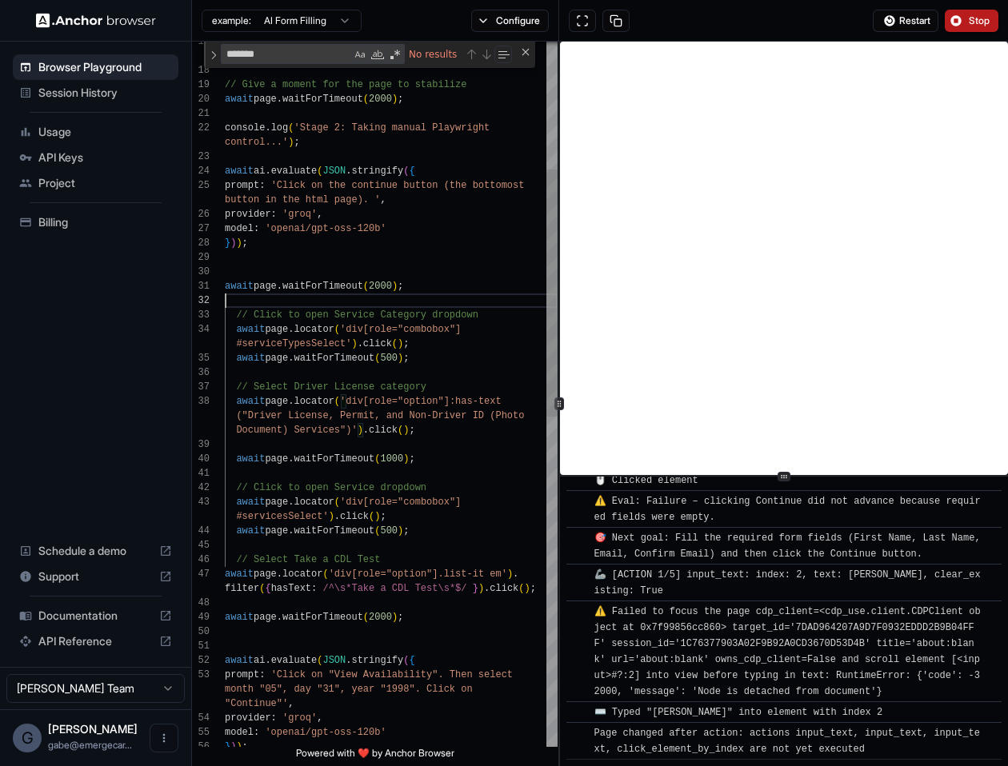
click at [322, 294] on div "} ) ) ; filter ( { hasText : /^\s*Take a CDL Test\s*$/ } ) . click ( ) ; await …" at bounding box center [391, 683] width 333 height 2013
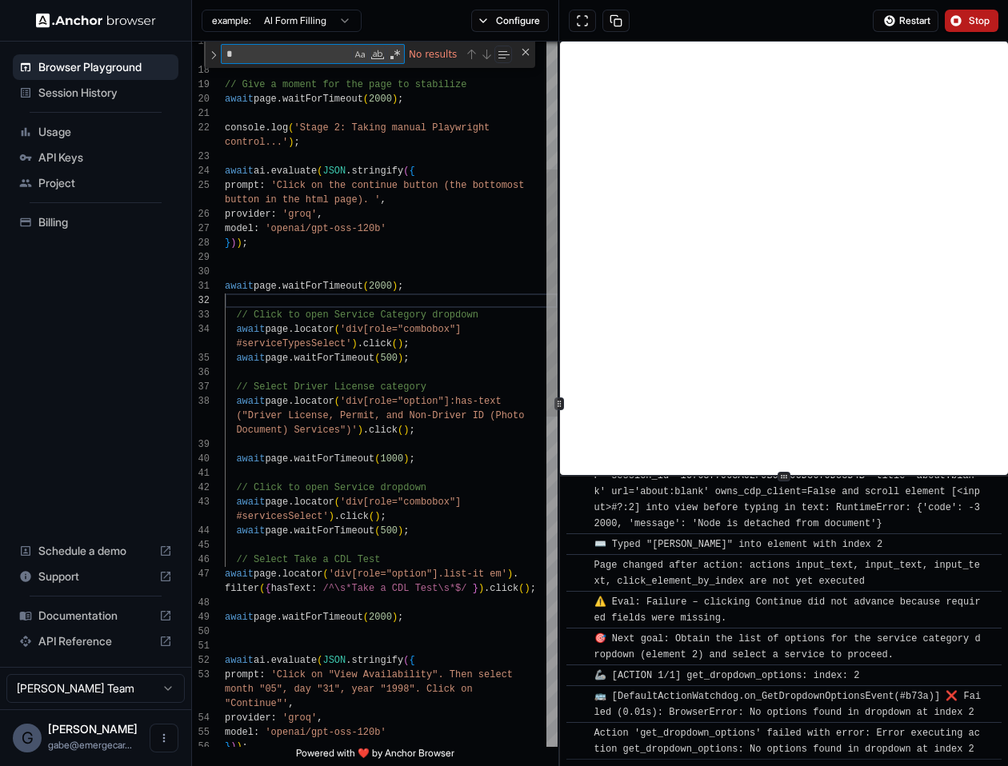
type textarea "**"
type textarea "**********"
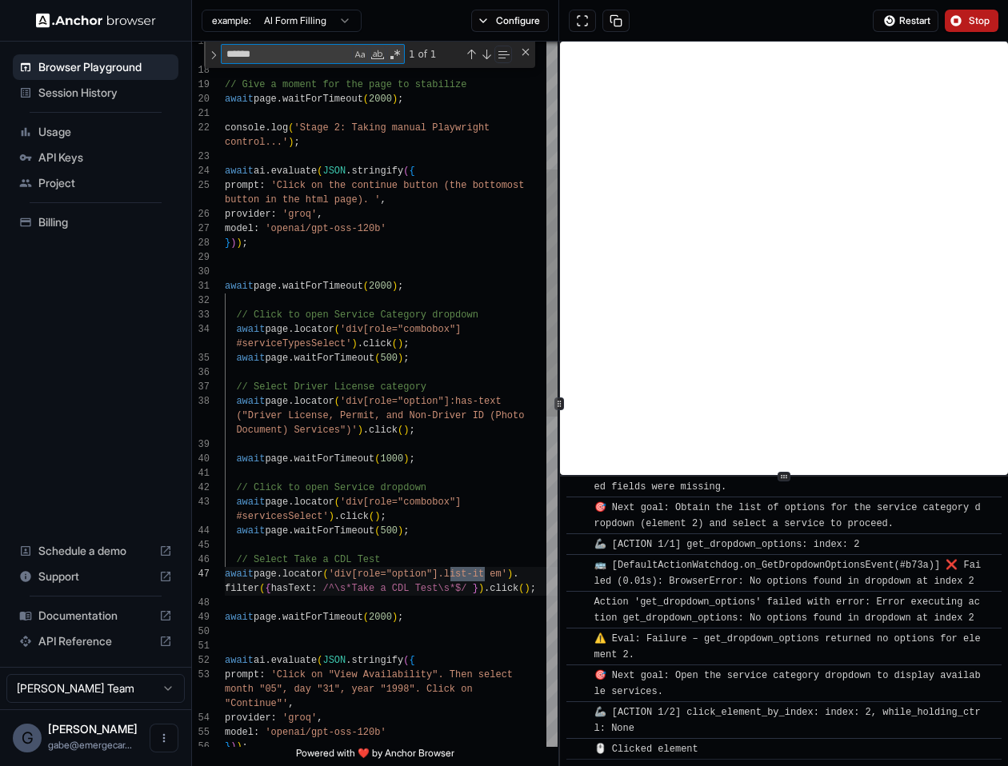
scroll to position [1483, 0]
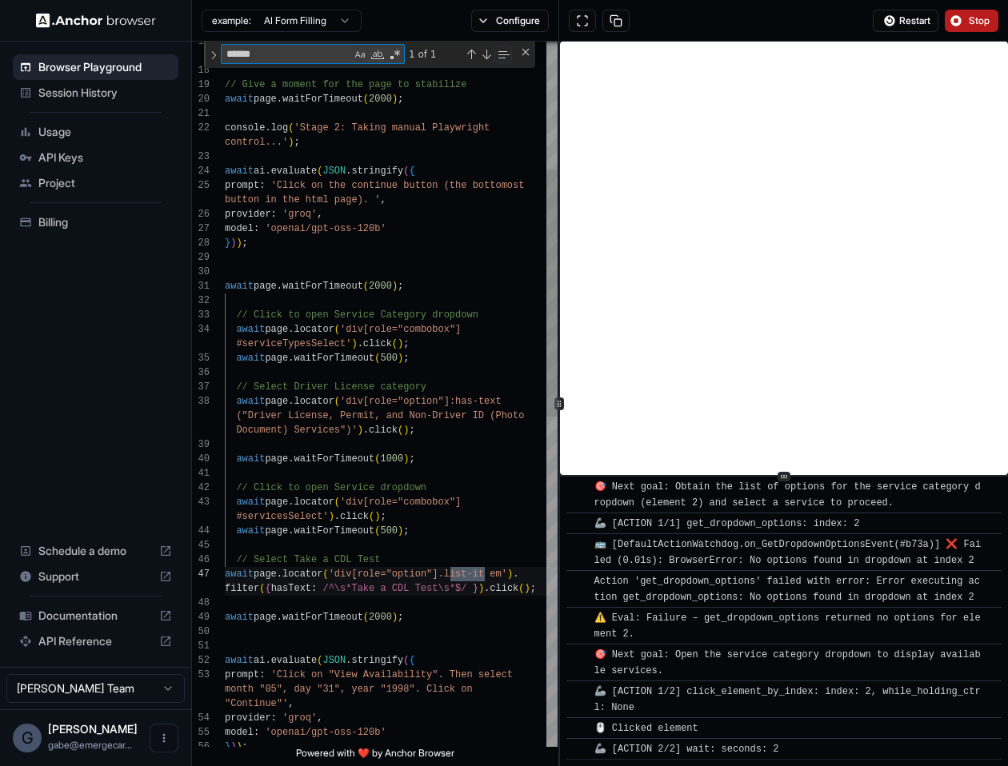
type textarea "******"
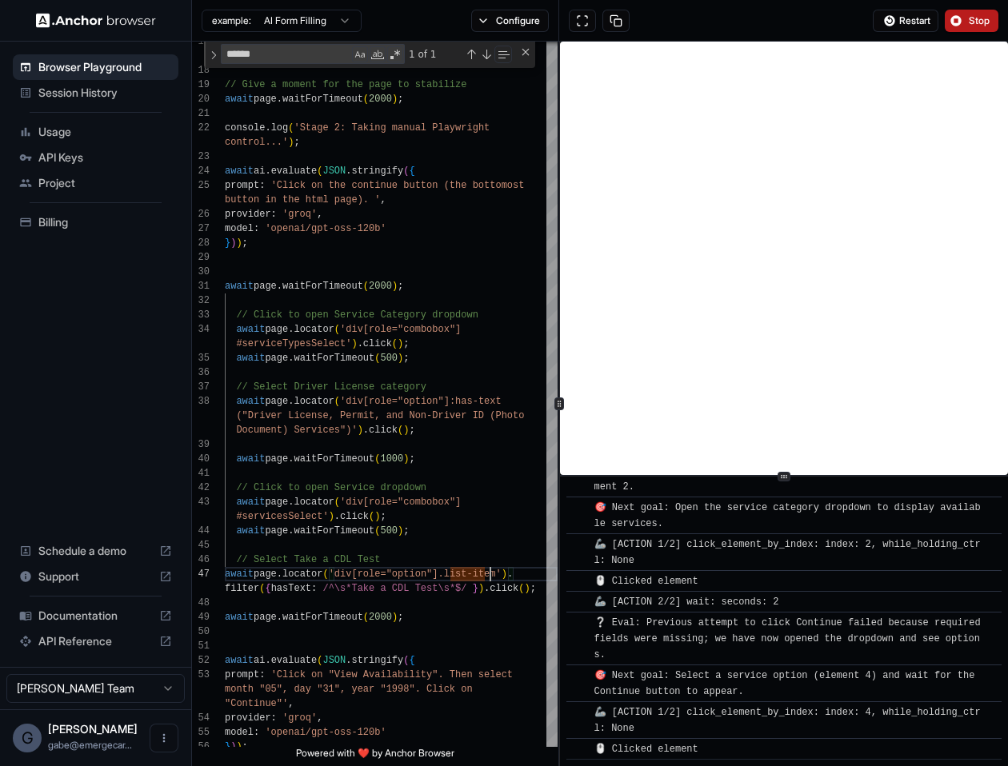
scroll to position [1651, 0]
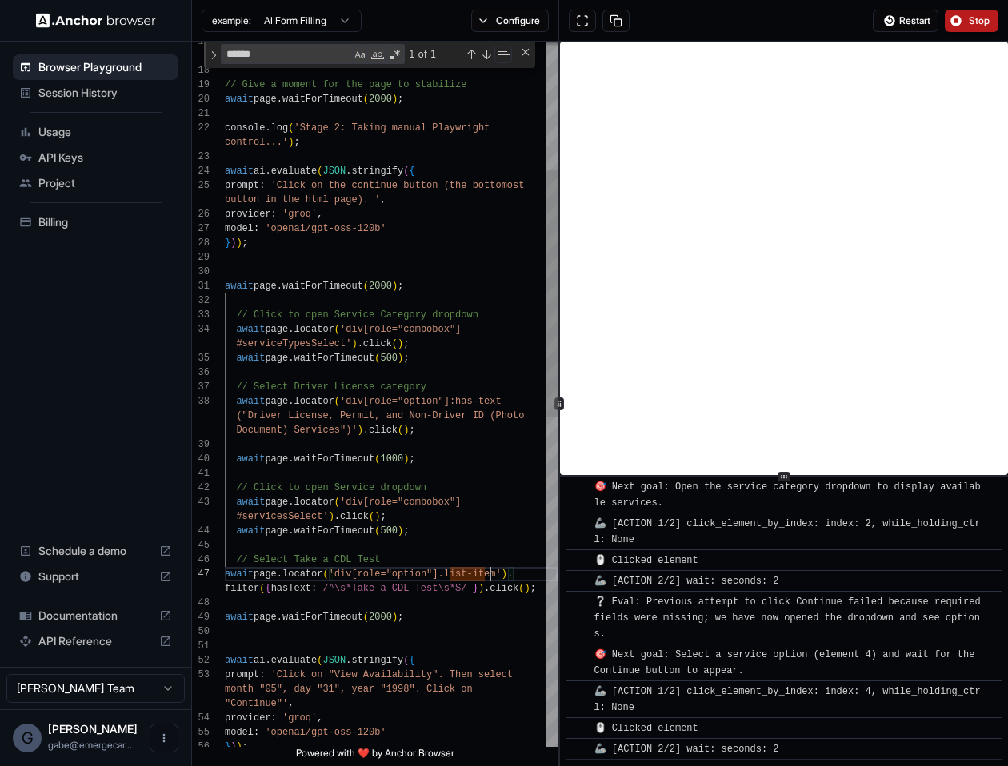
click at [453, 663] on div "} ) ) ; filter ( { hasText : /^\s*Take a CDL Test\s*$/ } ) . click ( ) ; await …" at bounding box center [391, 683] width 333 height 2013
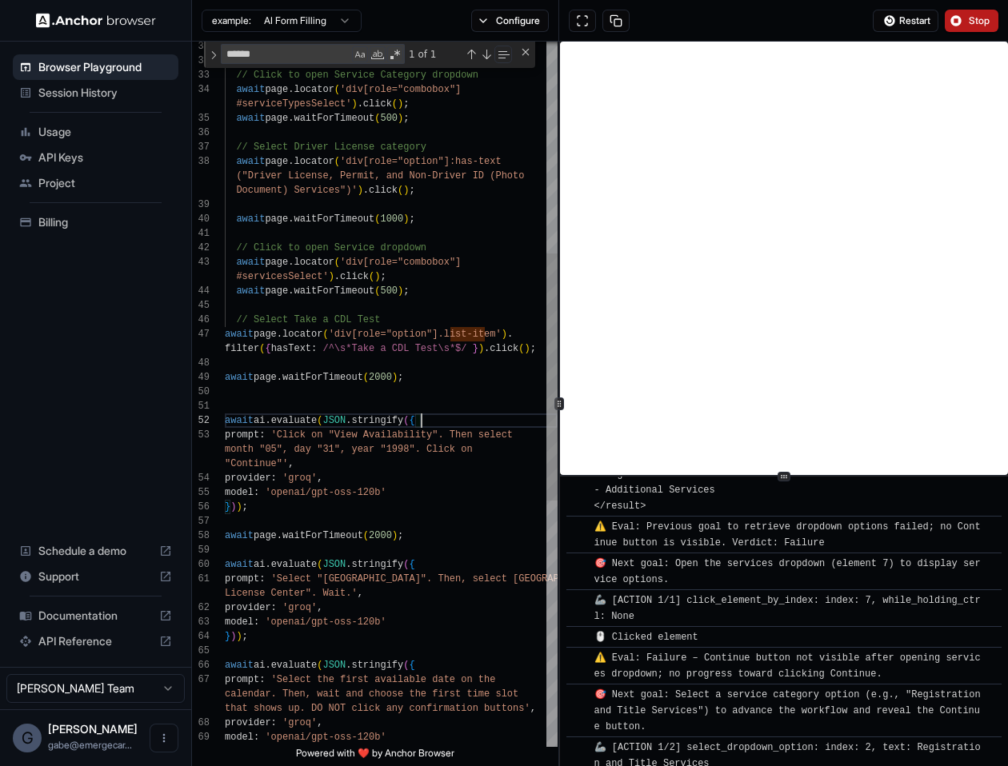
scroll to position [2574, 0]
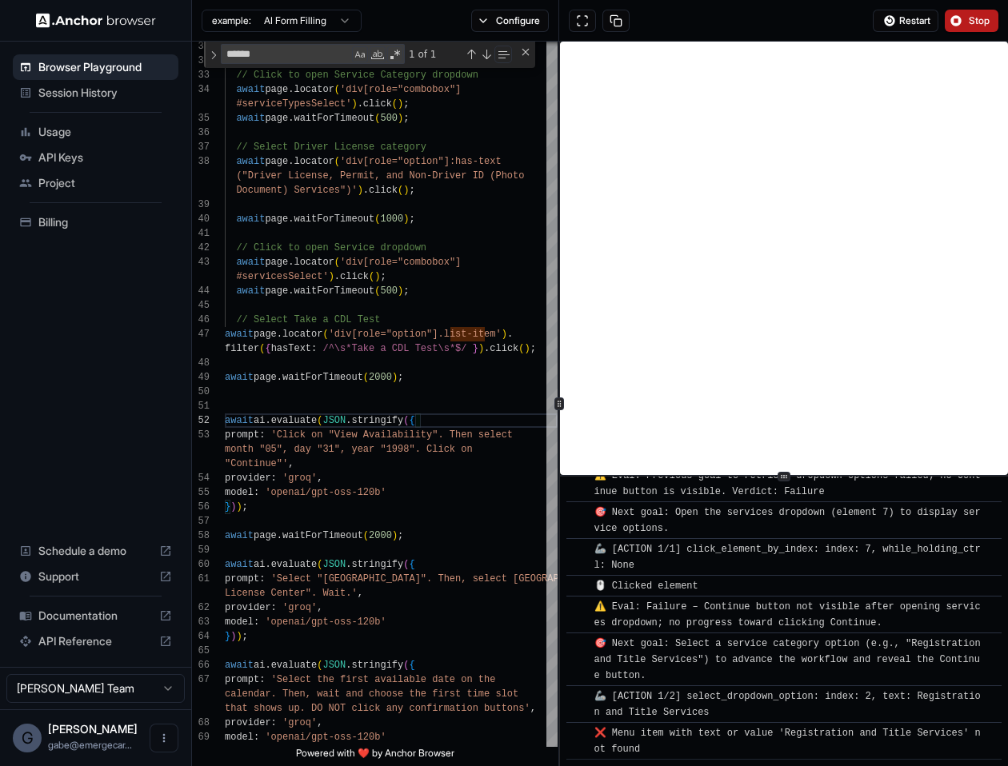
click at [995, 11] on button "Stop" at bounding box center [972, 21] width 54 height 22
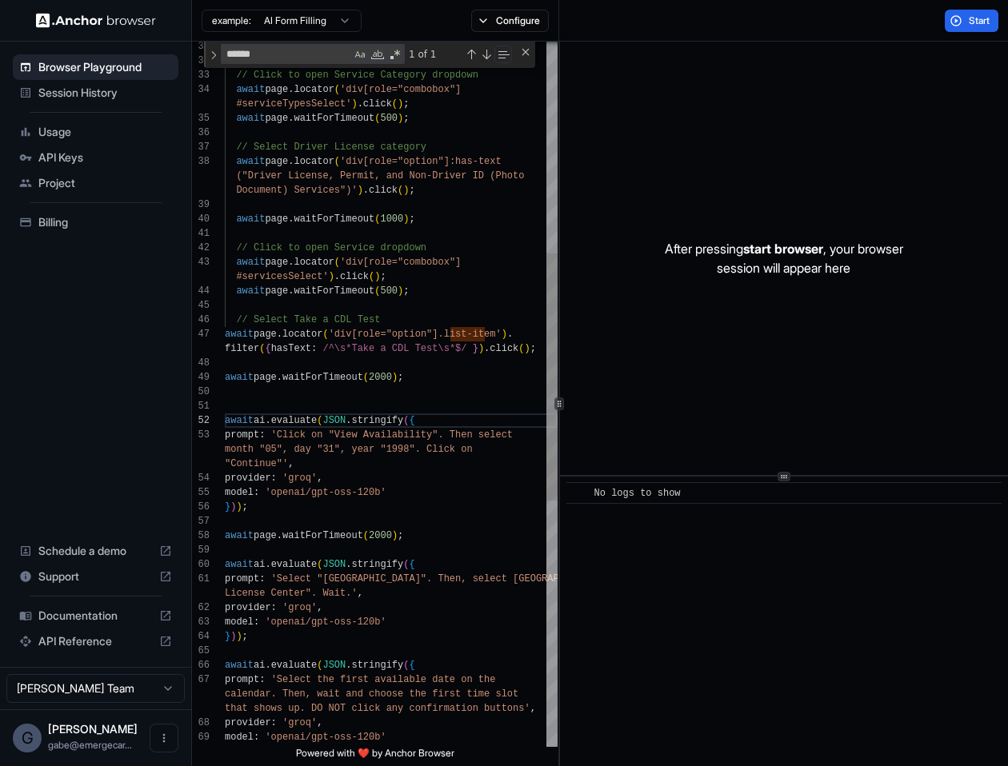
click at [460, 577] on div "} ) ) ; filter ( { hasText : /^\s*Take a CDL Test\s*$/ } ) . click ( ) ; await …" at bounding box center [391, 443] width 333 height 2013
click at [474, 579] on div "} ) ) ; filter ( { hasText : /^\s*Take a CDL Test\s*$/ } ) . click ( ) ; await …" at bounding box center [391, 443] width 333 height 2013
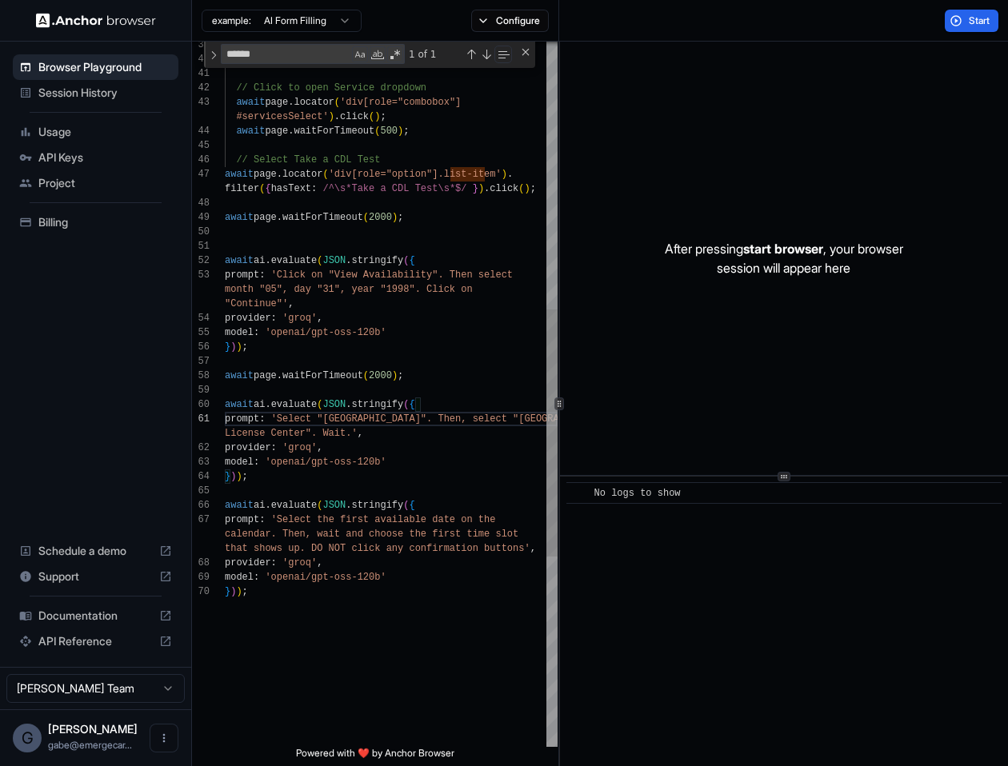
click at [339, 386] on div "} ) ) ; filter ( { hasText : /^\s*Take a CDL Test\s*$/ } ) . click ( ) ; await …" at bounding box center [391, 283] width 333 height 2013
click at [330, 376] on div "} ) ) ; filter ( { hasText : /^\s*Take a CDL Test\s*$/ } ) . click ( ) ; await …" at bounding box center [391, 283] width 333 height 2013
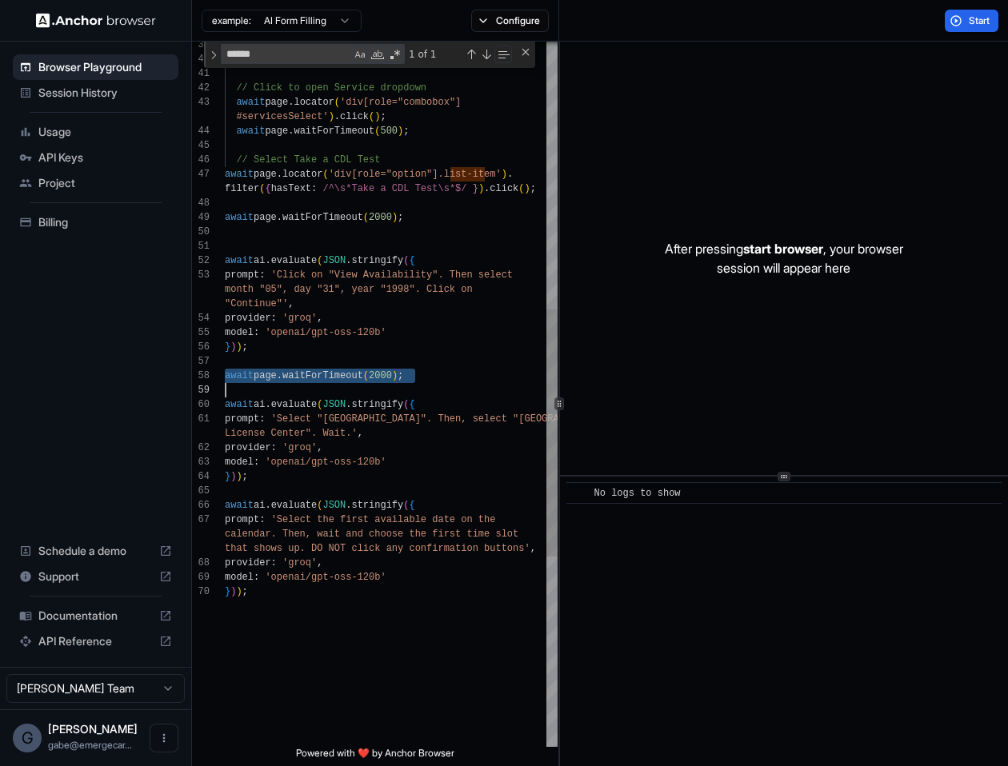
click at [307, 484] on div "} ) ) ; filter ( { hasText : /^\s*Take a CDL Test\s*$/ } ) . click ( ) ; await …" at bounding box center [391, 283] width 333 height 2013
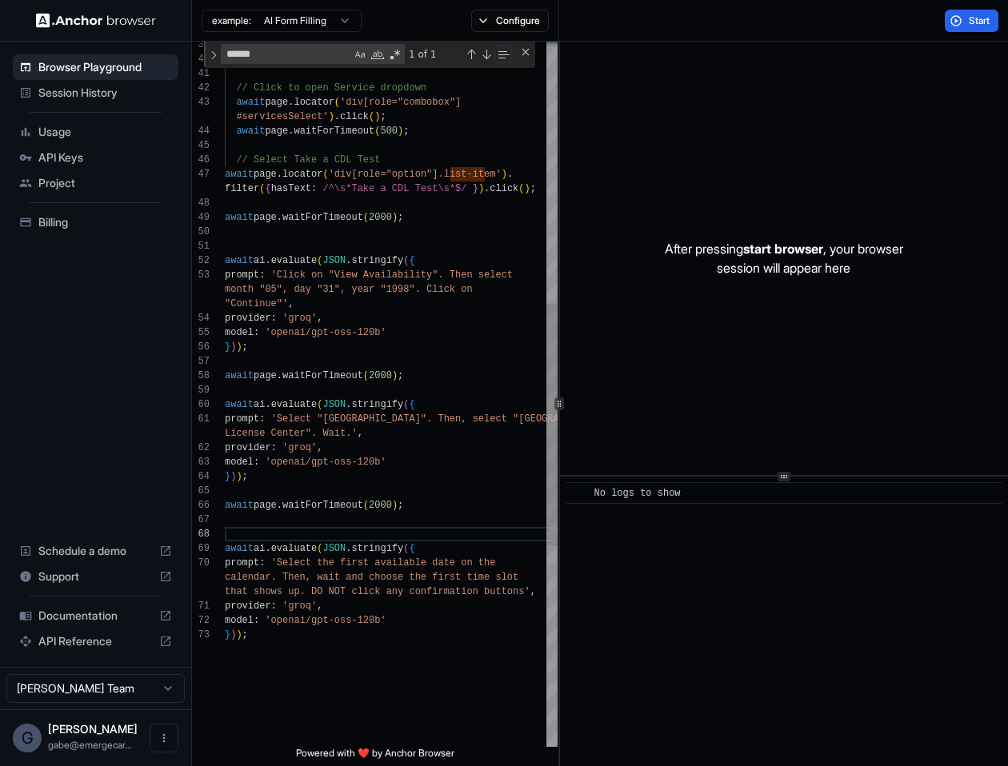
scroll to position [58, 0]
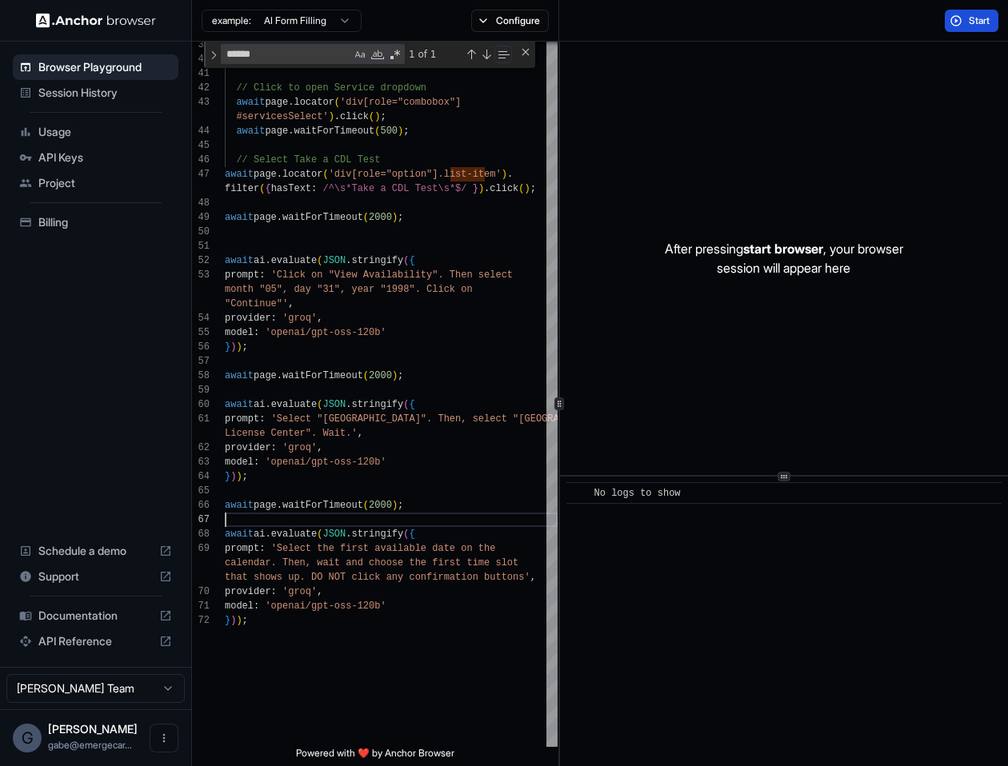
click at [989, 14] on span "Start" at bounding box center [980, 20] width 22 height 13
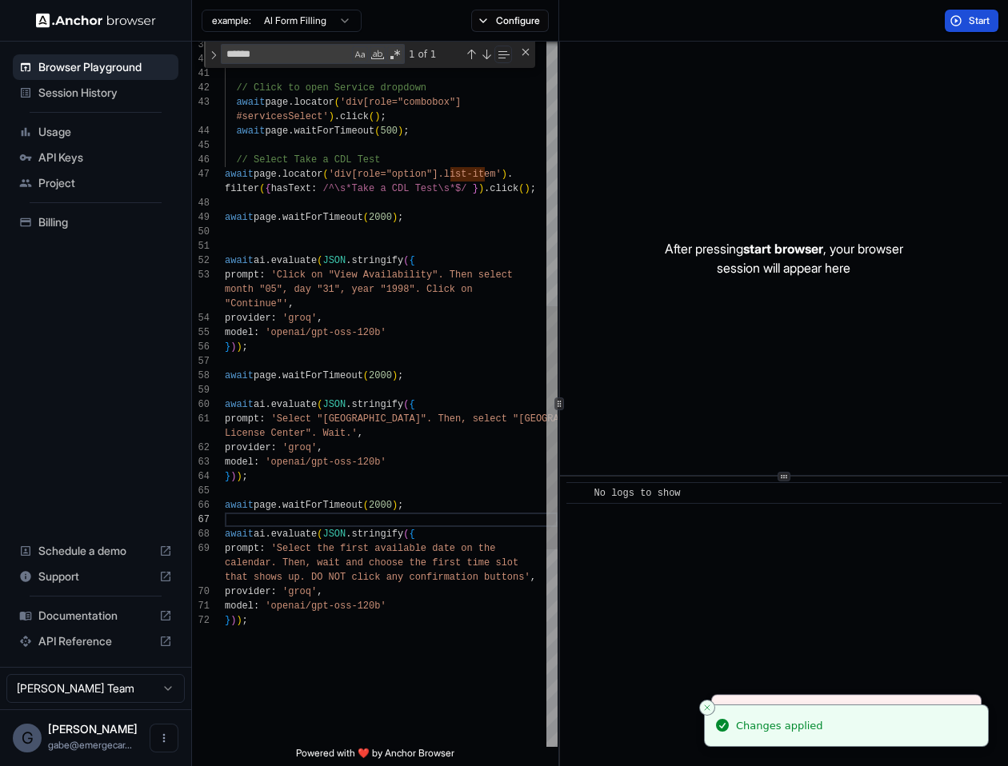
click at [474, 313] on div "} ) ) ; filter ( { hasText : /^\s*Take a CDL Test\s*$/ } ) . click ( ) ; await …" at bounding box center [391, 298] width 333 height 2042
click at [971, 18] on span "Start" at bounding box center [980, 20] width 22 height 13
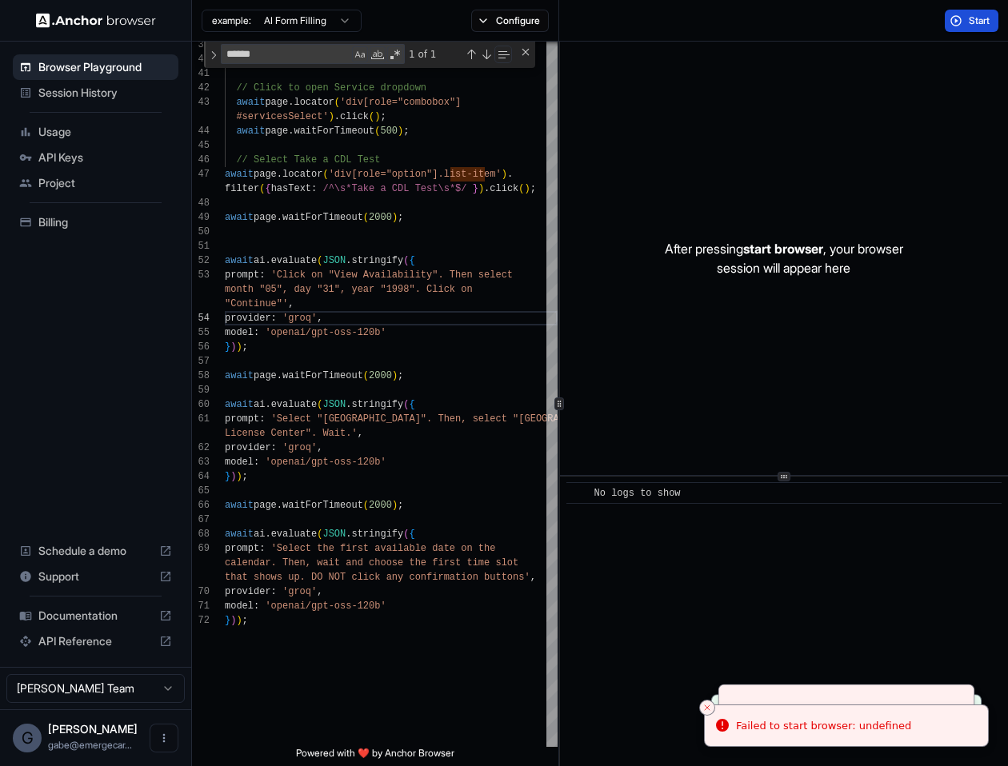
click at [980, 2] on div "Start" at bounding box center [783, 21] width 449 height 42
click at [973, 25] on span "Start" at bounding box center [980, 20] width 22 height 13
click at [499, 279] on div "} ) ) ; filter ( { hasText : /^\s*Take a CDL Test\s*$/ } ) . click ( ) ; await …" at bounding box center [391, 298] width 333 height 2042
type textarea "**********"
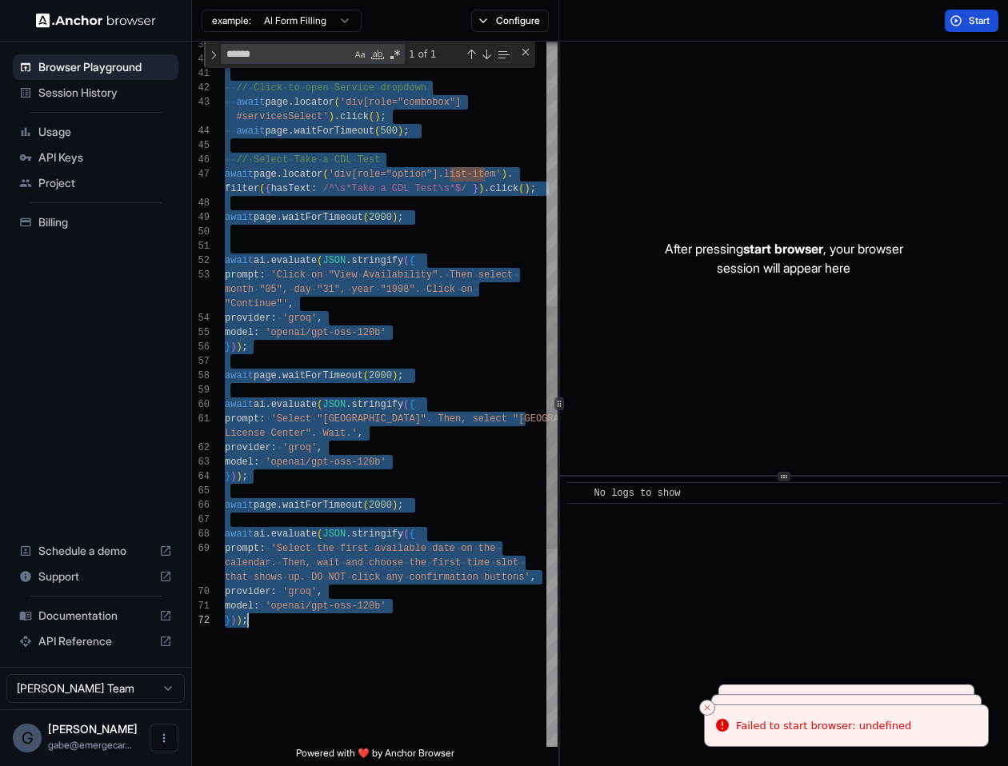
scroll to position [0, 0]
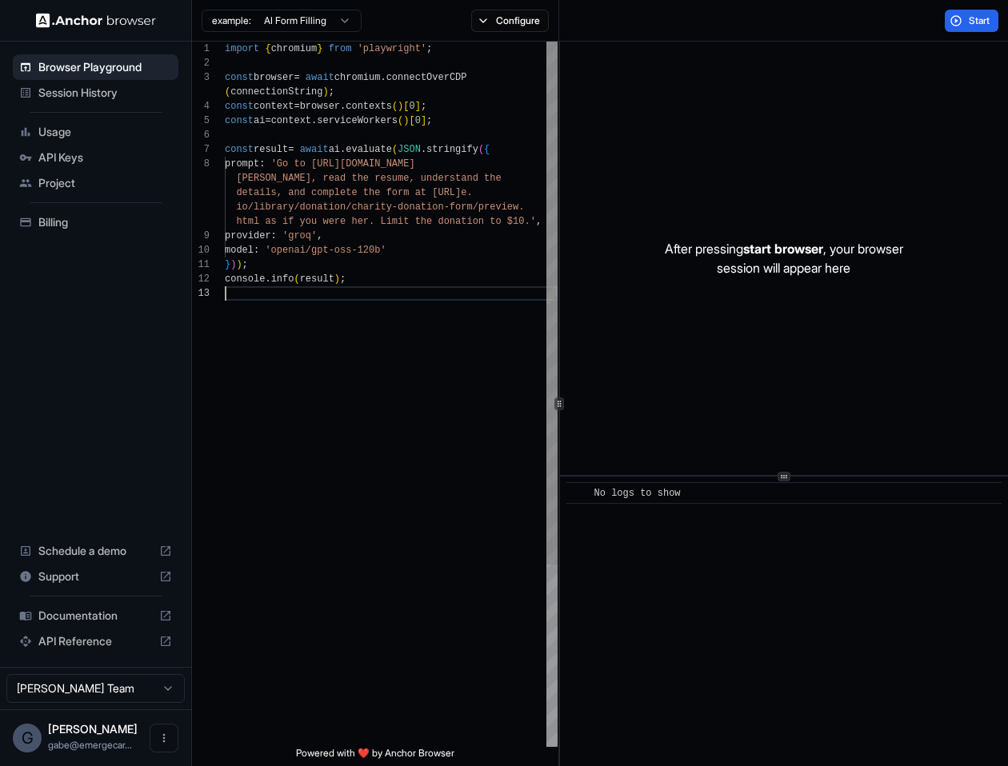
click at [418, 290] on div "import { chromium } from 'playwright' ; const browser = await chromium . connec…" at bounding box center [391, 517] width 333 height 950
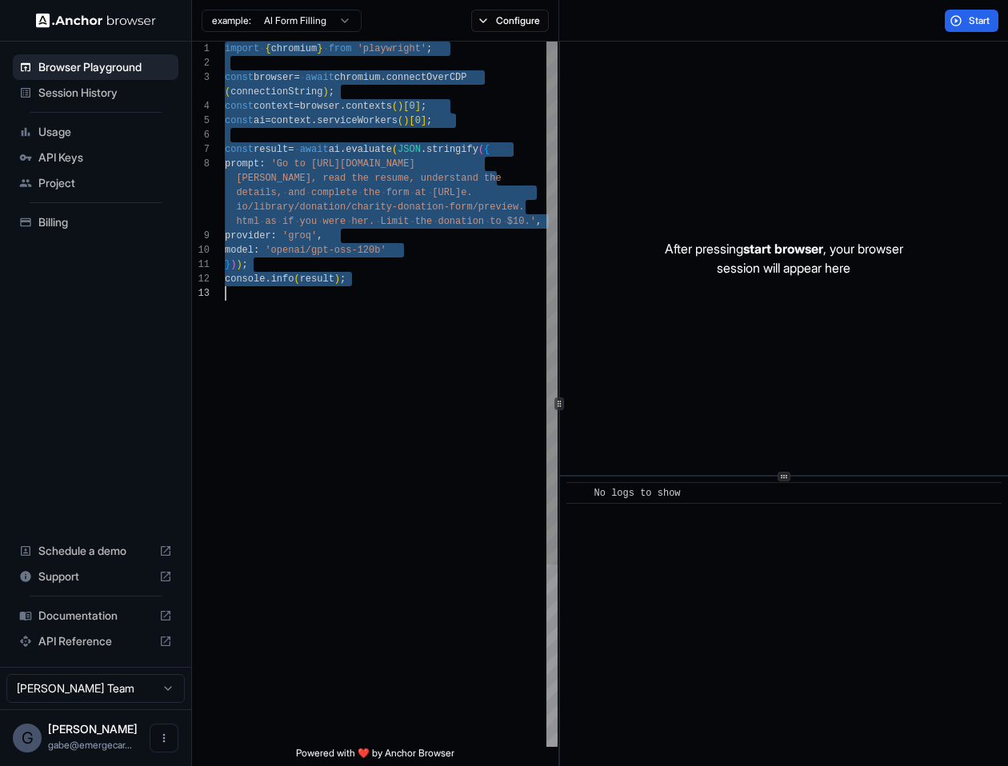
scroll to position [14, 0]
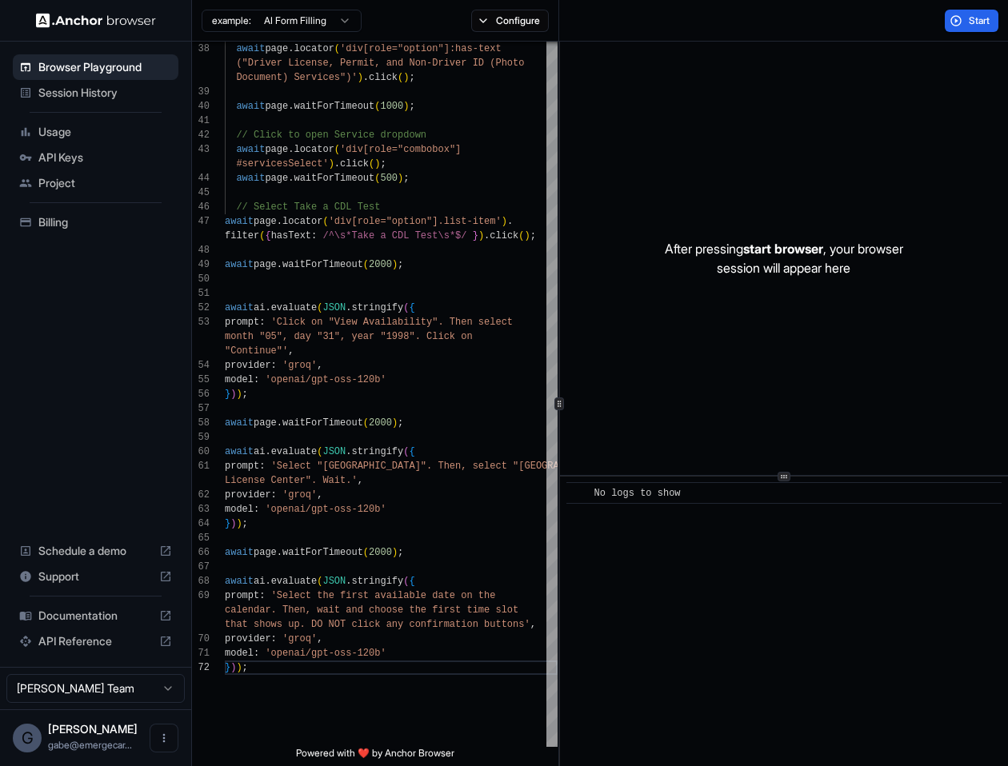
click at [953, 18] on button "Start" at bounding box center [972, 21] width 54 height 22
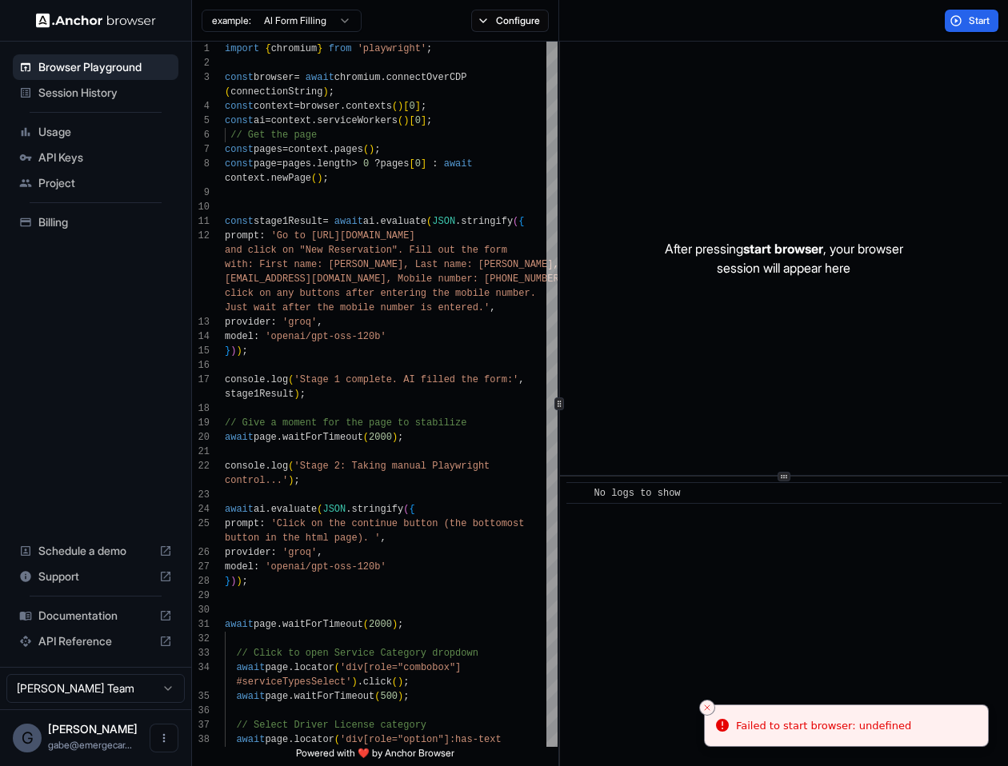
click at [973, 27] on button "Start" at bounding box center [972, 21] width 54 height 22
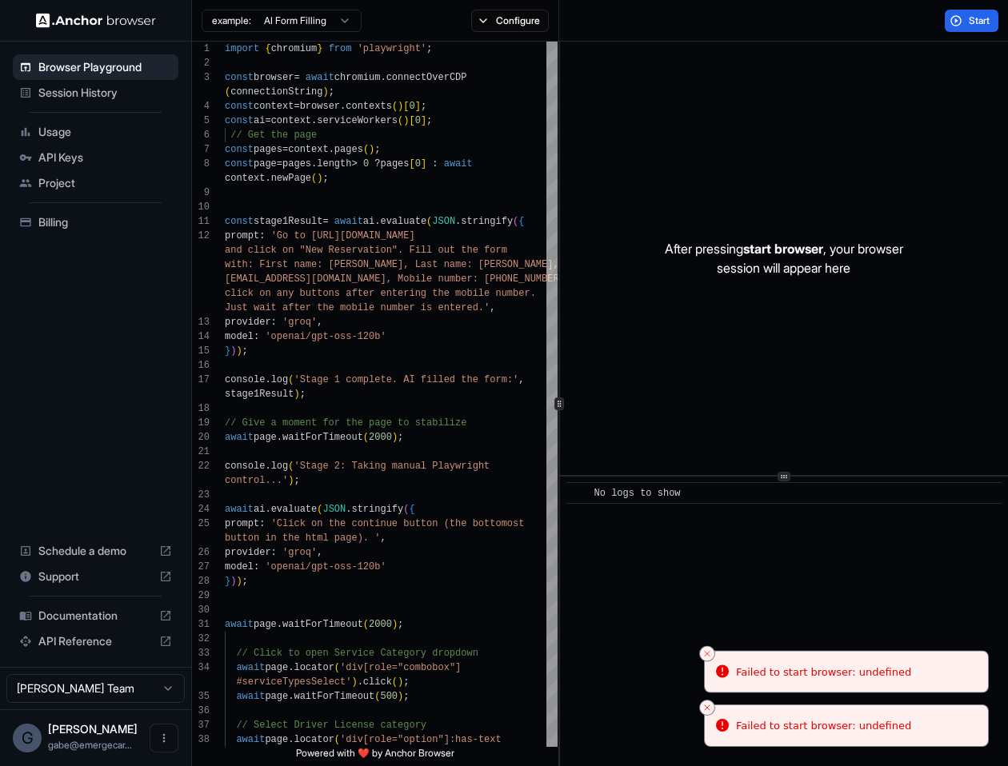
click at [786, 720] on div "Failed to start browser: undefined" at bounding box center [823, 726] width 175 height 16
click at [708, 649] on icon "Close toast" at bounding box center [707, 654] width 10 height 10
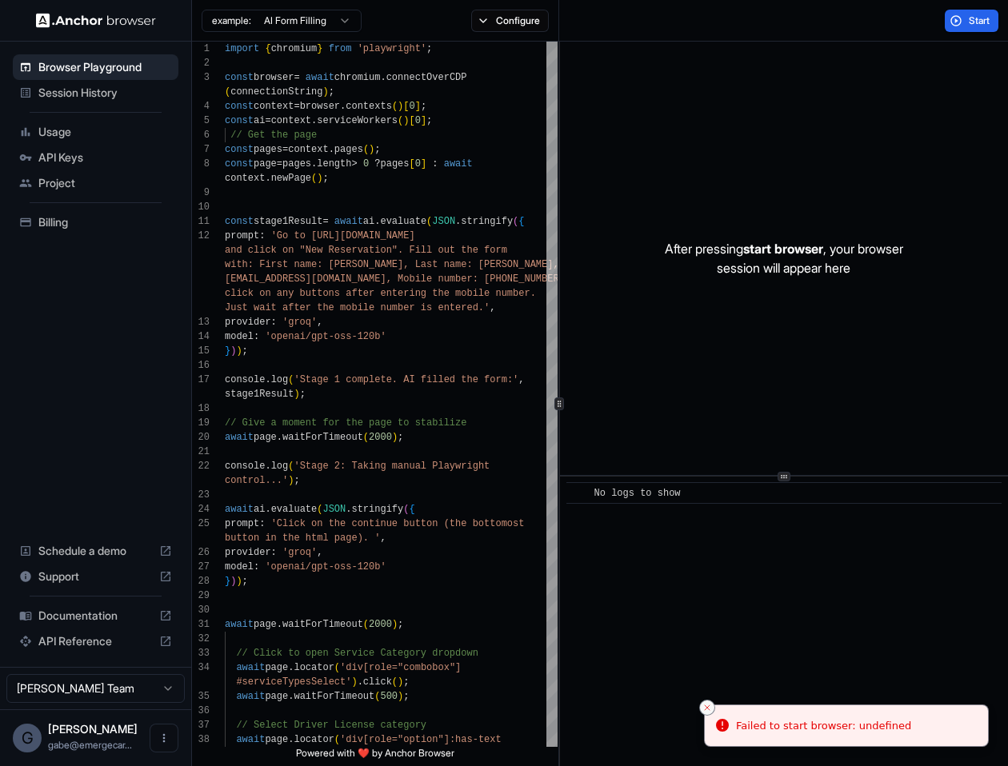
click at [712, 706] on button "Close toast" at bounding box center [707, 708] width 16 height 16
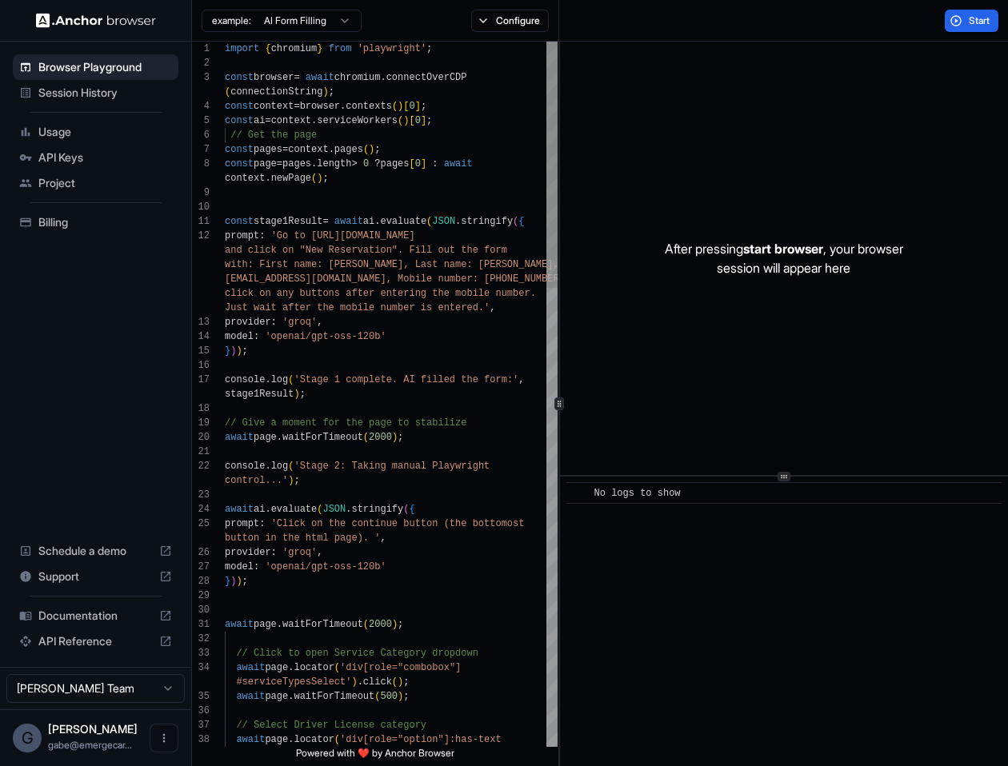
click at [110, 97] on span "Session History" at bounding box center [105, 93] width 134 height 16
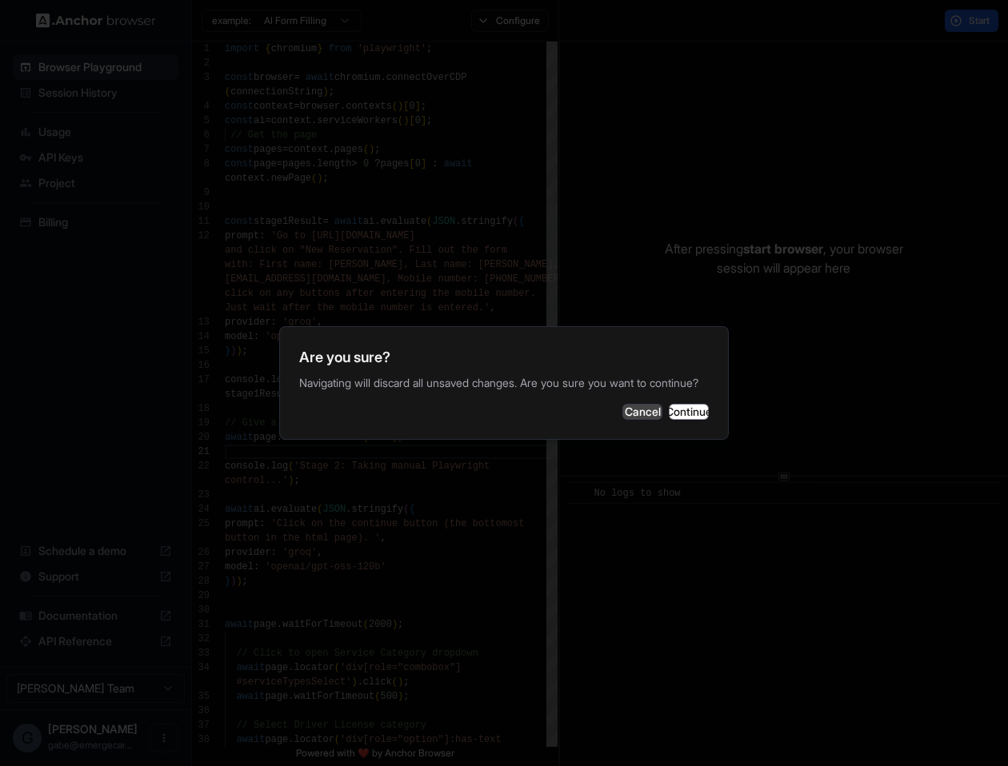
click at [622, 417] on button "Cancel" at bounding box center [642, 412] width 40 height 16
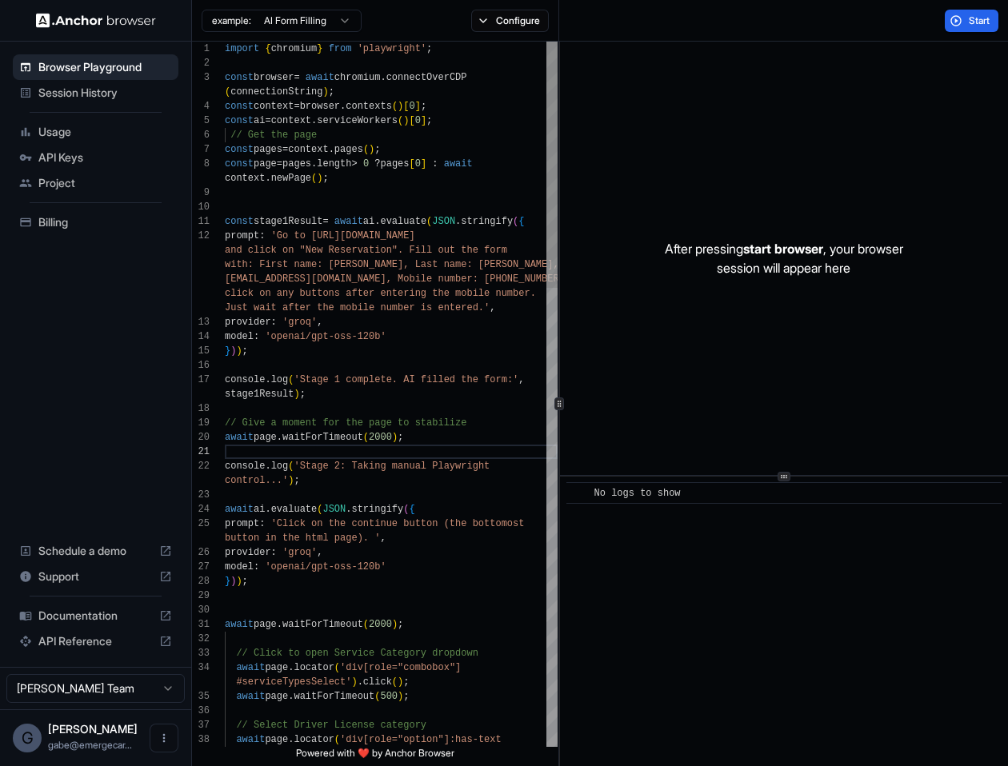
type textarea "**********"
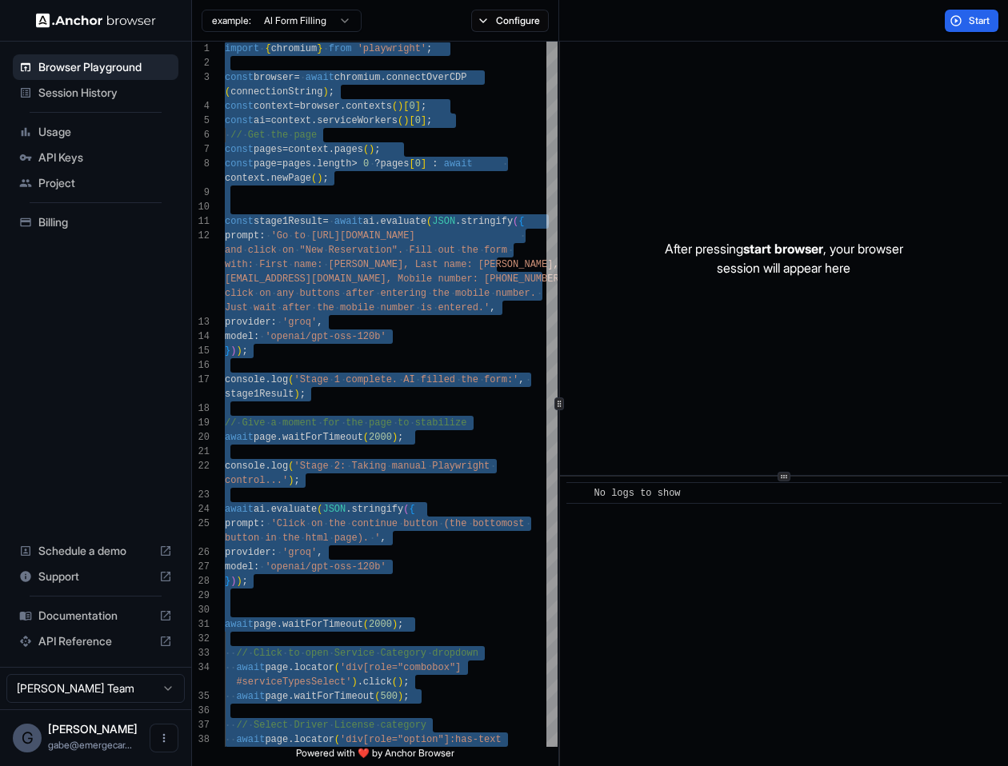
click at [110, 96] on span "Session History" at bounding box center [105, 93] width 134 height 16
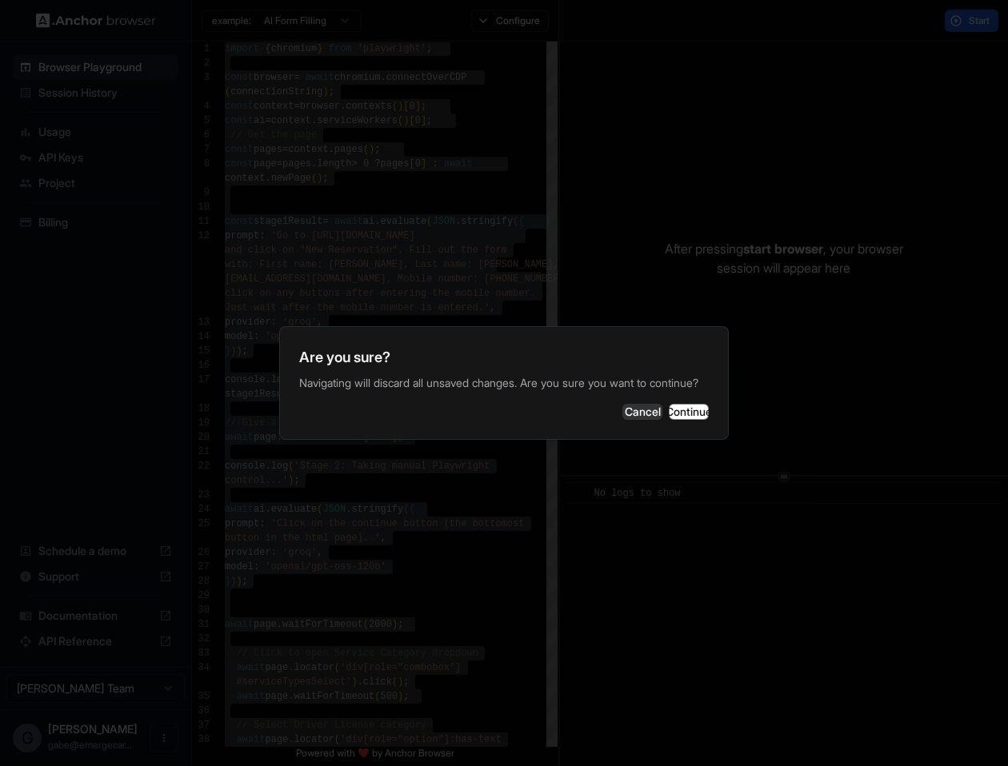
click at [680, 440] on div "Are you sure? Navigating will discard all unsaved changes. Are you sure you wan…" at bounding box center [504, 383] width 450 height 114
click at [677, 420] on button "Continue" at bounding box center [689, 412] width 40 height 16
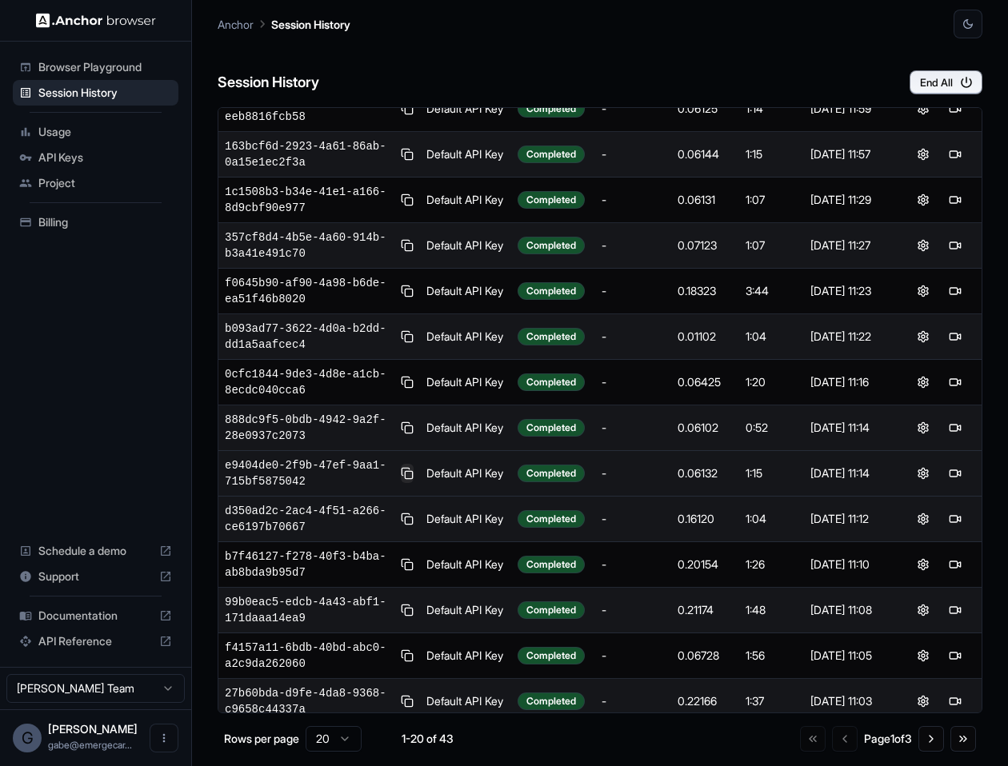
scroll to position [341, 0]
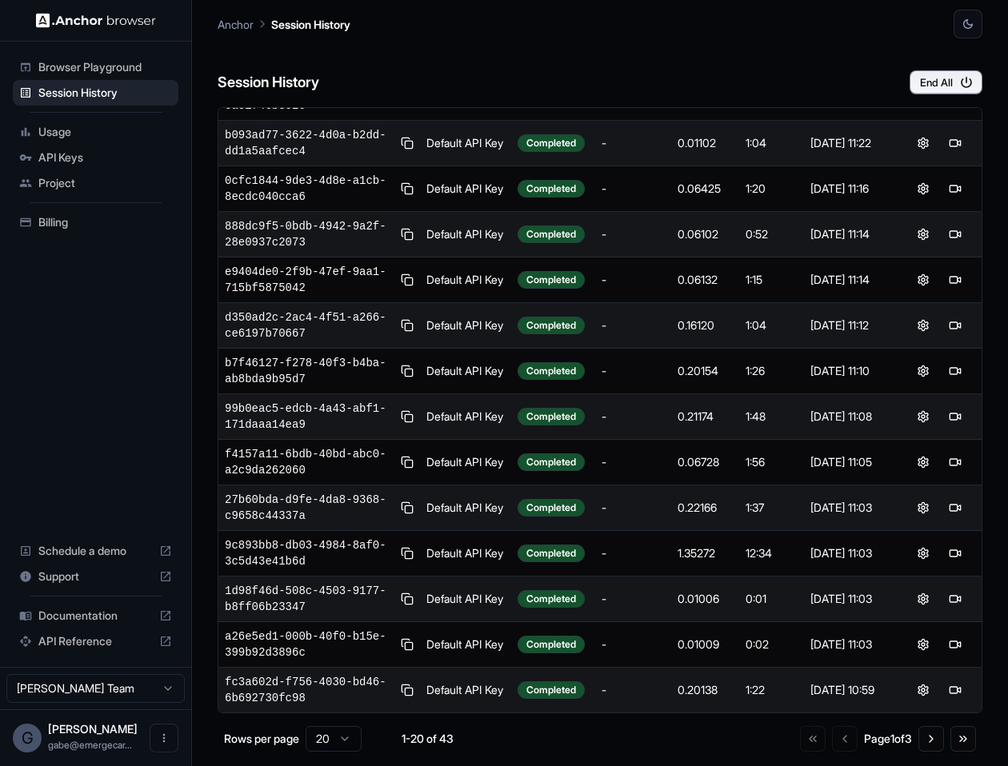
click at [102, 140] on div "Usage" at bounding box center [96, 132] width 166 height 26
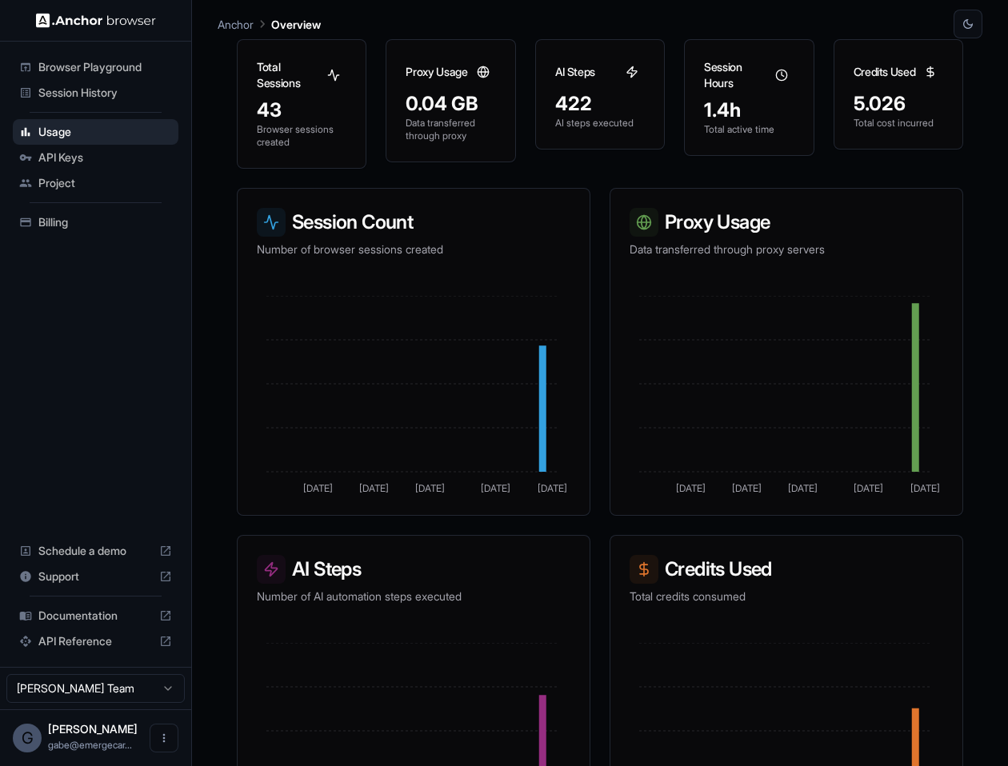
scroll to position [228, 0]
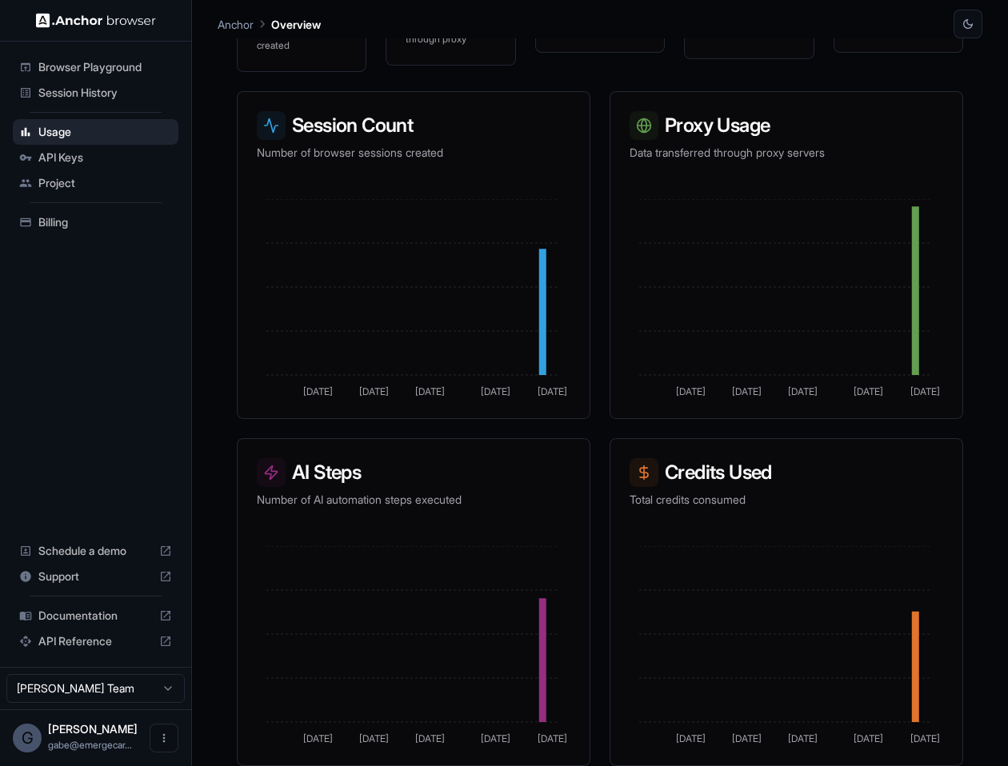
click at [70, 62] on span "Browser Playground" at bounding box center [105, 67] width 134 height 16
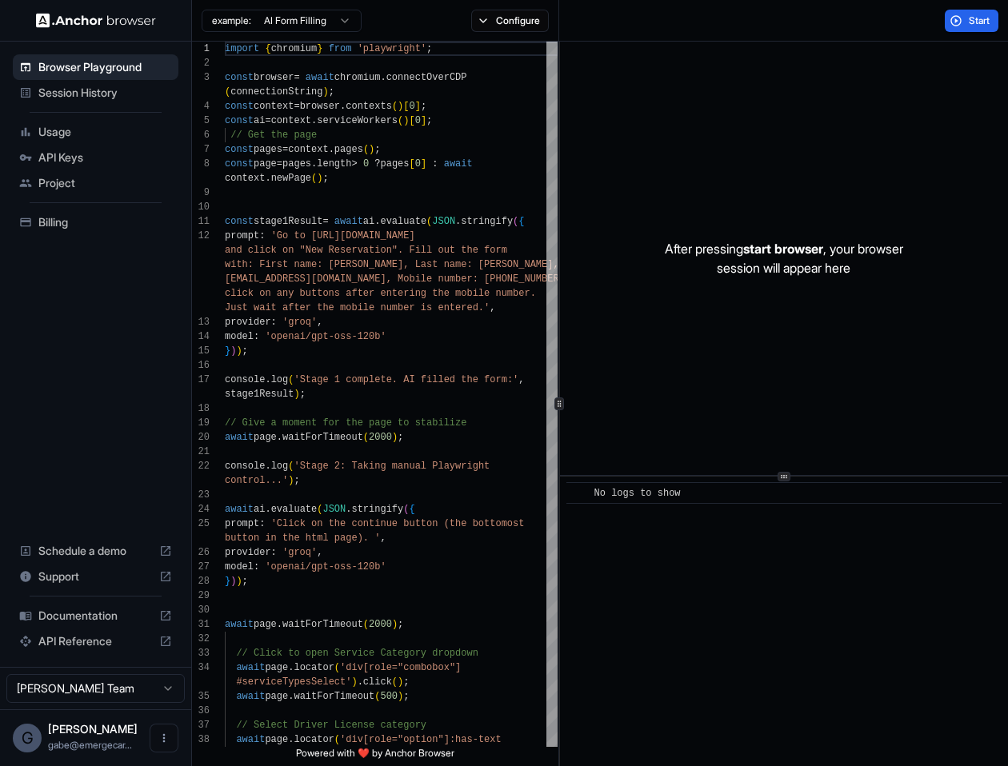
scroll to position [101, 0]
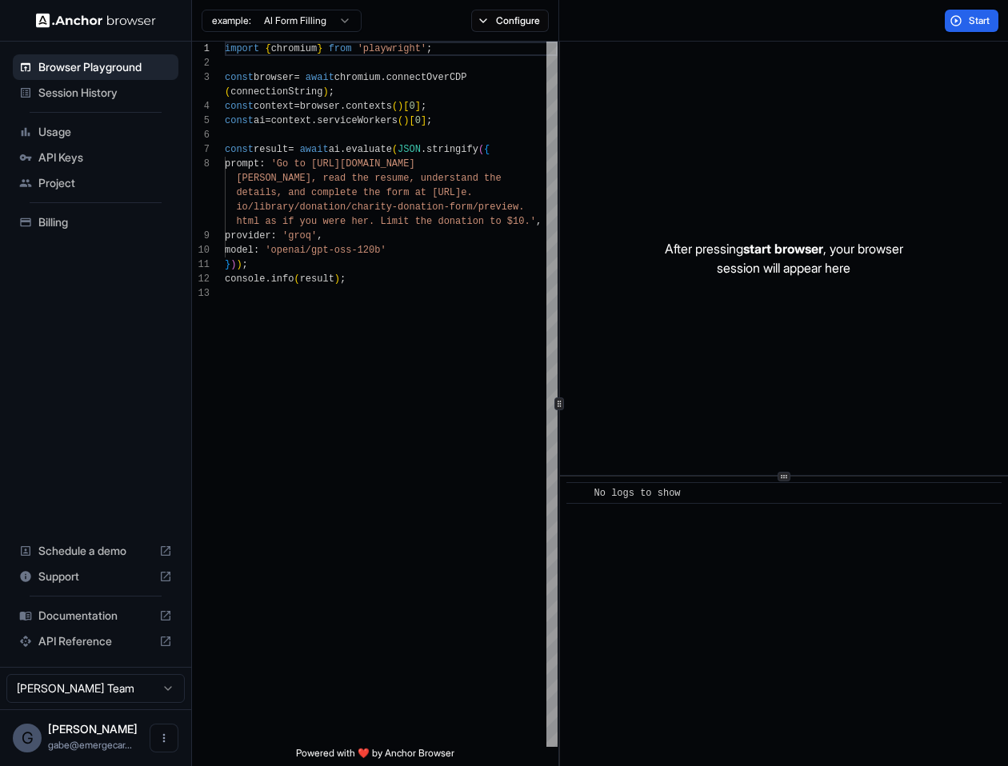
click at [113, 106] on ul "Browser Playground Session History Usage API Keys Project Billing" at bounding box center [95, 145] width 178 height 194
click at [110, 101] on div "Session History" at bounding box center [96, 93] width 166 height 26
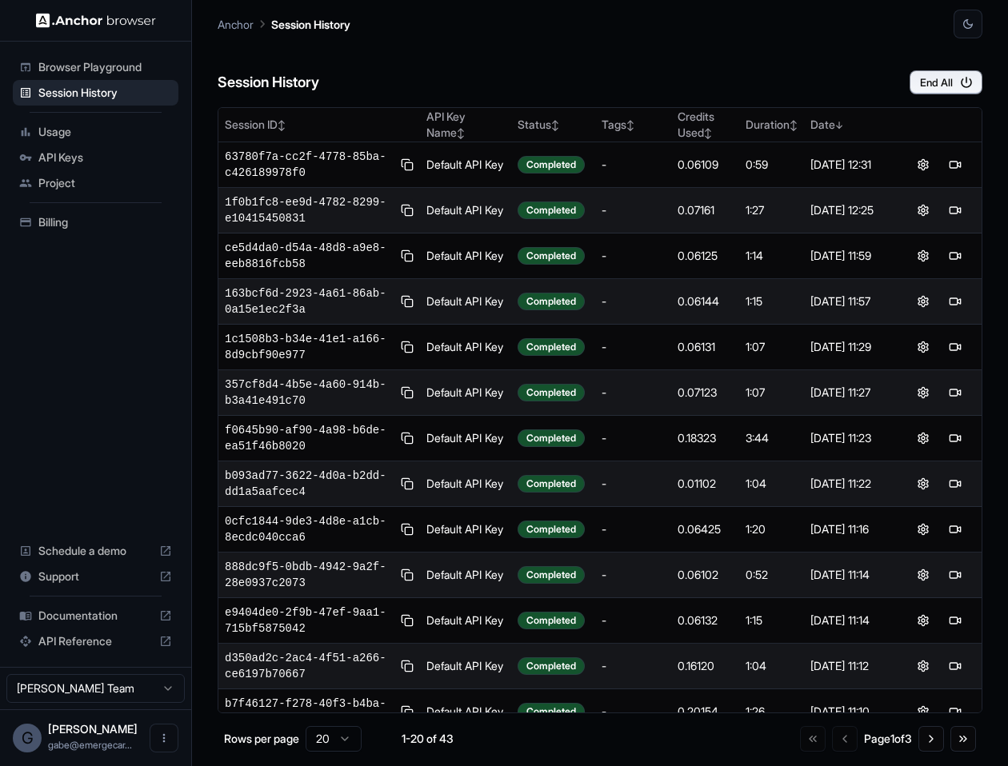
click at [61, 66] on span "Browser Playground" at bounding box center [105, 67] width 134 height 16
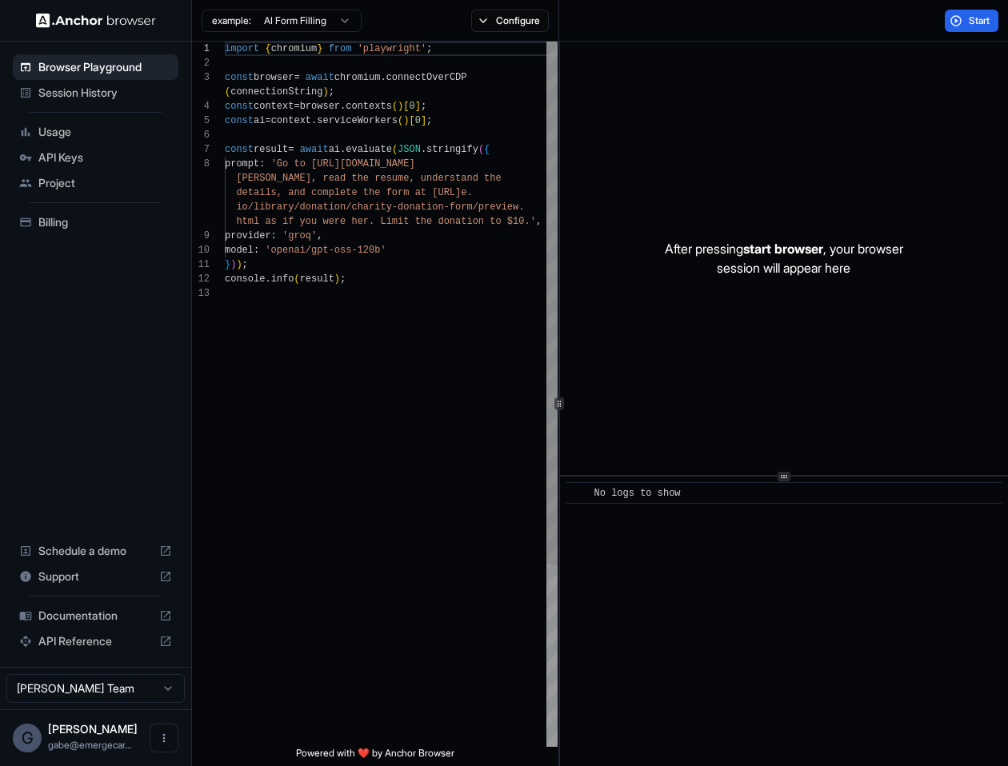
click at [321, 248] on div "import { chromium } from 'playwright' ; const browser = await chromium . connec…" at bounding box center [391, 517] width 333 height 950
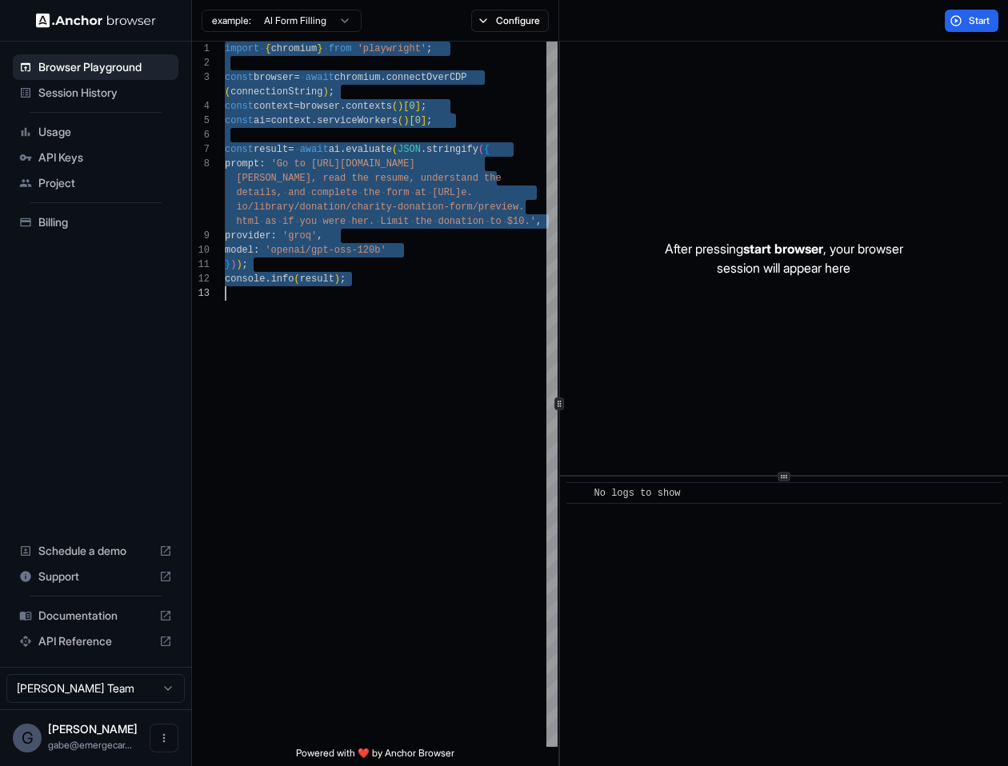
type textarea "**********"
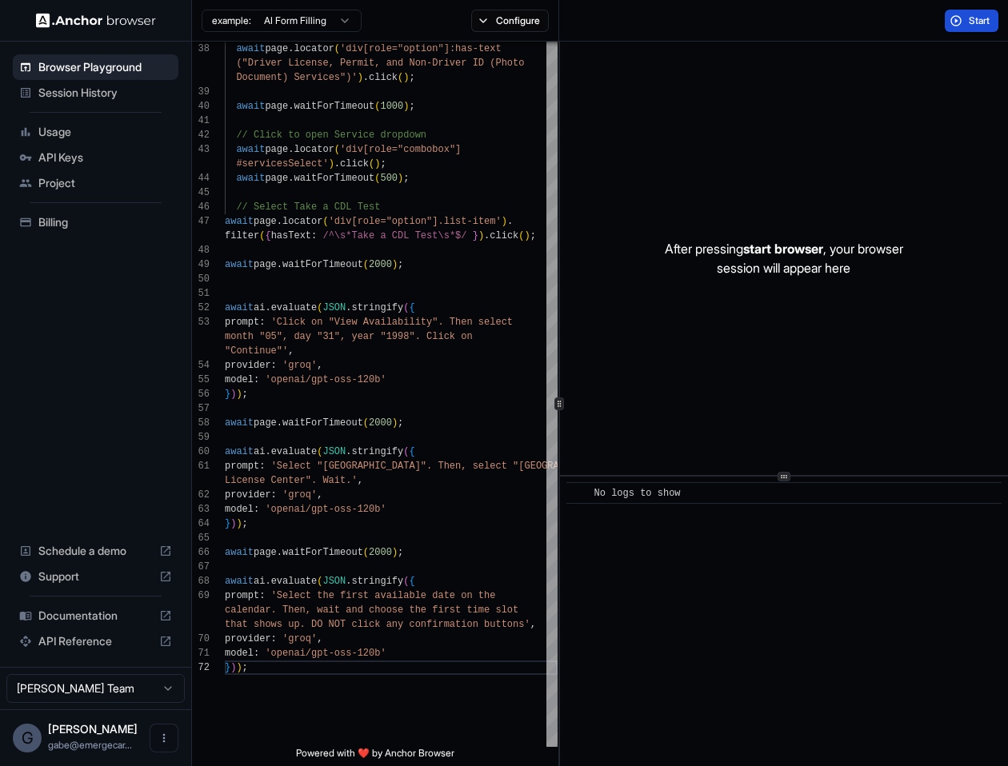
click at [974, 31] on button "Start" at bounding box center [972, 21] width 54 height 22
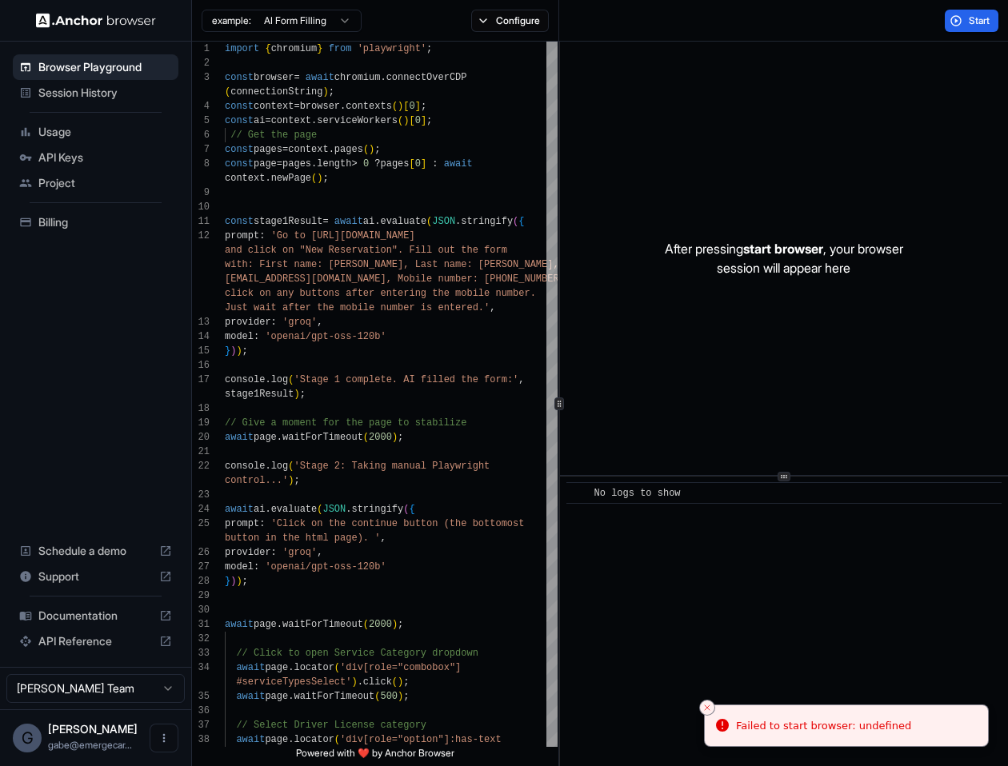
click at [63, 176] on span "Project" at bounding box center [105, 183] width 134 height 16
click at [51, 168] on div "API Keys" at bounding box center [96, 158] width 166 height 26
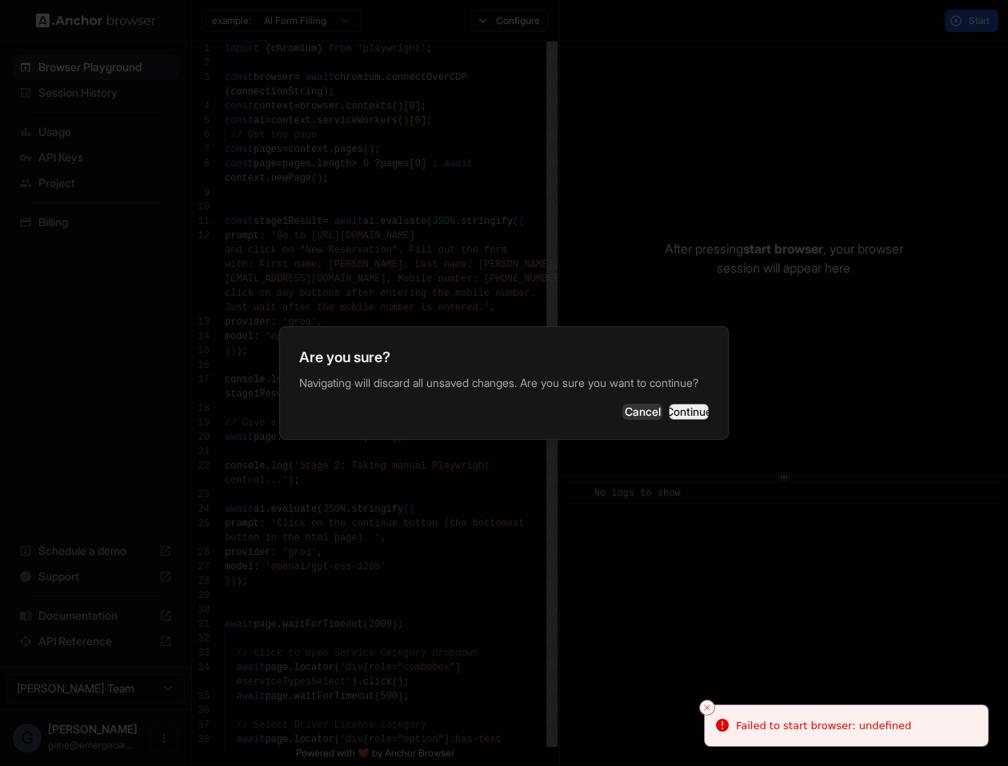
click at [669, 414] on button "Continue" at bounding box center [689, 412] width 40 height 16
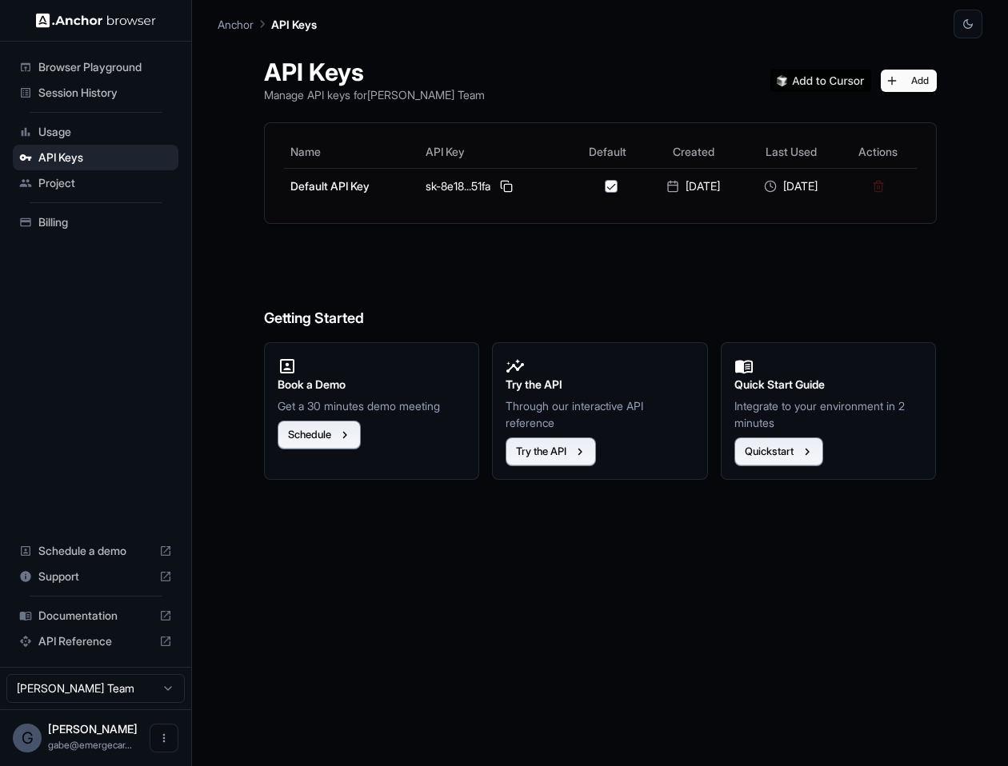
click at [141, 212] on div "Billing" at bounding box center [96, 223] width 166 height 26
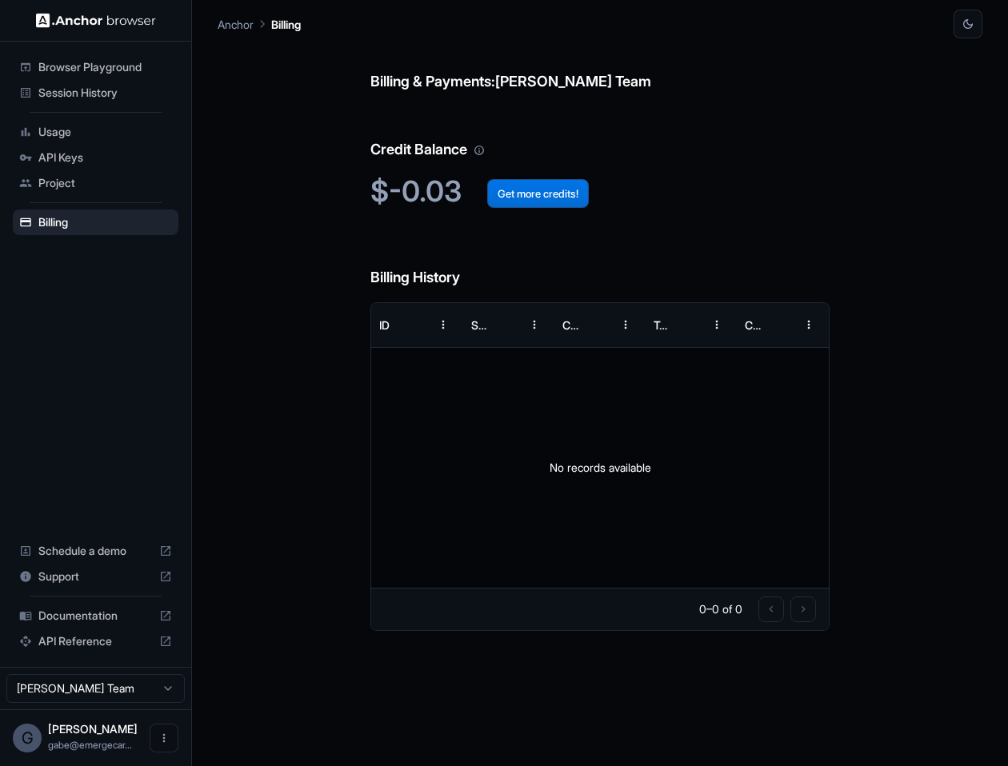
click at [538, 201] on button "Get more credits!" at bounding box center [538, 193] width 102 height 29
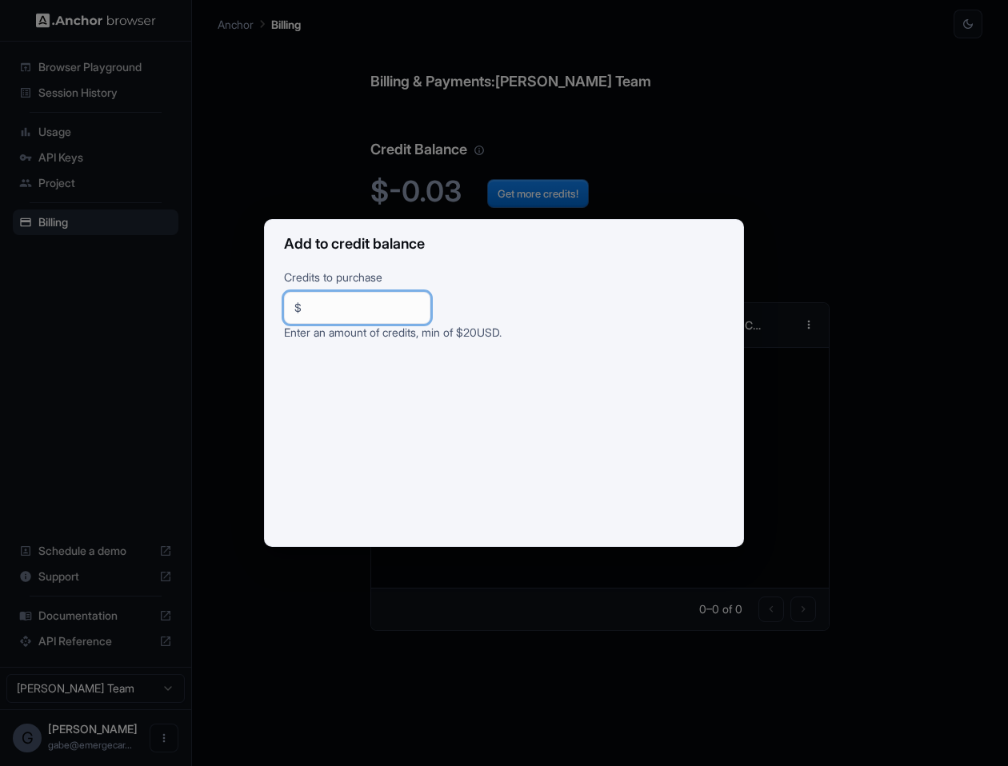
click at [346, 306] on input "**" at bounding box center [364, 308] width 112 height 16
click at [400, 311] on input "**" at bounding box center [364, 308] width 112 height 16
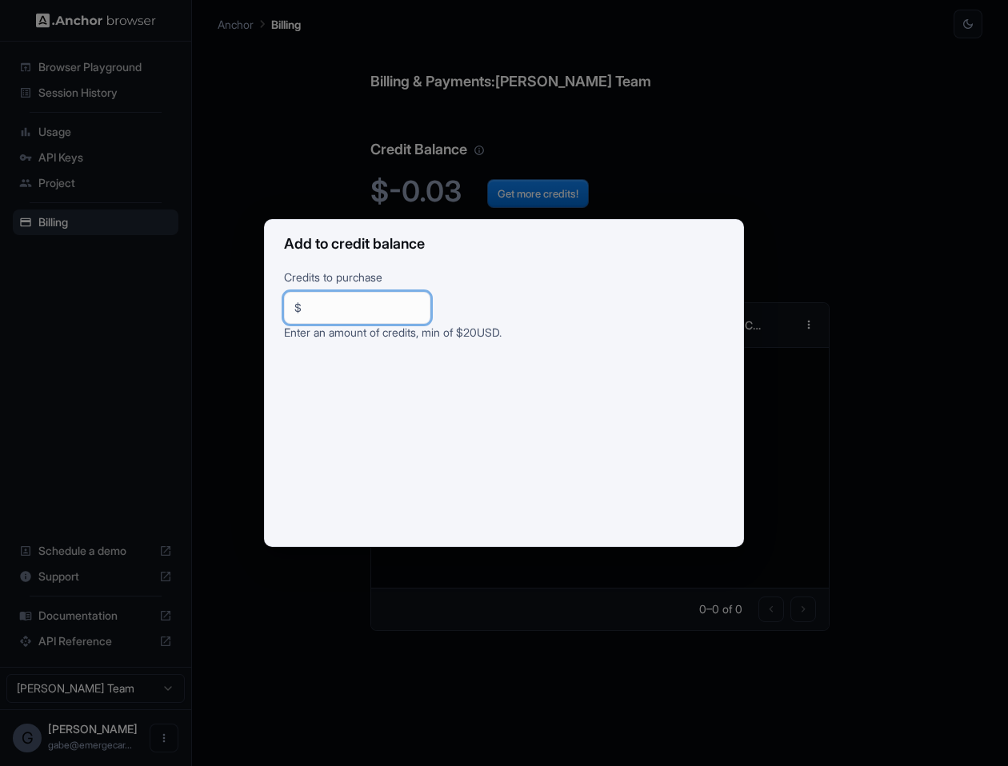
click at [549, 292] on div "Credits to purchase $ *** ​ Enter an amount of credits, min of $ 20 USD." at bounding box center [504, 408] width 478 height 278
click at [419, 314] on input "***" at bounding box center [364, 308] width 112 height 16
type input "**"
click at [288, 170] on div "Add to credit balance Credits to purchase $ ** ​ Enter an amount of credits, mi…" at bounding box center [504, 383] width 1008 height 766
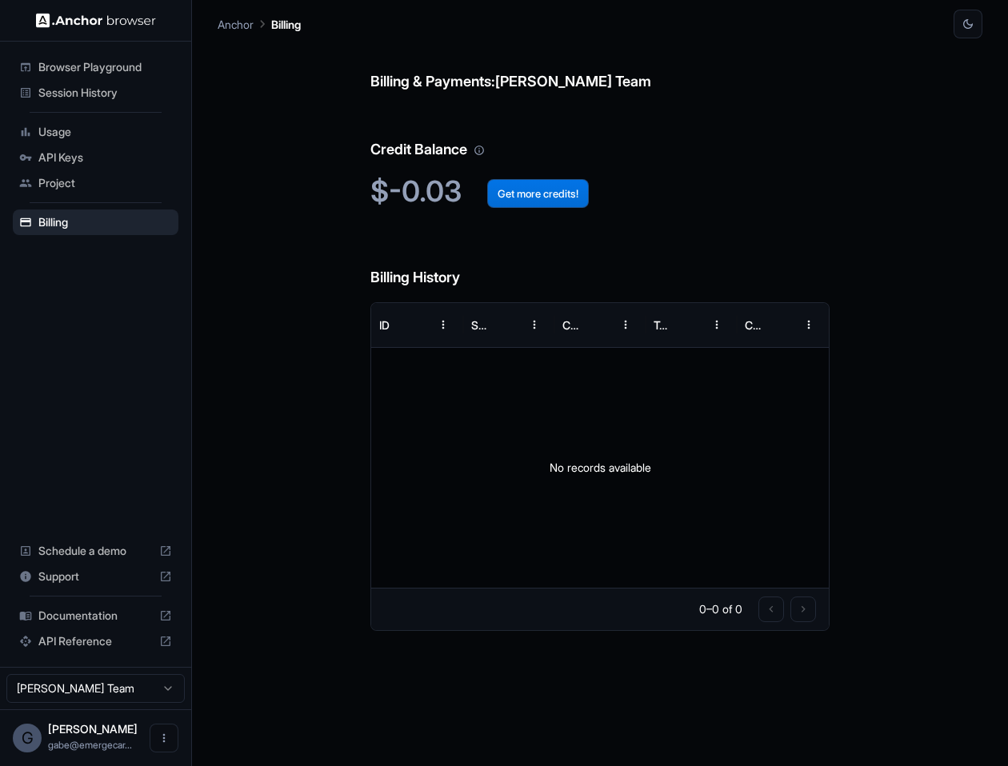
click at [550, 189] on button "Get more credits!" at bounding box center [538, 193] width 102 height 29
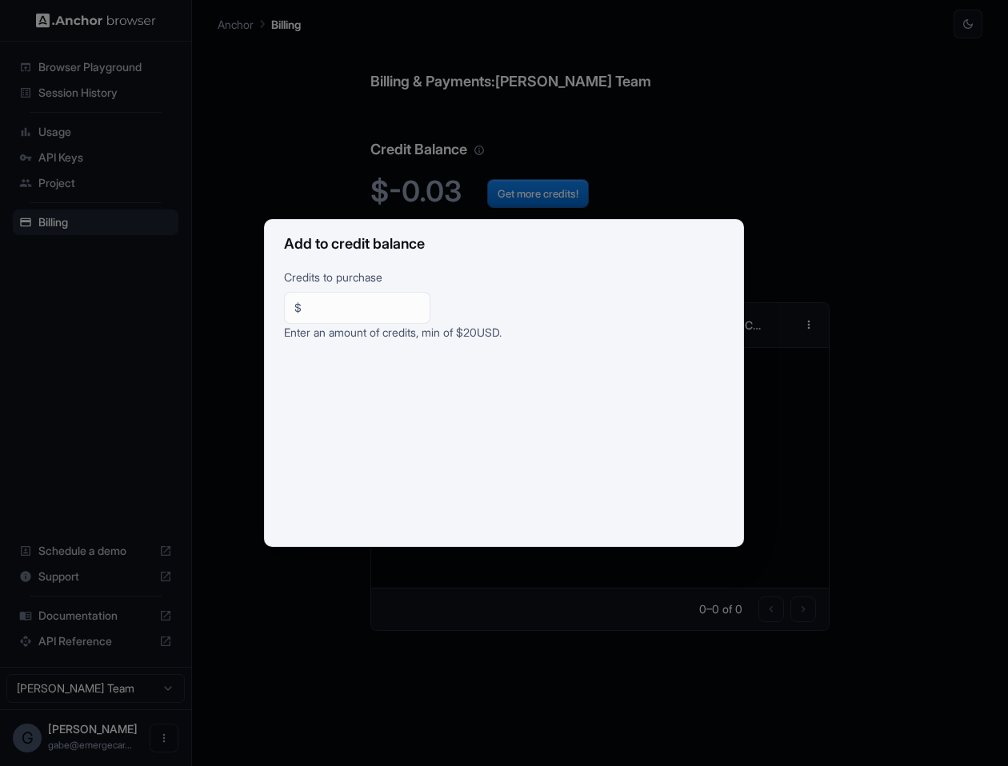
click at [173, 382] on div "Add to credit balance Credits to purchase $ ** ​ Enter an amount of credits, mi…" at bounding box center [504, 383] width 1008 height 766
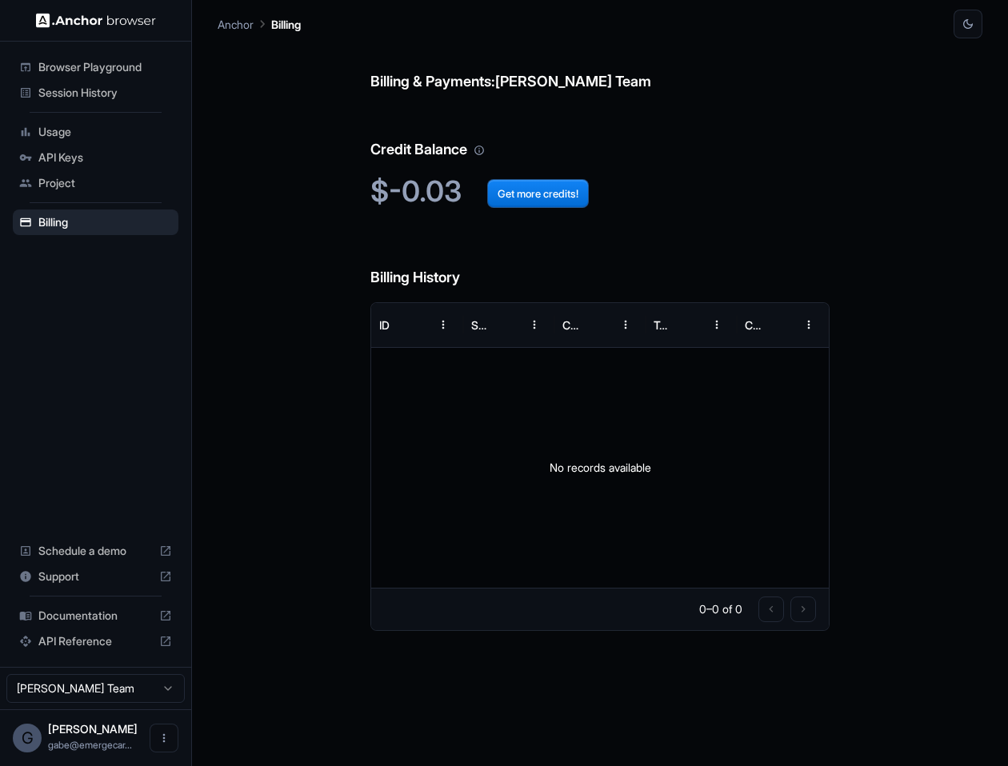
click at [123, 101] on div "Session History" at bounding box center [96, 93] width 166 height 26
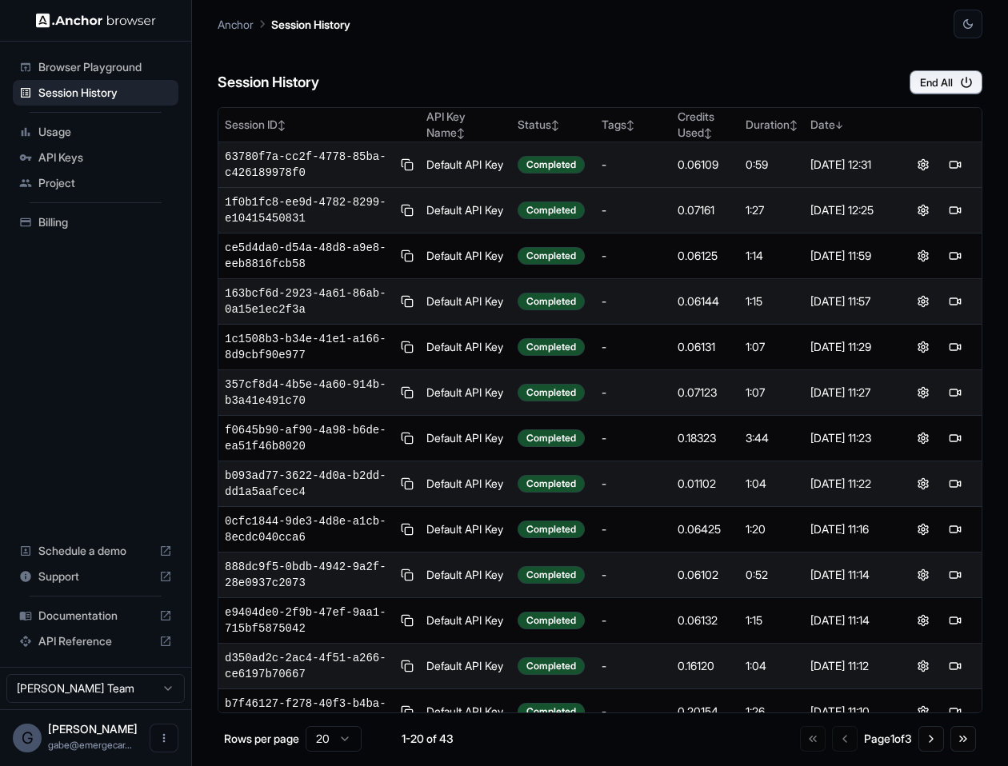
click at [433, 151] on td "Default API Key" at bounding box center [465, 165] width 90 height 46
click at [286, 178] on span "63780f7a-cc2f-4778-85ba-c426189978f0" at bounding box center [310, 165] width 170 height 32
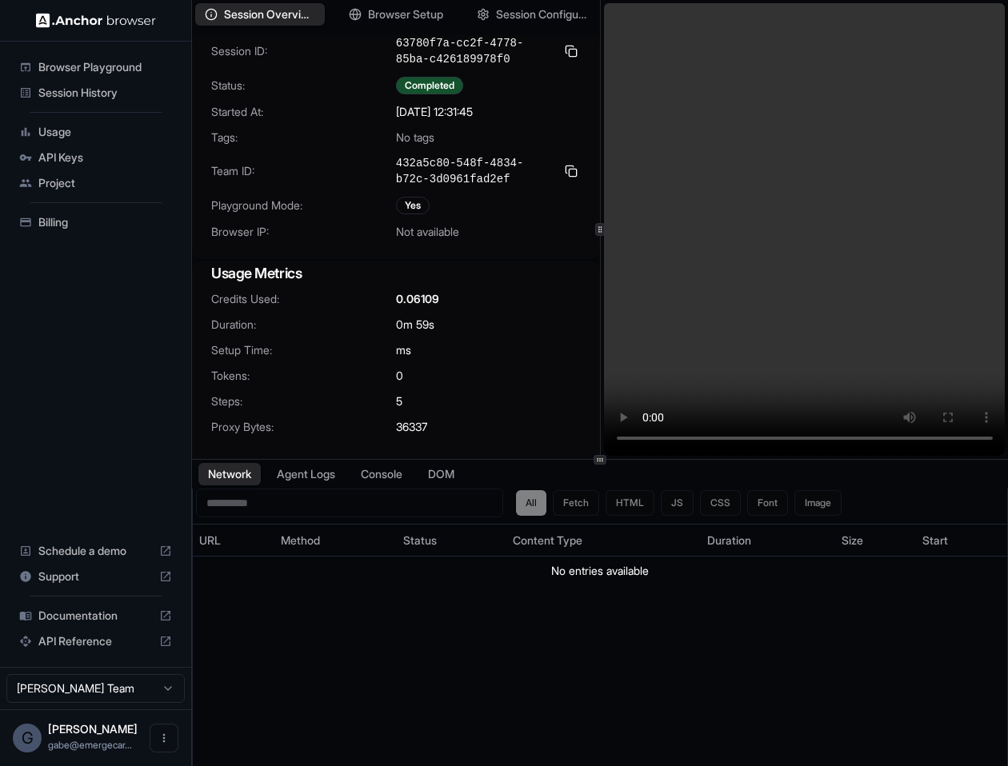
click at [110, 51] on ul "Browser Playground Session History Usage API Keys Project Billing" at bounding box center [95, 145] width 178 height 194
click at [110, 52] on ul "Browser Playground Session History Usage API Keys Project Billing" at bounding box center [95, 145] width 178 height 194
click at [110, 57] on div "Browser Playground" at bounding box center [96, 67] width 166 height 26
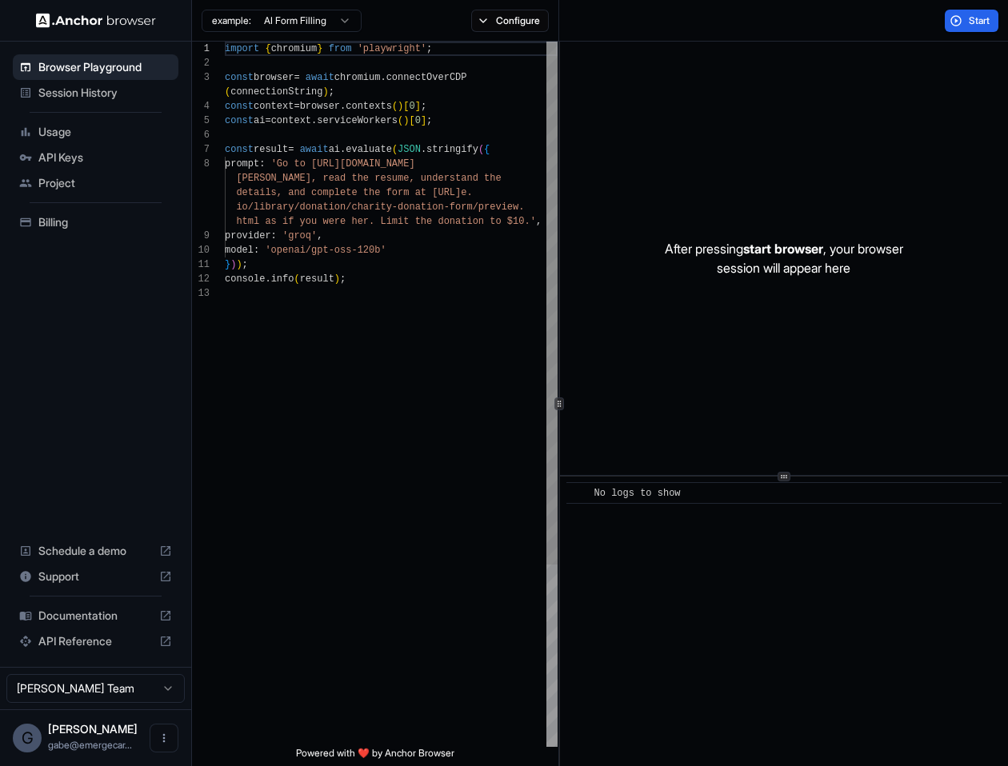
scroll to position [101, 0]
click at [353, 185] on div "import { chromium } from 'playwright' ; const browser = await chromium . connec…" at bounding box center [391, 517] width 333 height 950
type textarea "**********"
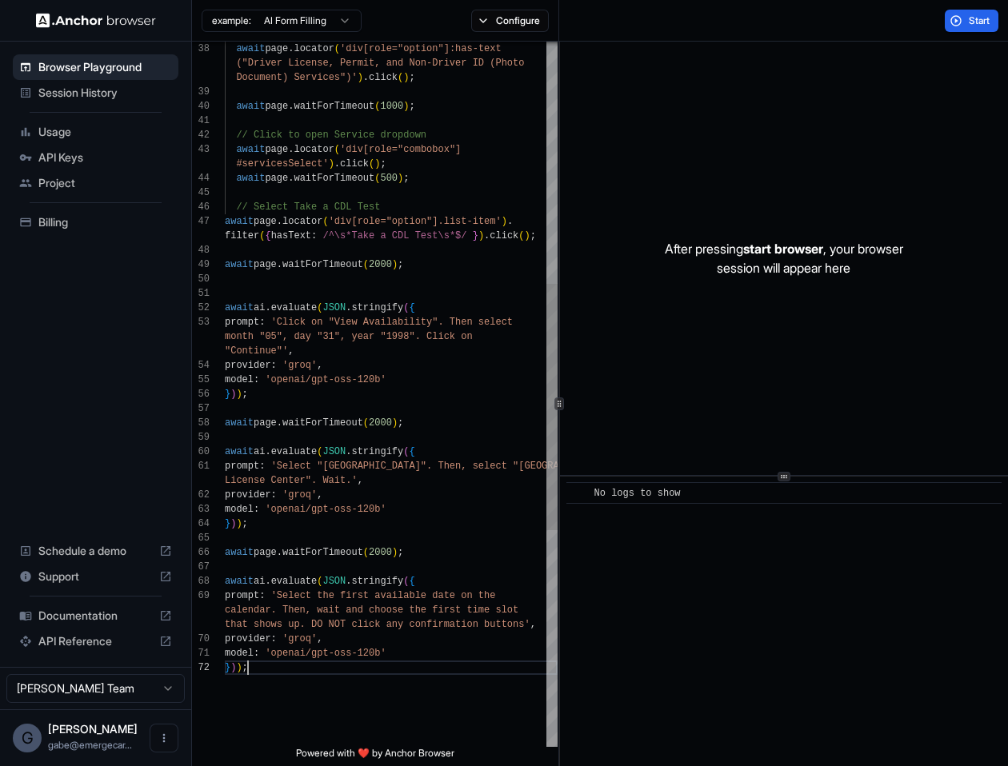
scroll to position [14, 0]
click at [106, 204] on ul "Browser Playground Session History Usage API Keys Project Billing" at bounding box center [95, 145] width 178 height 194
click at [108, 210] on div "Billing" at bounding box center [96, 223] width 166 height 26
